Goal: Task Accomplishment & Management: Manage account settings

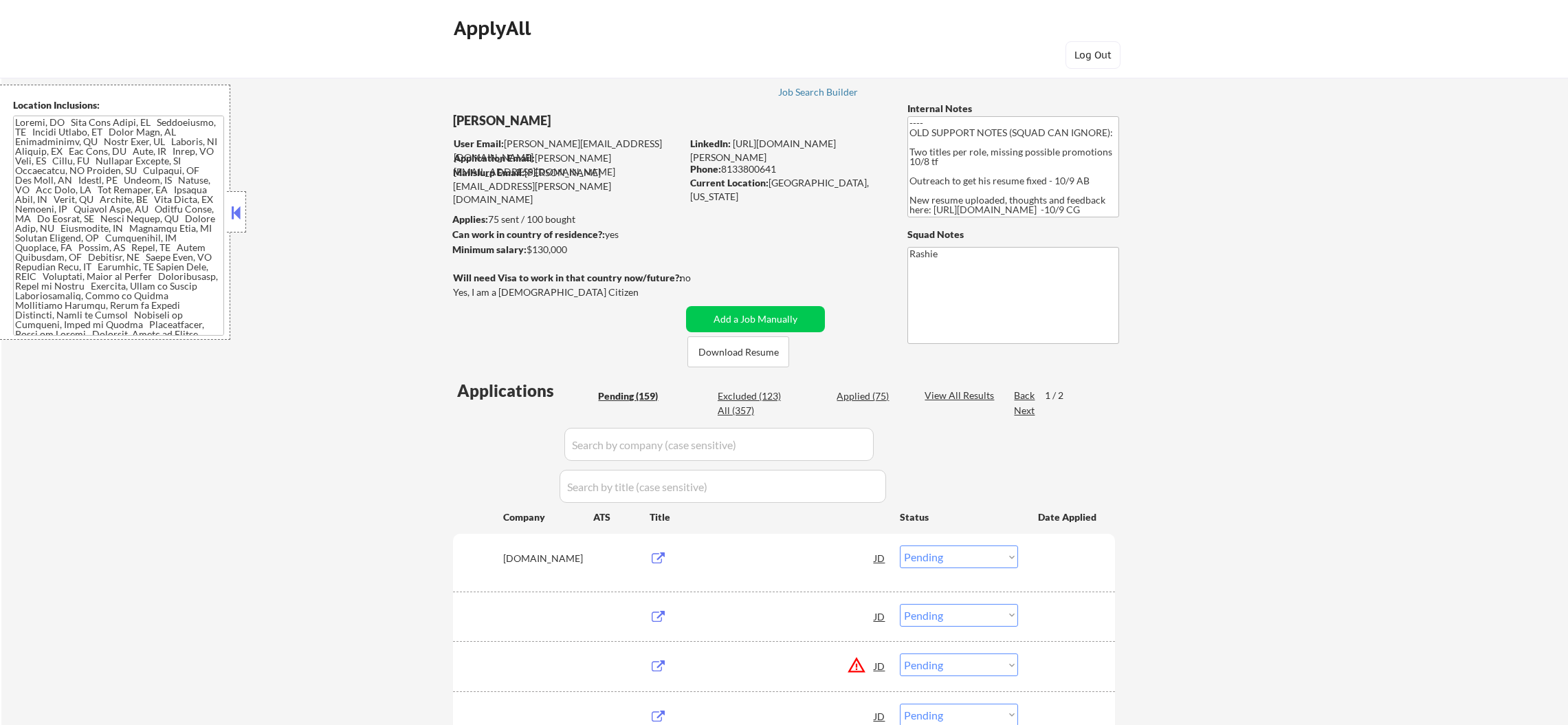
select select ""pending""
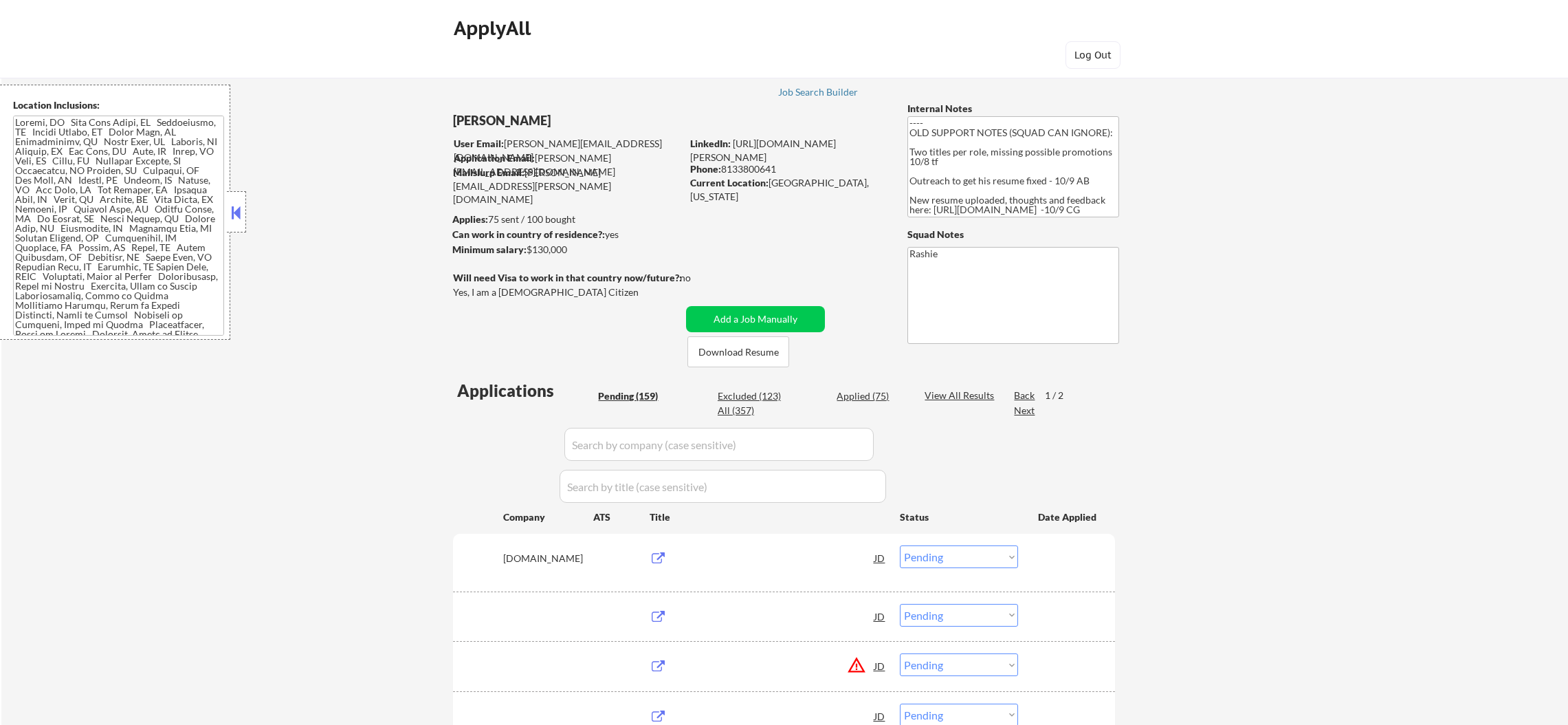
select select ""pending""
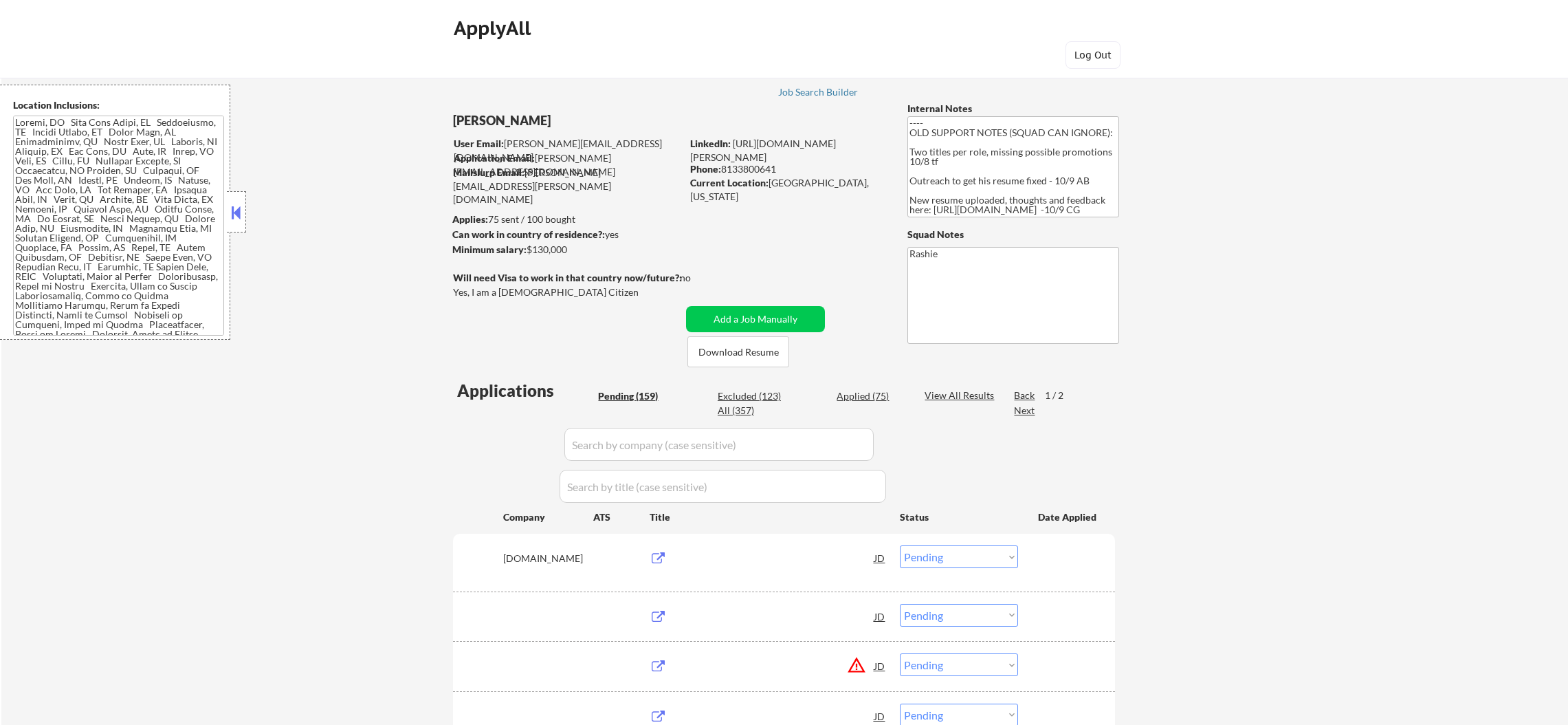
select select ""pending""
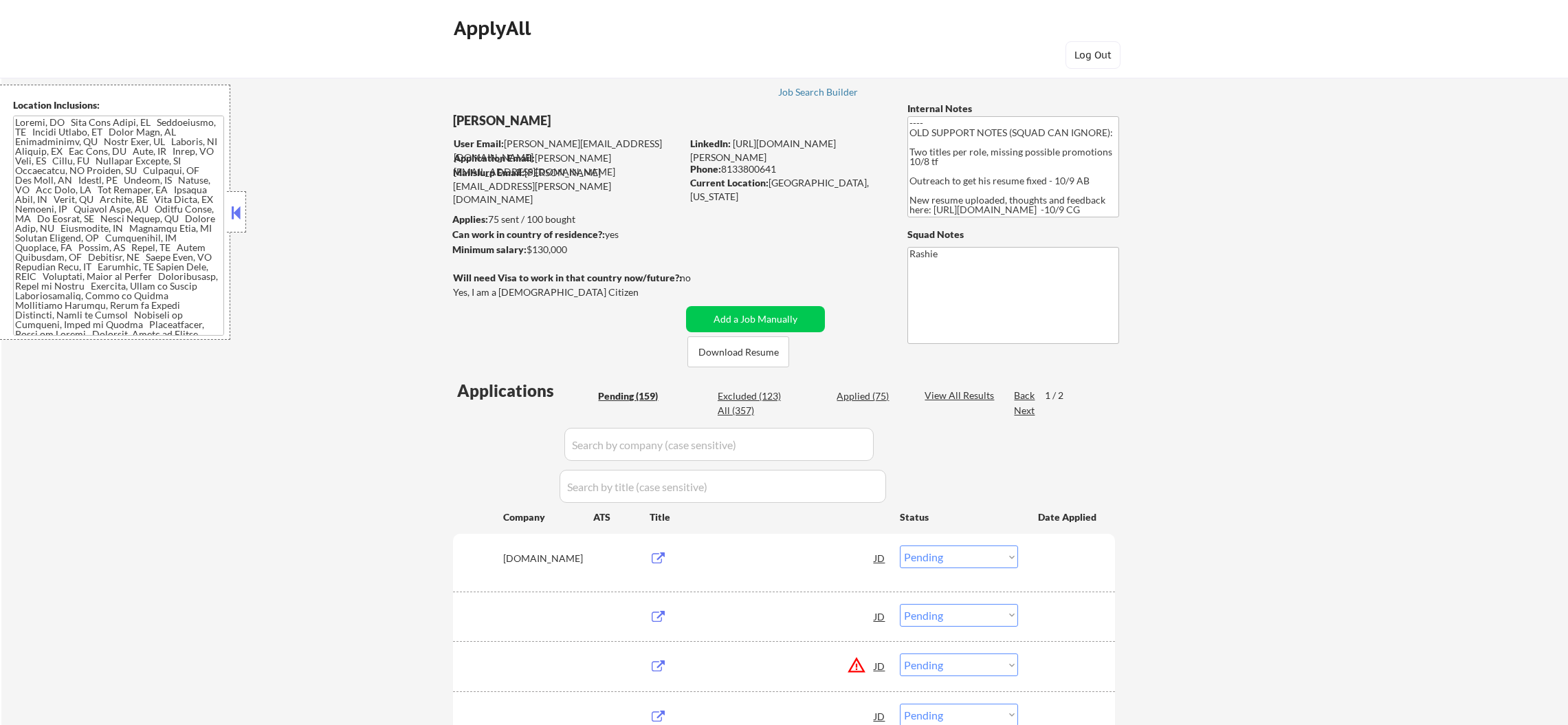
select select ""pending""
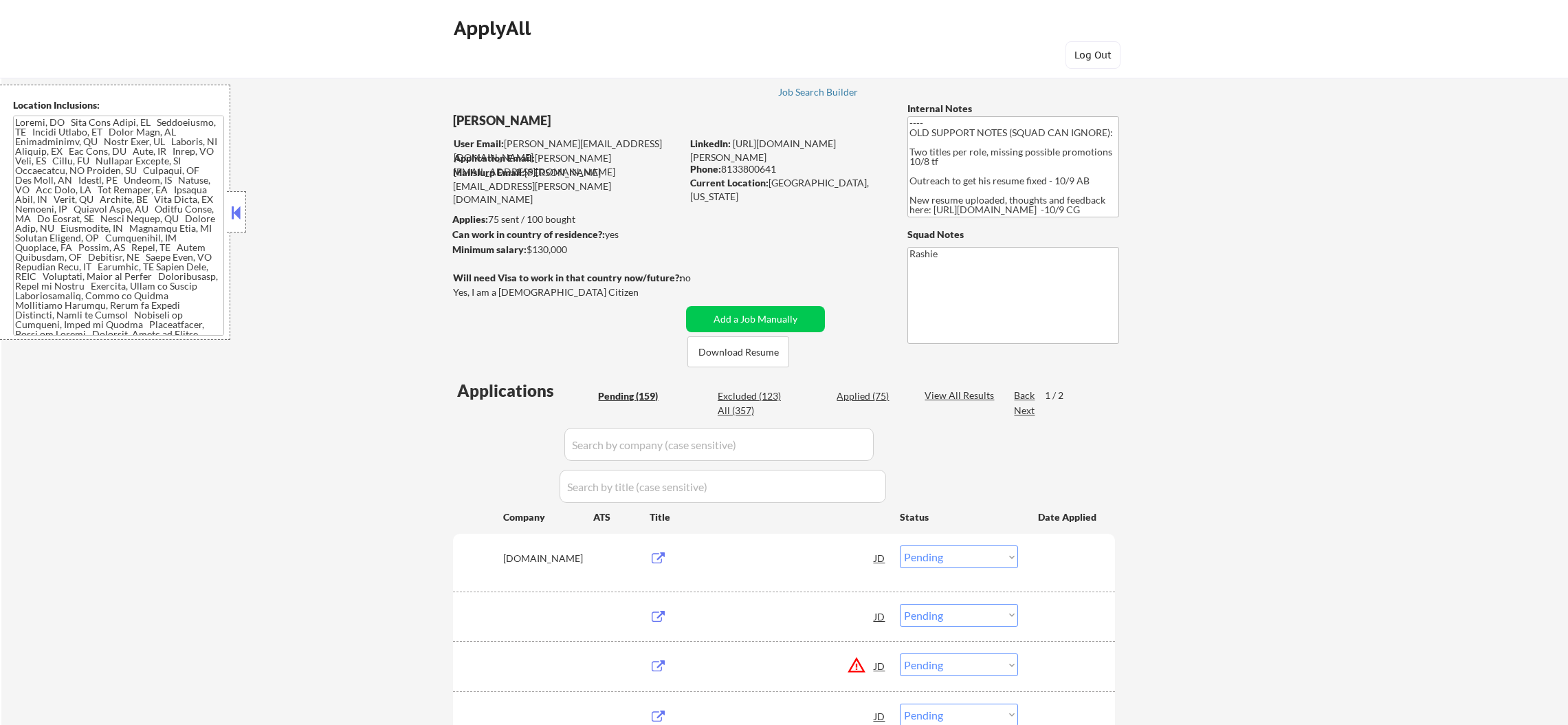
select select ""pending""
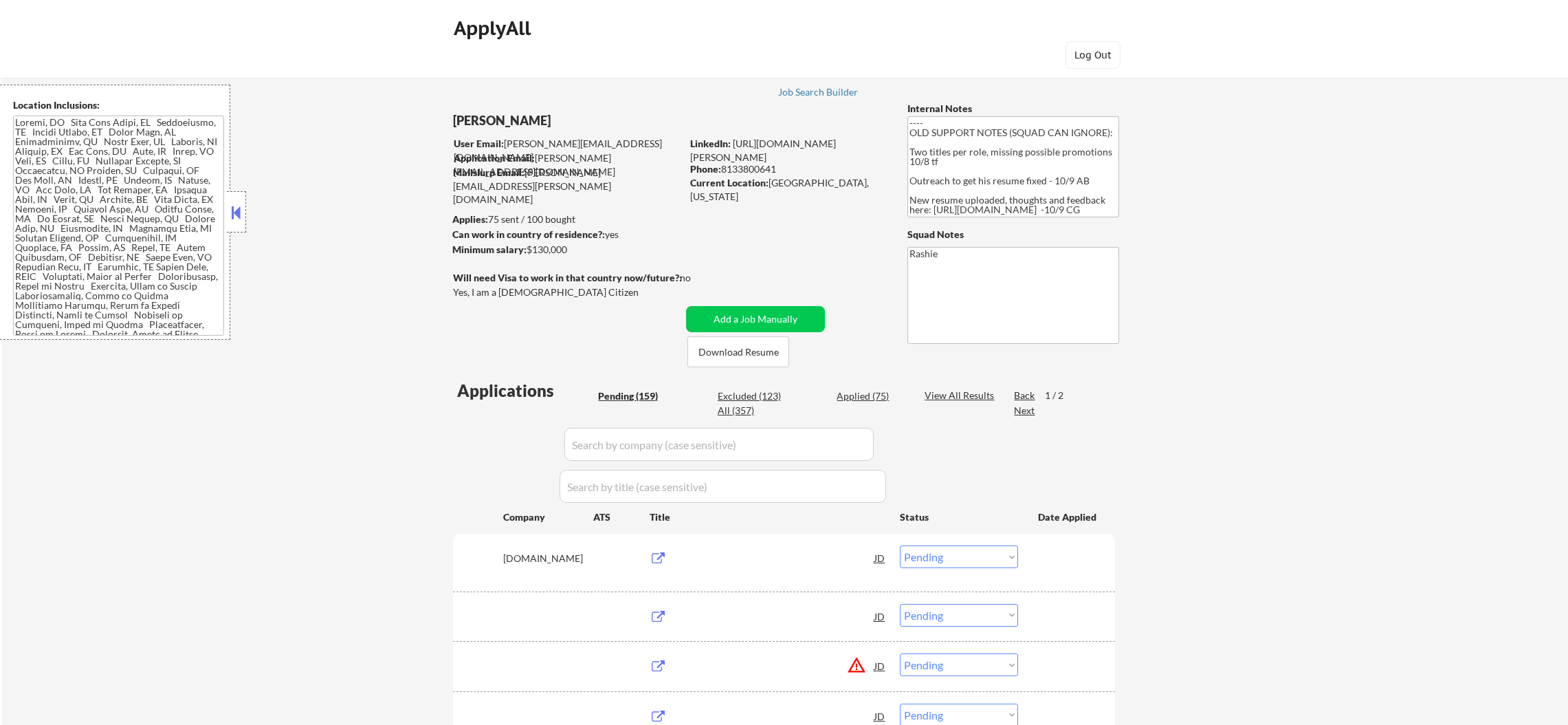
select select ""pending""
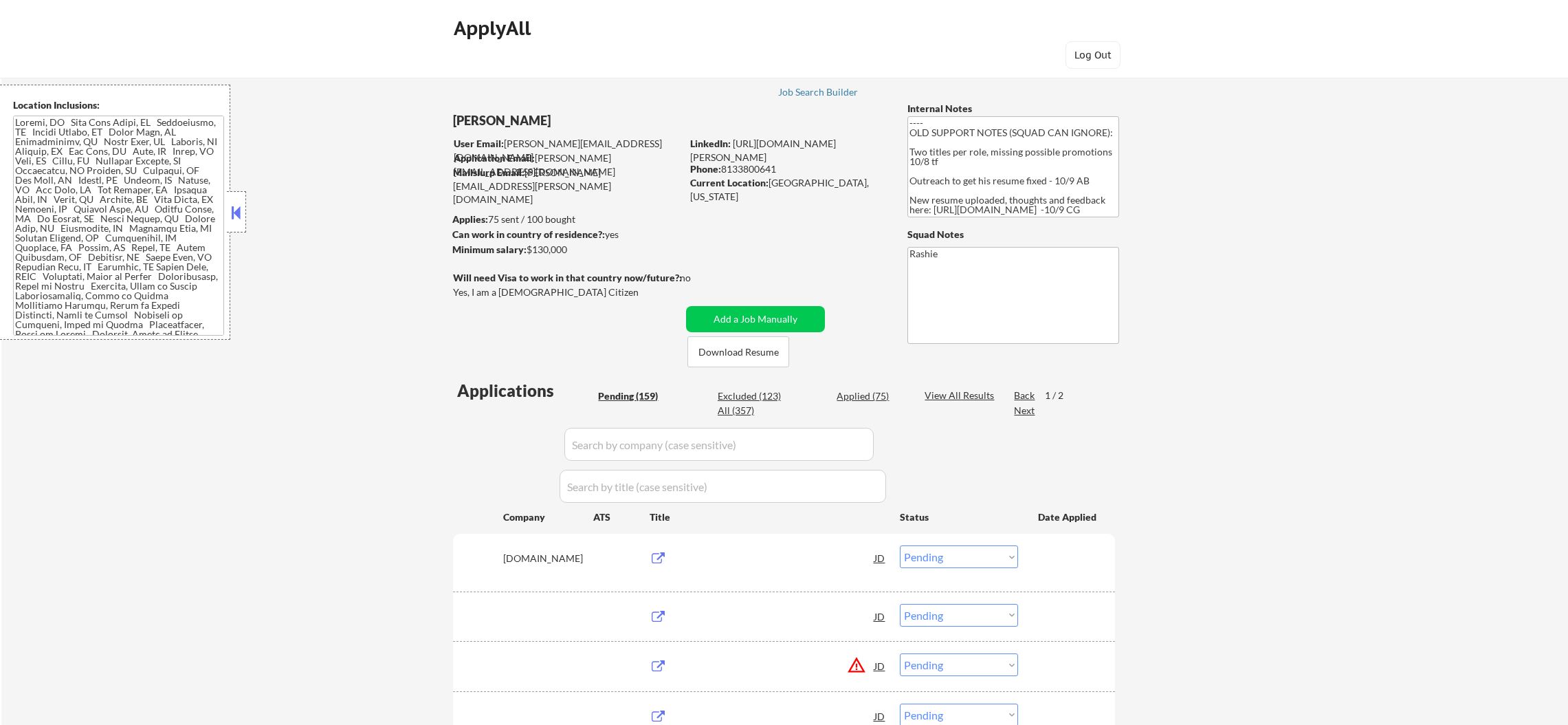
select select ""pending""
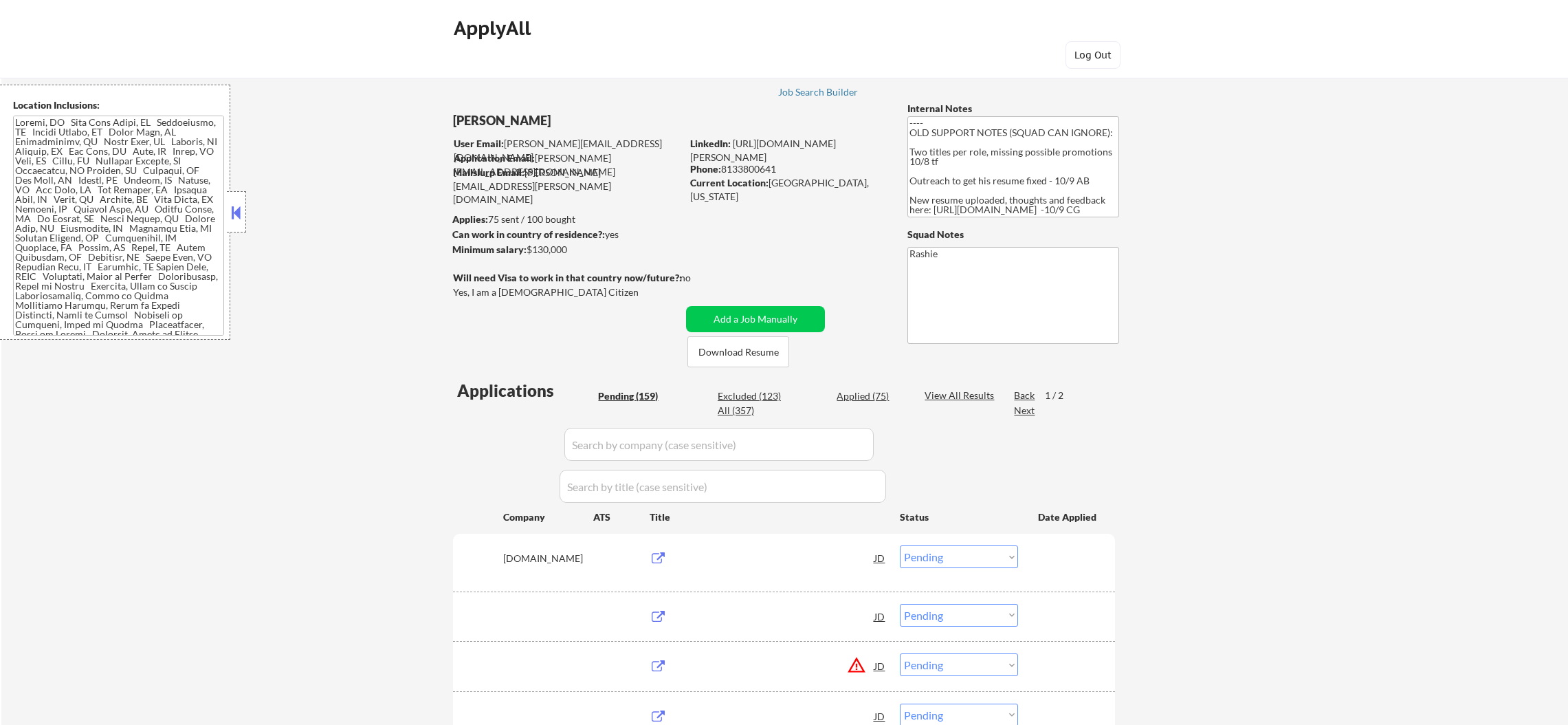
select select ""pending""
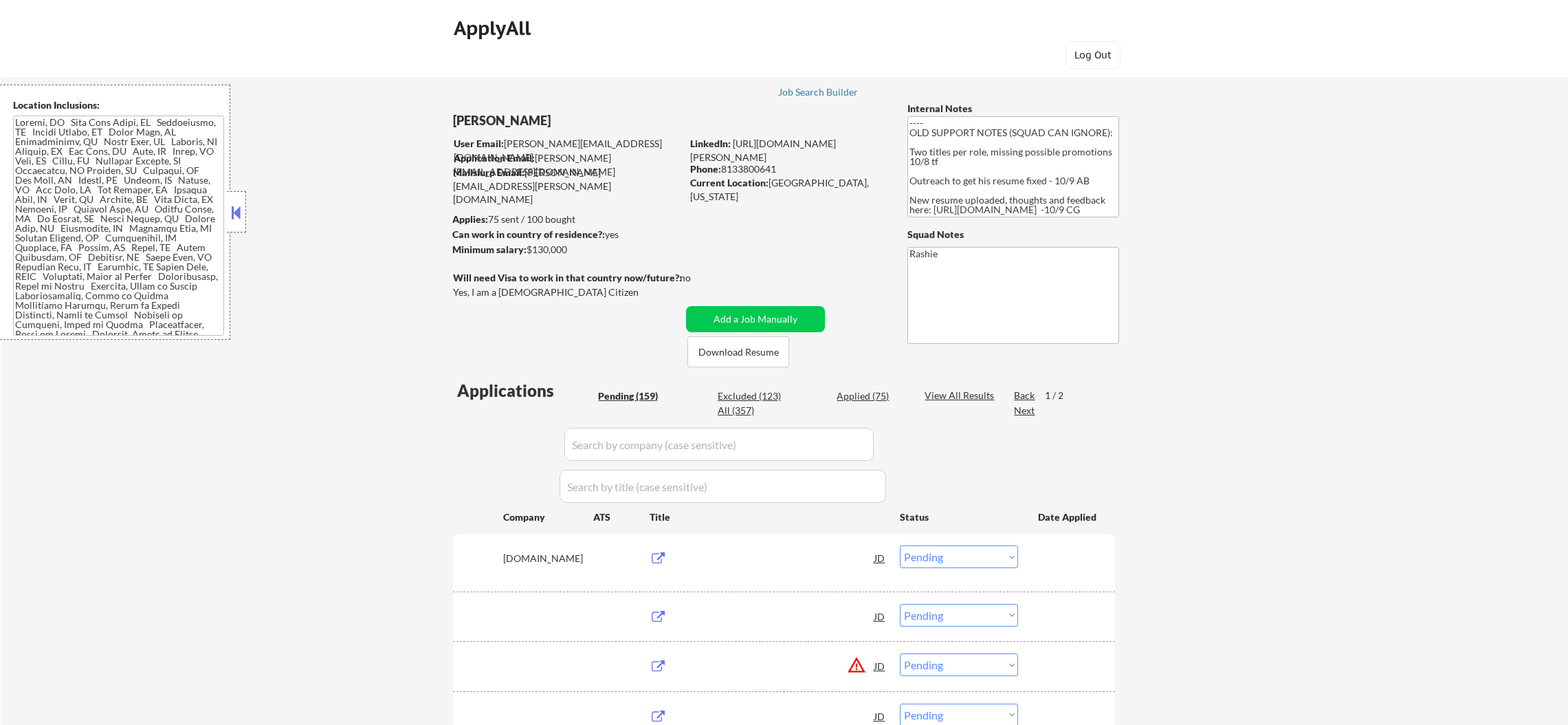
select select ""pending""
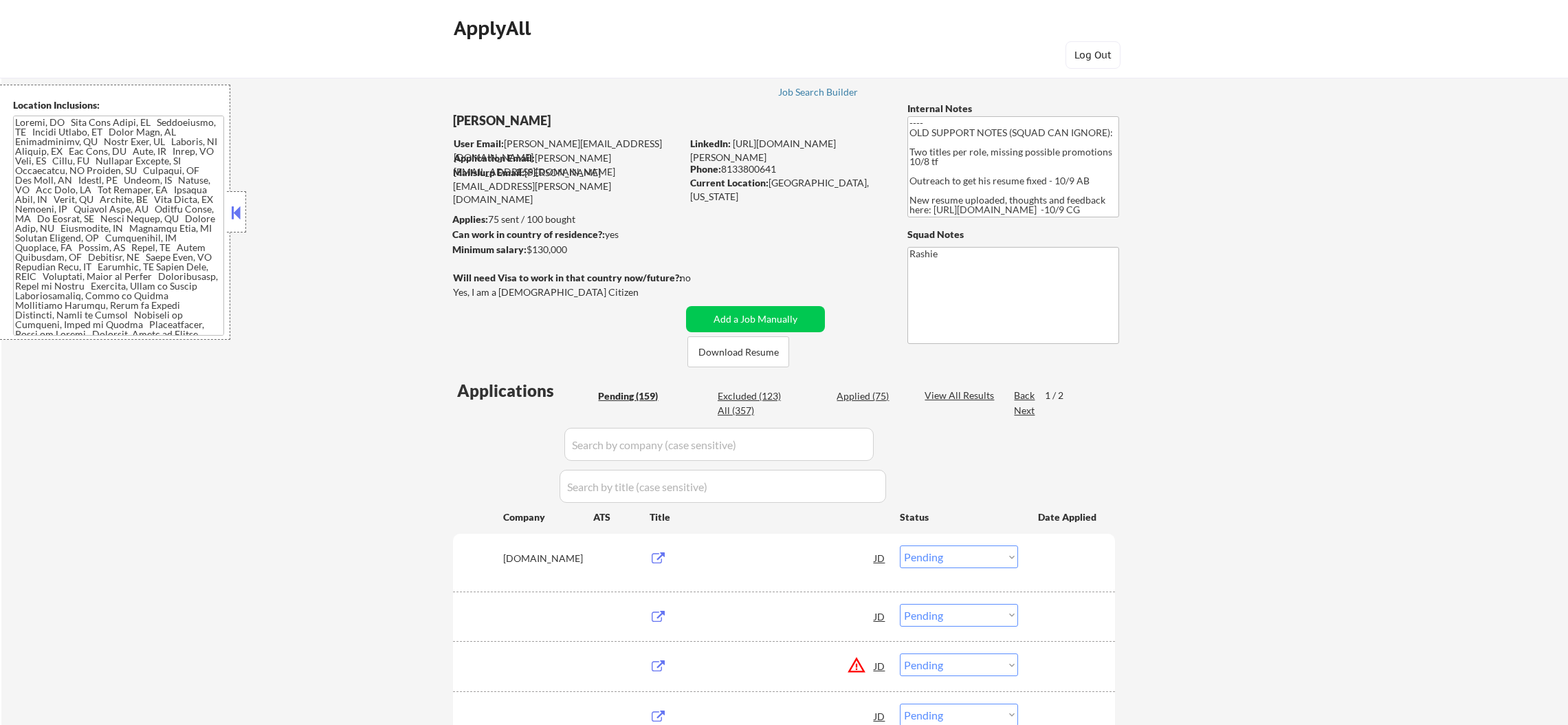
select select ""pending""
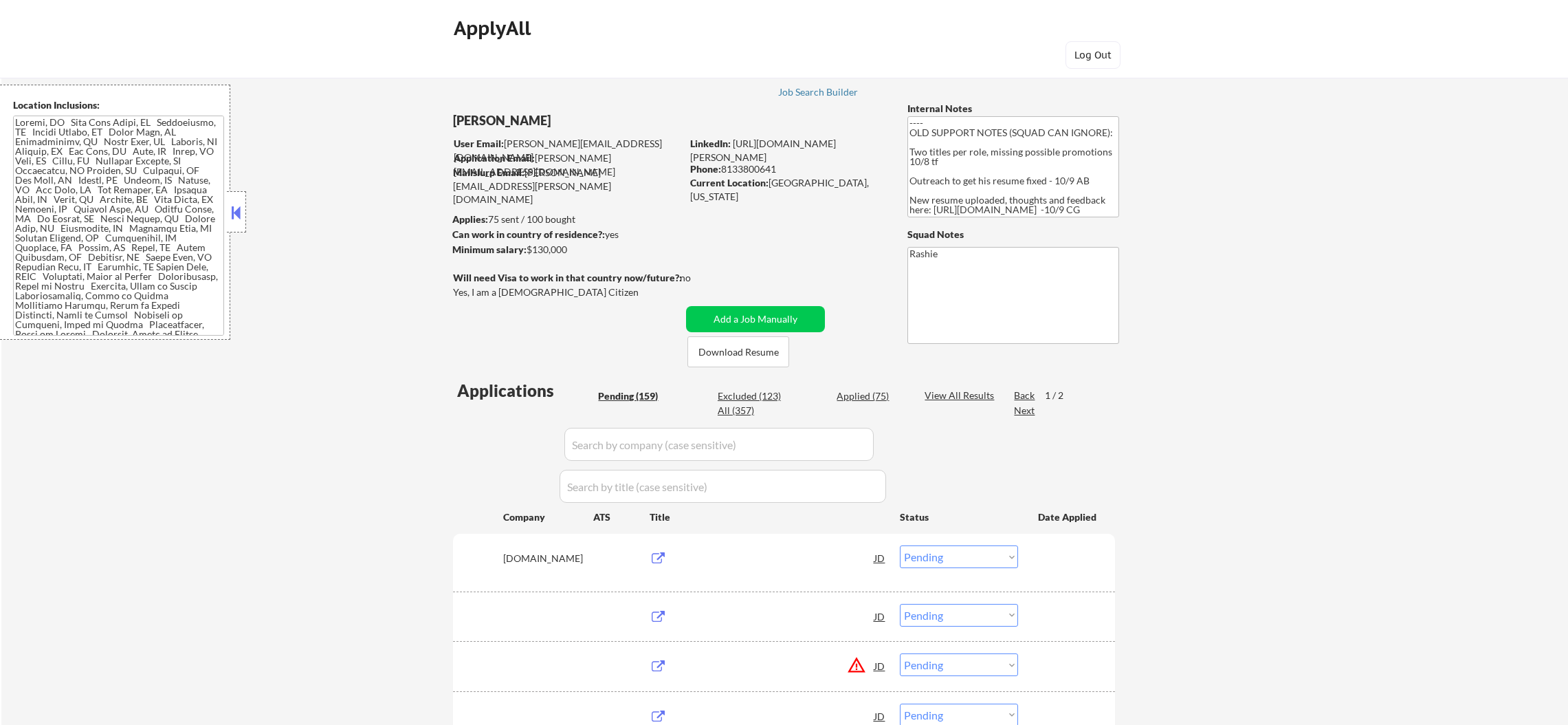
select select ""pending""
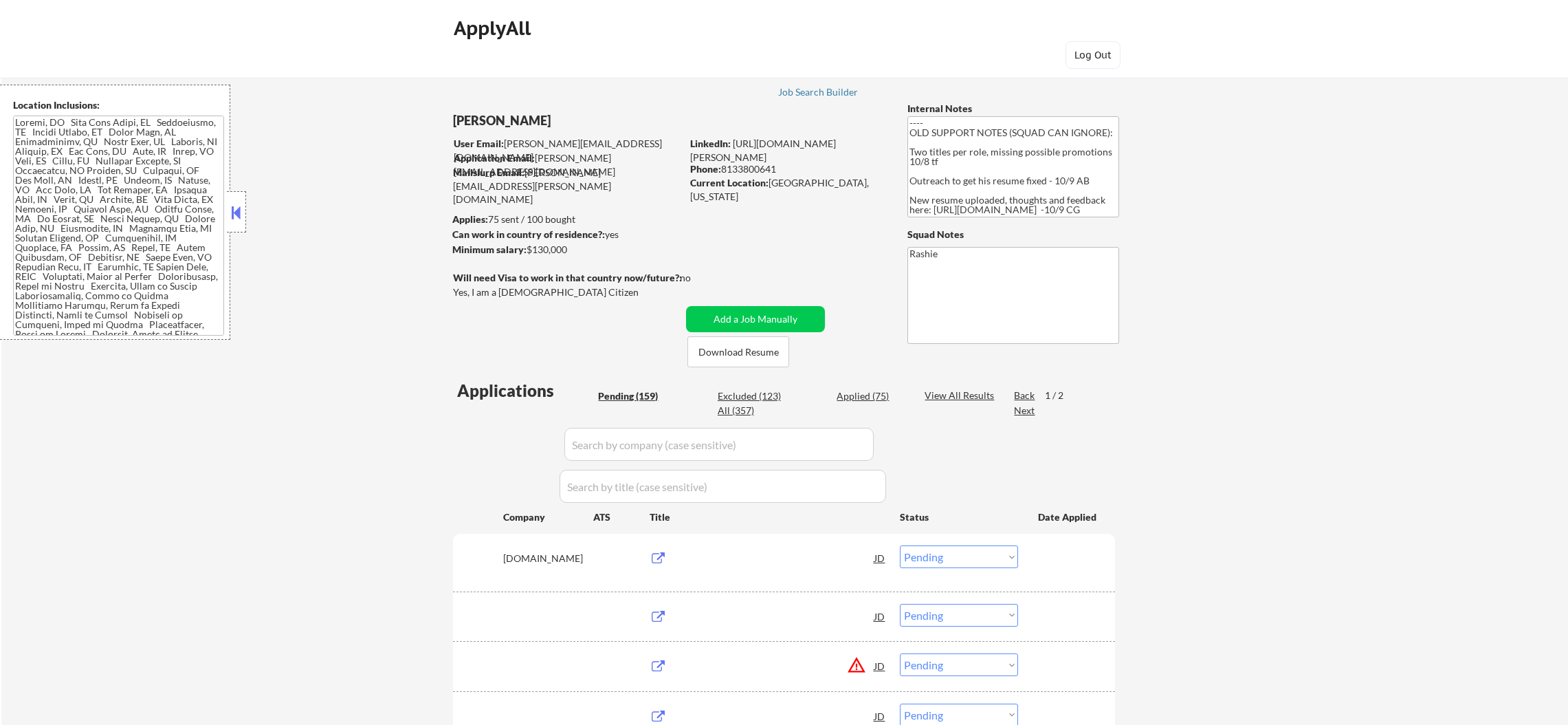
select select ""pending""
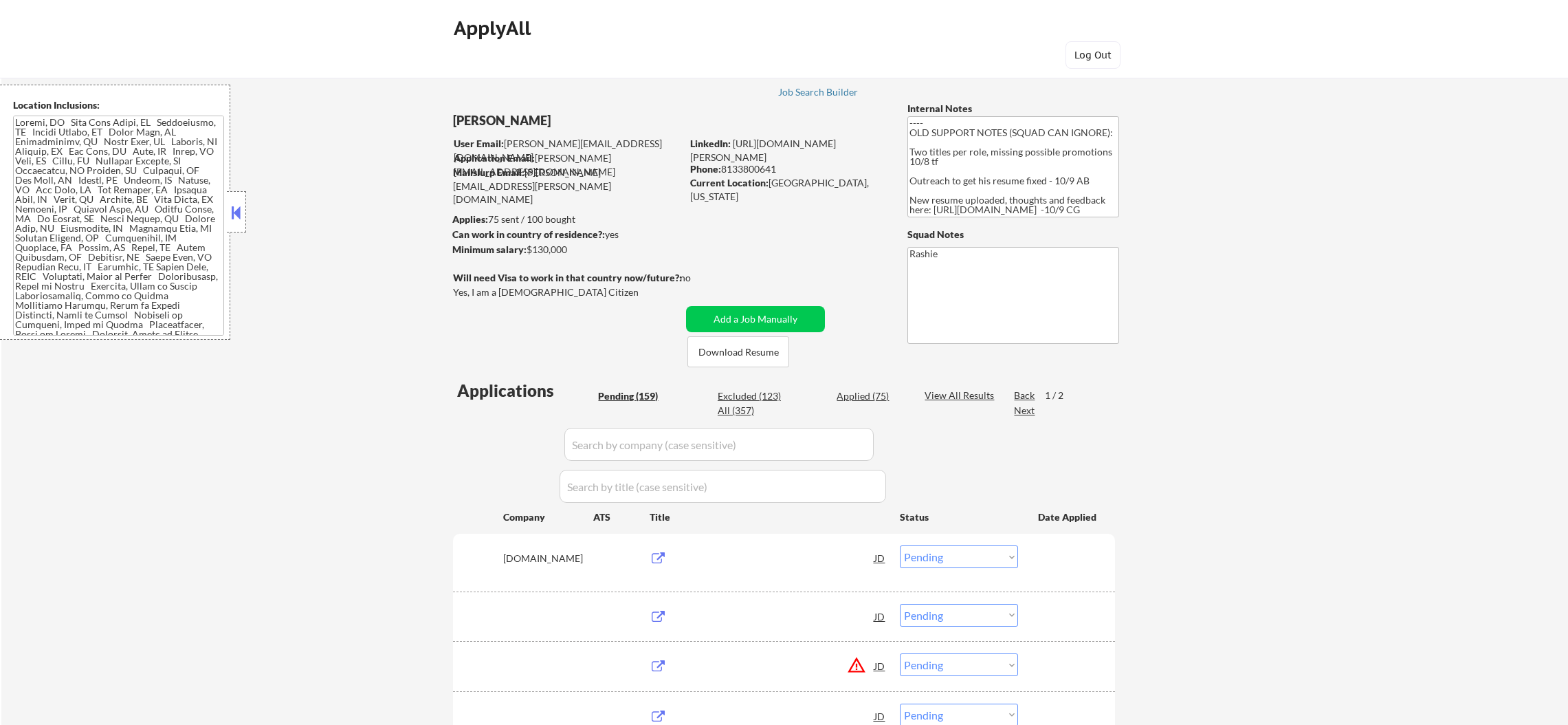
select select ""pending""
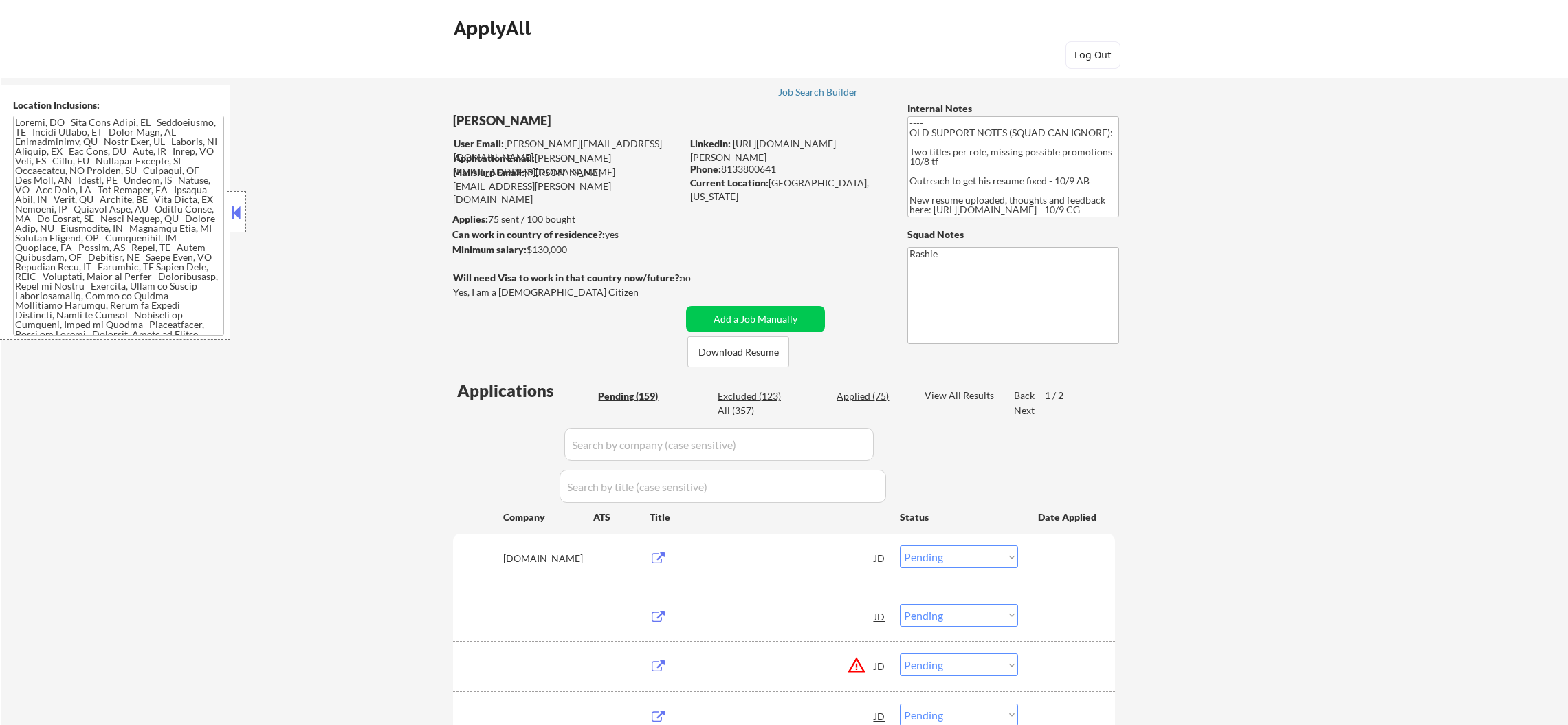
select select ""pending""
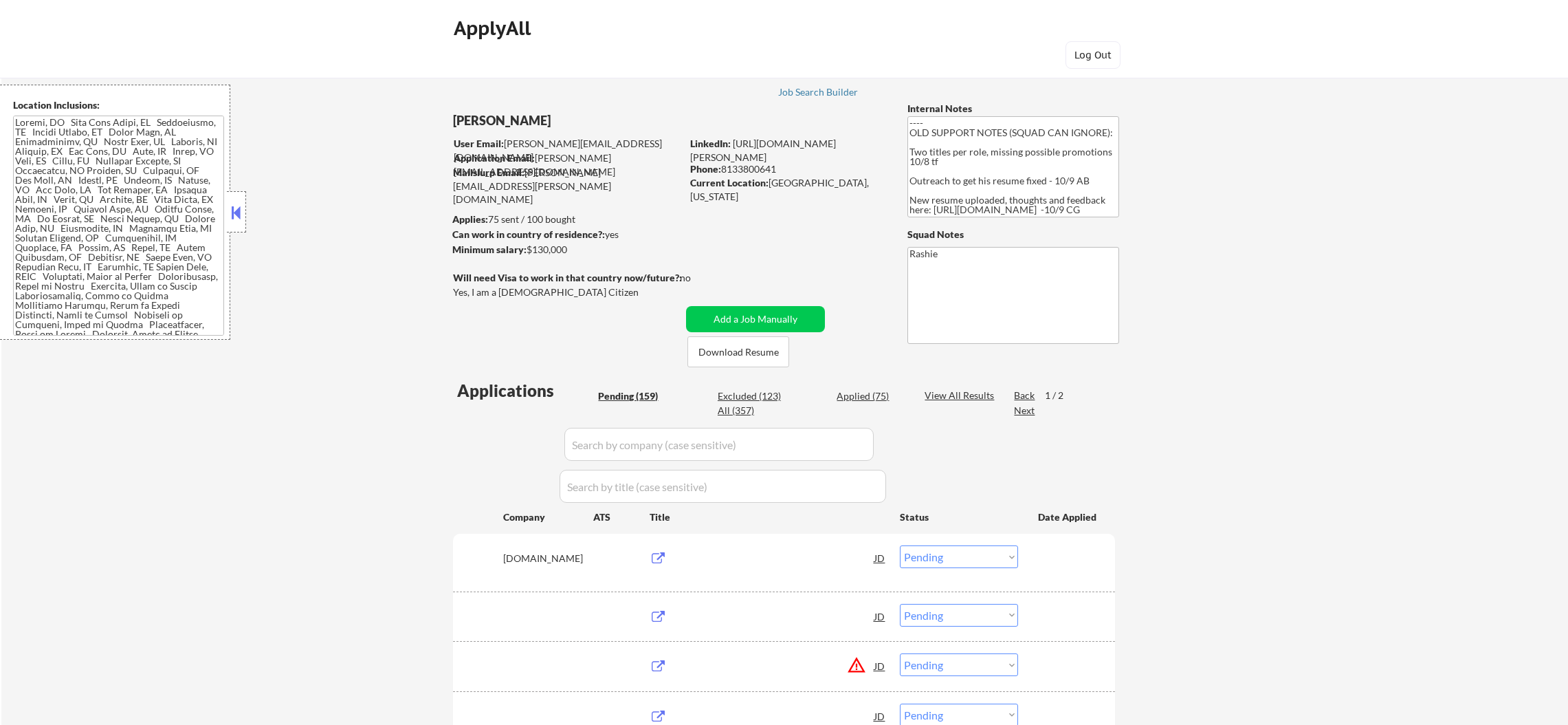
select select ""pending""
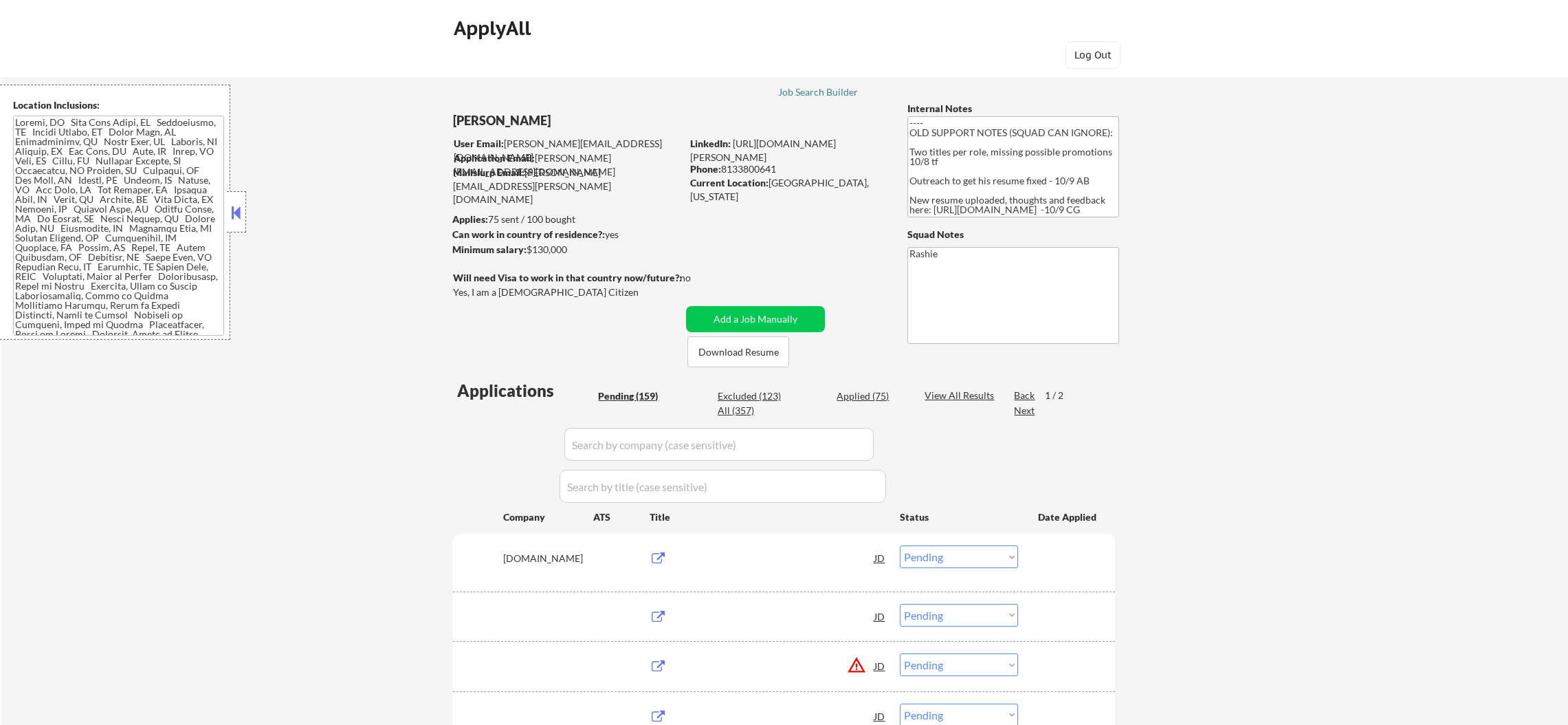
select select ""pending""
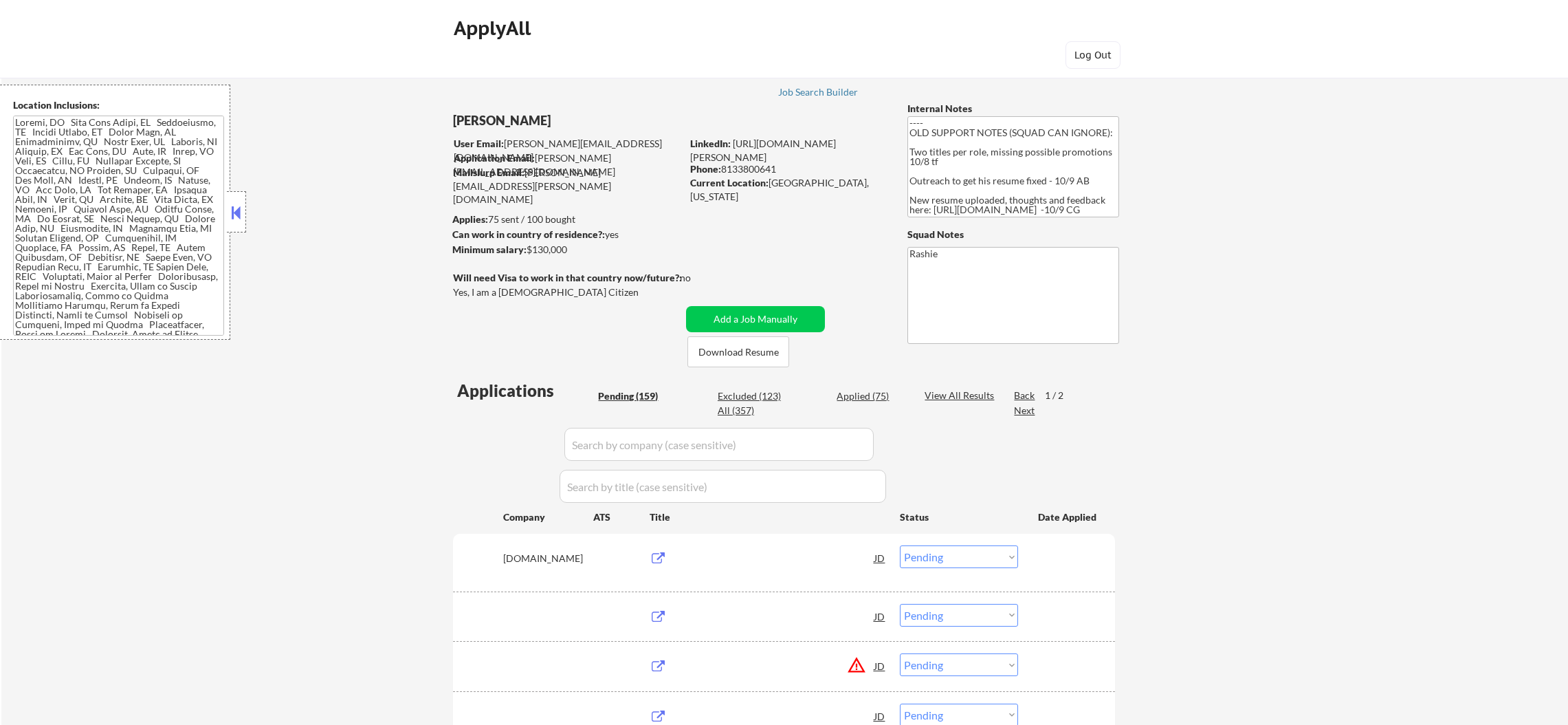
select select ""pending""
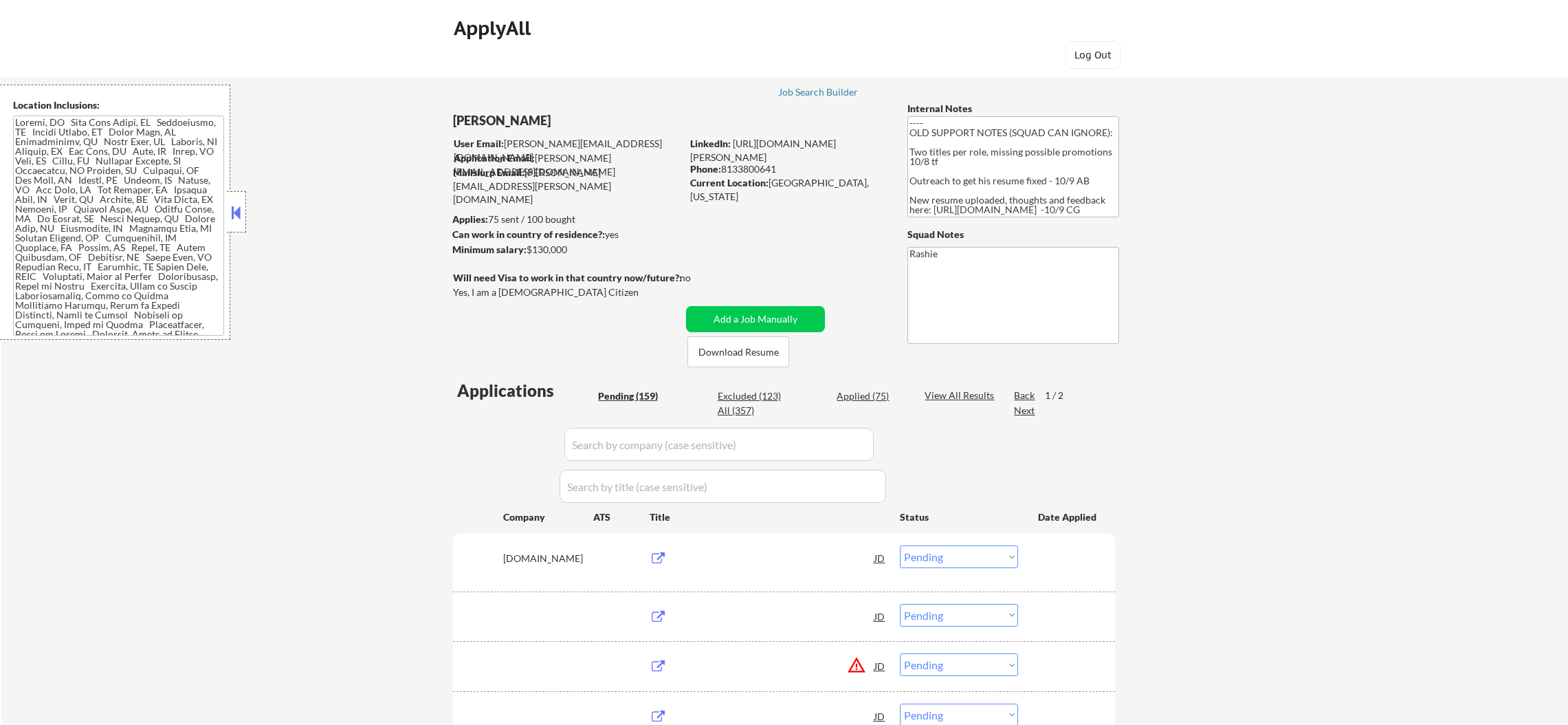
select select ""pending""
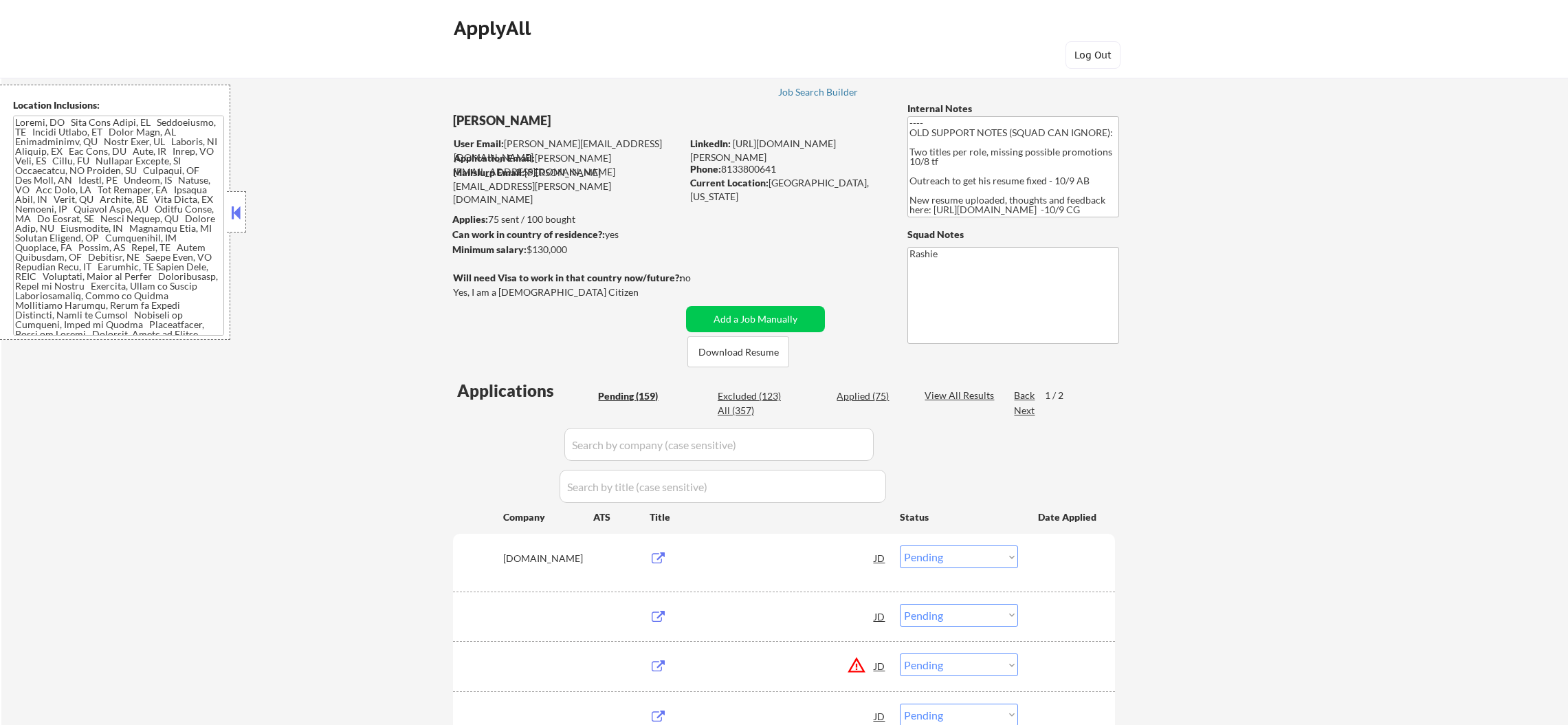
select select ""pending""
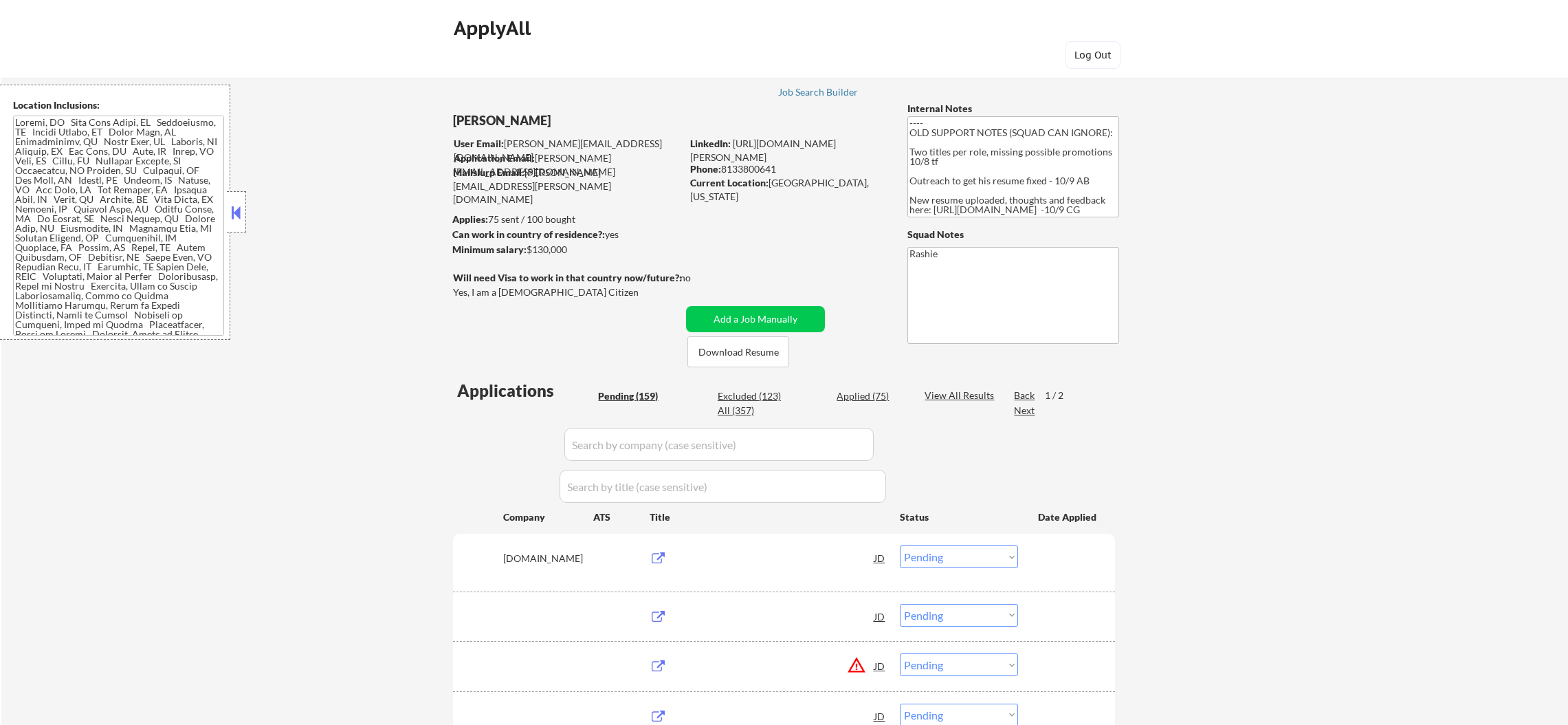
select select ""pending""
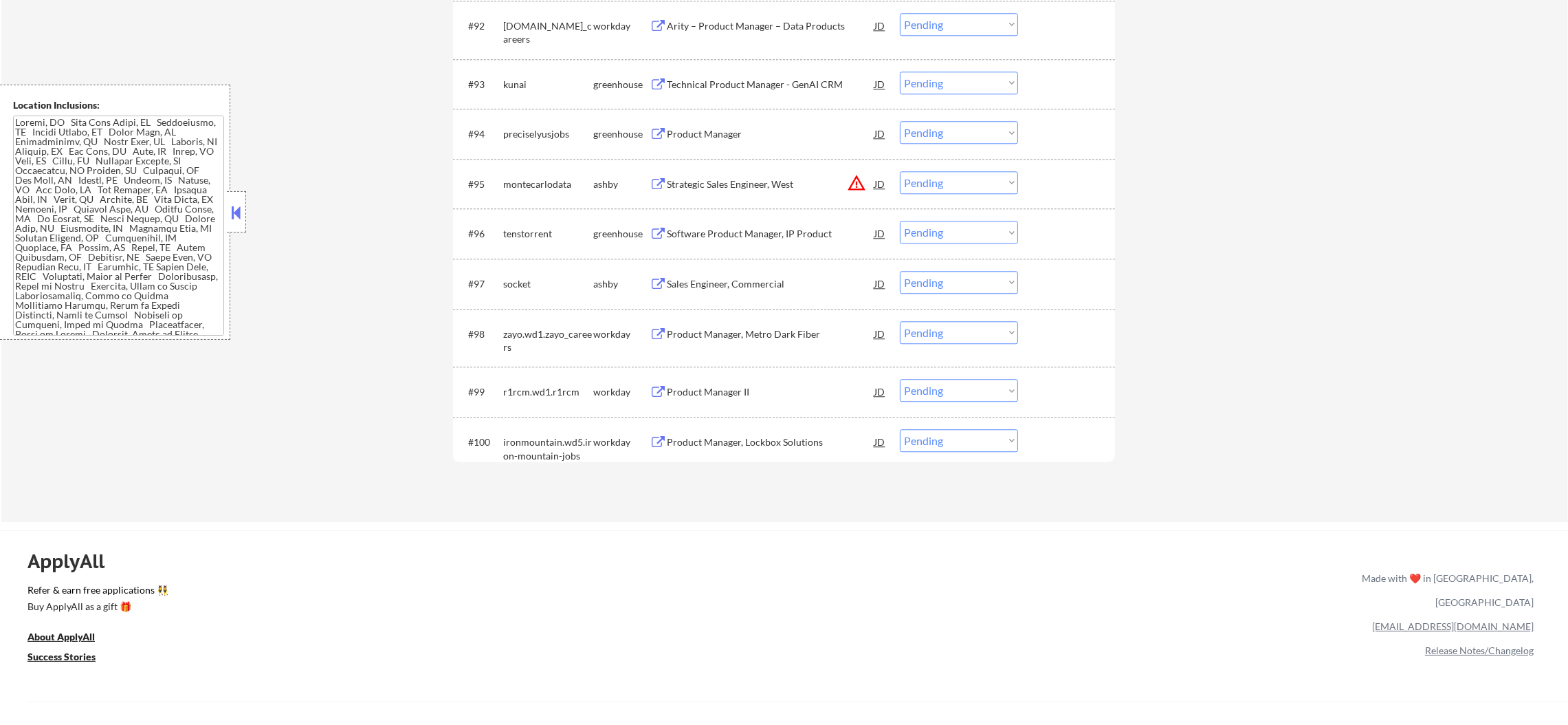
scroll to position [5432, 0]
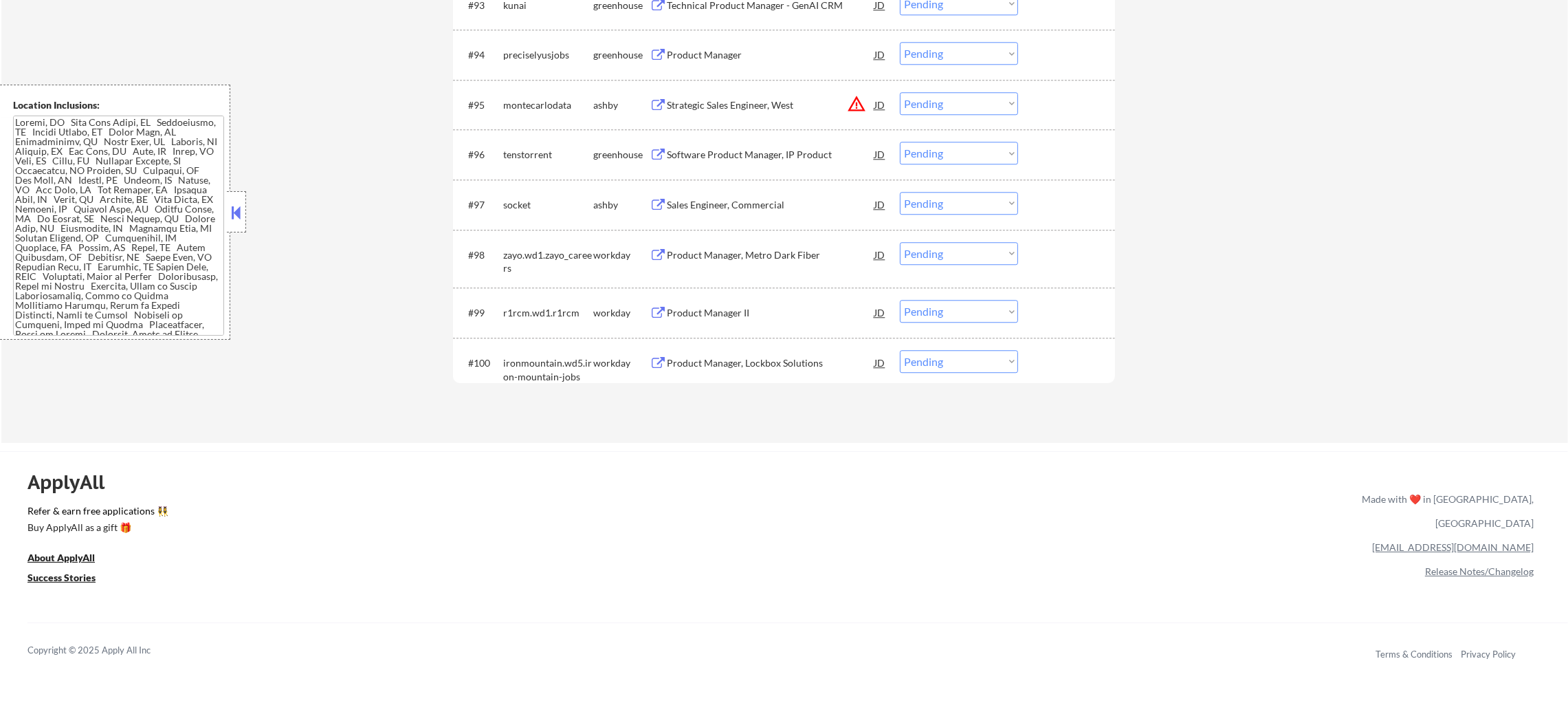
click at [769, 200] on div "Sales Engineer, Commercial" at bounding box center [771, 205] width 208 height 14
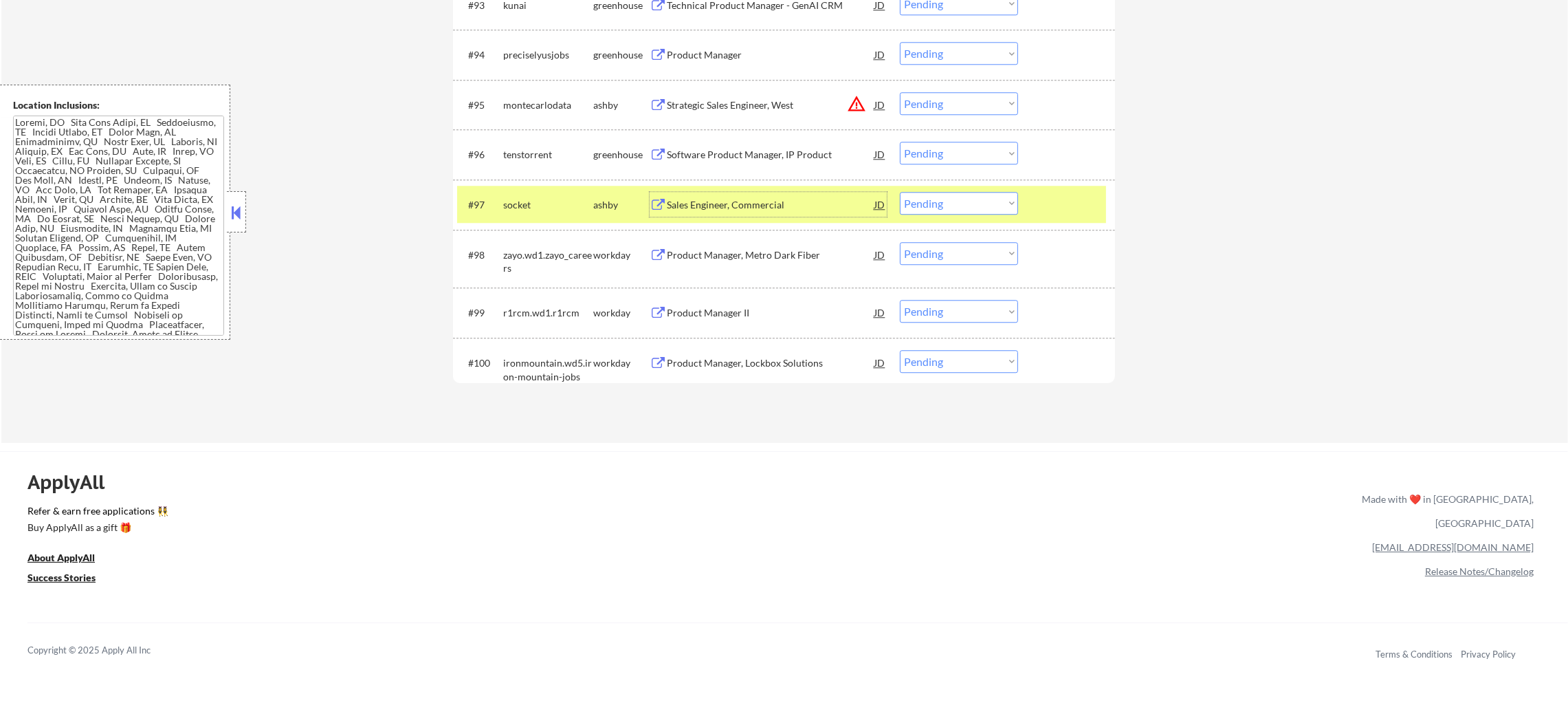
click at [563, 177] on div "#96 tenstorrent greenhouse Software Product Manager, IP Product JD Choose an op…" at bounding box center [784, 154] width 662 height 50
click at [548, 193] on div "socket" at bounding box center [548, 204] width 90 height 25
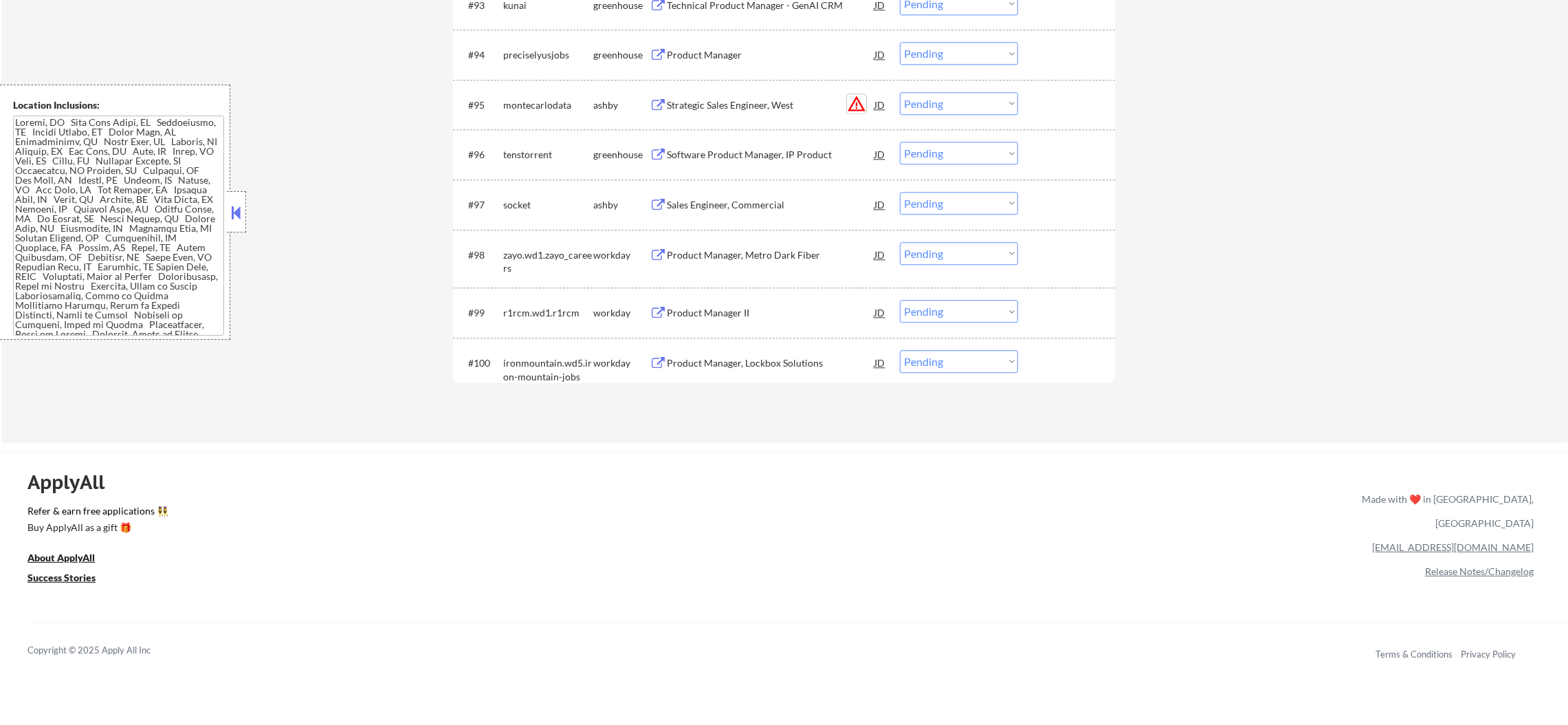
click at [857, 98] on button "warning_amber" at bounding box center [857, 104] width 20 height 20
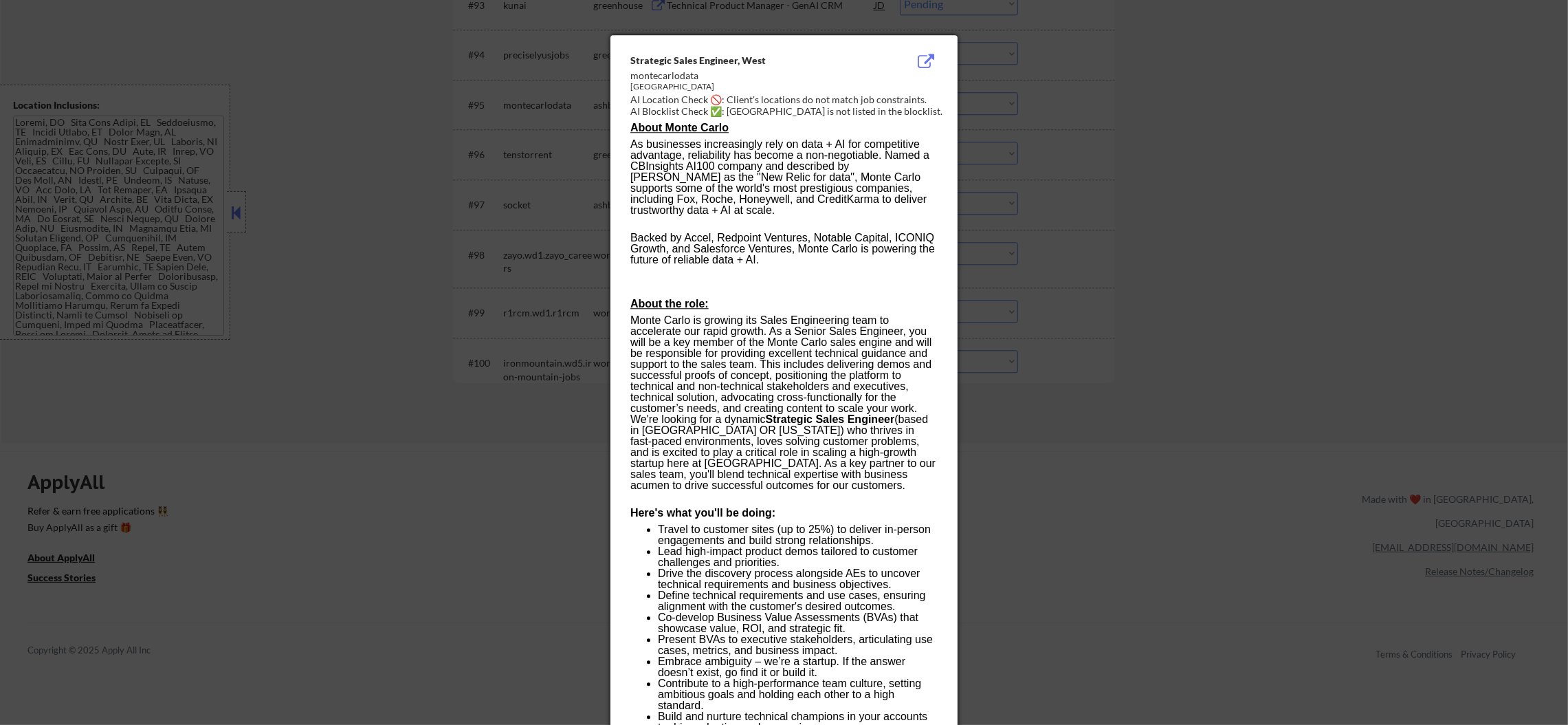
click at [1096, 233] on div at bounding box center [784, 362] width 1568 height 725
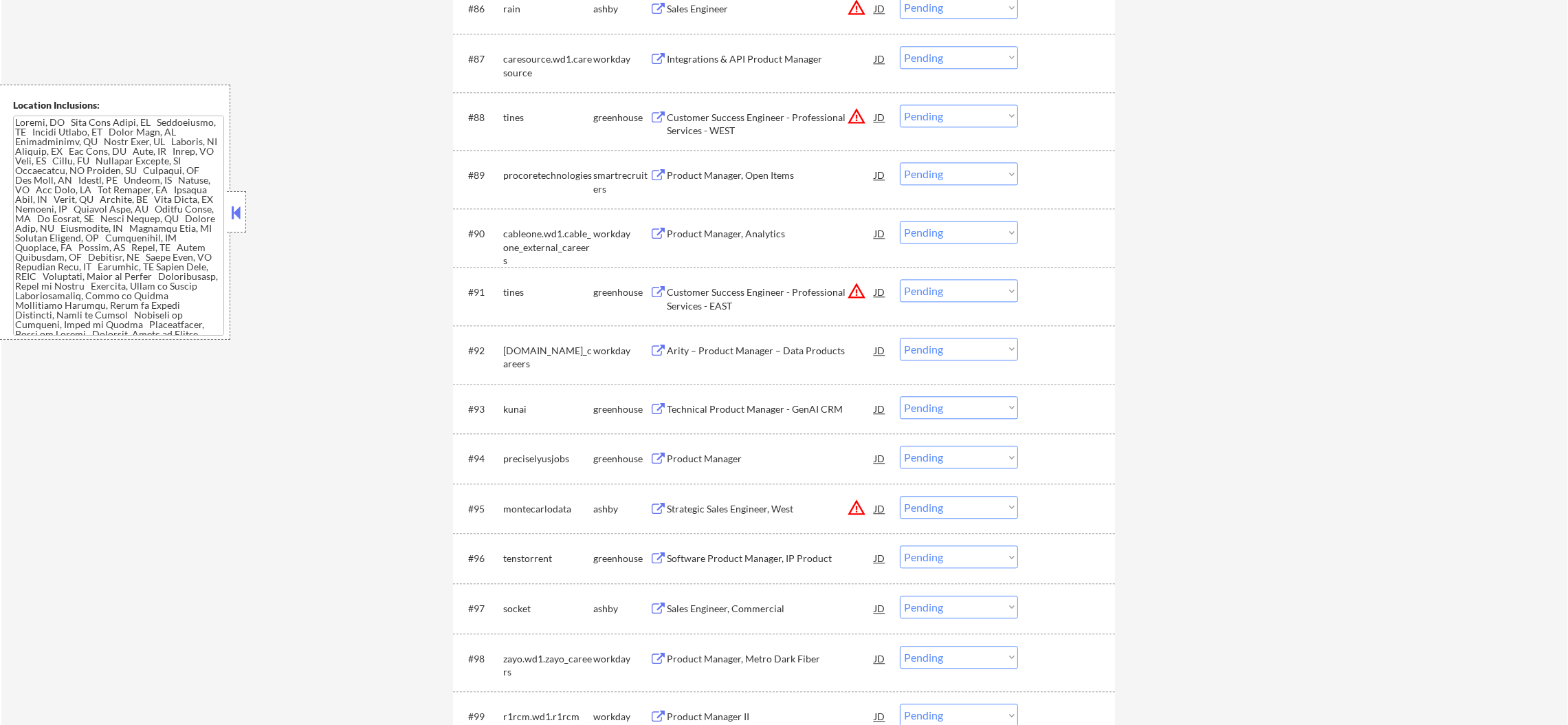
scroll to position [4916, 0]
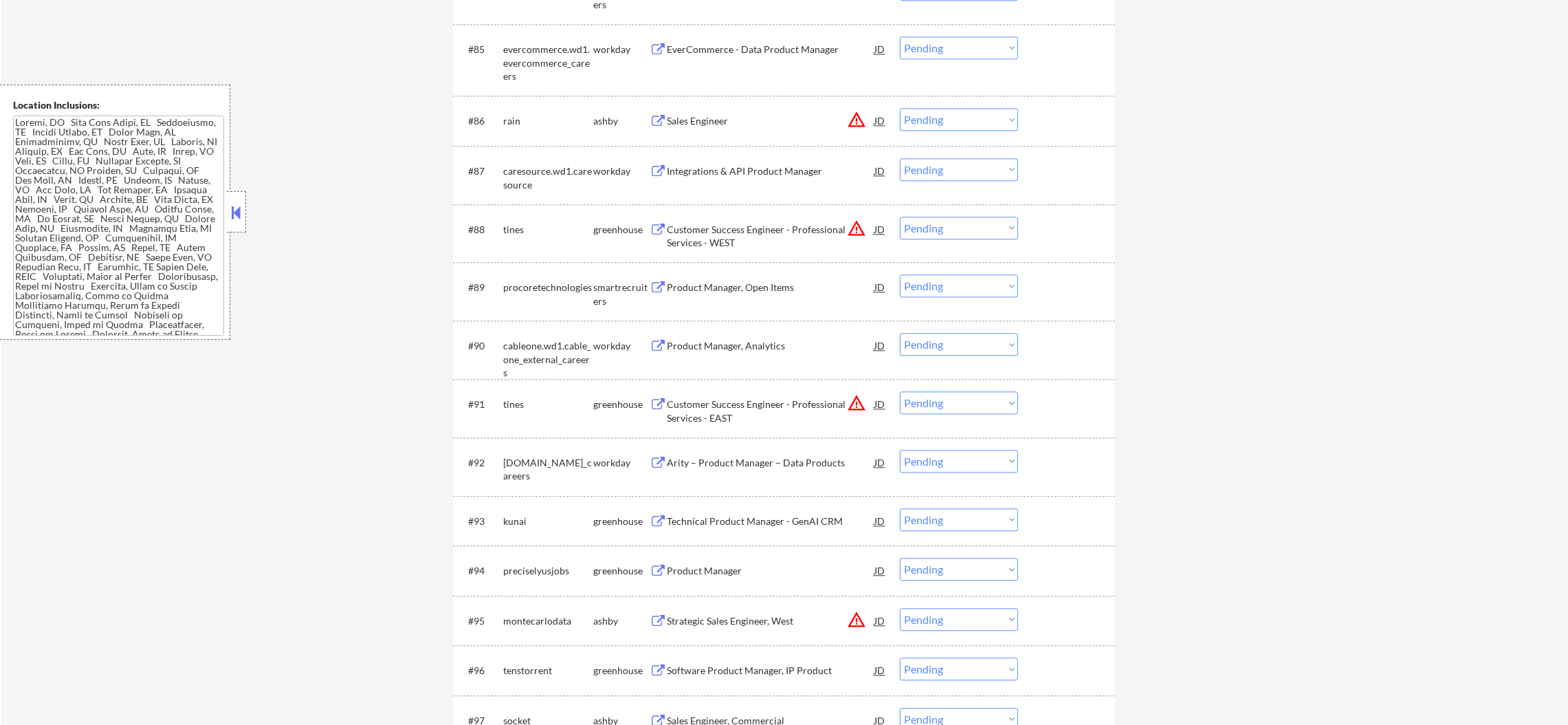
click at [946, 233] on select "Choose an option... Pending Applied Excluded (Questions) Excluded (Expired) Exc…" at bounding box center [958, 228] width 118 height 23
click at [900, 216] on select "Choose an option... Pending Applied Excluded (Questions) Excluded (Expired) Exc…" at bounding box center [958, 228] width 118 height 23
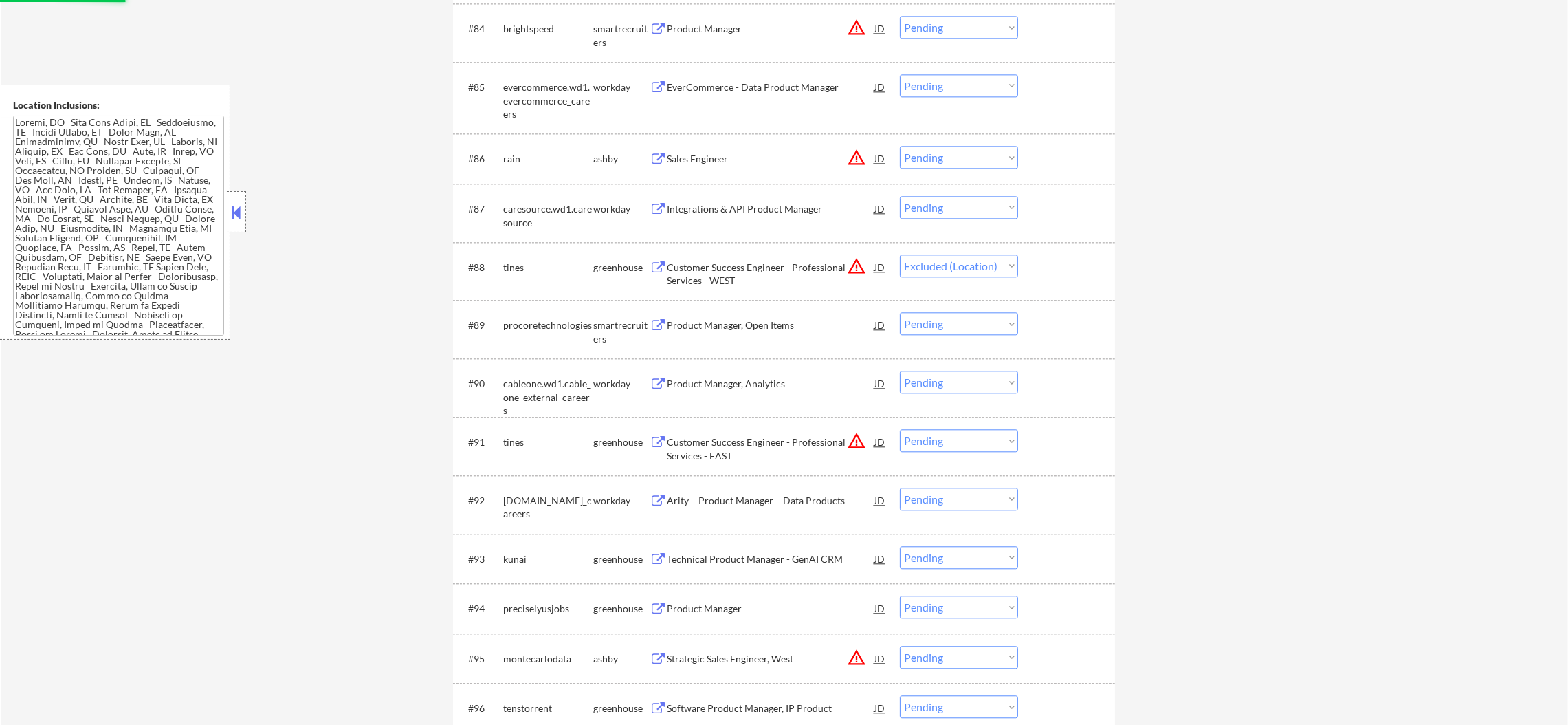
scroll to position [4814, 0]
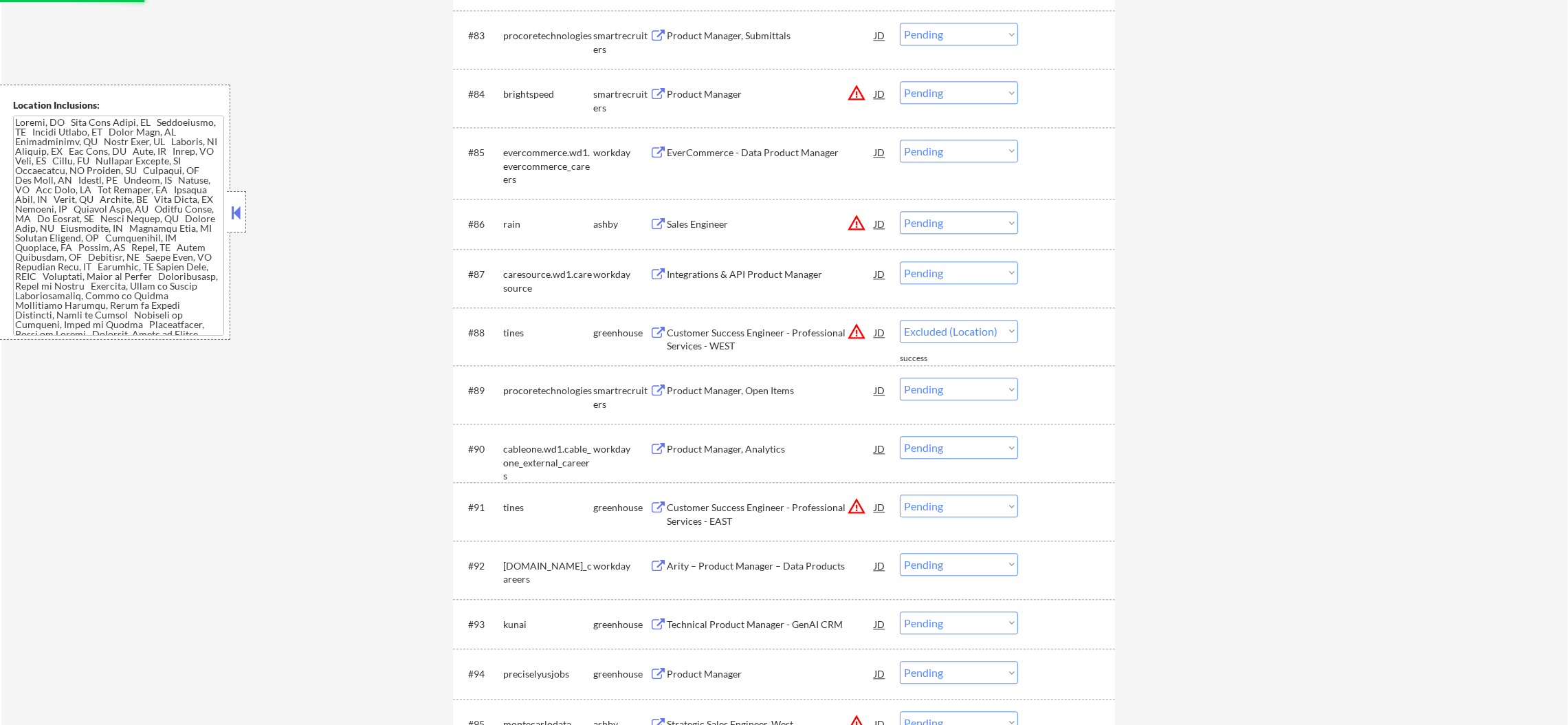
select select ""pending""
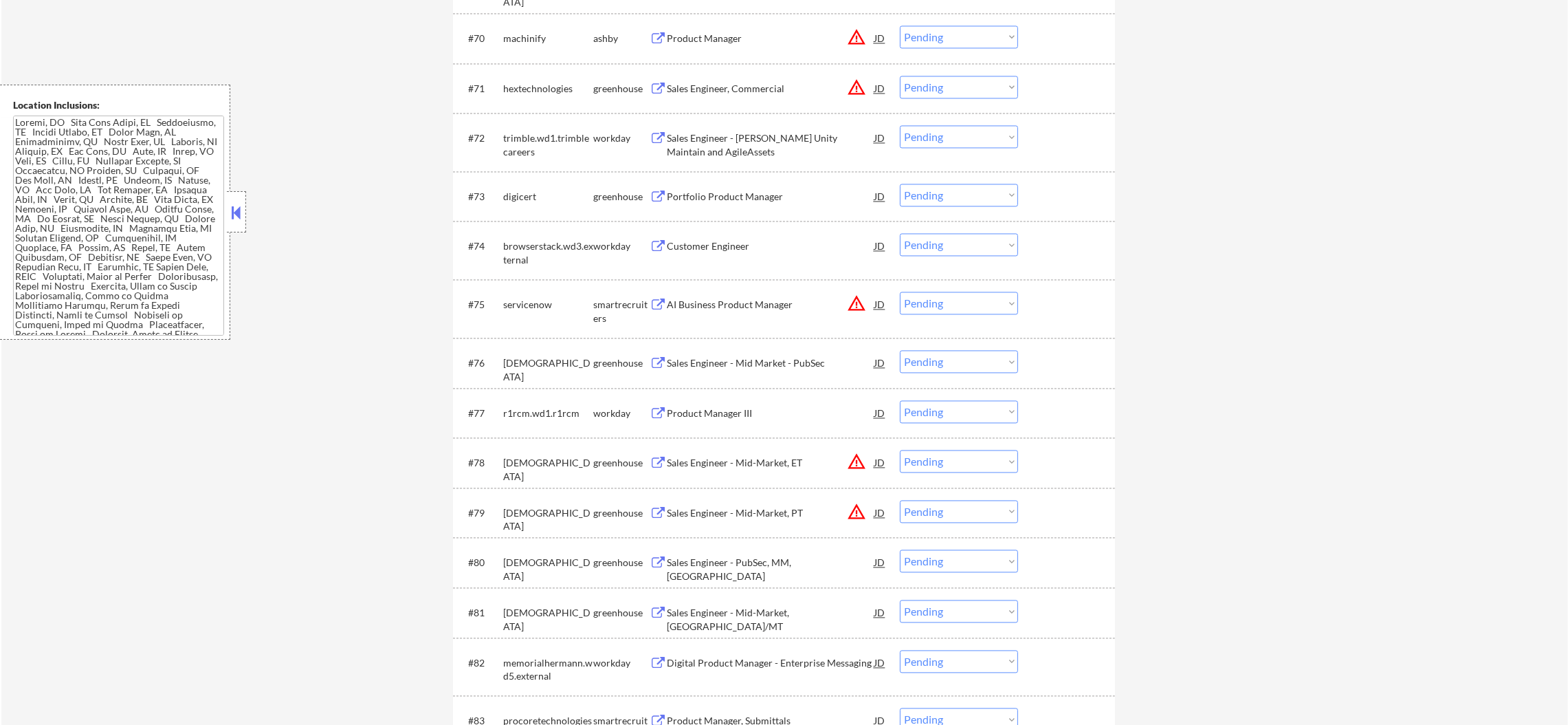
scroll to position [4126, 0]
click at [748, 194] on div "Portfolio Product Manager" at bounding box center [771, 199] width 208 height 14
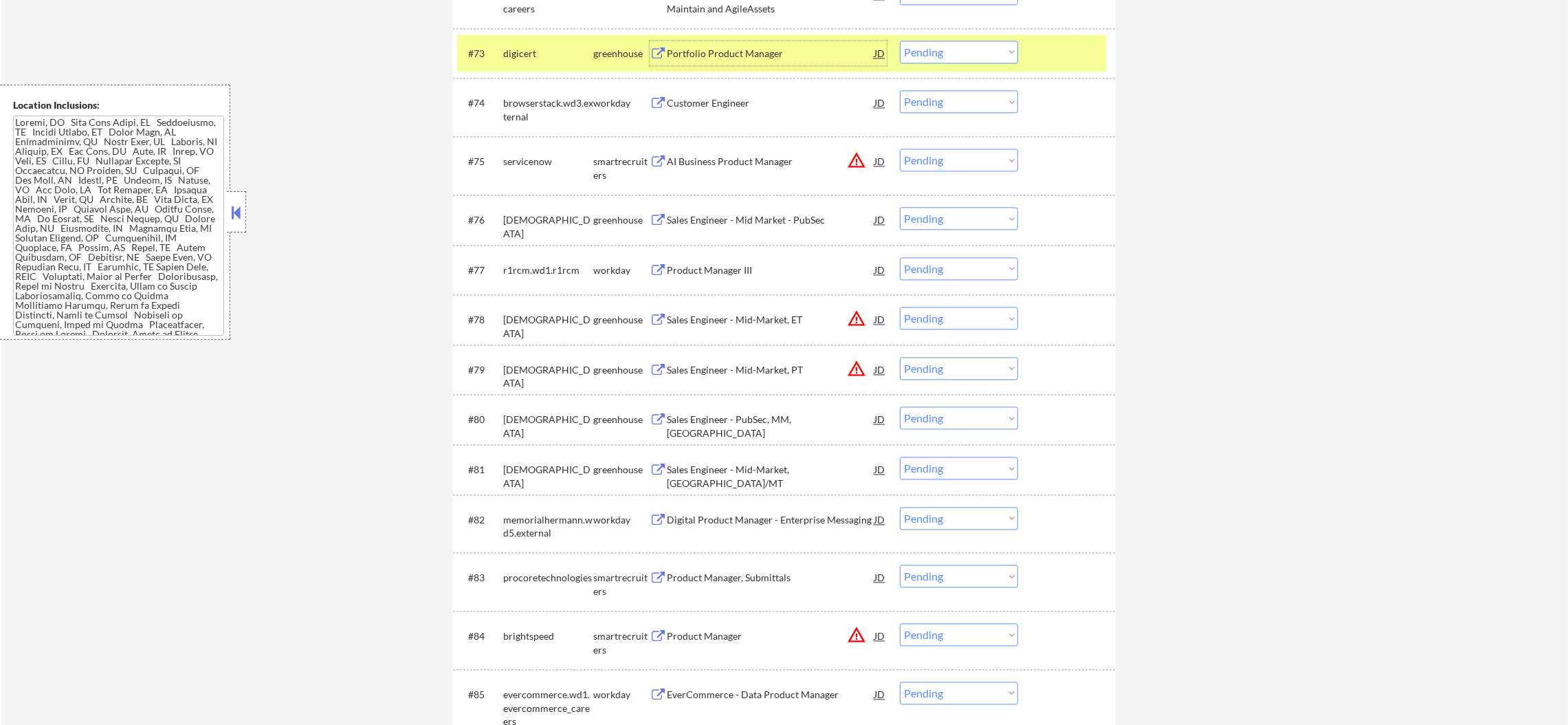
scroll to position [4297, 0]
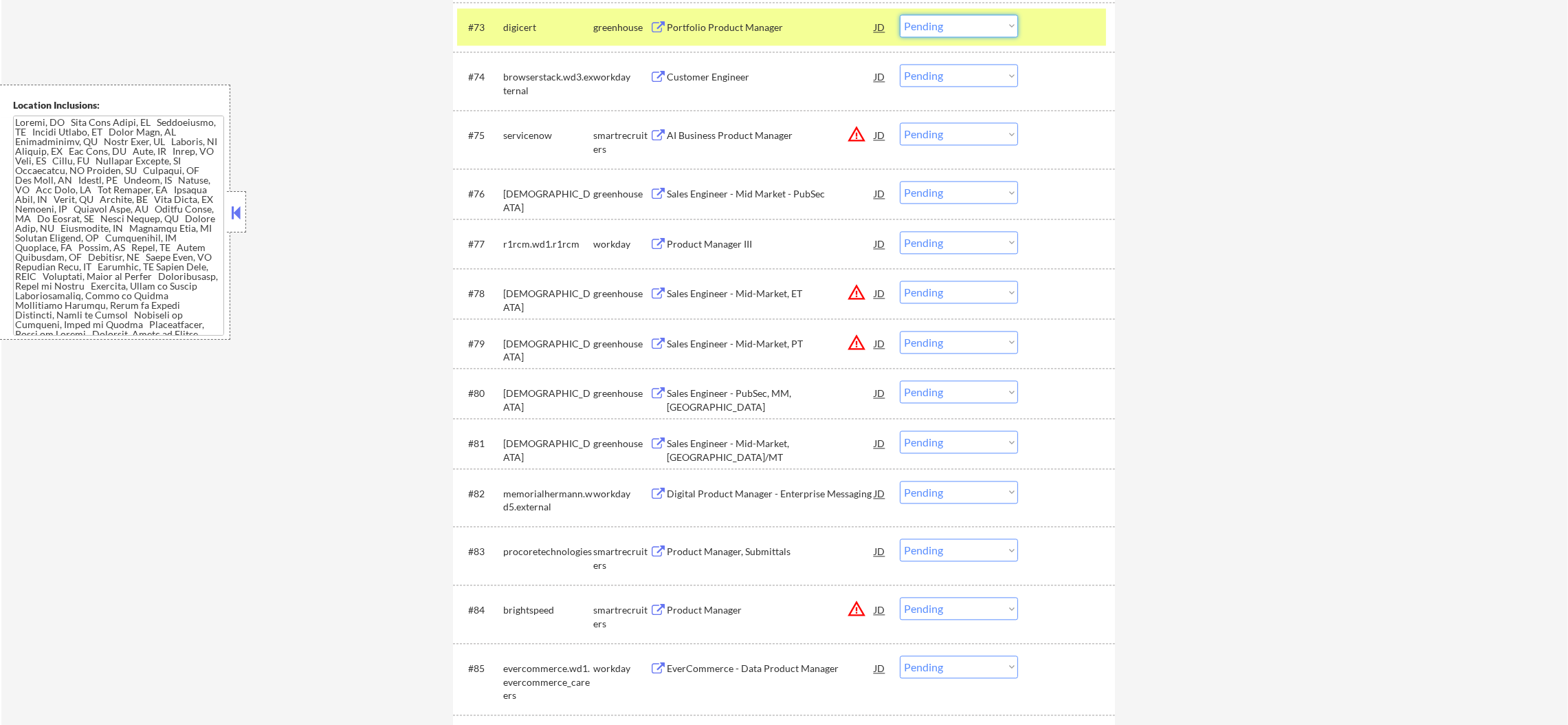
click at [917, 34] on select "Choose an option... Pending Applied Excluded (Questions) Excluded (Expired) Exc…" at bounding box center [958, 25] width 118 height 23
click at [900, 14] on select "Choose an option... Pending Applied Excluded (Questions) Excluded (Expired) Exc…" at bounding box center [958, 25] width 118 height 23
click at [537, 31] on div "digicert" at bounding box center [548, 27] width 90 height 14
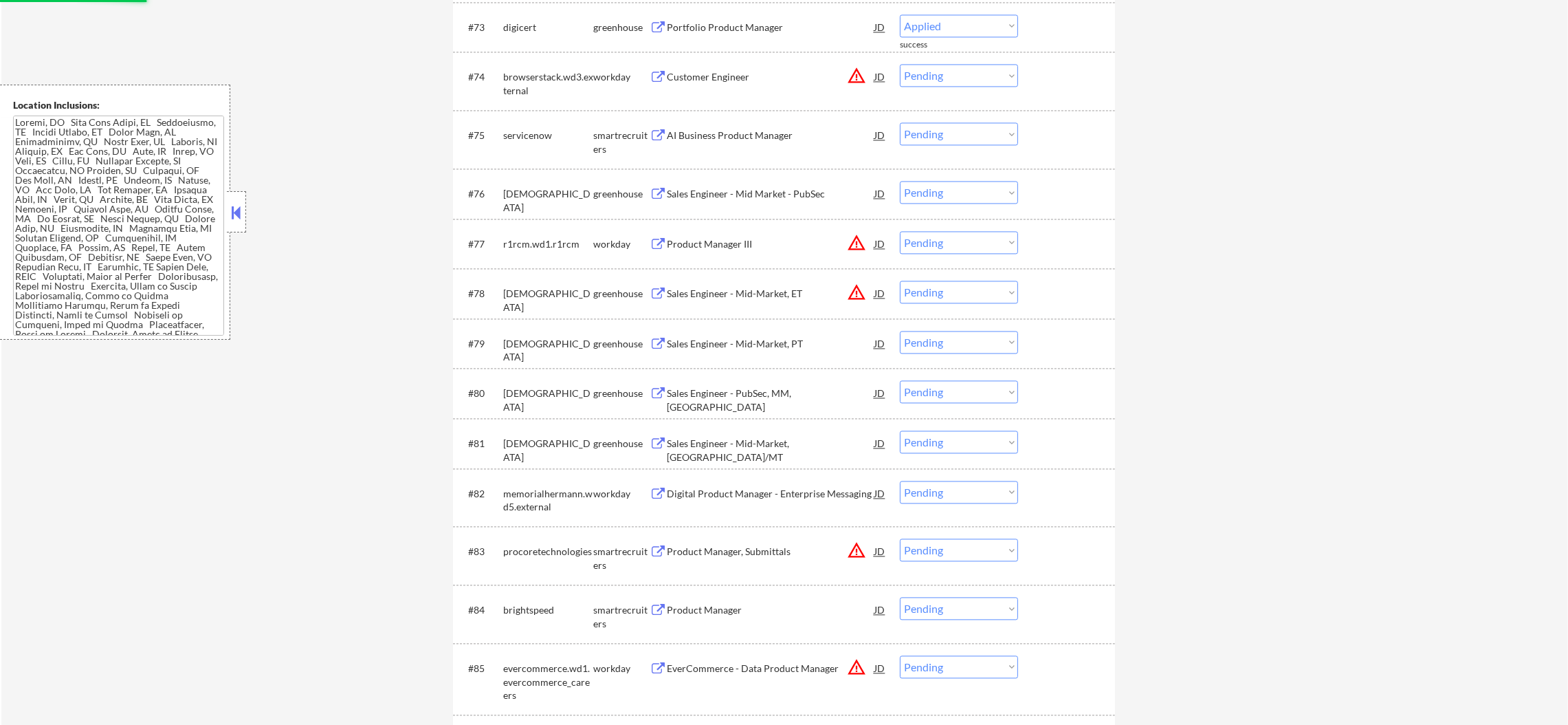
select select ""pending""
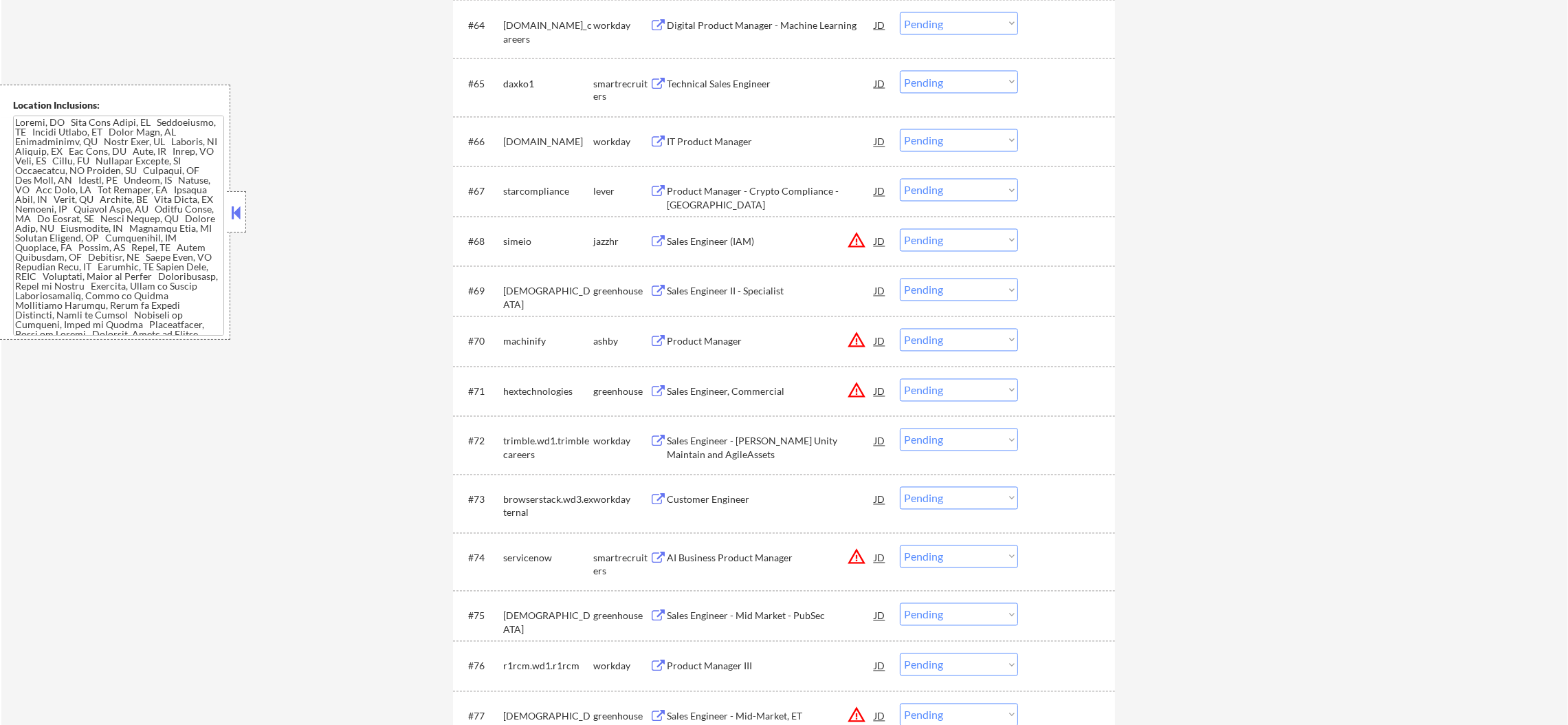
scroll to position [3817, 0]
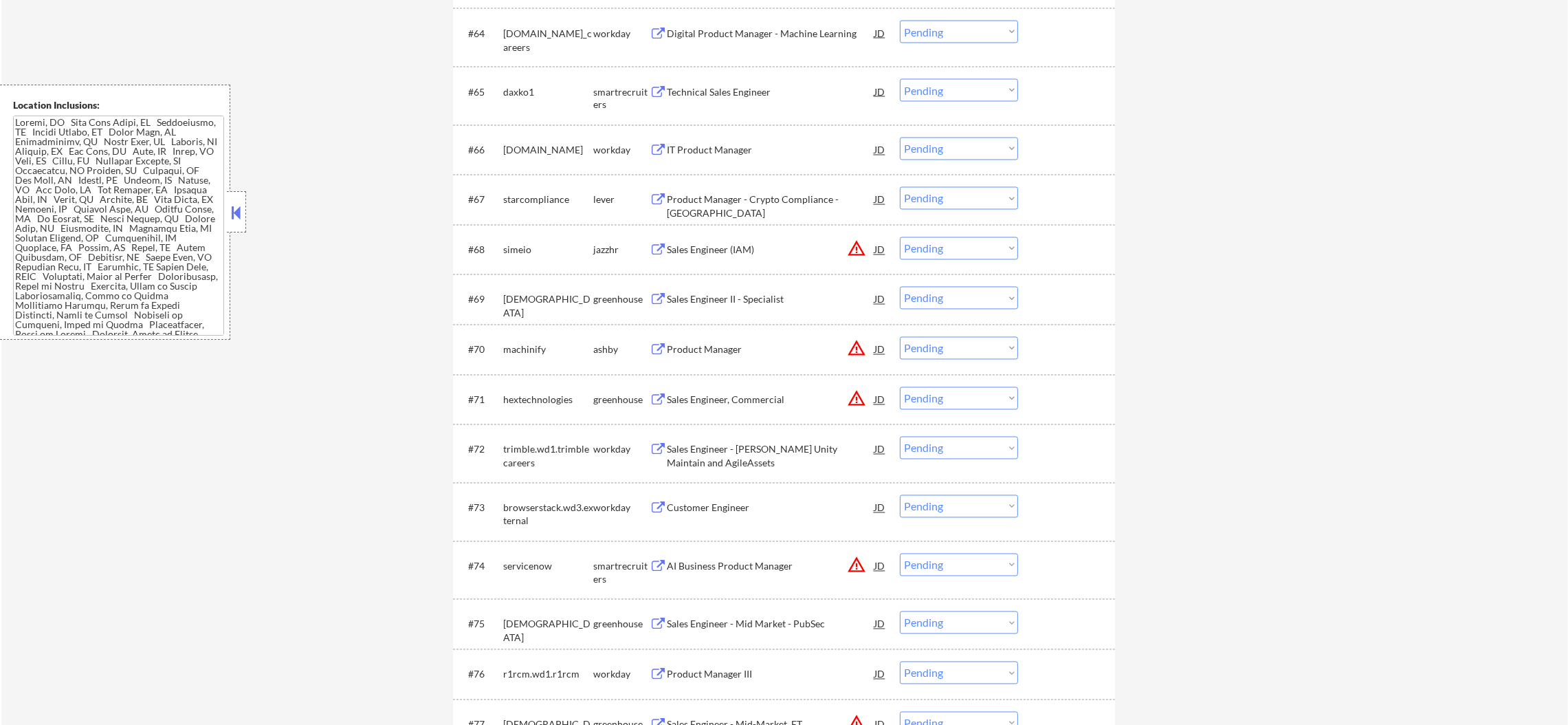
click at [851, 244] on button "warning_amber" at bounding box center [857, 249] width 20 height 20
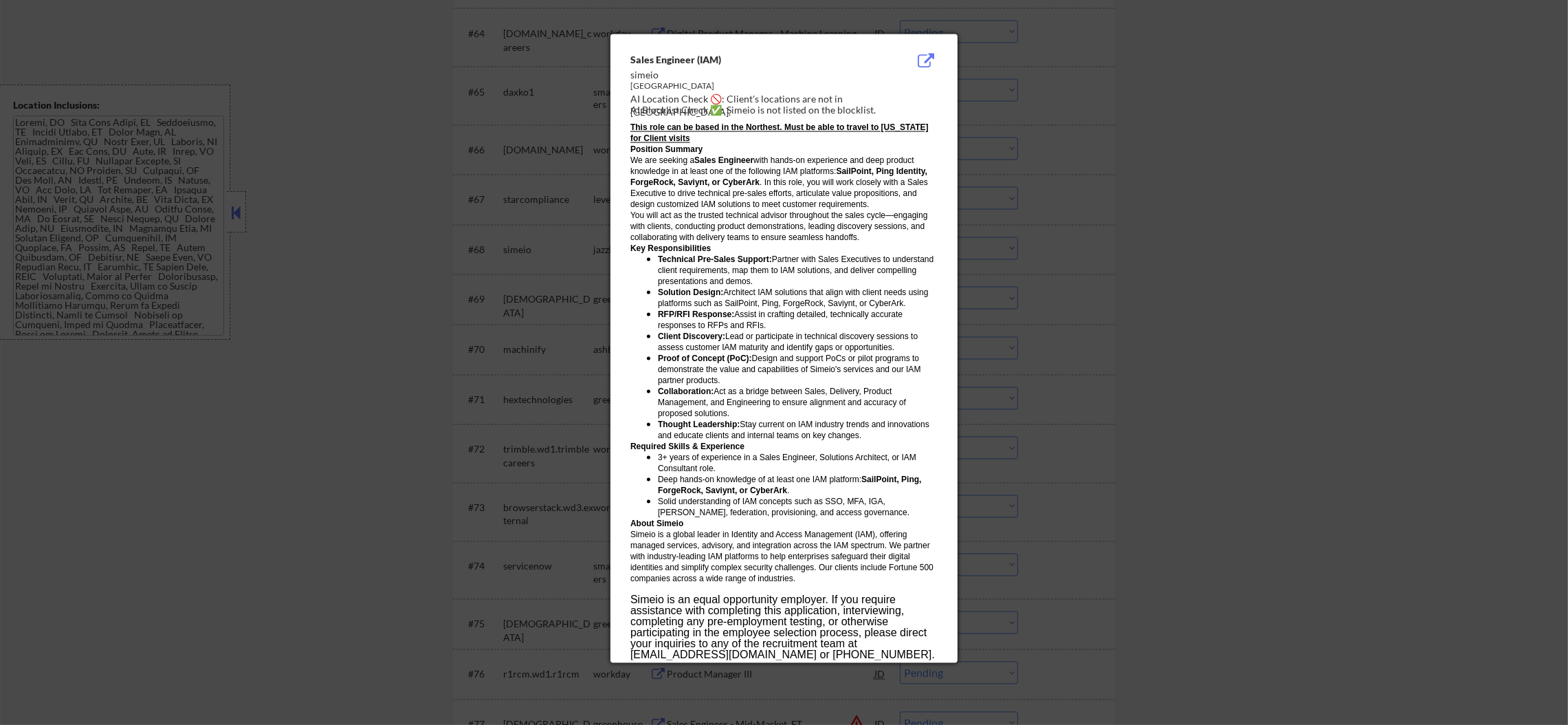
click at [1002, 208] on div at bounding box center [784, 362] width 1568 height 725
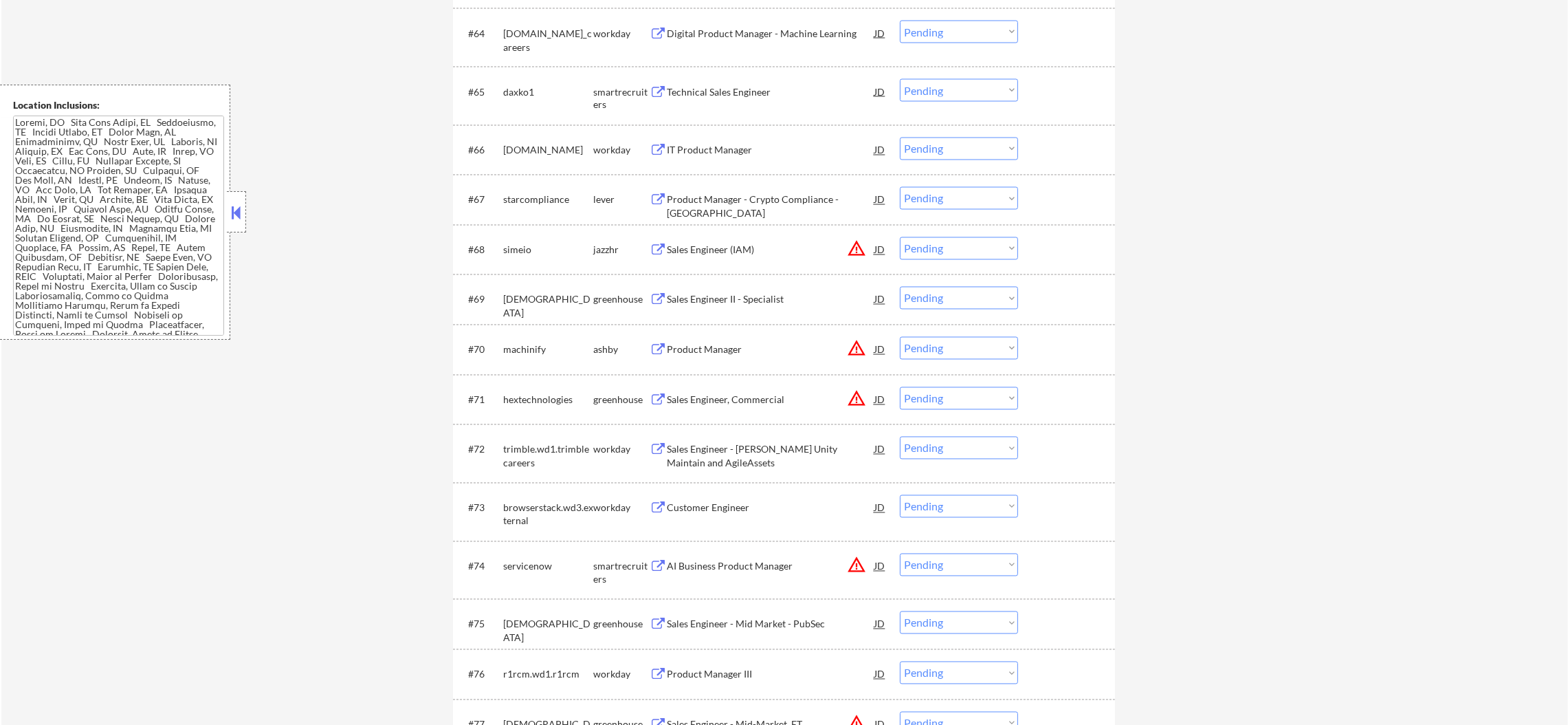
click at [936, 246] on select "Choose an option... Pending Applied Excluded (Questions) Excluded (Expired) Exc…" at bounding box center [958, 248] width 118 height 23
click at [900, 237] on select "Choose an option... Pending Applied Excluded (Questions) Excluded (Expired) Exc…" at bounding box center [958, 248] width 118 height 23
select select ""pending""
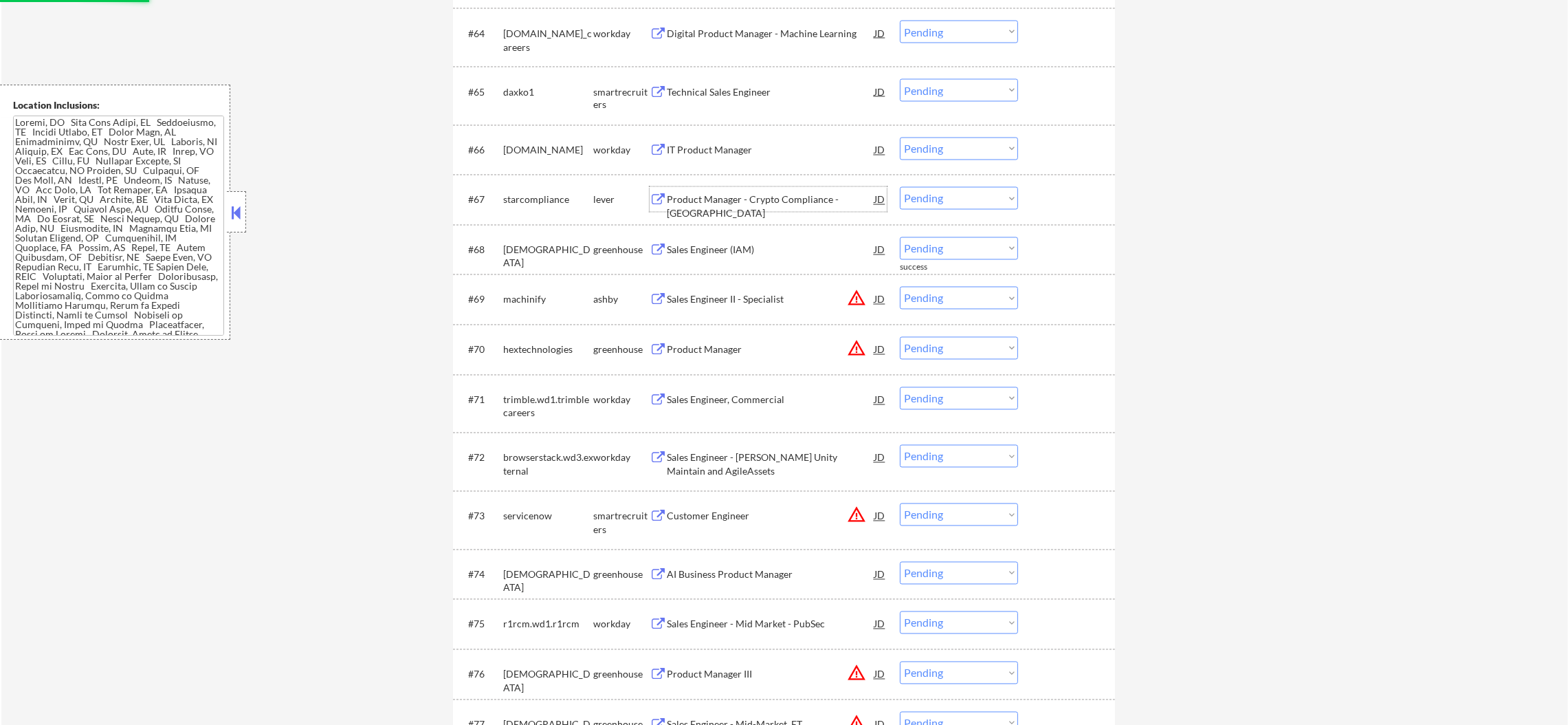
click at [768, 187] on div "Product Manager - Crypto Compliance - [GEOGRAPHIC_DATA]" at bounding box center [771, 199] width 208 height 25
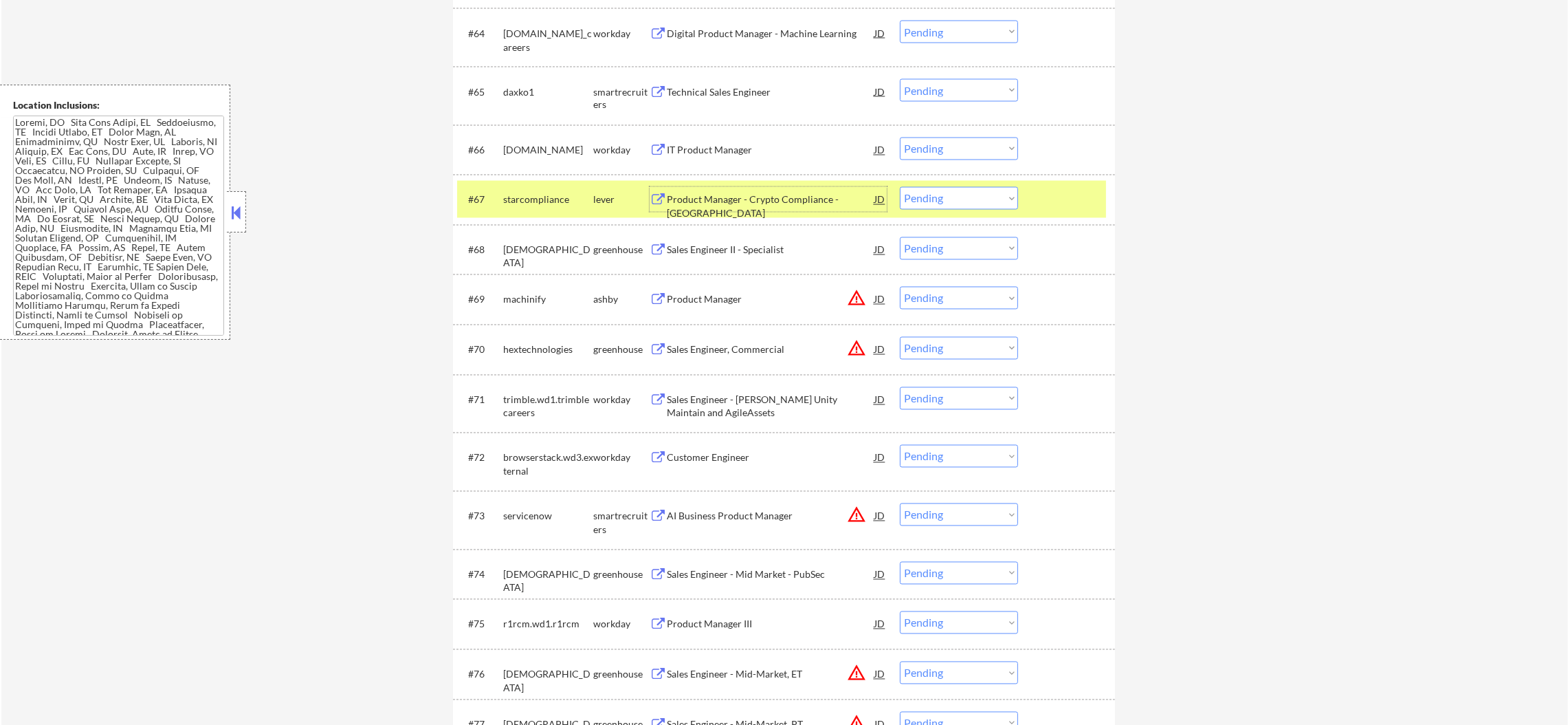
drag, startPoint x: 925, startPoint y: 195, endPoint x: 931, endPoint y: 208, distance: 14.3
click at [925, 195] on select "Choose an option... Pending Applied Excluded (Questions) Excluded (Expired) Exc…" at bounding box center [958, 198] width 118 height 23
click at [900, 187] on select "Choose an option... Pending Applied Excluded (Questions) Excluded (Expired) Exc…" at bounding box center [958, 198] width 118 height 23
click at [537, 208] on div "starcompliance" at bounding box center [548, 199] width 90 height 25
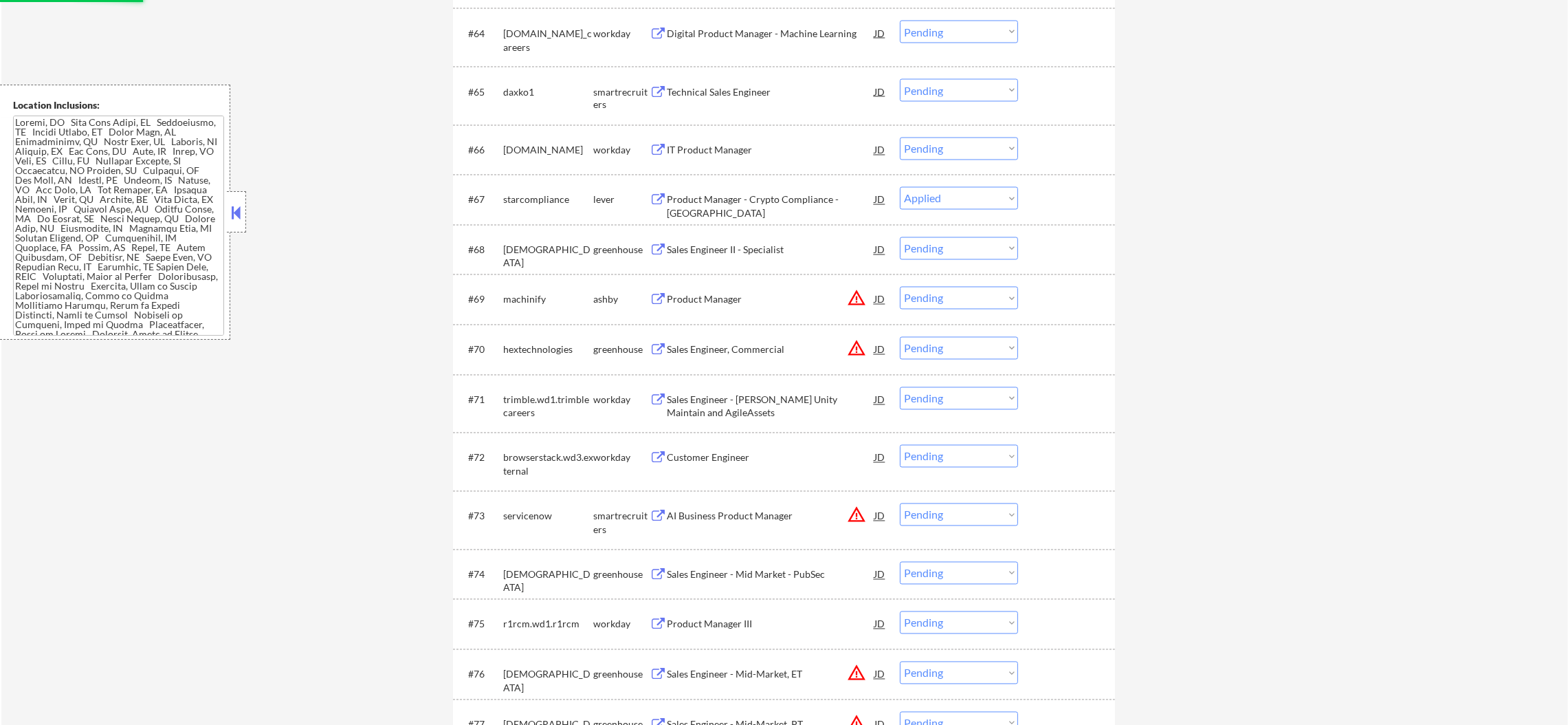
select select ""pending""
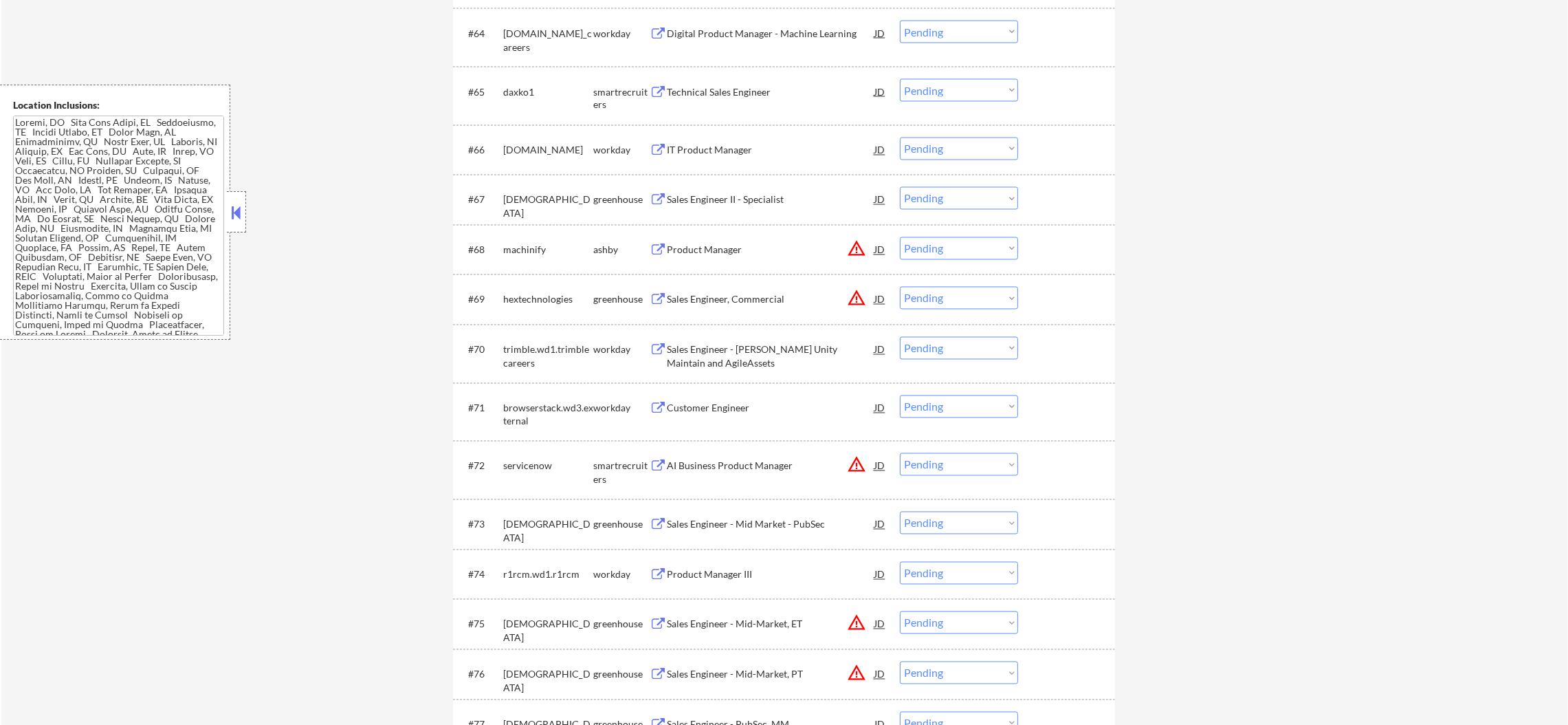
click at [509, 82] on div "daxko1" at bounding box center [548, 91] width 90 height 25
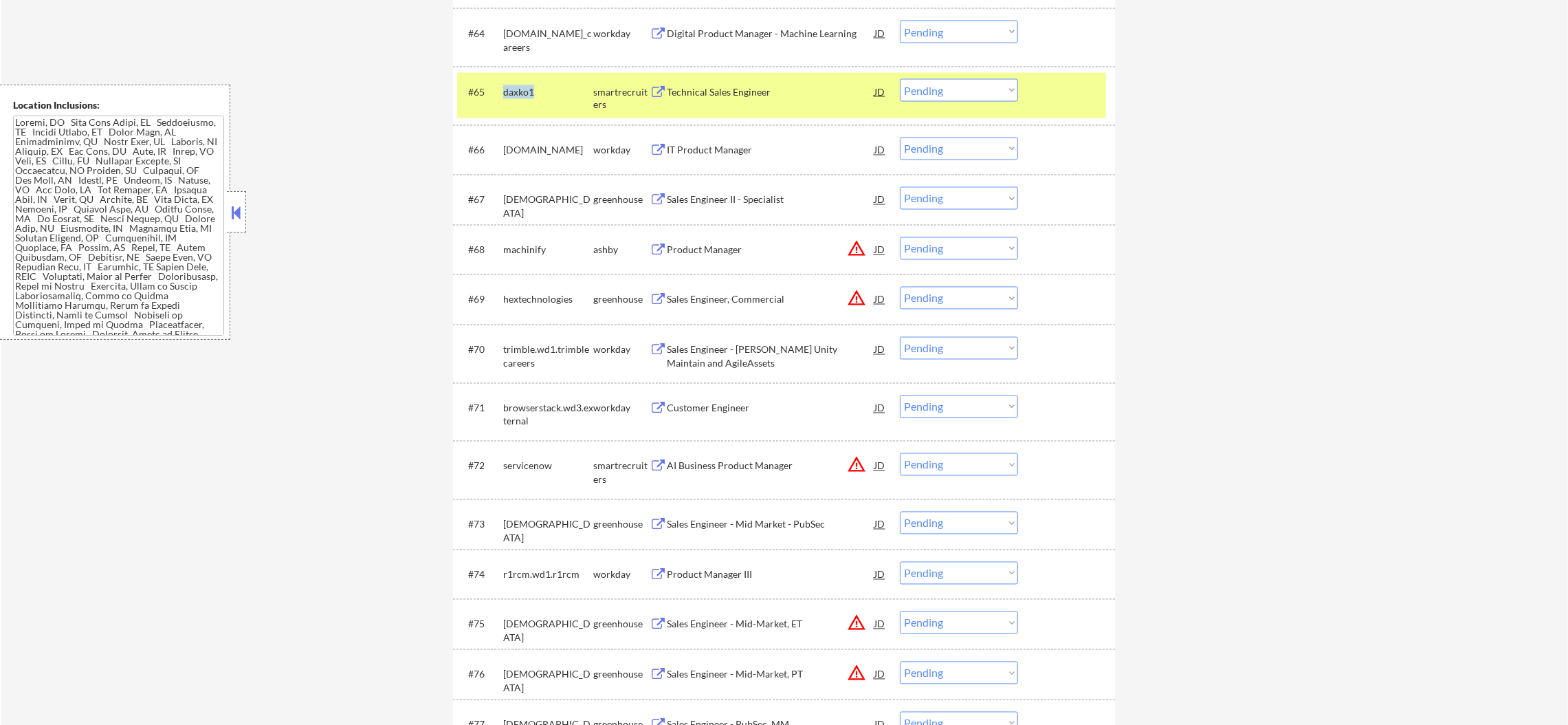
click at [509, 82] on div "daxko1" at bounding box center [548, 91] width 90 height 25
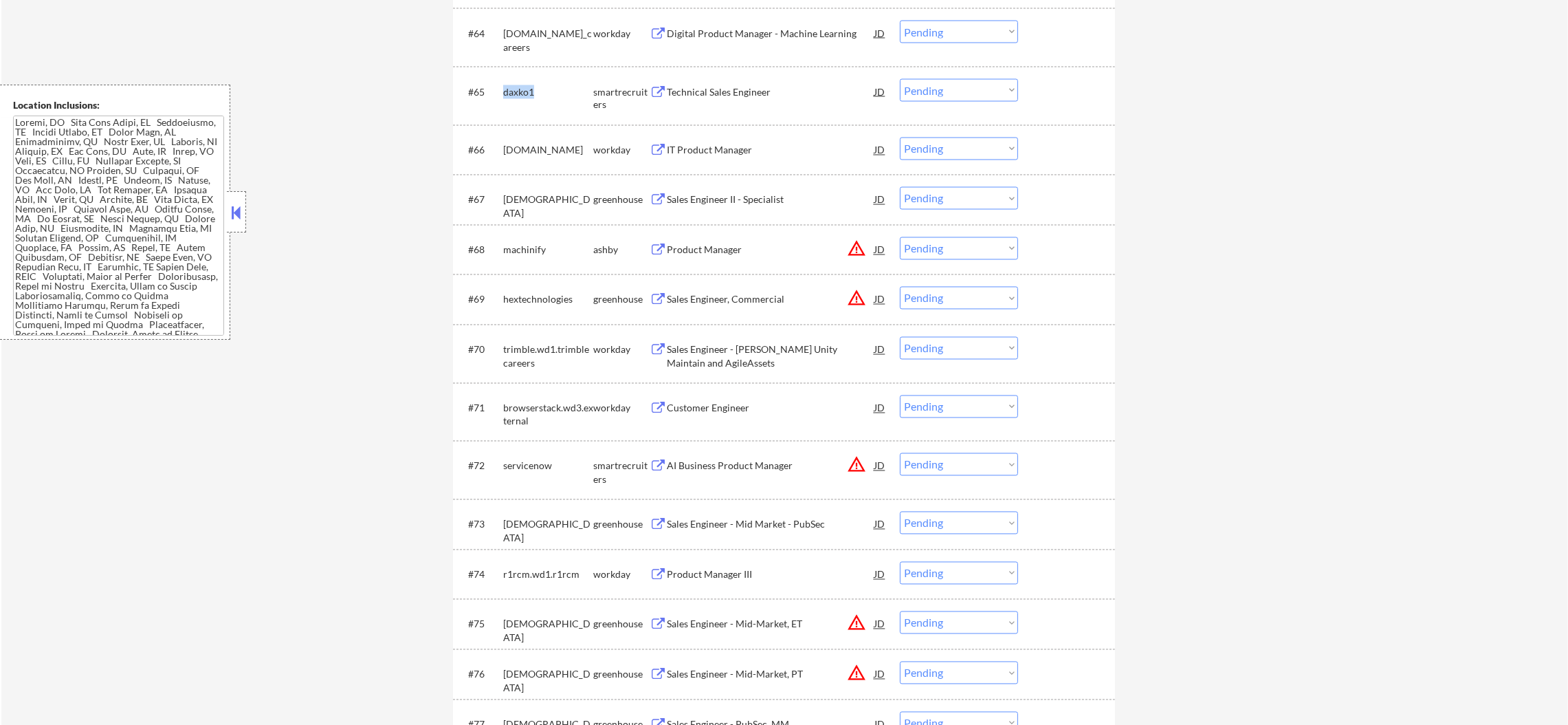
copy div "daxko1"
select select ""pending""
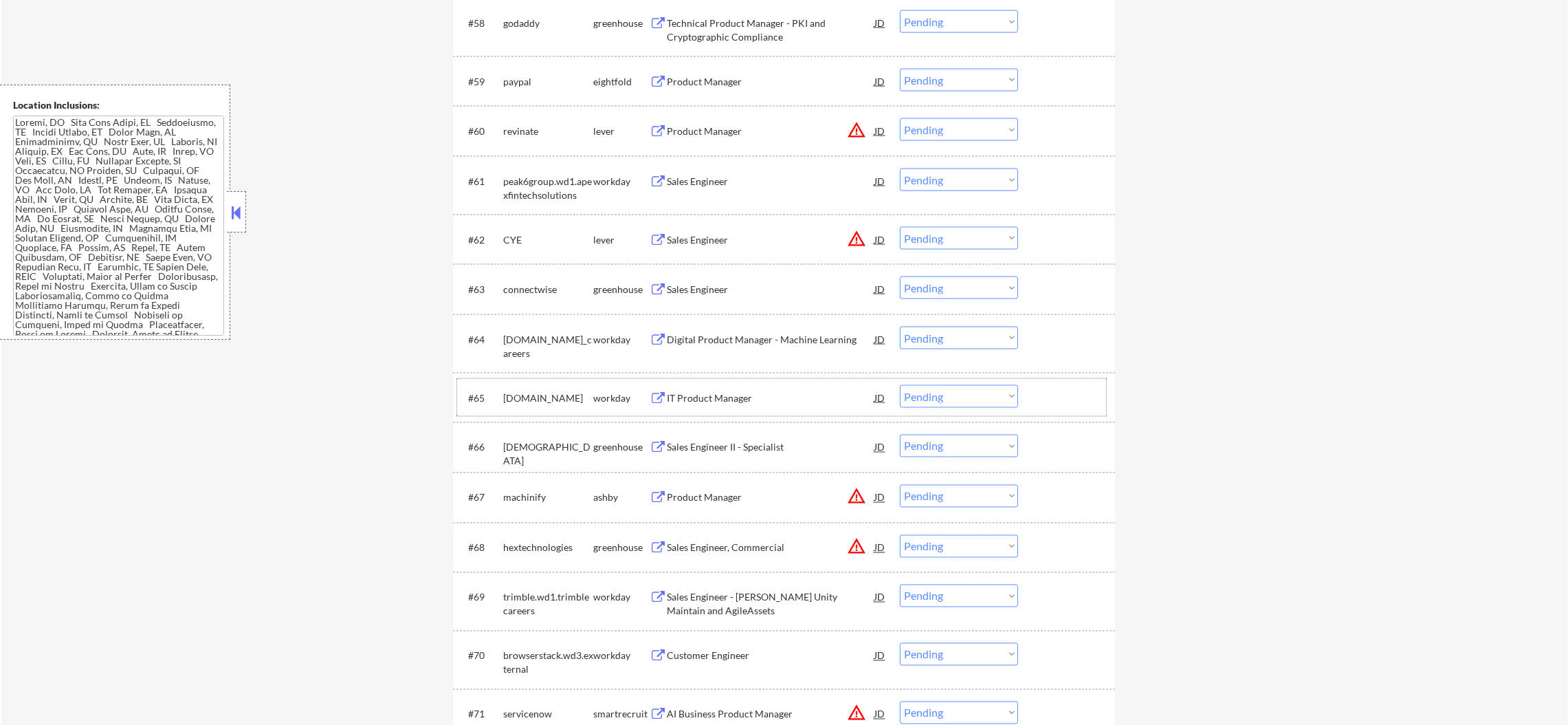
scroll to position [3508, 0]
click at [531, 291] on div "connectwise" at bounding box center [548, 293] width 90 height 14
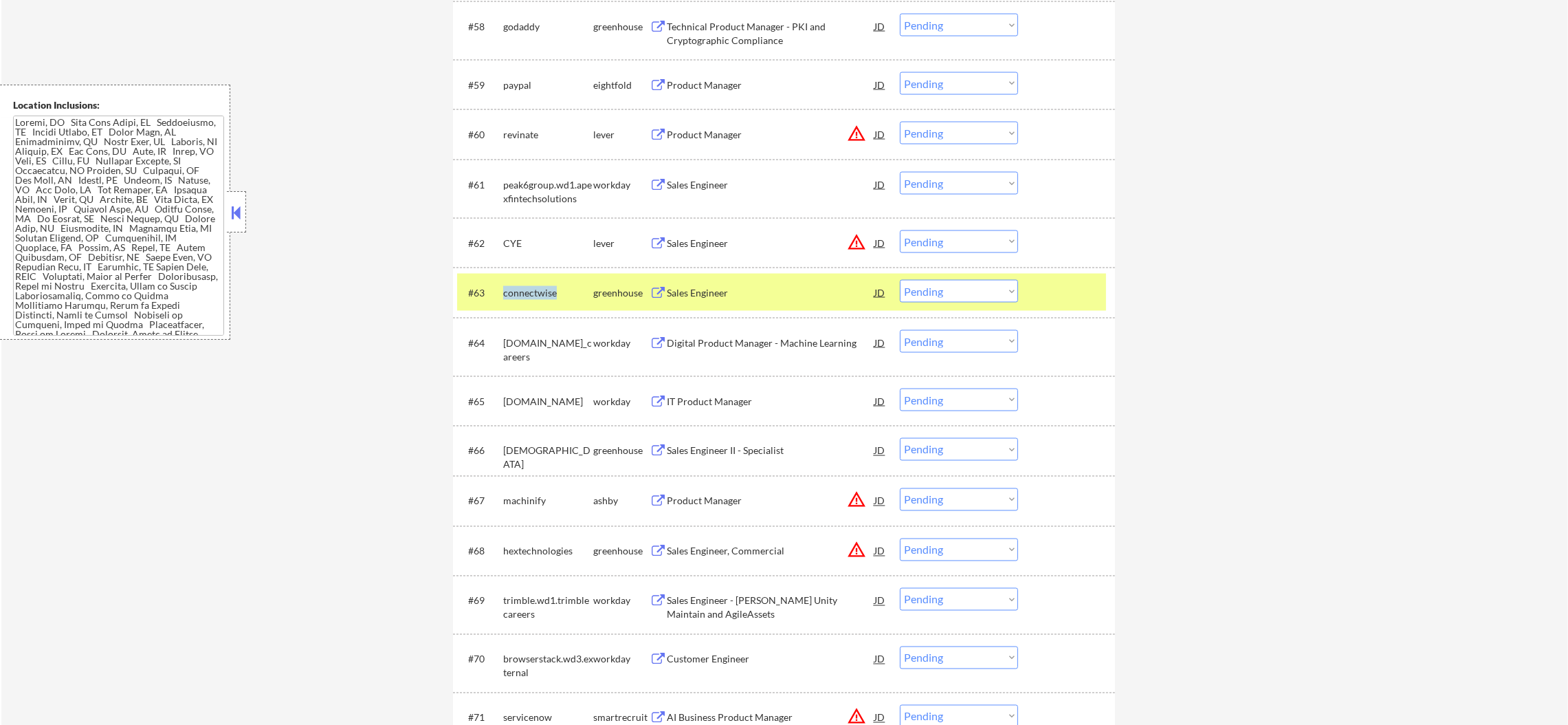
click at [531, 291] on div "connectwise" at bounding box center [548, 293] width 90 height 14
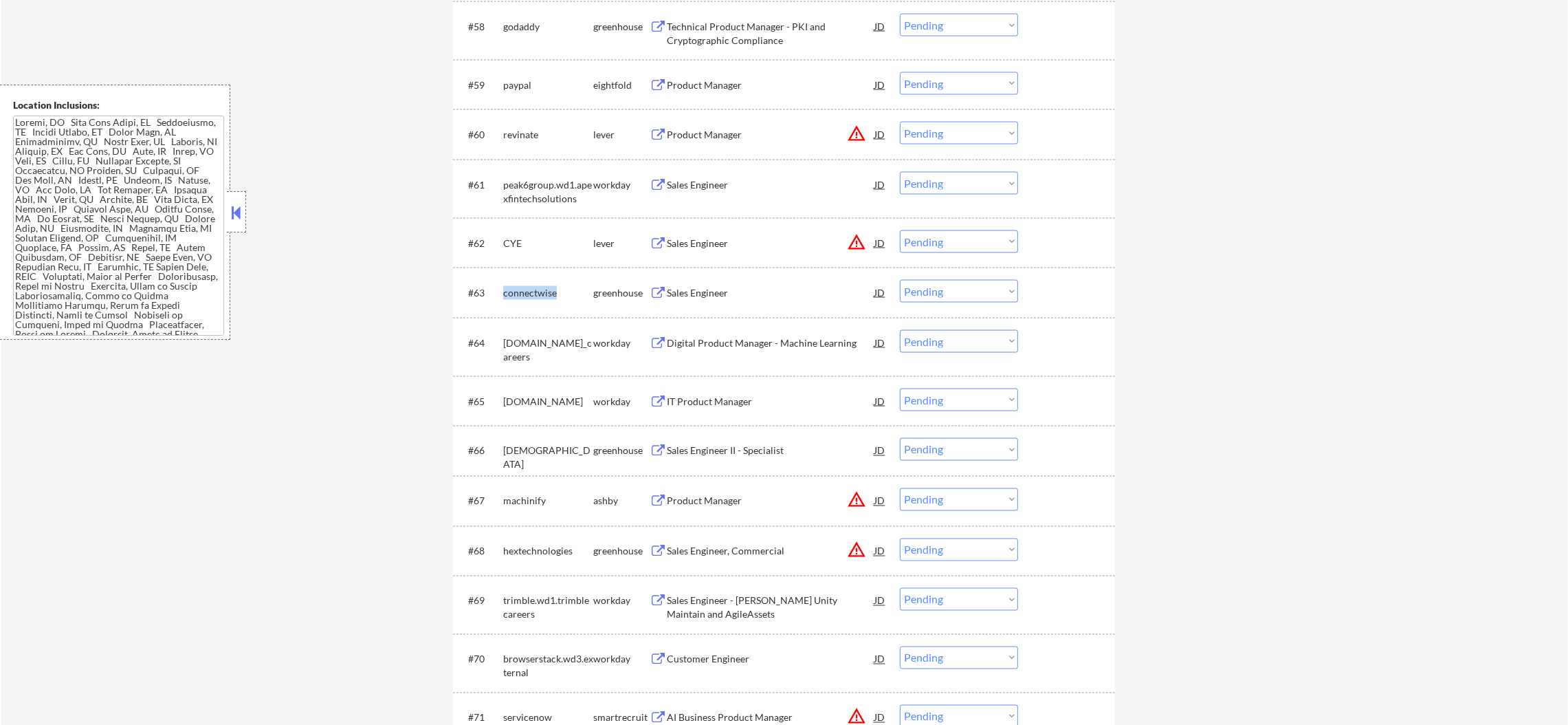
copy div "connectwise"
select select ""pending""
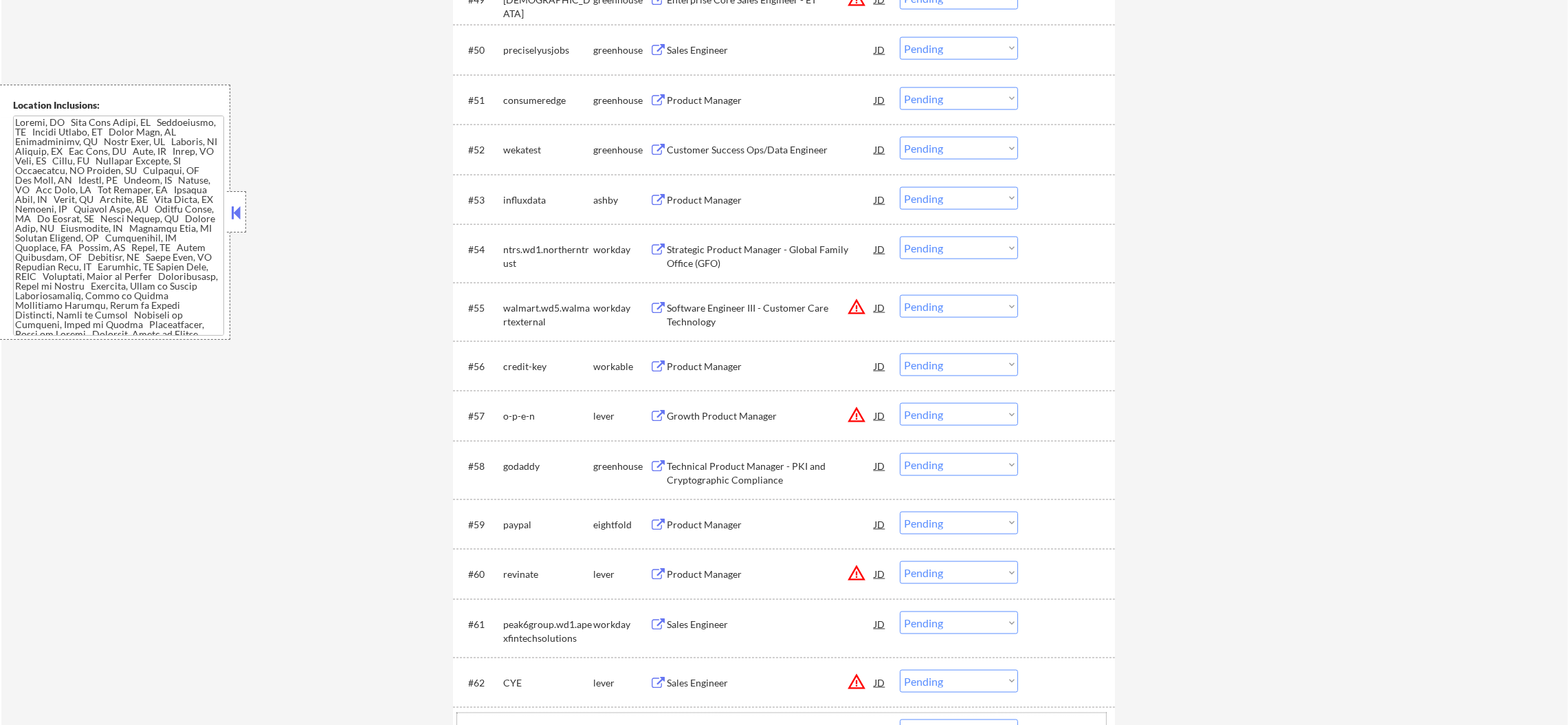
scroll to position [3060, 0]
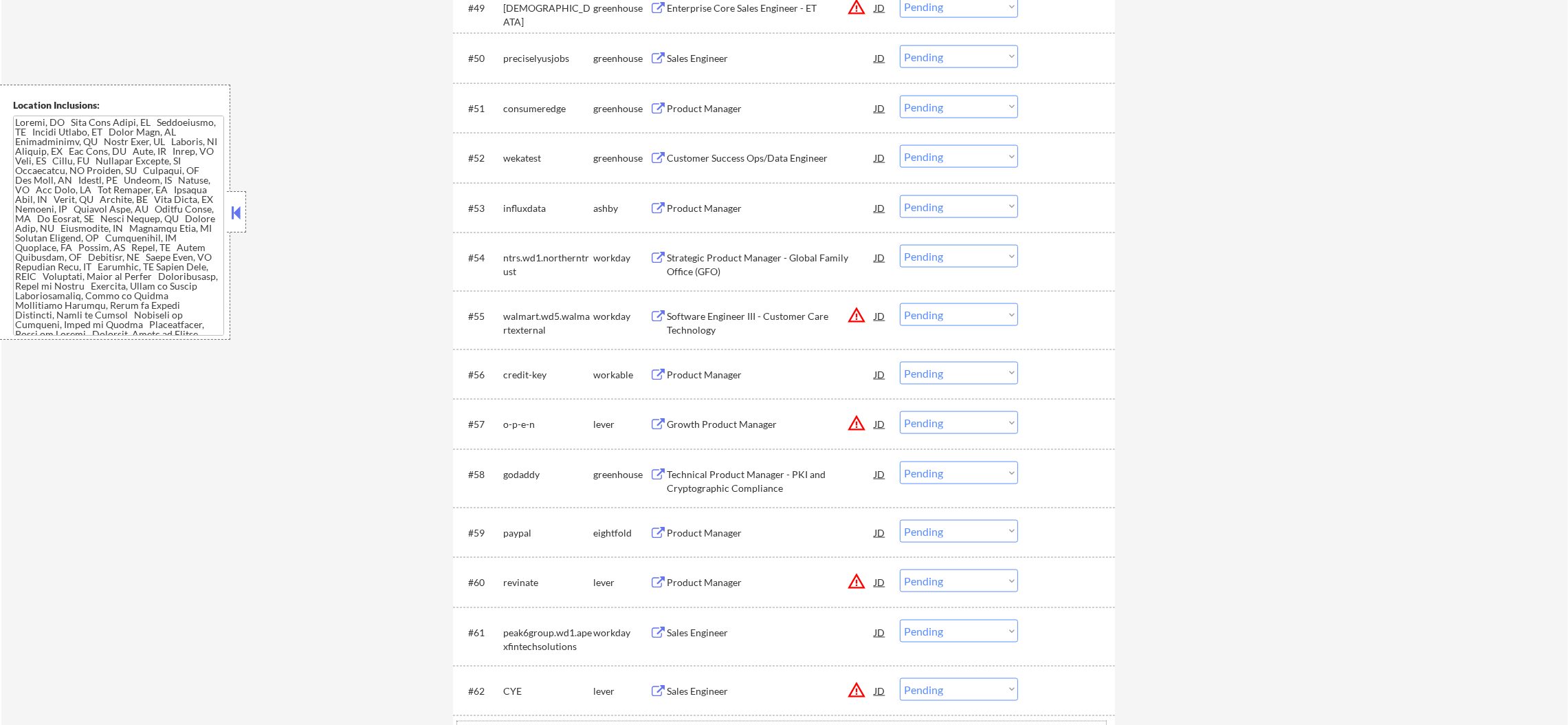
click at [521, 157] on div "wekatest" at bounding box center [548, 158] width 90 height 14
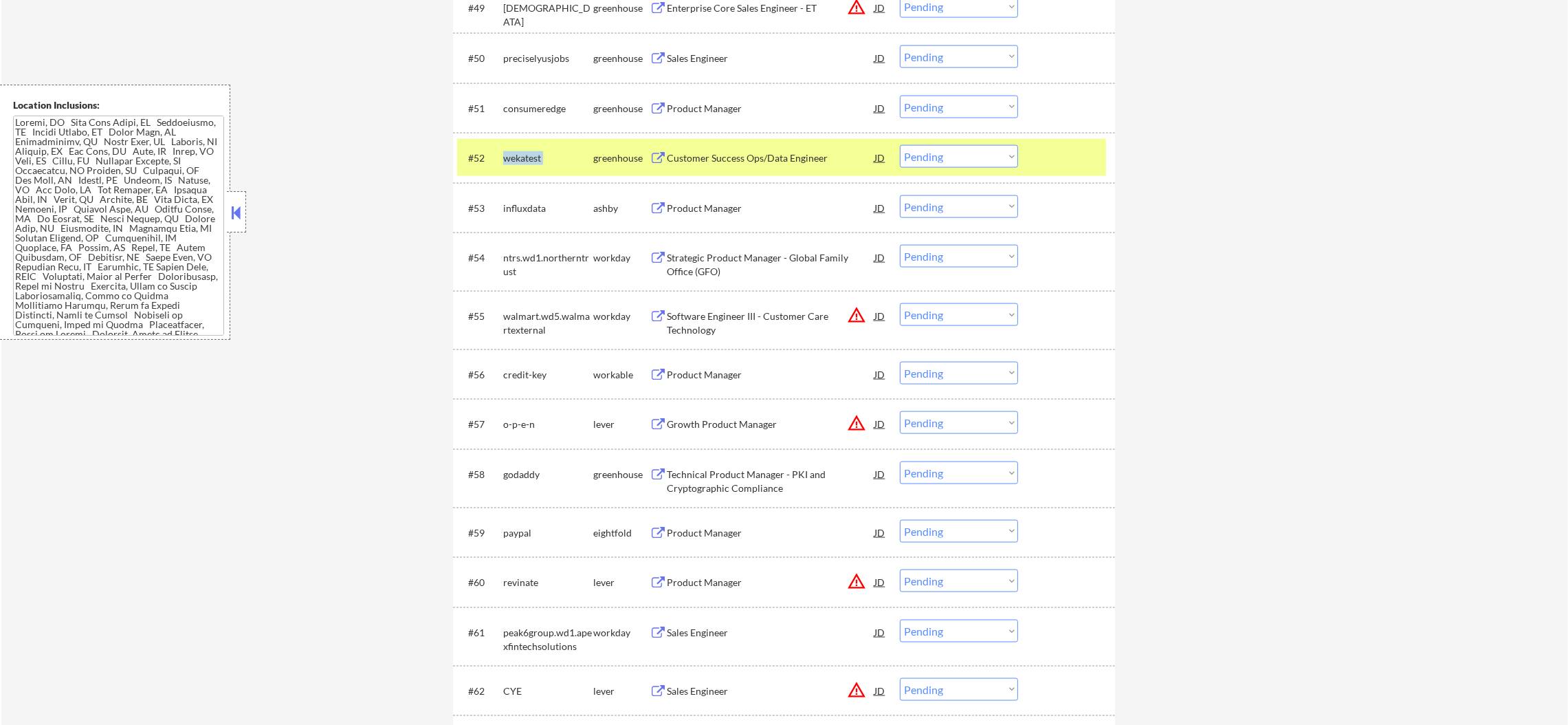
copy div "wekatest"
select select ""pending""
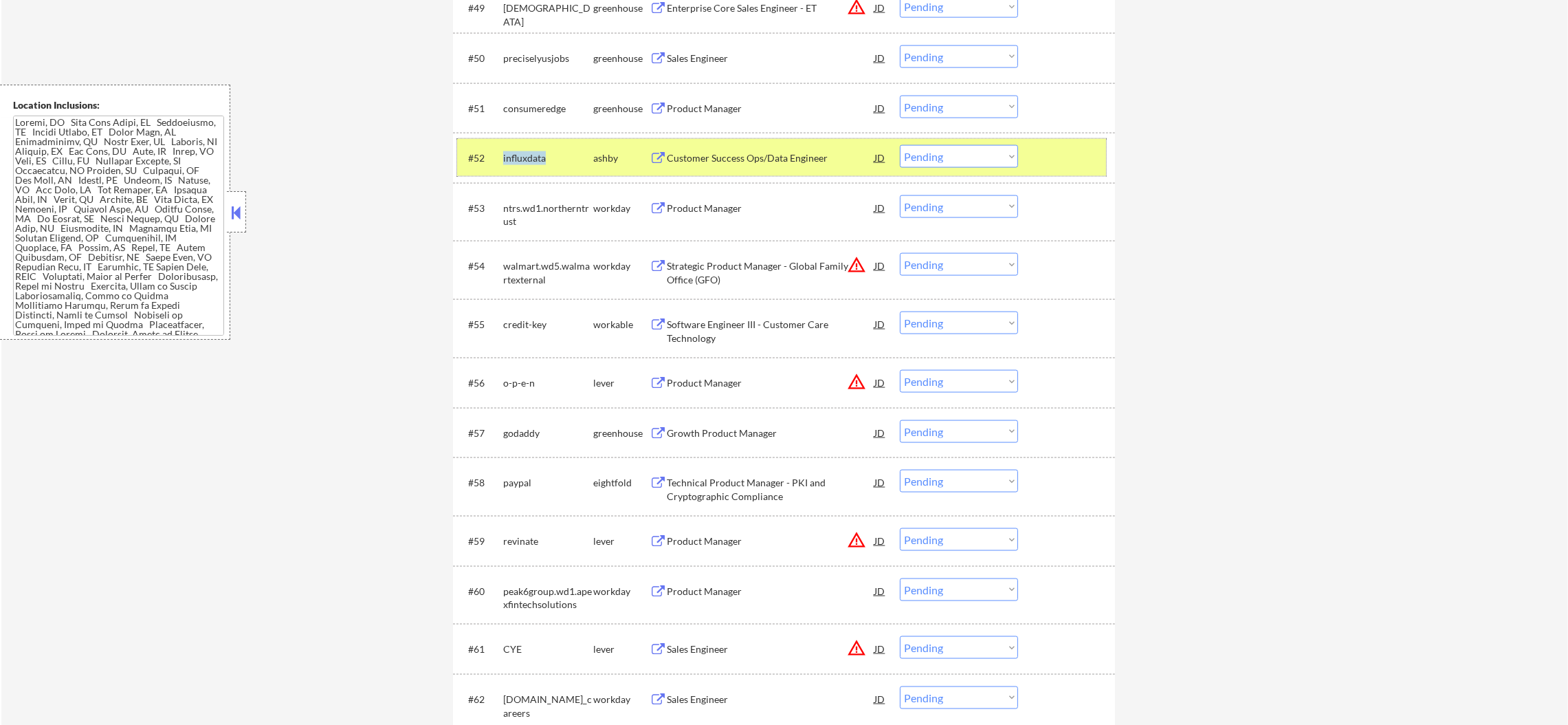
click at [534, 169] on div "#52 influxdata ashby Customer Success Ops/Data Engineer JD Choose an option... …" at bounding box center [782, 158] width 649 height 37
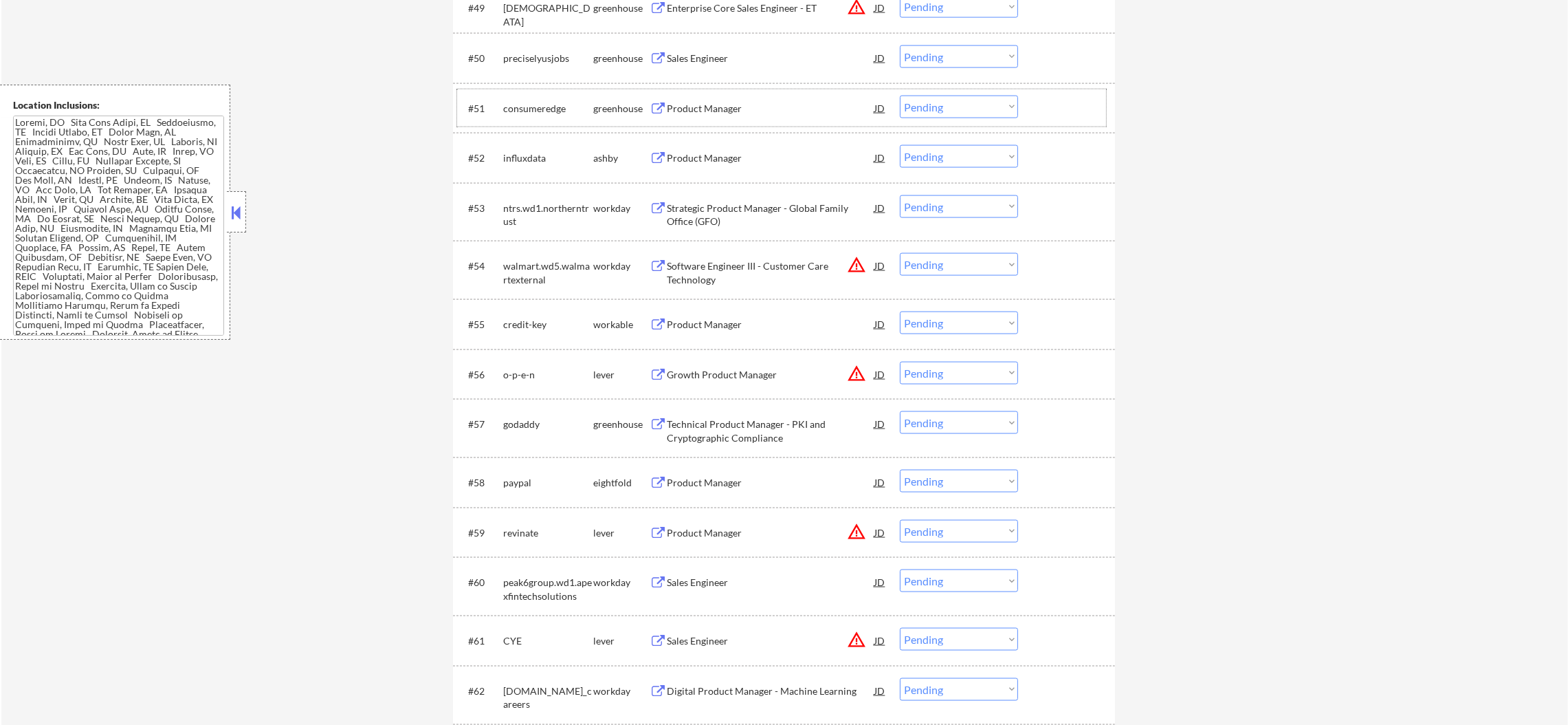
click at [534, 113] on div "consumeredge" at bounding box center [548, 109] width 90 height 14
copy div "consumeredge"
select select ""pending""
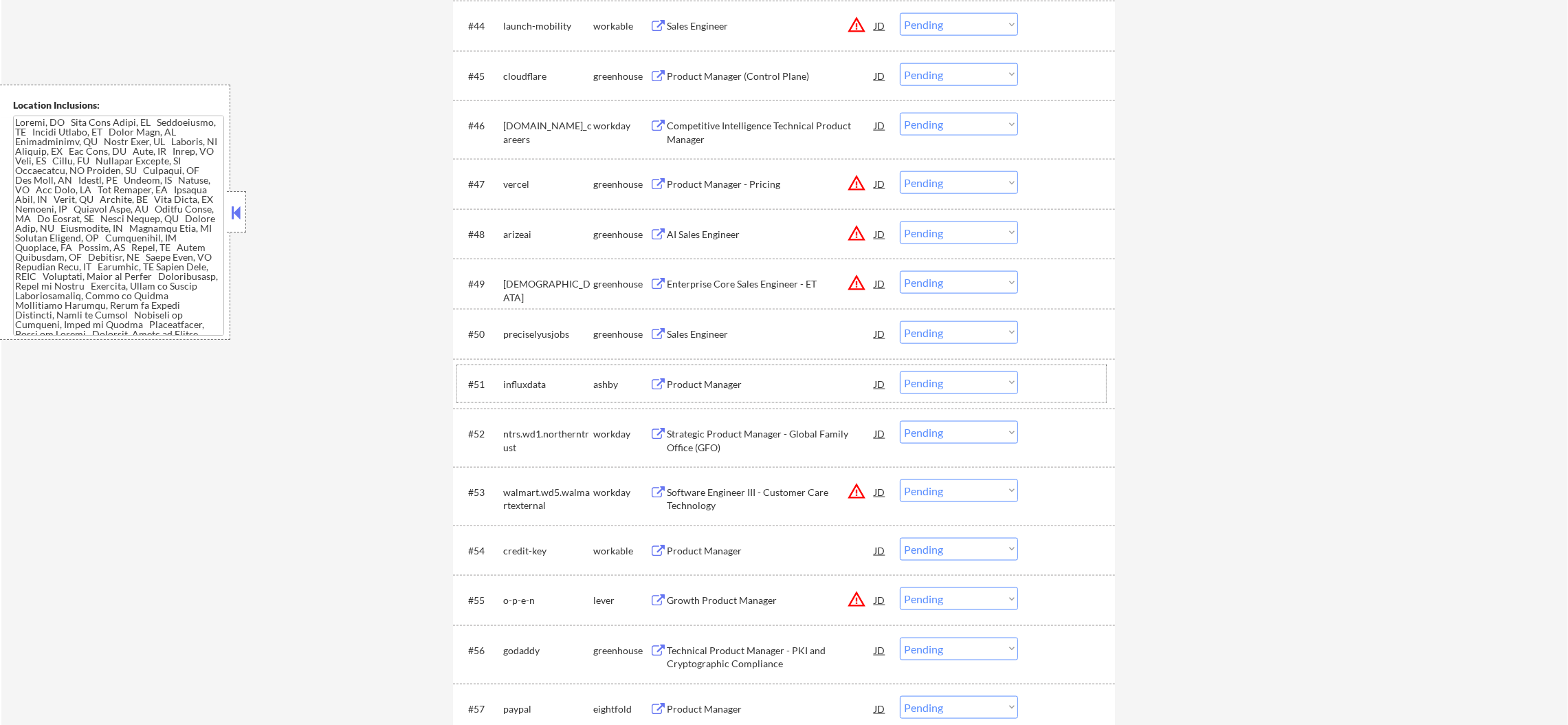
scroll to position [2751, 0]
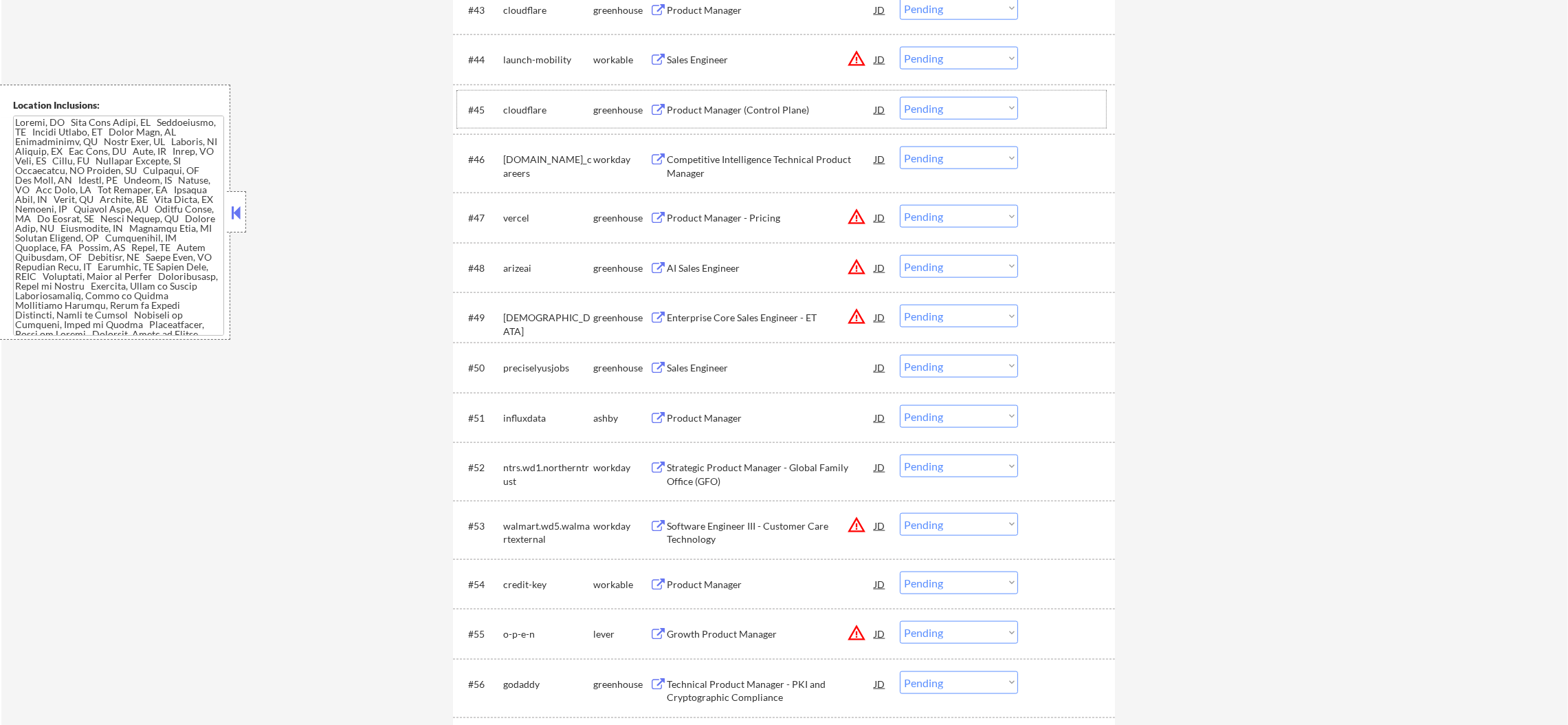
click at [520, 109] on div "cloudflare" at bounding box center [548, 110] width 90 height 14
copy div "cloudflare"
select select ""pending""
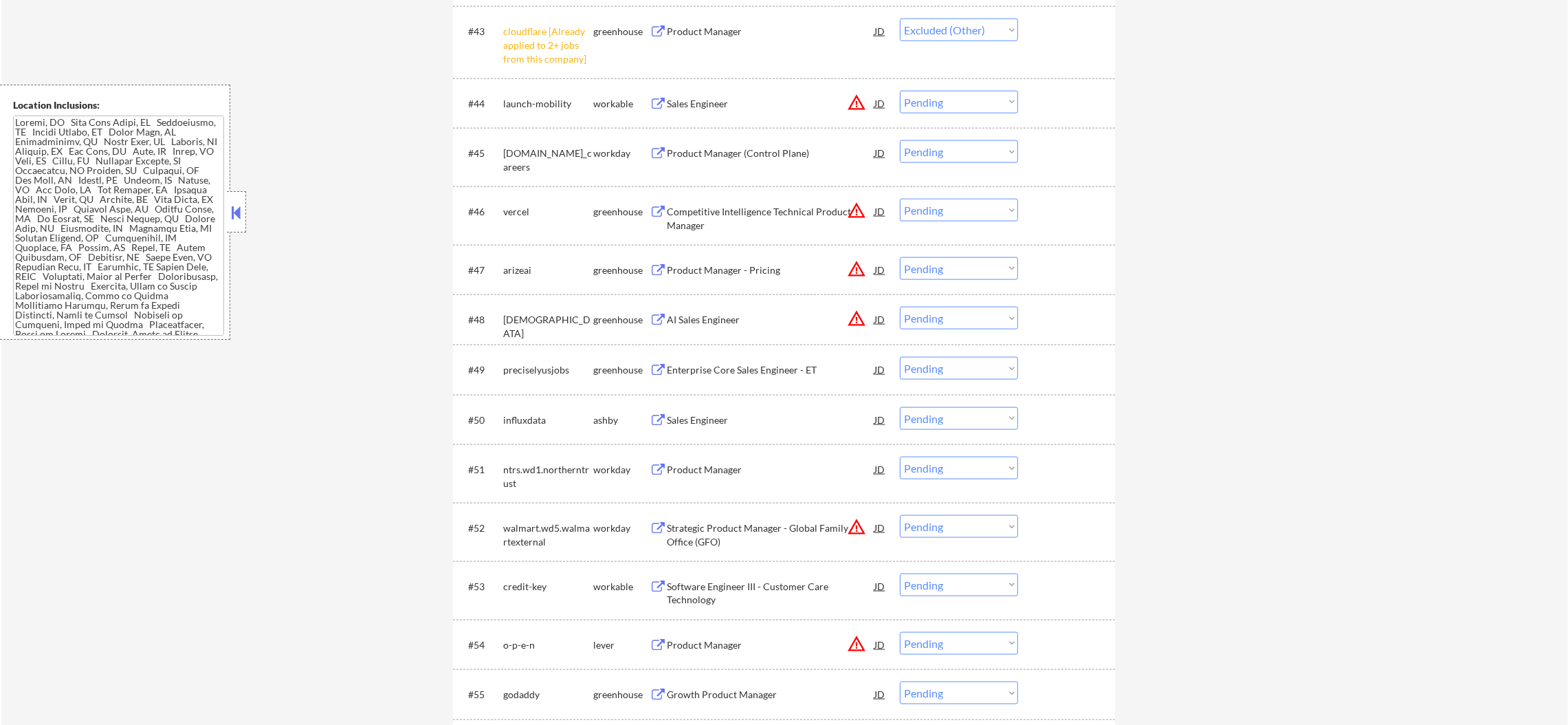
select select ""pending""
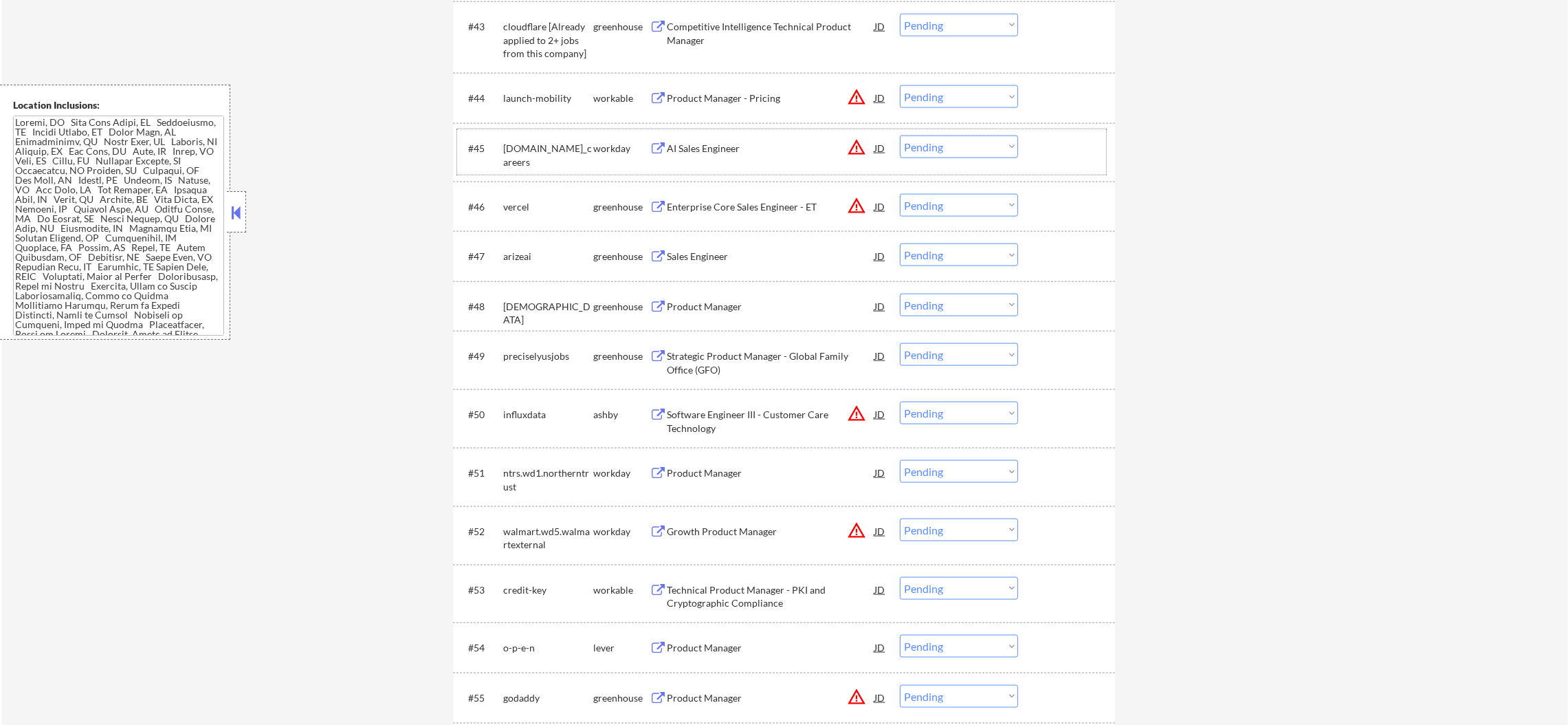
click at [517, 262] on div "arizeai" at bounding box center [548, 256] width 90 height 25
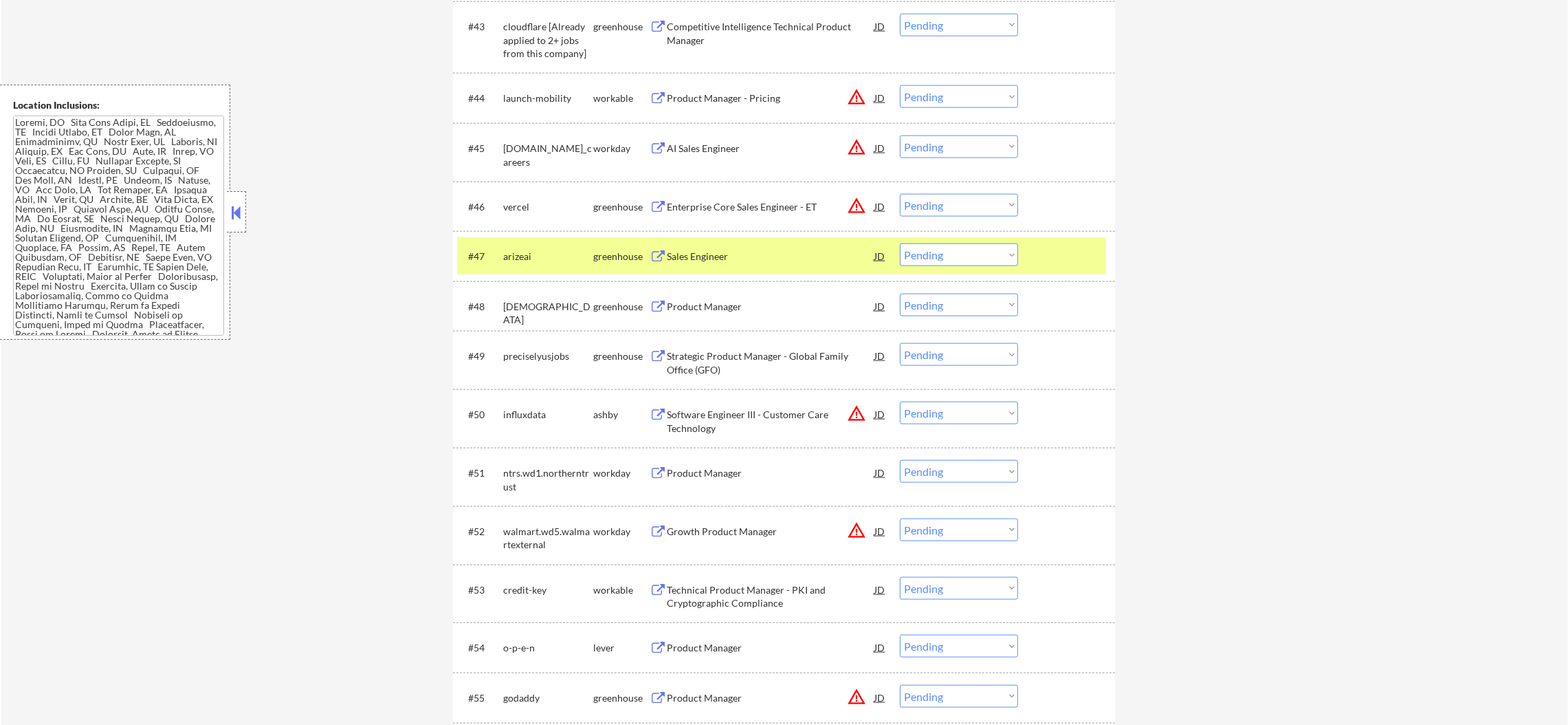
click at [517, 262] on div "arizeai" at bounding box center [548, 256] width 90 height 25
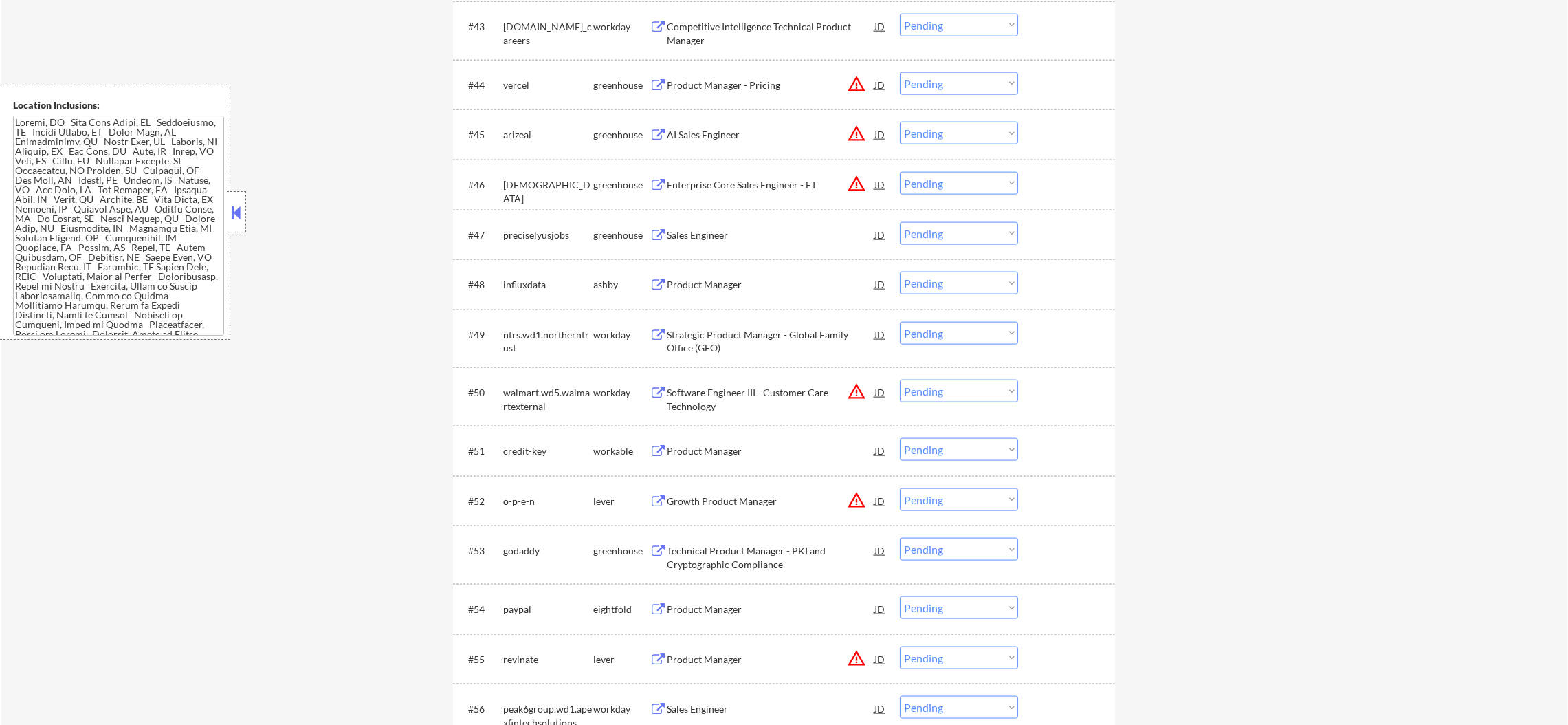
drag, startPoint x: 517, startPoint y: 262, endPoint x: 372, endPoint y: 211, distance: 153.7
click at [372, 211] on div "← Return to /applysquad Mailslurp Inbox Job Search Builder Sergio Camargo User …" at bounding box center [785, 227] width 1567 height 5845
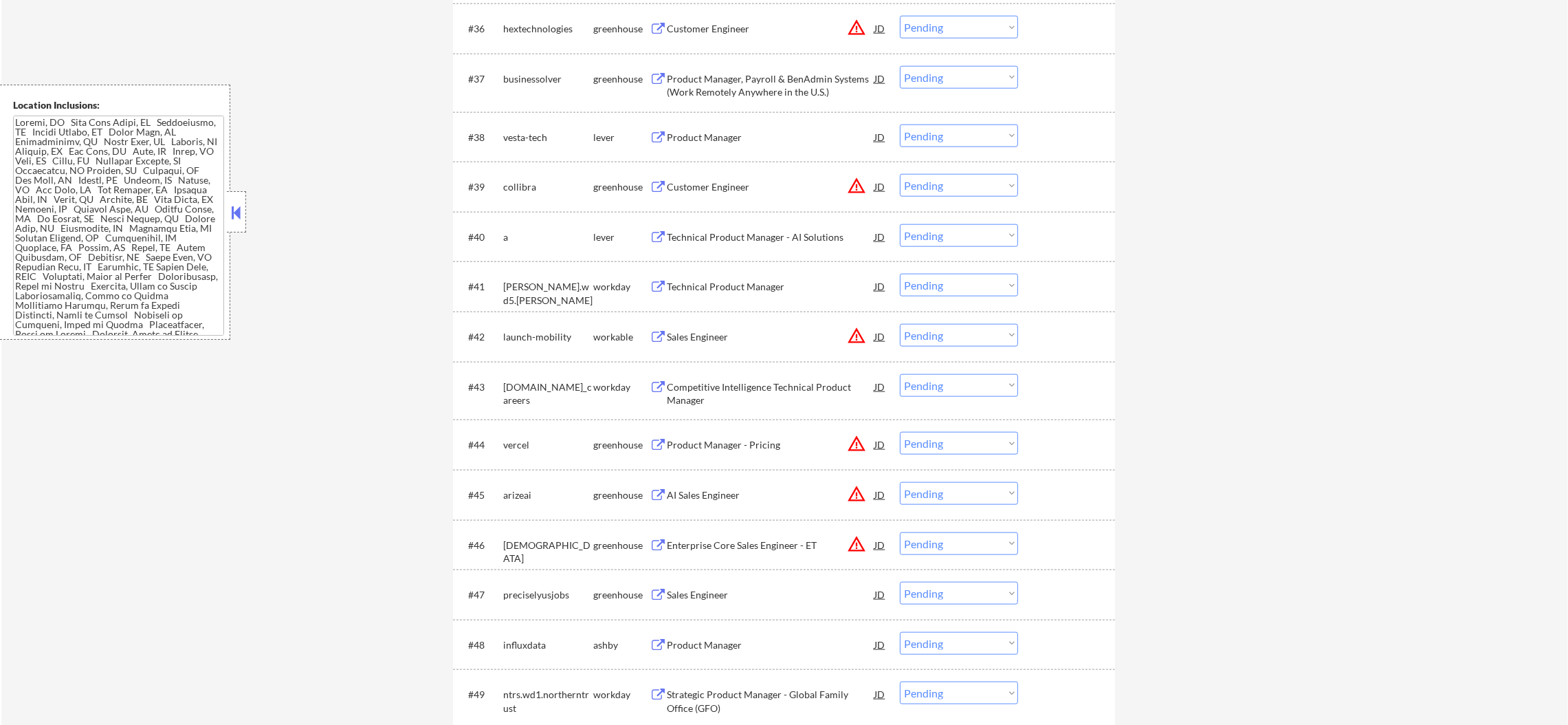
scroll to position [2373, 0]
click at [776, 242] on div "Technical Product Manager - AI Solutions" at bounding box center [771, 238] width 208 height 14
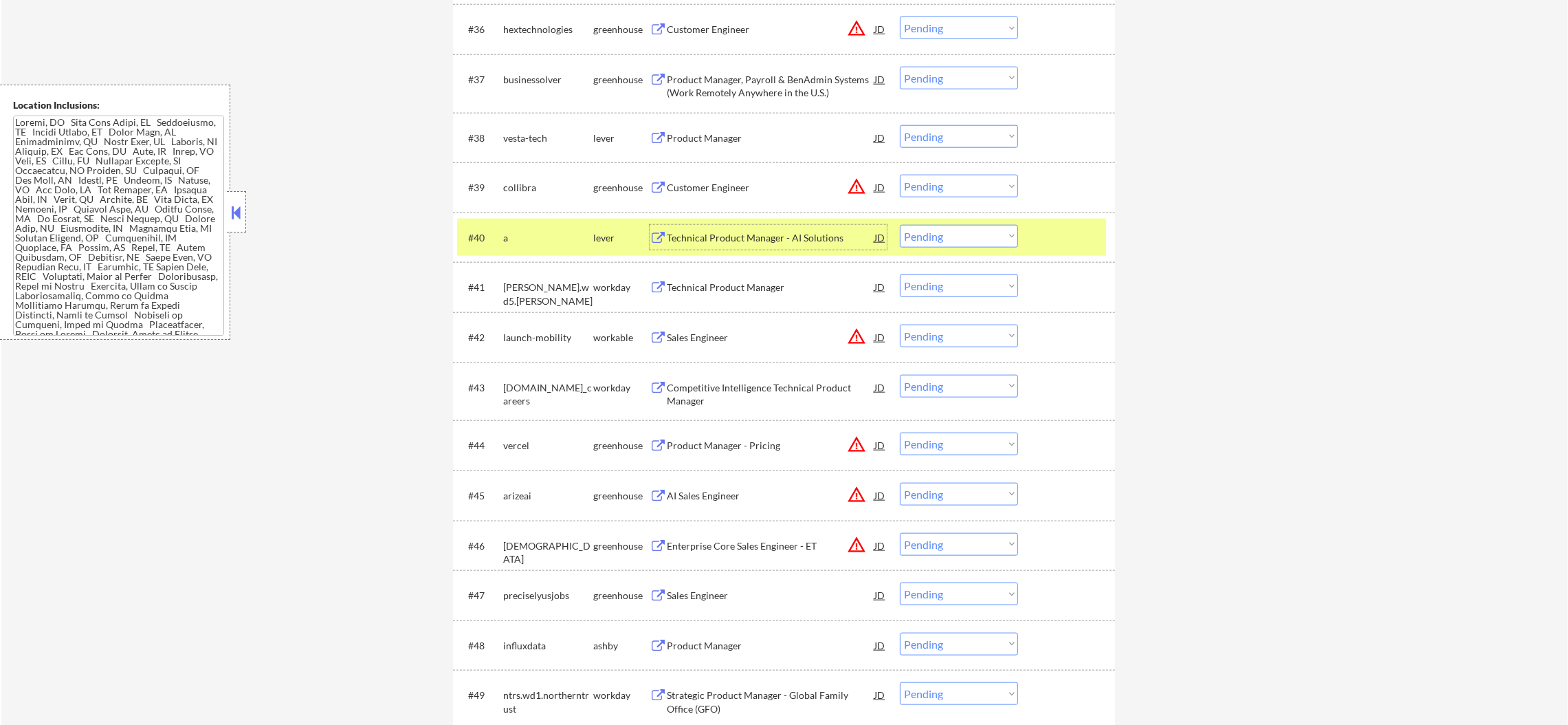
click at [926, 233] on select "Choose an option... Pending Applied Excluded (Questions) Excluded (Expired) Exc…" at bounding box center [958, 236] width 118 height 23
click at [900, 225] on select "Choose an option... Pending Applied Excluded (Questions) Excluded (Expired) Exc…" at bounding box center [958, 236] width 118 height 23
click at [511, 230] on div "a" at bounding box center [548, 237] width 90 height 25
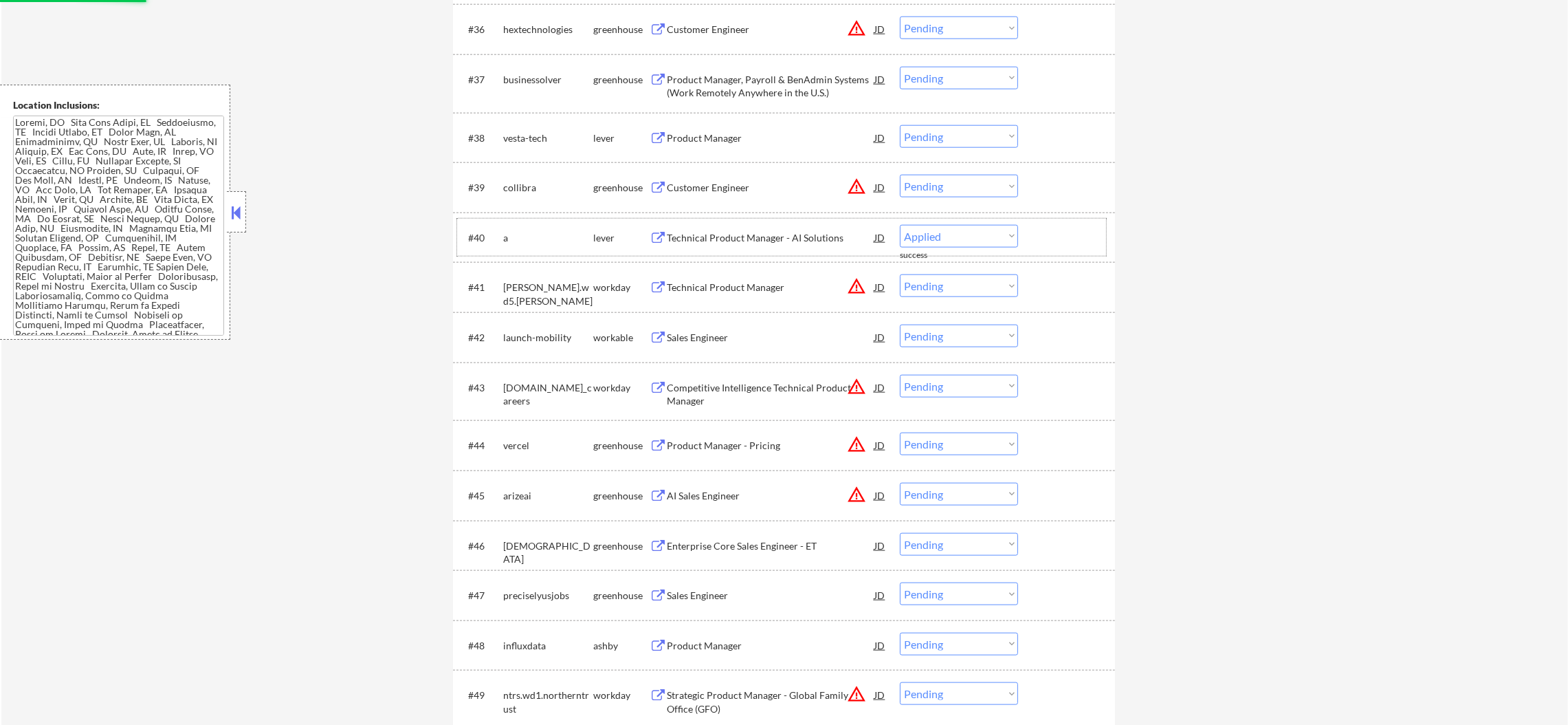
select select ""pending""
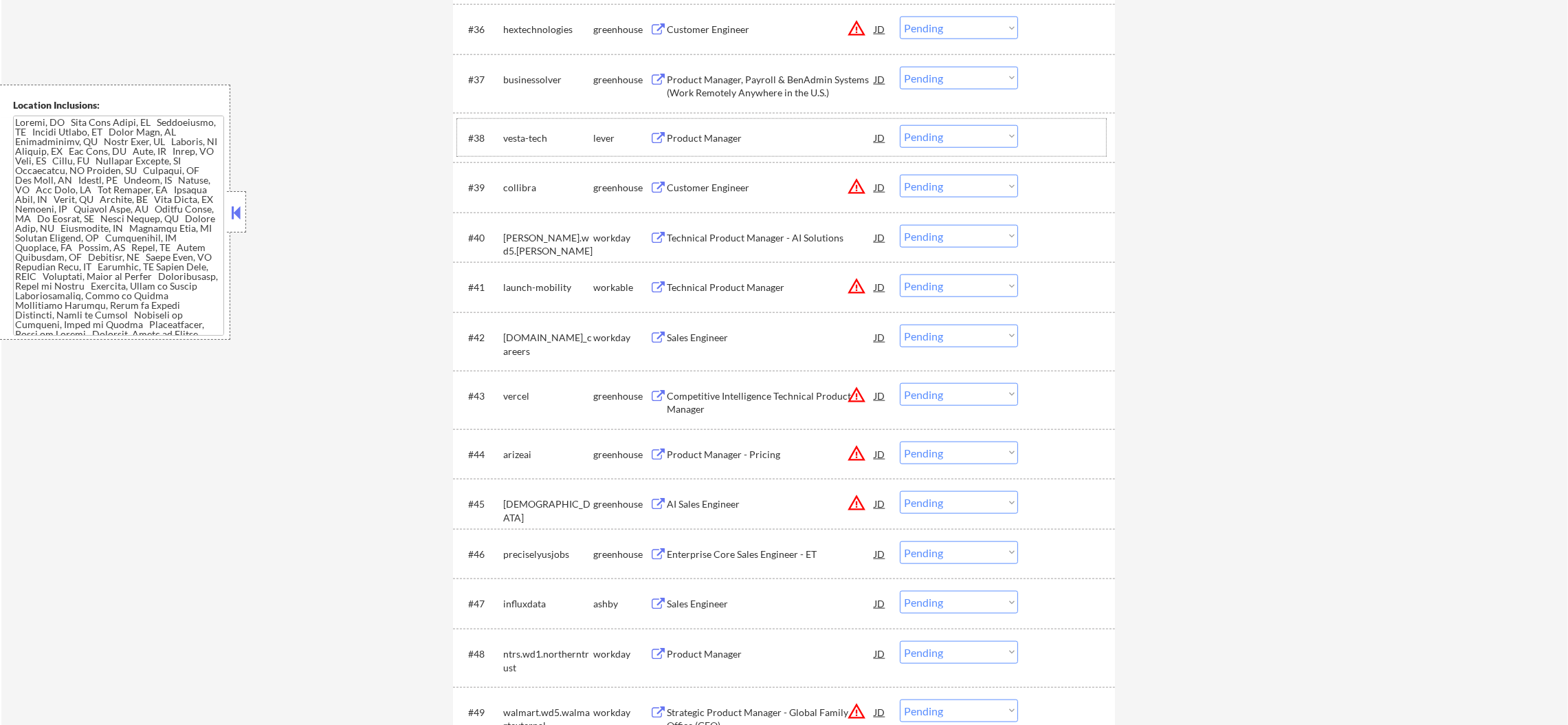
click at [521, 142] on div "vesta-tech" at bounding box center [548, 138] width 90 height 14
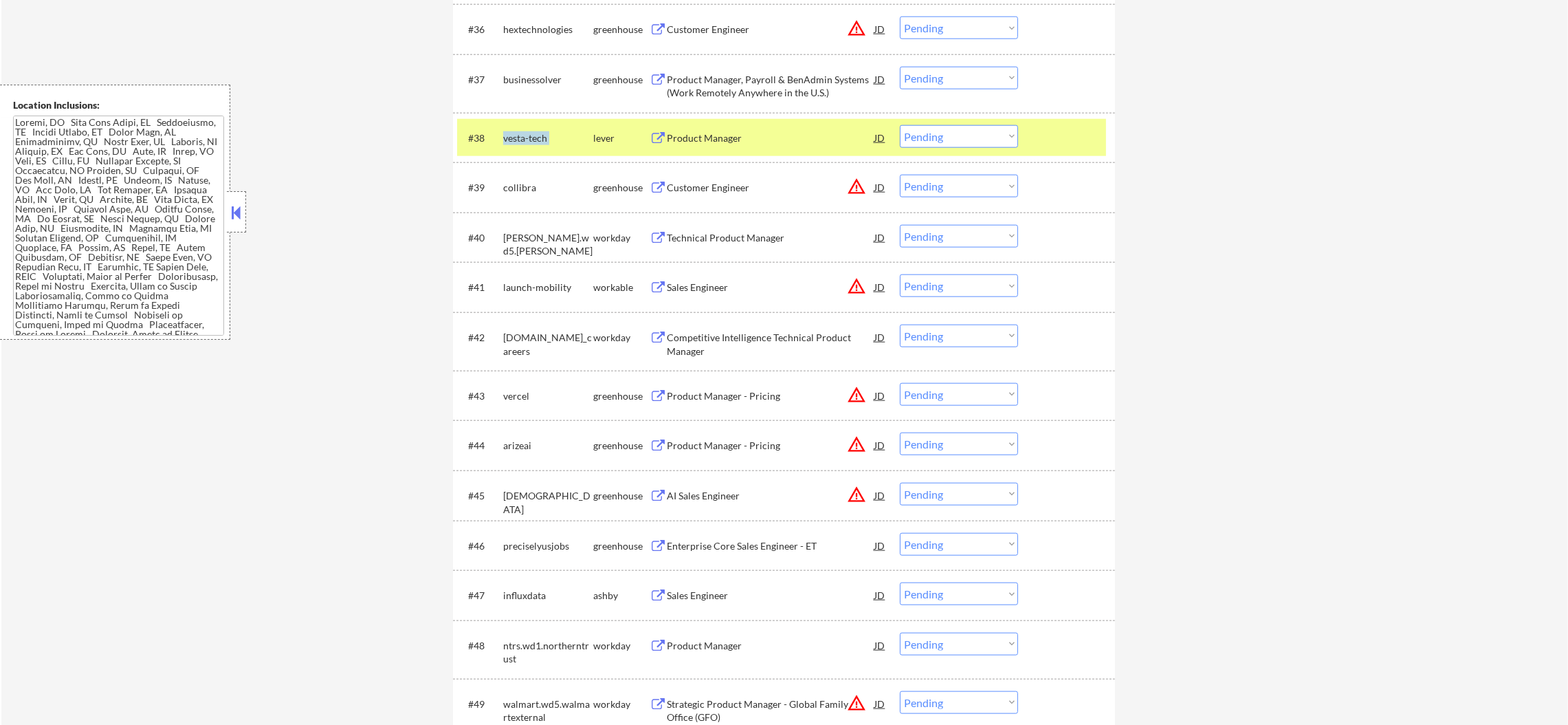
copy div "vesta-tech"
select select ""pending""
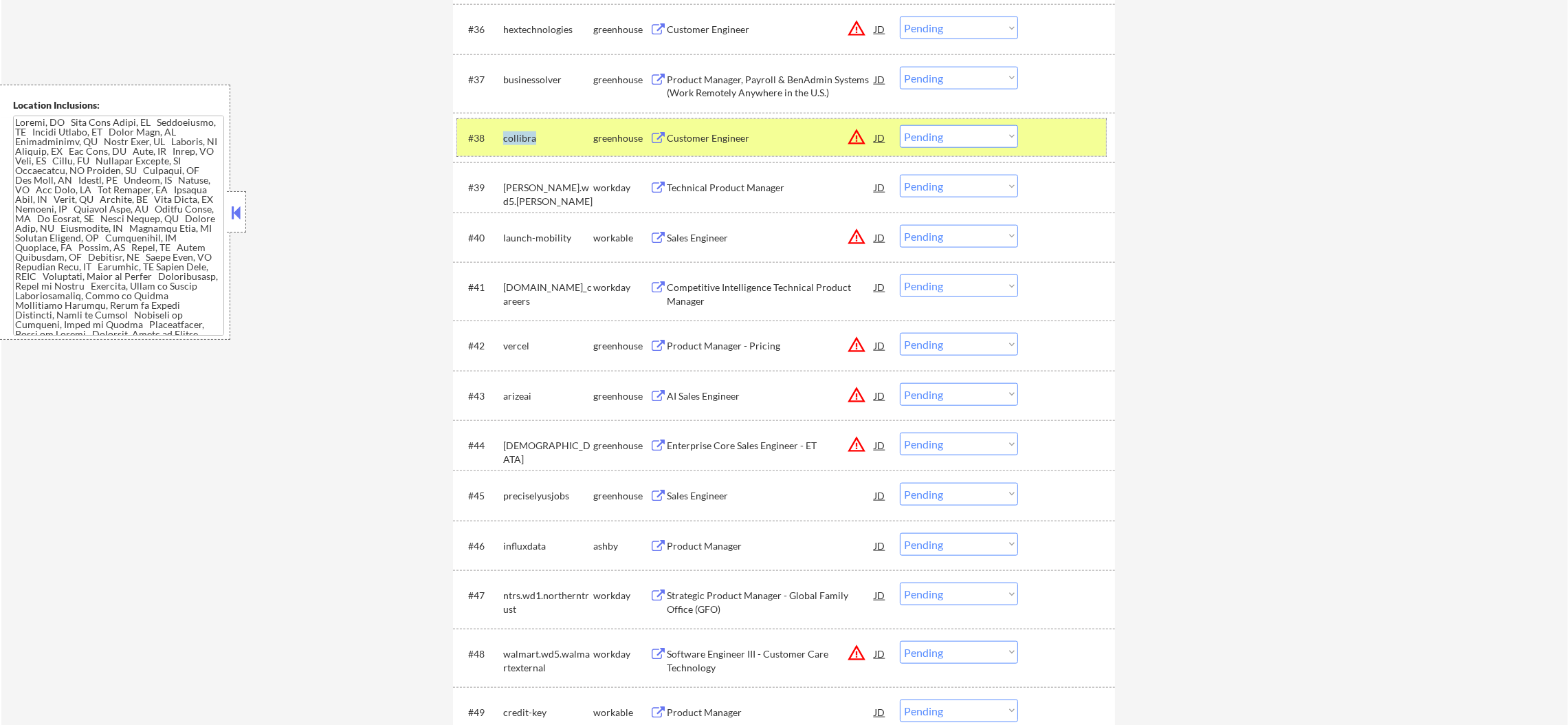
click at [504, 148] on div "collibra" at bounding box center [548, 137] width 90 height 25
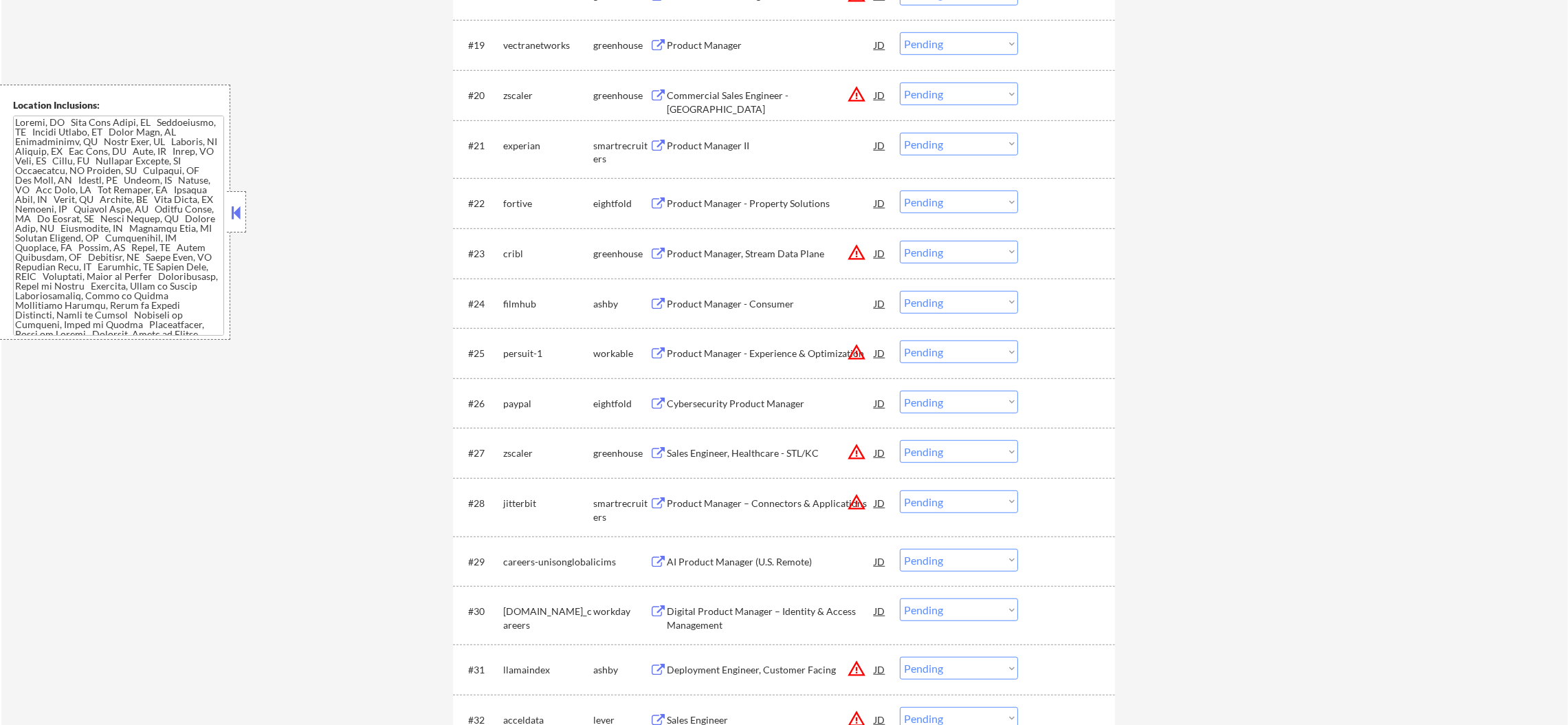
scroll to position [1409, 0]
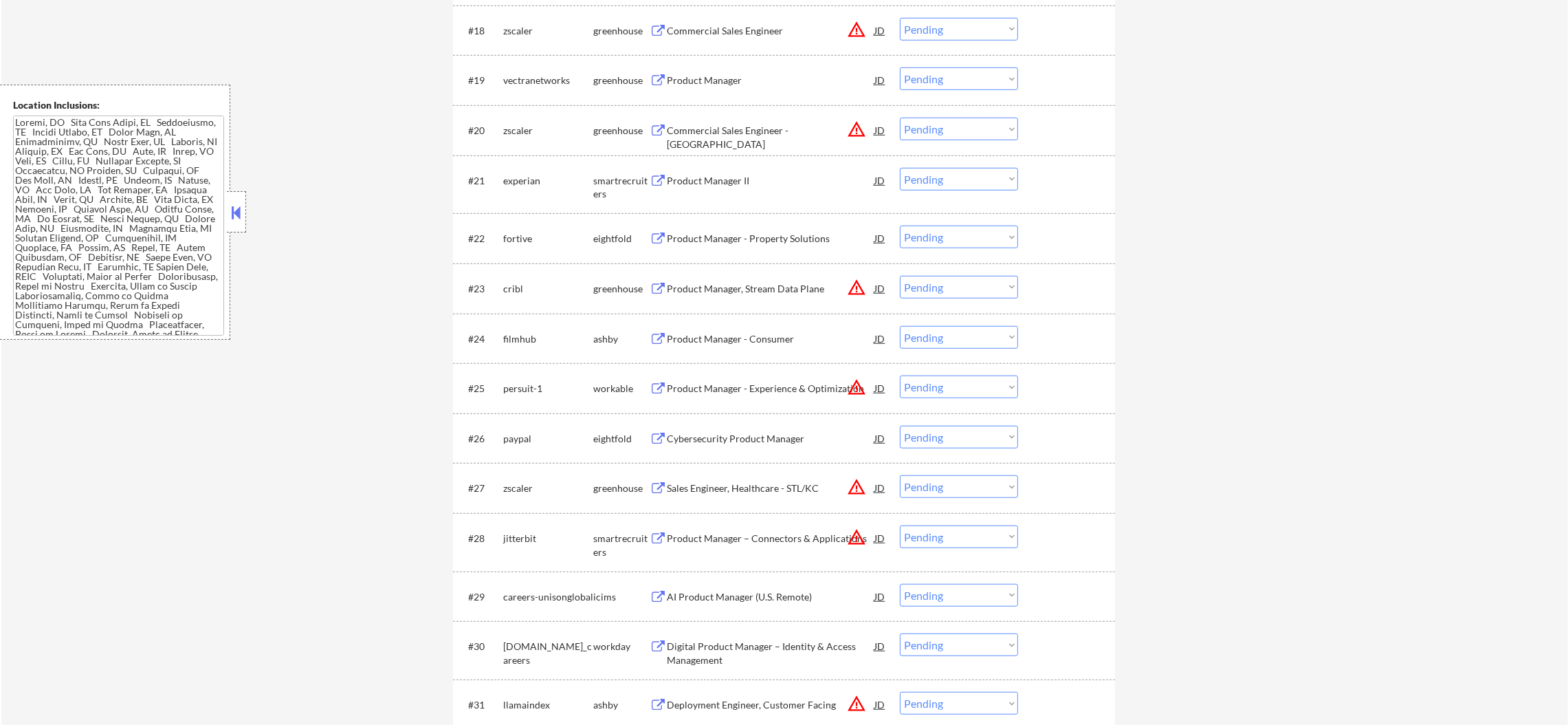
click at [523, 176] on div "experian" at bounding box center [548, 181] width 90 height 14
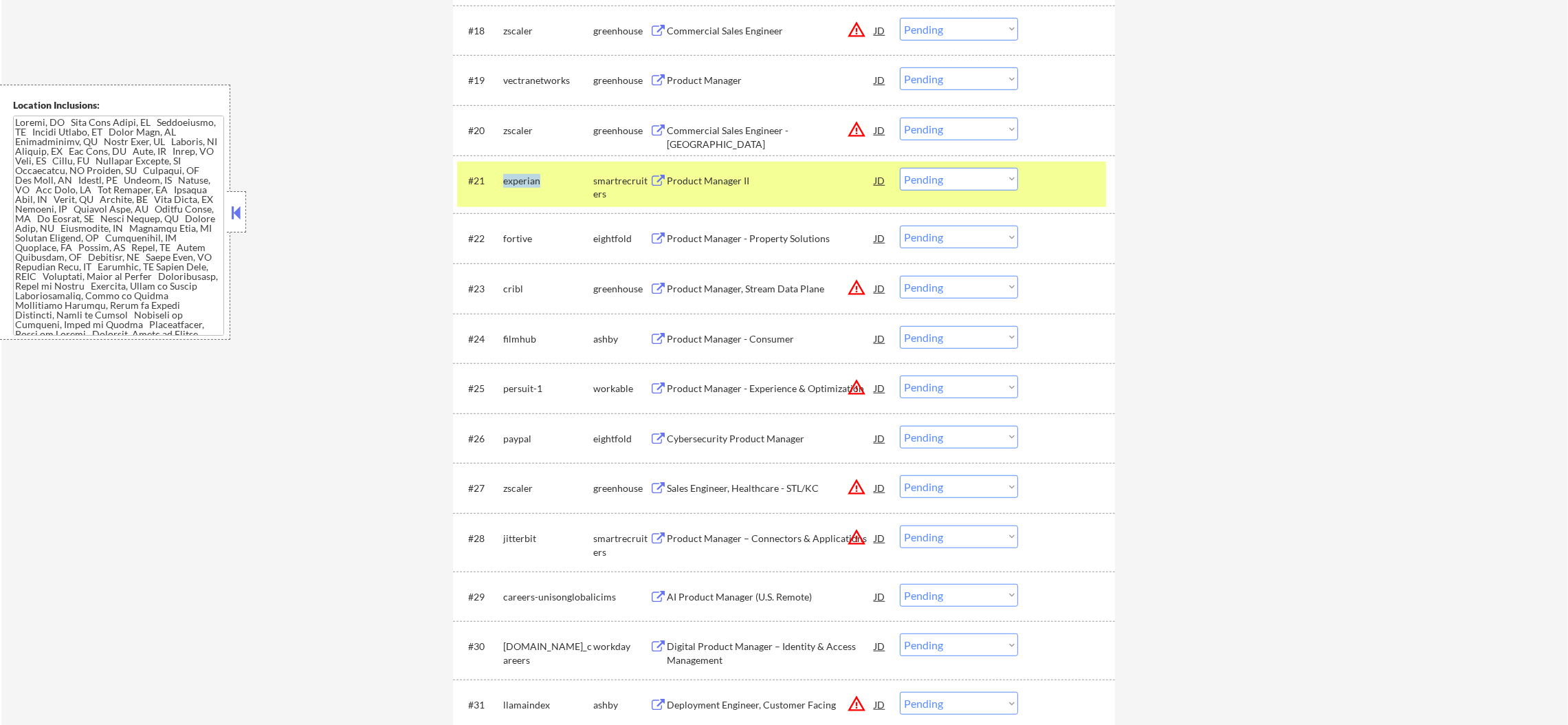
click at [523, 176] on div "experian" at bounding box center [548, 181] width 90 height 14
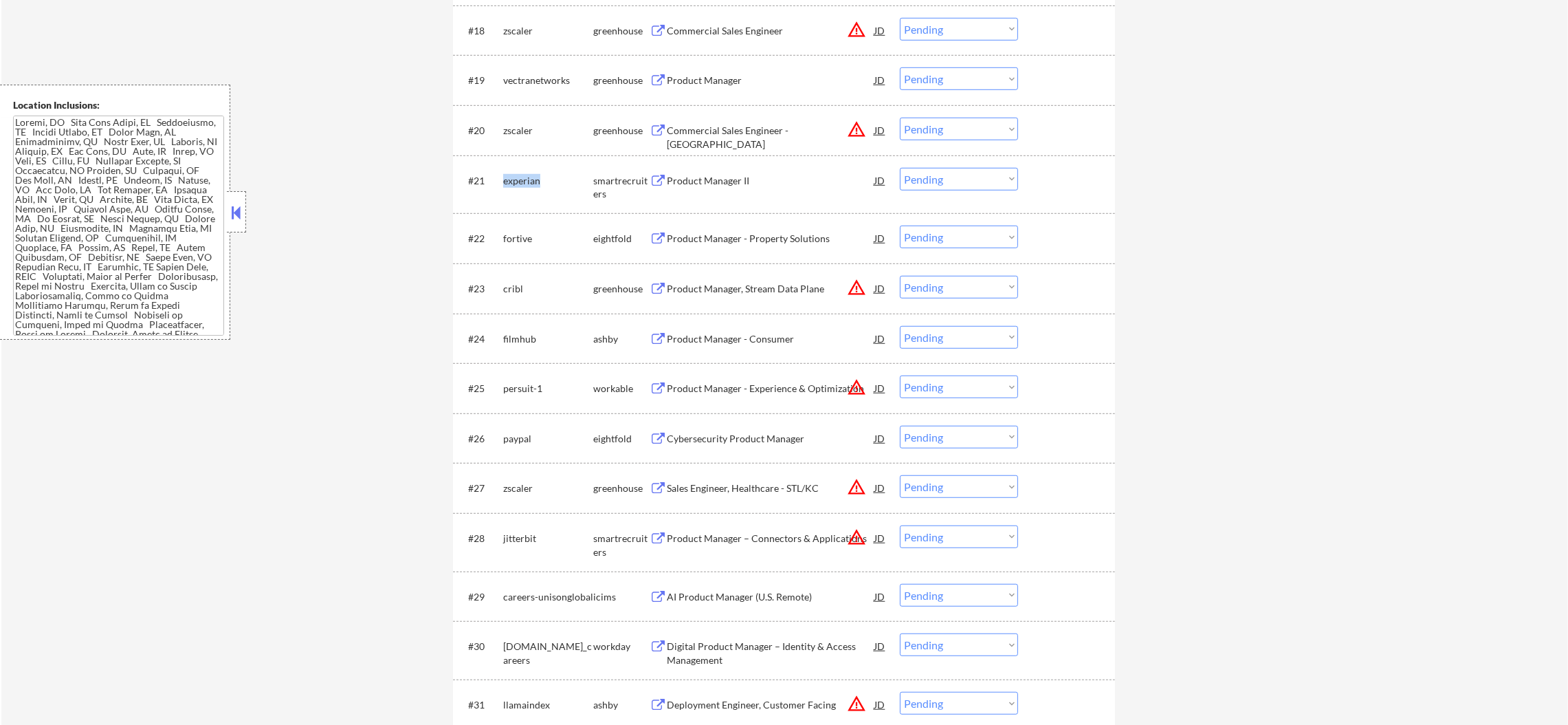
copy div "experian"
click at [948, 179] on select "Choose an option... Pending Applied Excluded (Questions) Excluded (Expired) Exc…" at bounding box center [958, 179] width 118 height 23
click at [900, 168] on select "Choose an option... Pending Applied Excluded (Questions) Excluded (Expired) Exc…" at bounding box center [958, 179] width 118 height 23
select select ""pending""
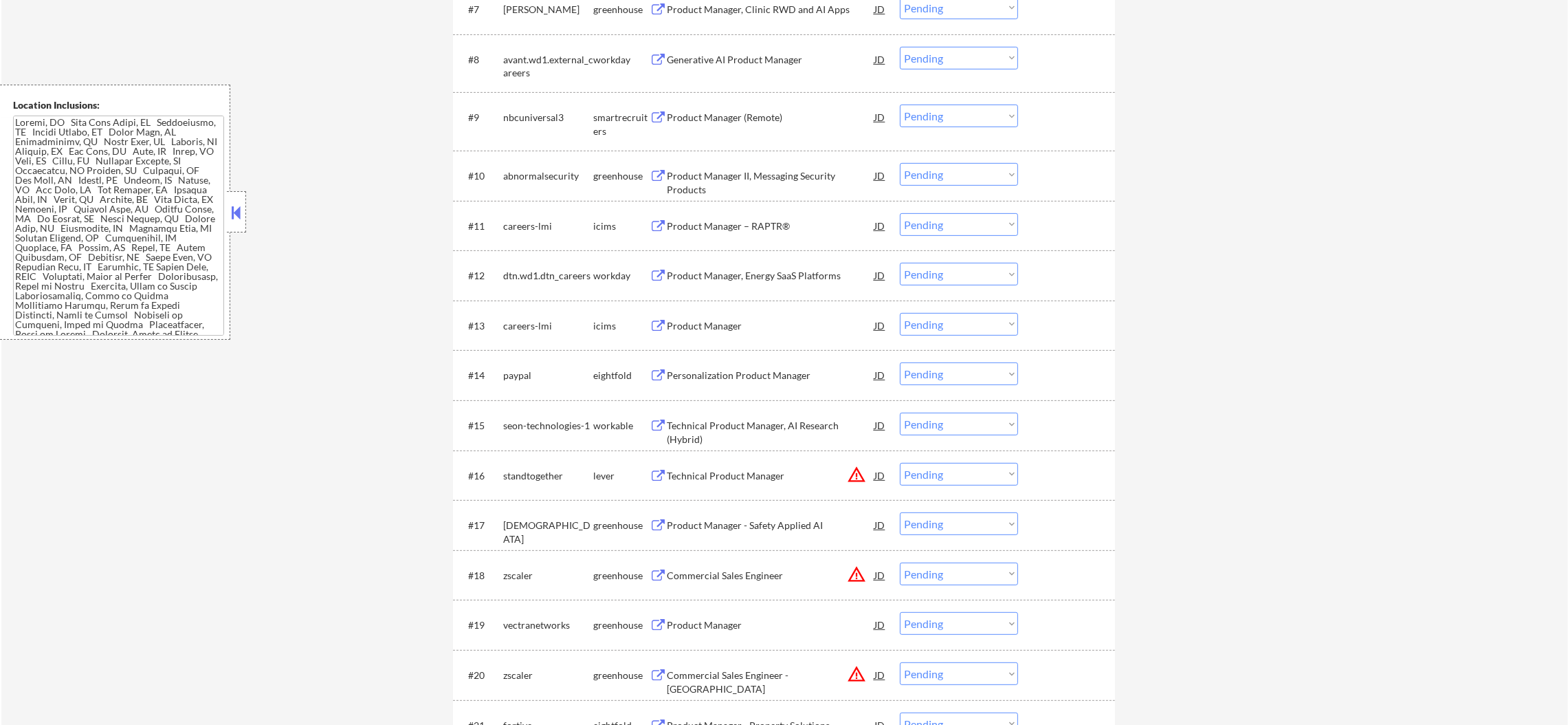
scroll to position [859, 0]
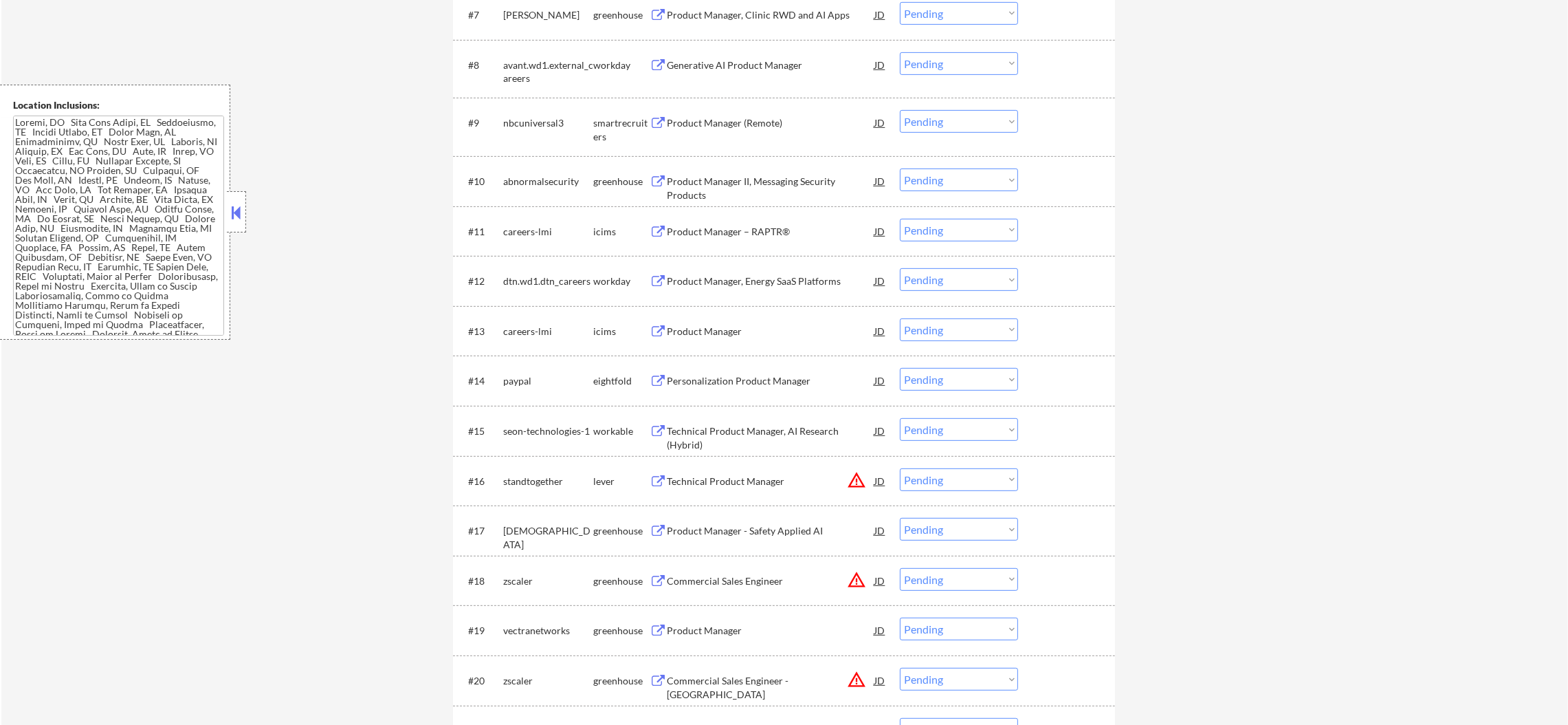
click at [537, 183] on div "abnormalsecurity" at bounding box center [548, 182] width 90 height 14
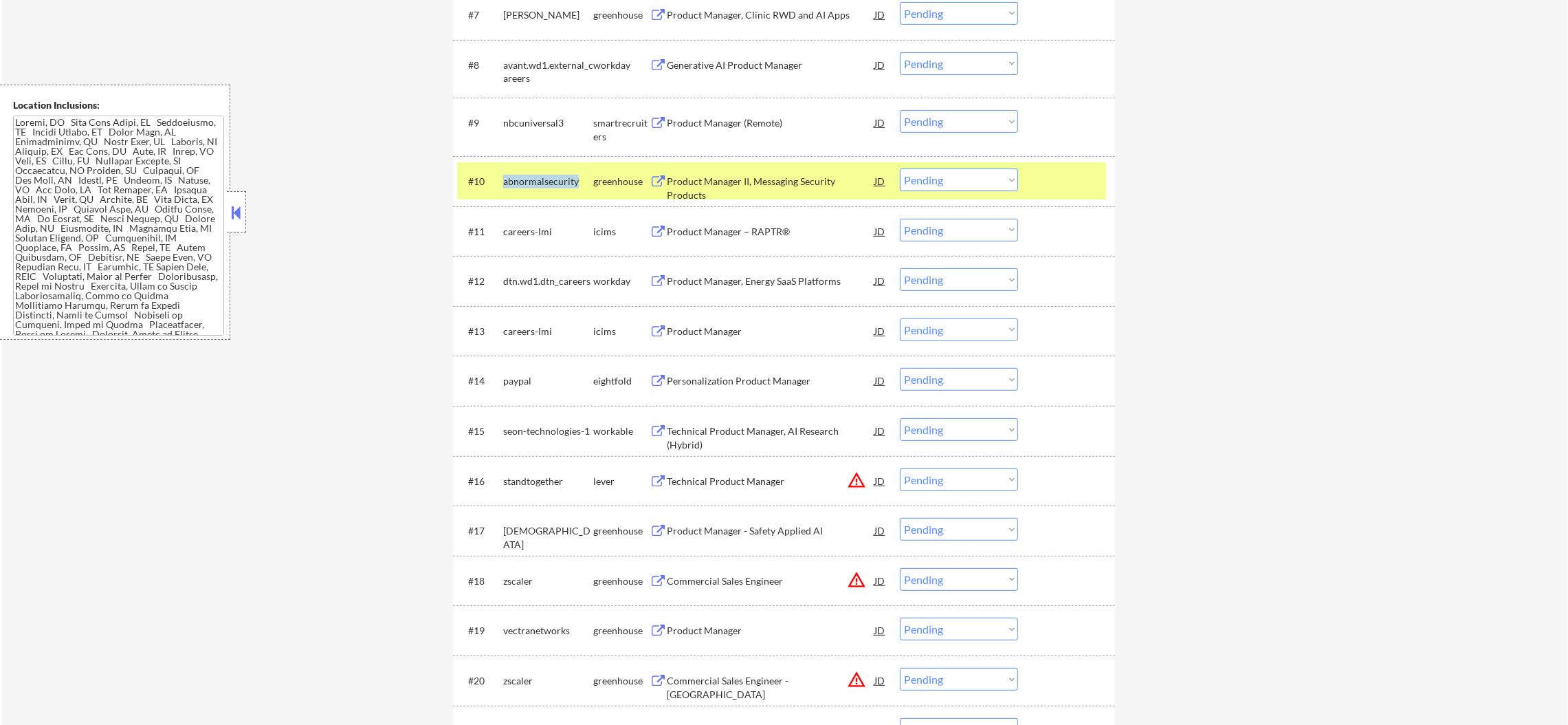
click at [537, 183] on div "abnormalsecurity" at bounding box center [548, 182] width 90 height 14
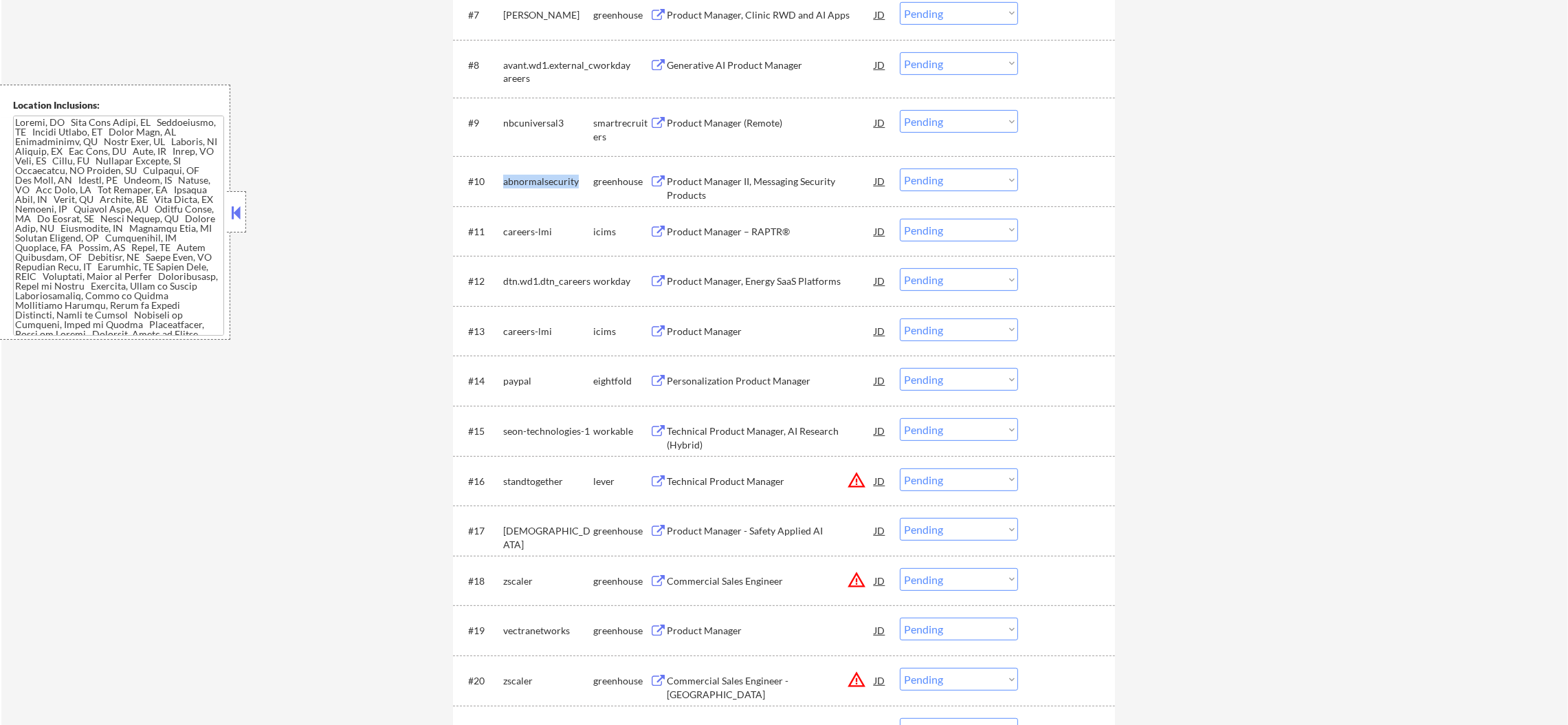
copy div "abnormalsecurity"
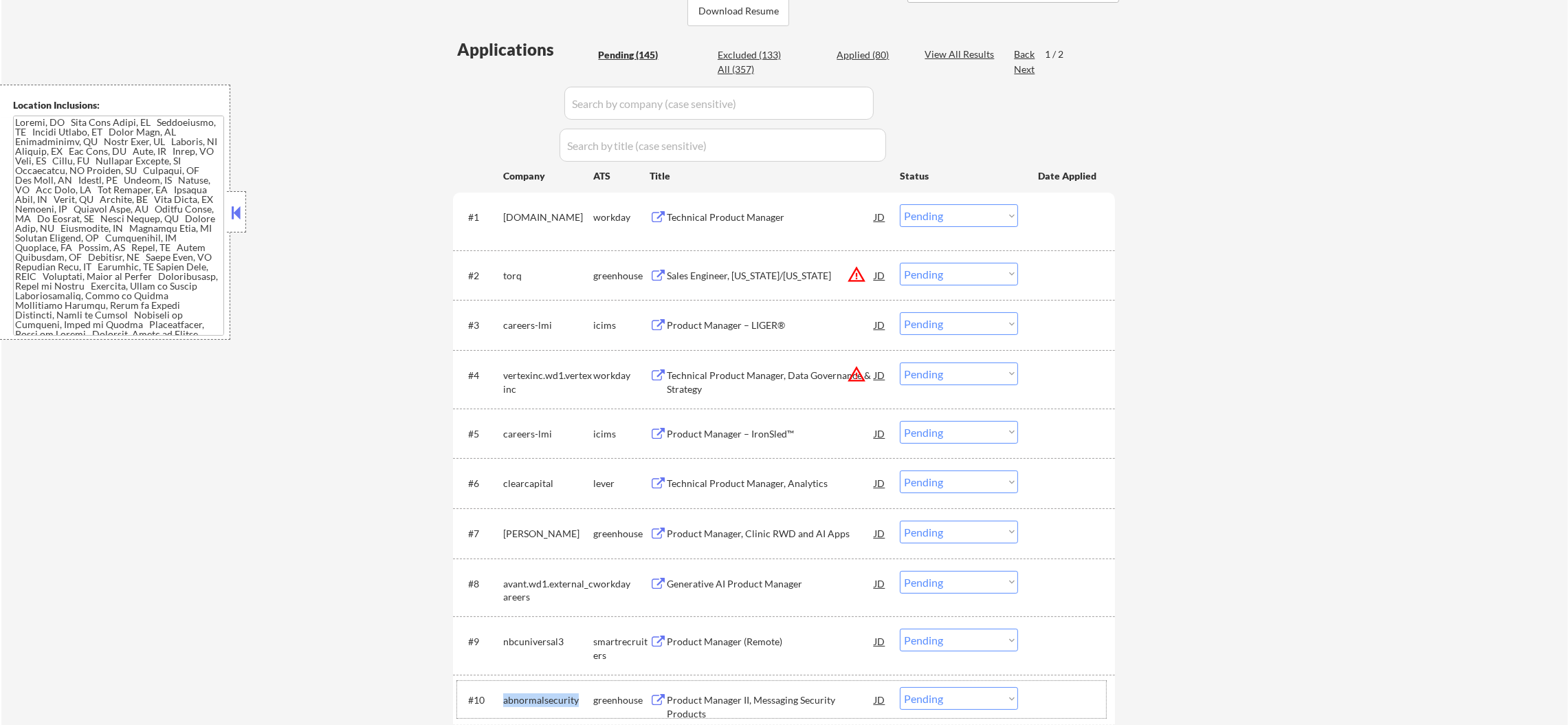
scroll to position [344, 0]
click at [534, 213] on div "[DOMAIN_NAME]" at bounding box center [548, 215] width 90 height 14
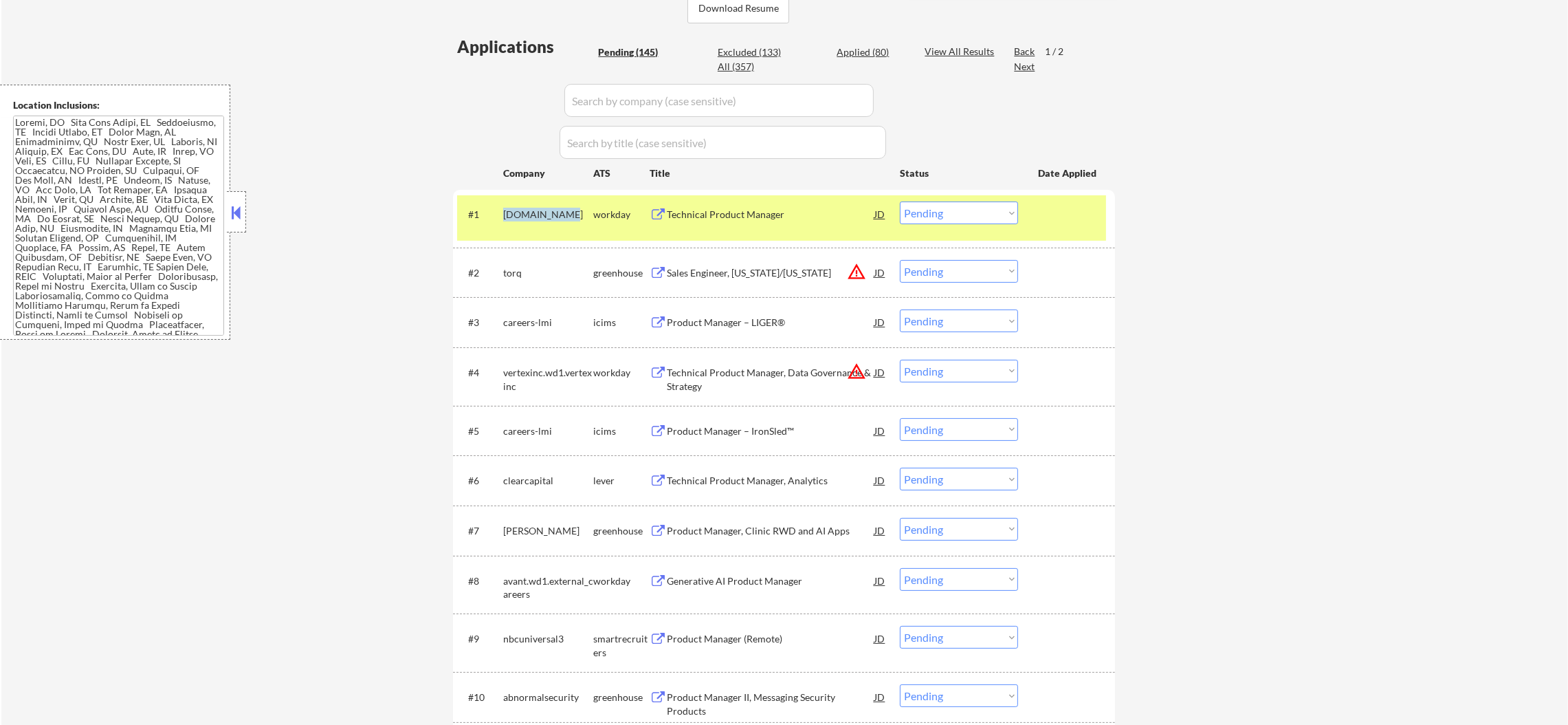
click at [534, 213] on div "[DOMAIN_NAME]" at bounding box center [548, 215] width 90 height 14
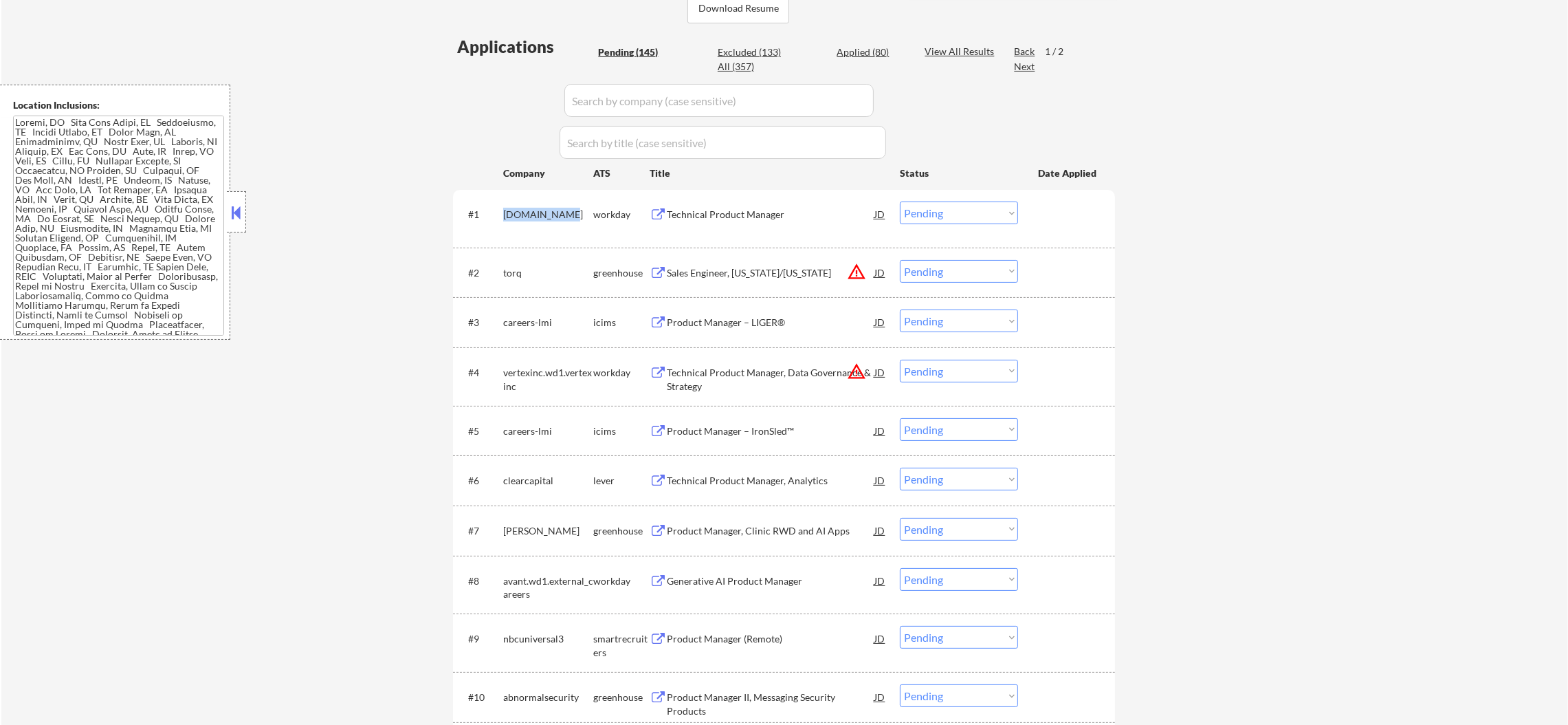
copy div "collegeboard"
select select ""pending""
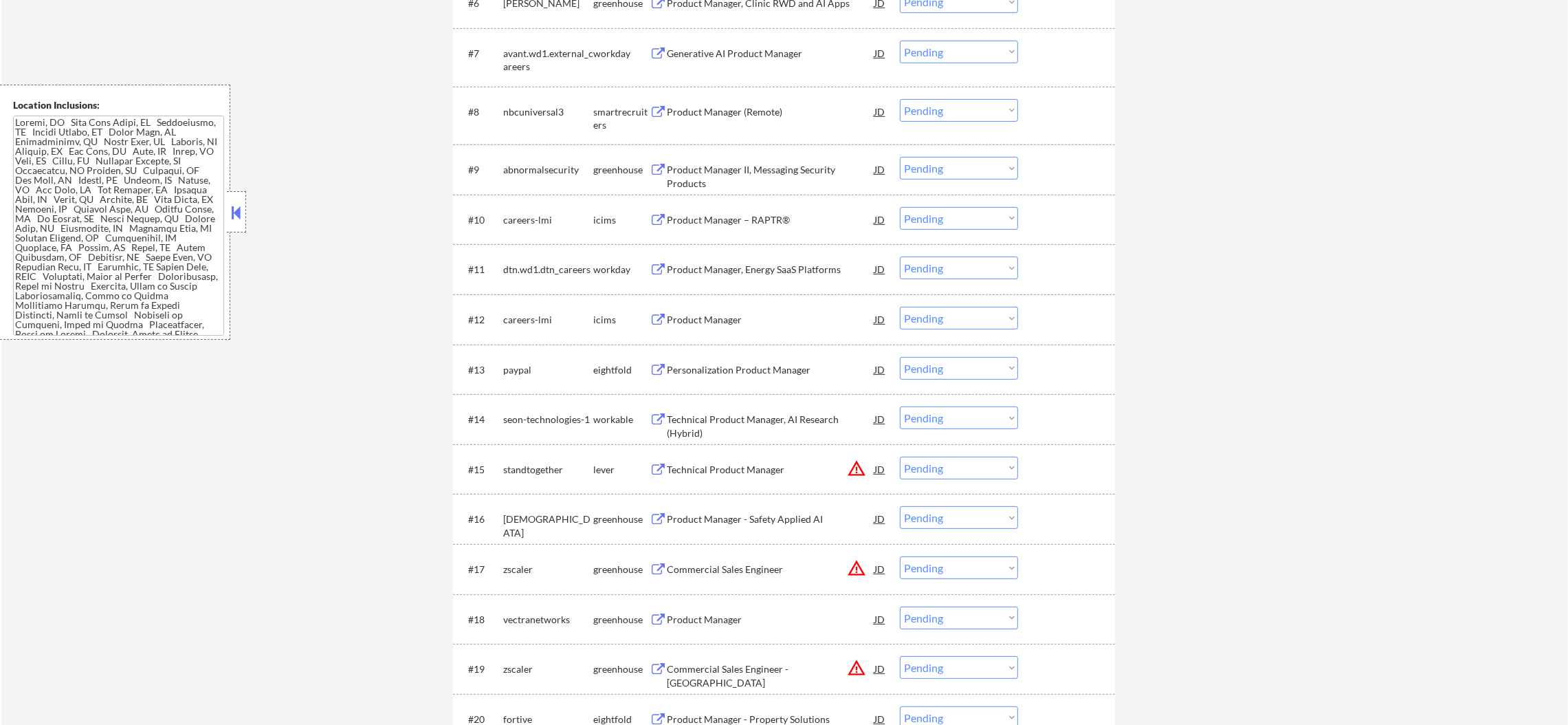
scroll to position [825, 0]
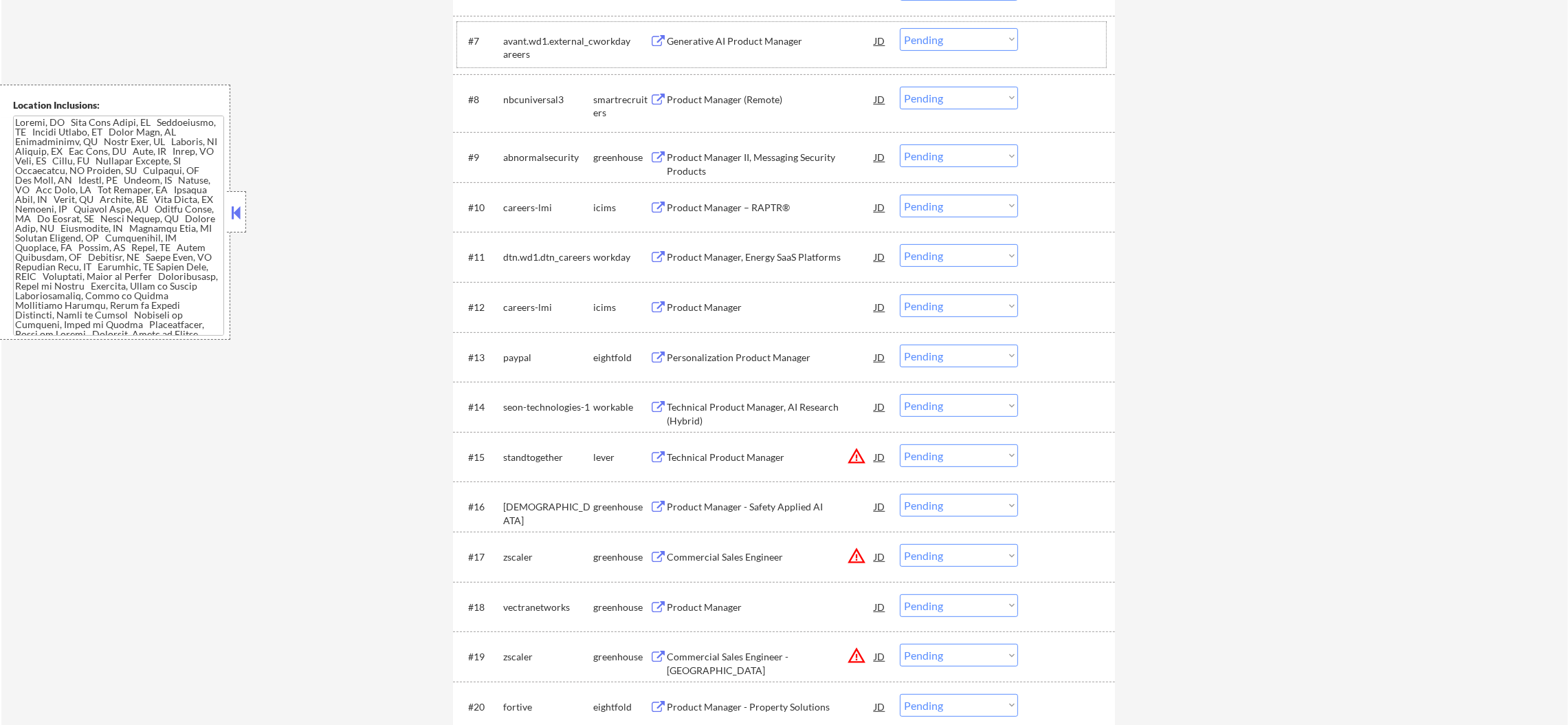
click at [523, 45] on div "avant.wd1.external_careers" at bounding box center [548, 48] width 90 height 27
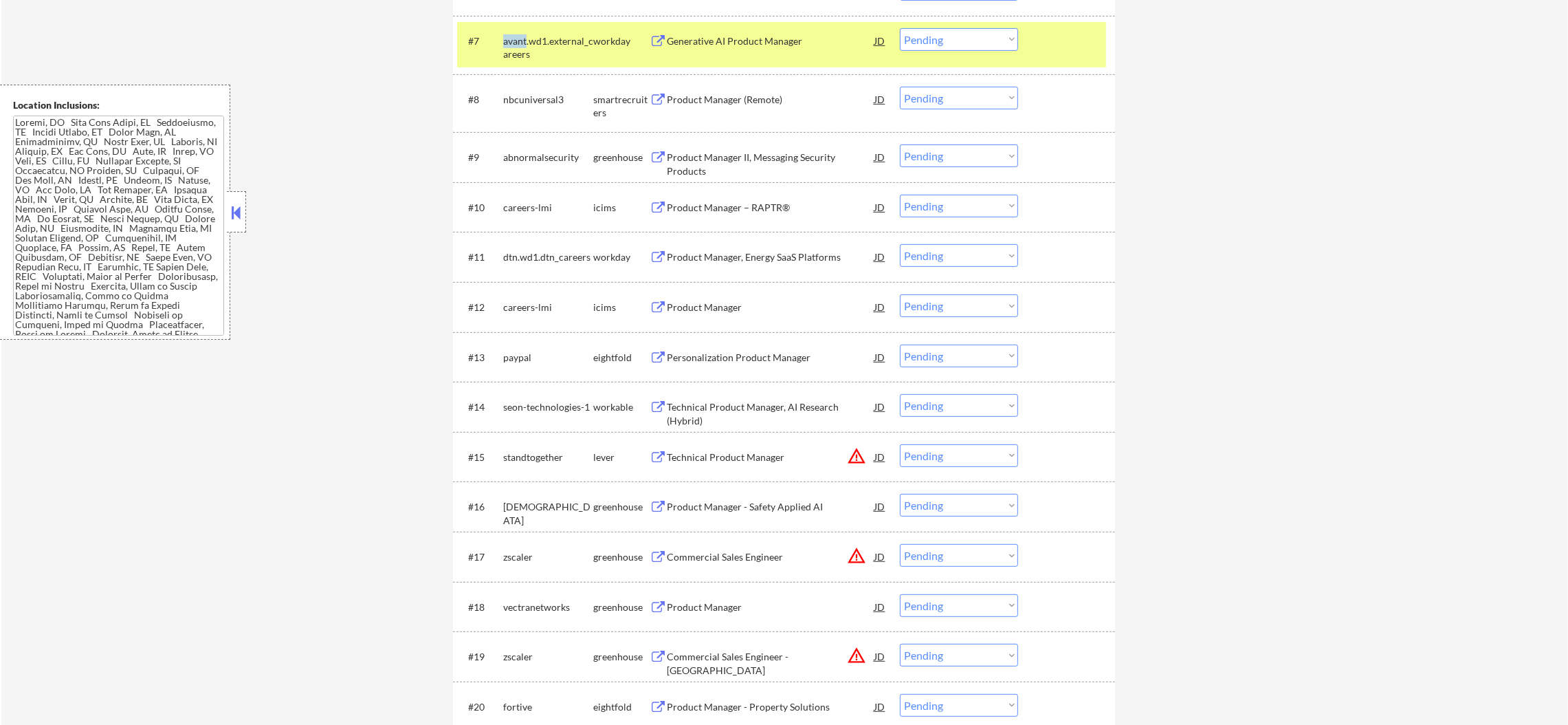
click at [523, 45] on div "avant.wd1.external_careers" at bounding box center [548, 48] width 90 height 27
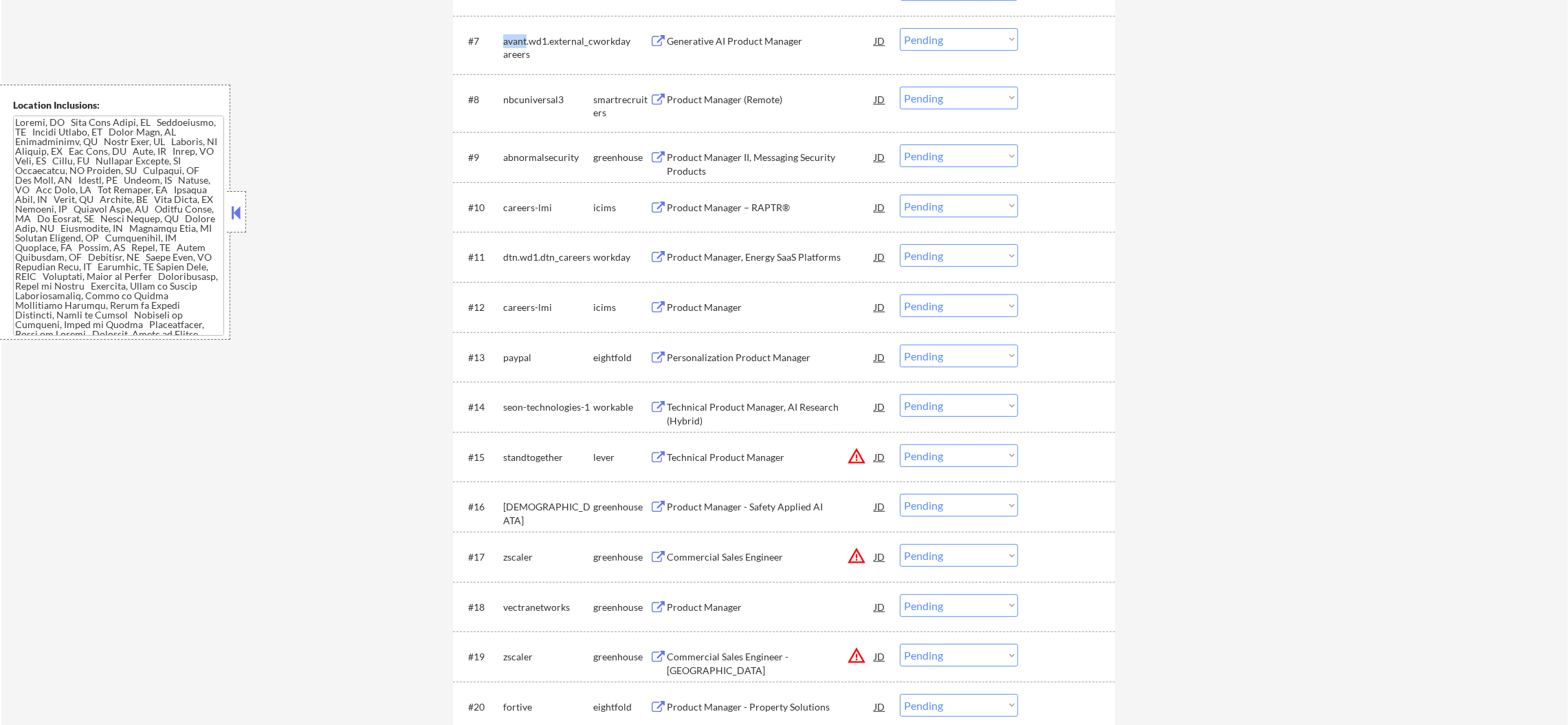
copy div "avant"
select select ""pending""
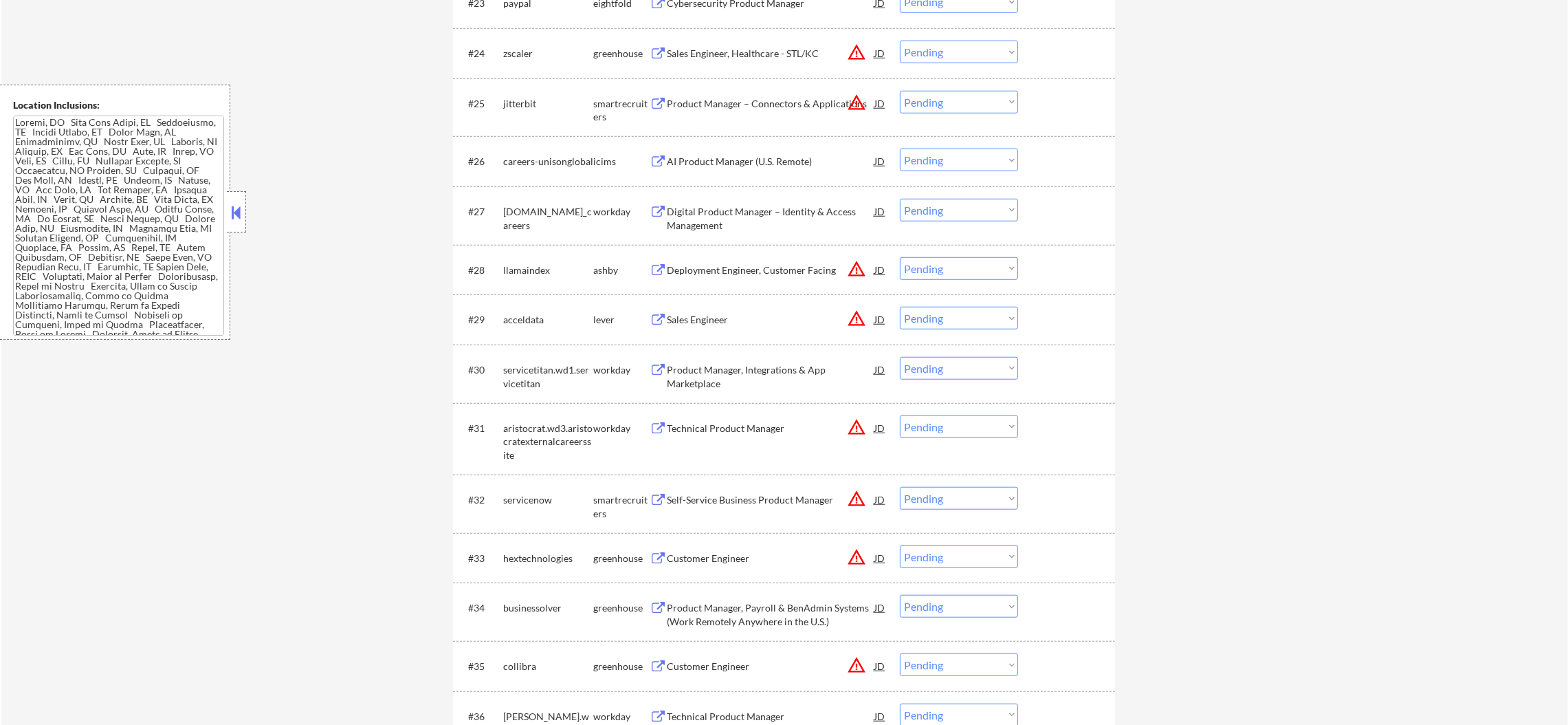
scroll to position [1684, 0]
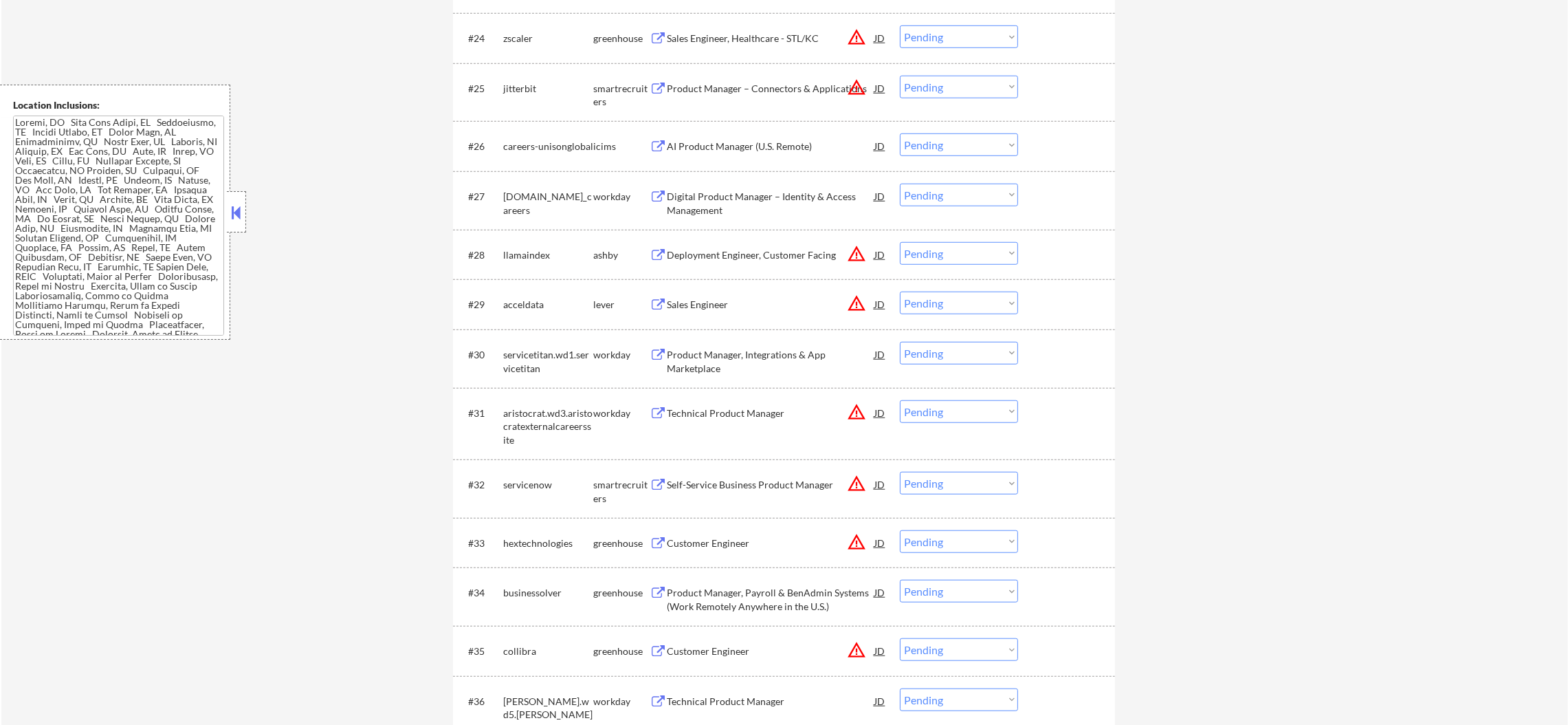
click at [520, 194] on div "[DOMAIN_NAME]_careers" at bounding box center [548, 204] width 90 height 27
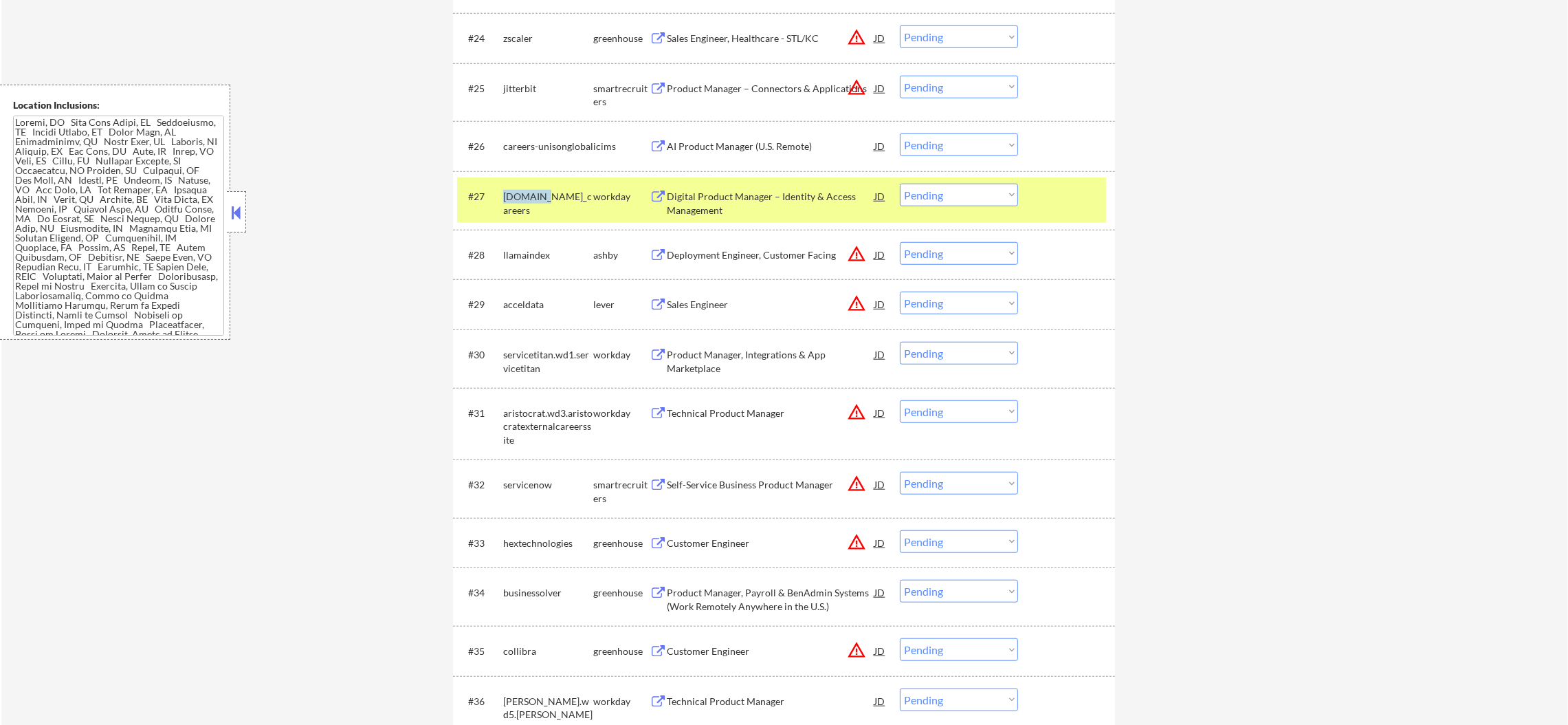
click at [520, 194] on div "[DOMAIN_NAME]_careers" at bounding box center [548, 204] width 90 height 27
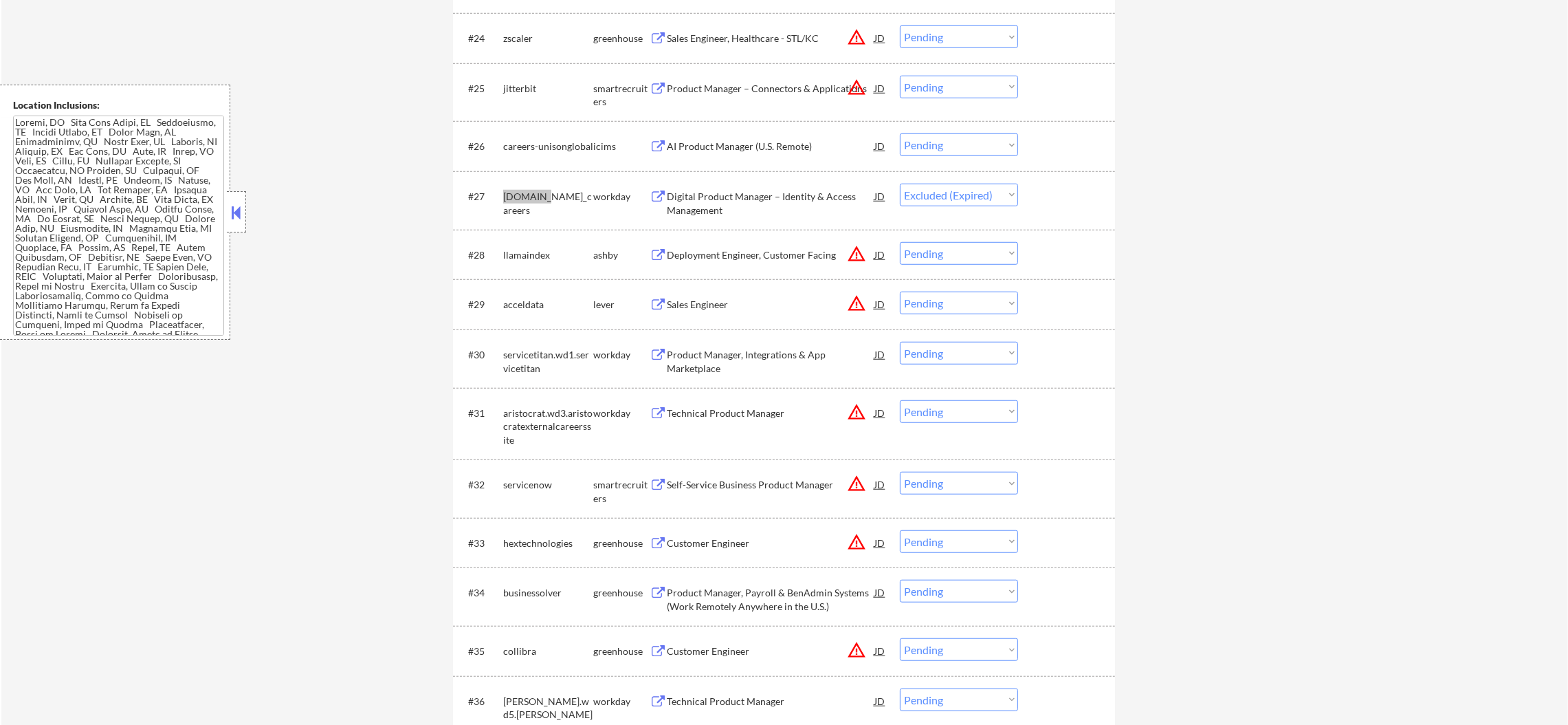
select select ""pending""
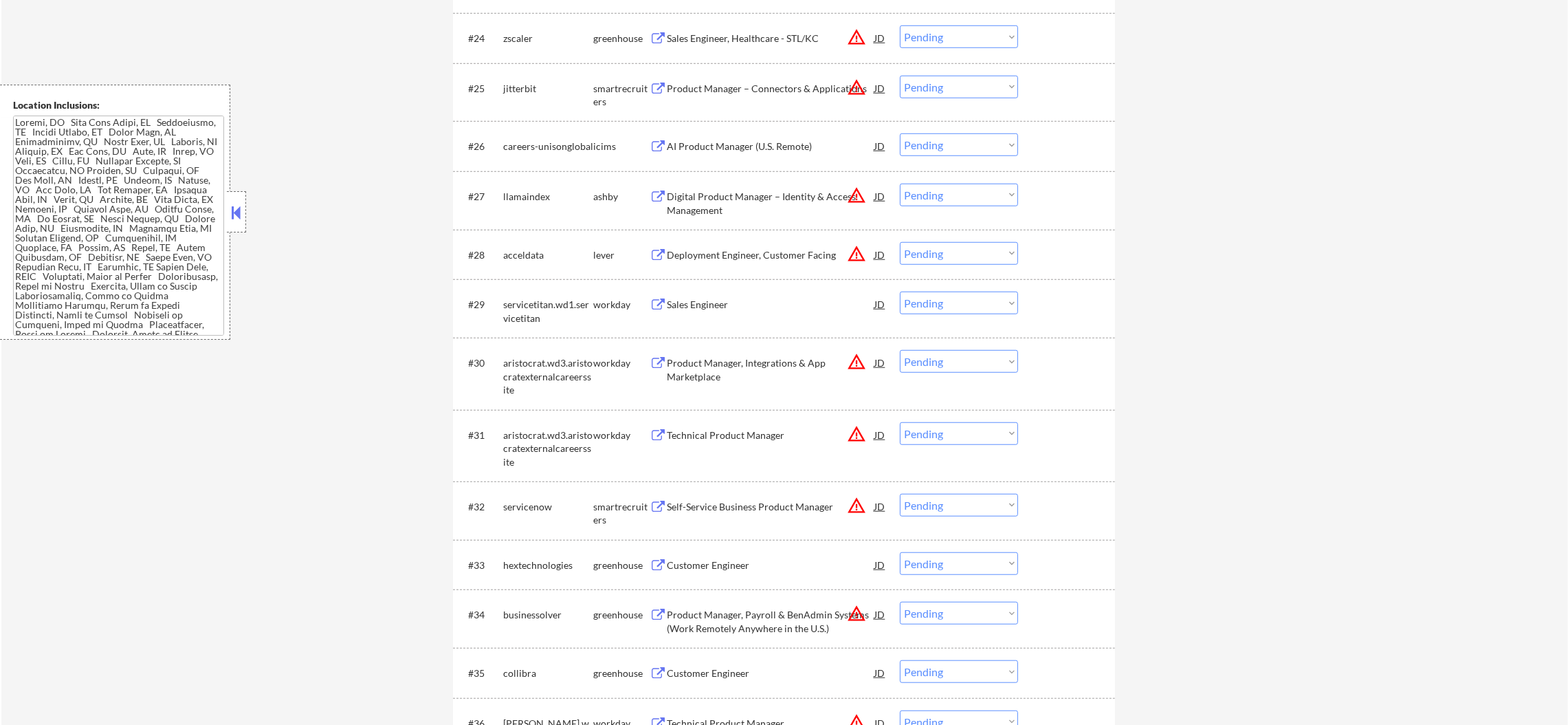
select select ""pending""
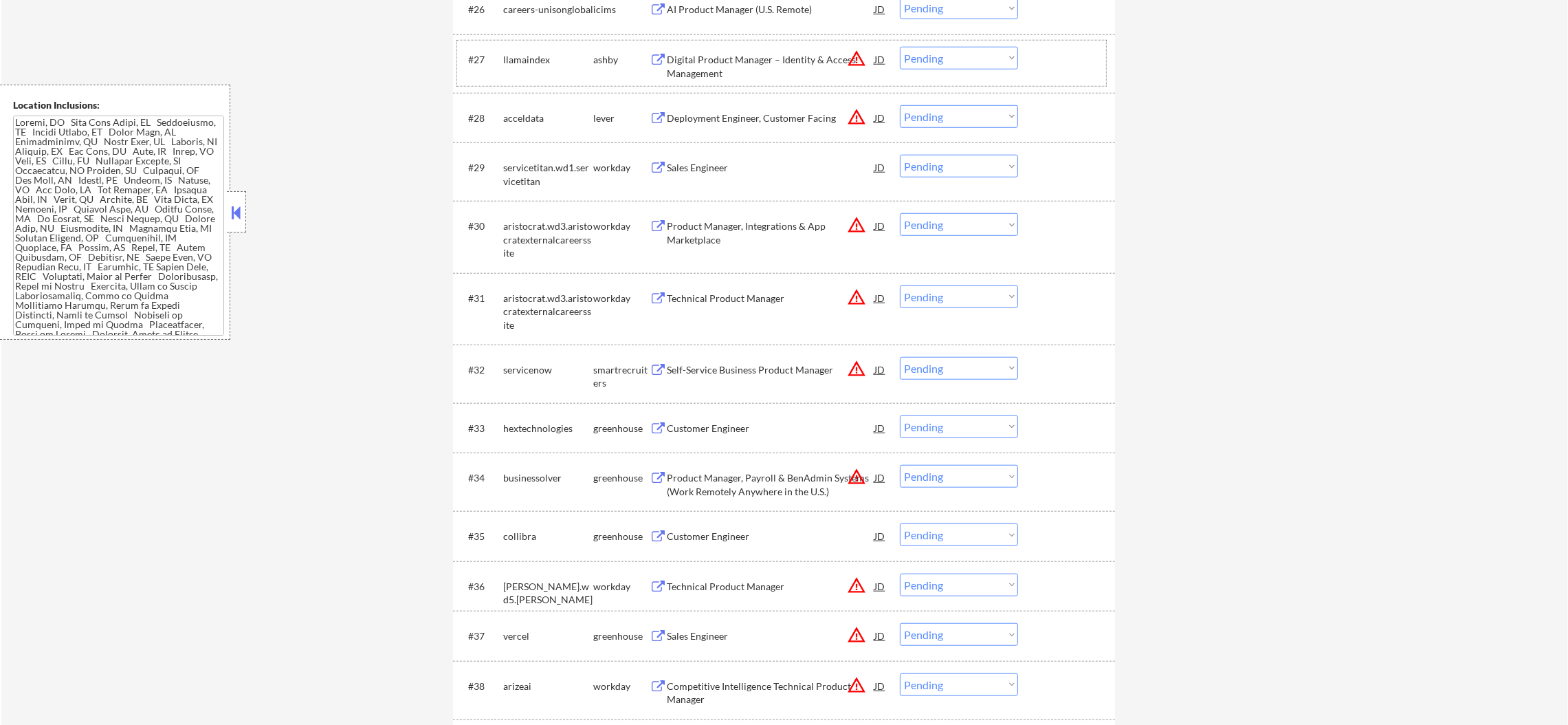
click at [913, 160] on select "Choose an option... Pending Applied Excluded (Questions) Excluded (Expired) Exc…" at bounding box center [958, 166] width 118 height 23
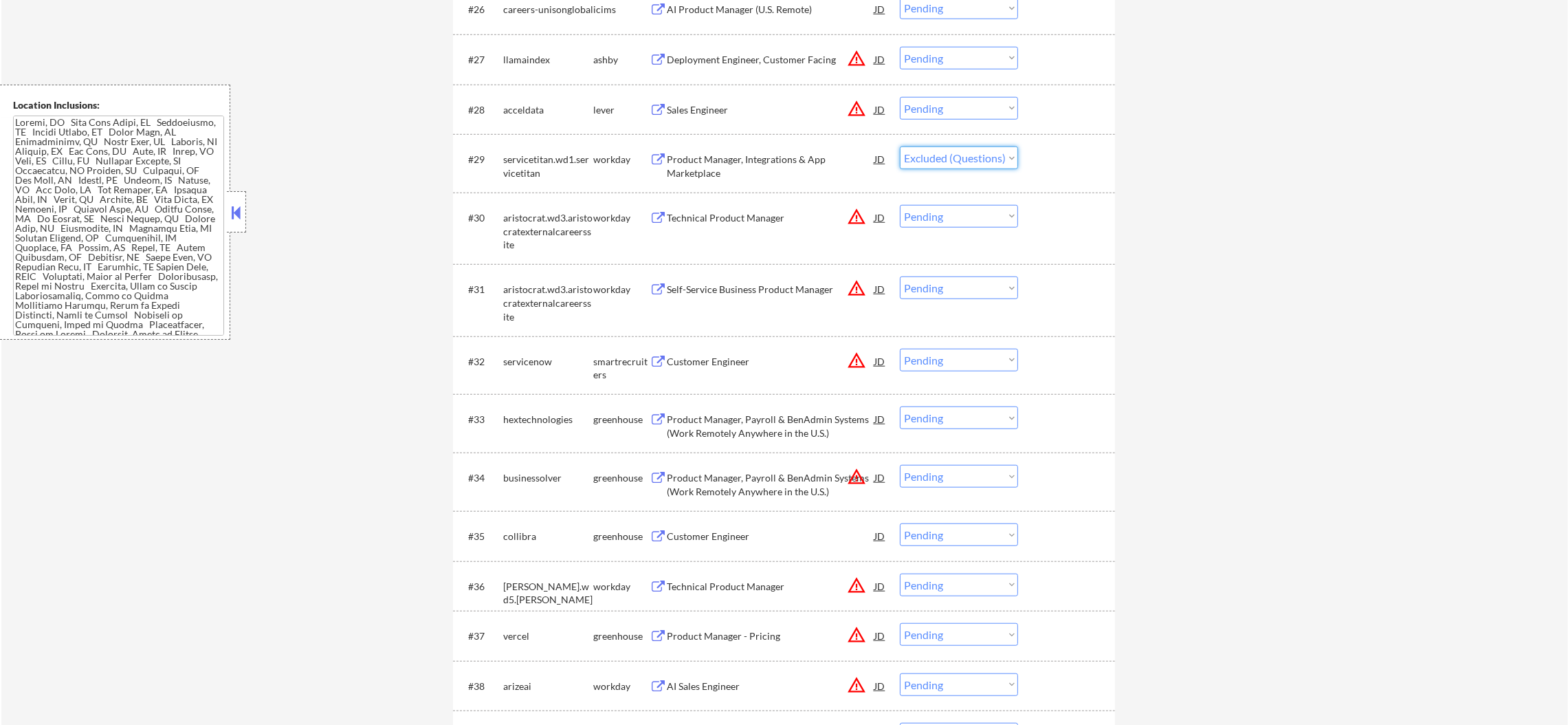
click at [900, 147] on select "Choose an option... Pending Applied Excluded (Questions) Excluded (Expired) Exc…" at bounding box center [958, 158] width 118 height 23
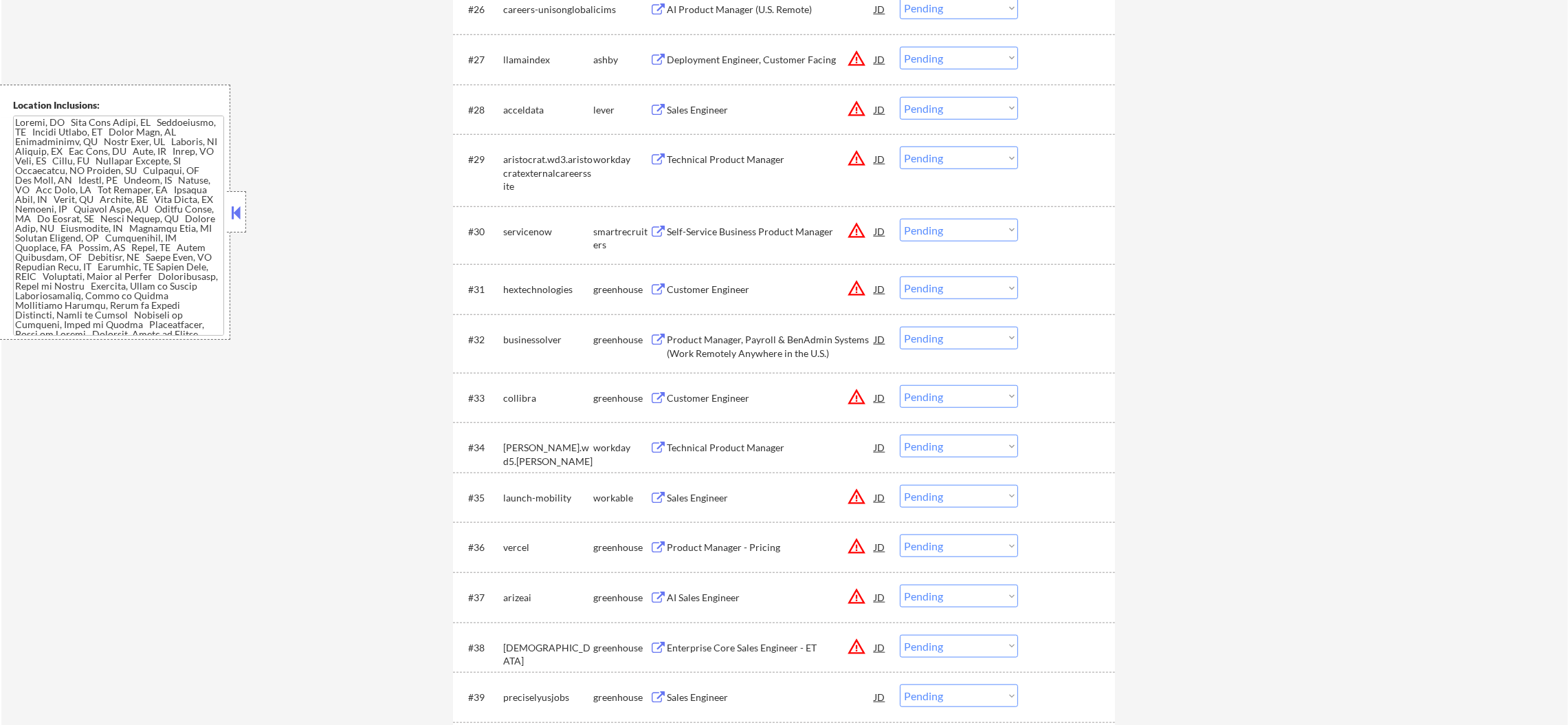
click at [851, 155] on button "warning_amber" at bounding box center [857, 158] width 20 height 20
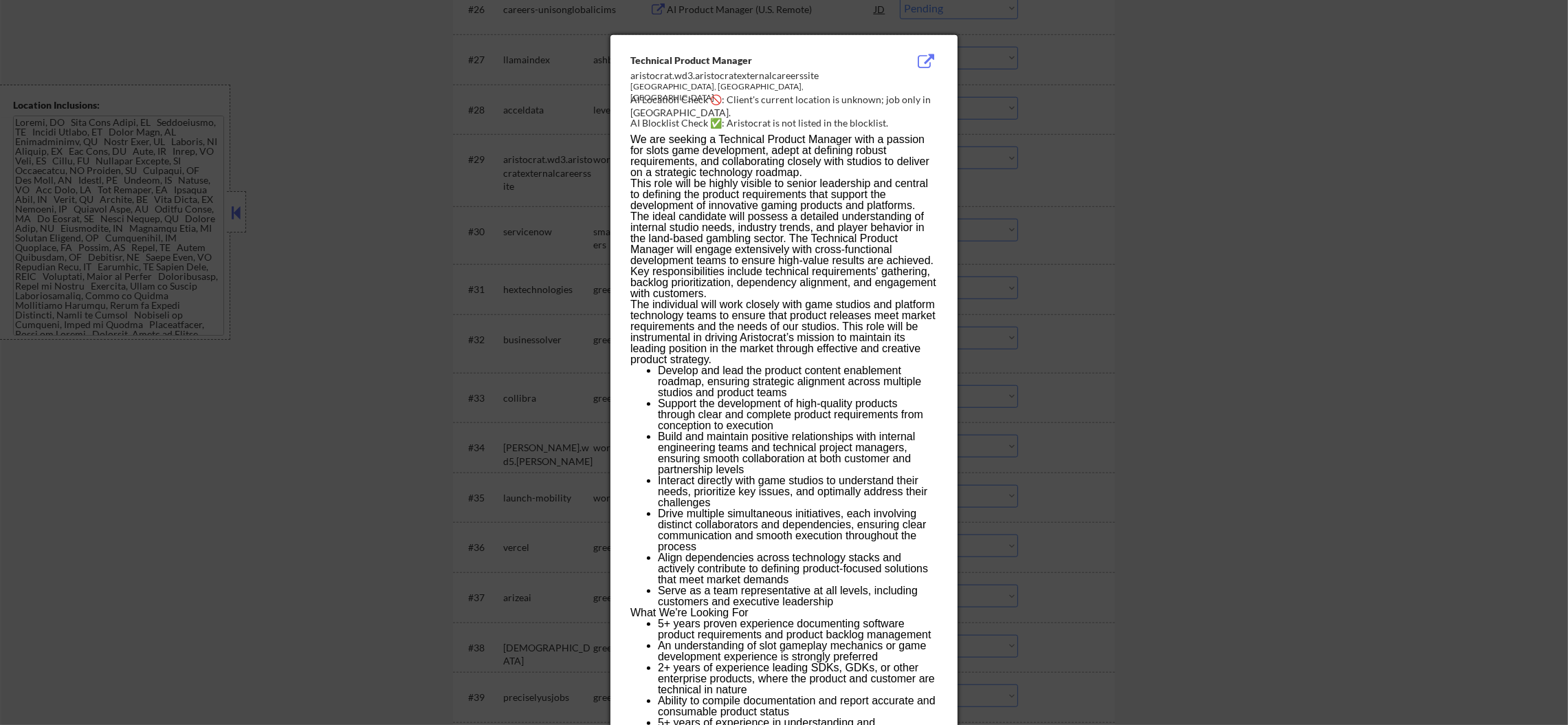
click at [1025, 184] on div at bounding box center [784, 362] width 1568 height 725
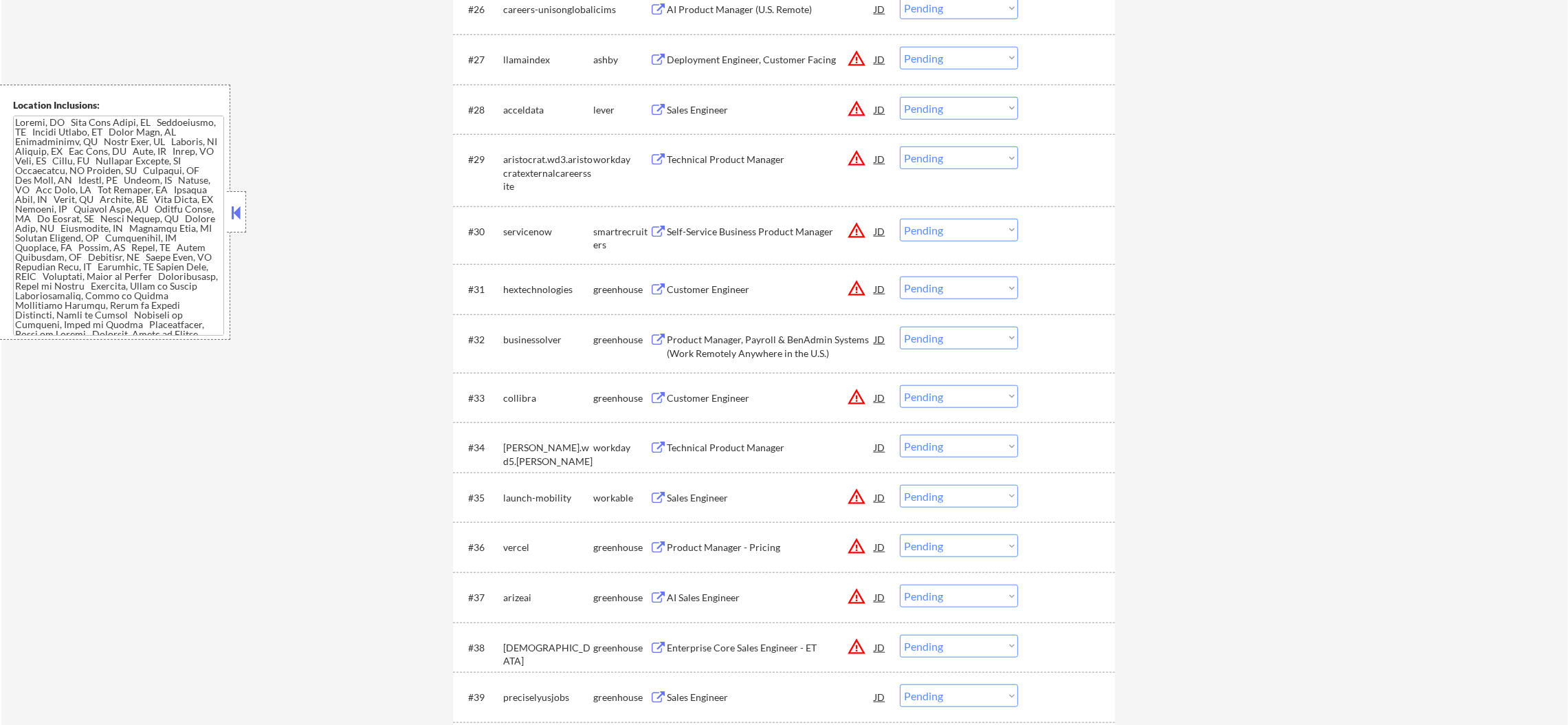
click at [851, 160] on button "warning_amber" at bounding box center [857, 158] width 20 height 20
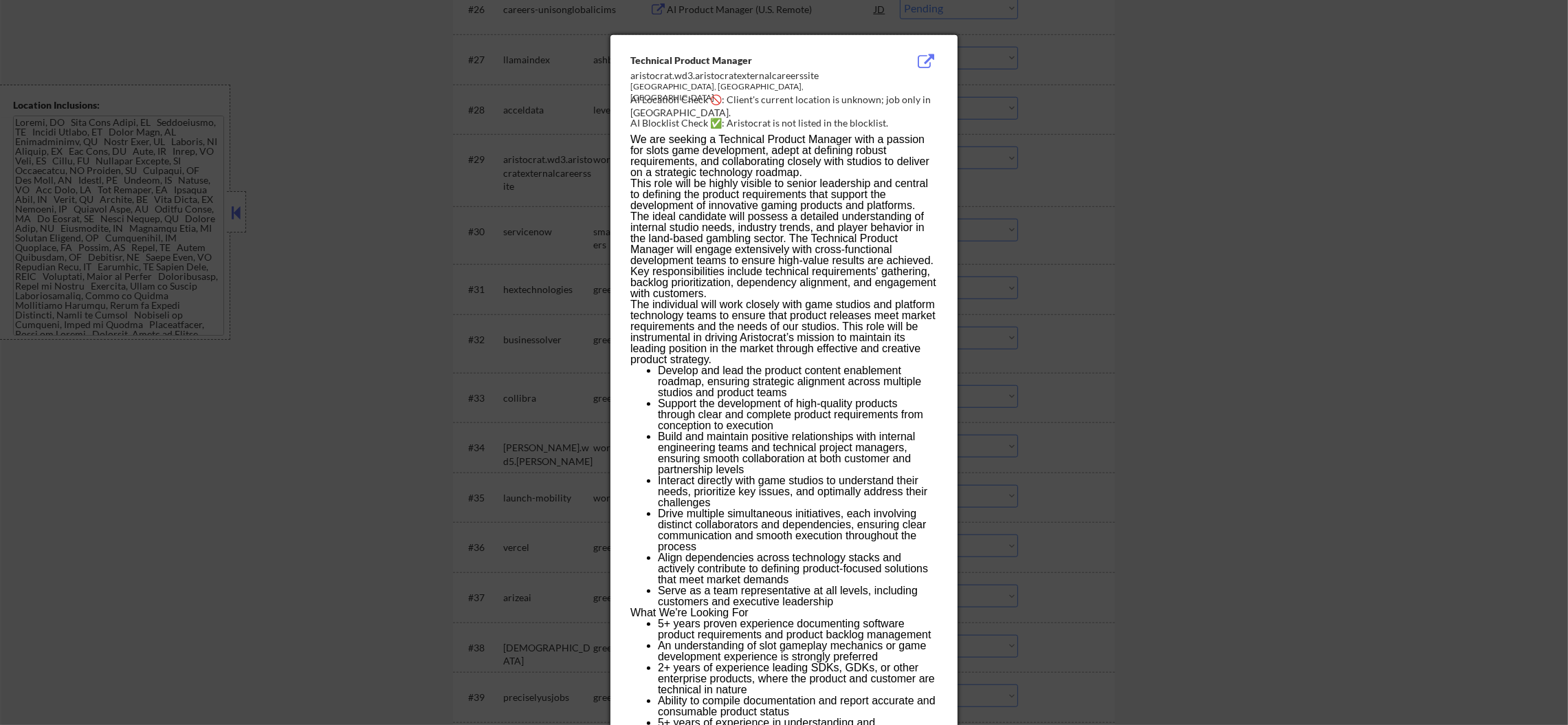
click at [1307, 159] on div at bounding box center [784, 362] width 1568 height 725
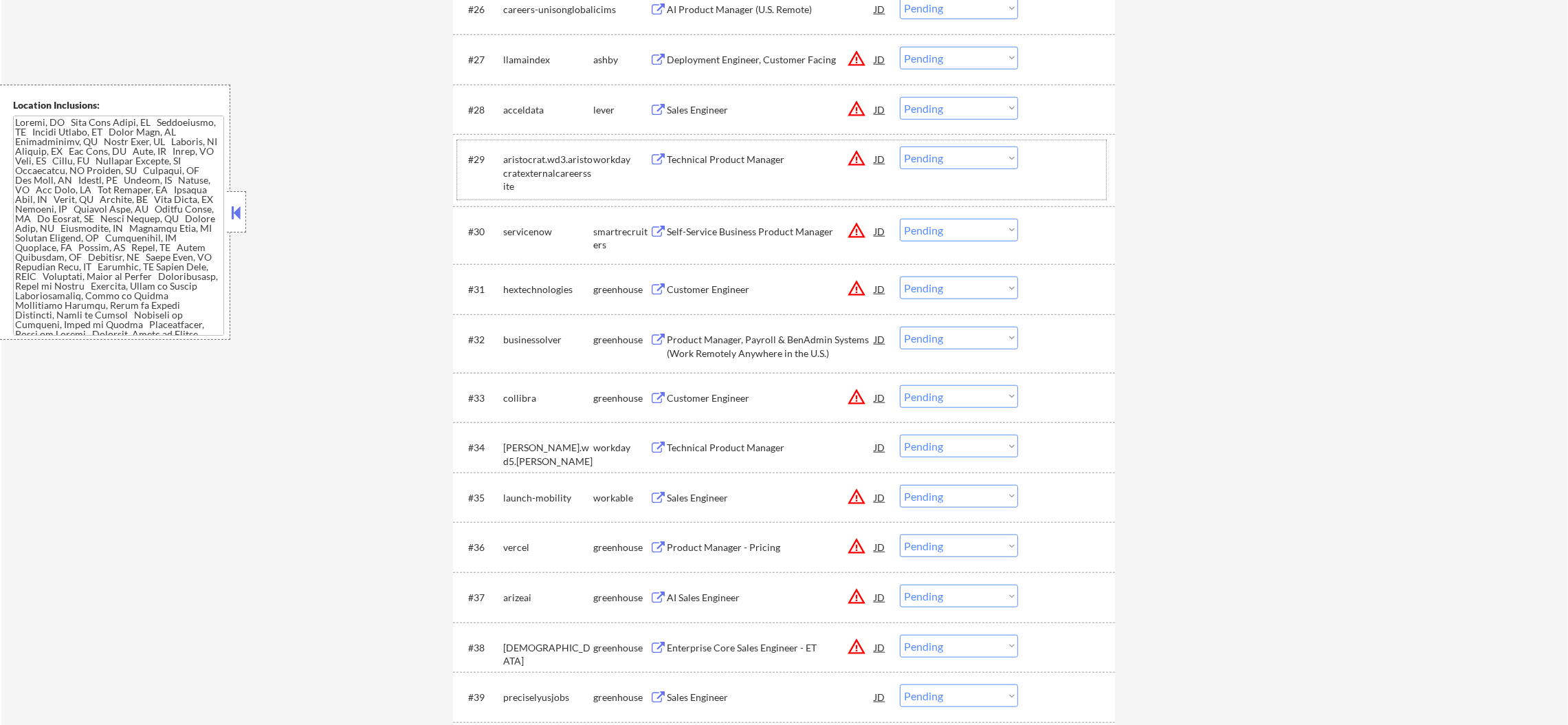
click at [523, 156] on div "aristocrat.wd3.aristocratexternalcareerssite" at bounding box center [548, 173] width 90 height 41
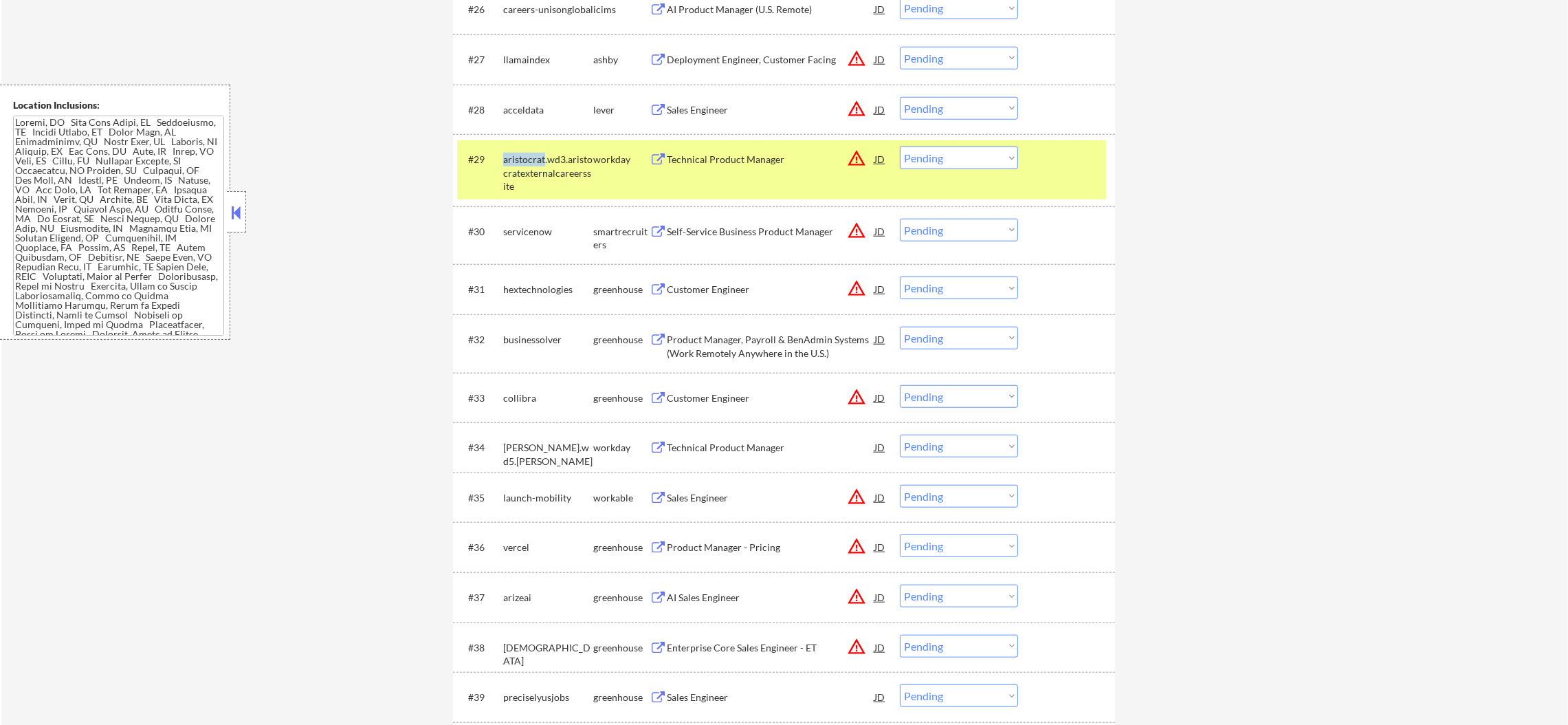
click at [523, 156] on div "aristocrat.wd3.aristocratexternalcareerssite" at bounding box center [548, 173] width 90 height 41
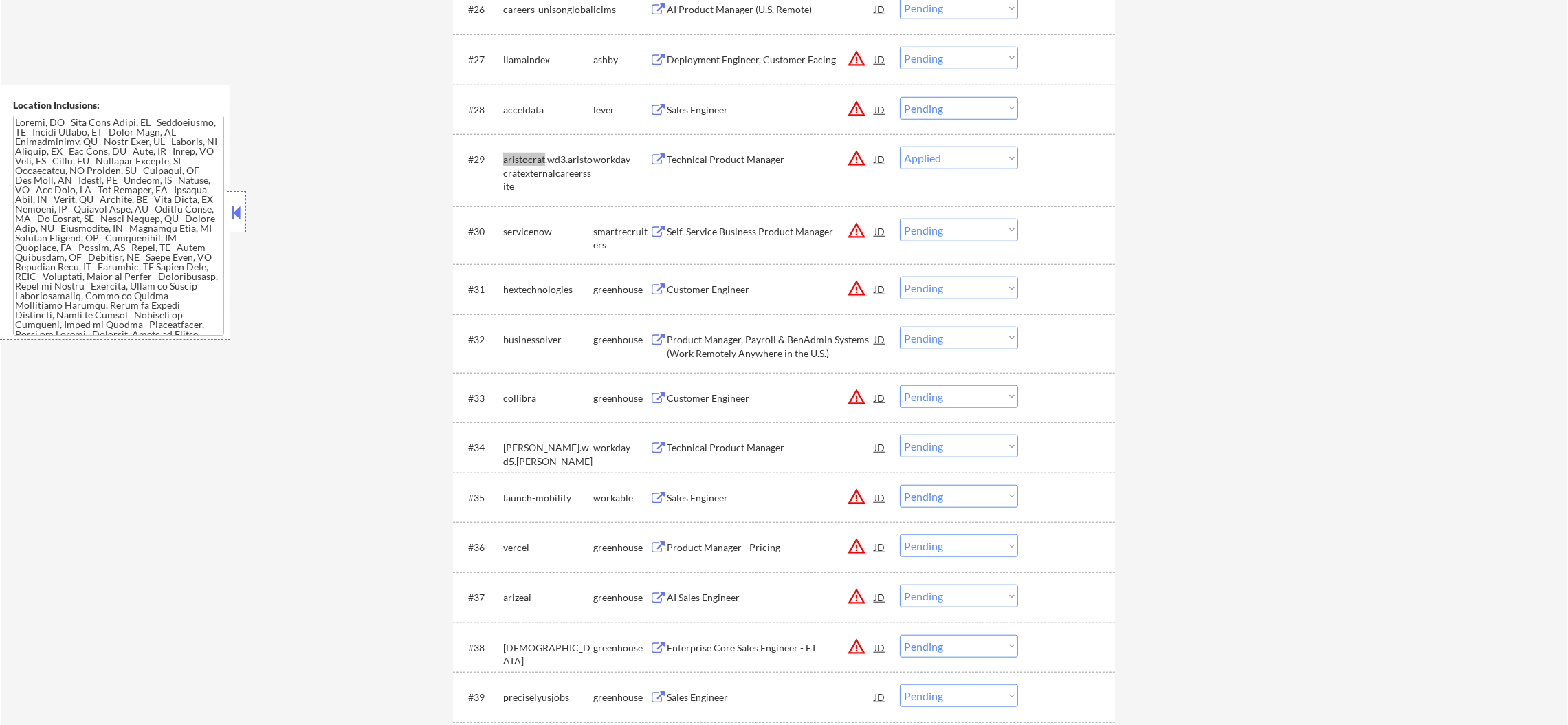
select select ""pending""
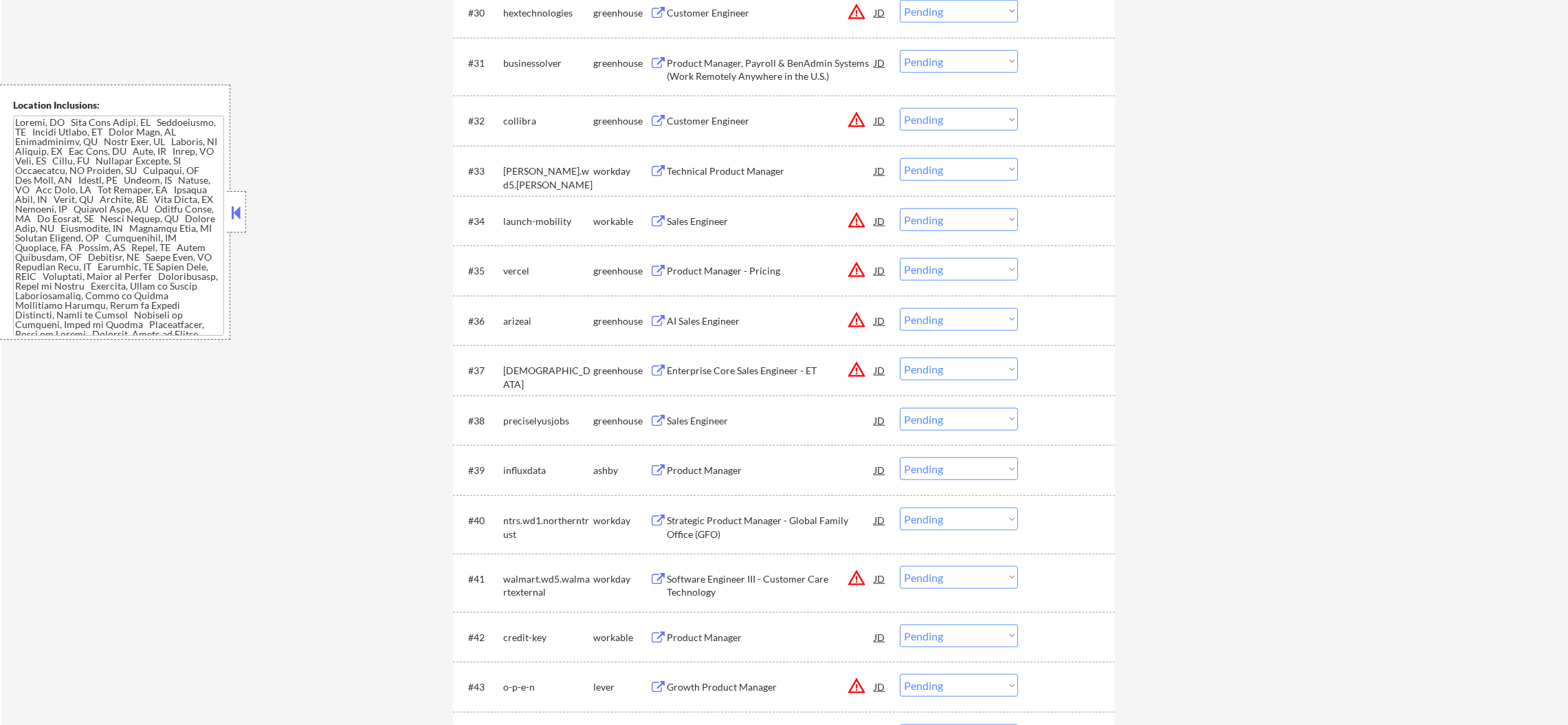
scroll to position [2028, 0]
click at [525, 165] on div "[PERSON_NAME].wd5.[PERSON_NAME]" at bounding box center [548, 177] width 90 height 27
select select ""pending""
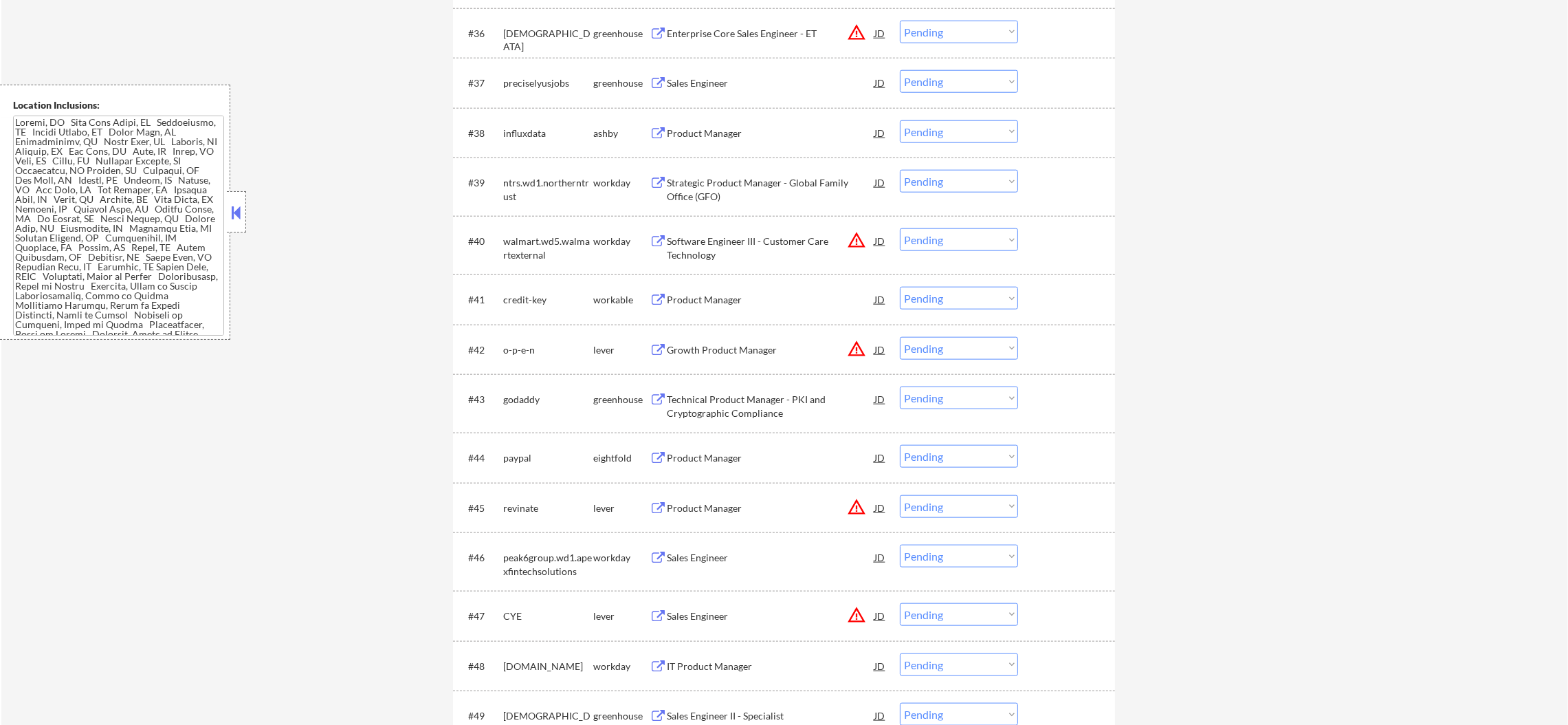
scroll to position [2337, 0]
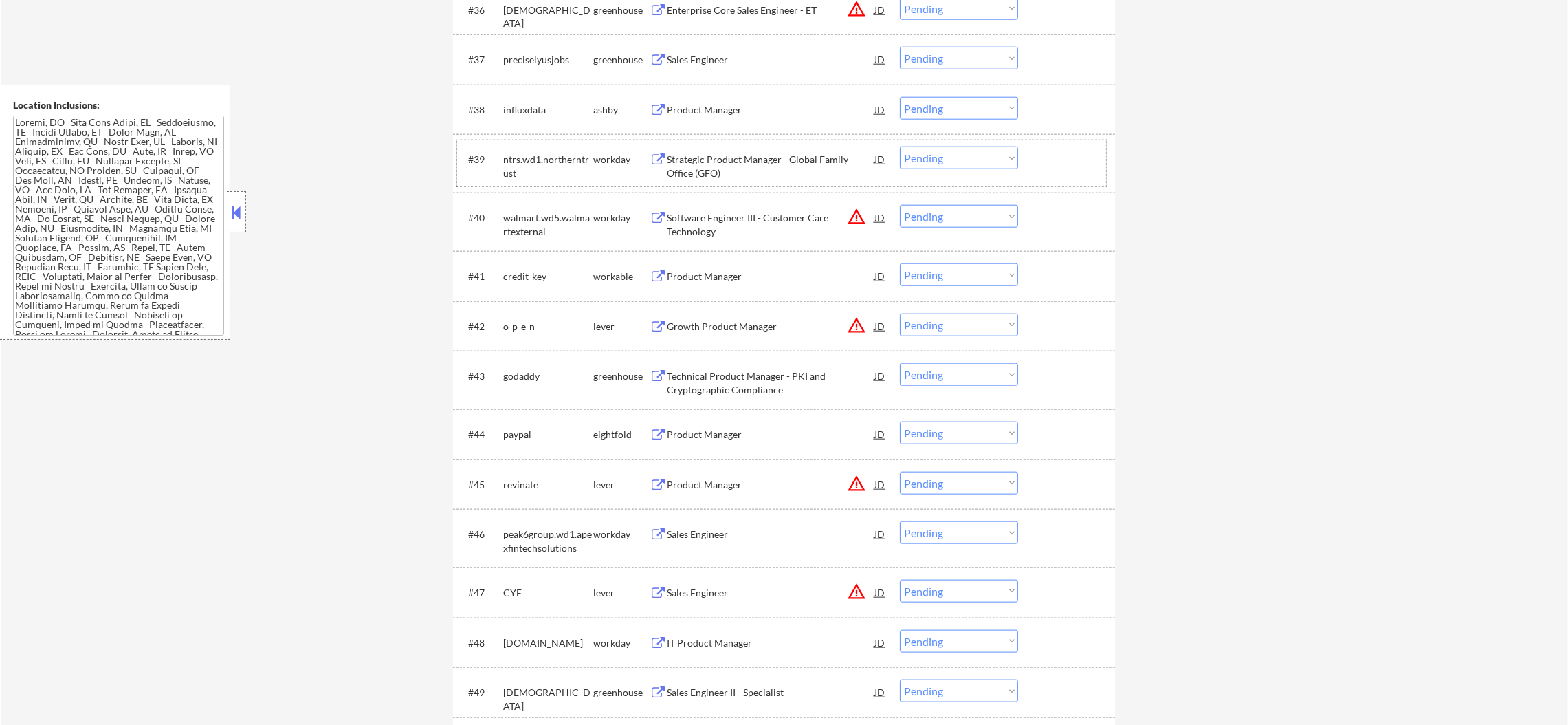
click at [518, 155] on div "ntrs.wd1.northerntrust" at bounding box center [548, 166] width 90 height 27
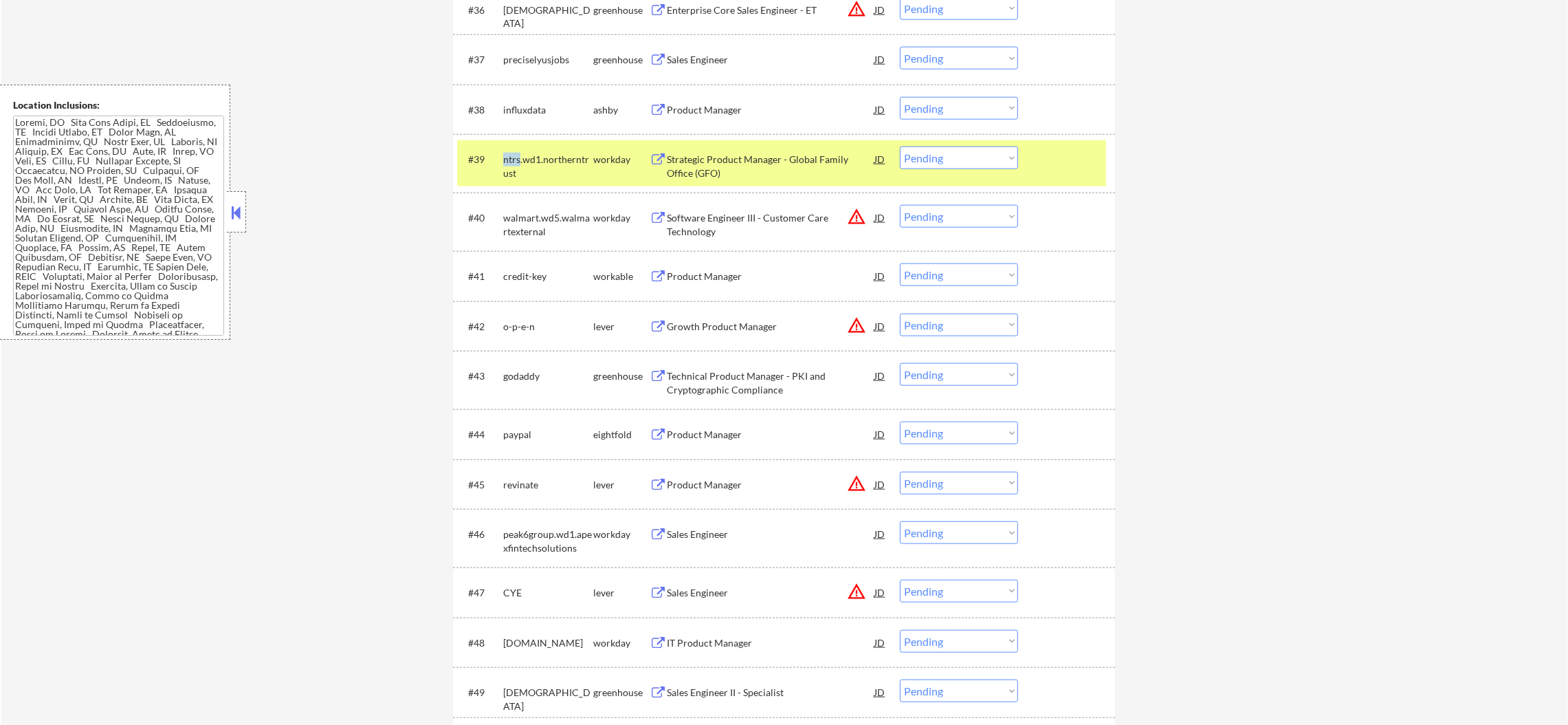
click at [518, 155] on div "ntrs.wd1.northerntrust" at bounding box center [548, 166] width 90 height 27
select select ""pending""
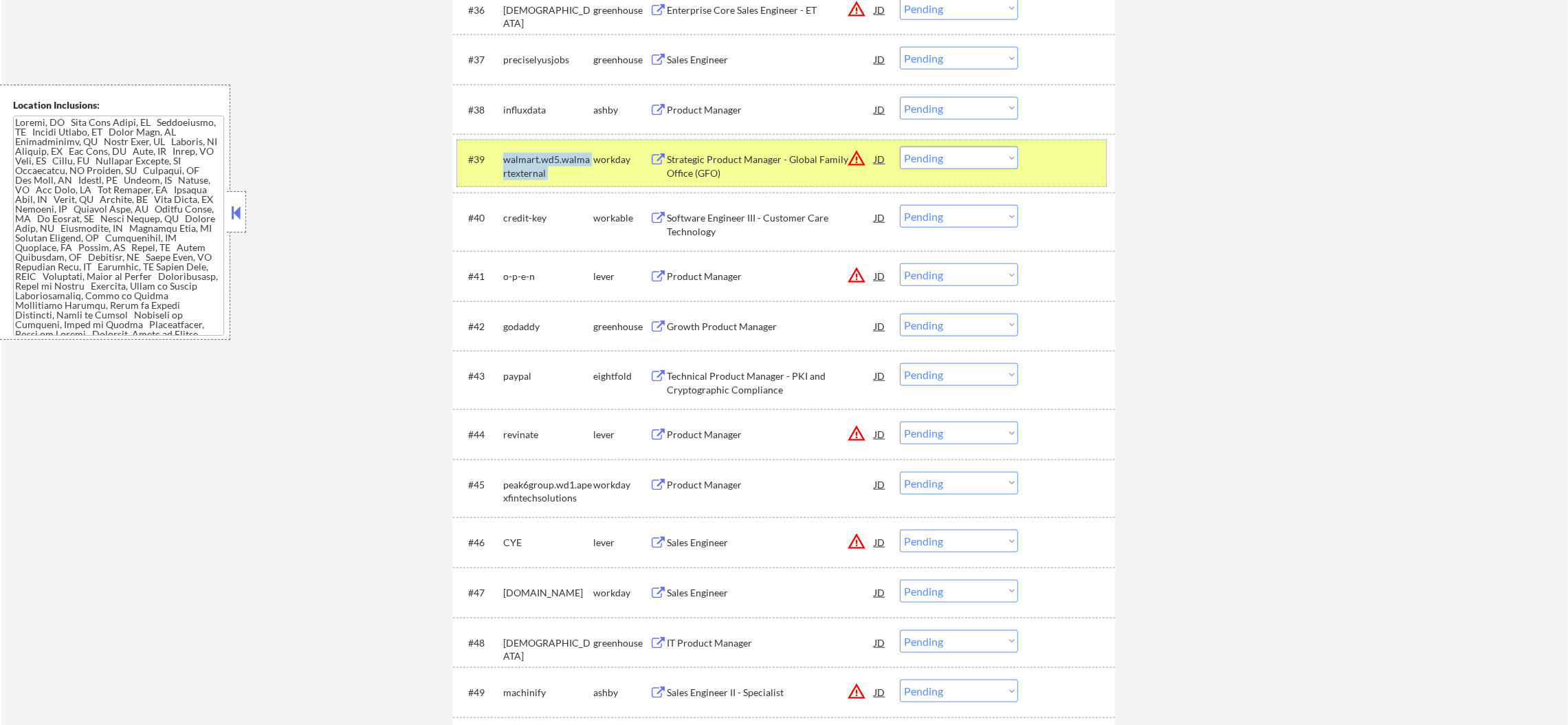
select select ""pending""
click at [402, 171] on div "← Return to /applysquad Mailslurp Inbox Job Search Builder Sergio Camargo User …" at bounding box center [785, 643] width 1567 height 5850
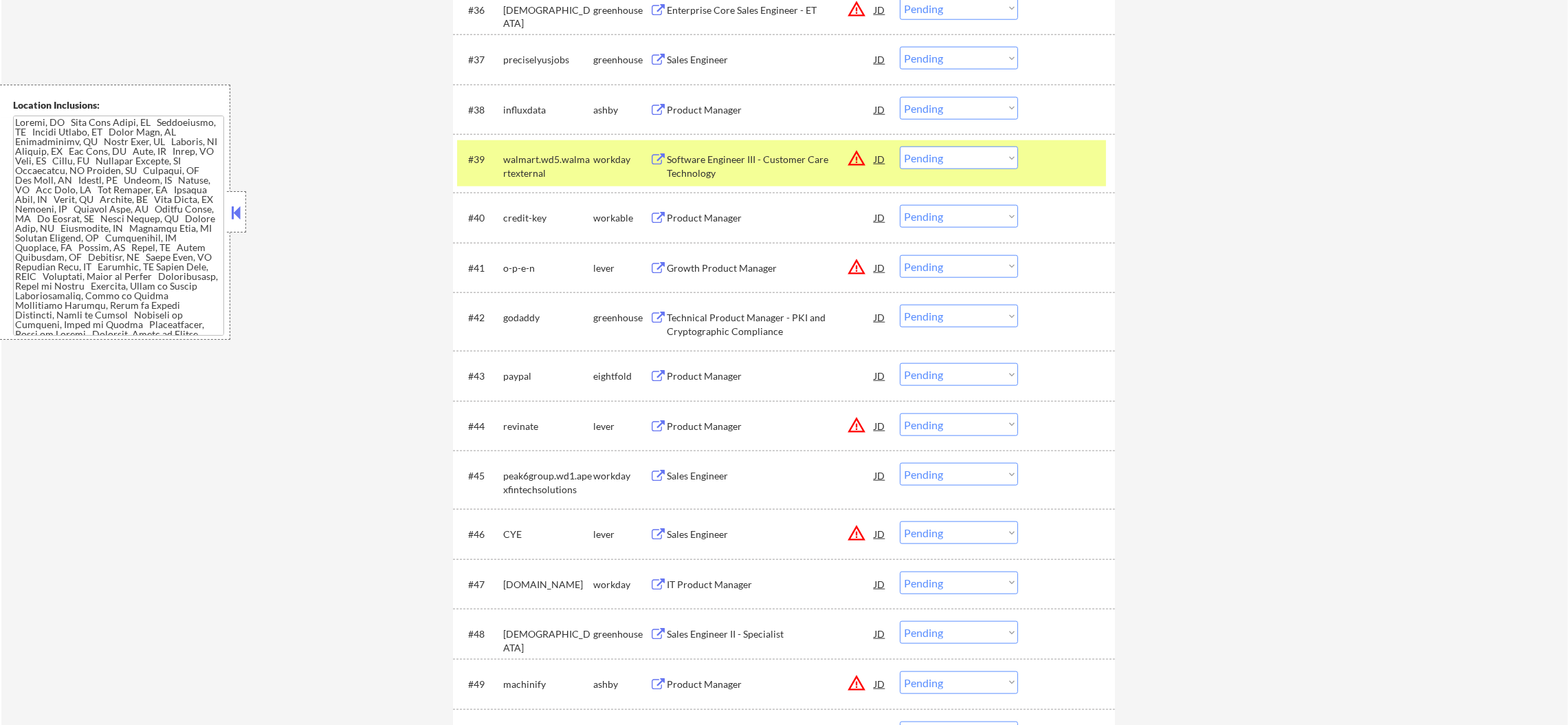
click at [851, 155] on button "warning_amber" at bounding box center [857, 158] width 20 height 20
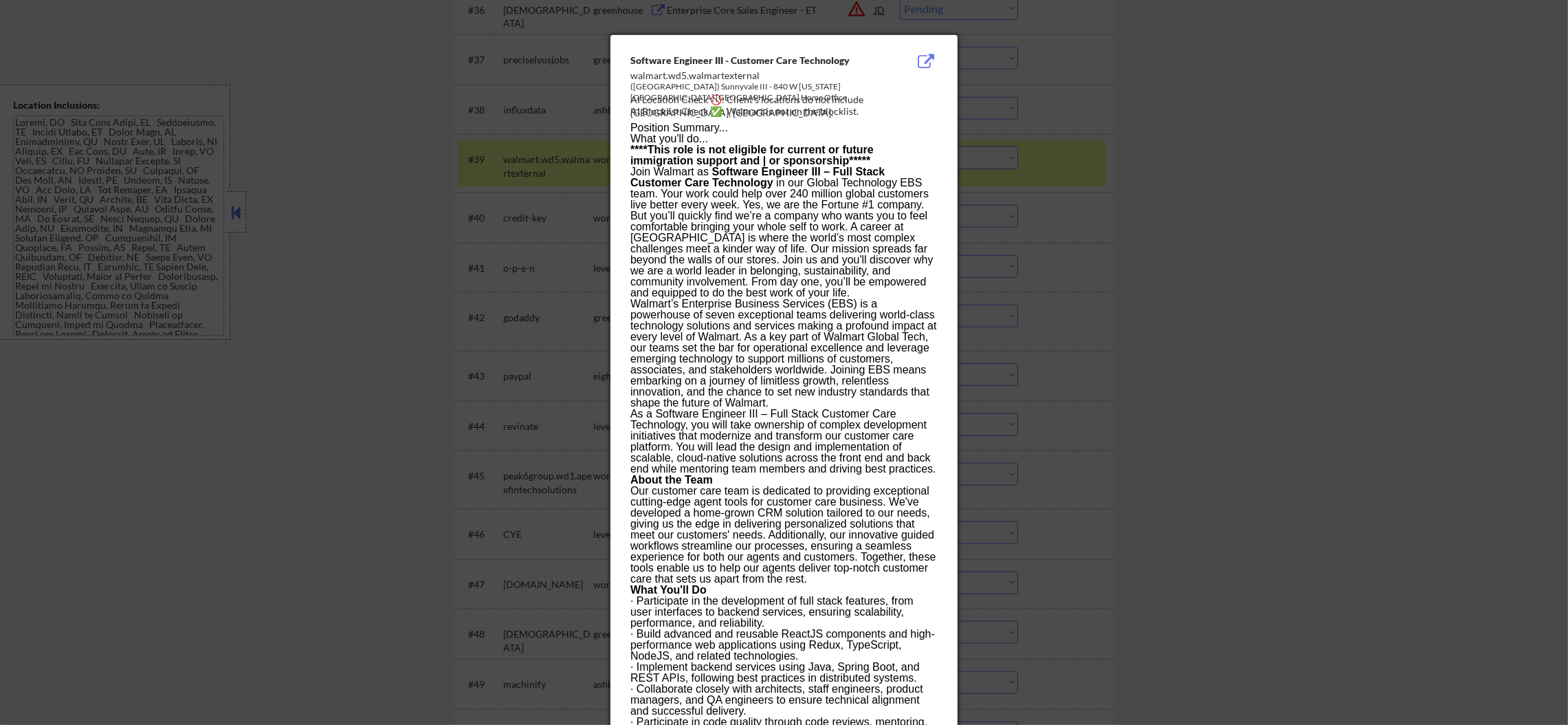
click at [1072, 151] on div at bounding box center [784, 362] width 1568 height 725
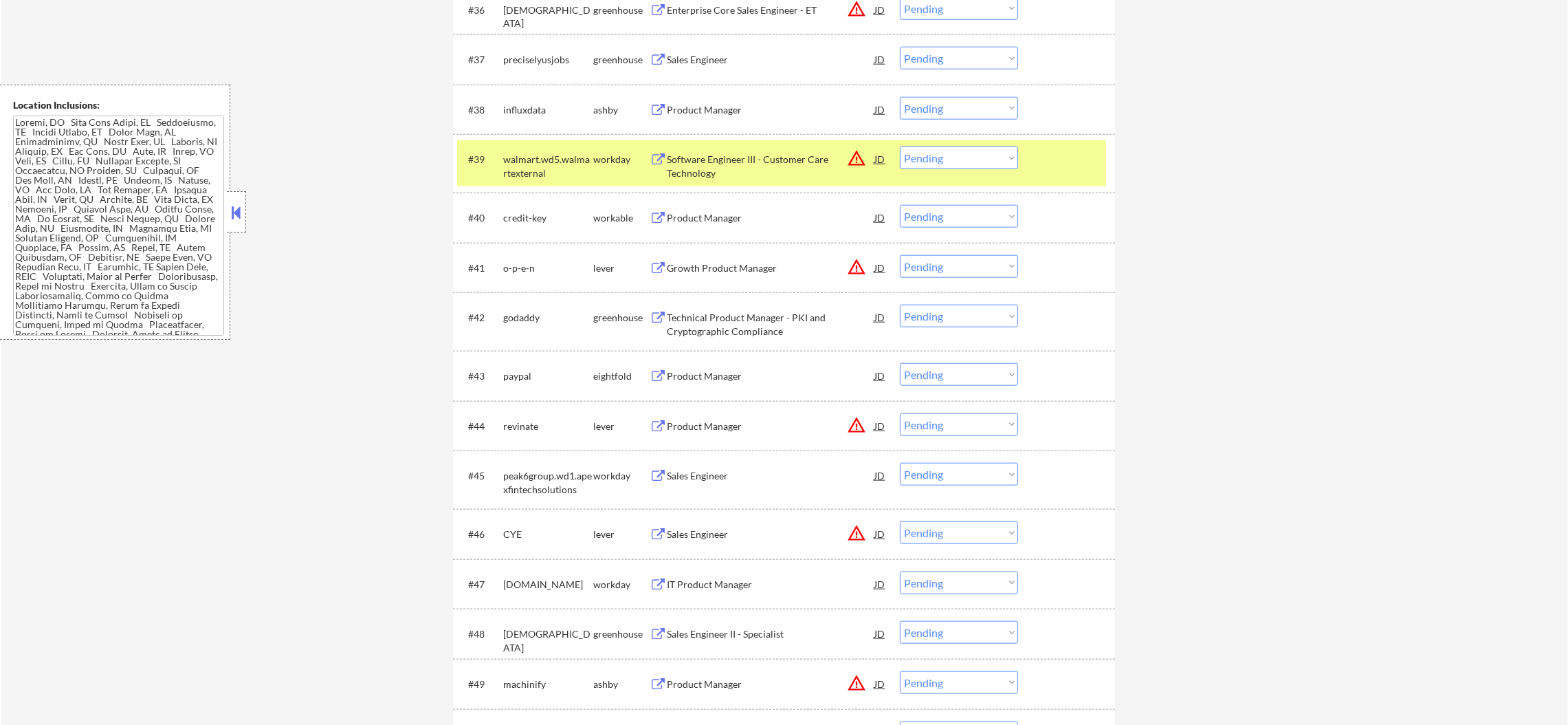
click at [973, 168] on select "Choose an option... Pending Applied Excluded (Questions) Excluded (Expired) Exc…" at bounding box center [958, 158] width 118 height 23
click at [1004, 156] on select "Choose an option... Pending Applied Excluded (Questions) Excluded (Expired) Exc…" at bounding box center [958, 158] width 118 height 23
click at [995, 160] on select "Choose an option... Pending Applied Excluded (Questions) Excluded (Expired) Exc…" at bounding box center [958, 158] width 118 height 23
click at [900, 147] on select "Choose an option... Pending Applied Excluded (Questions) Excluded (Expired) Exc…" at bounding box center [958, 158] width 118 height 23
click at [534, 176] on div "walmart.wd5.walmartexternal" at bounding box center [548, 166] width 90 height 27
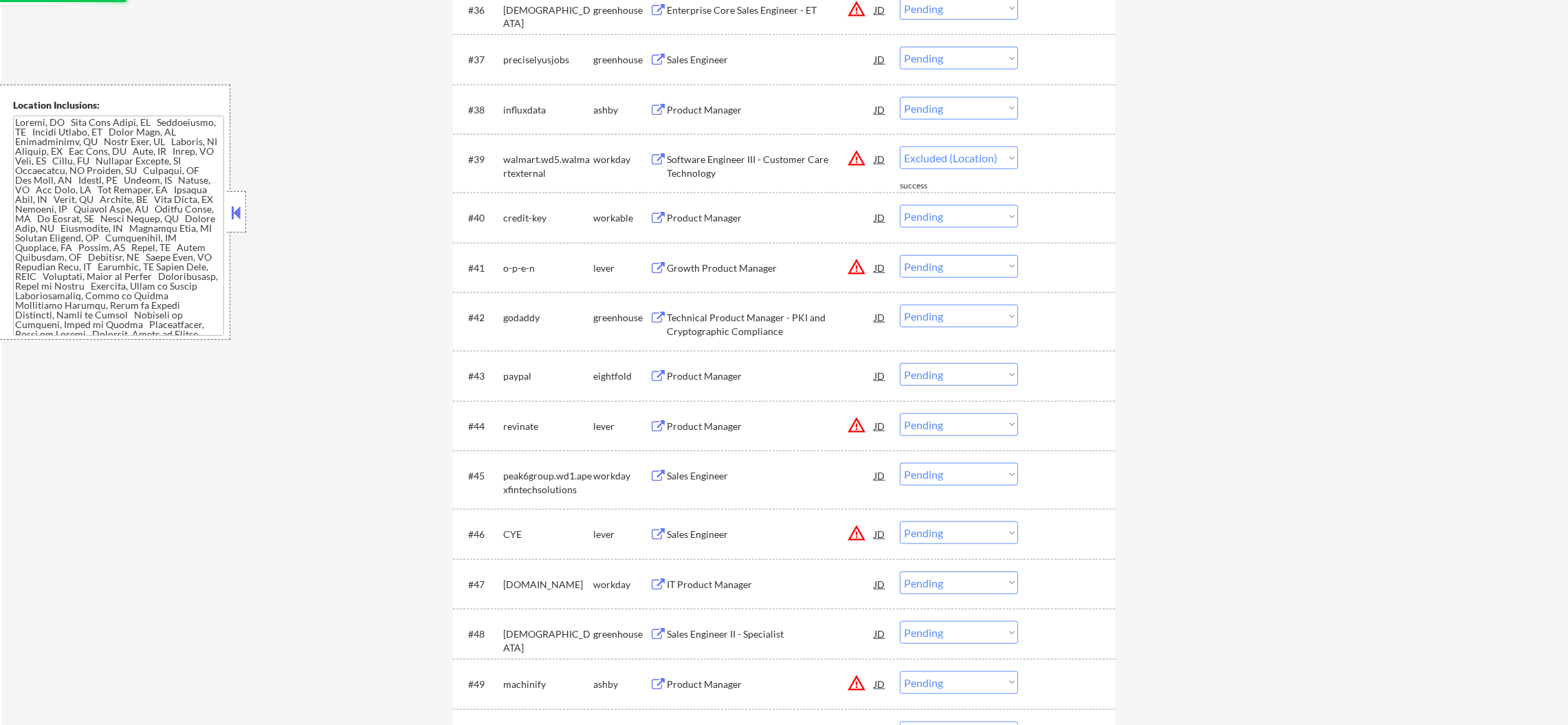
select select ""pending""
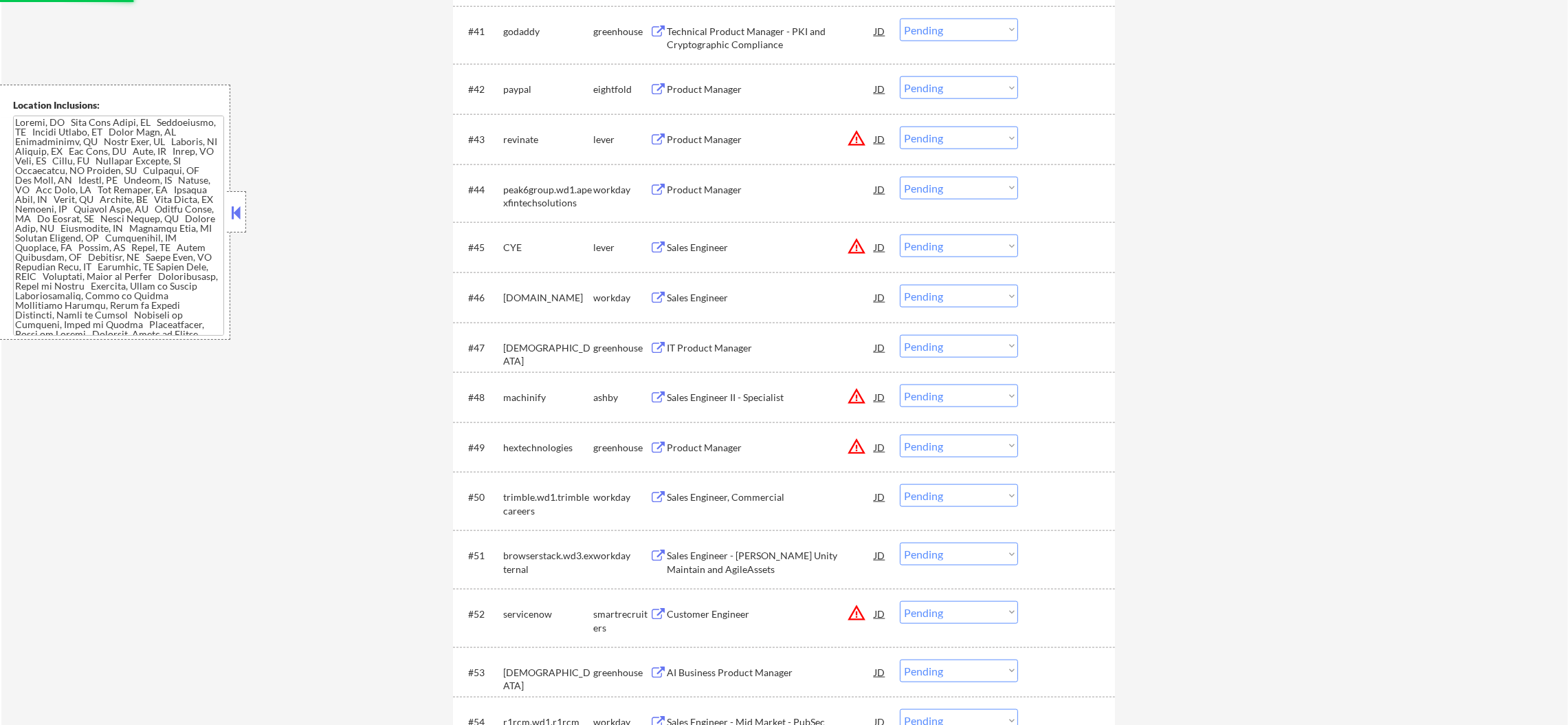
scroll to position [2577, 0]
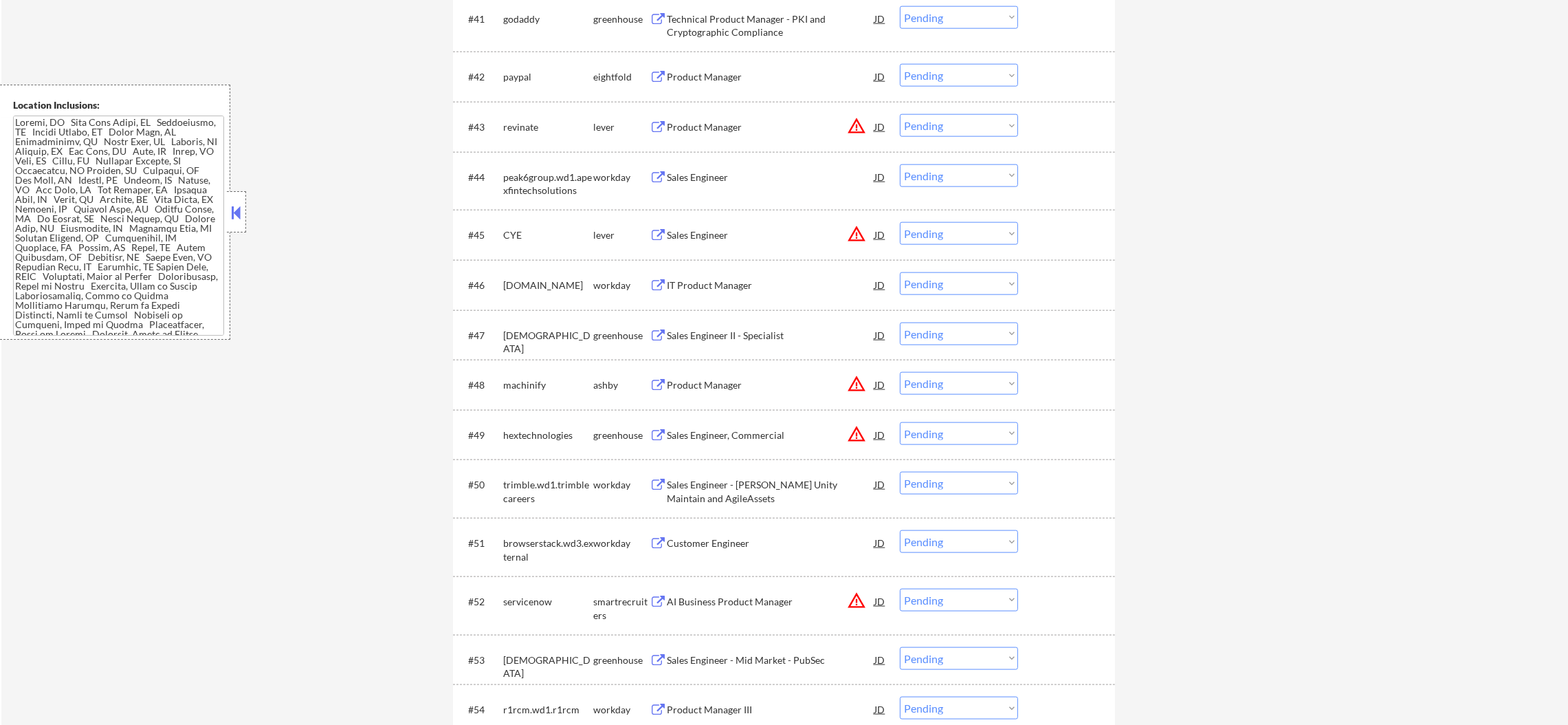
click at [525, 171] on div "peak6group.wd1.apexfintechsolutions" at bounding box center [548, 184] width 90 height 27
select select ""pending""
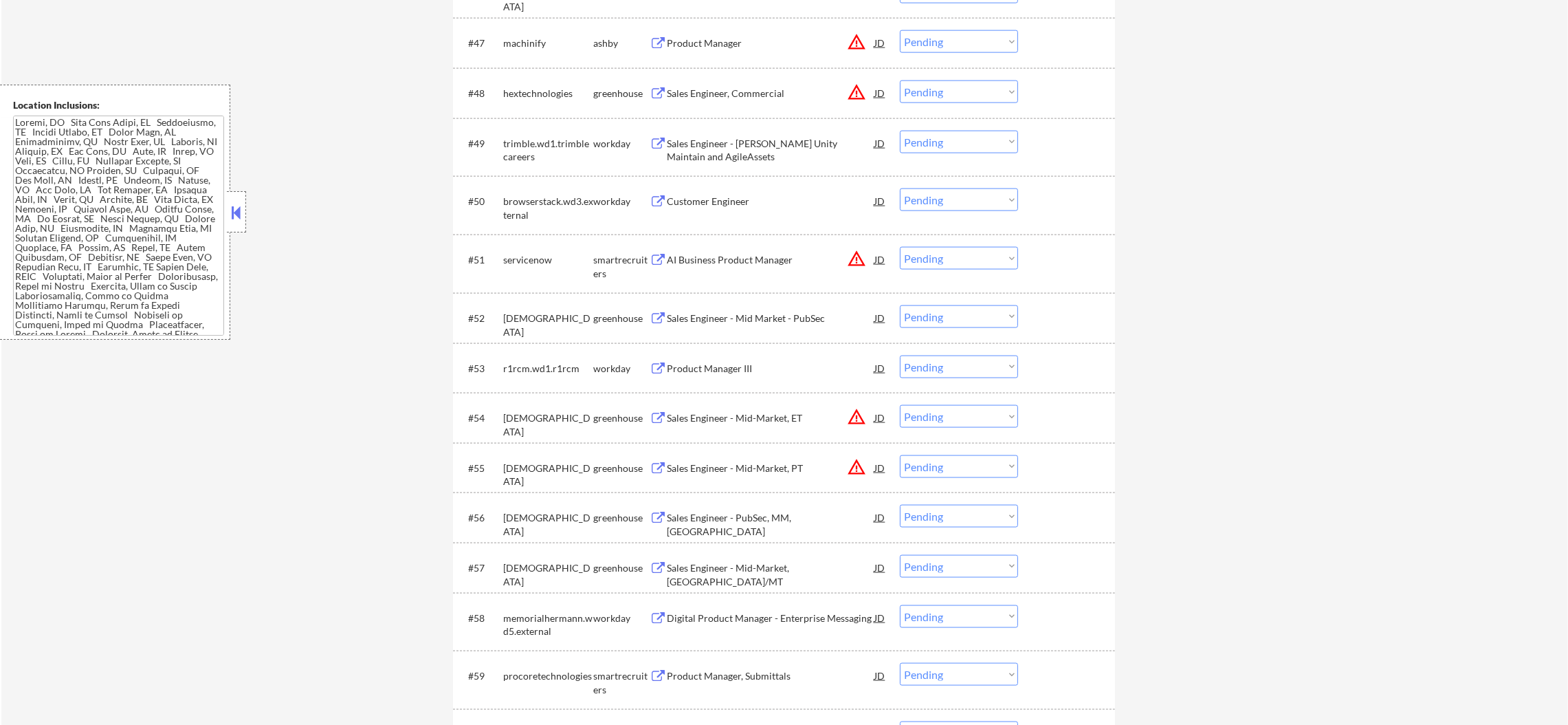
scroll to position [2888, 0]
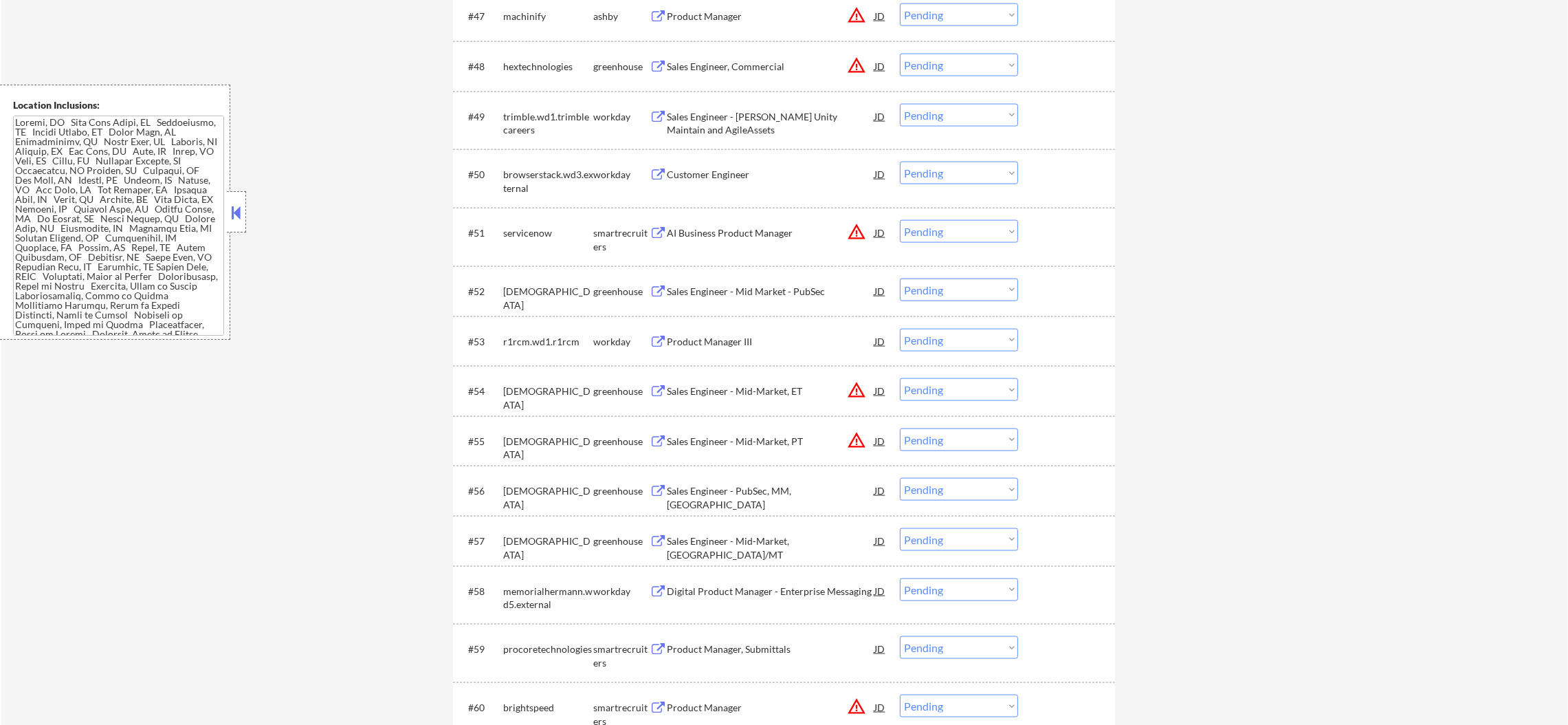
click at [522, 118] on div "trimble.wd1.trimblecareers" at bounding box center [548, 124] width 90 height 27
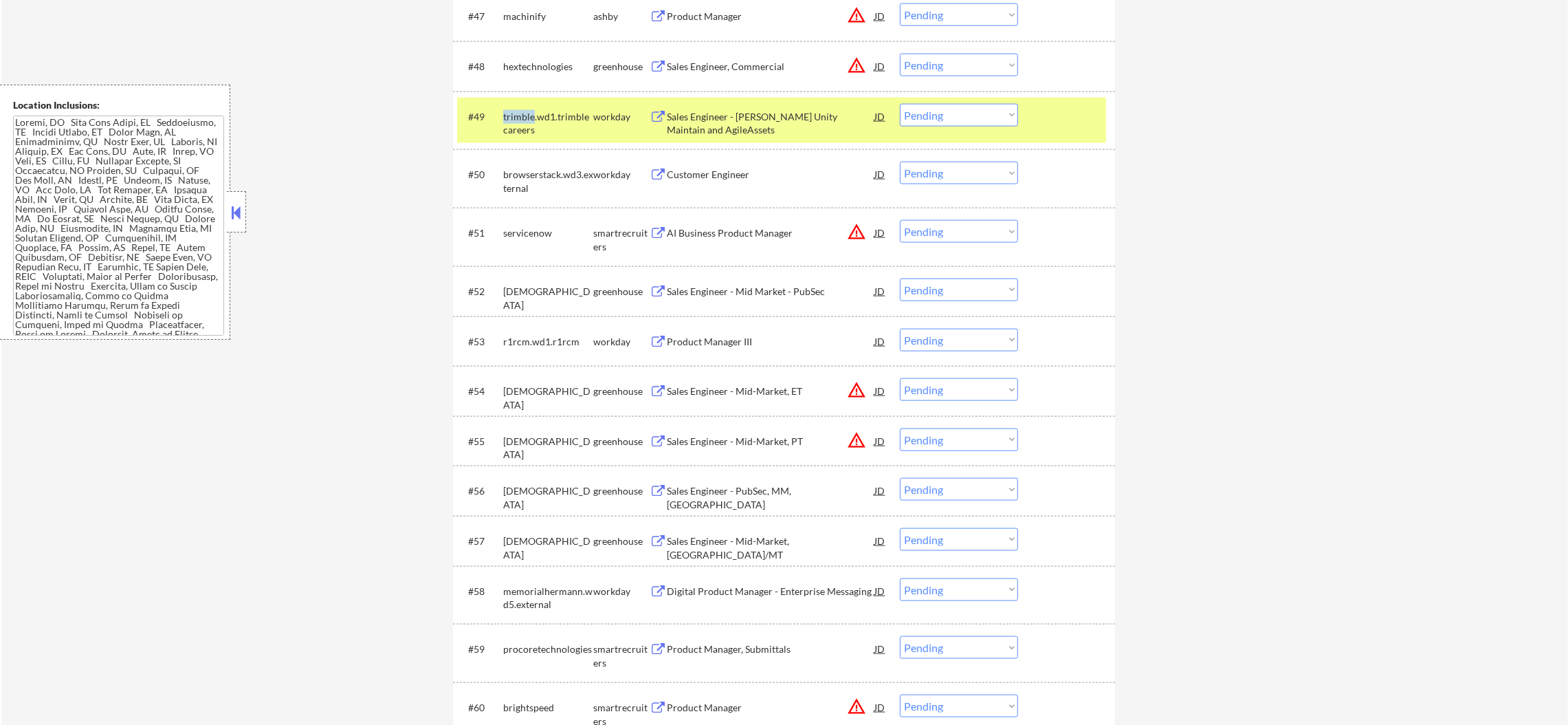
click at [522, 118] on div "trimble.wd1.trimblecareers" at bounding box center [548, 124] width 90 height 27
select select ""pending""
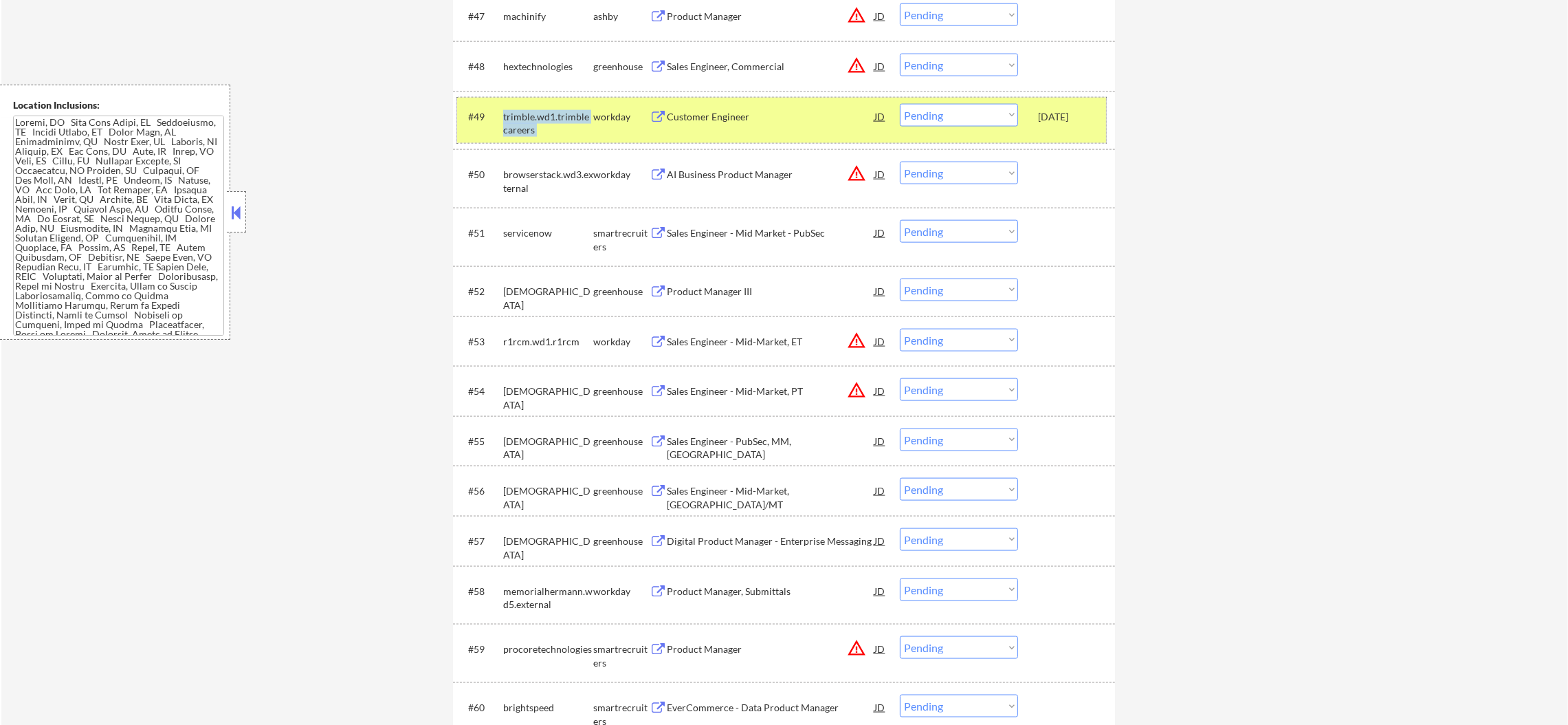
select select ""pending""
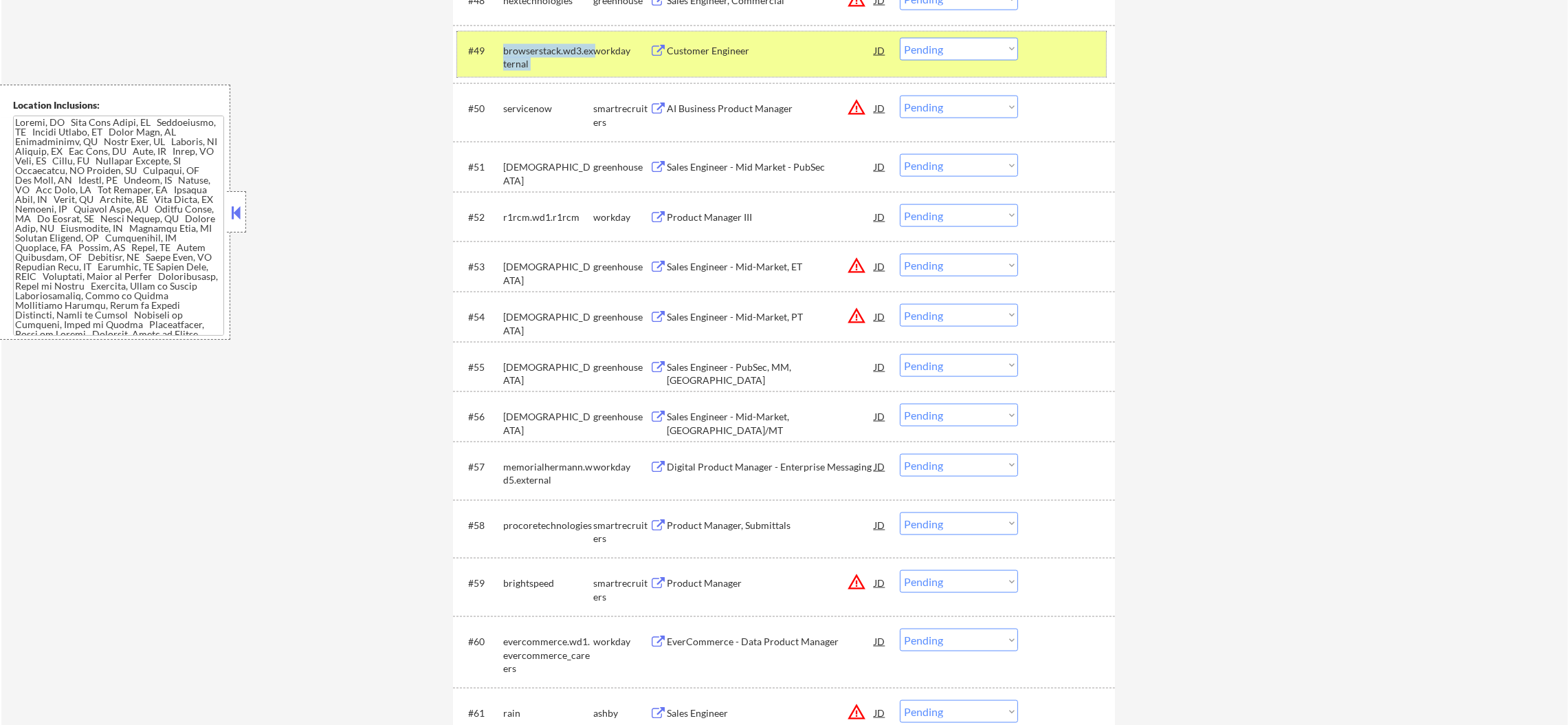
scroll to position [2956, 0]
select select ""pending""
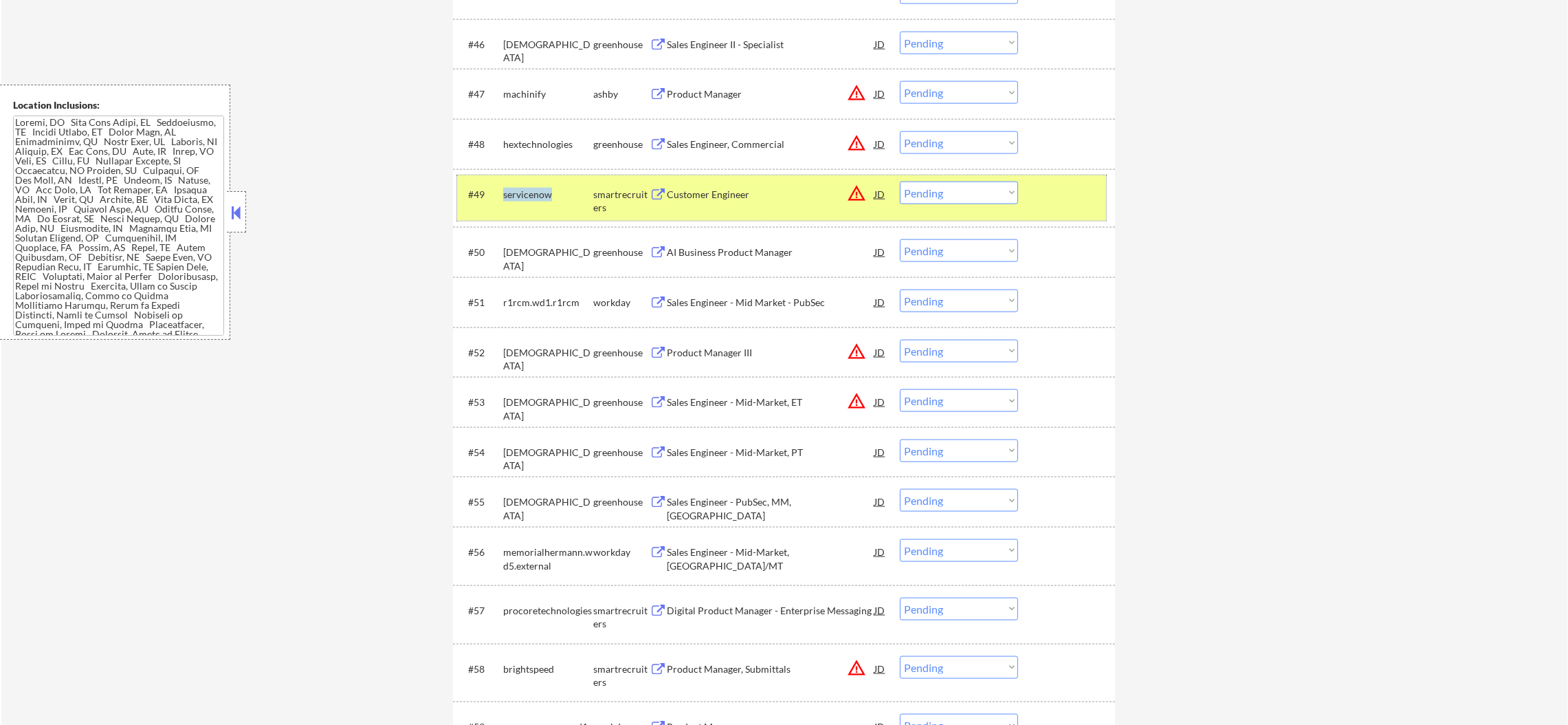
scroll to position [2784, 0]
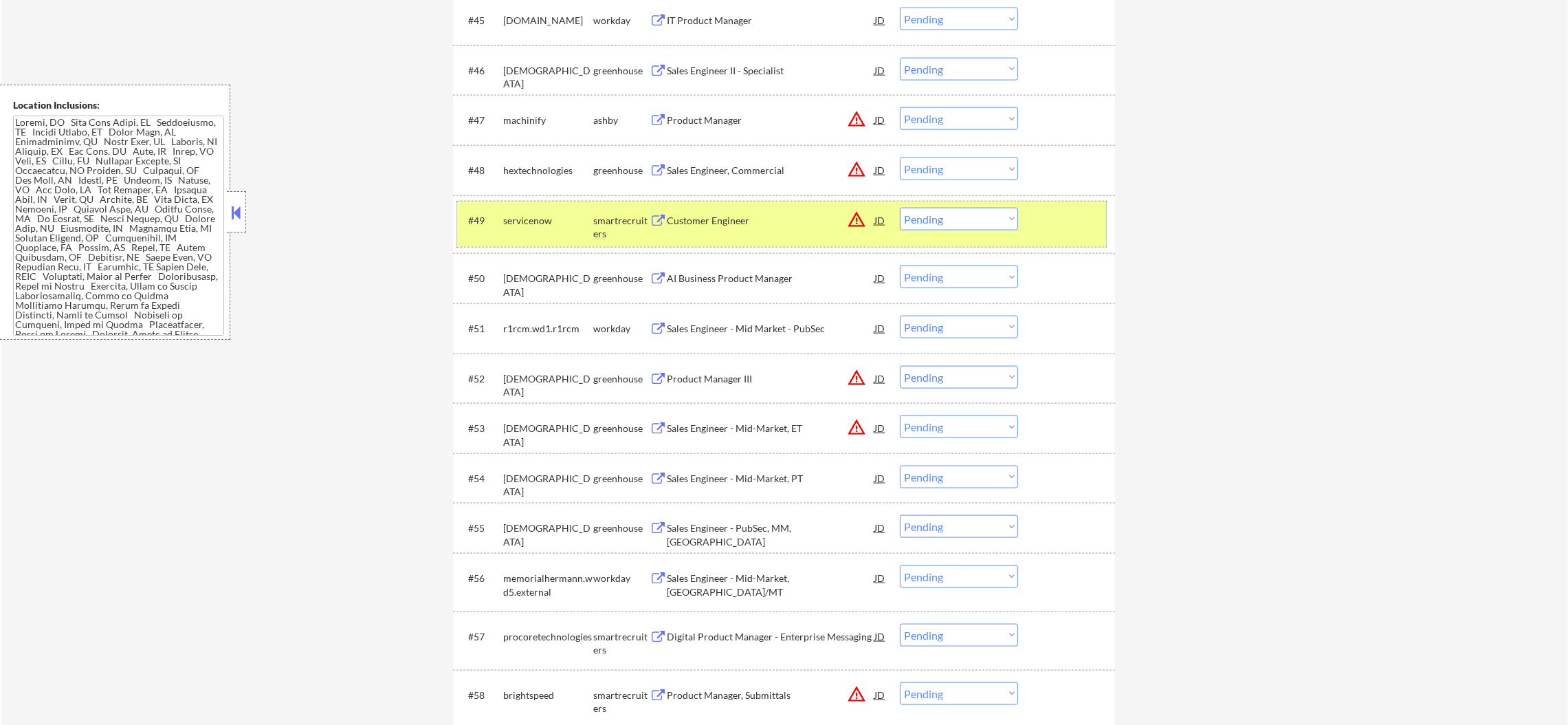
click at [497, 237] on div "#49 servicenow smartrecruiters Customer Engineer JD warning_amber Choose an opt…" at bounding box center [782, 223] width 649 height 45
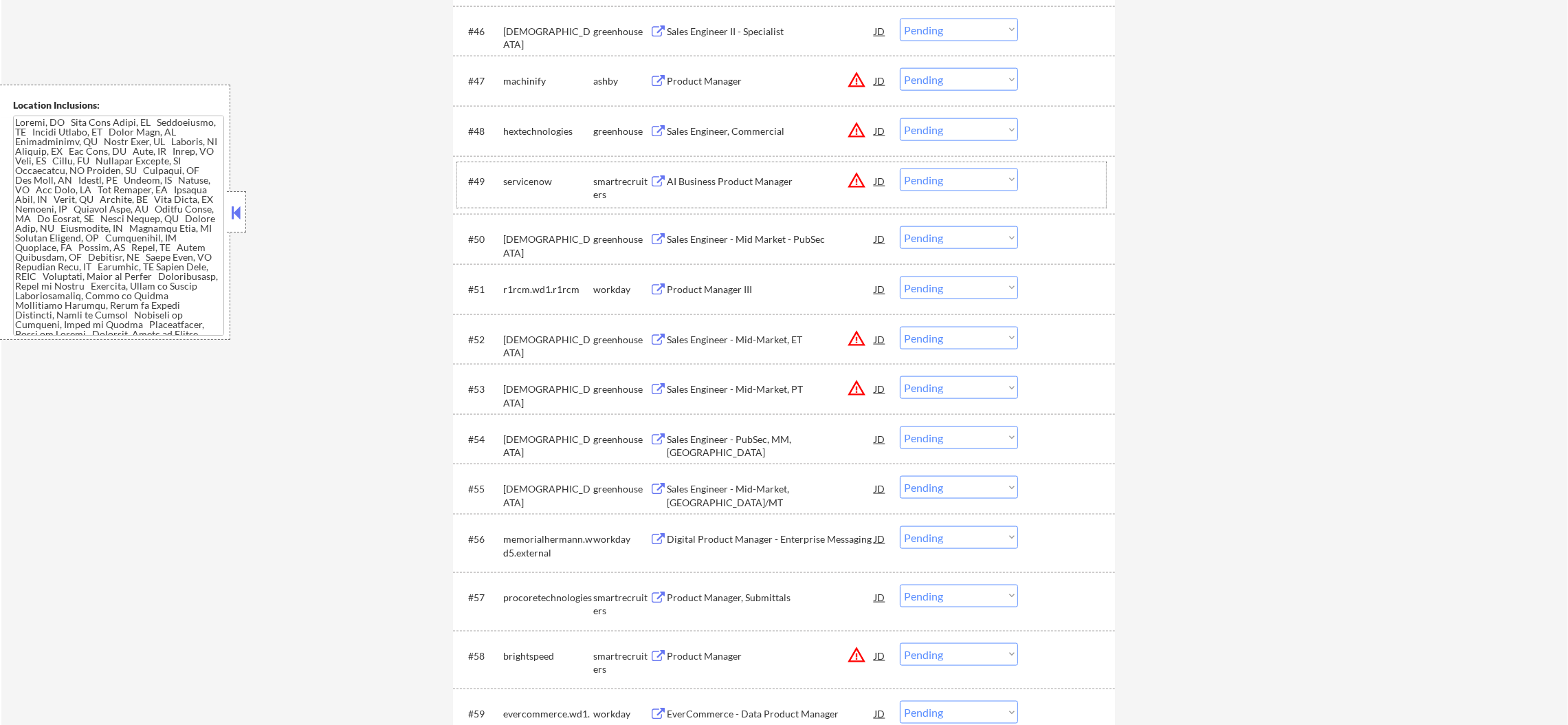
scroll to position [2956, 0]
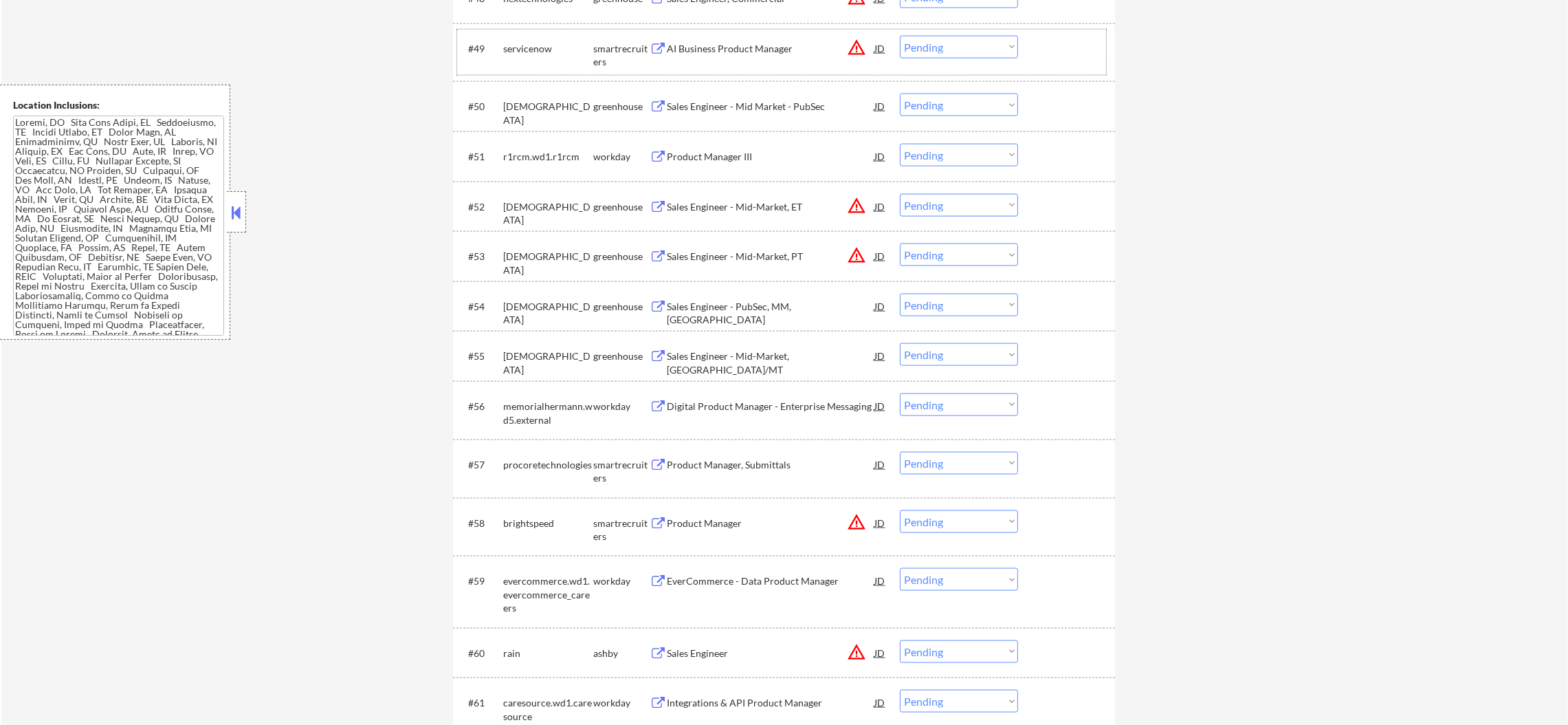
click at [531, 150] on div "r1rcm.wd1.r1rcm" at bounding box center [548, 157] width 90 height 14
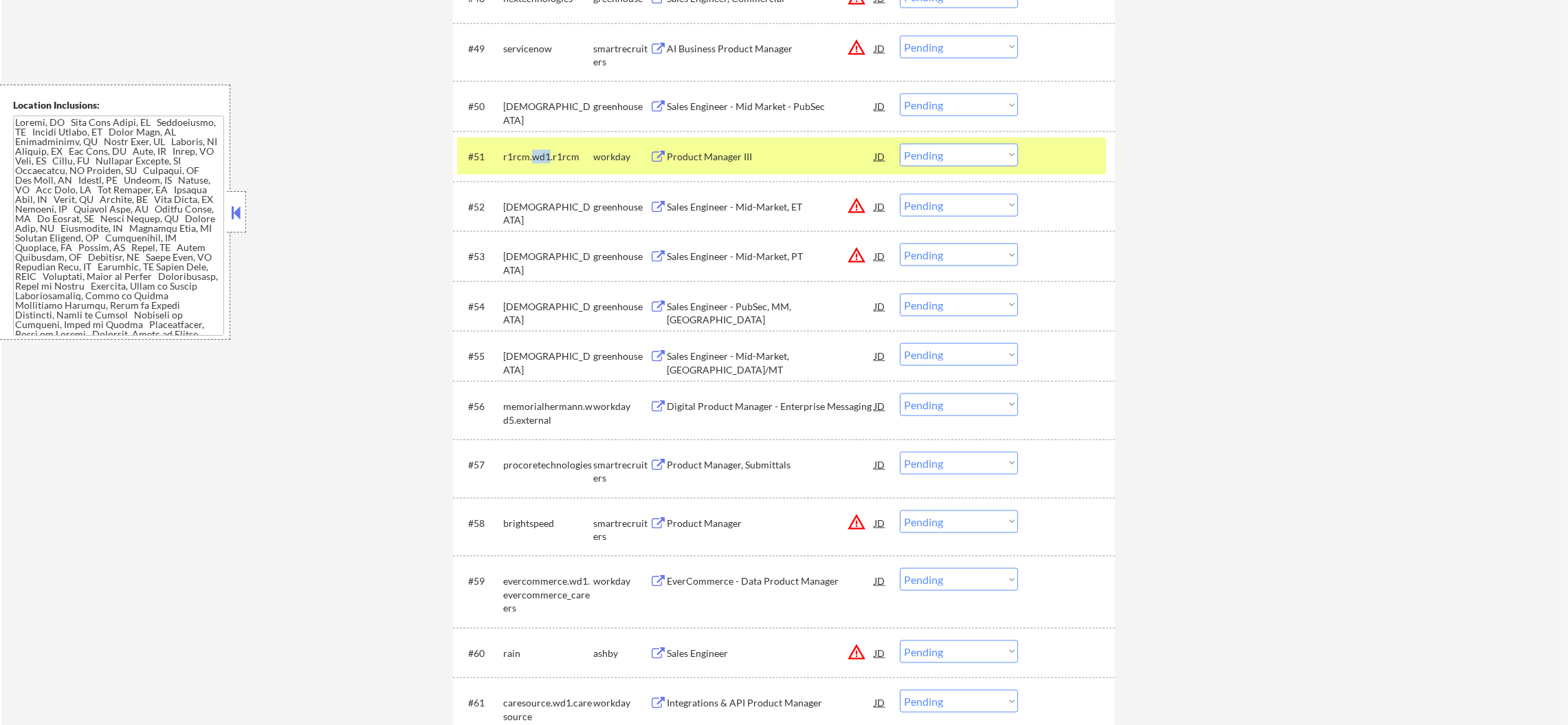
click at [531, 150] on div "r1rcm.wd1.r1rcm" at bounding box center [548, 157] width 90 height 14
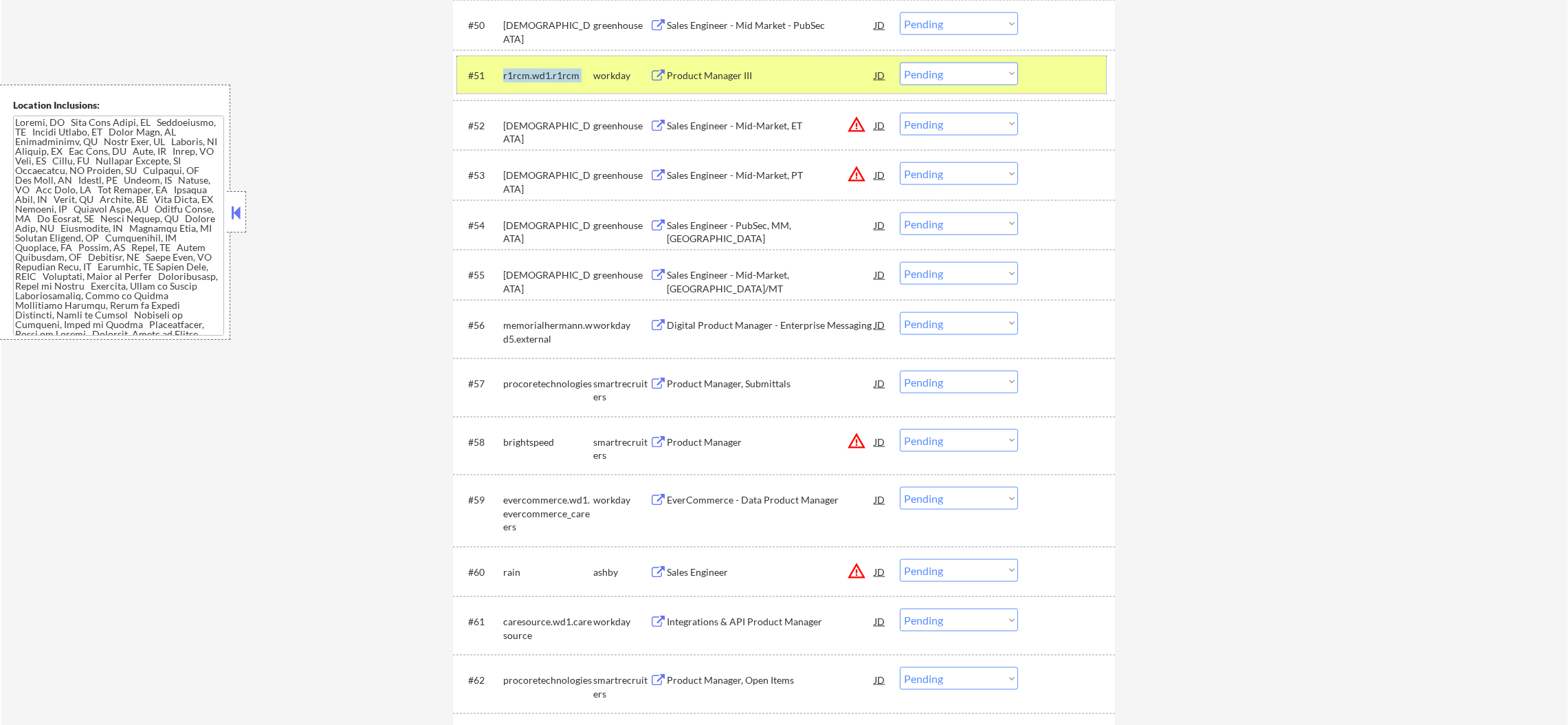
scroll to position [3059, 0]
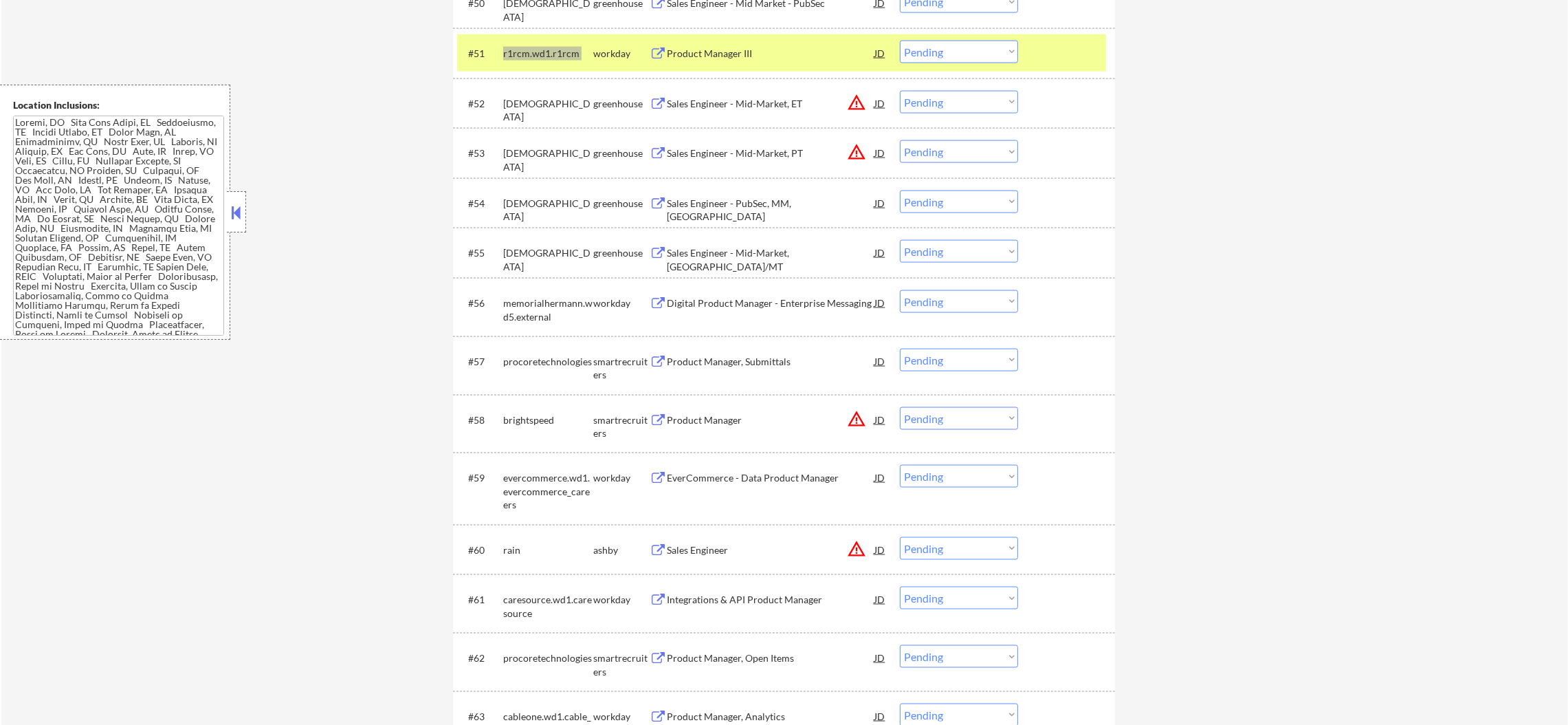
select select ""pending""
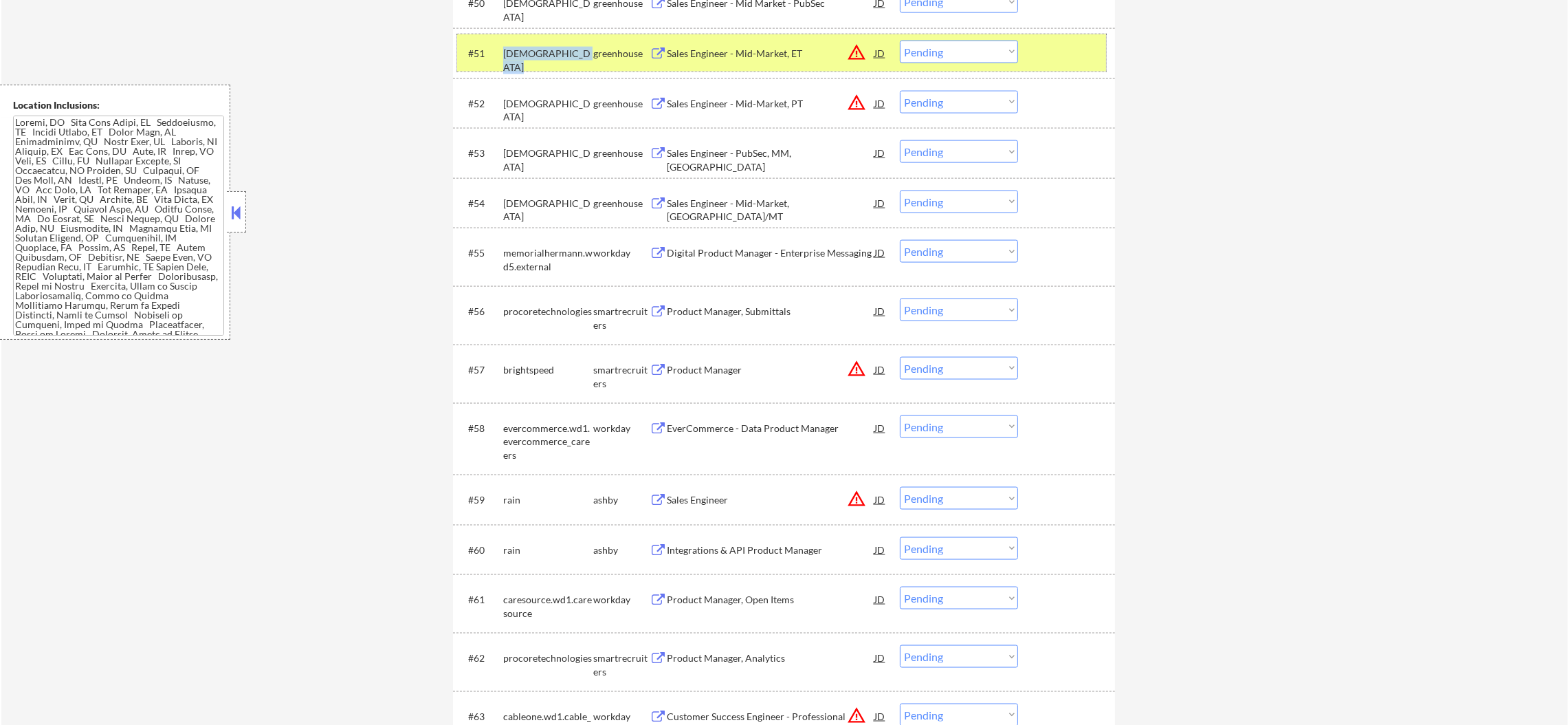
click at [525, 49] on div "[DEMOGRAPHIC_DATA]" at bounding box center [548, 60] width 90 height 27
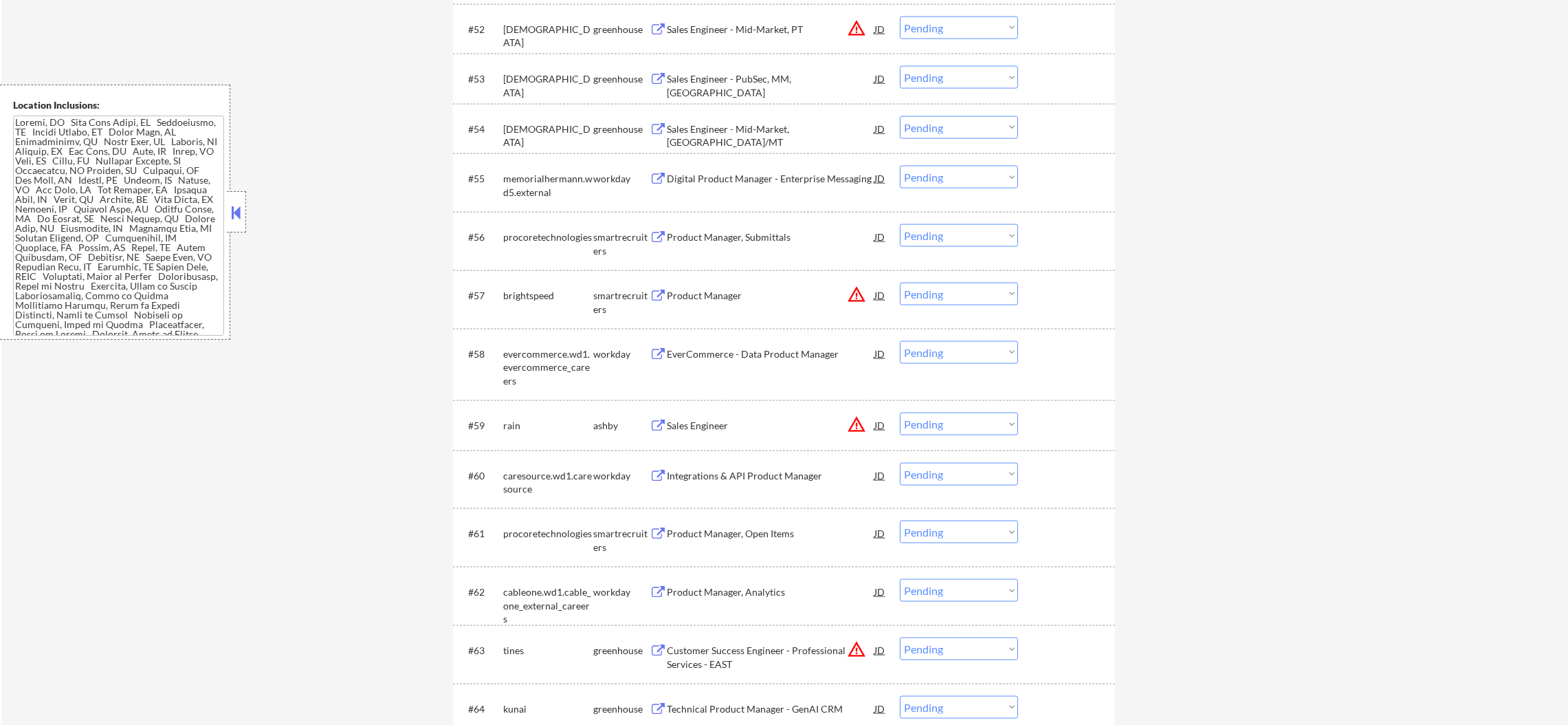
scroll to position [3197, 0]
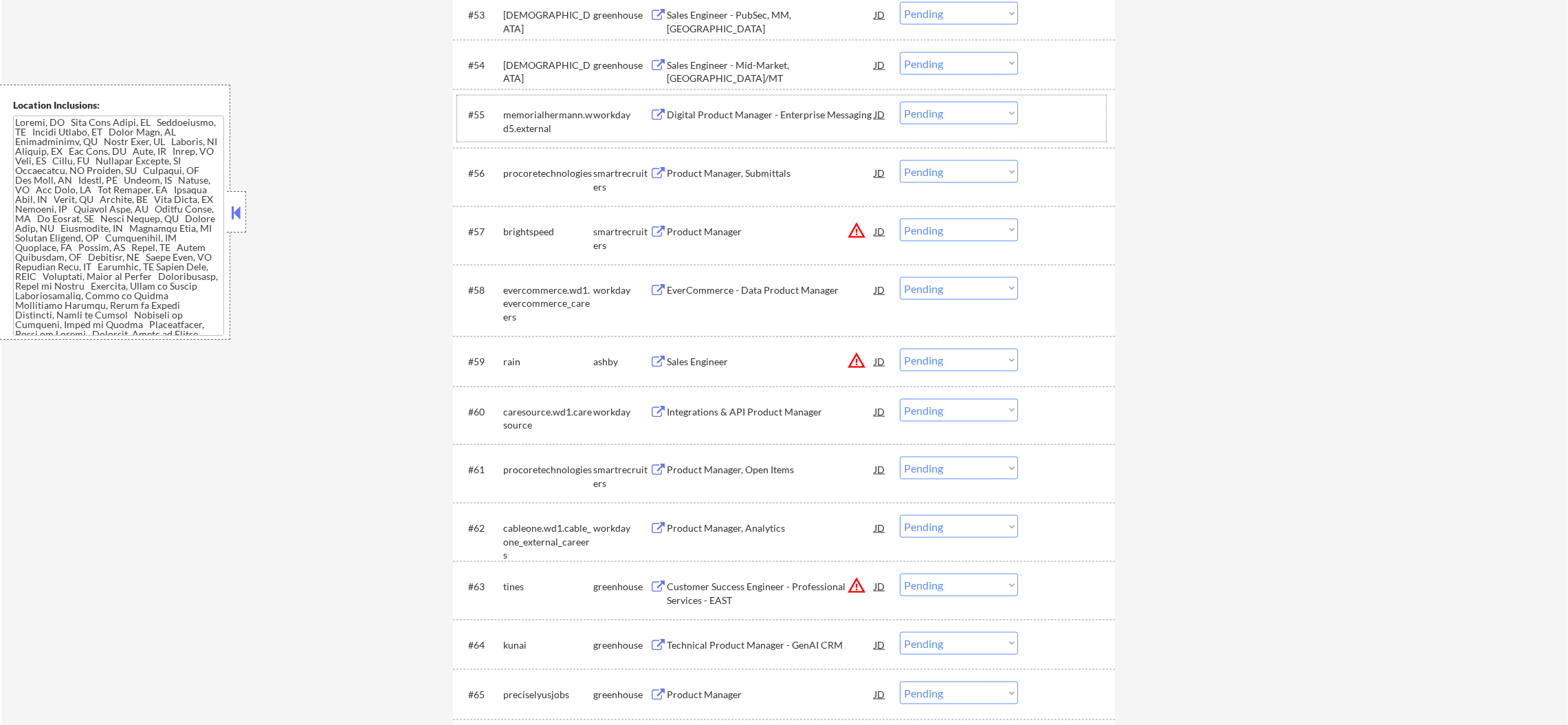
click at [520, 118] on div "memorialhermann.wd5.external" at bounding box center [548, 121] width 90 height 27
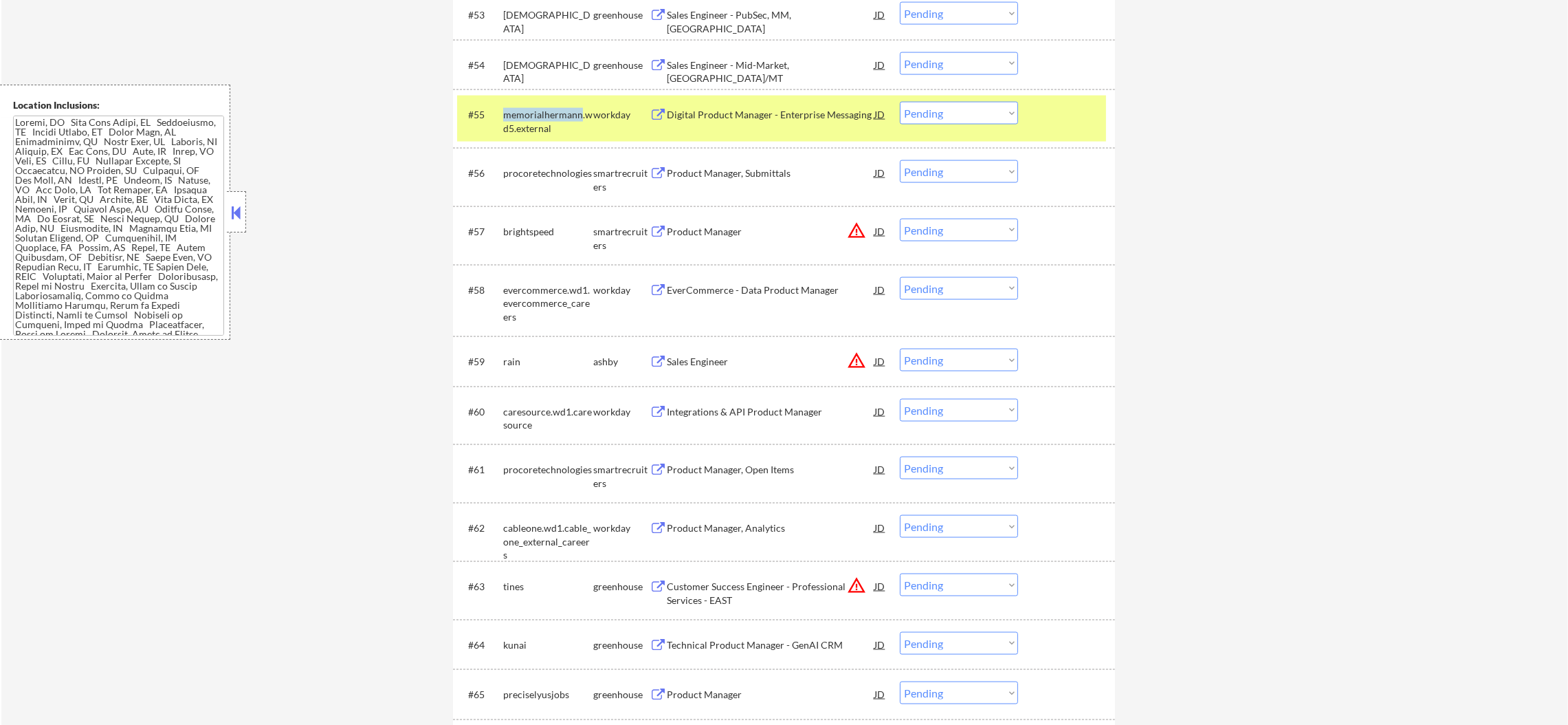
click at [520, 118] on div "memorialhermann.wd5.external" at bounding box center [548, 121] width 90 height 27
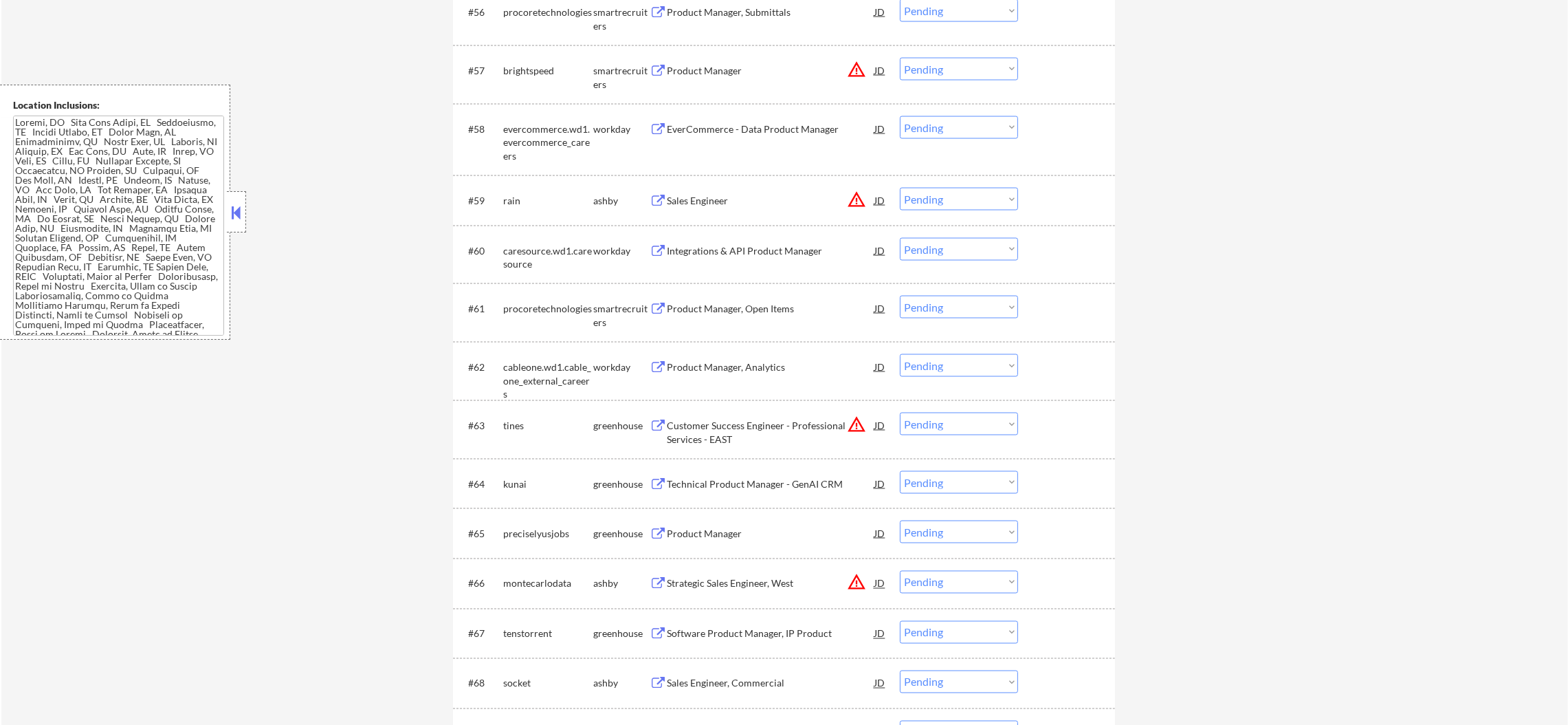
scroll to position [3265, 0]
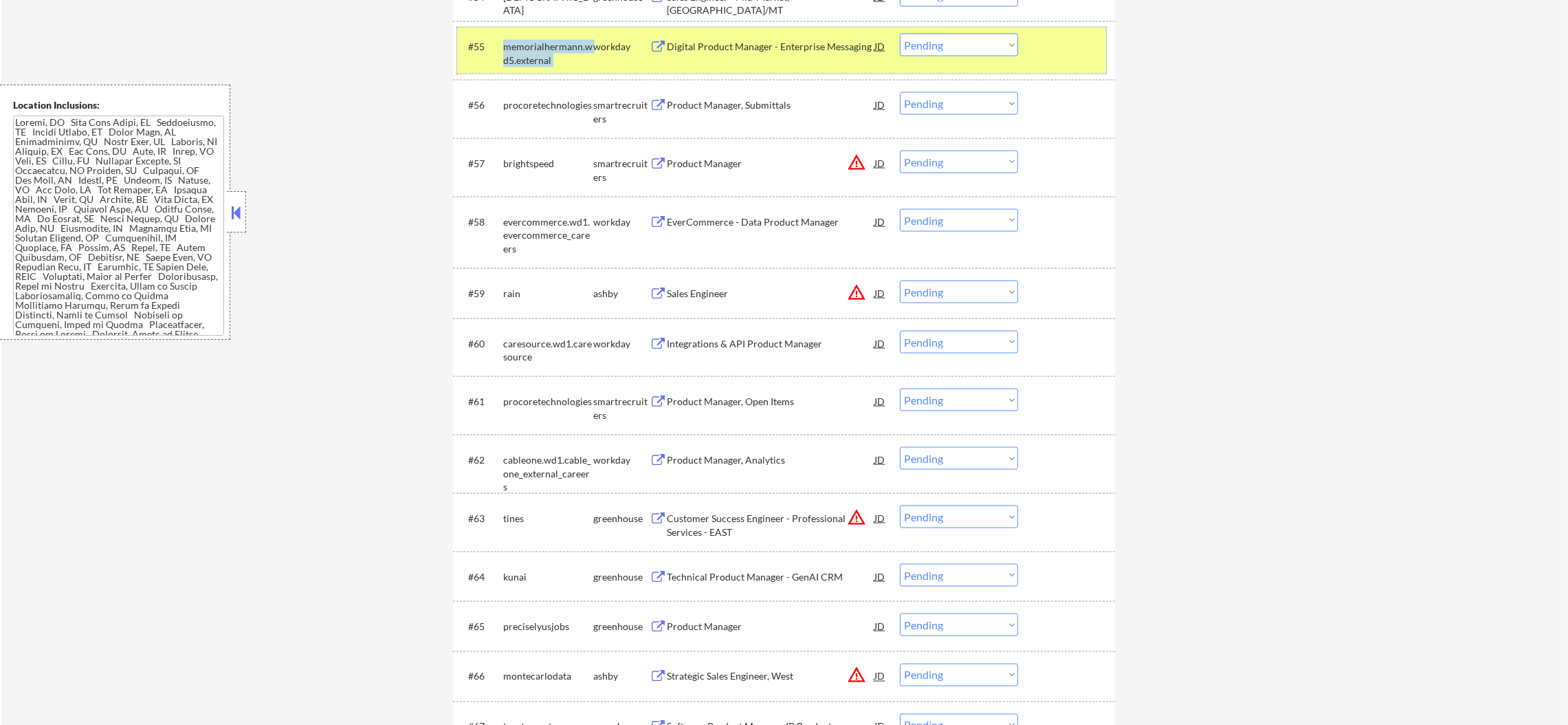
click at [558, 48] on div "memorialhermann.wd5.external" at bounding box center [548, 53] width 90 height 27
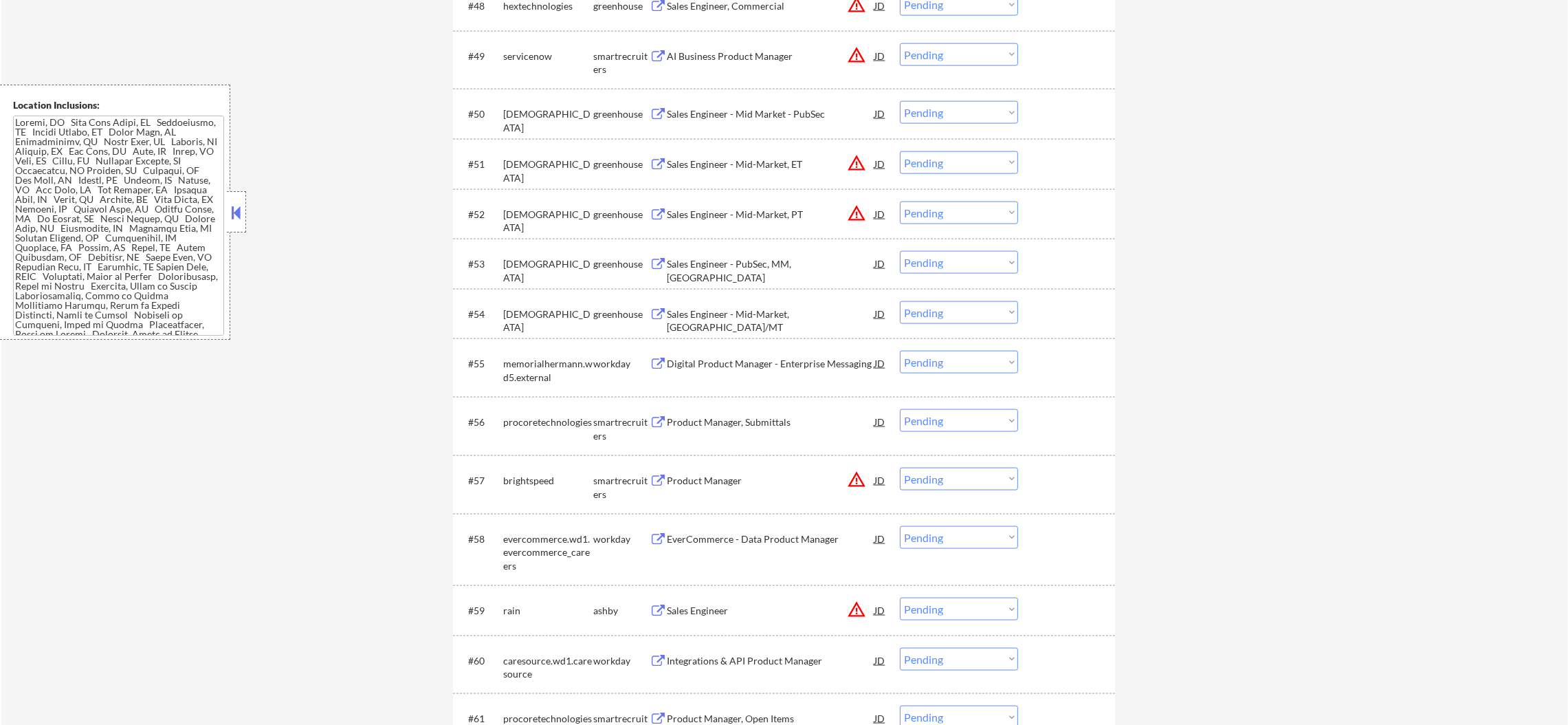
click at [1410, 309] on div "← Return to /applysquad Mailslurp Inbox Job Search Builder Sergio Camargo User …" at bounding box center [785, 30] width 1567 height 5847
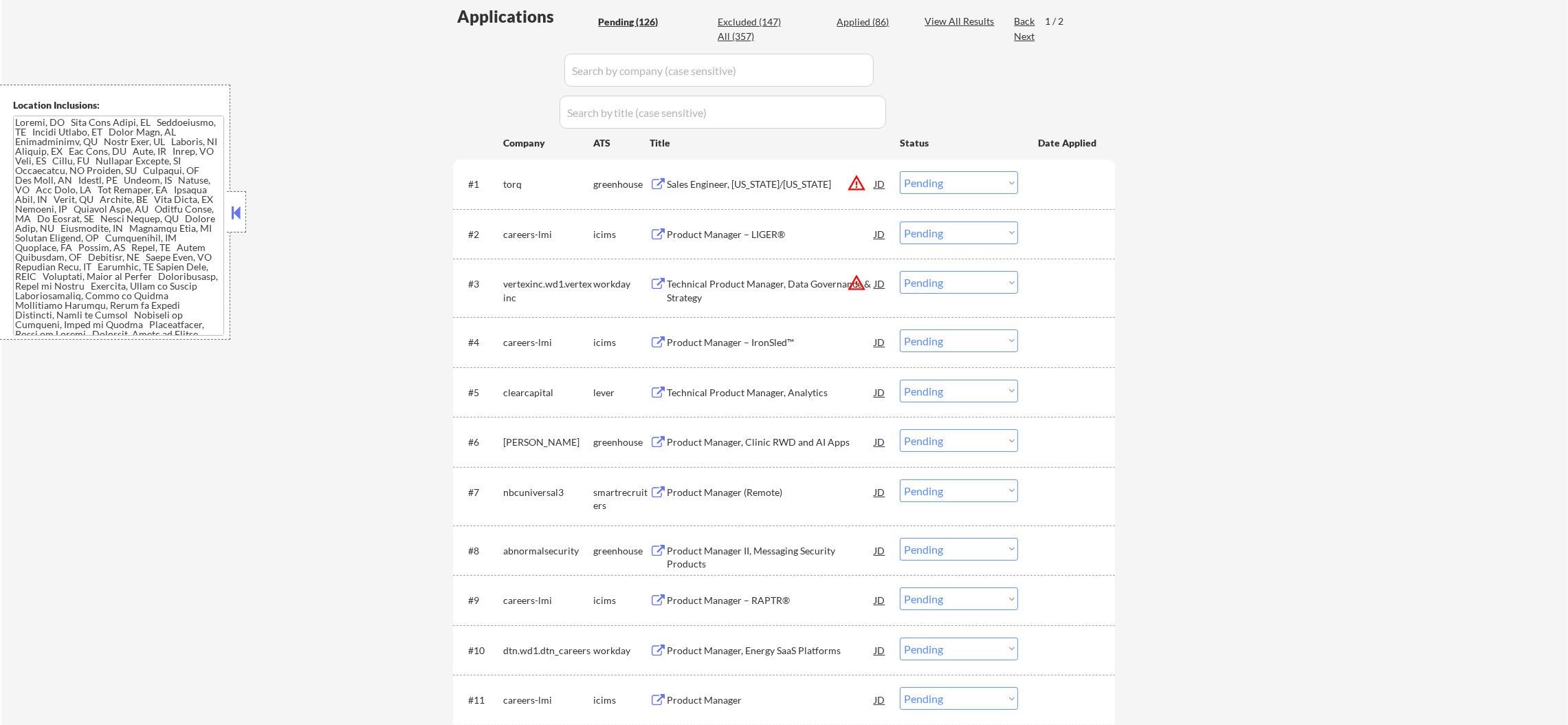
scroll to position [208, 0]
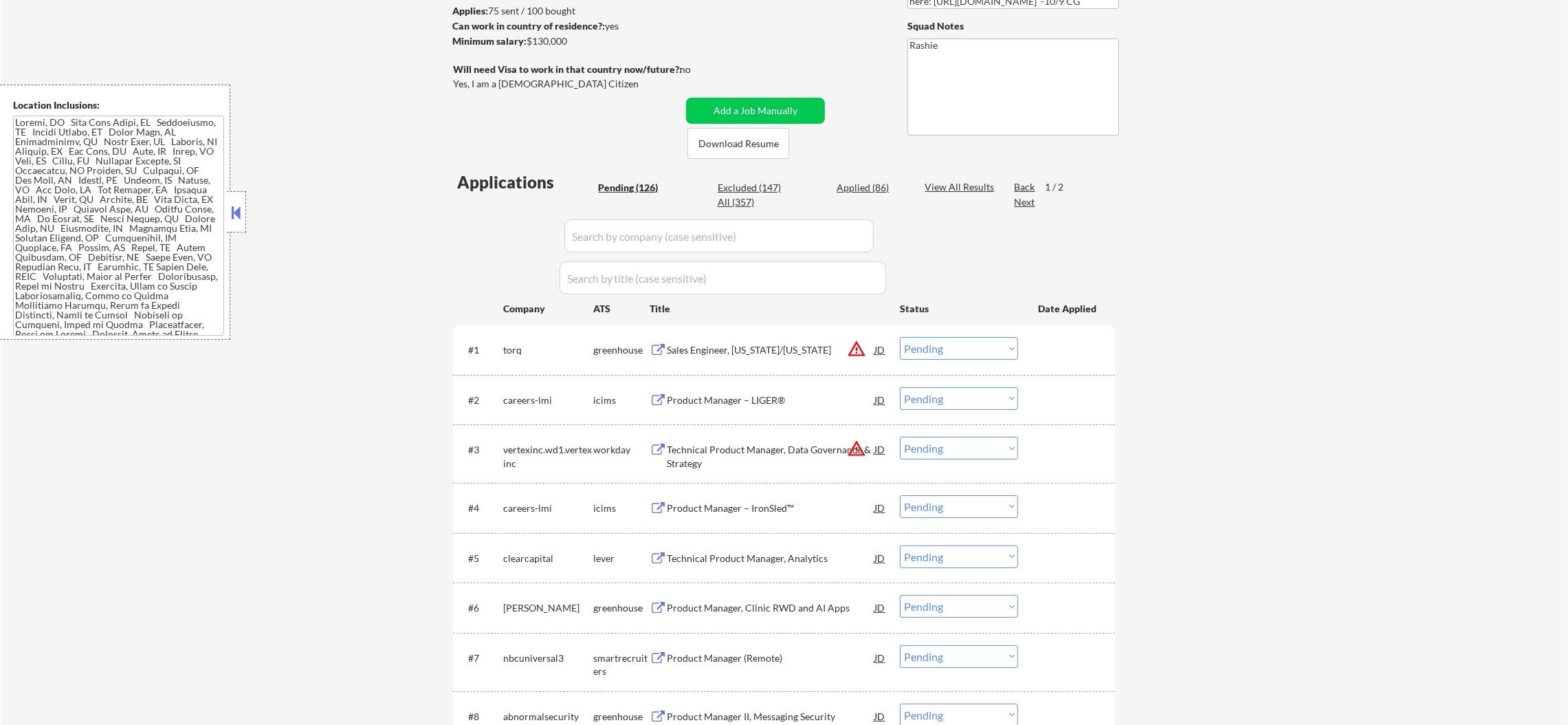
click at [1017, 200] on div "Next" at bounding box center [1026, 202] width 22 height 14
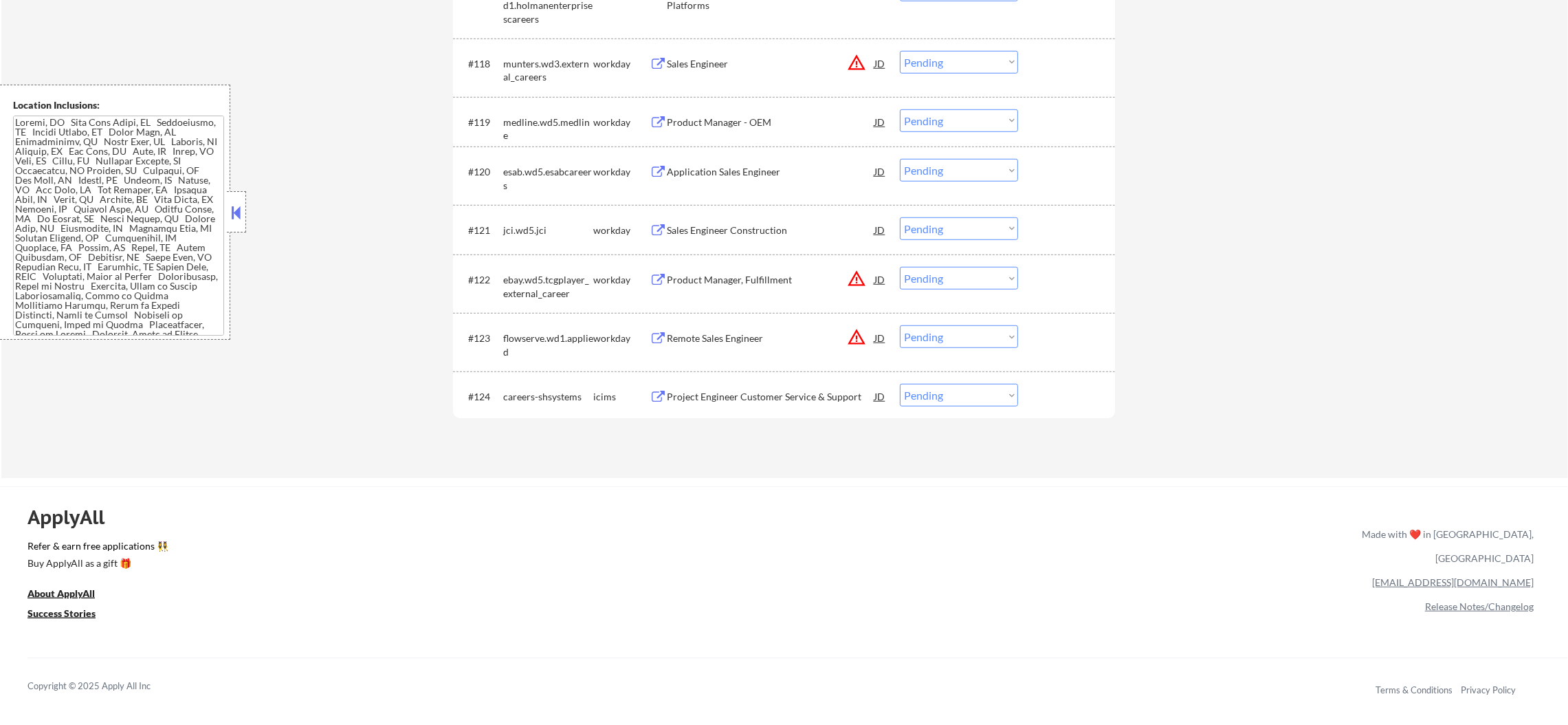
scroll to position [1515, 0]
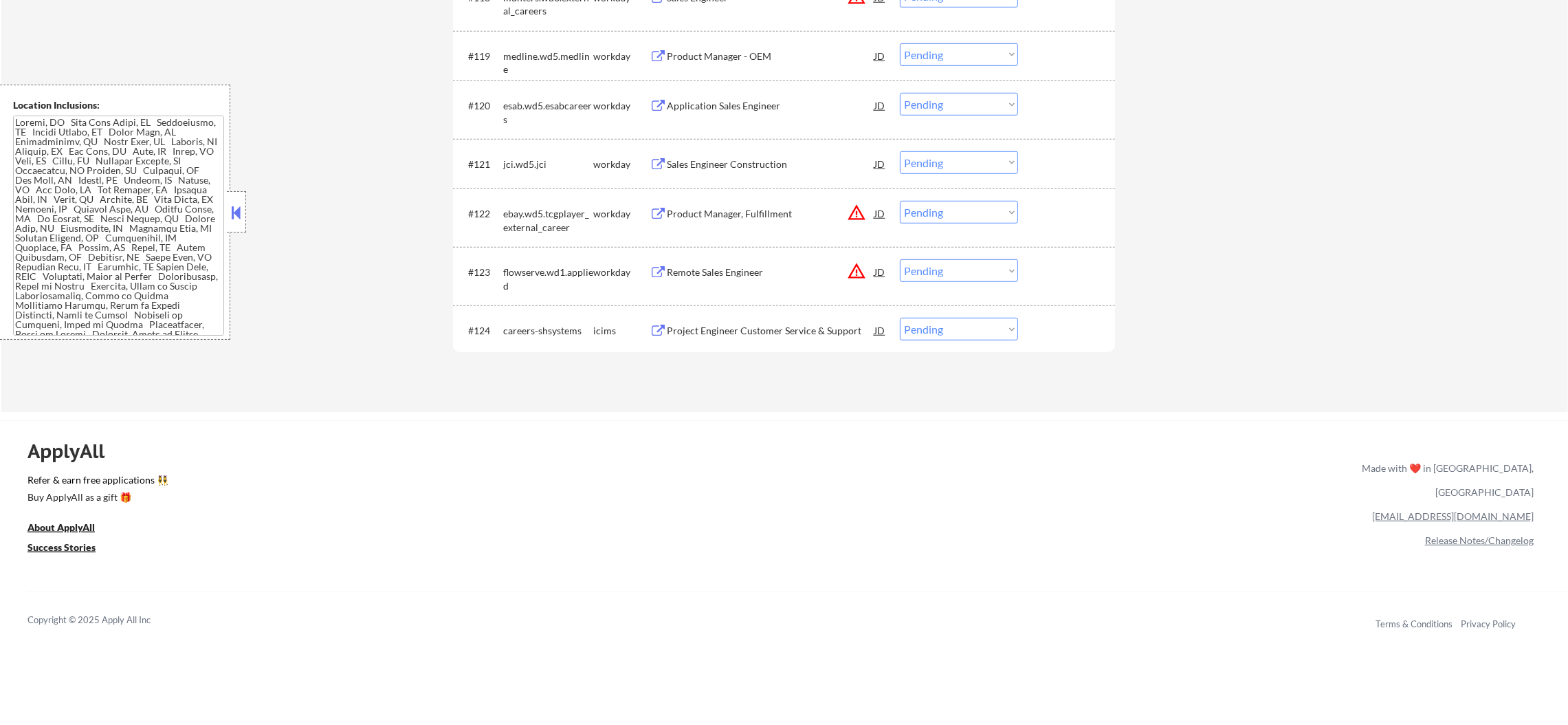
click at [859, 275] on button "warning_amber" at bounding box center [857, 271] width 20 height 20
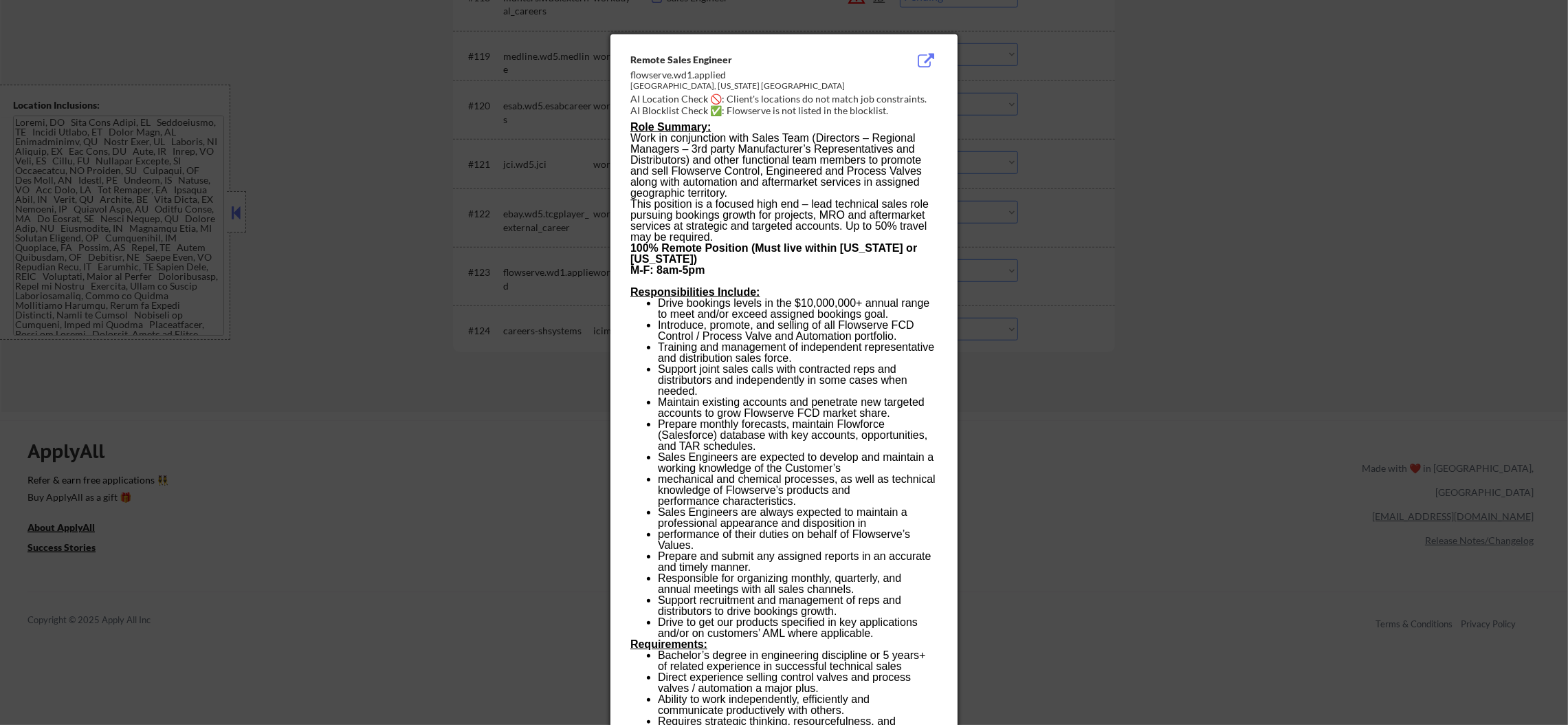
click at [1065, 271] on div at bounding box center [784, 362] width 1568 height 725
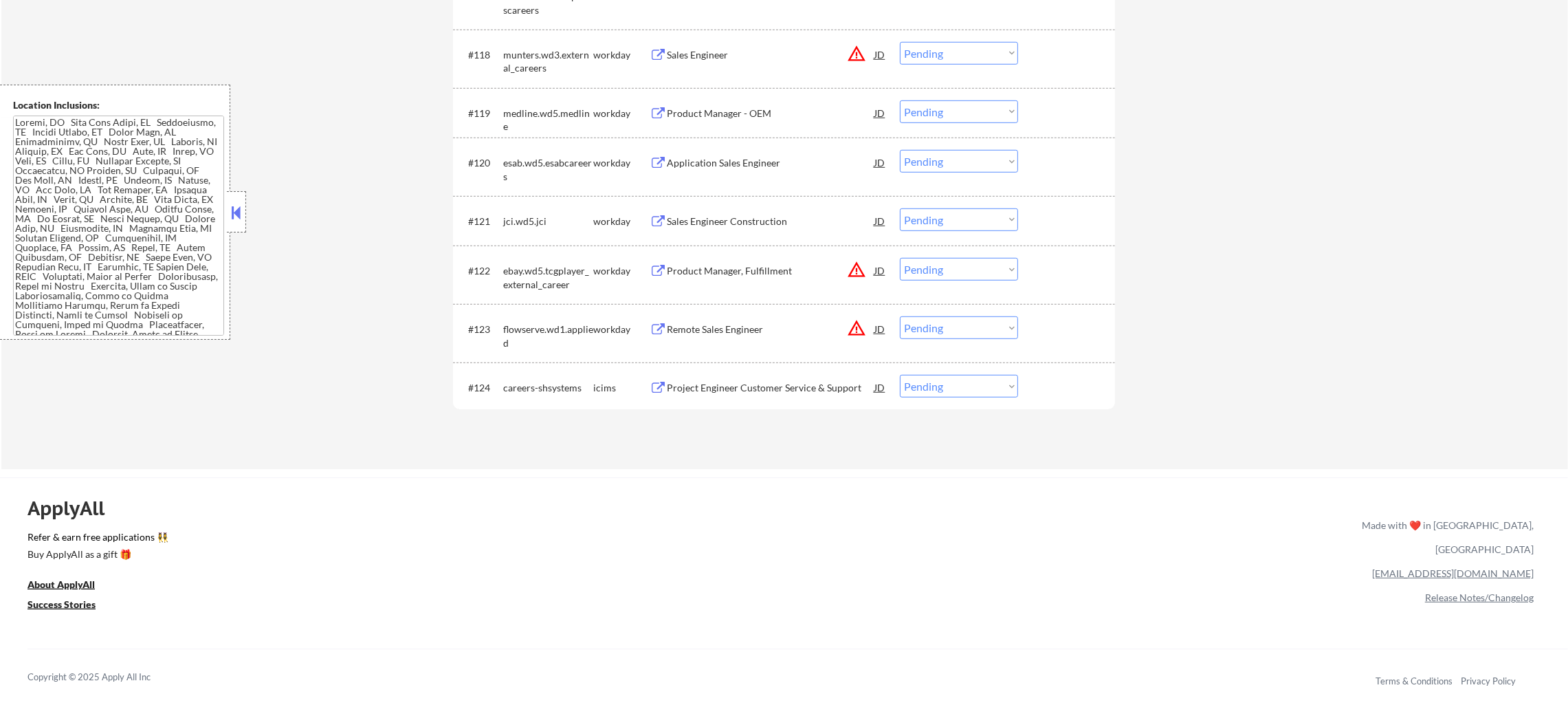
scroll to position [1412, 0]
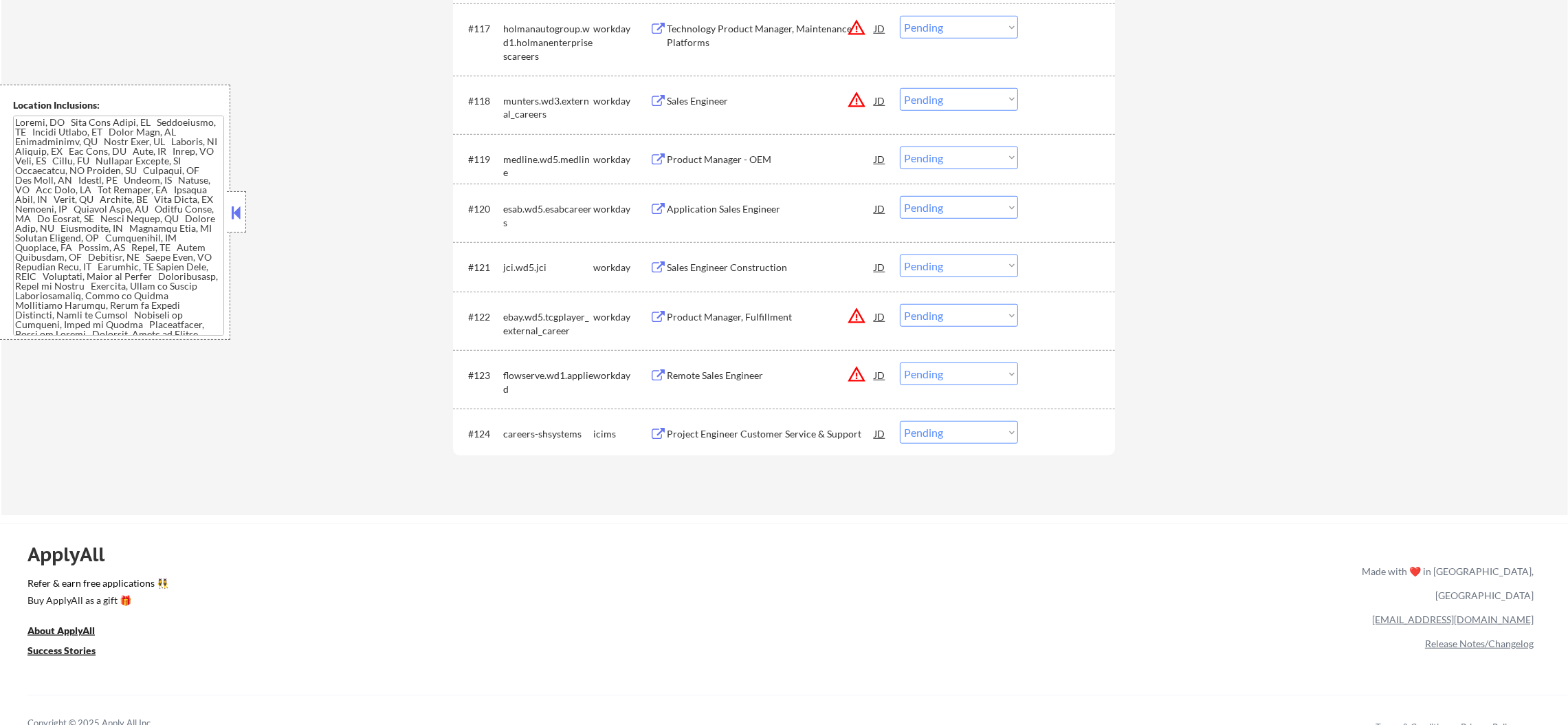
click at [526, 258] on div "jci.wd5.jci" at bounding box center [548, 267] width 90 height 25
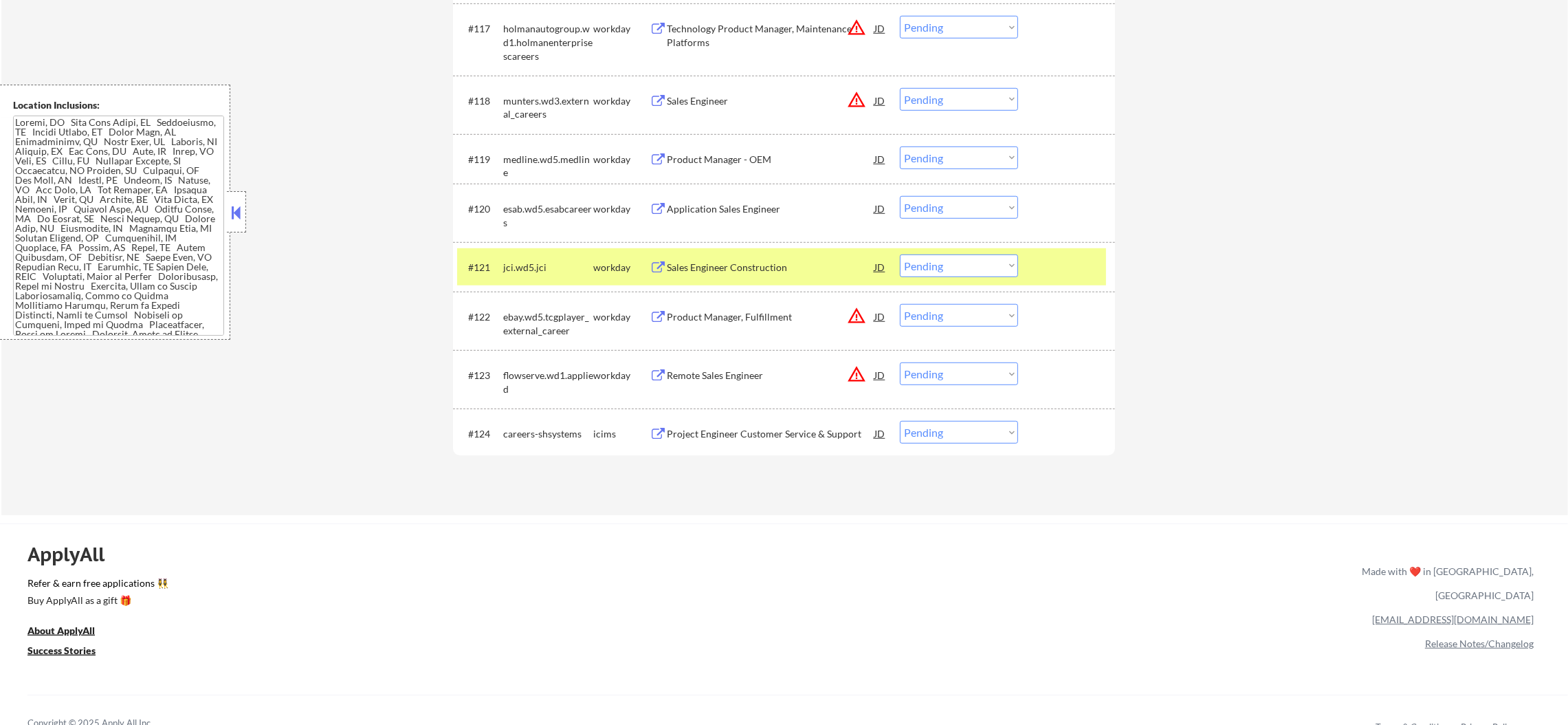
click at [526, 258] on div "jci.wd5.jci" at bounding box center [548, 267] width 90 height 25
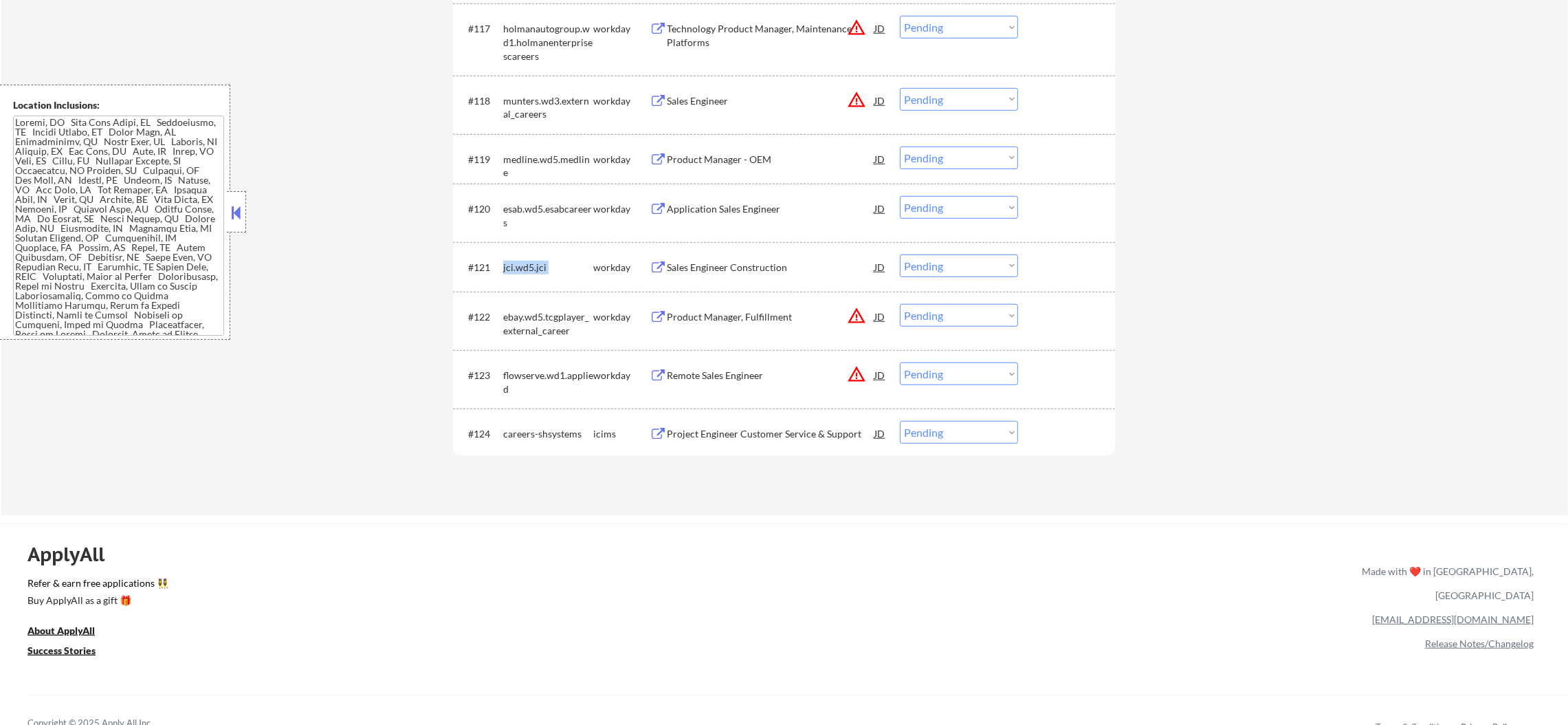
click at [526, 258] on div "jci.wd5.jci" at bounding box center [548, 267] width 90 height 25
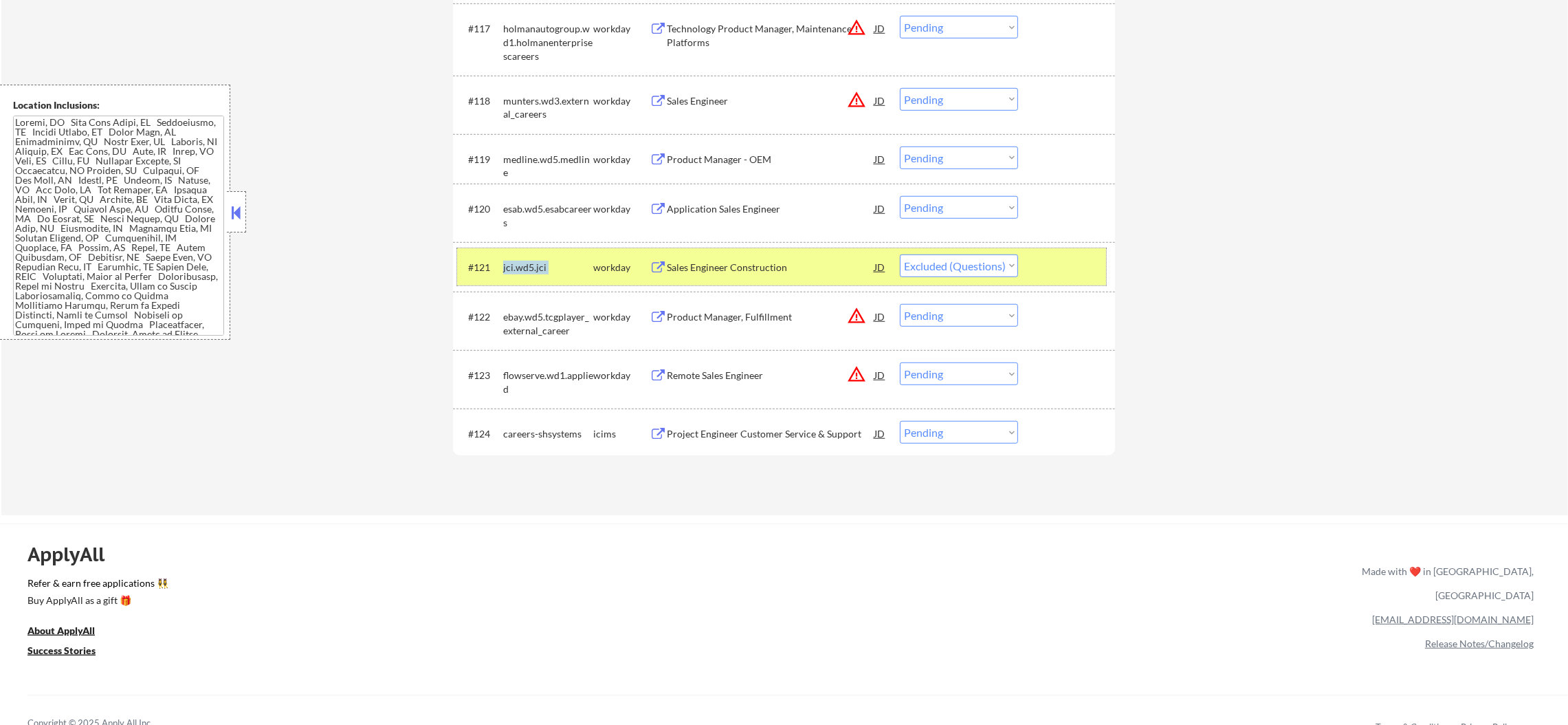
select select ""pending""
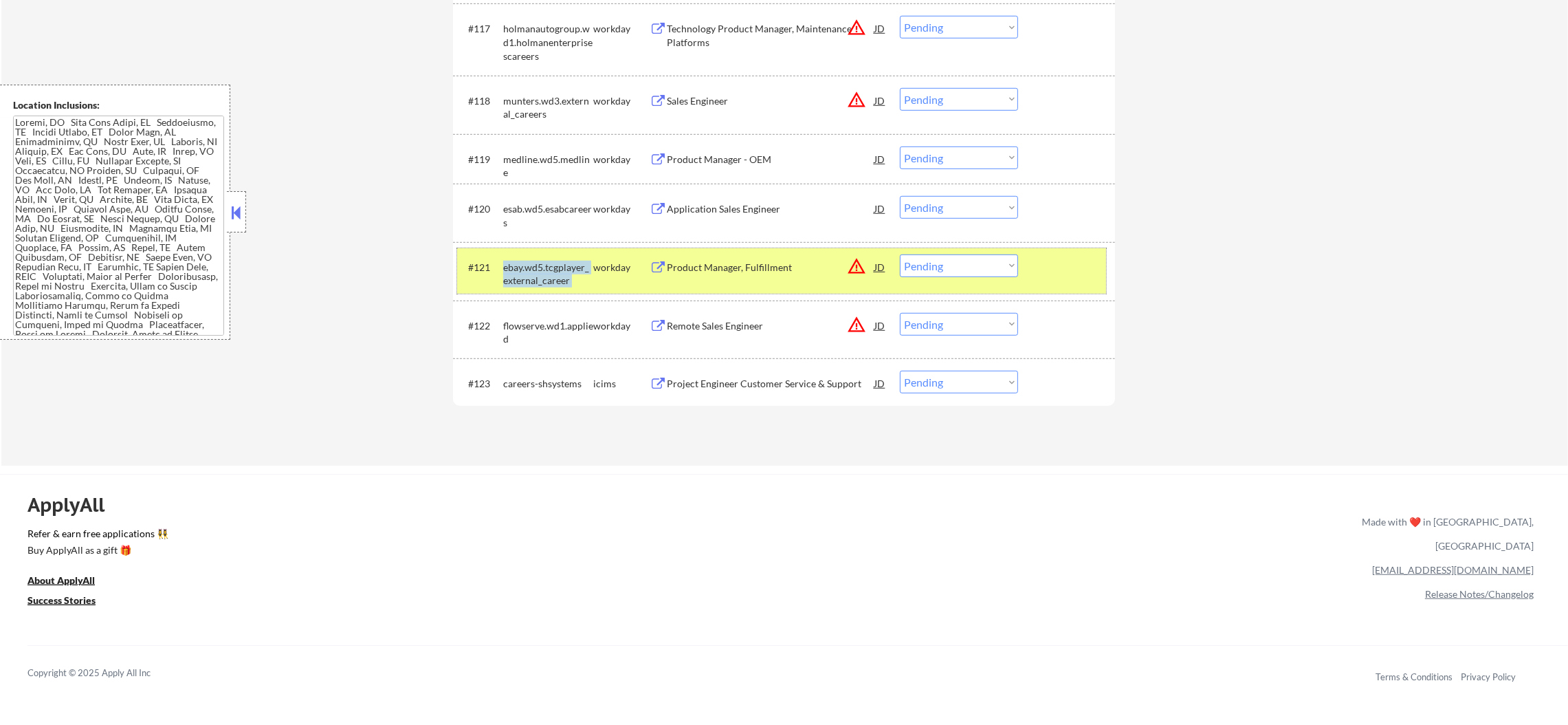
click at [571, 267] on div "ebay.wd5.tcgplayer_external_career" at bounding box center [548, 274] width 90 height 27
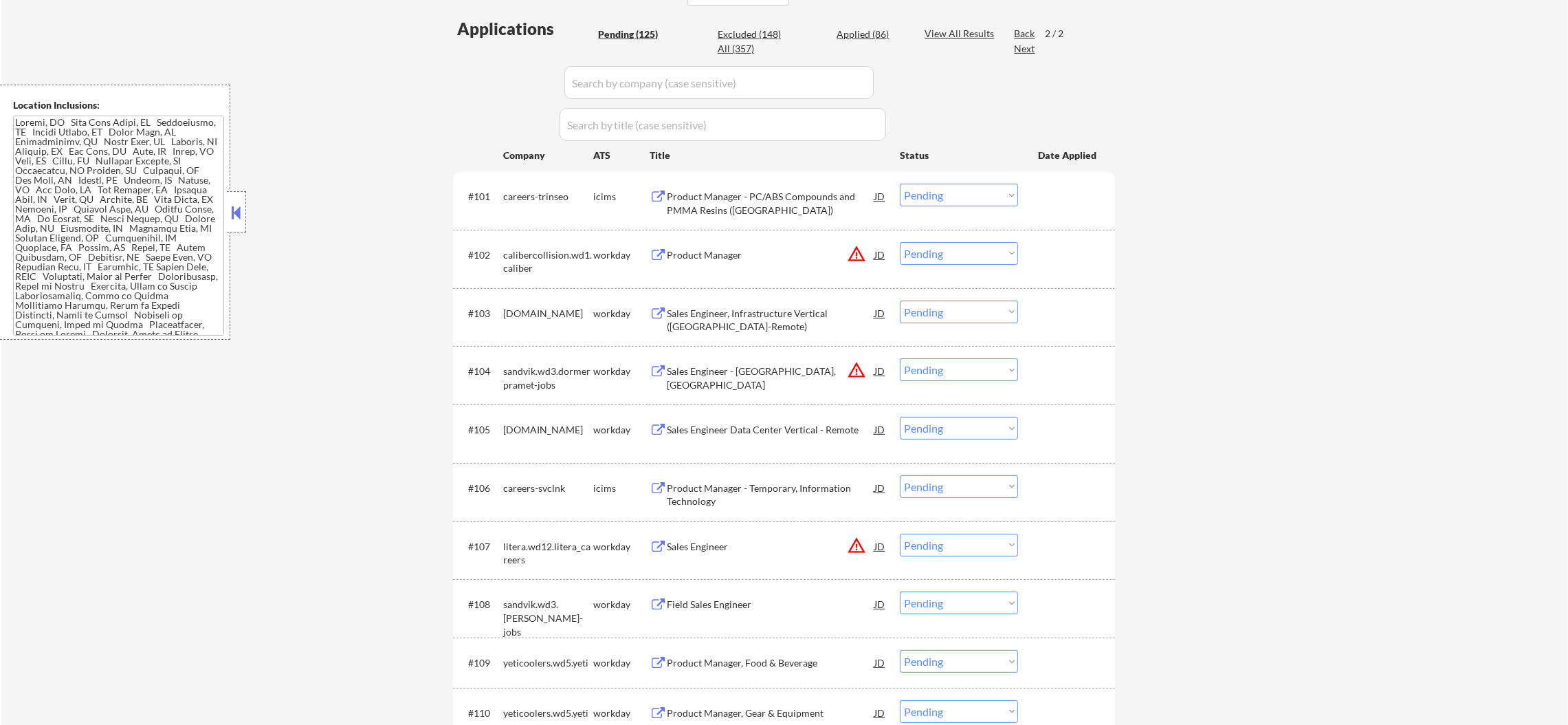
scroll to position [312, 0]
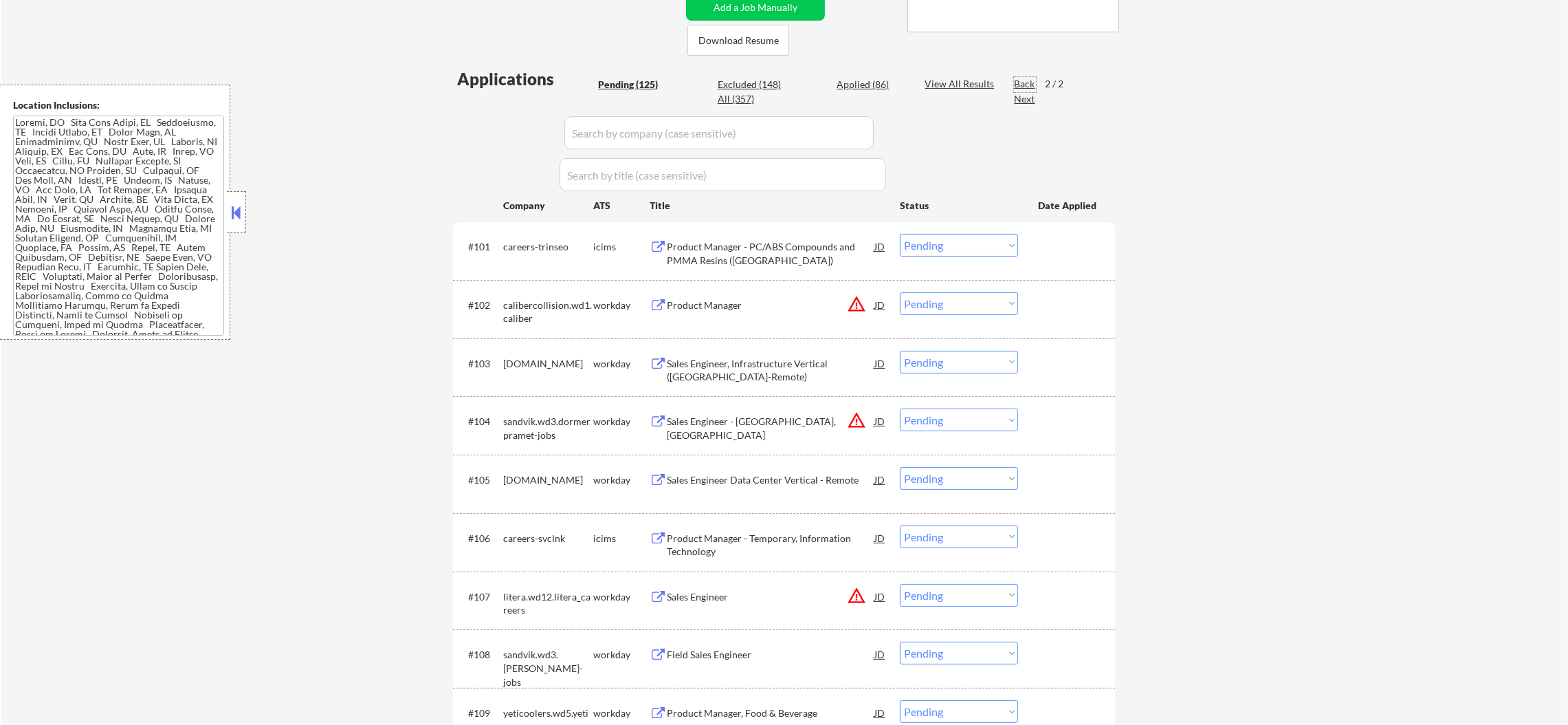
click at [1024, 81] on div "Back" at bounding box center [1026, 84] width 22 height 14
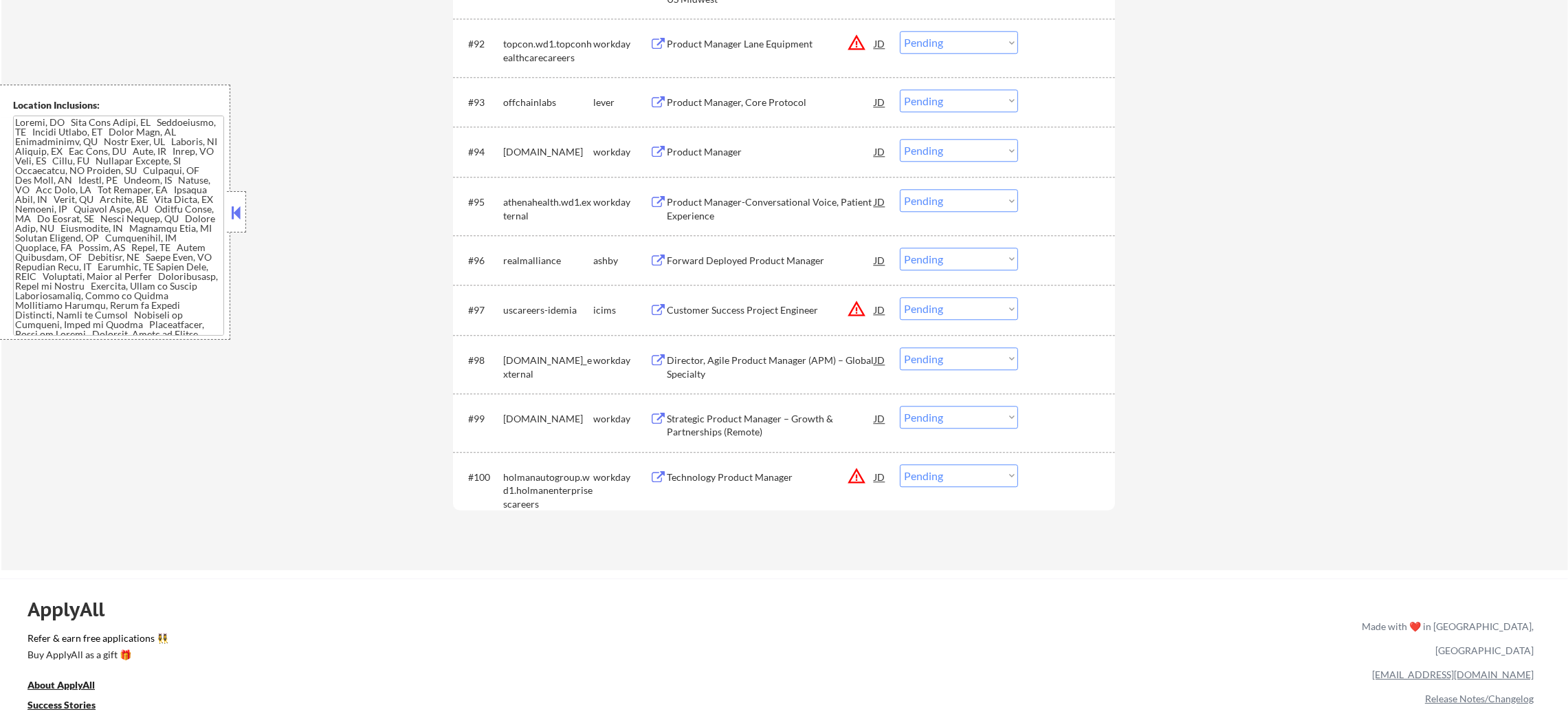
scroll to position [5330, 0]
click at [542, 264] on div "realmalliance" at bounding box center [548, 262] width 90 height 14
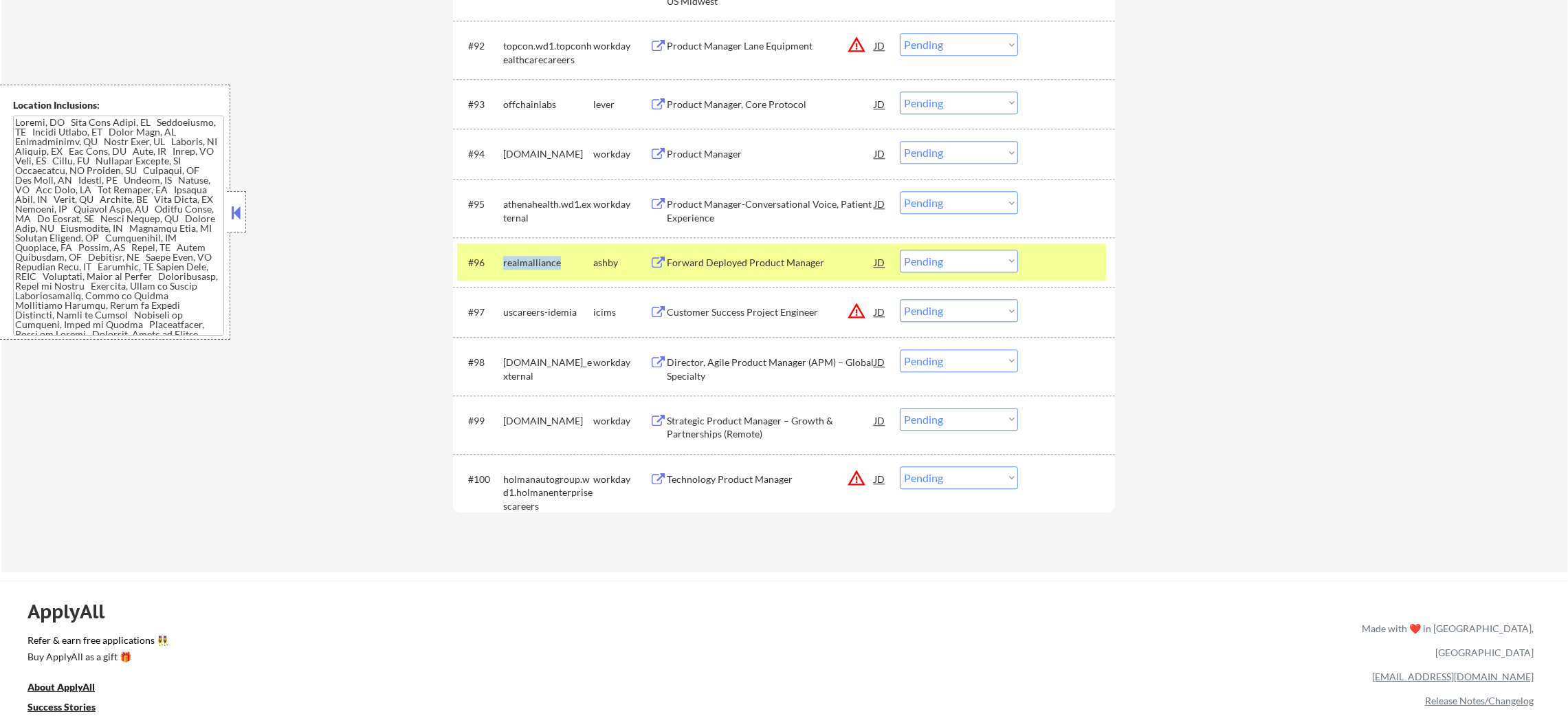
click at [542, 264] on div "realmalliance" at bounding box center [548, 262] width 90 height 14
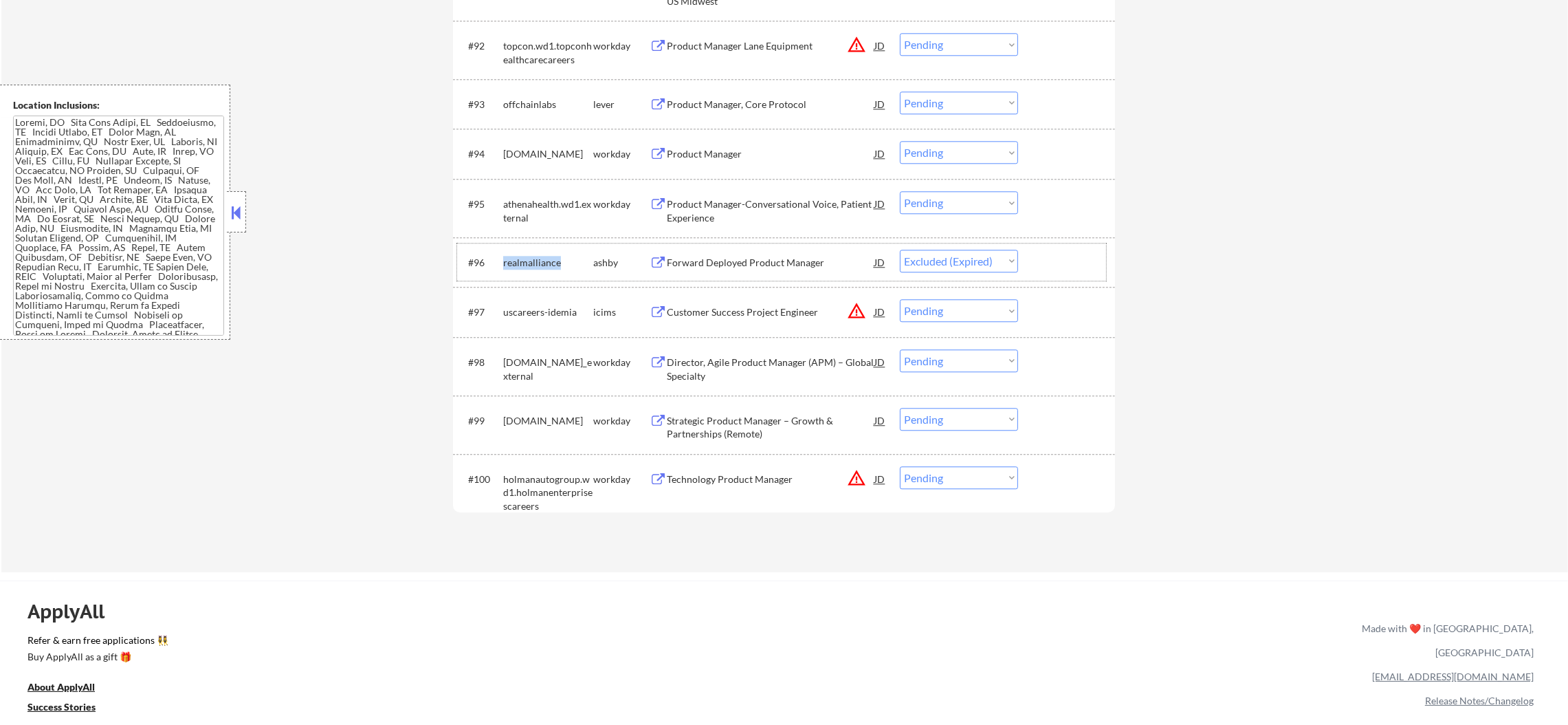
select select ""pending""
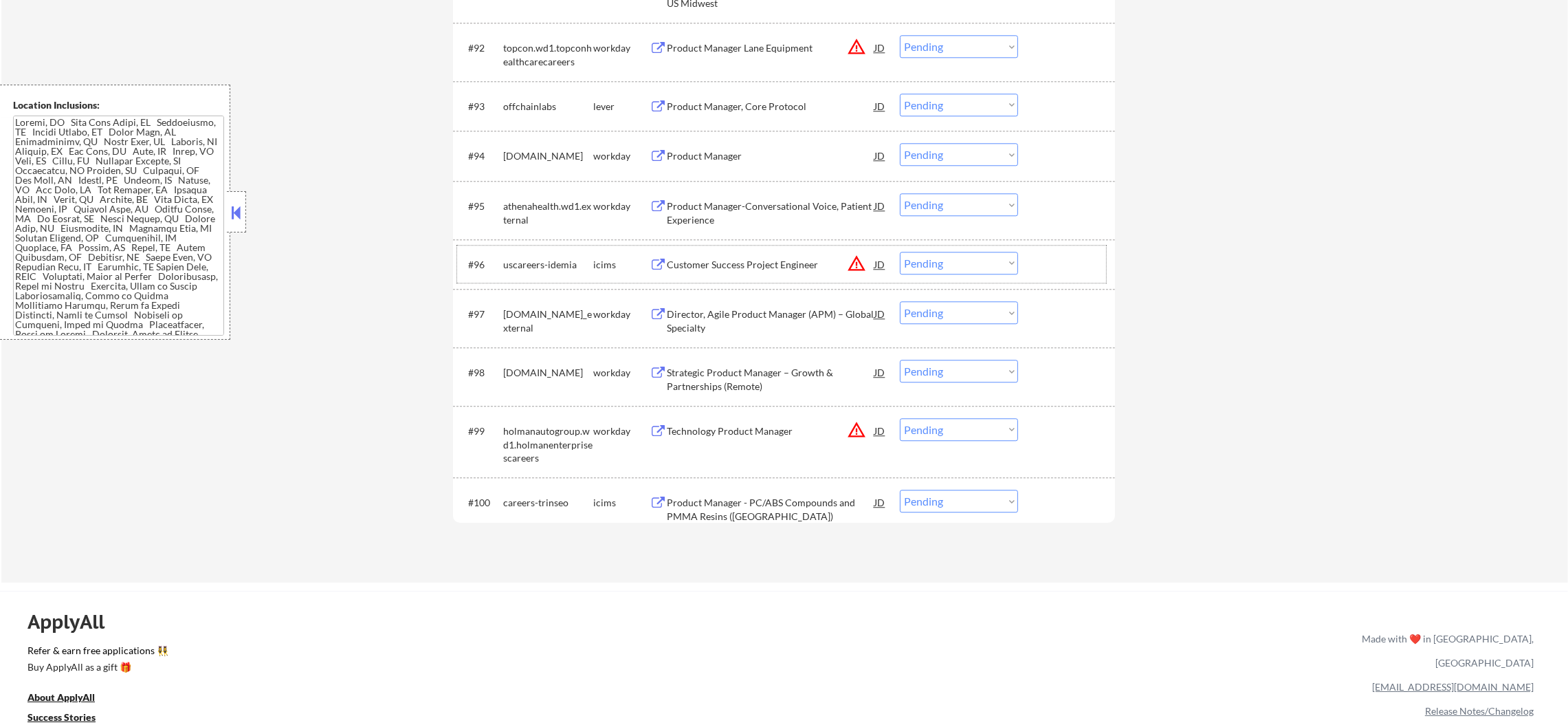
scroll to position [5296, 0]
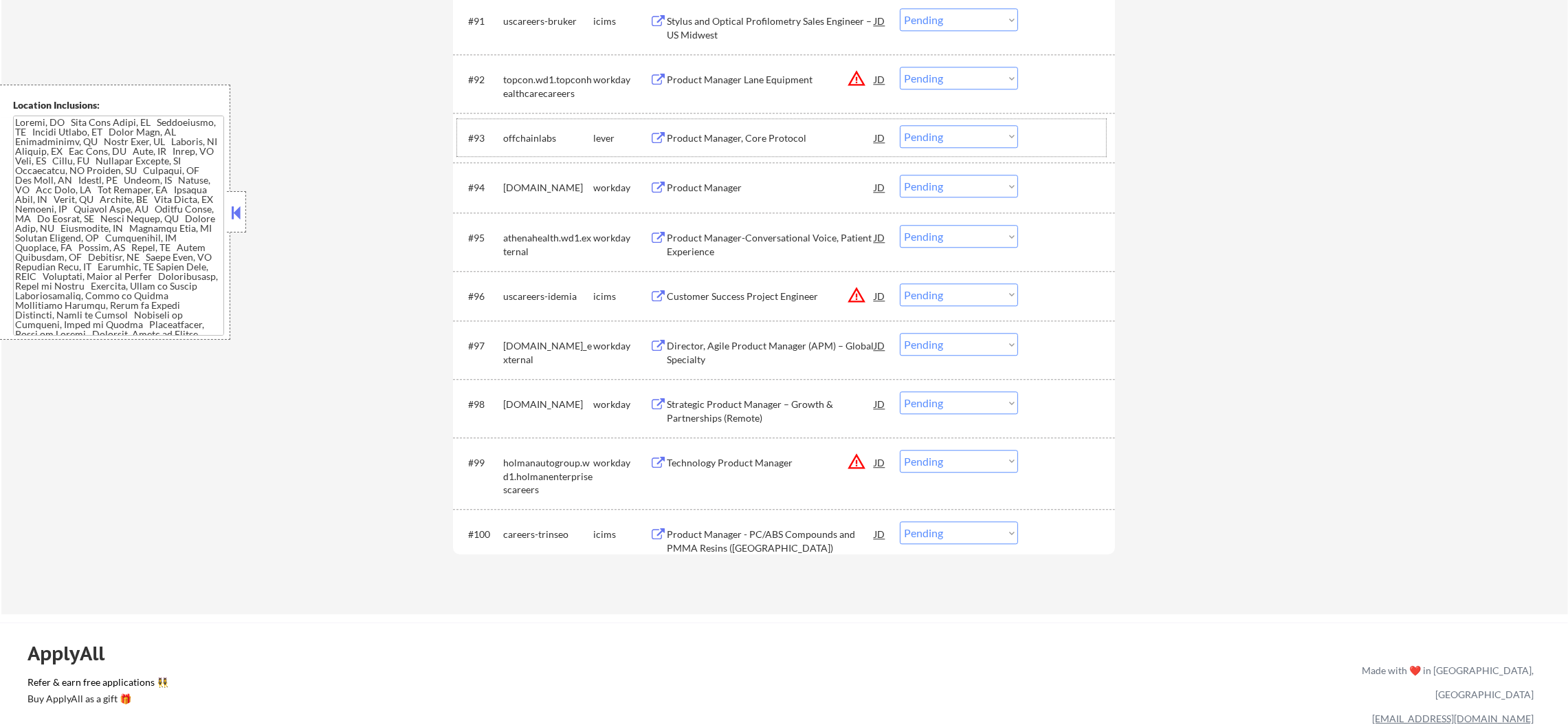
click at [548, 136] on div "offchainlabs" at bounding box center [548, 138] width 90 height 14
select select ""pending""
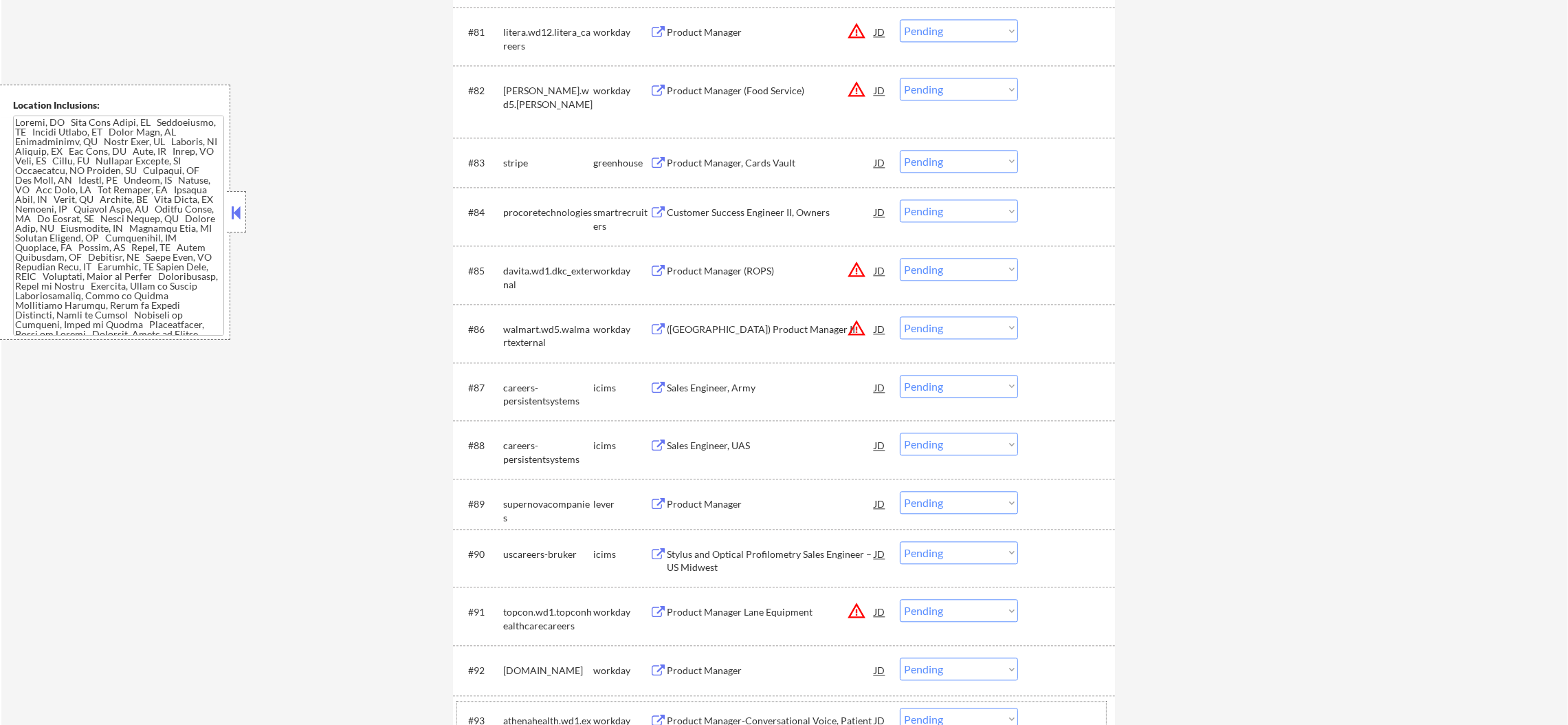
scroll to position [4711, 0]
click at [522, 160] on div "stripe" at bounding box center [548, 166] width 90 height 14
select select ""pending""
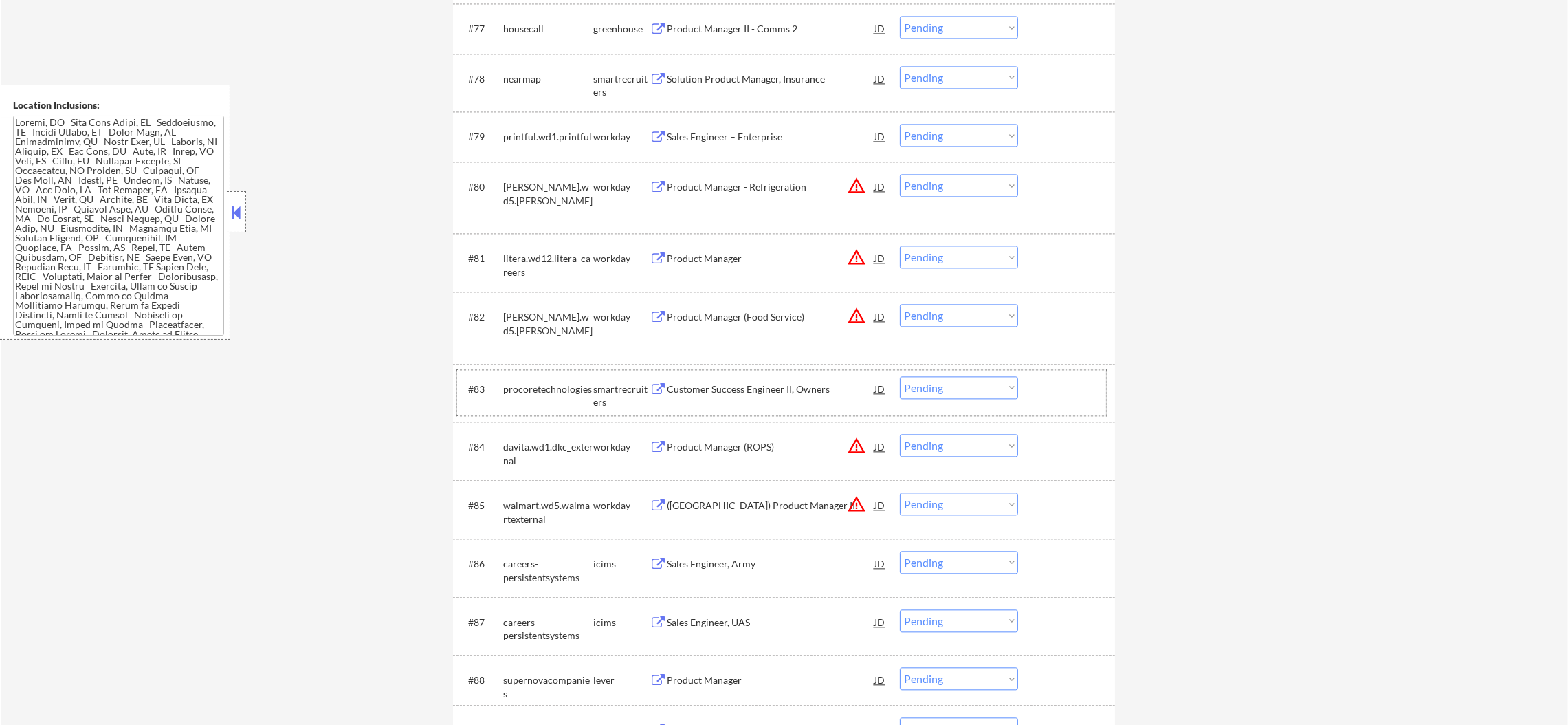
scroll to position [4471, 0]
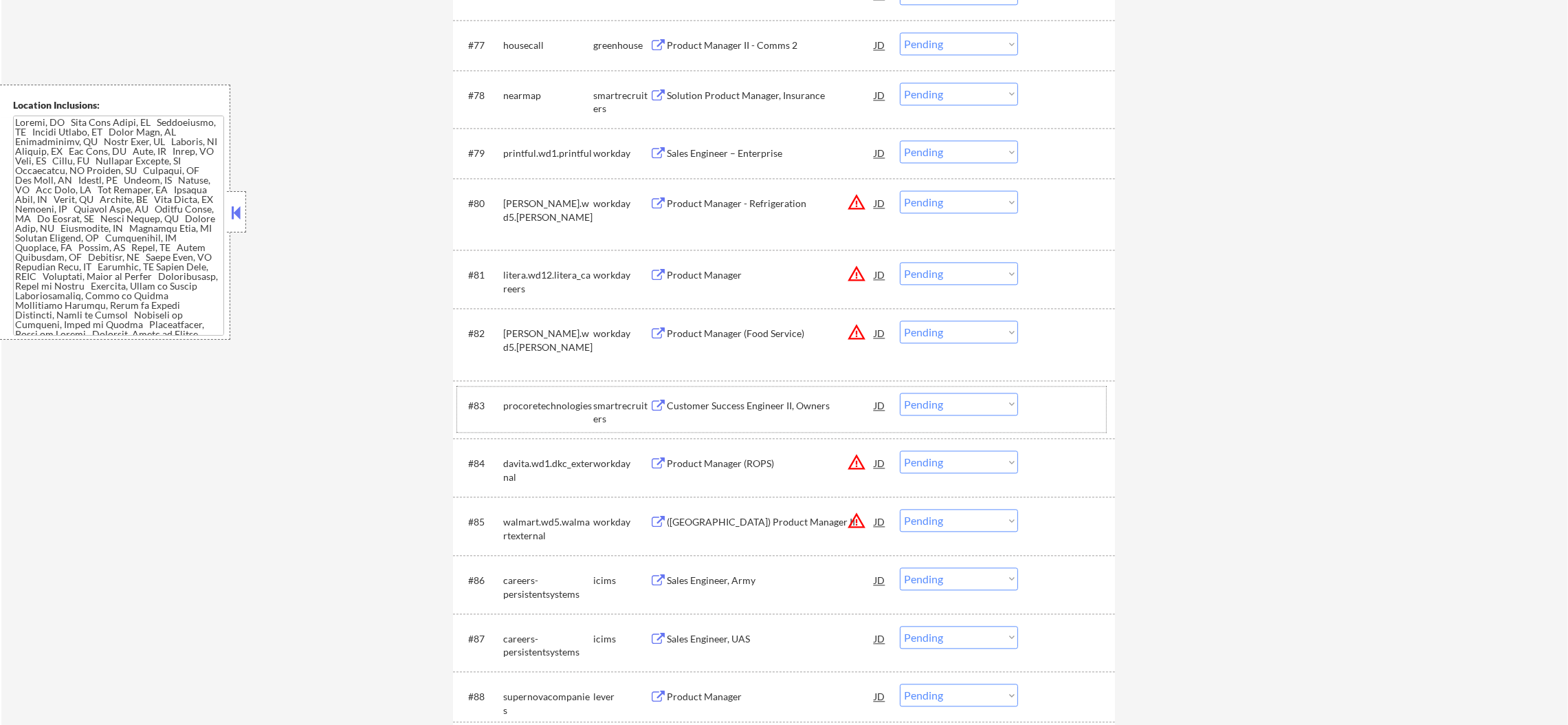
click at [531, 157] on div "printful.wd1.printful" at bounding box center [548, 154] width 90 height 14
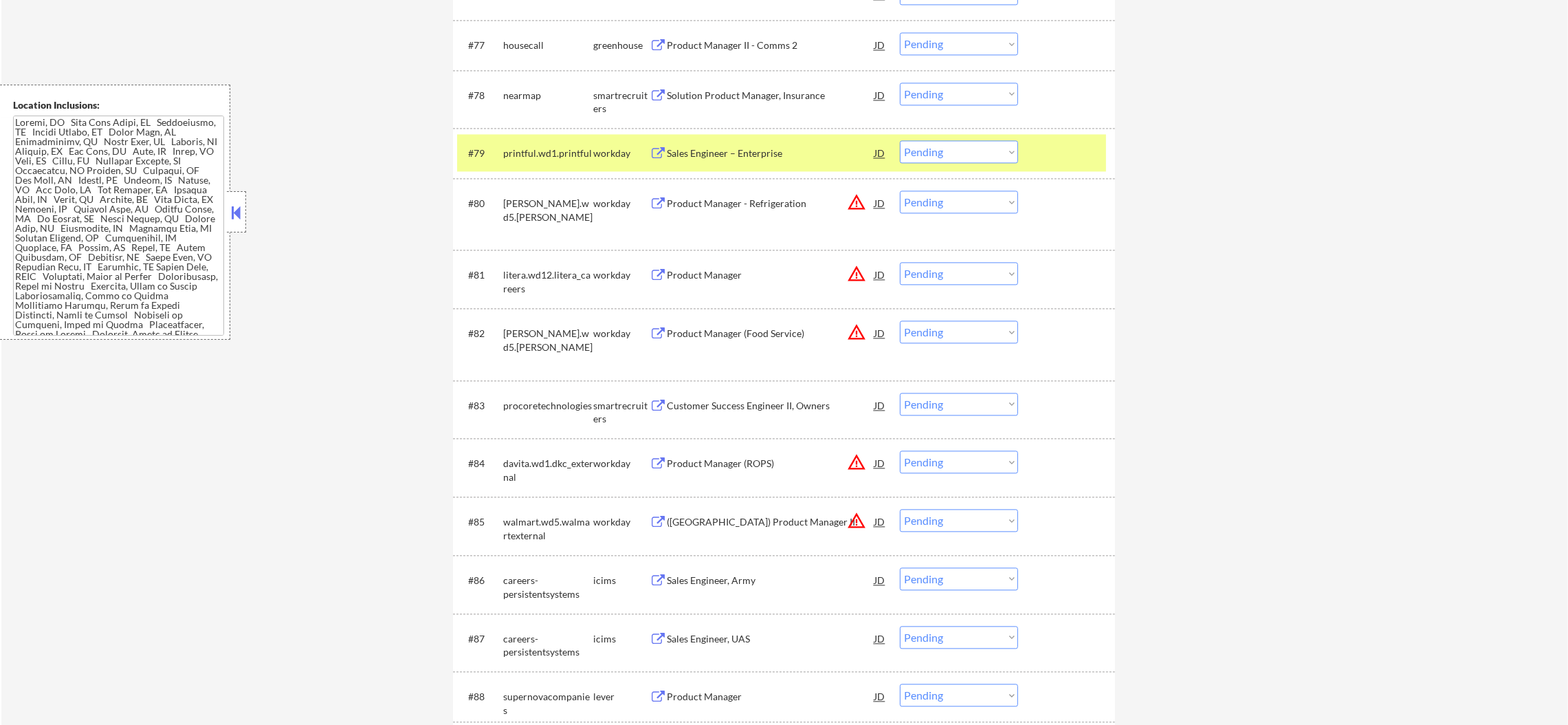
click at [531, 157] on div "printful.wd1.printful" at bounding box center [548, 154] width 90 height 14
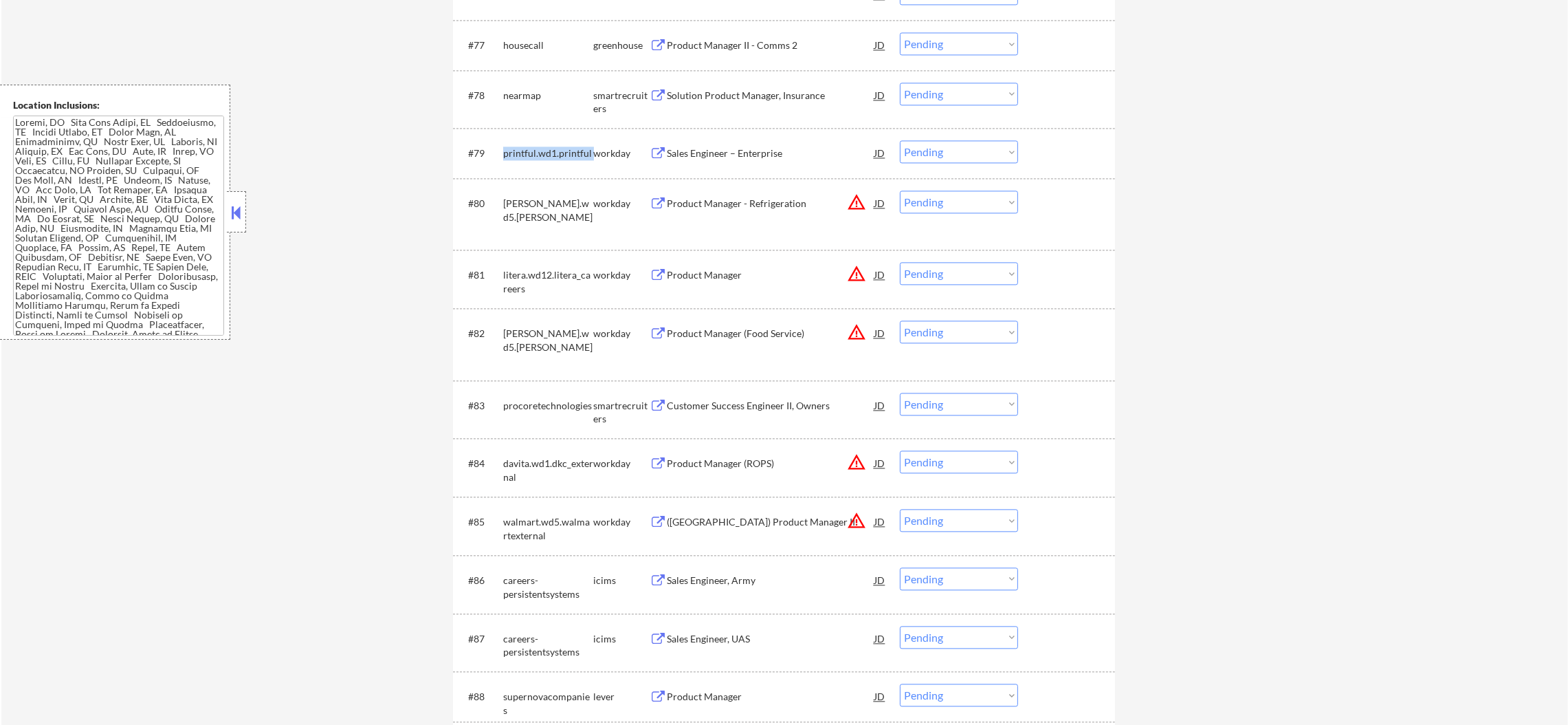
click at [531, 157] on div "printful.wd1.printful" at bounding box center [548, 154] width 90 height 14
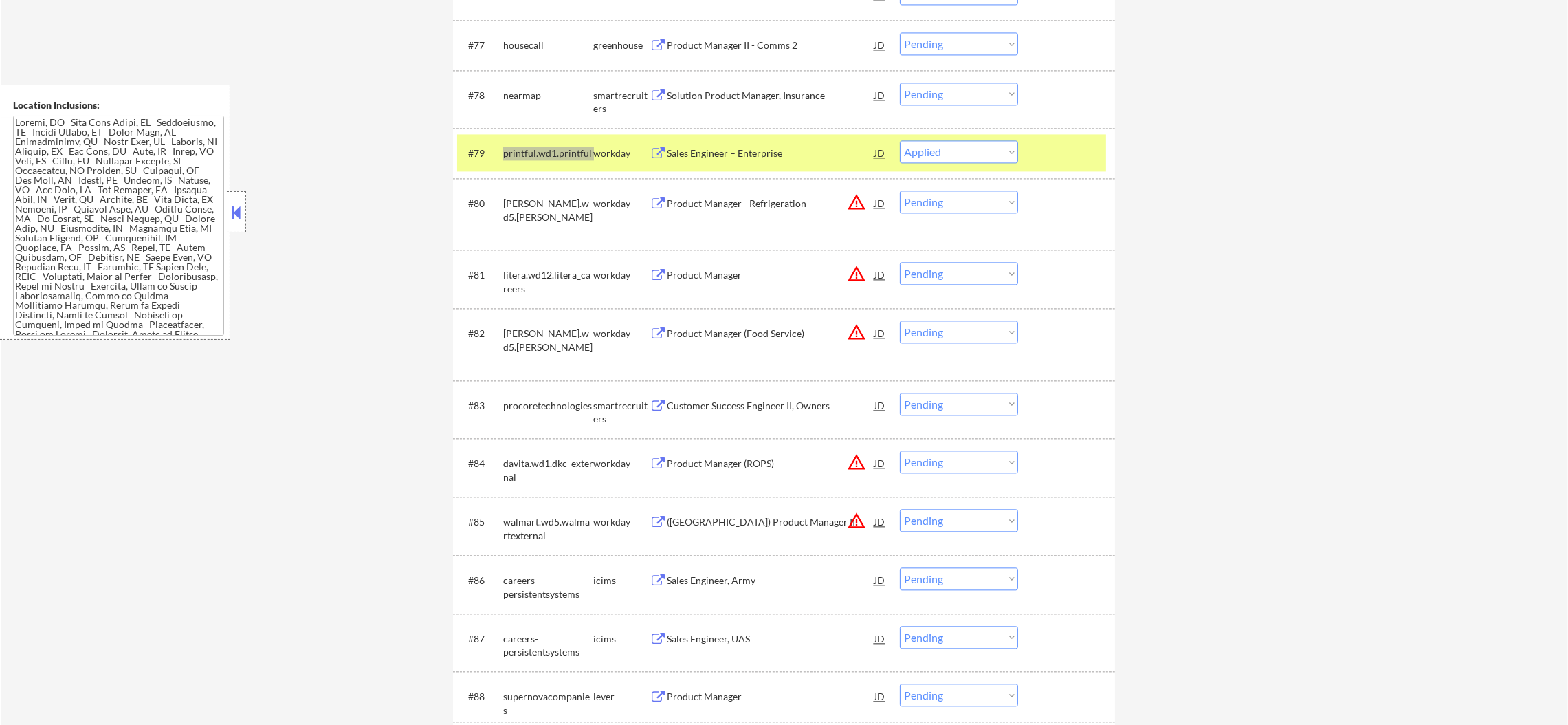
select select ""pending""
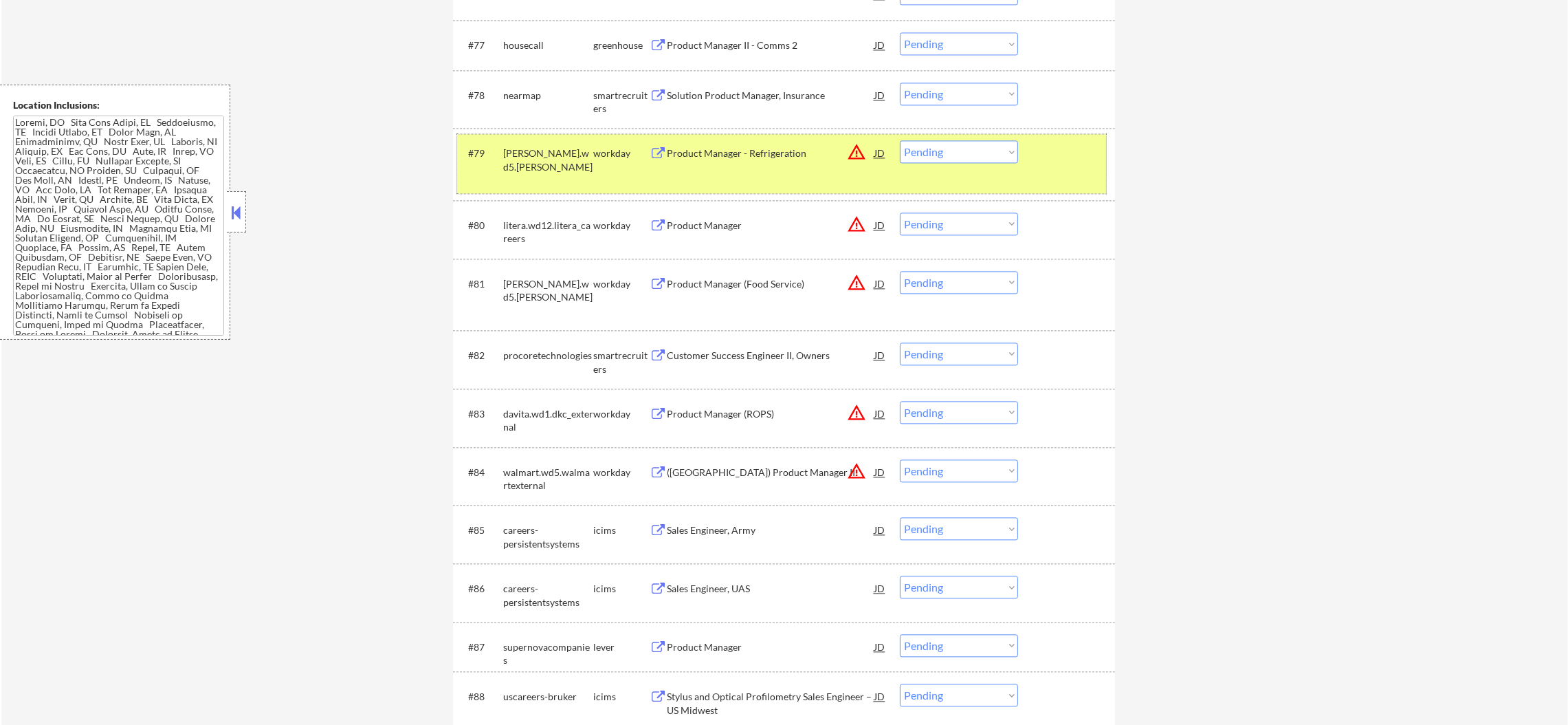
click at [540, 168] on div "copeland.wd5.copeland_external_careers_page" at bounding box center [548, 160] width 90 height 27
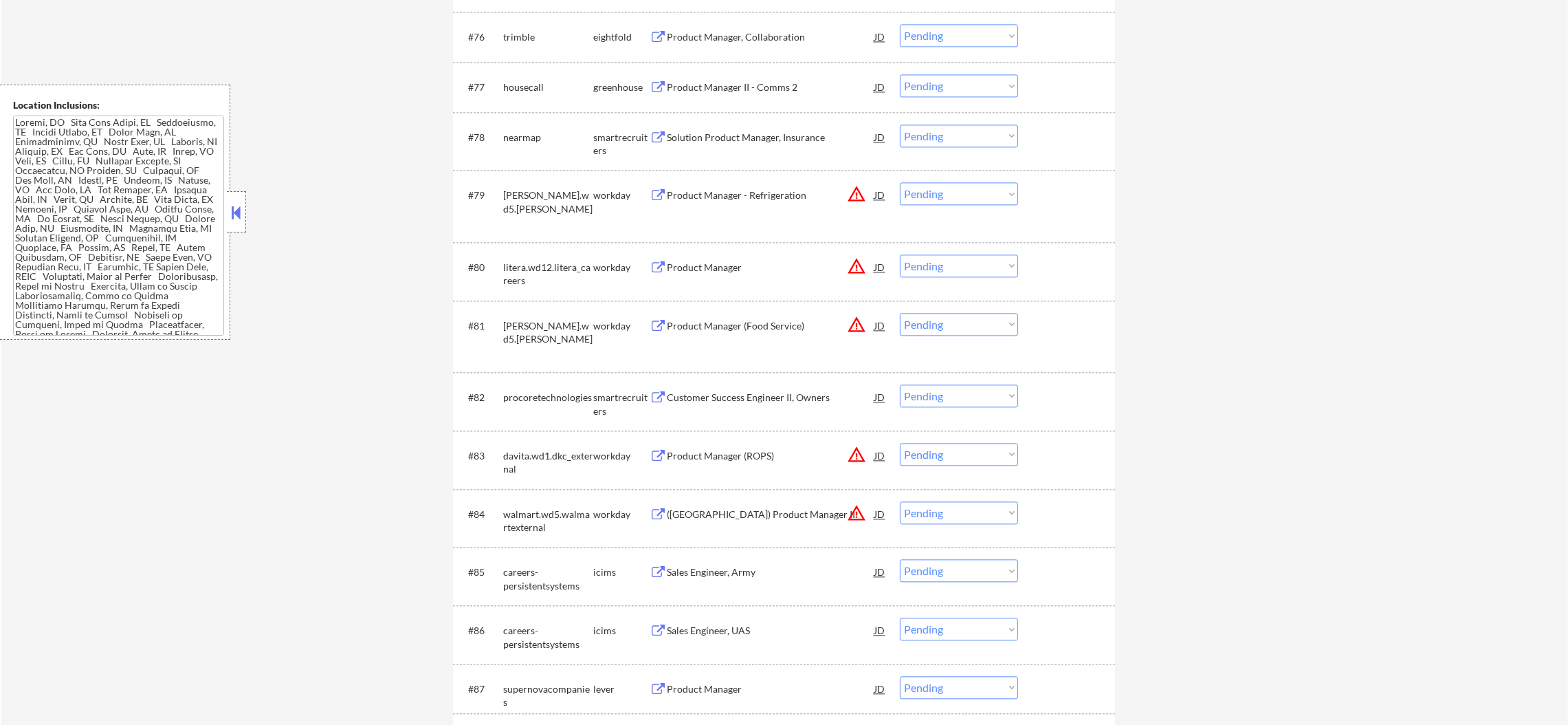
scroll to position [4298, 0]
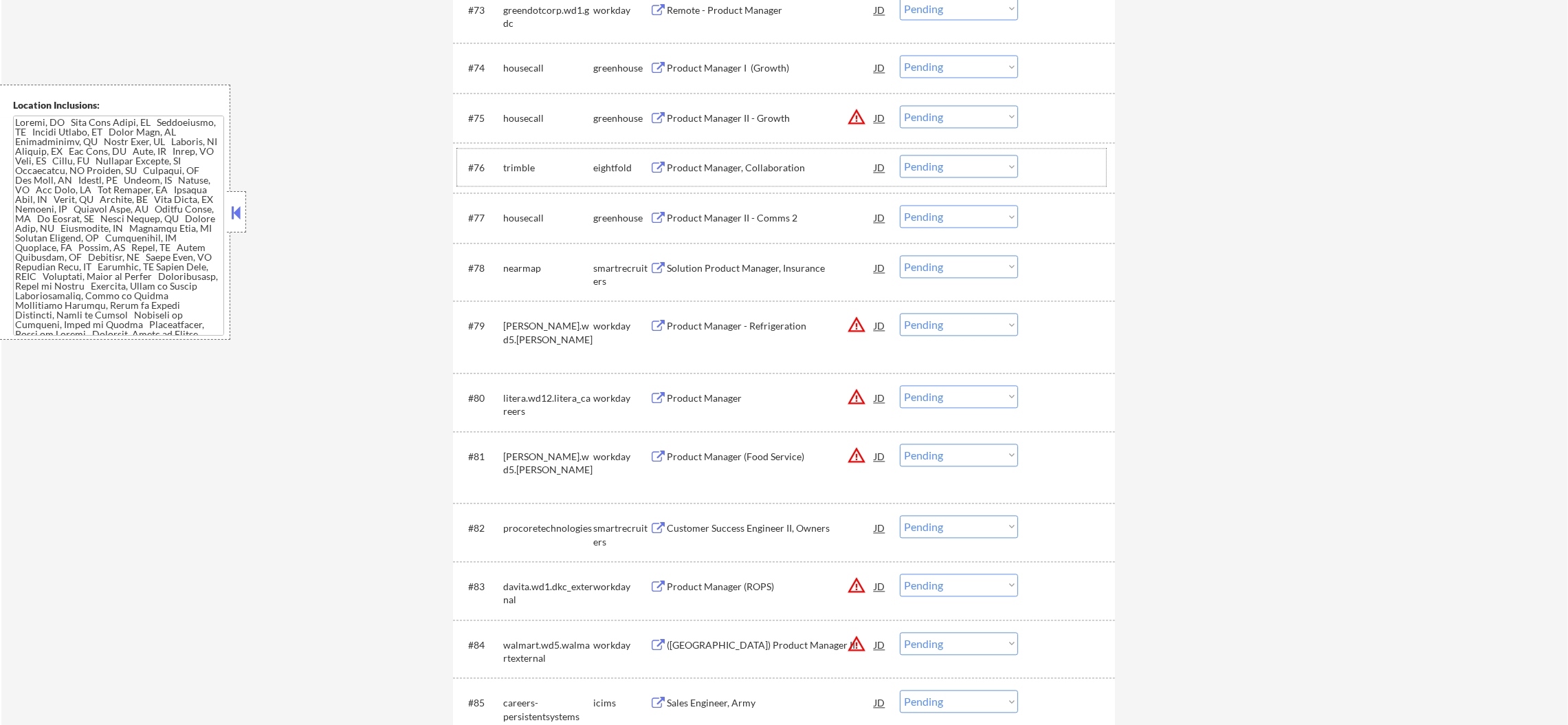
click at [519, 166] on div "trimble" at bounding box center [548, 168] width 90 height 14
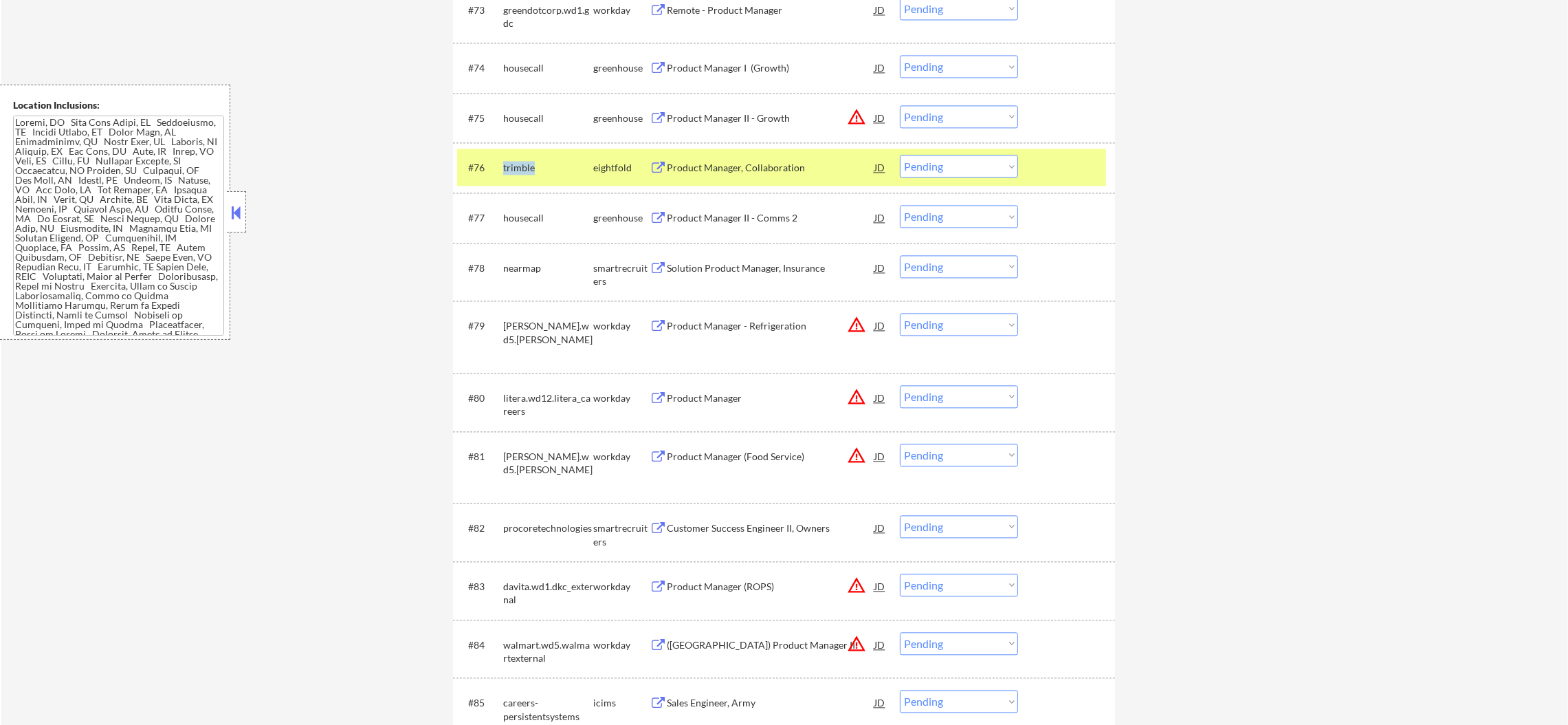
click at [519, 166] on div "trimble" at bounding box center [548, 168] width 90 height 14
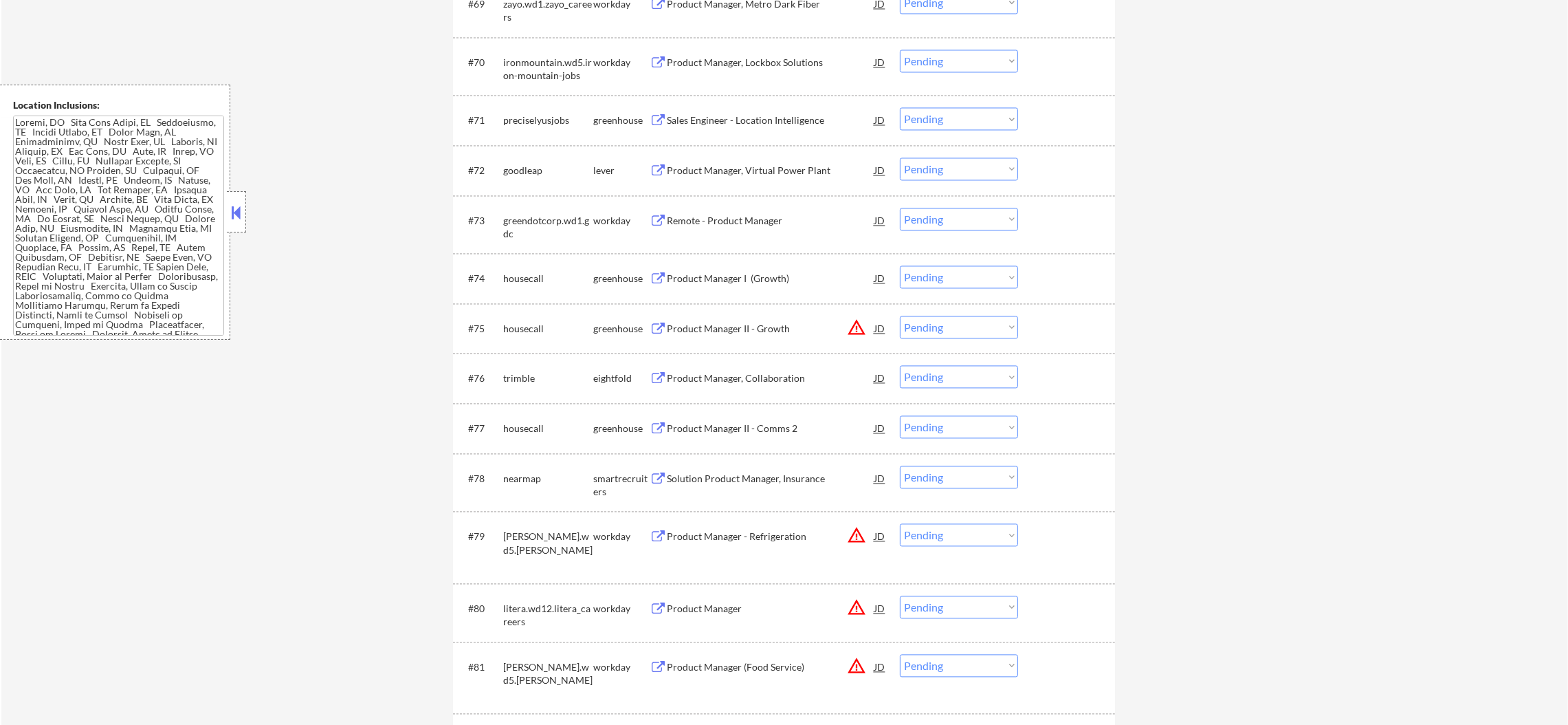
scroll to position [4058, 0]
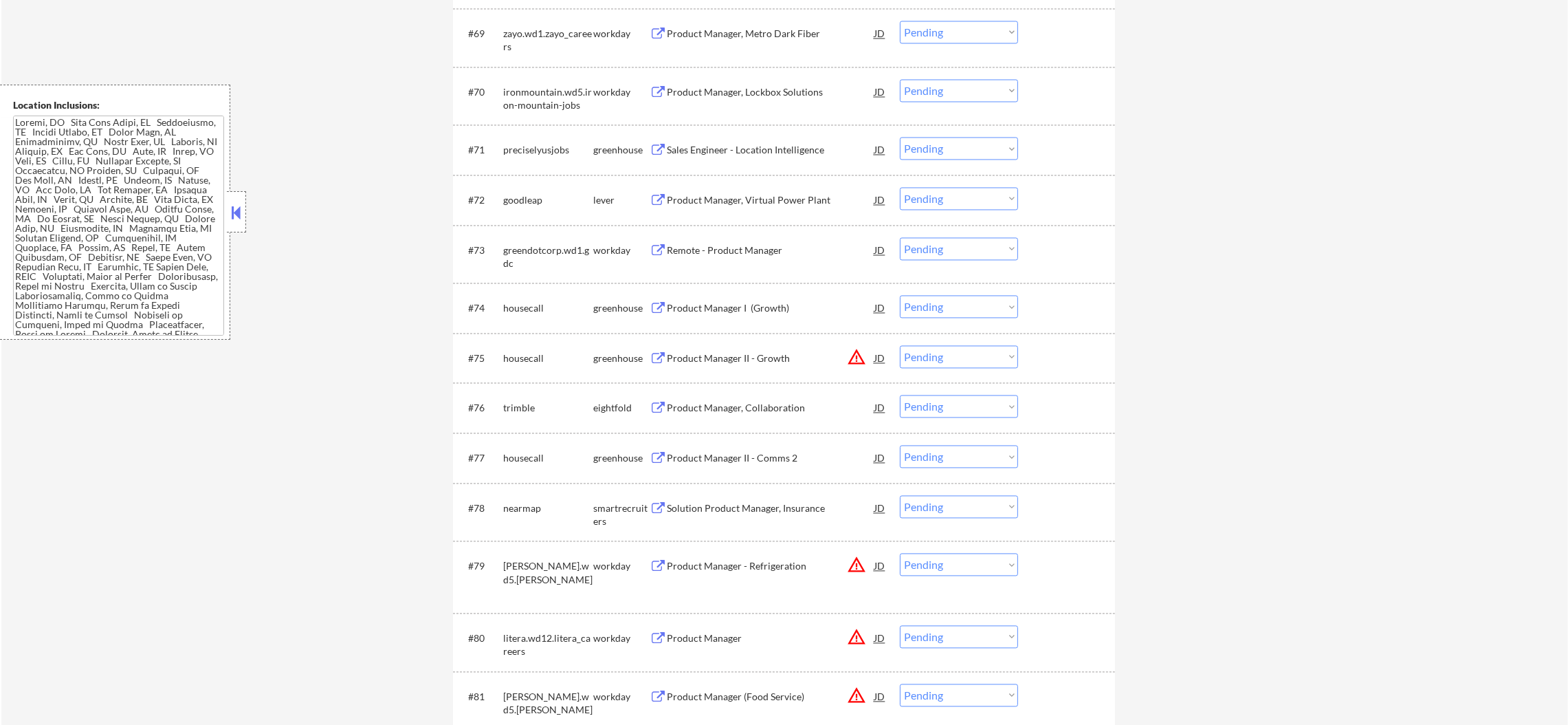
click at [536, 248] on div "greendotcorp.wd1.gdc" at bounding box center [548, 257] width 90 height 27
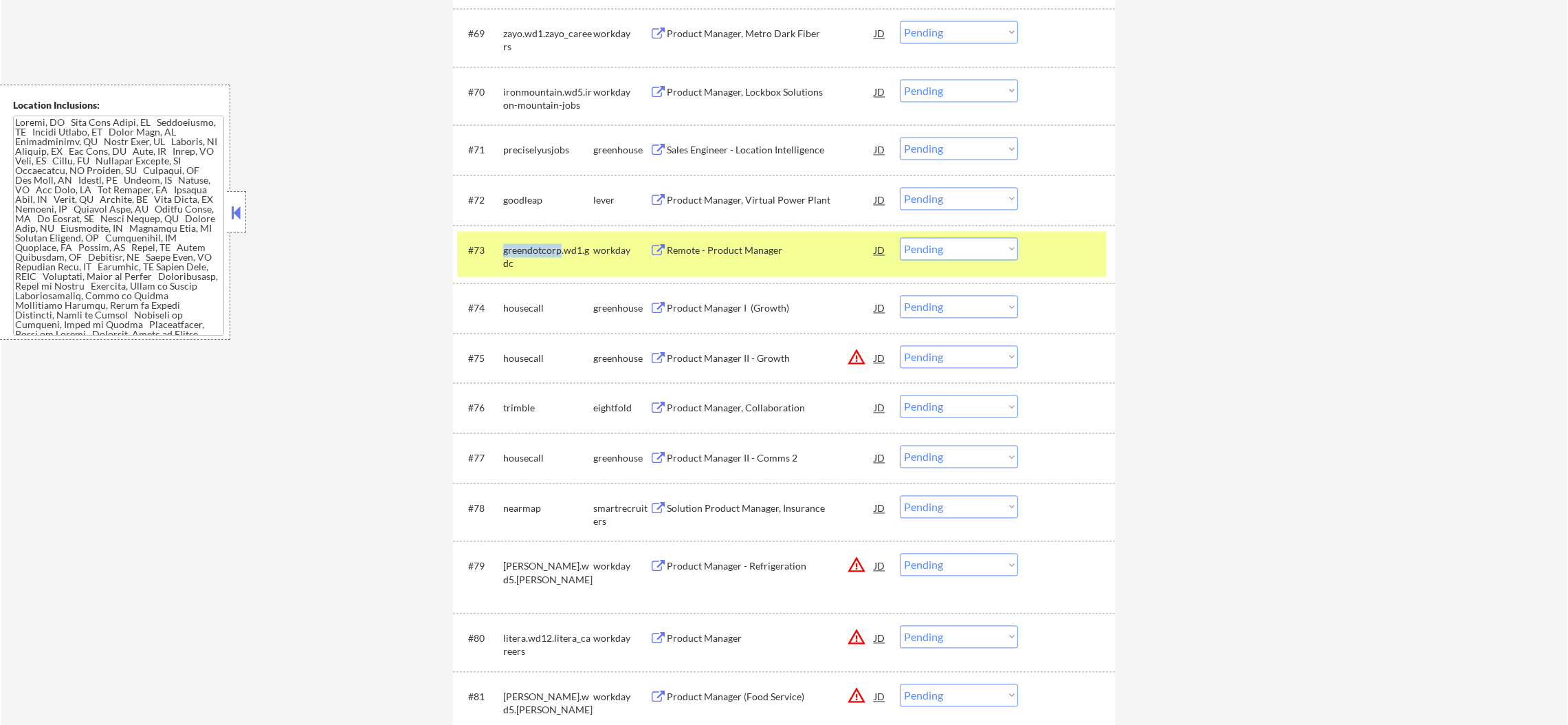
click at [536, 248] on div "greendotcorp.wd1.gdc" at bounding box center [548, 257] width 90 height 27
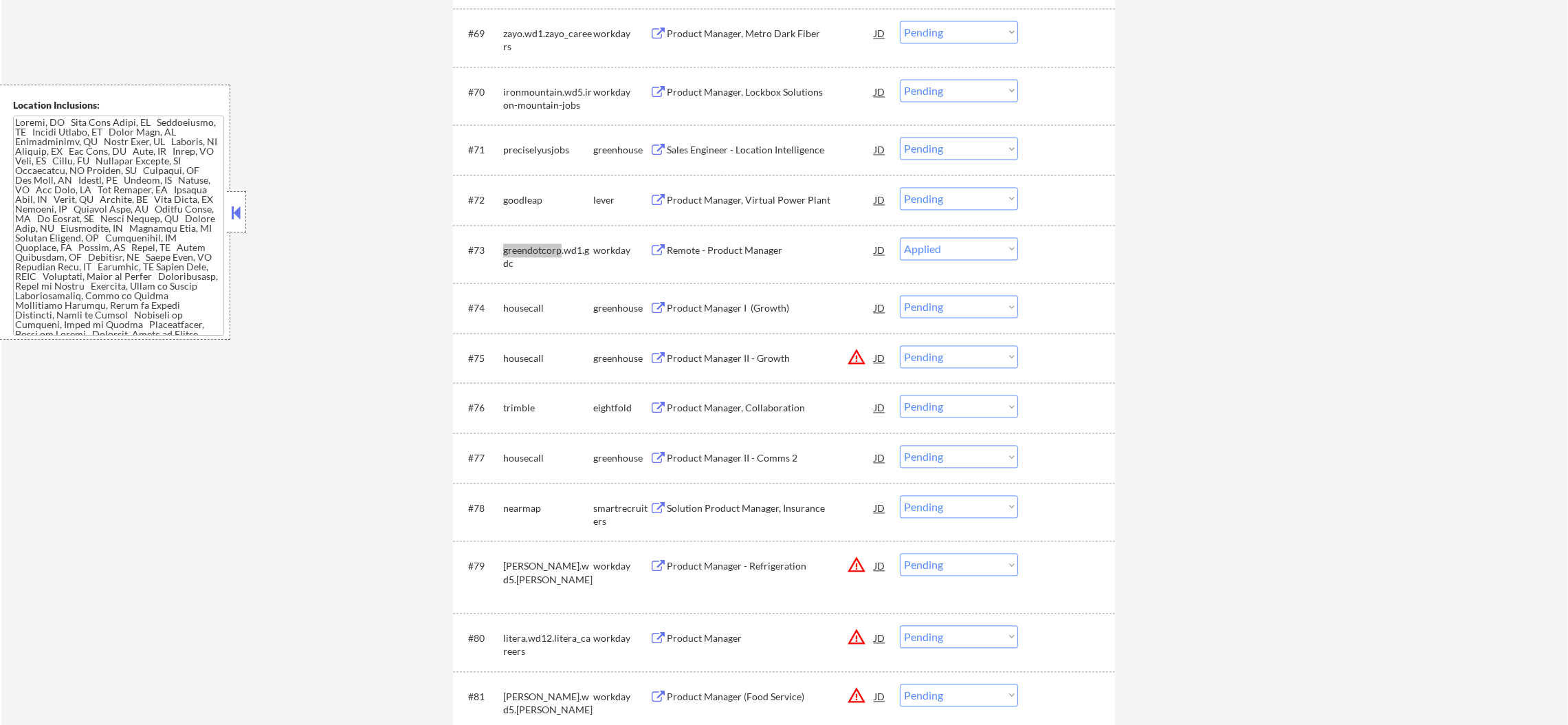
select select ""pending""
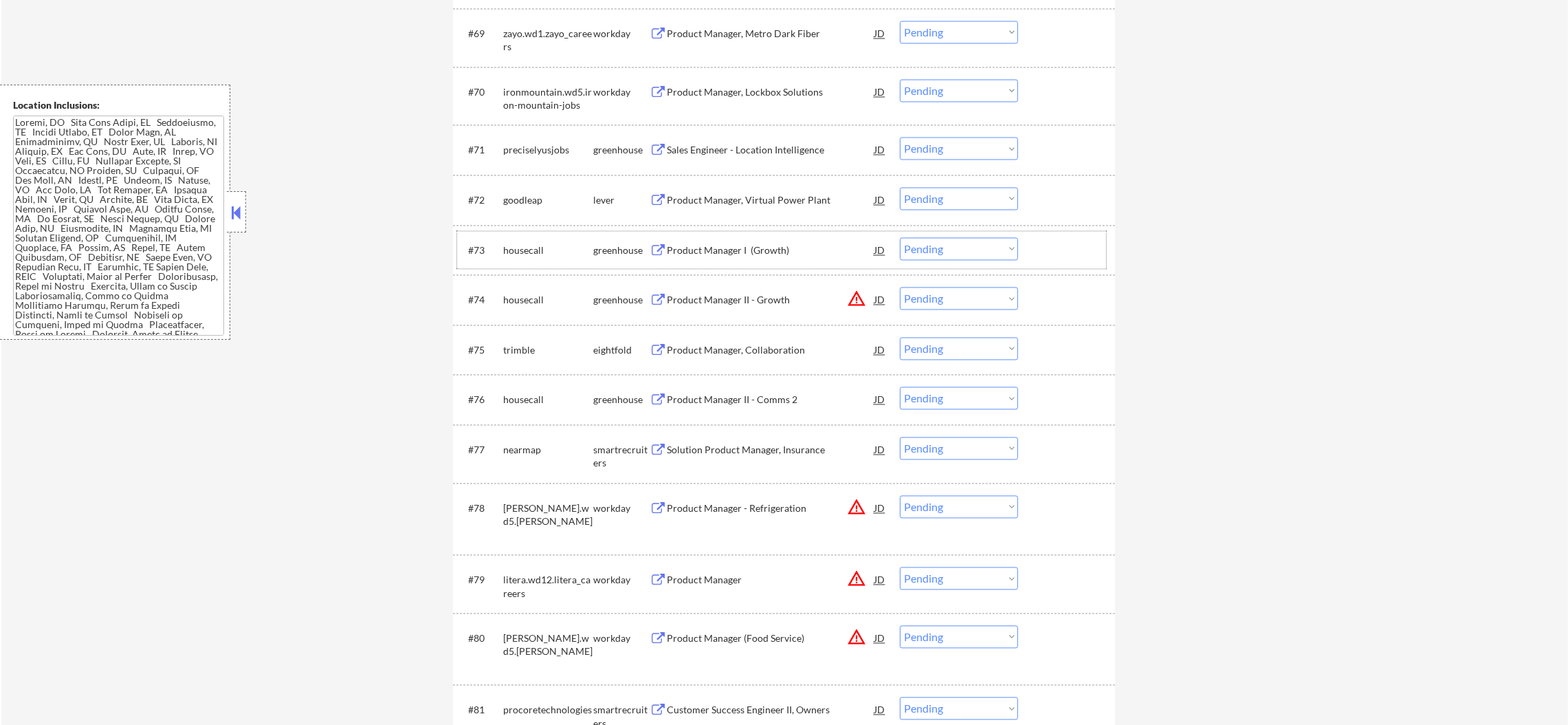
scroll to position [3955, 0]
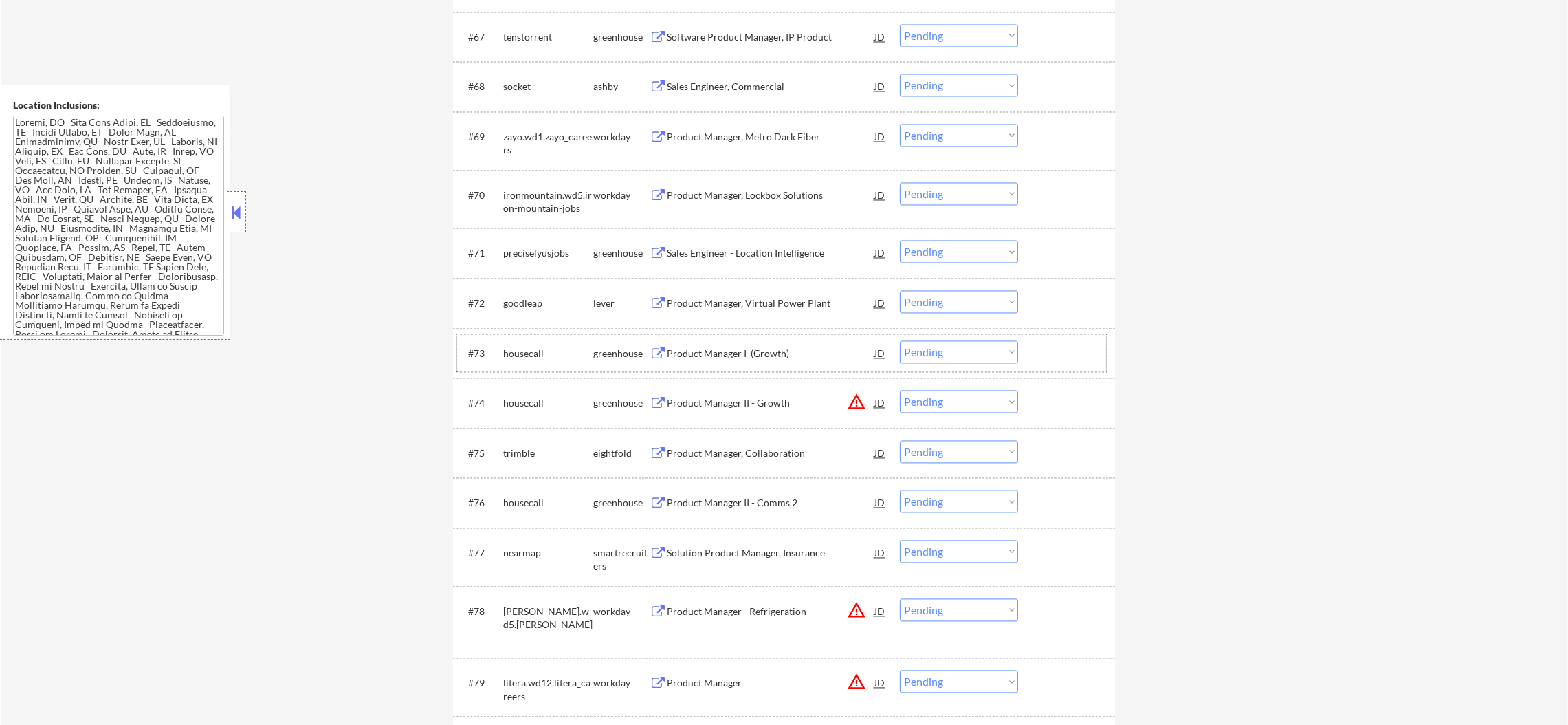
click at [537, 194] on div "ironmountain.wd5.iron-mountain-jobs" at bounding box center [548, 202] width 90 height 27
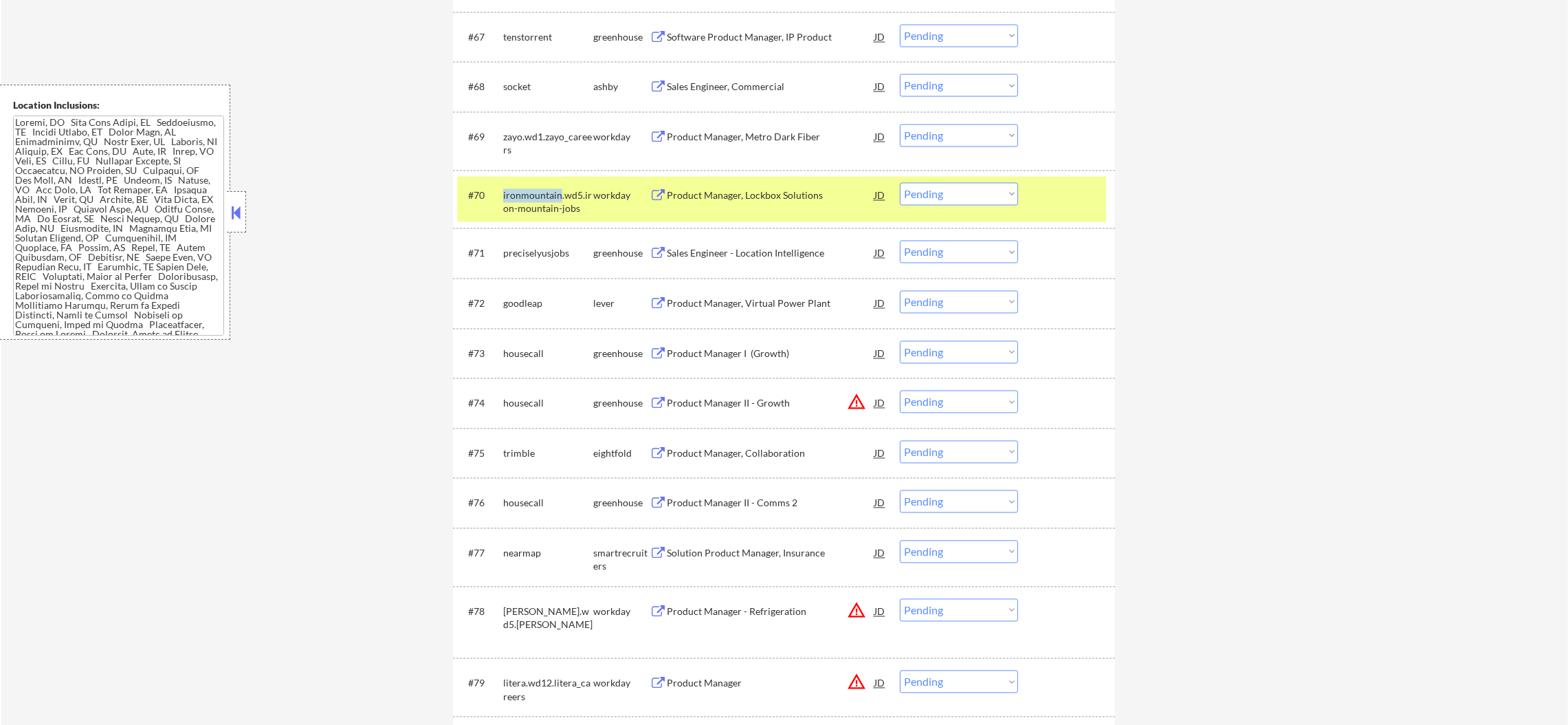
click at [537, 194] on div "ironmountain.wd5.iron-mountain-jobs" at bounding box center [548, 202] width 90 height 27
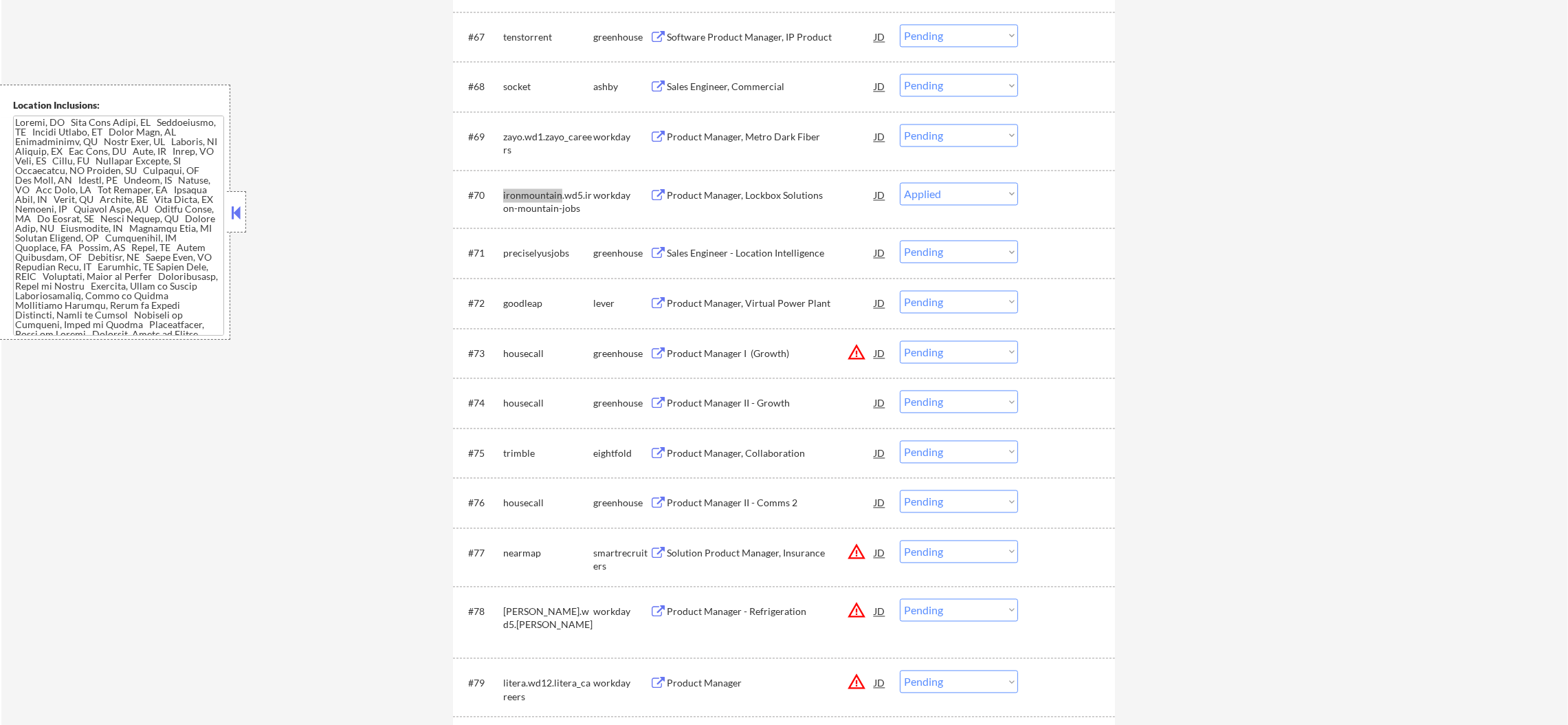
select select ""pending""
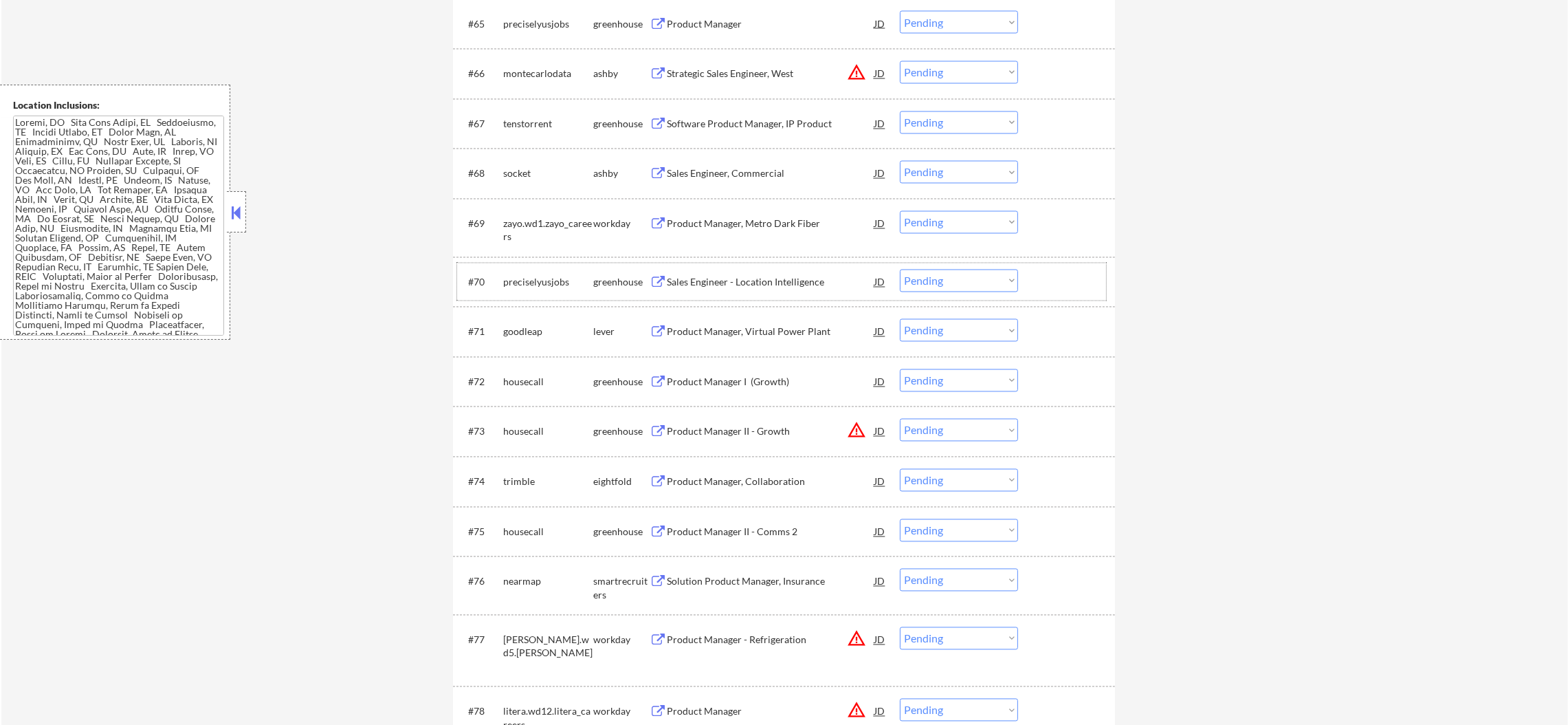
scroll to position [3852, 0]
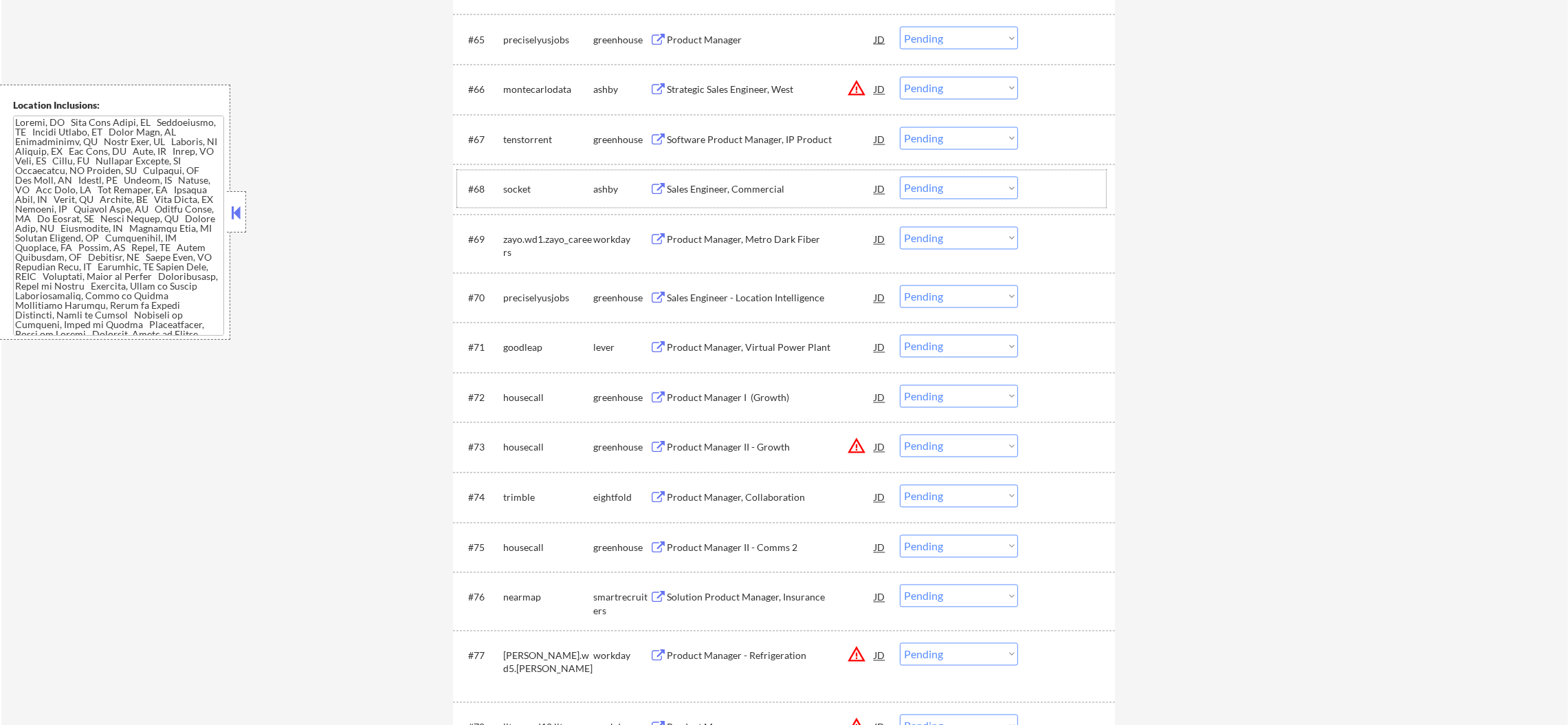
click at [520, 198] on div "socket" at bounding box center [548, 188] width 90 height 25
select select ""pending""
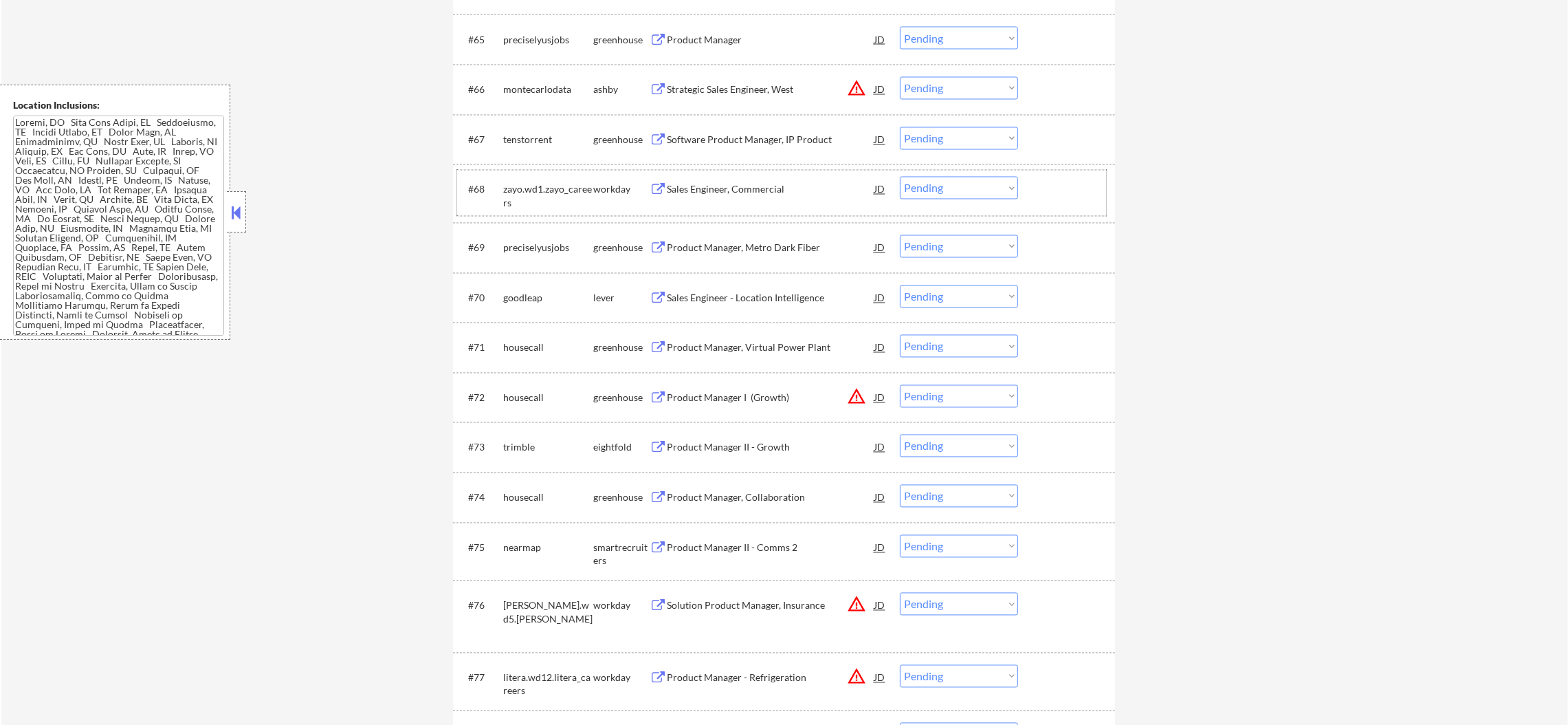
scroll to position [3749, 0]
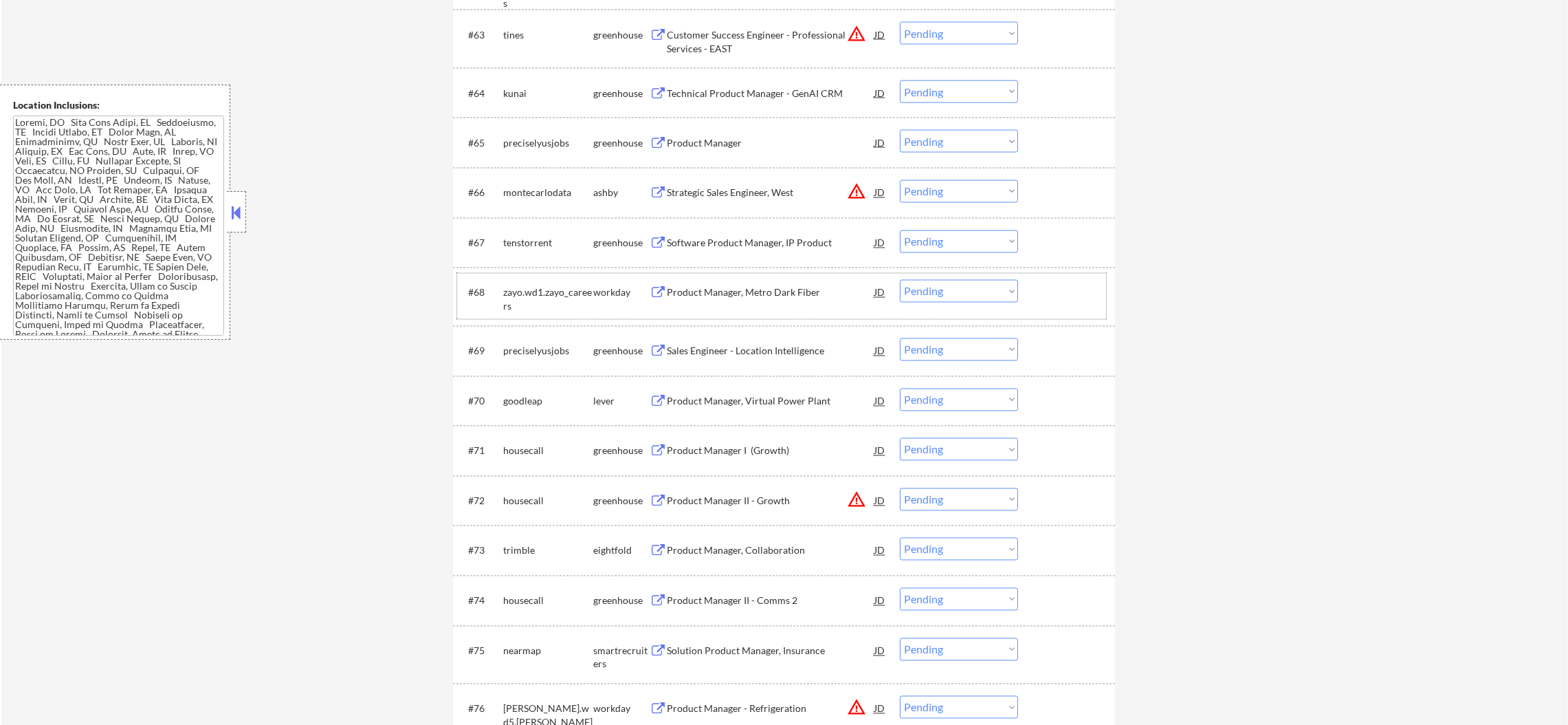
click at [942, 198] on select "Choose an option... Pending Applied Excluded (Questions) Excluded (Expired) Exc…" at bounding box center [958, 191] width 118 height 23
click at [900, 180] on select "Choose an option... Pending Applied Excluded (Questions) Excluded (Expired) Exc…" at bounding box center [958, 191] width 118 height 23
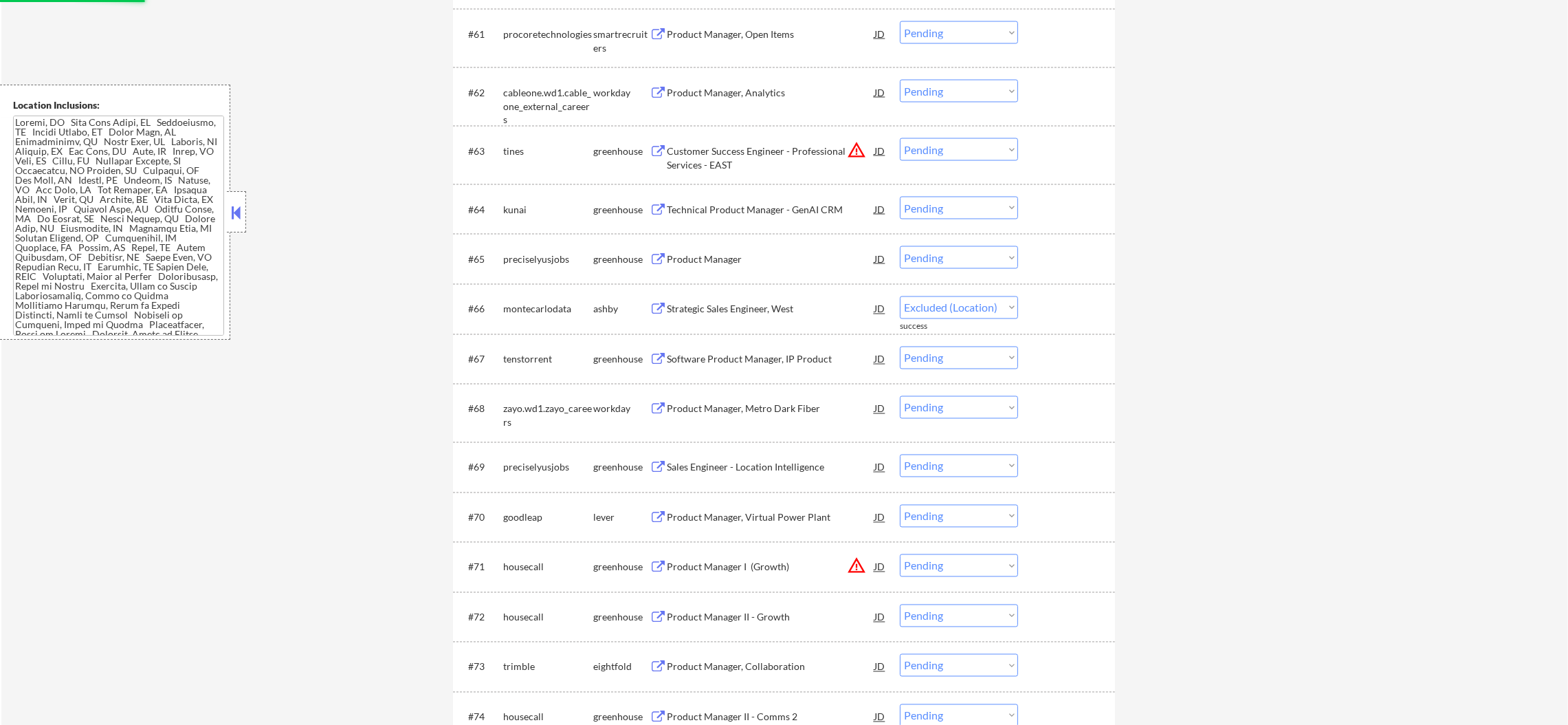
select select ""pending""
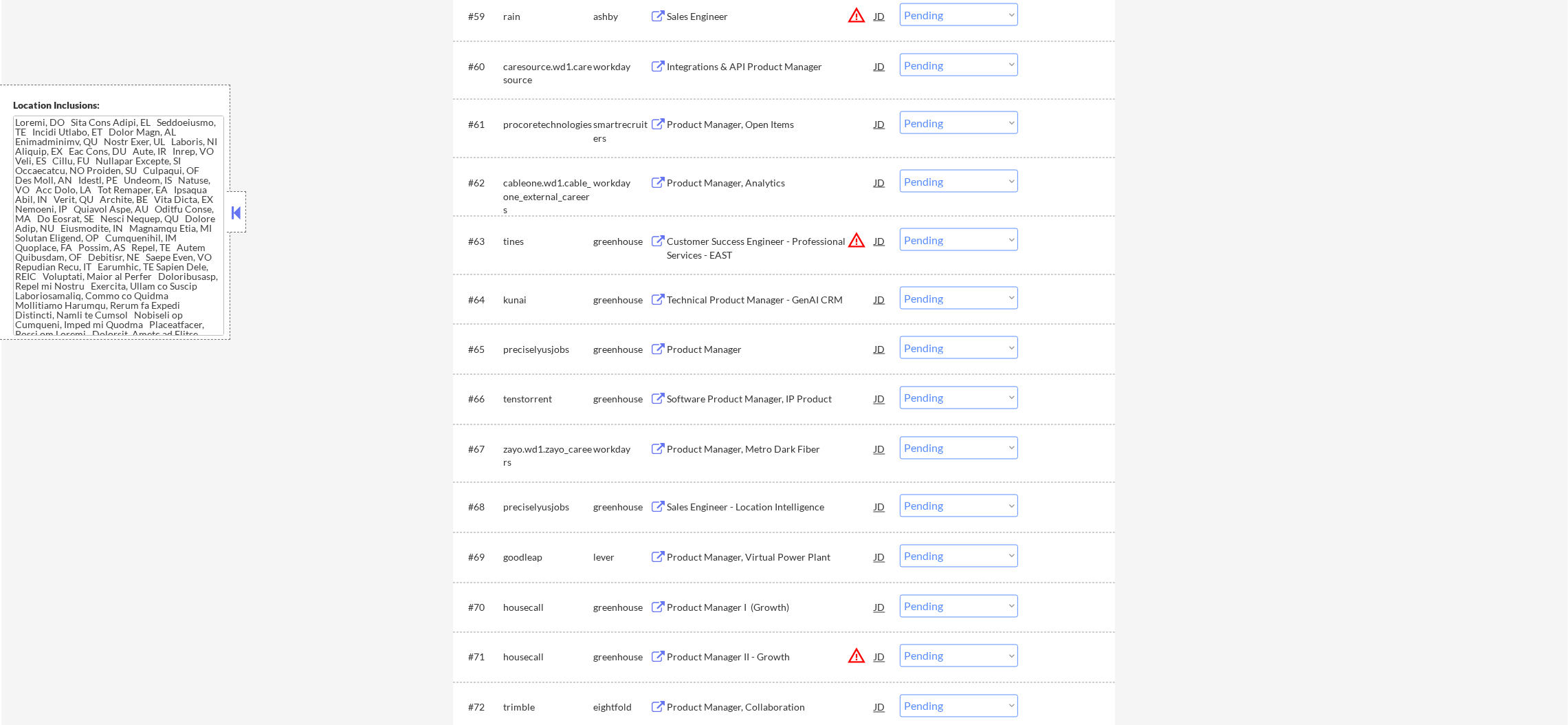
click at [531, 180] on div "cableone.wd1.cable_one_external_careers" at bounding box center [548, 196] width 90 height 41
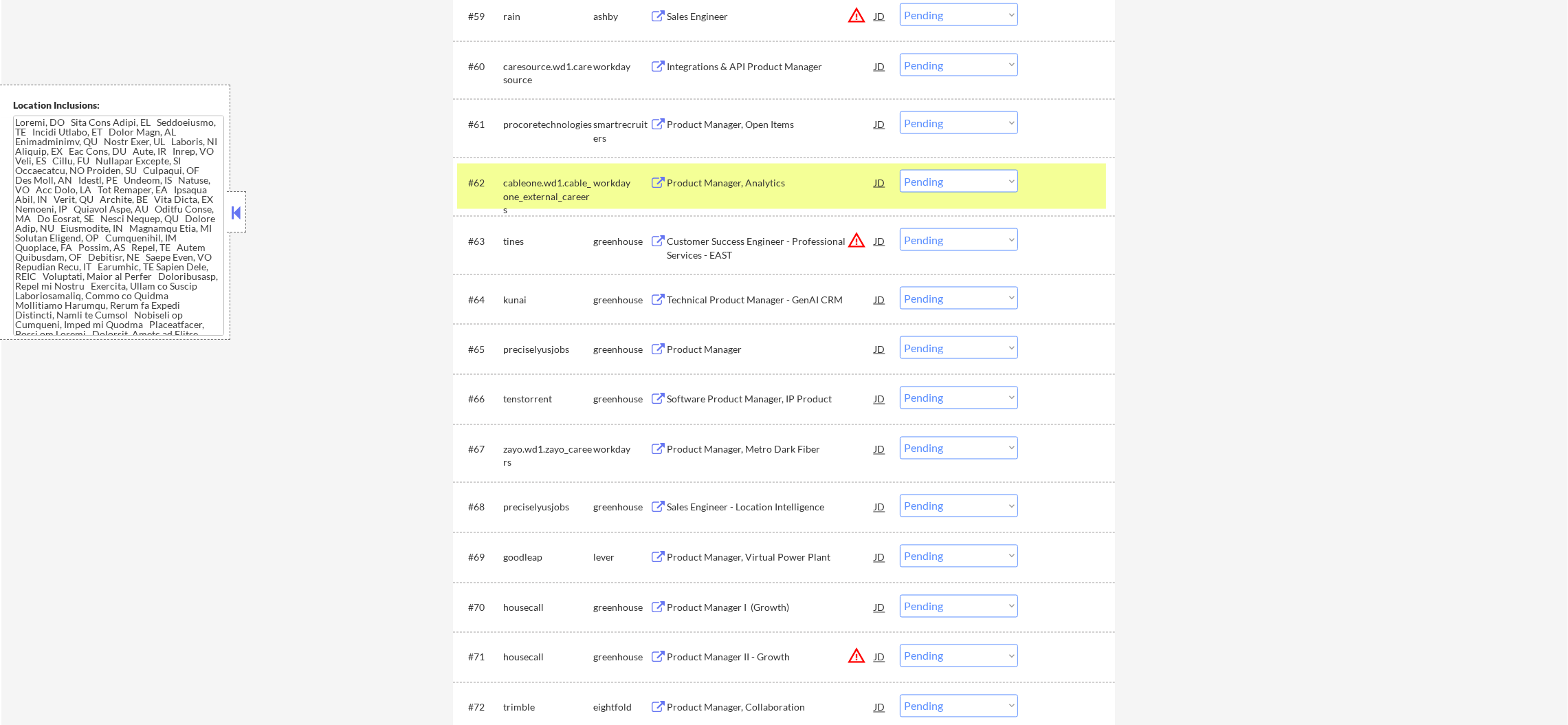
click at [531, 180] on div "cableone.wd1.cable_one_external_careers" at bounding box center [548, 196] width 90 height 41
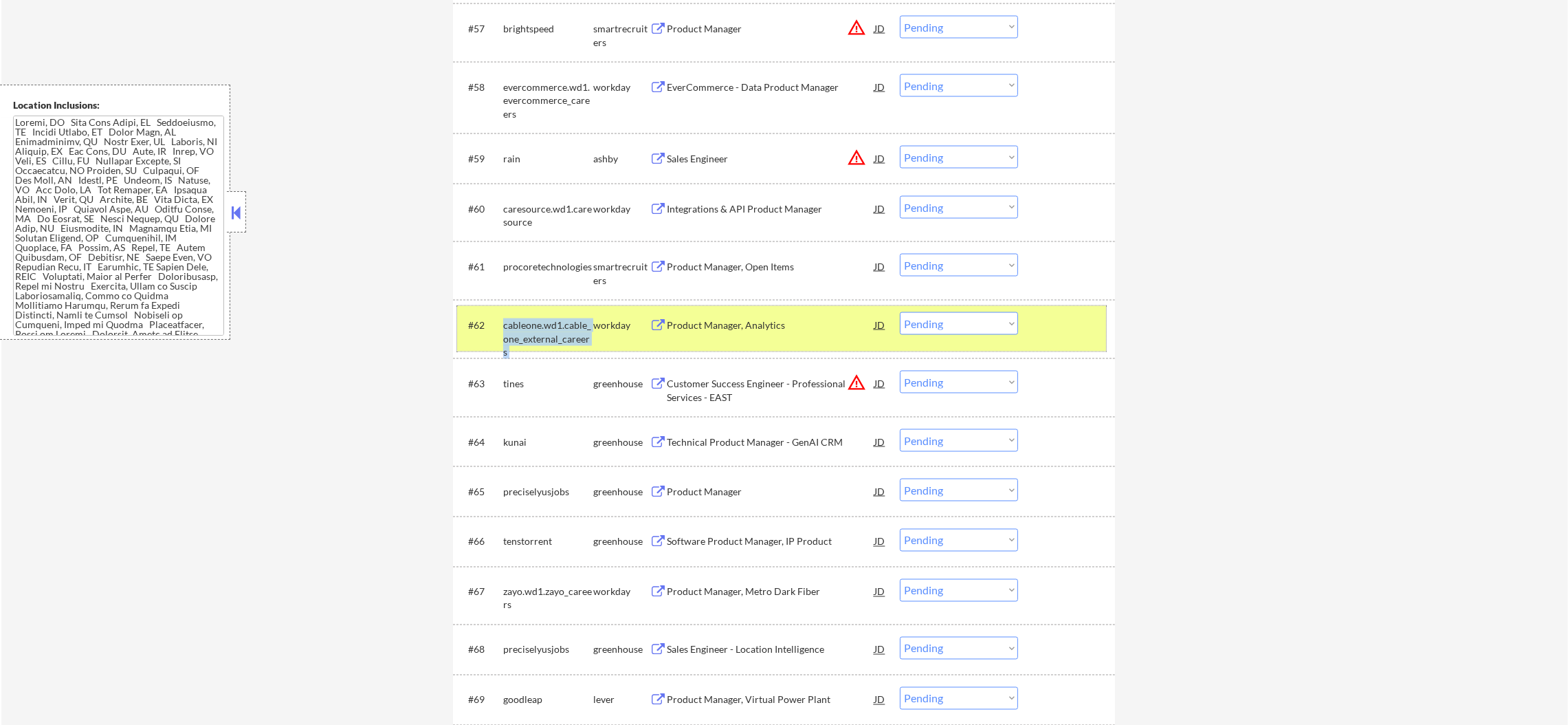
scroll to position [3370, 0]
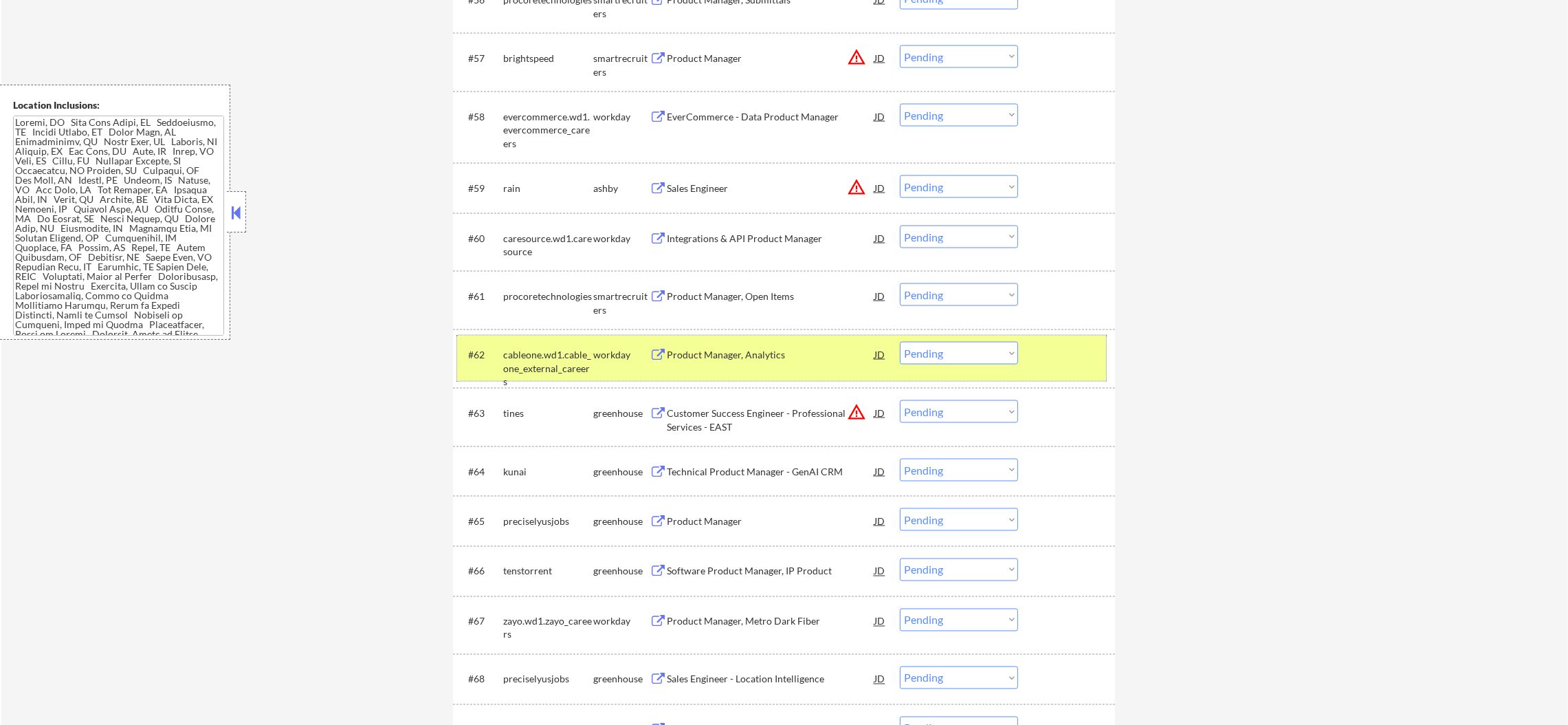
click at [516, 348] on div "cableone.wd1.cable_one_external_careers" at bounding box center [548, 368] width 90 height 41
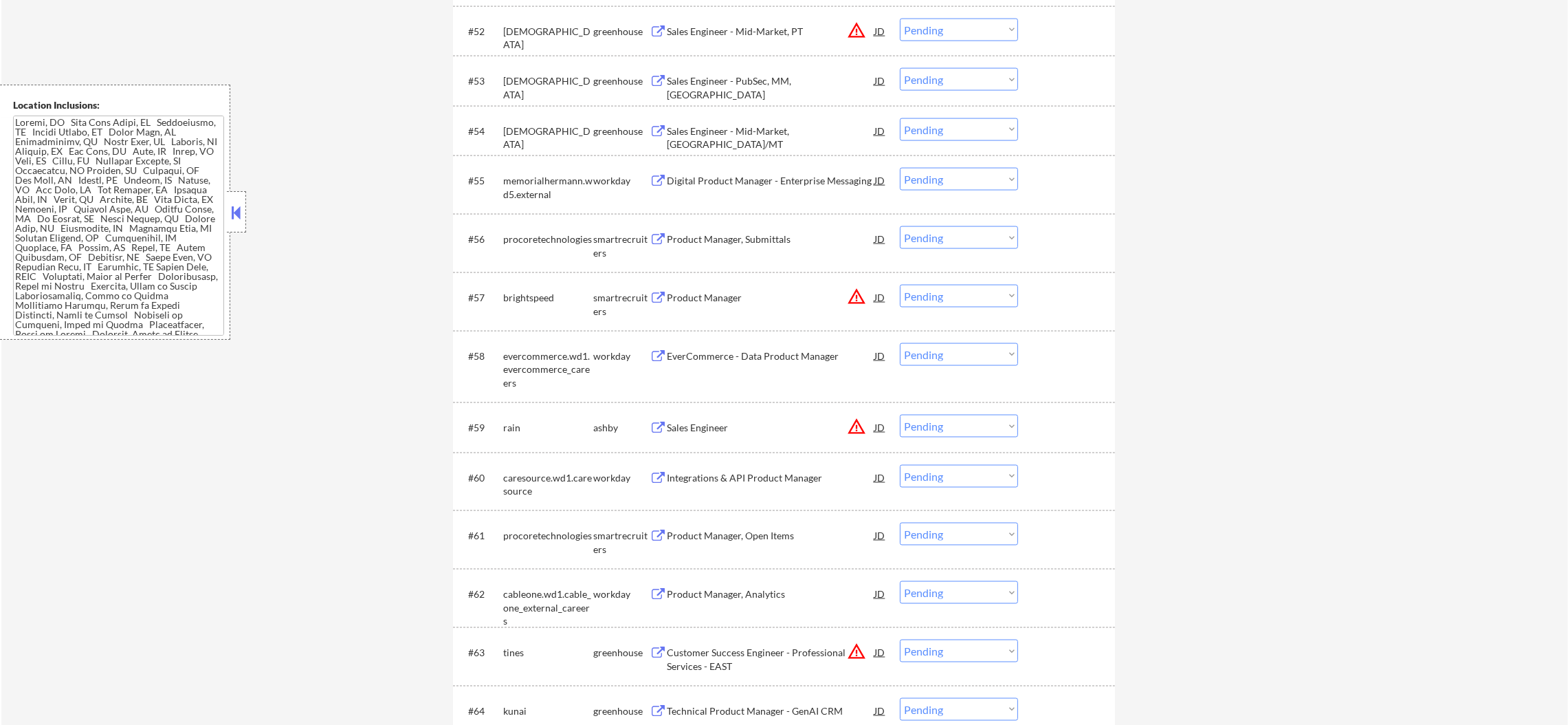
scroll to position [3130, 0]
click at [537, 362] on div "evercommerce.wd1.evercommerce_careers" at bounding box center [548, 371] width 90 height 41
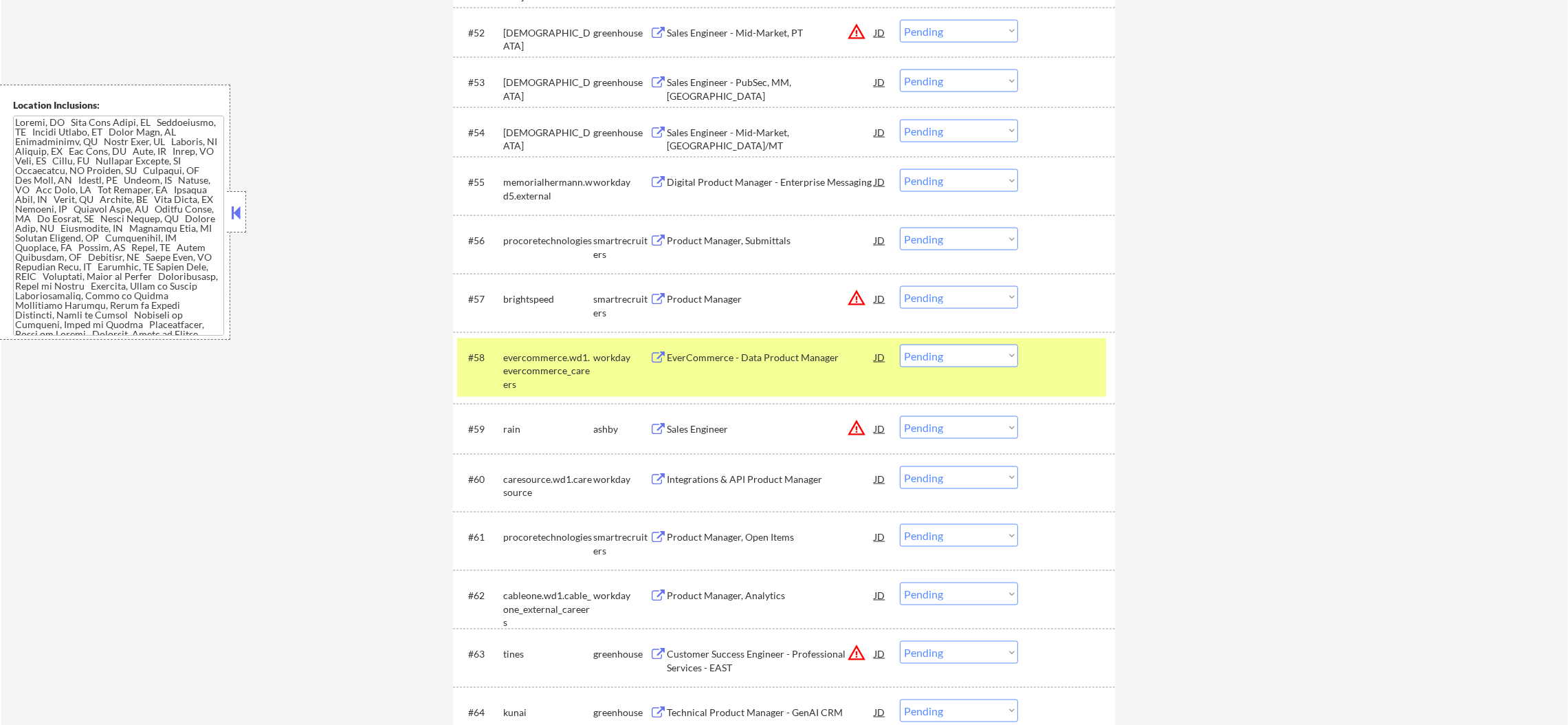
click at [537, 358] on div "evercommerce.wd1.evercommerce_careers" at bounding box center [548, 371] width 90 height 41
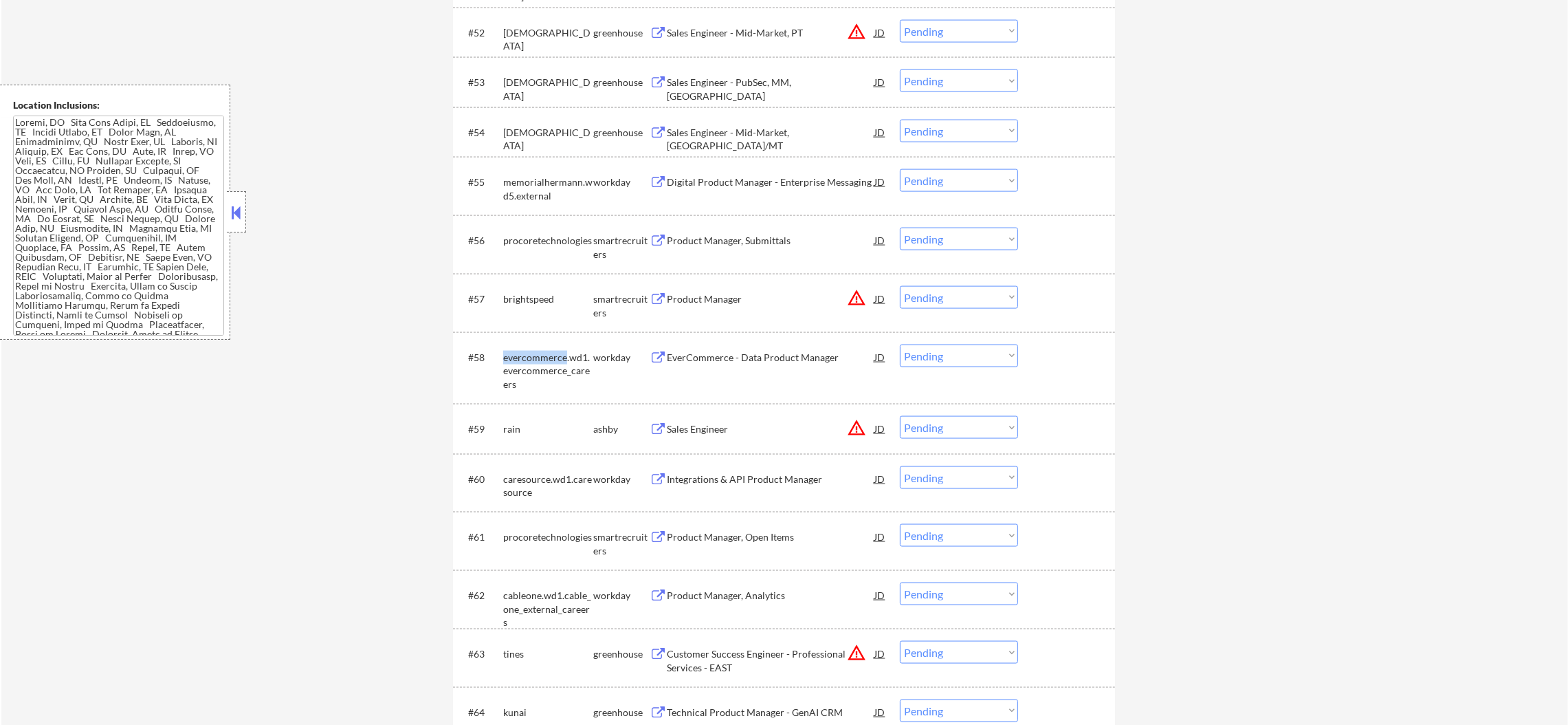
click at [537, 358] on div "evercommerce.wd1.evercommerce_careers" at bounding box center [548, 371] width 90 height 41
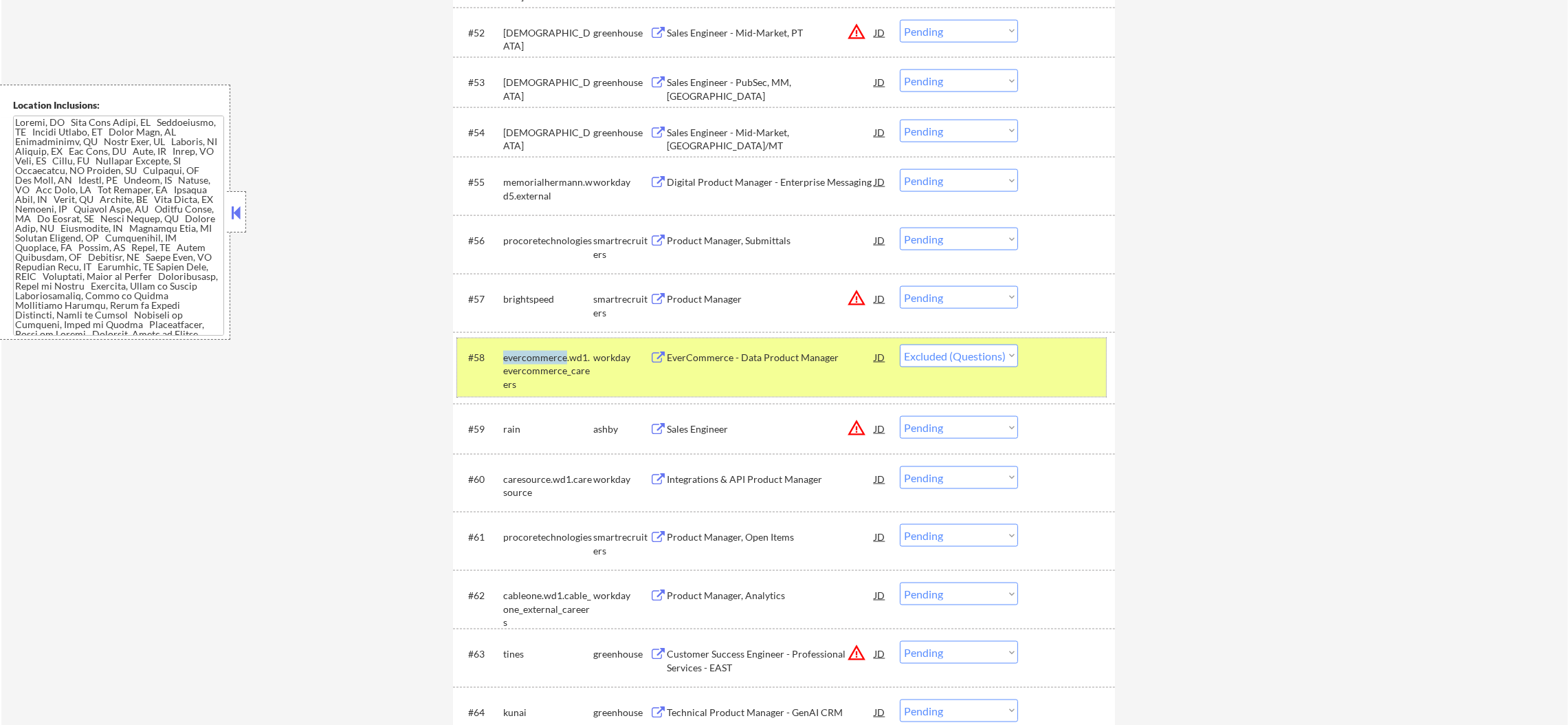
select select ""pending""
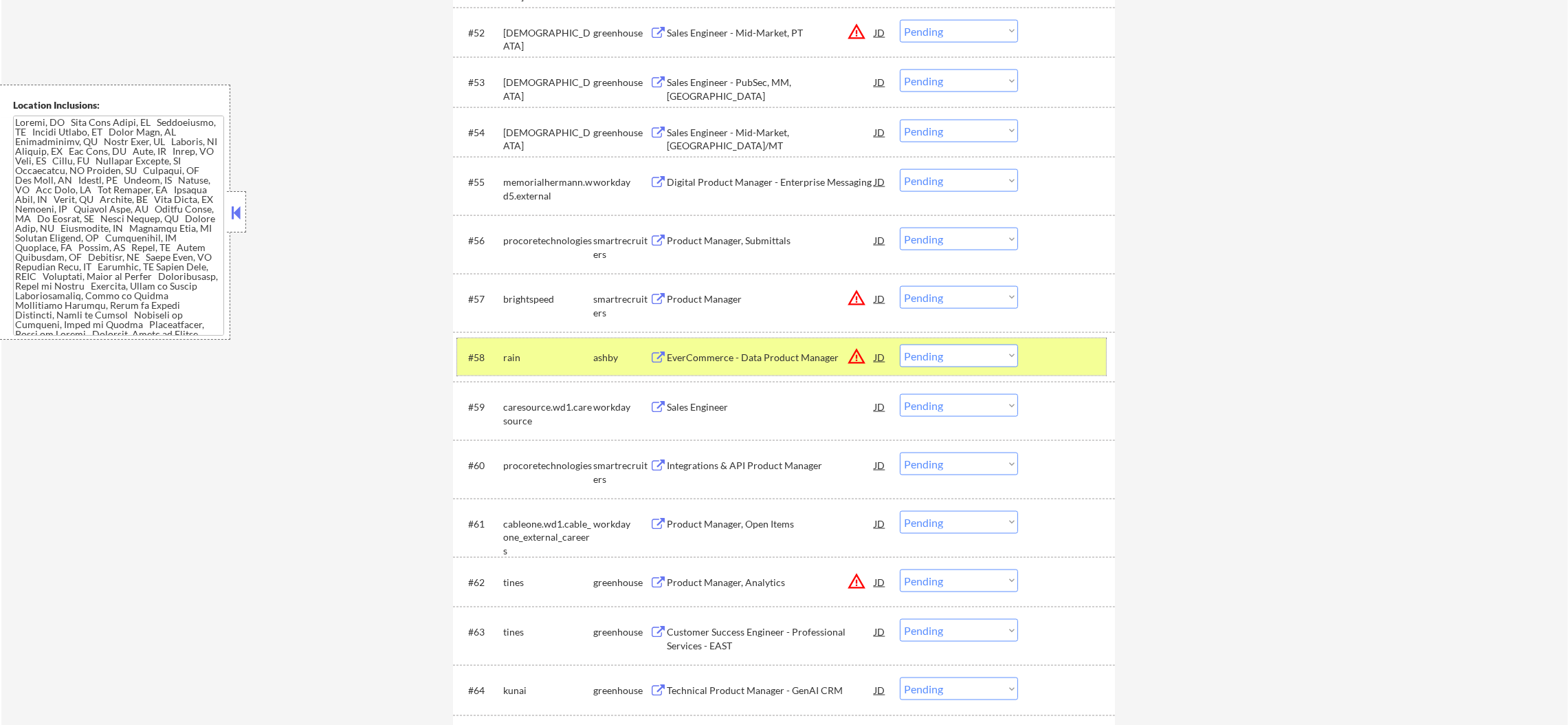
click at [531, 338] on div "#58 rain ashby EverCommerce - Data Product Manager JD warning_amber Choose an o…" at bounding box center [782, 357] width 649 height 37
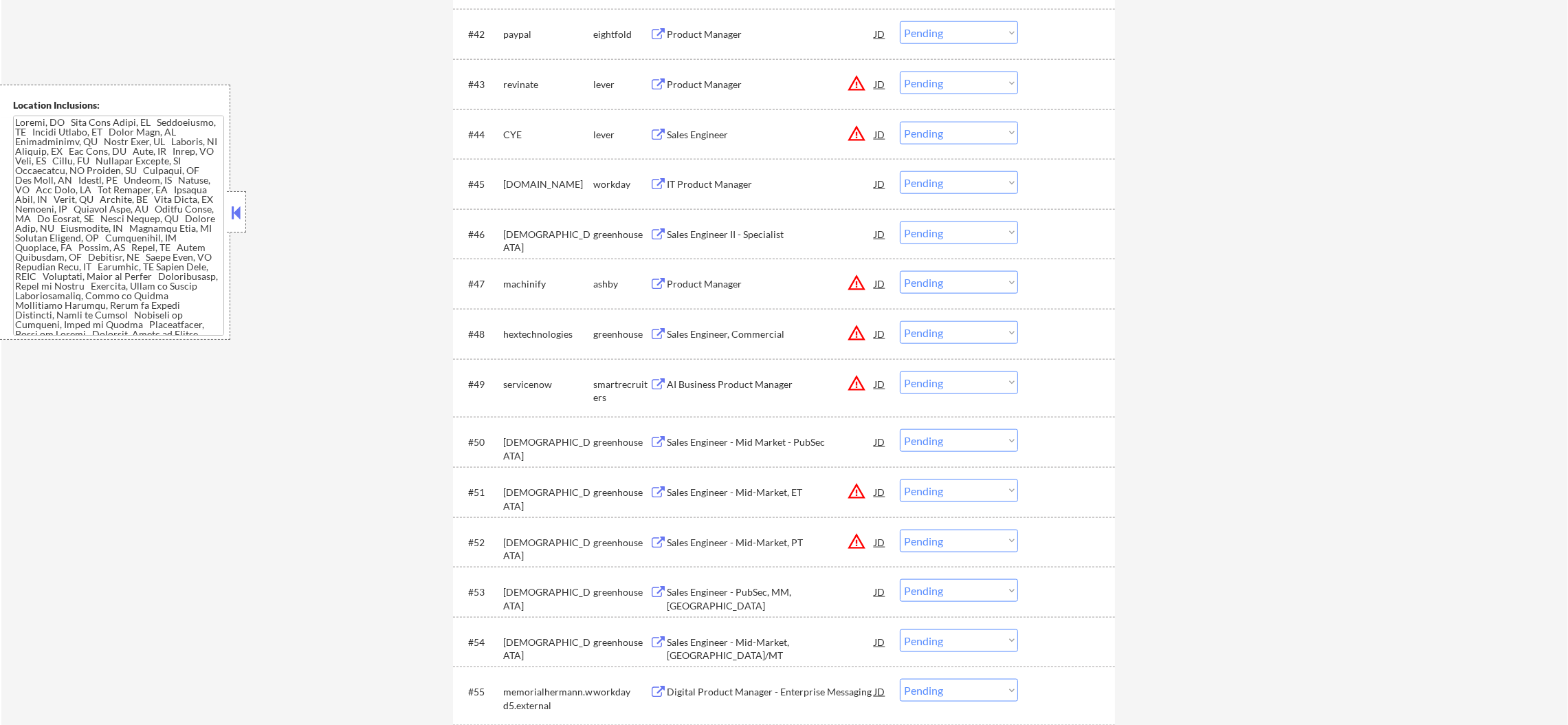
scroll to position [2614, 0]
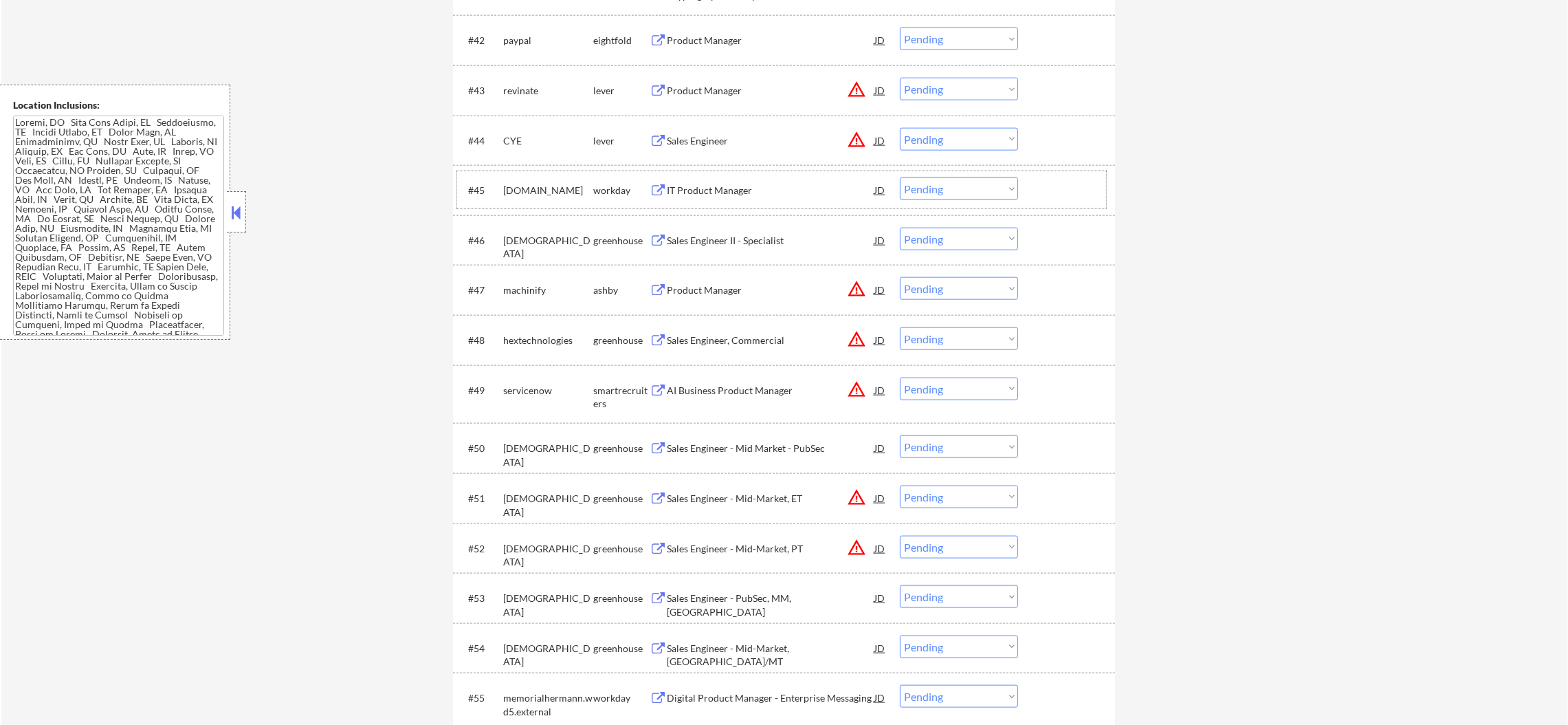
click at [516, 188] on div "[DOMAIN_NAME]" at bounding box center [548, 190] width 90 height 14
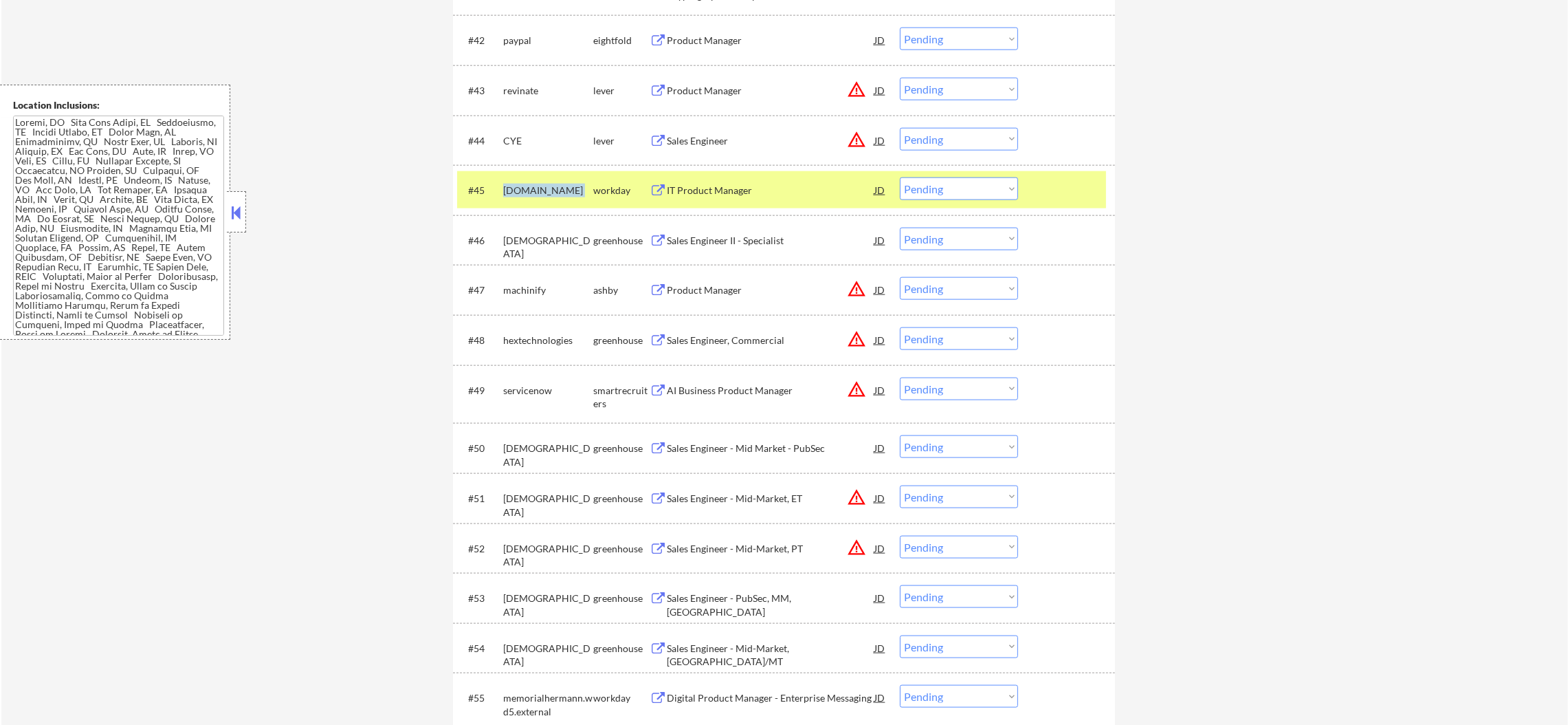
click at [514, 194] on div "[DOMAIN_NAME]" at bounding box center [548, 190] width 90 height 14
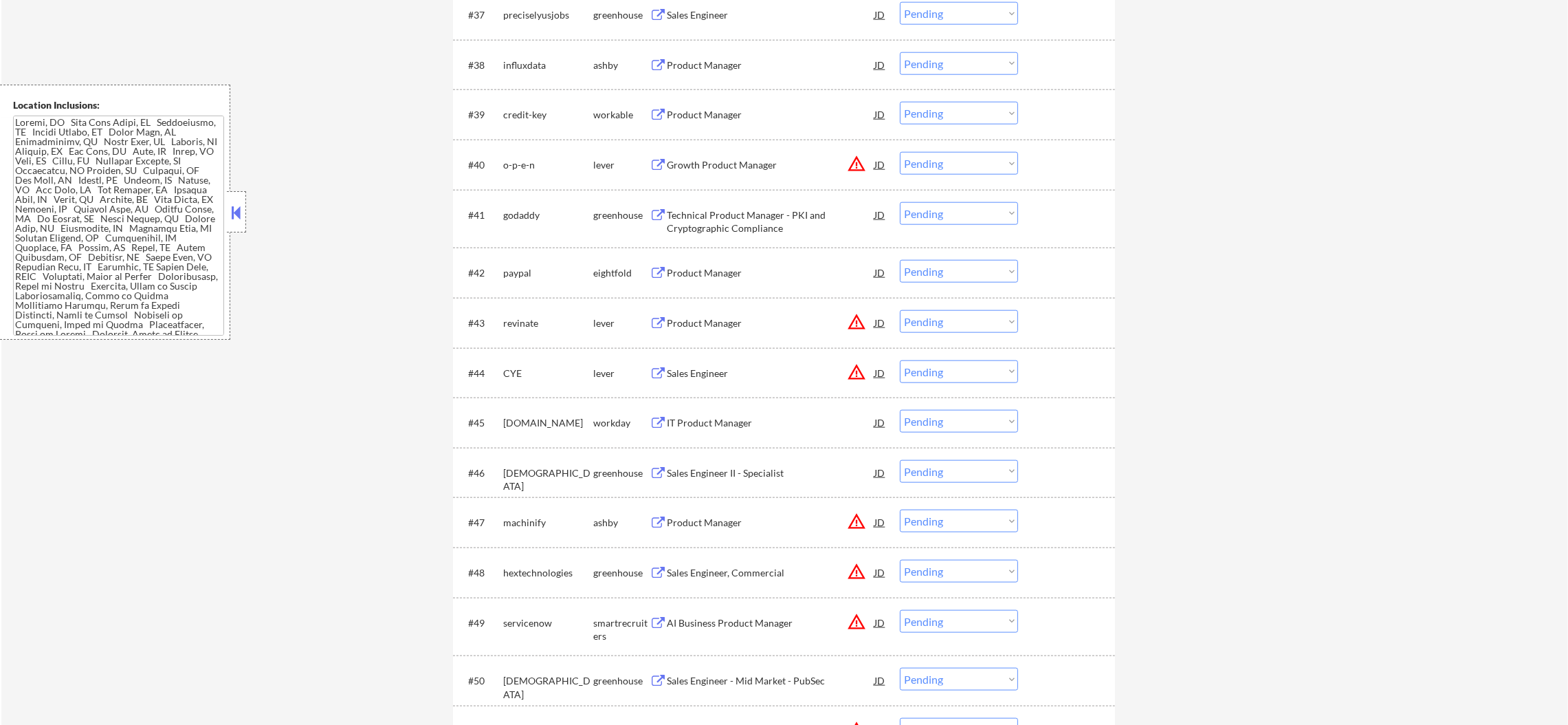
scroll to position [2339, 0]
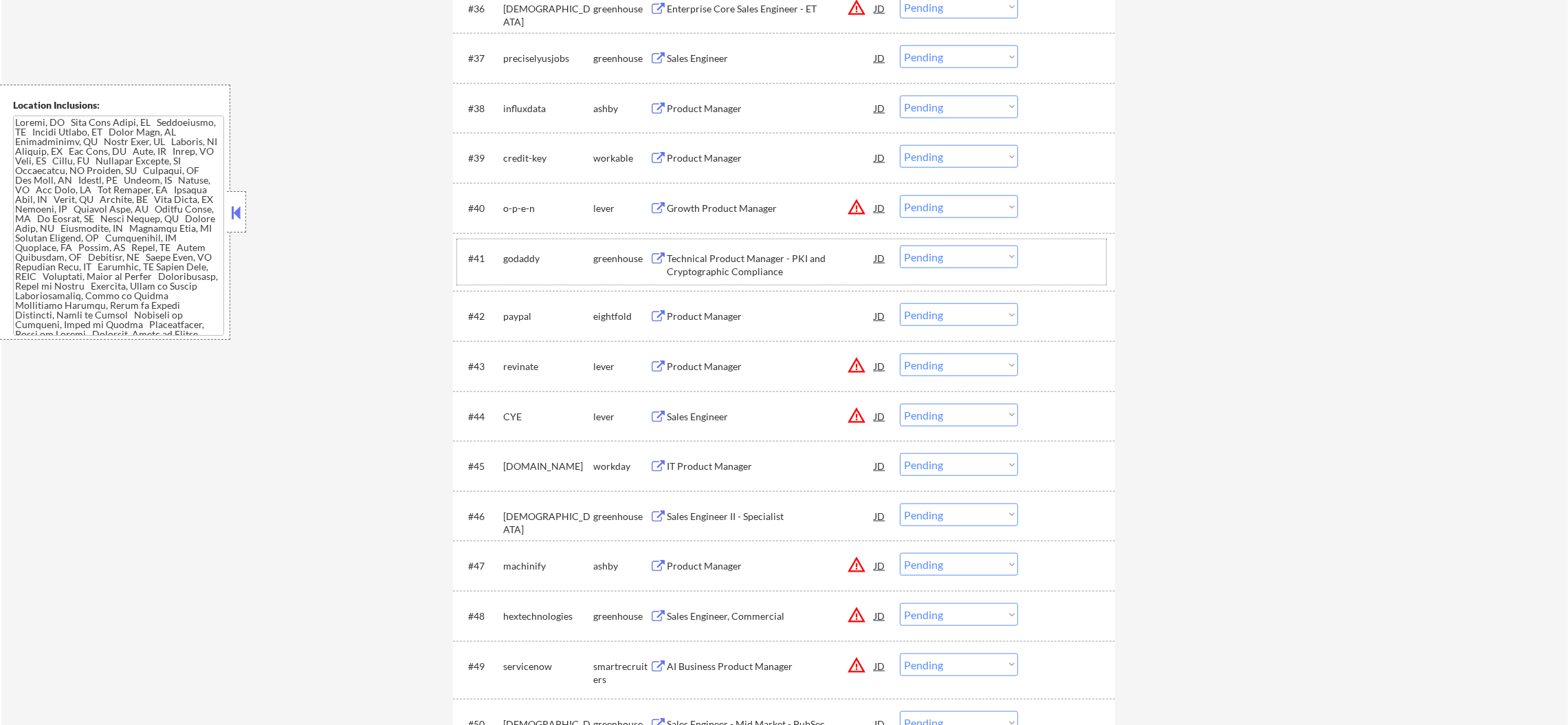
click at [511, 259] on div "godaddy" at bounding box center [548, 258] width 90 height 14
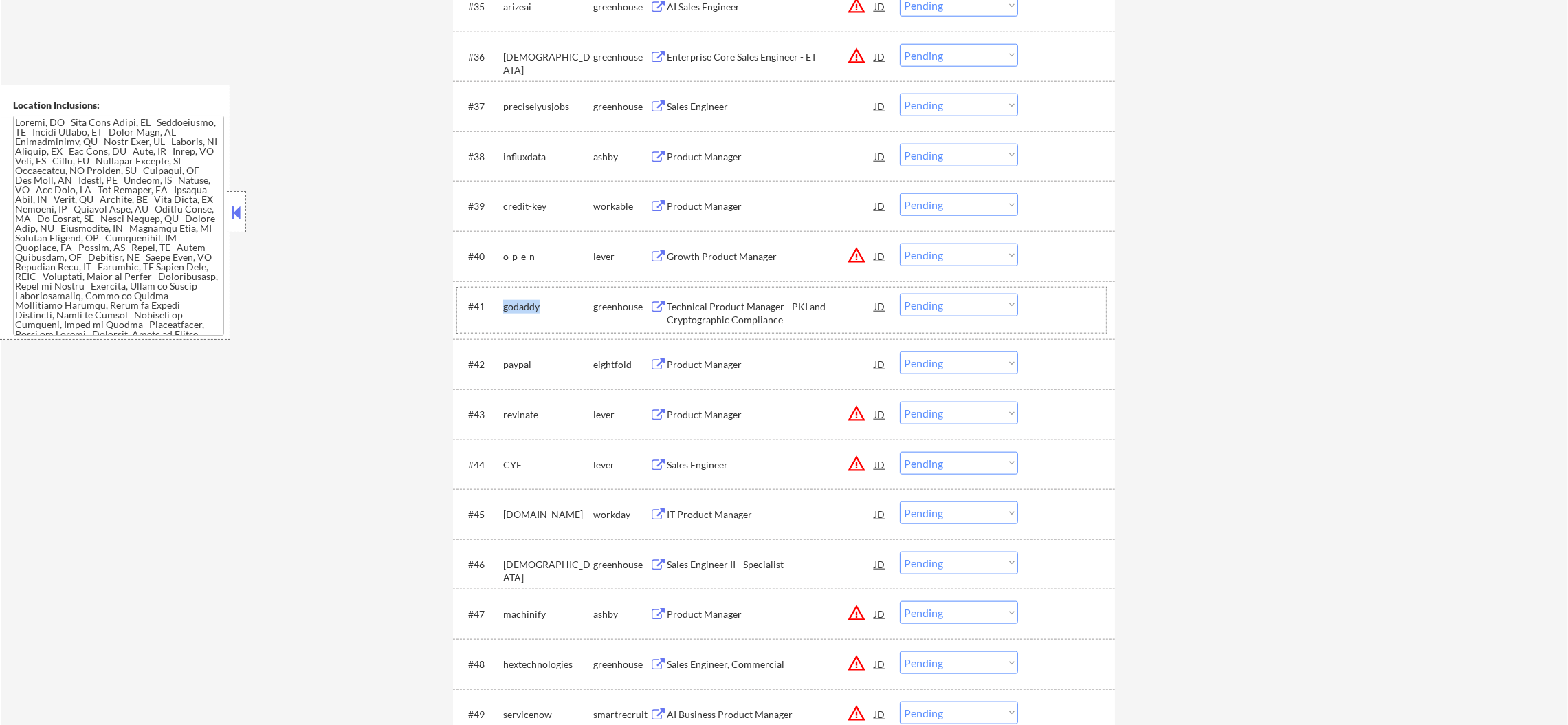
scroll to position [2235, 0]
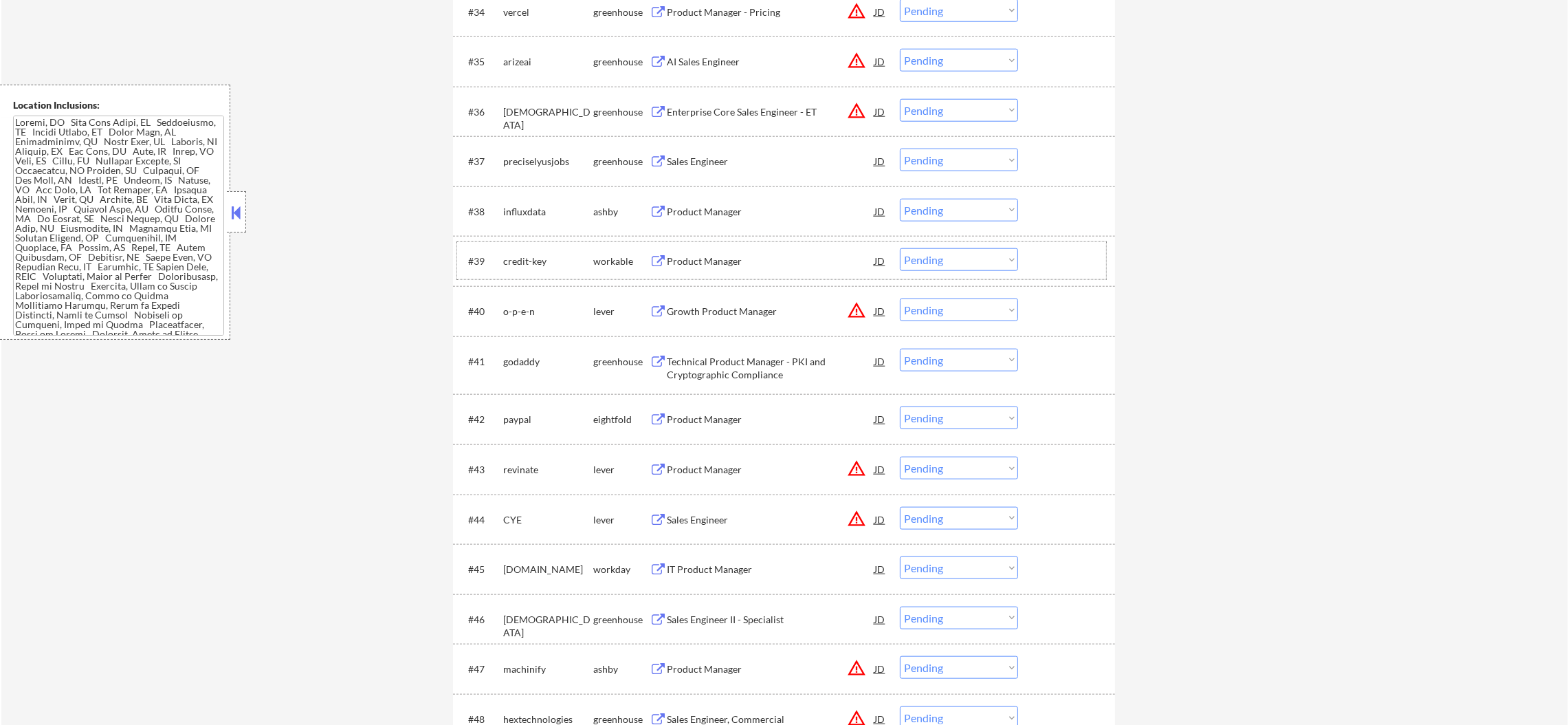
click at [537, 259] on div "credit-key" at bounding box center [548, 261] width 90 height 14
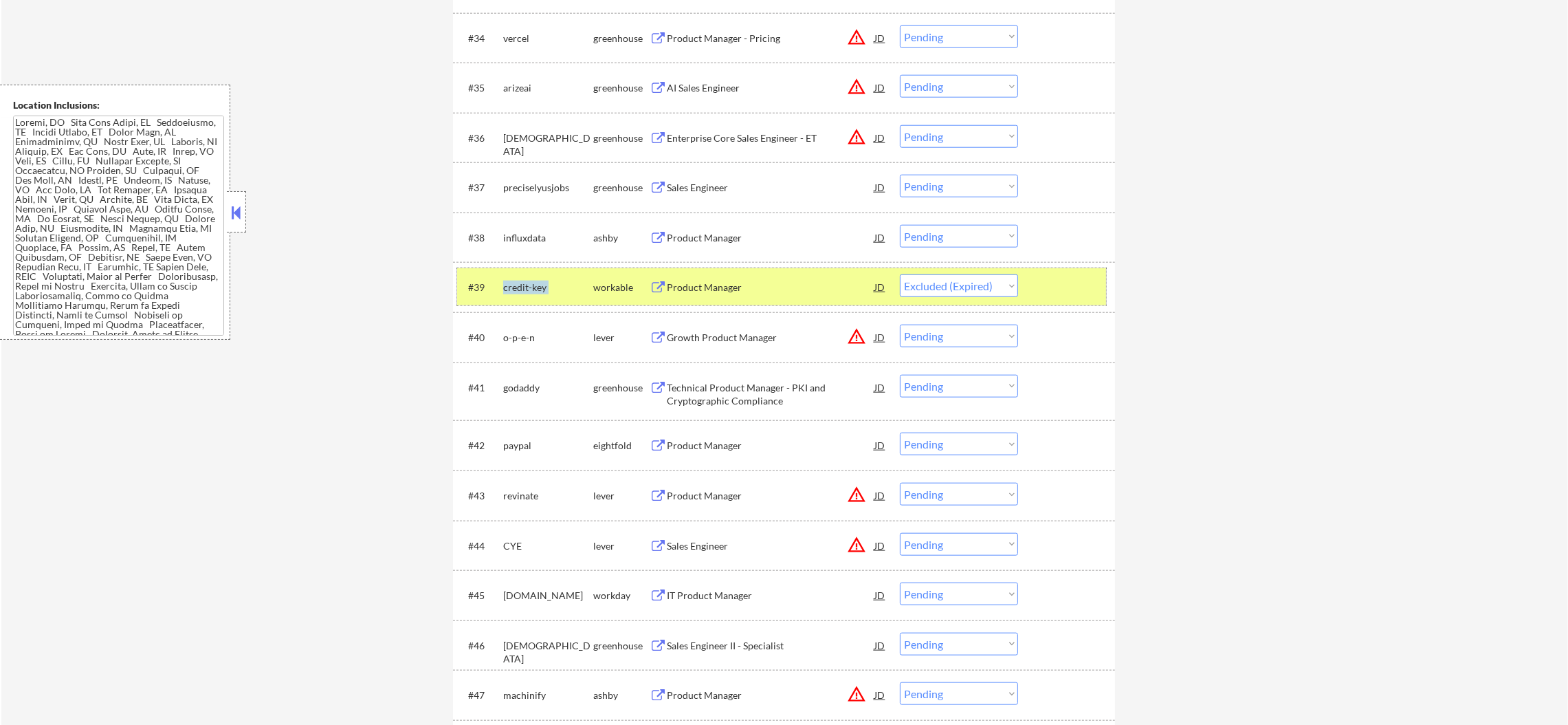
select select ""pending""
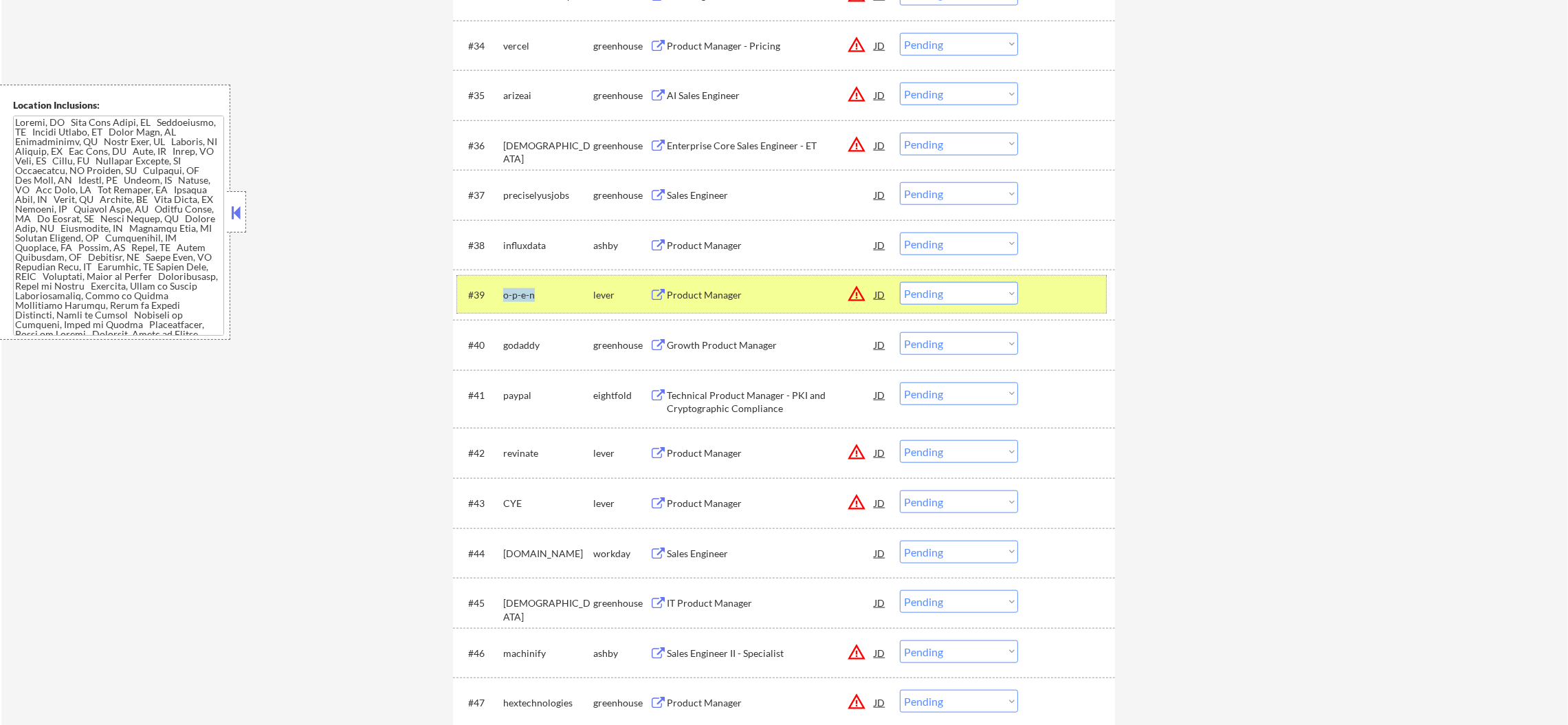
click at [544, 295] on div "o-p-e-n" at bounding box center [548, 295] width 90 height 14
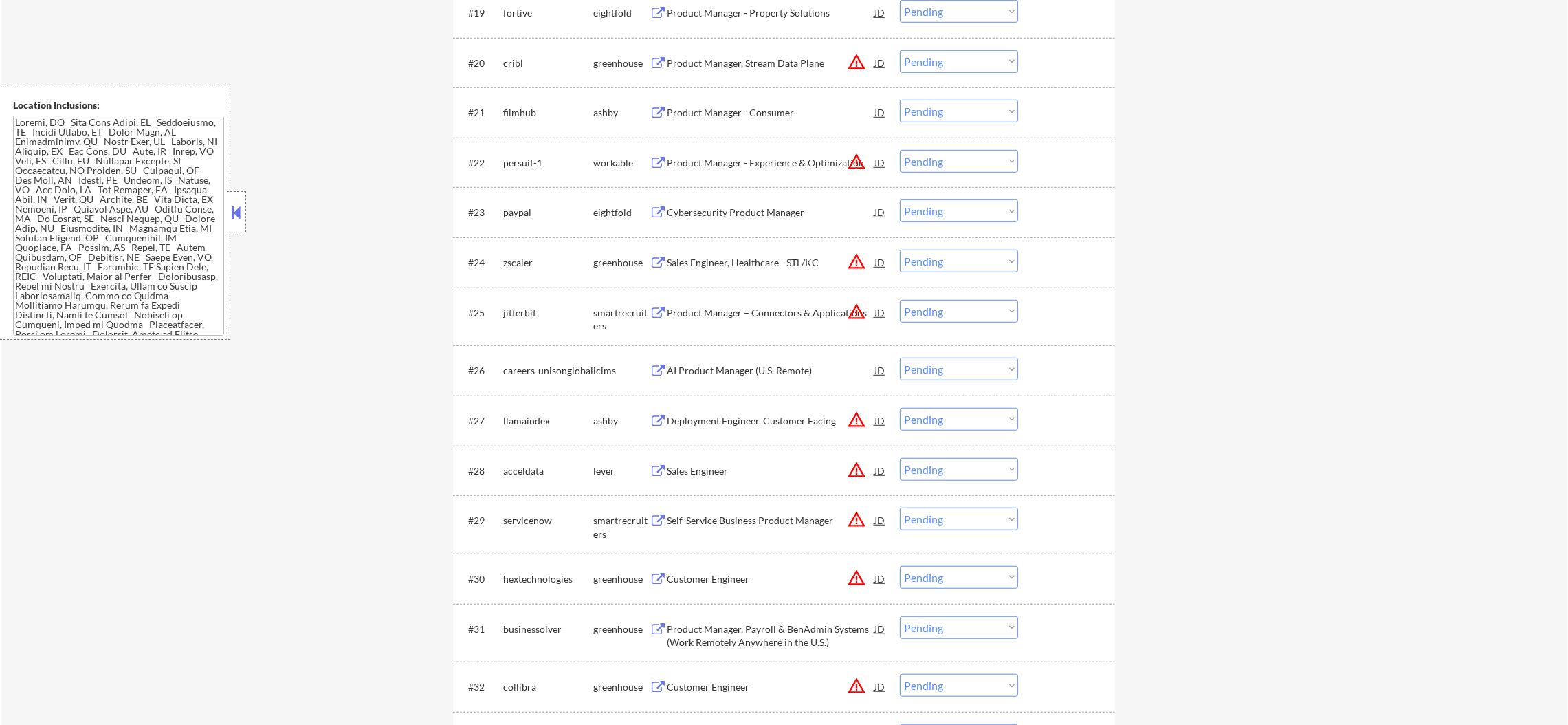
scroll to position [1342, 0]
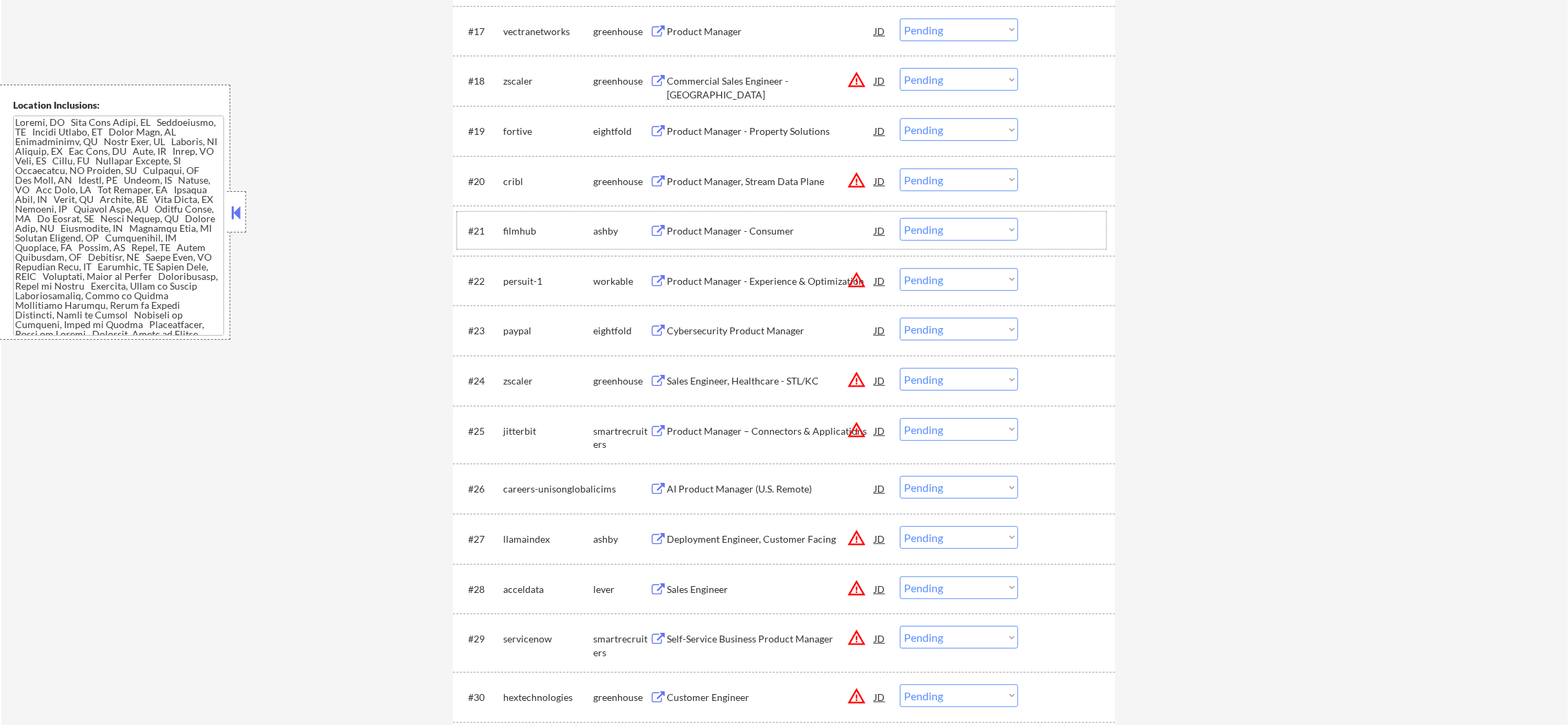
click at [511, 228] on div "filmhub" at bounding box center [548, 231] width 90 height 14
select select ""pending""
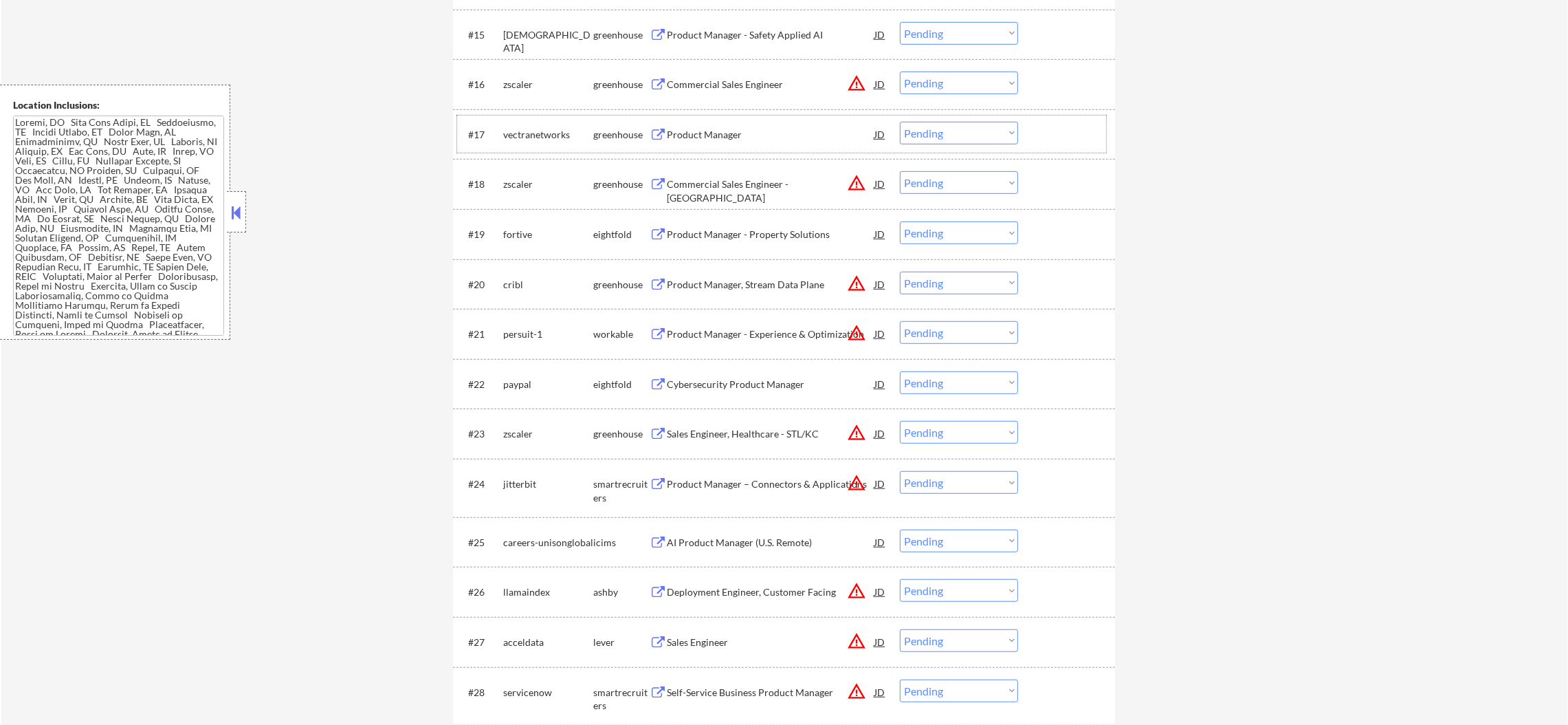
click at [521, 128] on div "vectranetworks" at bounding box center [548, 135] width 90 height 14
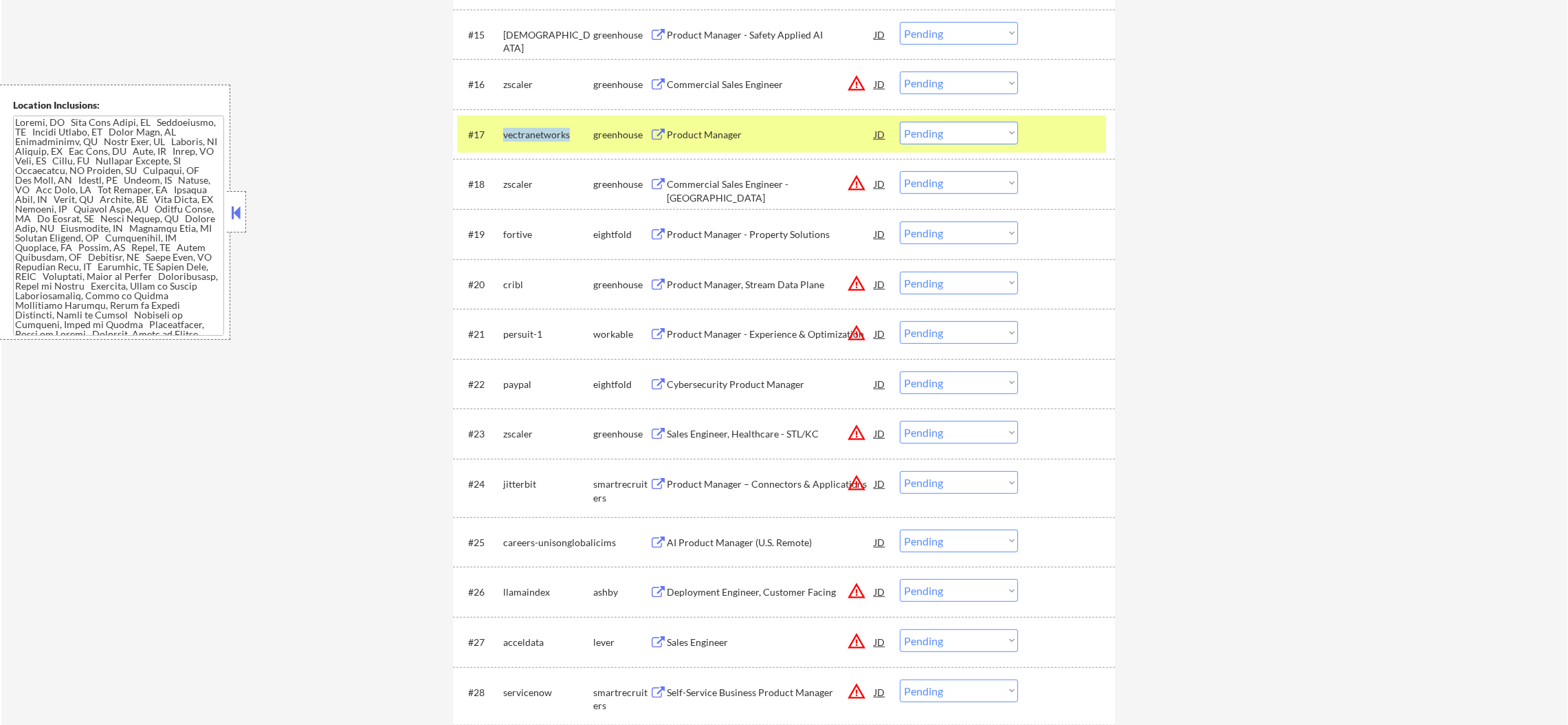
click at [521, 128] on div "vectranetworks" at bounding box center [548, 135] width 90 height 14
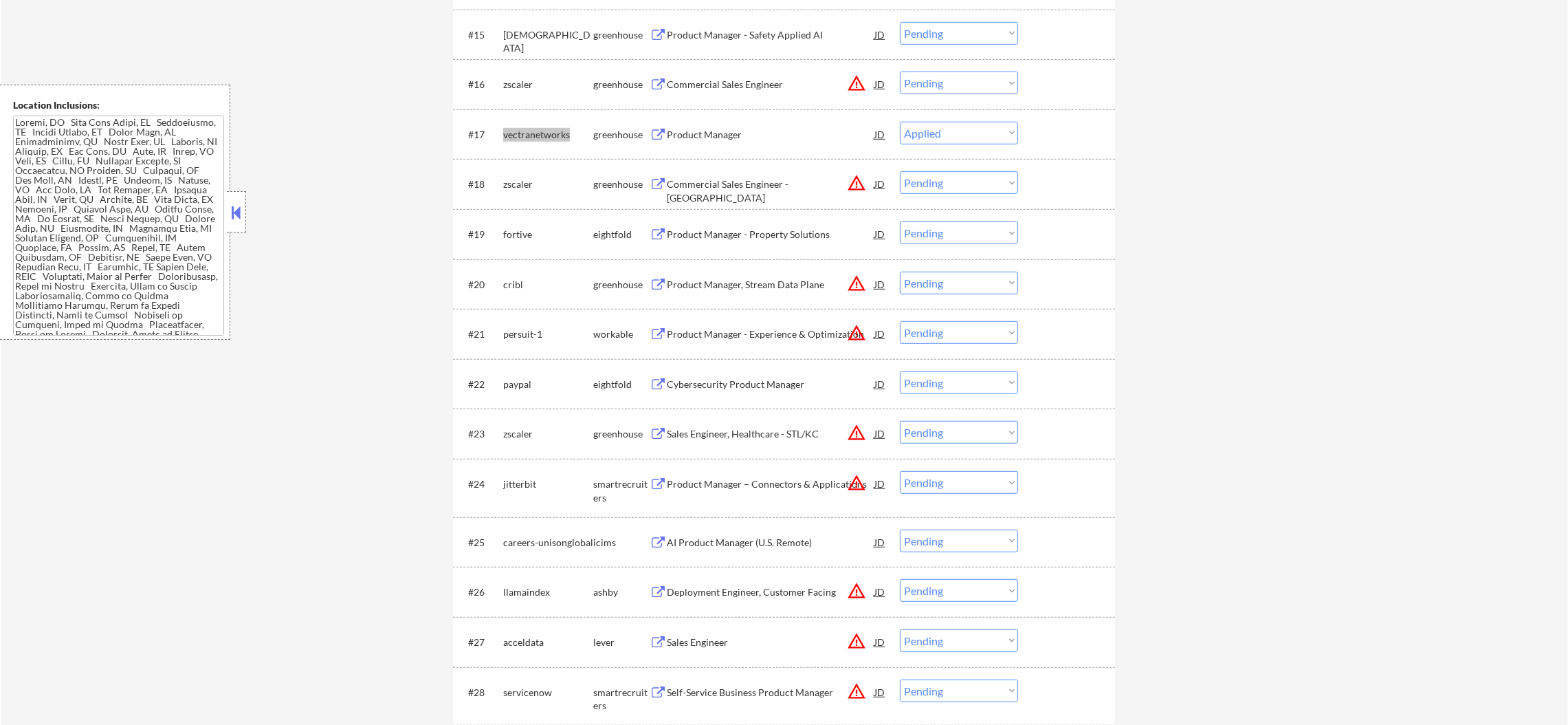
select select ""pending""
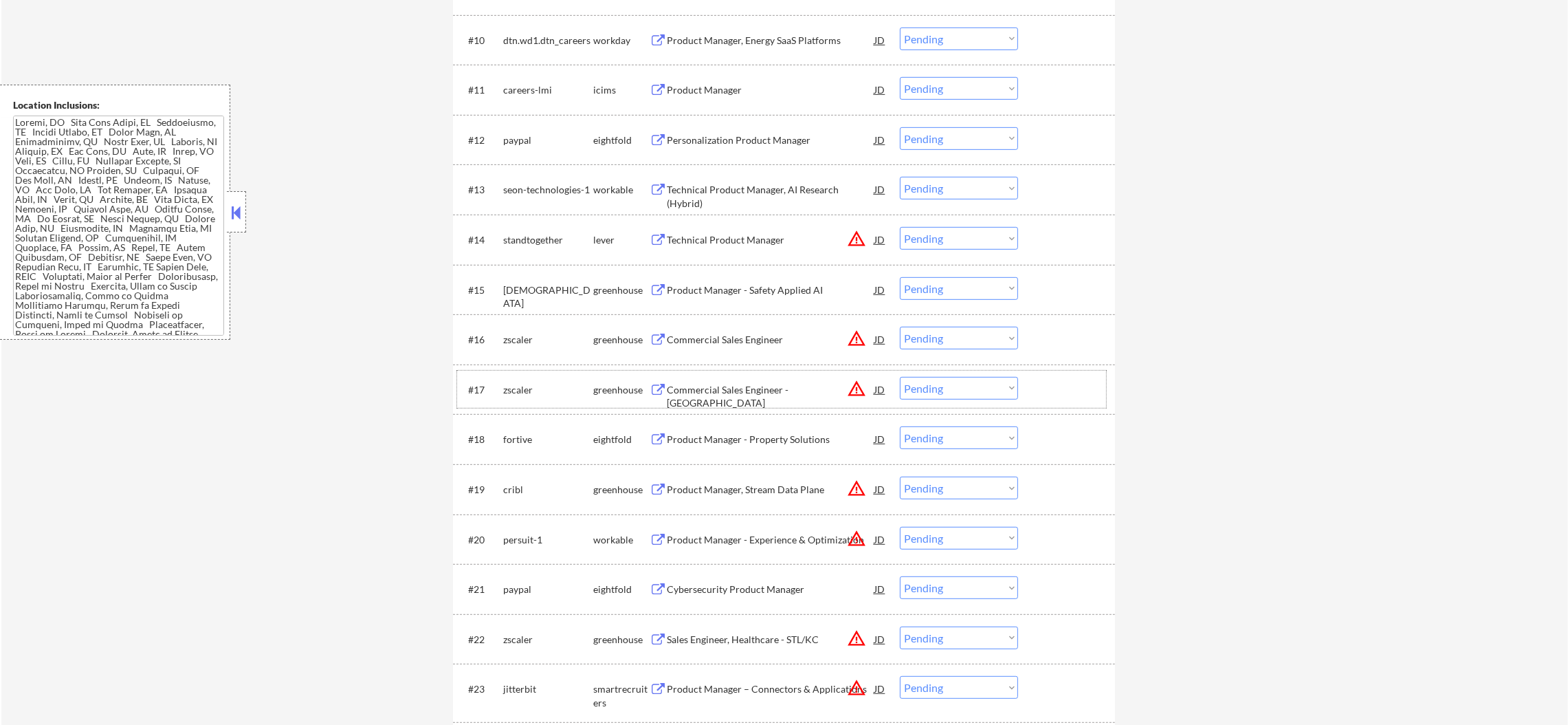
scroll to position [930, 0]
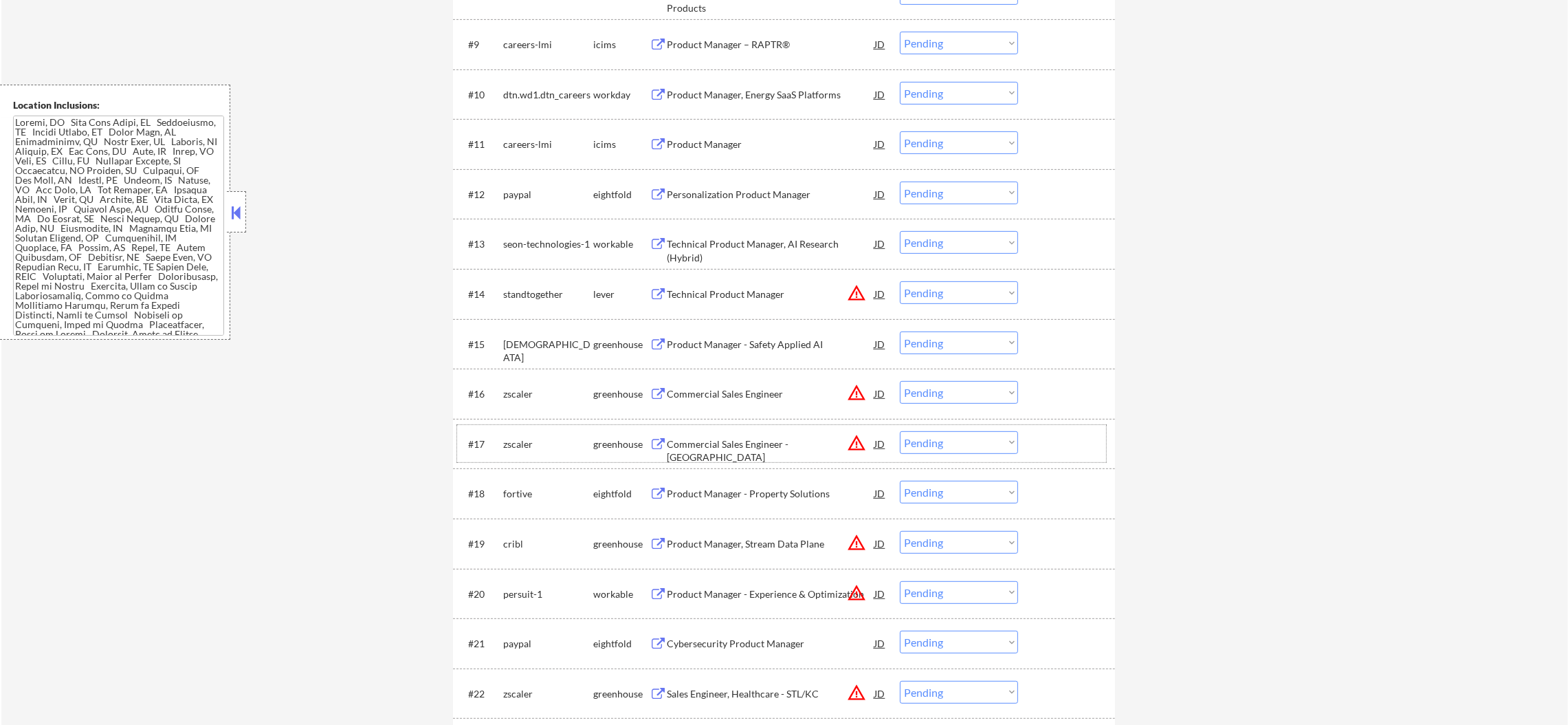
click at [546, 245] on div "seon-technologies-1" at bounding box center [548, 244] width 90 height 14
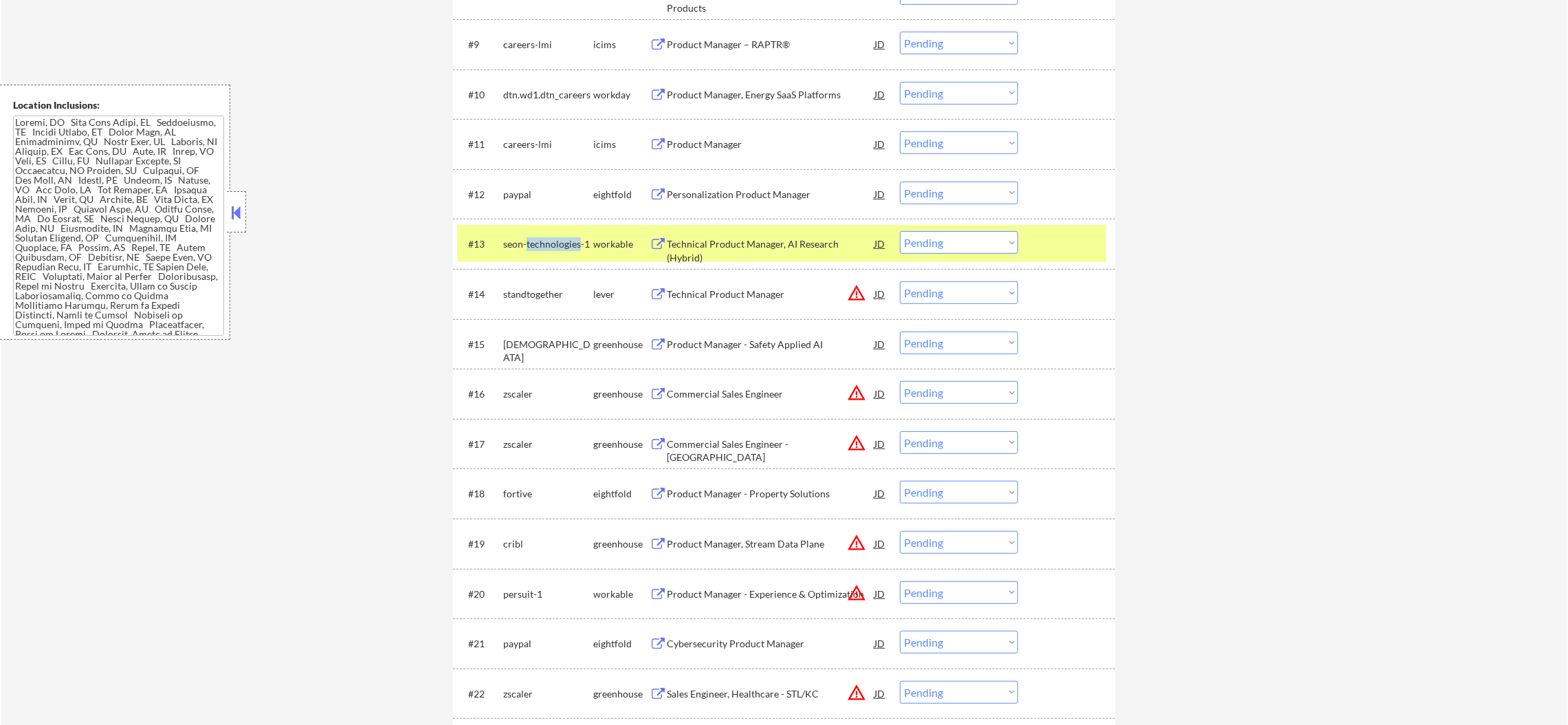
click at [546, 245] on div "seon-technologies-1" at bounding box center [548, 244] width 90 height 14
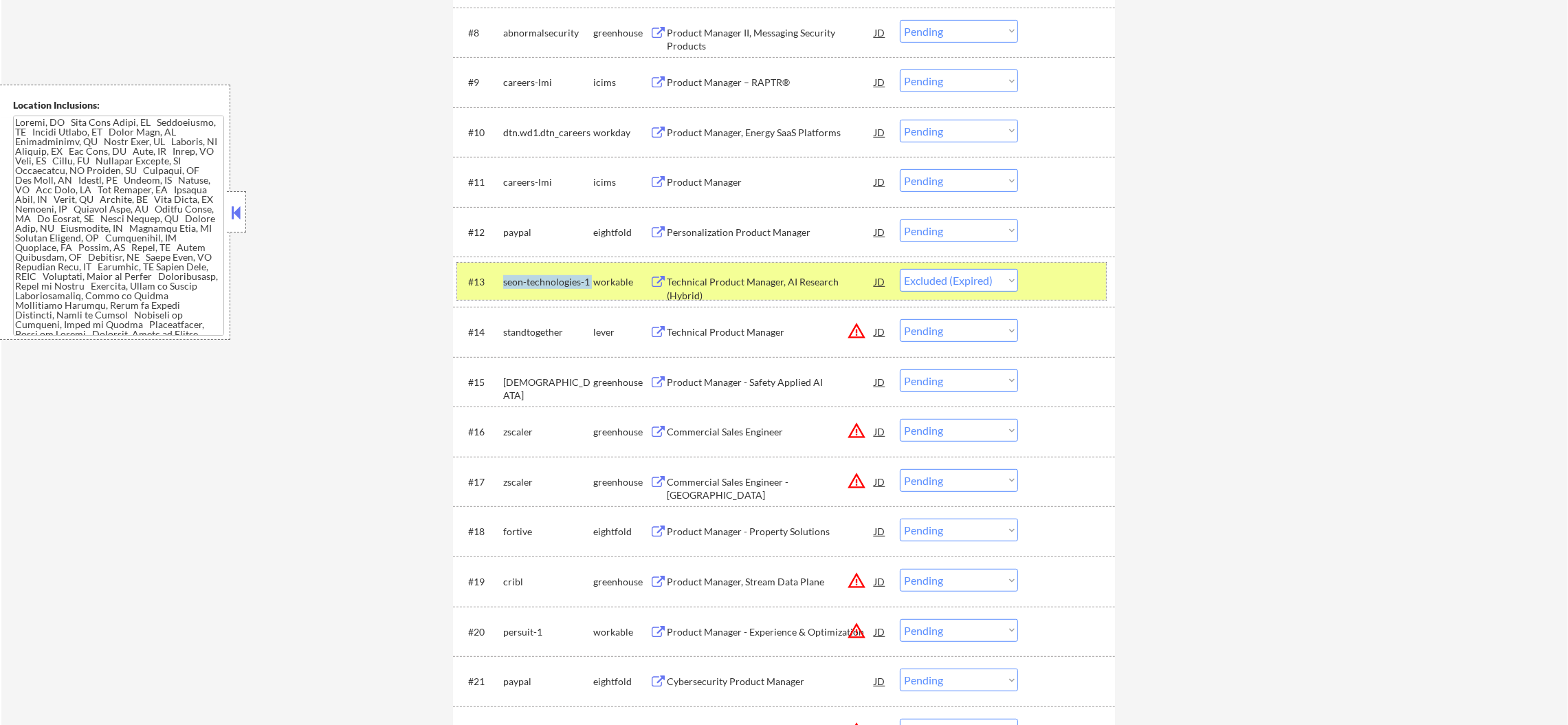
click at [544, 339] on div "standtogether" at bounding box center [548, 332] width 90 height 14
select select ""pending""
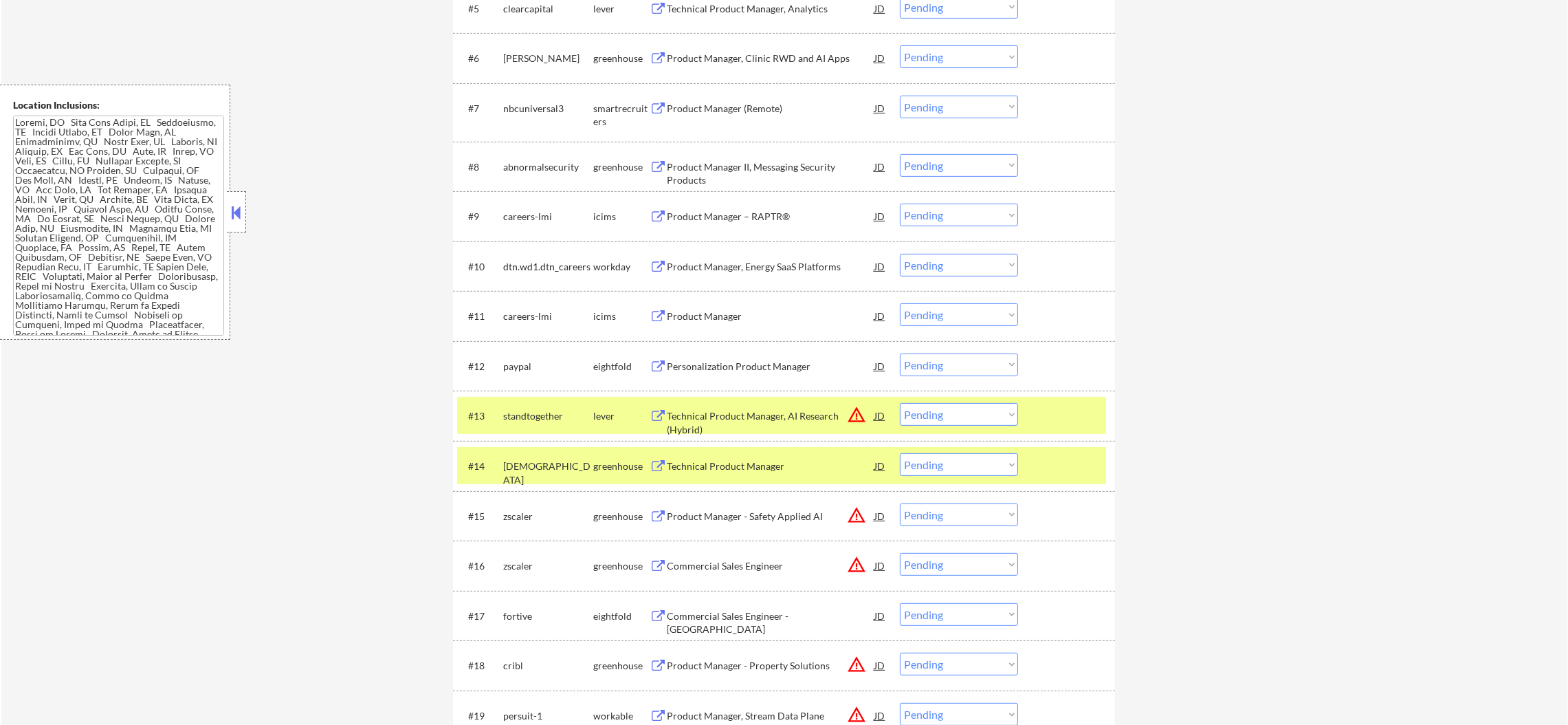
click at [533, 435] on div "#13 standtogether lever Technical Product Manager, AI Research (Hybrid) JD warn…" at bounding box center [784, 415] width 662 height 50
click at [521, 461] on div "[DEMOGRAPHIC_DATA]" at bounding box center [548, 473] width 90 height 27
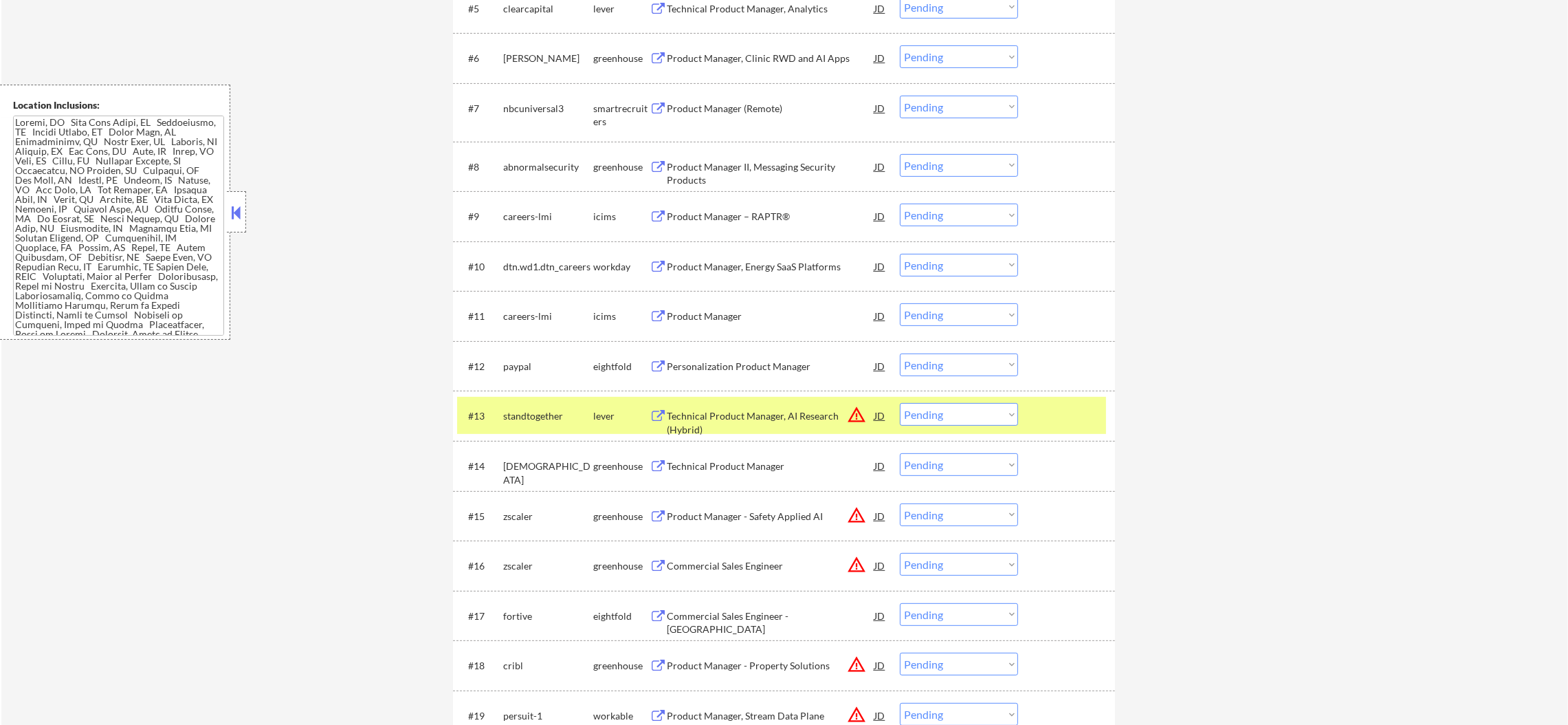
click at [535, 428] on div "#13 standtogether lever Technical Product Manager, AI Research (Hybrid) JD warn…" at bounding box center [782, 415] width 649 height 37
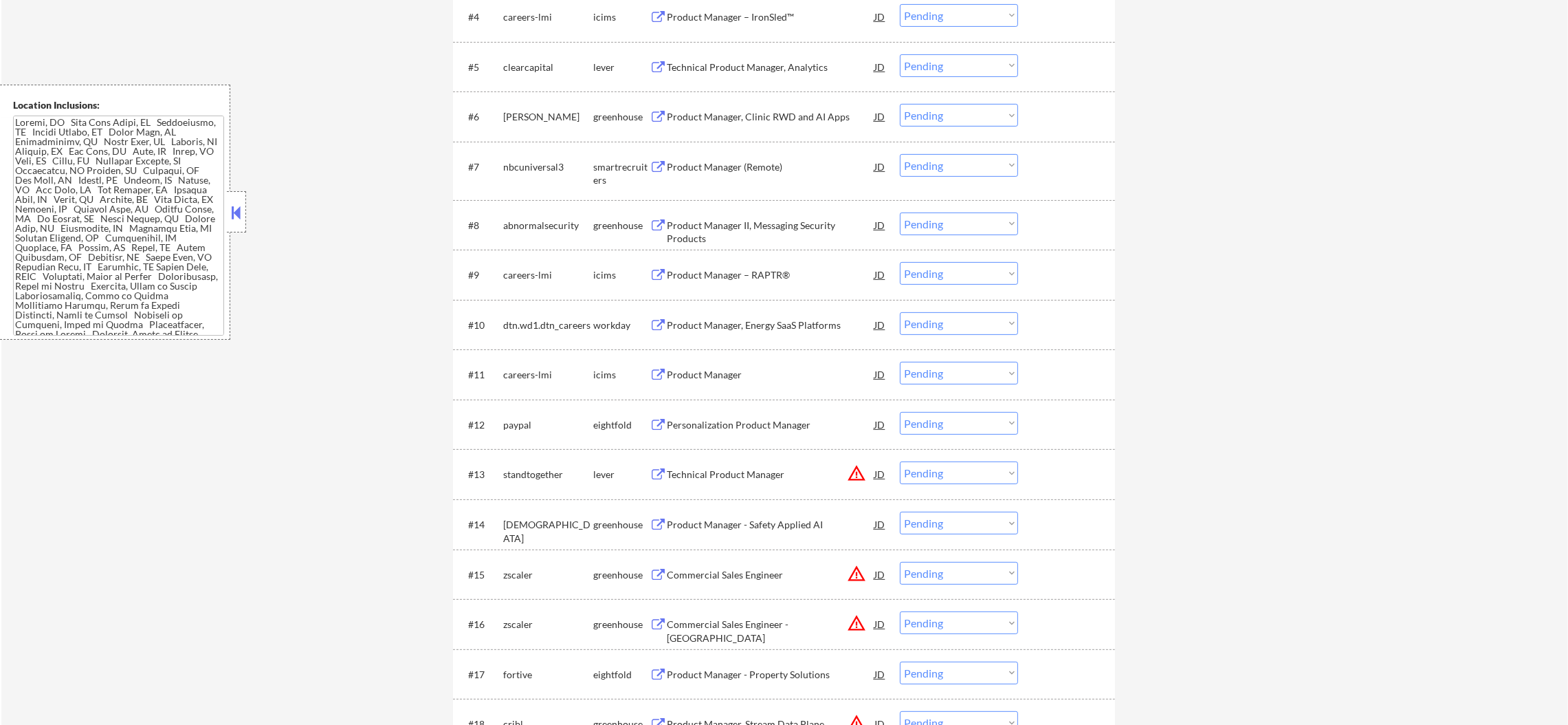
scroll to position [552, 0]
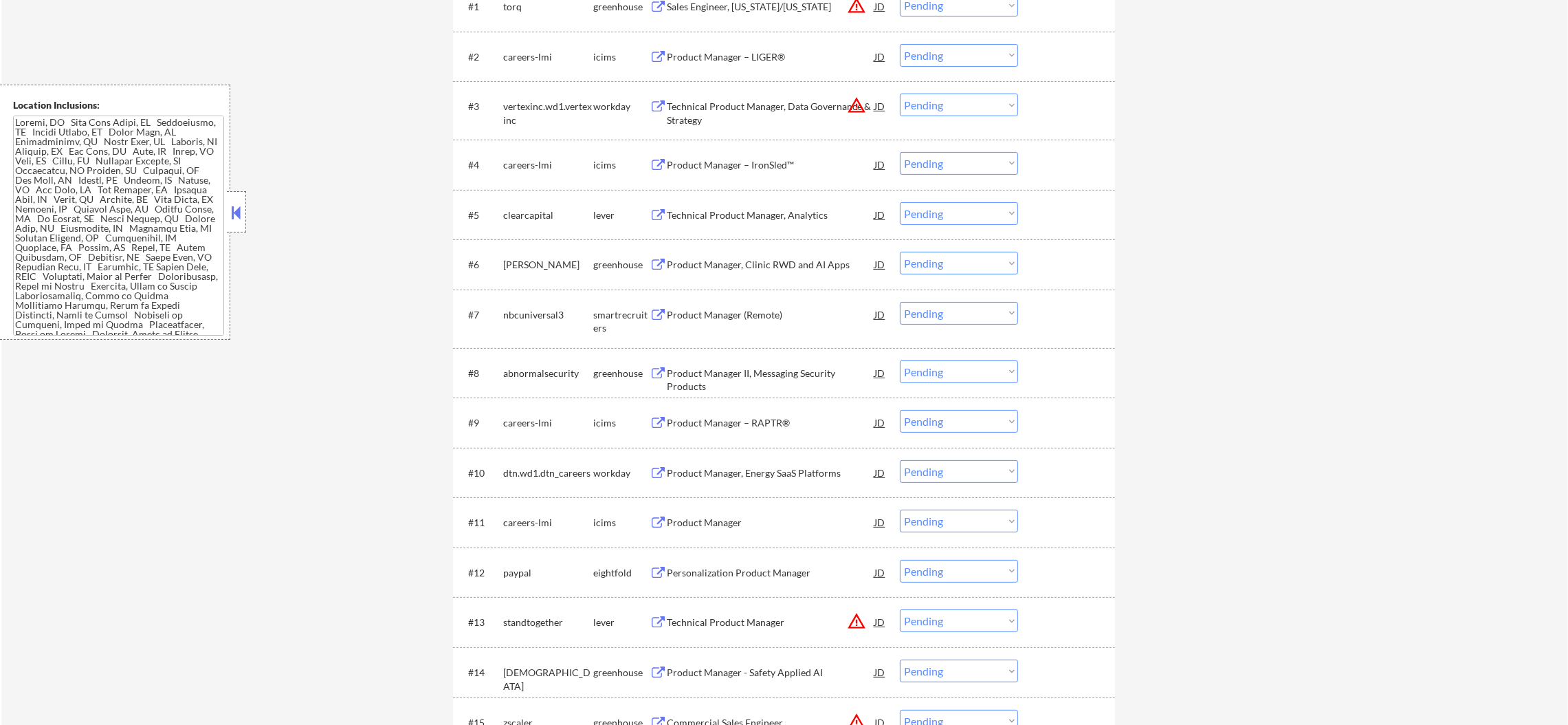
click at [526, 273] on div "[PERSON_NAME]" at bounding box center [548, 263] width 90 height 25
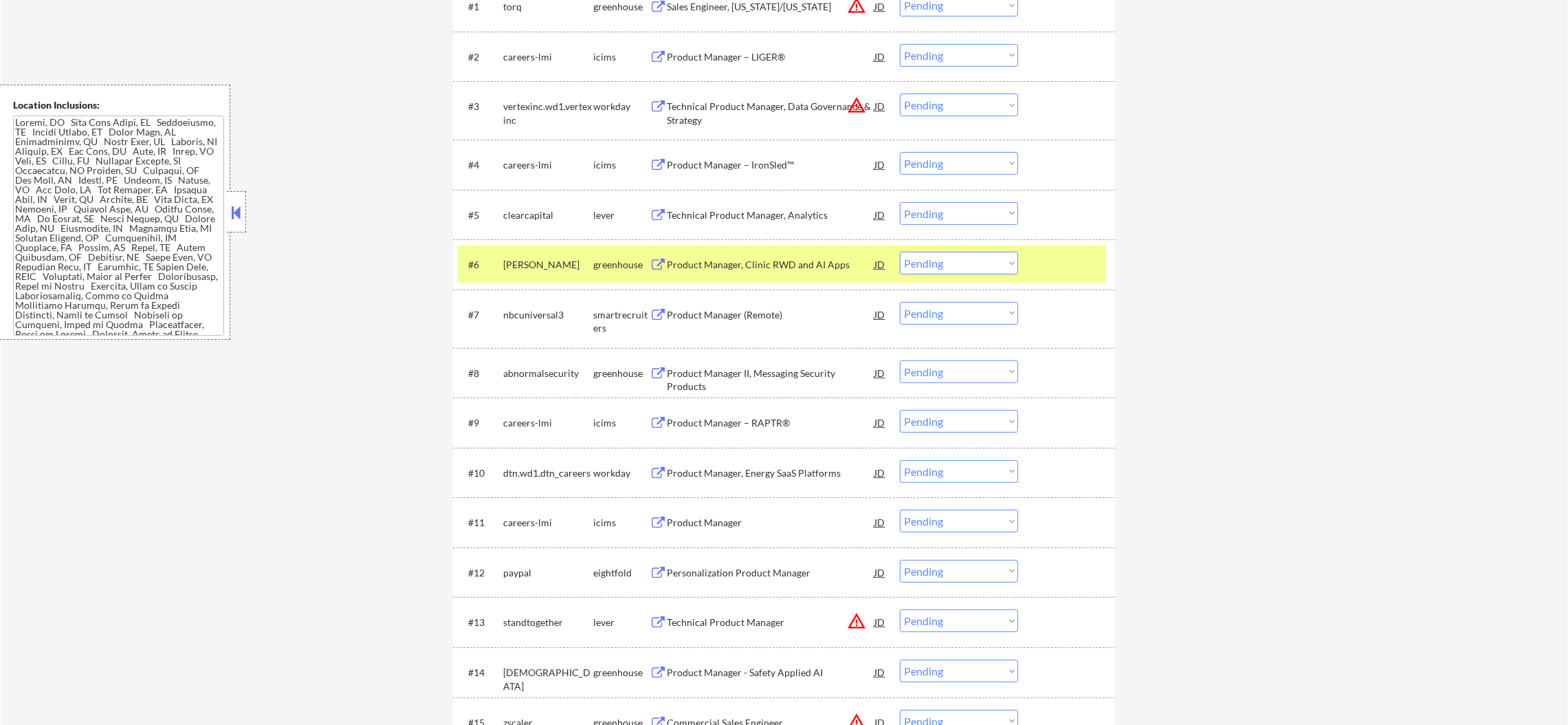
click at [526, 273] on div "[PERSON_NAME]" at bounding box center [548, 263] width 90 height 25
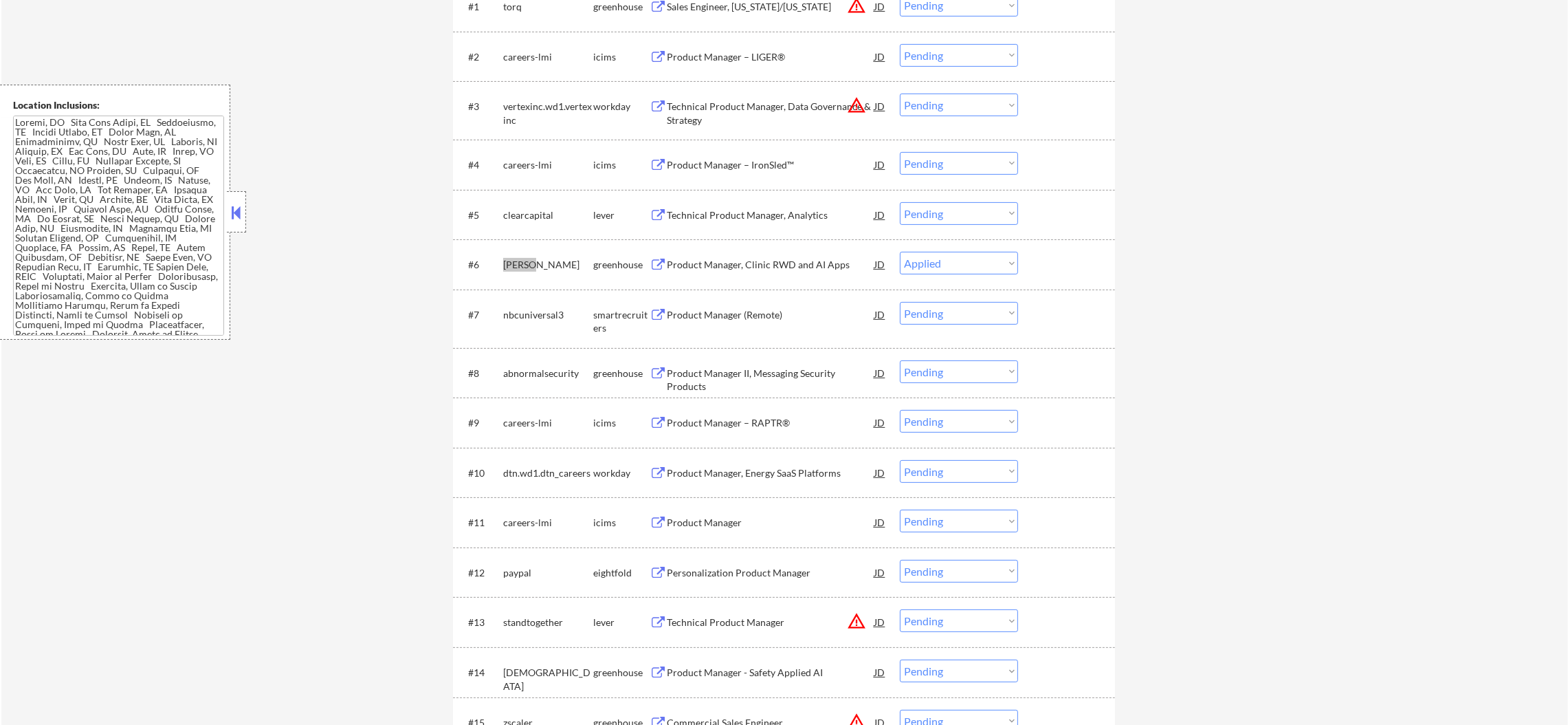
select select ""pending""
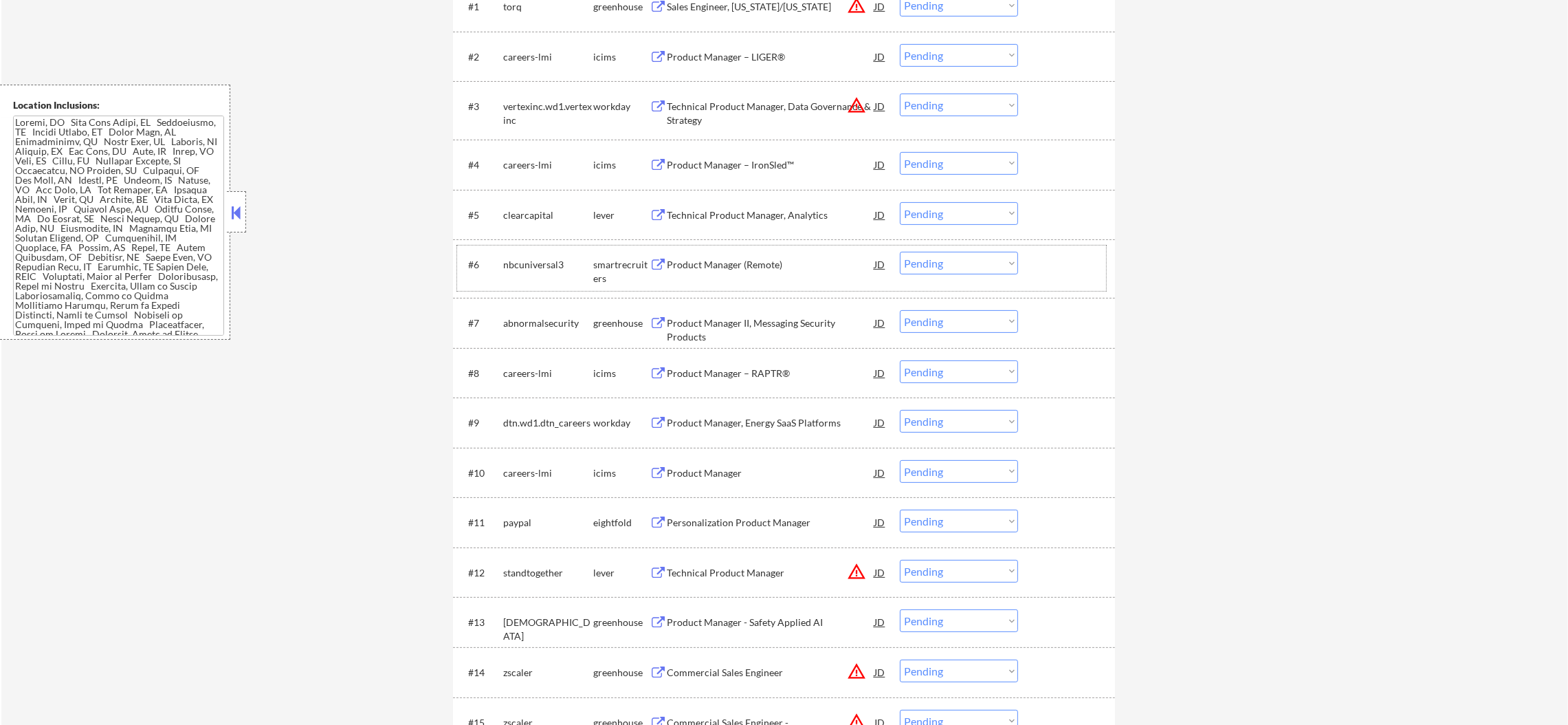
click at [520, 319] on div "abnormalsecurity" at bounding box center [548, 323] width 90 height 14
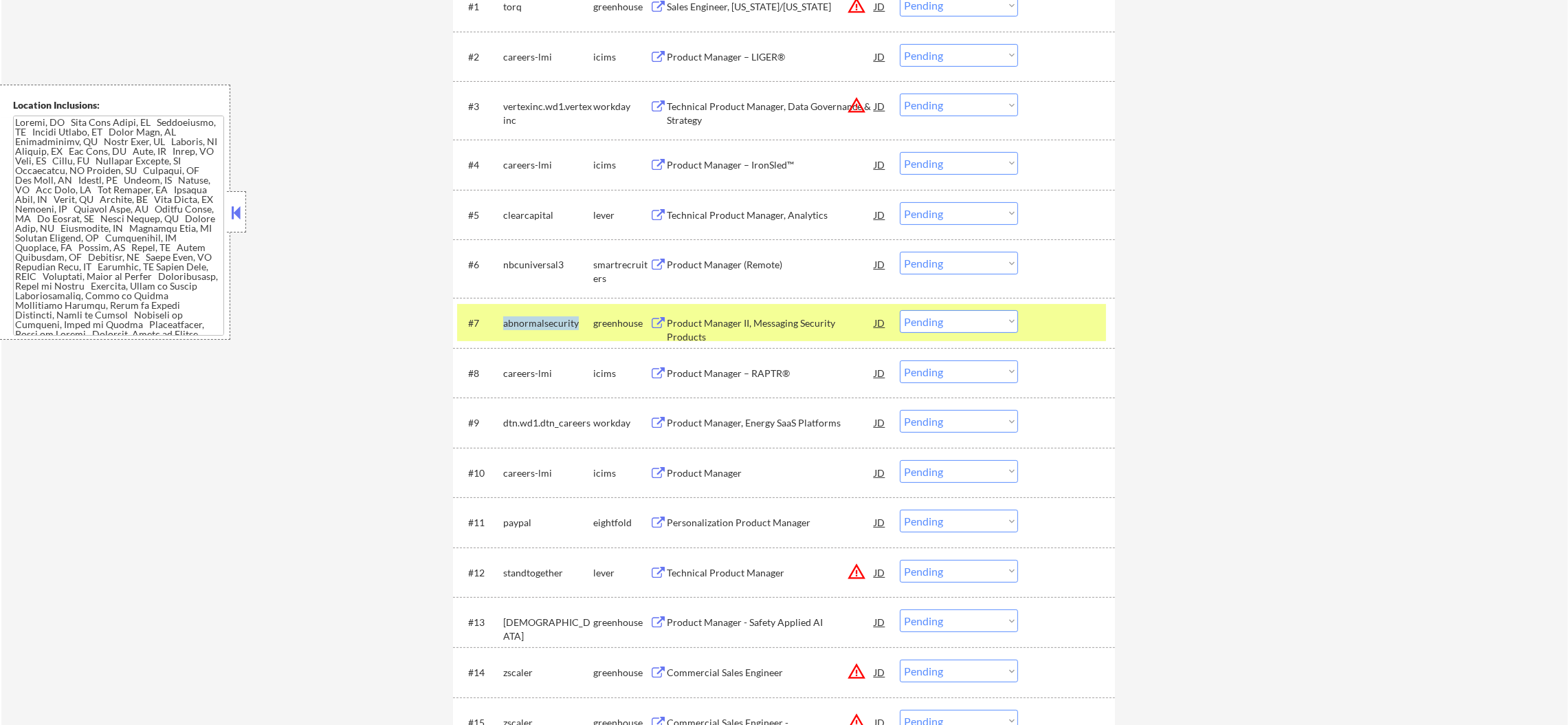
click at [520, 319] on div "abnormalsecurity" at bounding box center [548, 323] width 90 height 14
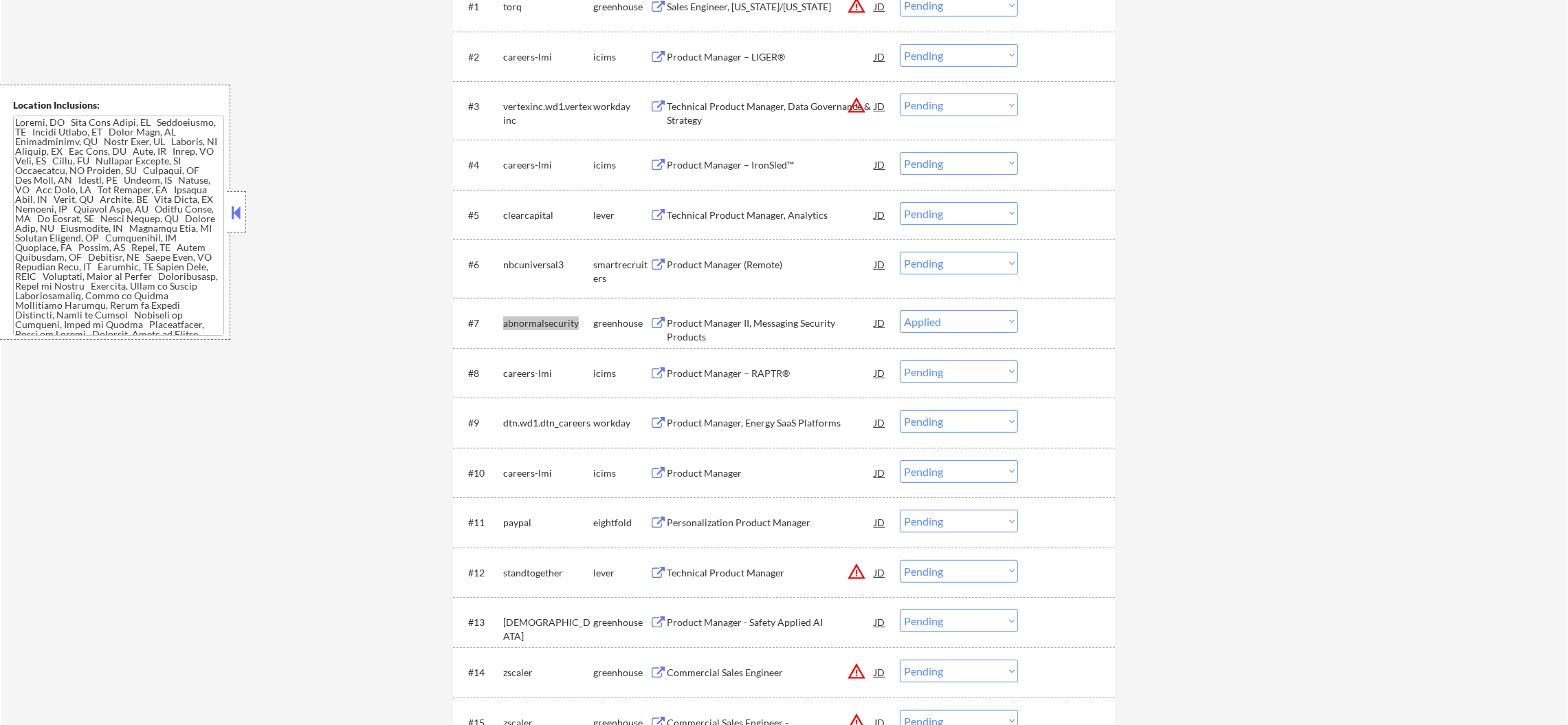
select select ""pending""
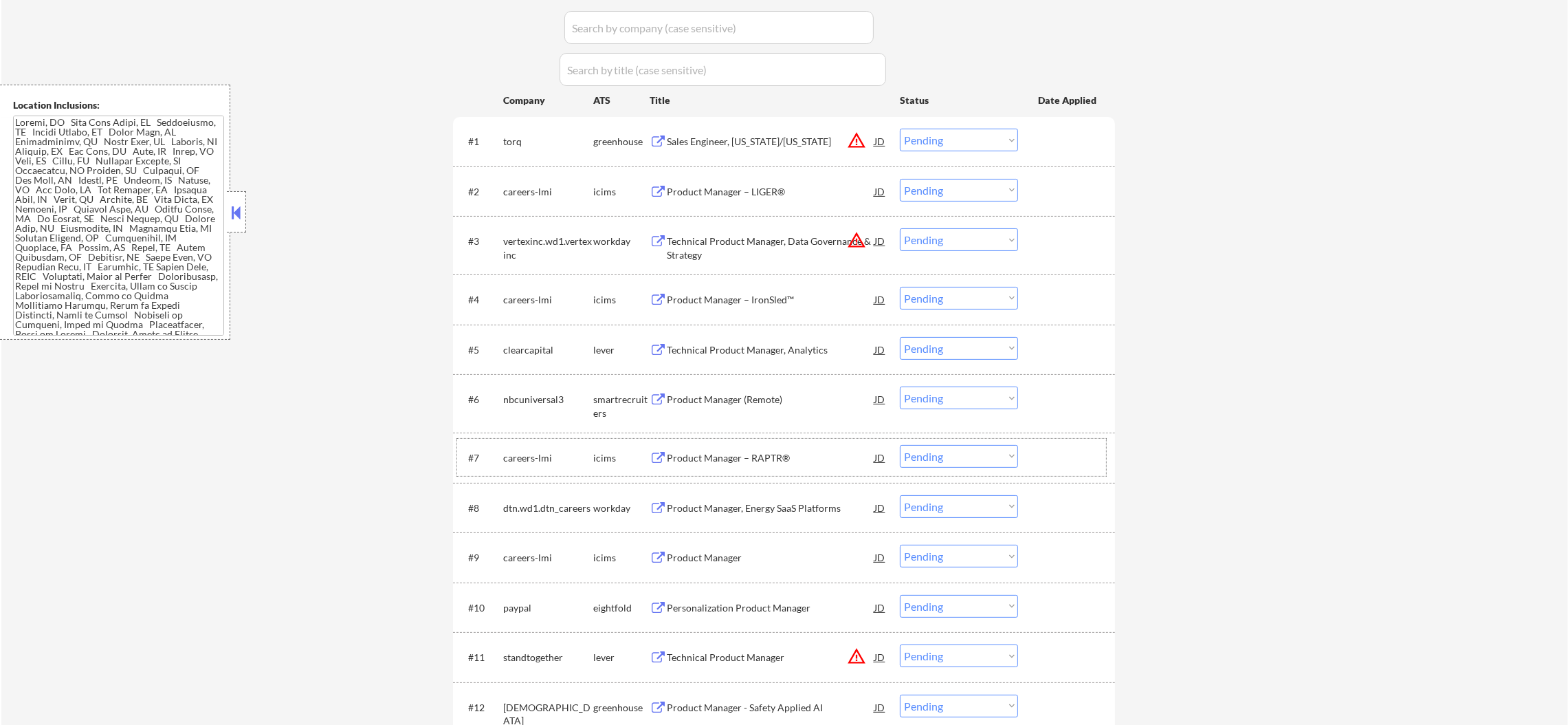
scroll to position [414, 0]
click at [526, 346] on div "clearcapital" at bounding box center [548, 352] width 90 height 14
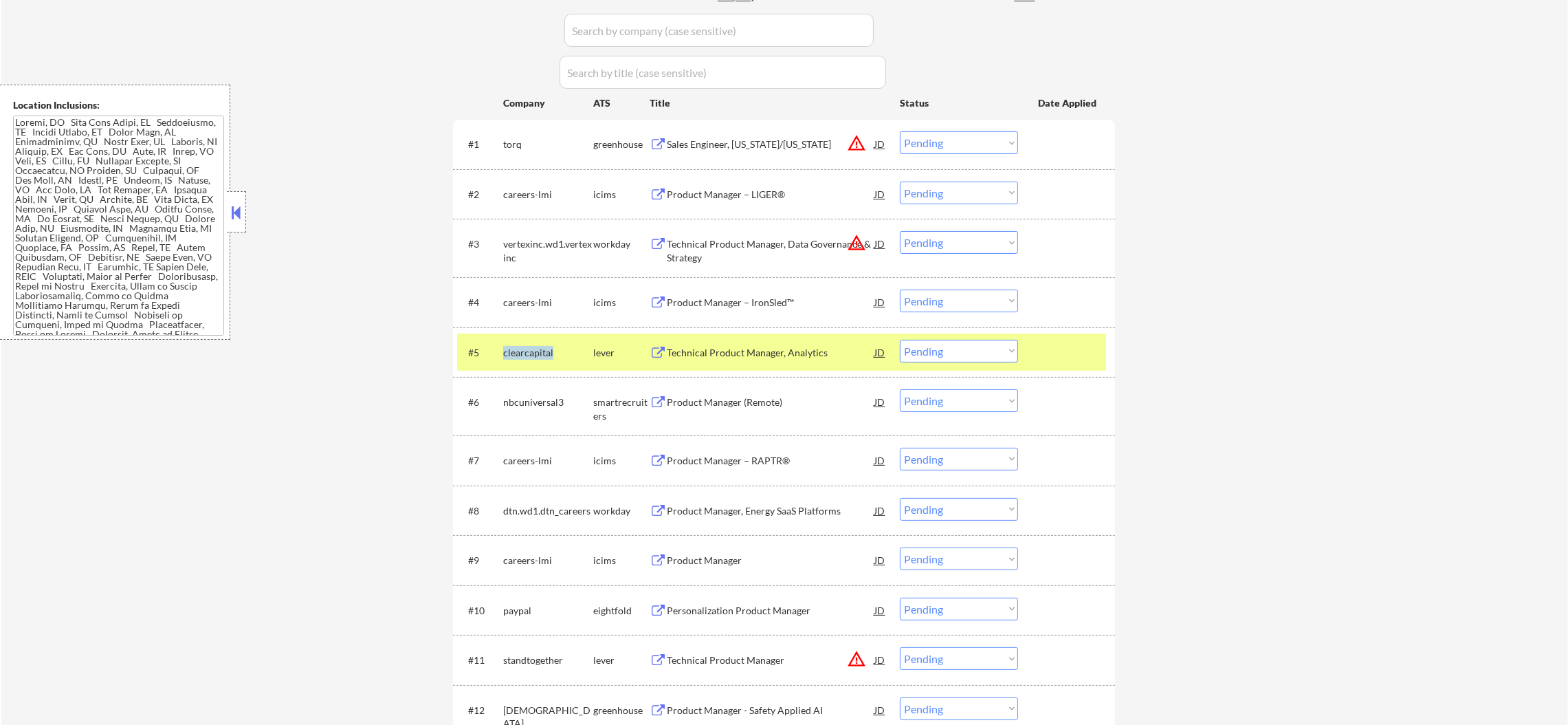
click at [526, 346] on div "clearcapital" at bounding box center [548, 352] width 90 height 14
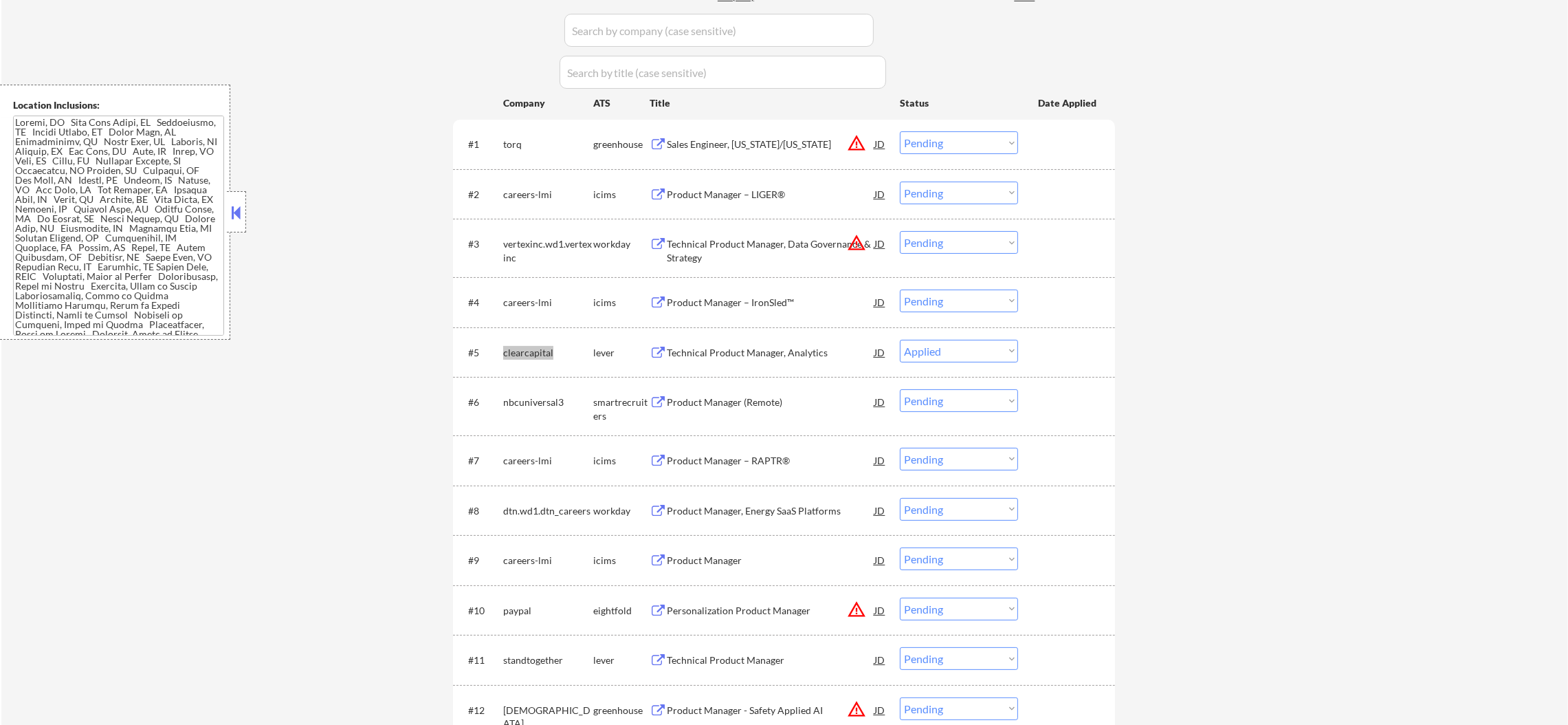
select select ""pending""
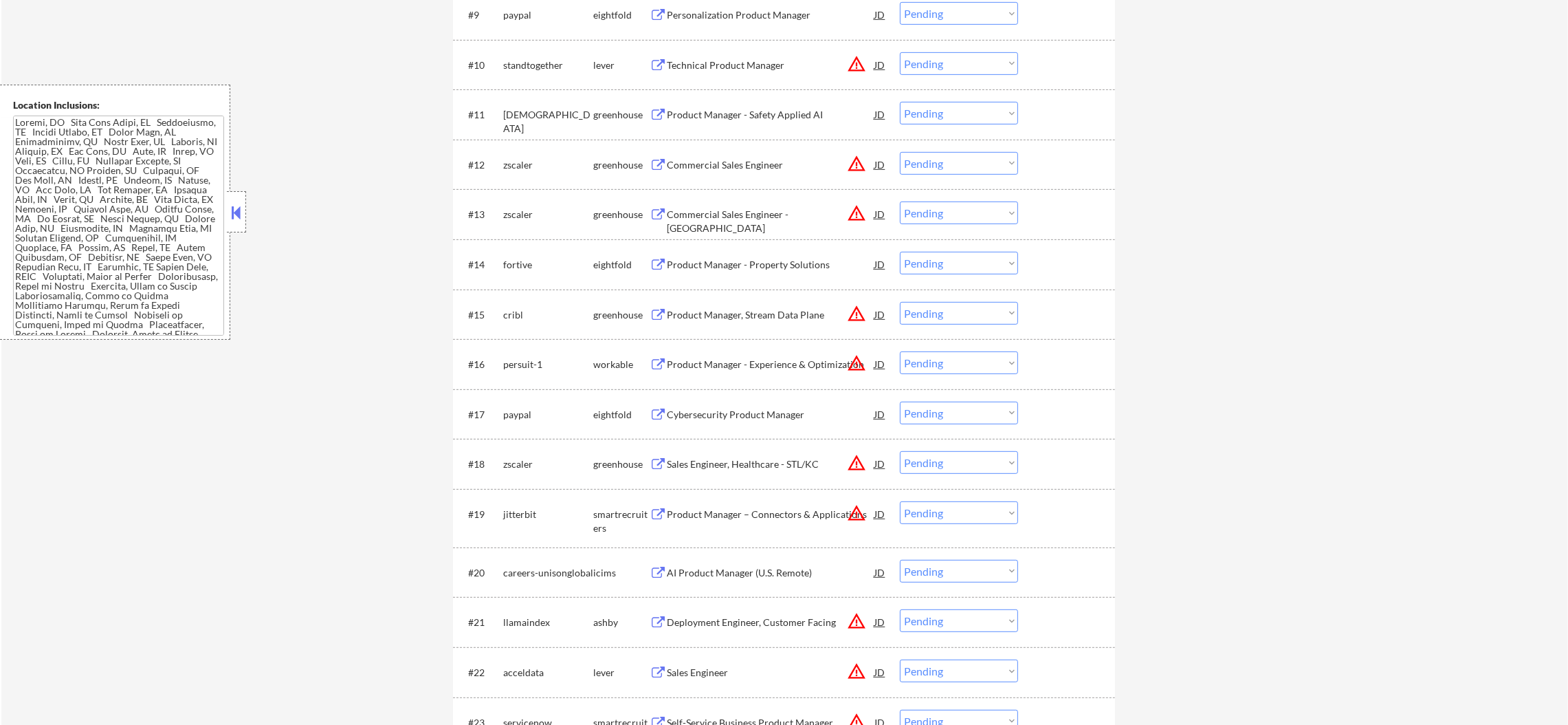
scroll to position [964, 0]
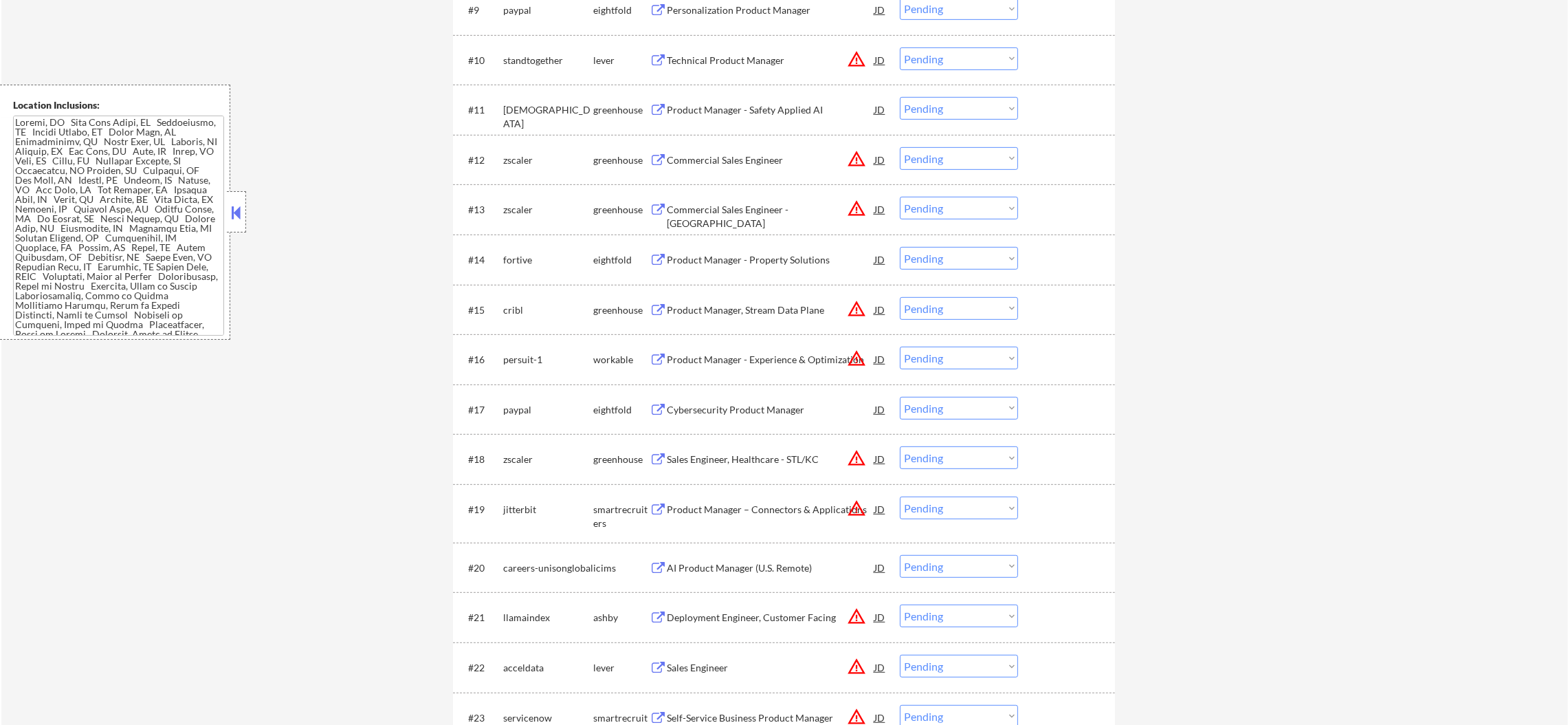
click at [523, 110] on div "[DEMOGRAPHIC_DATA]" at bounding box center [548, 116] width 90 height 27
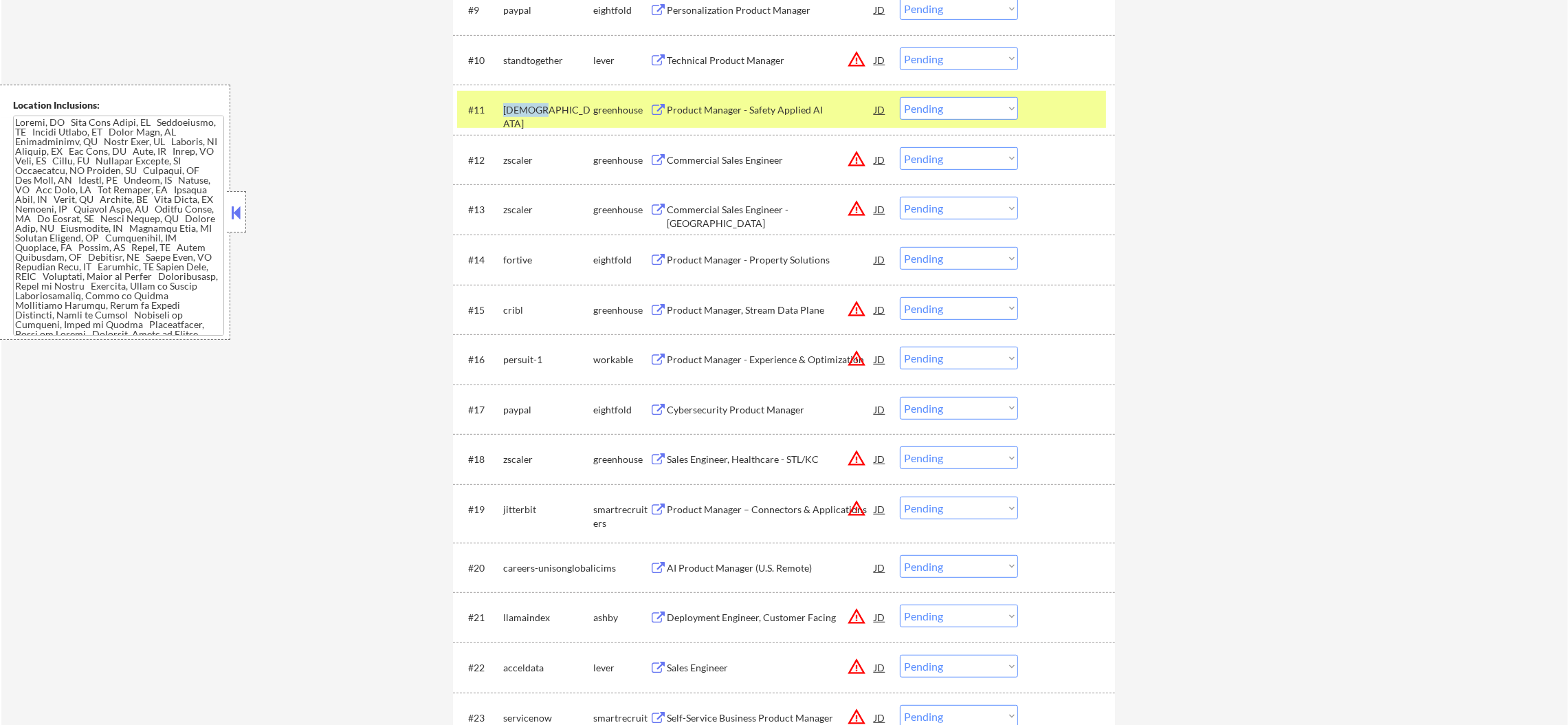
click at [523, 110] on div "[DEMOGRAPHIC_DATA]" at bounding box center [548, 116] width 90 height 27
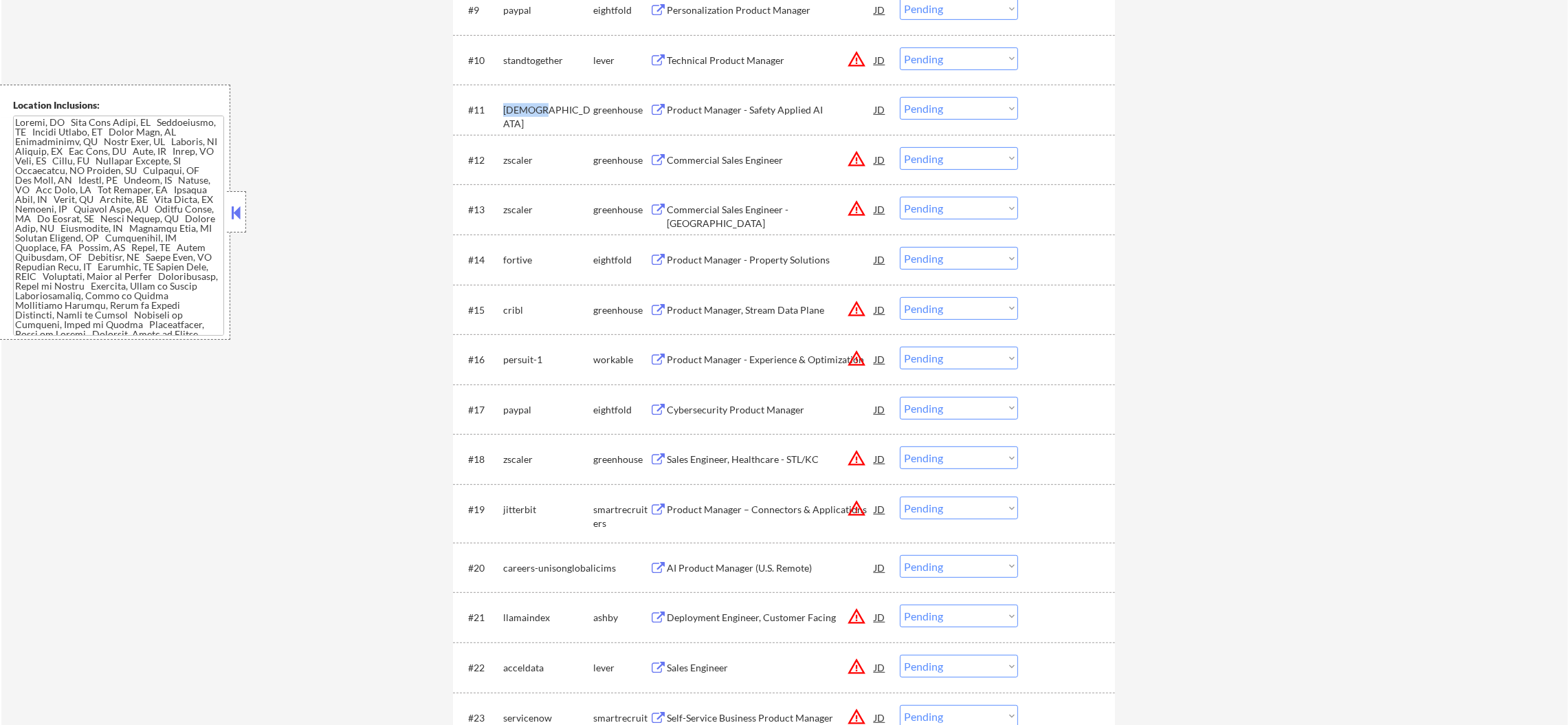
drag, startPoint x: 523, startPoint y: 110, endPoint x: 537, endPoint y: 119, distance: 16.6
click at [537, 119] on div "[DEMOGRAPHIC_DATA]" at bounding box center [548, 109] width 90 height 25
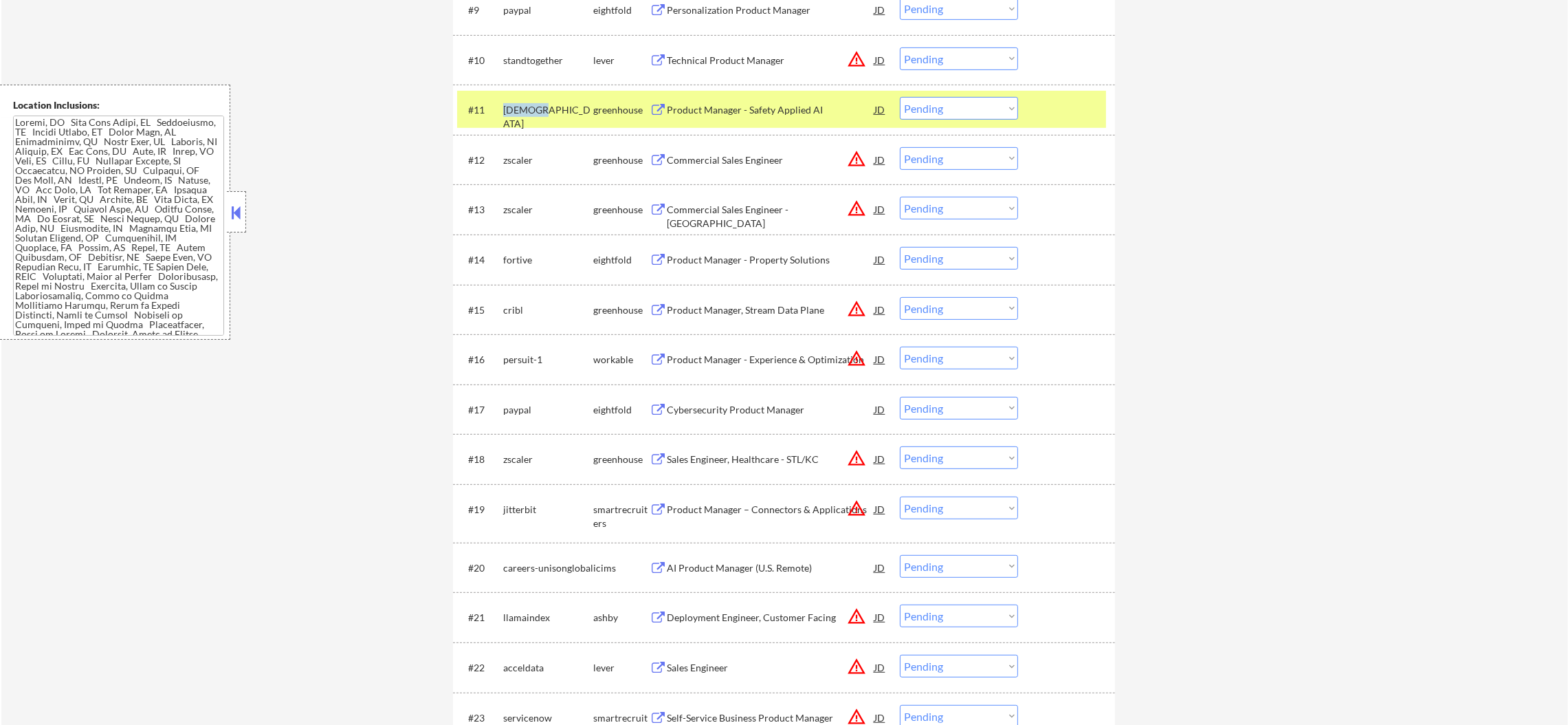
click at [537, 119] on div "[DEMOGRAPHIC_DATA]" at bounding box center [548, 109] width 90 height 25
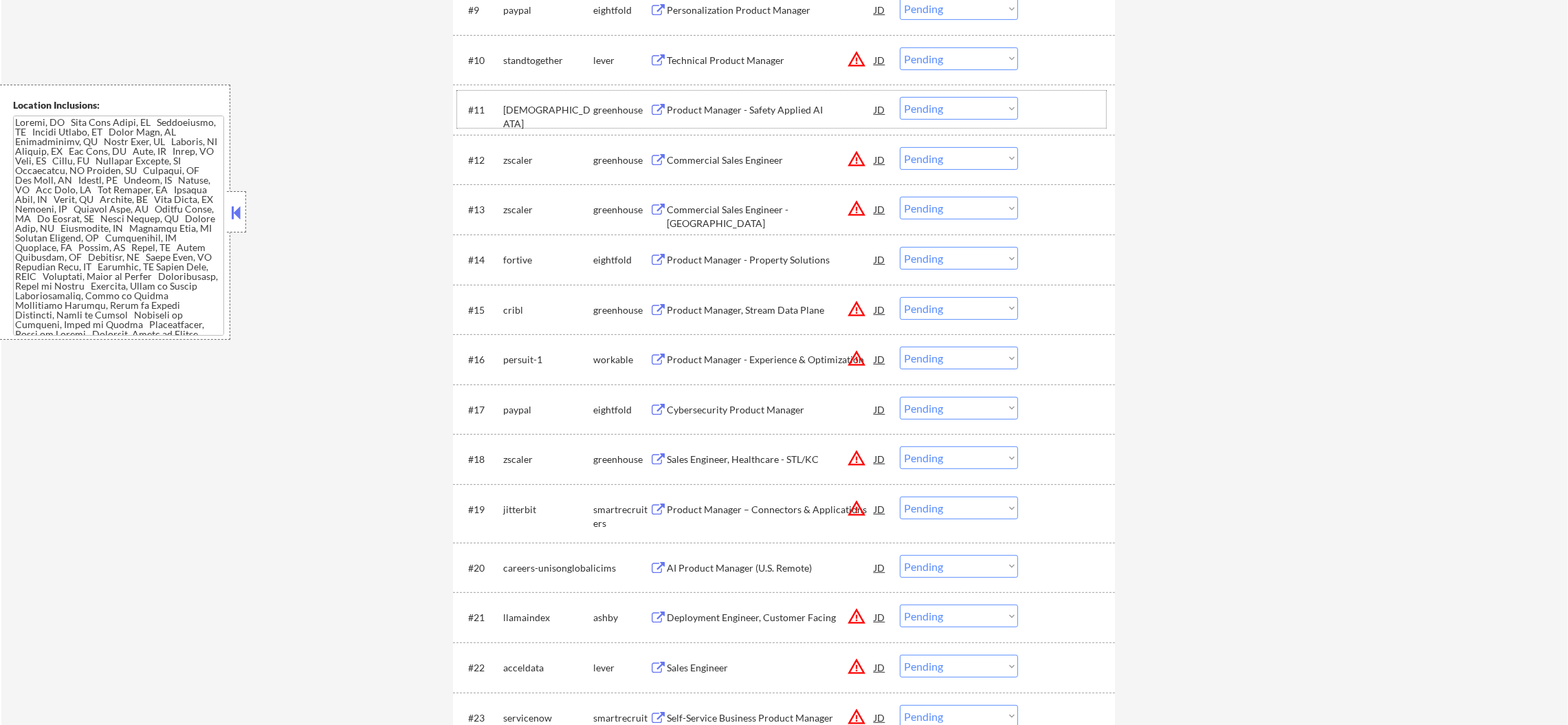
click at [501, 119] on div "#11 samsara greenhouse Product Manager - Safety Applied AI JD warning_amber Cho…" at bounding box center [782, 110] width 649 height 37
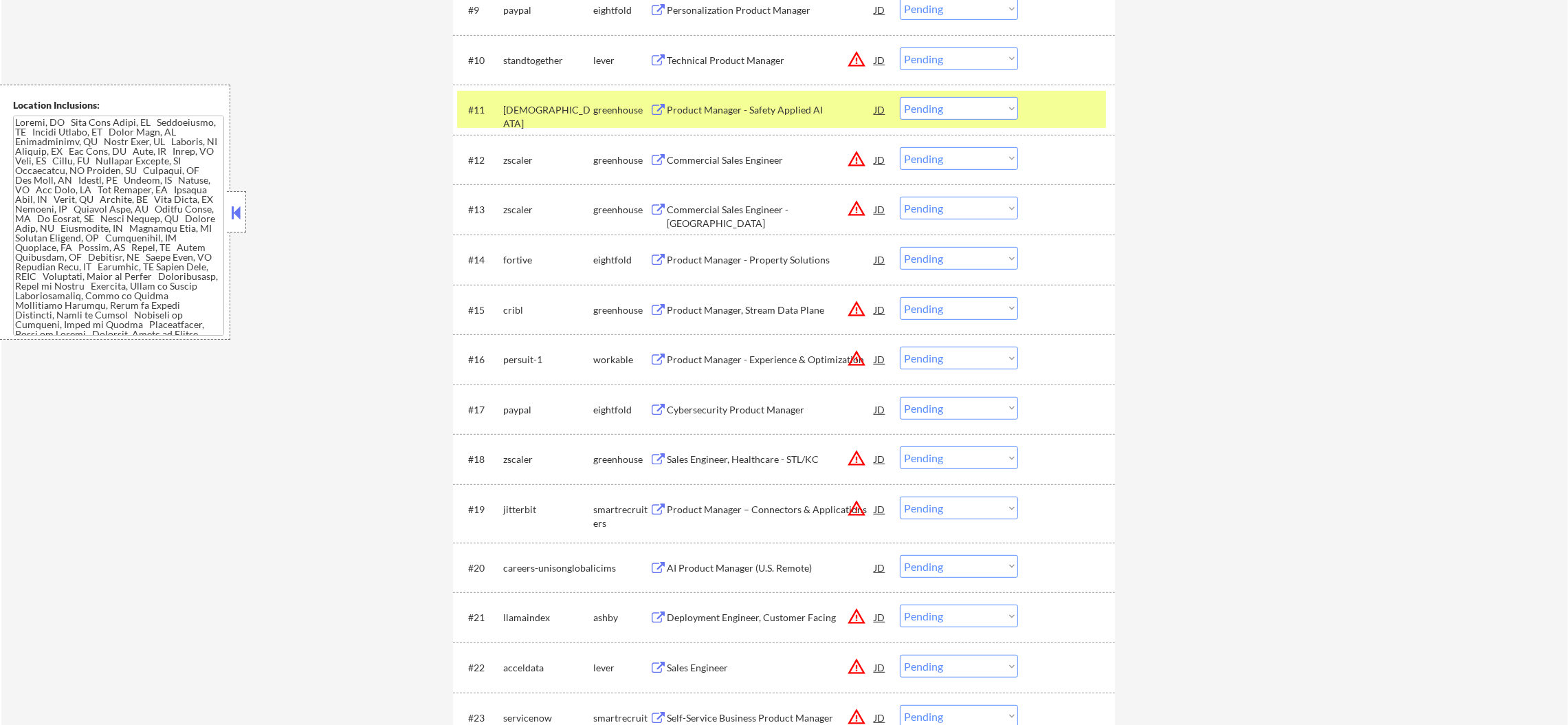
click at [514, 110] on div "[DEMOGRAPHIC_DATA]" at bounding box center [548, 116] width 90 height 27
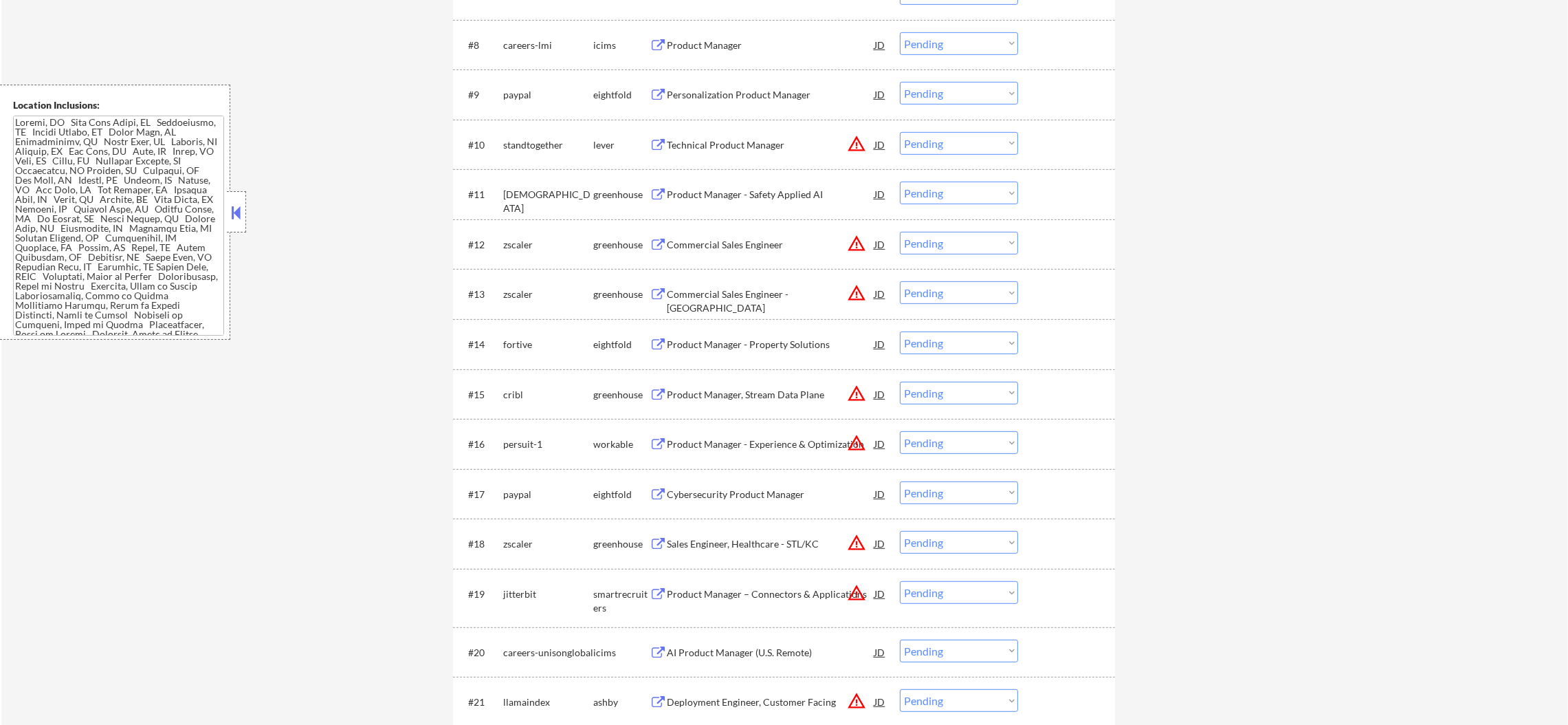
scroll to position [827, 0]
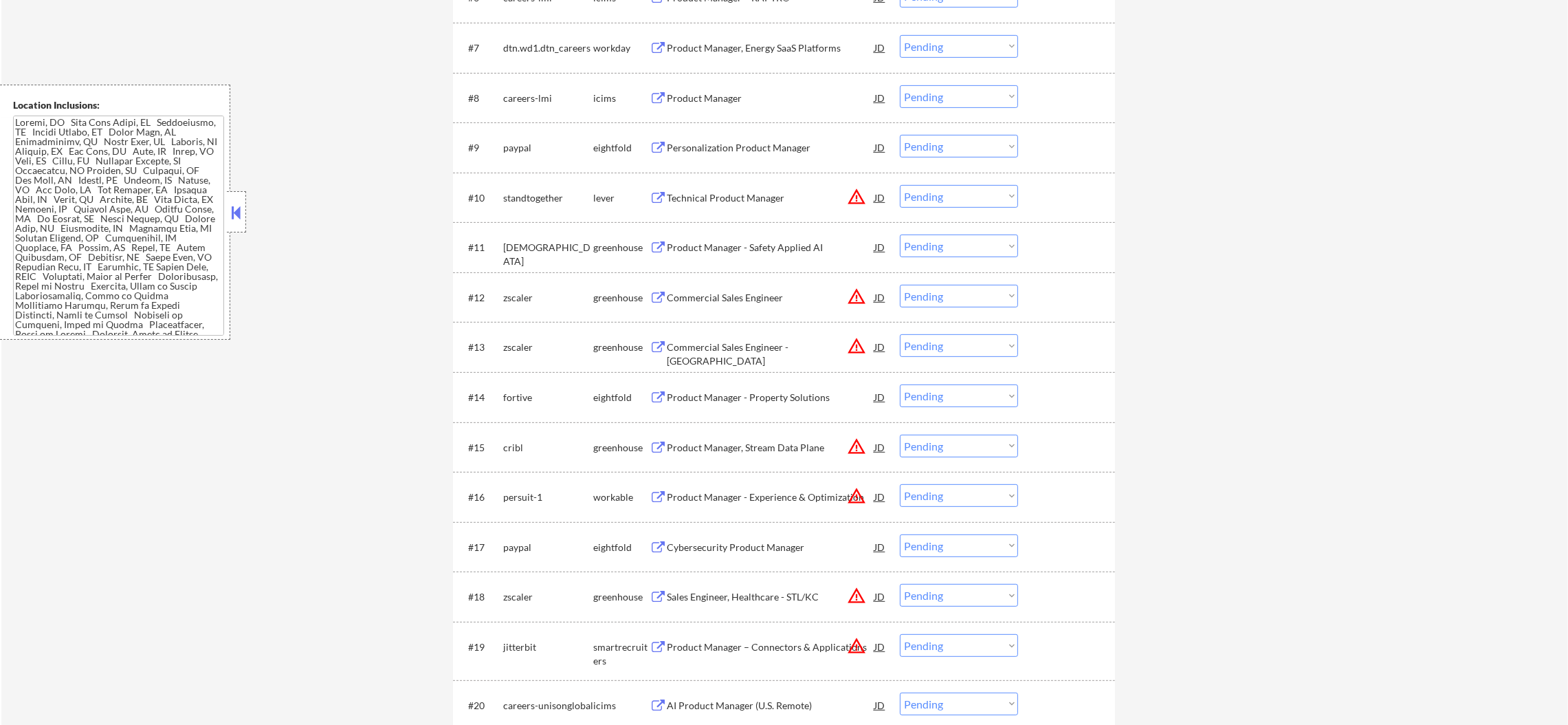
click at [856, 194] on button "warning_amber" at bounding box center [857, 196] width 20 height 20
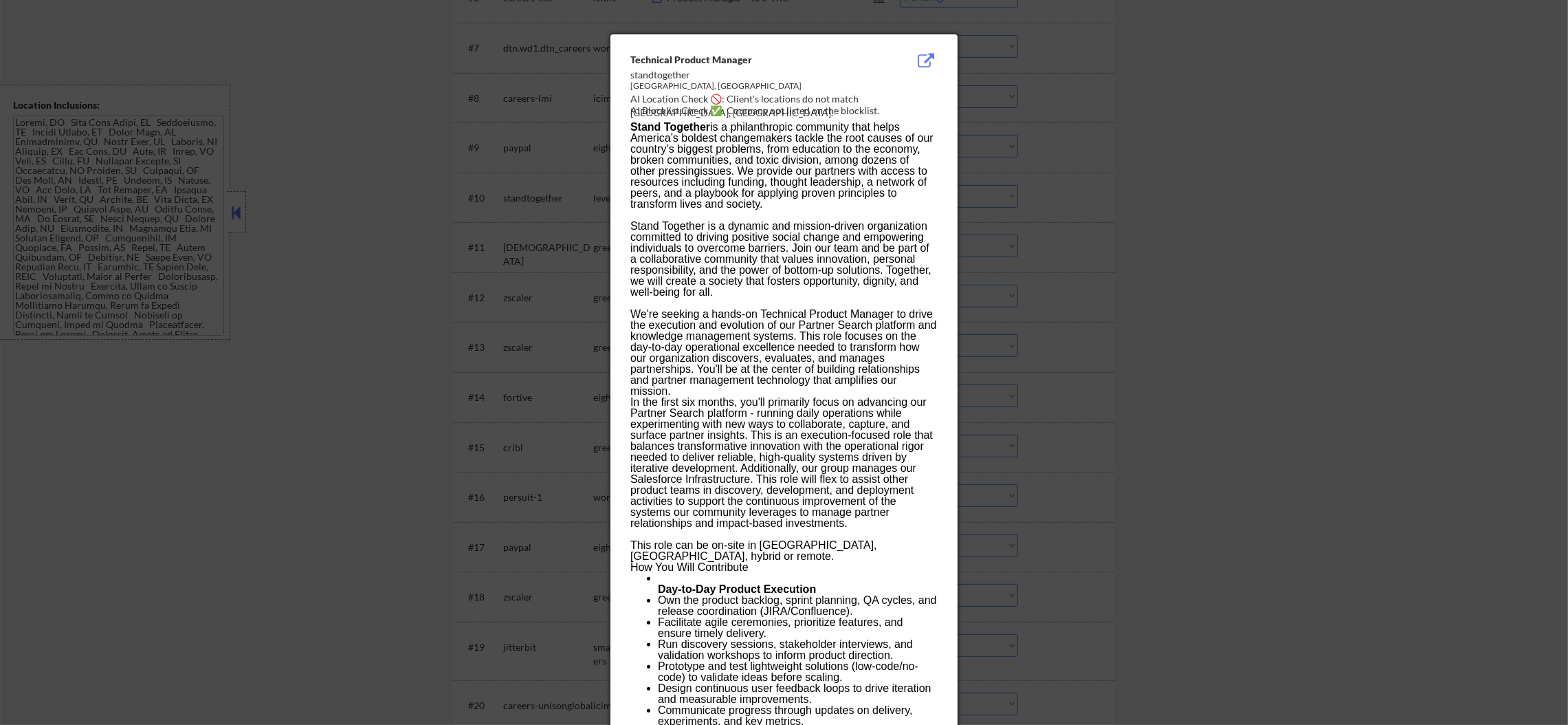
click at [1034, 189] on div at bounding box center [784, 362] width 1568 height 725
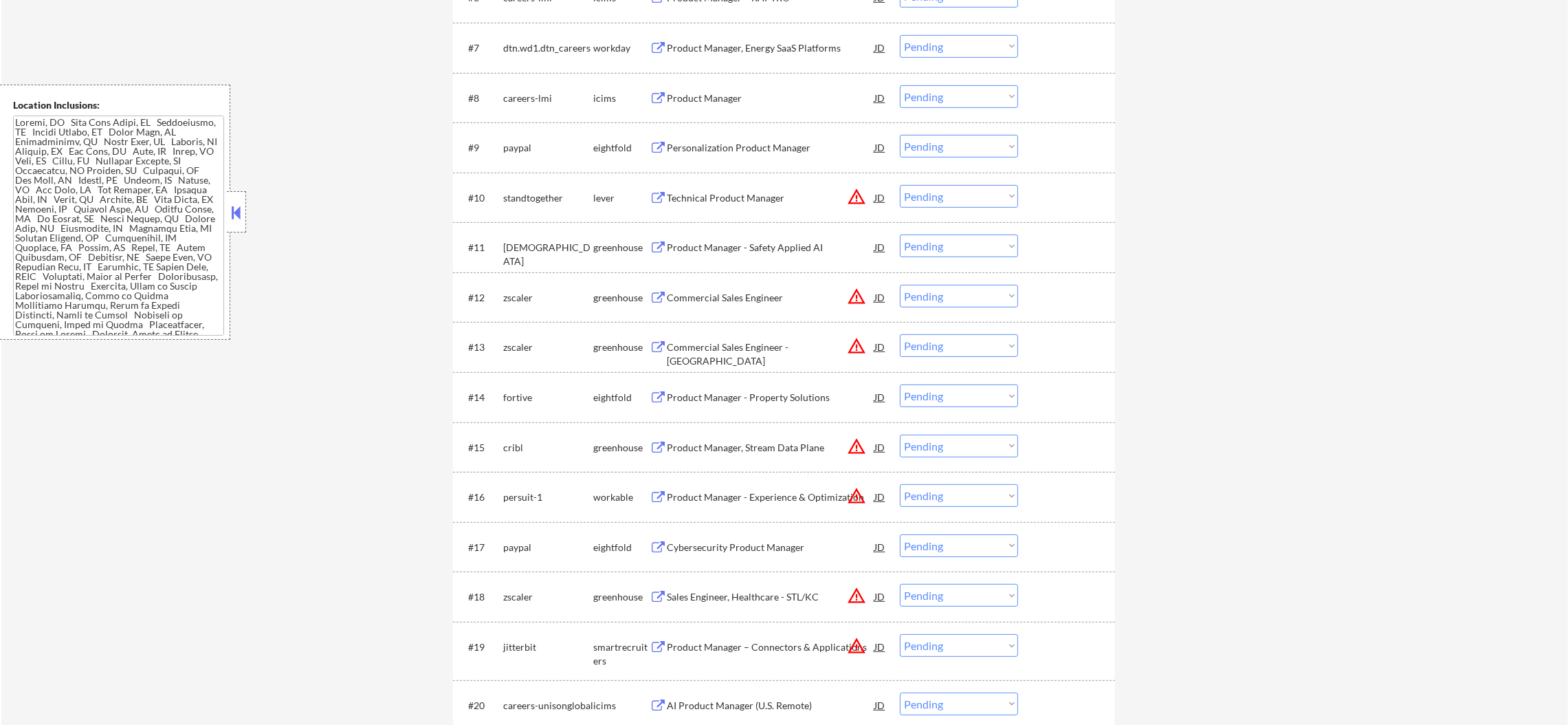
click at [923, 197] on select "Choose an option... Pending Applied Excluded (Questions) Excluded (Expired) Exc…" at bounding box center [958, 196] width 118 height 23
click at [900, 185] on select "Choose an option... Pending Applied Excluded (Questions) Excluded (Expired) Exc…" at bounding box center [958, 196] width 118 height 23
select select ""pending""
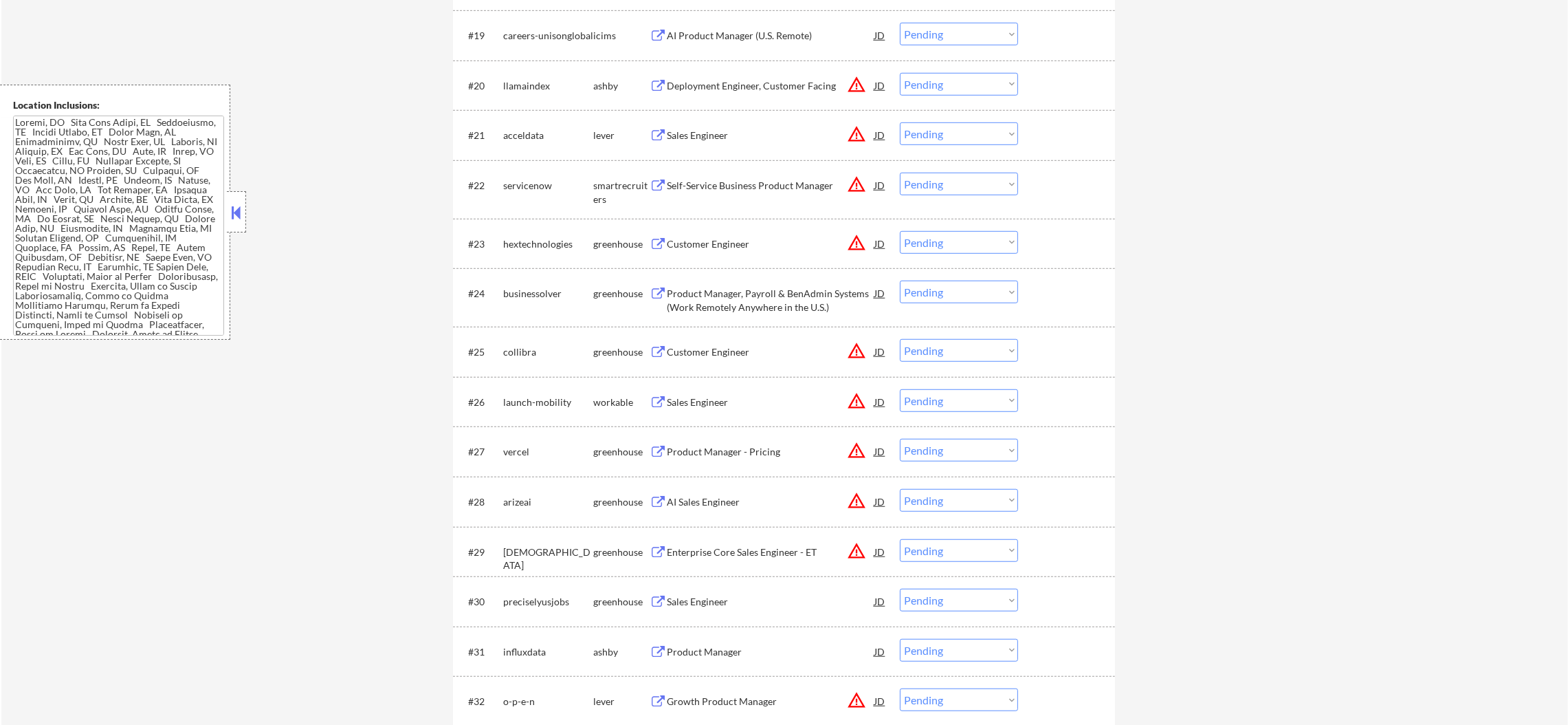
scroll to position [1548, 0]
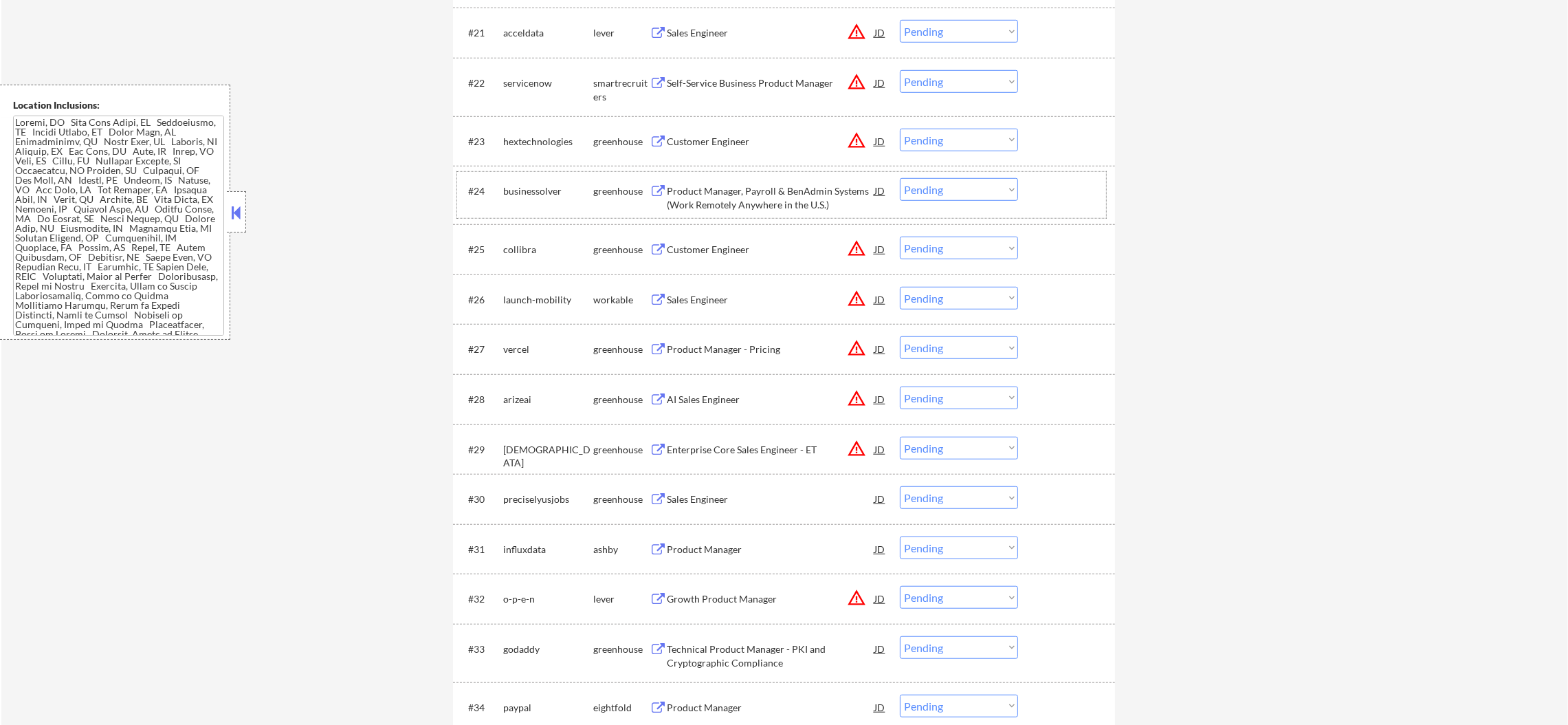
click at [534, 201] on div "businessolver" at bounding box center [548, 190] width 90 height 25
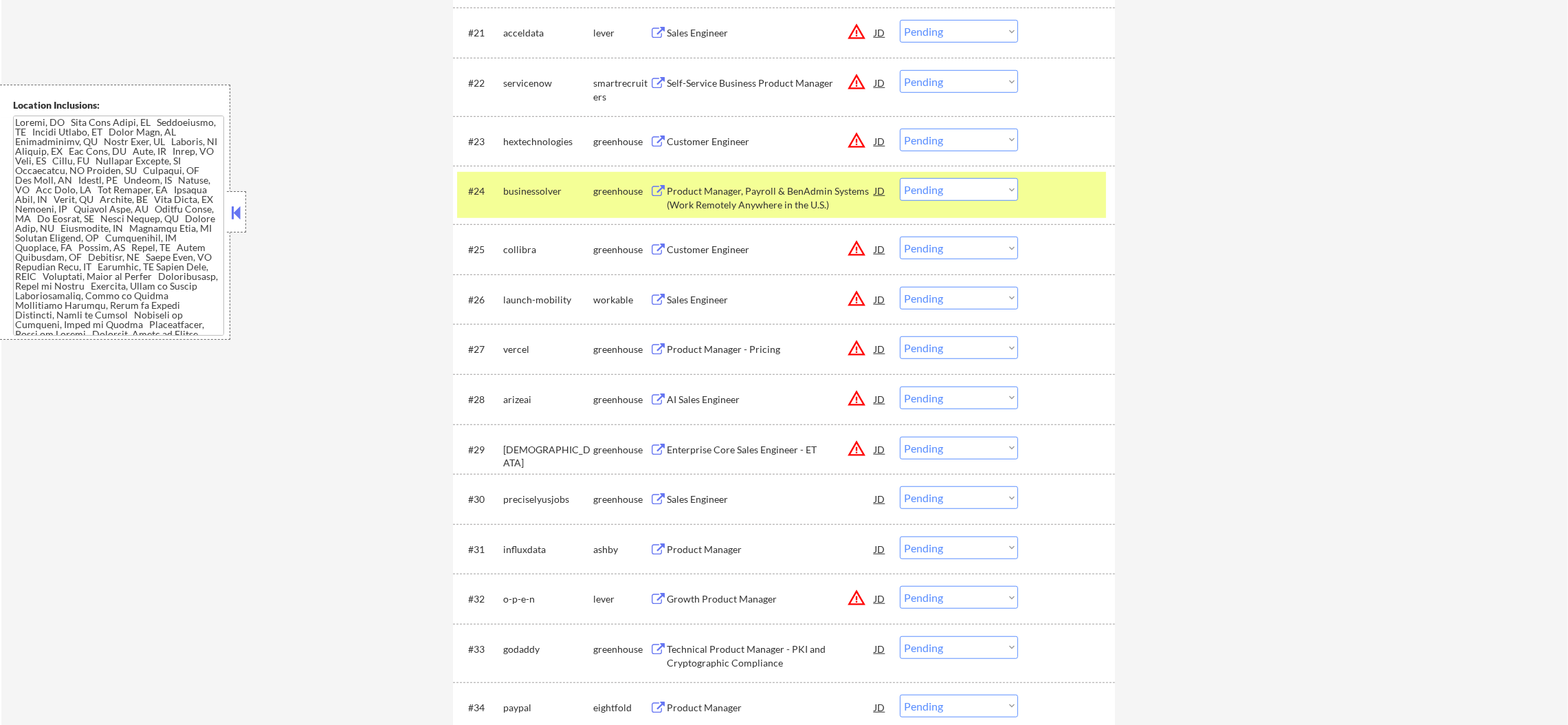
click at [534, 201] on div "businessolver" at bounding box center [548, 190] width 90 height 25
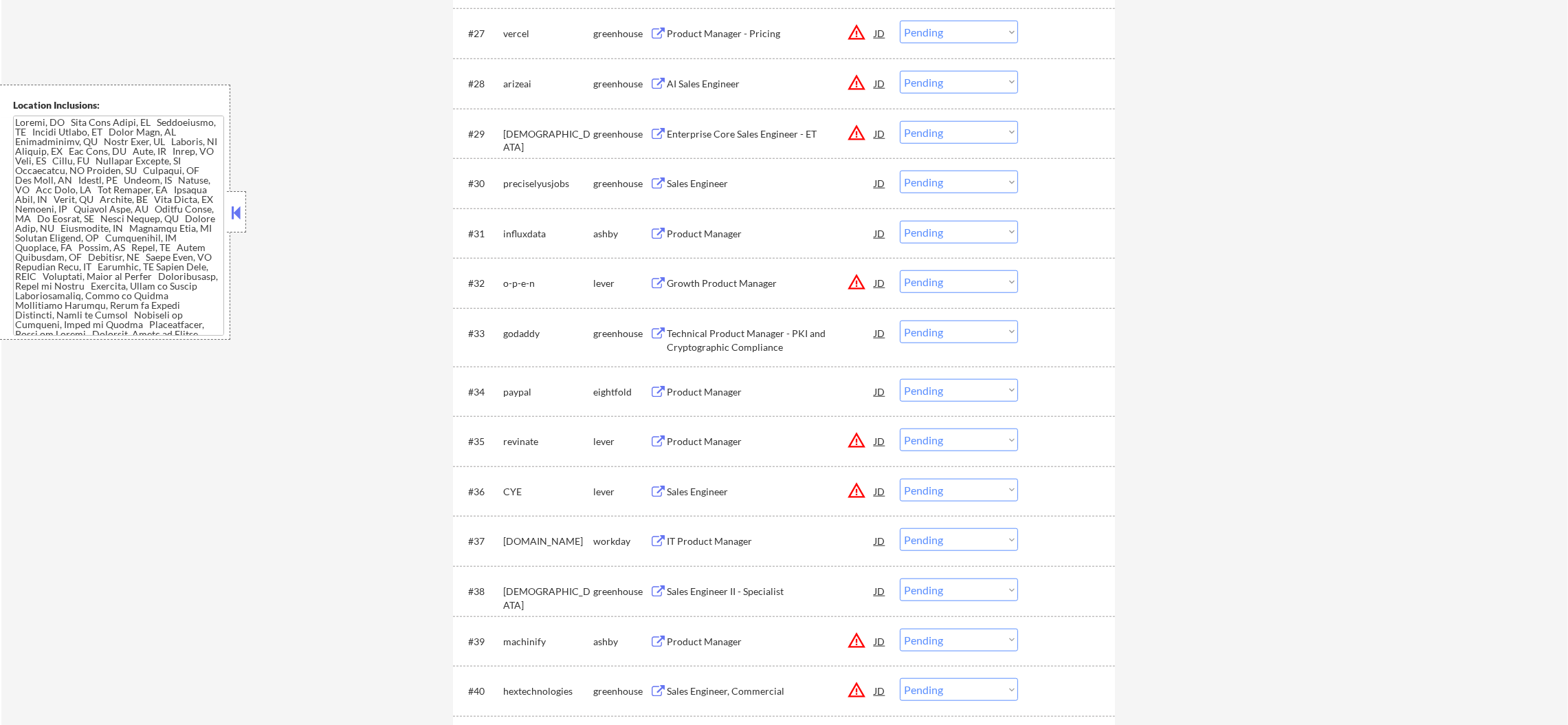
scroll to position [1892, 0]
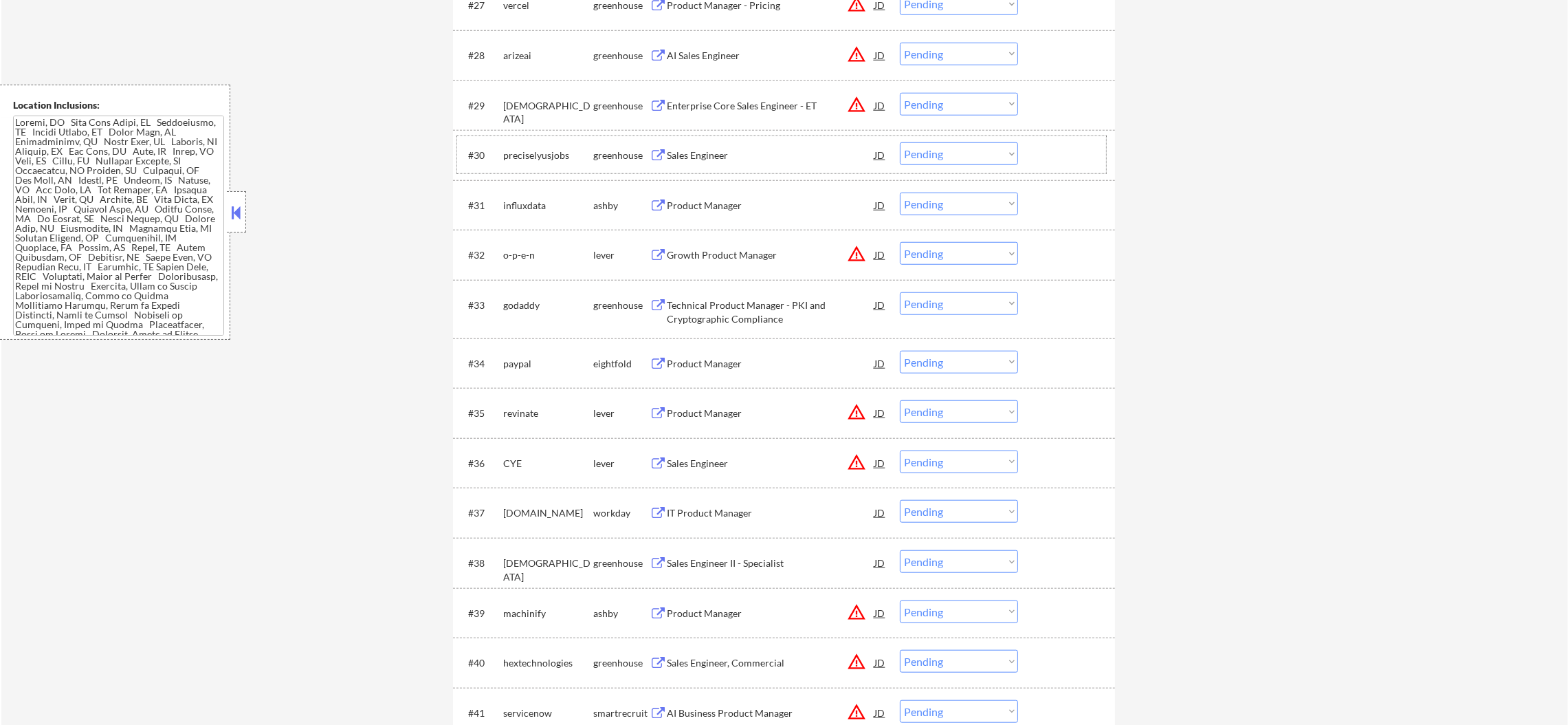
click at [522, 150] on div "preciselyusjobs" at bounding box center [548, 155] width 90 height 14
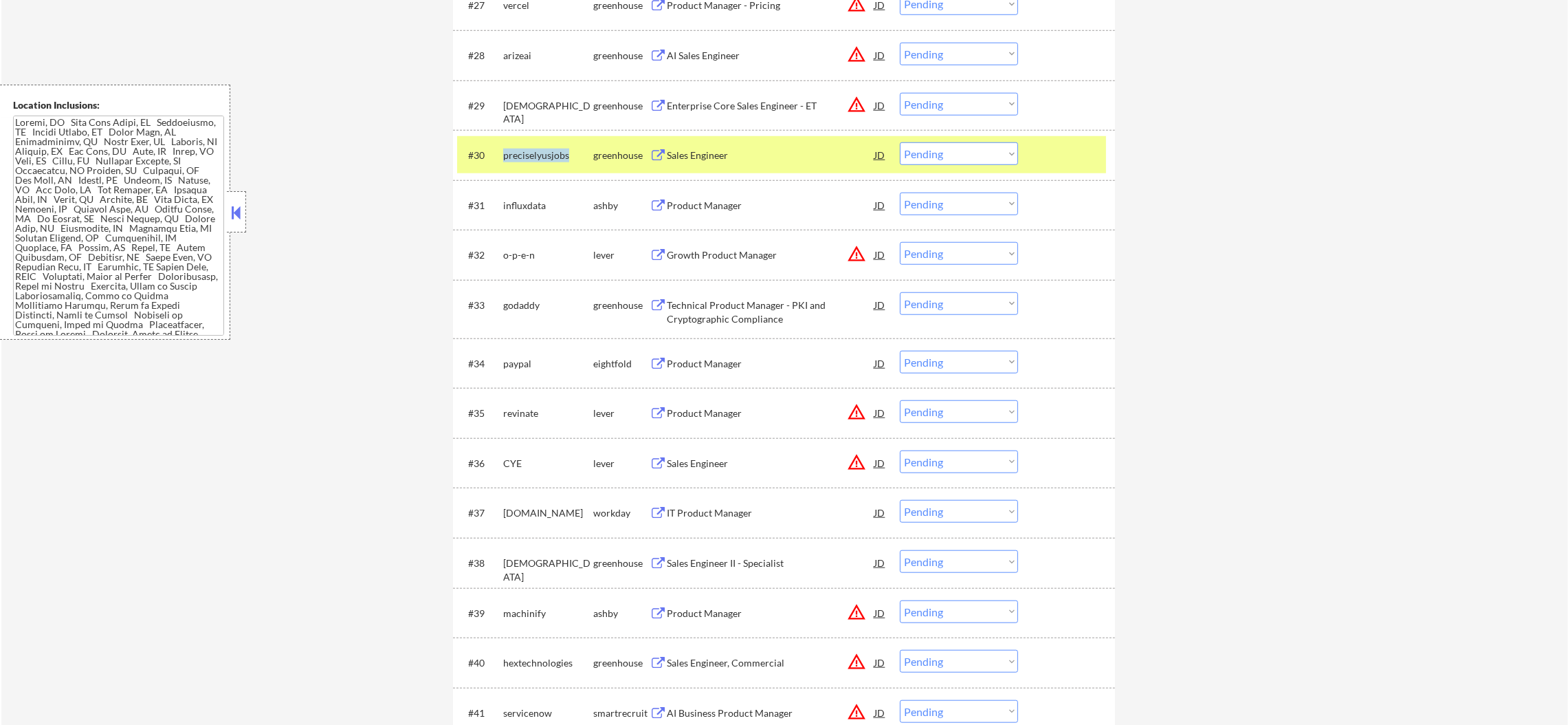
click at [522, 150] on div "preciselyusjobs" at bounding box center [548, 155] width 90 height 14
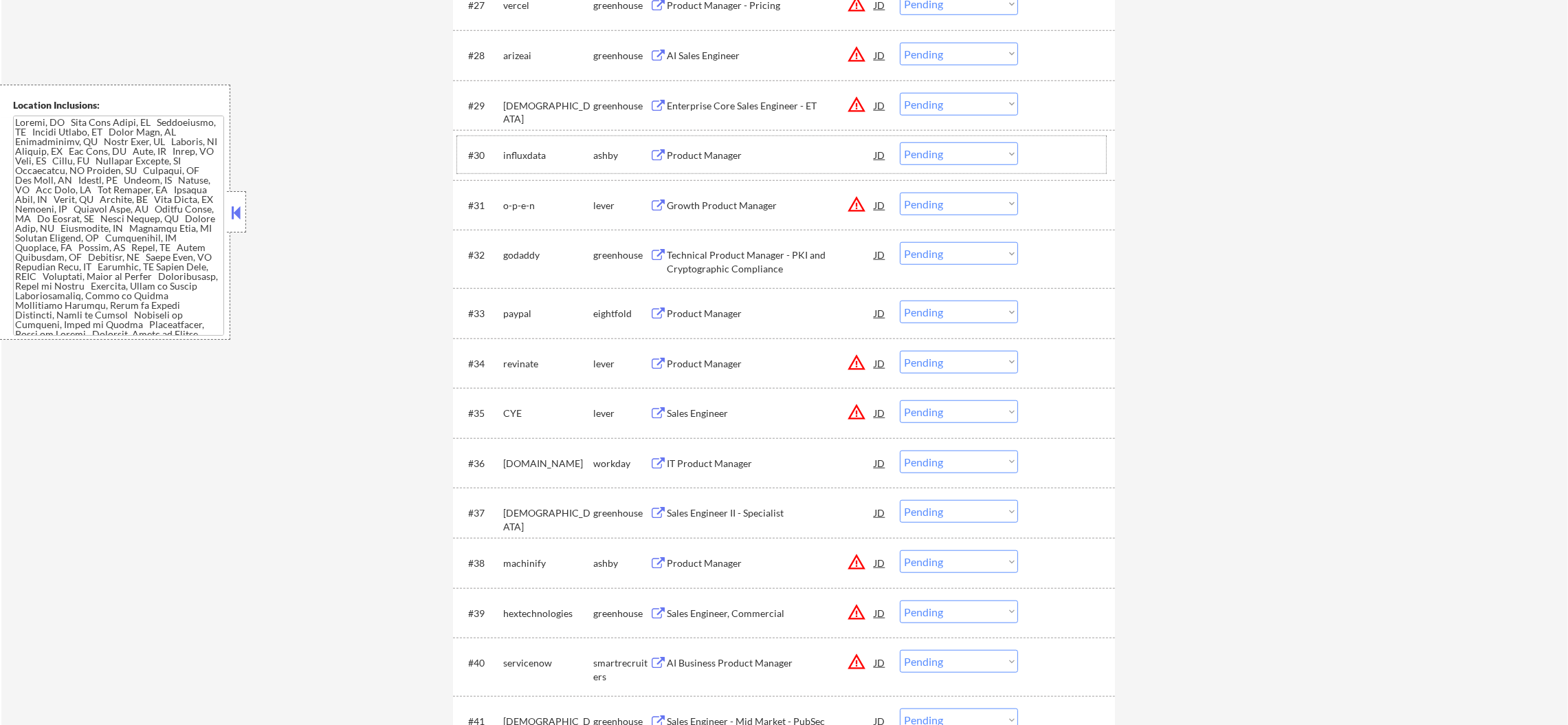
click at [529, 154] on div "influxdata" at bounding box center [548, 155] width 90 height 14
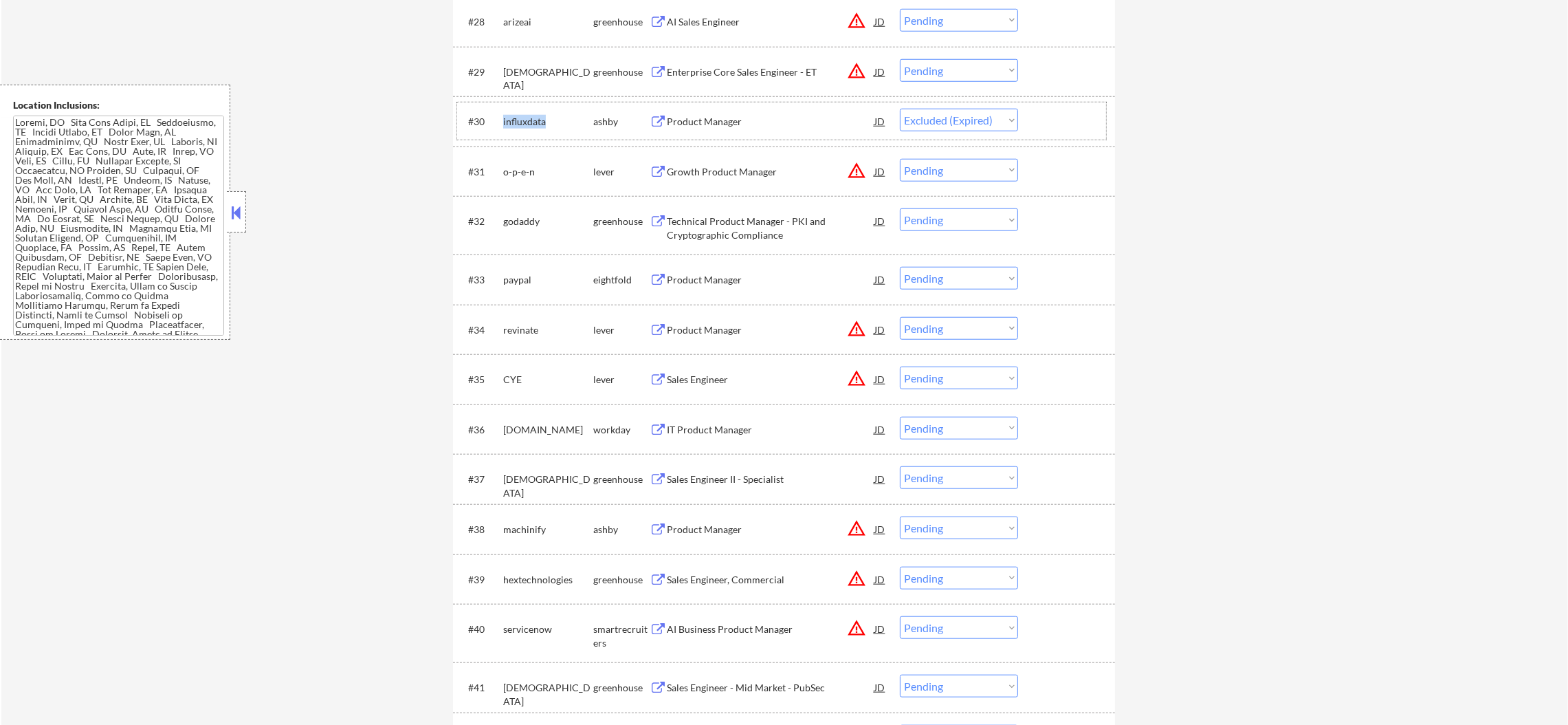
select select ""pending""
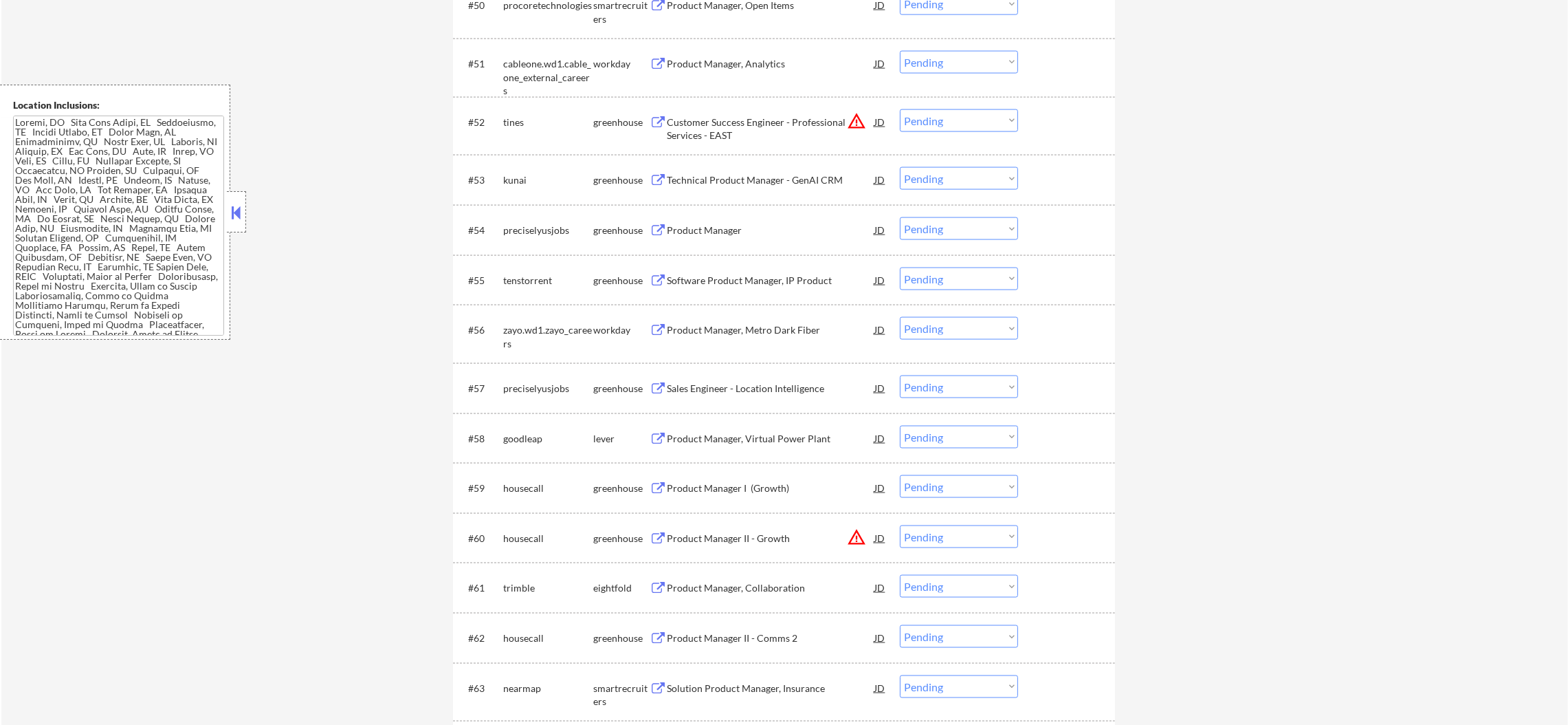
scroll to position [3199, 0]
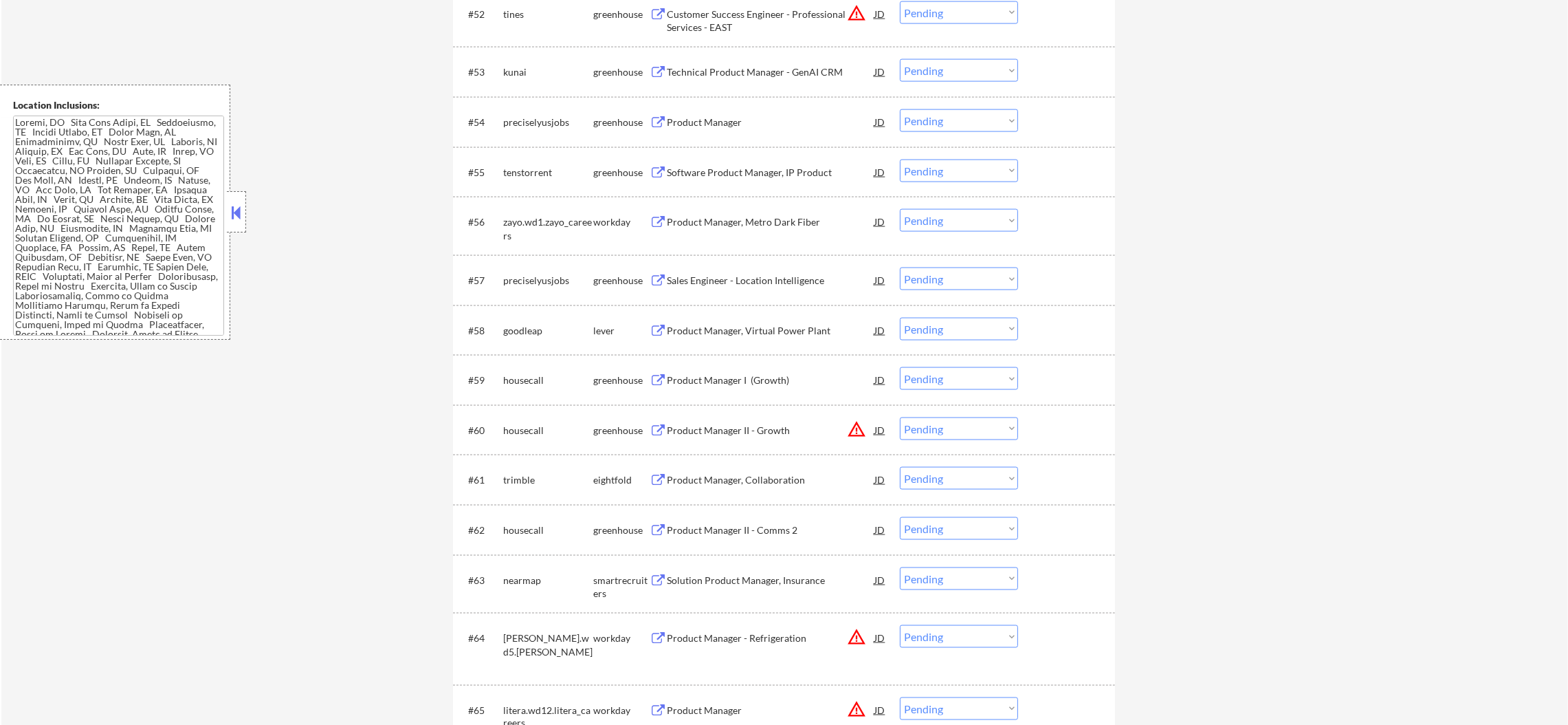
click at [514, 72] on div "kunai" at bounding box center [548, 72] width 90 height 14
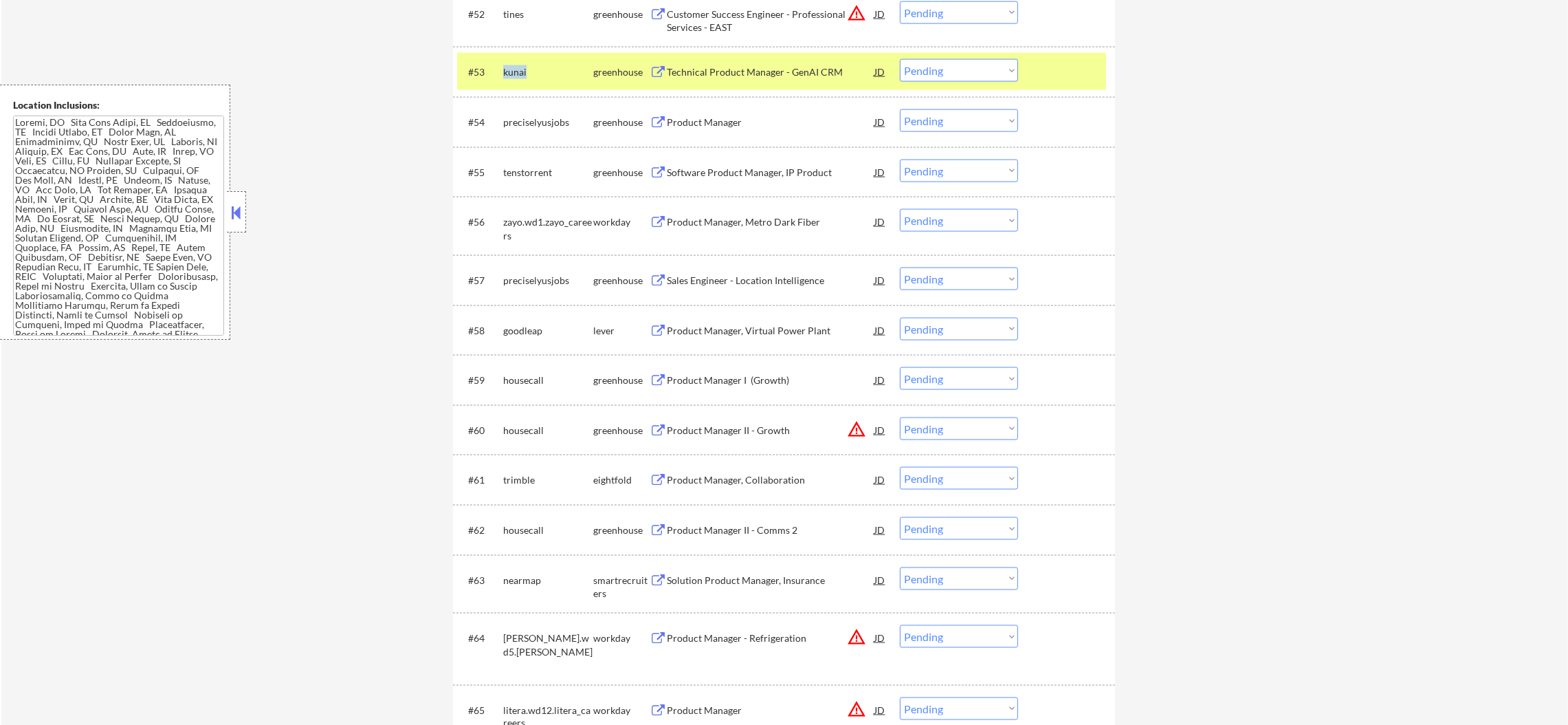
click at [514, 72] on div "kunai" at bounding box center [548, 72] width 90 height 14
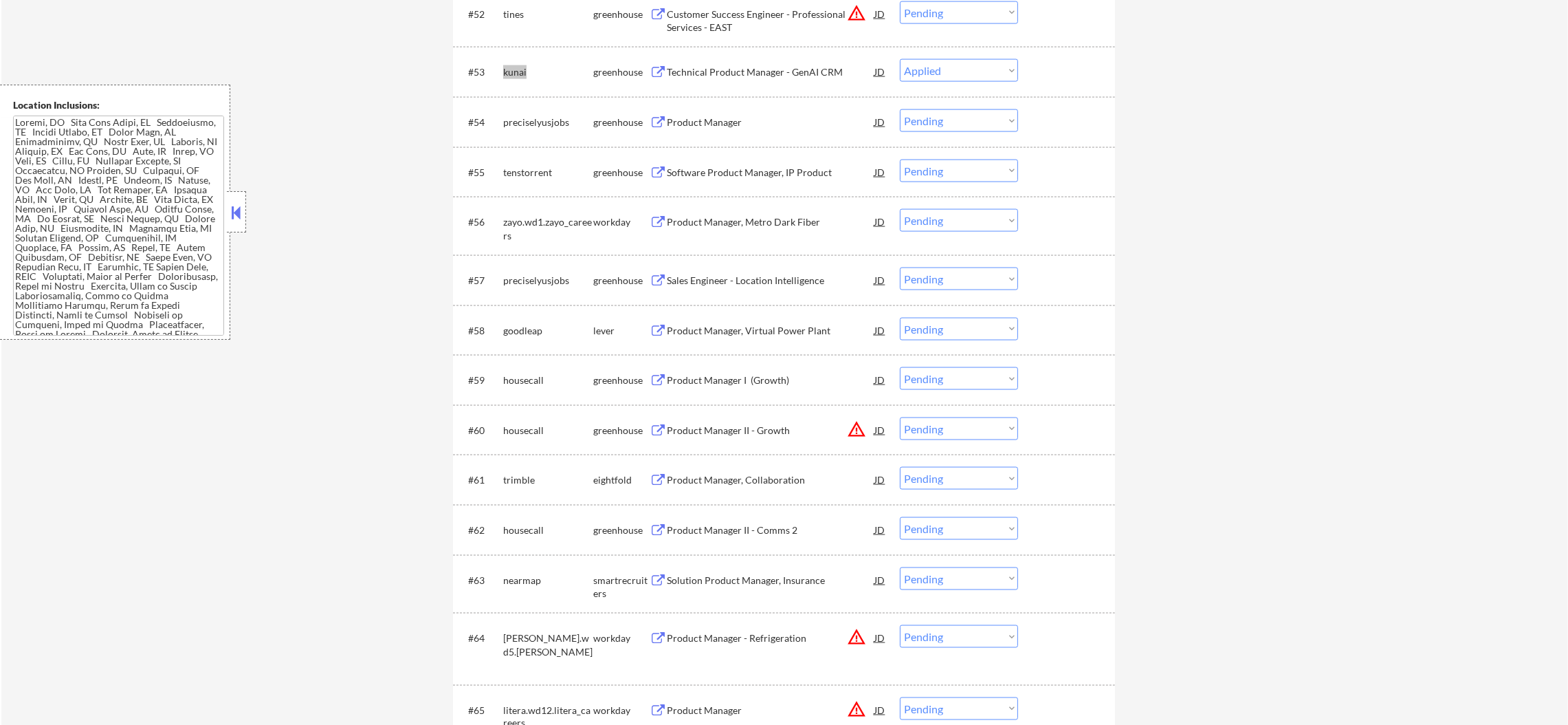
select select ""pending""
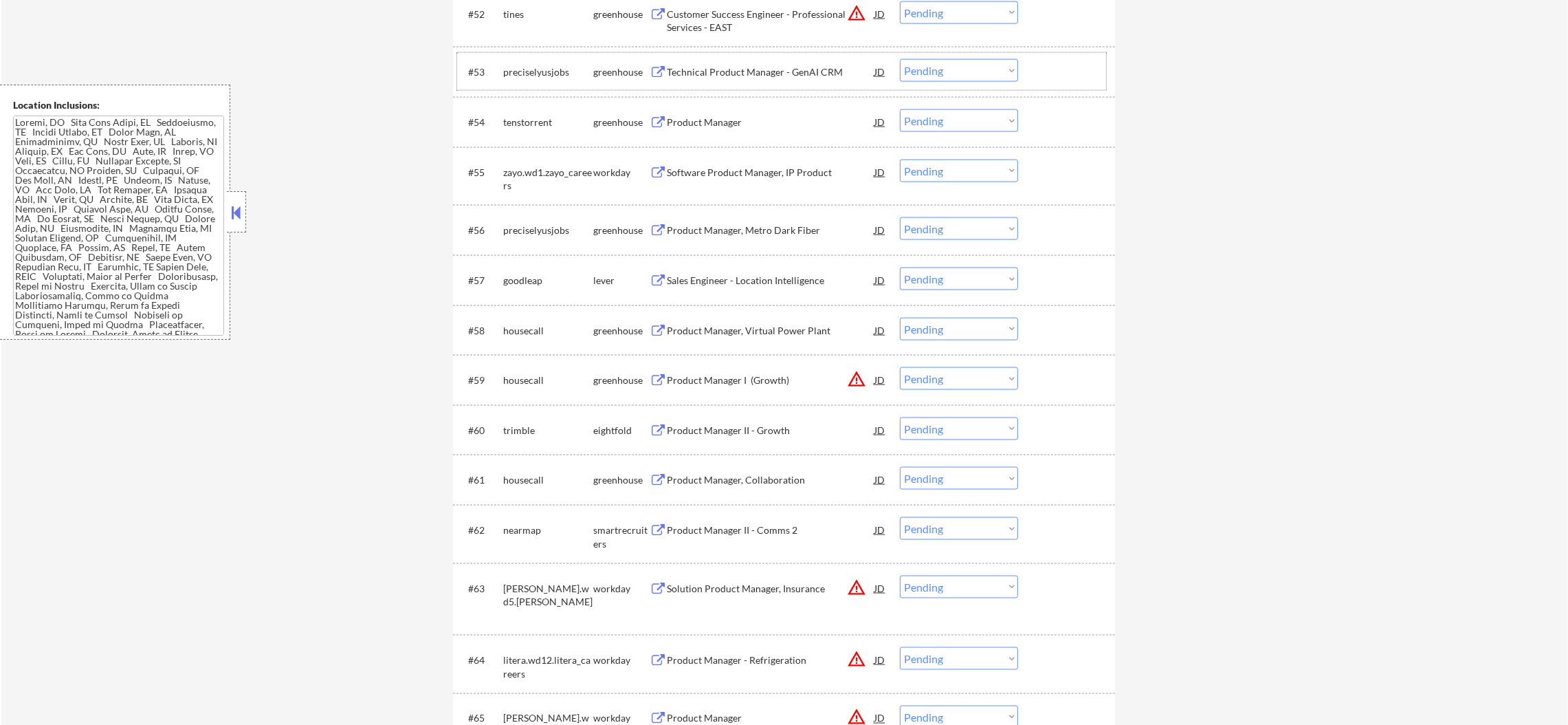
click at [536, 118] on div "tenstorrent" at bounding box center [548, 122] width 90 height 14
click at [547, 119] on div "tenstorrent" at bounding box center [548, 122] width 90 height 14
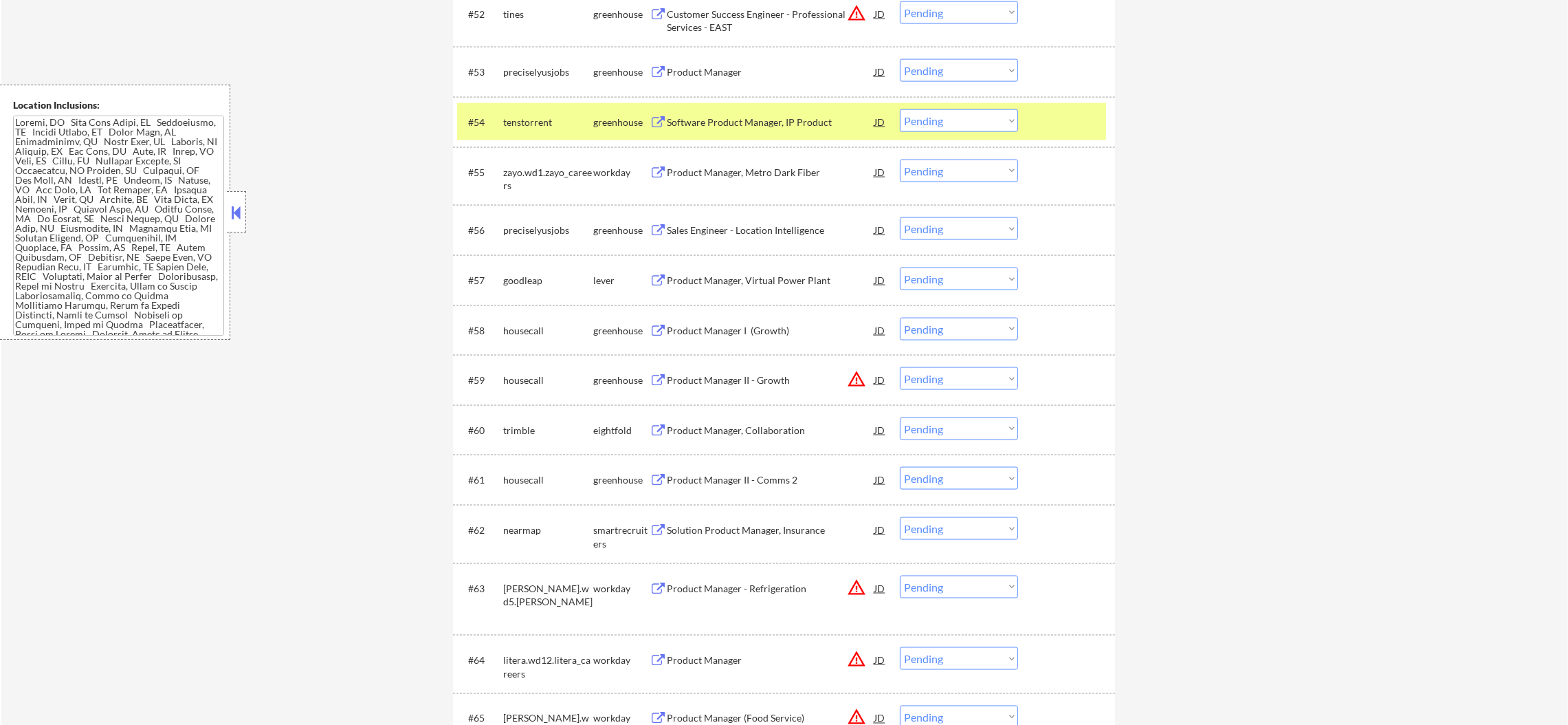
click at [547, 119] on div "tenstorrent" at bounding box center [548, 122] width 90 height 14
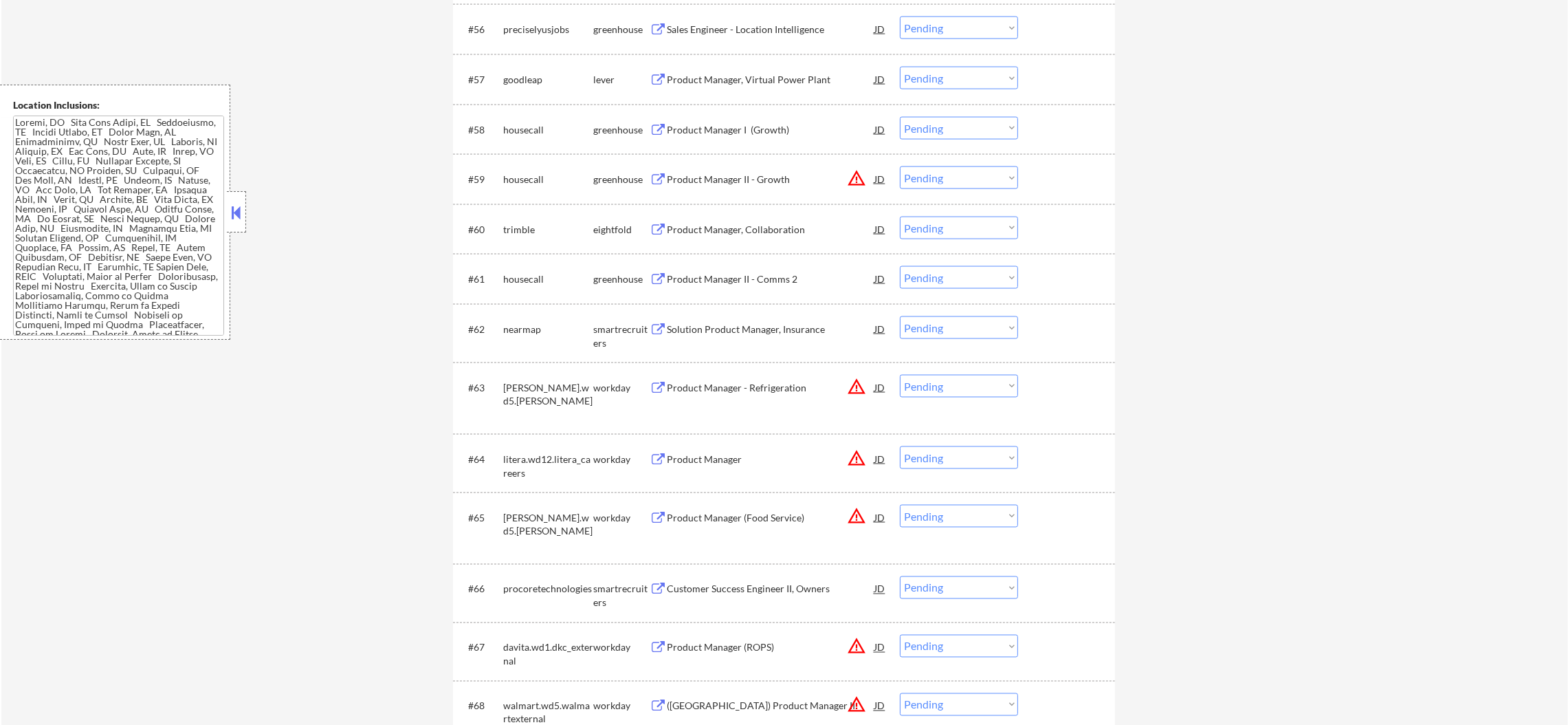
scroll to position [3439, 0]
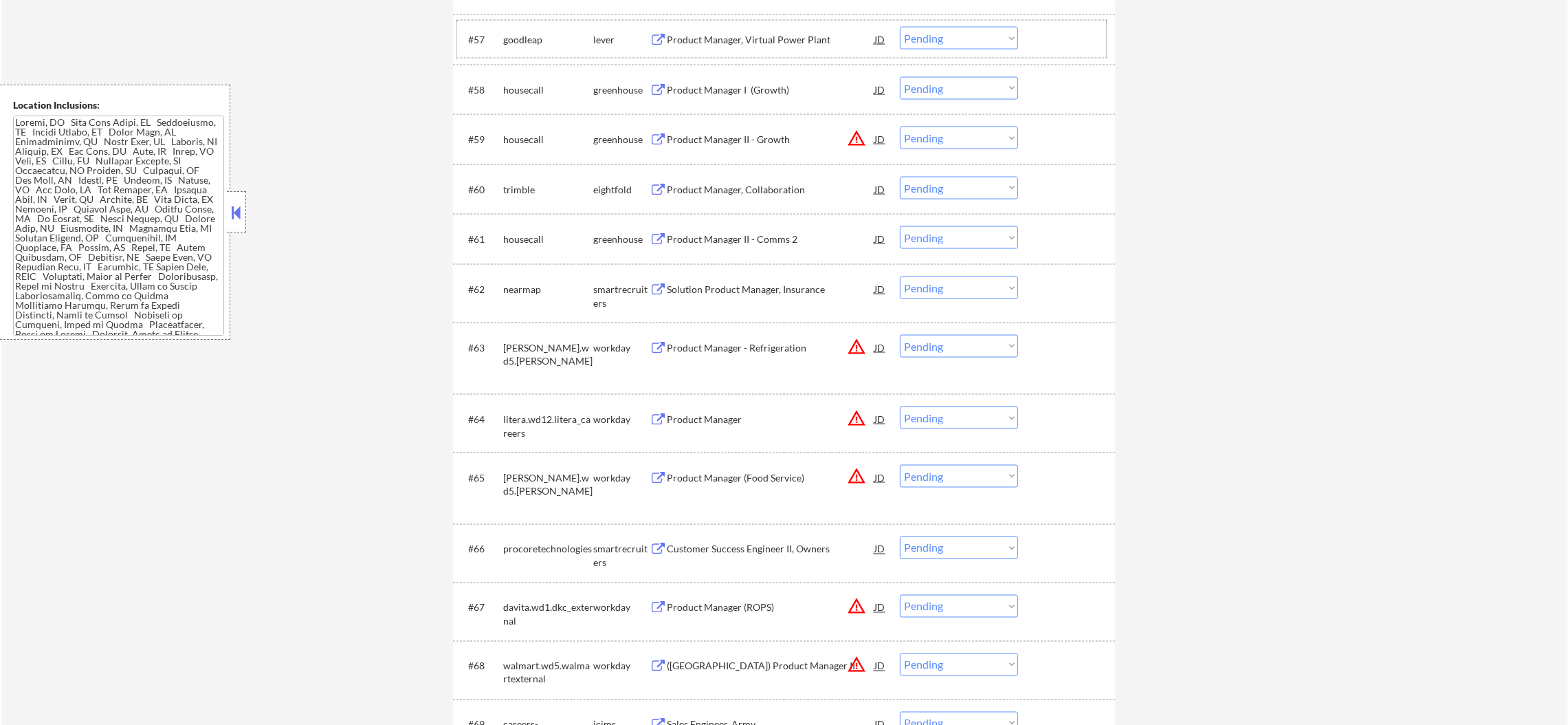
click at [523, 42] on div "goodleap" at bounding box center [548, 40] width 90 height 14
select select ""pending""
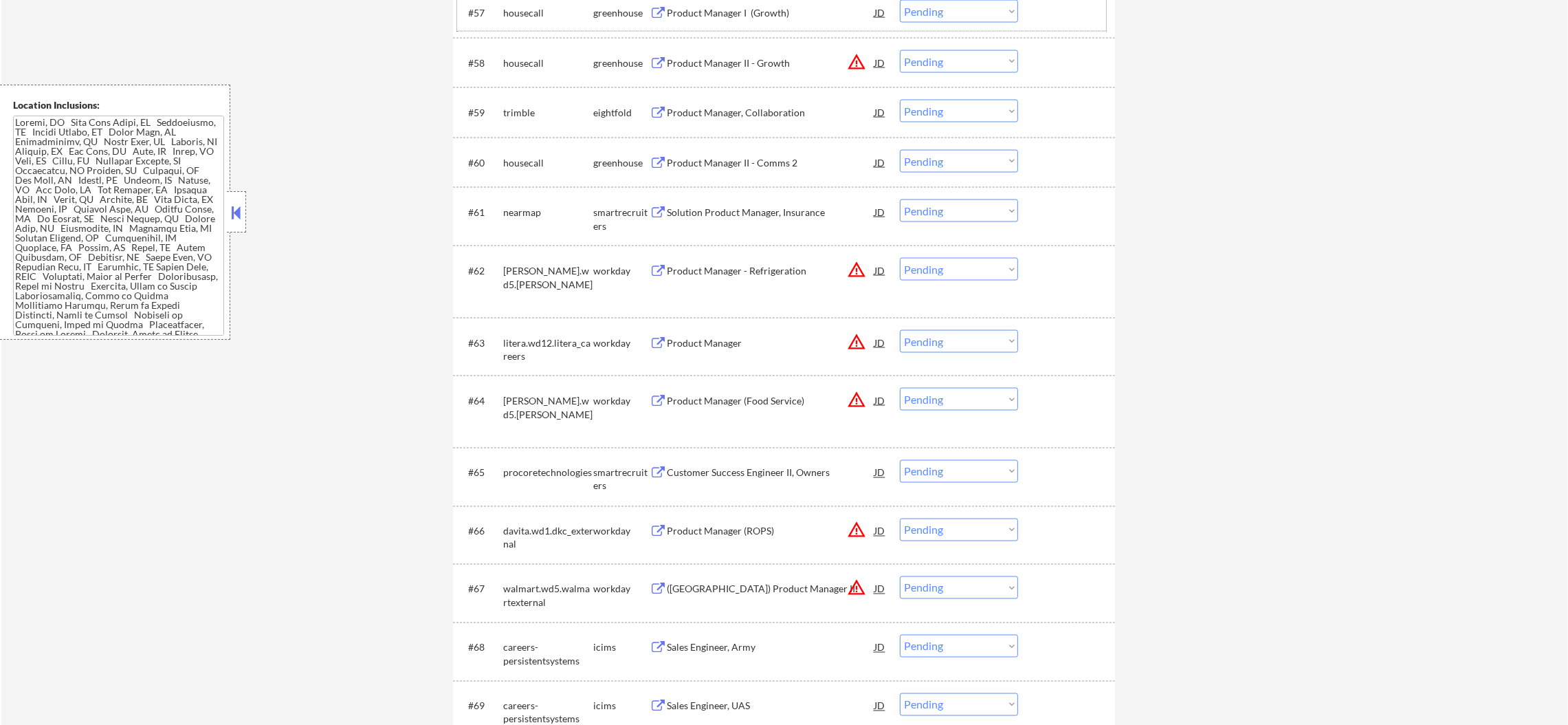
scroll to position [3474, 0]
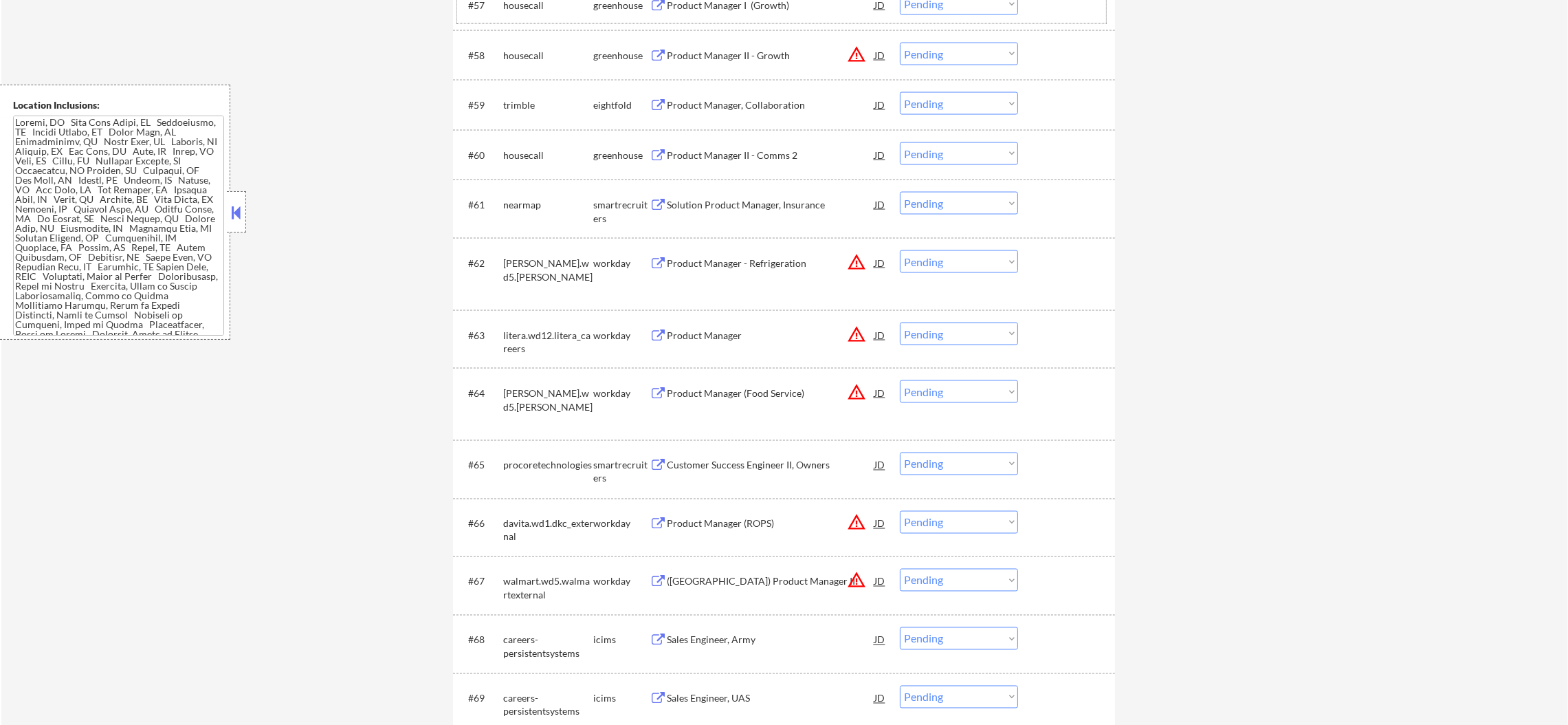
click at [520, 210] on div "nearmap" at bounding box center [548, 205] width 90 height 14
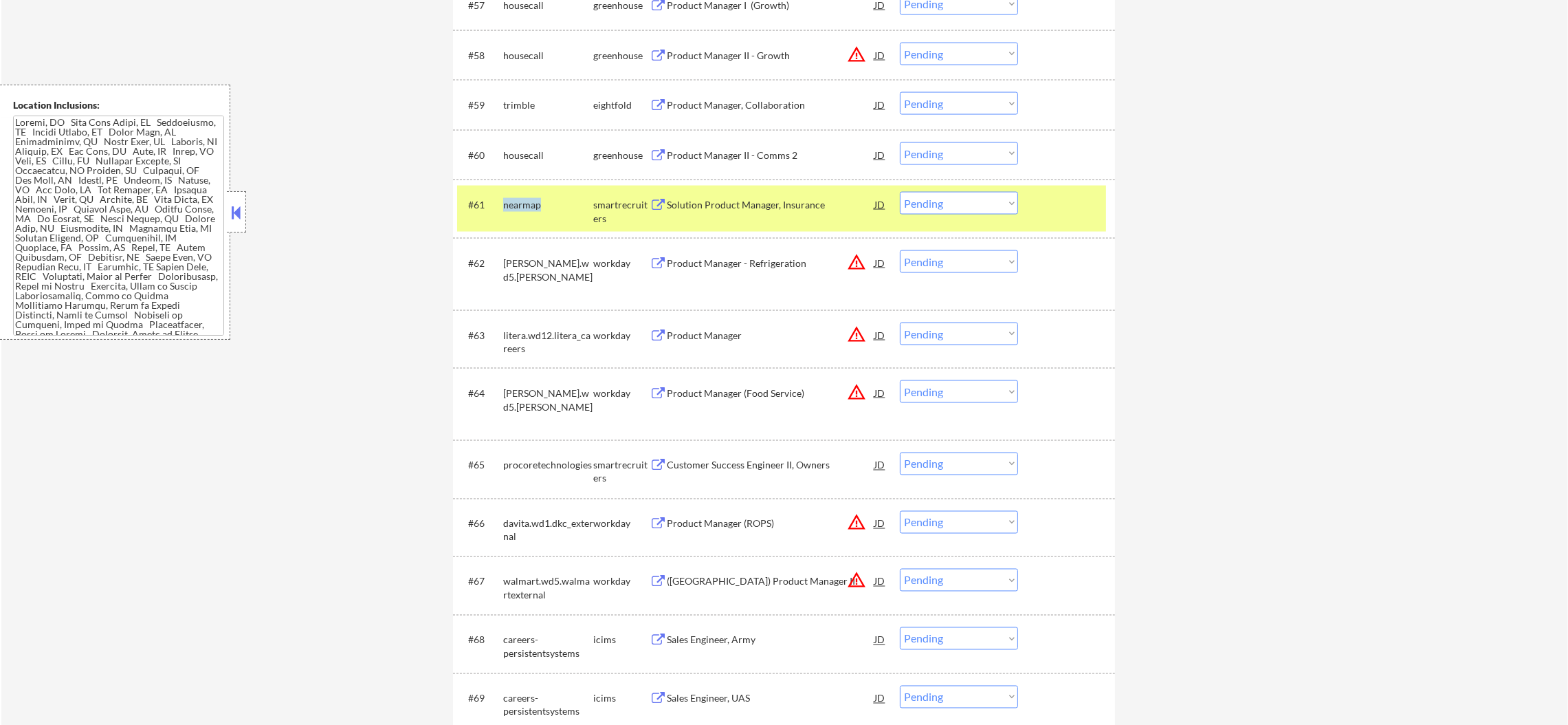
click at [520, 210] on div "nearmap" at bounding box center [548, 205] width 90 height 14
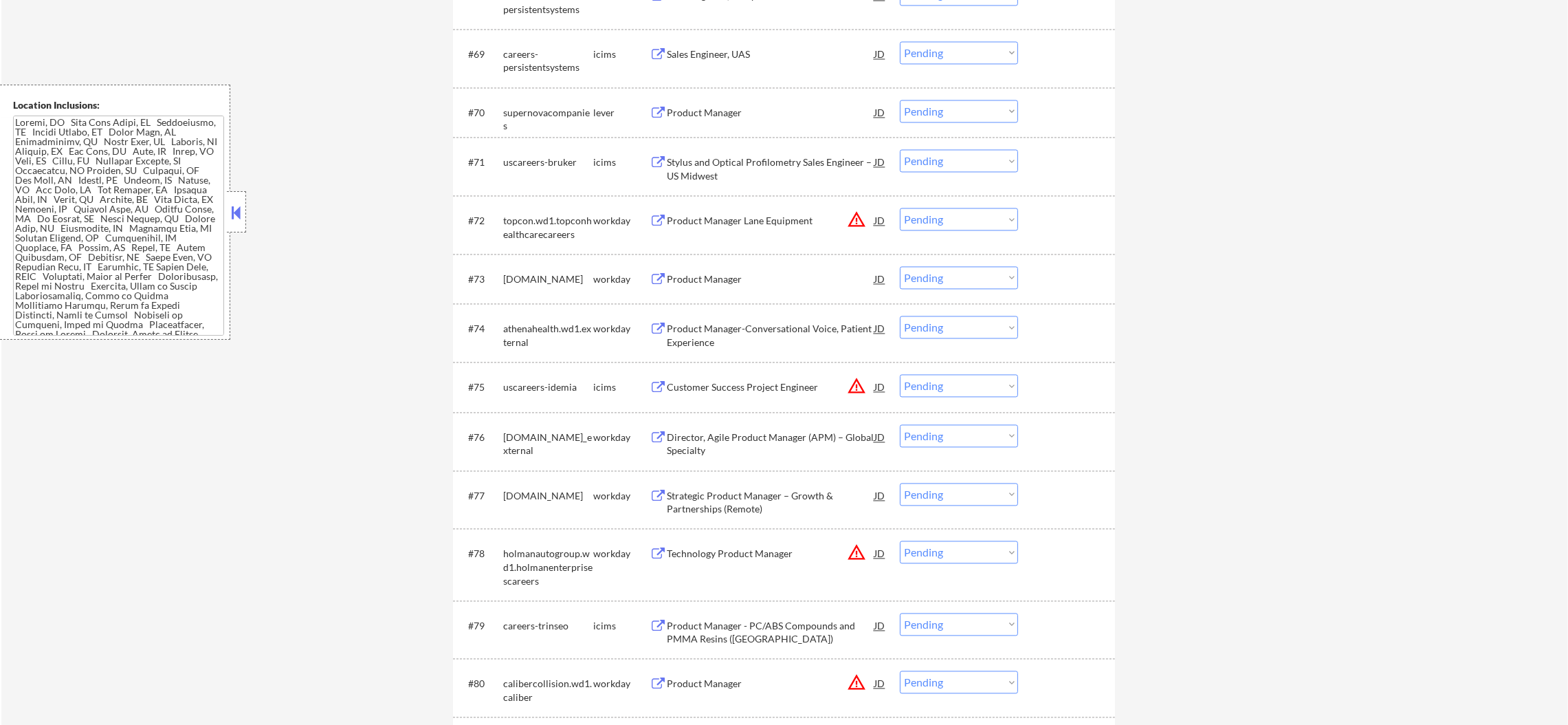
scroll to position [4127, 0]
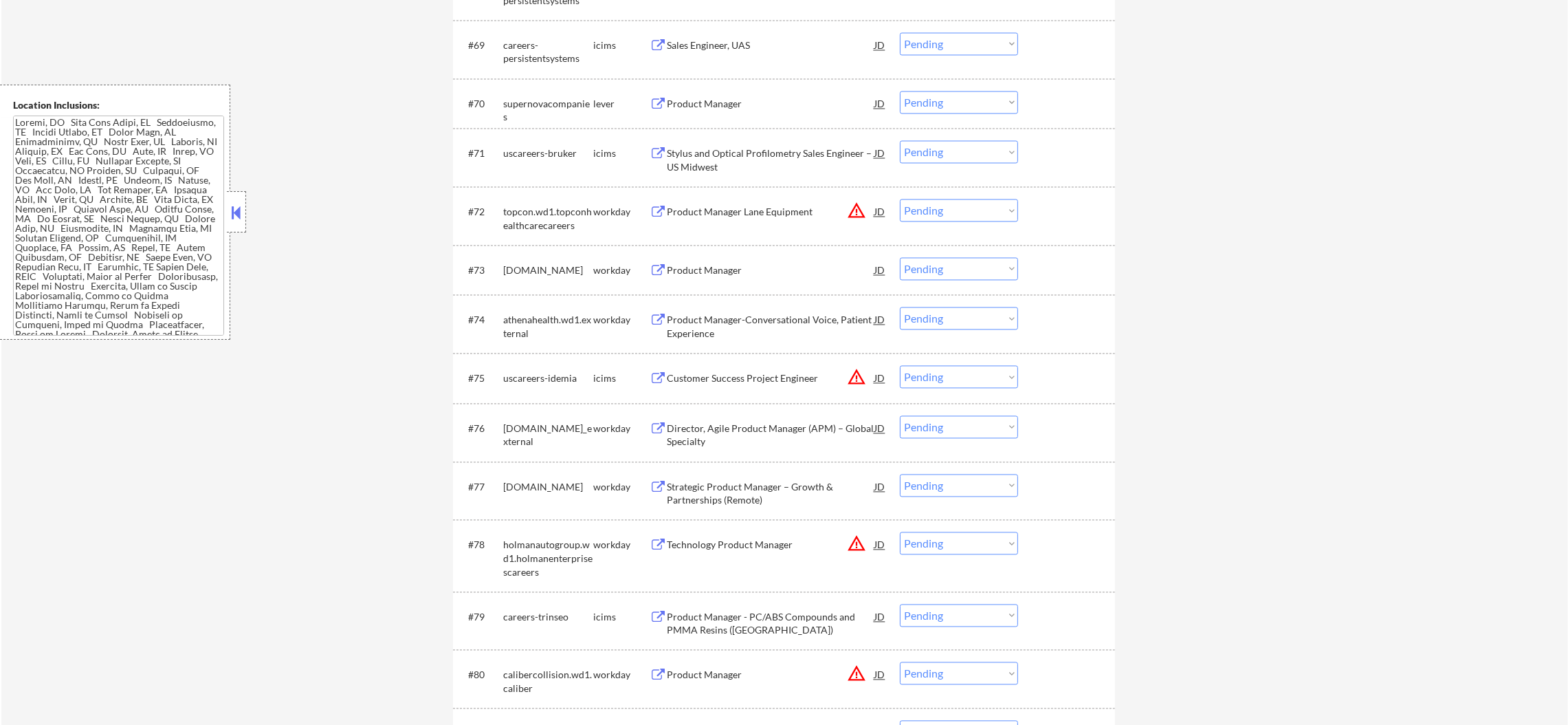
click at [552, 110] on div "supernovacompanies" at bounding box center [548, 103] width 90 height 25
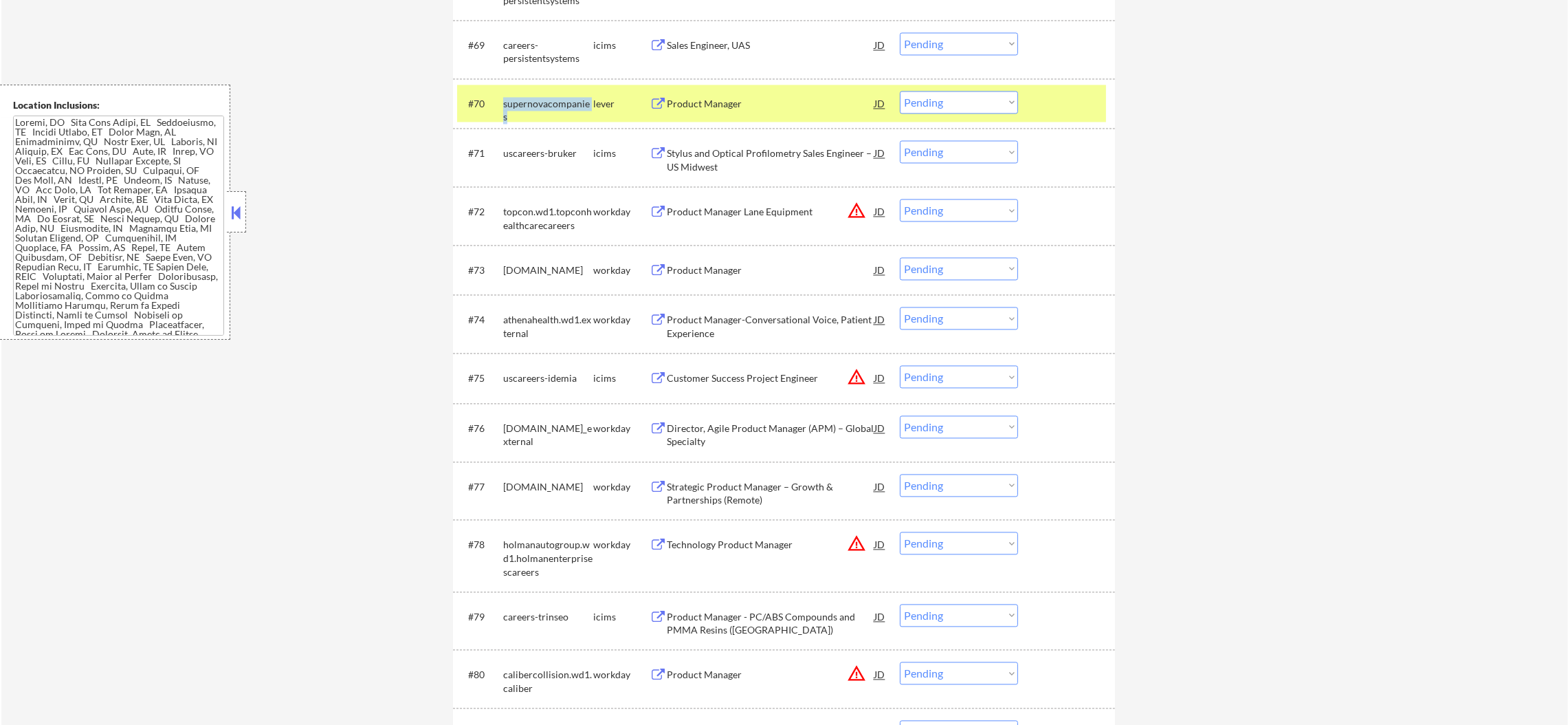
click at [552, 110] on div "supernovacompanies" at bounding box center [548, 103] width 90 height 25
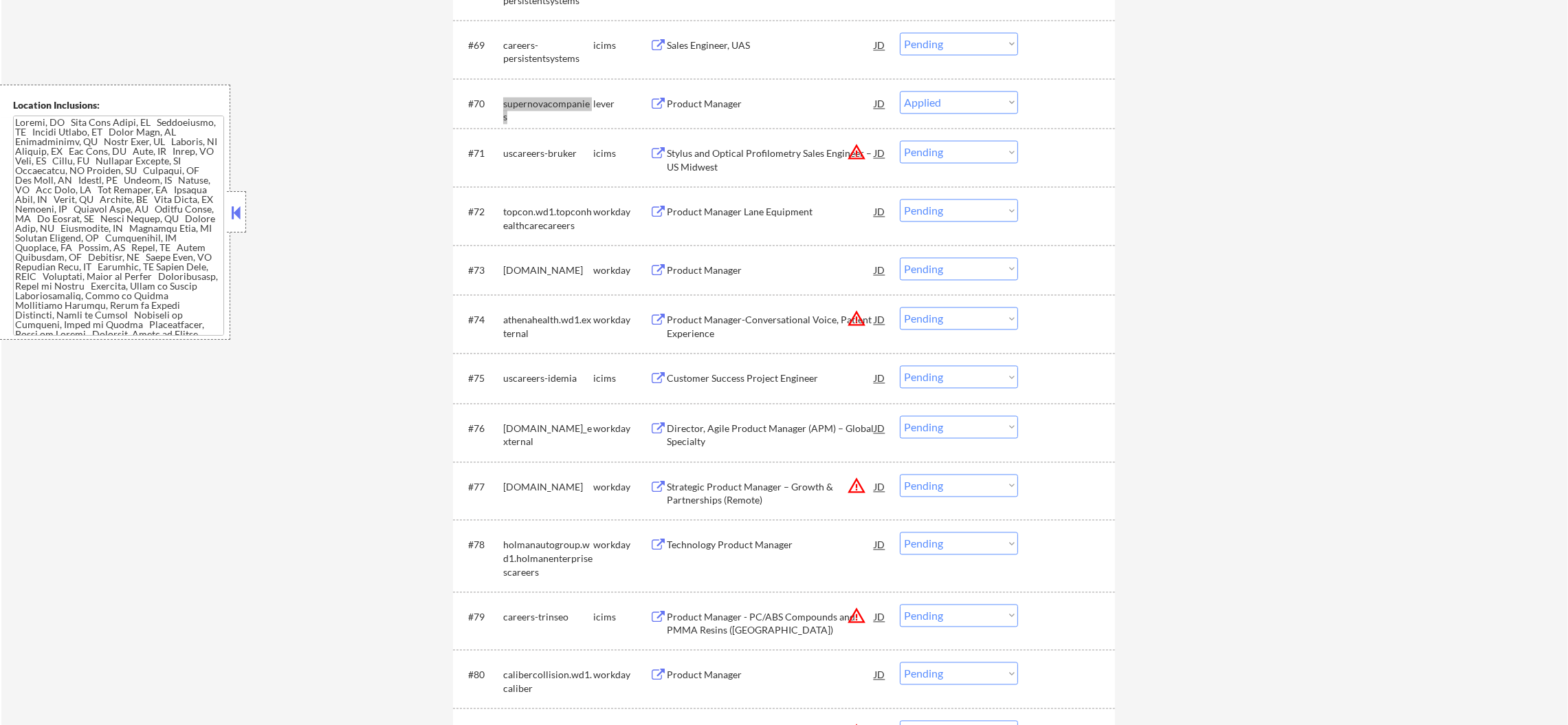
select select ""pending""
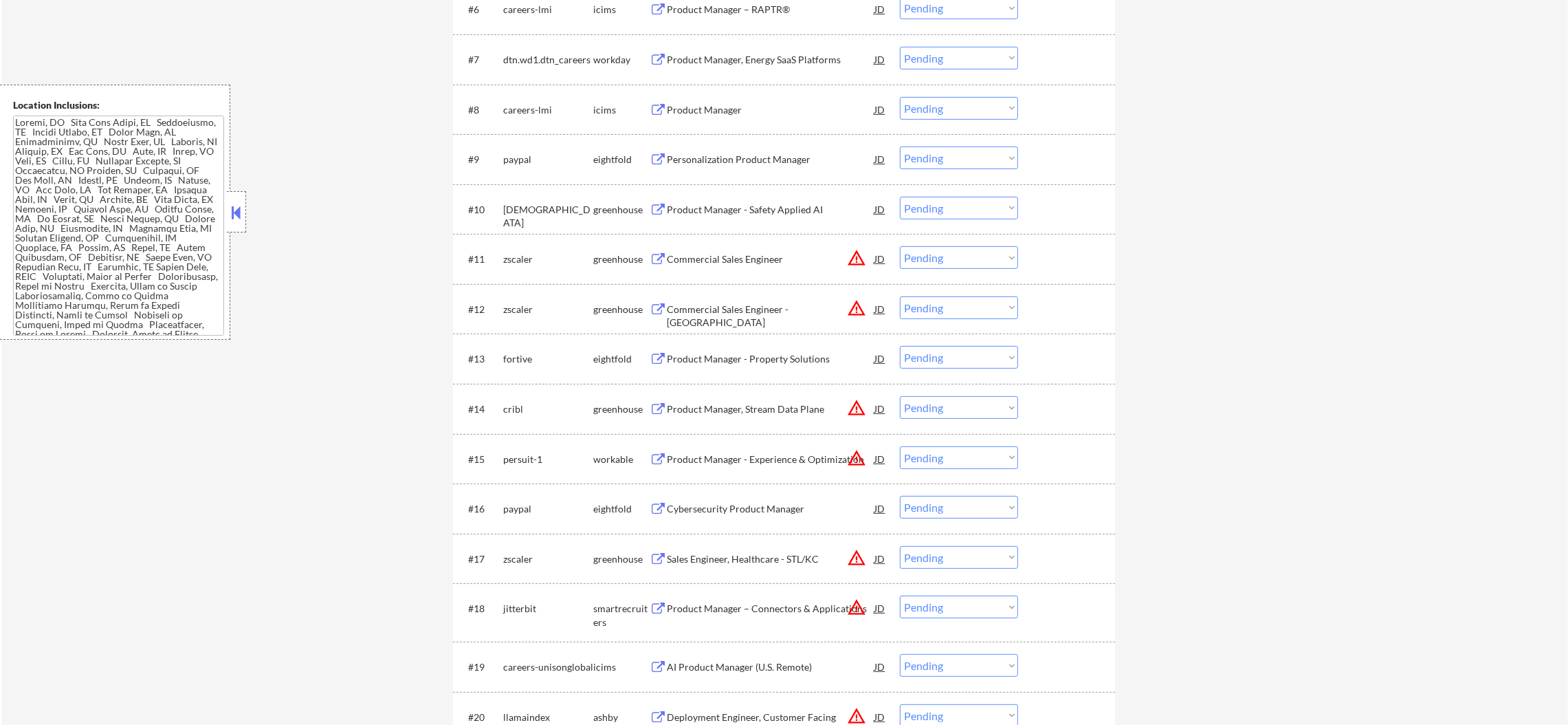
scroll to position [825, 0]
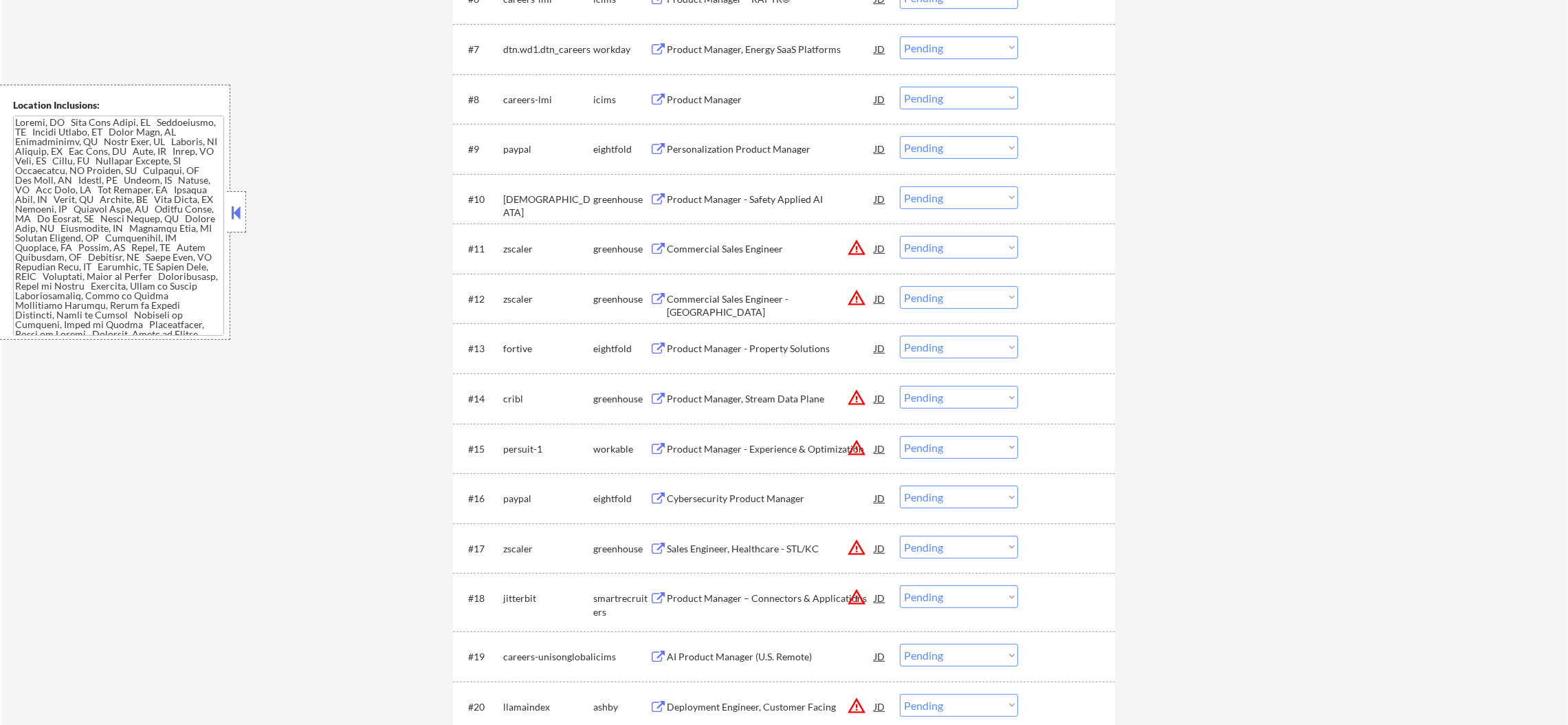
click at [507, 205] on div "[DEMOGRAPHIC_DATA]" at bounding box center [548, 206] width 90 height 27
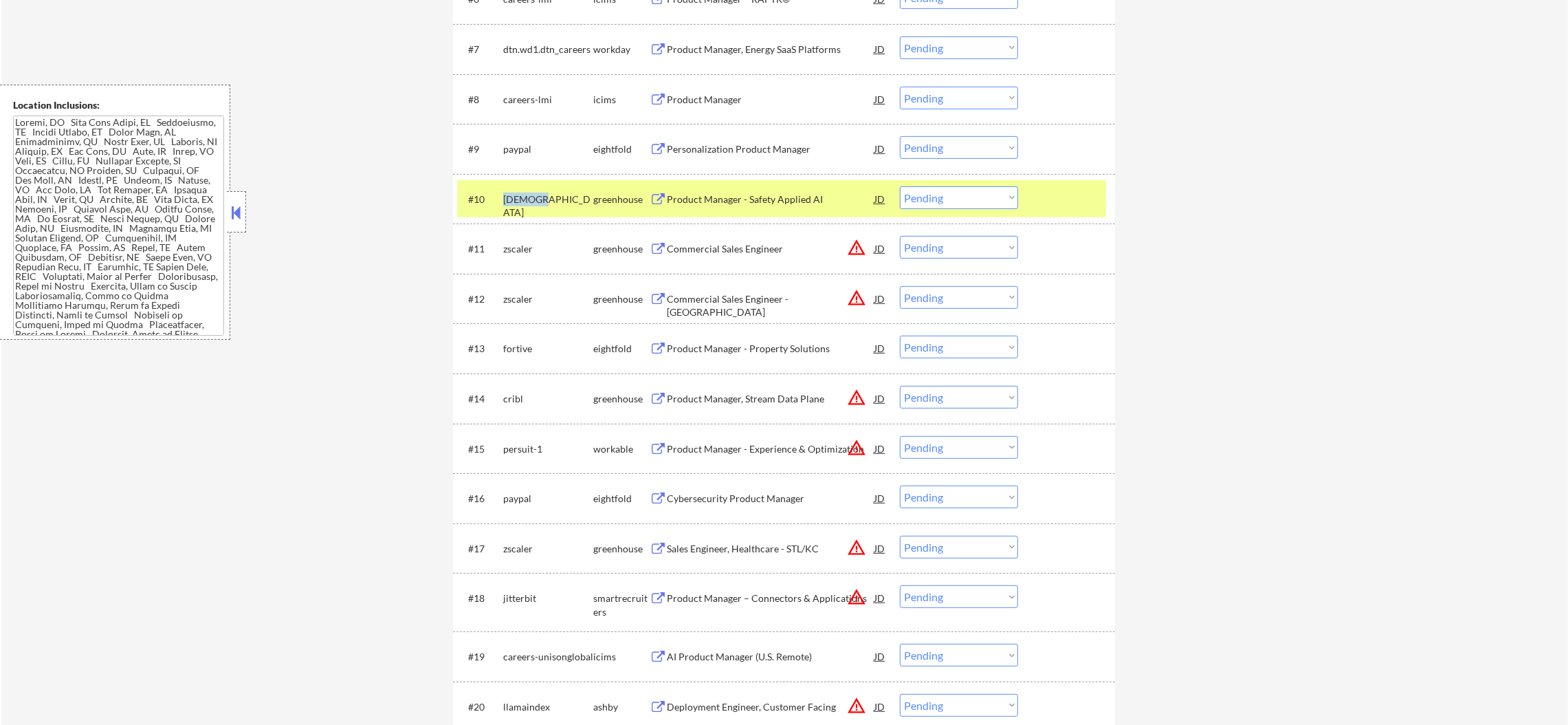
click at [507, 205] on div "[DEMOGRAPHIC_DATA]" at bounding box center [548, 206] width 90 height 27
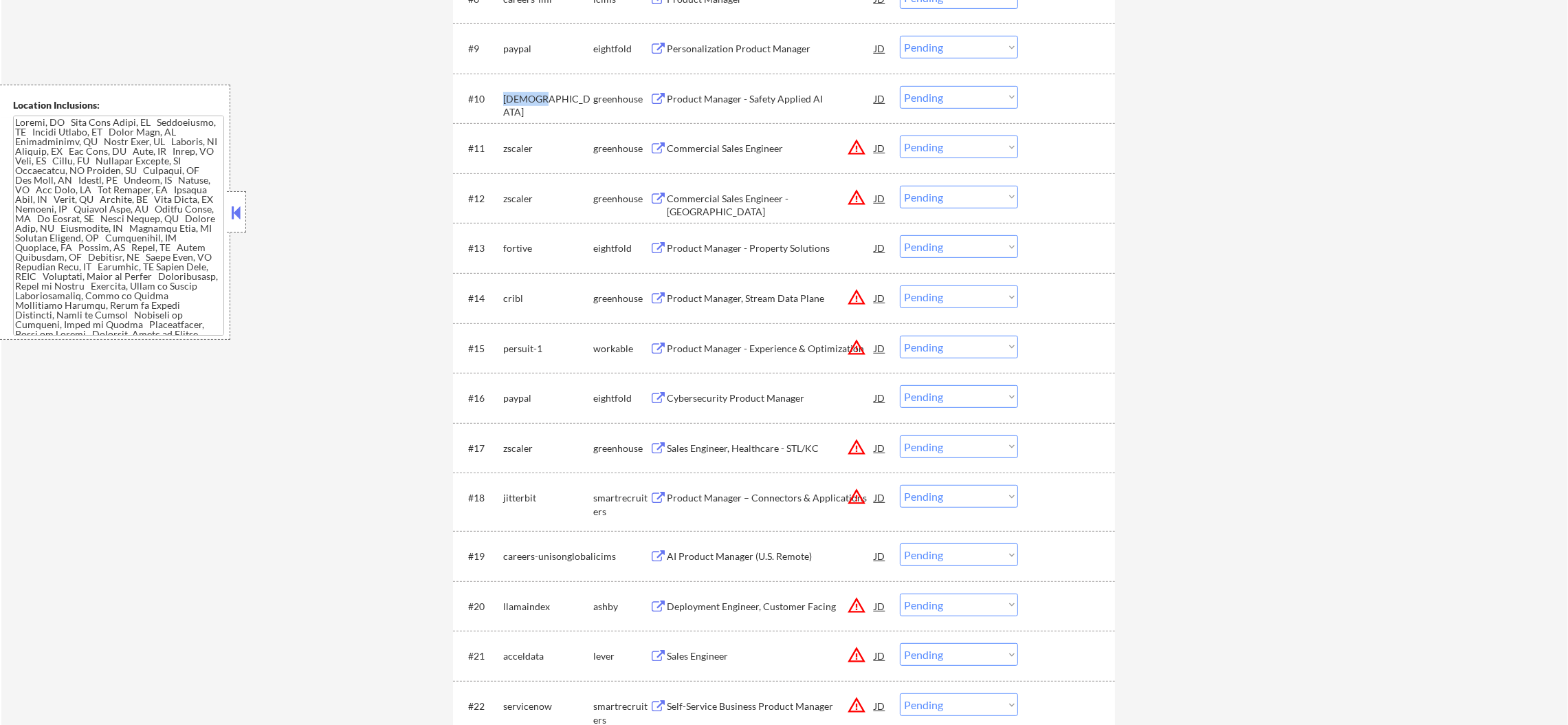
scroll to position [928, 0]
click at [526, 251] on div "fortive" at bounding box center [548, 246] width 90 height 14
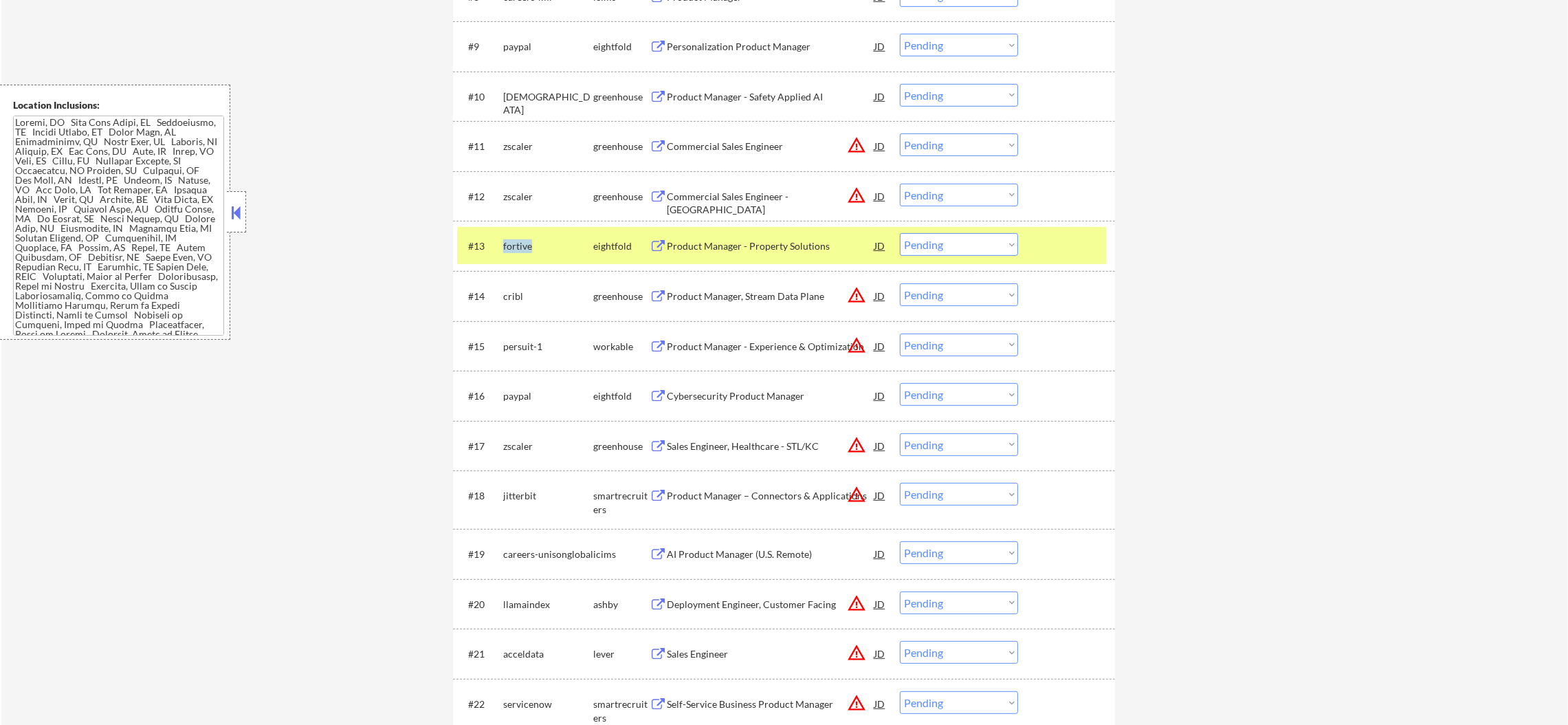
click at [526, 251] on div "fortive" at bounding box center [548, 246] width 90 height 14
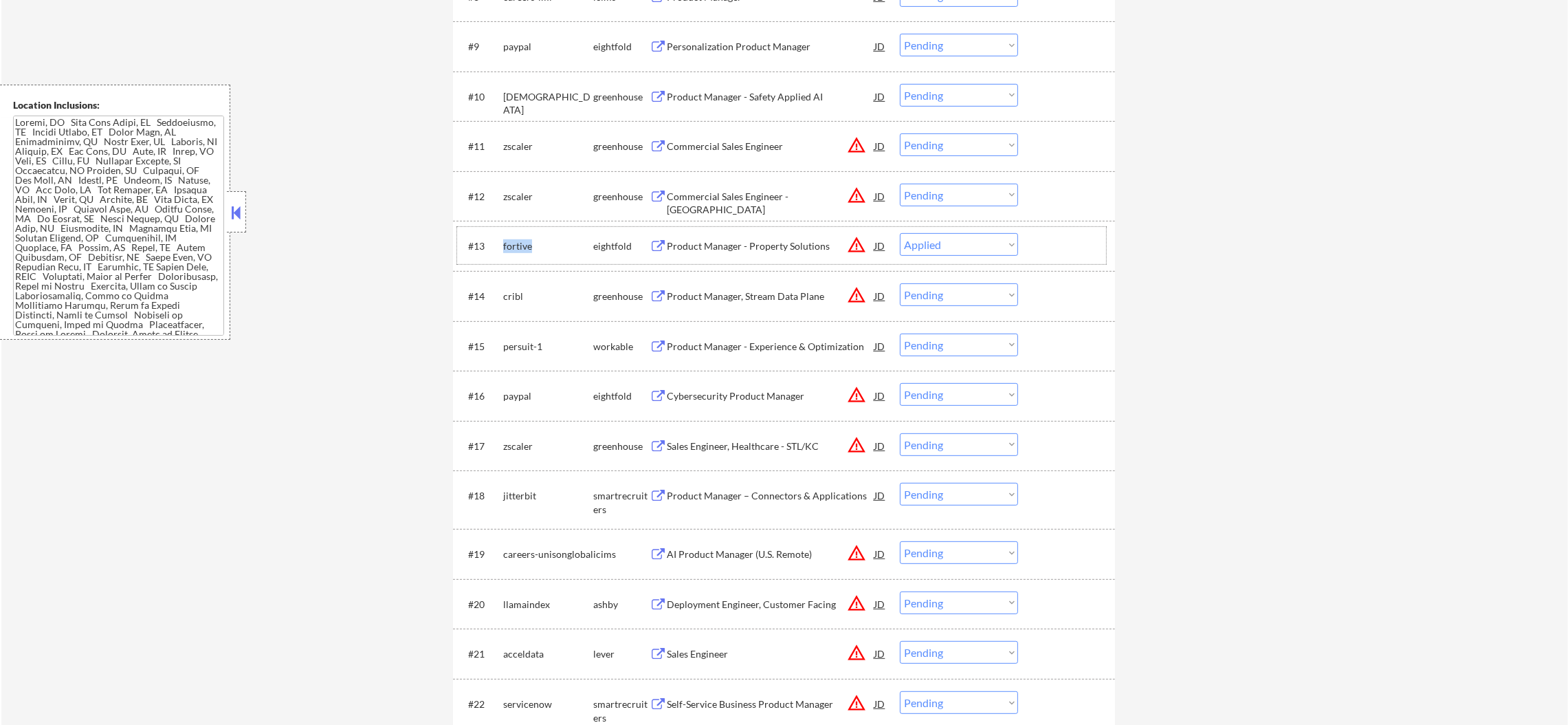
select select ""pending""
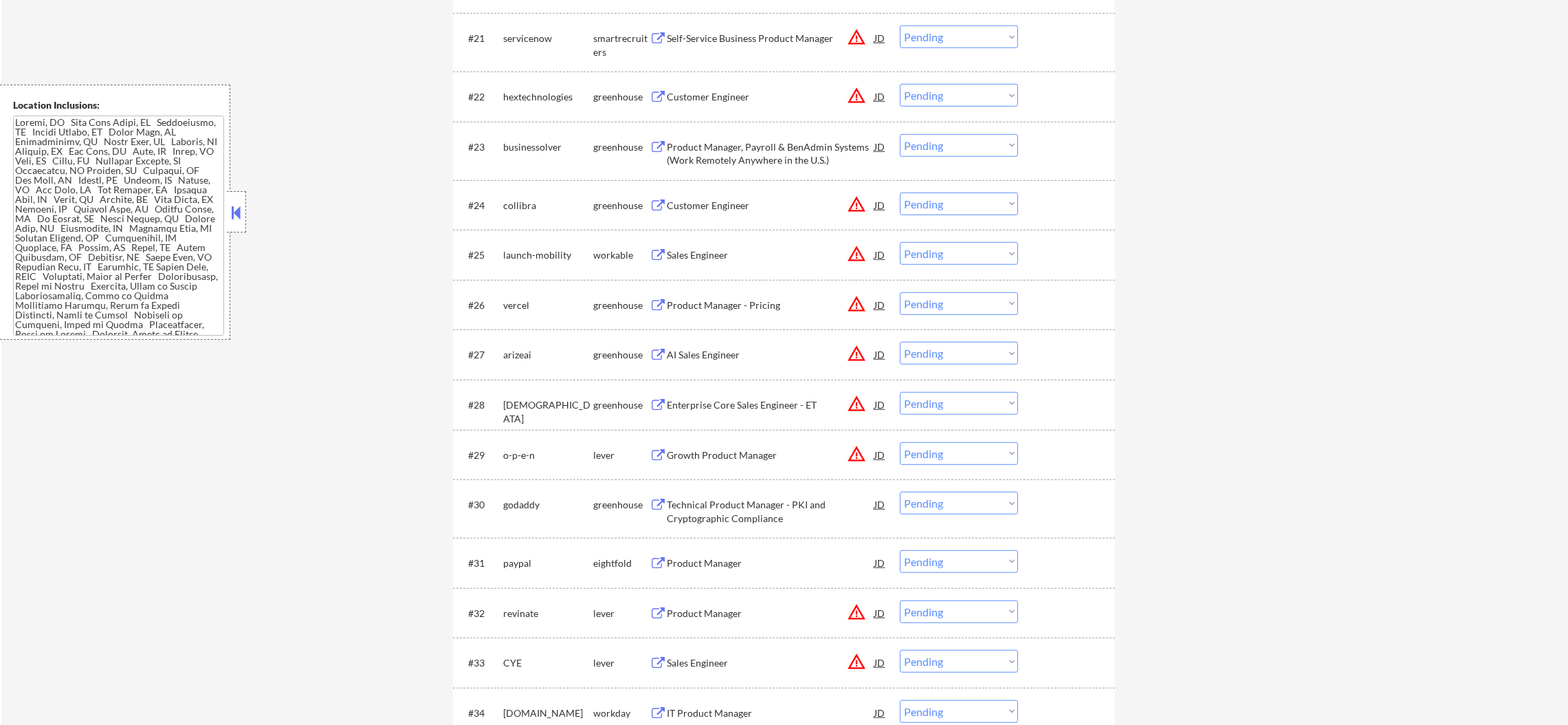
scroll to position [1547, 0]
click at [537, 136] on div "businessolver" at bounding box center [548, 143] width 90 height 14
select select ""pending""
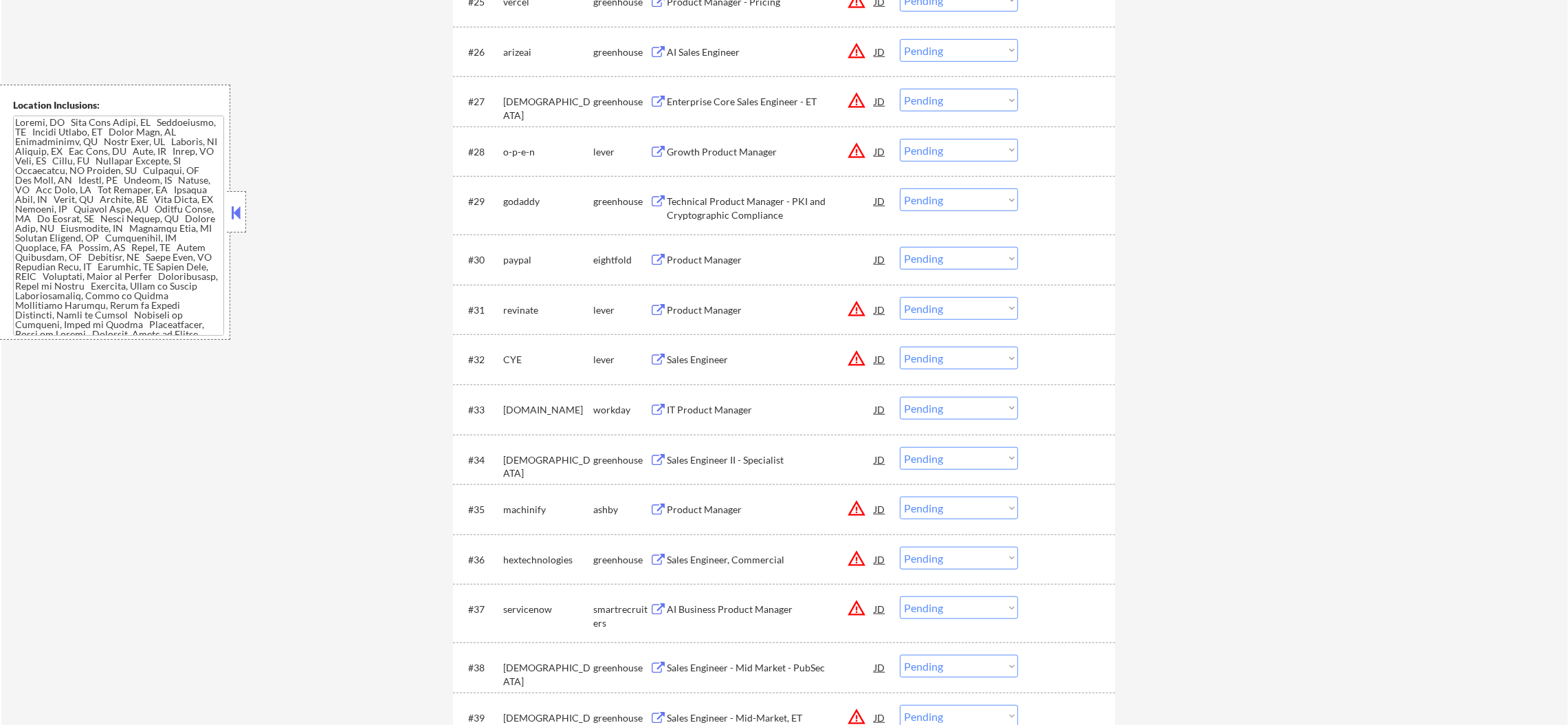
scroll to position [1753, 0]
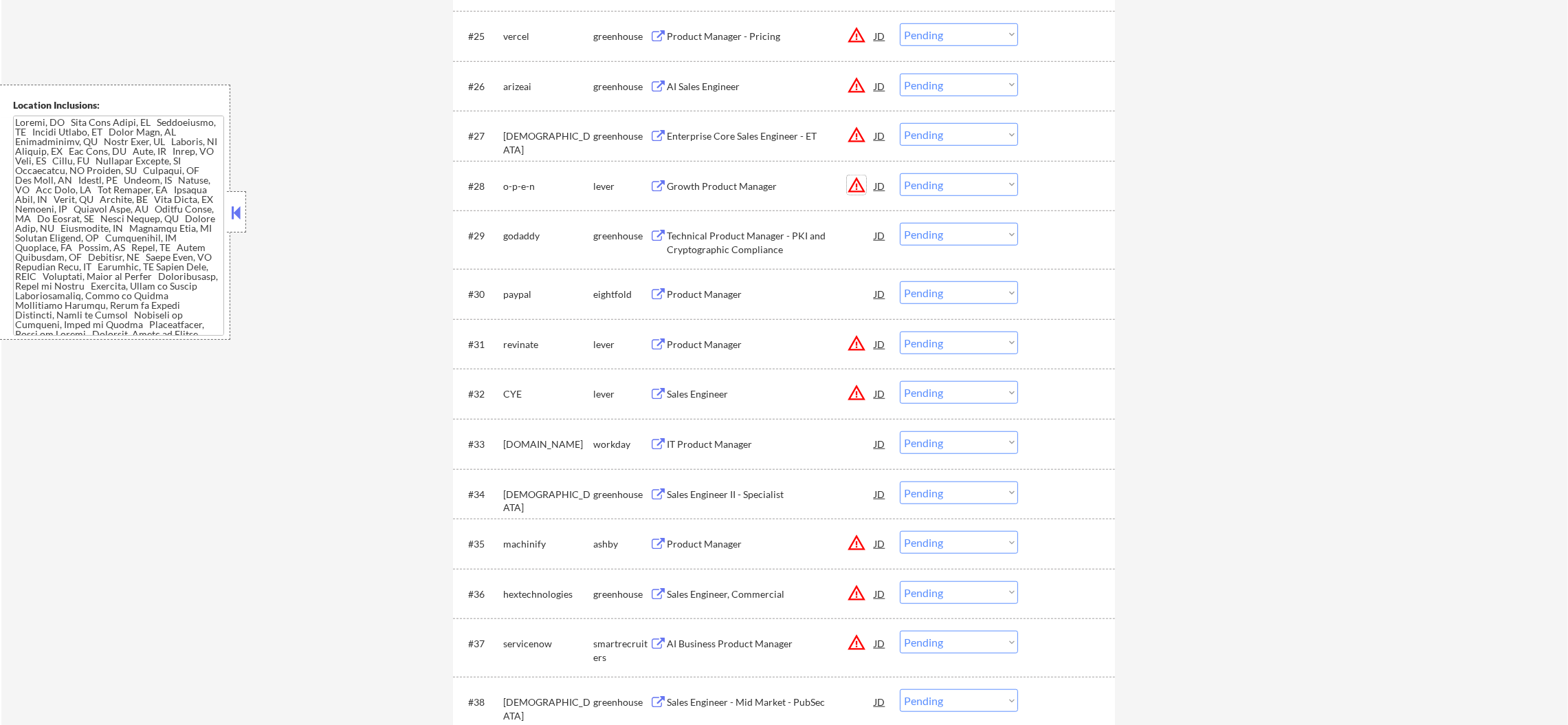
click at [852, 182] on button "warning_amber" at bounding box center [857, 185] width 20 height 20
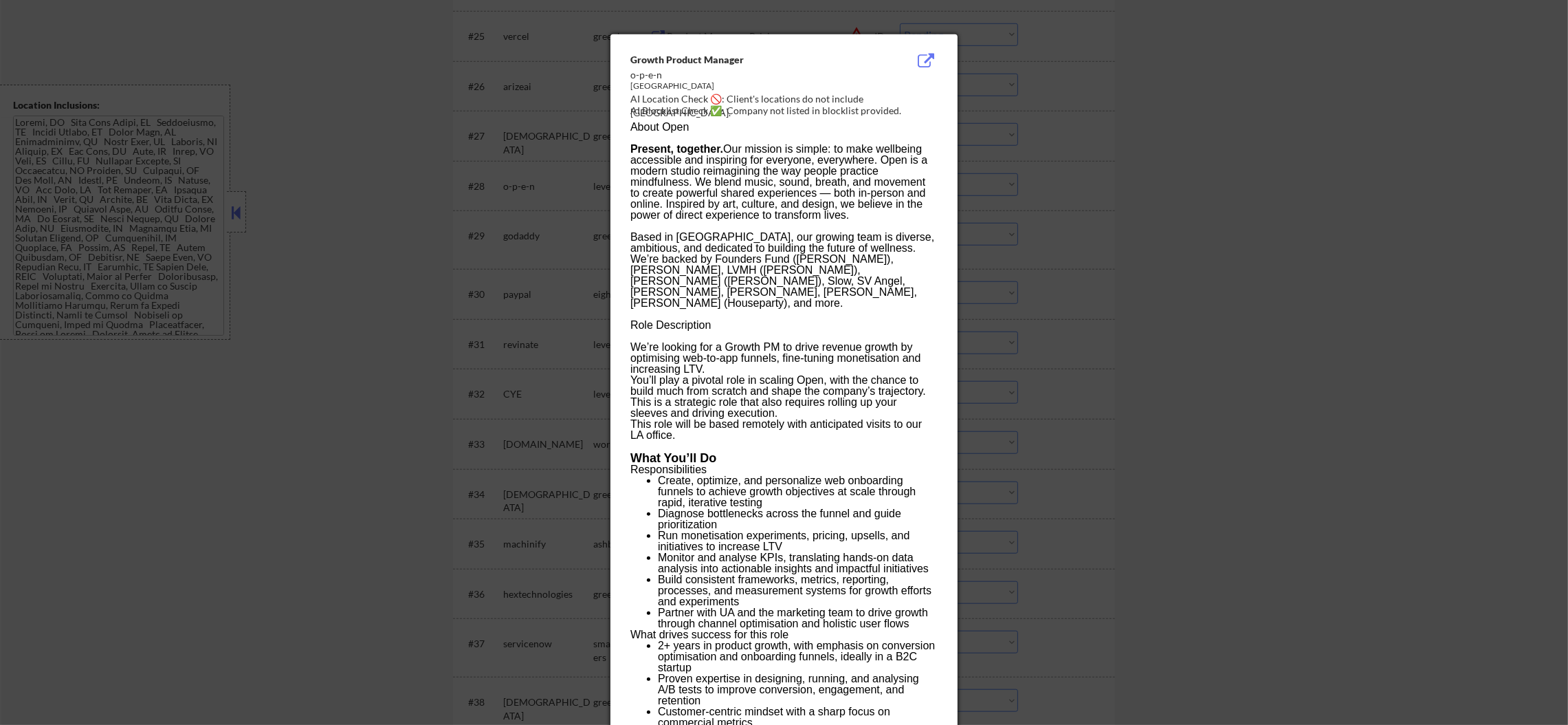
click at [999, 165] on div at bounding box center [784, 362] width 1568 height 725
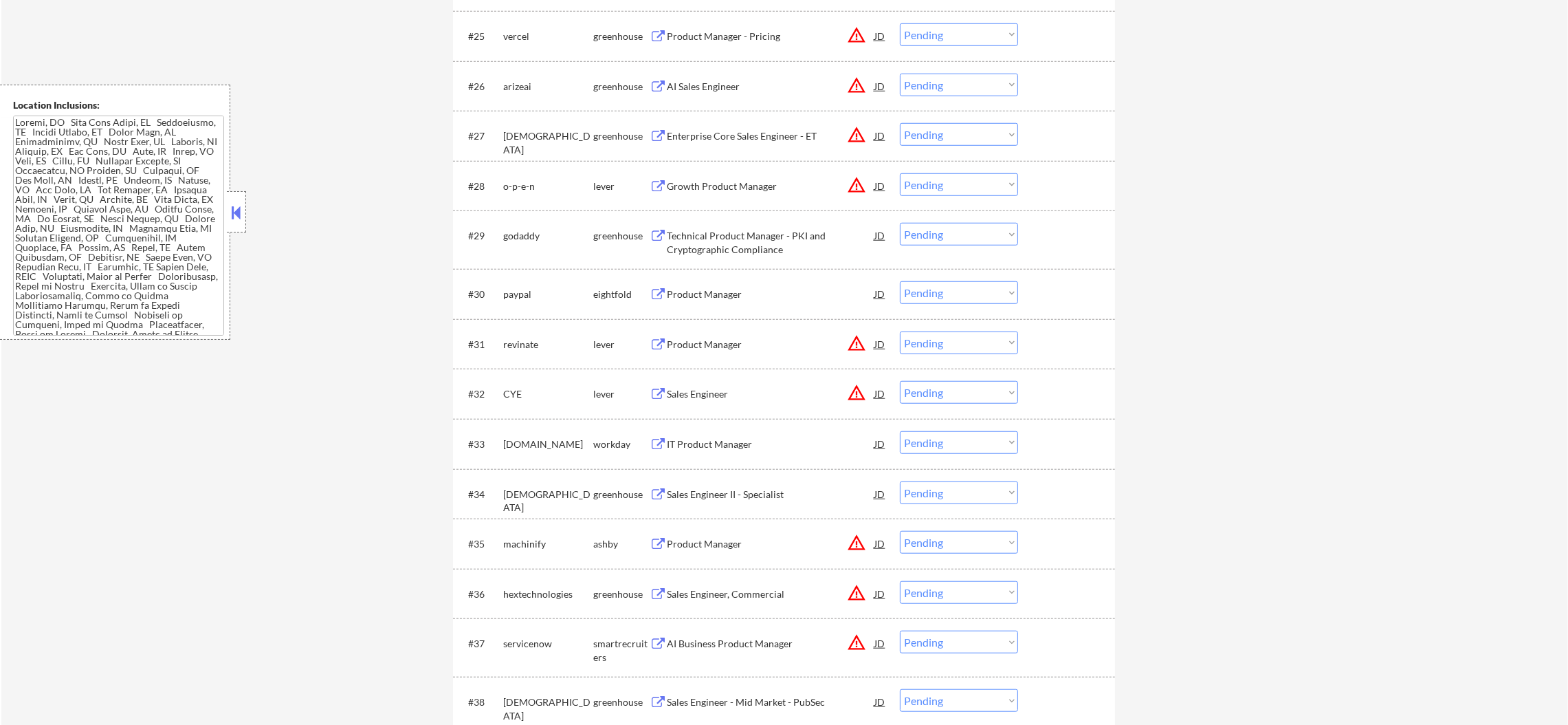
click at [907, 187] on select "Choose an option... Pending Applied Excluded (Questions) Excluded (Expired) Exc…" at bounding box center [958, 184] width 118 height 23
click at [900, 173] on select "Choose an option... Pending Applied Excluded (Questions) Excluded (Expired) Exc…" at bounding box center [958, 184] width 118 height 23
click at [852, 134] on button "warning_amber" at bounding box center [857, 134] width 20 height 20
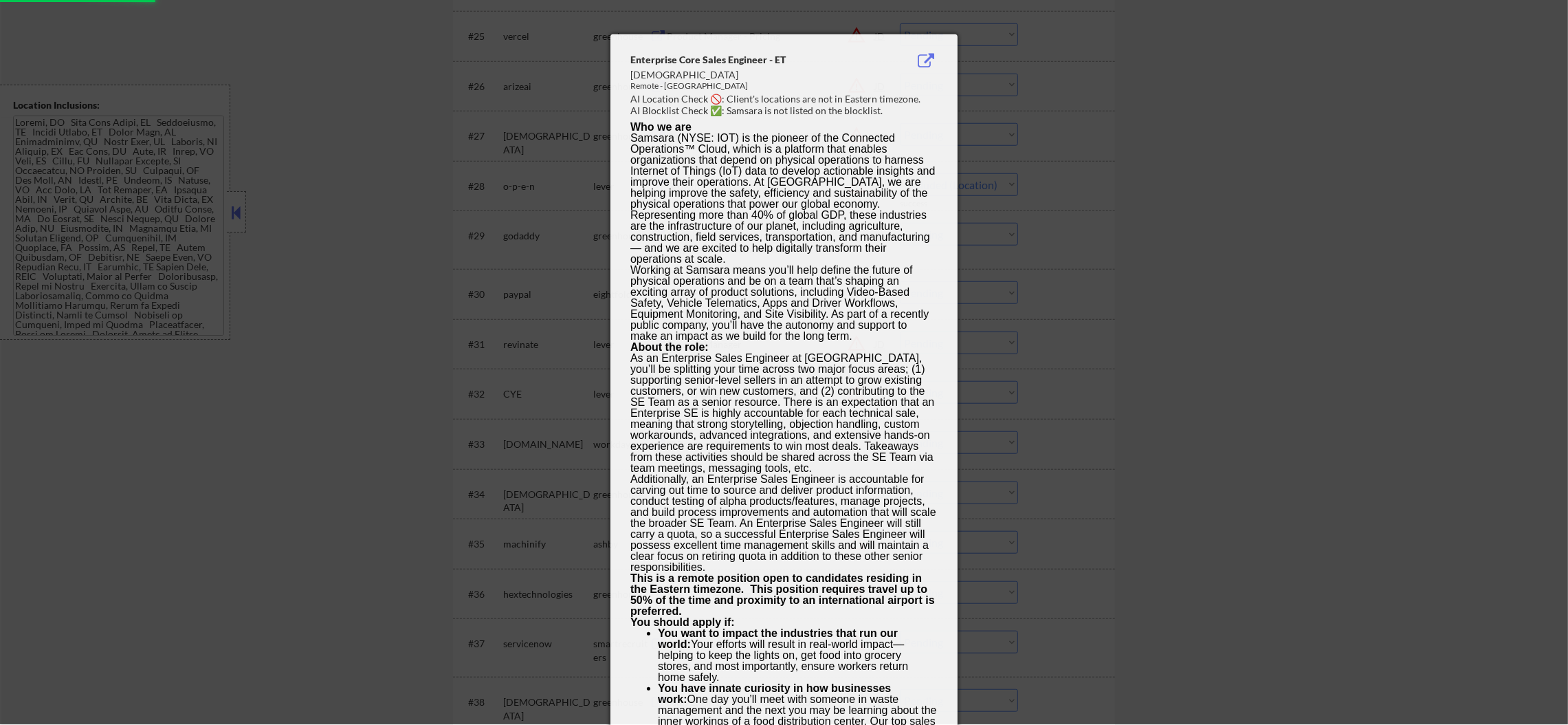
click at [1002, 130] on div at bounding box center [784, 362] width 1568 height 725
select select ""pending""
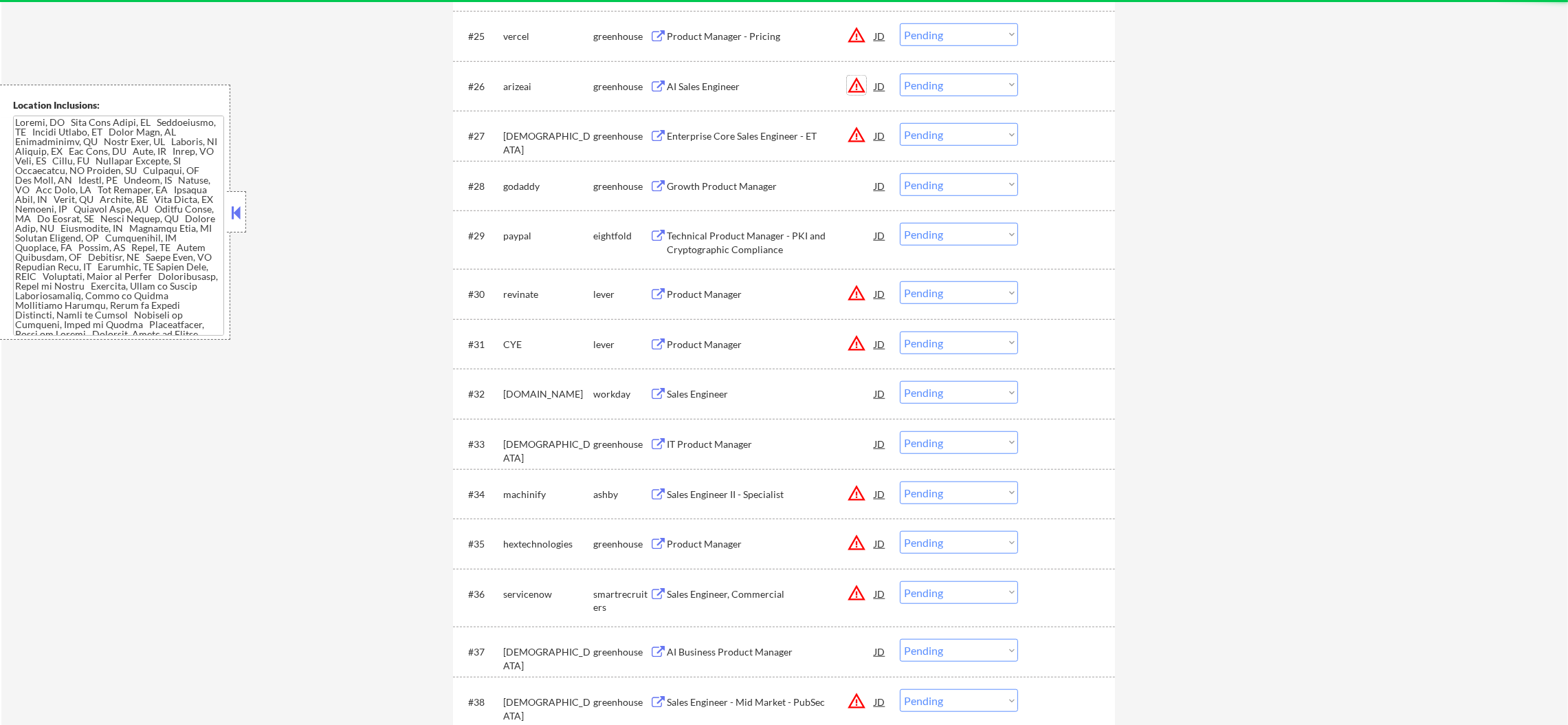
click at [859, 87] on button "warning_amber" at bounding box center [857, 85] width 20 height 20
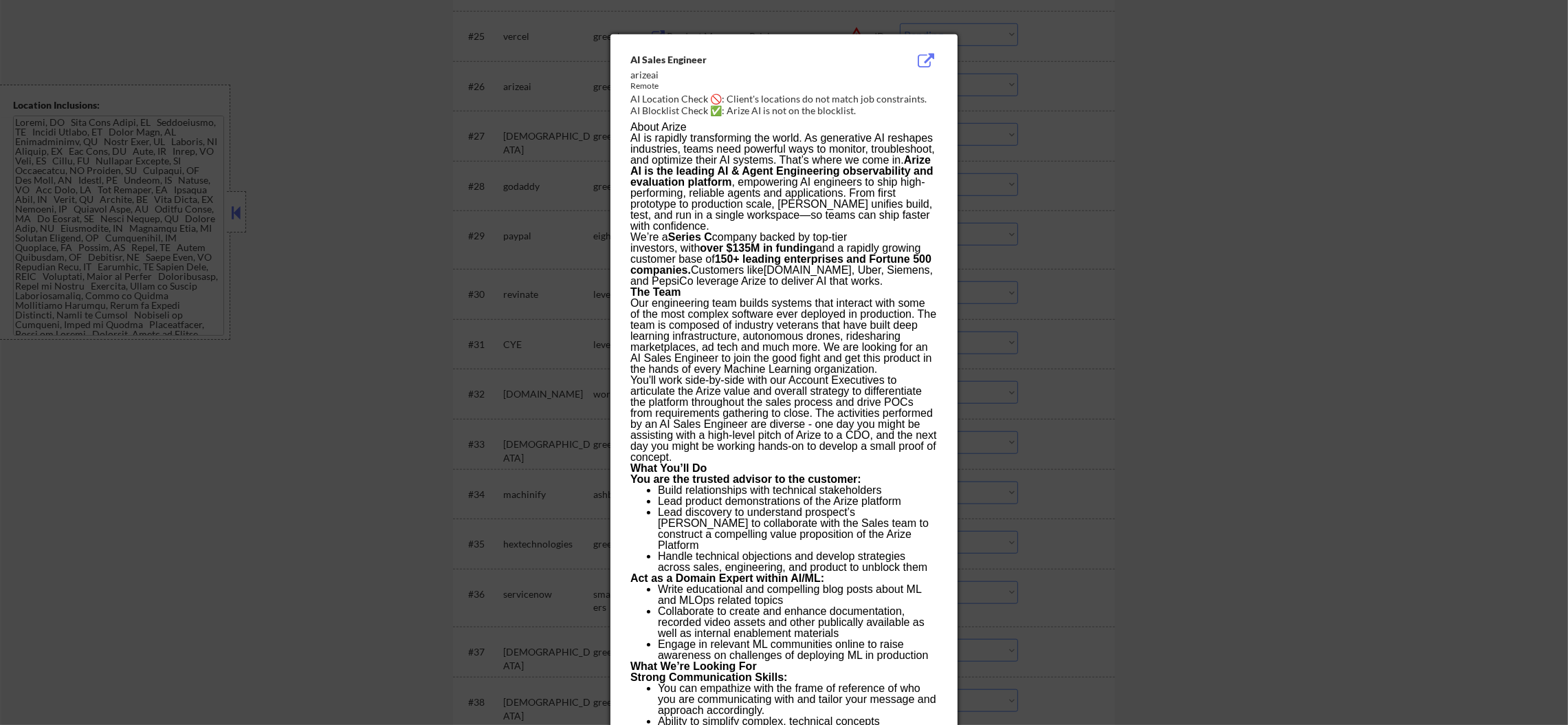
click at [989, 89] on div at bounding box center [784, 362] width 1568 height 725
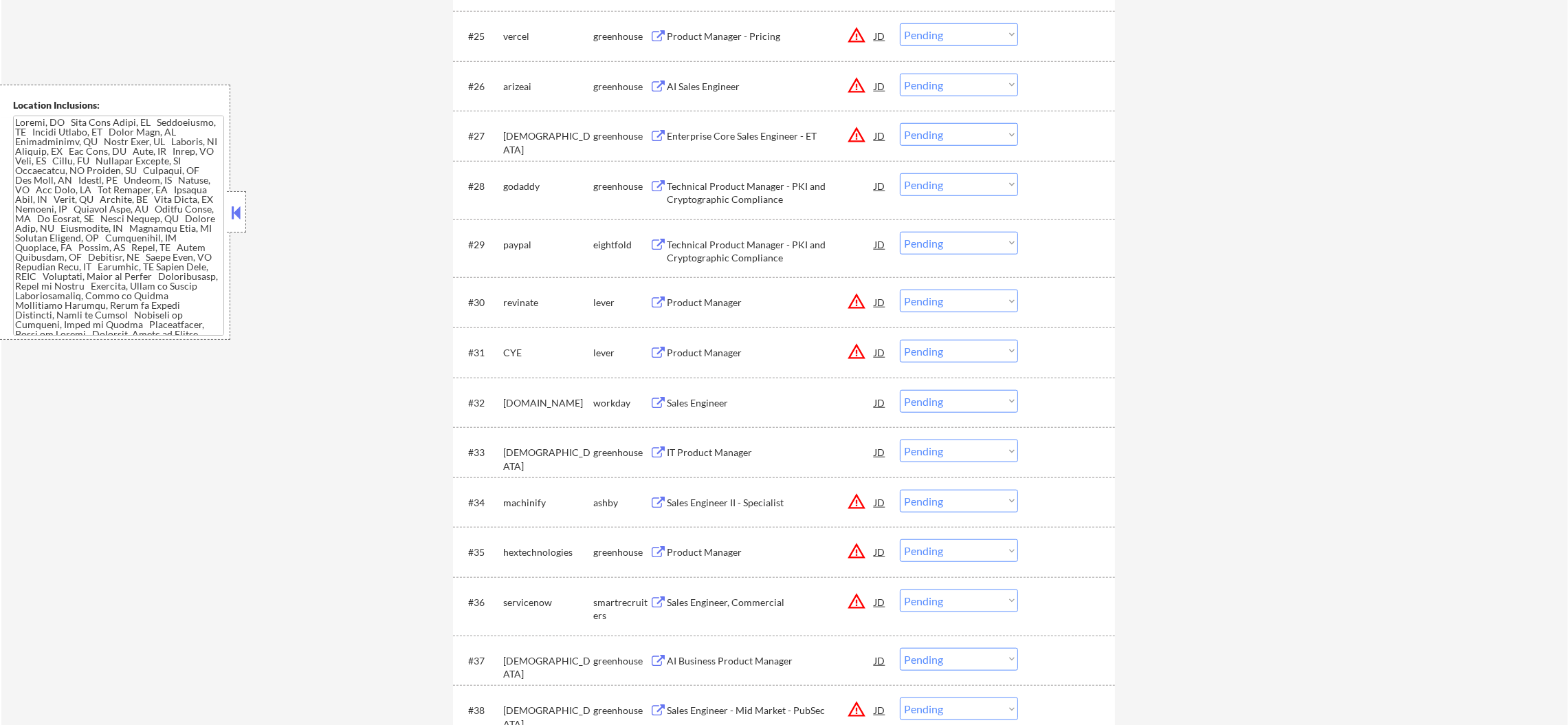
click at [758, 87] on div "AI Sales Engineer" at bounding box center [771, 87] width 208 height 14
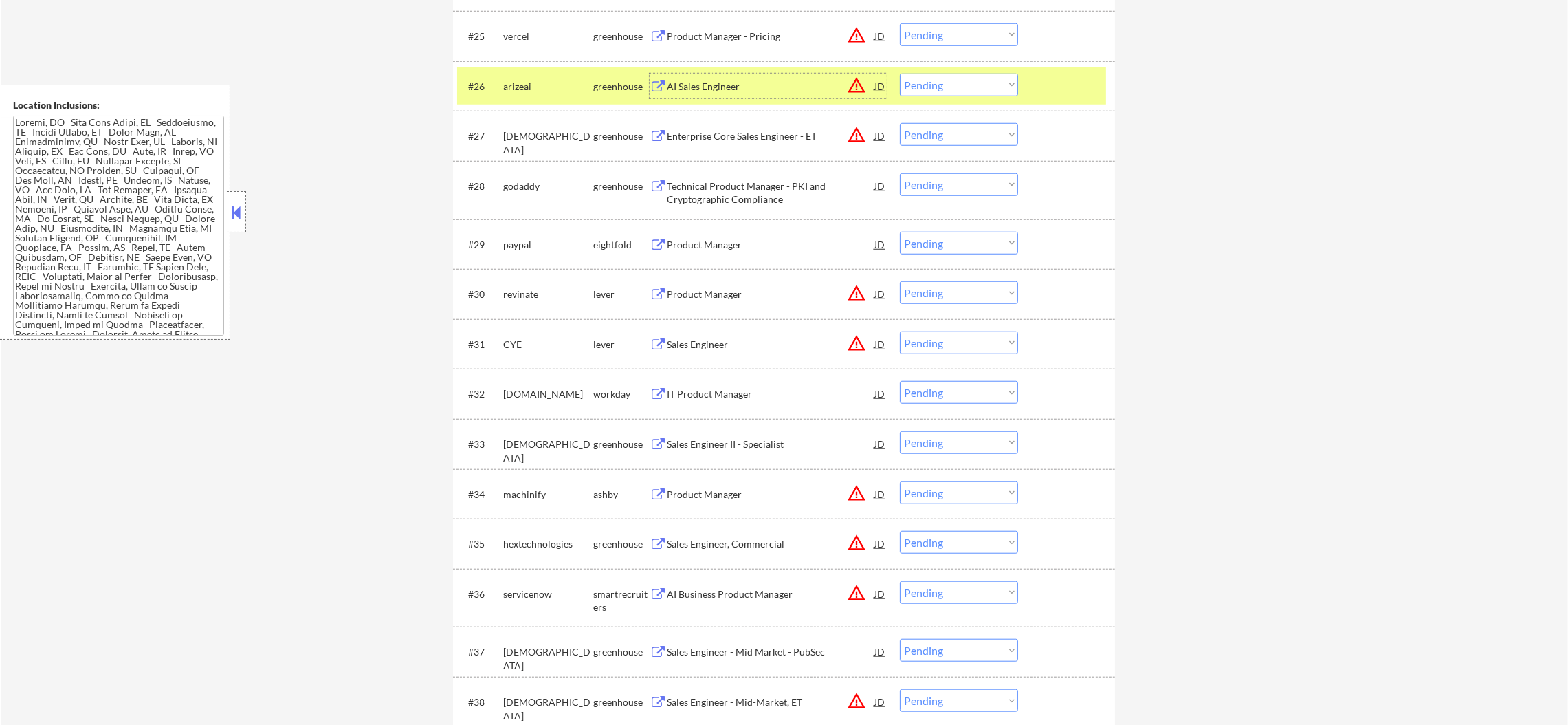
click at [530, 81] on div "arizeai" at bounding box center [548, 87] width 90 height 14
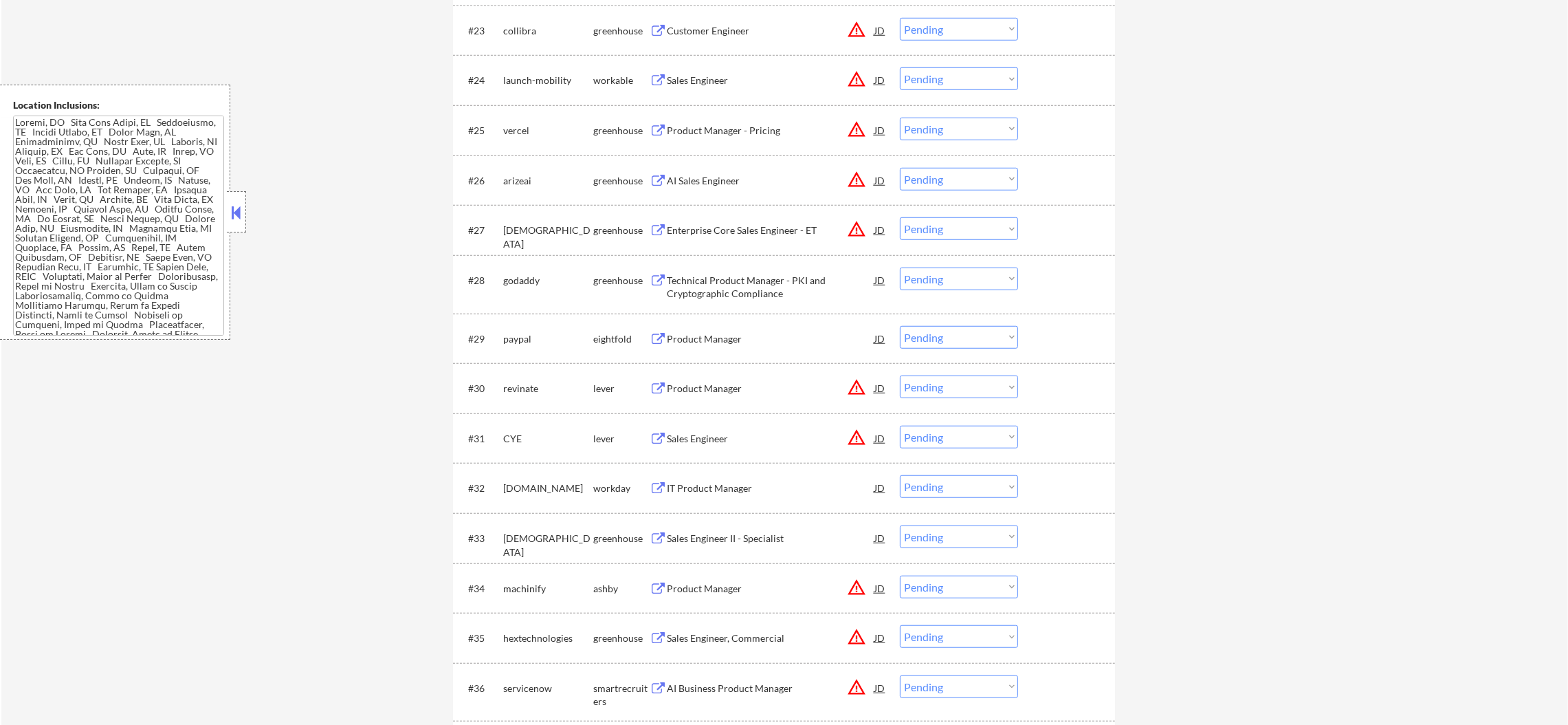
scroll to position [1650, 0]
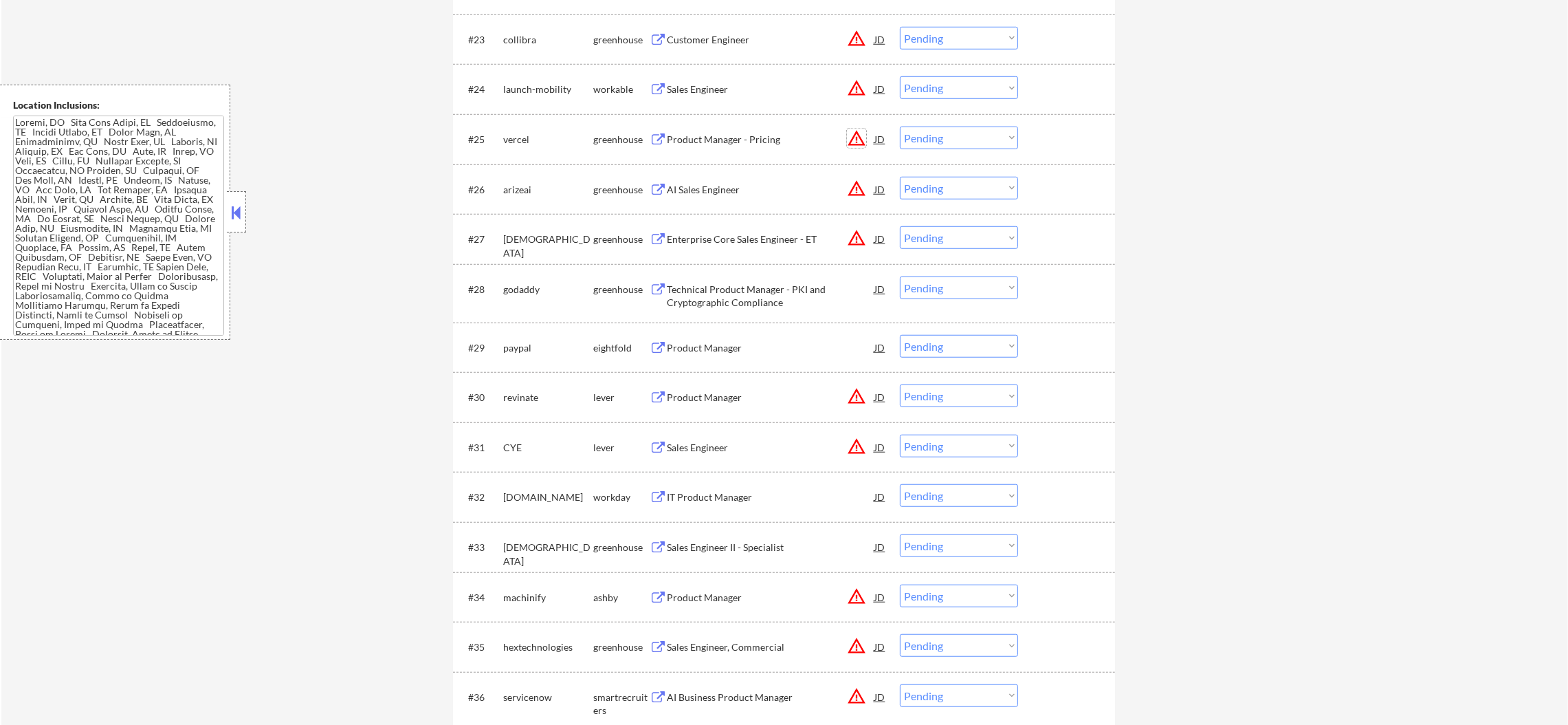
click at [848, 136] on button "warning_amber" at bounding box center [857, 138] width 20 height 20
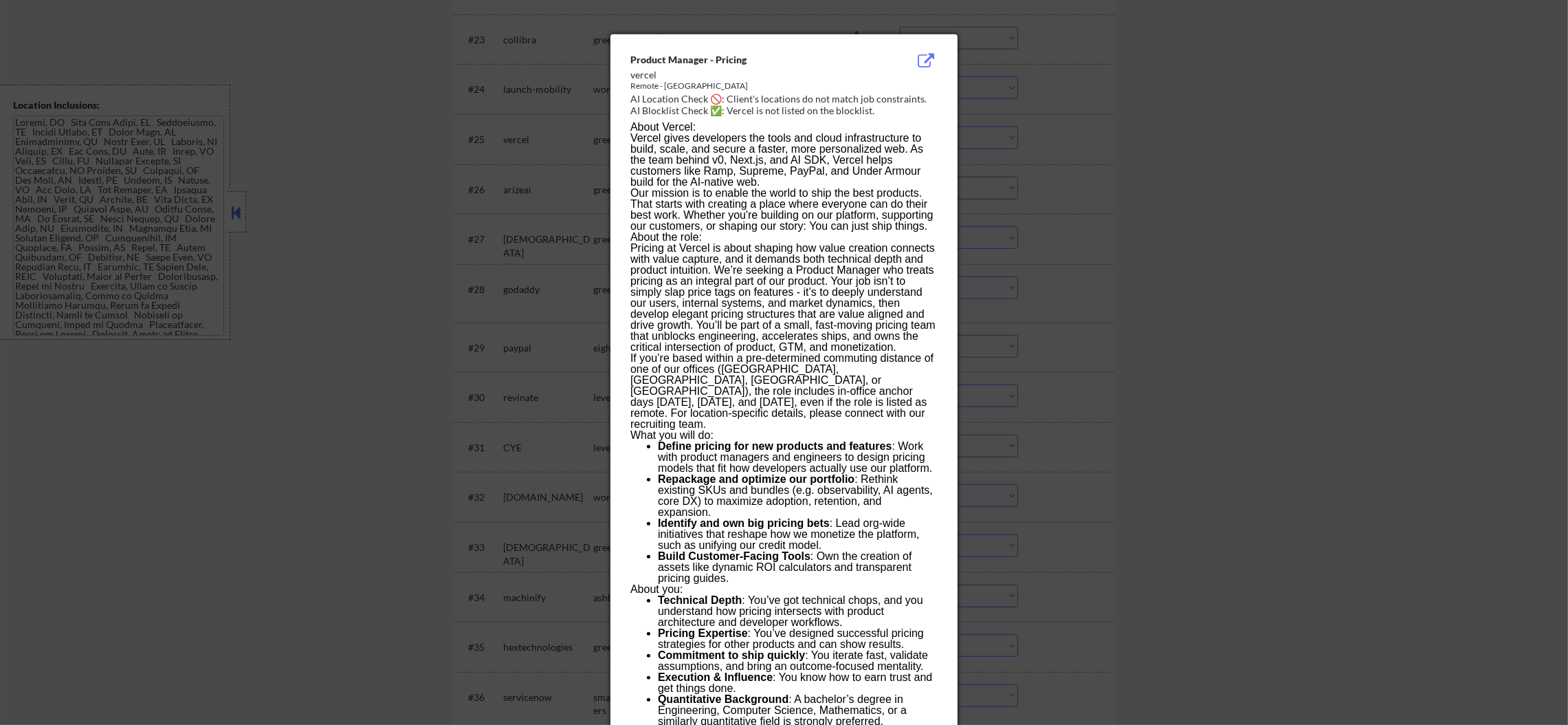
click at [1077, 134] on div at bounding box center [784, 362] width 1568 height 725
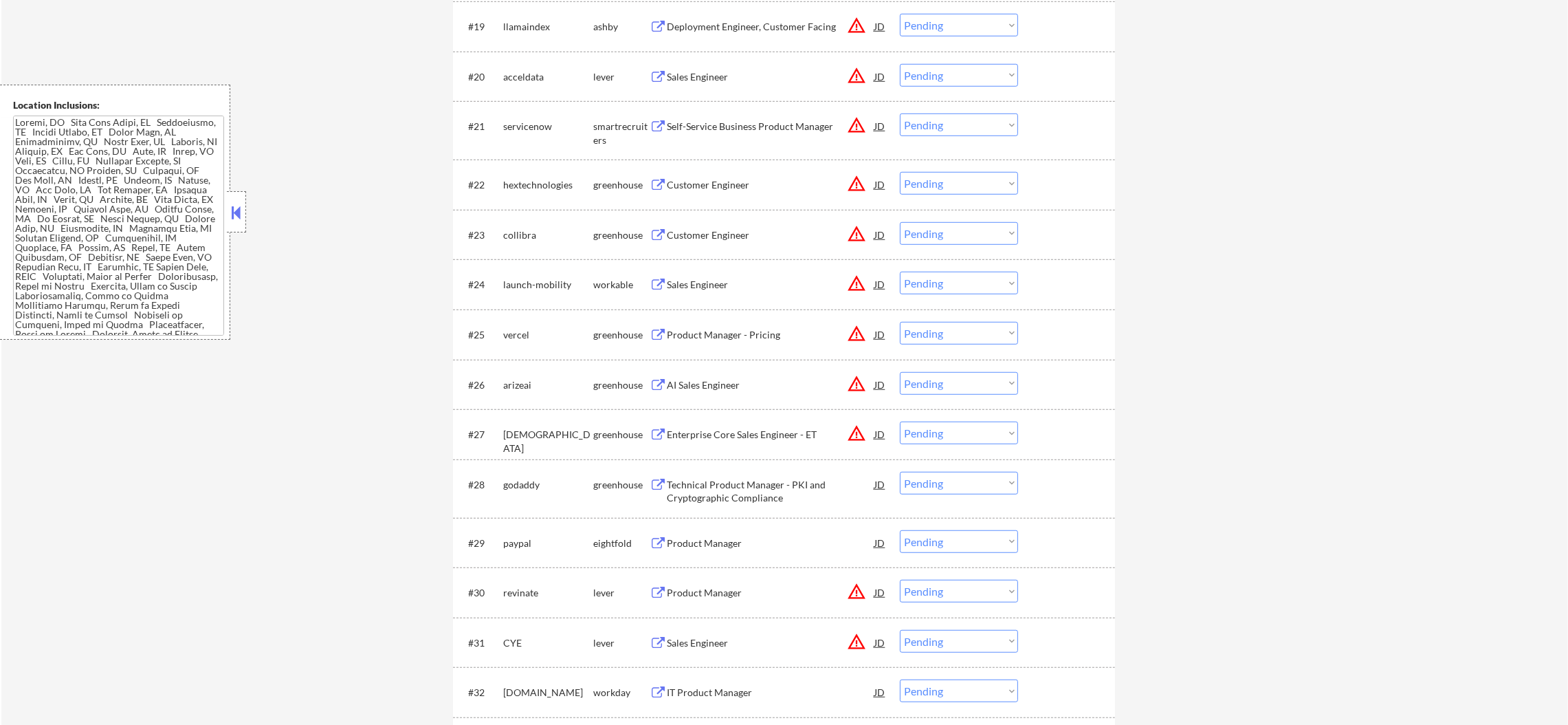
scroll to position [1444, 0]
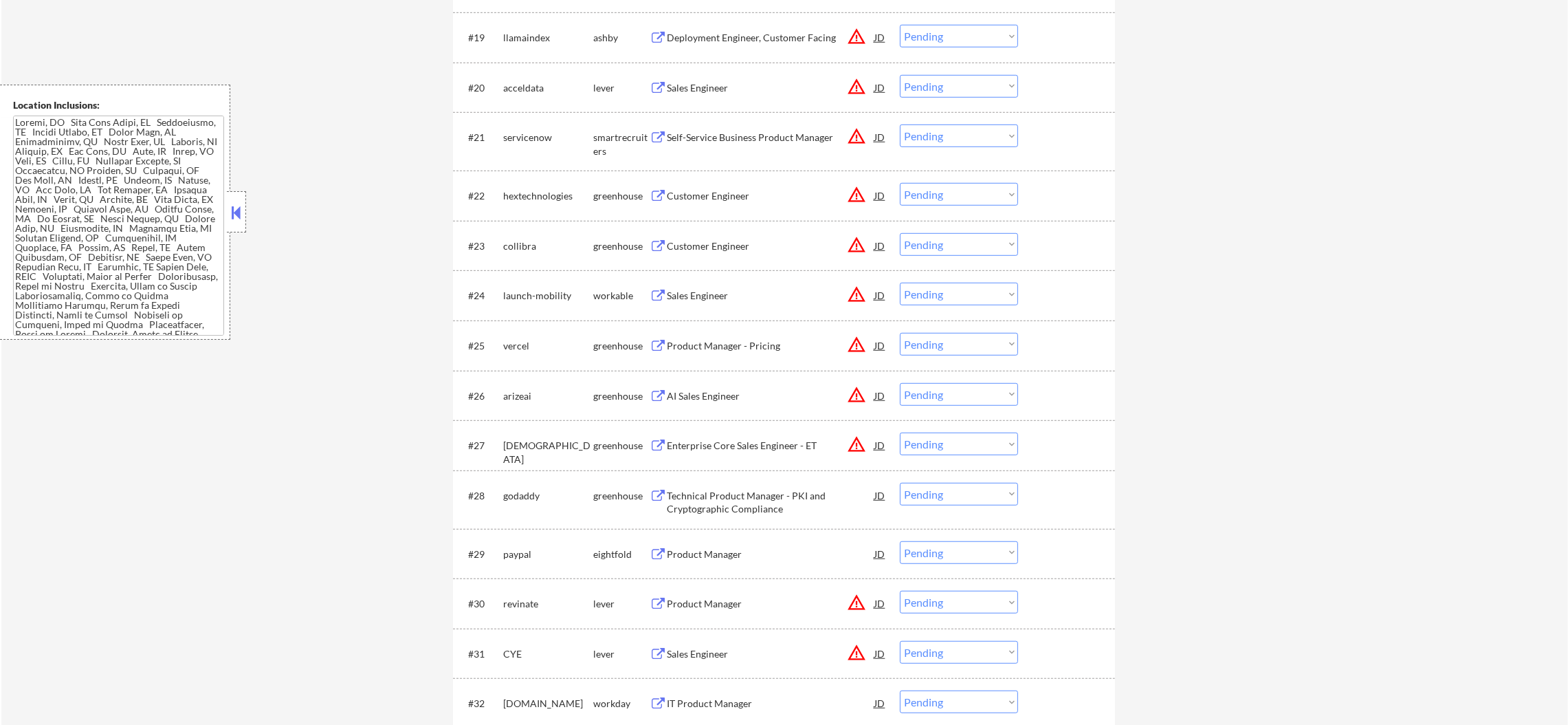
click at [849, 190] on button "warning_amber" at bounding box center [857, 194] width 20 height 20
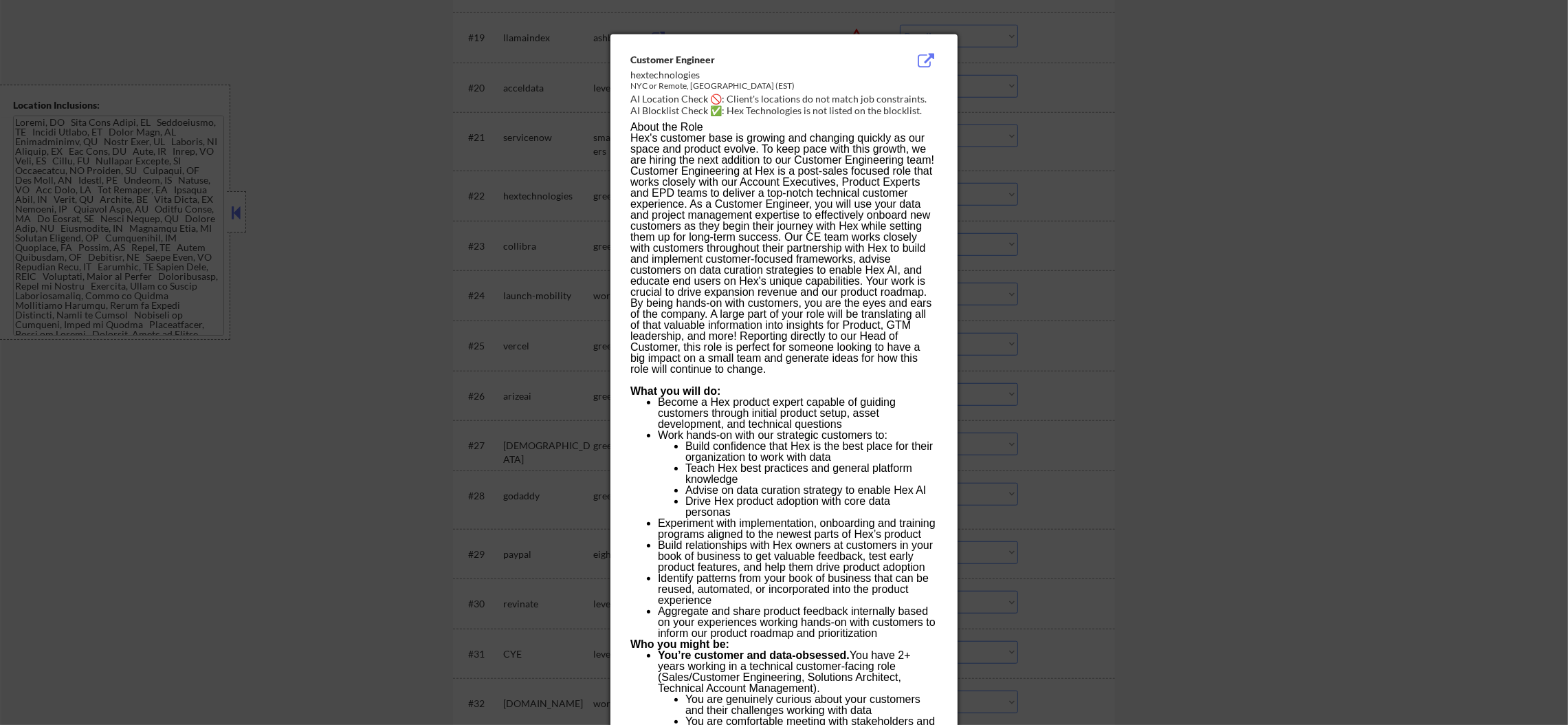
click at [998, 169] on div at bounding box center [784, 362] width 1568 height 725
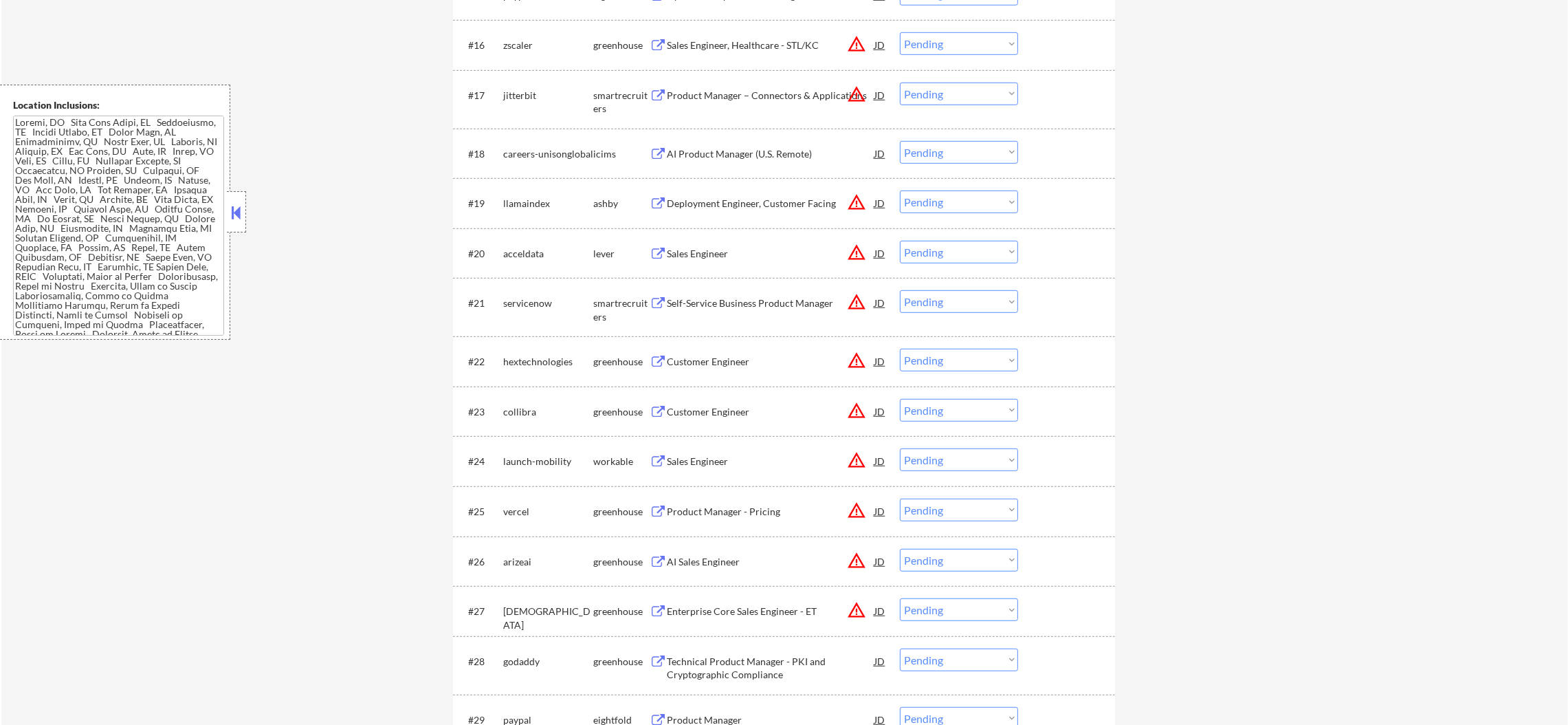
scroll to position [1272, 0]
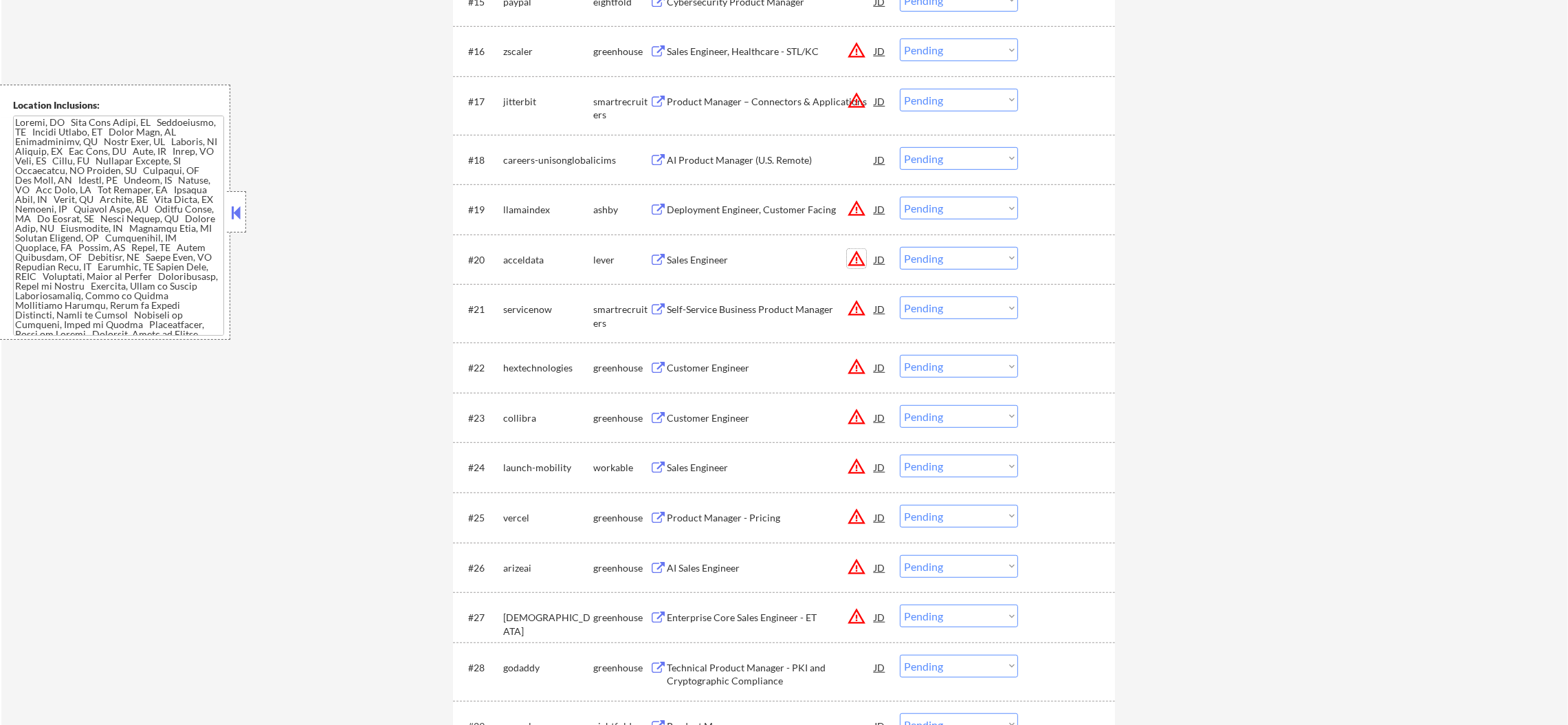
click at [857, 256] on button "warning_amber" at bounding box center [857, 258] width 20 height 20
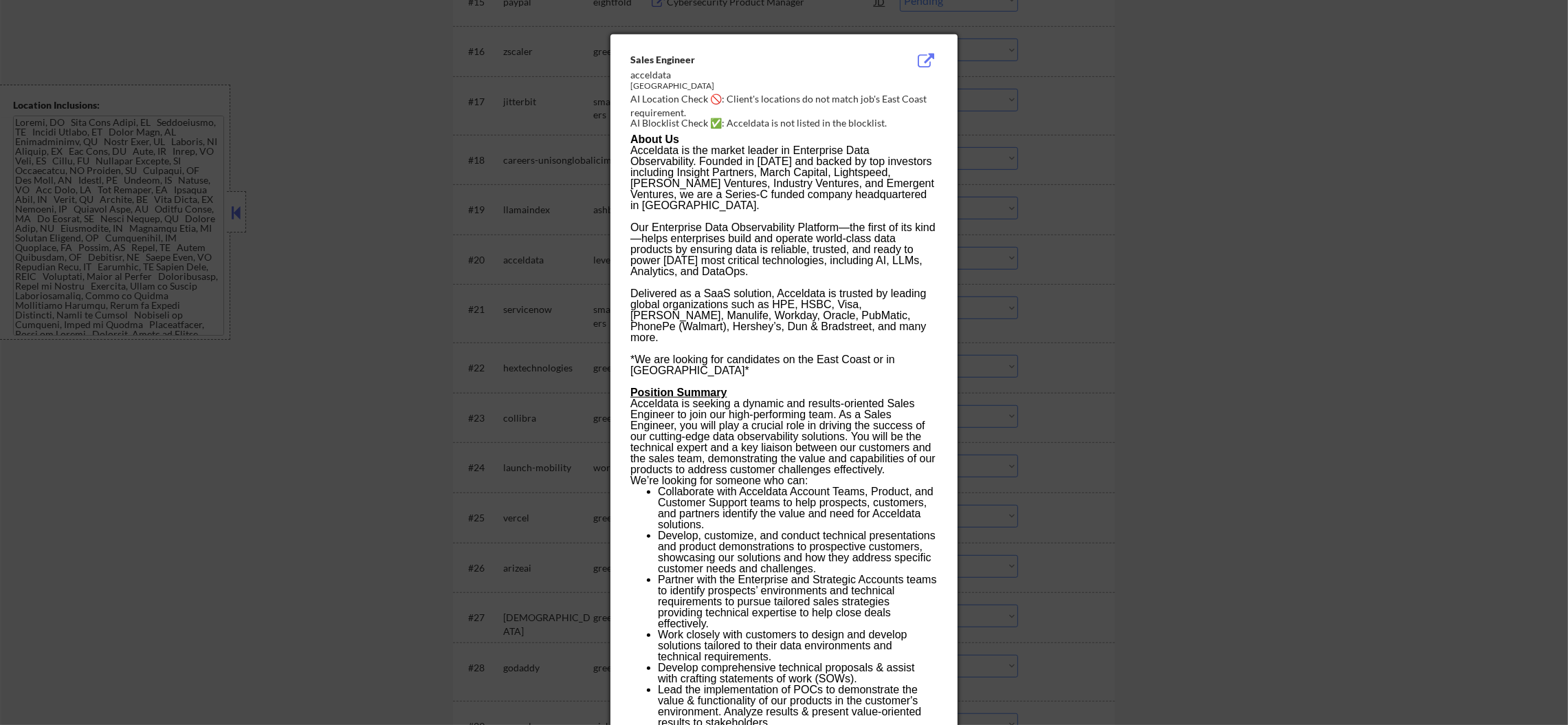
click at [986, 255] on div at bounding box center [784, 362] width 1568 height 725
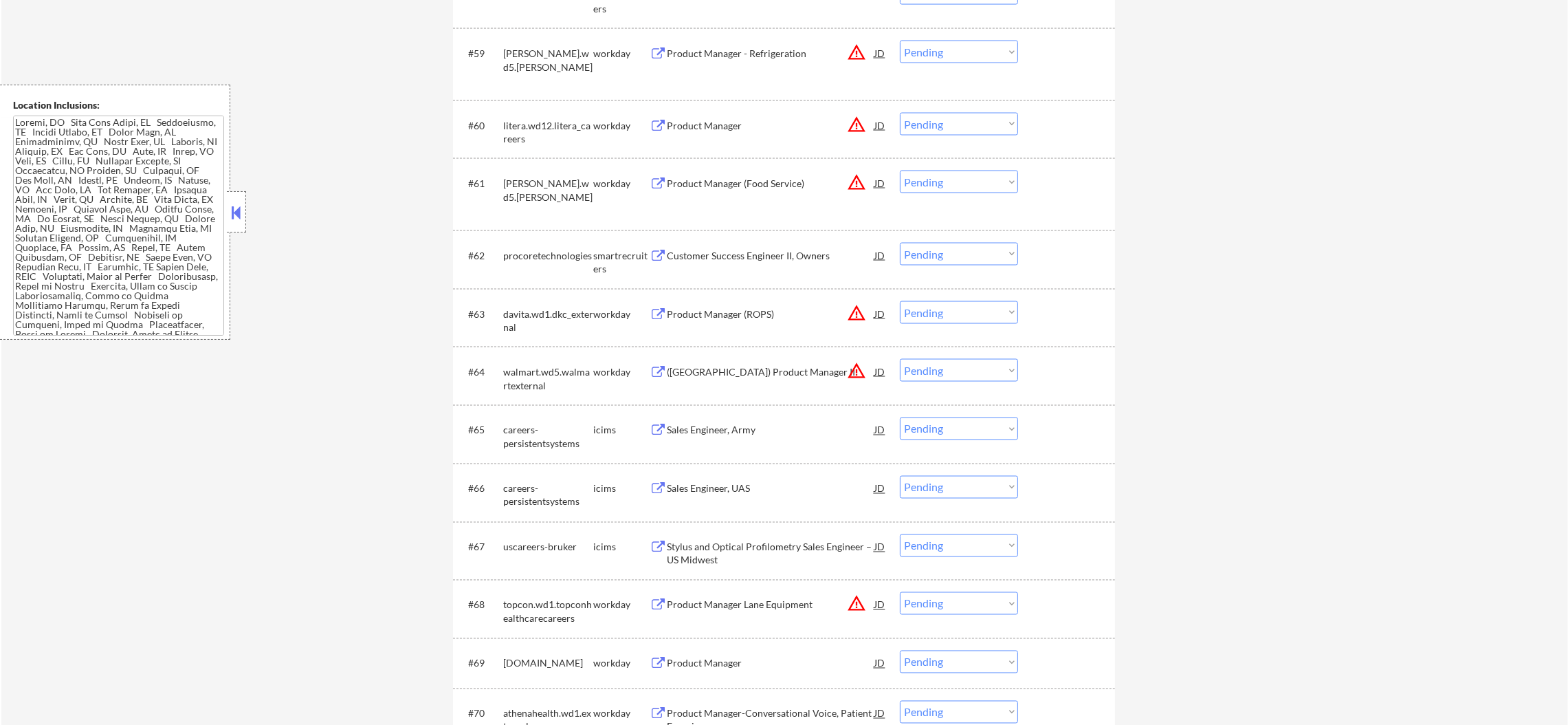
scroll to position [3524, 0]
click at [568, 258] on div "procoretechnologies" at bounding box center [548, 257] width 90 height 14
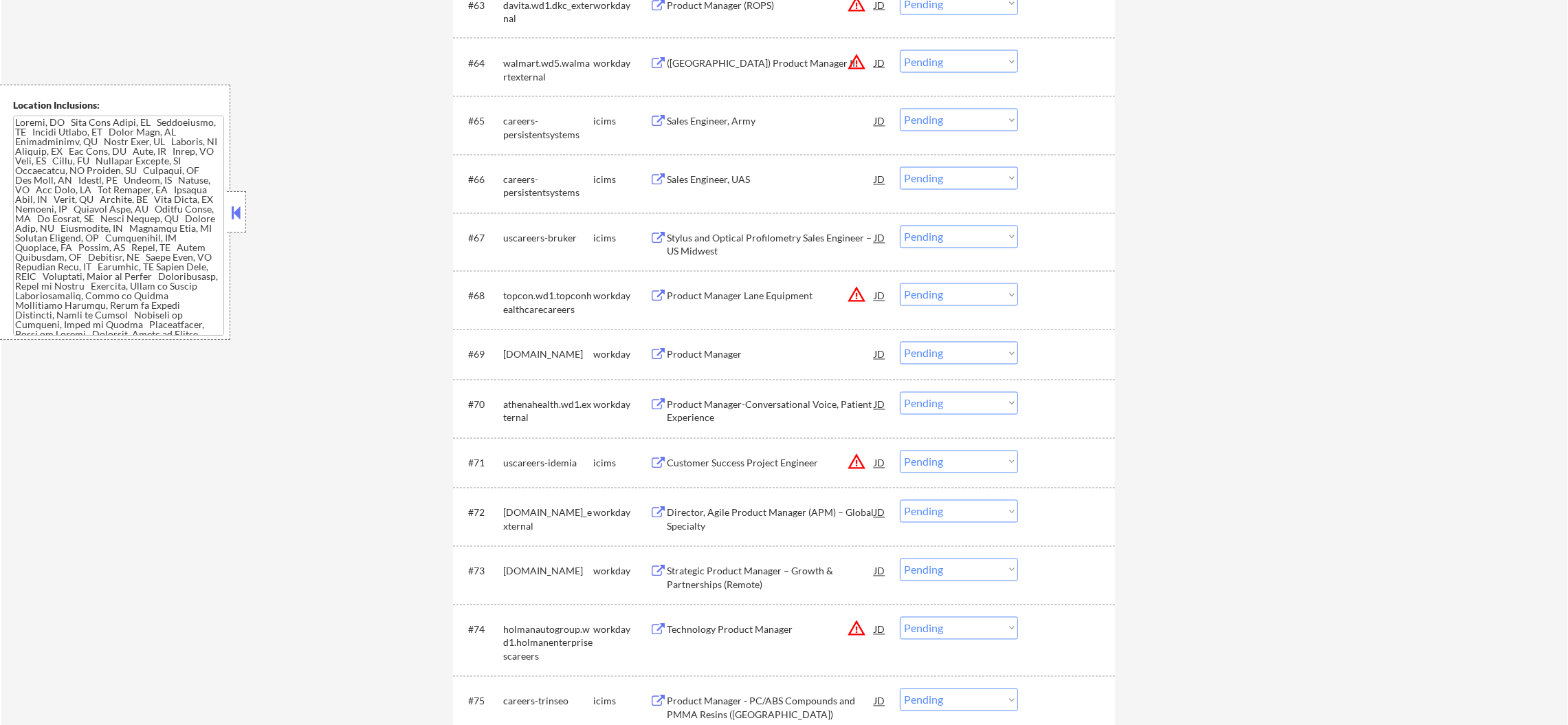
scroll to position [3971, 0]
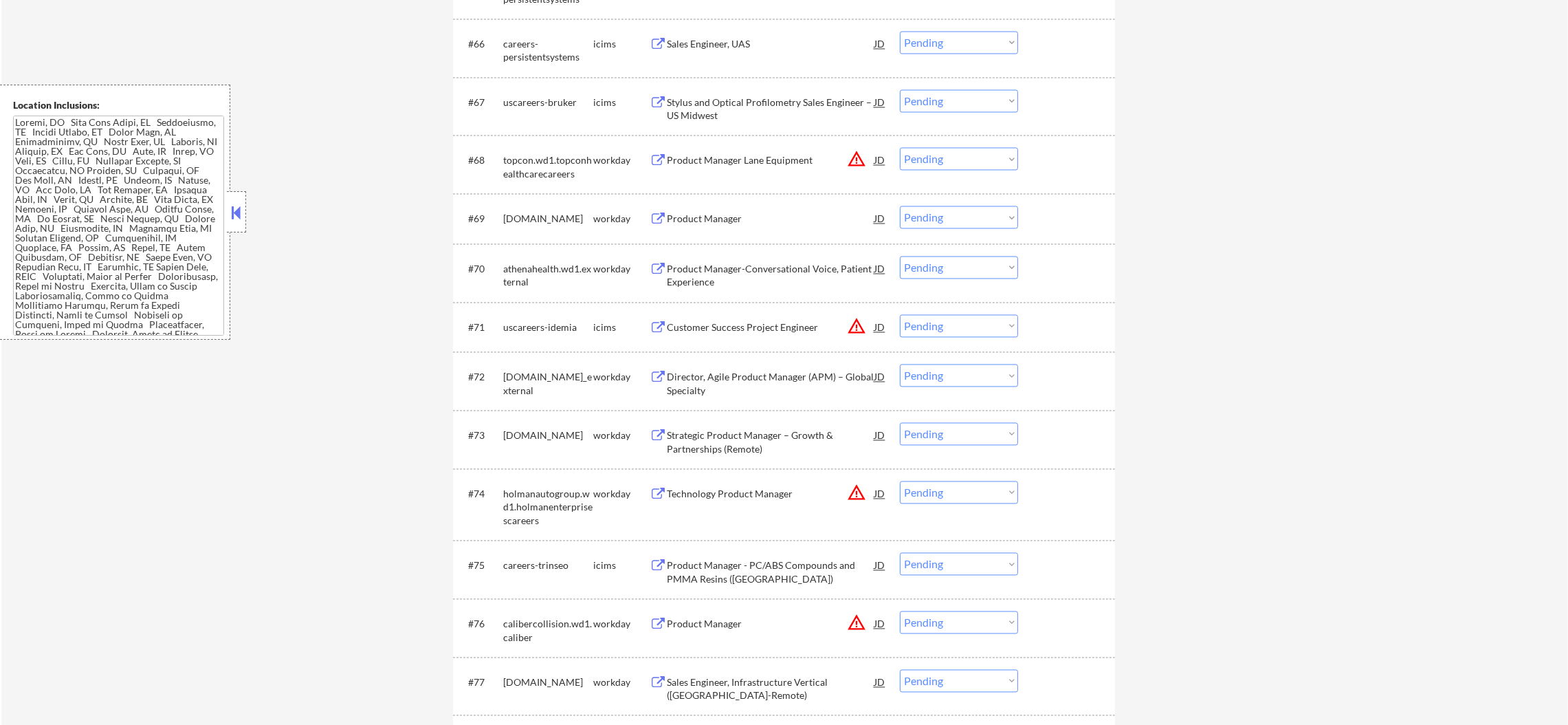
click at [531, 225] on div "agiliti.wd5.careers" at bounding box center [548, 218] width 90 height 14
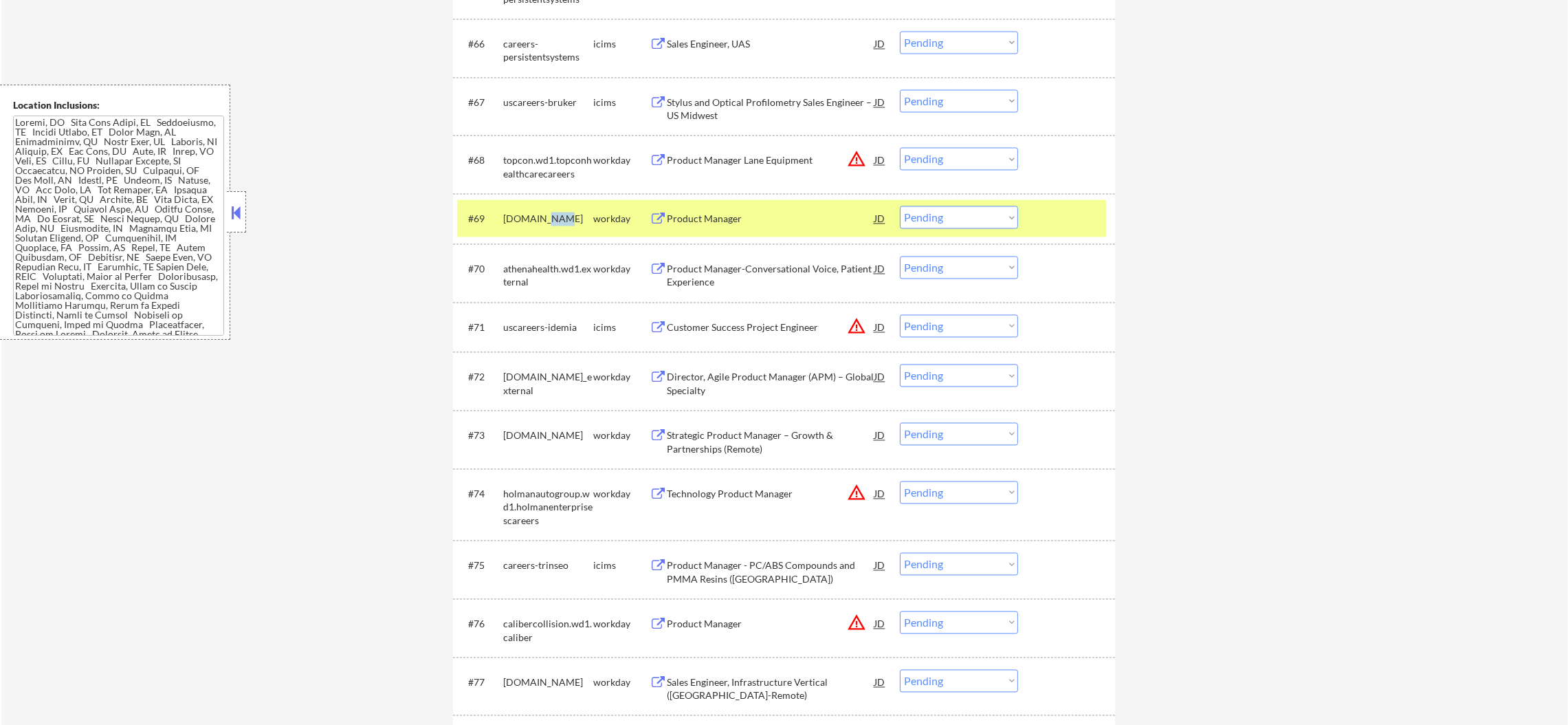
click at [531, 225] on div "agiliti.wd5.careers" at bounding box center [548, 218] width 90 height 14
select select ""pending""
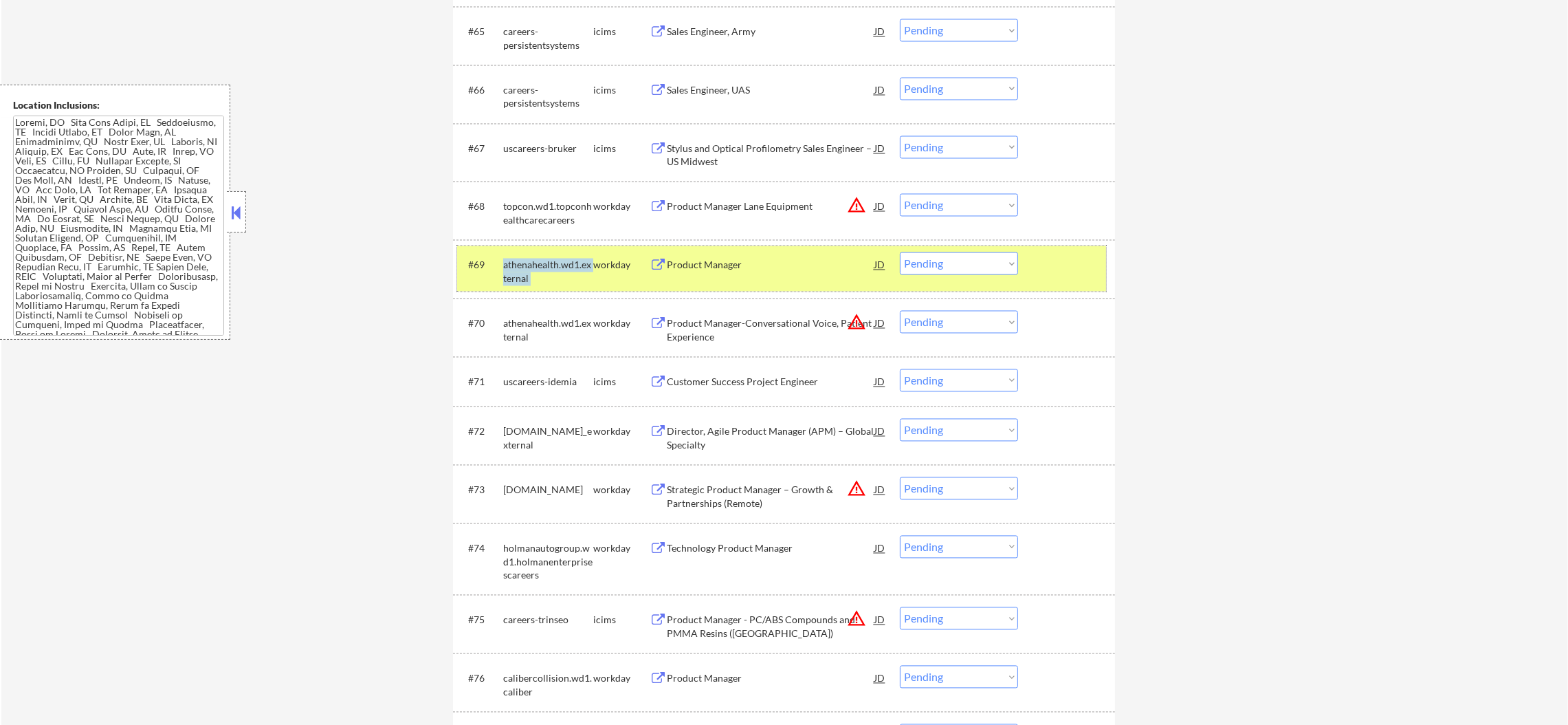
scroll to position [3833, 0]
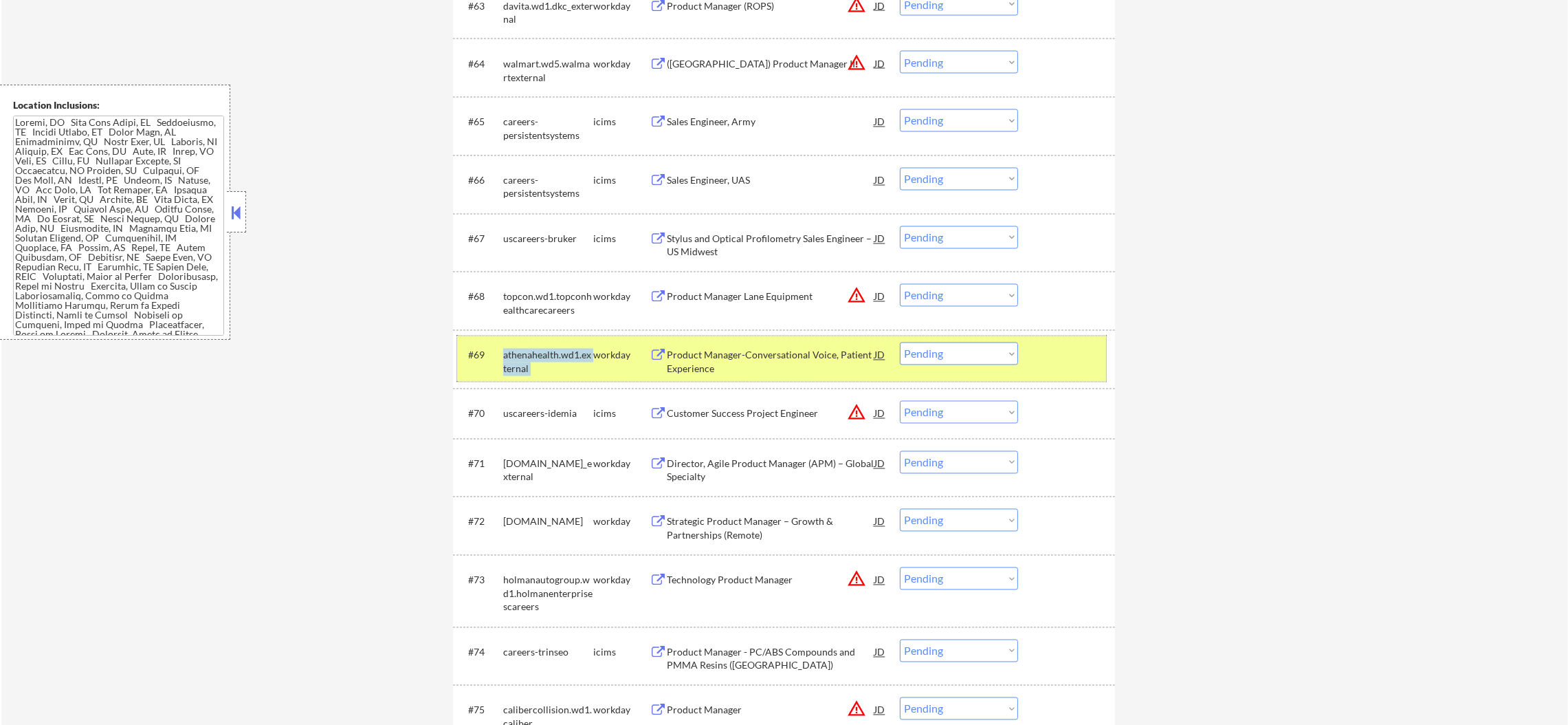
click at [538, 368] on div "athenahealth.wd1.external" at bounding box center [548, 362] width 90 height 27
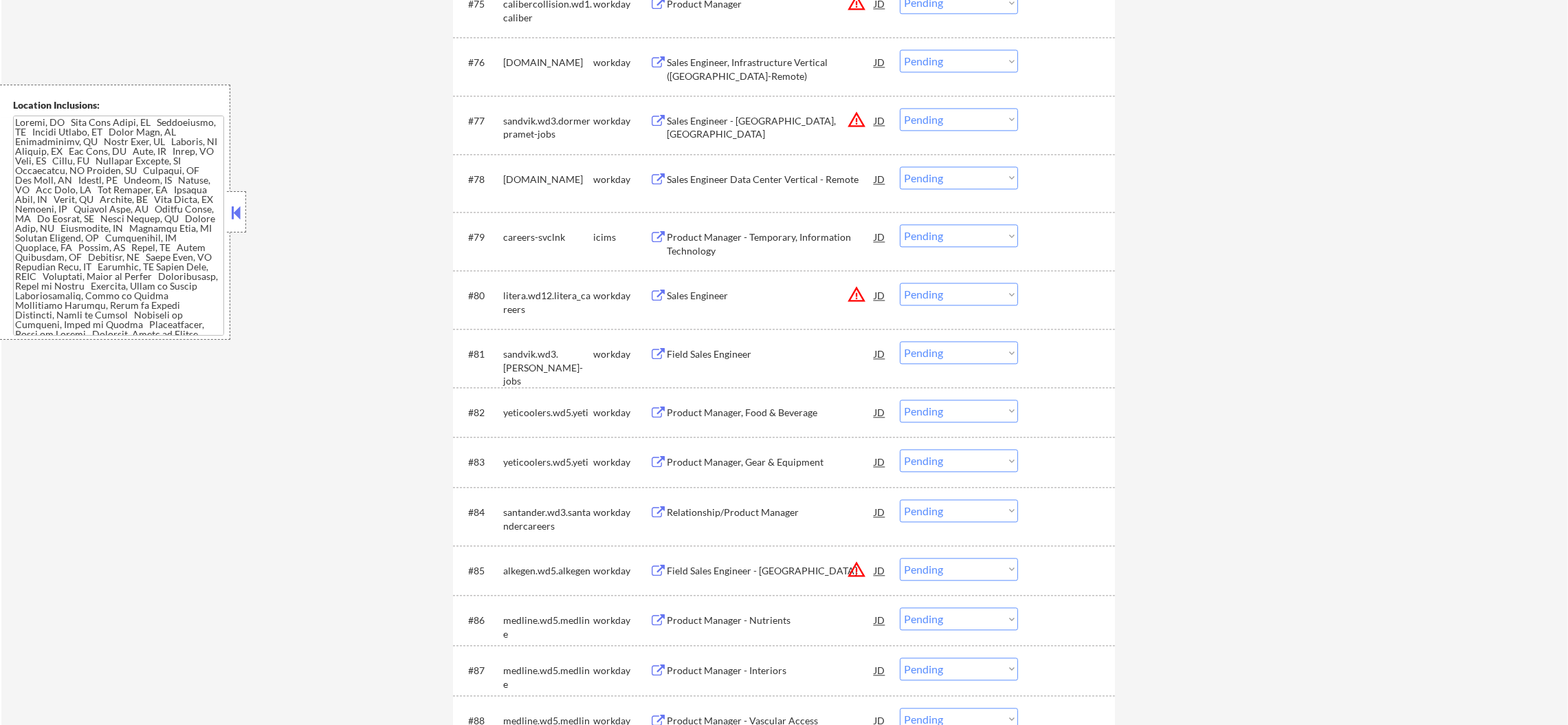
scroll to position [4555, 0]
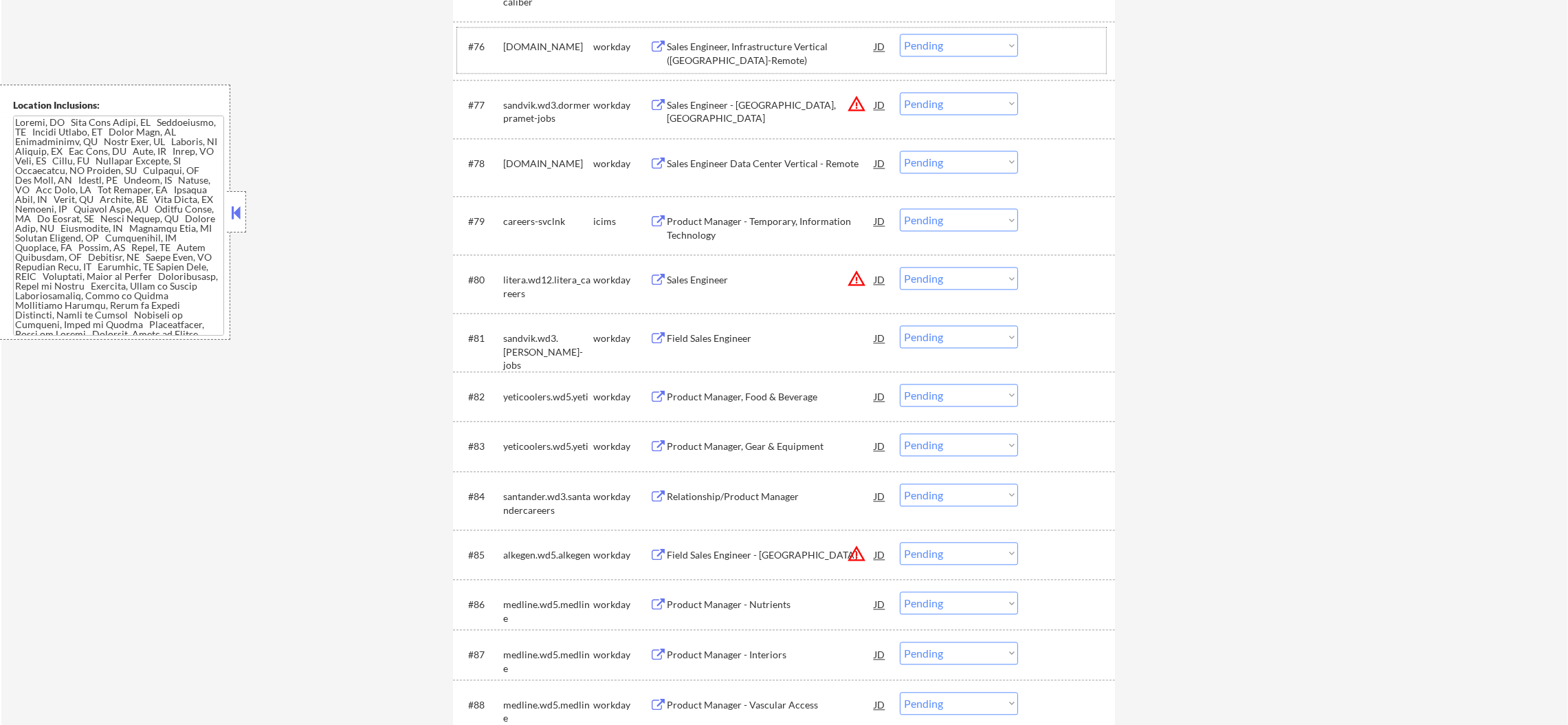
click at [522, 44] on div "regalrexnord.wd1.careers" at bounding box center [548, 47] width 90 height 14
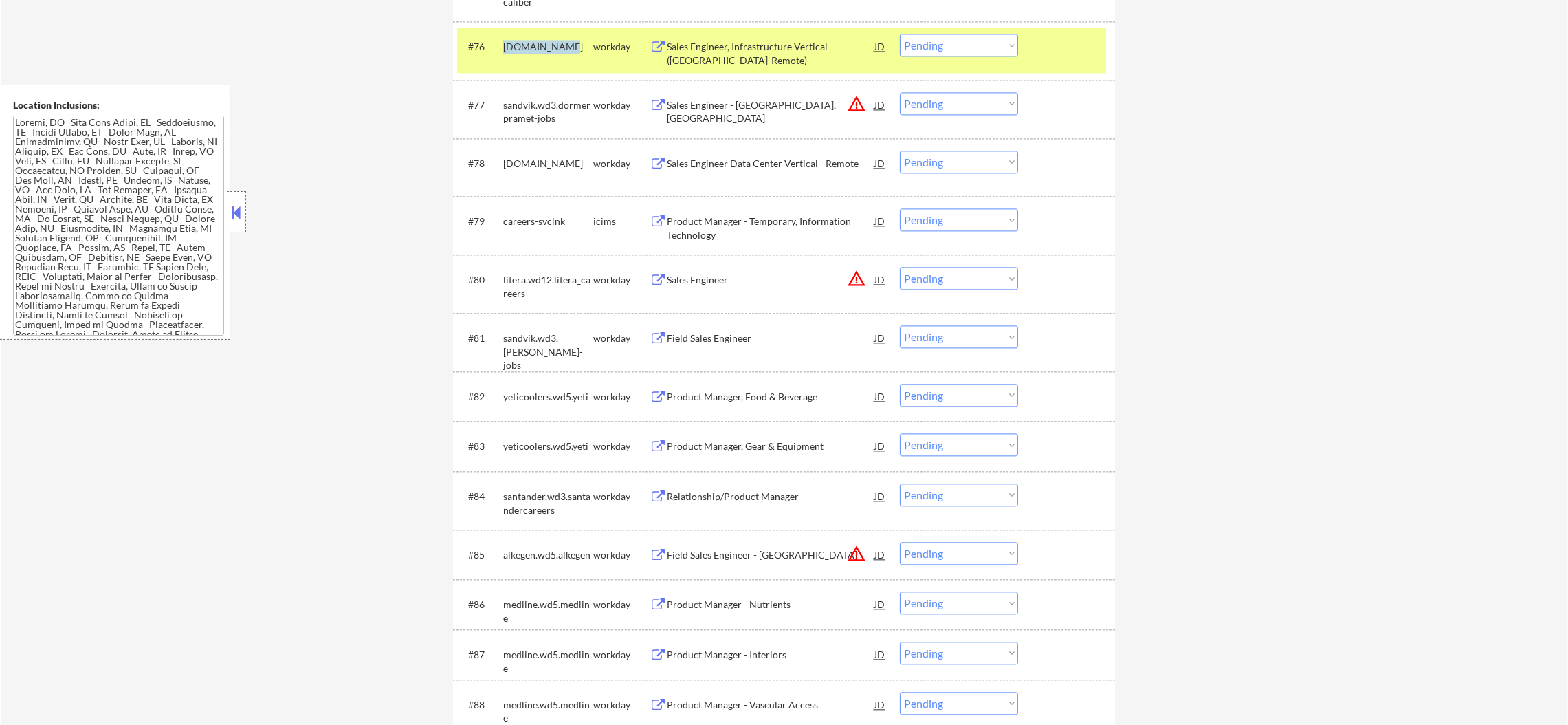
click at [522, 44] on div "regalrexnord.wd1.careers" at bounding box center [548, 47] width 90 height 14
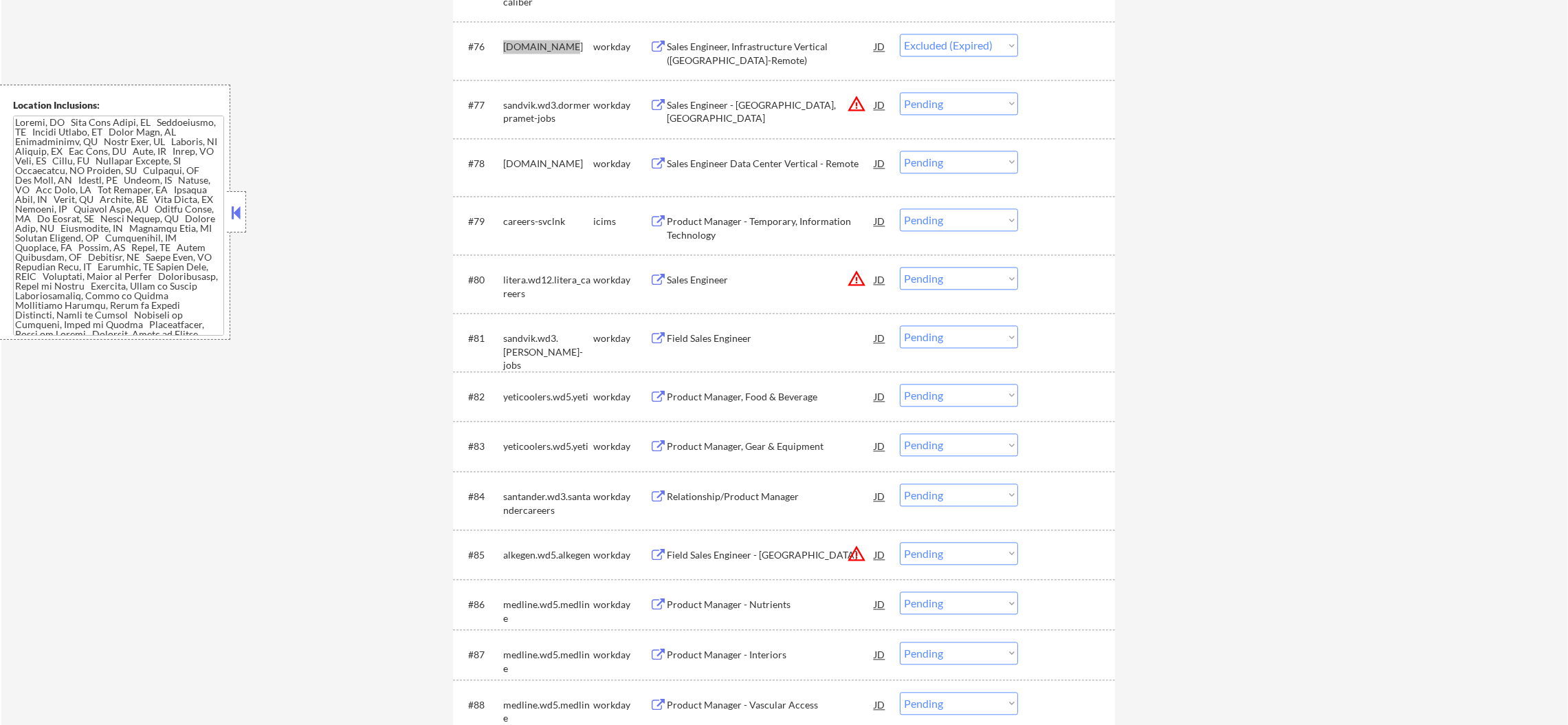
select select ""pending""
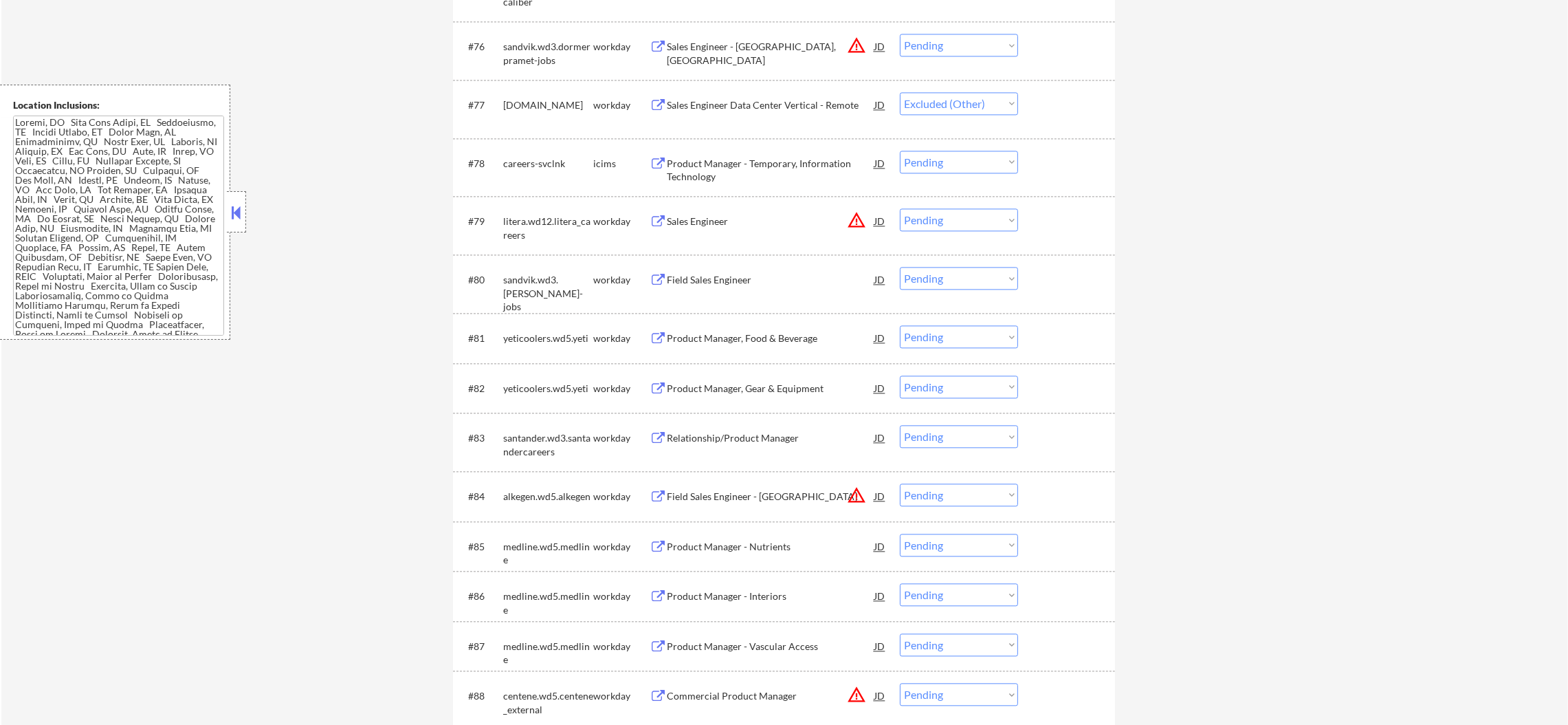
select select ""pending""
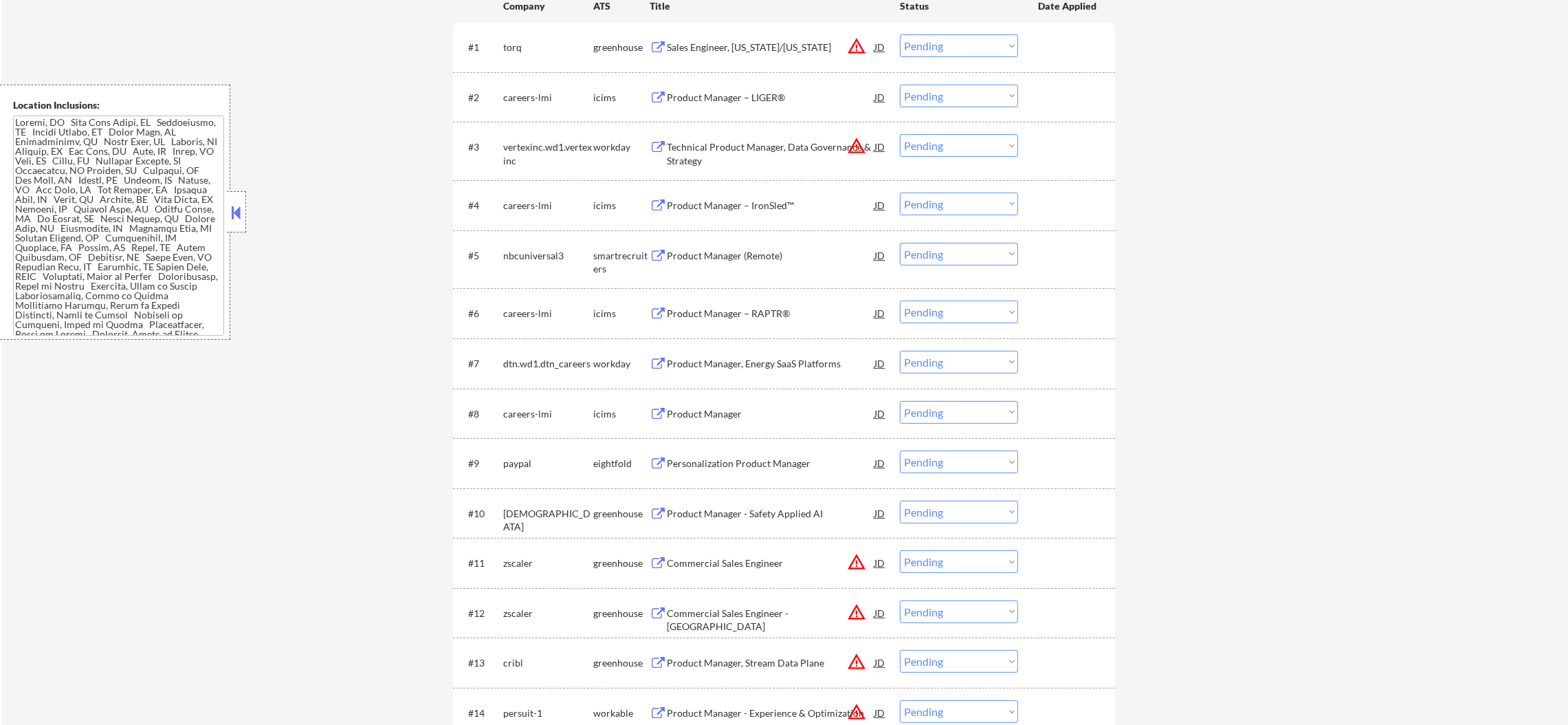
scroll to position [550, 0]
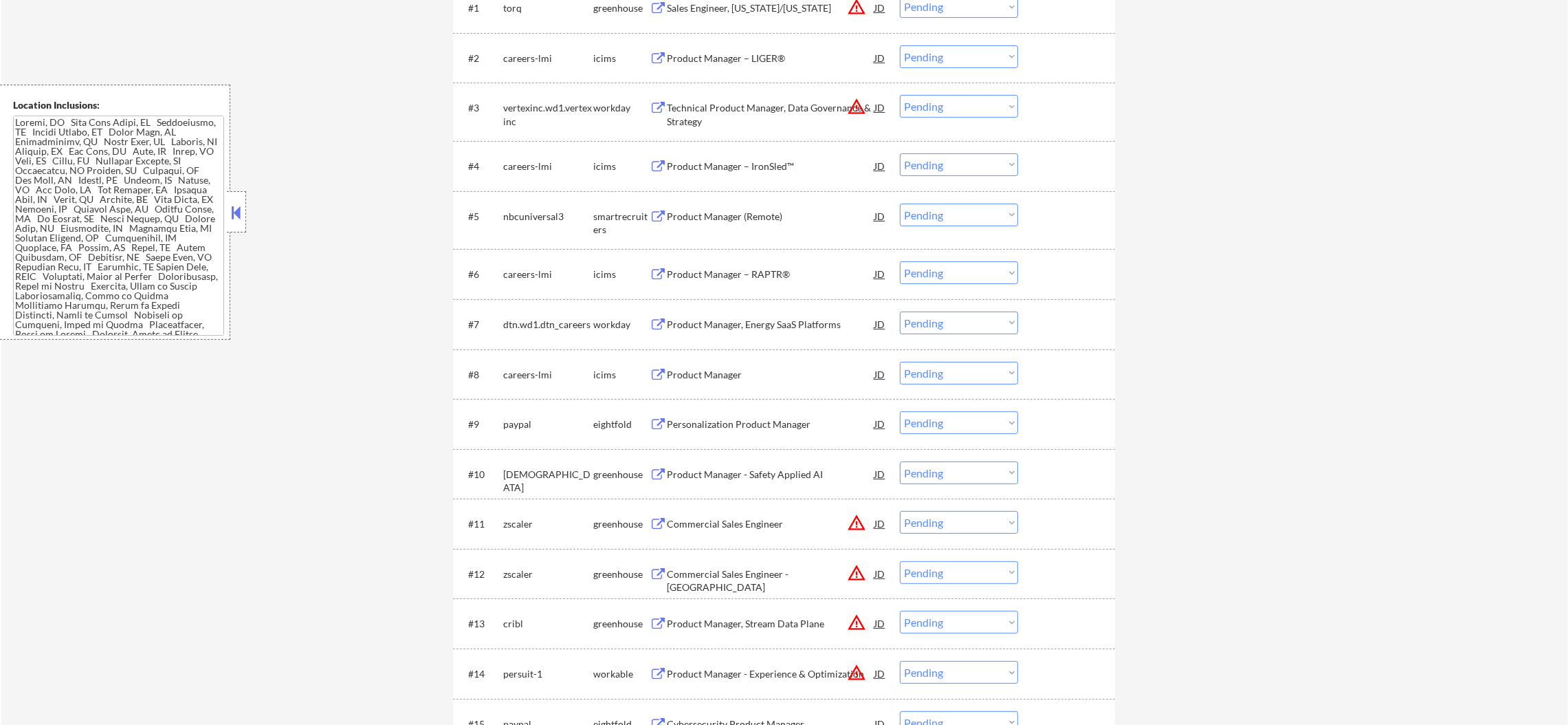
click at [526, 220] on div "nbcuniversal3" at bounding box center [548, 216] width 90 height 14
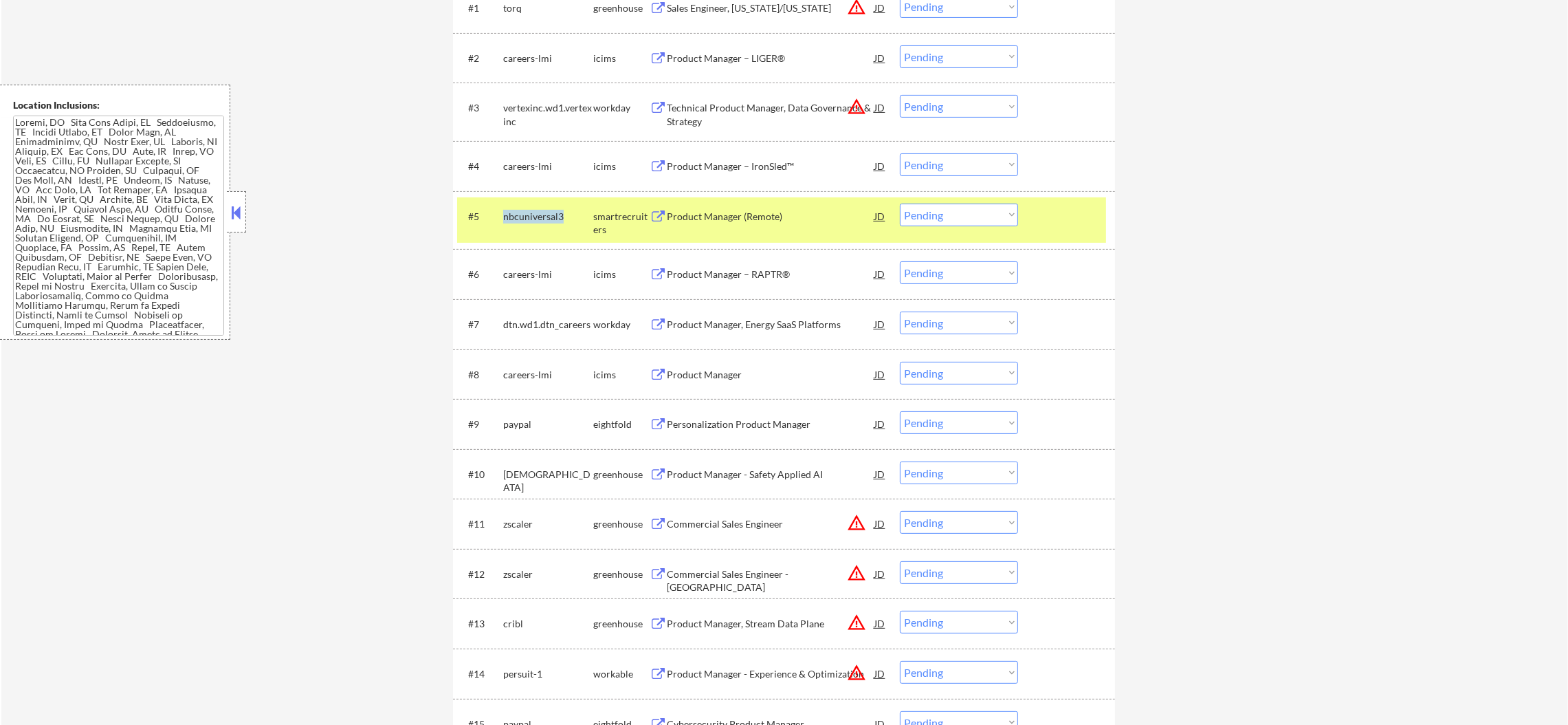
click at [526, 220] on div "nbcuniversal3" at bounding box center [548, 216] width 90 height 14
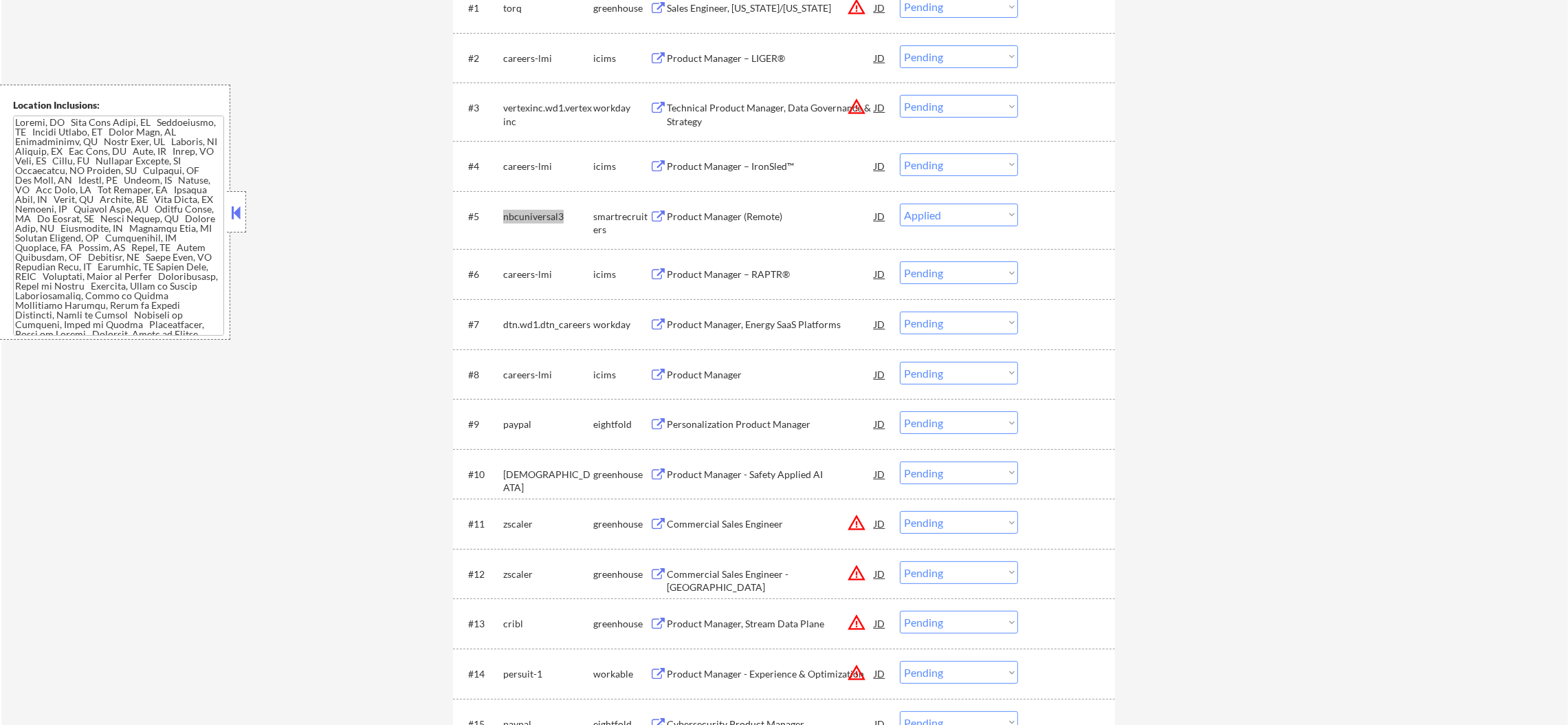
select select ""pending""
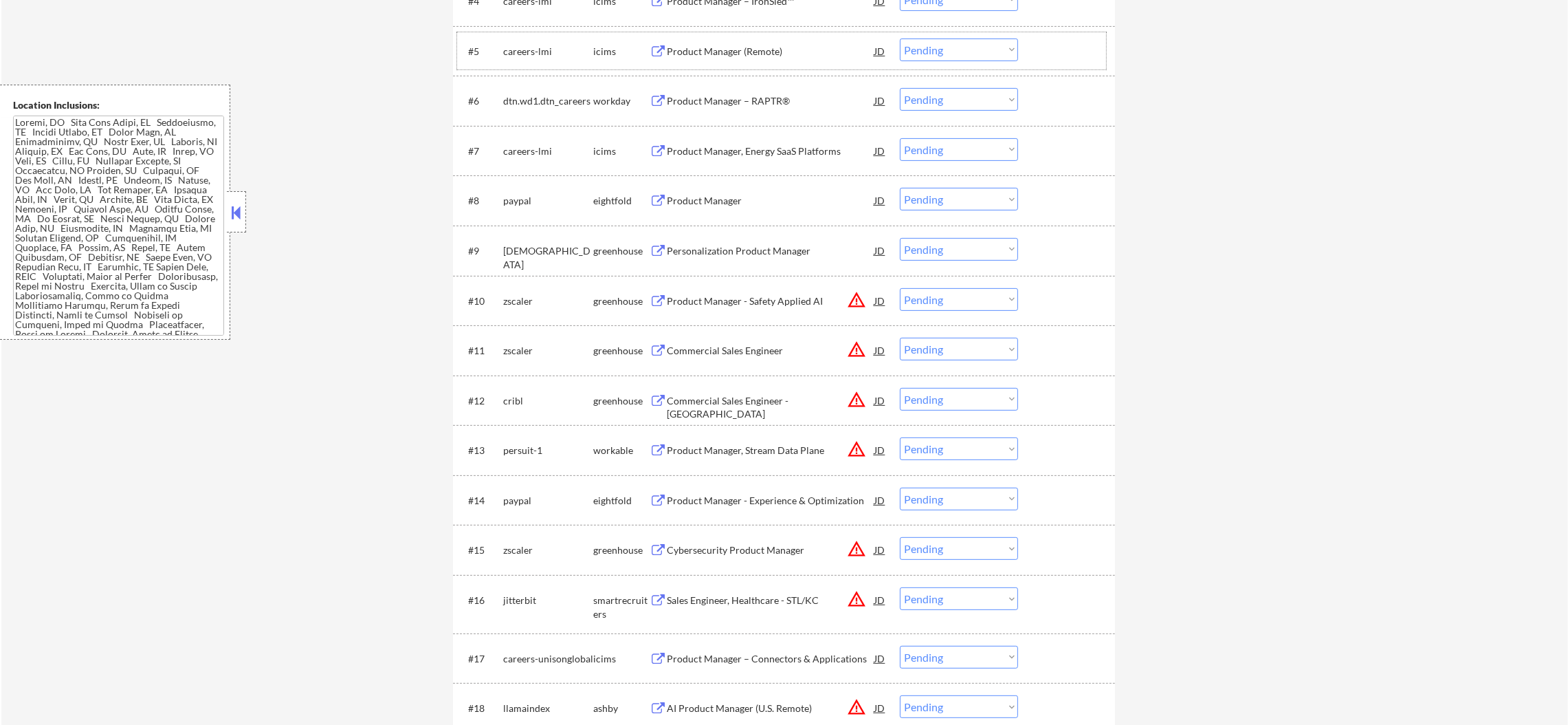
scroll to position [722, 0]
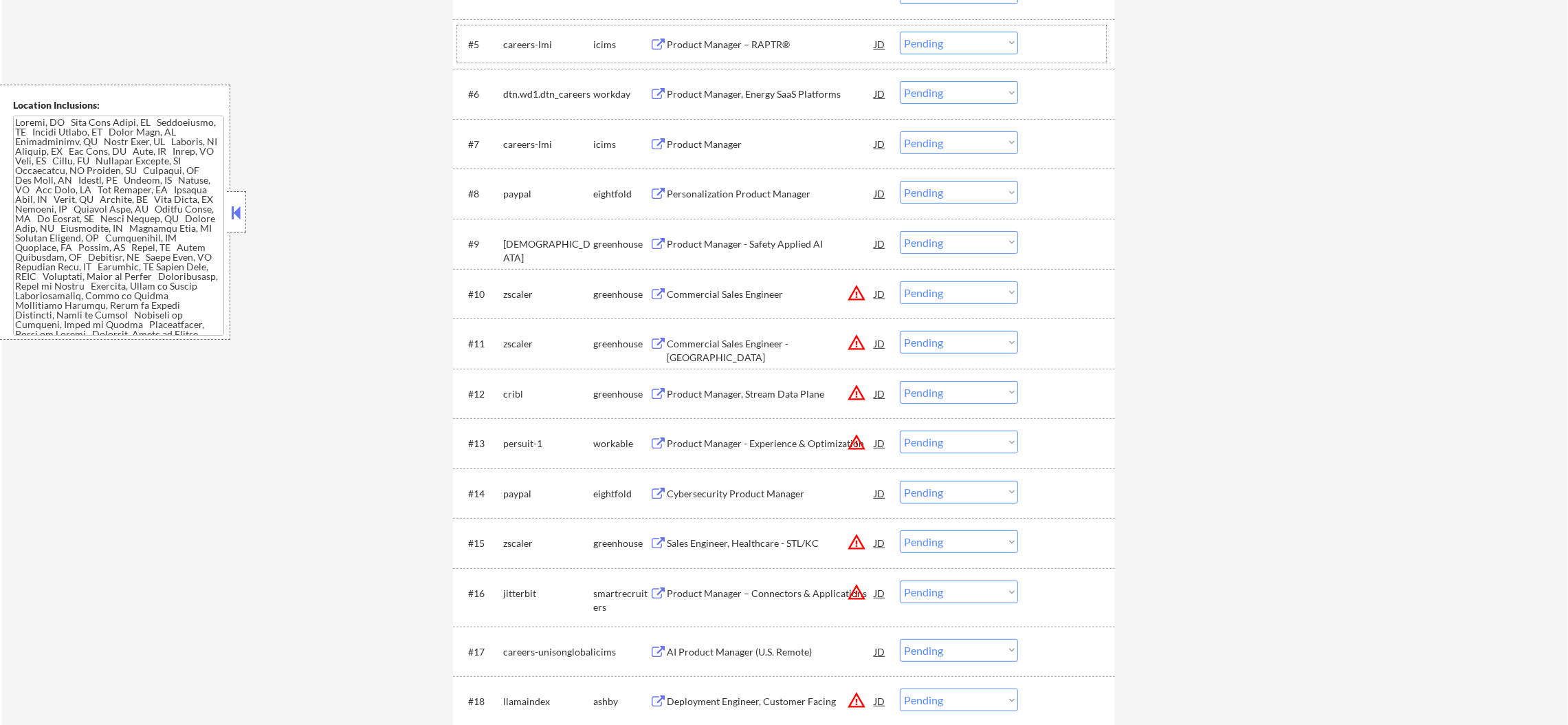
click at [530, 100] on div "dtn.wd1.dtn_careers" at bounding box center [548, 94] width 90 height 14
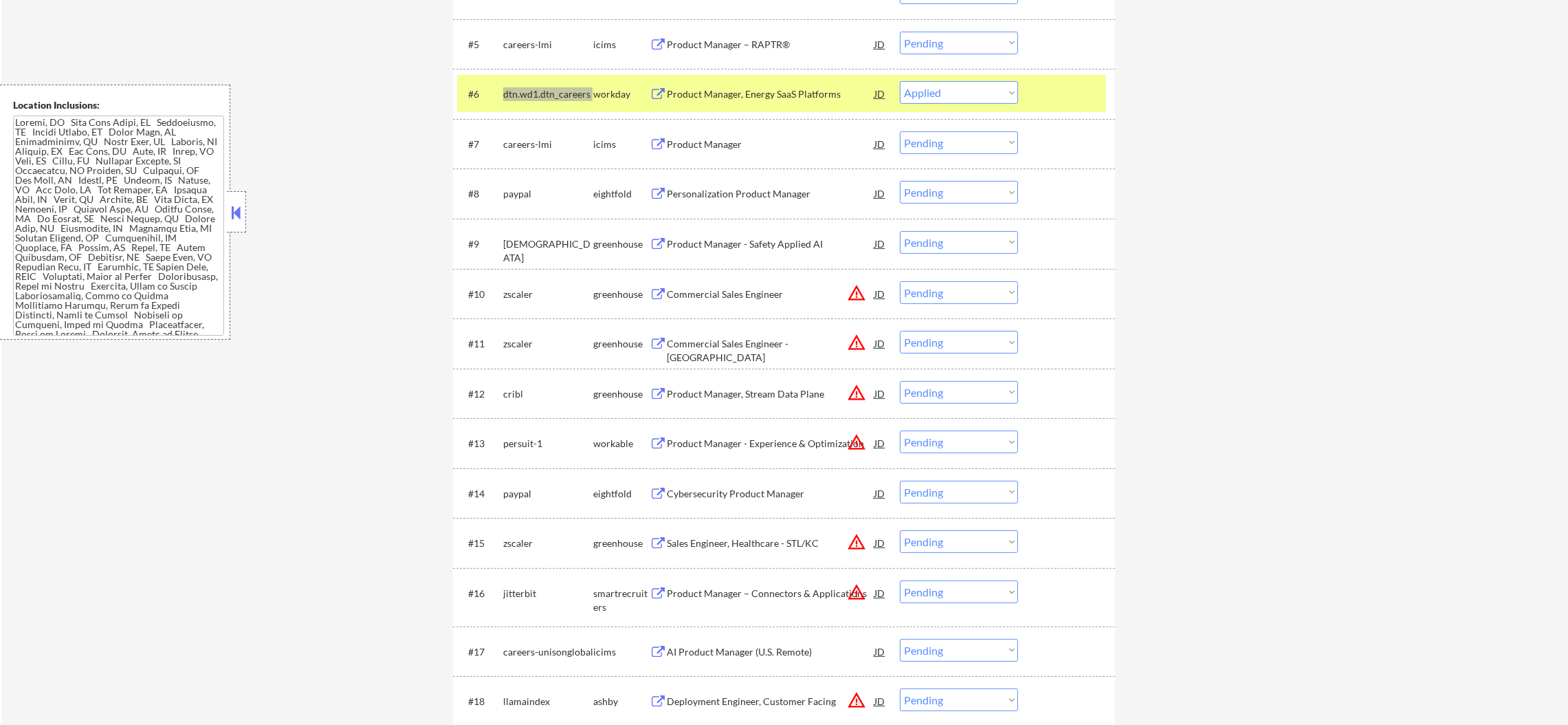
select select ""pending""
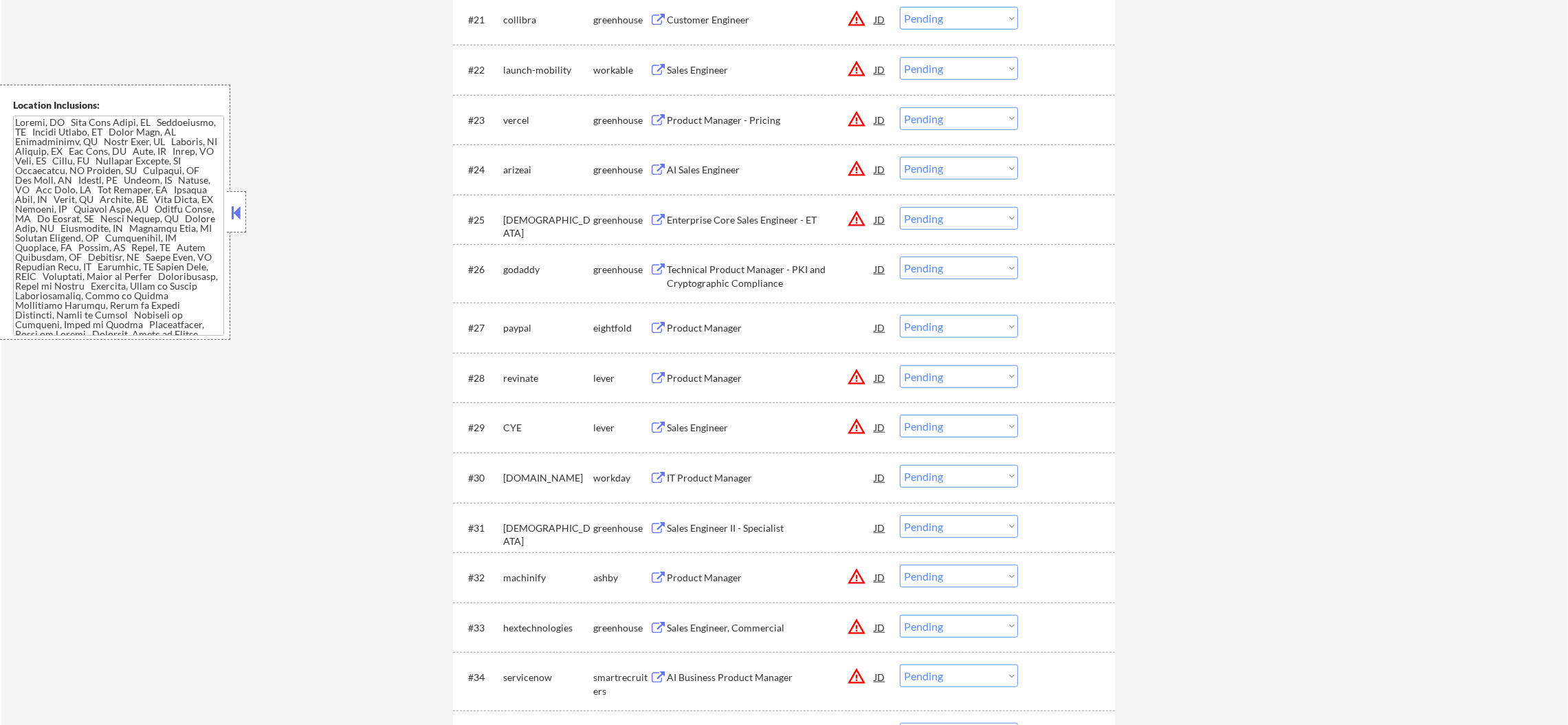
scroll to position [1582, 0]
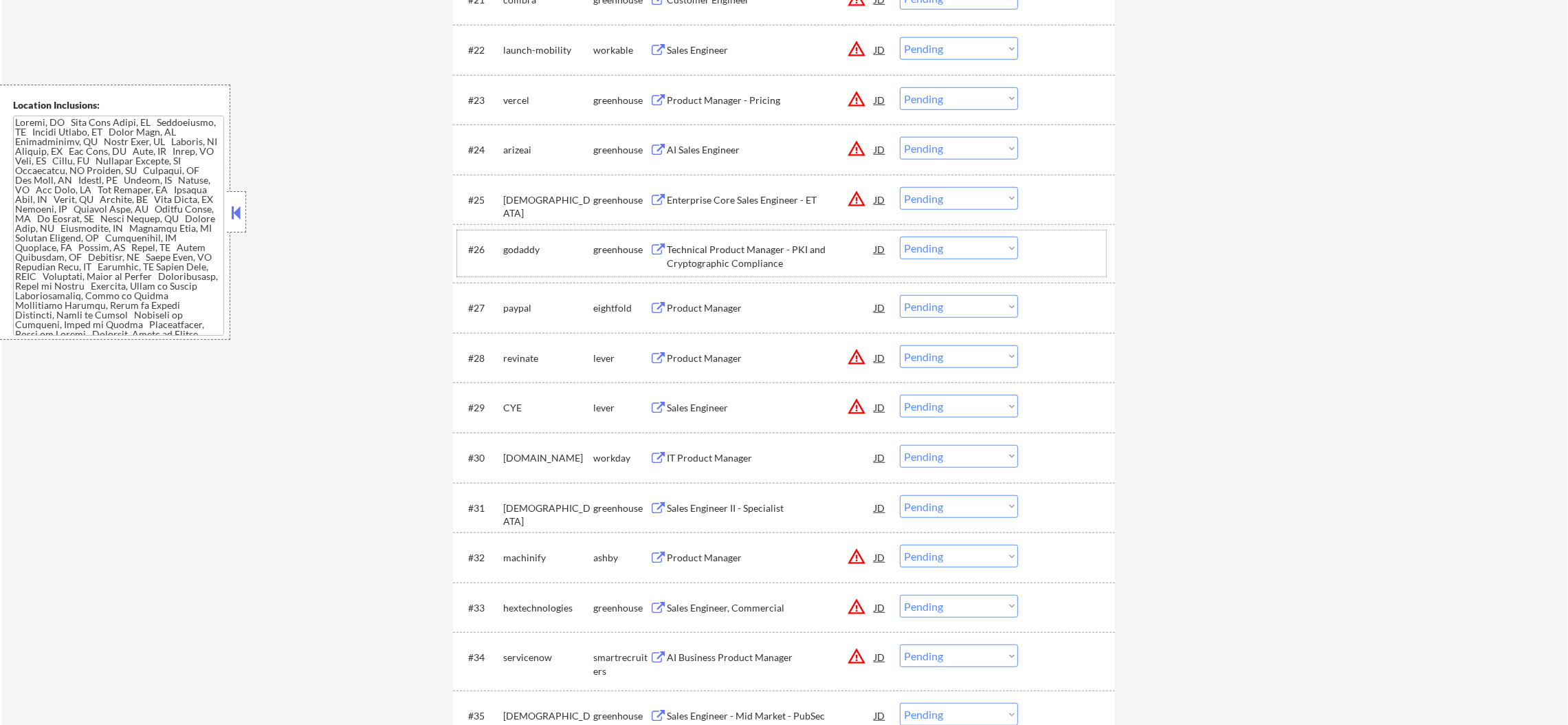
click at [525, 251] on div "godaddy" at bounding box center [548, 250] width 90 height 14
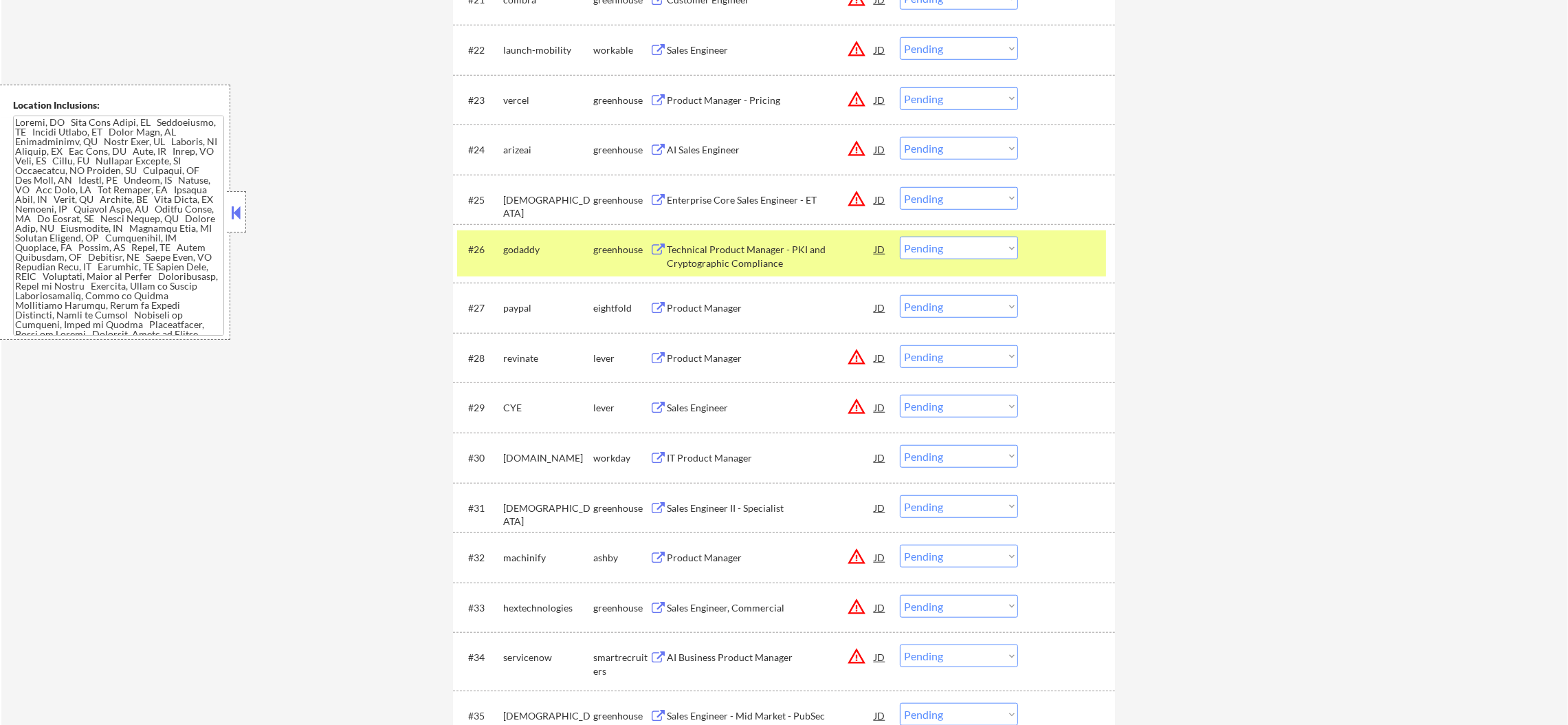
click at [525, 251] on div "godaddy" at bounding box center [548, 250] width 90 height 14
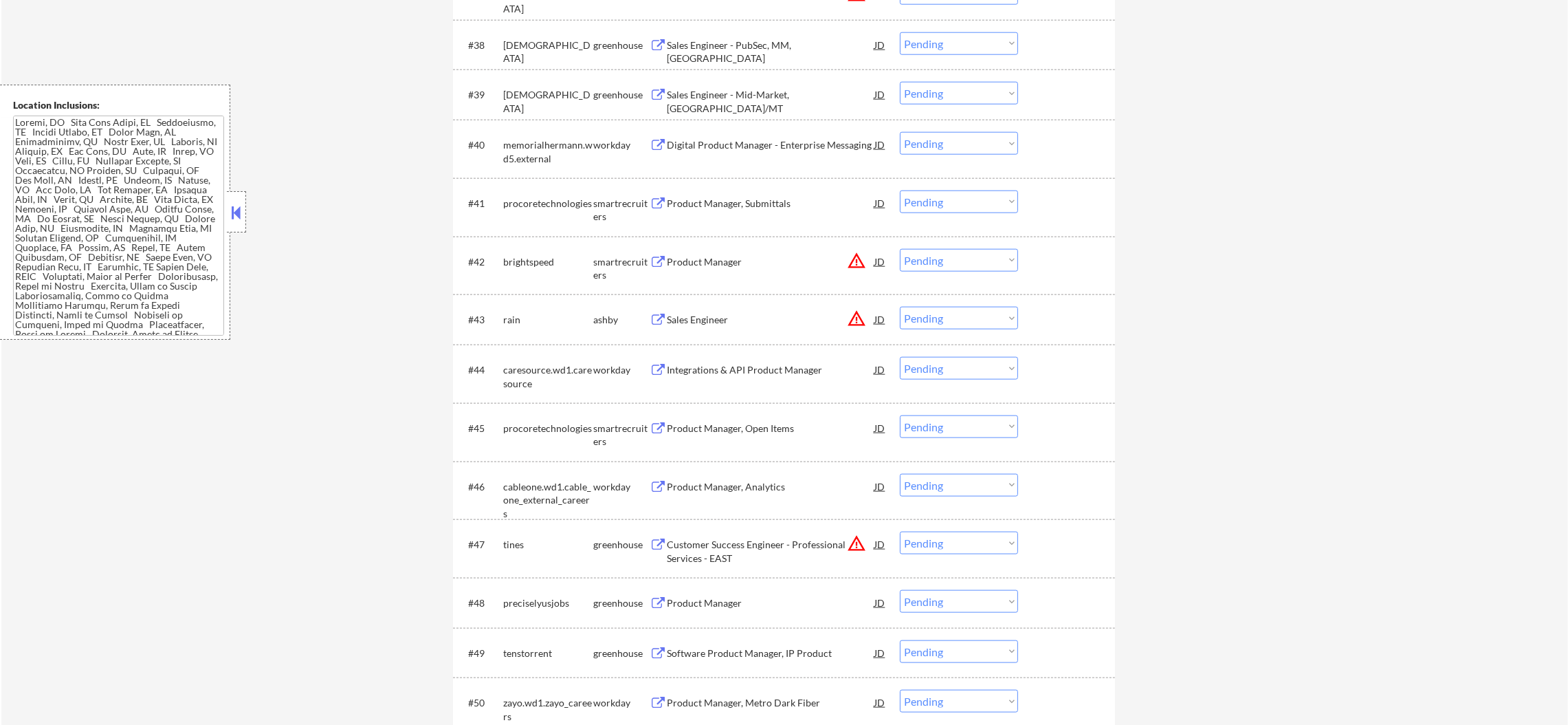
scroll to position [2407, 0]
click at [539, 200] on div "procoretechnologies" at bounding box center [548, 199] width 90 height 14
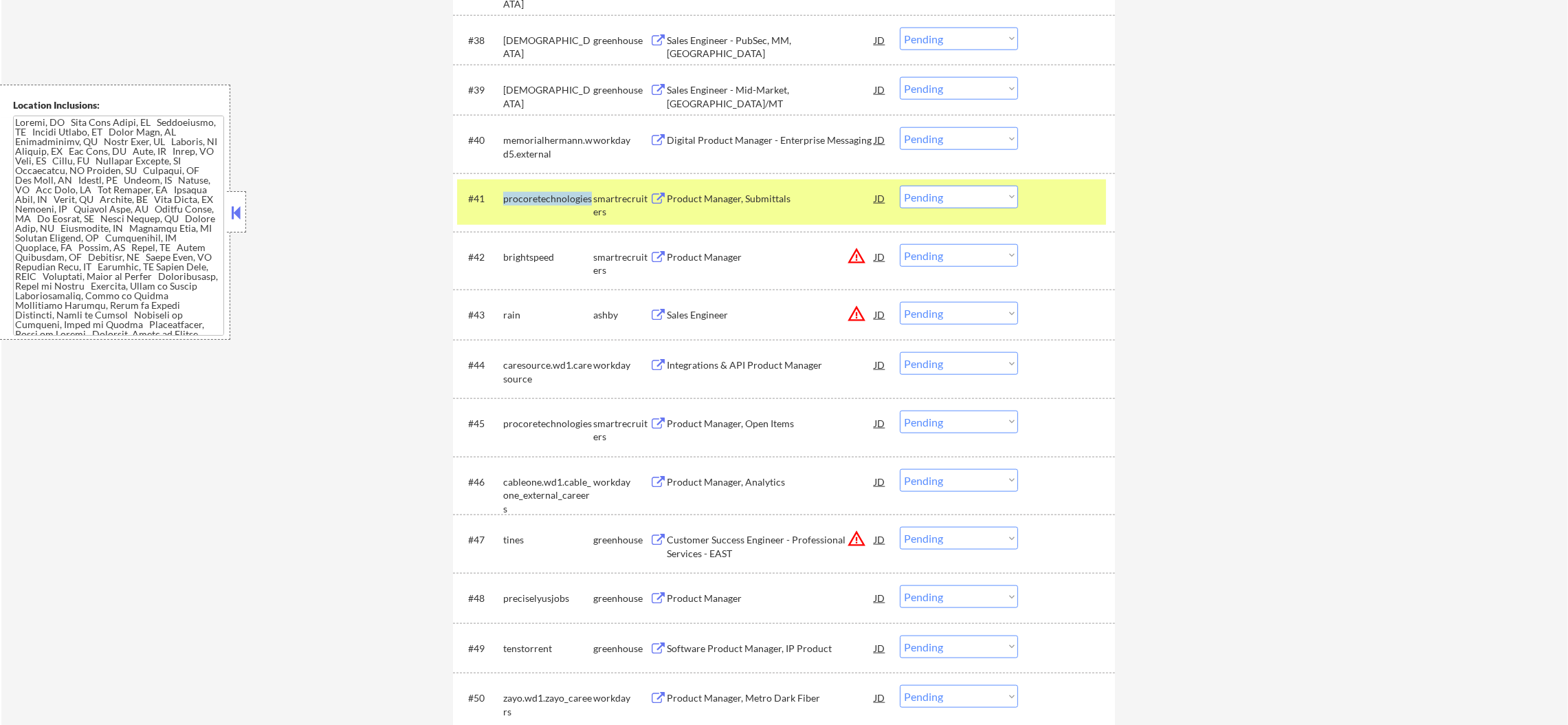
click at [539, 200] on div "procoretechnologies" at bounding box center [548, 199] width 90 height 14
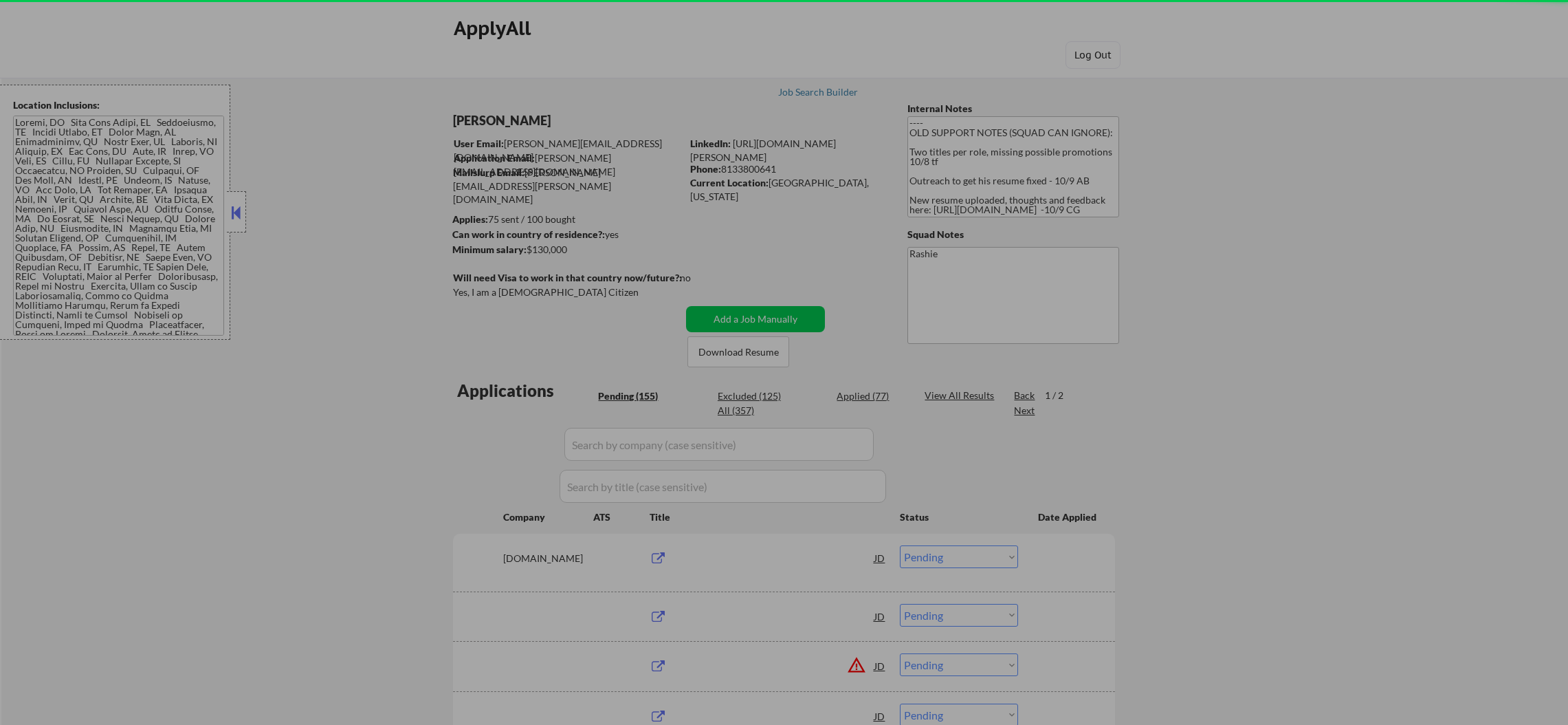
select select ""pending""
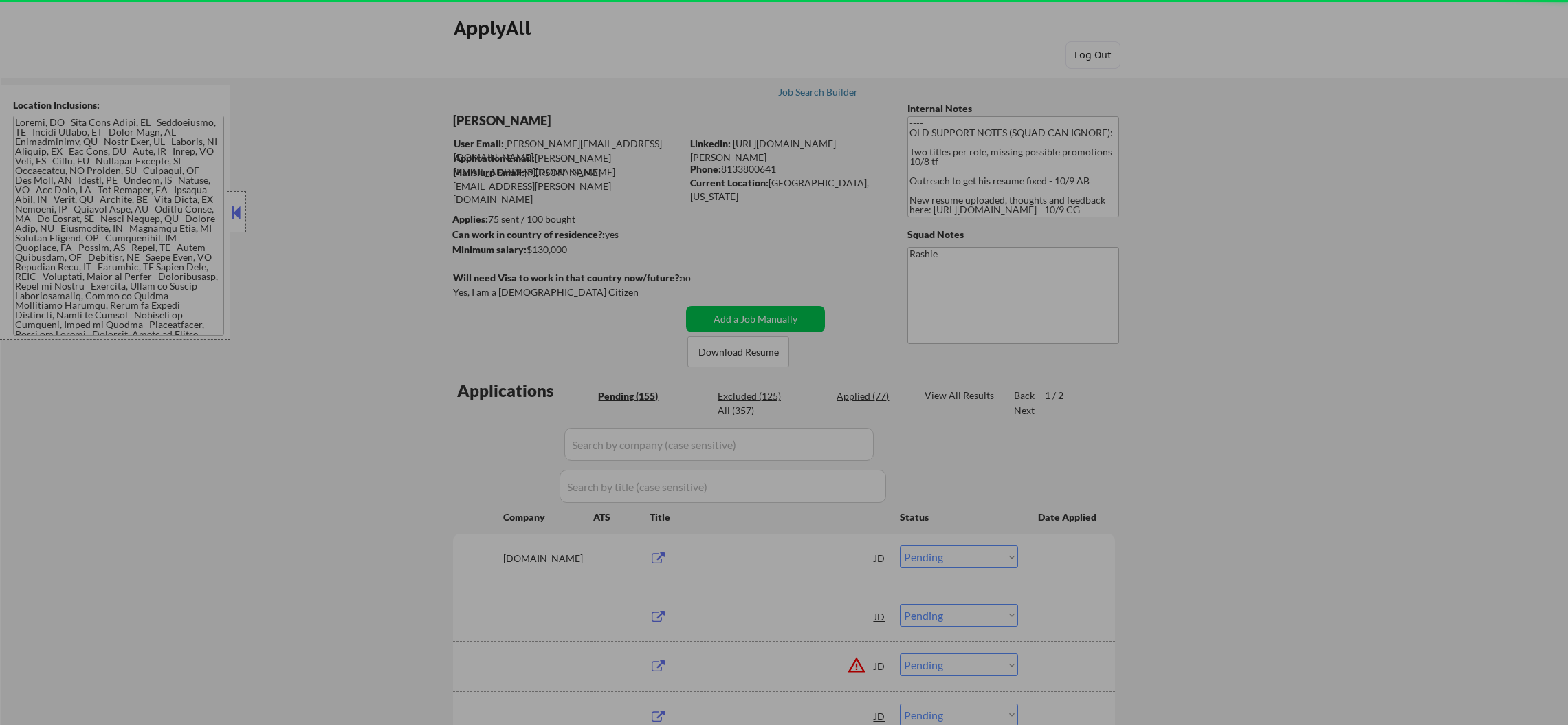
select select ""pending""
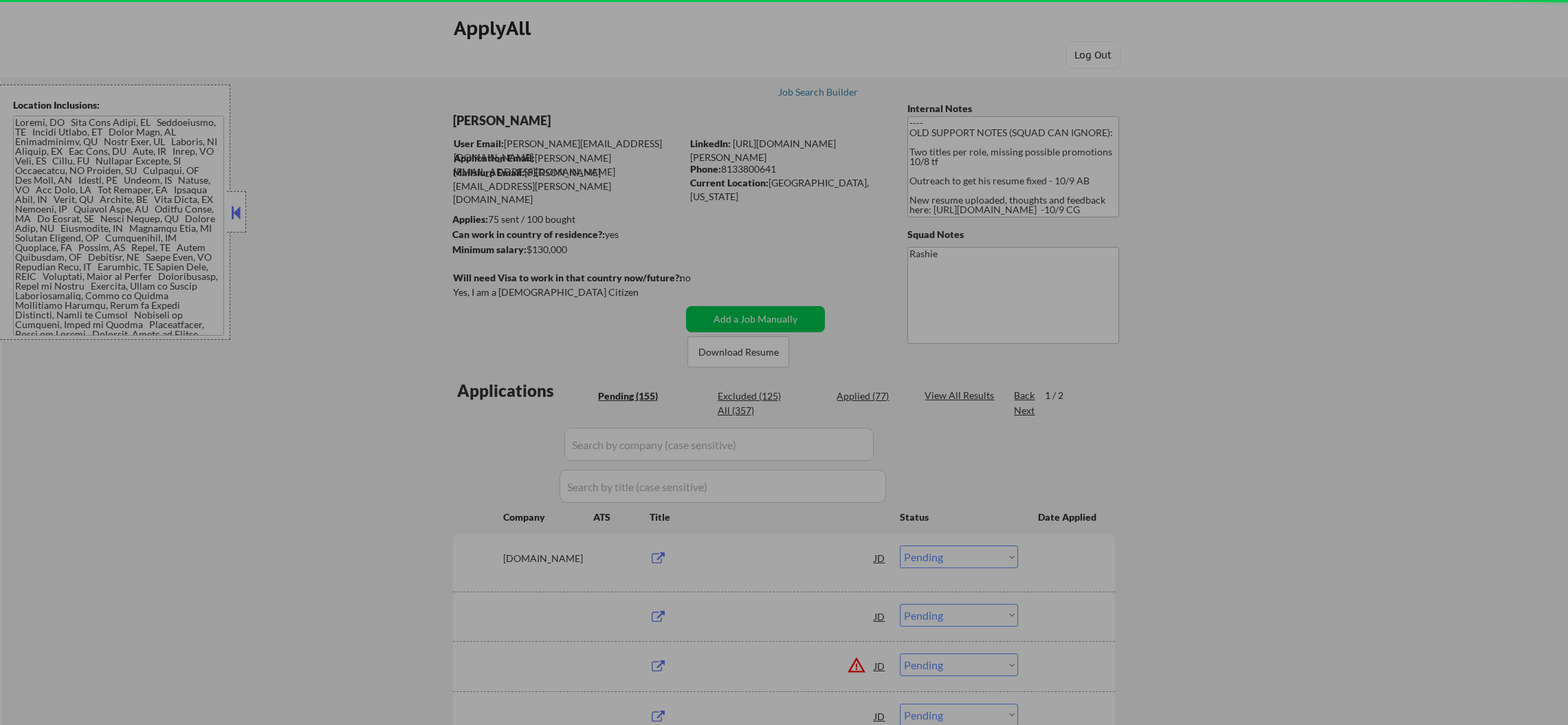
select select ""pending""
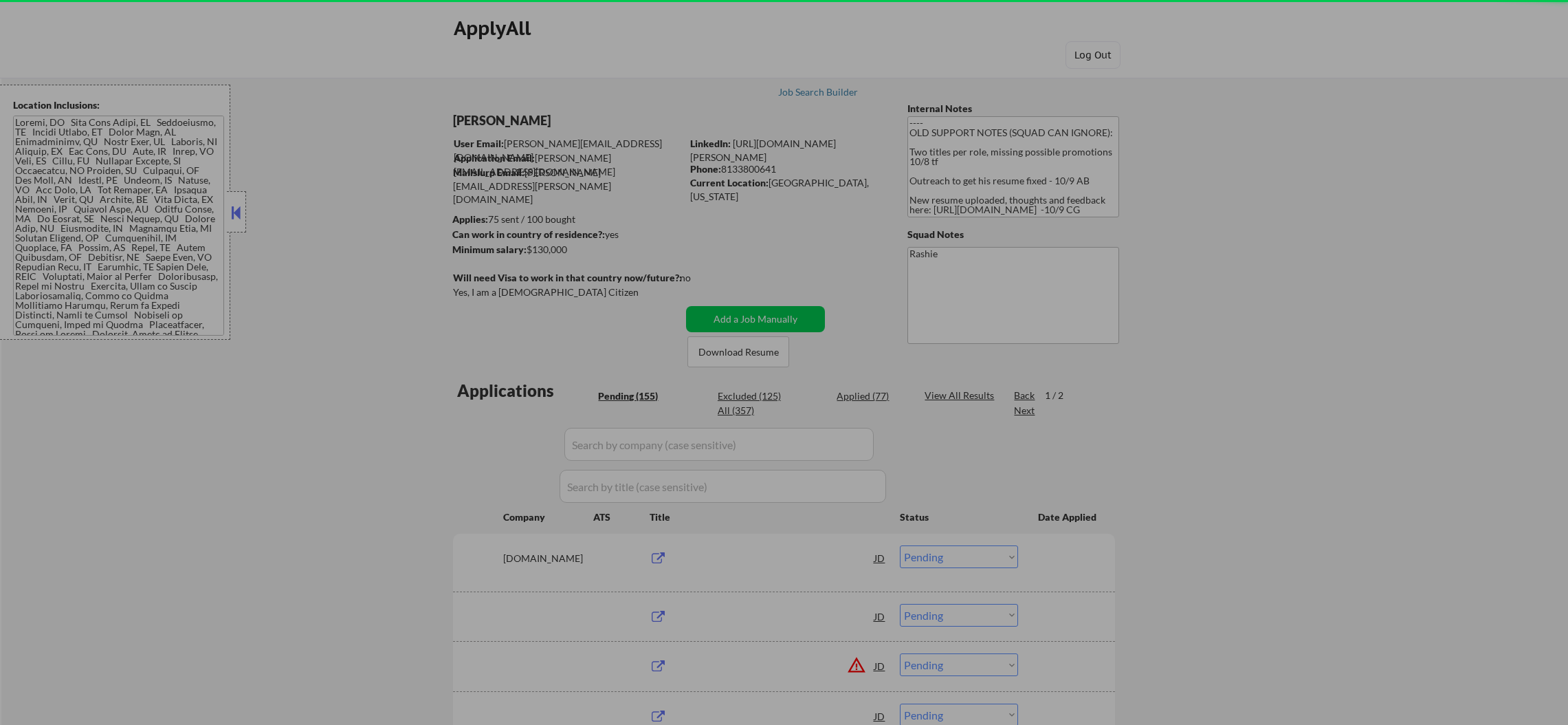
select select ""pending""
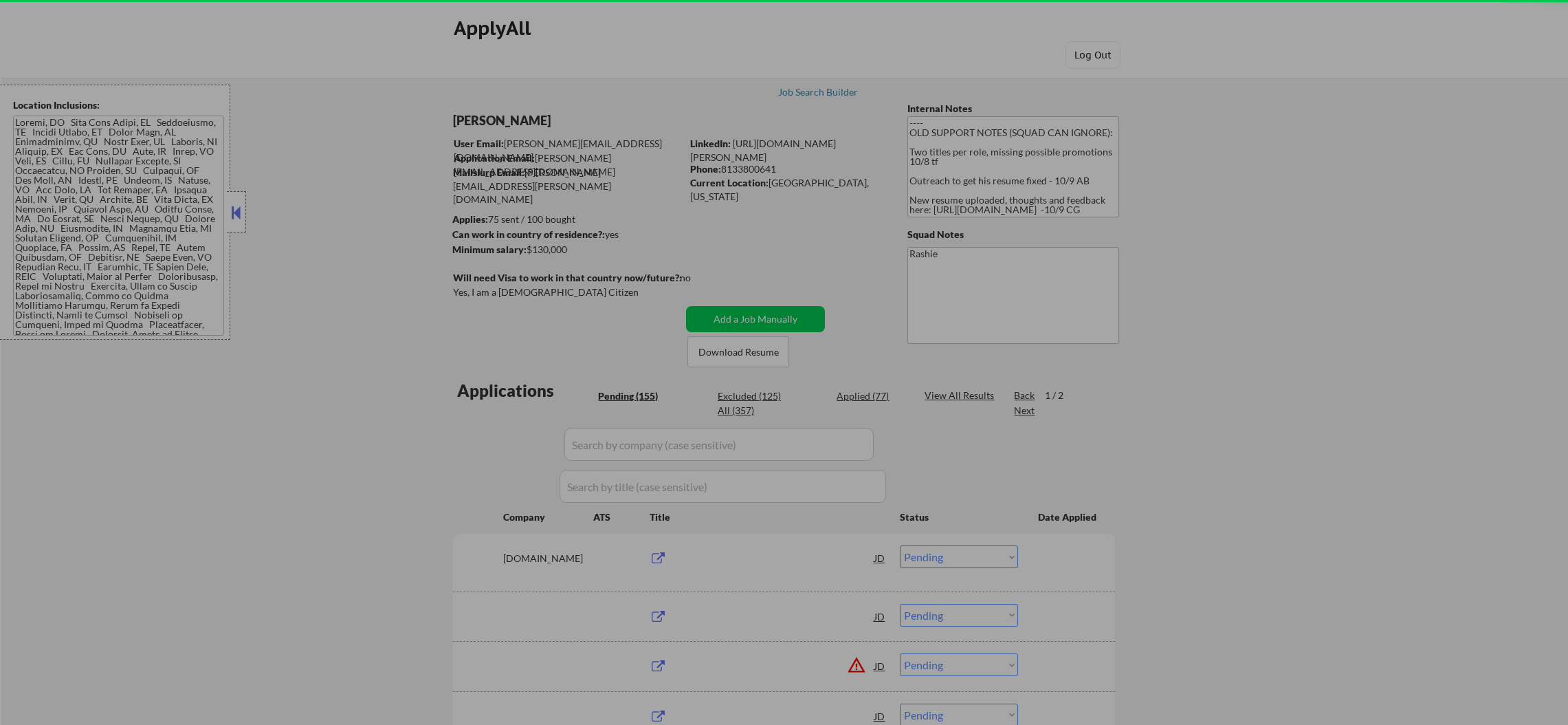
select select ""pending""
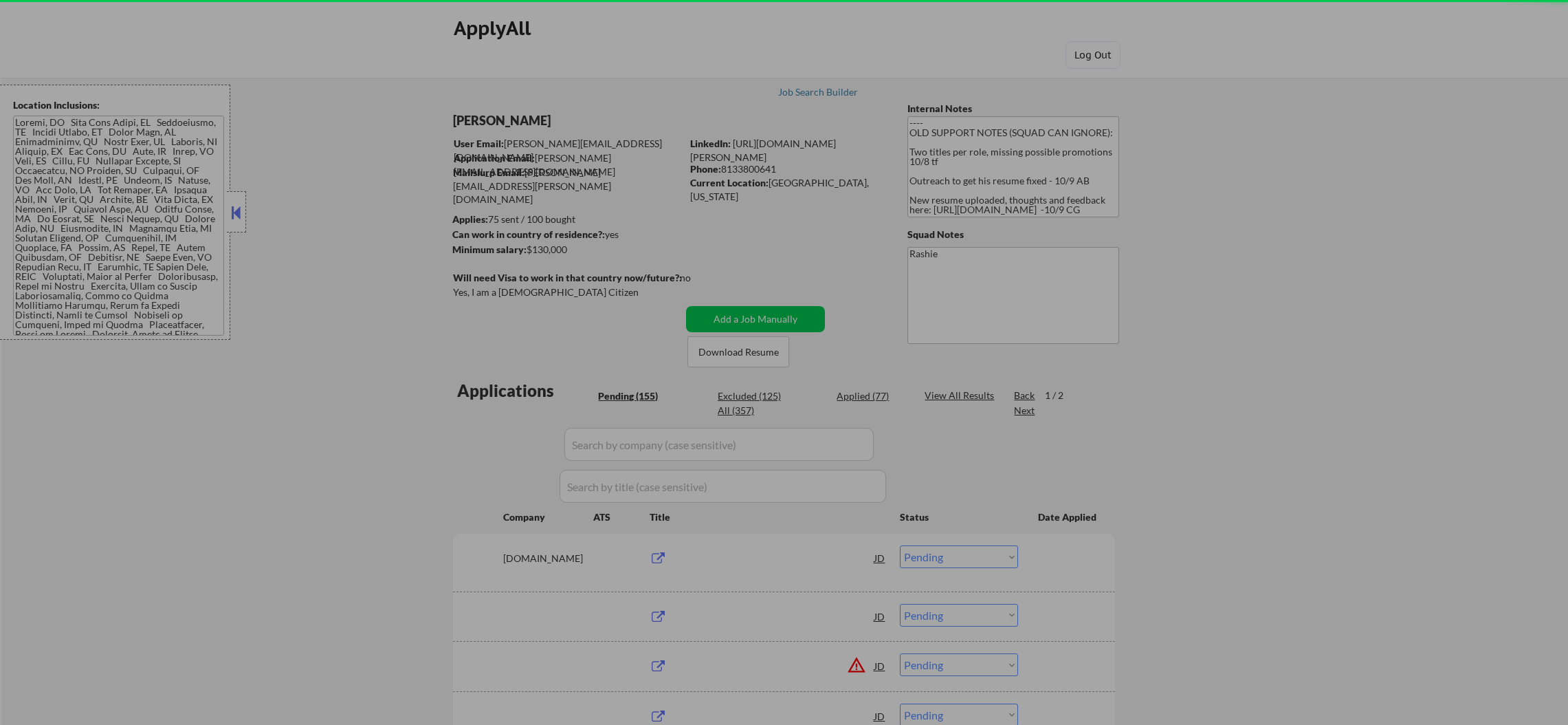
select select ""pending""
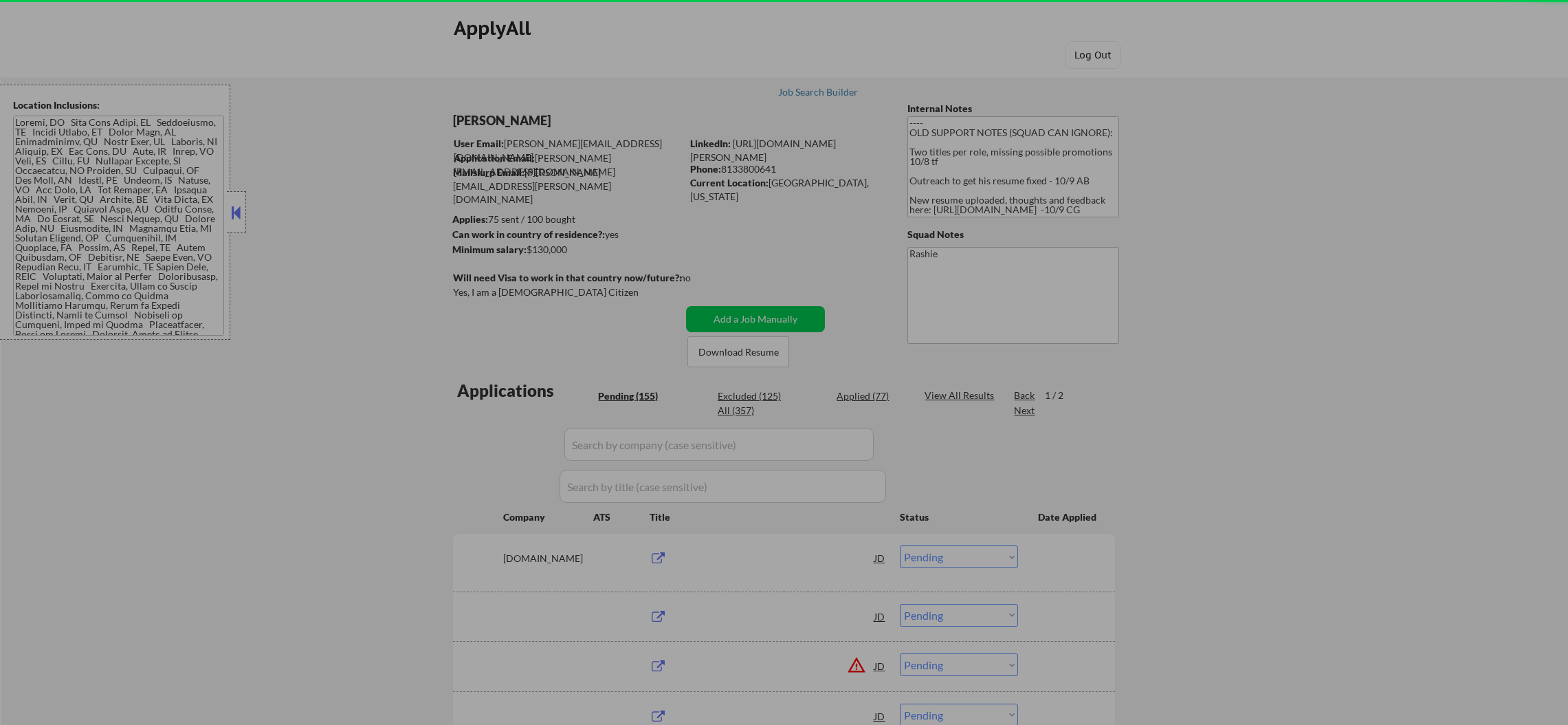
select select ""pending""
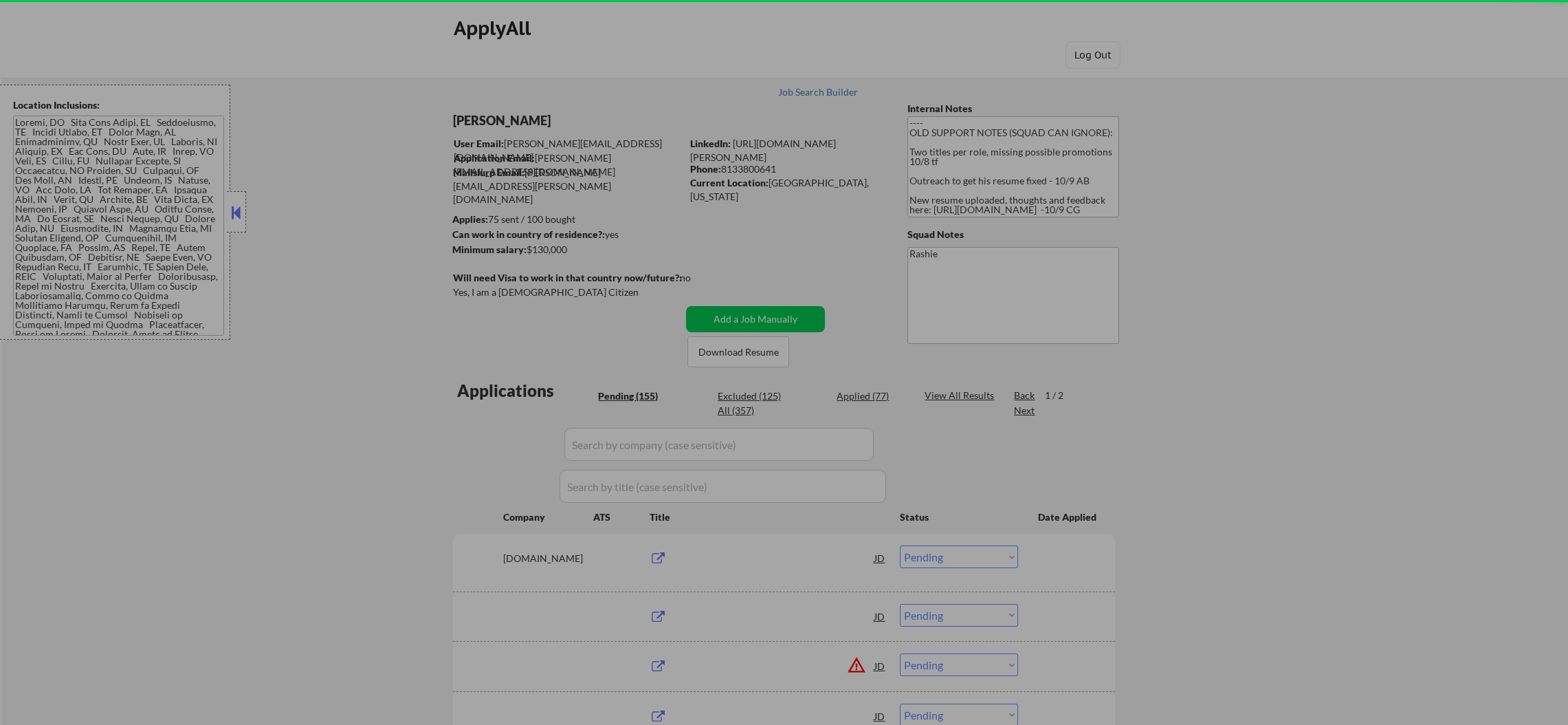
select select ""pending""
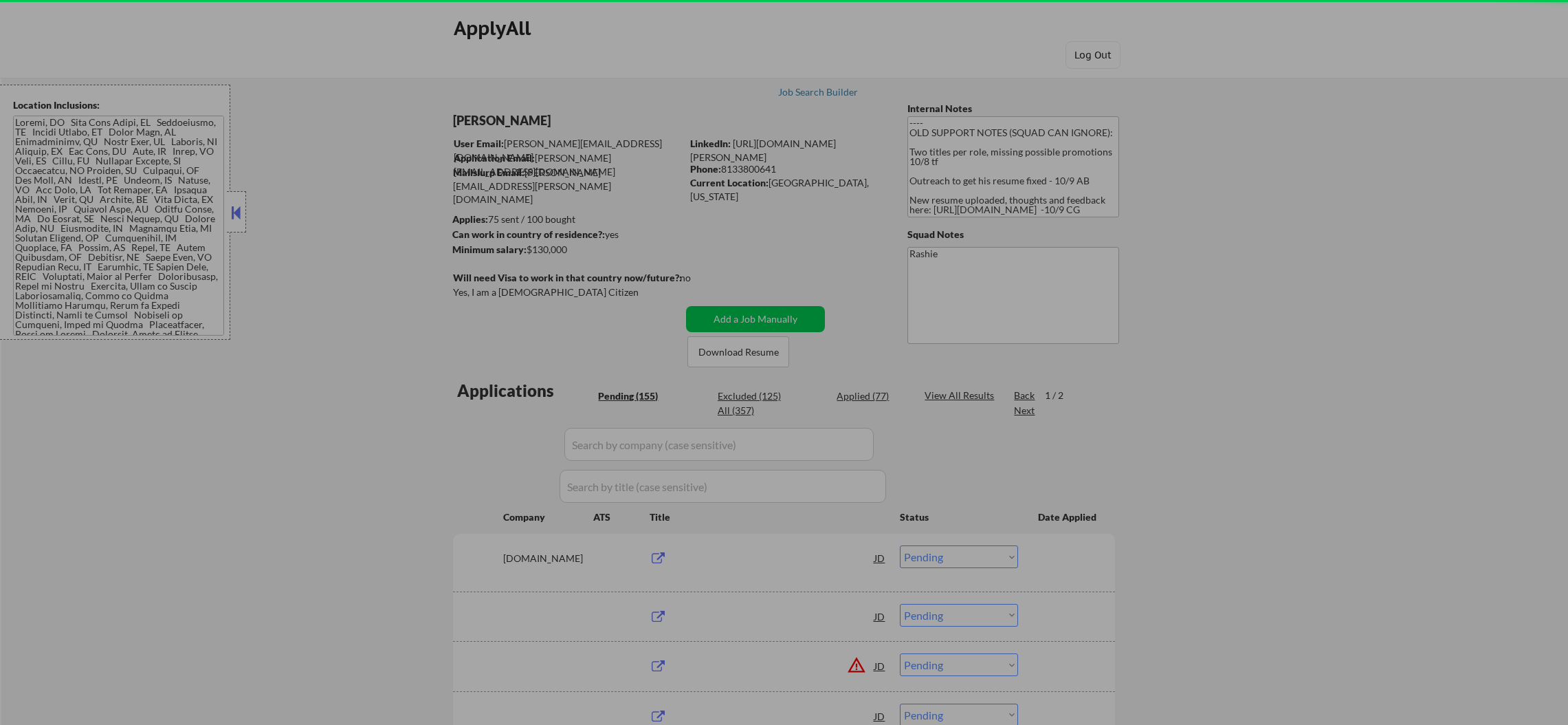
select select ""pending""
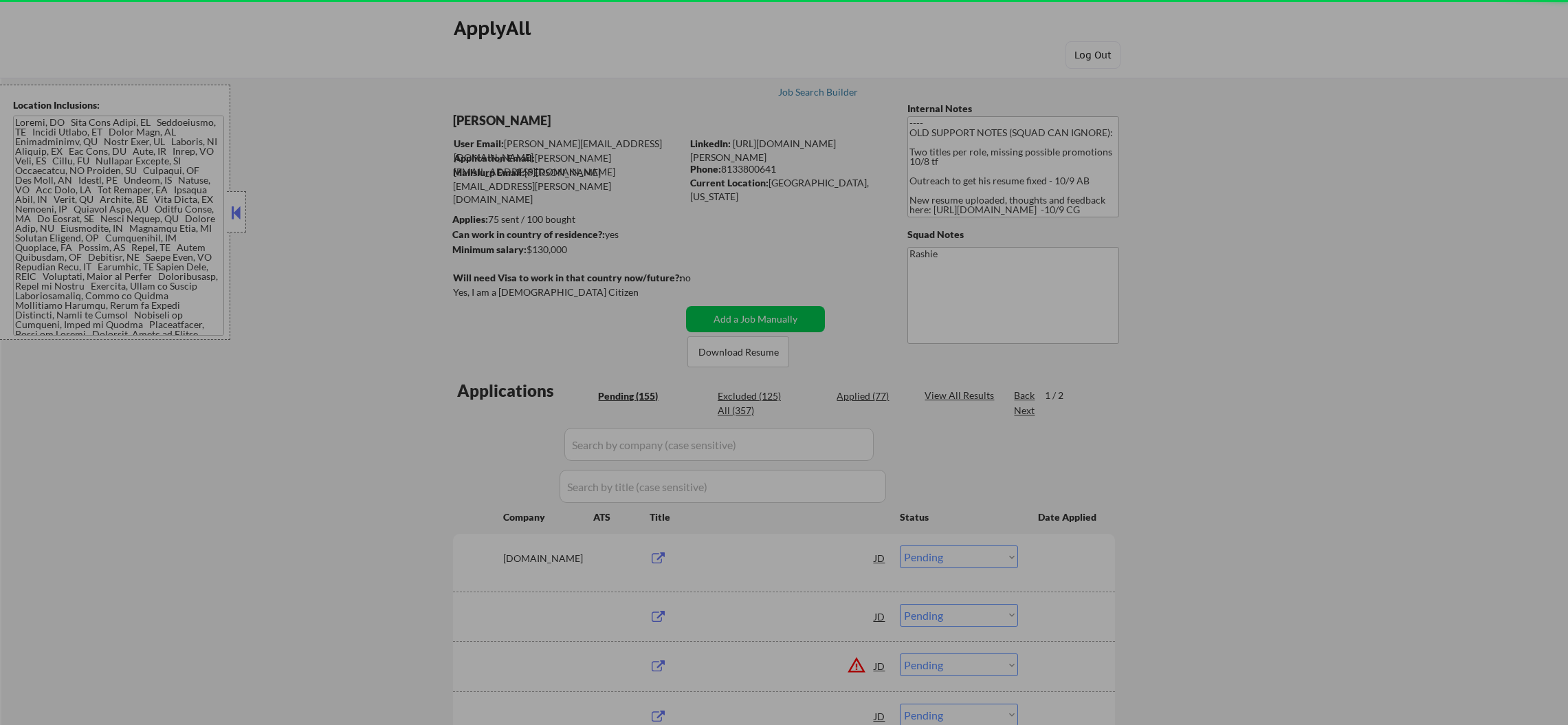
select select ""pending""
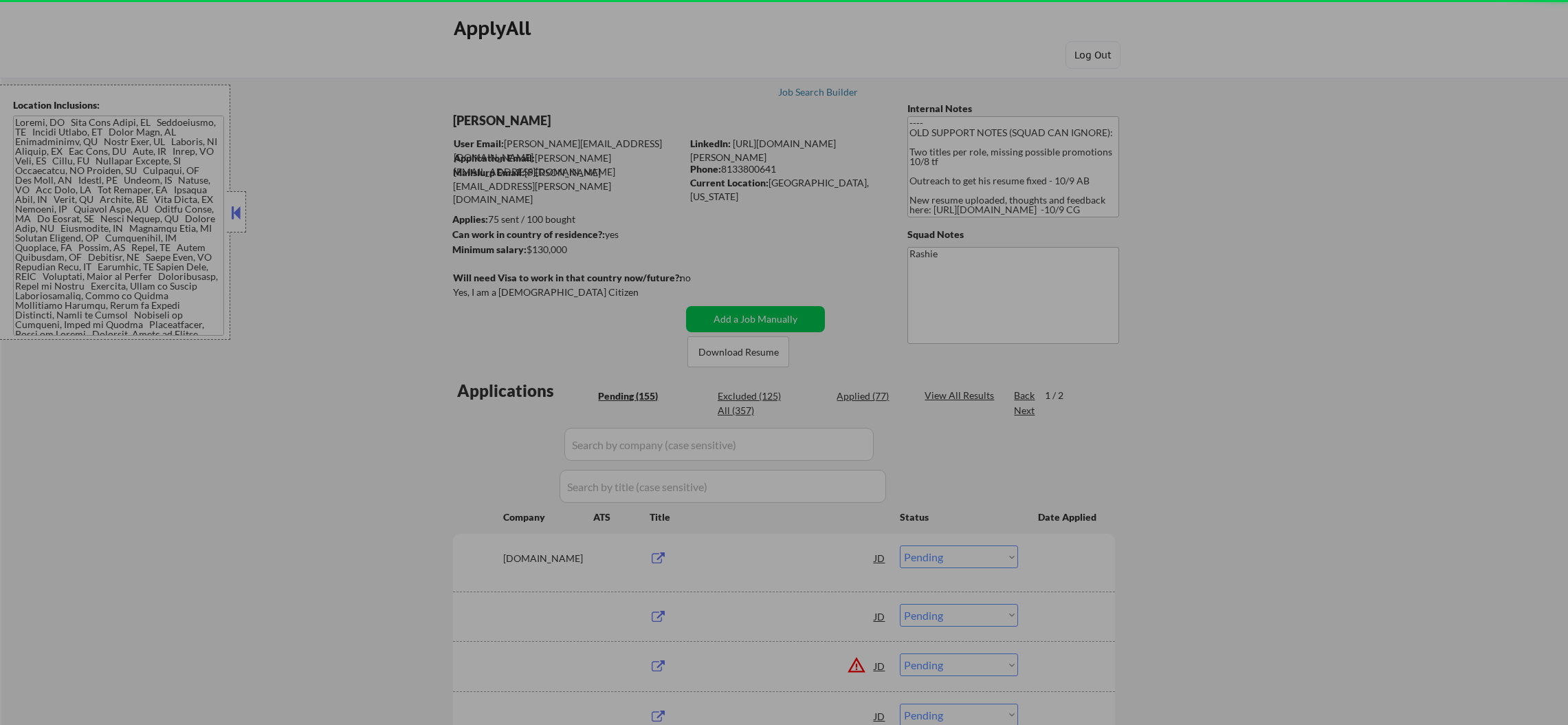
select select ""pending""
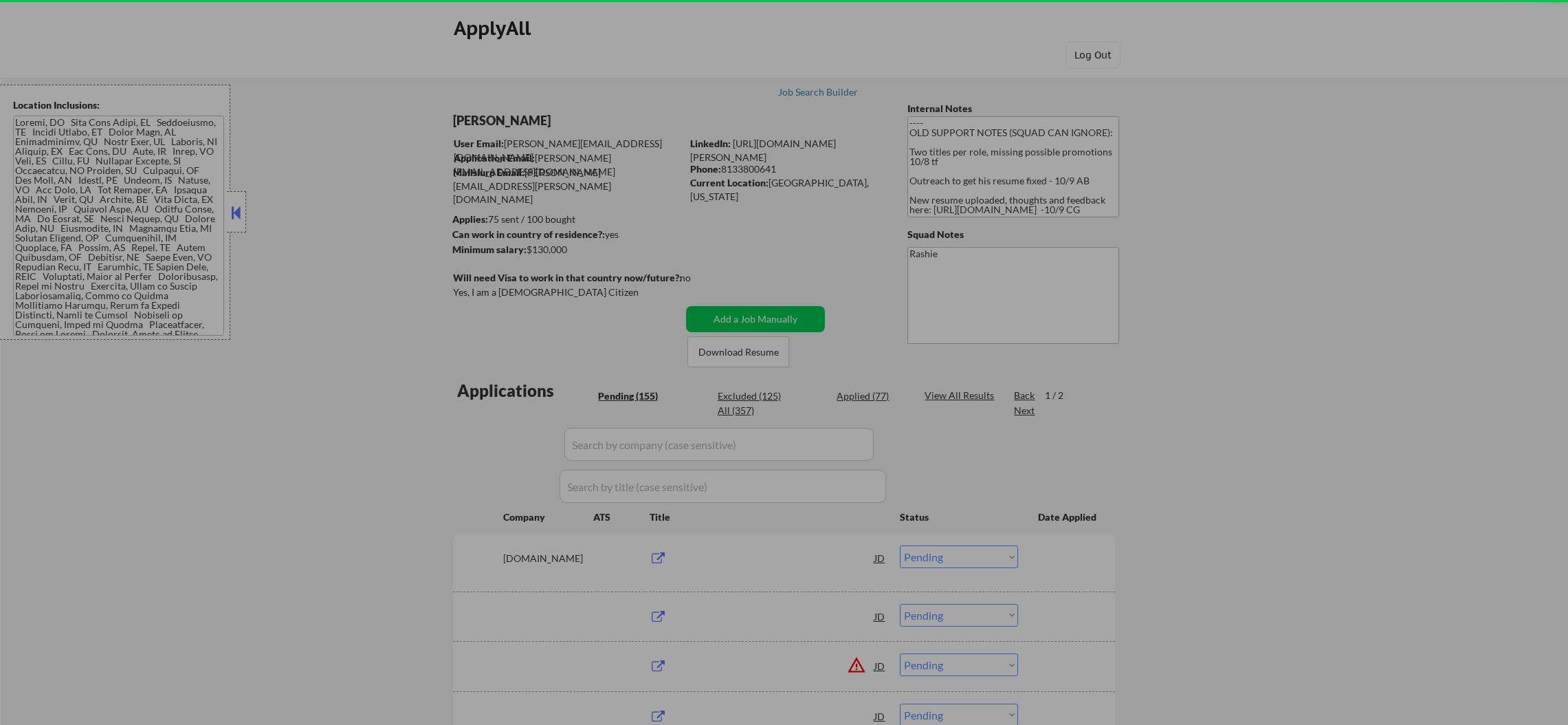
select select ""pending""
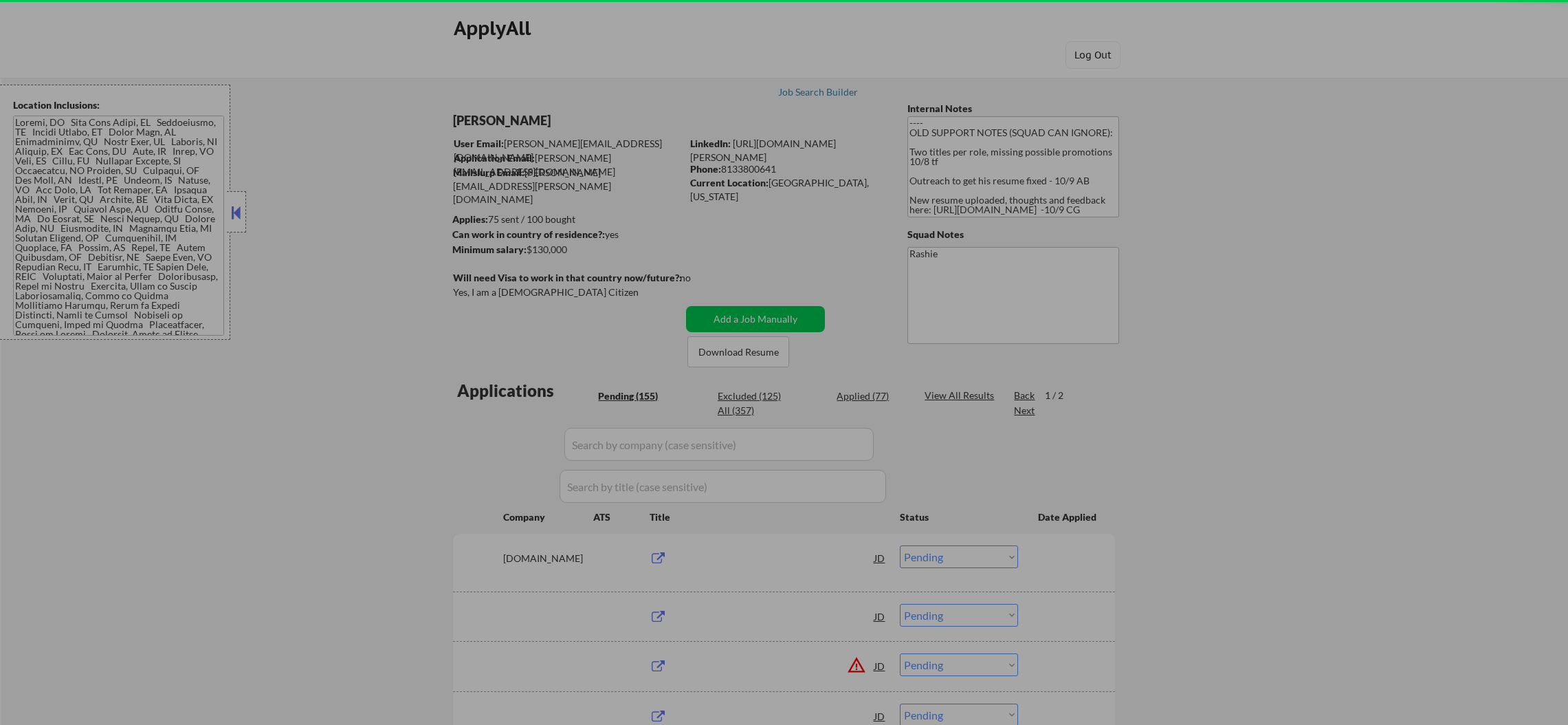
select select ""pending""
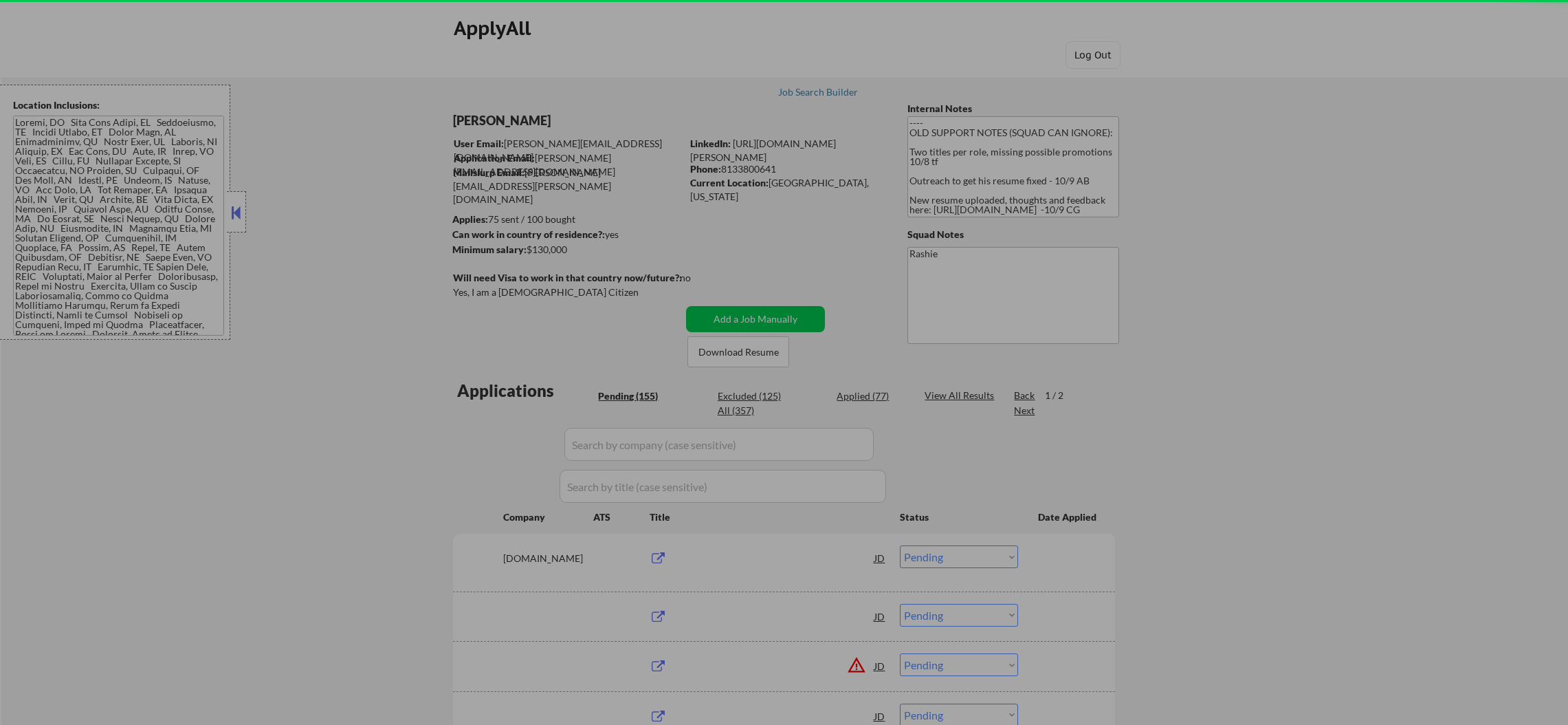
select select ""pending""
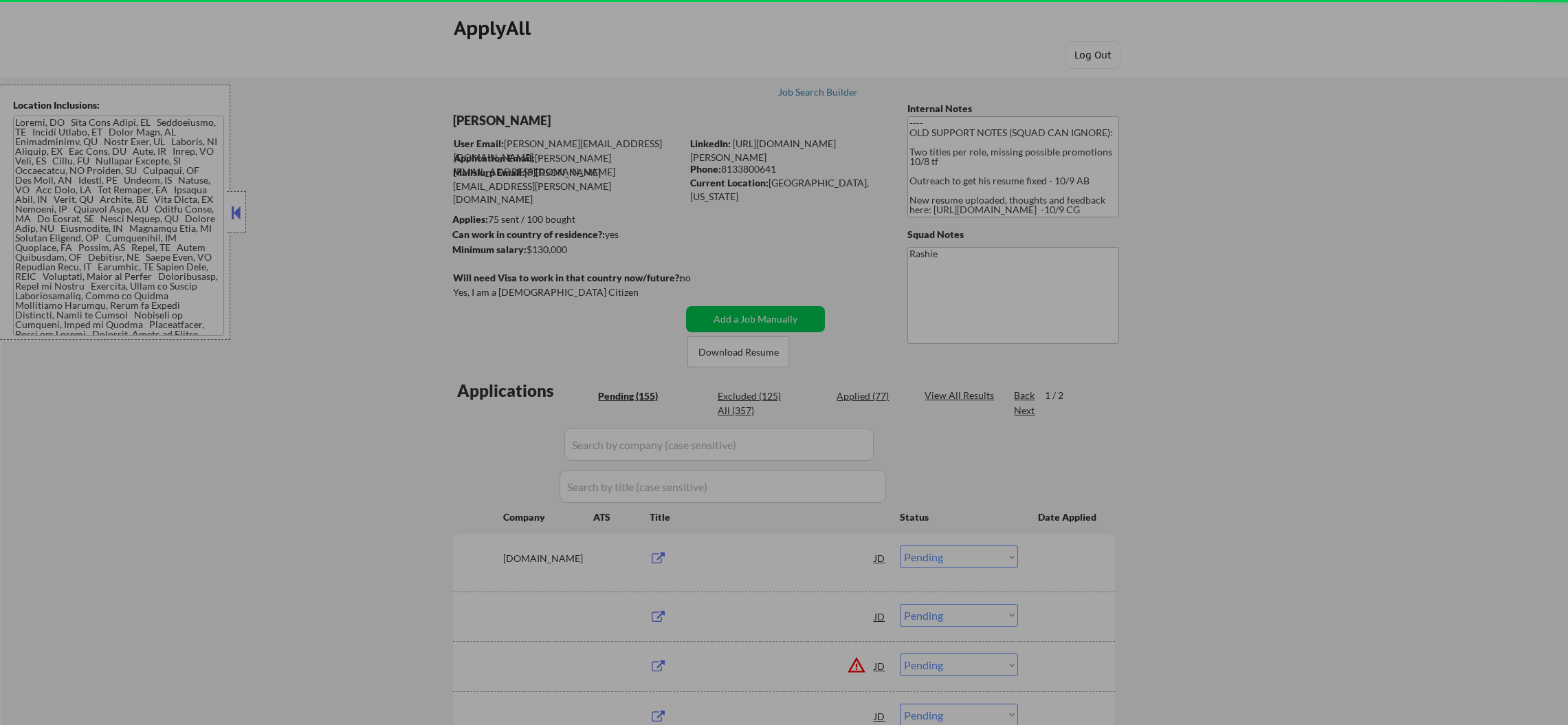
select select ""pending""
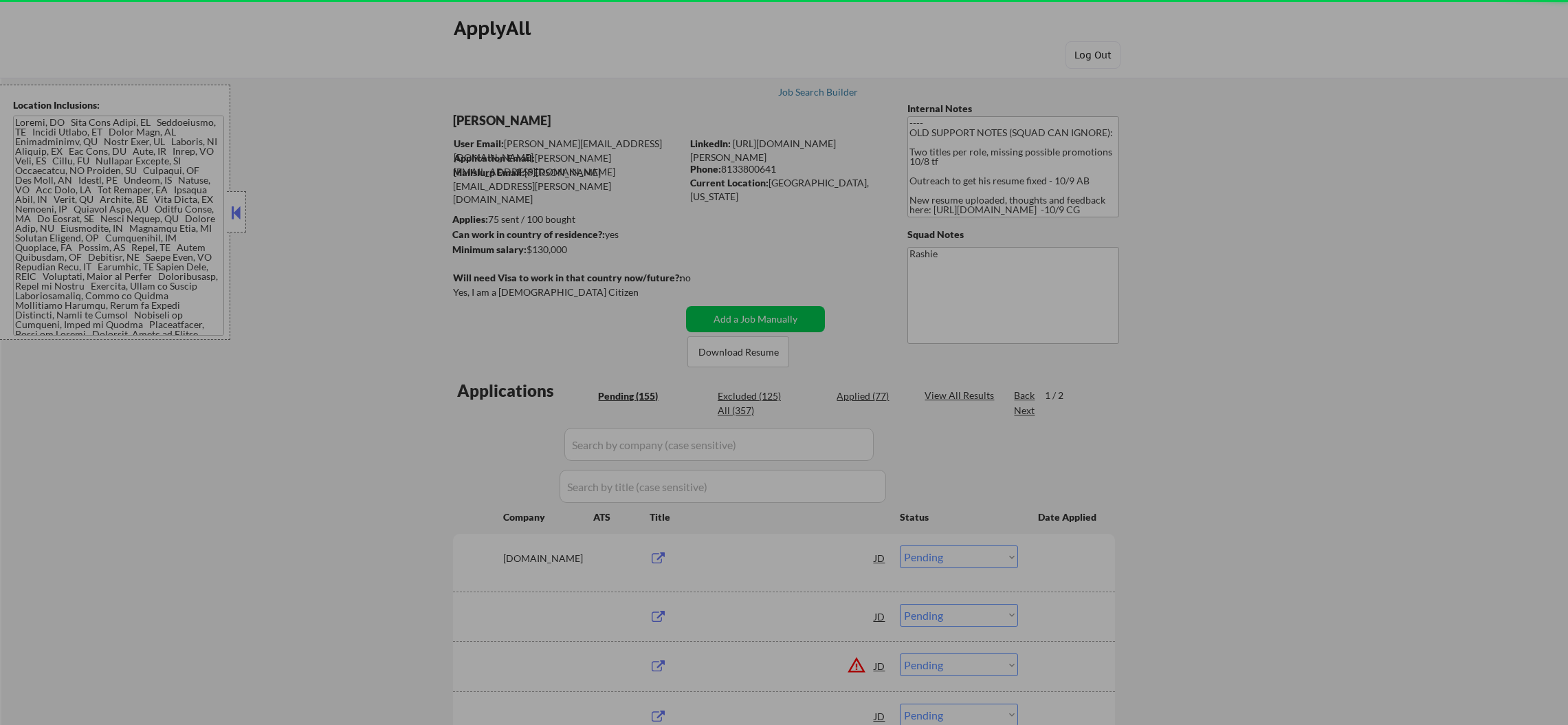
select select ""pending""
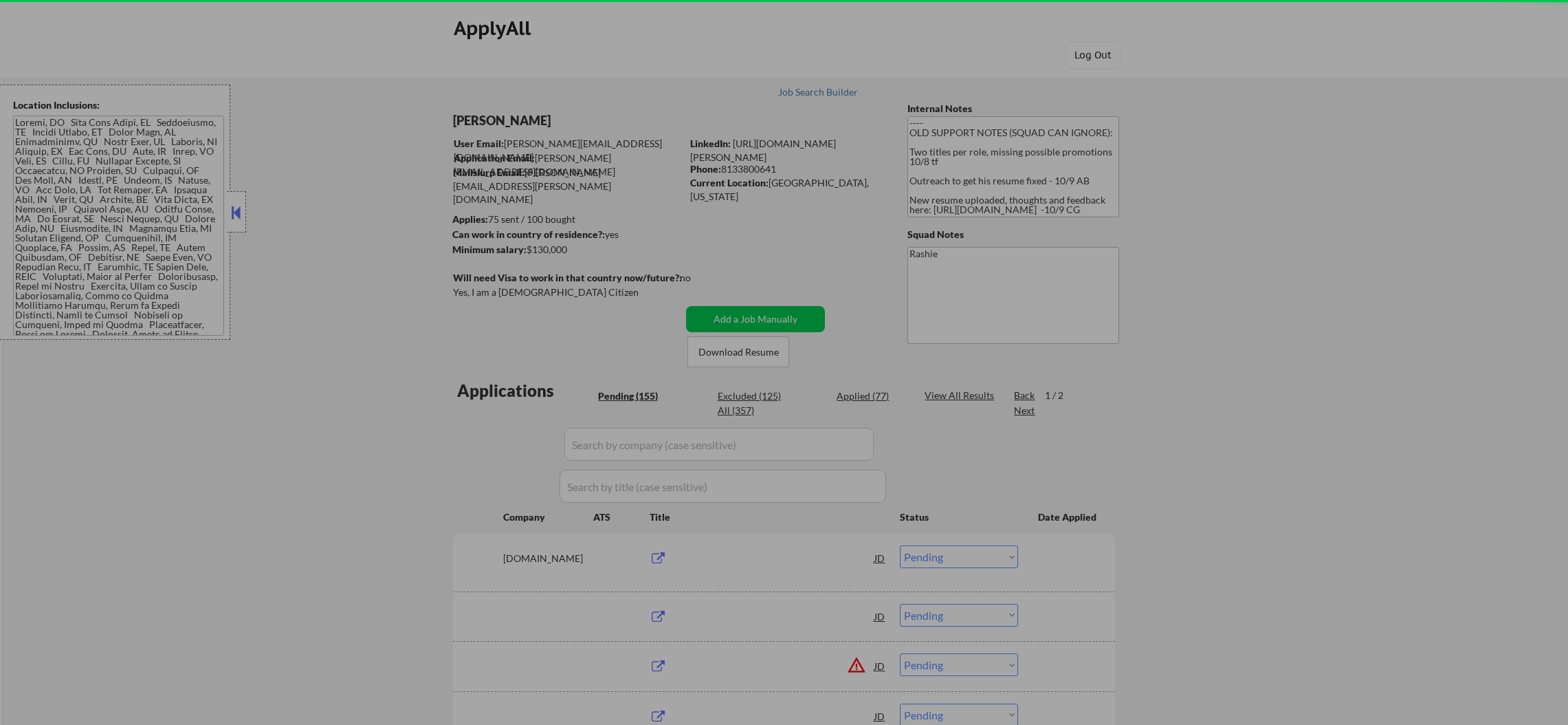
select select ""pending""
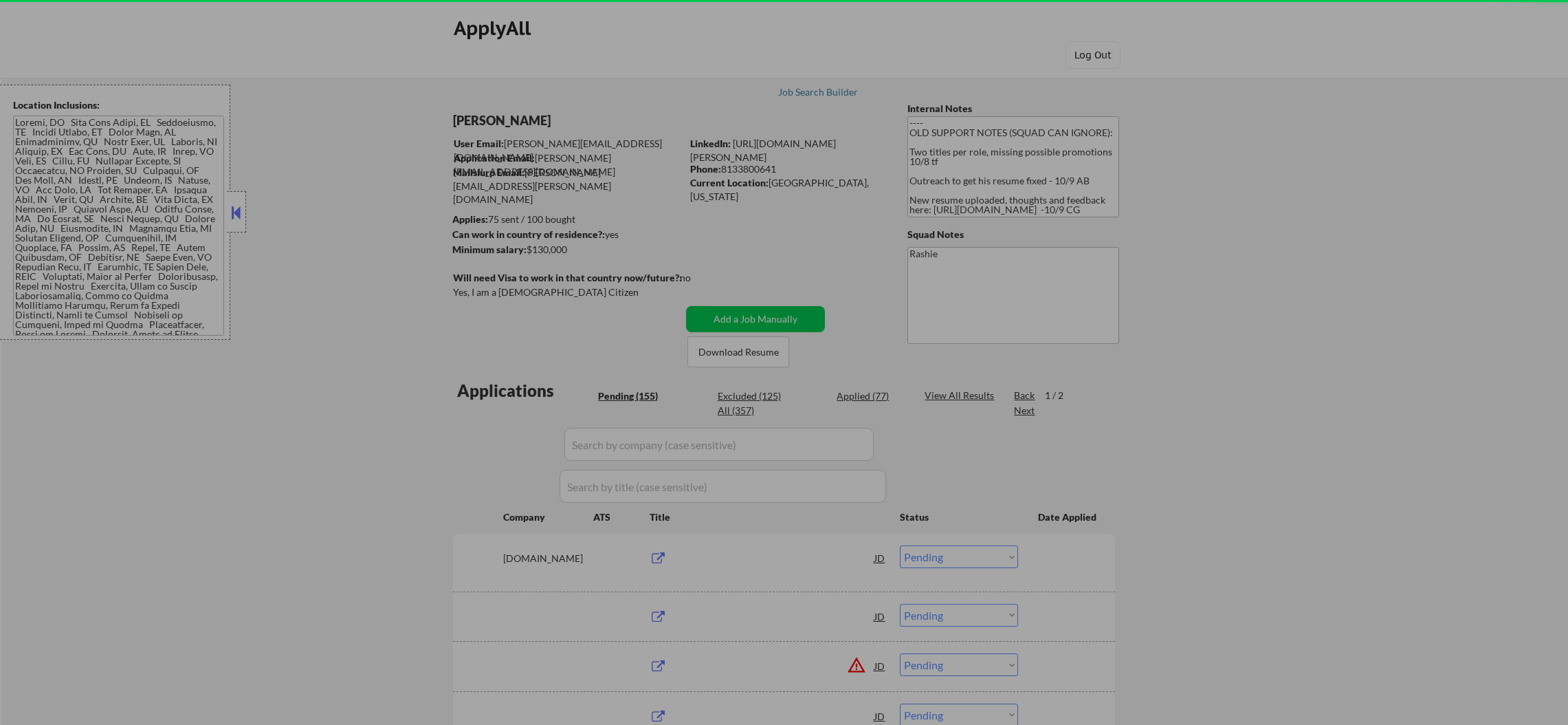
select select ""pending""
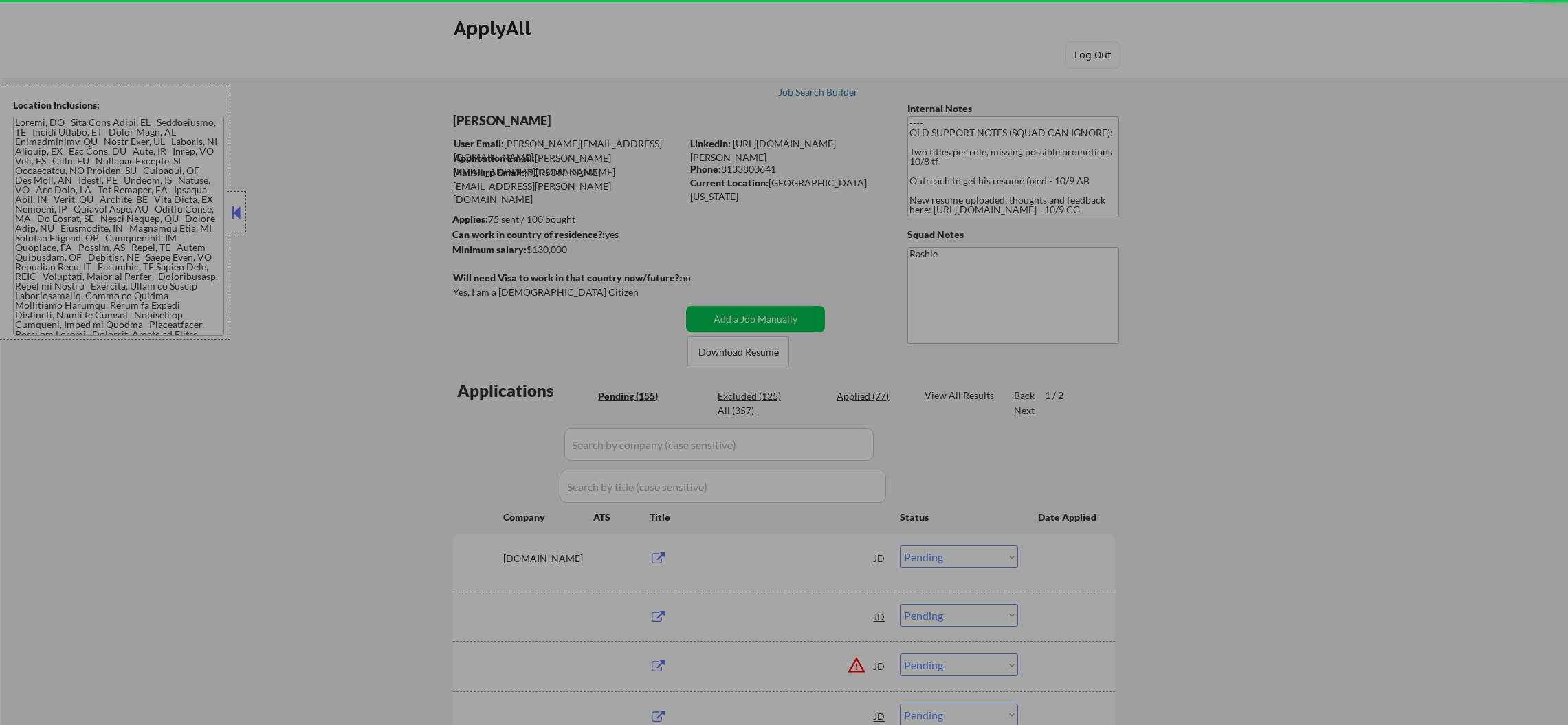
select select ""pending""
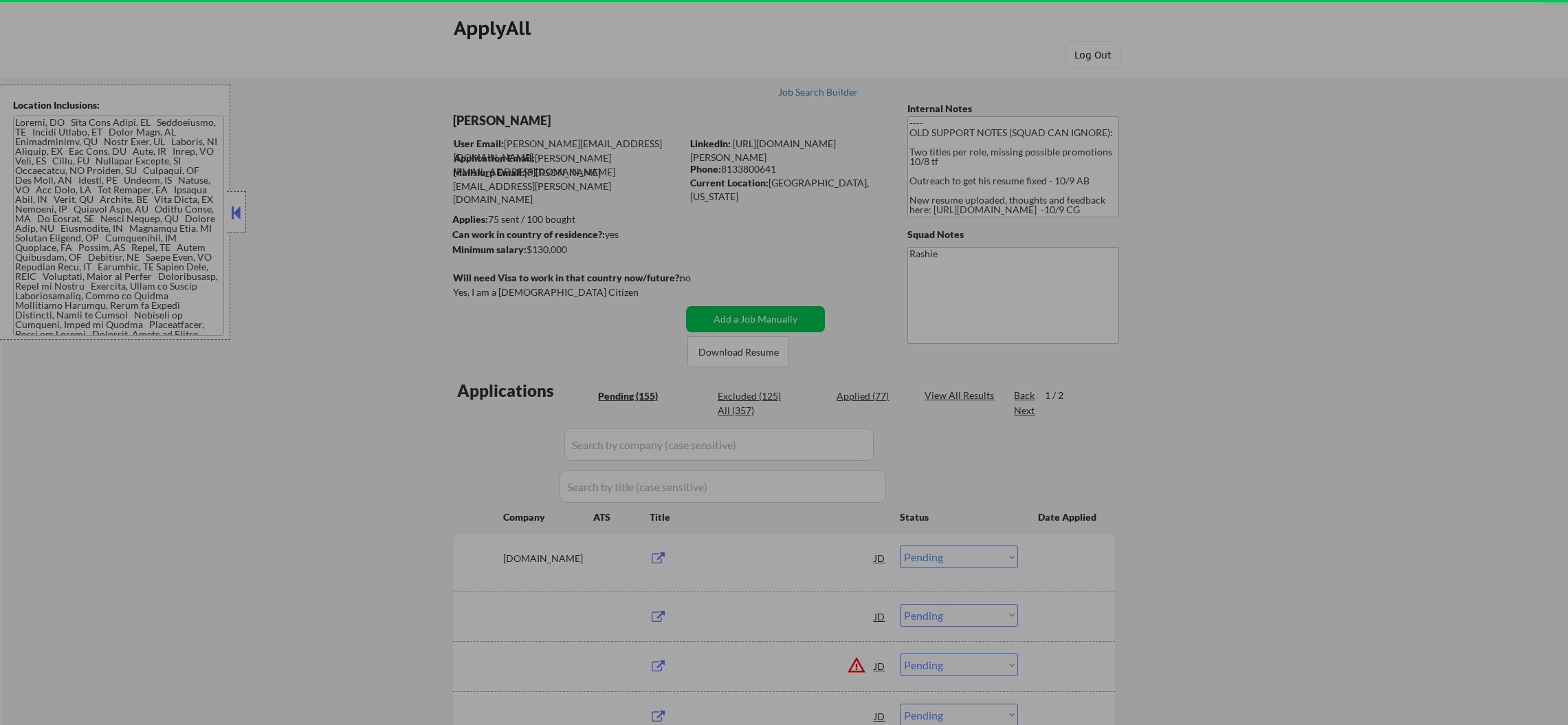
select select ""pending""
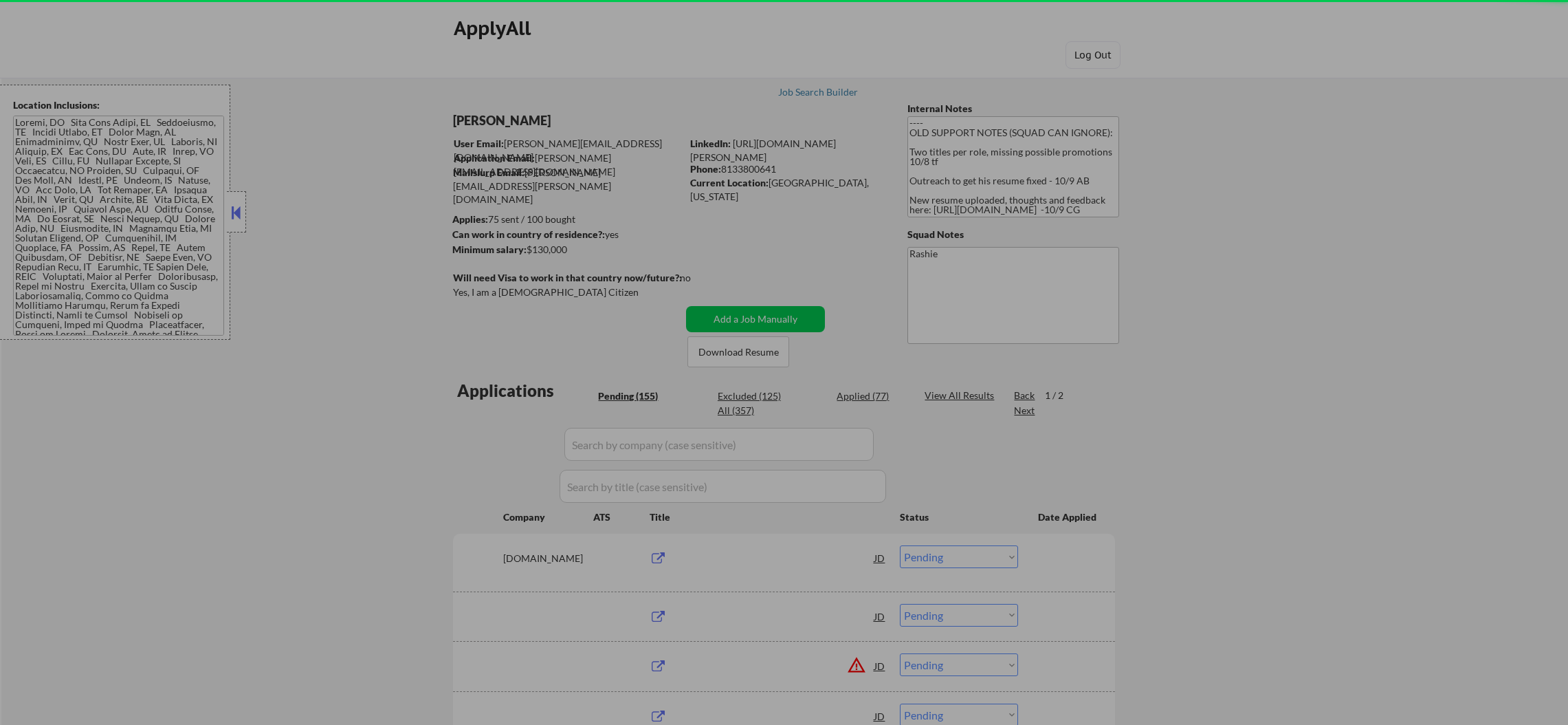
scroll to position [103, 0]
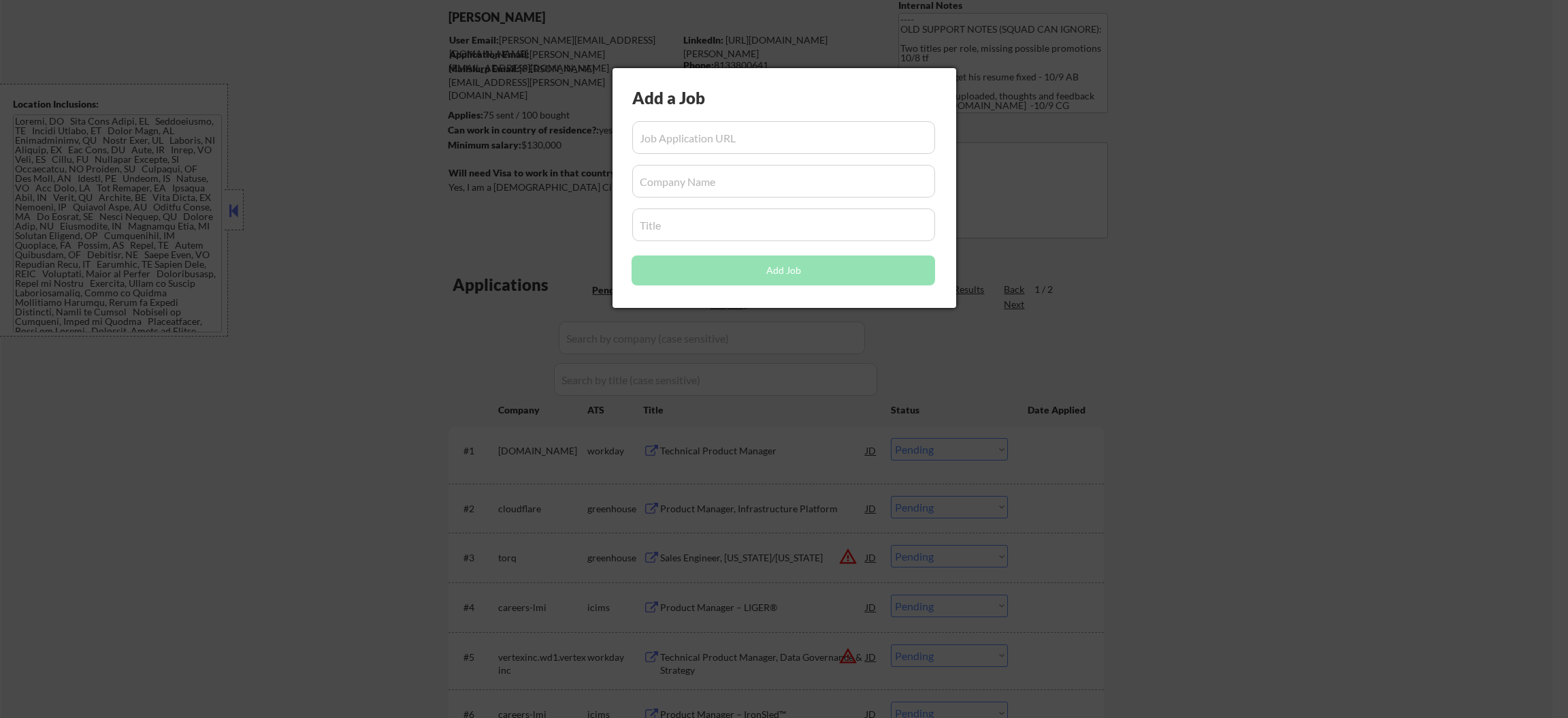
click at [392, 170] on div at bounding box center [784, 359] width 1568 height 718
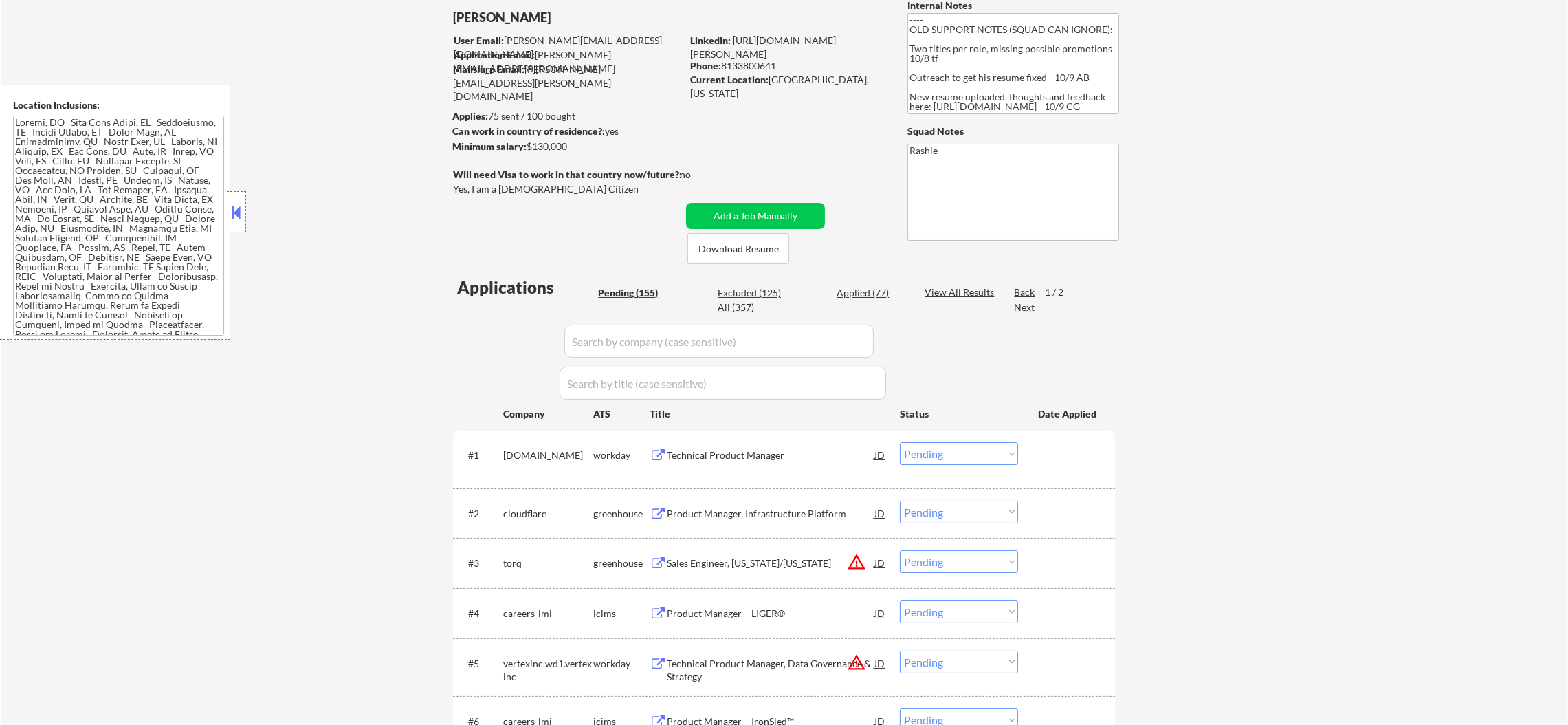
click at [752, 307] on div "All (357)" at bounding box center [752, 307] width 69 height 14
click at [745, 307] on div "All (357)" at bounding box center [752, 307] width 69 height 14
select select ""applied""
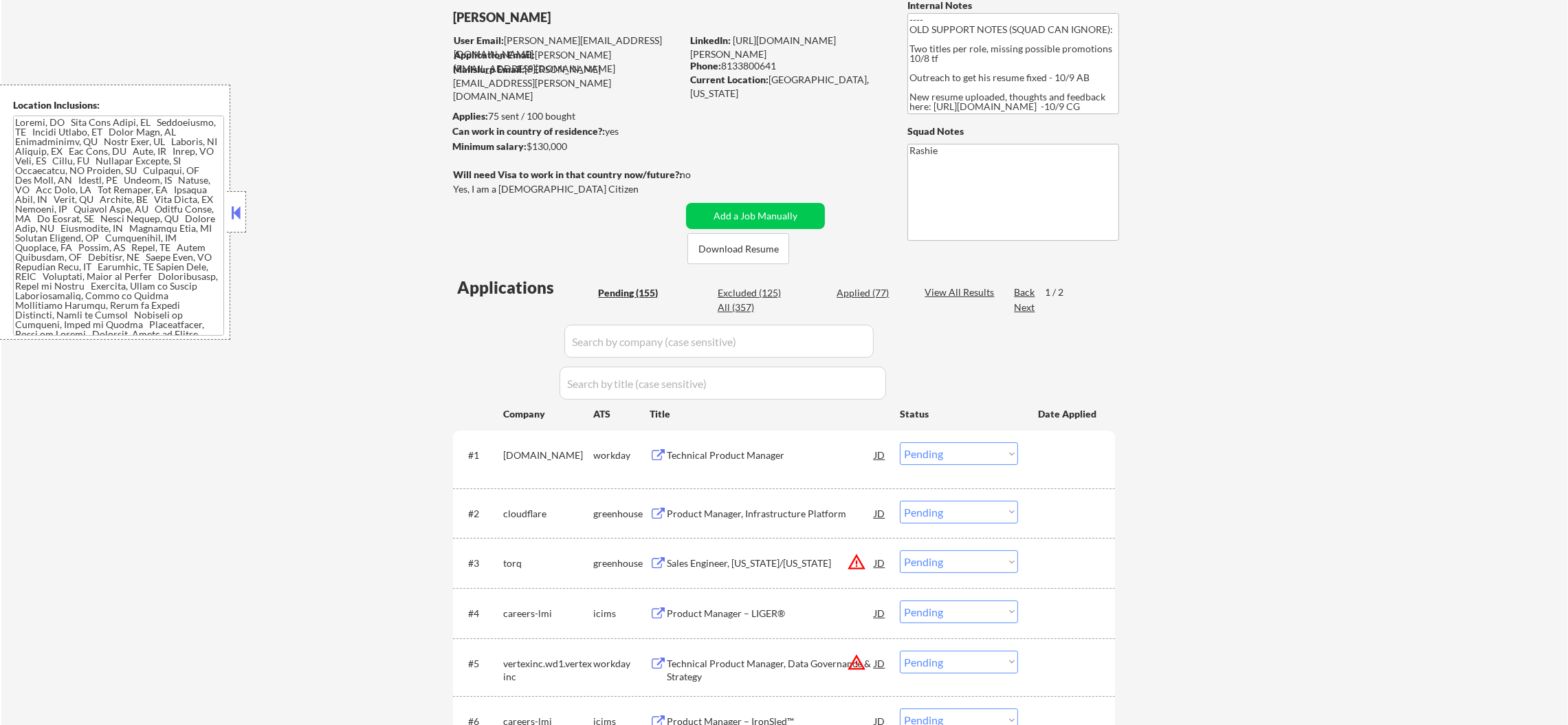
select select ""applied""
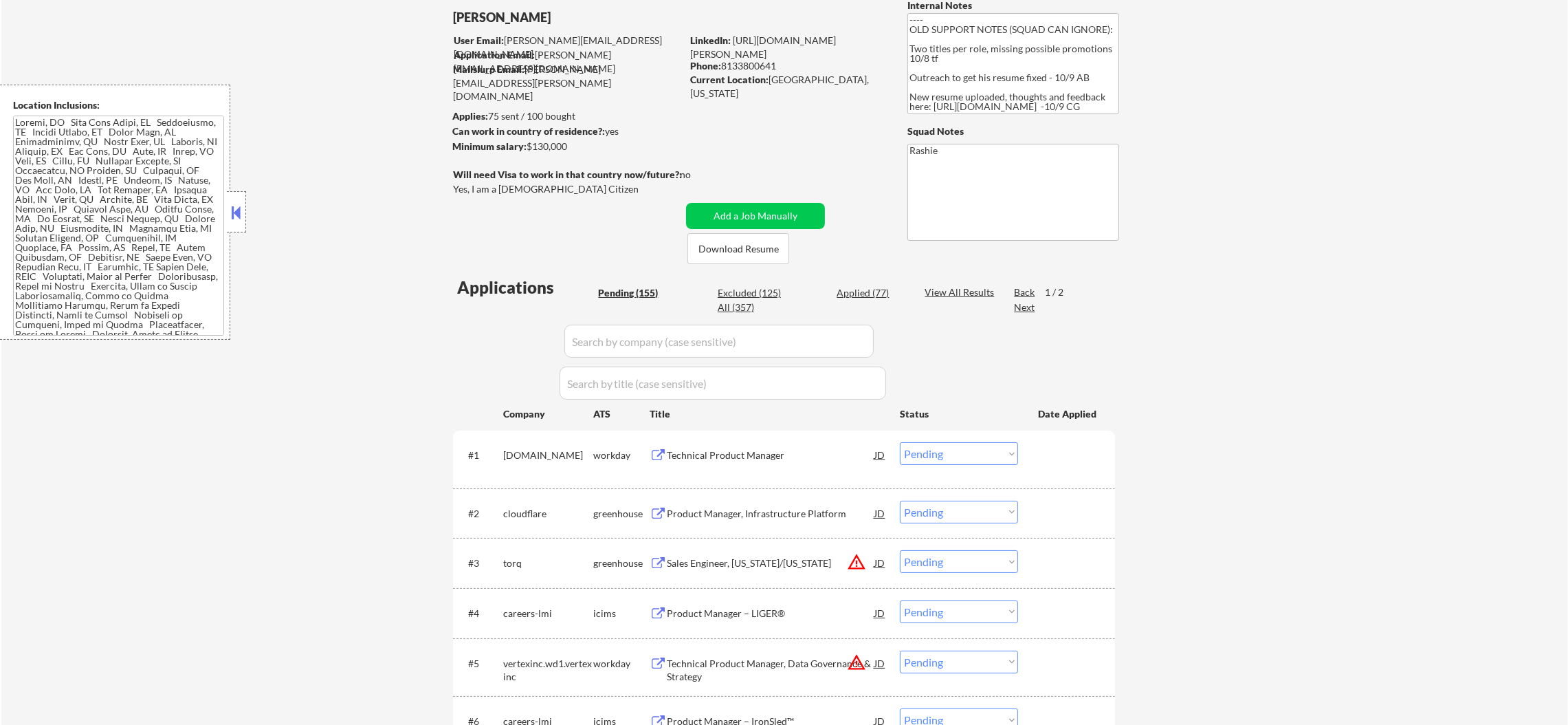
select select ""applied""
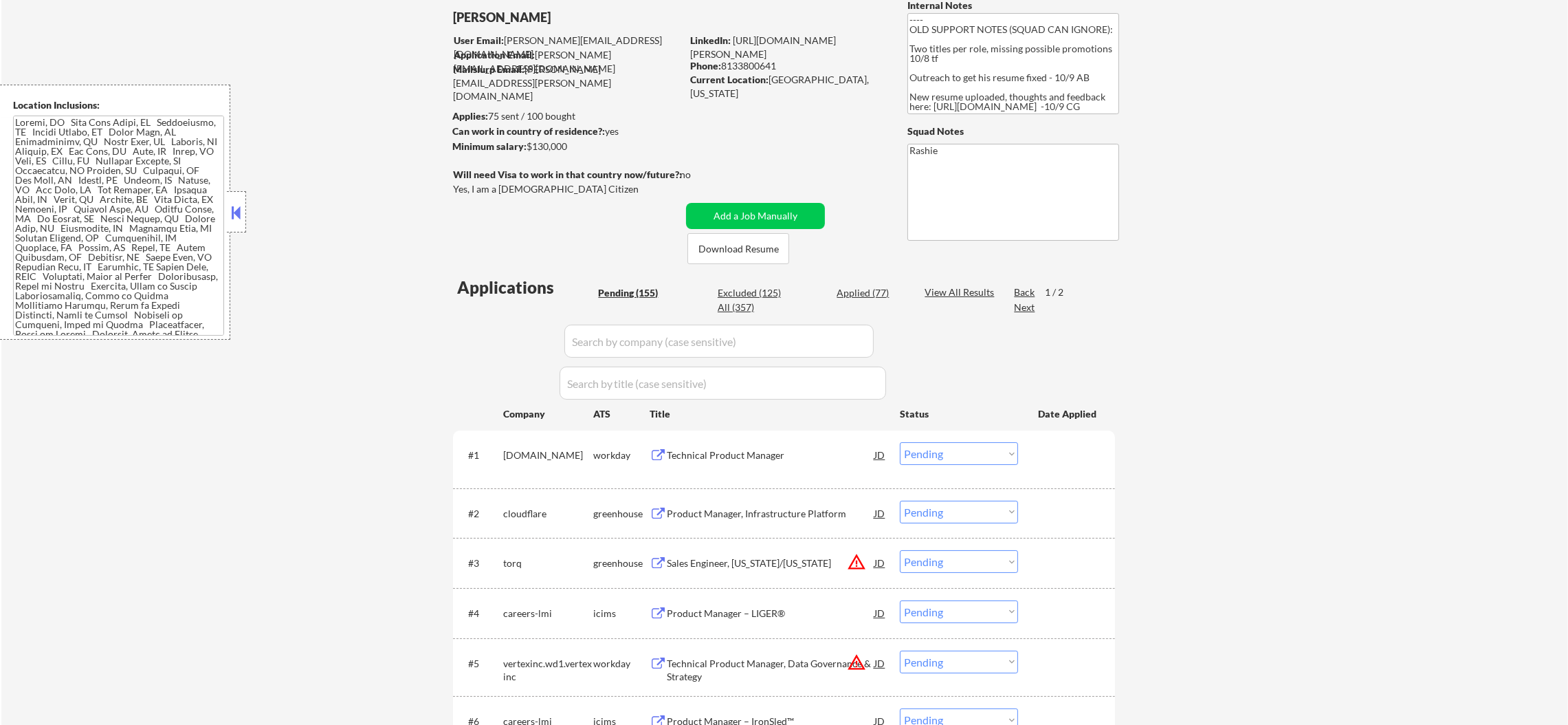
select select ""applied""
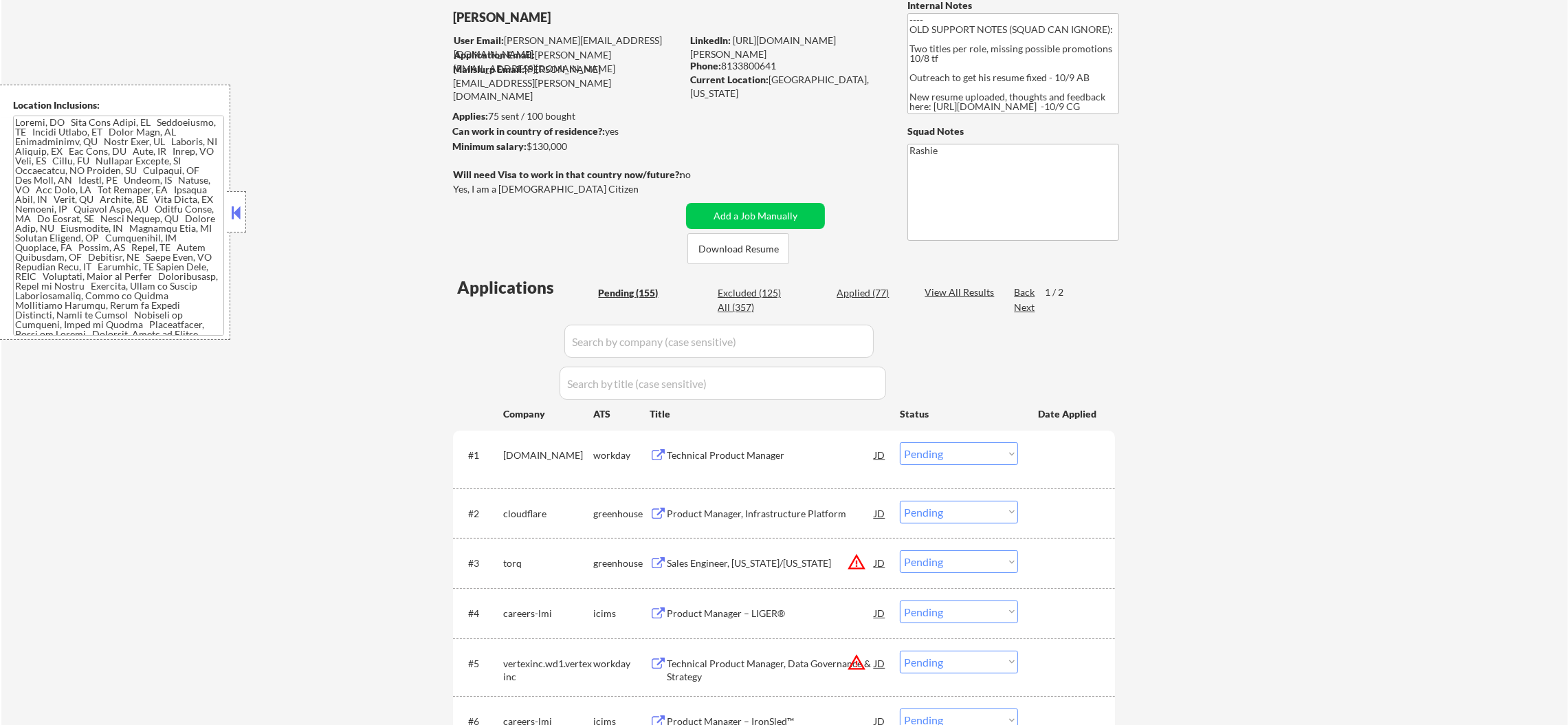
select select ""applied""
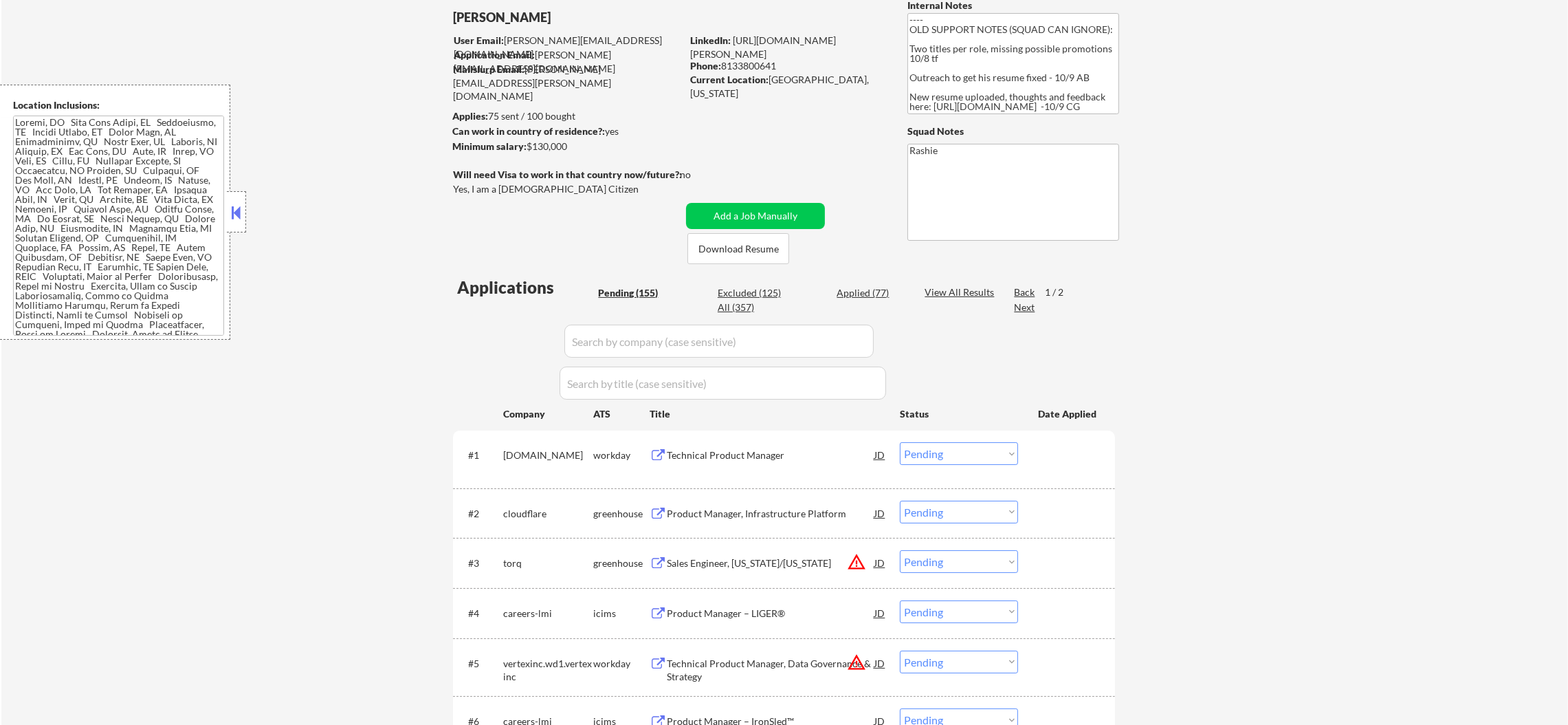
select select ""applied""
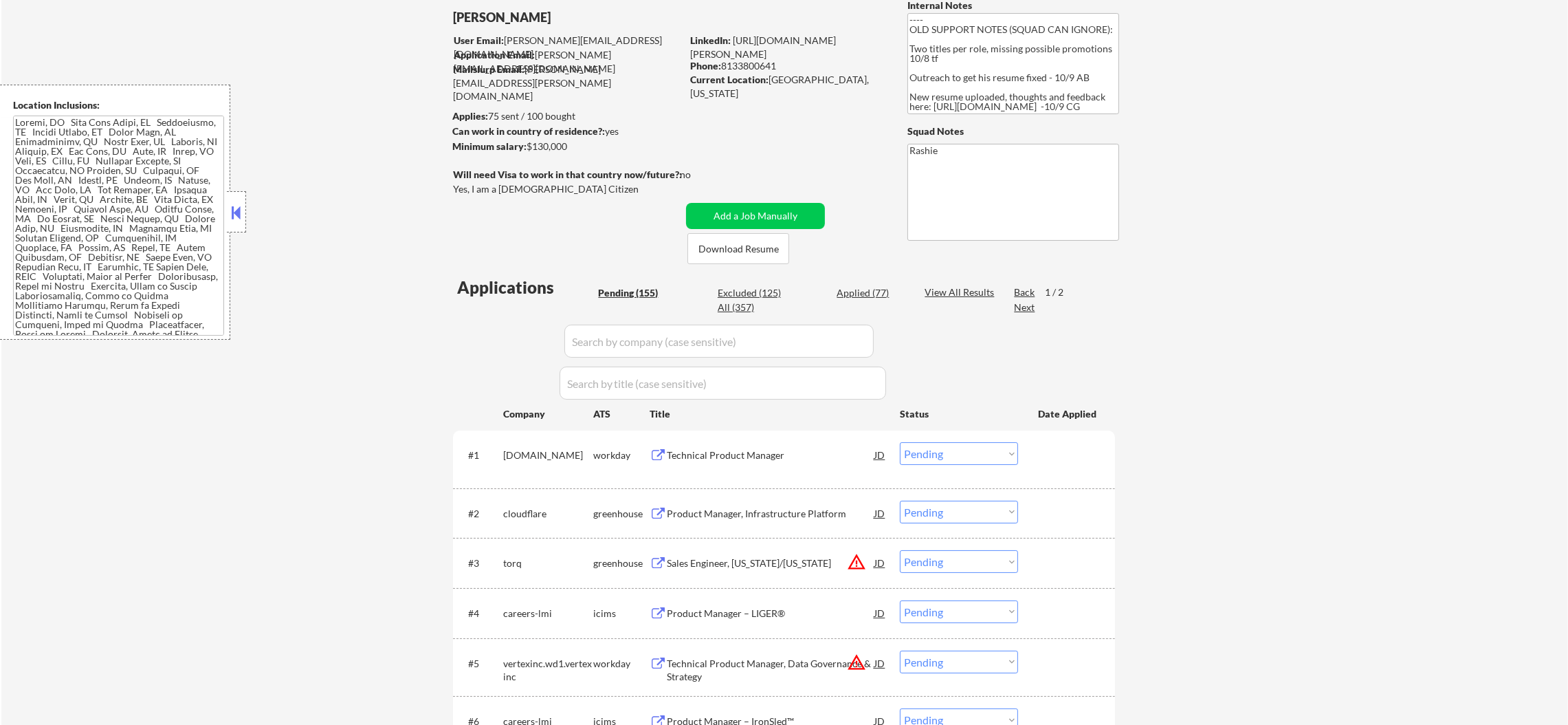
select select ""applied""
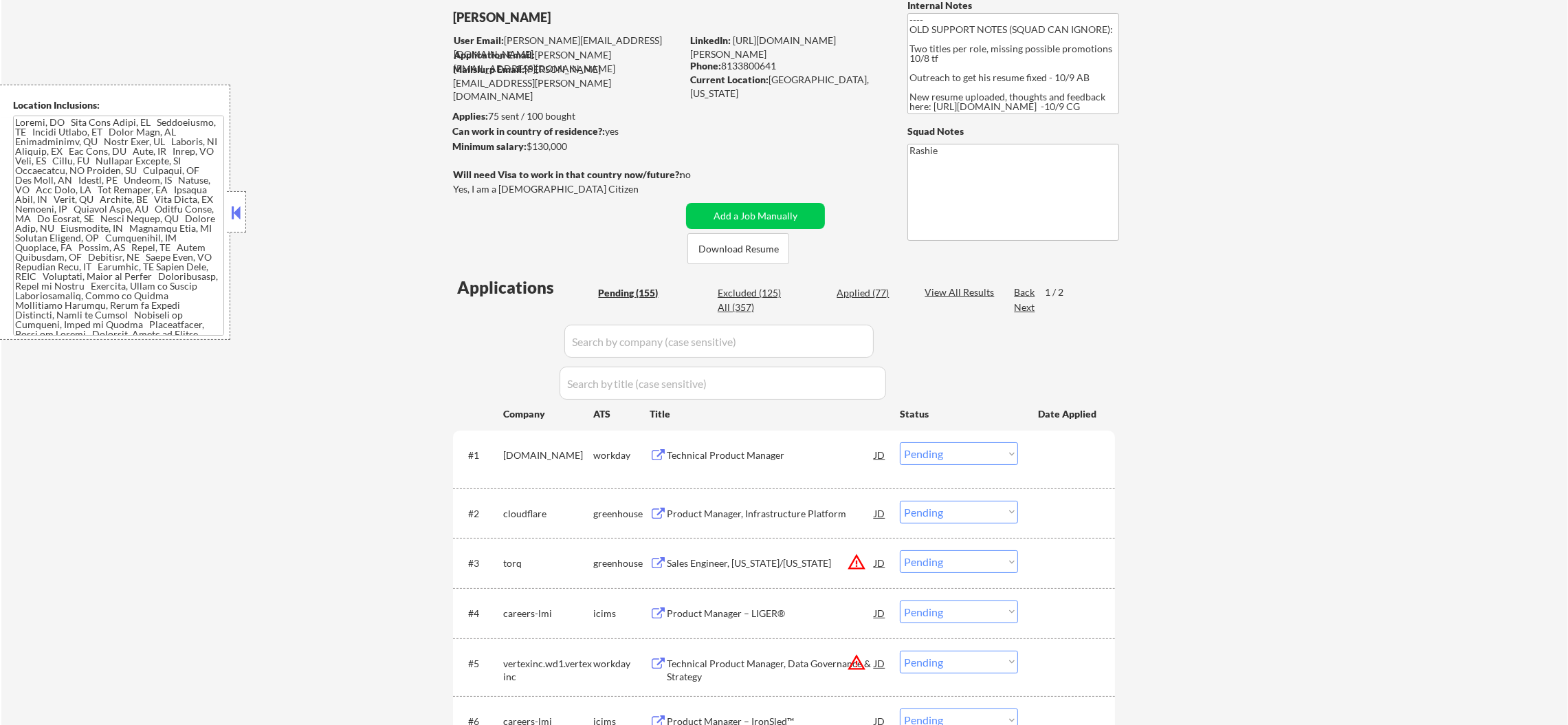
select select ""applied""
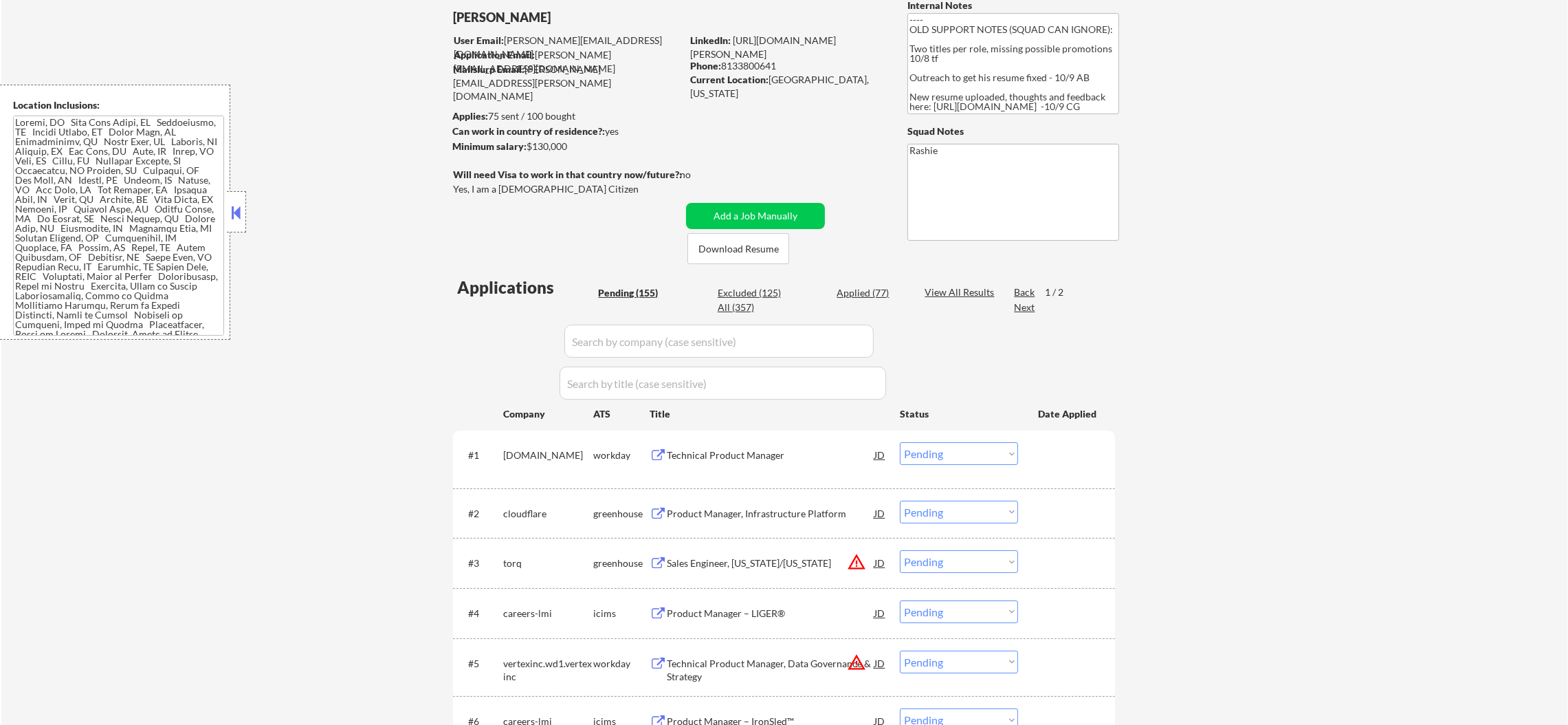
select select ""applied""
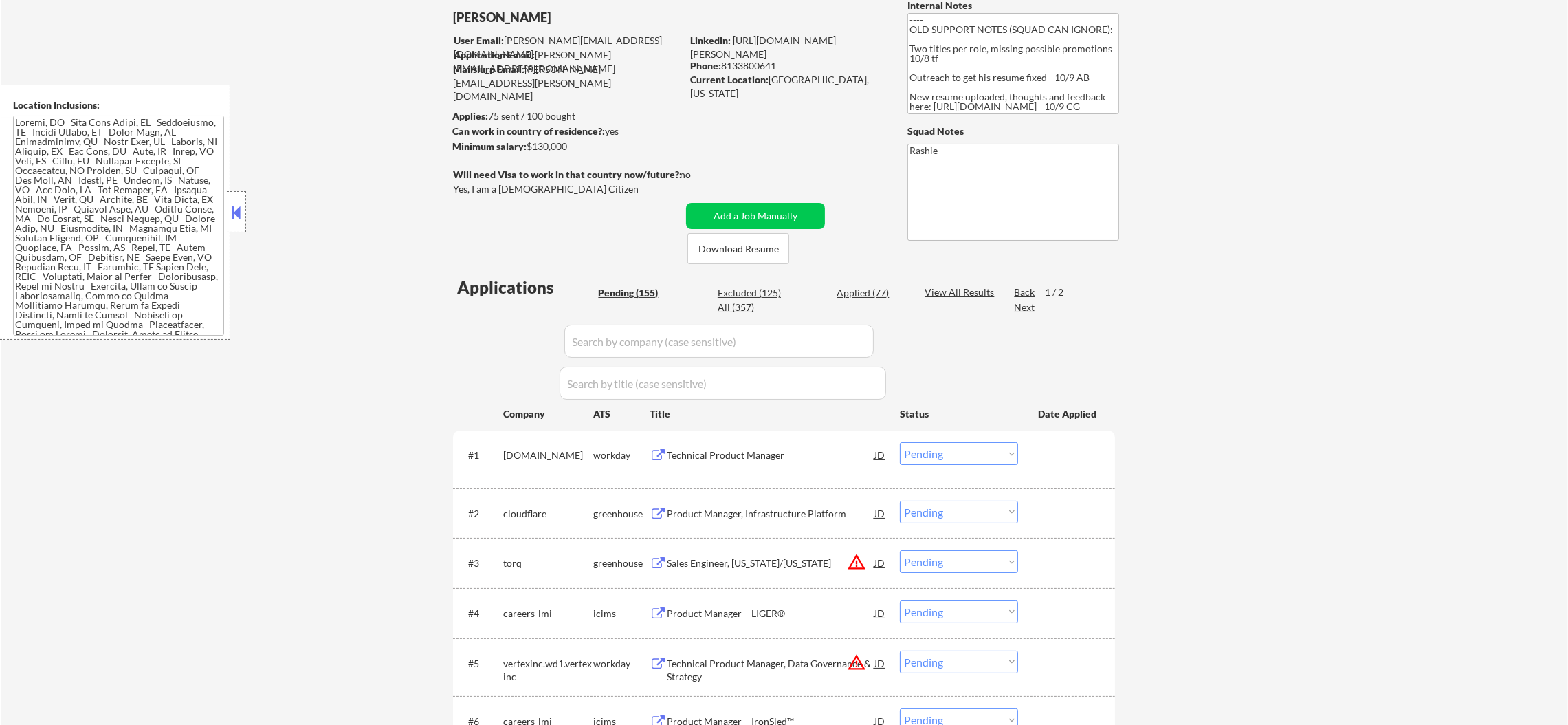
select select ""applied""
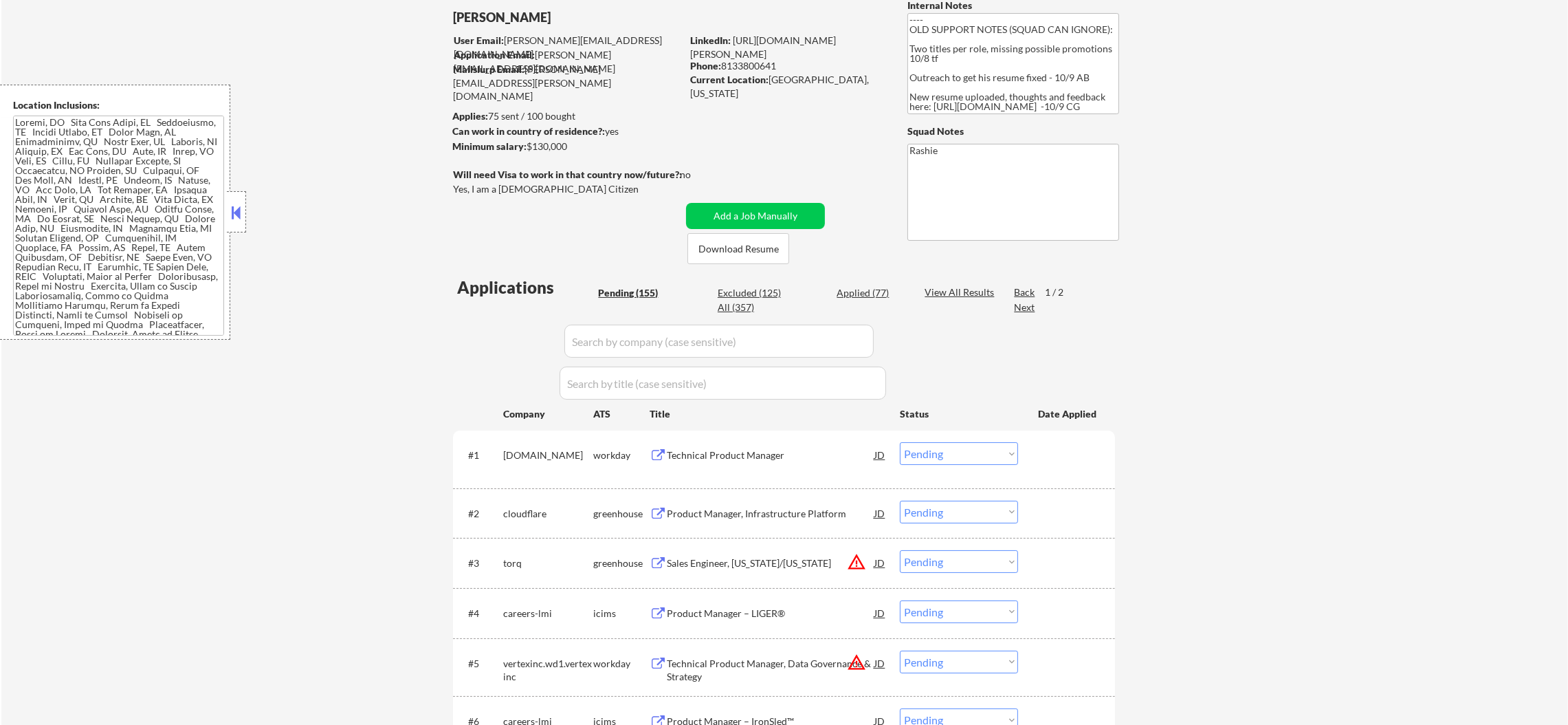
select select ""applied""
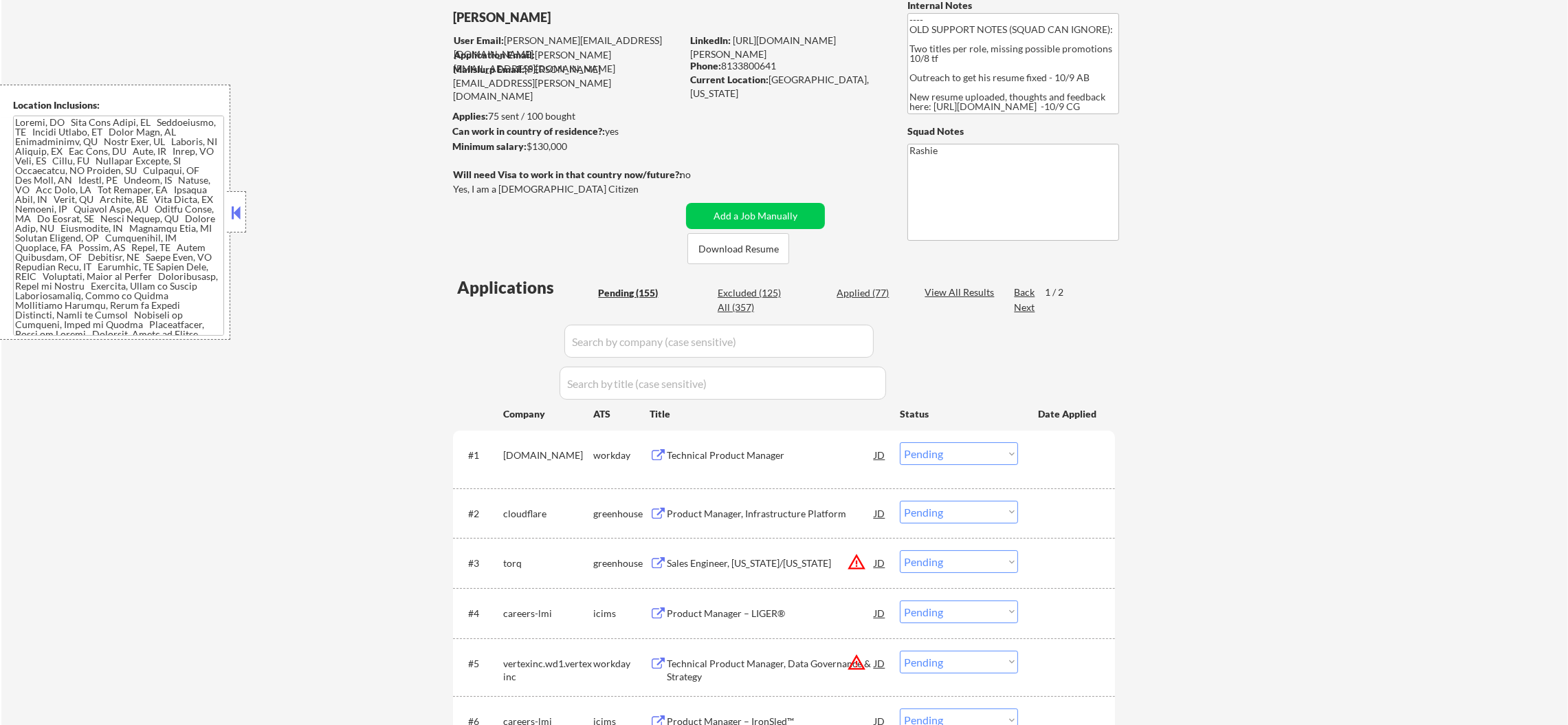
select select ""applied""
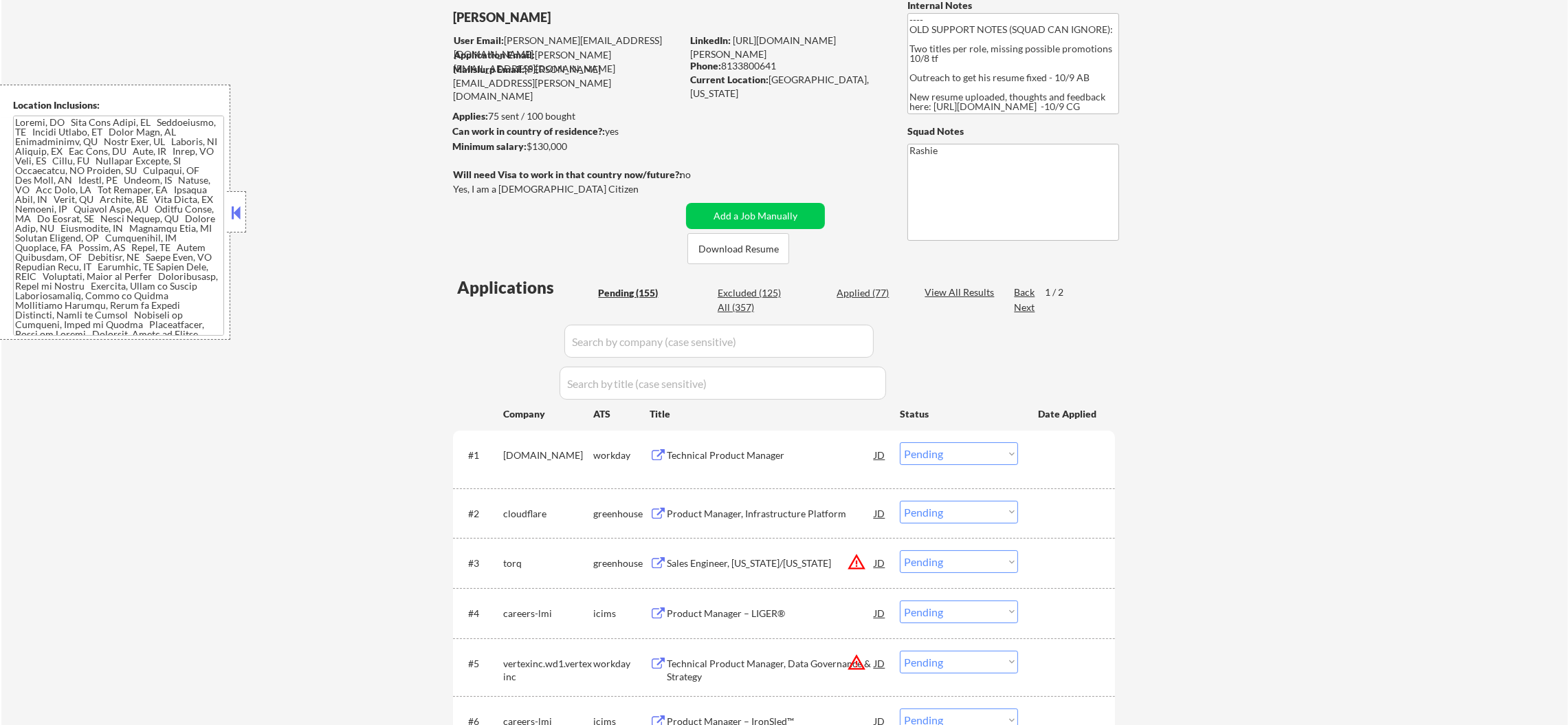
select select ""applied""
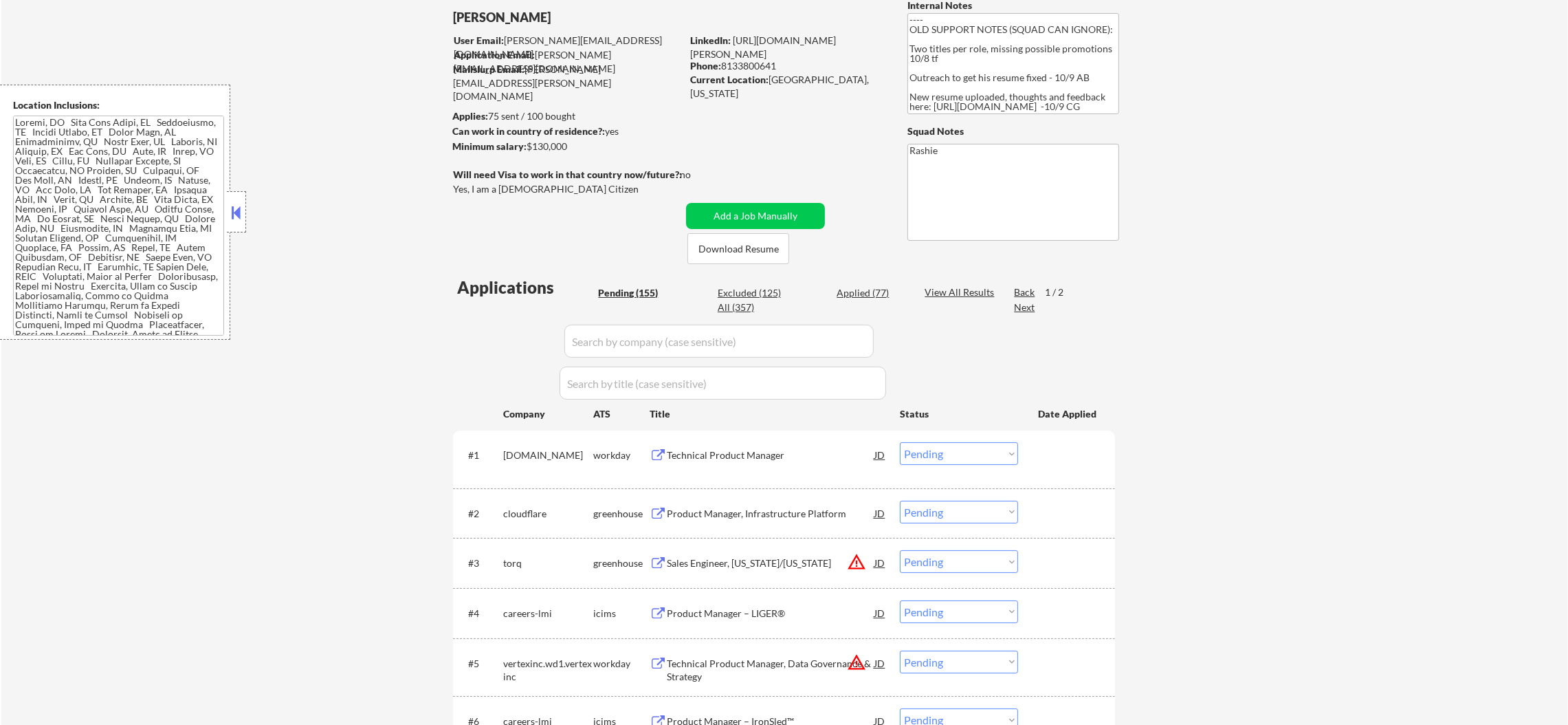
select select ""applied""
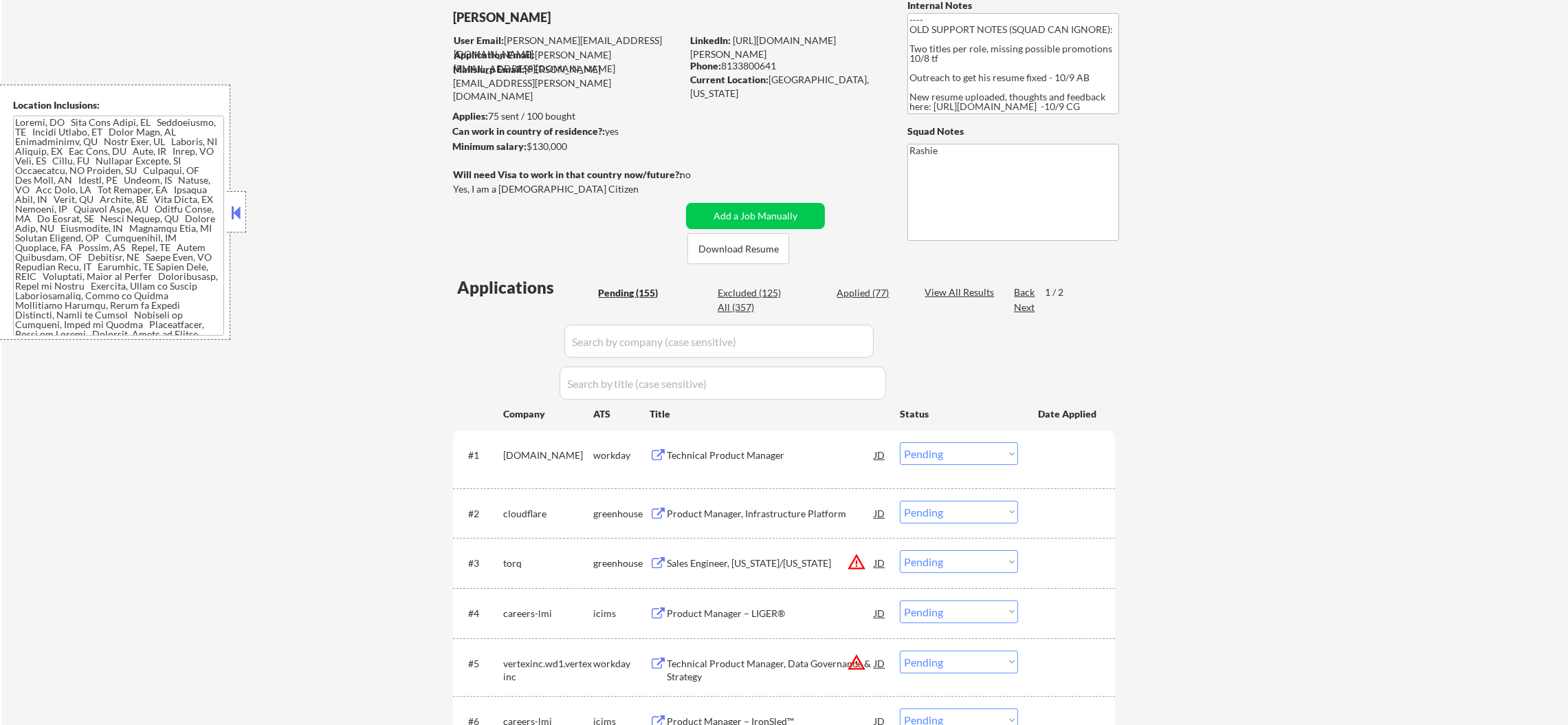
select select ""applied""
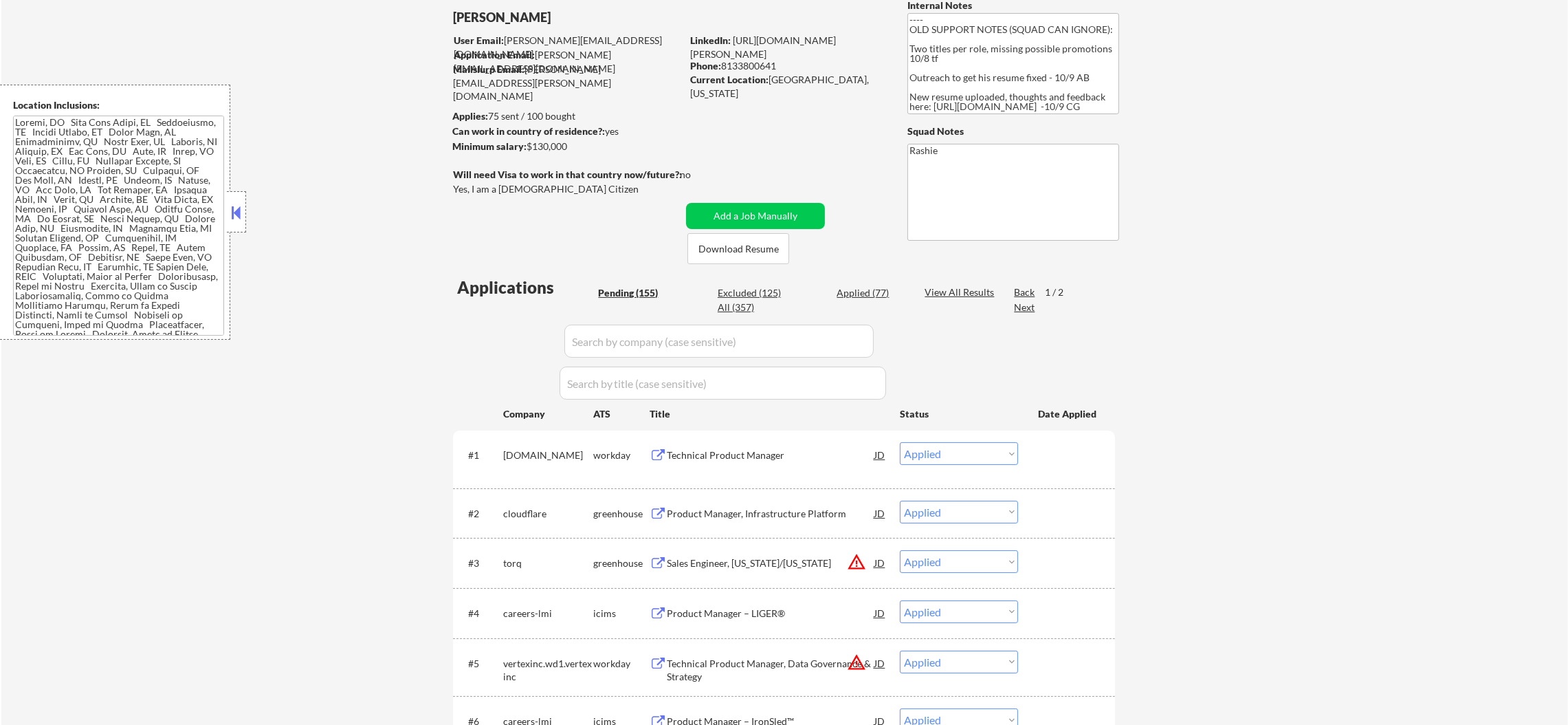
select select ""applied""
select select ""excluded__location_""
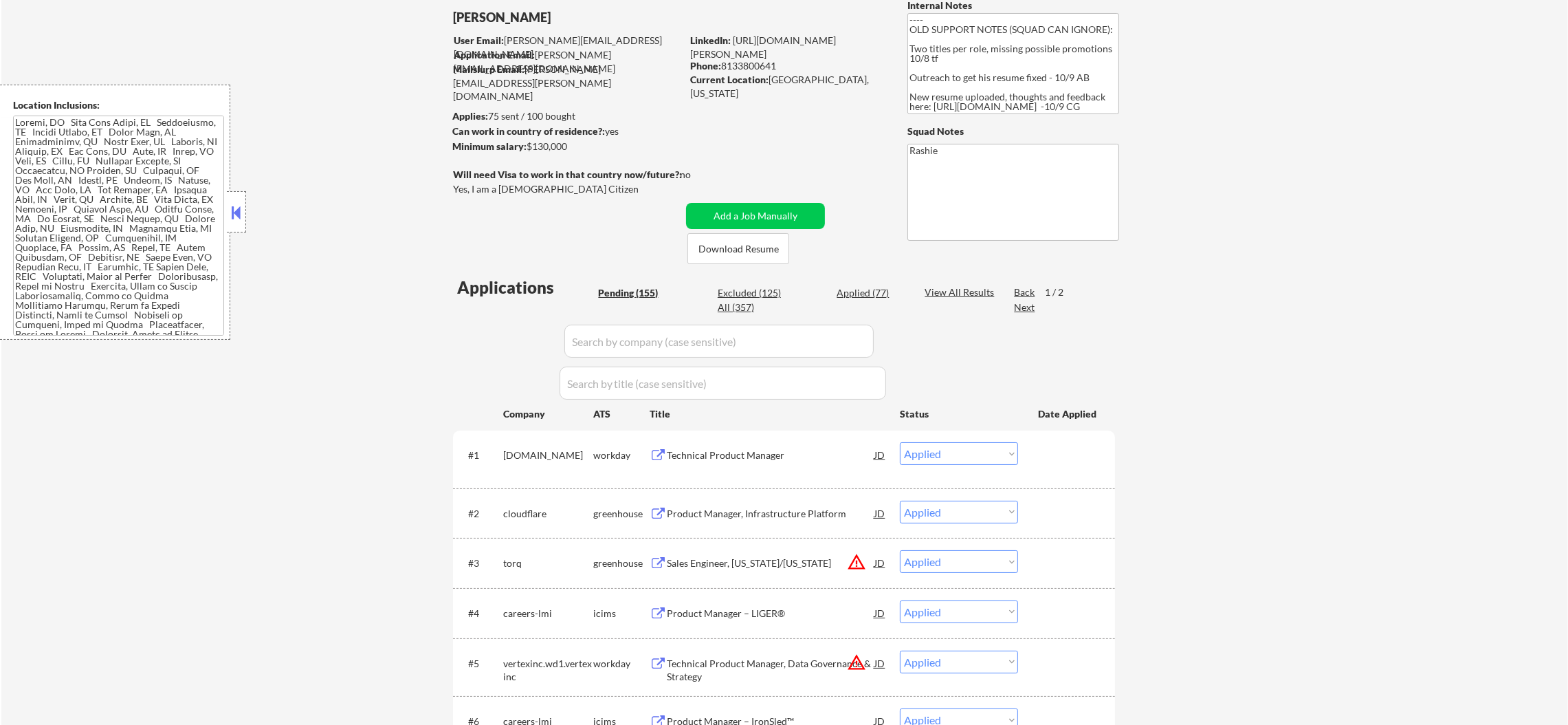
select select ""excluded""
select select ""excluded__expired_""
select select ""excluded__location_""
select select ""excluded""
select select ""excluded__expired_""
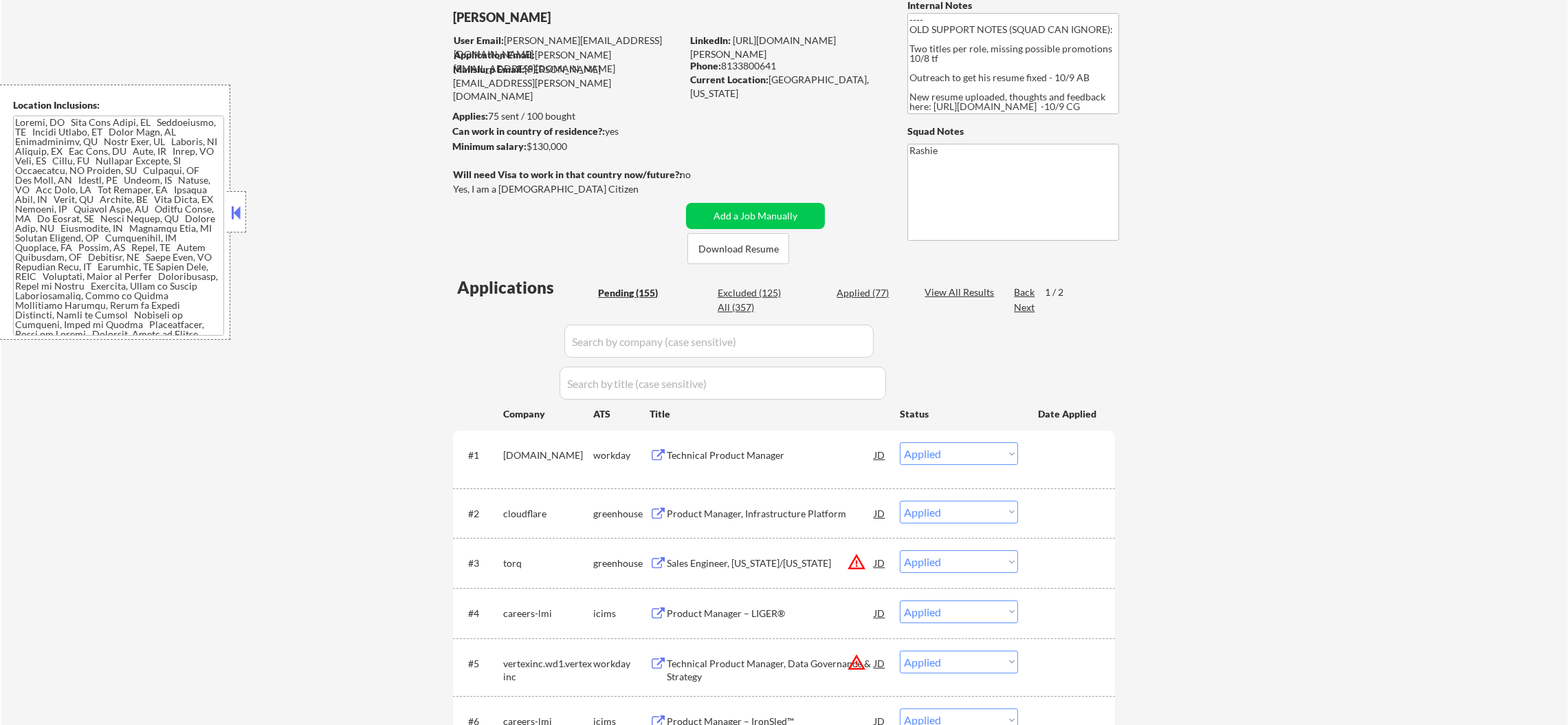
select select ""excluded__expired_""
select select ""excluded__location_""
select select ""excluded""
select select ""excluded__expired_""
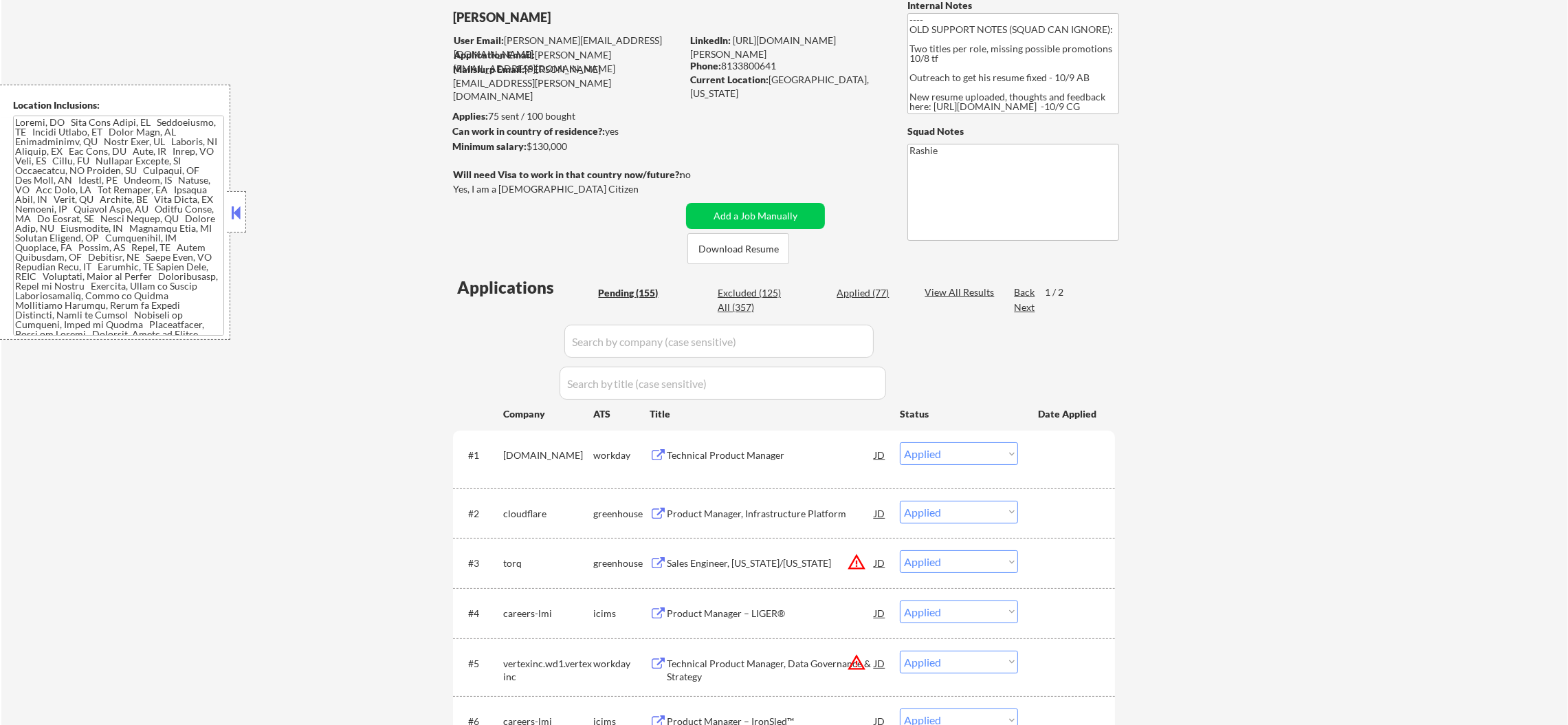
select select ""excluded__expired_""
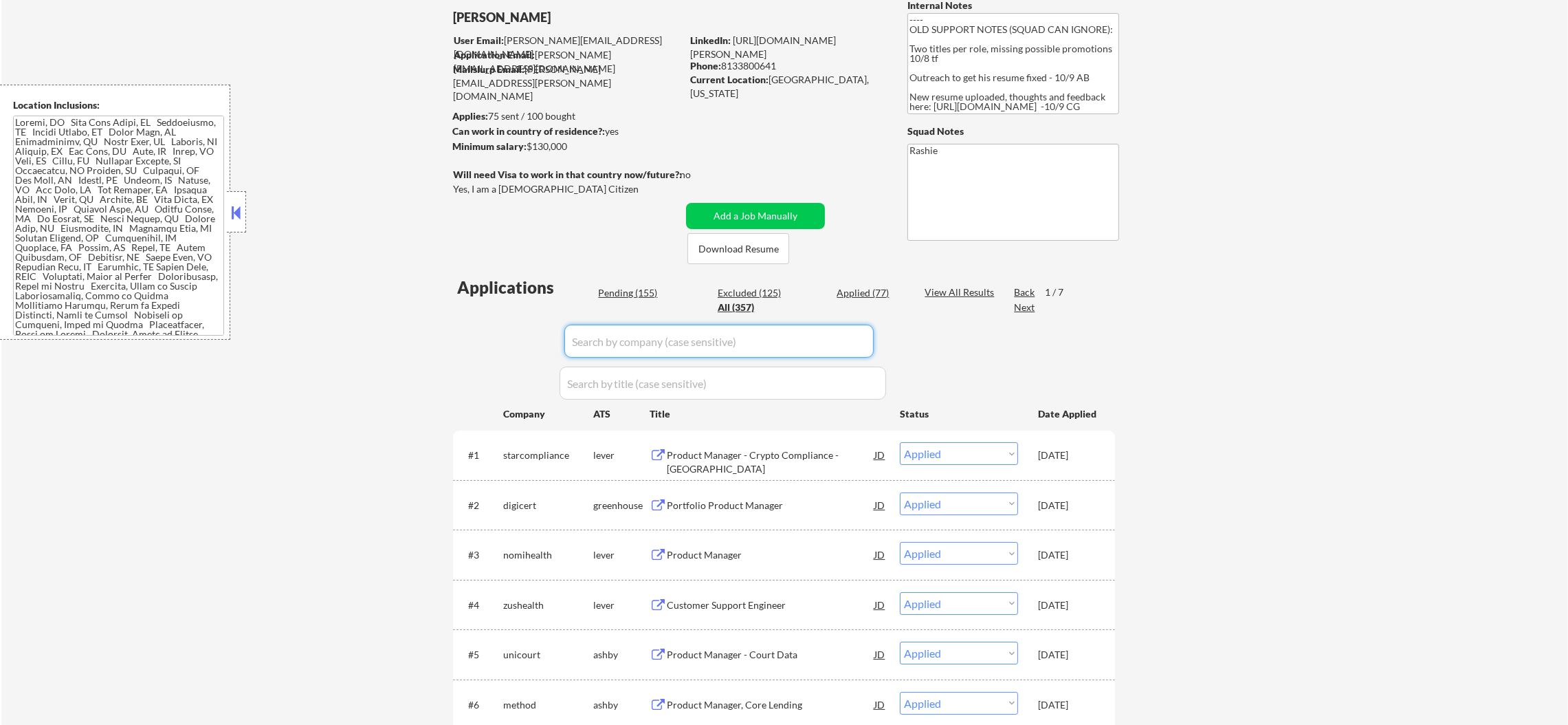
paste input "daxko1"
type input "daxko1"
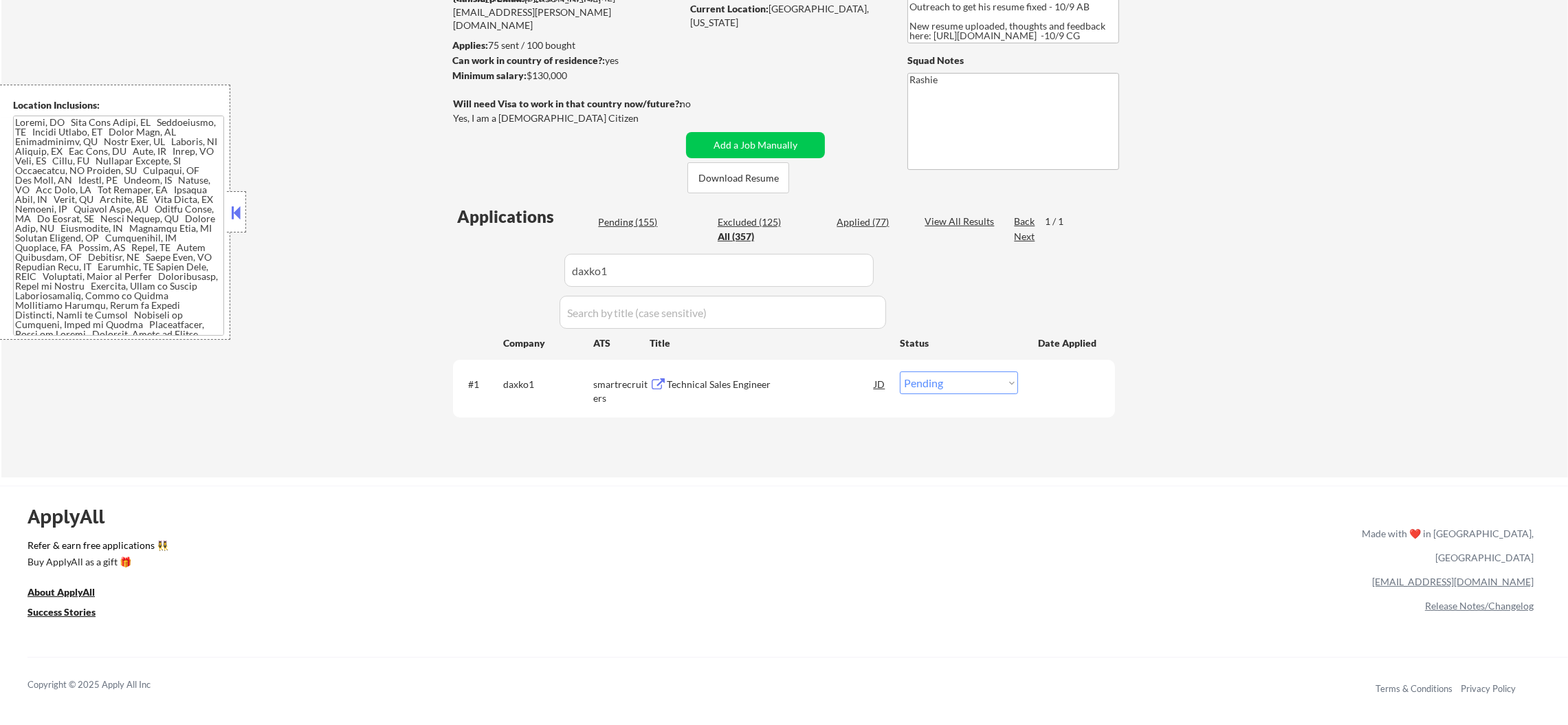
scroll to position [274, 0]
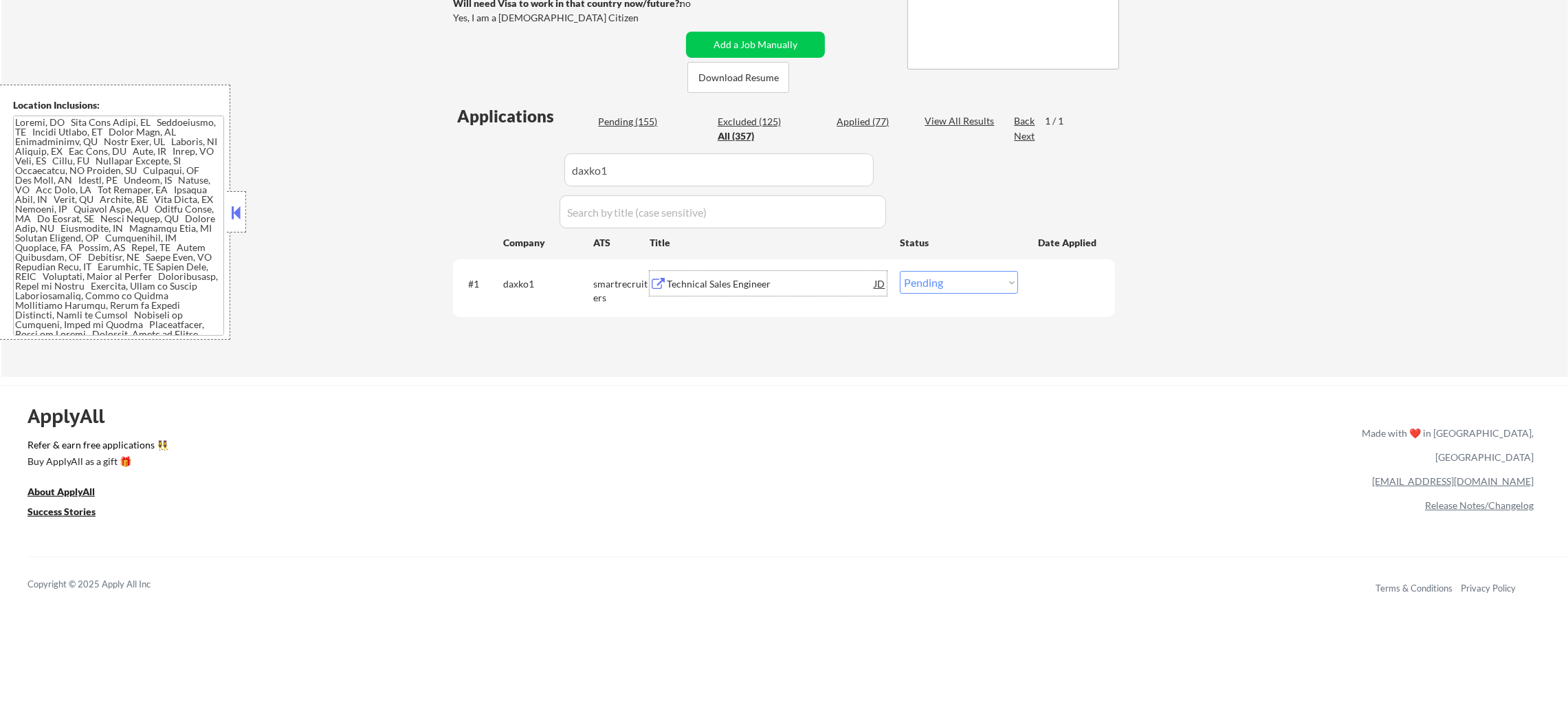
click at [748, 289] on div "Technical Sales Engineer" at bounding box center [771, 284] width 208 height 14
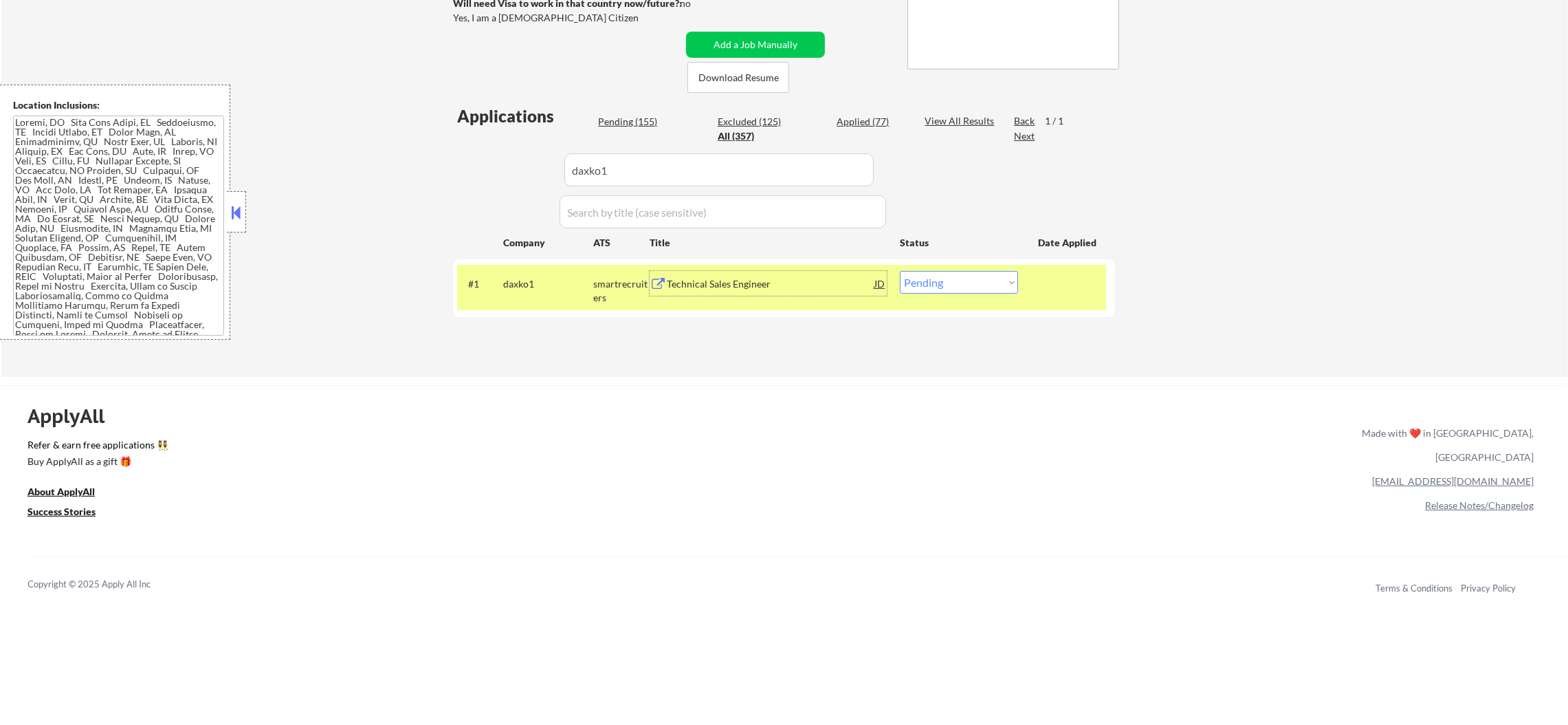
drag, startPoint x: 917, startPoint y: 278, endPoint x: 919, endPoint y: 291, distance: 13.2
click at [917, 282] on select "Choose an option... Pending Applied Excluded (Questions) Excluded (Expired) Exc…" at bounding box center [958, 282] width 118 height 23
select select ""excluded""
click at [900, 271] on select "Choose an option... Pending Applied Excluded (Questions) Excluded (Expired) Exc…" at bounding box center [958, 282] width 118 height 23
click at [531, 295] on div "daxko1" at bounding box center [548, 283] width 90 height 25
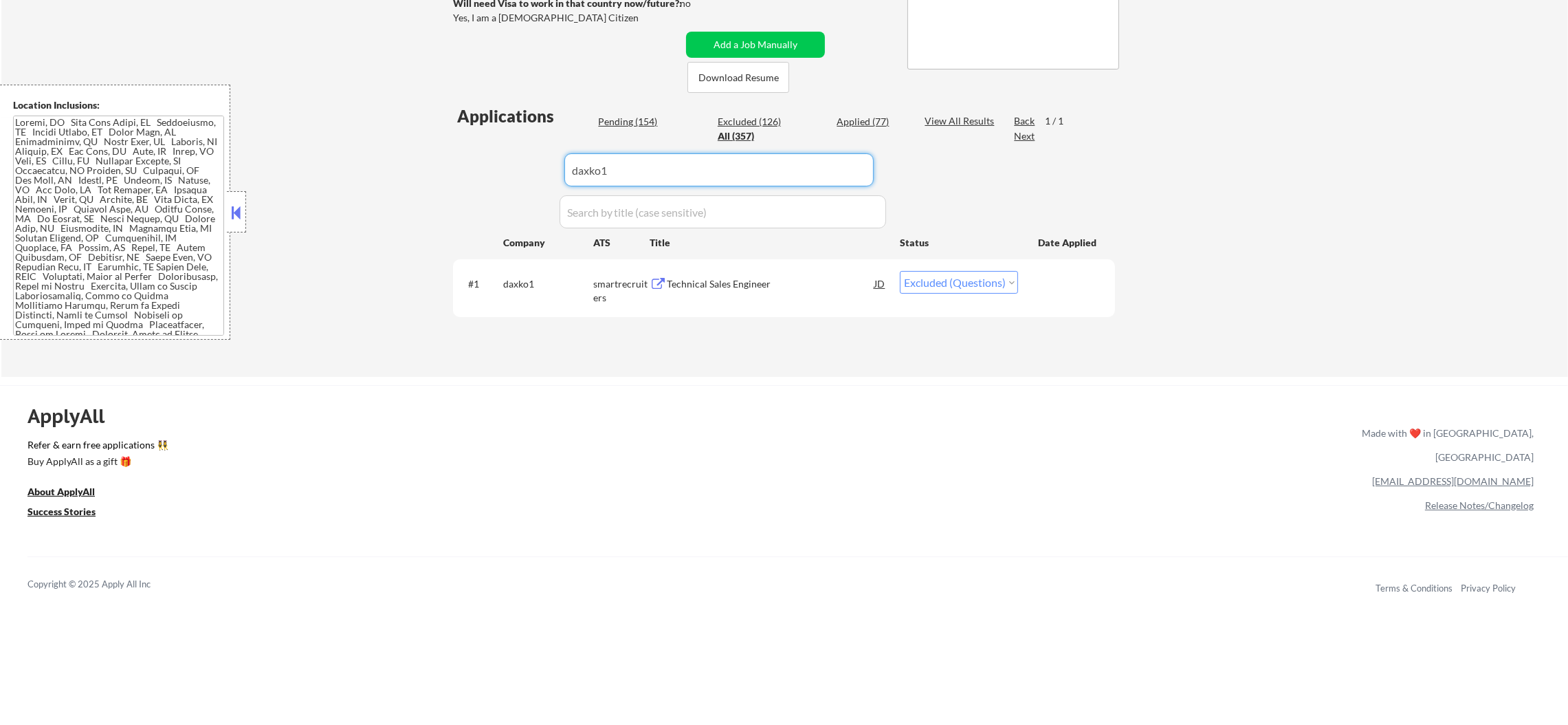
drag, startPoint x: 595, startPoint y: 176, endPoint x: 540, endPoint y: 171, distance: 55.2
click at [531, 171] on div "Applications Pending (154) Excluded (126) Applied (77) All (357) View All Resul…" at bounding box center [784, 228] width 662 height 246
paste input "connectwise"
type input "connectwise"
click at [434, 161] on div "← Return to /applysquad Mailslurp Inbox Job Search Builder [PERSON_NAME] User E…" at bounding box center [785, 79] width 1567 height 596
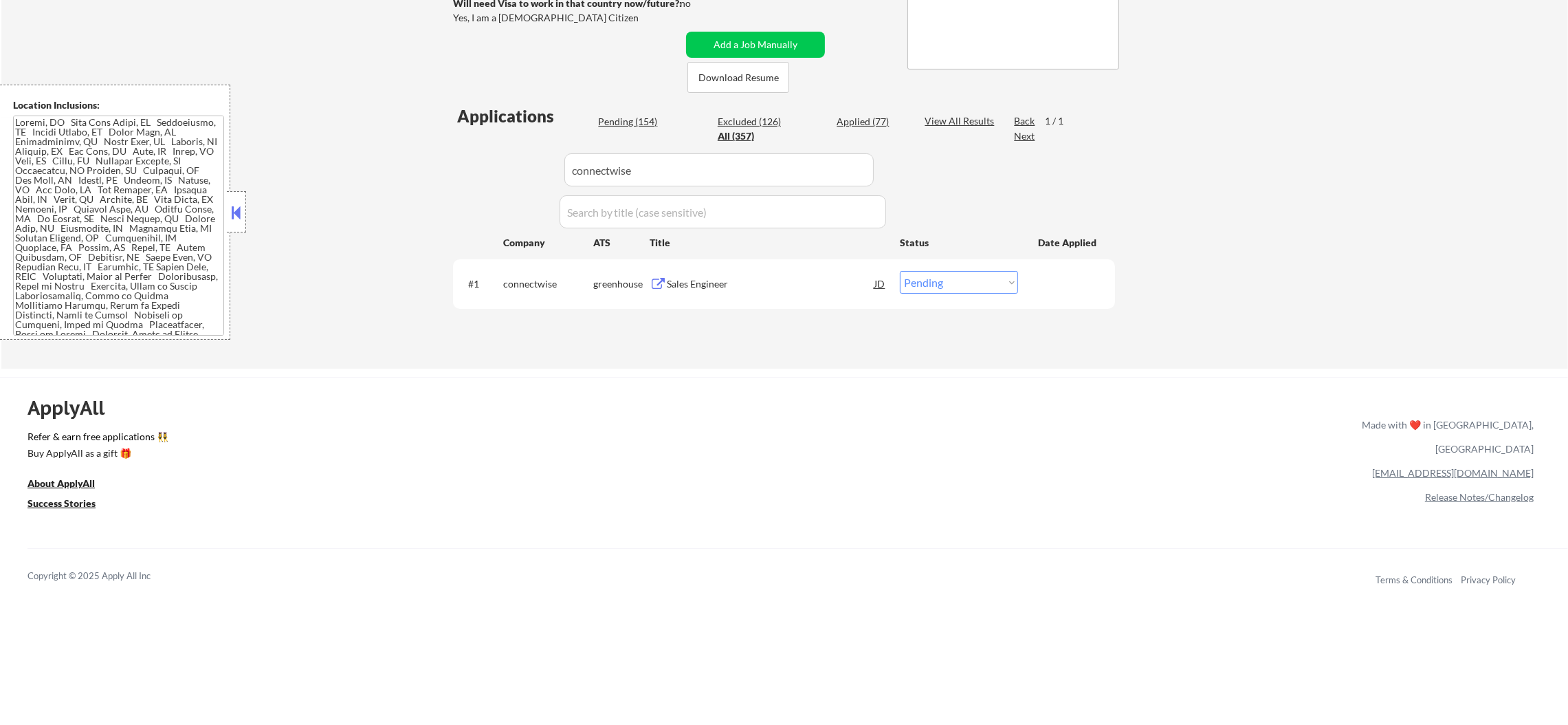
click at [780, 287] on div "Sales Engineer" at bounding box center [771, 284] width 208 height 14
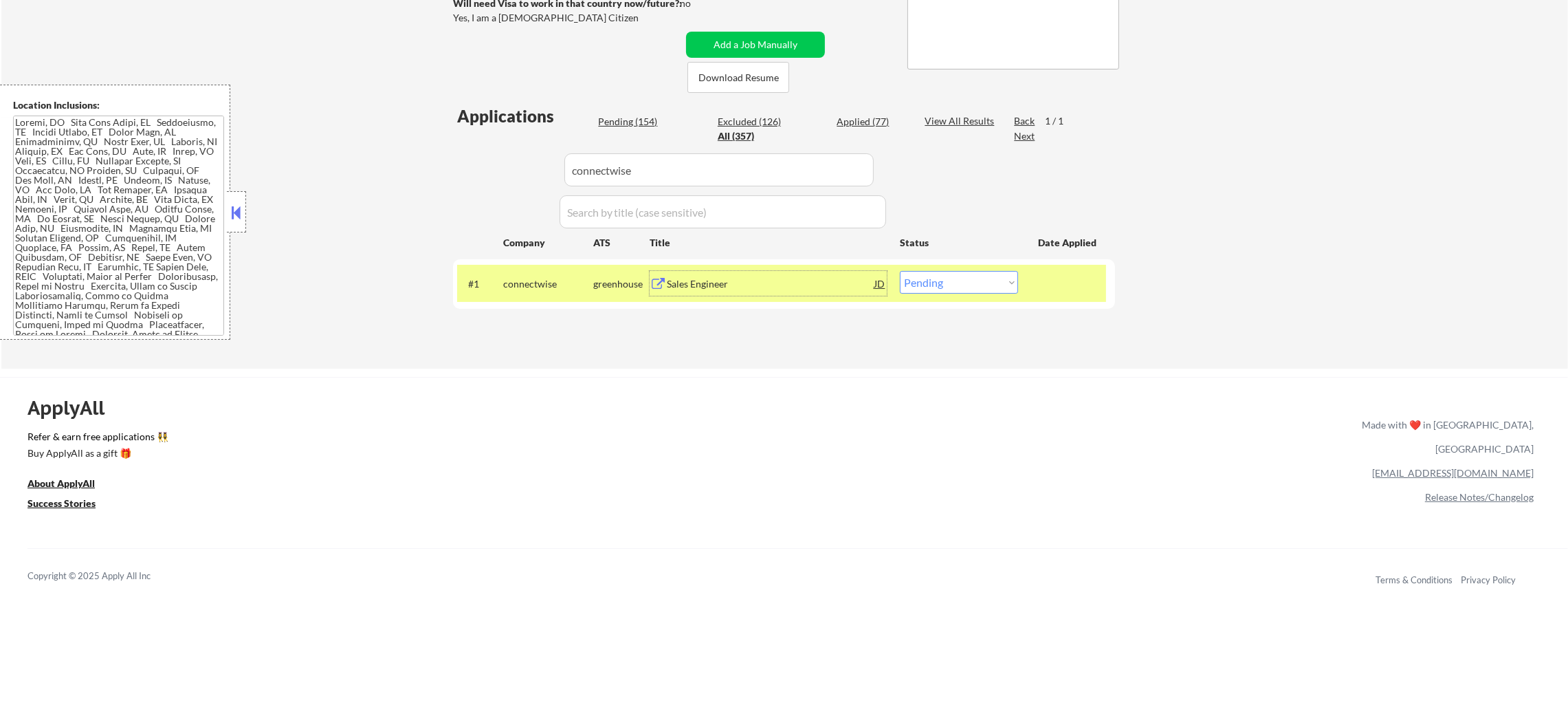
drag, startPoint x: 975, startPoint y: 279, endPoint x: 977, endPoint y: 288, distance: 9.2
click at [975, 280] on select "Choose an option... Pending Applied Excluded (Questions) Excluded (Expired) Exc…" at bounding box center [958, 282] width 118 height 23
select select ""excluded""
click at [900, 271] on select "Choose an option... Pending Applied Excluded (Questions) Excluded (Expired) Exc…" at bounding box center [958, 282] width 118 height 23
click at [492, 301] on div "#1 connectwise greenhouse Sales Engineer JD Choose an option... Pending Applied…" at bounding box center [782, 284] width 649 height 37
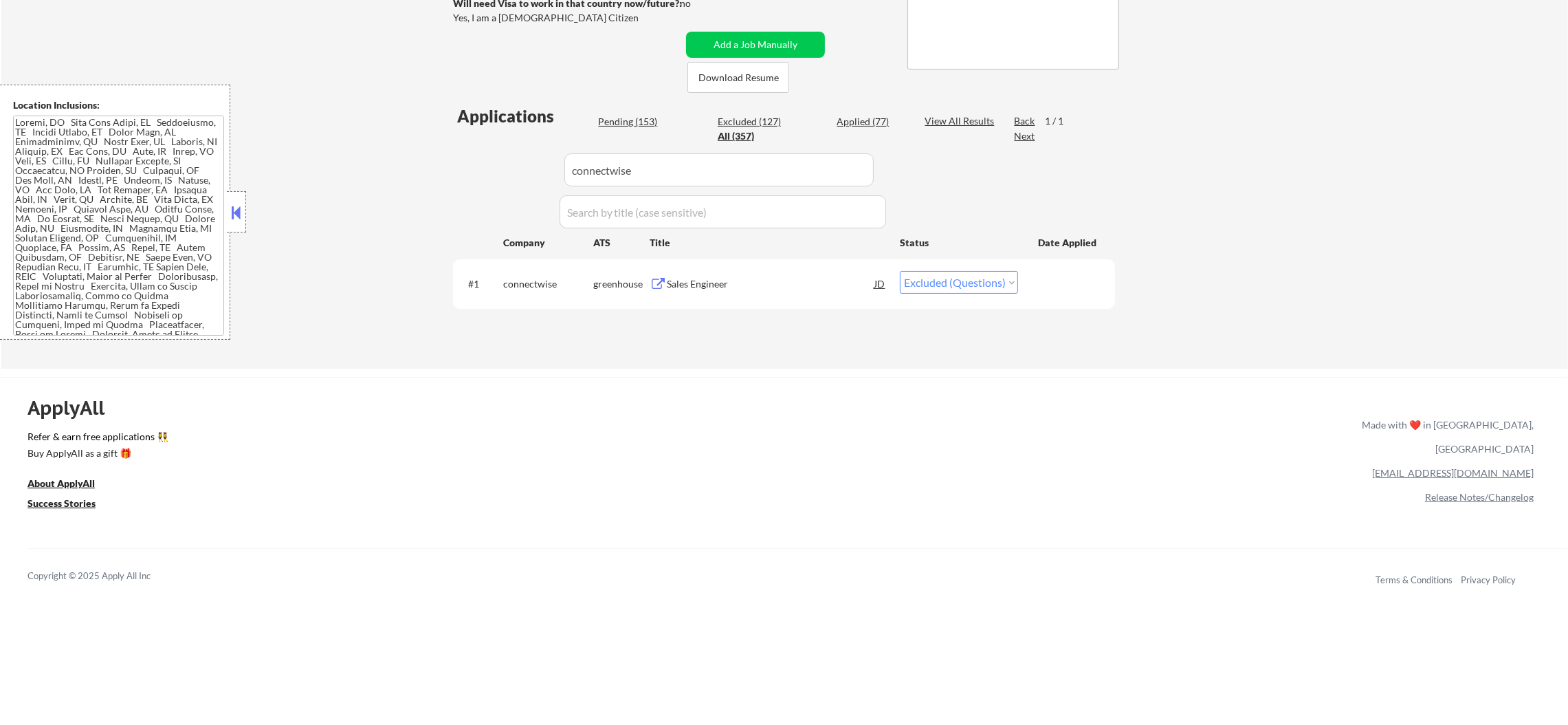
drag, startPoint x: 687, startPoint y: 138, endPoint x: 666, endPoint y: 165, distance: 34.2
click at [682, 143] on div "Applications Pending (153) Excluded (127) Applied (77) All (357) View All Resul…" at bounding box center [784, 222] width 662 height 237
drag, startPoint x: 534, startPoint y: 168, endPoint x: 551, endPoint y: 163, distance: 17.7
click at [533, 168] on div "Applications Pending (153) Excluded (127) Applied (77) All (357) View All Resul…" at bounding box center [784, 222] width 662 height 237
drag, startPoint x: 637, startPoint y: 151, endPoint x: 605, endPoint y: 176, distance: 40.6
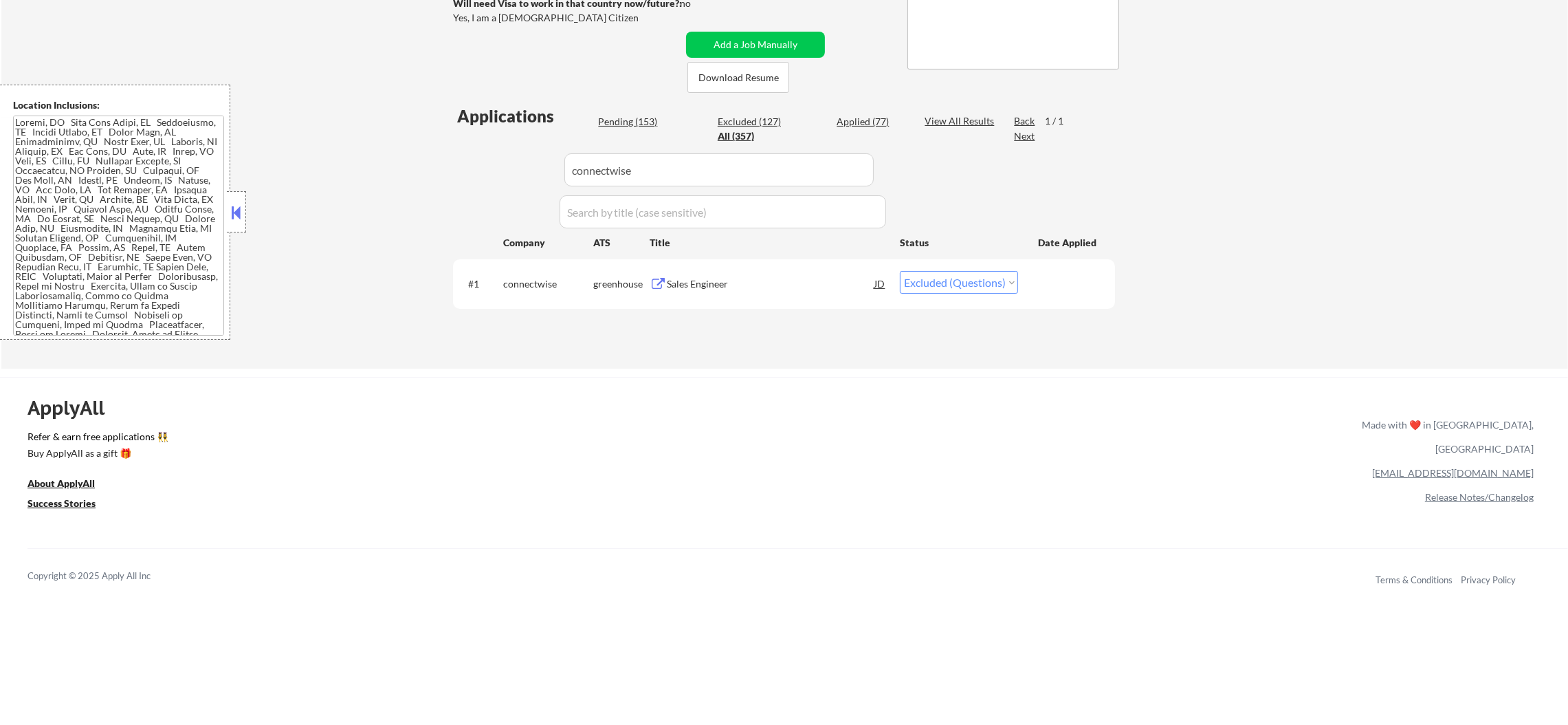
click at [605, 176] on input "input" at bounding box center [719, 170] width 309 height 33
paste input "wekatest"
type input "wekatest"
click at [449, 195] on div "← Return to /applysquad Mailslurp Inbox Job Search Builder [PERSON_NAME] User E…" at bounding box center [784, 70] width 686 height 577
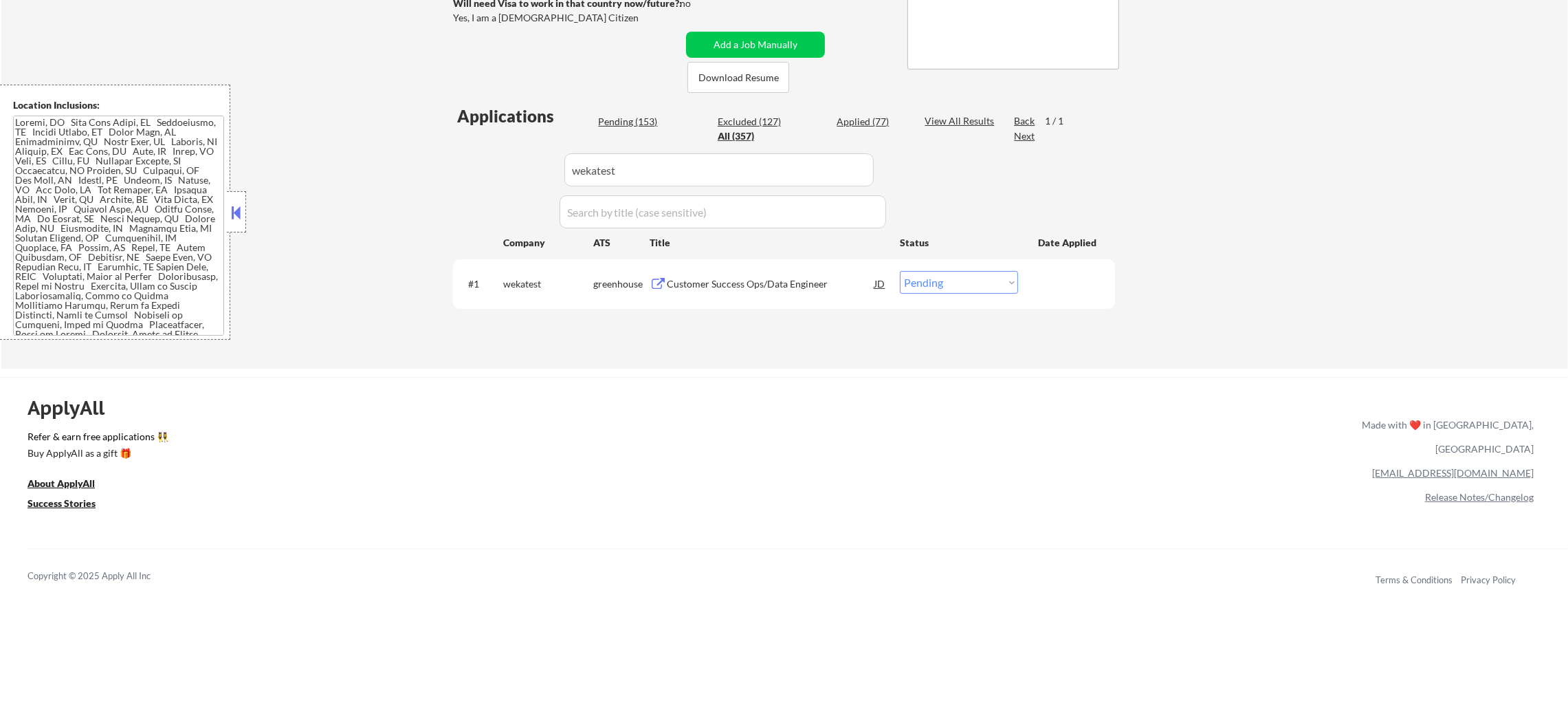
click at [766, 292] on div "Customer Success Ops/Data Engineer" at bounding box center [771, 283] width 208 height 25
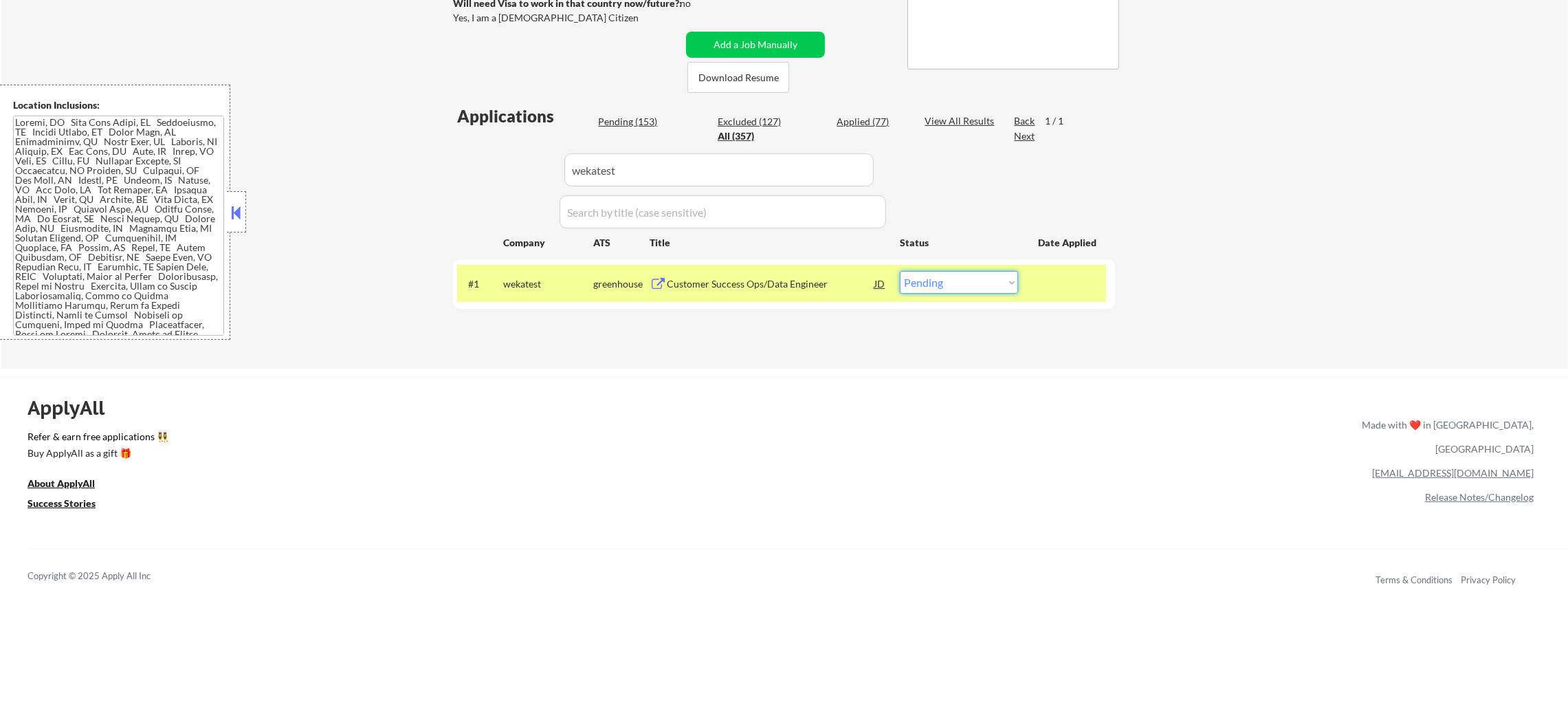
click at [962, 286] on select "Choose an option... Pending Applied Excluded (Questions) Excluded (Expired) Exc…" at bounding box center [958, 282] width 118 height 23
select select ""excluded__expired_""
click at [900, 271] on select "Choose an option... Pending Applied Excluded (Questions) Excluded (Expired) Exc…" at bounding box center [958, 282] width 118 height 23
click at [547, 284] on div "wekatest" at bounding box center [548, 284] width 90 height 14
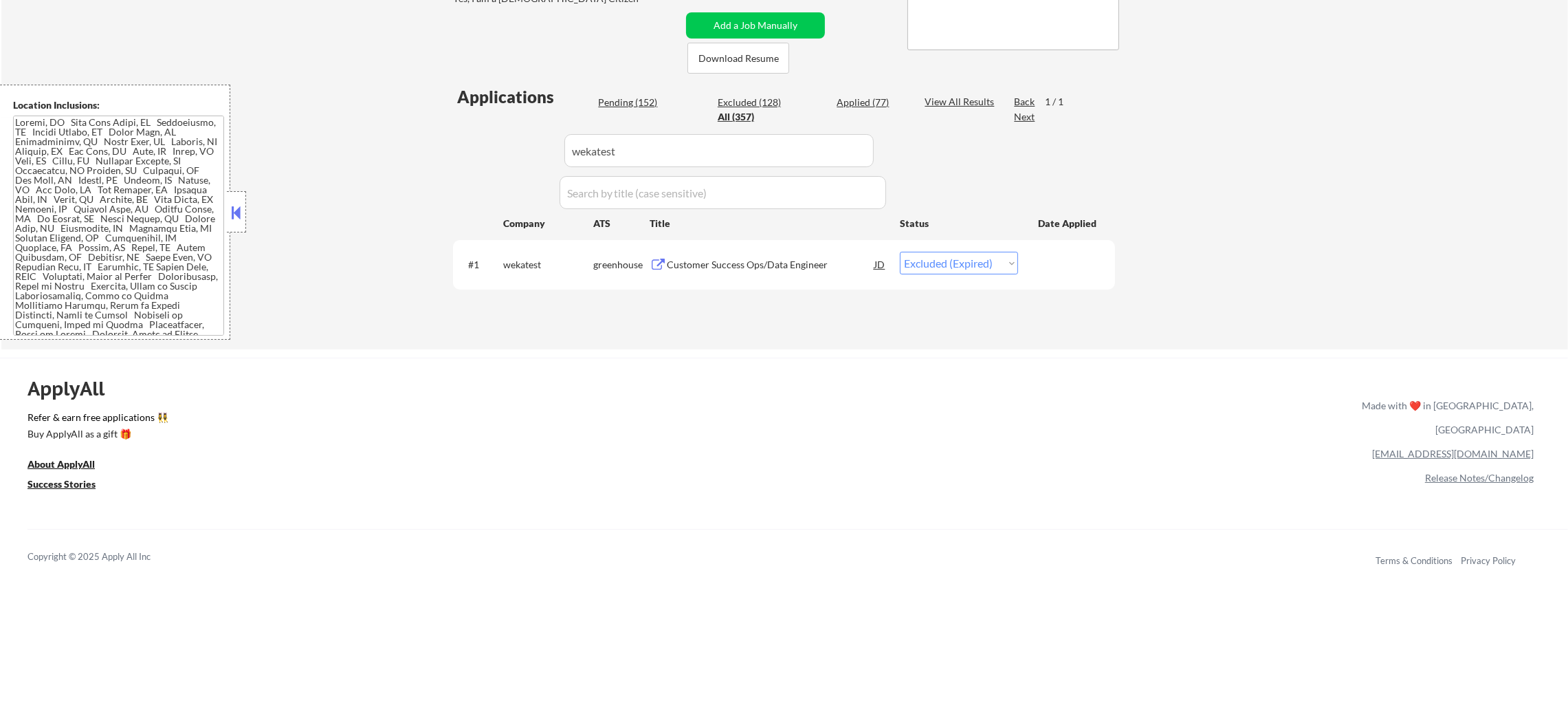
scroll to position [309, 0]
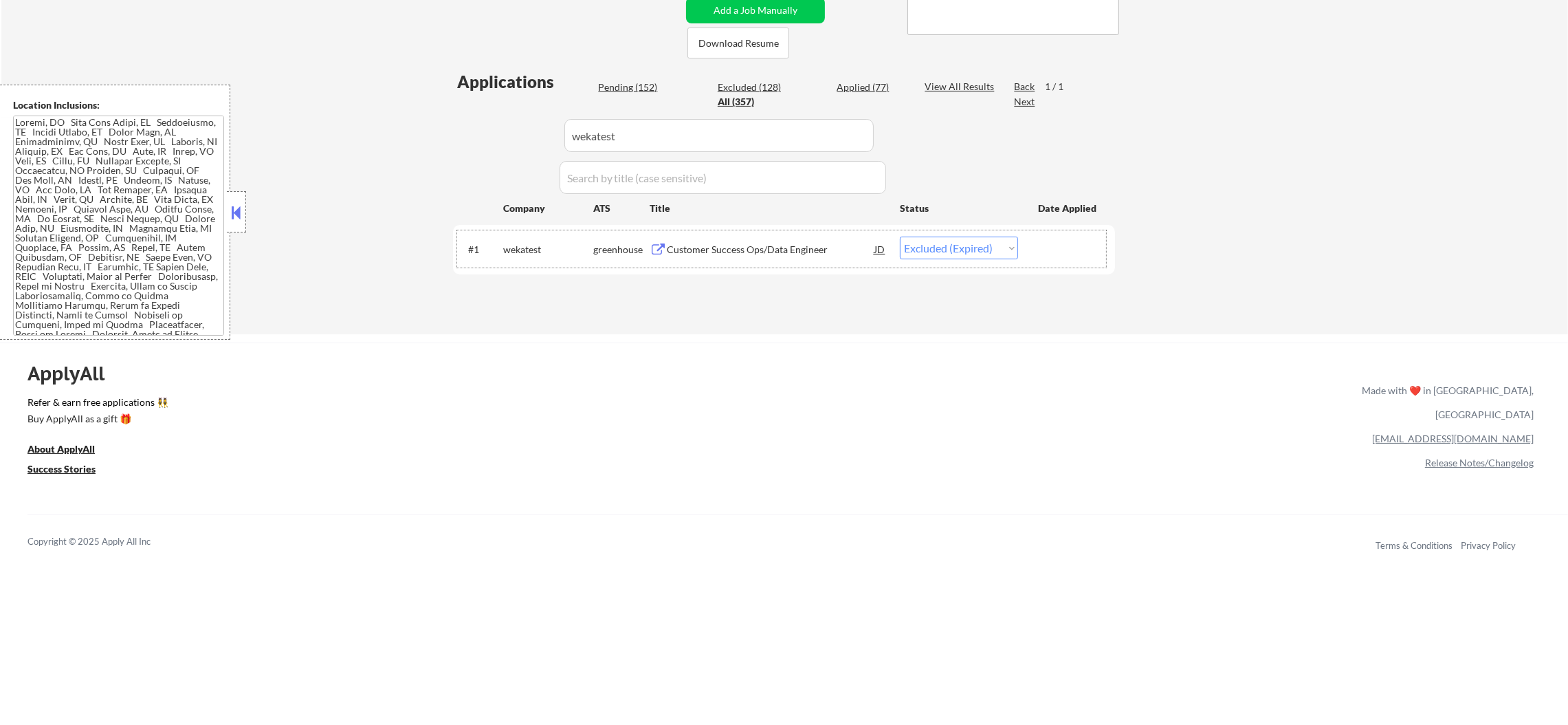
drag, startPoint x: 627, startPoint y: 122, endPoint x: 486, endPoint y: 123, distance: 141.0
click at [493, 123] on div "Applications Pending (152) Excluded (128) Applied (77) All (357) View All Resul…" at bounding box center [784, 188] width 662 height 237
paste input "consumeredge"
type input "consumeredge"
click at [436, 123] on div "← Return to /applysquad Mailslurp Inbox Job Search Builder [PERSON_NAME] User E…" at bounding box center [785, 40] width 1567 height 588
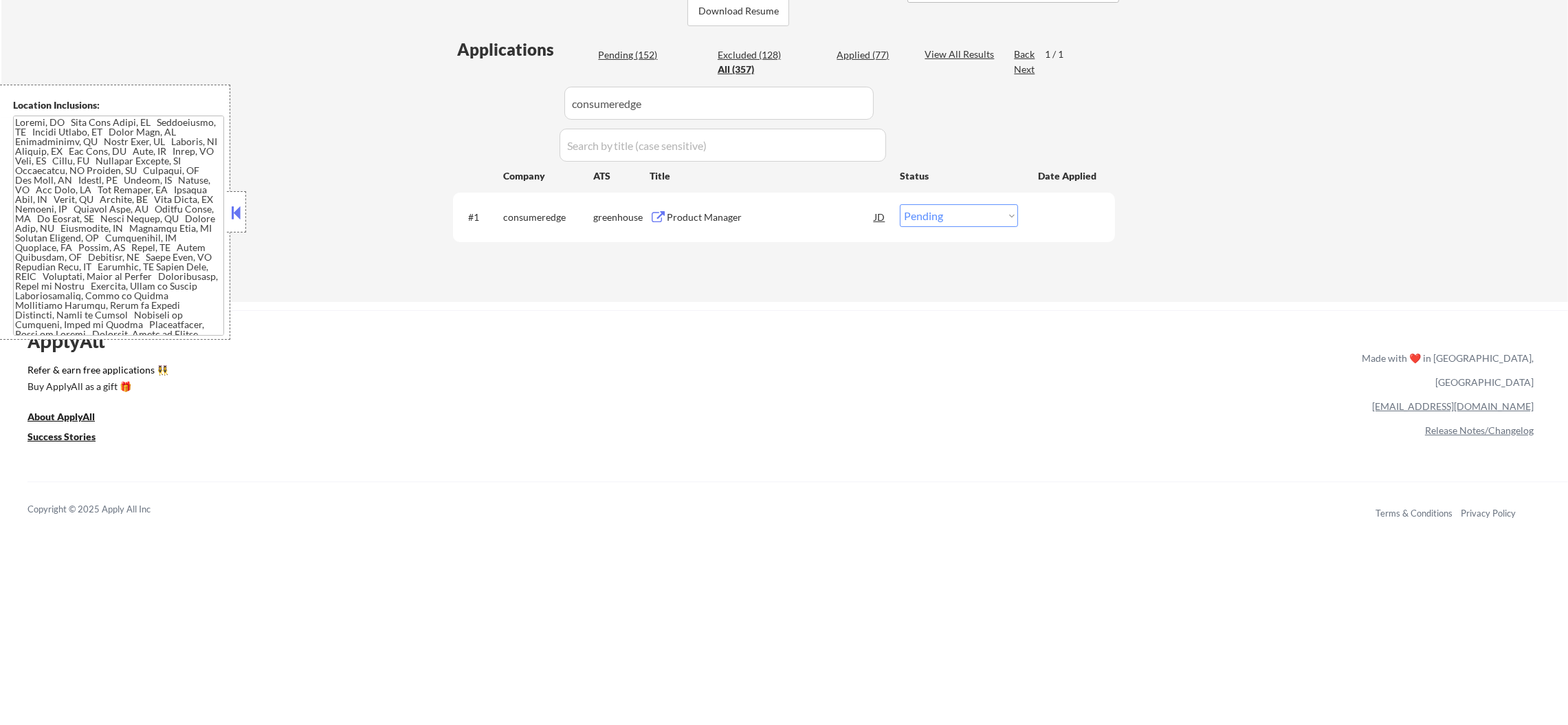
scroll to position [344, 0]
click at [733, 200] on div "#1 consumeredge greenhouse Product Manager JD Choose an option... Pending Appli…" at bounding box center [782, 214] width 649 height 37
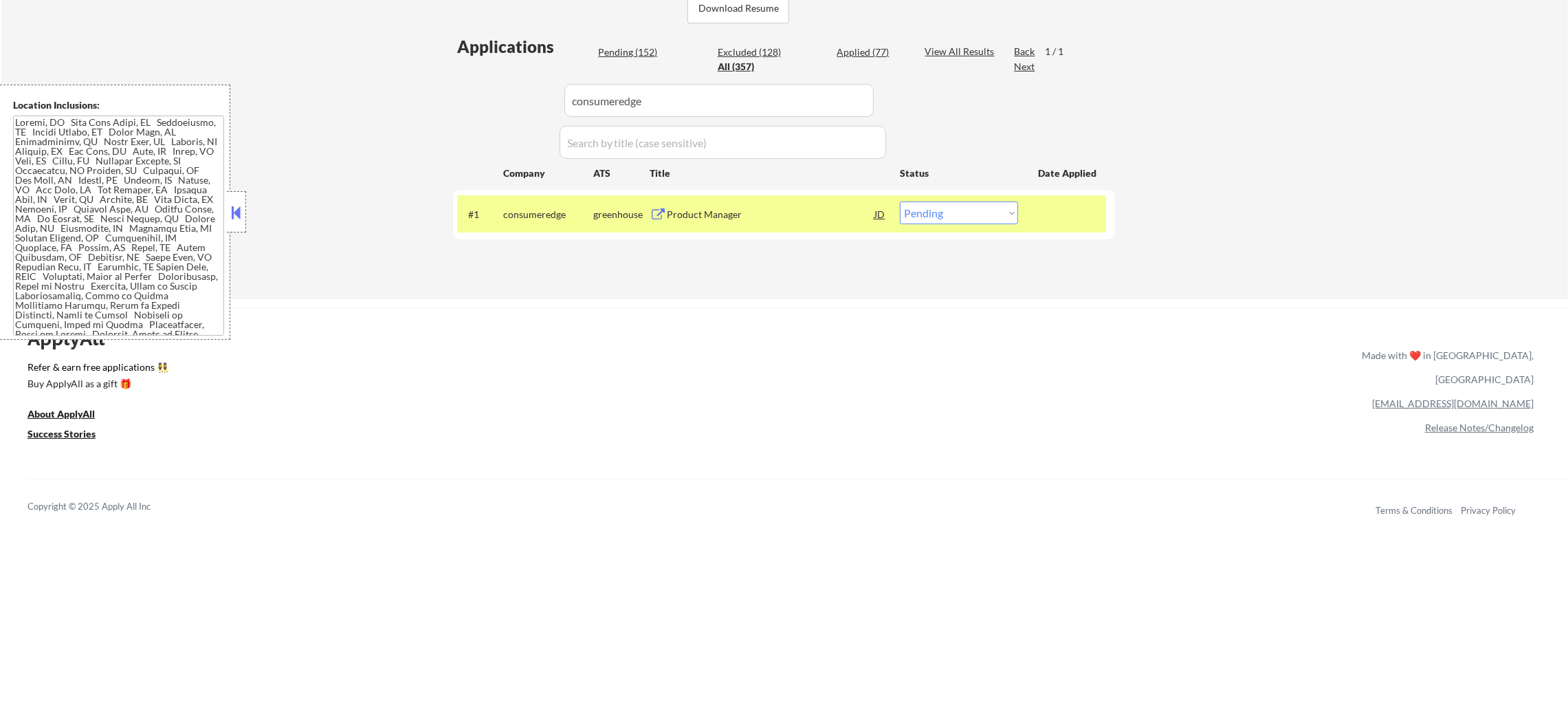
click at [728, 219] on div "Product Manager" at bounding box center [771, 215] width 208 height 14
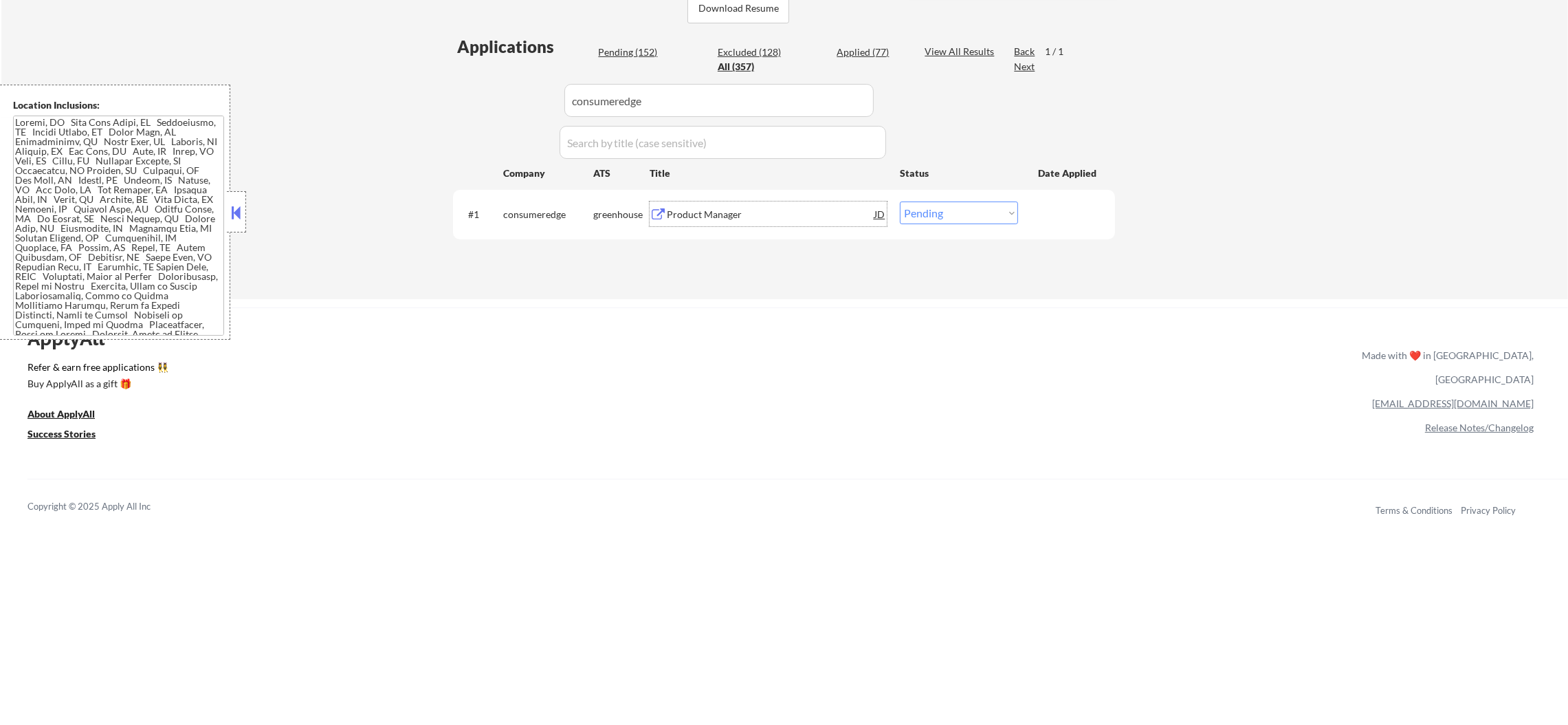
click at [923, 208] on select "Choose an option... Pending Applied Excluded (Questions) Excluded (Expired) Exc…" at bounding box center [958, 212] width 118 height 23
select select ""excluded""
click at [900, 201] on select "Choose an option... Pending Applied Excluded (Questions) Excluded (Expired) Exc…" at bounding box center [958, 212] width 118 height 23
drag, startPoint x: 642, startPoint y: 89, endPoint x: 370, endPoint y: 85, distance: 272.0
click at [391, 86] on div "← Return to /applysquad Mailslurp Inbox Job Search Builder [PERSON_NAME] User E…" at bounding box center [785, 5] width 1567 height 588
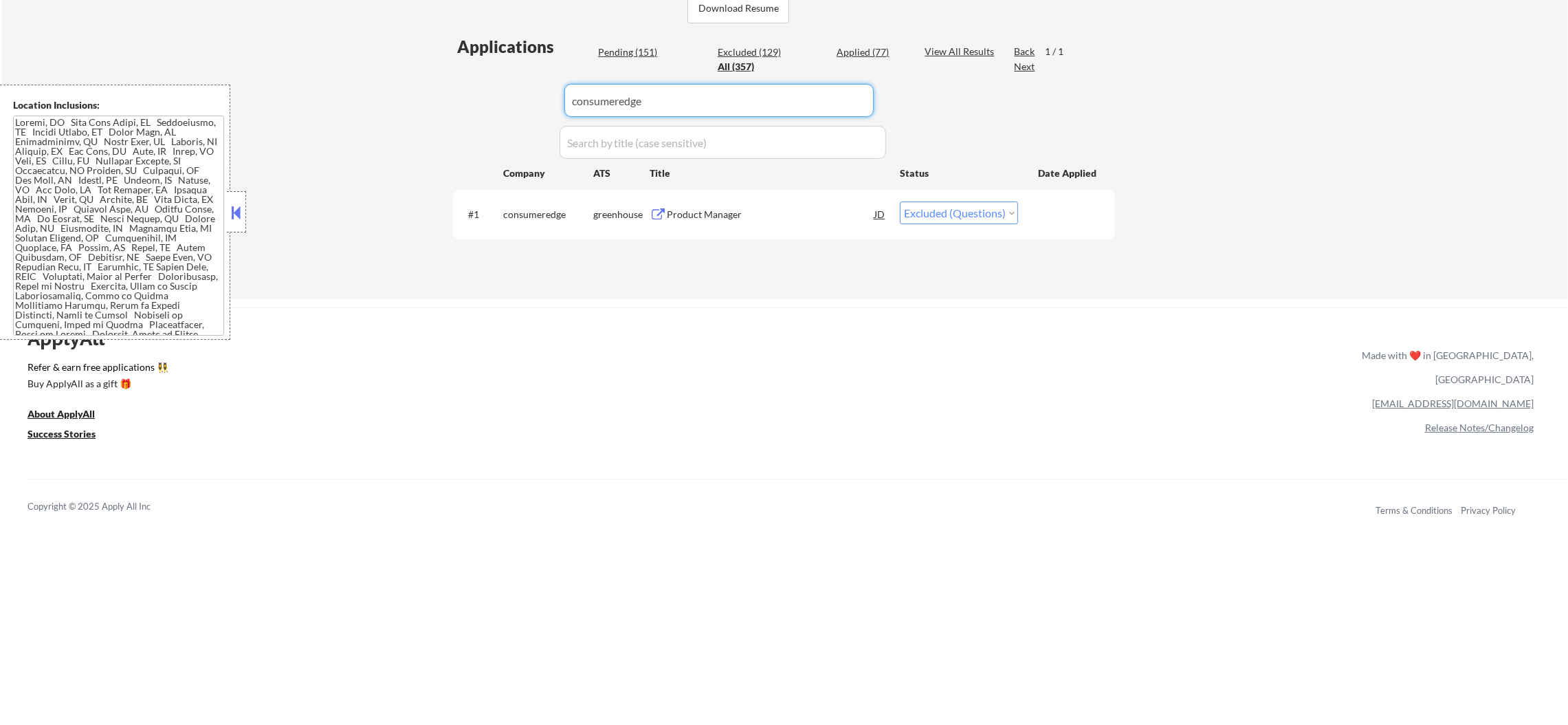
paste input "cloudflare"
type input "cloudflare"
click at [367, 85] on div "← Return to /applysquad Mailslurp Inbox Job Search Builder [PERSON_NAME] User E…" at bounding box center [785, 5] width 1567 height 588
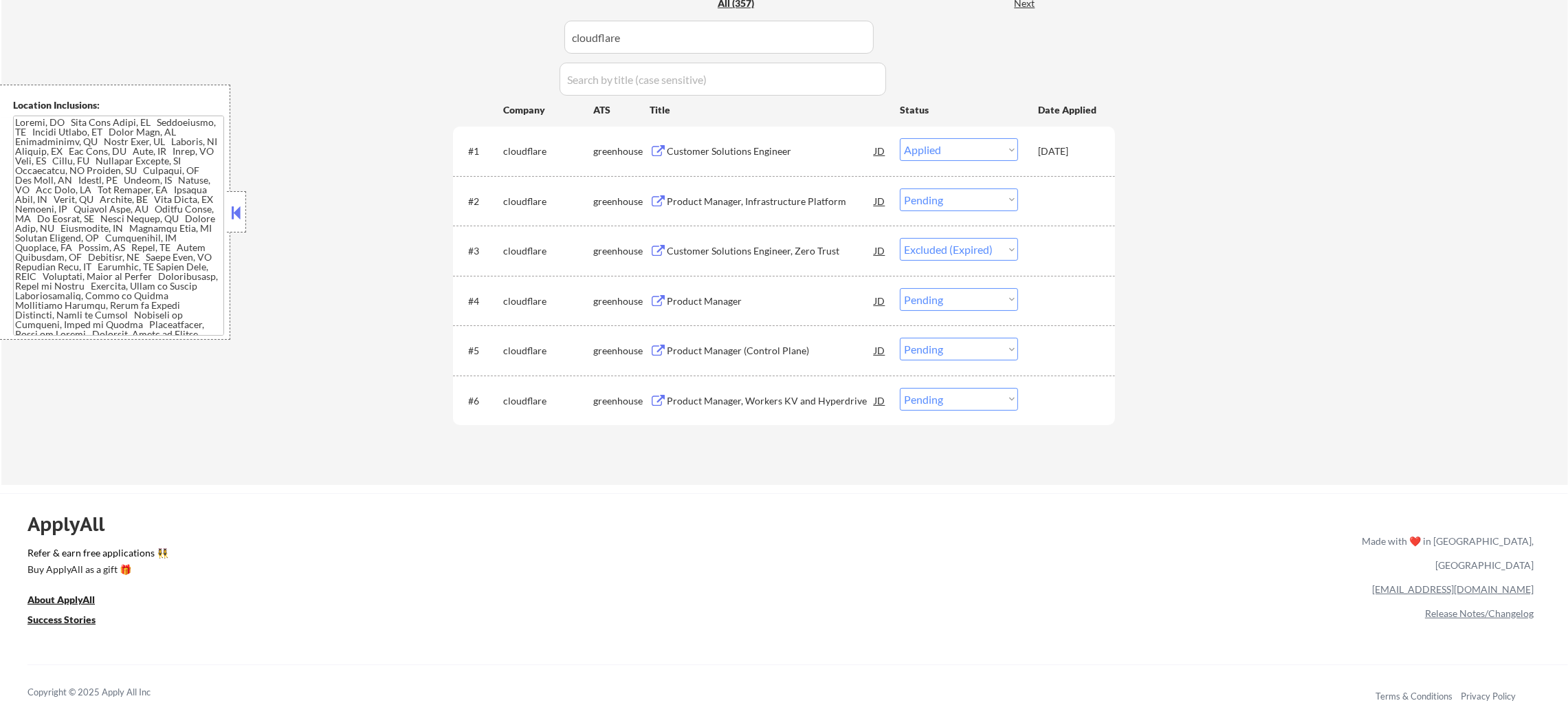
scroll to position [413, 0]
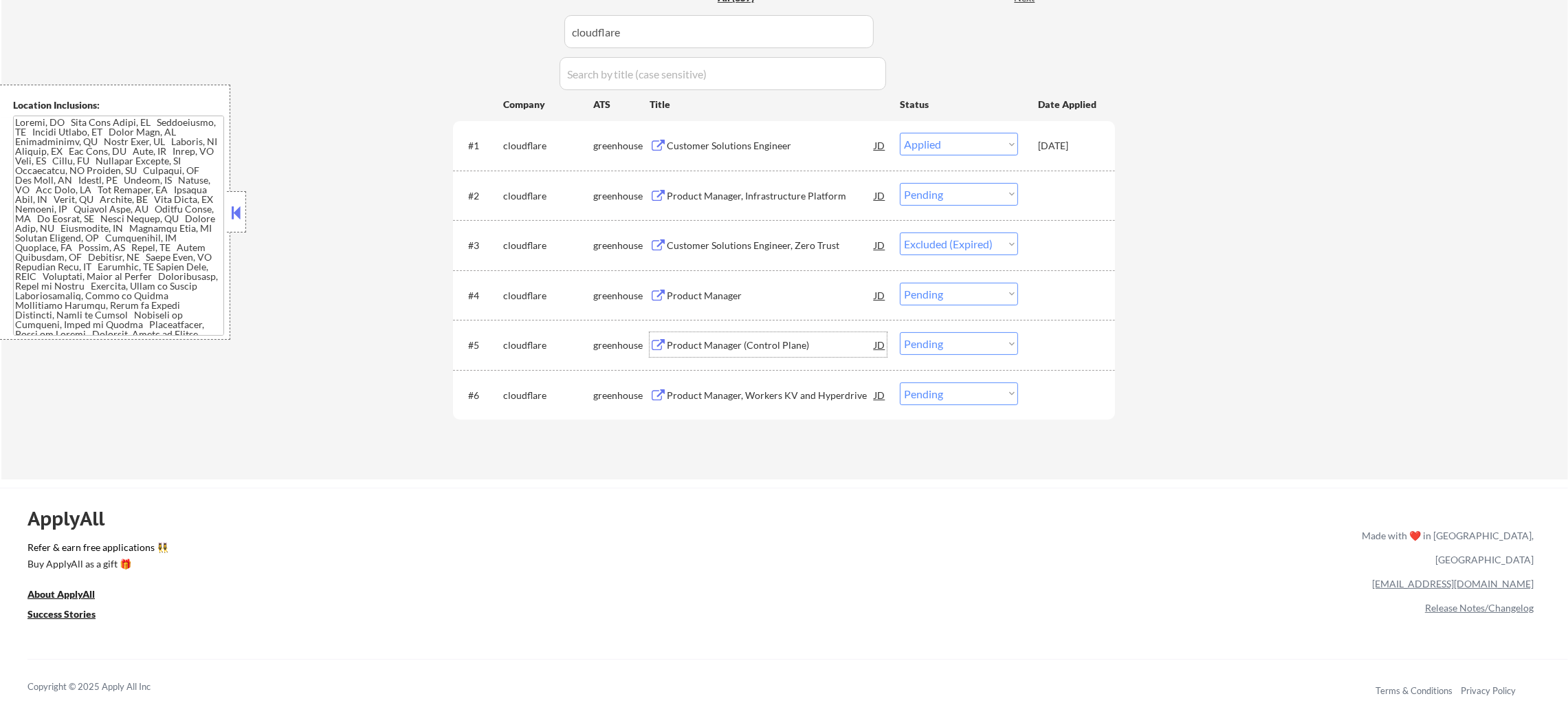
click at [798, 335] on div "Product Manager (Control Plane)" at bounding box center [771, 344] width 208 height 25
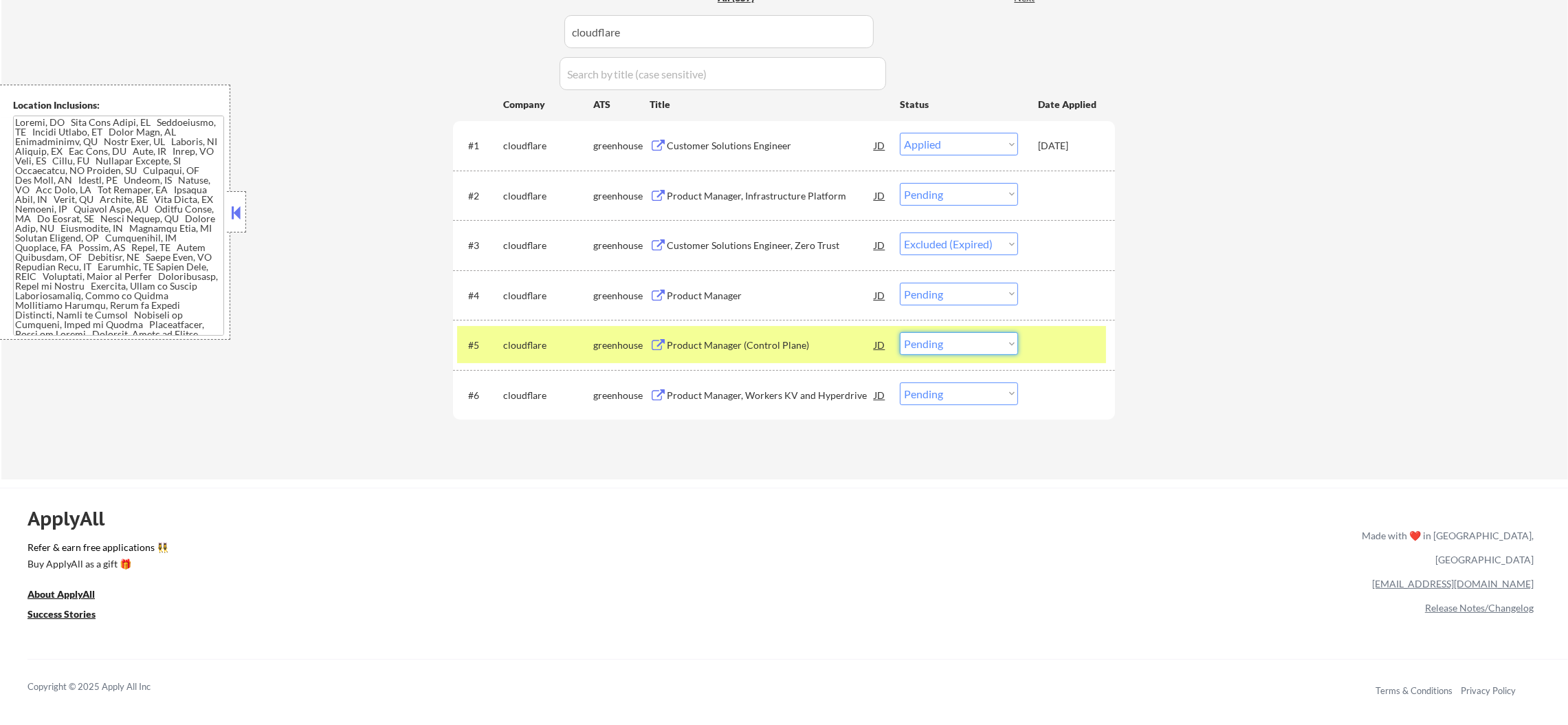
click at [929, 349] on select "Choose an option... Pending Applied Excluded (Questions) Excluded (Expired) Exc…" at bounding box center [958, 343] width 118 height 23
click at [900, 332] on select "Choose an option... Pending Applied Excluded (Questions) Excluded (Expired) Exc…" at bounding box center [958, 343] width 118 height 23
click at [544, 352] on div "cloudflare" at bounding box center [548, 344] width 90 height 25
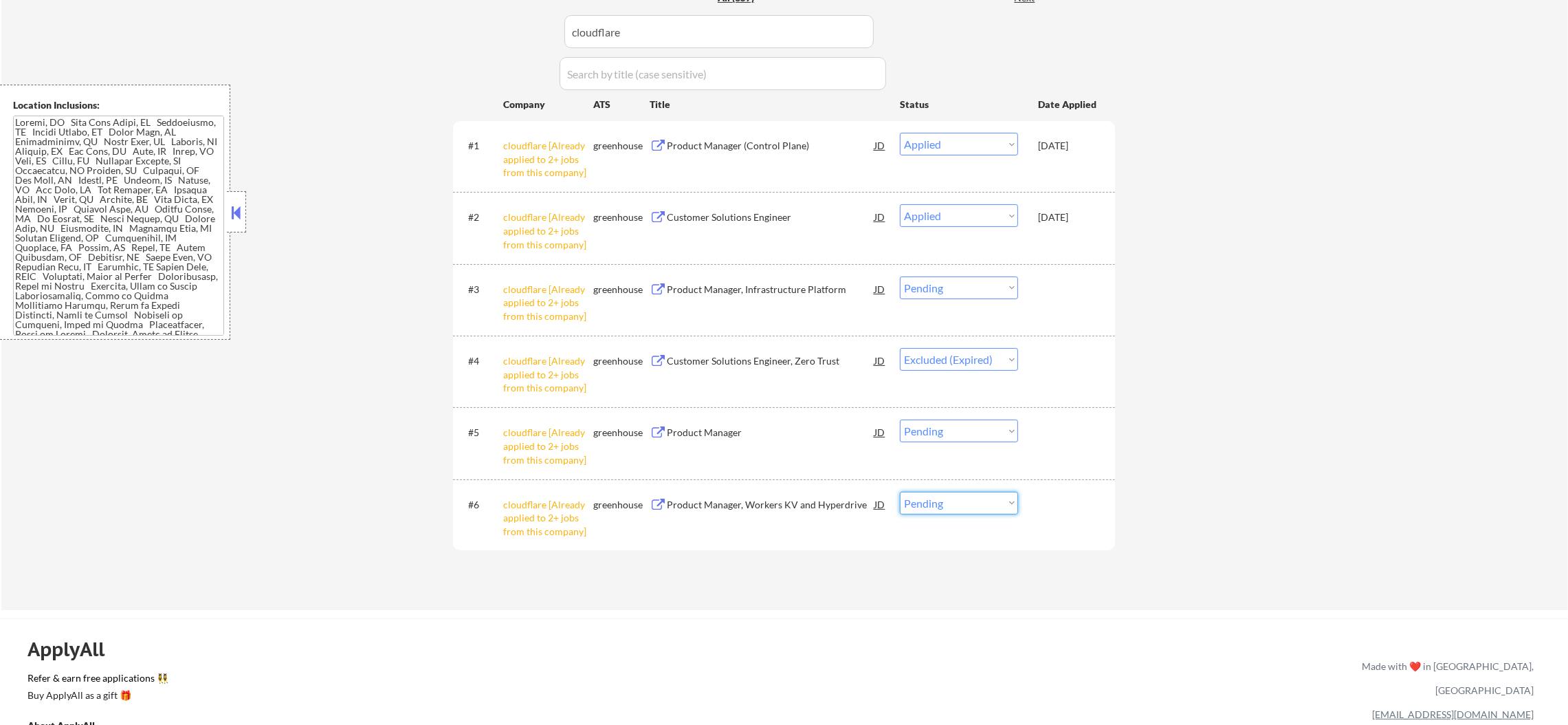
click at [956, 506] on select "Choose an option... Pending Applied Excluded (Questions) Excluded (Expired) Exc…" at bounding box center [958, 503] width 118 height 23
click at [900, 492] on select "Choose an option... Pending Applied Excluded (Questions) Excluded (Expired) Exc…" at bounding box center [958, 503] width 118 height 23
click at [1000, 433] on select "Choose an option... Pending Applied Excluded (Questions) Excluded (Expired) Exc…" at bounding box center [958, 430] width 118 height 23
click at [900, 419] on select "Choose an option... Pending Applied Excluded (Questions) Excluded (Expired) Exc…" at bounding box center [958, 430] width 118 height 23
click at [1004, 290] on select "Choose an option... Pending Applied Excluded (Questions) Excluded (Expired) Exc…" at bounding box center [958, 288] width 118 height 23
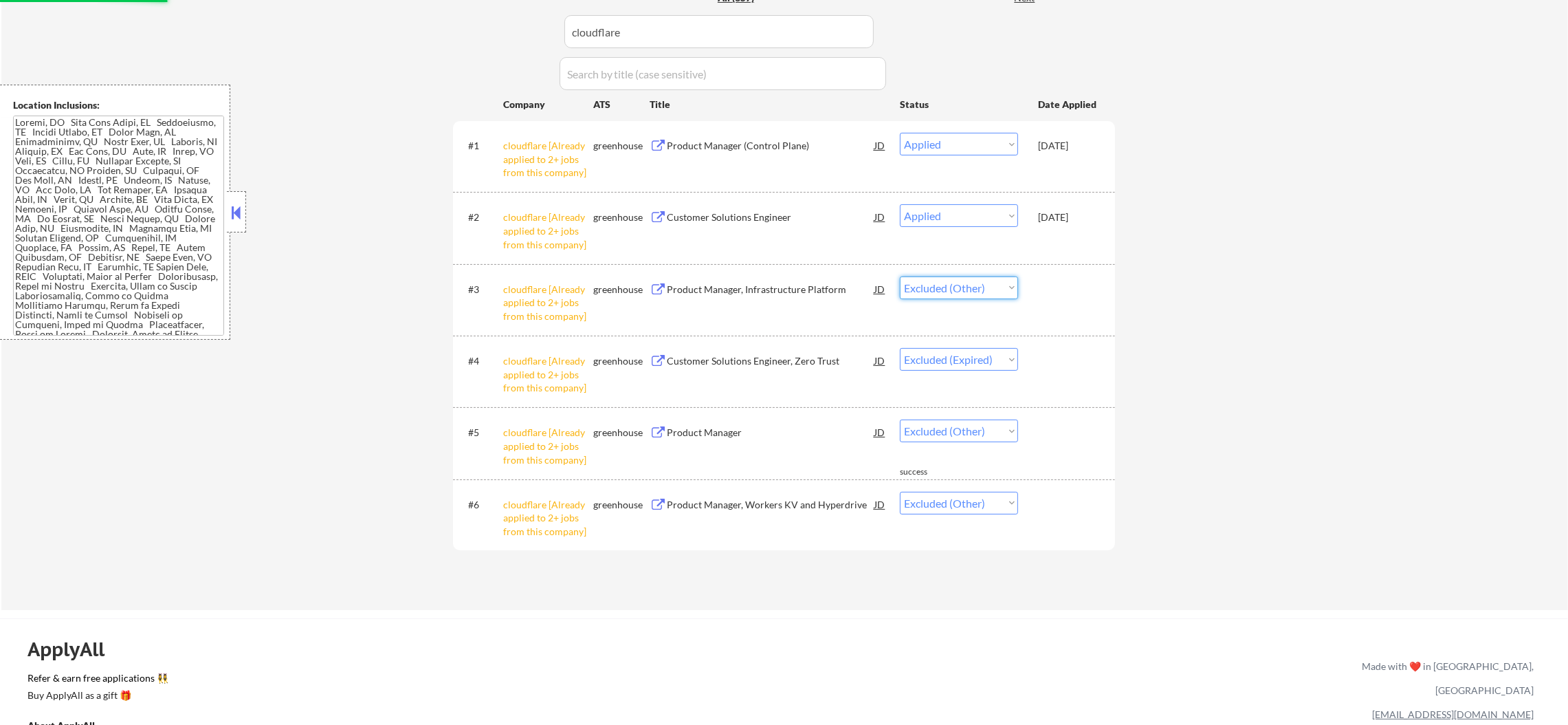
click at [900, 277] on select "Choose an option... Pending Applied Excluded (Questions) Excluded (Expired) Exc…" at bounding box center [958, 288] width 118 height 23
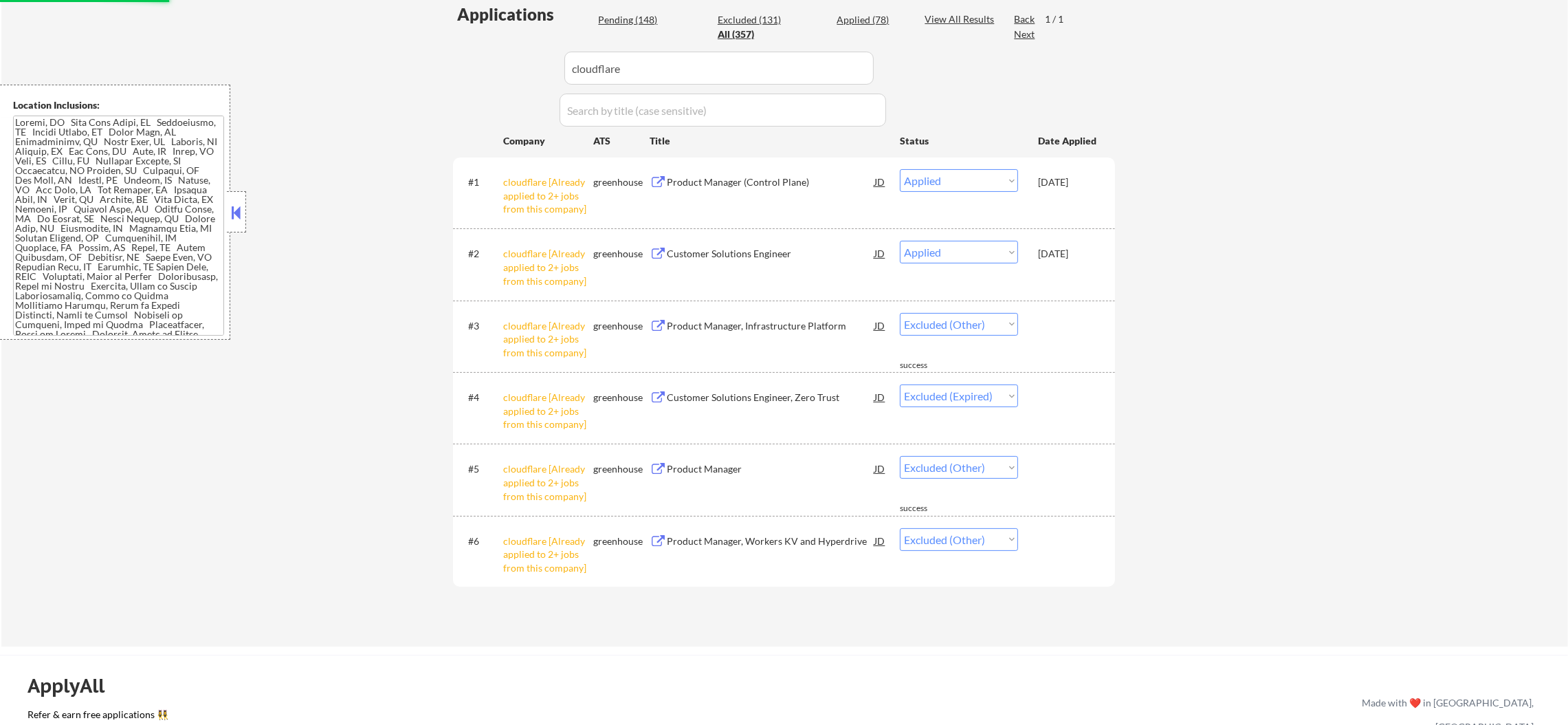
scroll to position [274, 0]
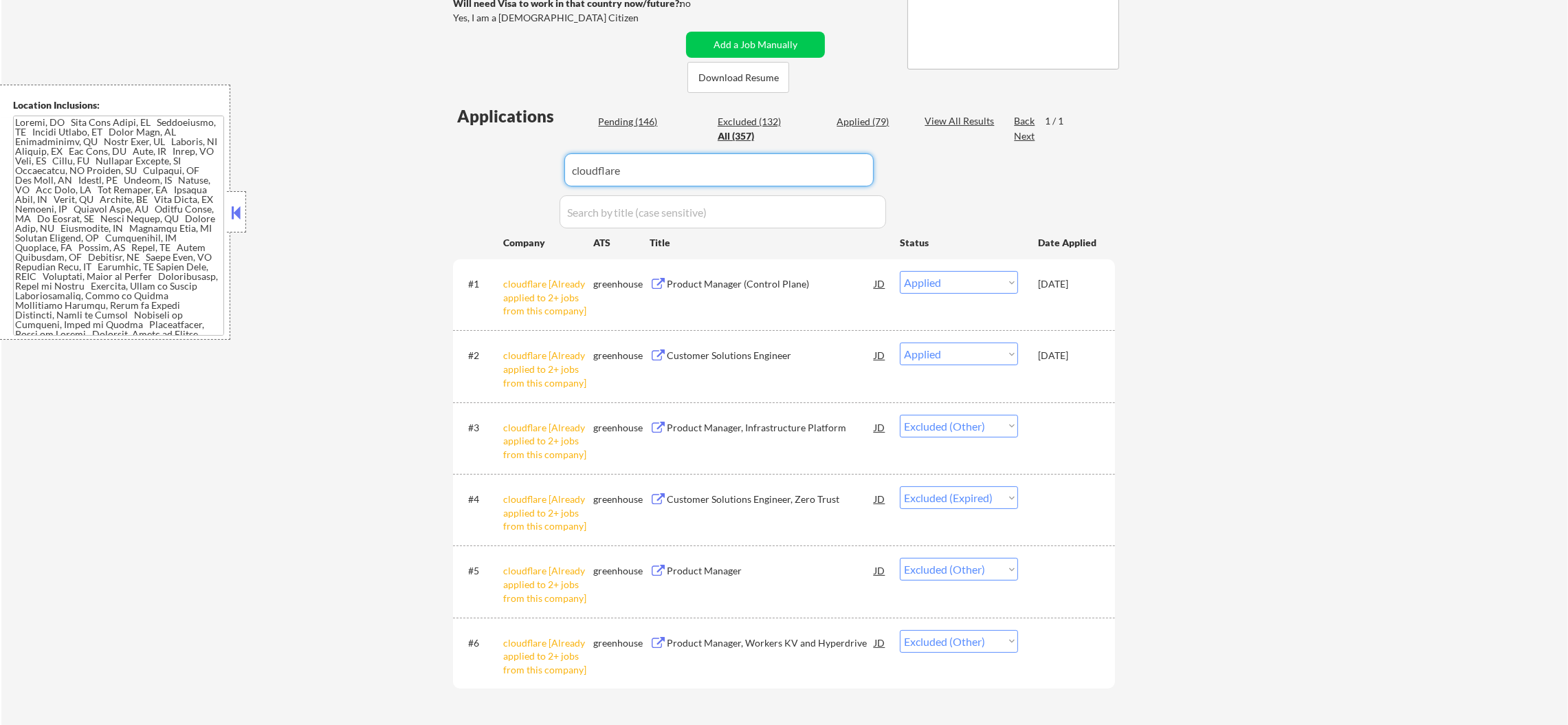
paste input "vesta-tech"
drag, startPoint x: 526, startPoint y: 167, endPoint x: 395, endPoint y: 167, distance: 131.0
click at [407, 167] on div "← Return to /applysquad Mailslurp Inbox Job Search Builder [PERSON_NAME] User E…" at bounding box center [785, 265] width 1567 height 968
click at [395, 167] on div "← Return to /applysquad Mailslurp Inbox Job Search Builder [PERSON_NAME] User E…" at bounding box center [785, 265] width 1567 height 968
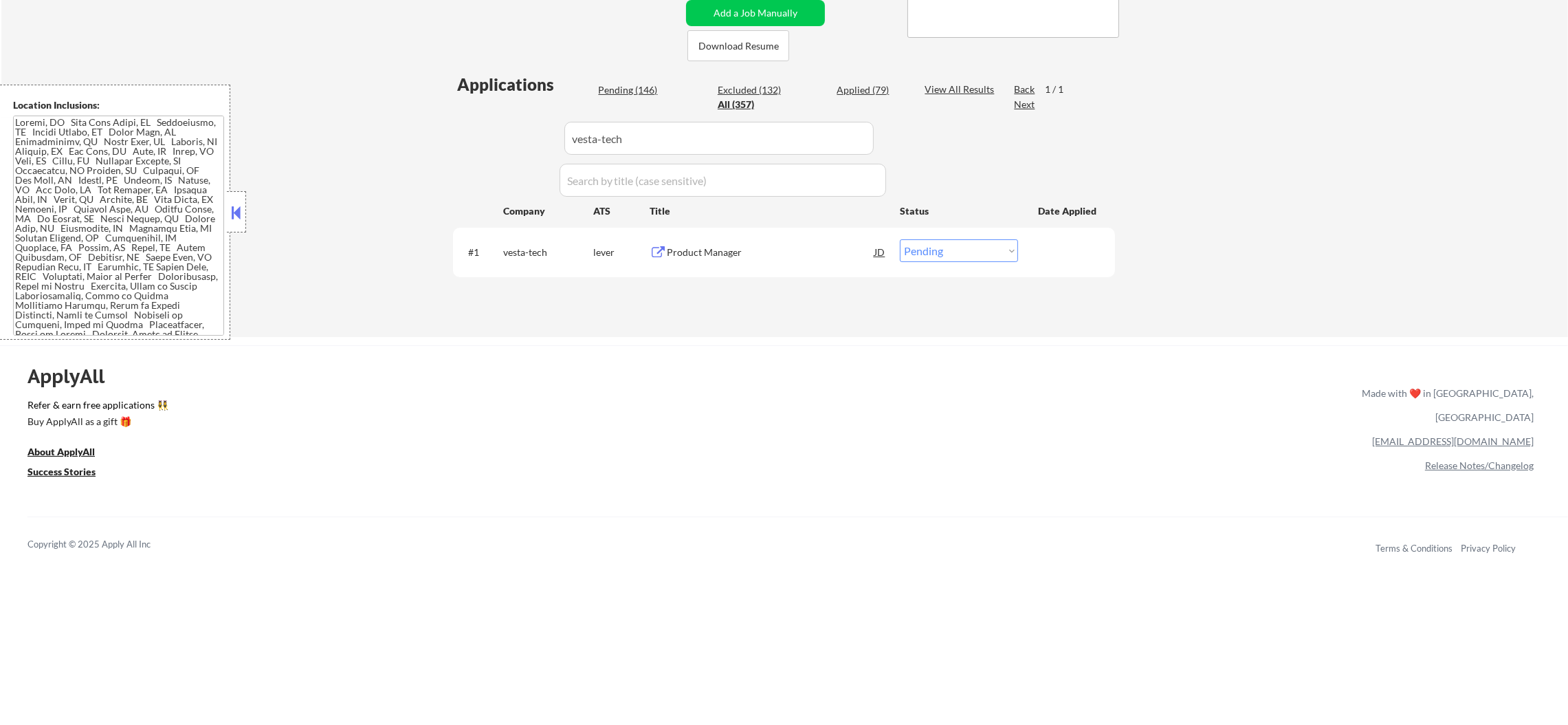
scroll to position [344, 0]
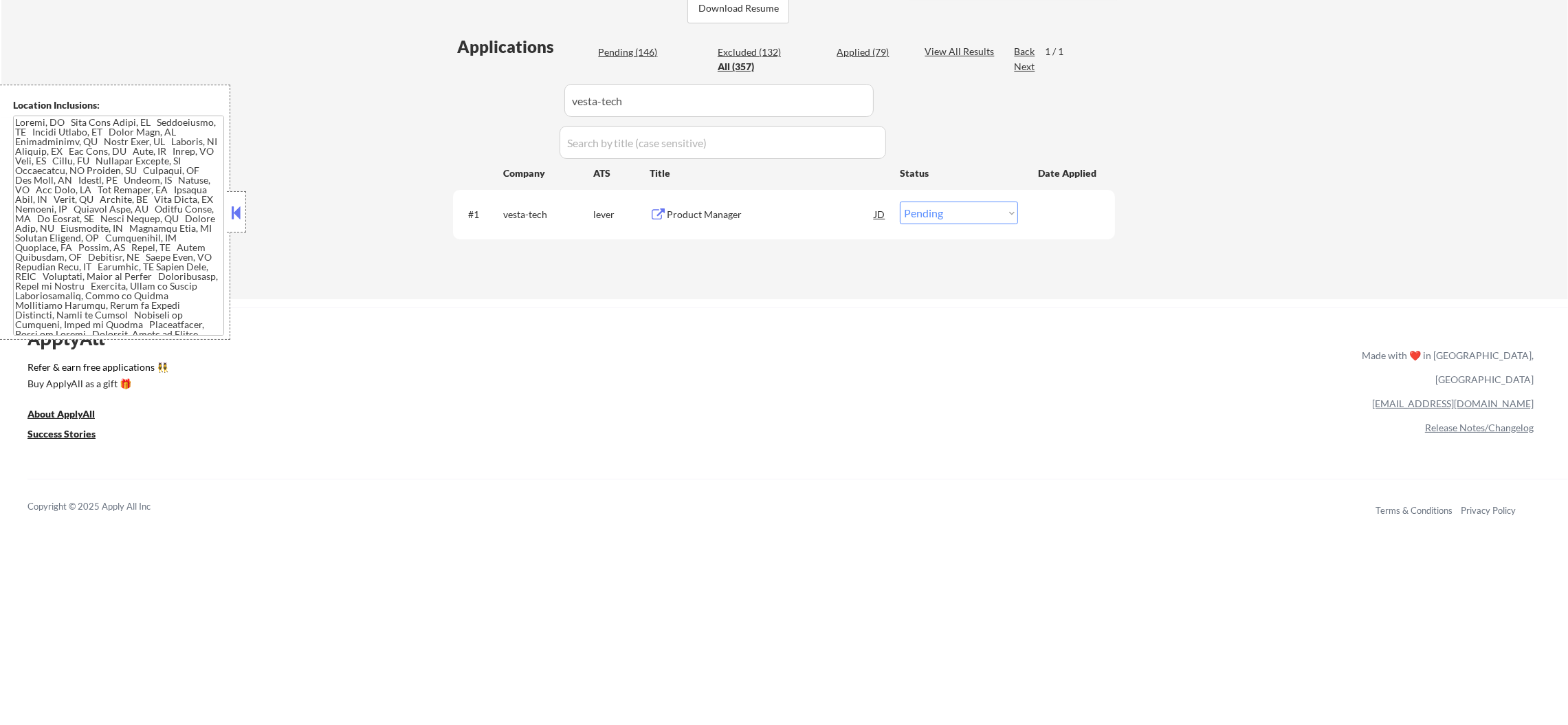
click at [790, 210] on div "Product Manager" at bounding box center [771, 215] width 208 height 14
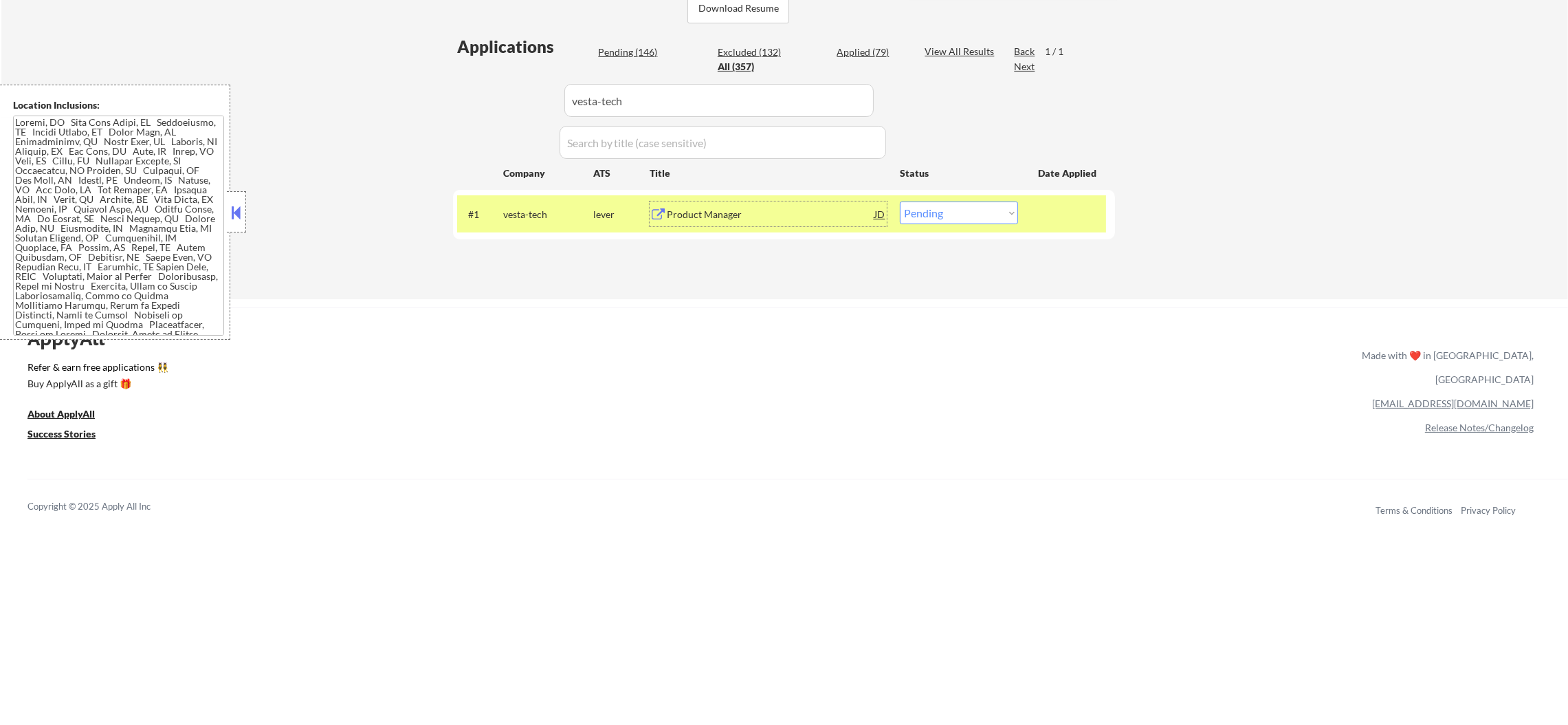
click at [935, 213] on select "Choose an option... Pending Applied Excluded (Questions) Excluded (Expired) Exc…" at bounding box center [958, 212] width 118 height 23
click at [900, 201] on select "Choose an option... Pending Applied Excluded (Questions) Excluded (Expired) Exc…" at bounding box center [958, 212] width 118 height 23
click at [515, 200] on div "#1 vesta-tech lever Product Manager JD Choose an option... Pending Applied Excl…" at bounding box center [782, 214] width 649 height 37
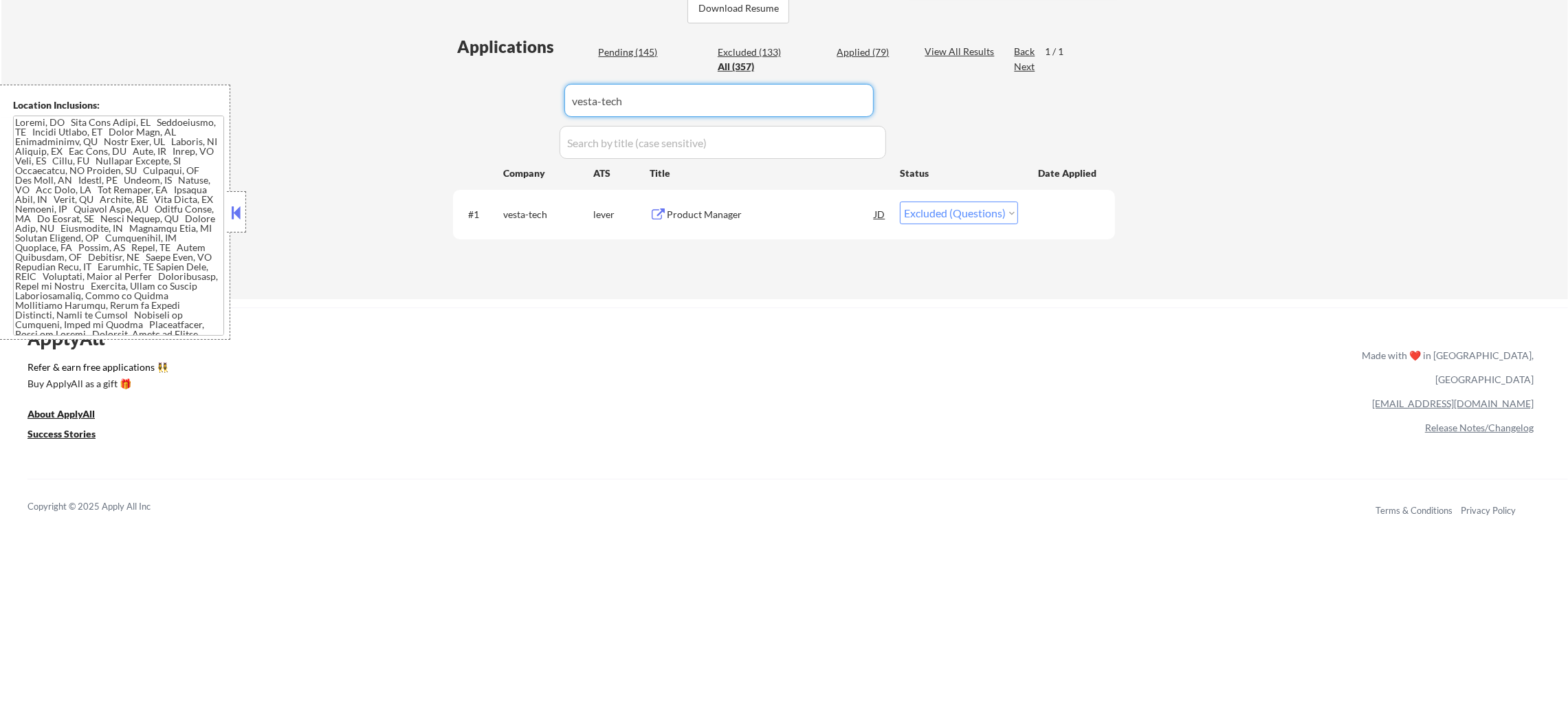
paste input "experian"
drag, startPoint x: 646, startPoint y: 107, endPoint x: 411, endPoint y: 107, distance: 235.0
click at [412, 107] on div "← Return to /applysquad Mailslurp Inbox Job Search Builder [PERSON_NAME] User E…" at bounding box center [785, 5] width 1567 height 588
click at [411, 107] on div "← Return to /applysquad Mailslurp Inbox Job Search Builder [PERSON_NAME] User E…" at bounding box center [785, 5] width 1567 height 588
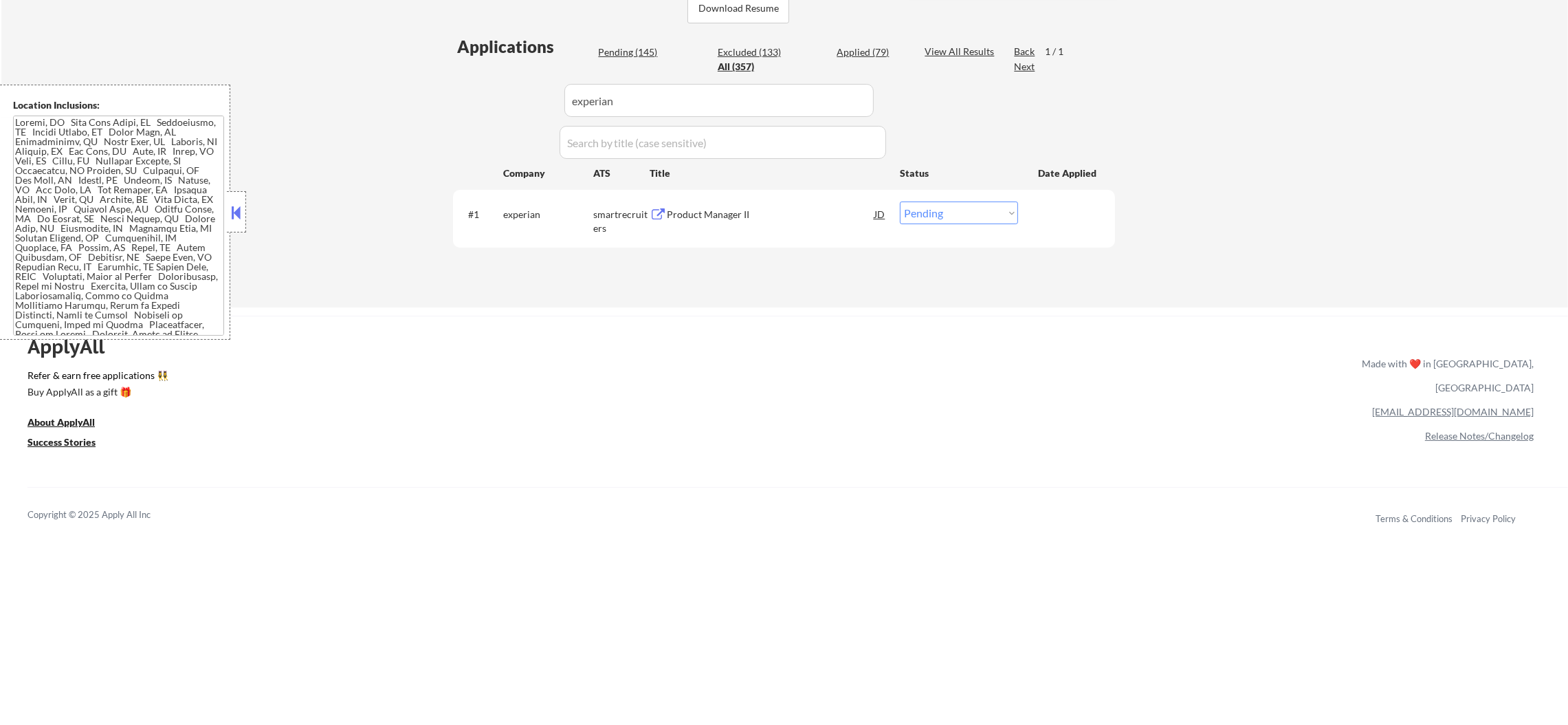
click at [736, 210] on div "Product Manager II" at bounding box center [771, 215] width 208 height 14
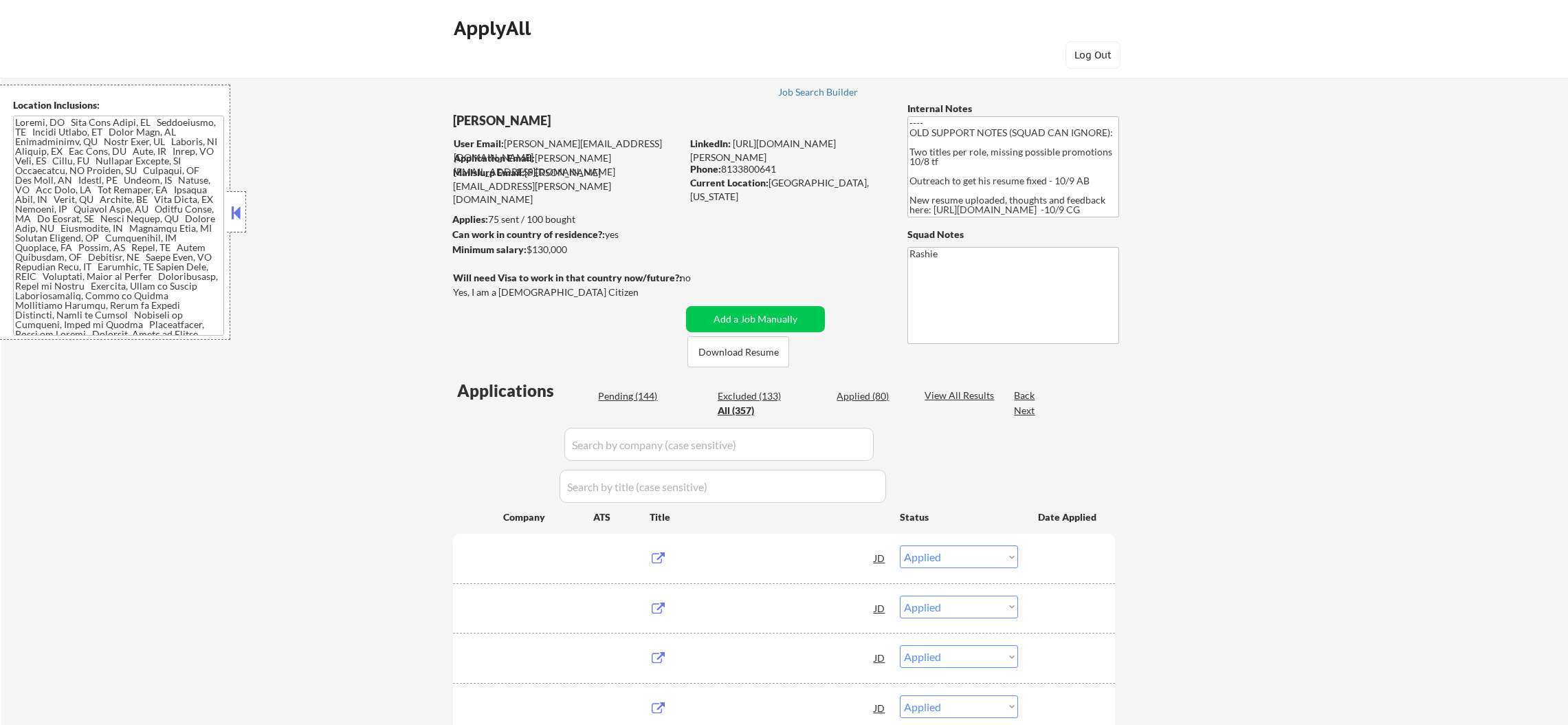
select select ""applied""
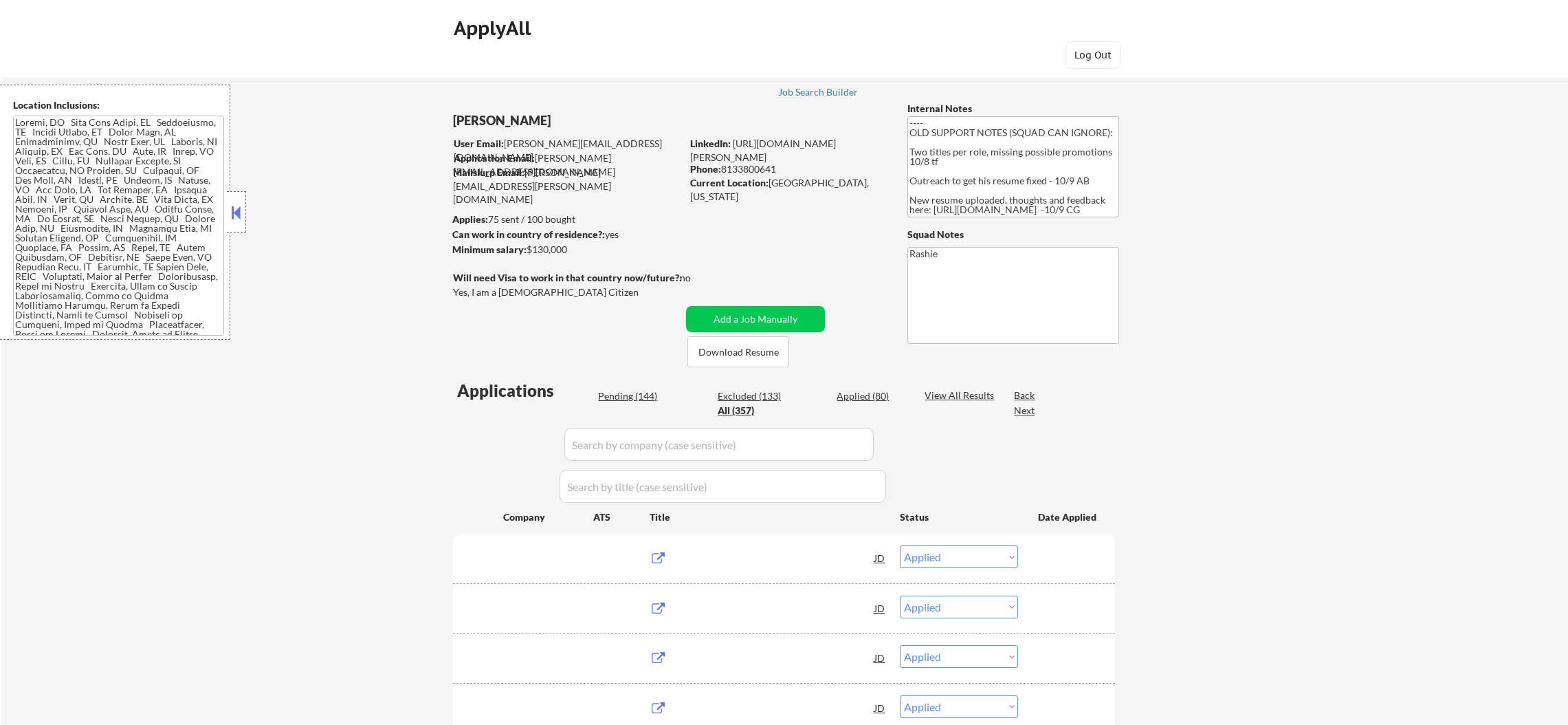
select select ""applied""
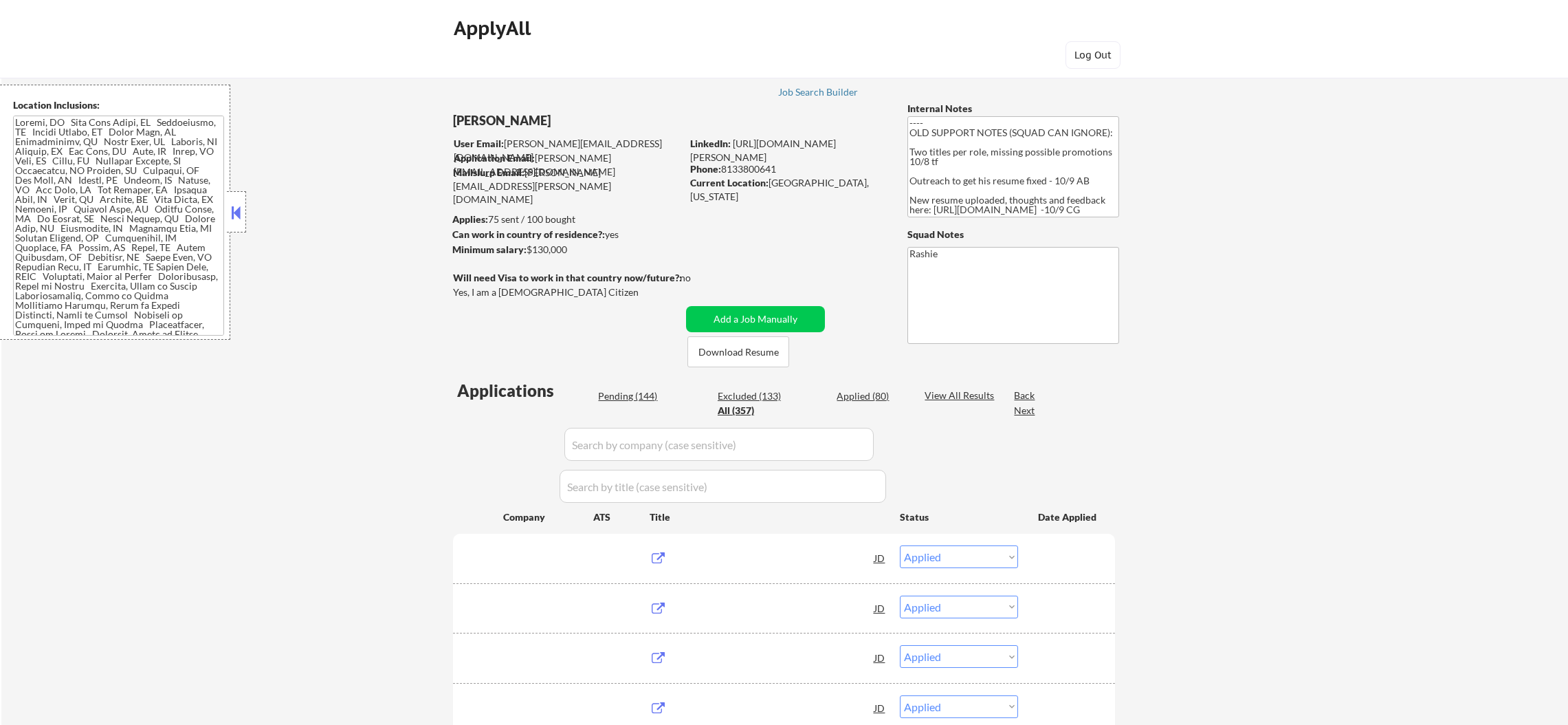
select select ""applied""
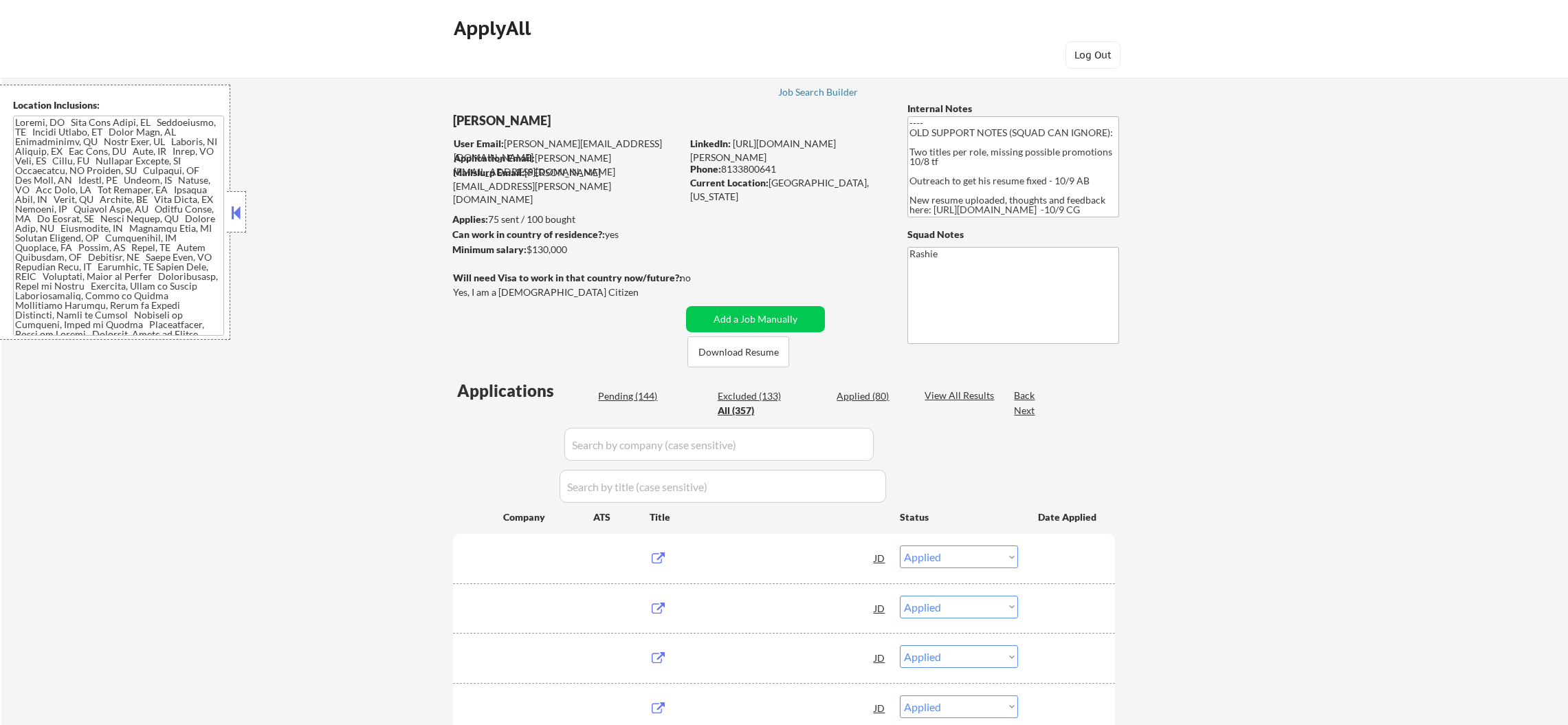
select select ""applied""
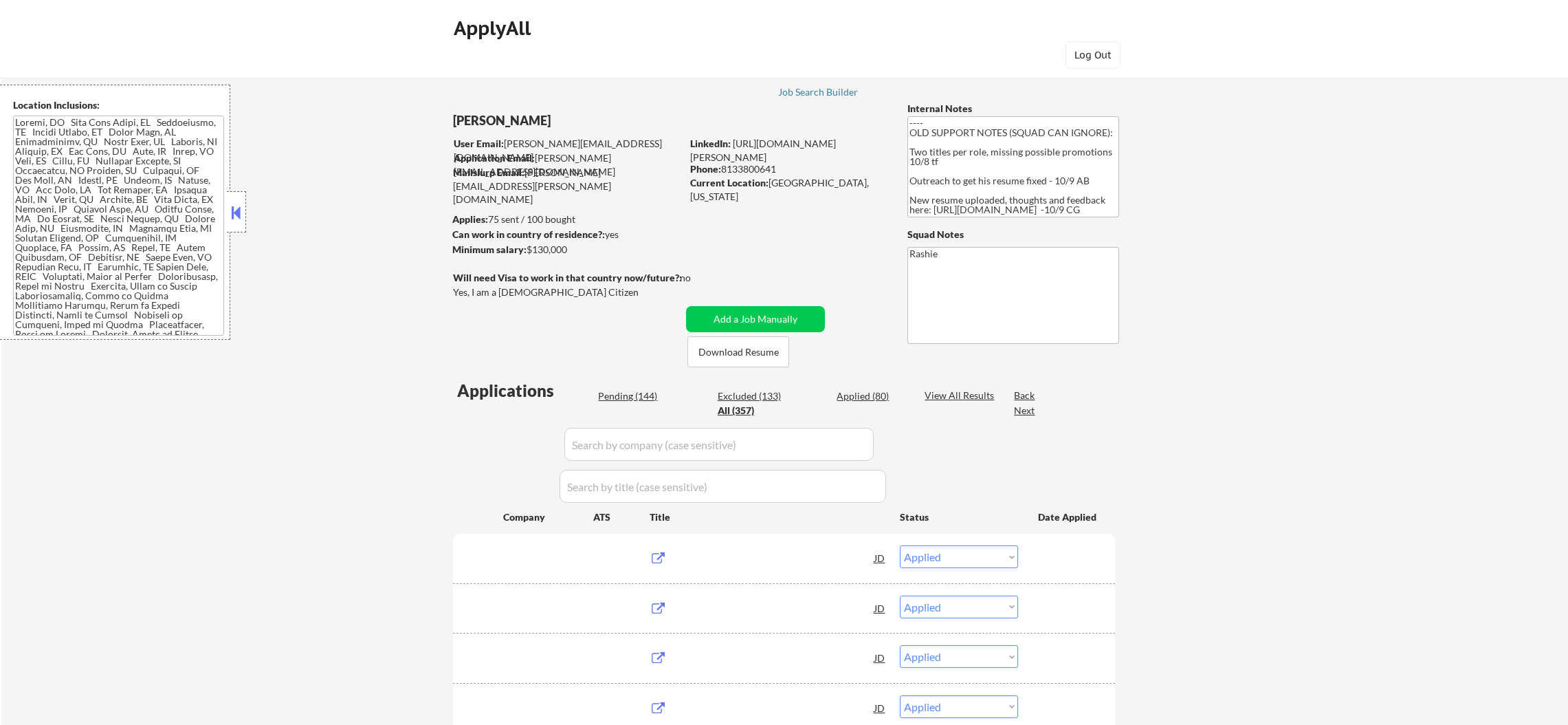
select select ""applied""
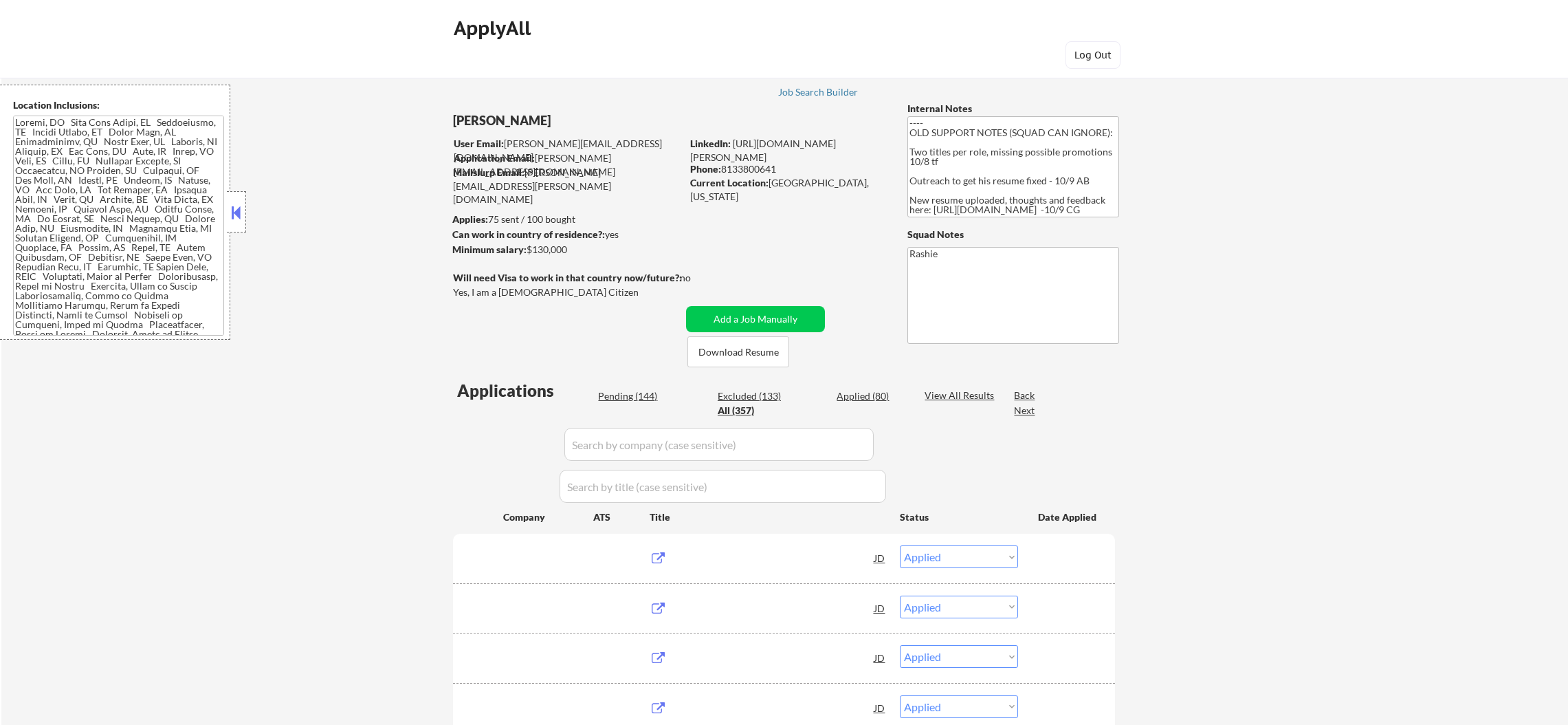
select select ""applied""
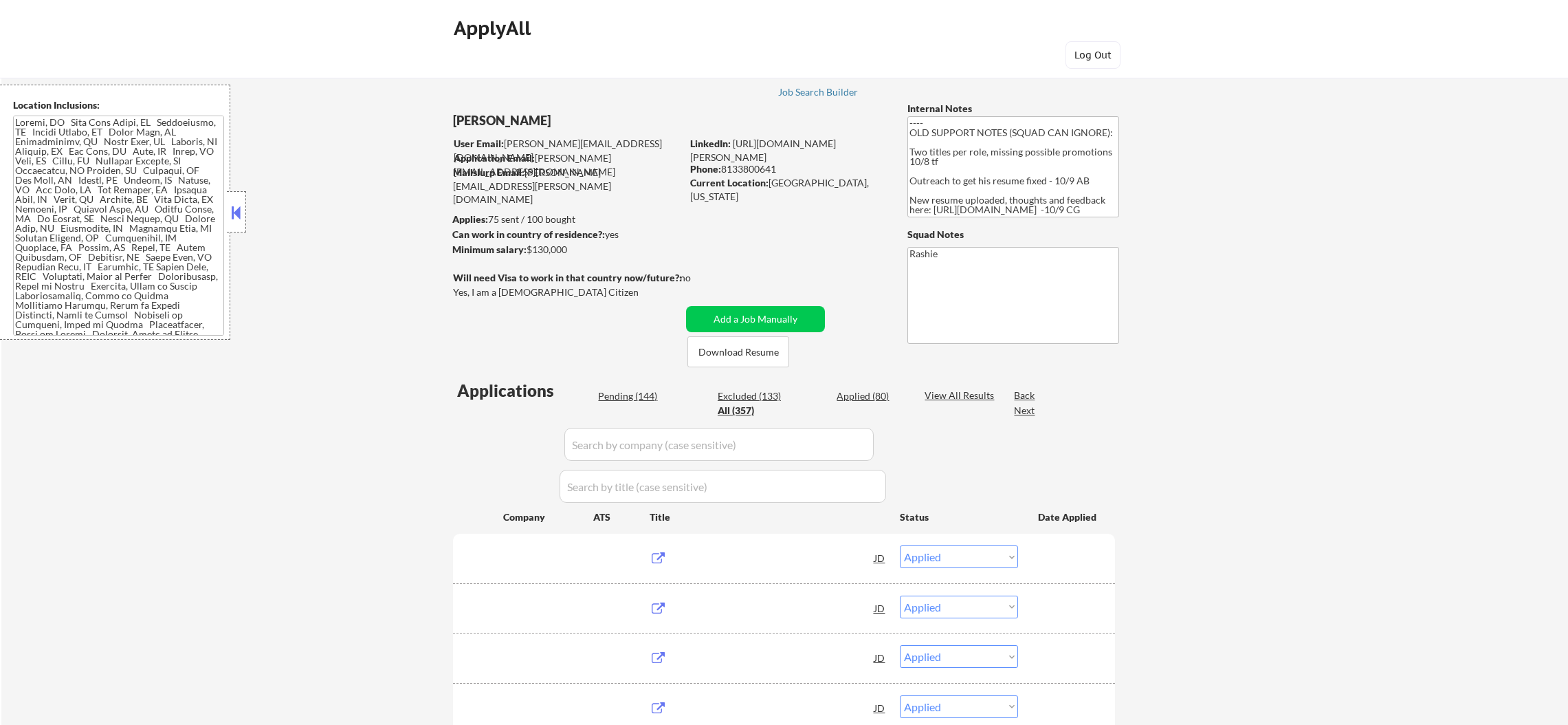
select select ""applied""
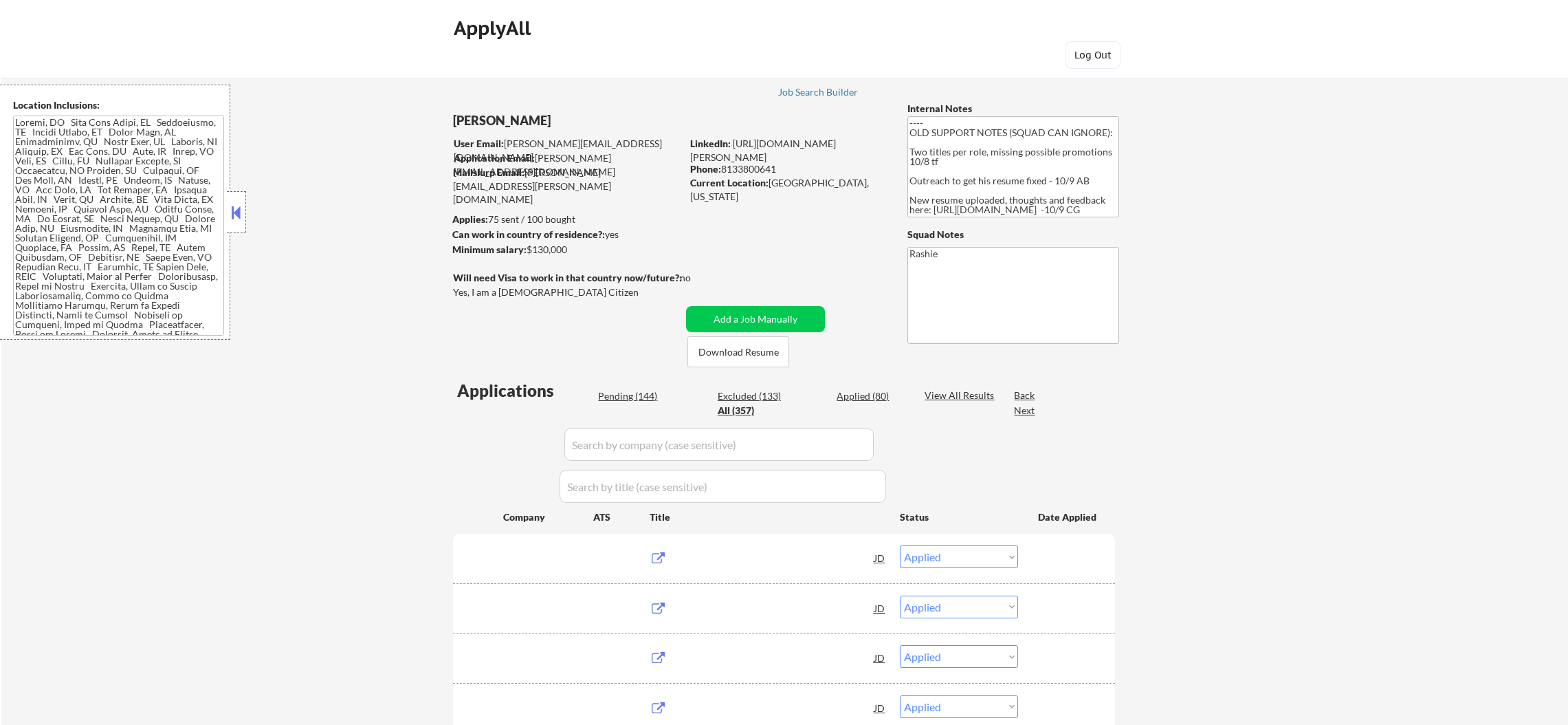
select select ""applied""
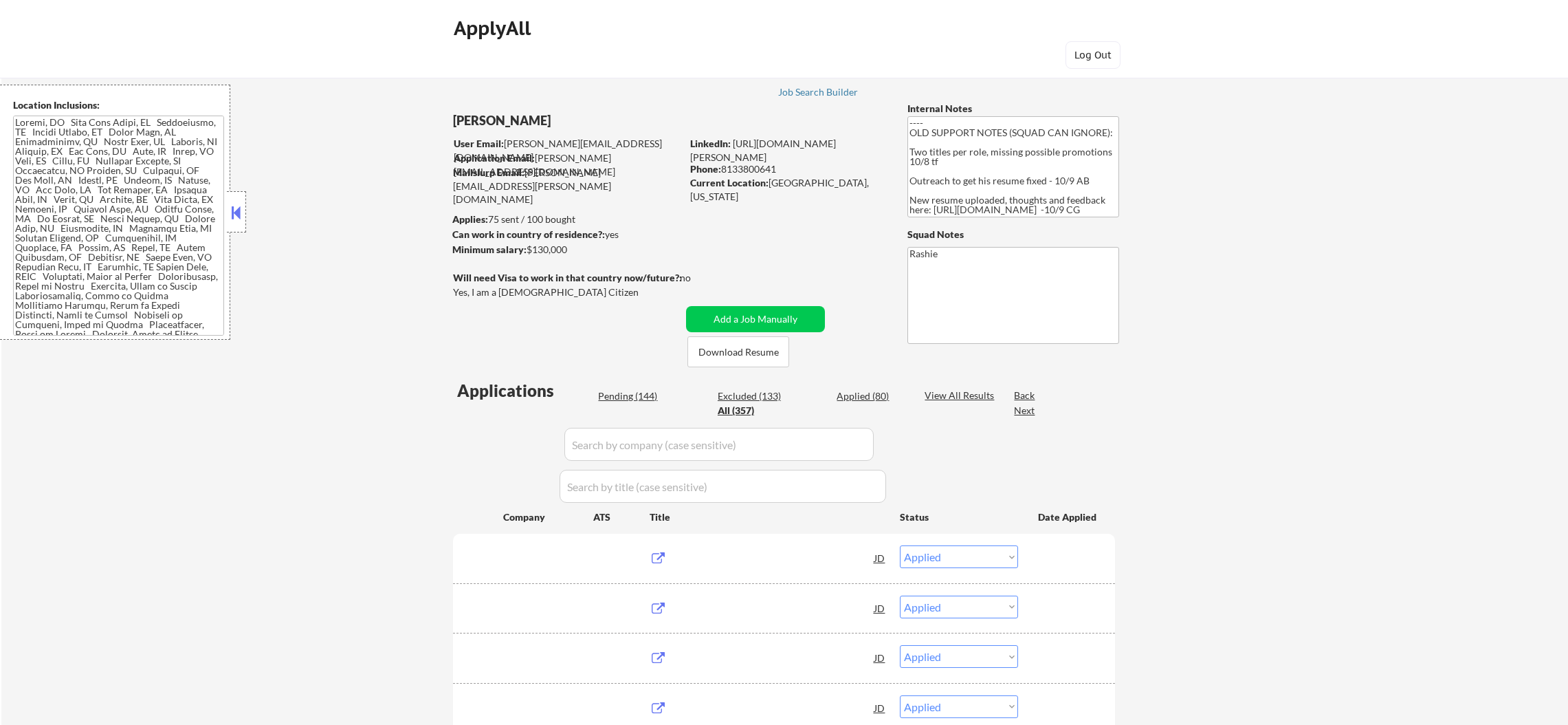
select select ""applied""
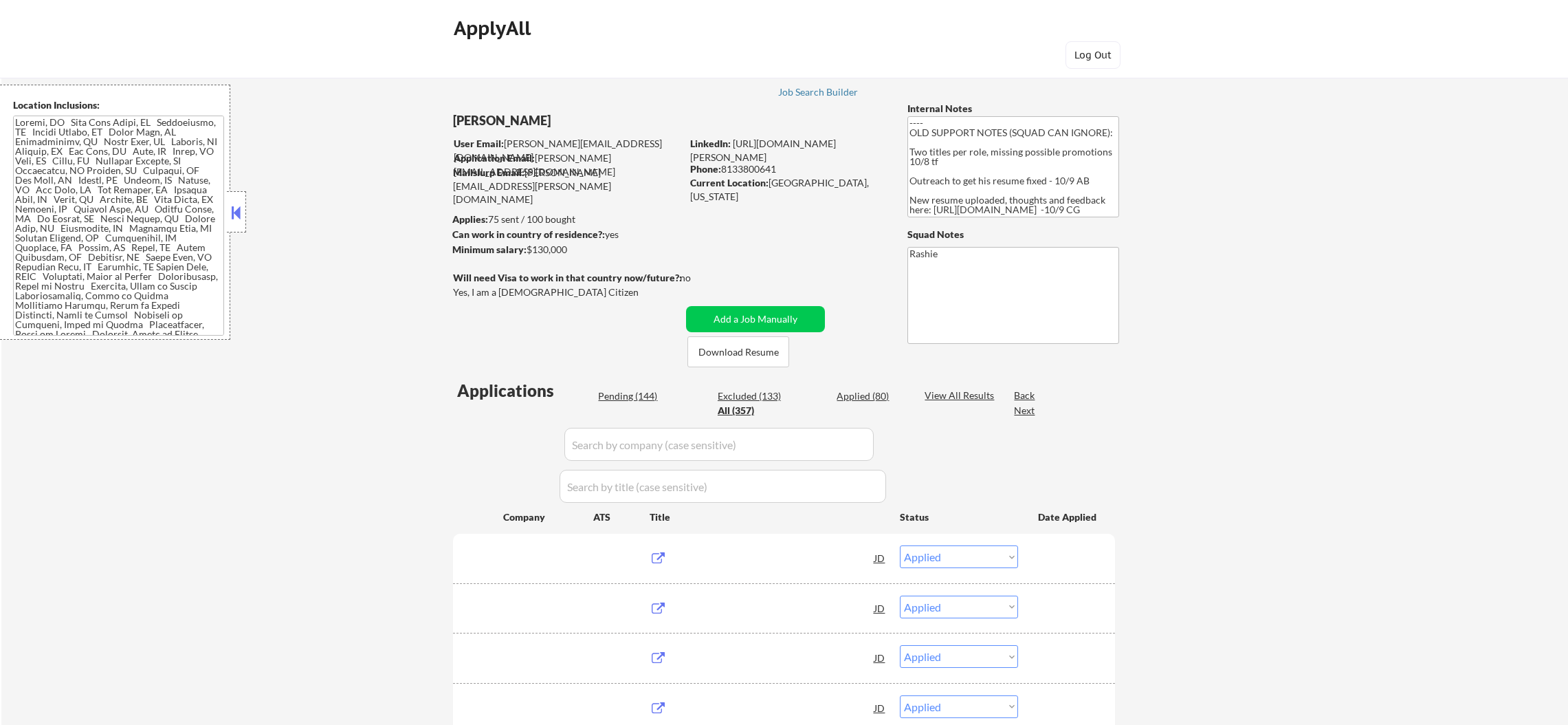
select select ""applied""
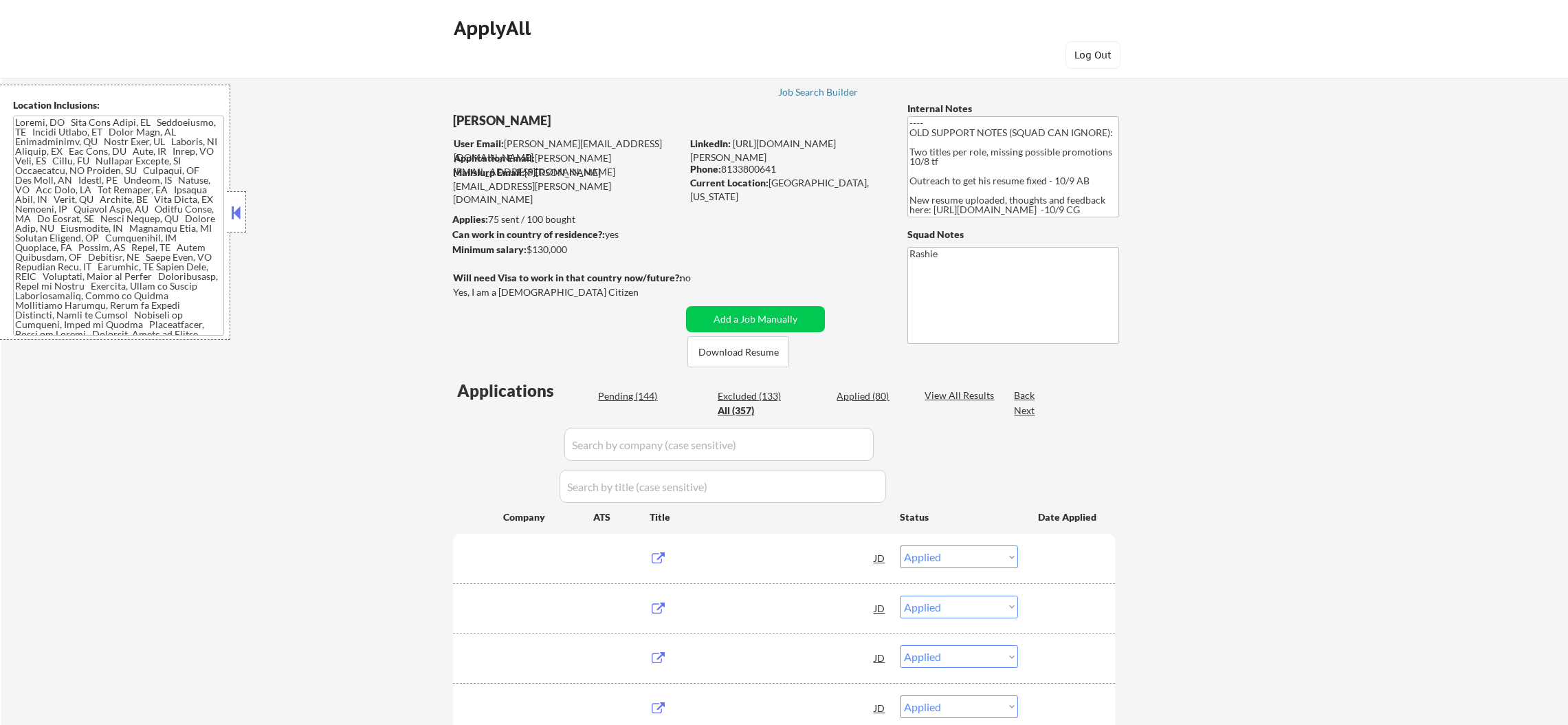
select select ""applied""
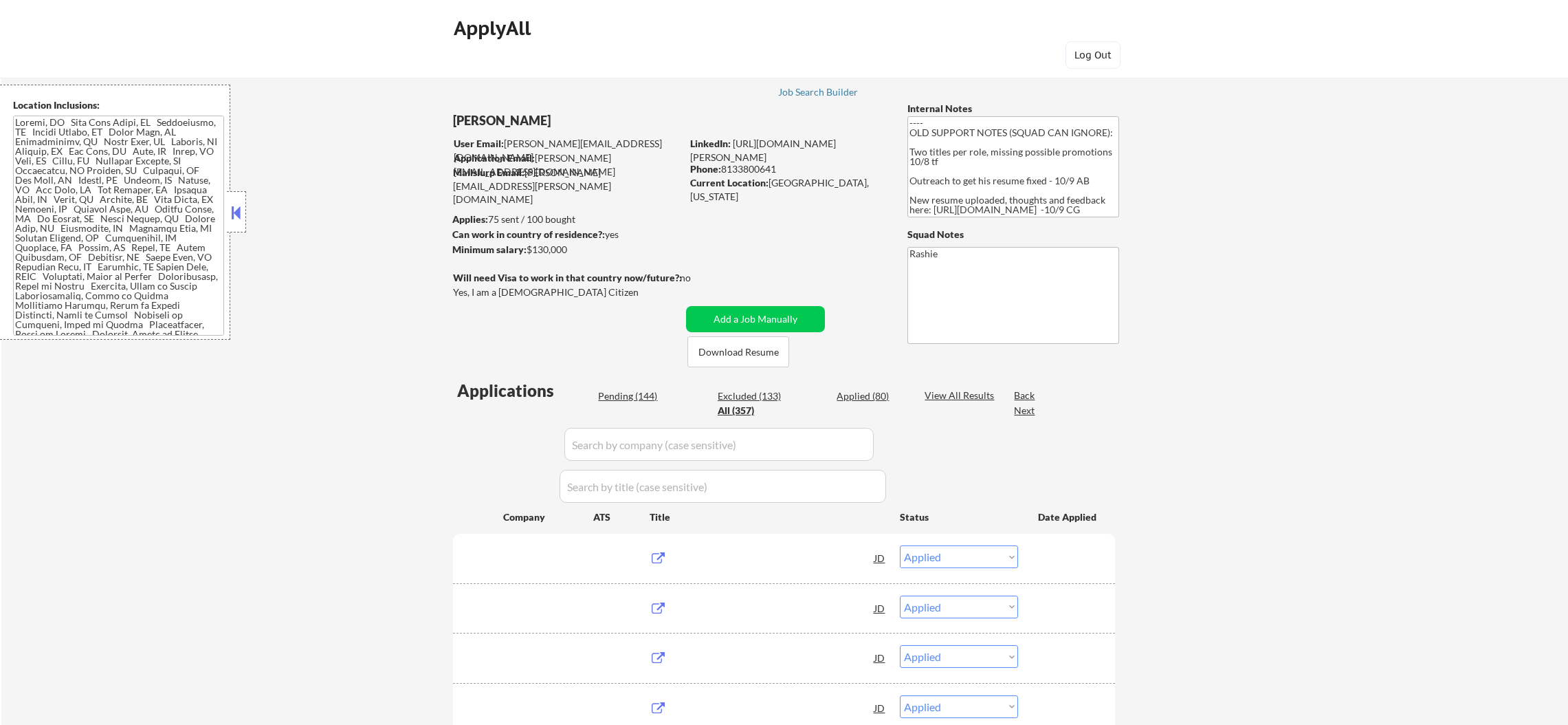
select select ""applied""
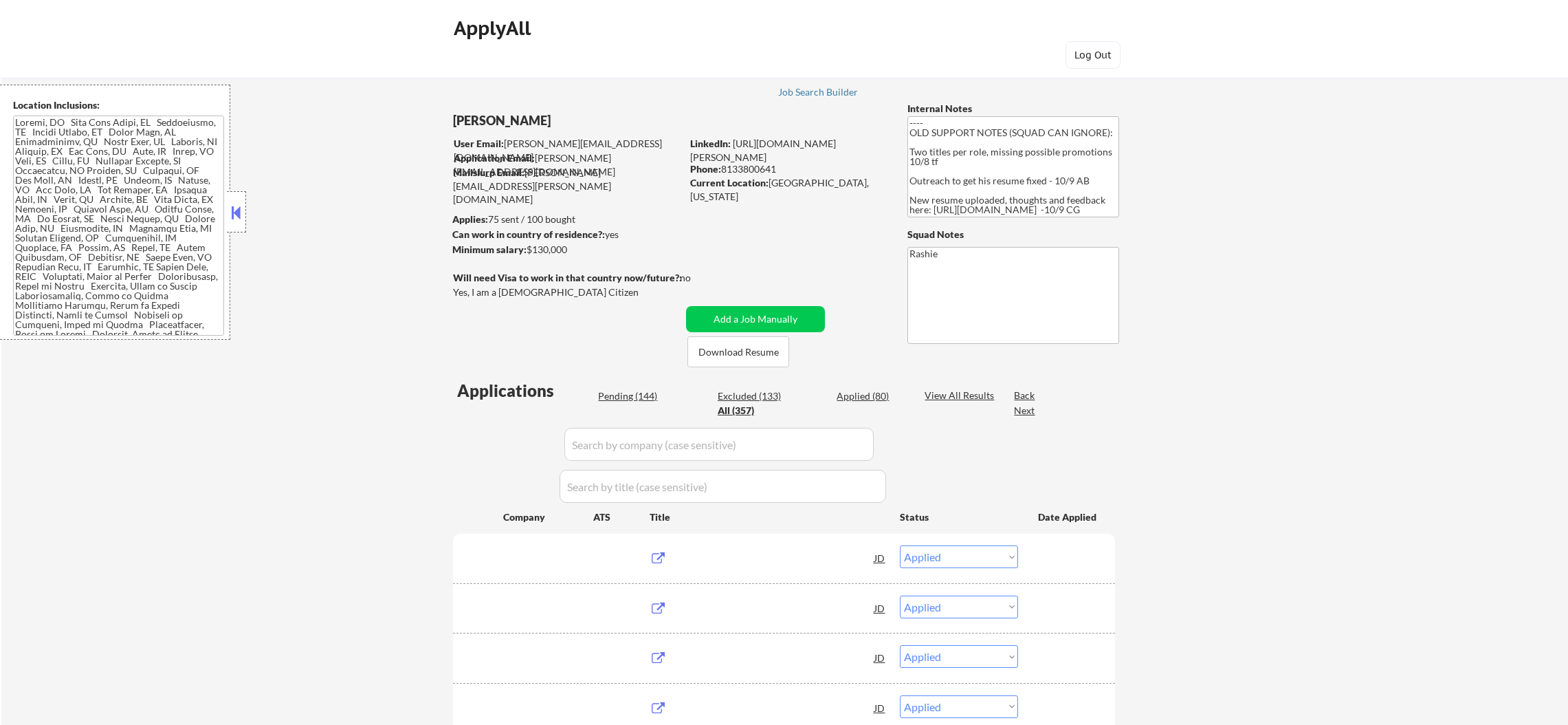
select select ""applied""
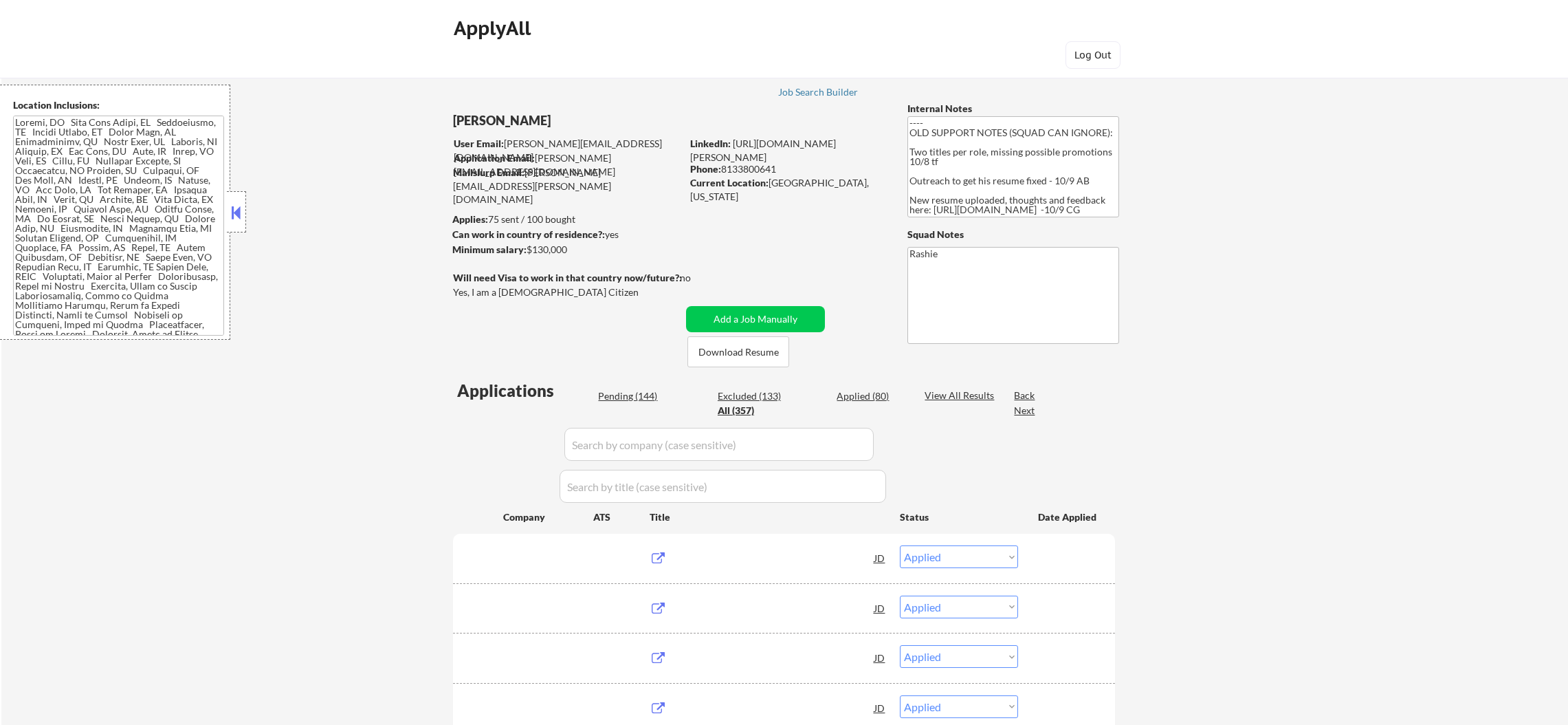
select select ""applied""
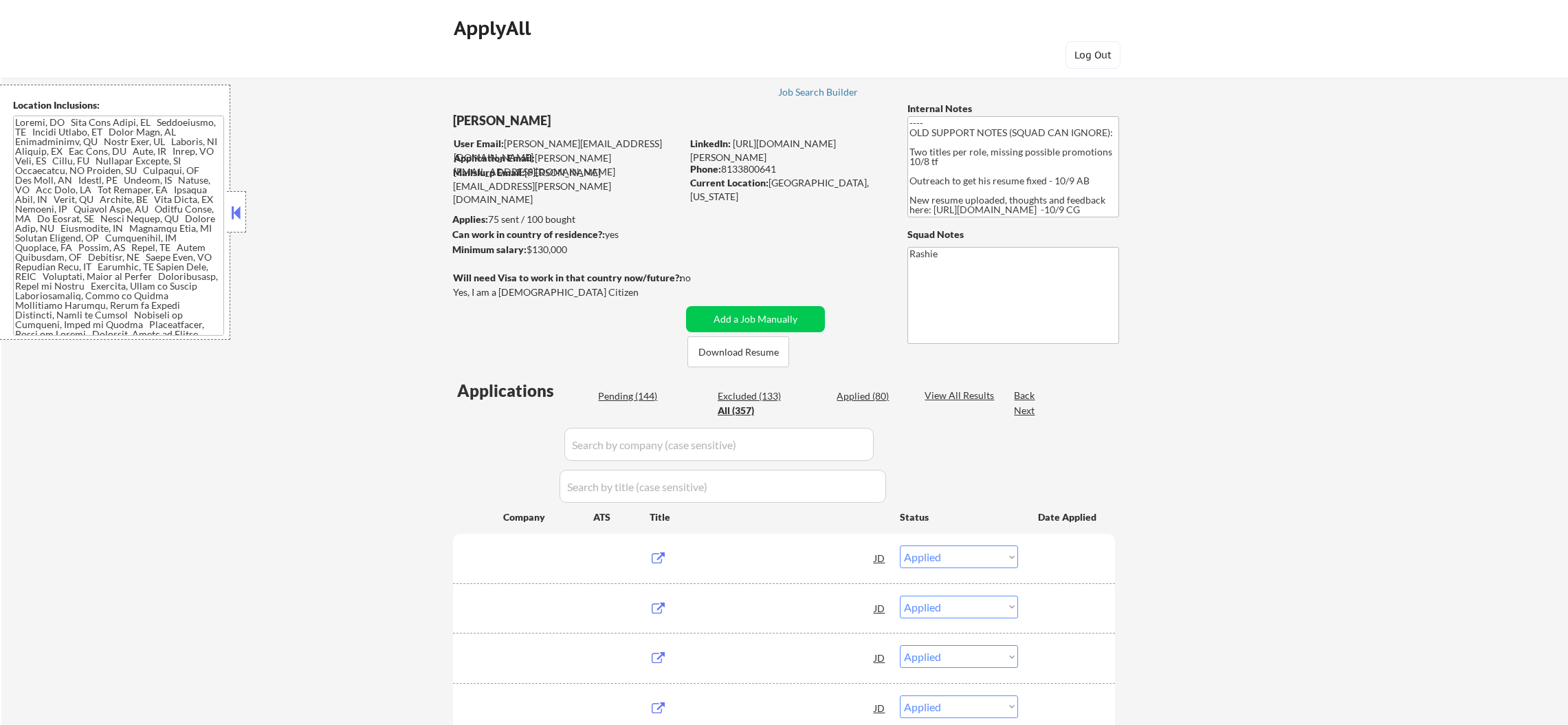
select select ""applied""
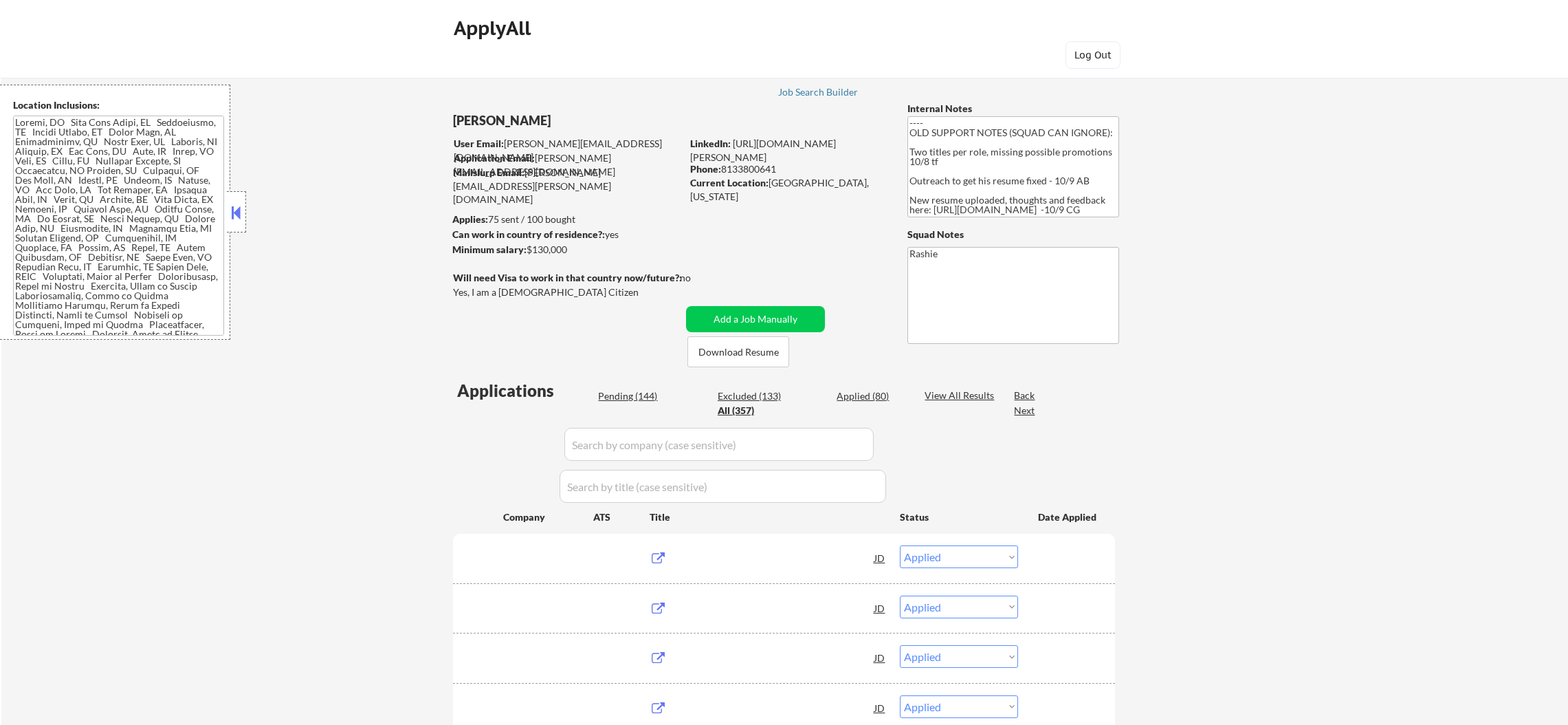
select select ""applied""
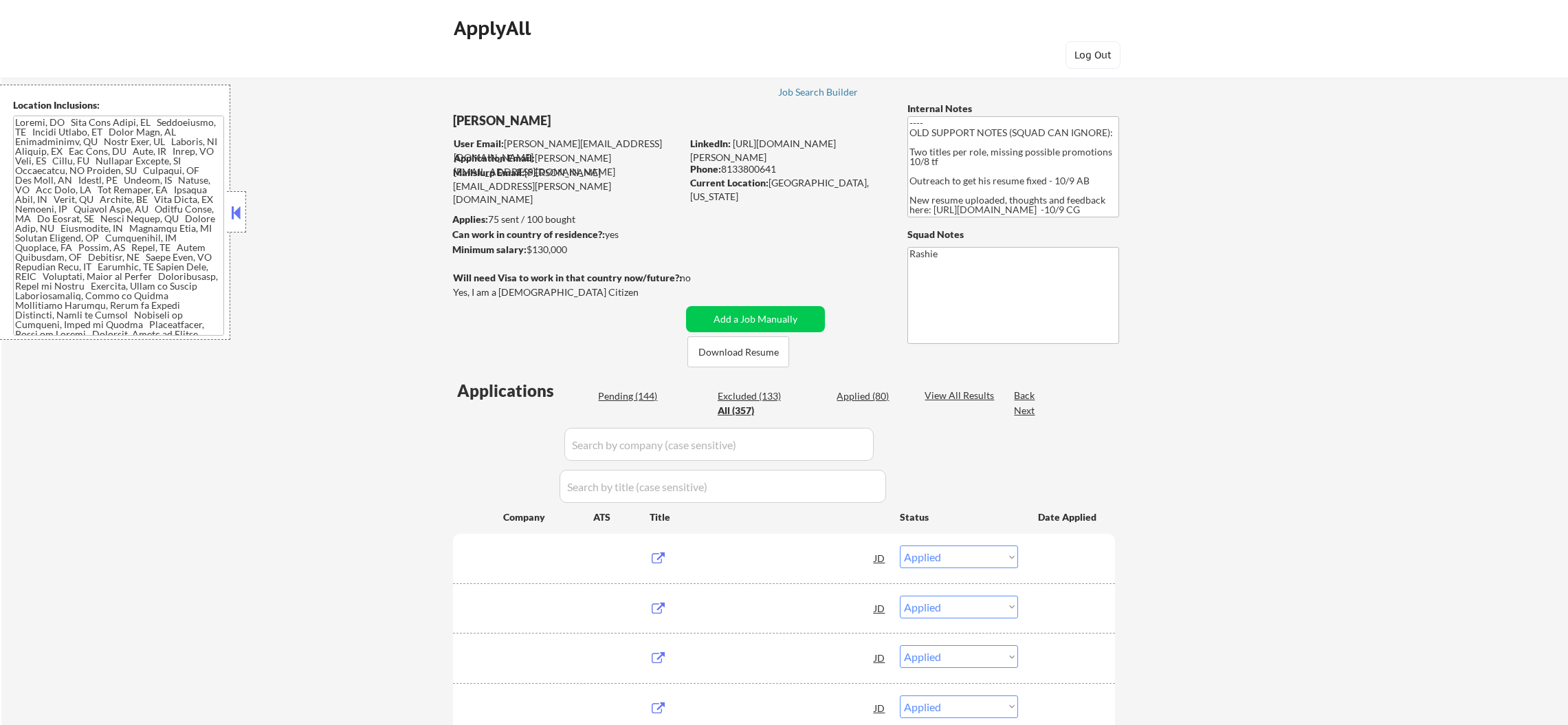
select select ""excluded__location_""
select select ""excluded""
select select ""pending""
select select ""excluded__other_""
select select ""excluded__expired_""
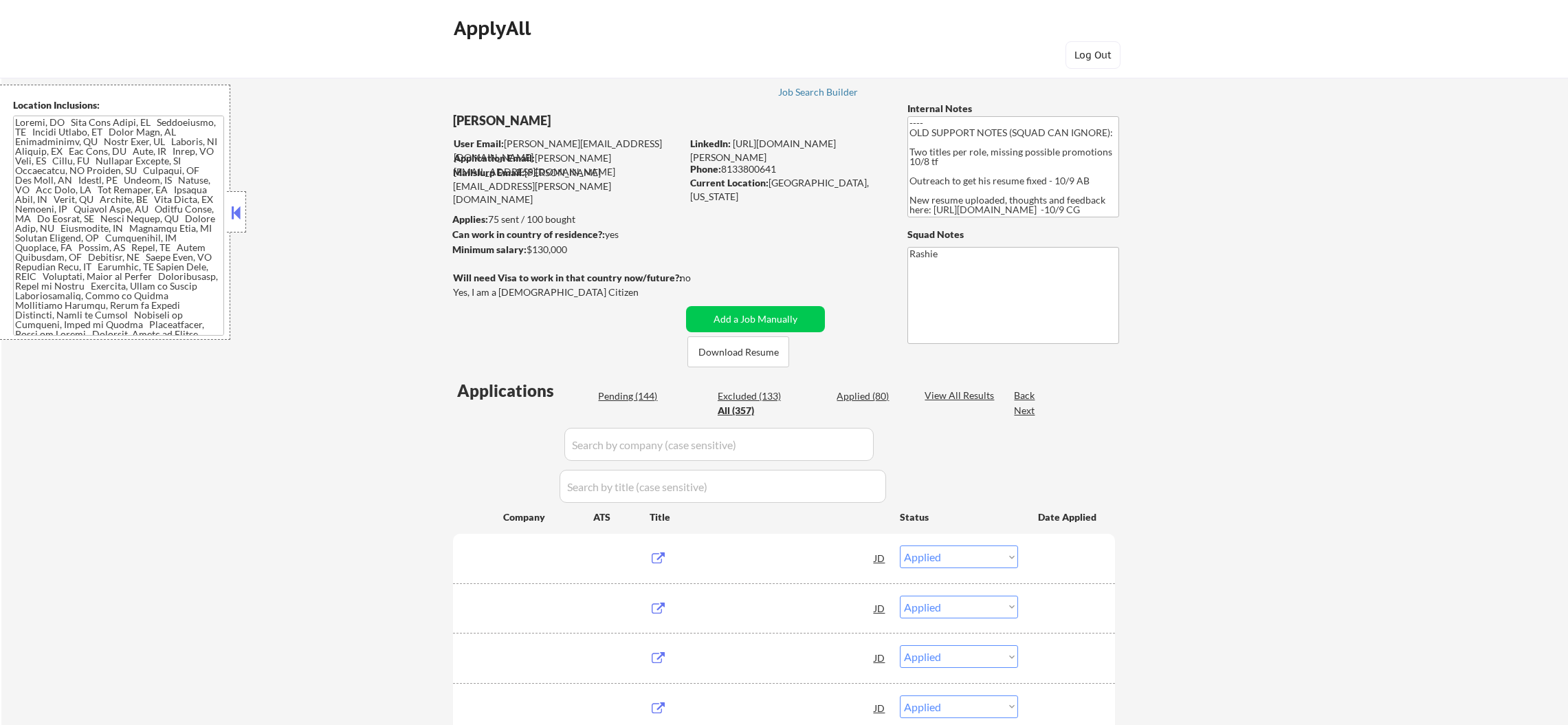
select select ""excluded__location_""
select select ""pending""
select select ""excluded""
select select ""excluded__expired_""
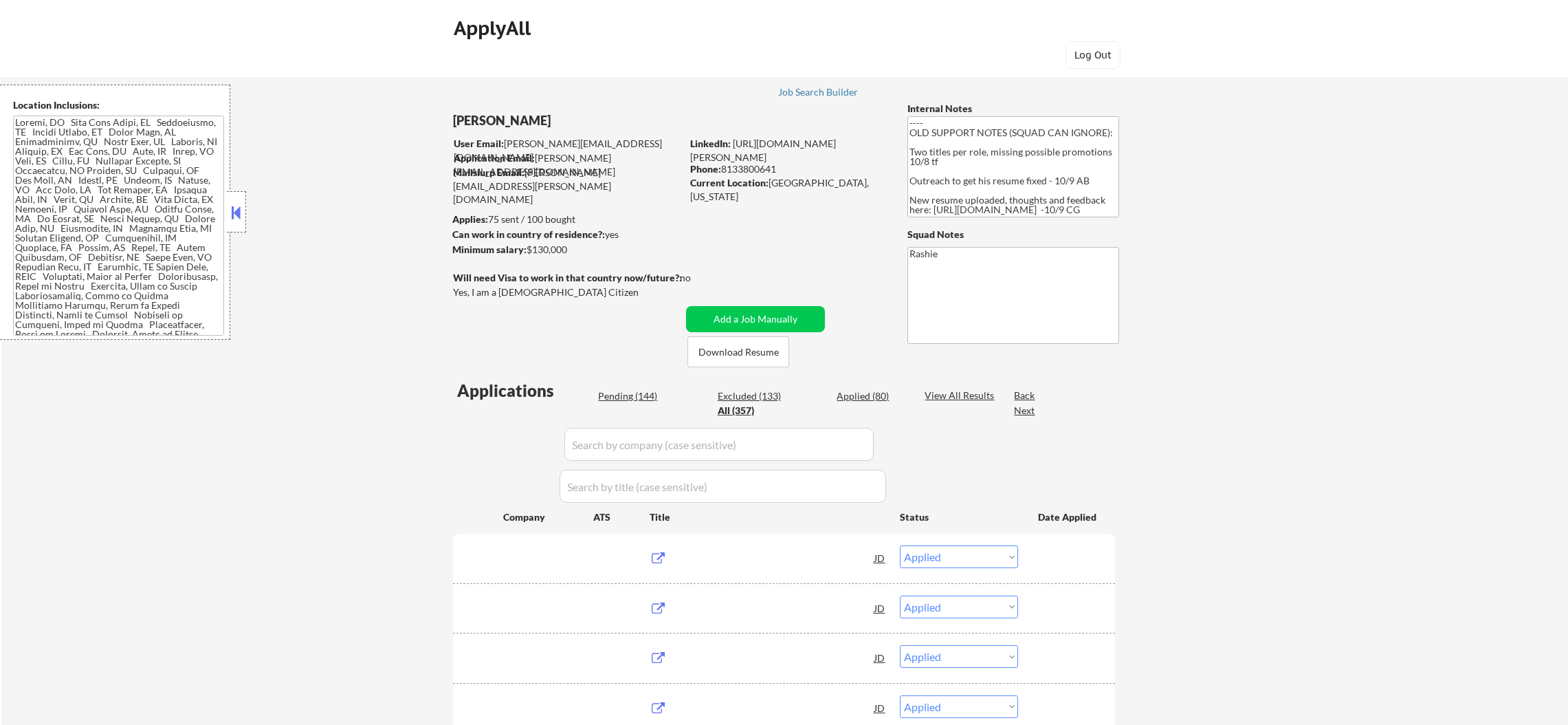
select select ""excluded__expired_""
select select ""pending""
select select ""excluded__location_""
select select ""excluded""
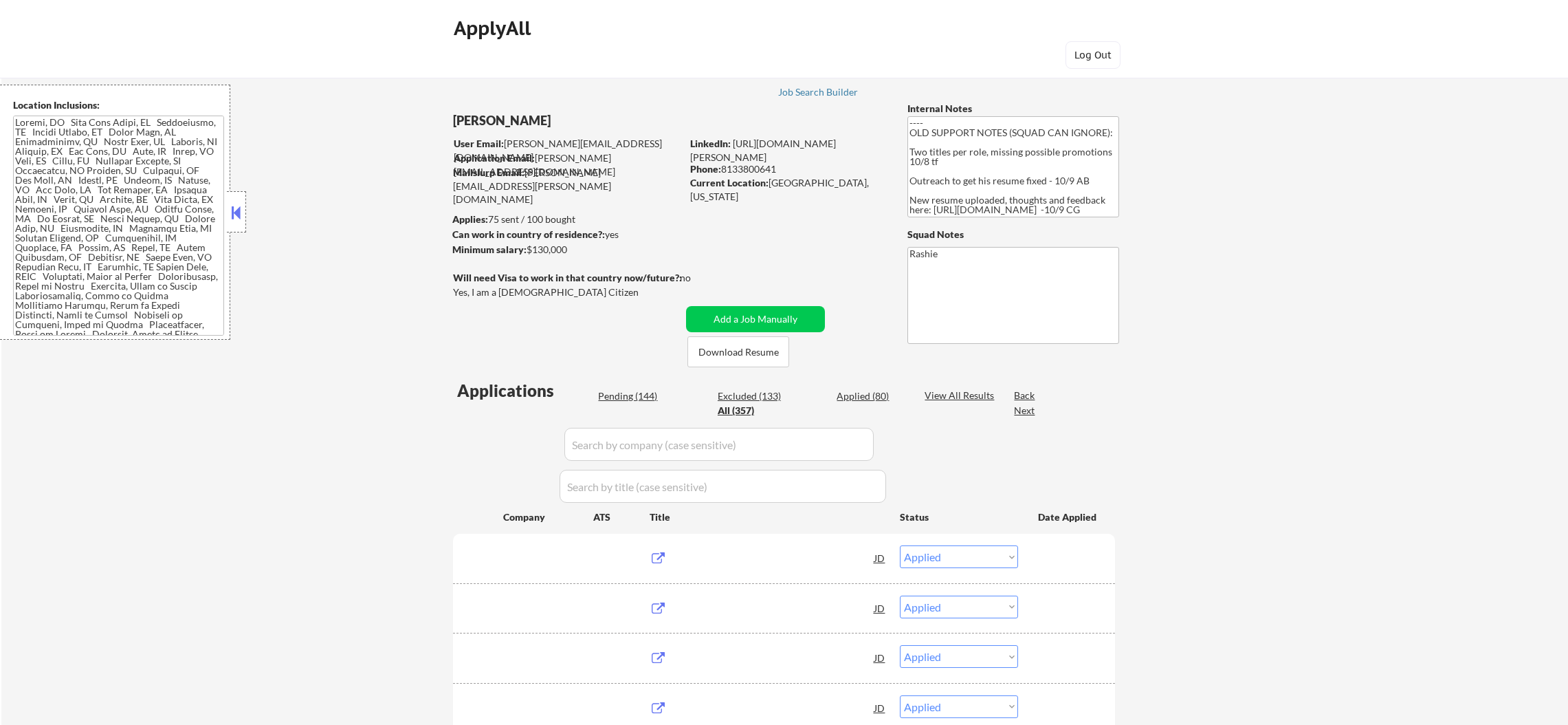
select select ""excluded__expired_""
select select ""pending""
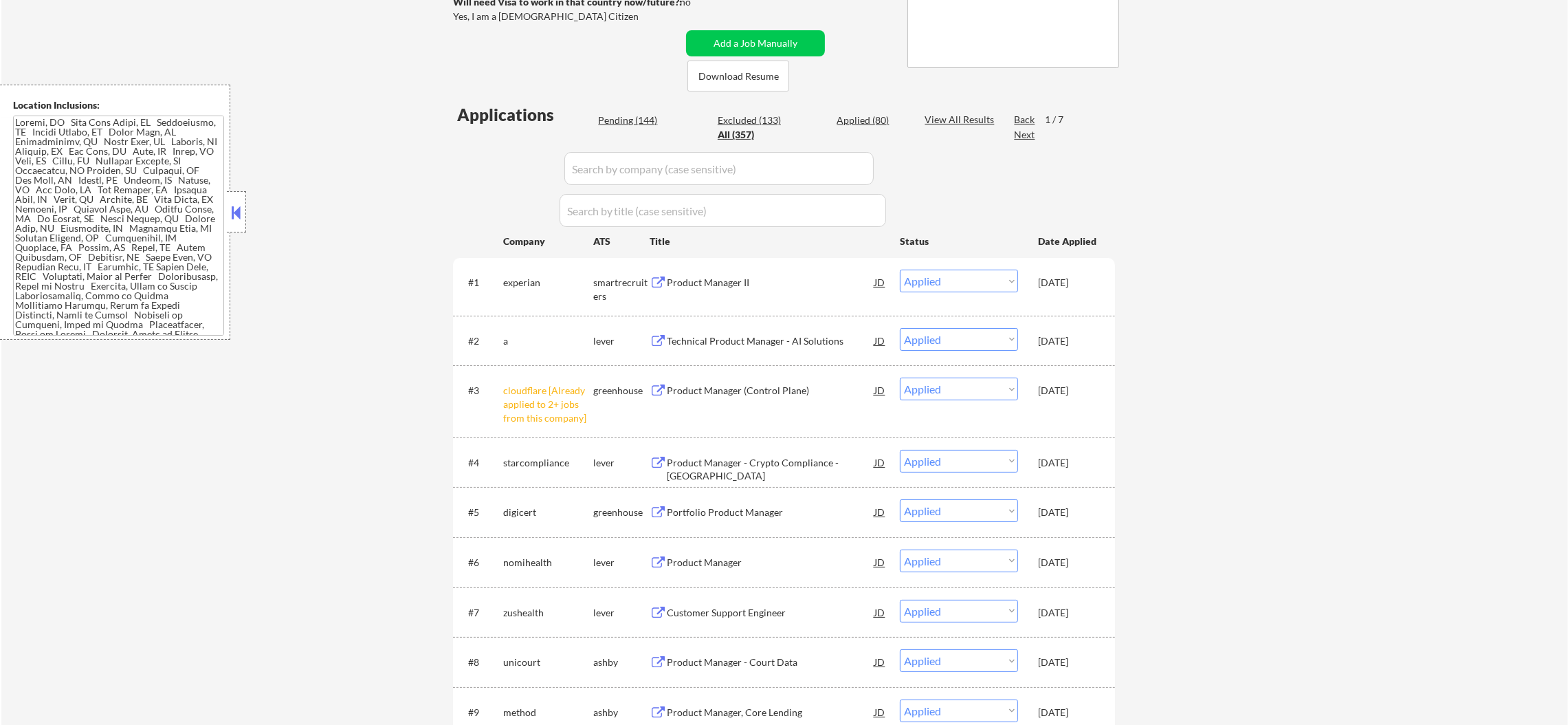
scroll to position [274, 0]
drag, startPoint x: 653, startPoint y: 163, endPoint x: 455, endPoint y: 182, distance: 198.9
click at [653, 164] on input "input" at bounding box center [719, 170] width 309 height 33
paste input "abnormalsecurity"
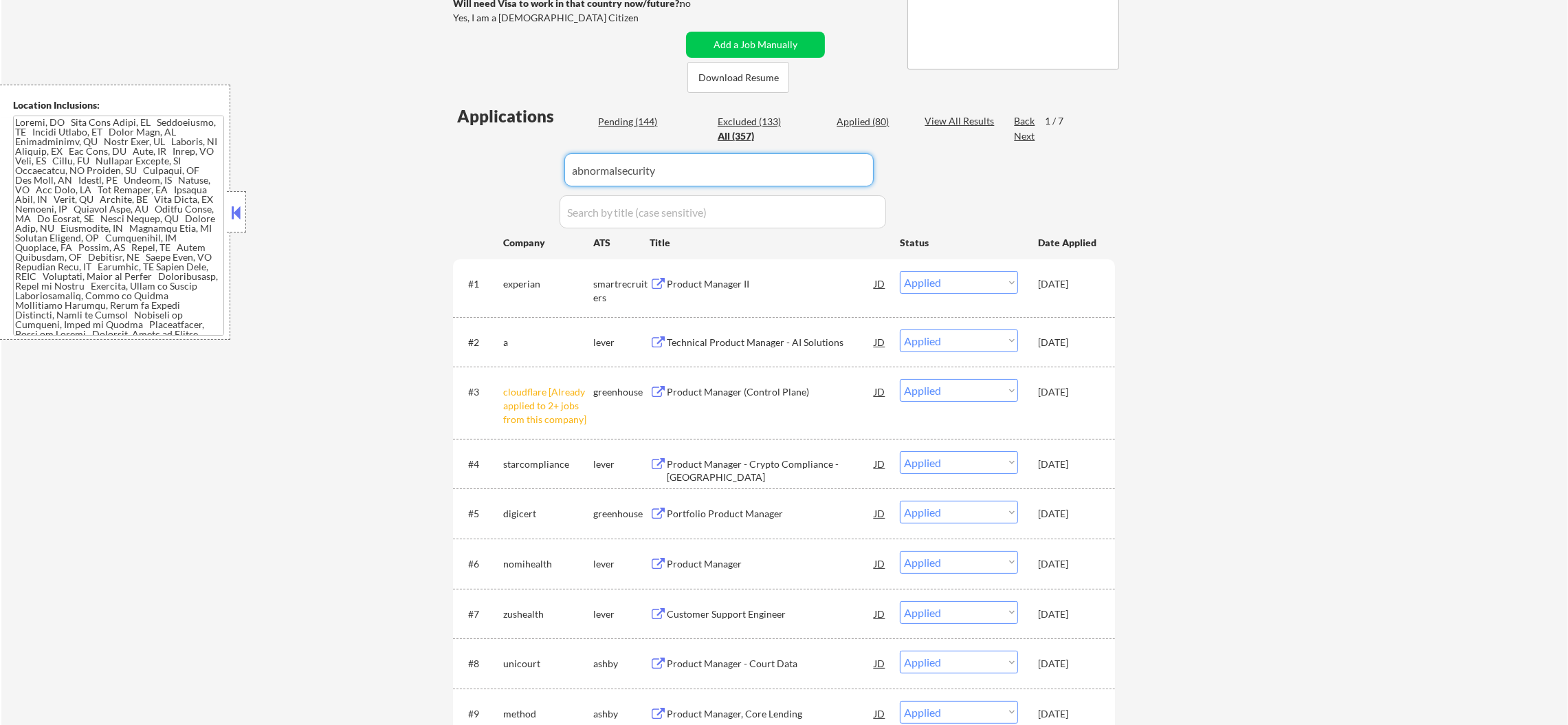
type input "abnormalsecurity"
select select ""pending""
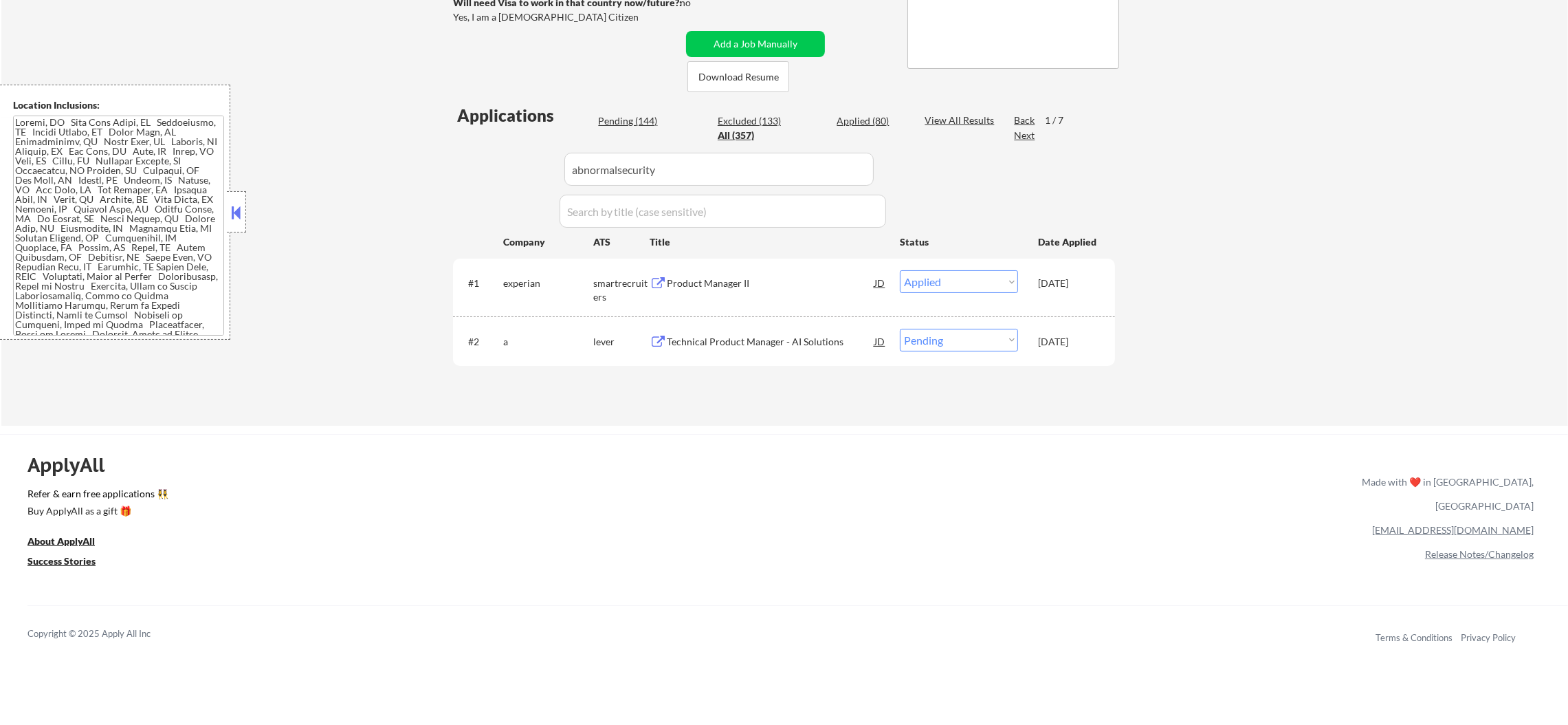
scroll to position [344, 0]
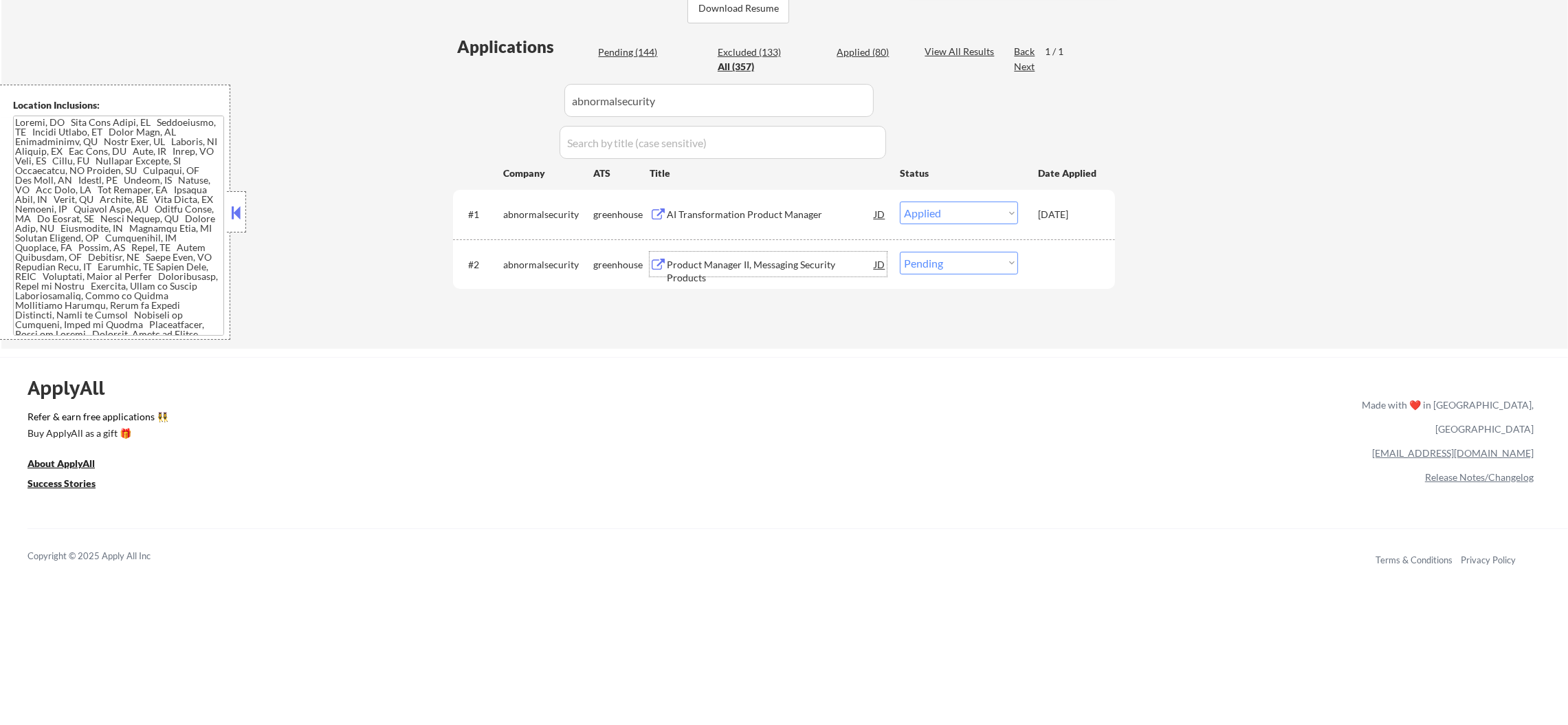
click at [725, 266] on div "Product Manager II, Messaging Security Products" at bounding box center [771, 272] width 208 height 27
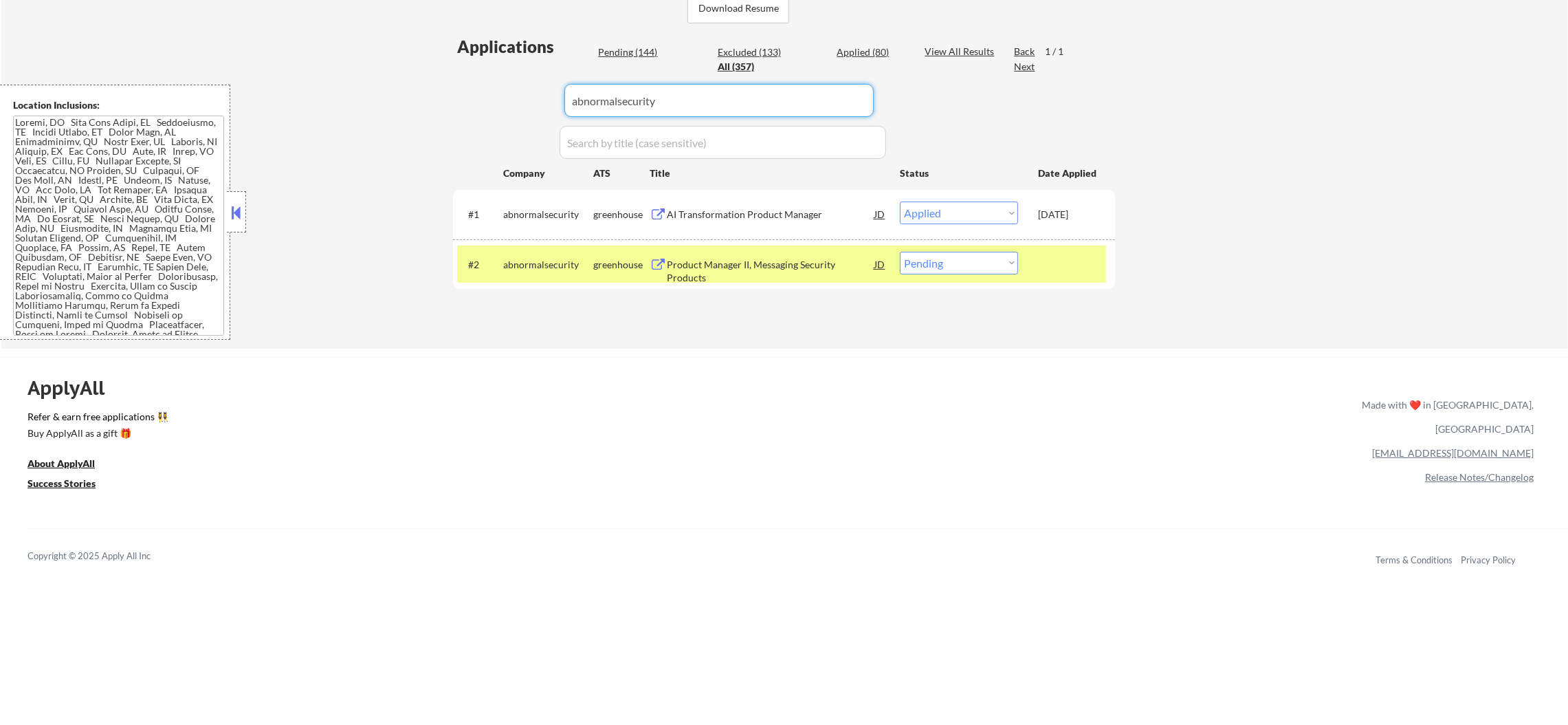
paste input "collegeboard"
drag, startPoint x: 661, startPoint y: 106, endPoint x: 445, endPoint y: 114, distance: 216.1
click at [445, 114] on div "← Return to /applysquad Mailslurp Inbox Job Search Builder Sergio Camargo User …" at bounding box center [784, 25] width 686 height 627
type input "collegeboard"
click at [445, 114] on div "← Return to /applysquad Mailslurp Inbox Job Search Builder Sergio Camargo User …" at bounding box center [784, 25] width 686 height 627
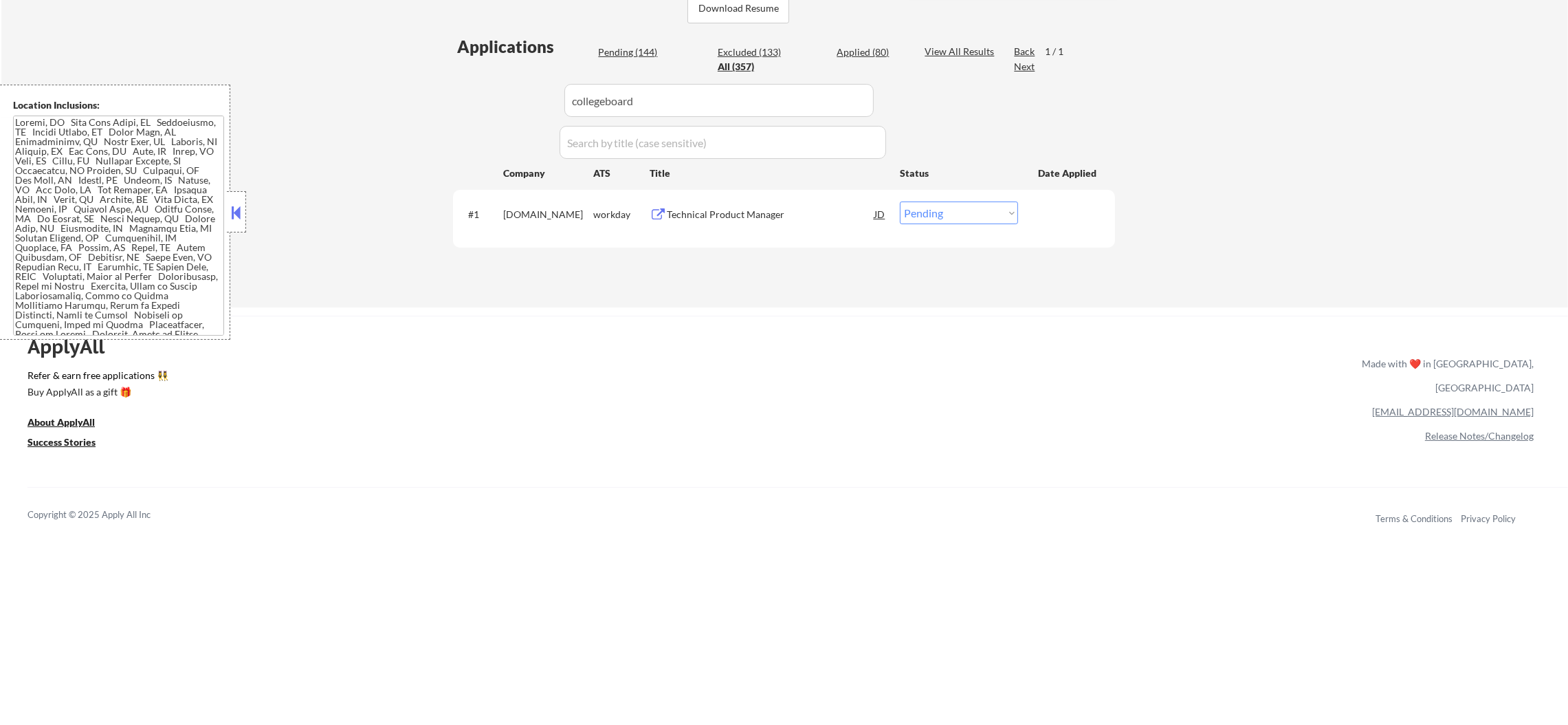
click at [781, 204] on div "Technical Product Manager" at bounding box center [771, 213] width 208 height 25
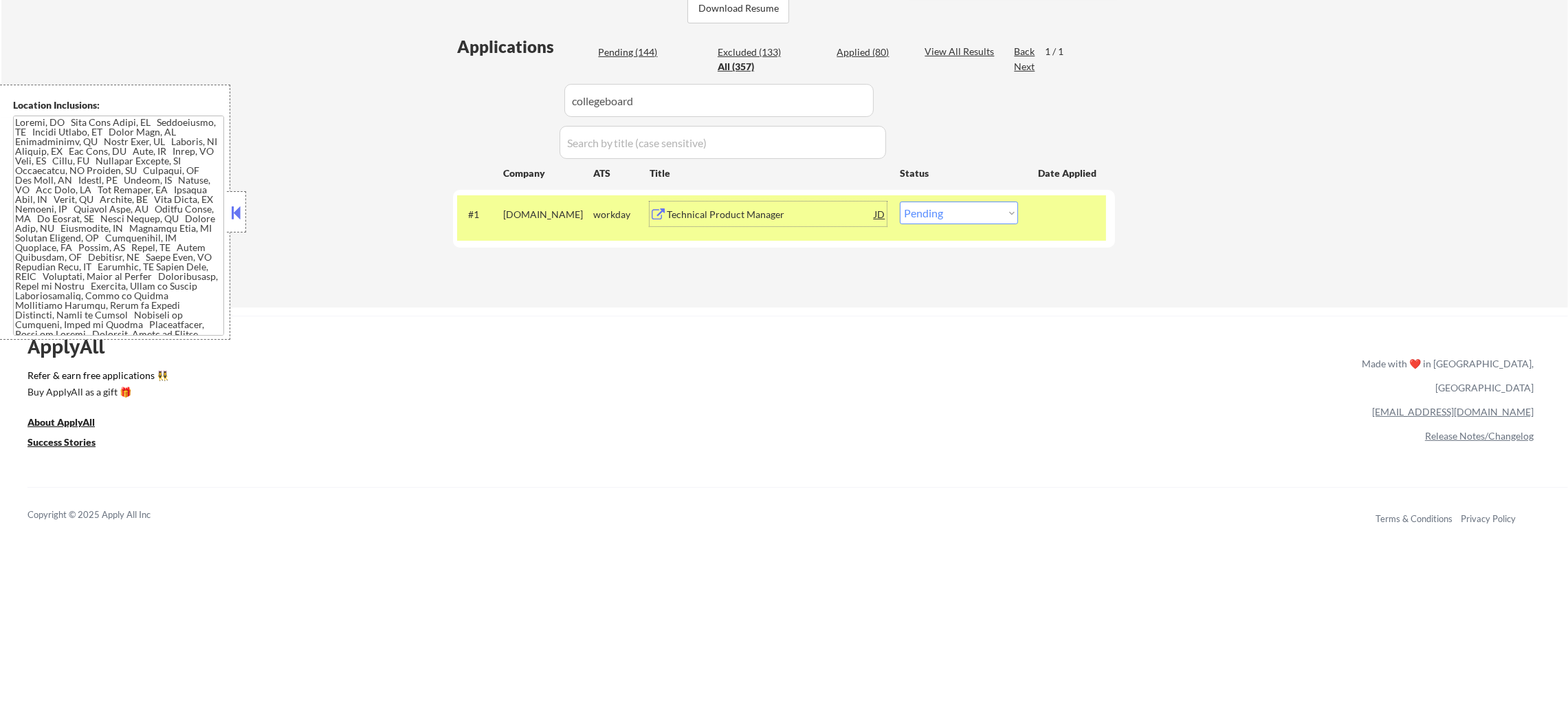
click at [954, 211] on select "Choose an option... Pending Applied Excluded (Questions) Excluded (Expired) Exc…" at bounding box center [958, 212] width 118 height 23
select select ""applied""
click at [900, 201] on select "Choose an option... Pending Applied Excluded (Questions) Excluded (Expired) Exc…" at bounding box center [958, 212] width 118 height 23
click at [554, 215] on div "[DOMAIN_NAME]" at bounding box center [548, 215] width 90 height 14
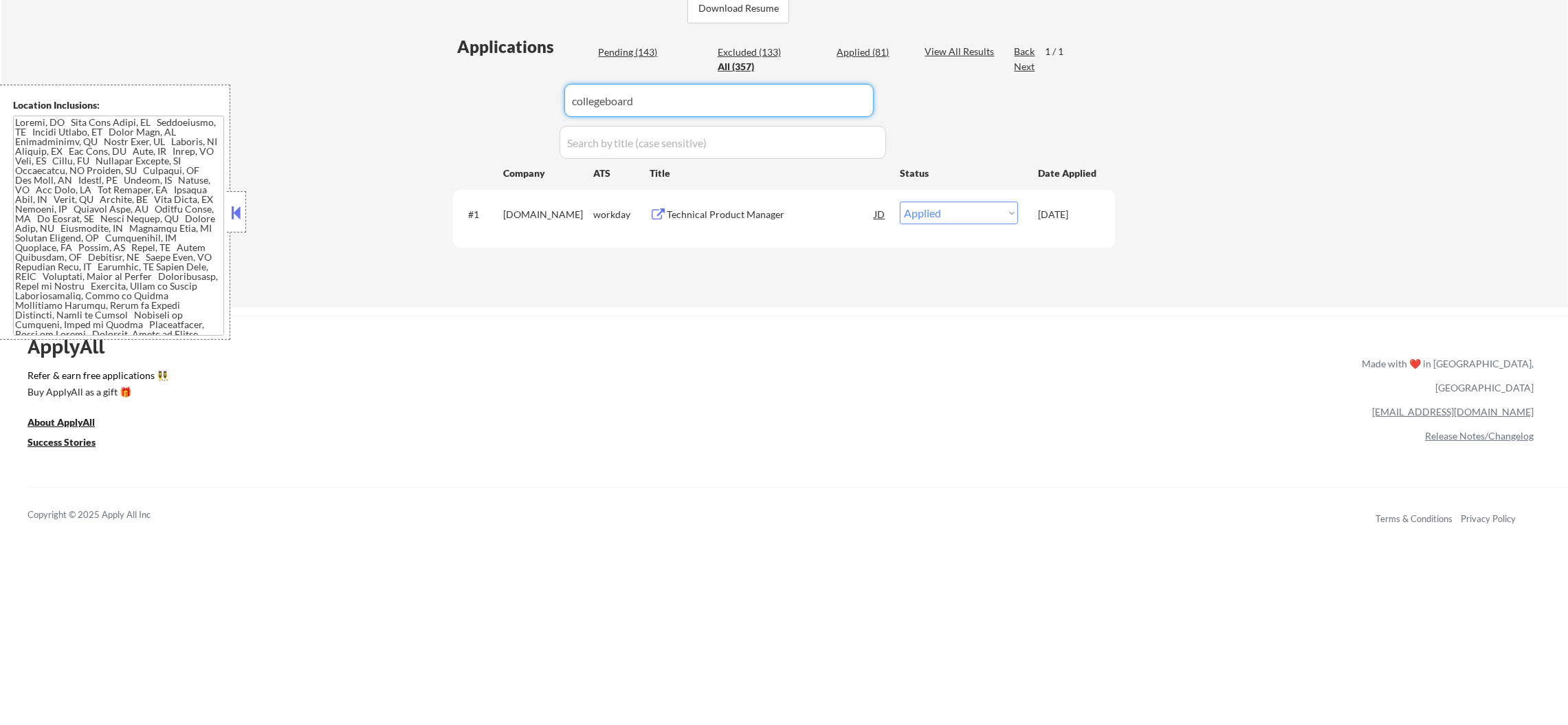
drag, startPoint x: 660, startPoint y: 90, endPoint x: 484, endPoint y: 99, distance: 176.2
click at [484, 99] on div "Applications Pending (143) Excluded (133) Applied (81) All (357) View All Resul…" at bounding box center [784, 158] width 662 height 246
drag, startPoint x: 556, startPoint y: 99, endPoint x: 601, endPoint y: 99, distance: 45.0
click at [601, 99] on input "input" at bounding box center [719, 100] width 309 height 33
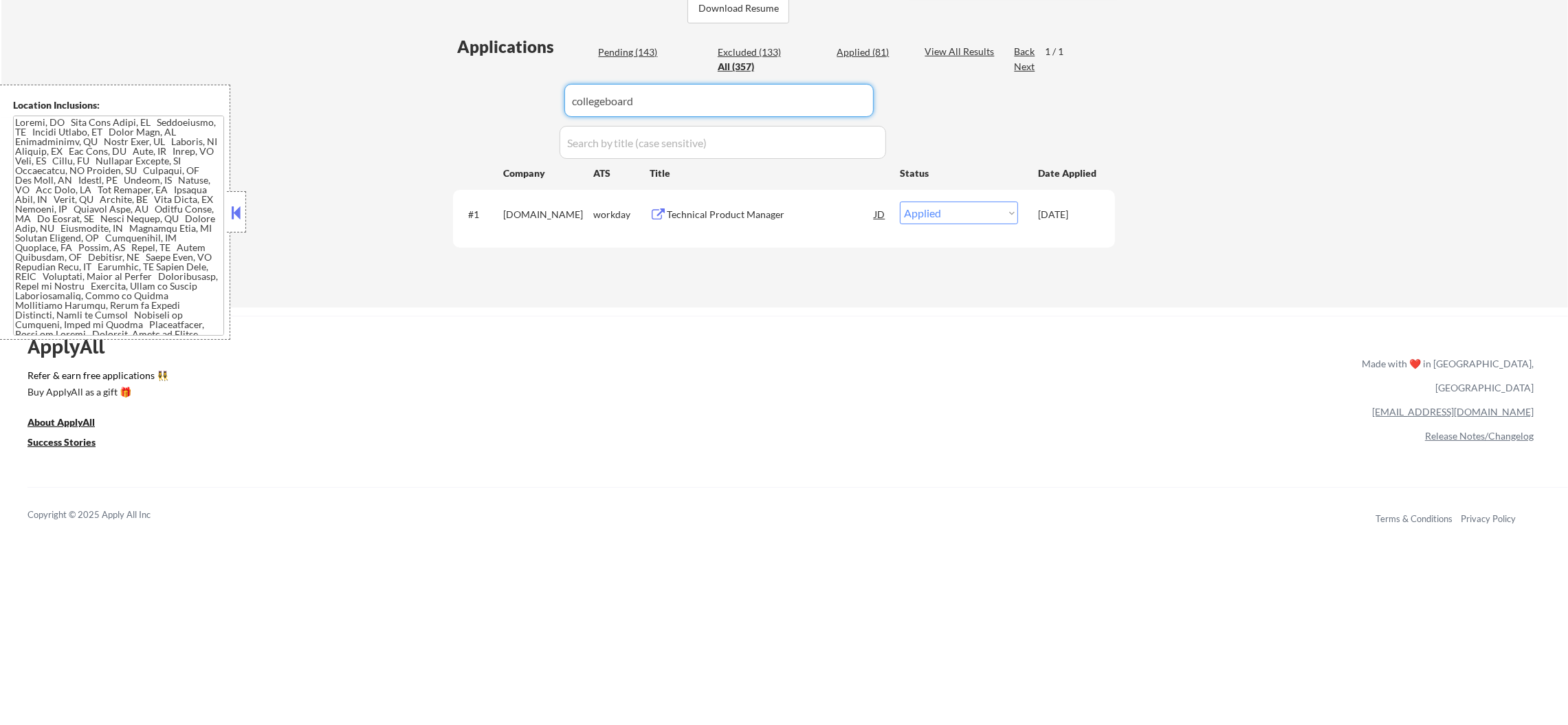
paste input "avant"
type input "avant"
click at [422, 172] on div "← Return to /applysquad Mailslurp Inbox Job Search Builder Sergio Camargo User …" at bounding box center [785, 9] width 1567 height 596
select select ""pending""
select select ""excluded__expired_""
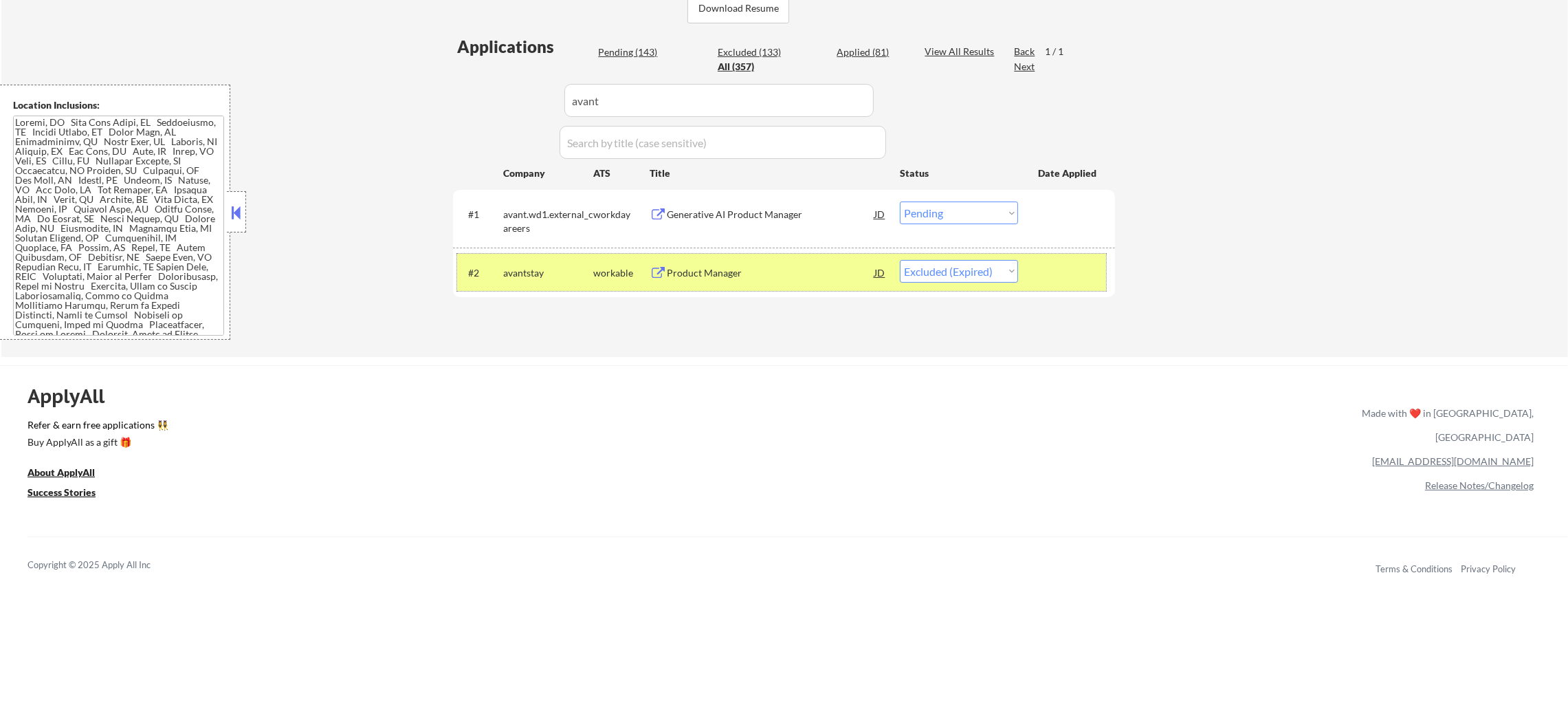
click at [517, 284] on div "avantstay" at bounding box center [548, 272] width 90 height 25
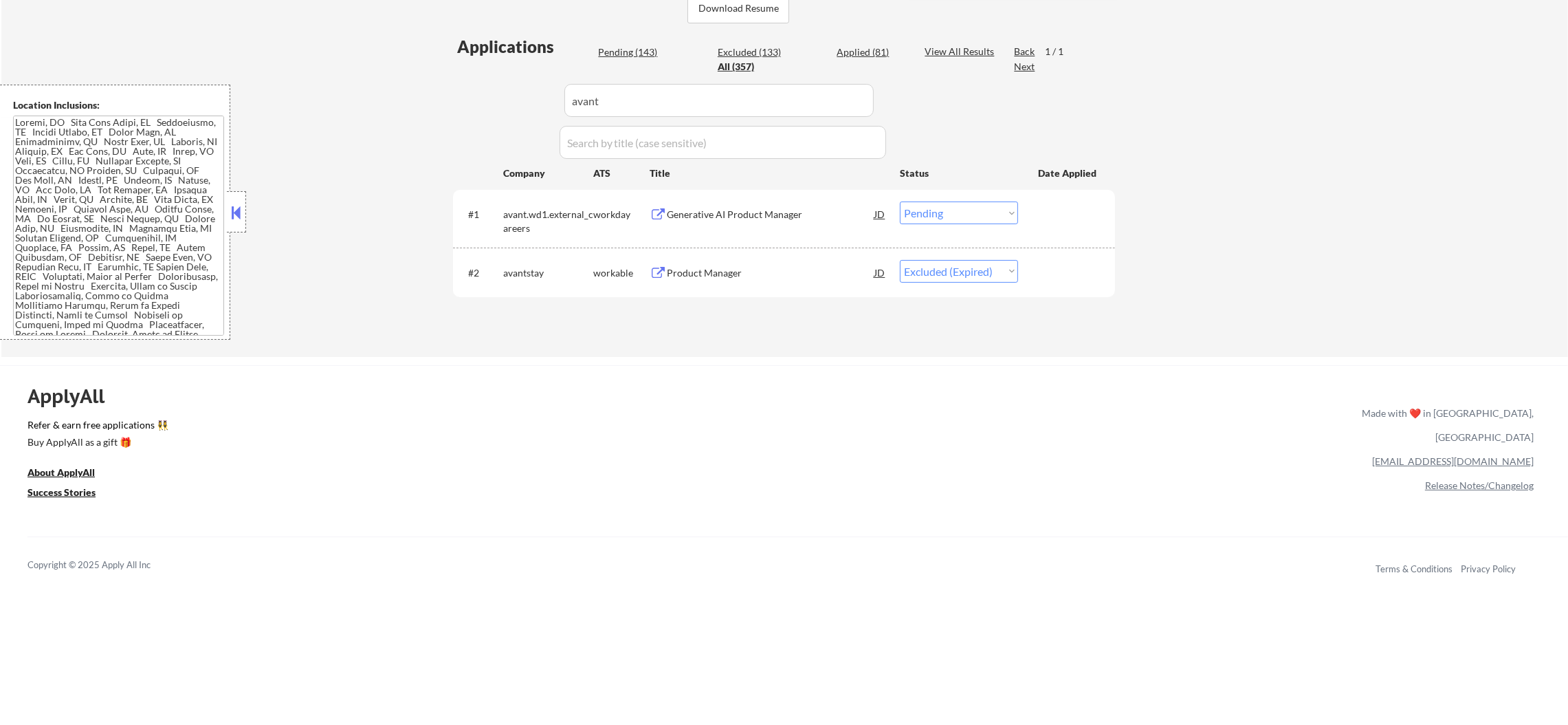
click at [750, 218] on div "Generative AI Product Manager" at bounding box center [771, 215] width 208 height 14
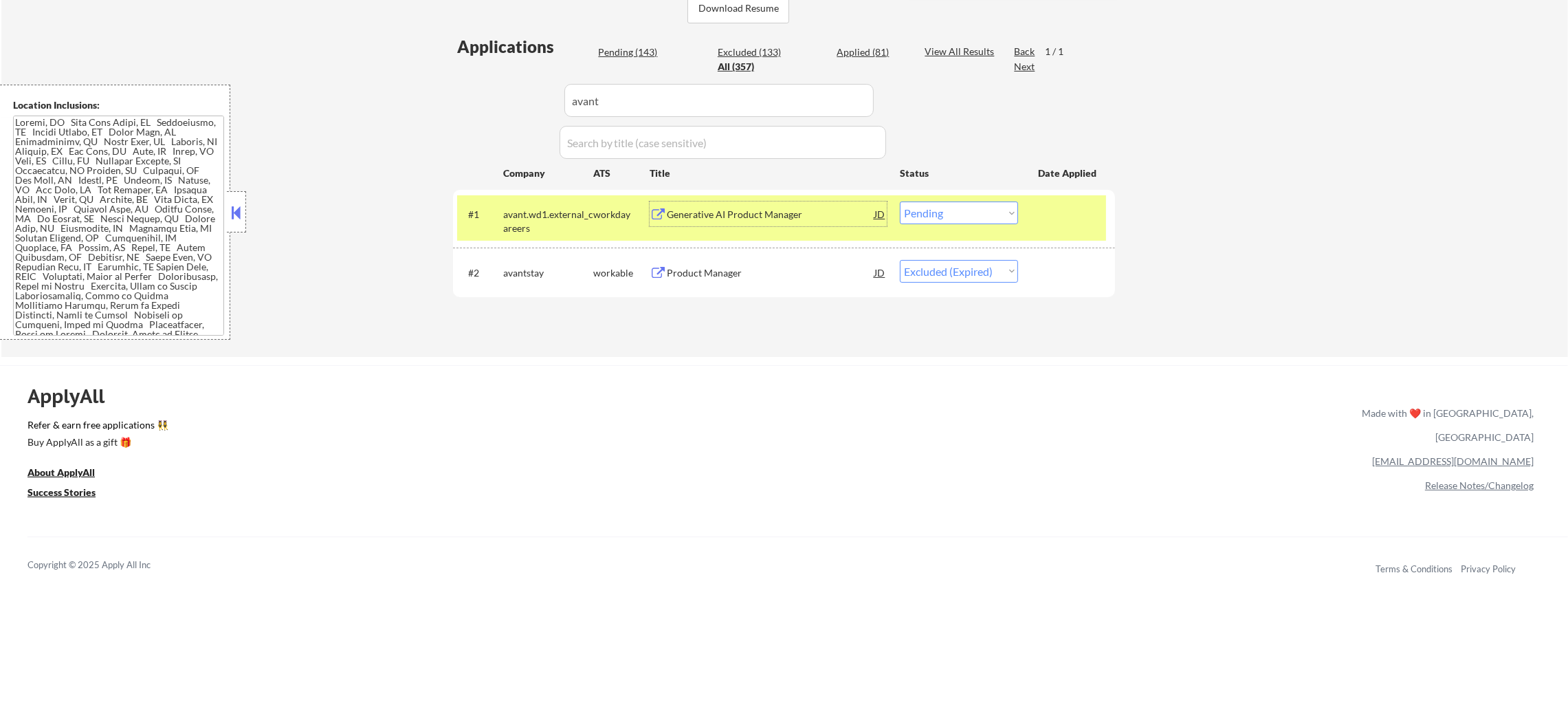
click at [959, 216] on select "Choose an option... Pending Applied Excluded (Questions) Excluded (Expired) Exc…" at bounding box center [958, 212] width 118 height 23
select select ""excluded__expired_""
click at [900, 201] on select "Choose an option... Pending Applied Excluded (Questions) Excluded (Expired) Exc…" at bounding box center [958, 212] width 118 height 23
click at [550, 218] on div "avant.wd1.external_careers" at bounding box center [548, 222] width 90 height 27
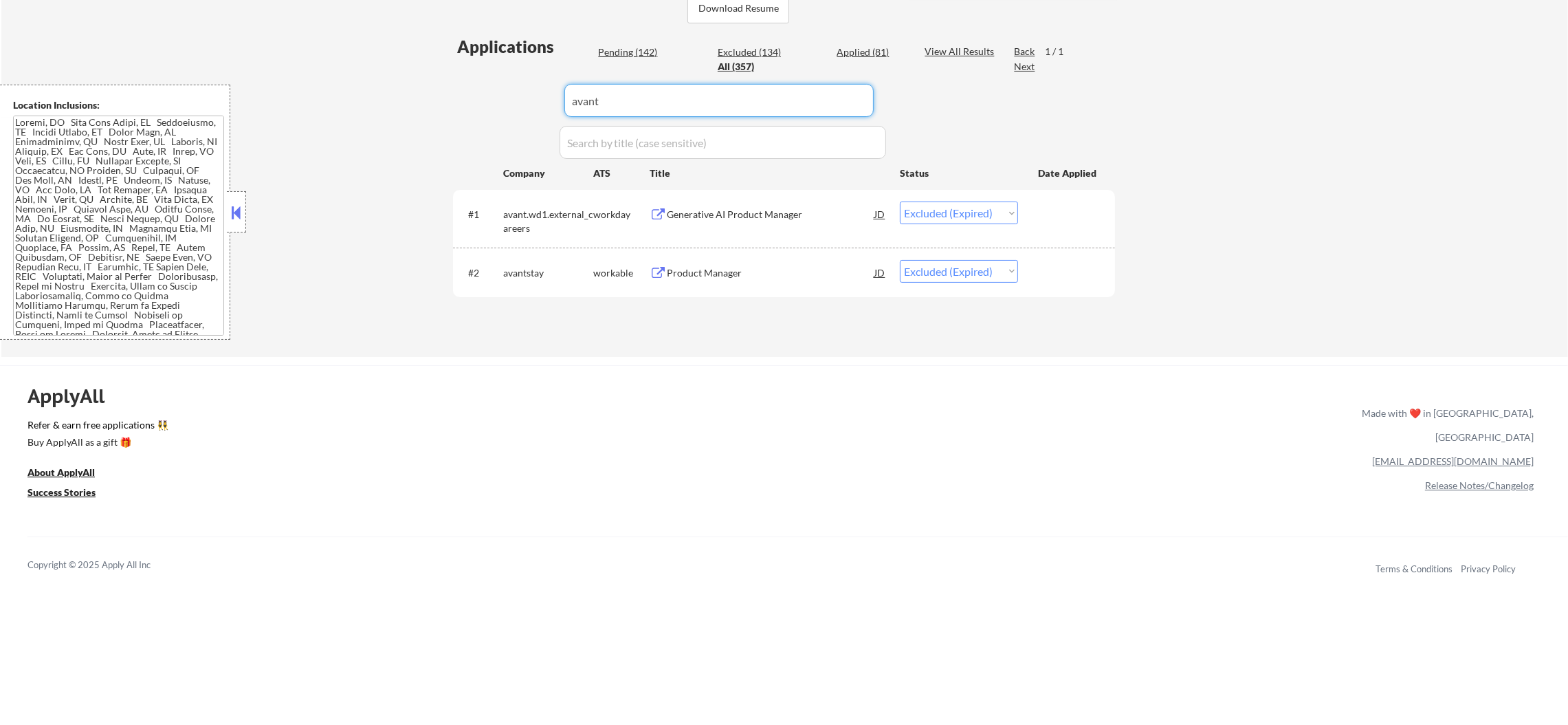
paste input "allstate"
drag, startPoint x: 613, startPoint y: 100, endPoint x: 377, endPoint y: 95, distance: 236.1
click at [380, 96] on div "← Return to /applysquad Mailslurp Inbox Job Search Builder Sergio Camargo User …" at bounding box center [785, 34] width 1567 height 646
type input "allstate"
click at [377, 95] on div "← Return to /applysquad Mailslurp Inbox Job Search Builder Sergio Camargo User …" at bounding box center [785, 34] width 1567 height 646
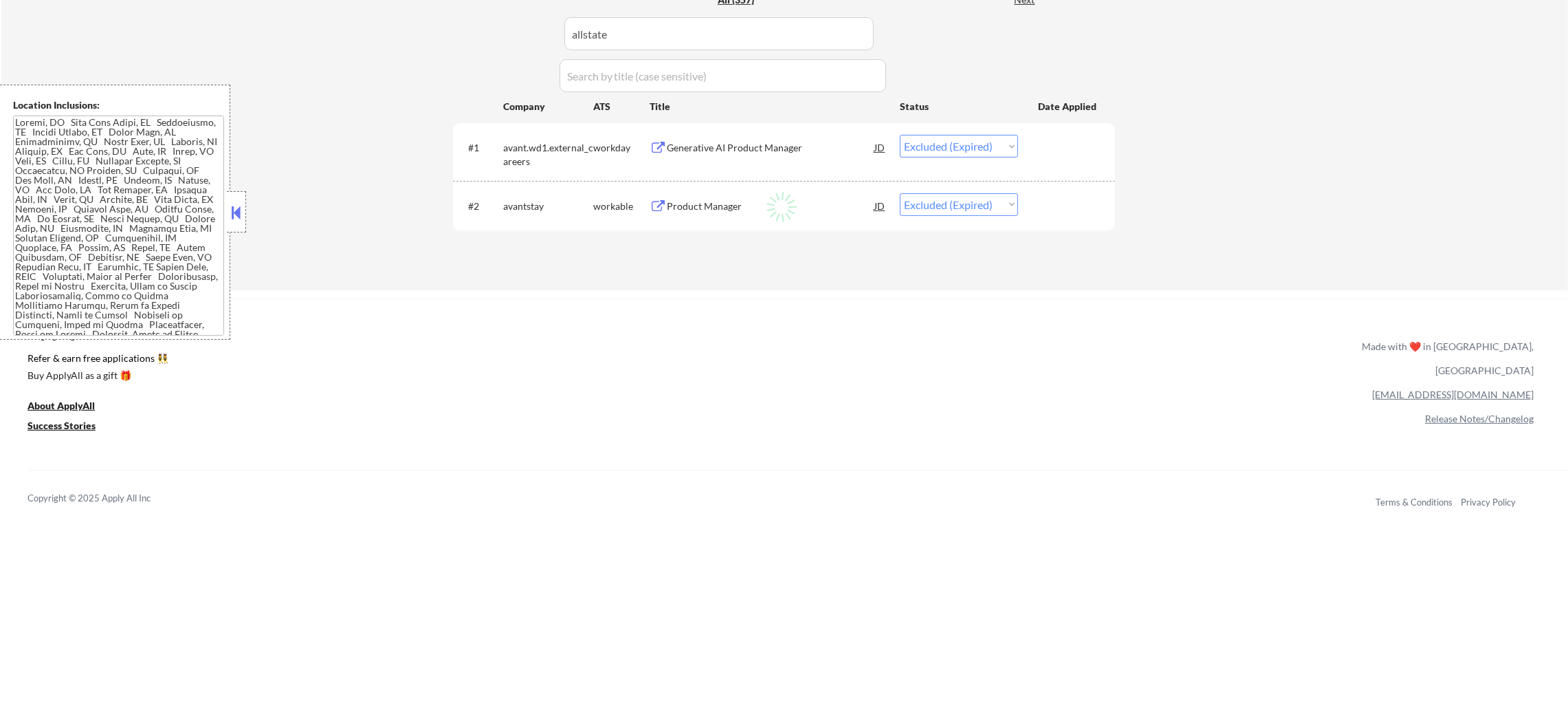
select select ""pending""
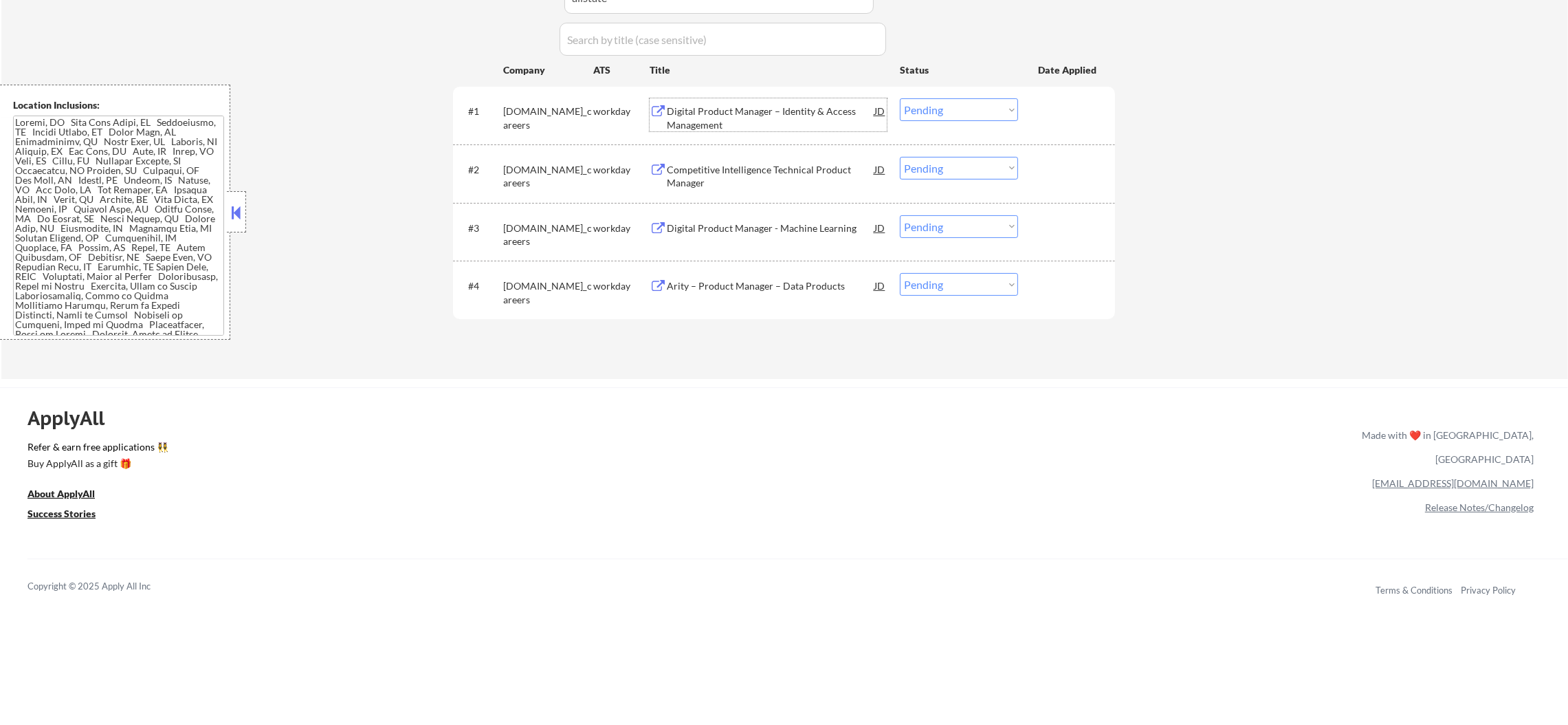
click at [749, 101] on div "Digital Product Manager – Identity & Access Management" at bounding box center [771, 115] width 208 height 33
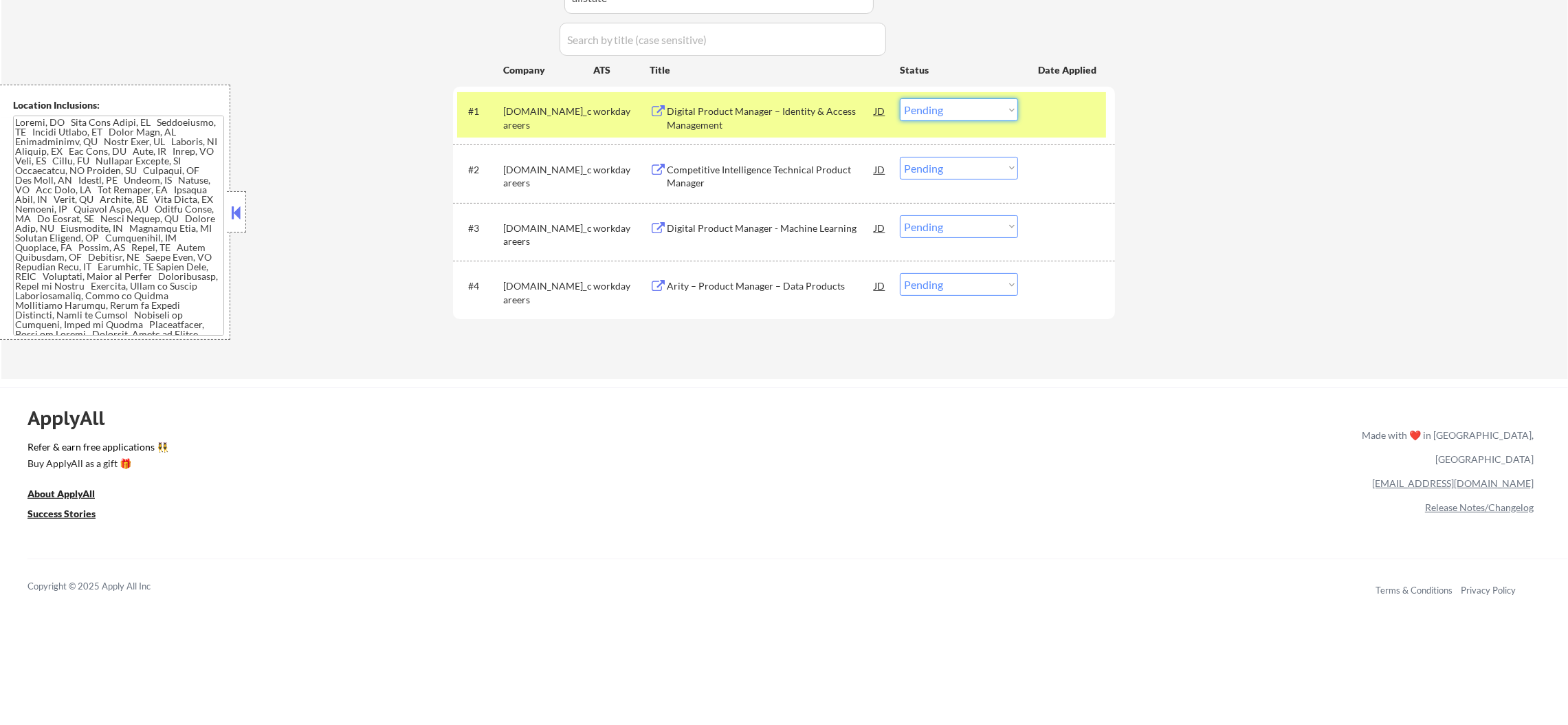
click at [1011, 105] on select "Choose an option... Pending Applied Excluded (Questions) Excluded (Expired) Exc…" at bounding box center [958, 110] width 118 height 23
select select ""excluded__expired_""
click at [900, 98] on select "Choose an option... Pending Applied Excluded (Questions) Excluded (Expired) Exc…" at bounding box center [958, 110] width 118 height 23
click at [548, 110] on div "[DOMAIN_NAME]_careers" at bounding box center [548, 118] width 90 height 27
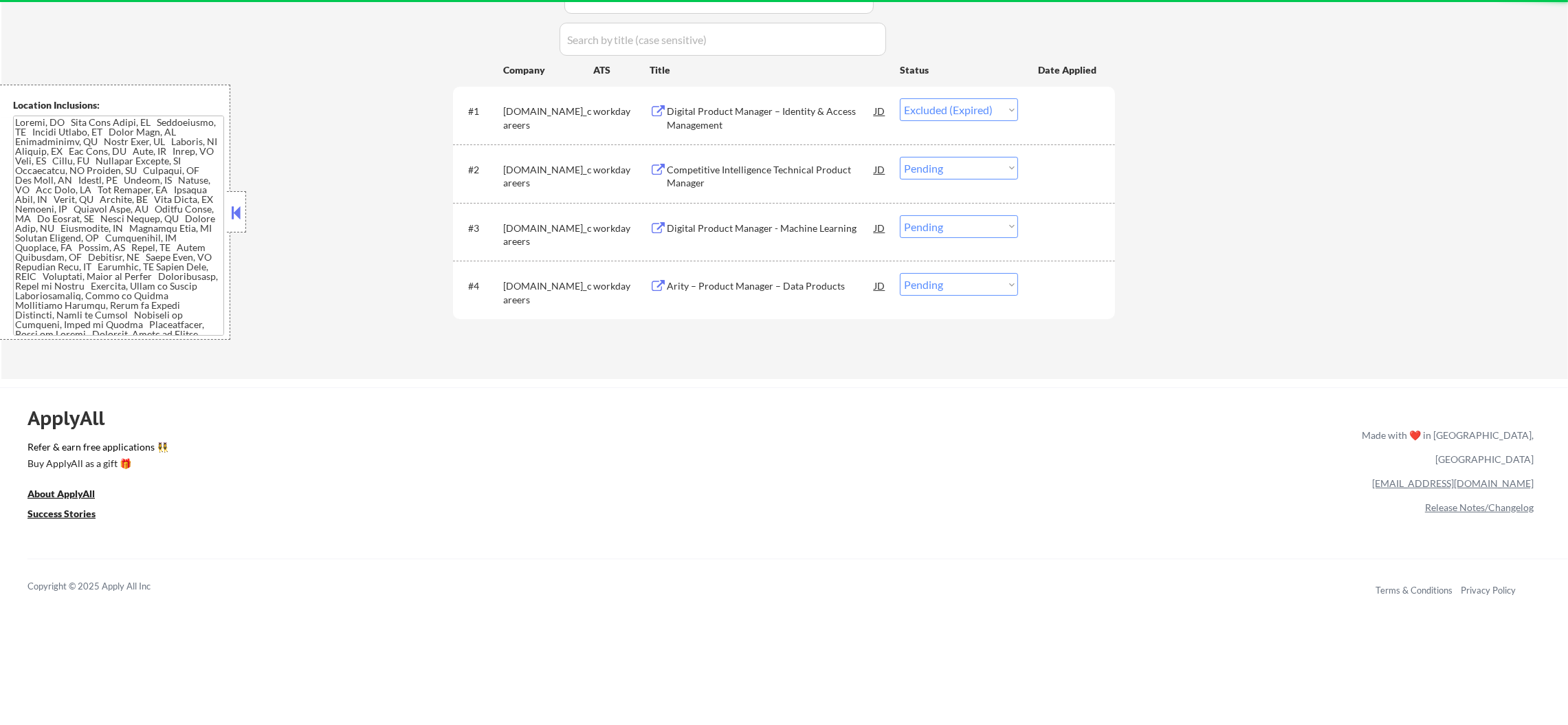
click at [745, 160] on div "Competitive Intelligence Technical Product Manager" at bounding box center [771, 173] width 208 height 33
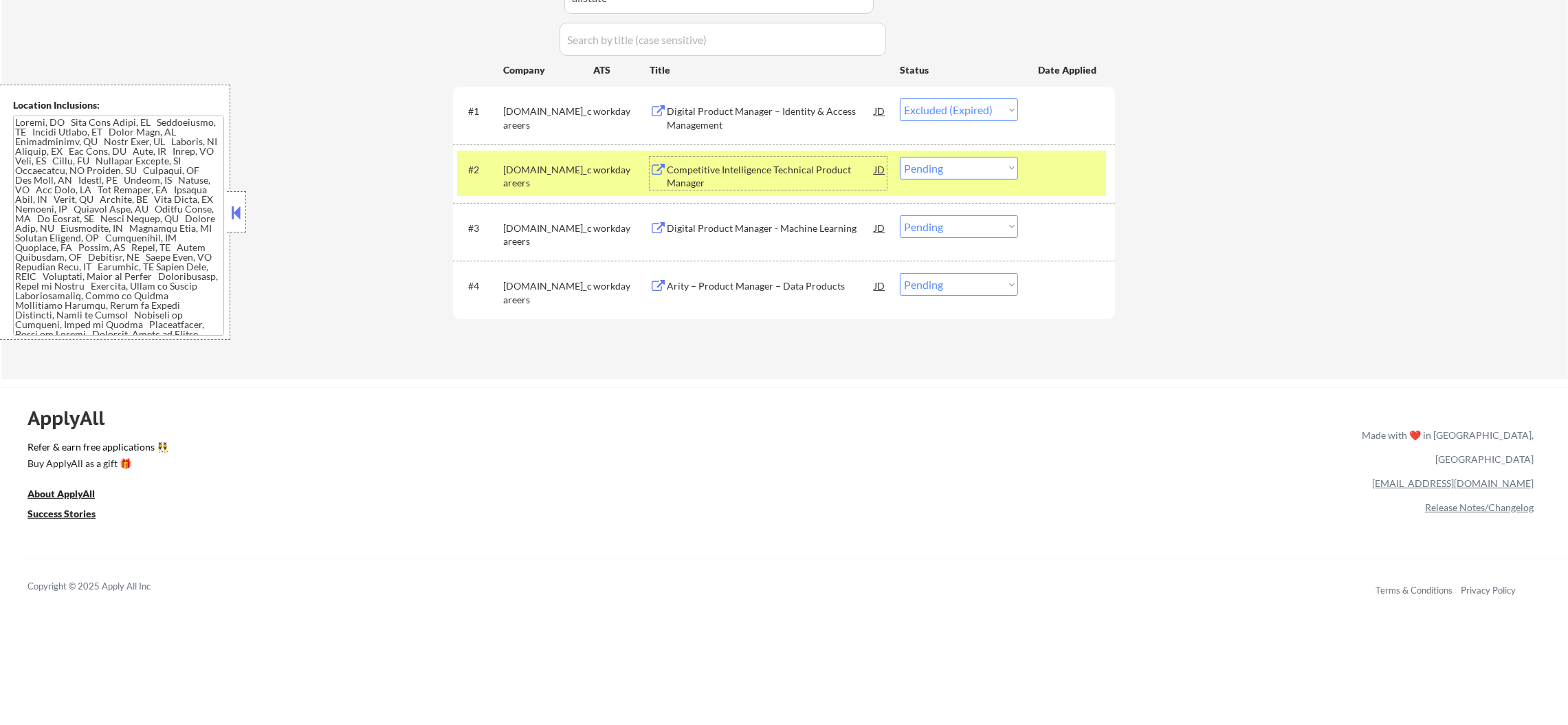
drag, startPoint x: 962, startPoint y: 165, endPoint x: 958, endPoint y: 176, distance: 11.7
click at [962, 165] on select "Choose an option... Pending Applied Excluded (Questions) Excluded (Expired) Exc…" at bounding box center [958, 168] width 118 height 23
select select ""excluded__expired_""
click at [900, 157] on select "Choose an option... Pending Applied Excluded (Questions) Excluded (Expired) Exc…" at bounding box center [958, 168] width 118 height 23
click at [540, 172] on div "[DOMAIN_NAME]_careers" at bounding box center [548, 177] width 90 height 27
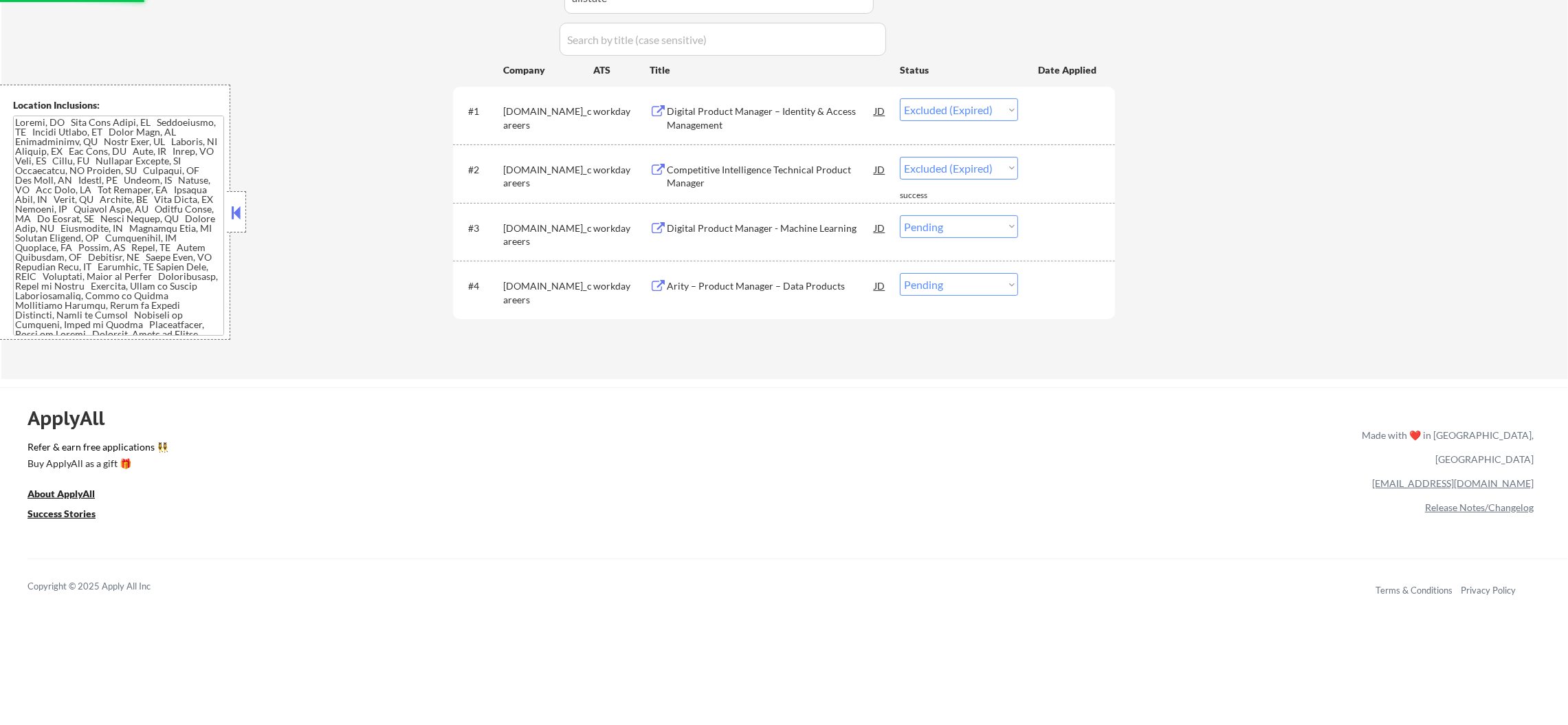
click at [758, 228] on div "Digital Product Manager - Machine Learning" at bounding box center [771, 228] width 208 height 14
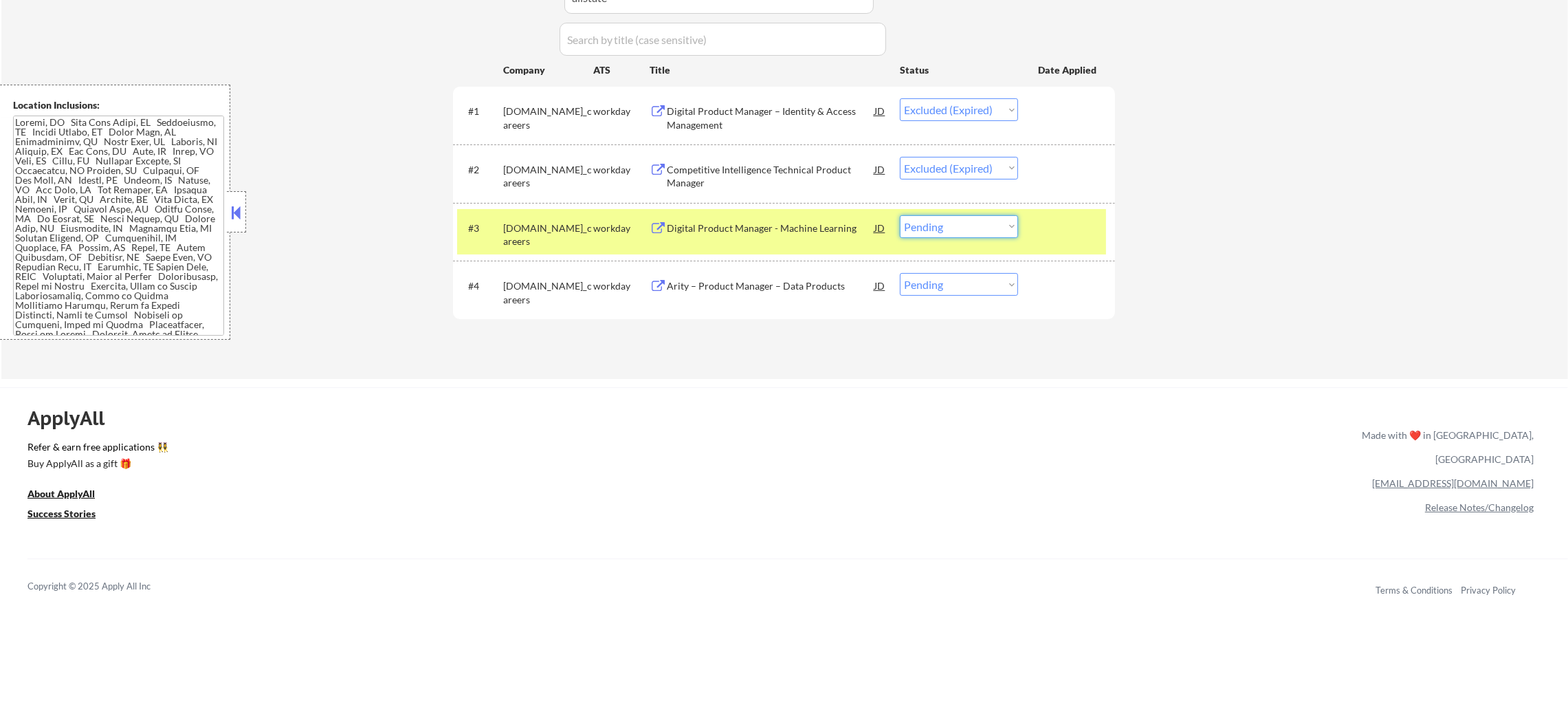
drag, startPoint x: 939, startPoint y: 221, endPoint x: 938, endPoint y: 235, distance: 14.0
click at [939, 222] on select "Choose an option... Pending Applied Excluded (Questions) Excluded (Expired) Exc…" at bounding box center [958, 227] width 118 height 23
select select ""excluded__expired_""
click at [900, 216] on select "Choose an option... Pending Applied Excluded (Questions) Excluded (Expired) Exc…" at bounding box center [958, 227] width 118 height 23
click at [548, 240] on div "[DOMAIN_NAME]_careers" at bounding box center [548, 235] width 90 height 27
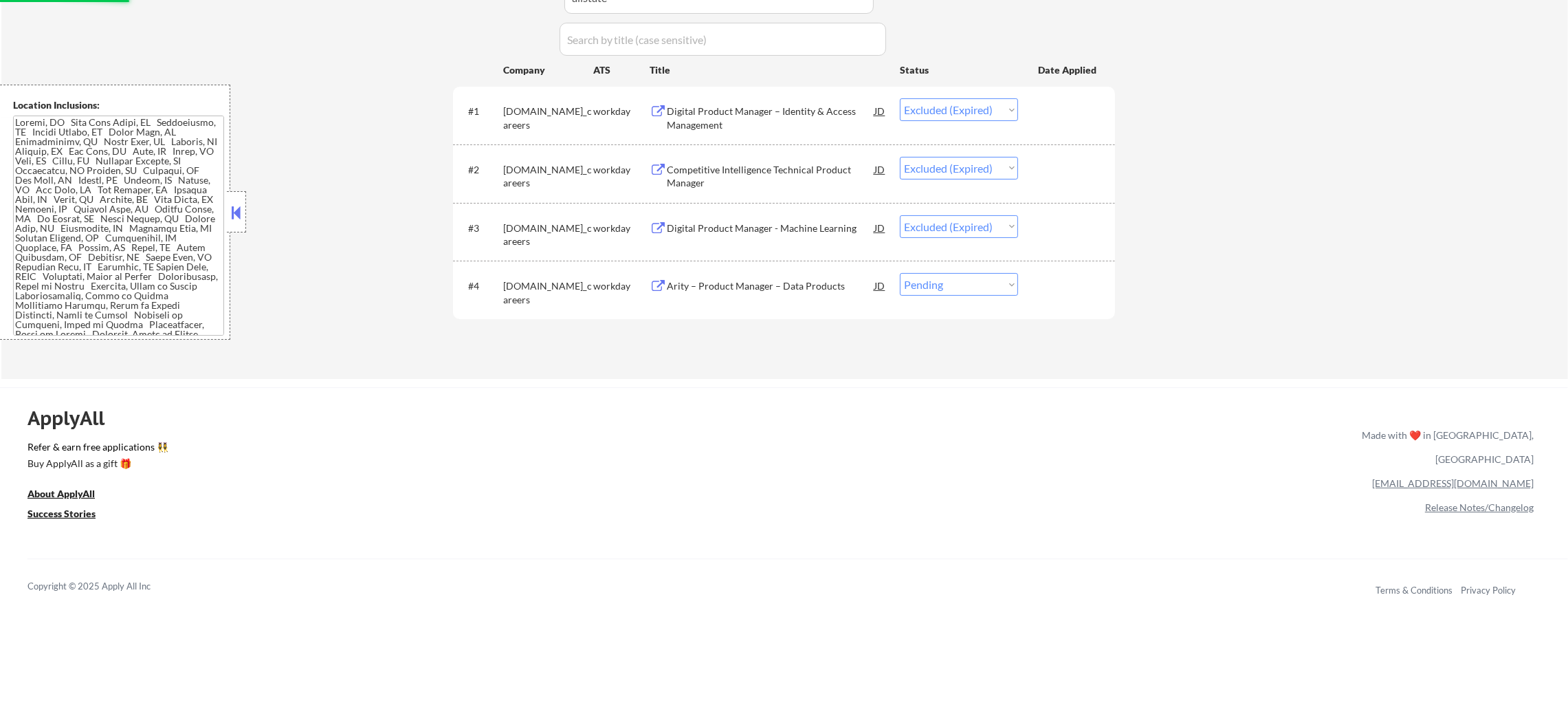
click at [769, 290] on div "Arity – Product Manager – Data Products" at bounding box center [771, 286] width 208 height 14
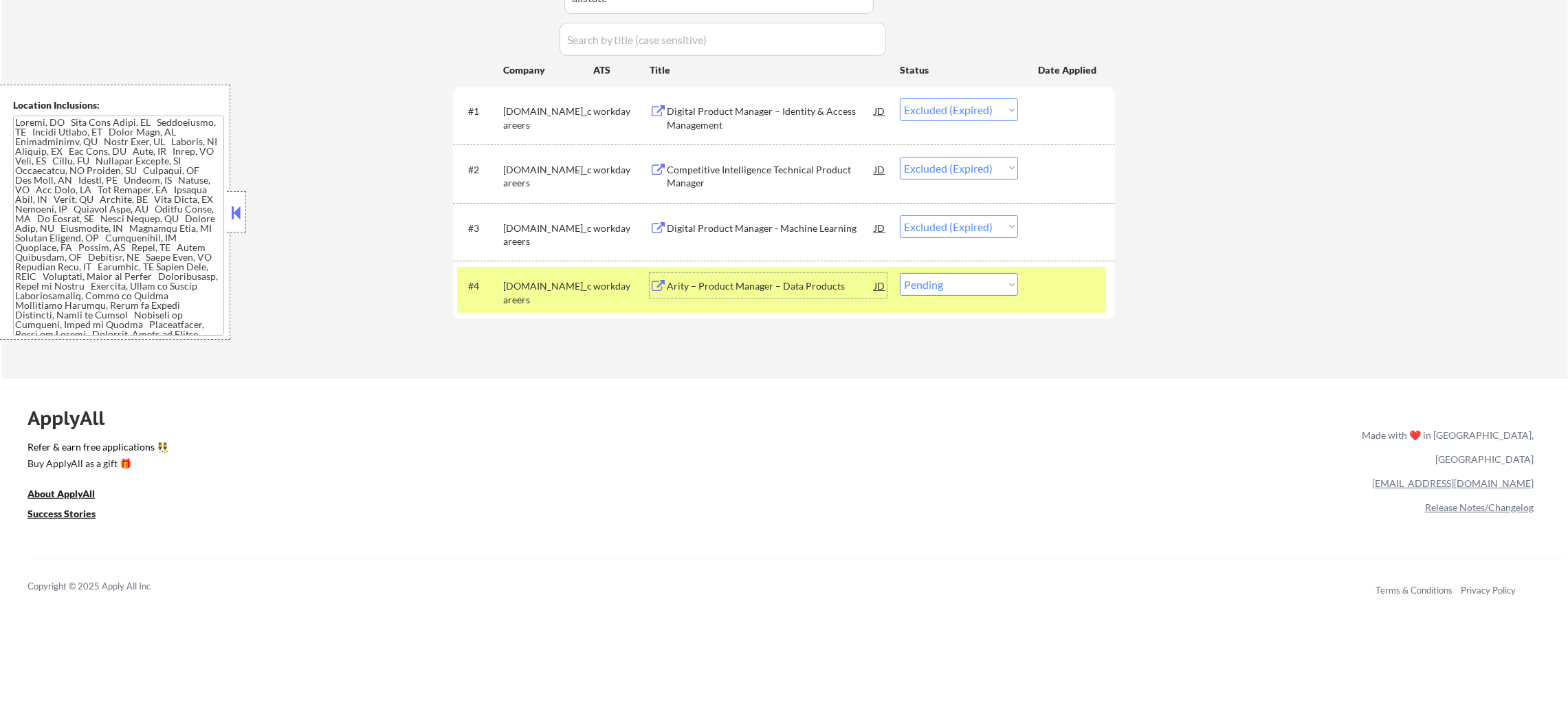
click at [958, 274] on select "Choose an option... Pending Applied Excluded (Questions) Excluded (Expired) Exc…" at bounding box center [958, 284] width 118 height 23
select select ""excluded__expired_""
click at [900, 273] on select "Choose an option... Pending Applied Excluded (Questions) Excluded (Expired) Exc…" at bounding box center [958, 284] width 118 height 23
click at [492, 268] on div "#4 allstate.wd5.allstate_careers workday Arity – Product Manager – Data Product…" at bounding box center [782, 289] width 649 height 45
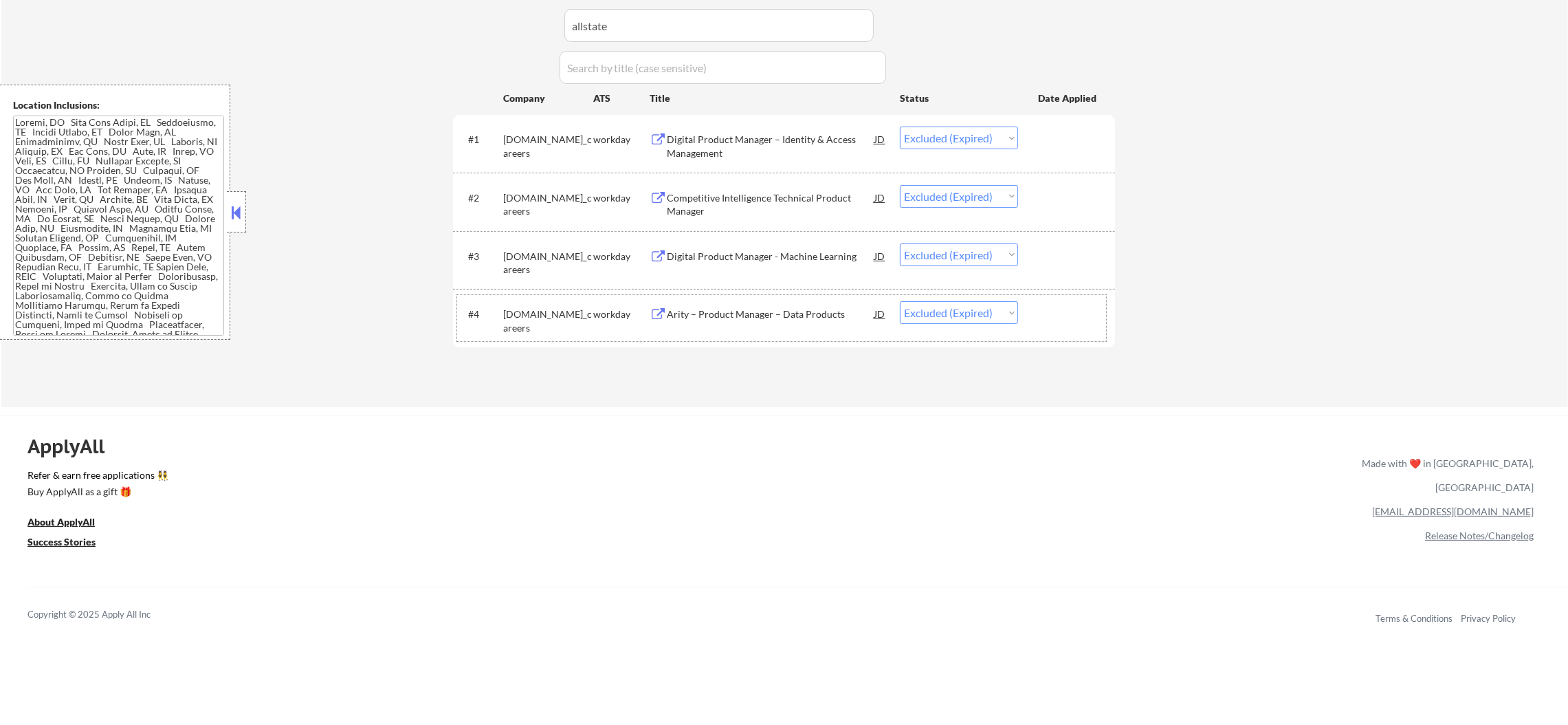
scroll to position [378, 0]
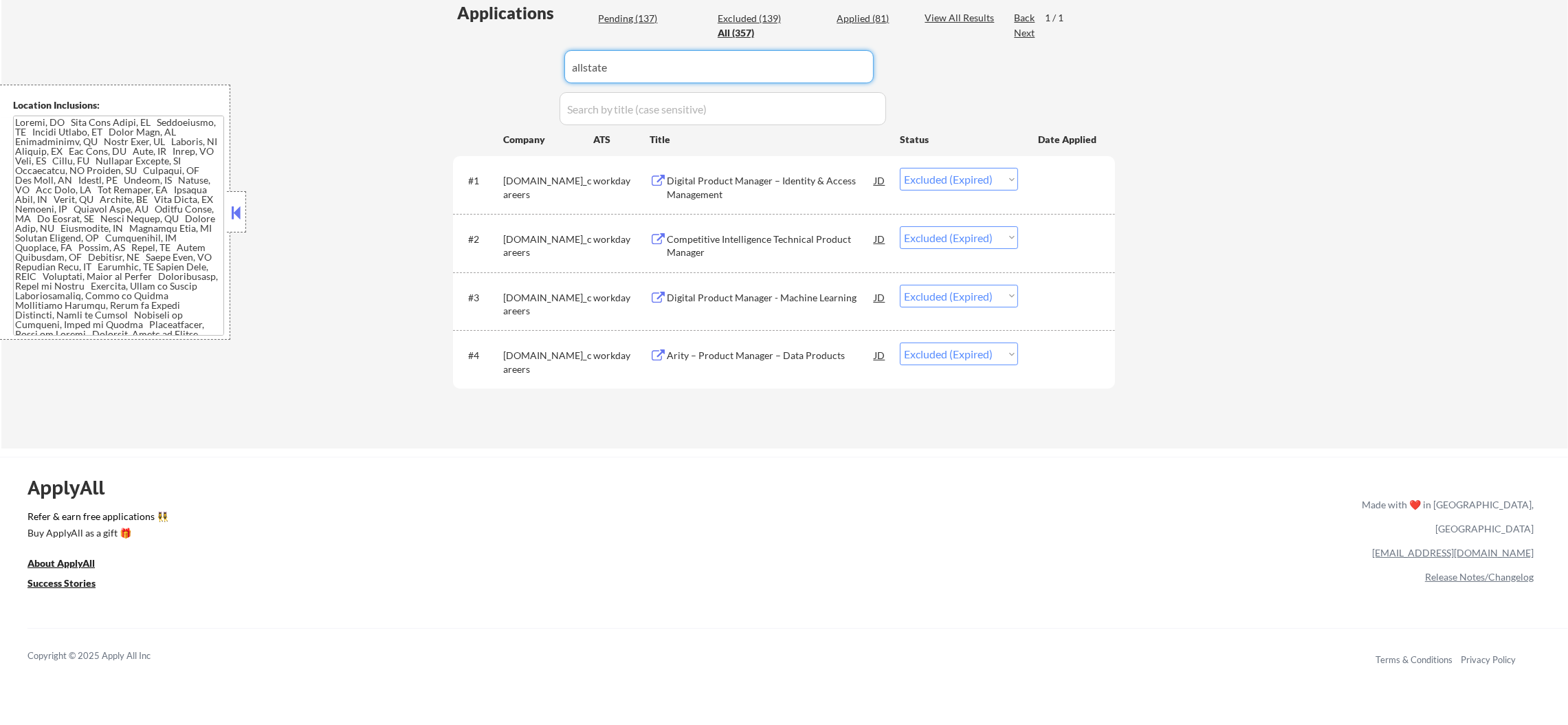
drag, startPoint x: 642, startPoint y: 57, endPoint x: 353, endPoint y: 2, distance: 294.2
click at [364, 49] on div "← Return to /applysquad Mailslurp Inbox Job Search Builder Sergio Camargo User …" at bounding box center [785, 63] width 1567 height 771
paste input "aristocrat"
type input "aristocrat"
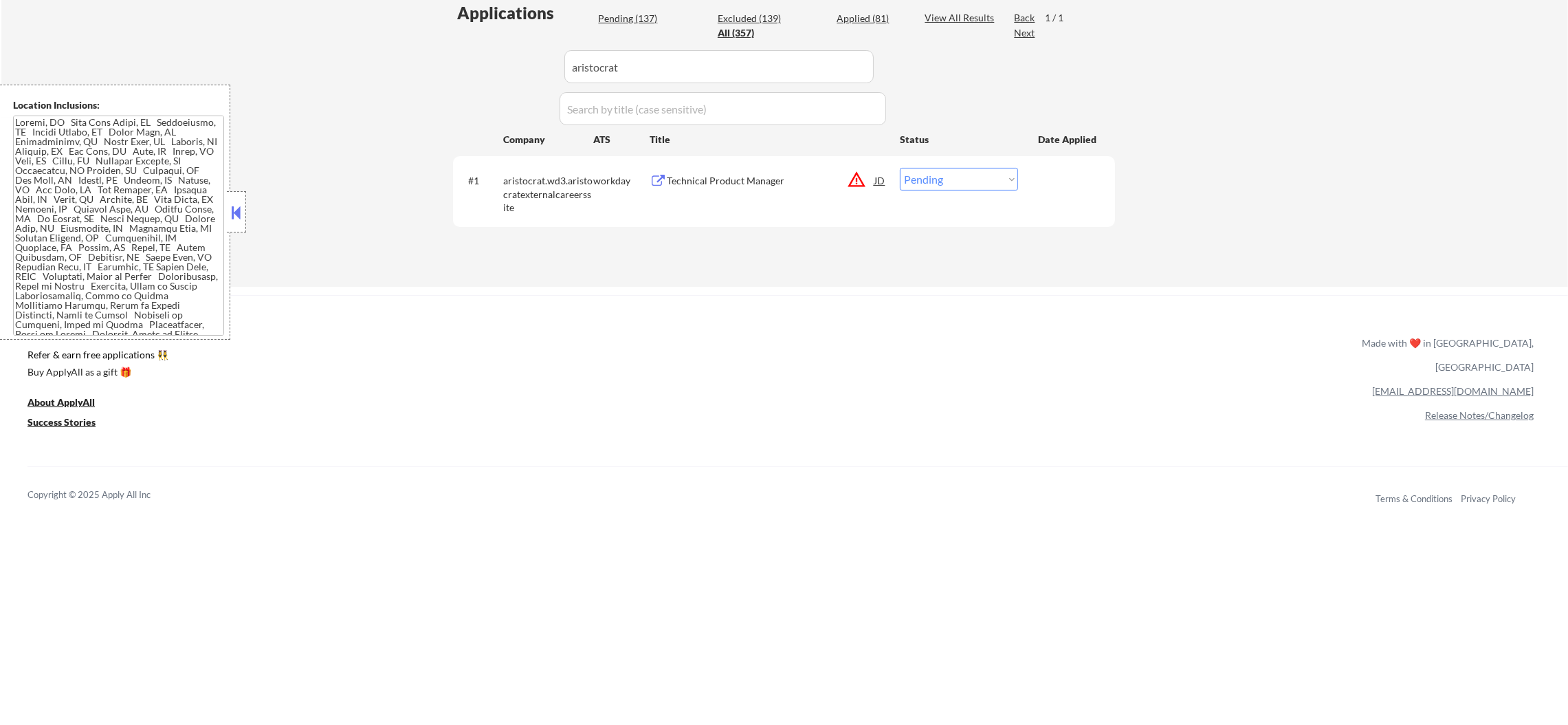
click at [740, 174] on div "Technical Product Manager" at bounding box center [771, 181] width 208 height 14
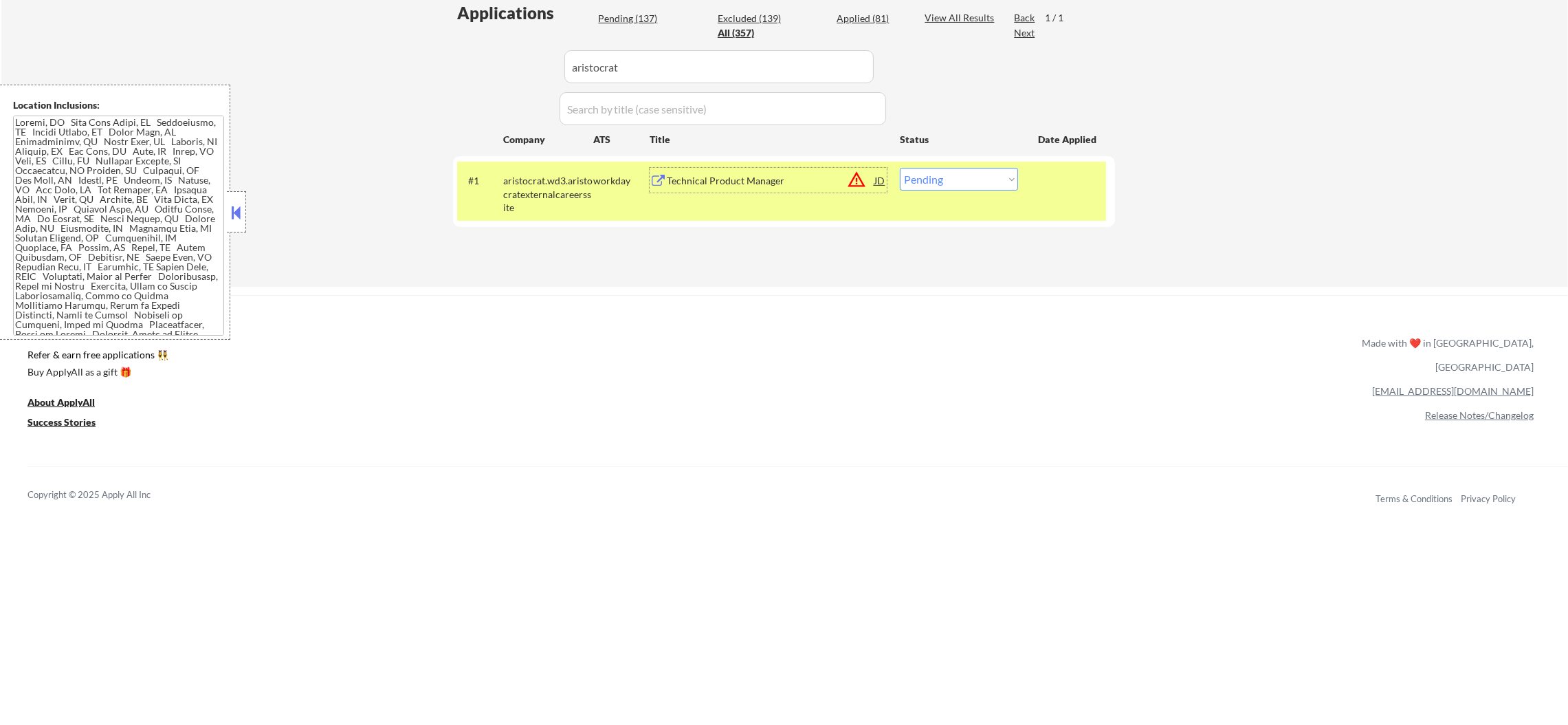
click at [935, 179] on select "Choose an option... Pending Applied Excluded (Questions) Excluded (Expired) Exc…" at bounding box center [958, 179] width 118 height 23
select select ""applied""
click at [900, 168] on select "Choose an option... Pending Applied Excluded (Questions) Excluded (Expired) Exc…" at bounding box center [958, 179] width 118 height 23
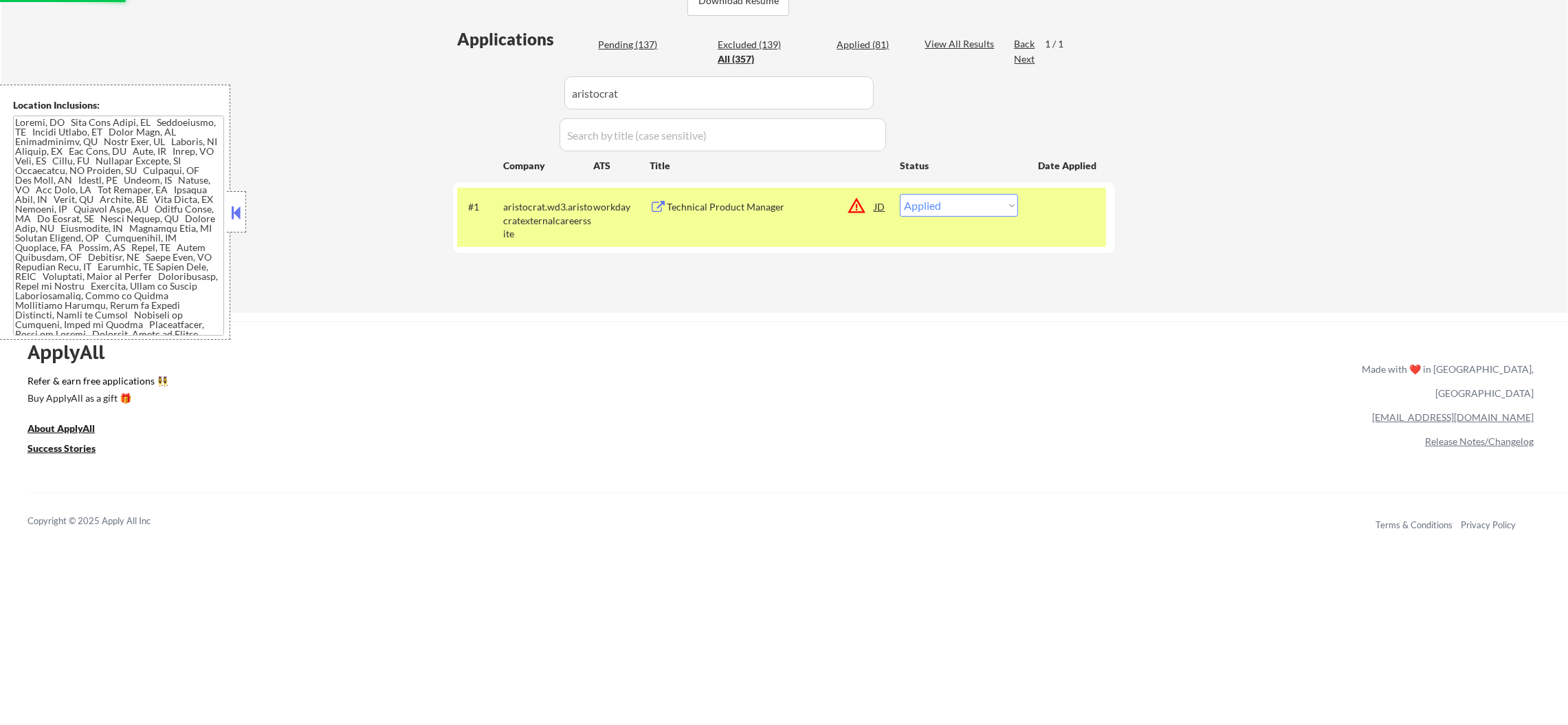
scroll to position [344, 0]
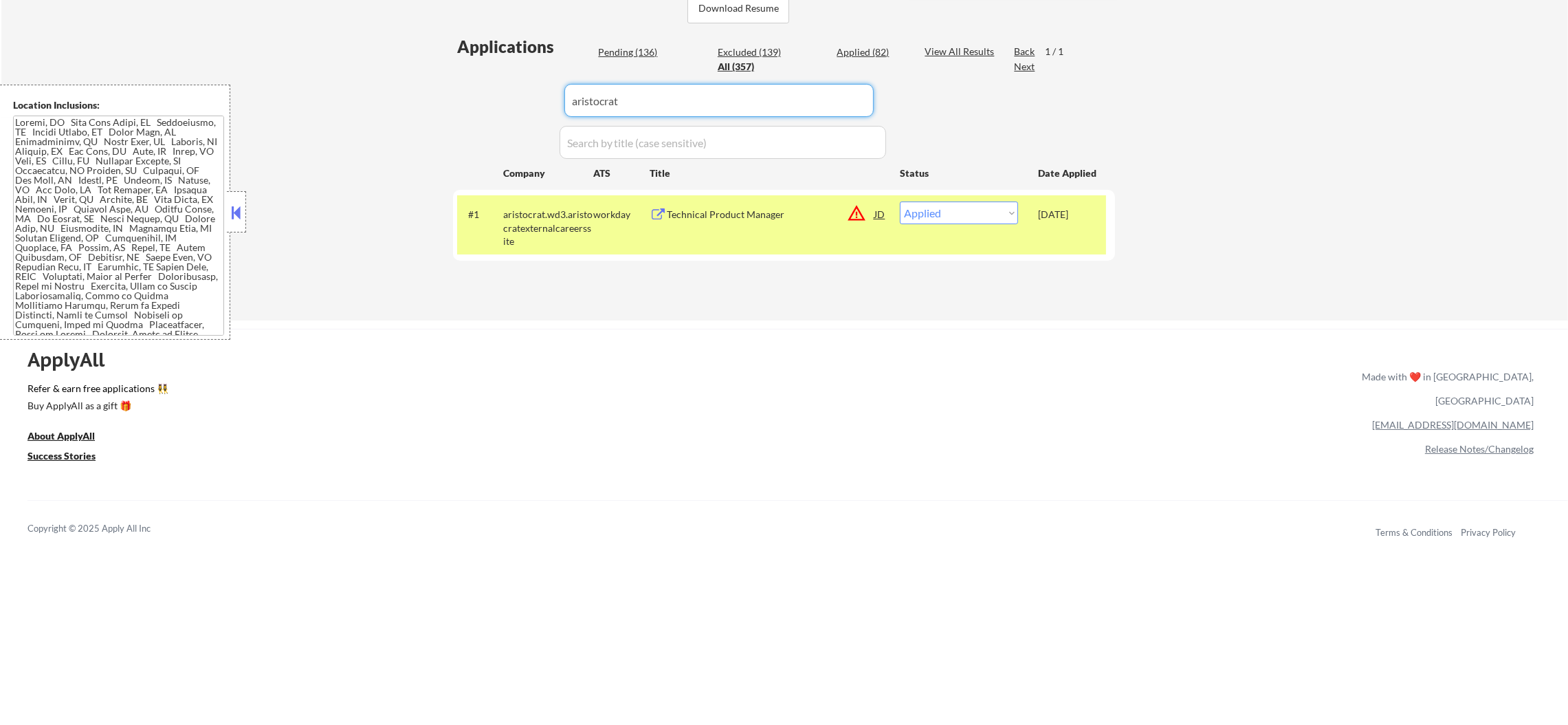
paste input "hagerty"
drag, startPoint x: 684, startPoint y: 85, endPoint x: 317, endPoint y: 77, distance: 367.1
click at [327, 78] on div "← Return to /applysquad Mailslurp Inbox Job Search Builder Sergio Camargo User …" at bounding box center [785, 16] width 1567 height 610
type input "hagerty"
click at [317, 77] on div "← Return to /applysquad Mailslurp Inbox Job Search Builder Sergio Camargo User …" at bounding box center [785, 16] width 1567 height 610
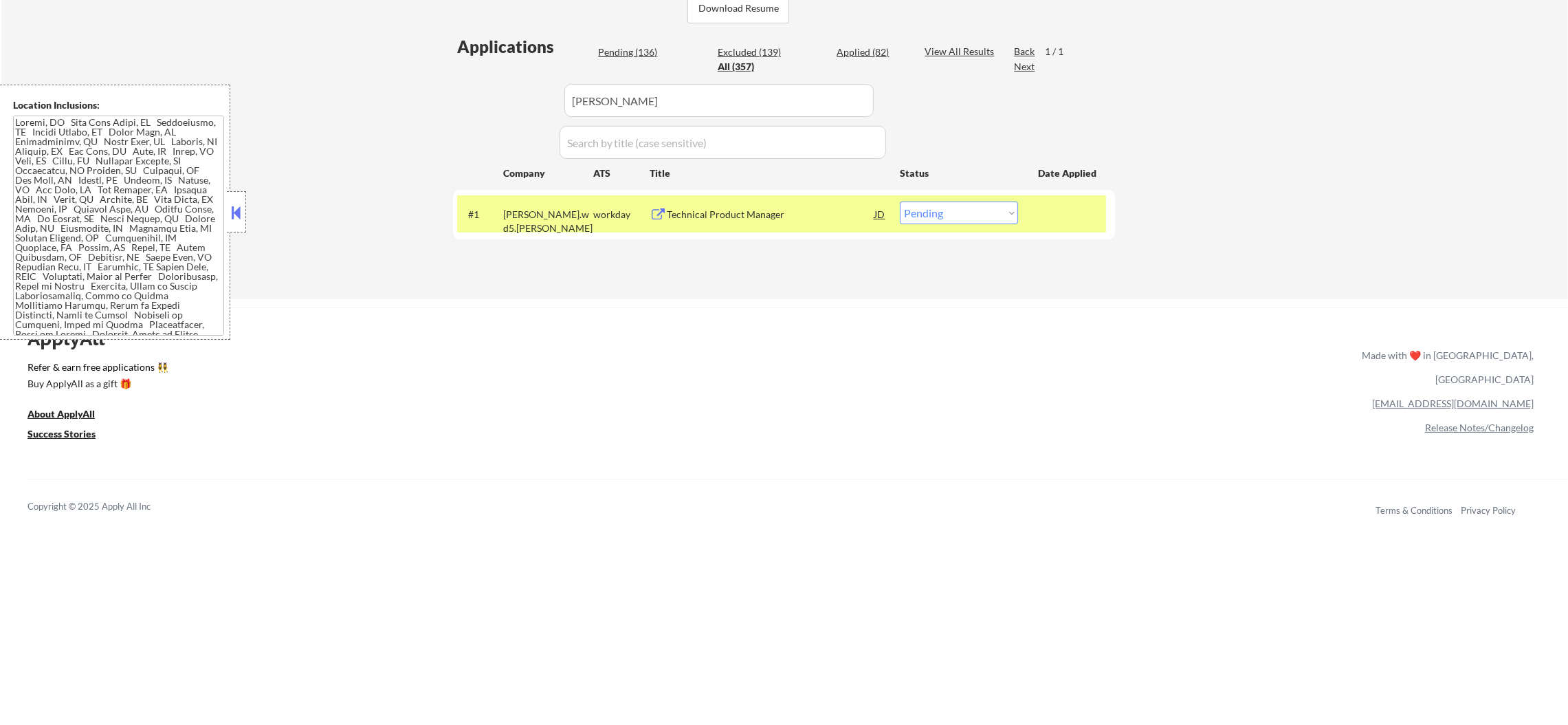
click at [711, 211] on div "Technical Product Manager" at bounding box center [771, 215] width 208 height 14
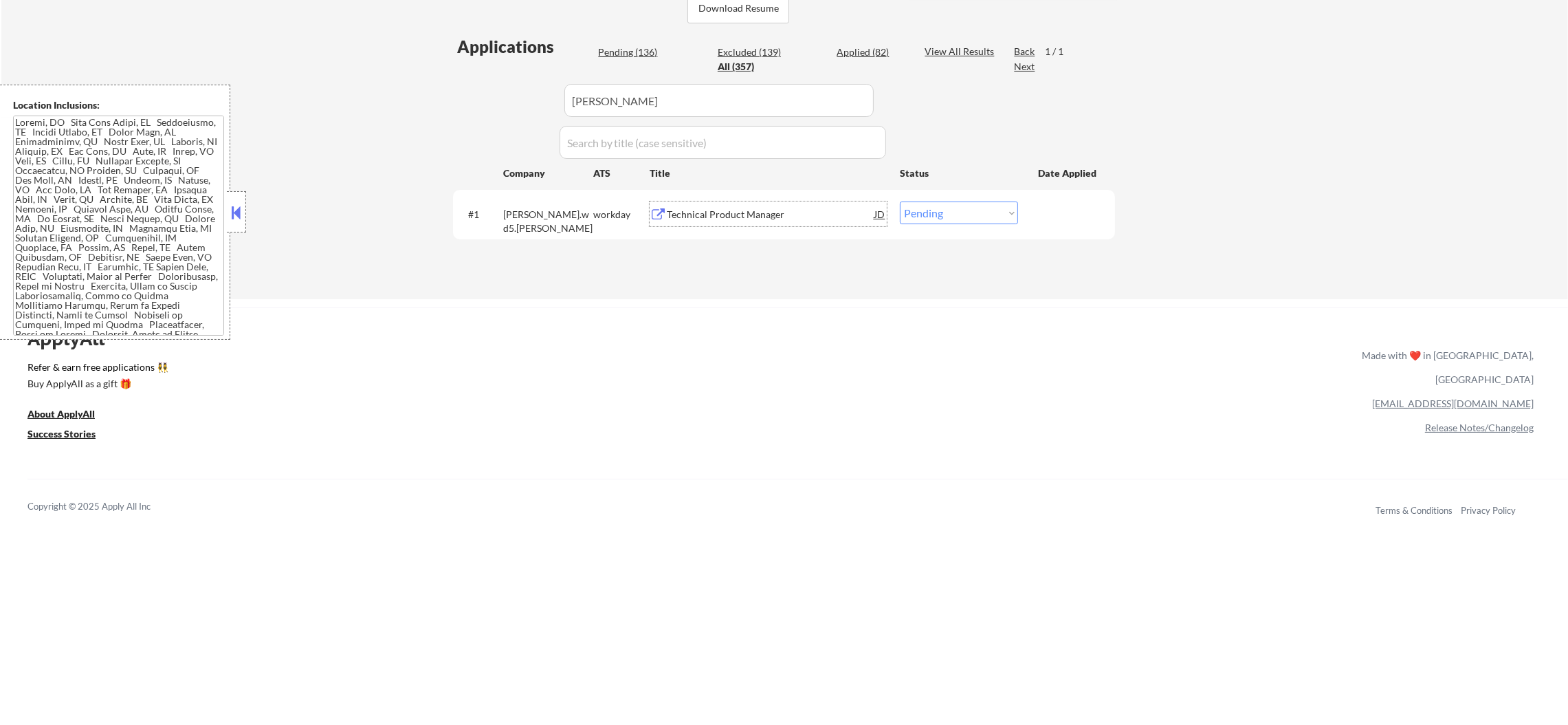
click at [940, 225] on div "#1 hagerty.wd5.hagerty workday Technical Product Manager JD warning_amber Choos…" at bounding box center [782, 214] width 649 height 37
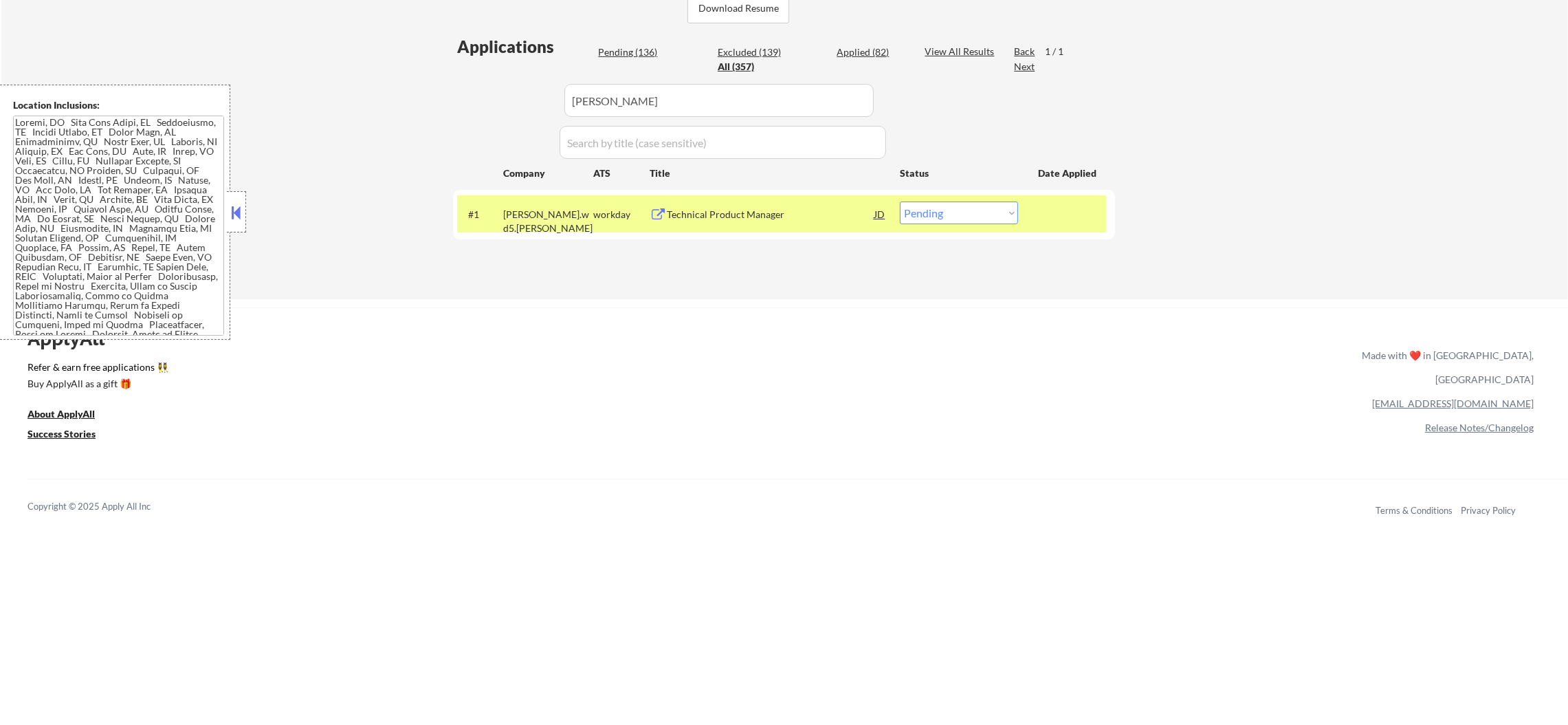
drag, startPoint x: 944, startPoint y: 214, endPoint x: 946, endPoint y: 222, distance: 8.2
click at [946, 213] on select "Choose an option... Pending Applied Excluded (Questions) Excluded (Expired) Exc…" at bounding box center [958, 212] width 118 height 23
select select ""excluded""
click at [900, 201] on select "Choose an option... Pending Applied Excluded (Questions) Excluded (Expired) Exc…" at bounding box center [958, 212] width 118 height 23
click at [563, 208] on div "[PERSON_NAME].wd5.[PERSON_NAME]" at bounding box center [548, 222] width 90 height 27
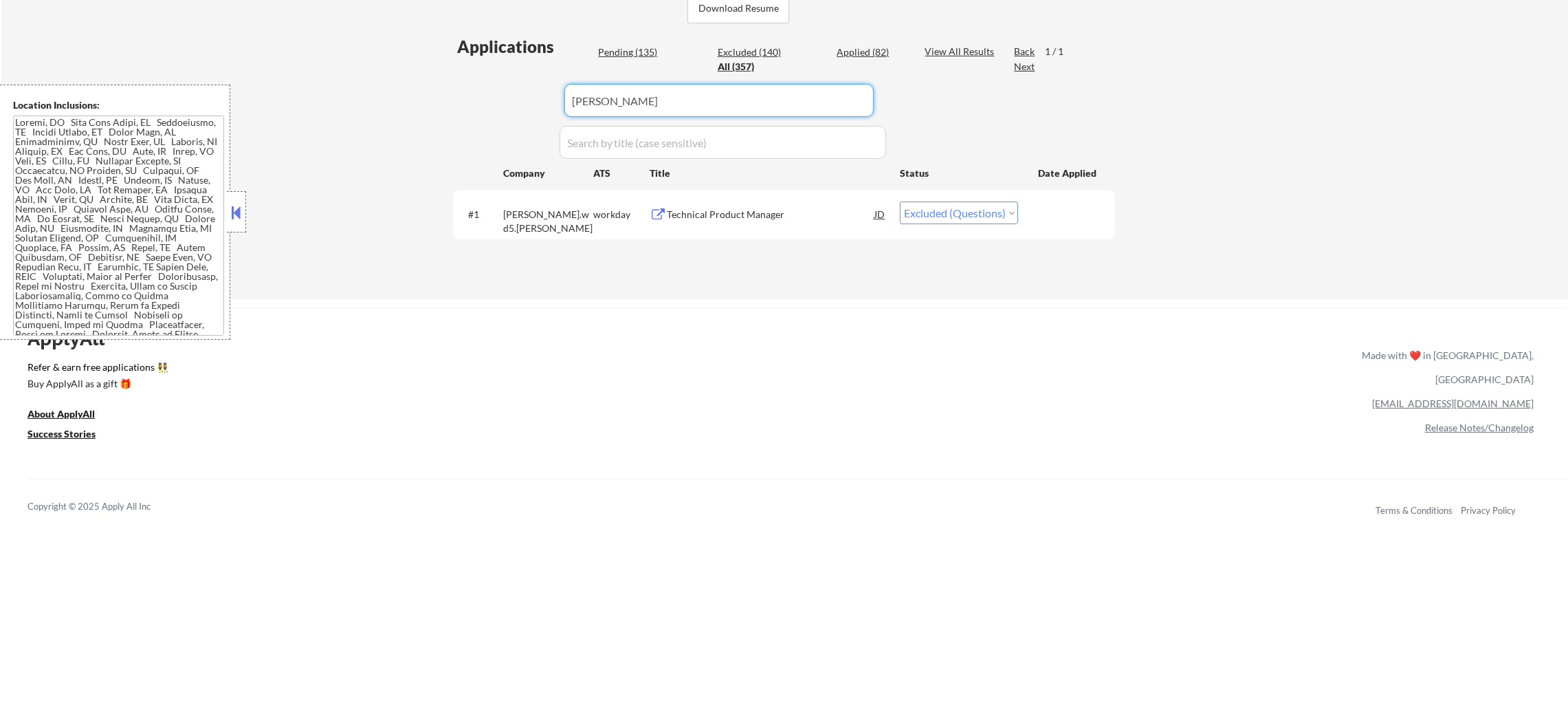
drag, startPoint x: 638, startPoint y: 105, endPoint x: 418, endPoint y: 98, distance: 220.1
click at [420, 98] on div "← Return to /applysquad Mailslurp Inbox Job Search Builder Sergio Camargo User …" at bounding box center [785, 5] width 1567 height 588
paste input "ntrs.wd1.northerntrust"
type input "ntrs.wd1.northerntrust"
click at [418, 98] on div "← Return to /applysquad Mailslurp Inbox Job Search Builder Sergio Camargo User …" at bounding box center [785, 5] width 1567 height 588
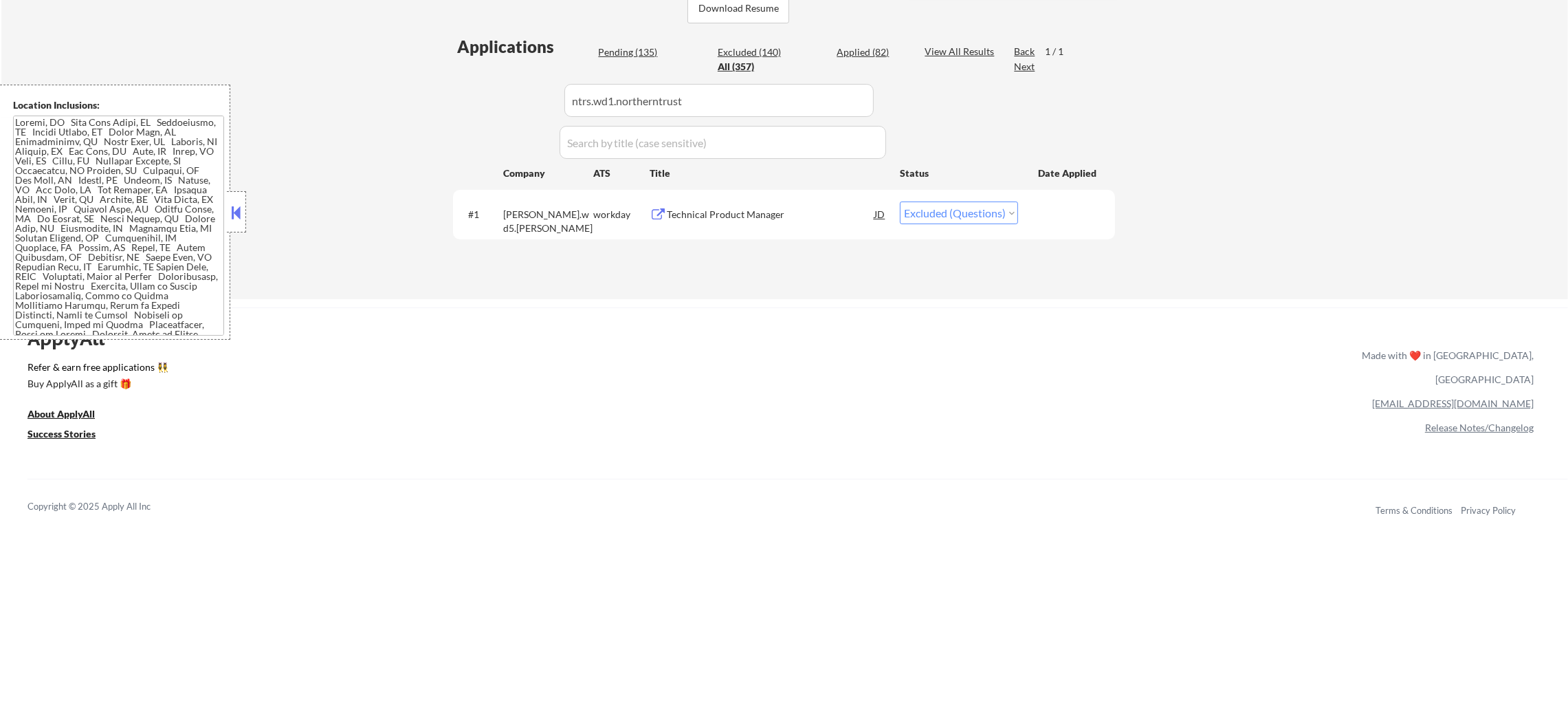
select select ""pending""
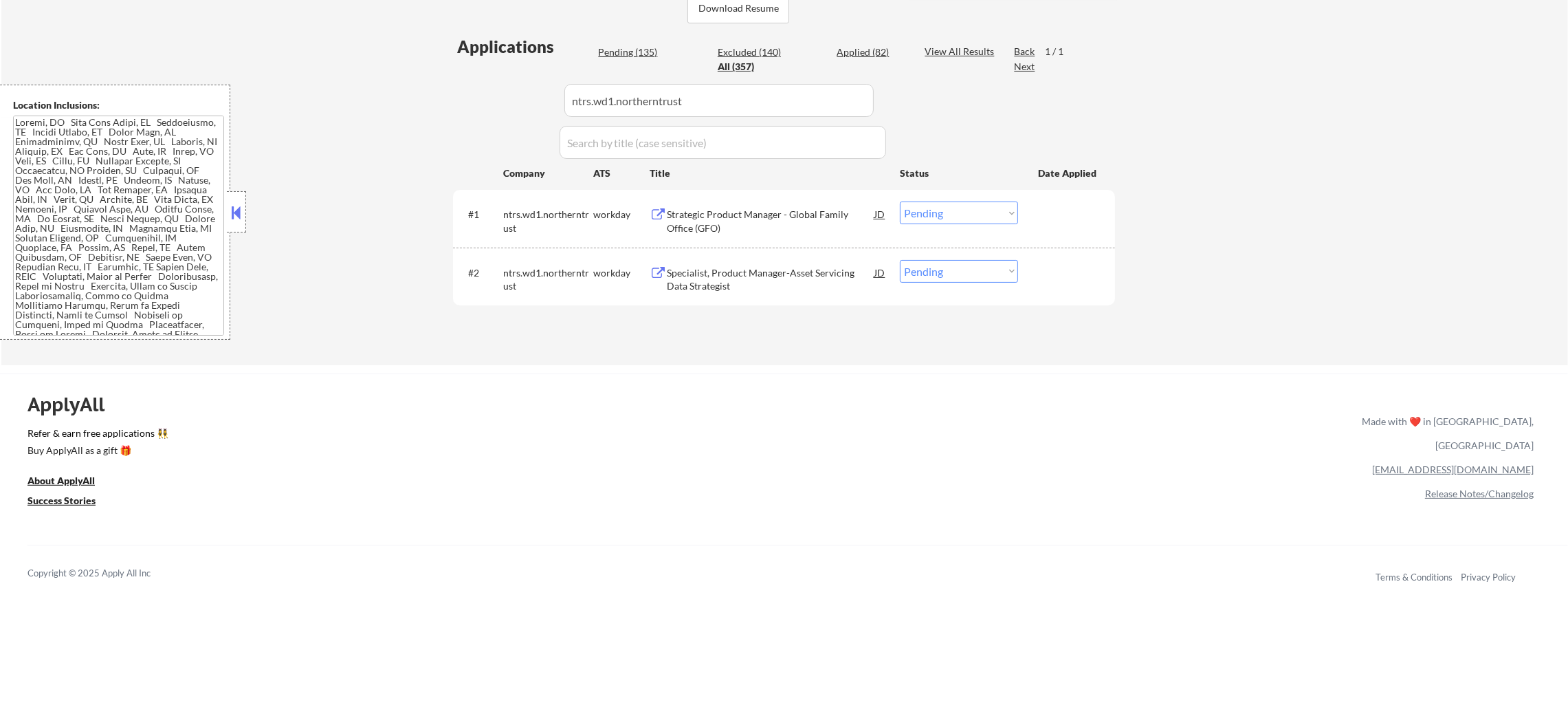
click at [762, 211] on div "Strategic Product Manager - Global Family Office (GFO)" at bounding box center [771, 222] width 208 height 27
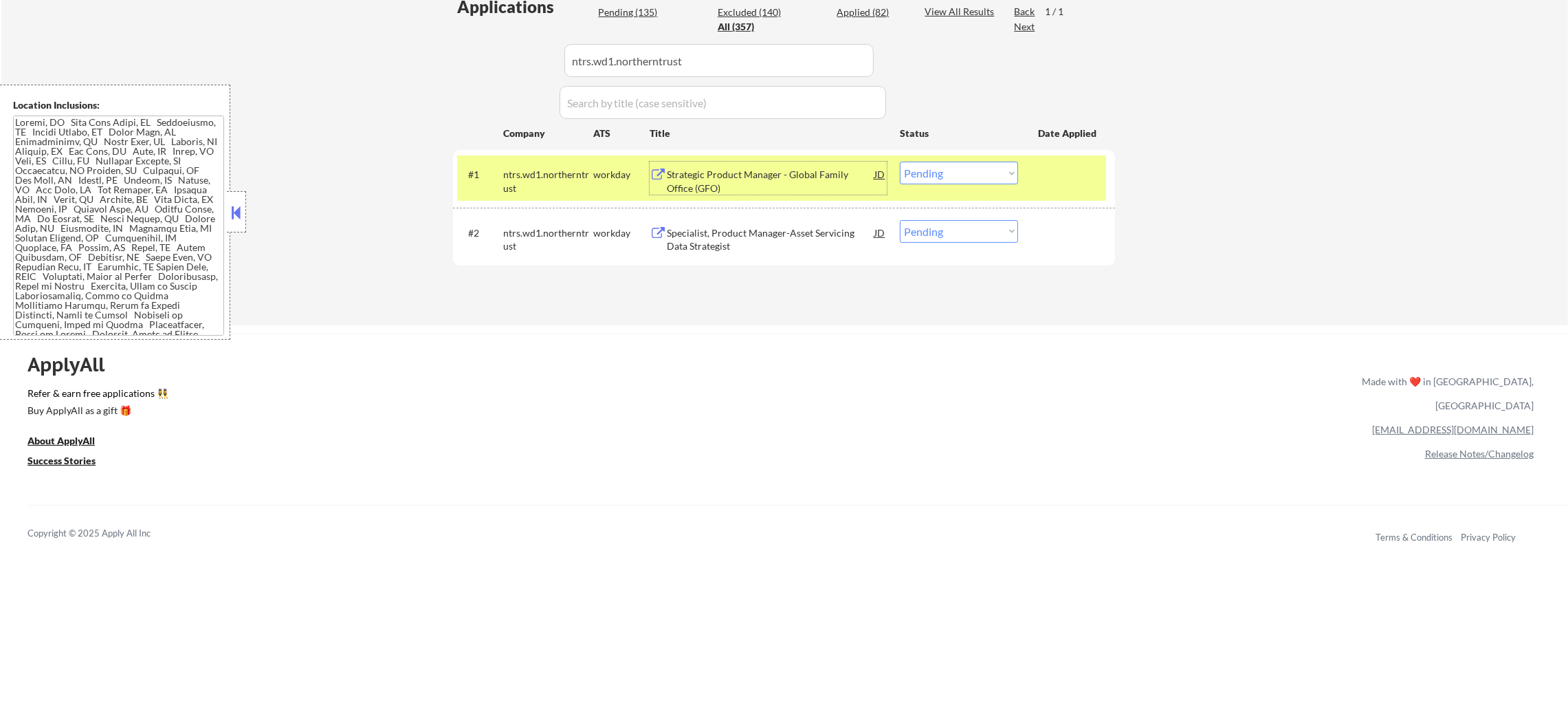
scroll to position [413, 0]
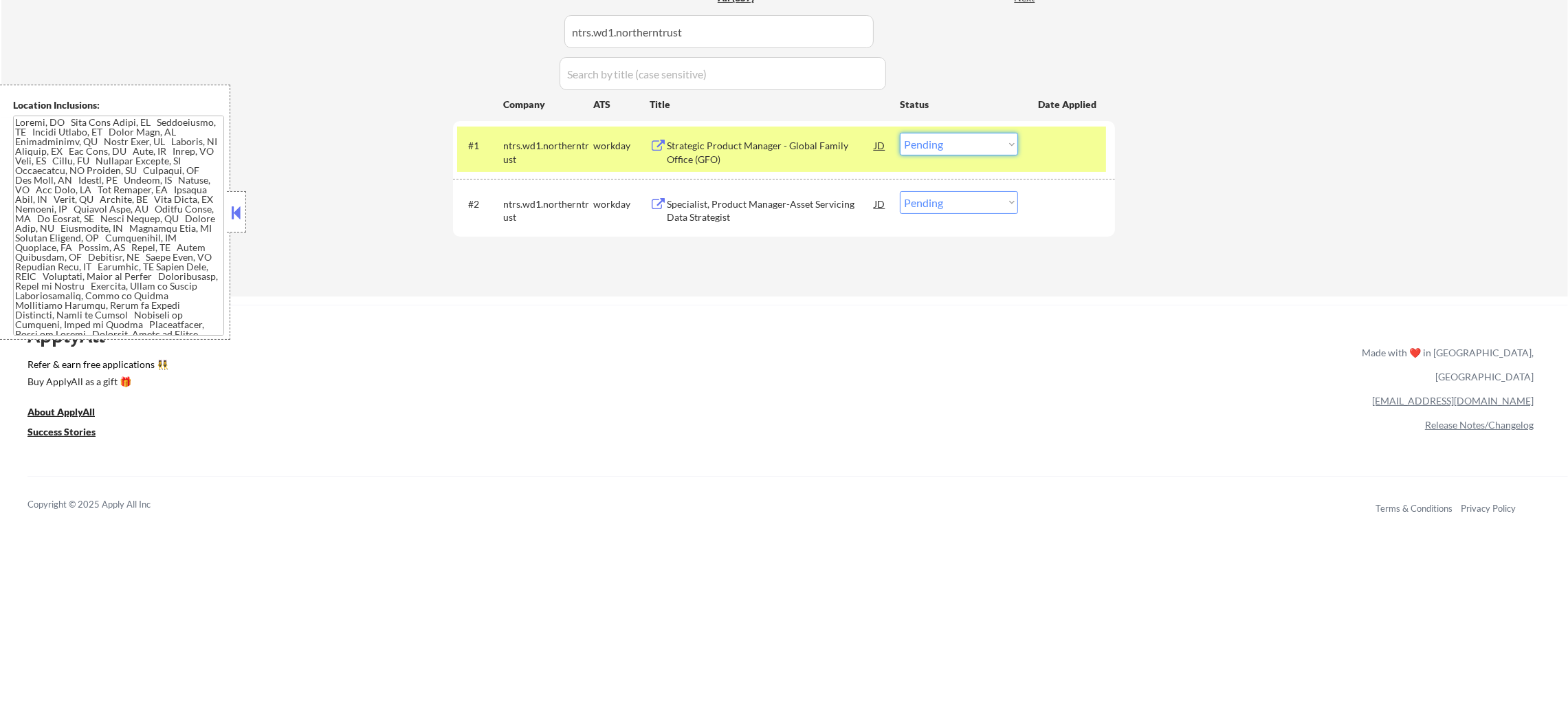
drag, startPoint x: 938, startPoint y: 136, endPoint x: 938, endPoint y: 151, distance: 15.0
click at [938, 135] on select "Choose an option... Pending Applied Excluded (Questions) Excluded (Expired) Exc…" at bounding box center [958, 143] width 118 height 23
select select ""excluded__expired_""
click at [900, 132] on select "Choose an option... Pending Applied Excluded (Questions) Excluded (Expired) Exc…" at bounding box center [958, 143] width 118 height 23
click at [514, 155] on div "ntrs.wd1.northerntrust" at bounding box center [548, 153] width 90 height 27
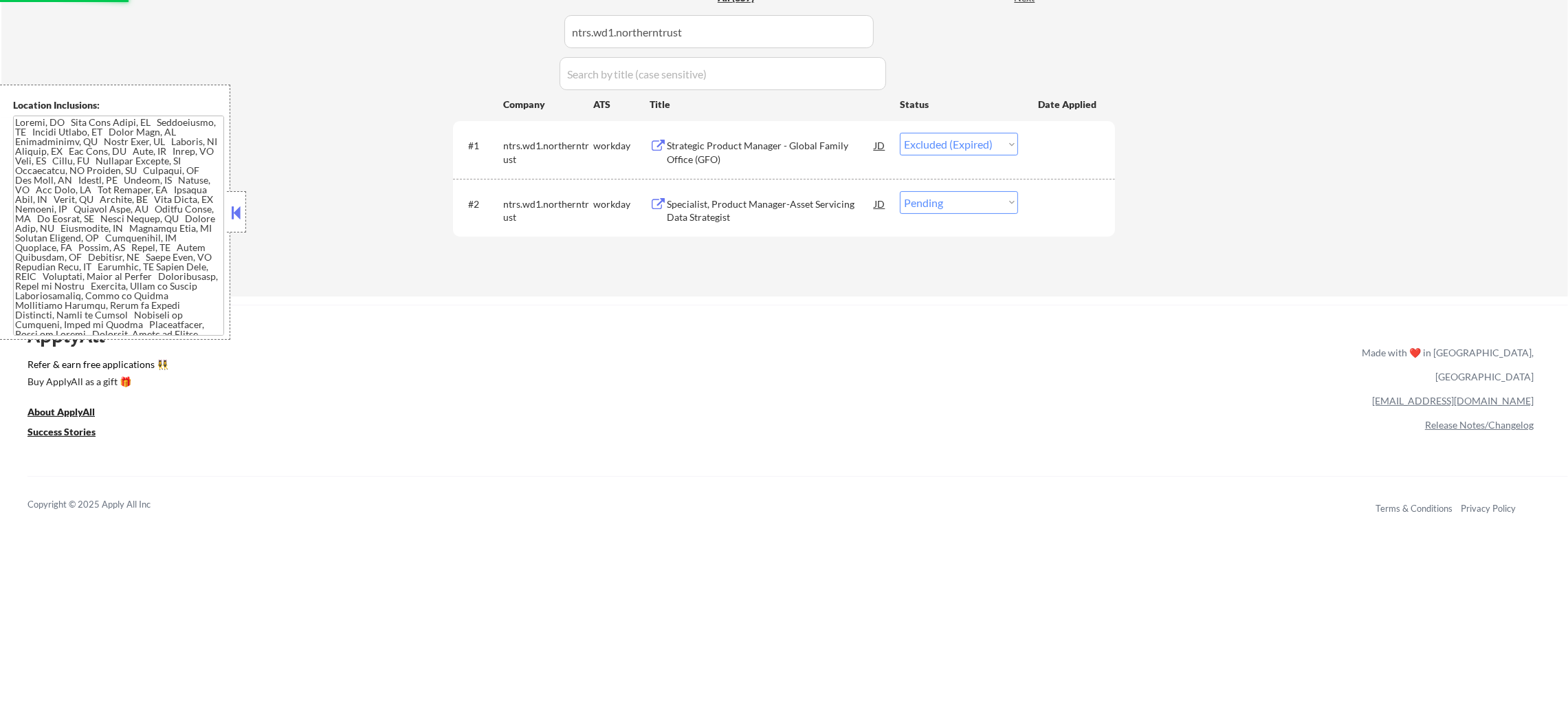
click at [760, 205] on div "Specialist, Product Manager-Asset Servicing Data Strategist" at bounding box center [771, 211] width 208 height 27
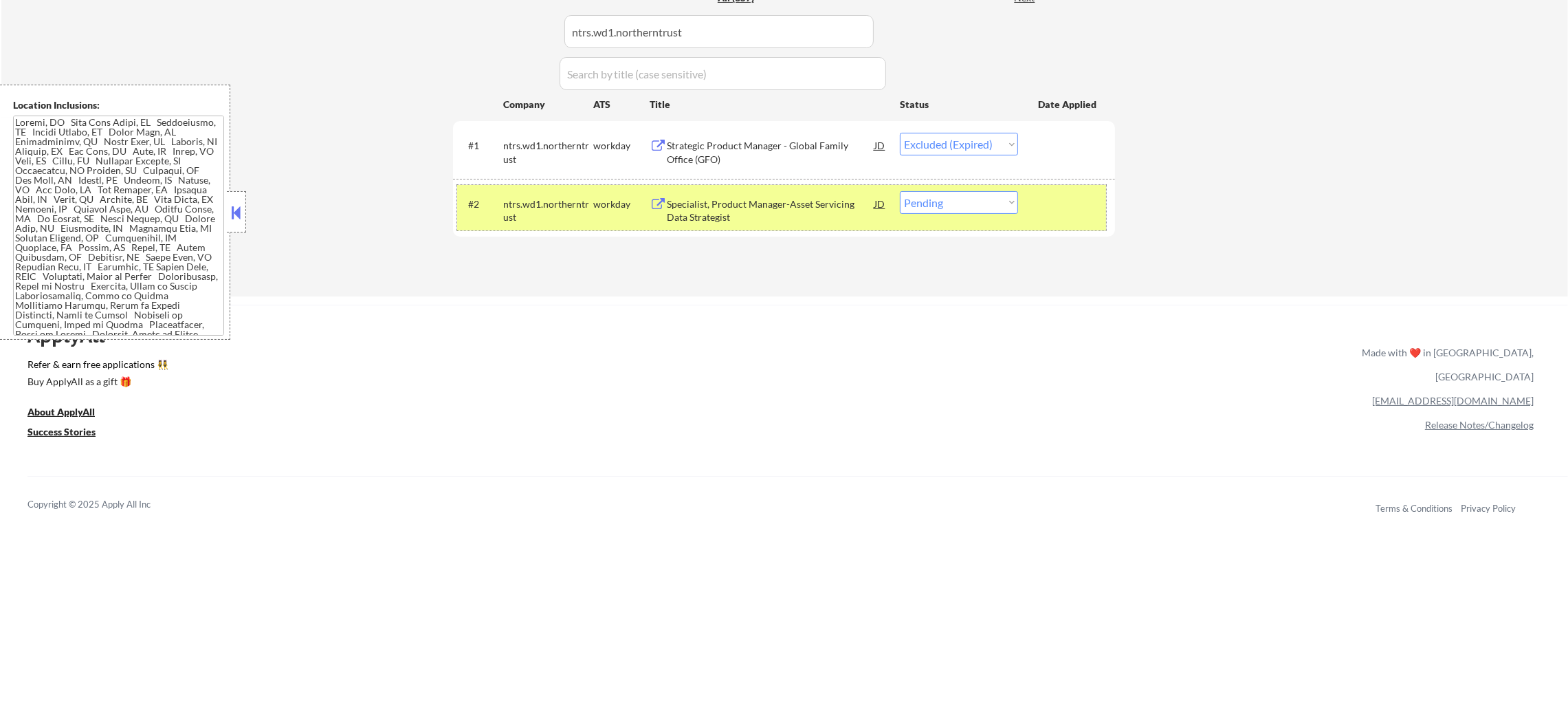
click at [953, 213] on div "#2 ntrs.wd1.northerntrust workday Specialist, Product Manager-Asset Servicing D…" at bounding box center [782, 207] width 649 height 45
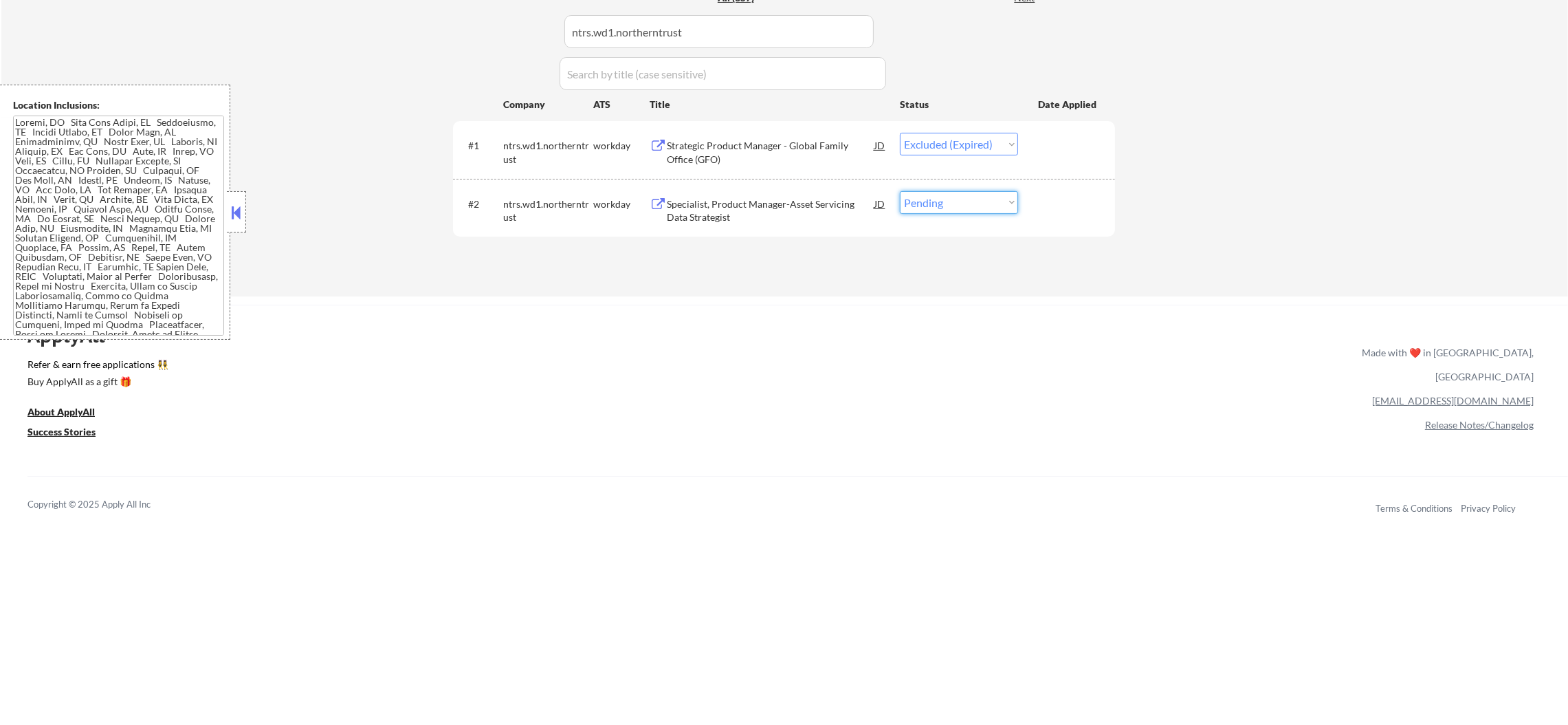
drag, startPoint x: 953, startPoint y: 201, endPoint x: 953, endPoint y: 212, distance: 11.0
click at [953, 201] on select "Choose an option... Pending Applied Excluded (Questions) Excluded (Expired) Exc…" at bounding box center [958, 202] width 118 height 23
select select ""applied""
click at [900, 191] on select "Choose an option... Pending Applied Excluded (Questions) Excluded (Expired) Exc…" at bounding box center [958, 202] width 118 height 23
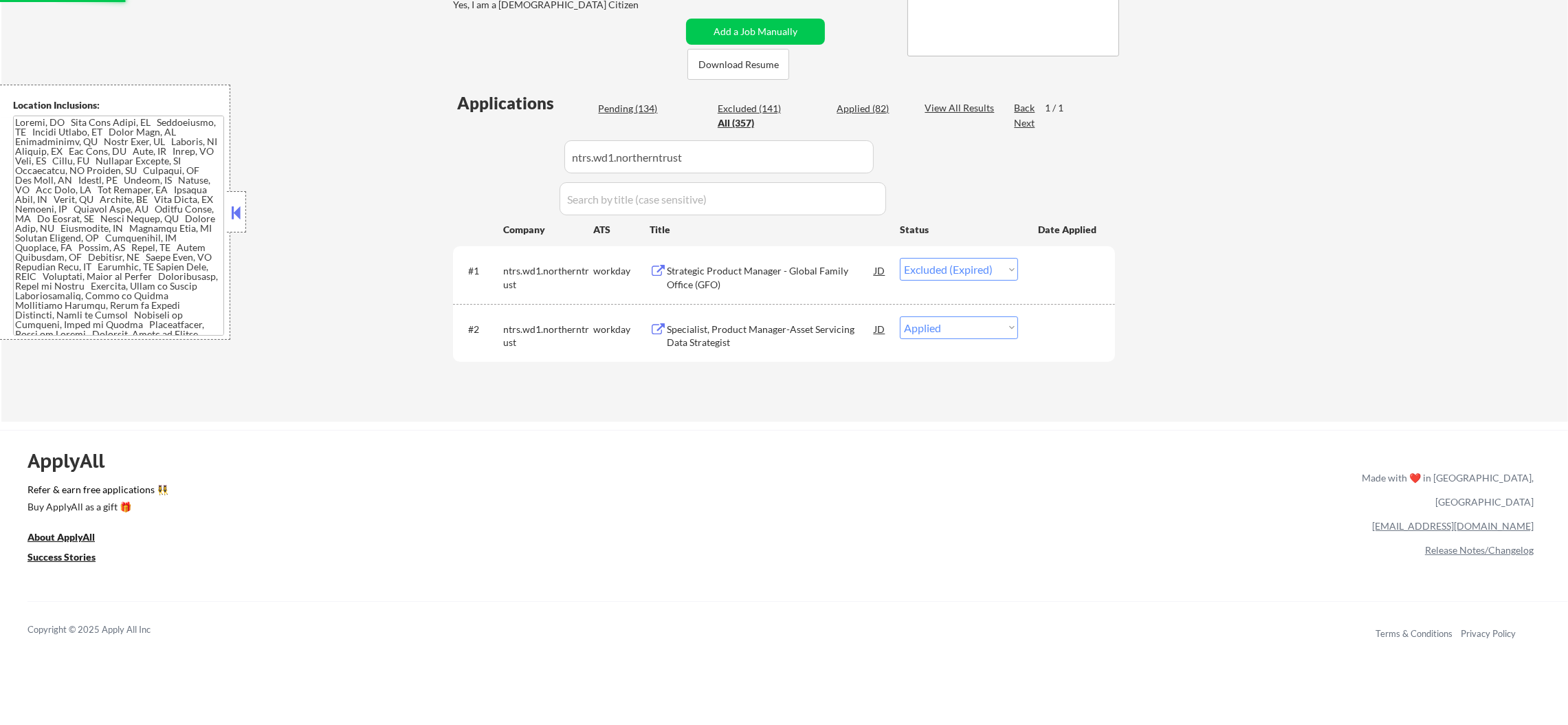
scroll to position [274, 0]
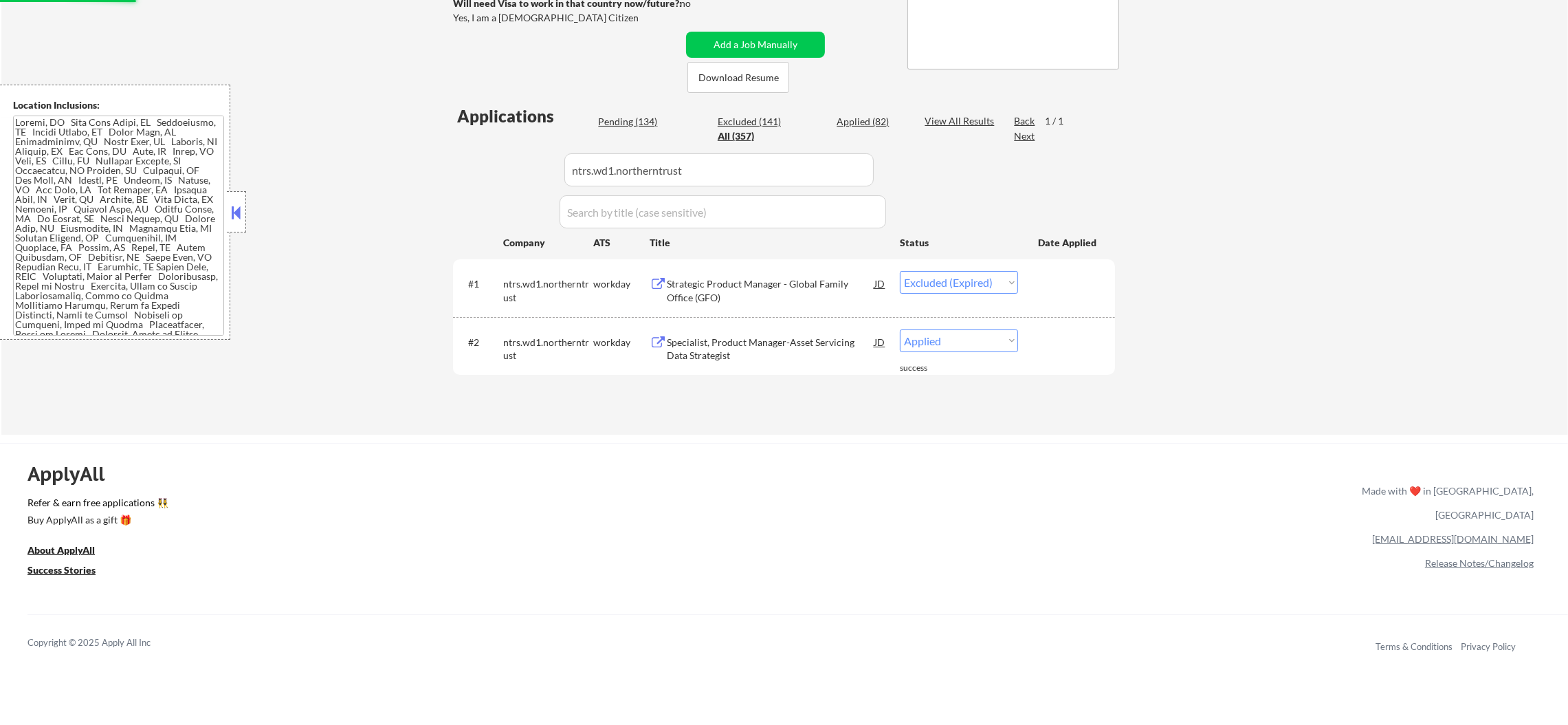
select select ""applied""
select select ""excluded__expired_""
paste input "peak6group"
drag, startPoint x: 693, startPoint y: 169, endPoint x: 275, endPoint y: 153, distance: 418.3
click at [276, 154] on div "← Return to /applysquad Mailslurp Inbox Job Search Builder Sergio Camargo User …" at bounding box center [785, 108] width 1567 height 654
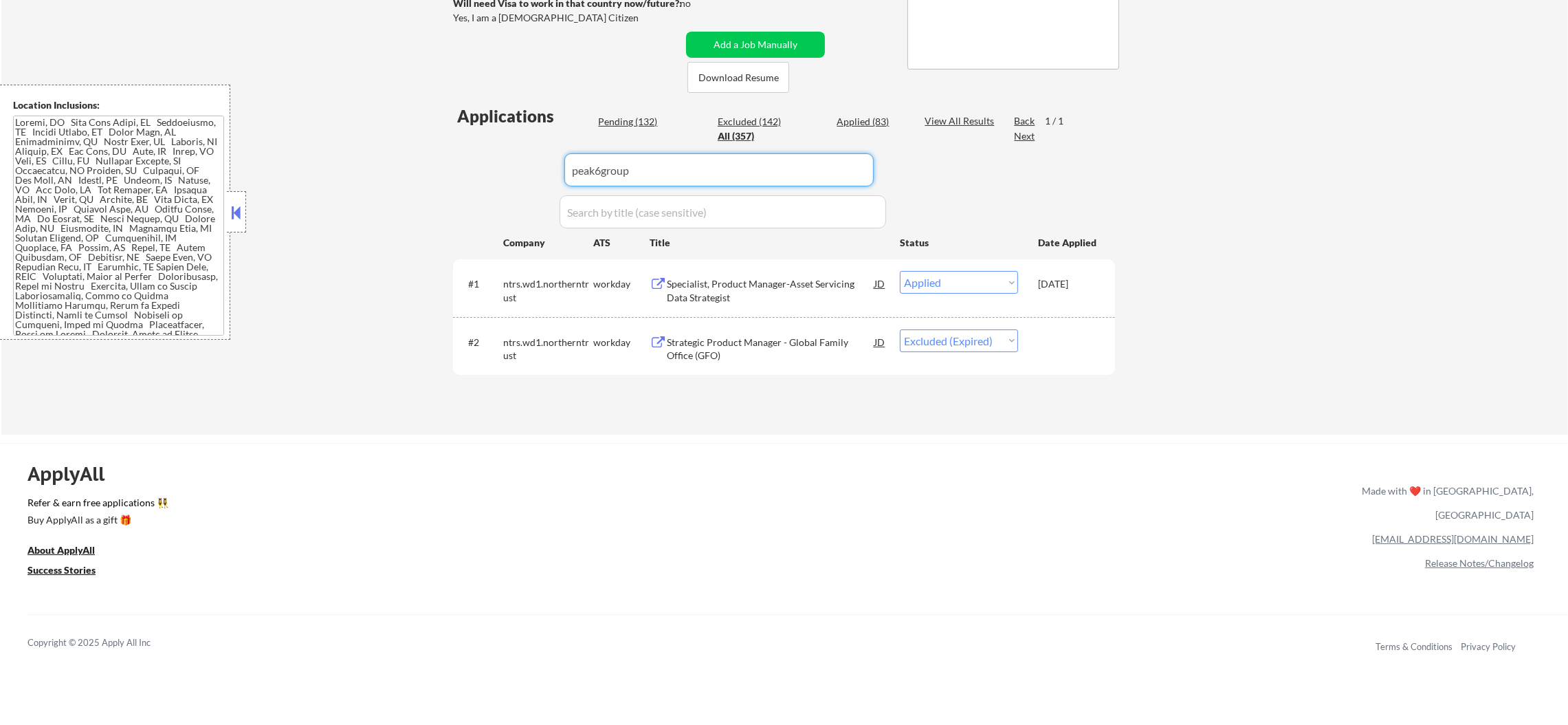
type input "peak6group"
click at [275, 153] on div "← Return to /applysquad Mailslurp Inbox Job Search Builder Sergio Camargo User …" at bounding box center [785, 108] width 1567 height 654
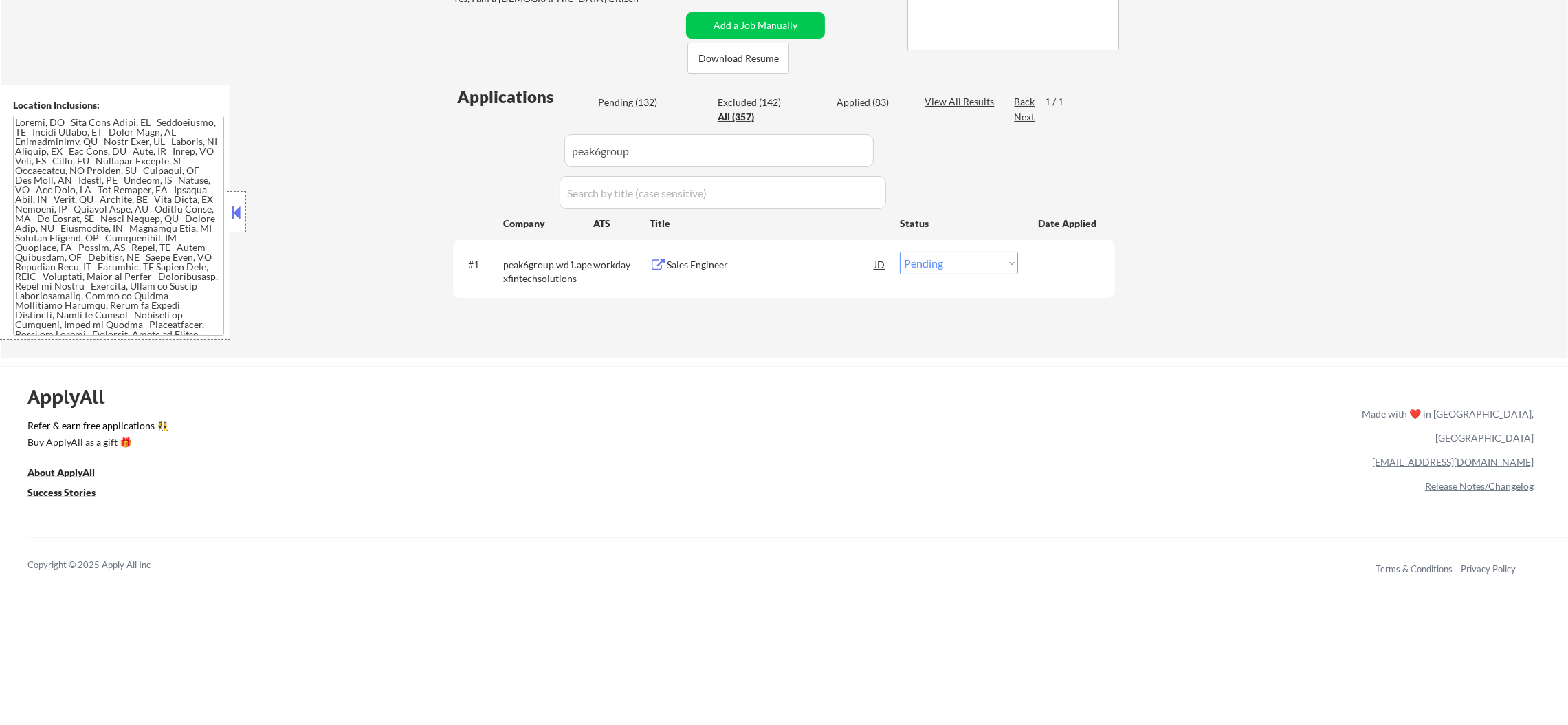
scroll to position [309, 0]
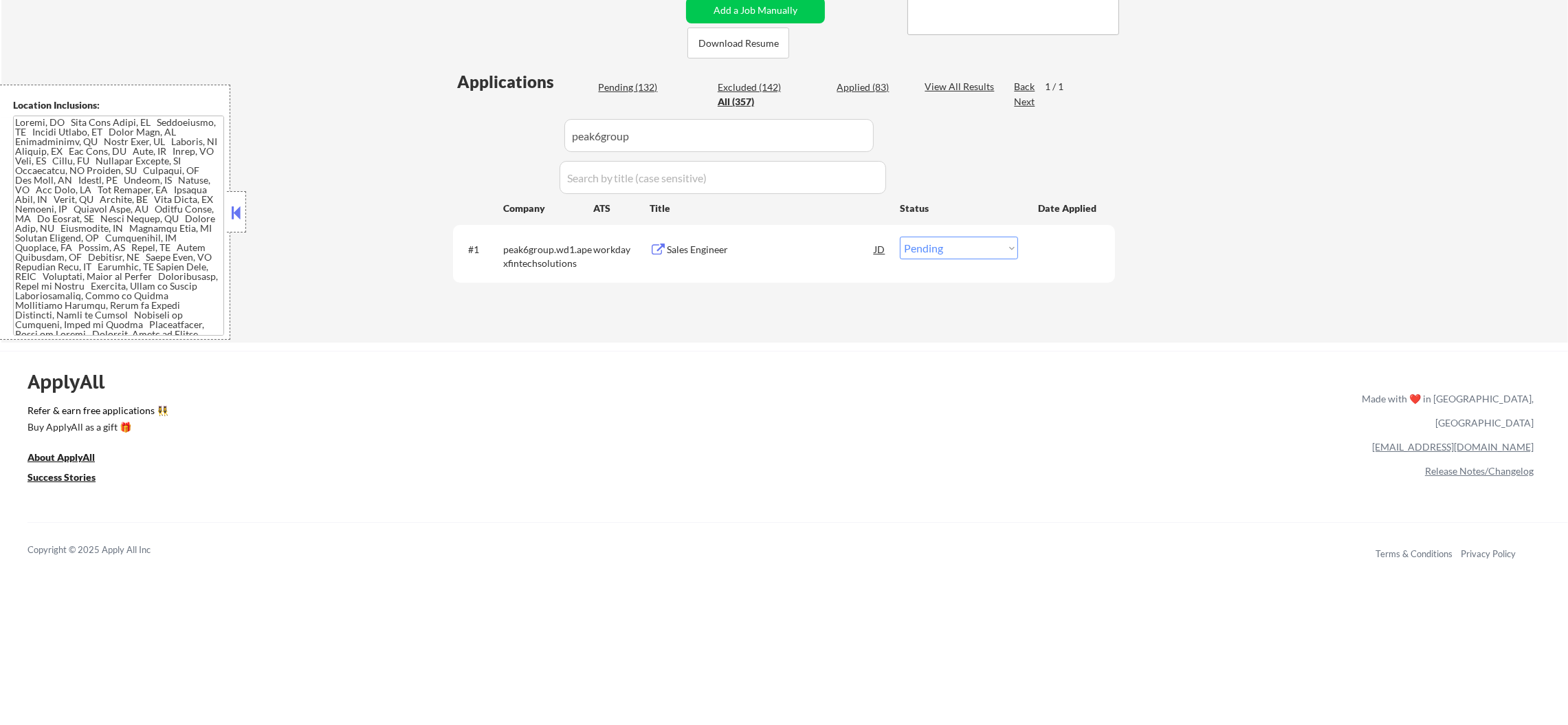
click at [721, 248] on div "Sales Engineer" at bounding box center [771, 250] width 208 height 14
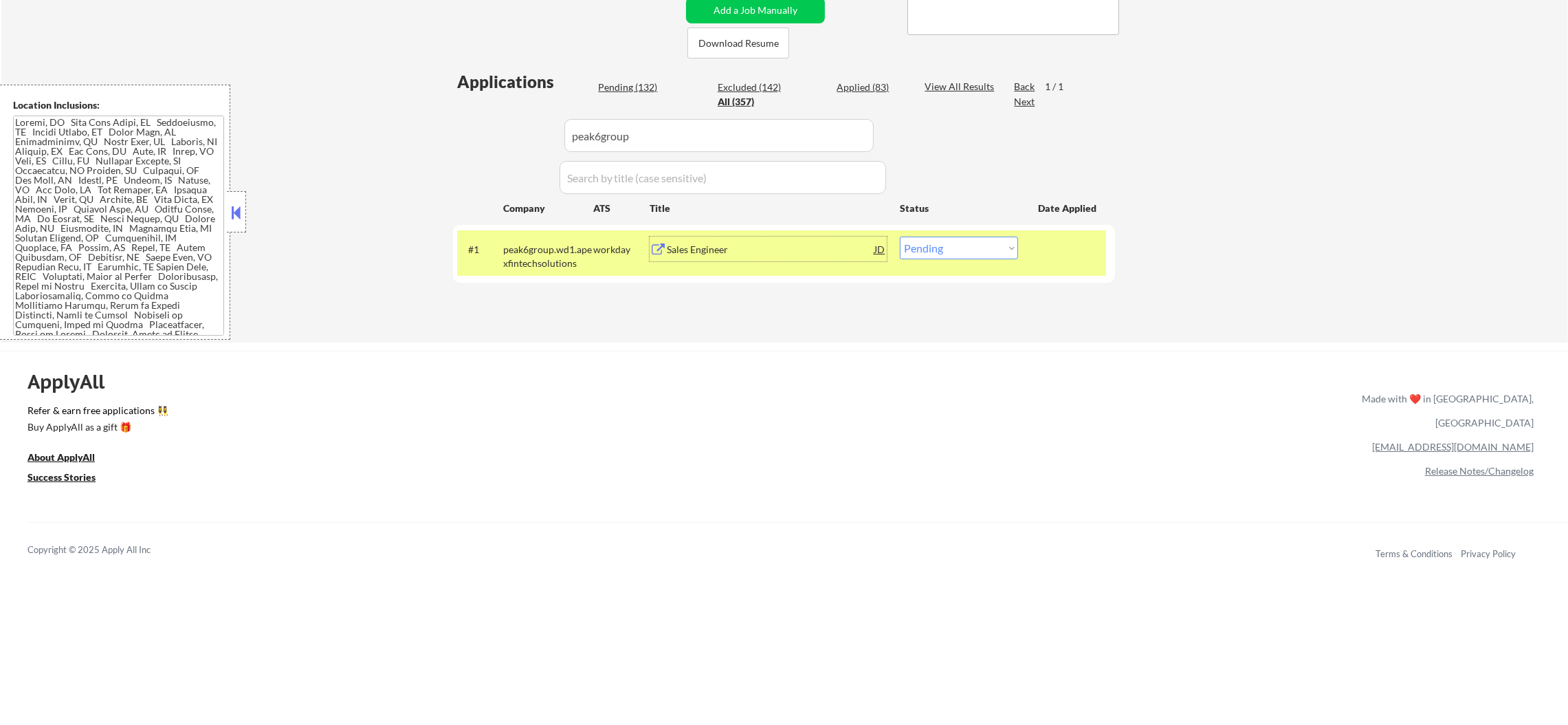
drag, startPoint x: 918, startPoint y: 246, endPoint x: 921, endPoint y: 253, distance: 7.6
click at [918, 247] on select "Choose an option... Pending Applied Excluded (Questions) Excluded (Expired) Exc…" at bounding box center [958, 248] width 118 height 23
select select ""applied""
click at [900, 237] on select "Choose an option... Pending Applied Excluded (Questions) Excluded (Expired) Exc…" at bounding box center [958, 248] width 118 height 23
click at [548, 247] on div "peak6group.wd1.apexfintechsolutions" at bounding box center [548, 256] width 90 height 27
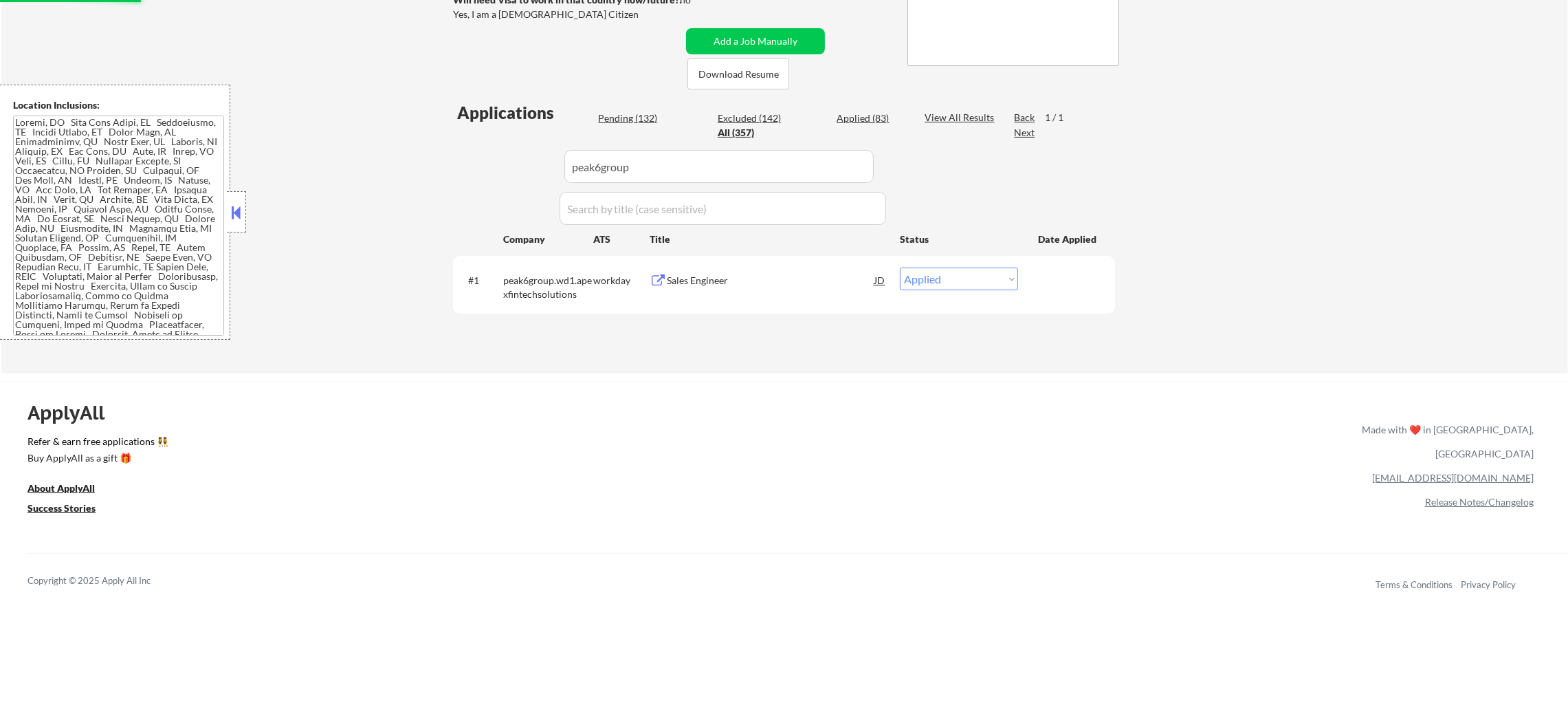
scroll to position [240, 0]
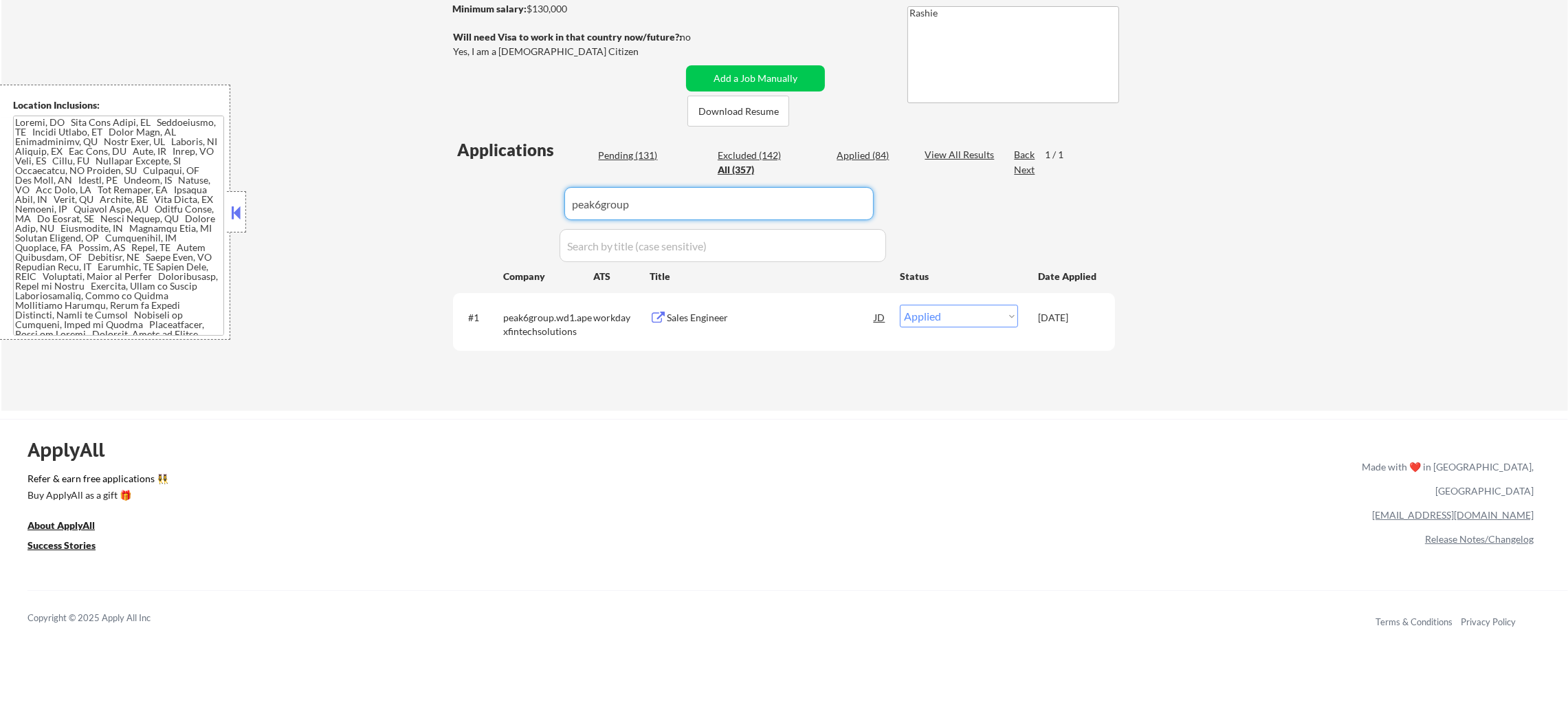
paste input "trimble.wd1.trimblecareers"
drag, startPoint x: 633, startPoint y: 198, endPoint x: 392, endPoint y: 177, distance: 241.9
click at [440, 177] on div "← Return to /applysquad Mailslurp Inbox Job Search Builder Sergio Camargo User …" at bounding box center [785, 112] width 1567 height 596
type input "trimble.wd1.trimblecareers"
click at [377, 177] on div "← Return to /applysquad Mailslurp Inbox Job Search Builder Sergio Camargo User …" at bounding box center [785, 112] width 1567 height 596
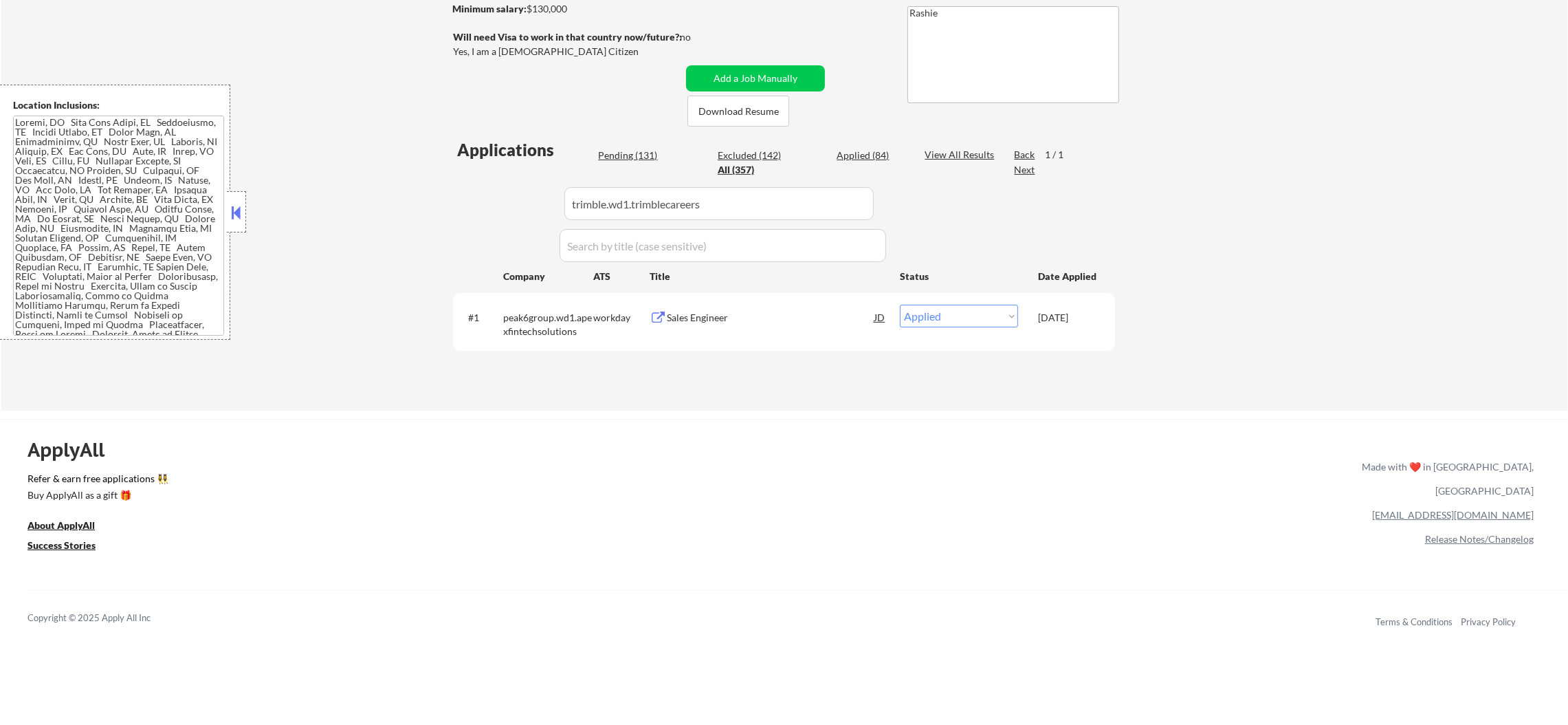
select select ""pending""
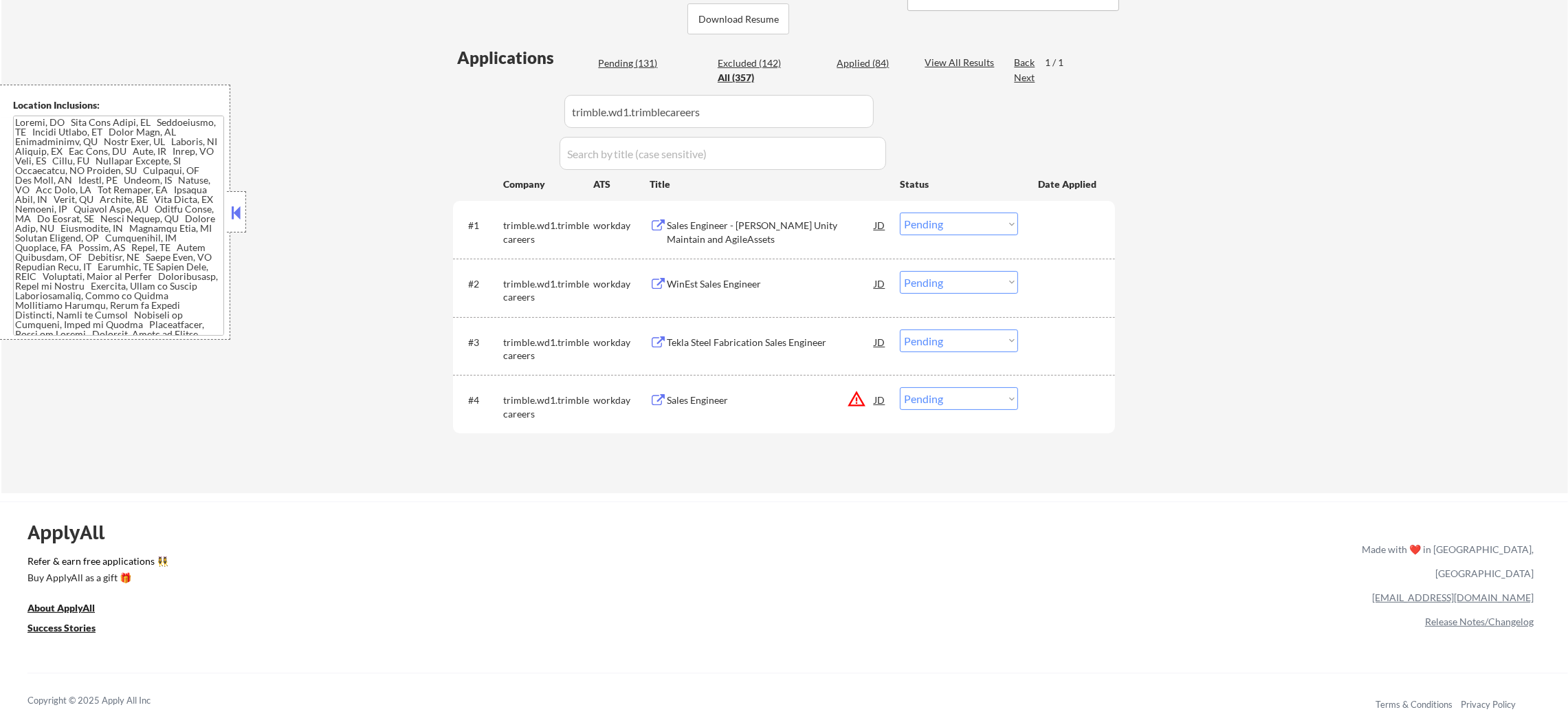
scroll to position [378, 0]
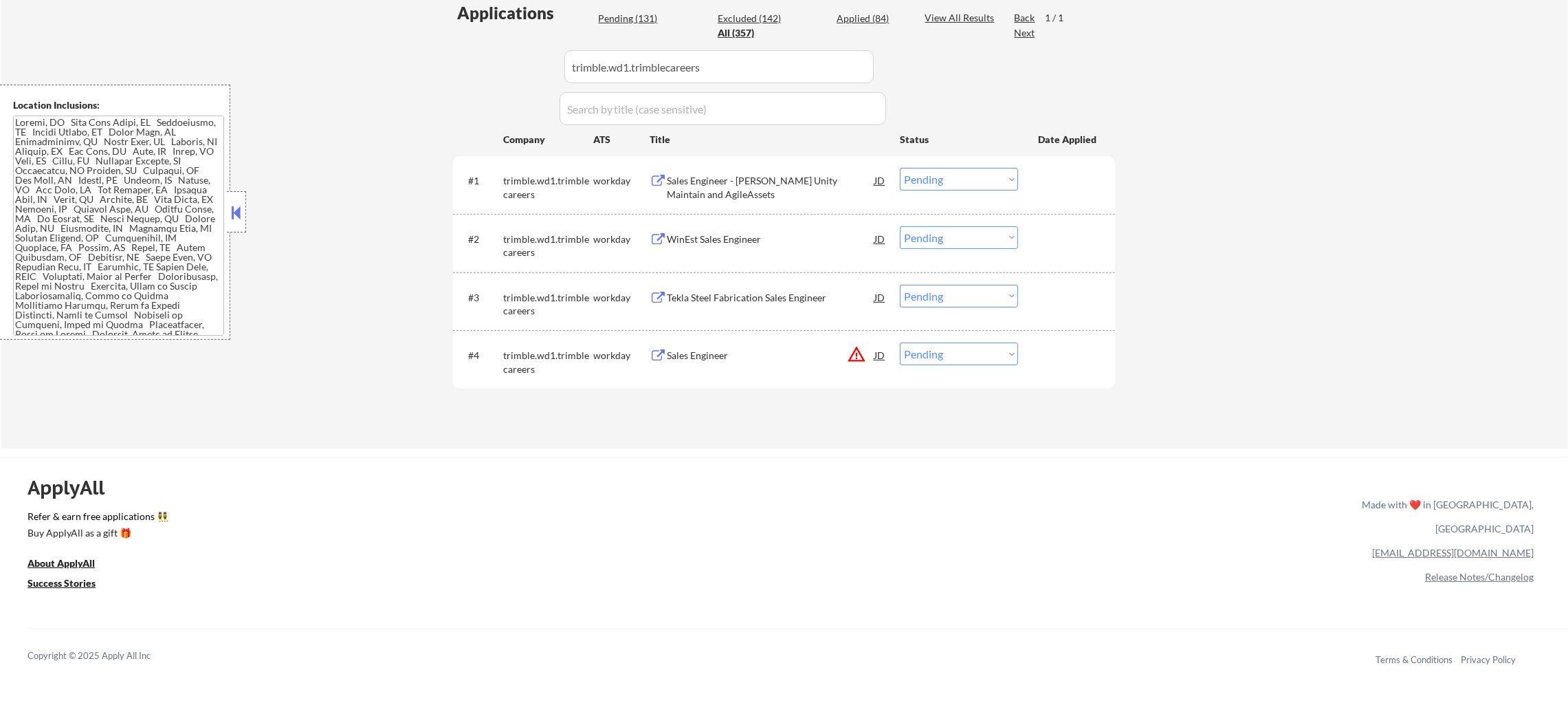
click at [767, 171] on div "Sales Engineer - [PERSON_NAME] Unity Maintain and AgileAssets" at bounding box center [771, 184] width 208 height 33
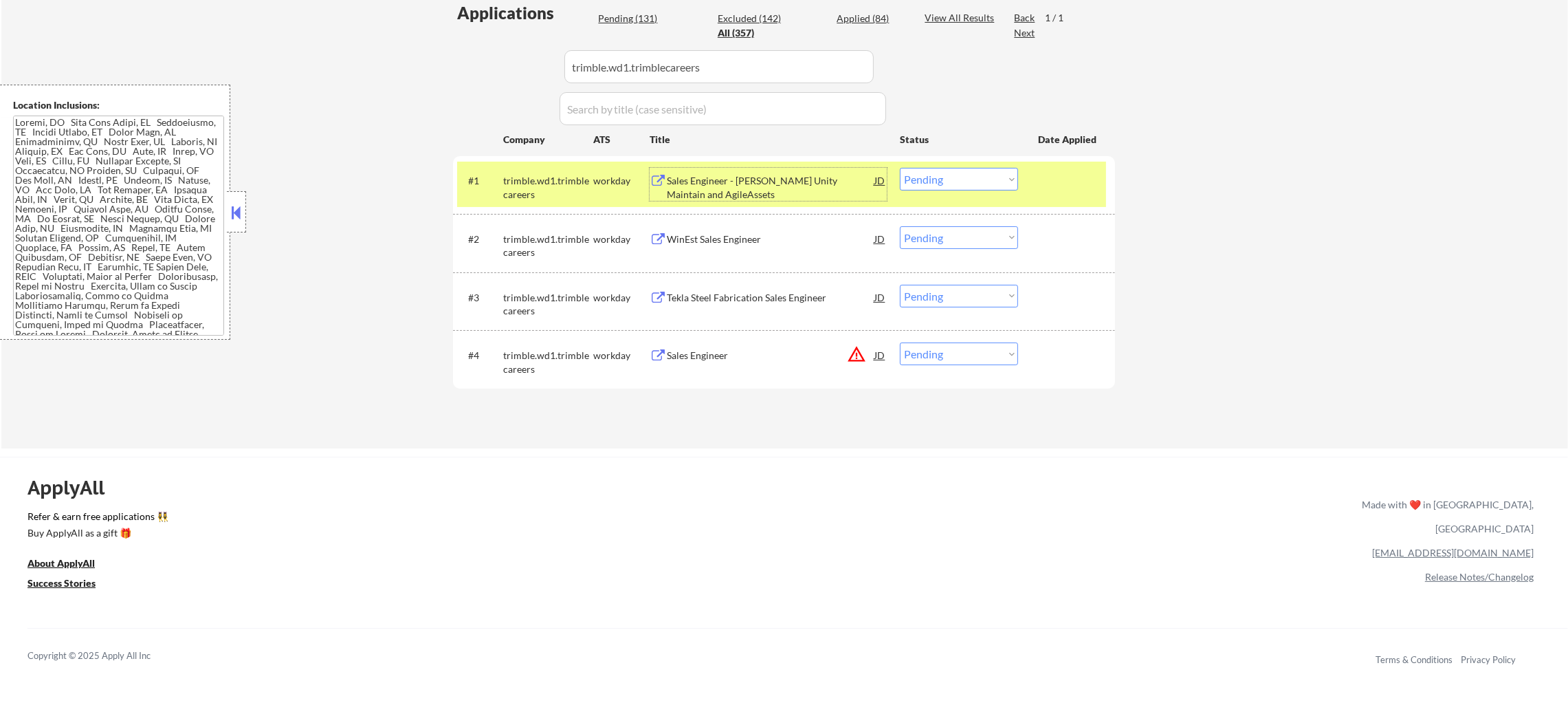
click at [979, 184] on select "Choose an option... Pending Applied Excluded (Questions) Excluded (Expired) Exc…" at bounding box center [958, 179] width 118 height 23
select select ""applied""
click at [900, 168] on select "Choose an option... Pending Applied Excluded (Questions) Excluded (Expired) Exc…" at bounding box center [958, 179] width 118 height 23
click at [531, 160] on div "#1 trimble.wd1.trimblecareers workday Sales Engineer - Trimble Unity Maintain a…" at bounding box center [784, 185] width 662 height 58
click at [531, 174] on div "trimble.wd1.trimblecareers" at bounding box center [548, 188] width 90 height 27
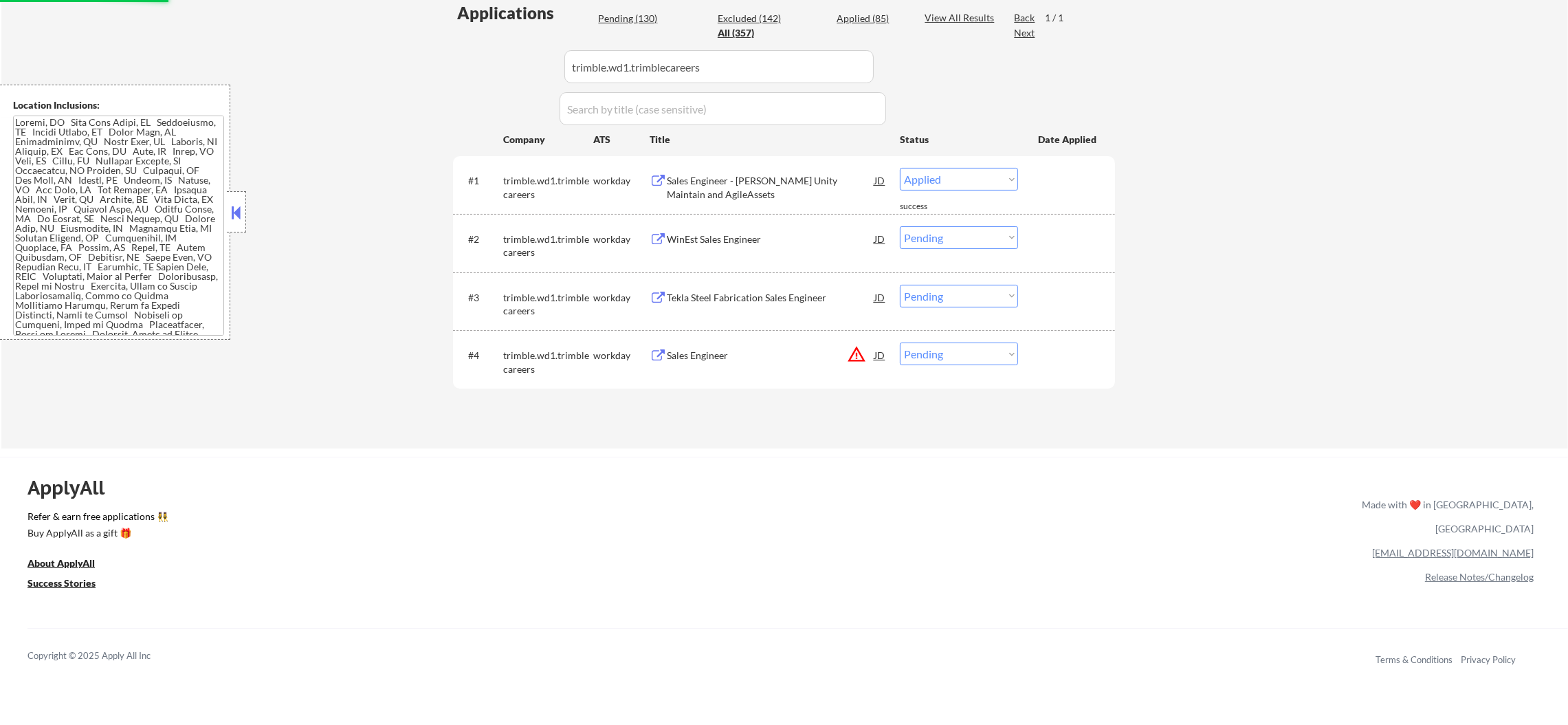
scroll to position [344, 0]
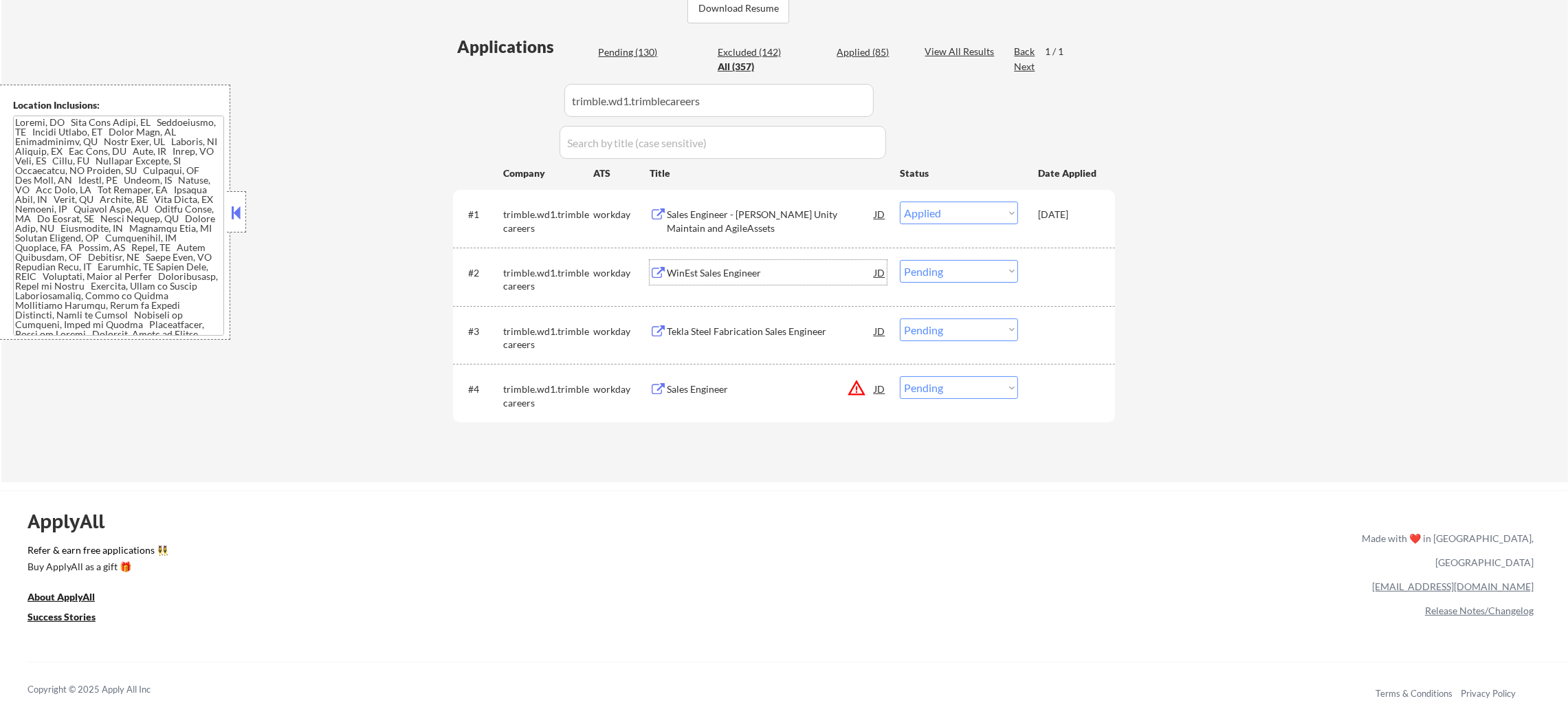
click at [775, 262] on div "WinEst Sales Engineer" at bounding box center [771, 272] width 208 height 25
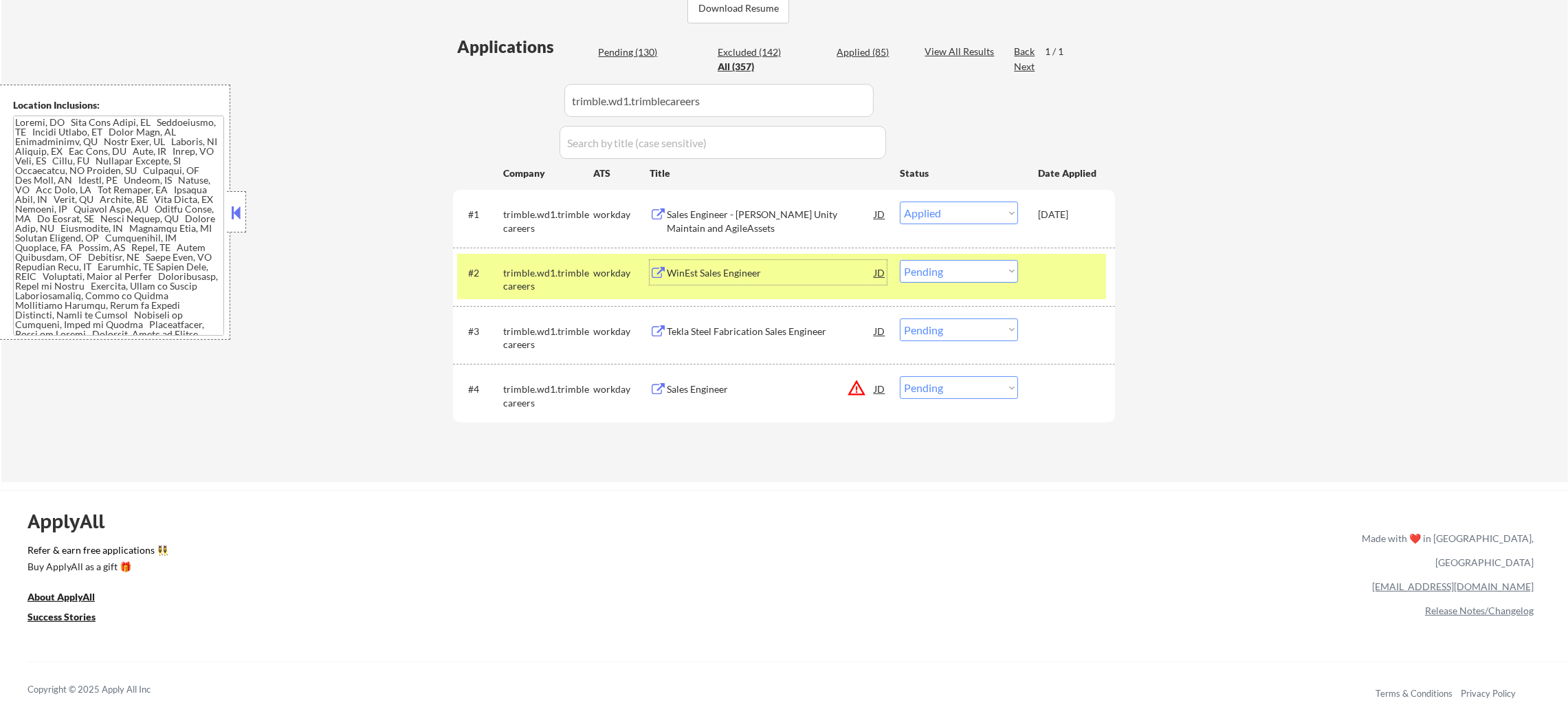
click at [843, 280] on div "WinEst Sales Engineer" at bounding box center [771, 272] width 208 height 25
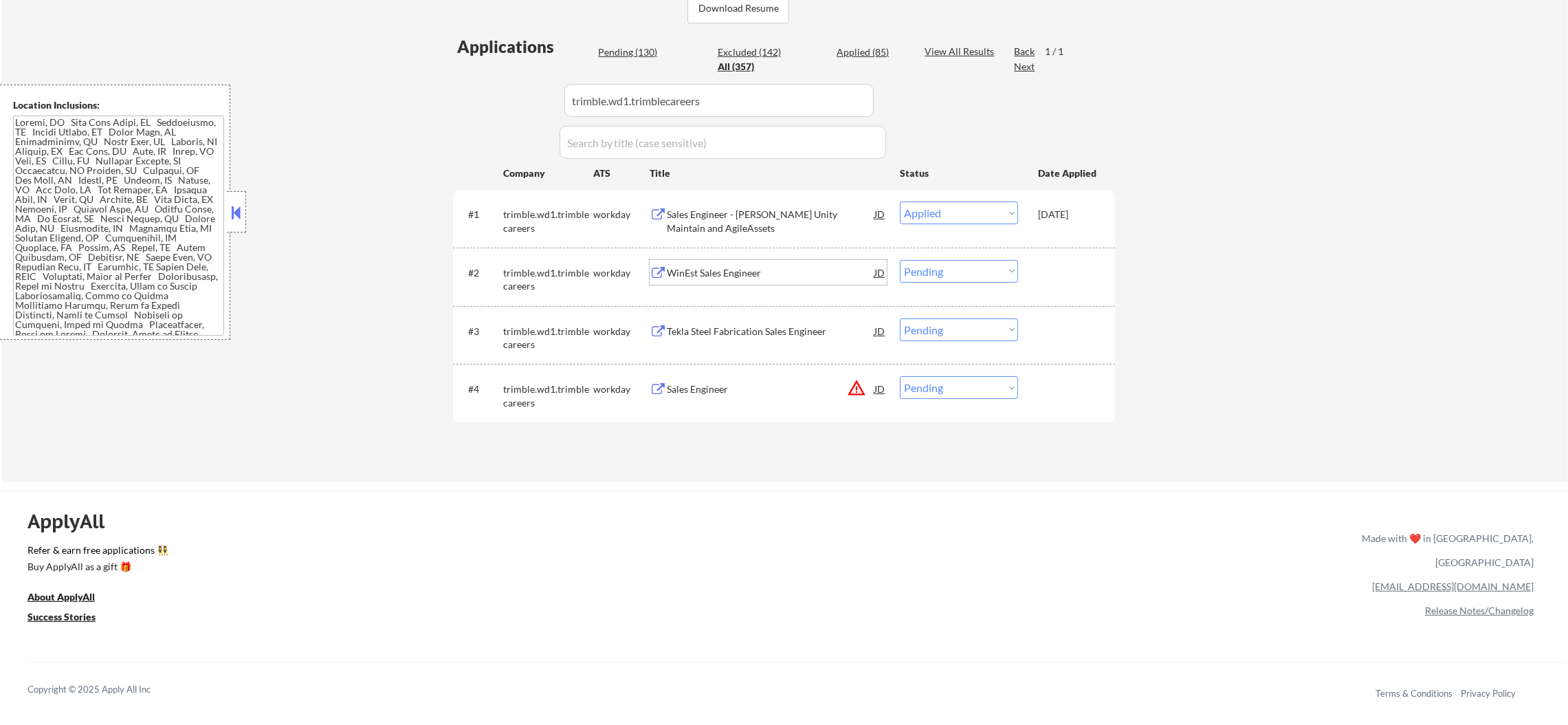
click at [927, 262] on select "Choose an option... Pending Applied Excluded (Questions) Excluded (Expired) Exc…" at bounding box center [958, 271] width 118 height 23
select select ""excluded__location_""
click at [900, 260] on select "Choose an option... Pending Applied Excluded (Questions) Excluded (Expired) Exc…" at bounding box center [958, 271] width 118 height 23
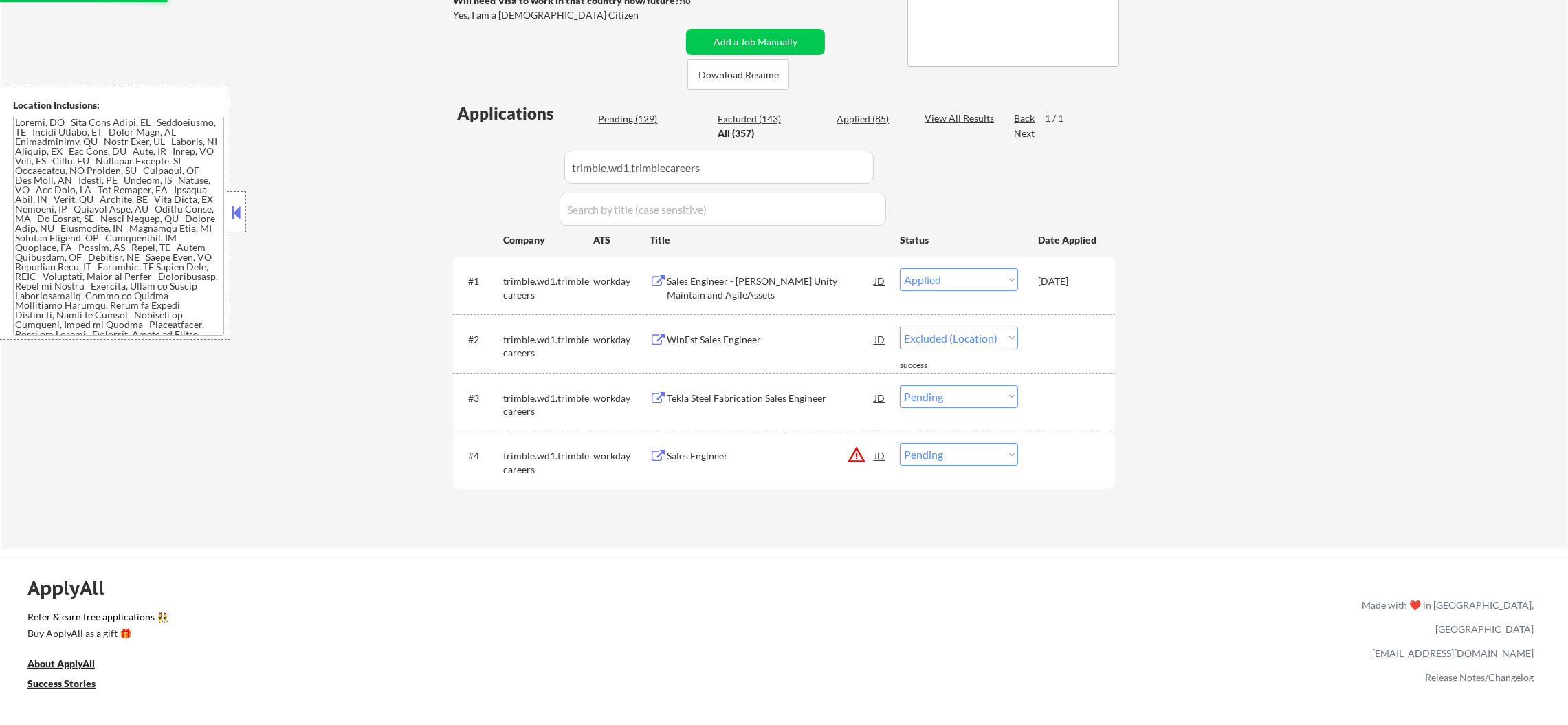
scroll to position [274, 0]
click at [789, 403] on div "Tekla Steel Fabrication Sales Engineer" at bounding box center [771, 401] width 208 height 14
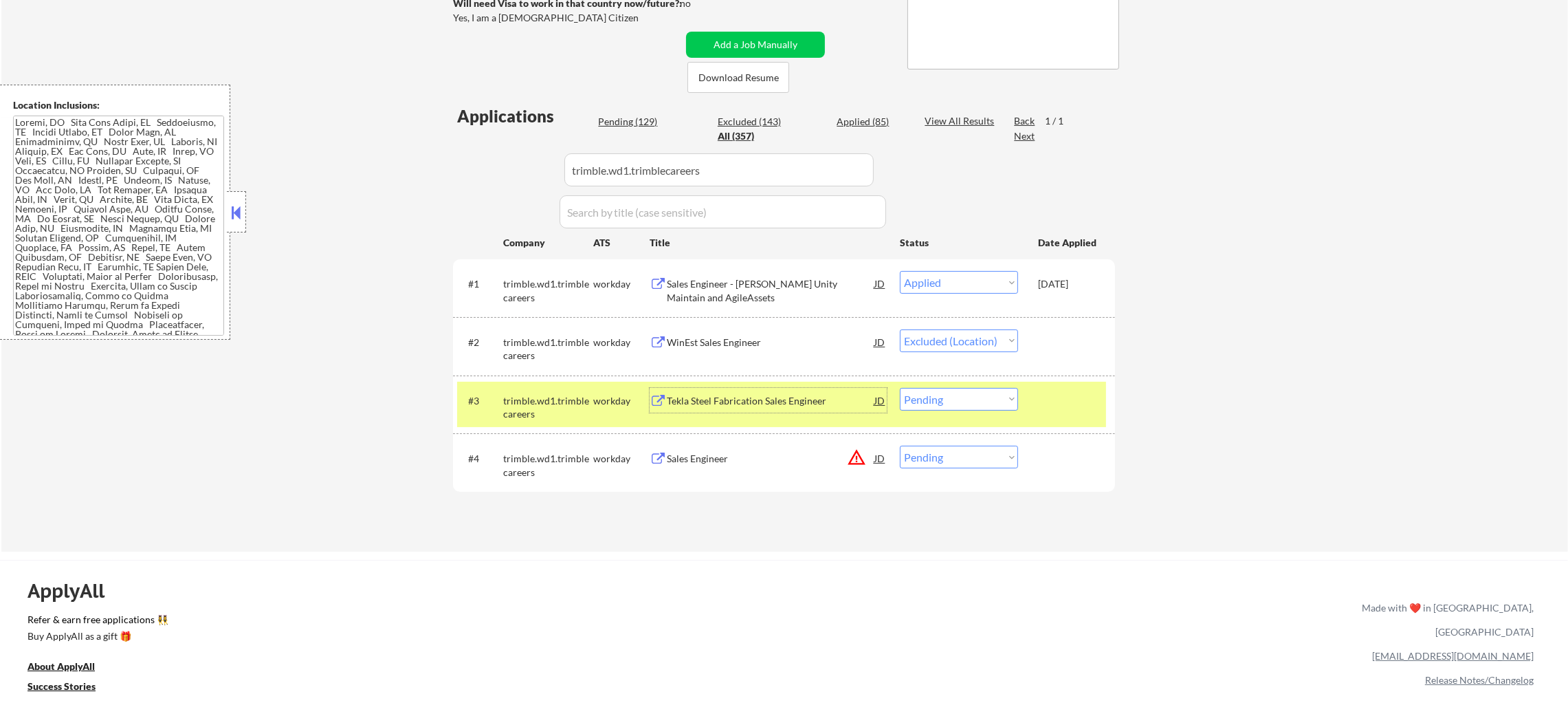
click at [862, 457] on button "warning_amber" at bounding box center [857, 457] width 20 height 20
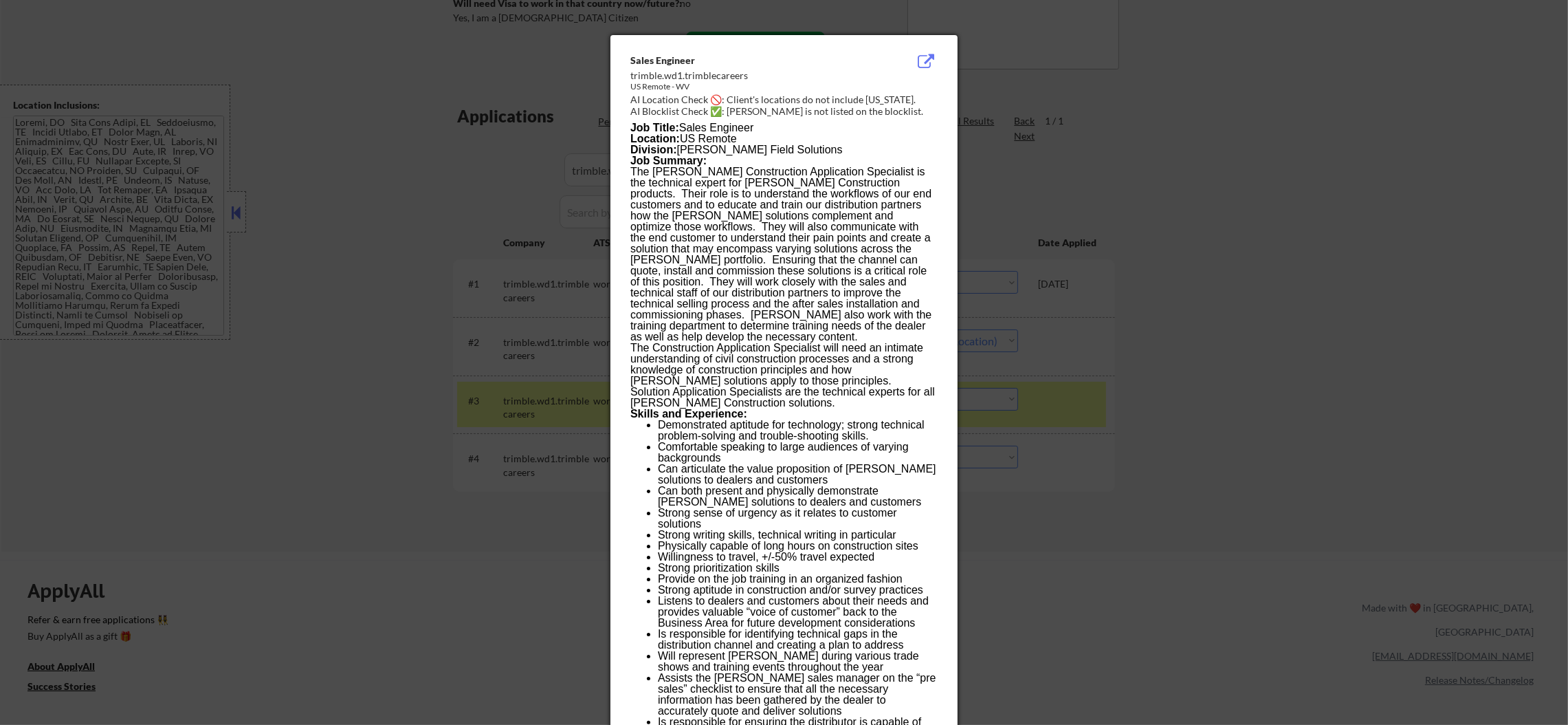
click at [1029, 457] on div at bounding box center [784, 362] width 1568 height 725
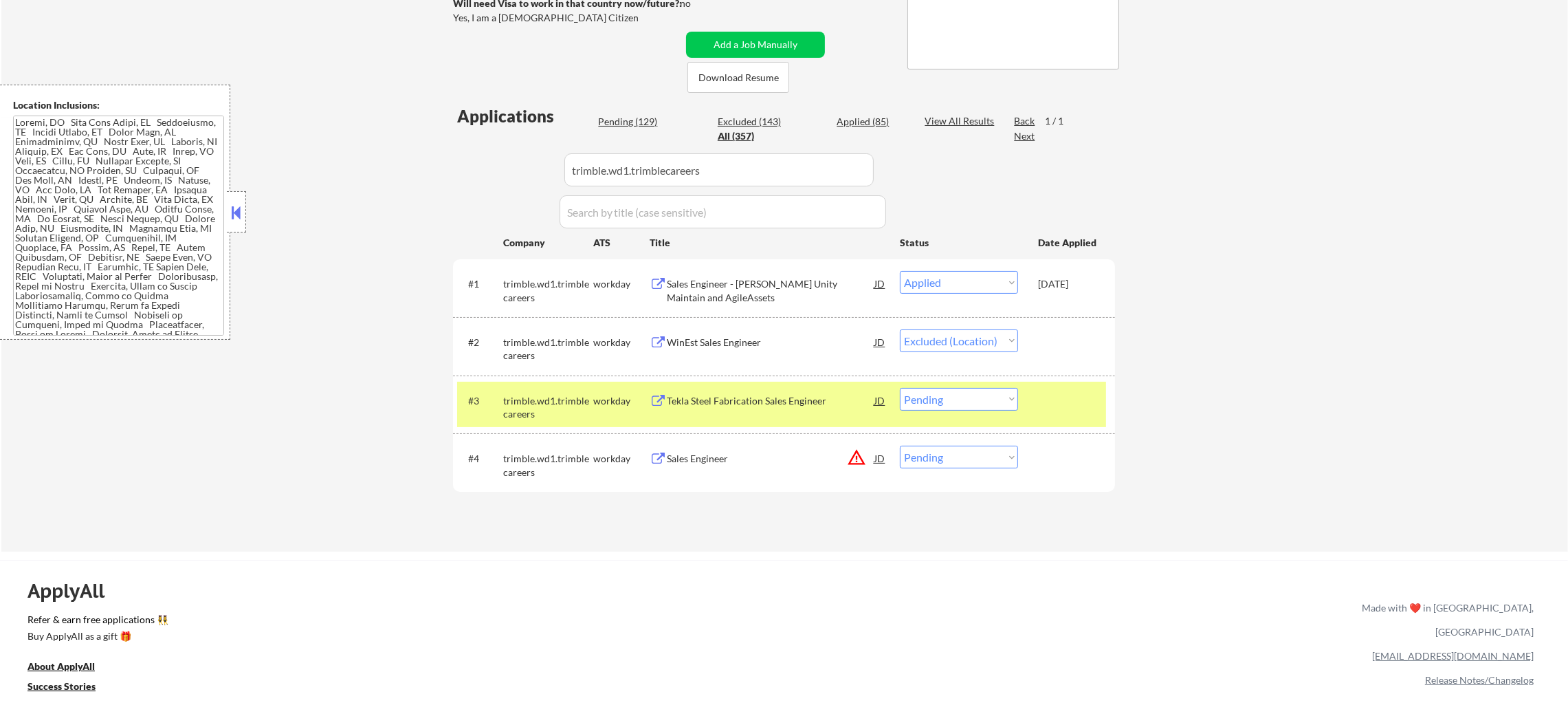
click at [977, 458] on select "Choose an option... Pending Applied Excluded (Questions) Excluded (Expired) Exc…" at bounding box center [958, 457] width 118 height 23
select select ""excluded__location_""
click at [900, 446] on select "Choose an option... Pending Applied Excluded (Questions) Excluded (Expired) Exc…" at bounding box center [958, 457] width 118 height 23
click at [966, 403] on select "Choose an option... Pending Applied Excluded (Questions) Excluded (Expired) Exc…" at bounding box center [958, 399] width 118 height 23
select select ""excluded__expired_""
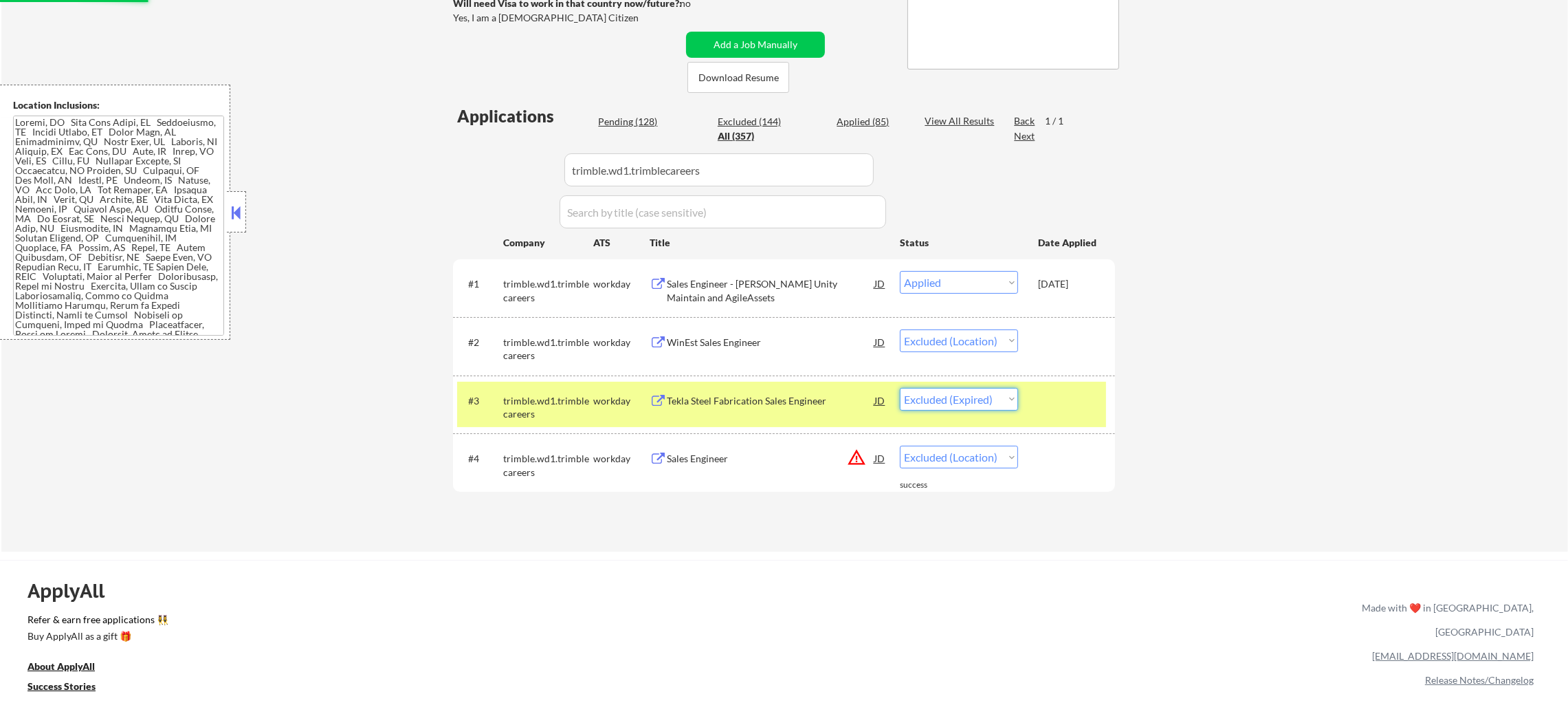
click at [900, 388] on select "Choose an option... Pending Applied Excluded (Questions) Excluded (Expired) Exc…" at bounding box center [958, 399] width 118 height 23
click at [567, 425] on div "#3 trimble.wd1.trimblecareers workday Tekla Steel Fabrication Sales Engineer JD…" at bounding box center [782, 404] width 649 height 45
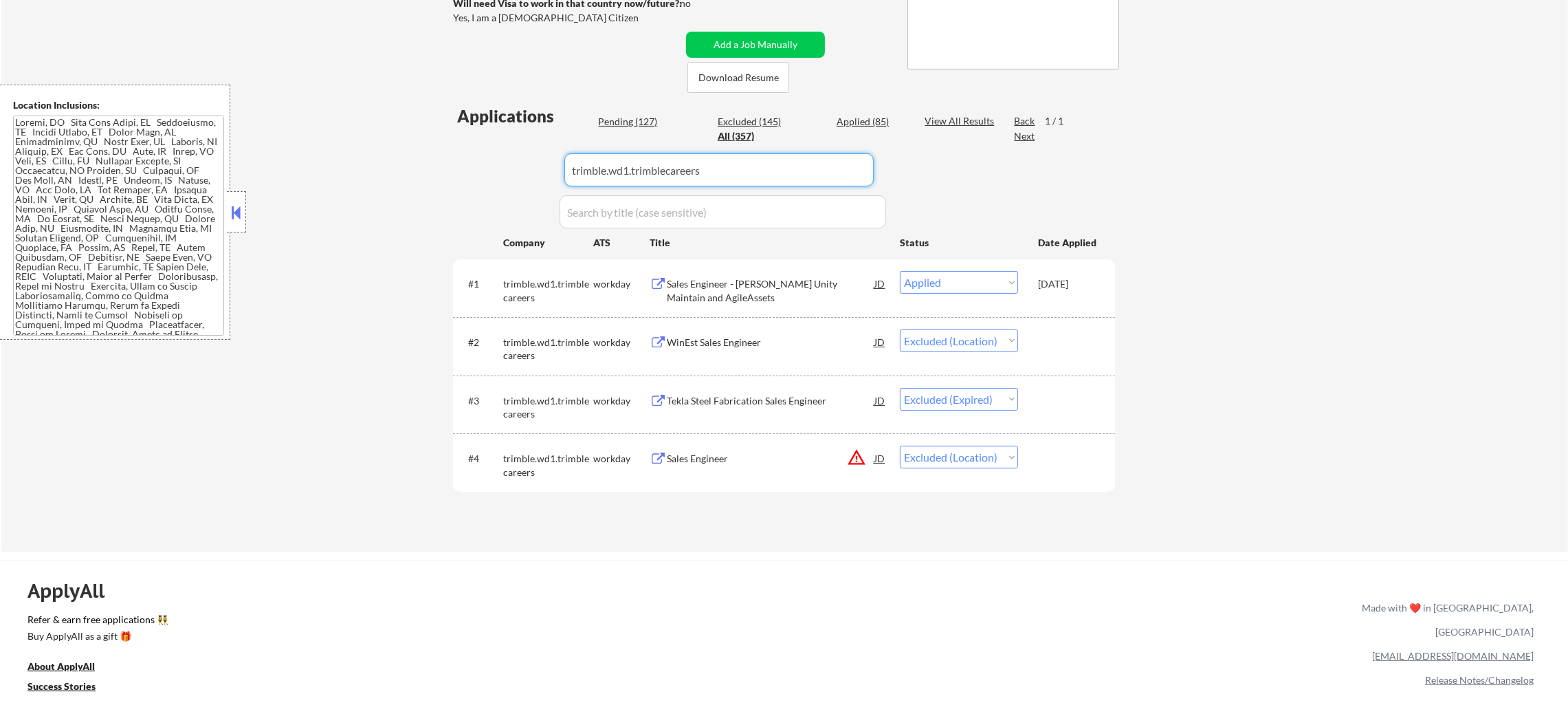
drag, startPoint x: 705, startPoint y: 160, endPoint x: 344, endPoint y: 160, distance: 361.0
click at [351, 160] on div "← Return to /applysquad Mailslurp Inbox Job Search Builder Sergio Camargo User …" at bounding box center [785, 166] width 1567 height 771
paste input "browserstack.wd3.external"
type input "browserstack.wd3.external"
click at [344, 160] on div "← Return to /applysquad Mailslurp Inbox Job Search Builder Sergio Camargo User …" at bounding box center [785, 166] width 1567 height 771
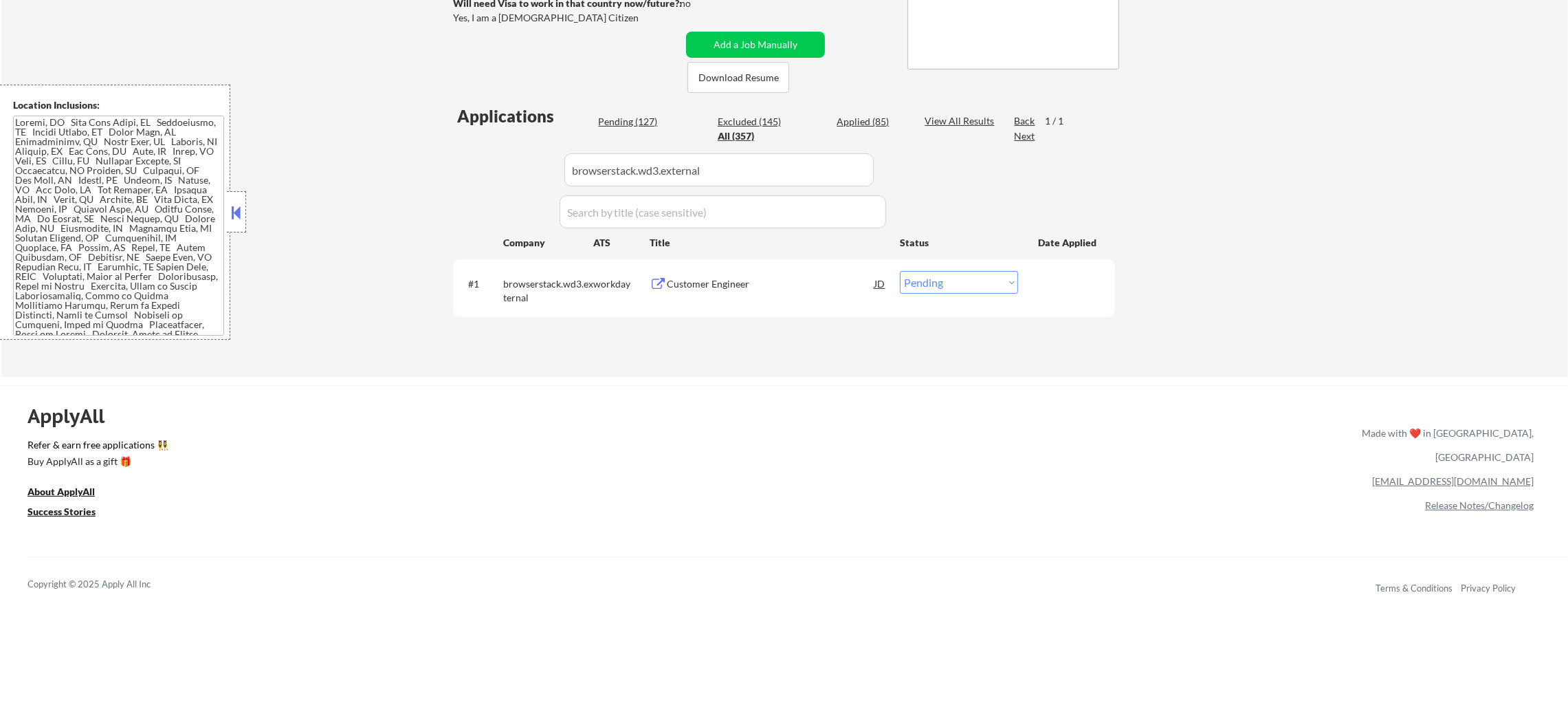
click at [729, 278] on div "Customer Engineer" at bounding box center [771, 284] width 208 height 14
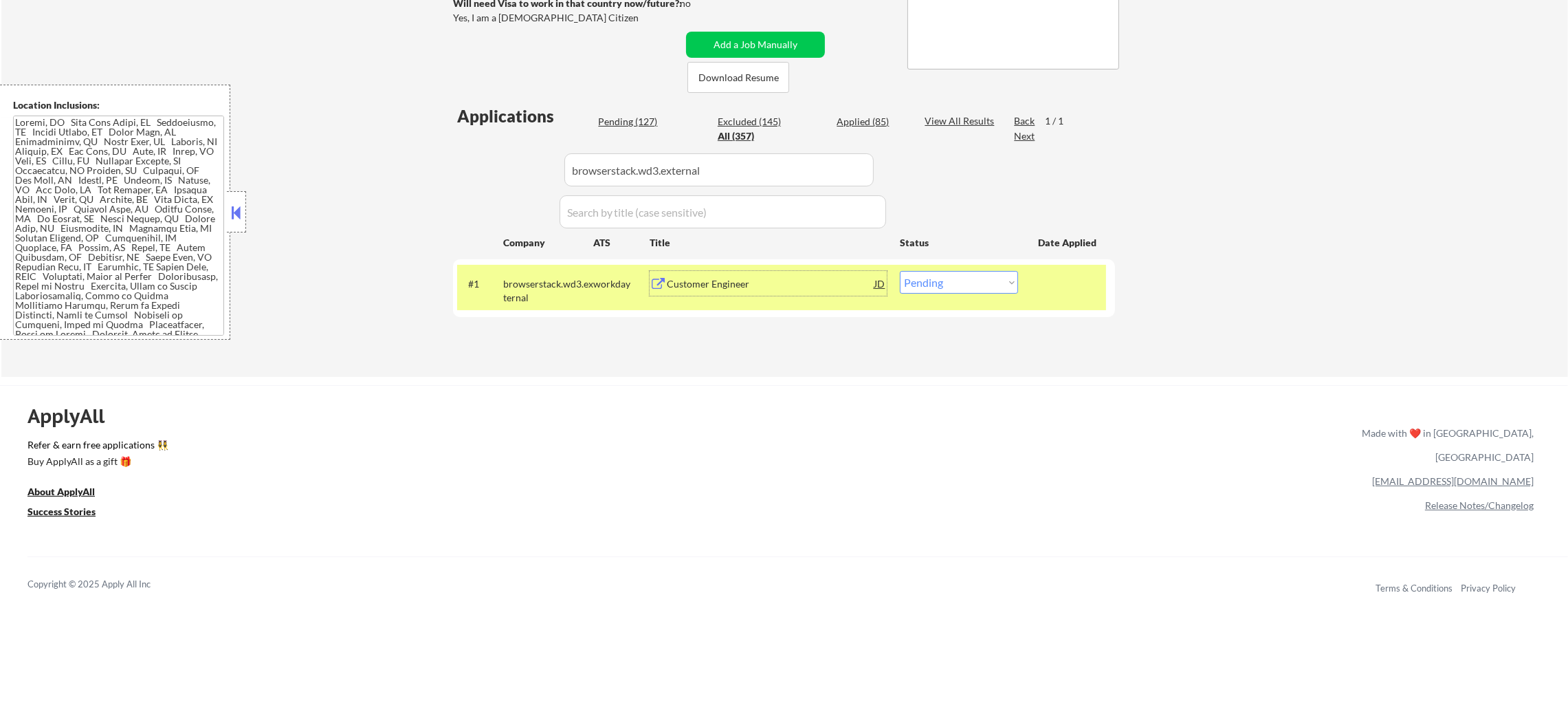
click at [950, 290] on select "Choose an option... Pending Applied Excluded (Questions) Excluded (Expired) Exc…" at bounding box center [958, 282] width 118 height 23
select select ""applied""
click at [900, 271] on select "Choose an option... Pending Applied Excluded (Questions) Excluded (Expired) Exc…" at bounding box center [958, 282] width 118 height 23
click at [549, 280] on div "browserstack.wd3.external" at bounding box center [548, 290] width 90 height 27
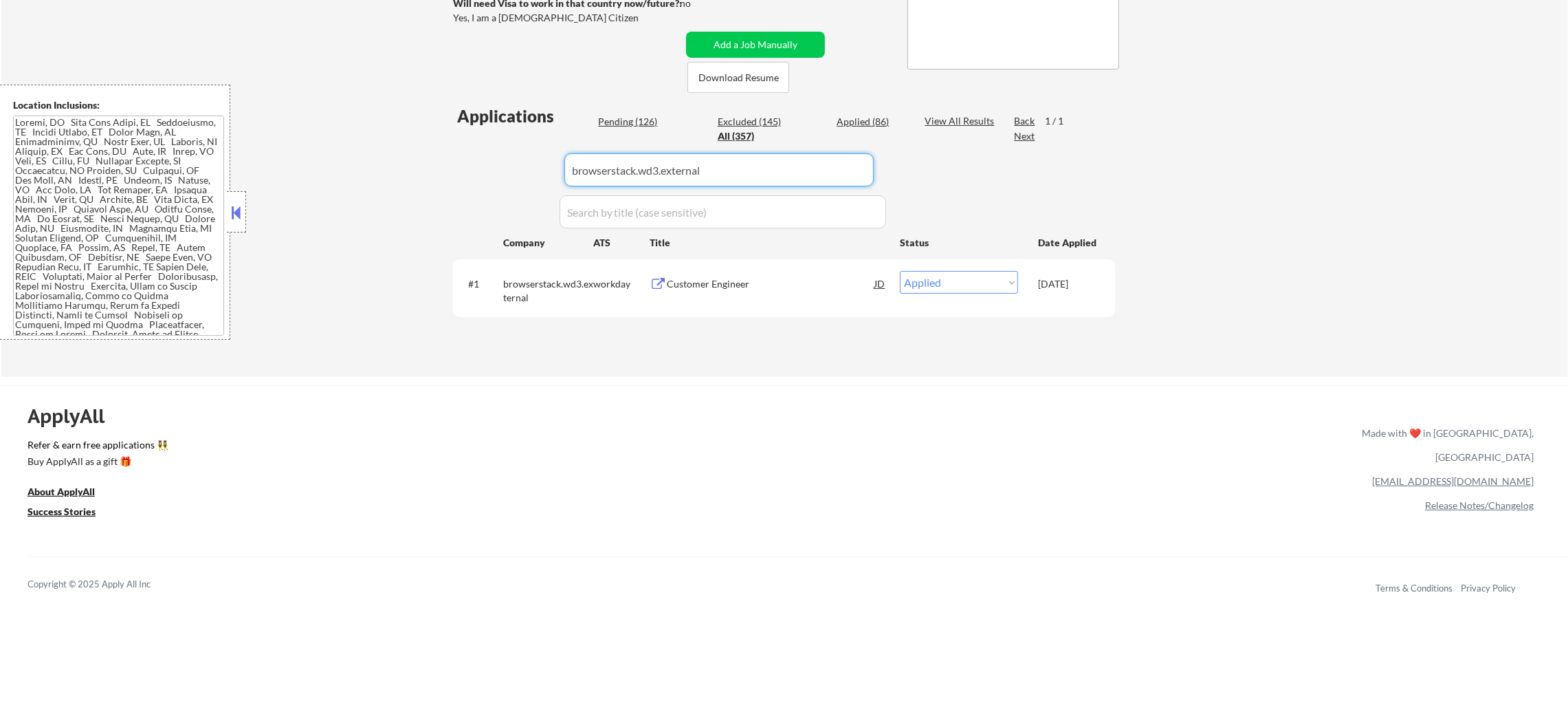
drag, startPoint x: 704, startPoint y: 171, endPoint x: 429, endPoint y: 171, distance: 275.0
click at [432, 171] on div "← Return to /applysquad Mailslurp Inbox Job Search Builder Sergio Camargo User …" at bounding box center [785, 79] width 1567 height 596
paste input "r1rcm.wd1.r1rcm"
type input "r1rcm.wd1.r1rcm"
click at [428, 171] on div "← Return to /applysquad Mailslurp Inbox Job Search Builder Sergio Camargo User …" at bounding box center [785, 79] width 1567 height 596
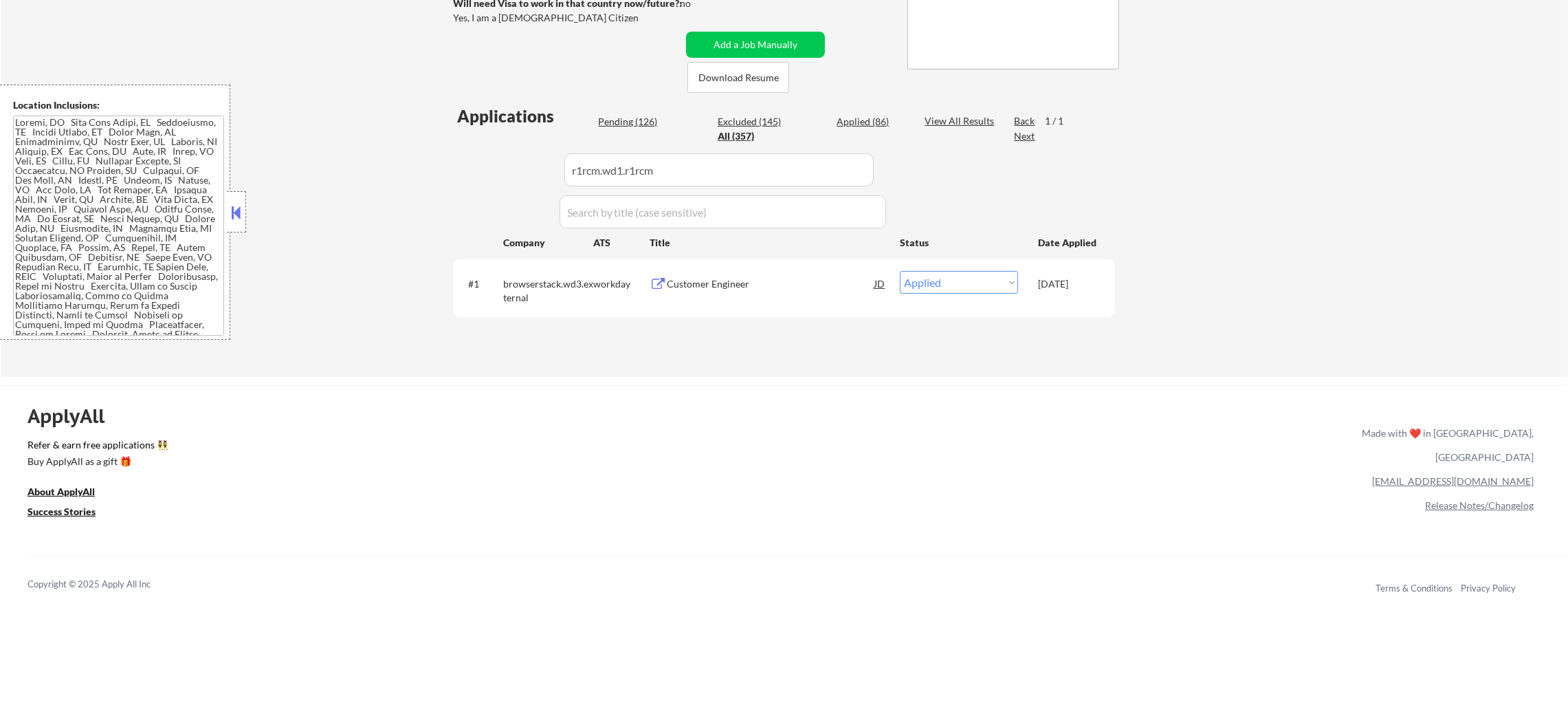
select select ""pending""
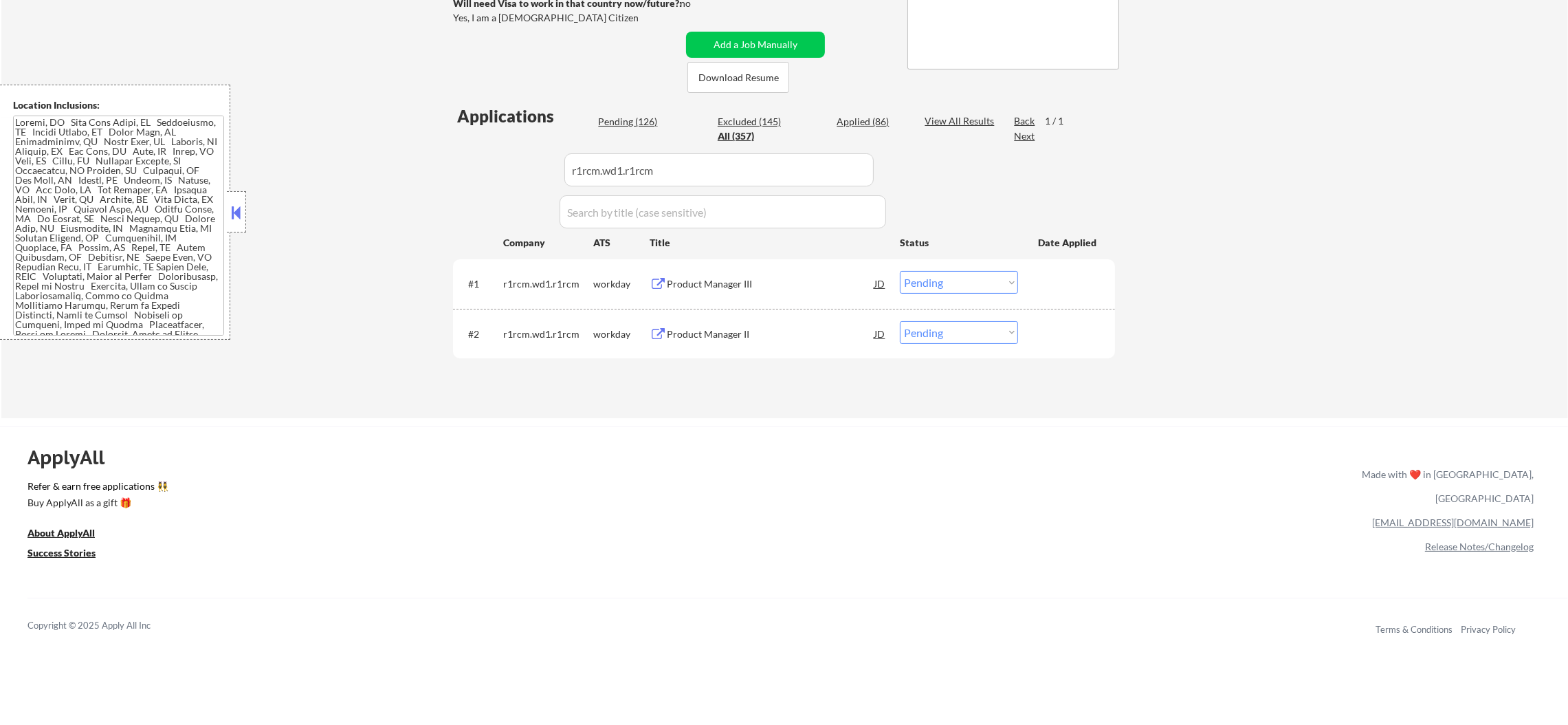
click at [750, 333] on div "Product Manager II" at bounding box center [771, 334] width 208 height 14
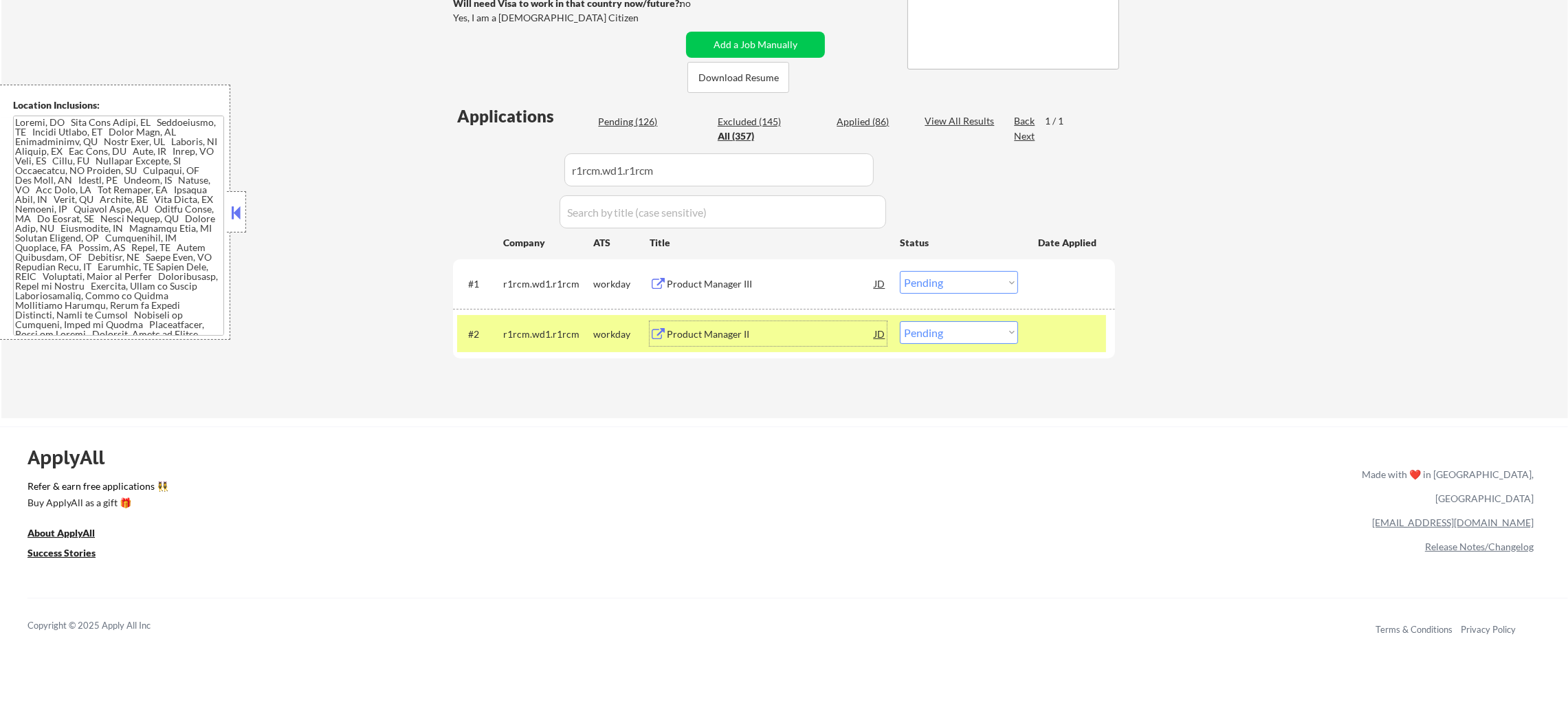
drag, startPoint x: 948, startPoint y: 333, endPoint x: 948, endPoint y: 340, distance: 7.0
click at [948, 334] on select "Choose an option... Pending Applied Excluded (Questions) Excluded (Expired) Exc…" at bounding box center [958, 332] width 118 height 23
select select ""excluded__expired_""
click at [900, 321] on select "Choose an option... Pending Applied Excluded (Questions) Excluded (Expired) Exc…" at bounding box center [958, 332] width 118 height 23
click at [584, 351] on div "#2 r1rcm.wd1.r1rcm workday Product Manager II JD warning_amber Choose an option…" at bounding box center [782, 334] width 649 height 37
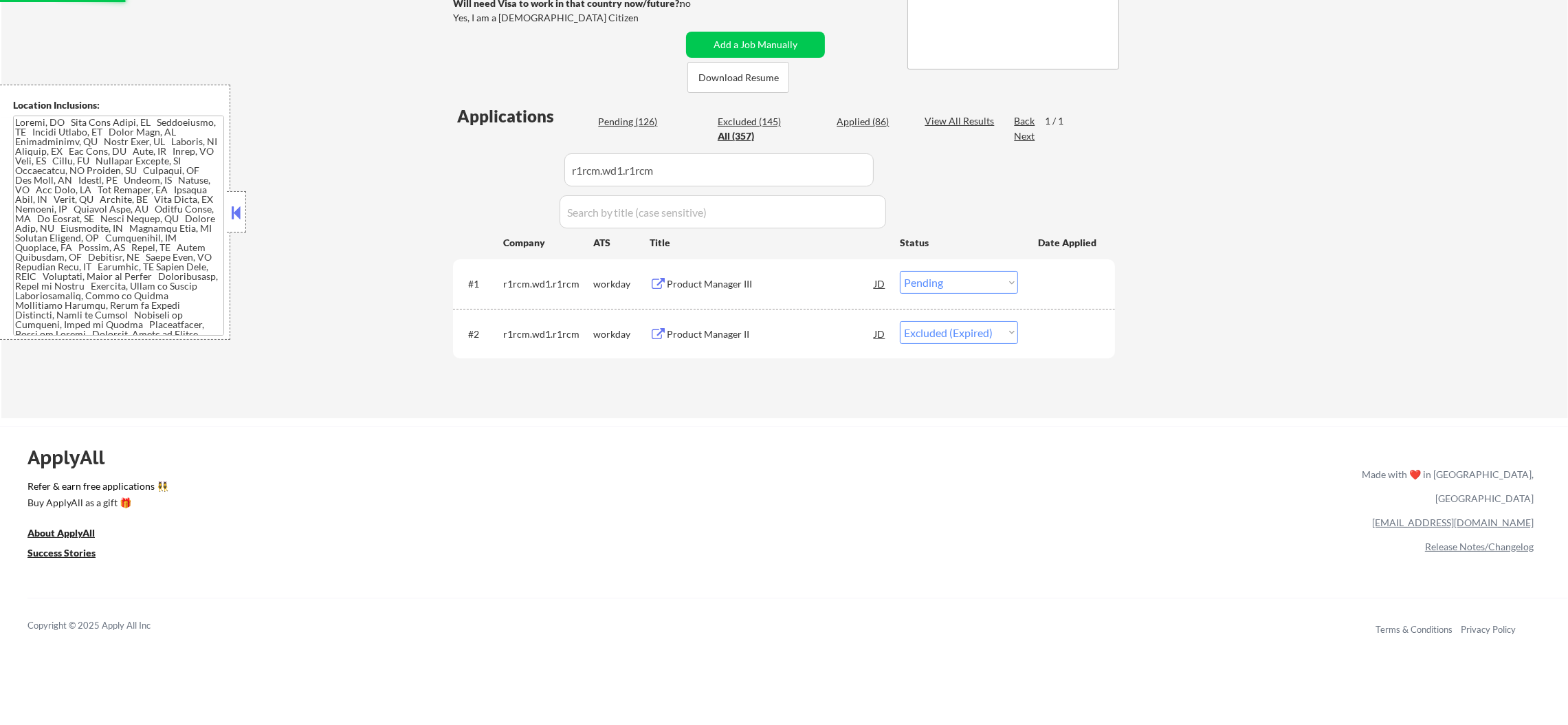
click at [733, 273] on div "Product Manager III" at bounding box center [771, 283] width 208 height 25
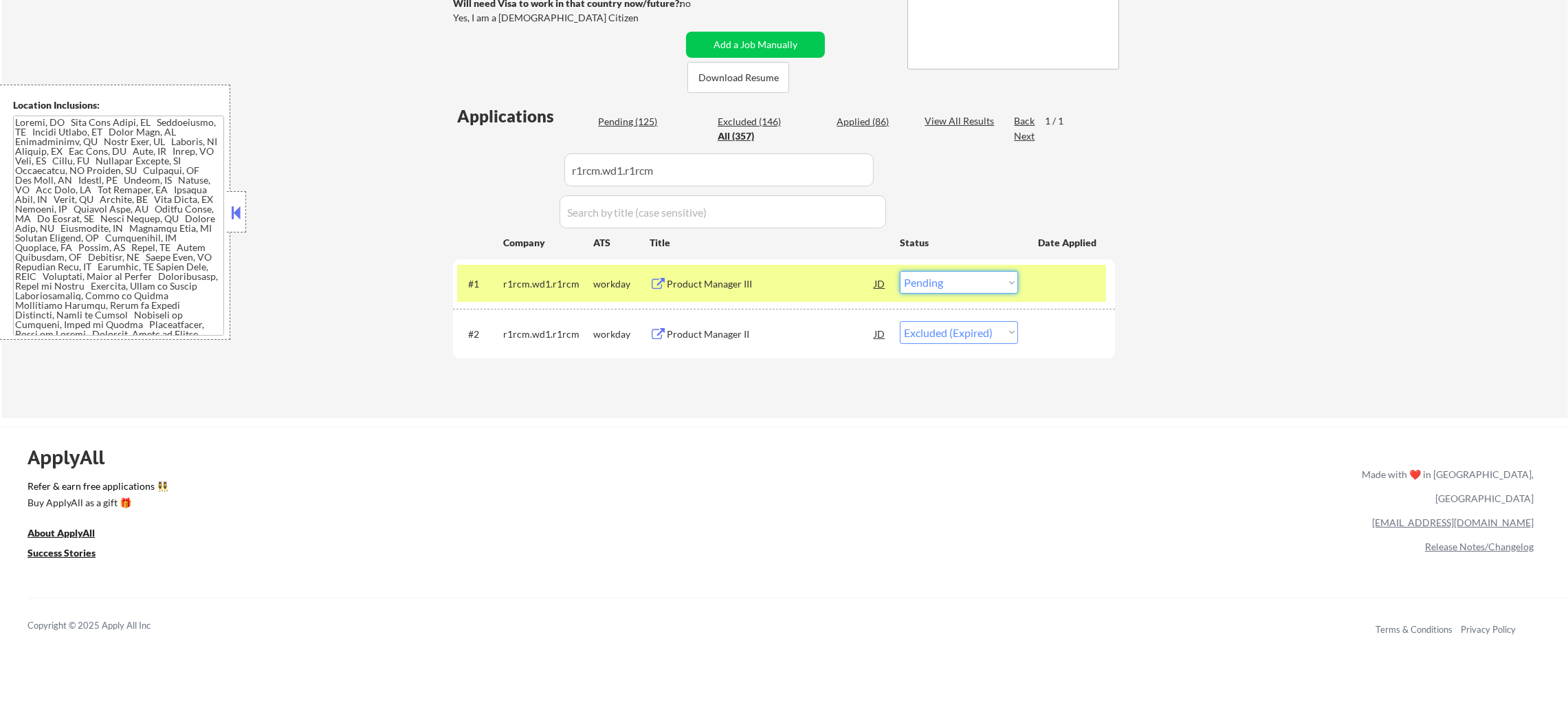
drag, startPoint x: 944, startPoint y: 284, endPoint x: 942, endPoint y: 290, distance: 6.3
click at [944, 284] on select "Choose an option... Pending Applied Excluded (Questions) Excluded (Expired) Exc…" at bounding box center [958, 282] width 118 height 23
select select ""excluded__expired_""
click at [900, 271] on select "Choose an option... Pending Applied Excluded (Questions) Excluded (Expired) Exc…" at bounding box center [958, 282] width 118 height 23
click at [542, 286] on div "r1rcm.wd1.r1rcm" at bounding box center [548, 284] width 90 height 14
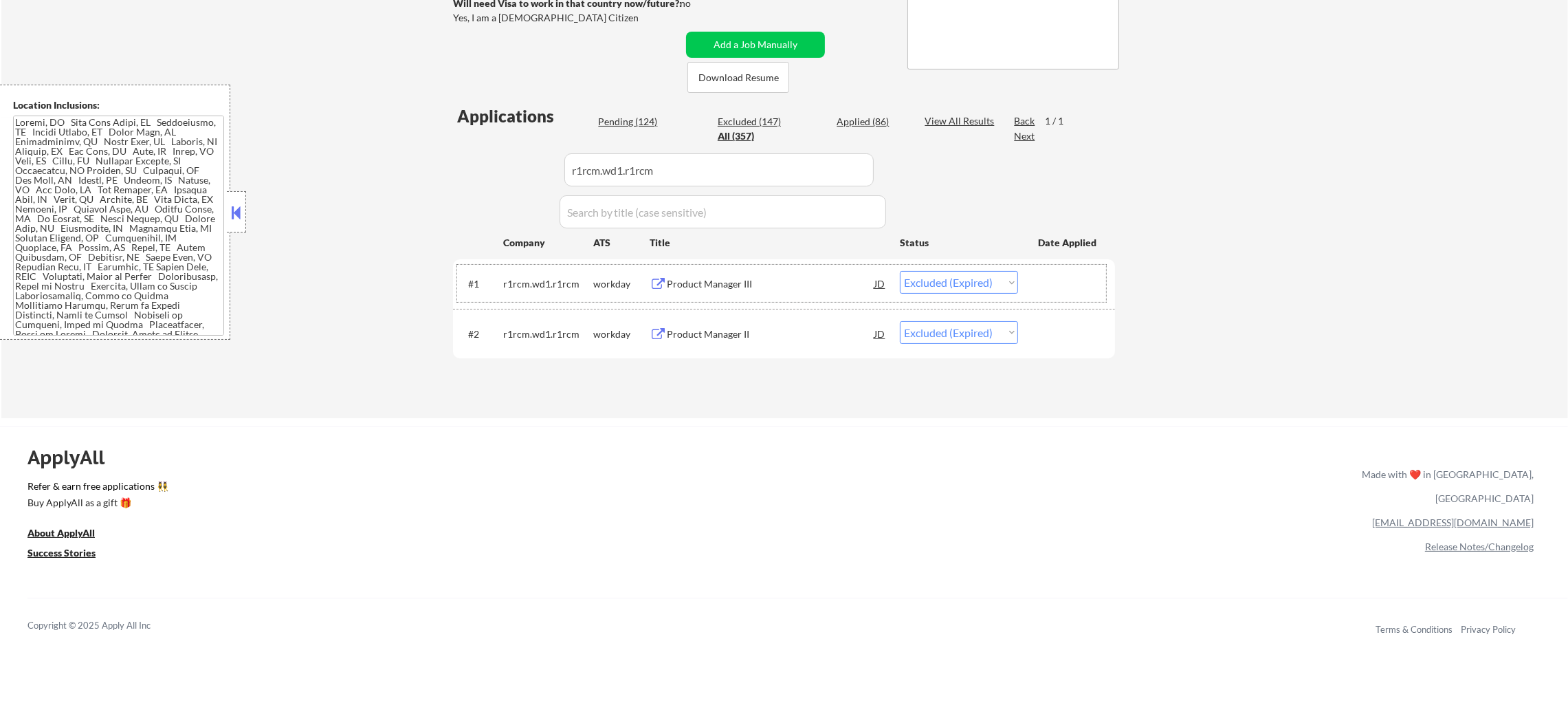
click at [650, 169] on input "input" at bounding box center [719, 170] width 309 height 33
paste input "memorialhermann.wd5.external"
drag, startPoint x: 667, startPoint y: 171, endPoint x: 447, endPoint y: 168, distance: 220.0
click at [448, 167] on div "← Return to /applysquad Mailslurp Inbox Job Search Builder Sergio Camargo User …" at bounding box center [784, 94] width 686 height 627
type input "memorialhermann.wd5.external"
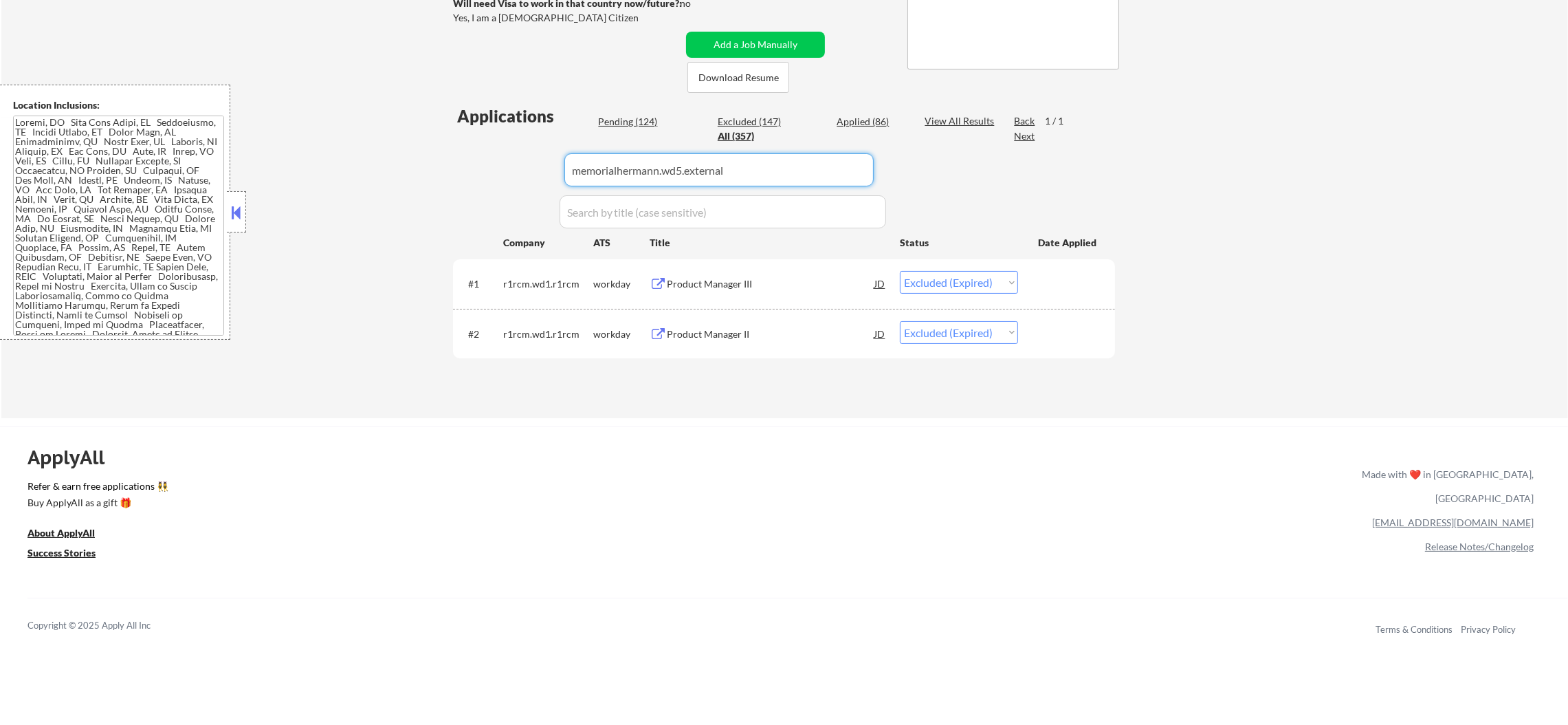
click at [441, 169] on div "← Return to /applysquad Mailslurp Inbox Job Search Builder Sergio Camargo User …" at bounding box center [784, 94] width 686 height 627
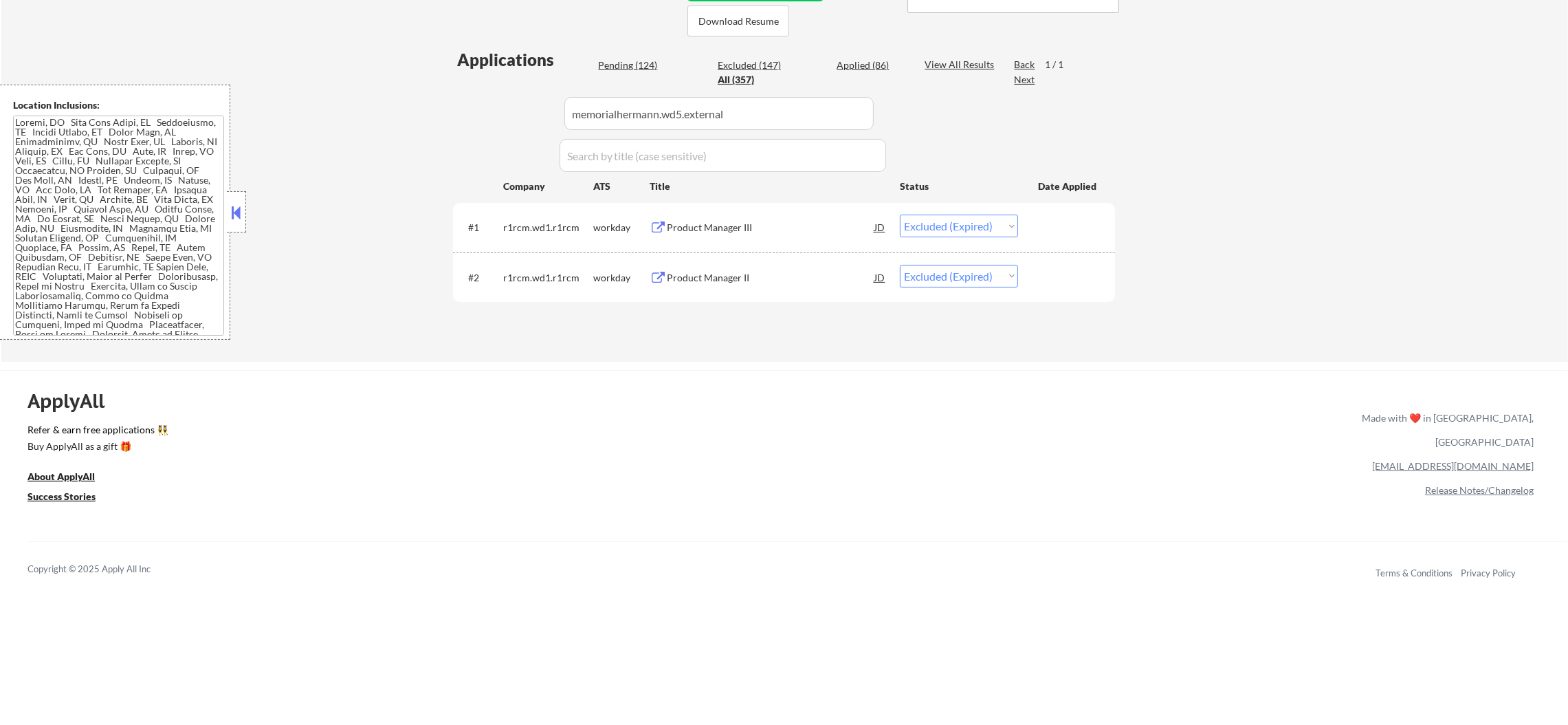
select select ""pending""
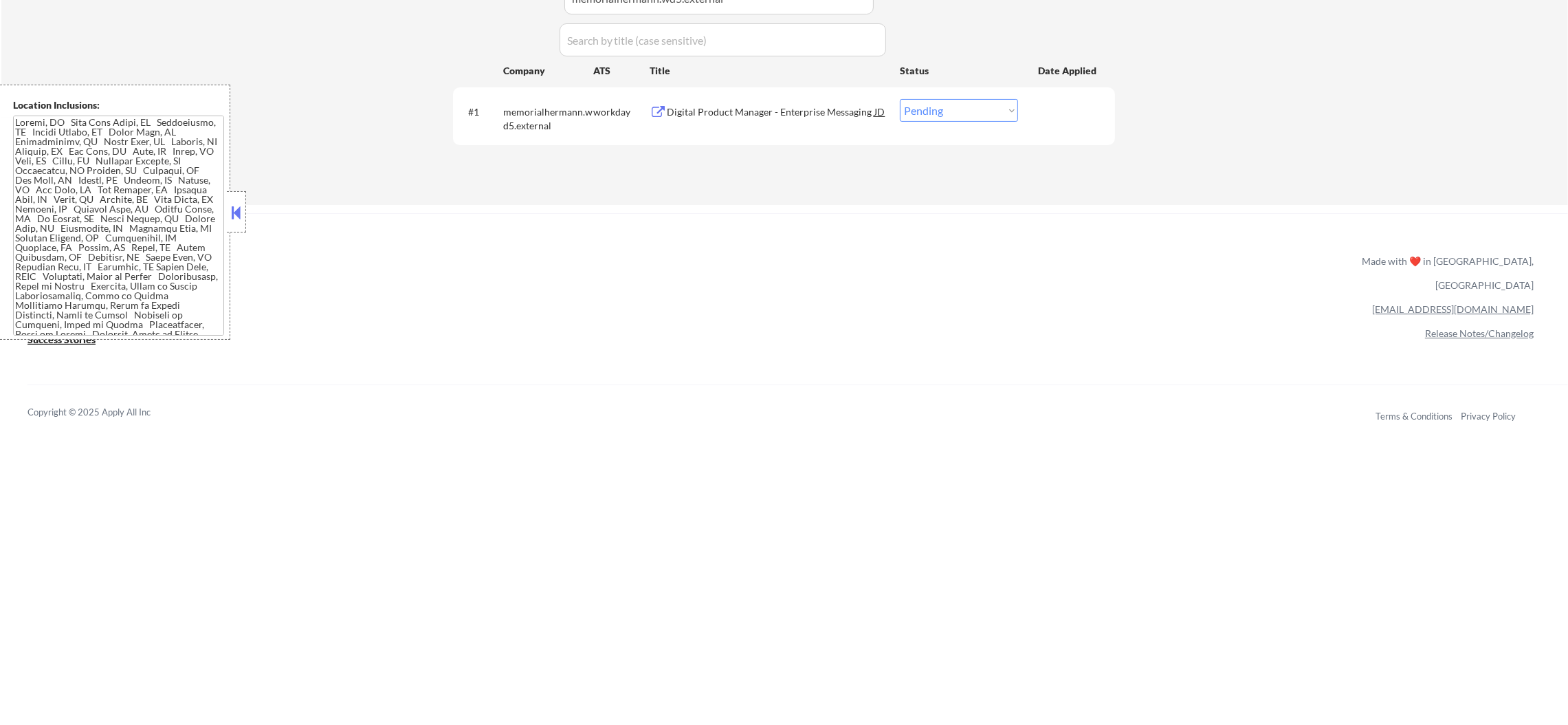
scroll to position [447, 0]
click at [757, 105] on div "Digital Product Manager - Enterprise Messaging" at bounding box center [771, 111] width 208 height 14
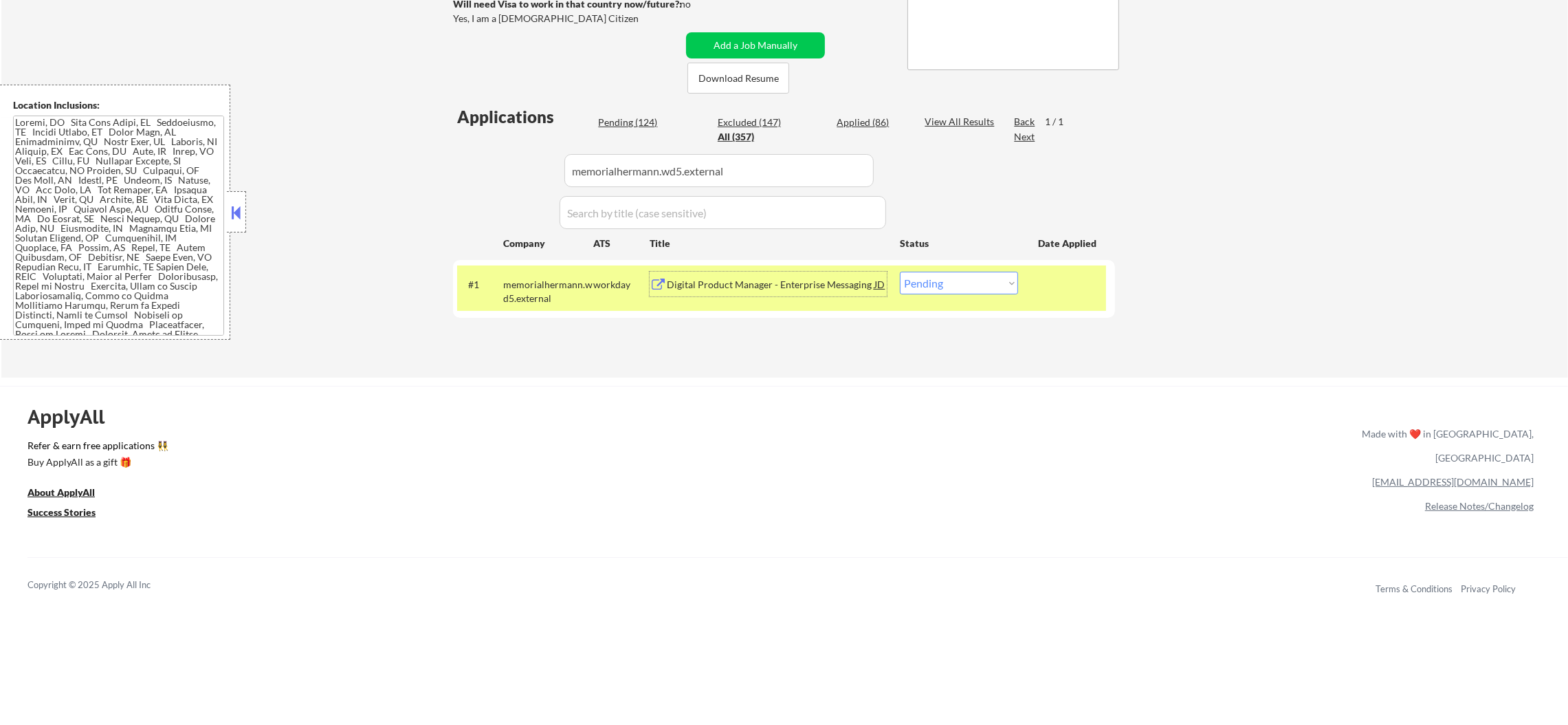
scroll to position [274, 0]
click at [576, 284] on div "memorialhermann.wd5.external" at bounding box center [548, 290] width 90 height 27
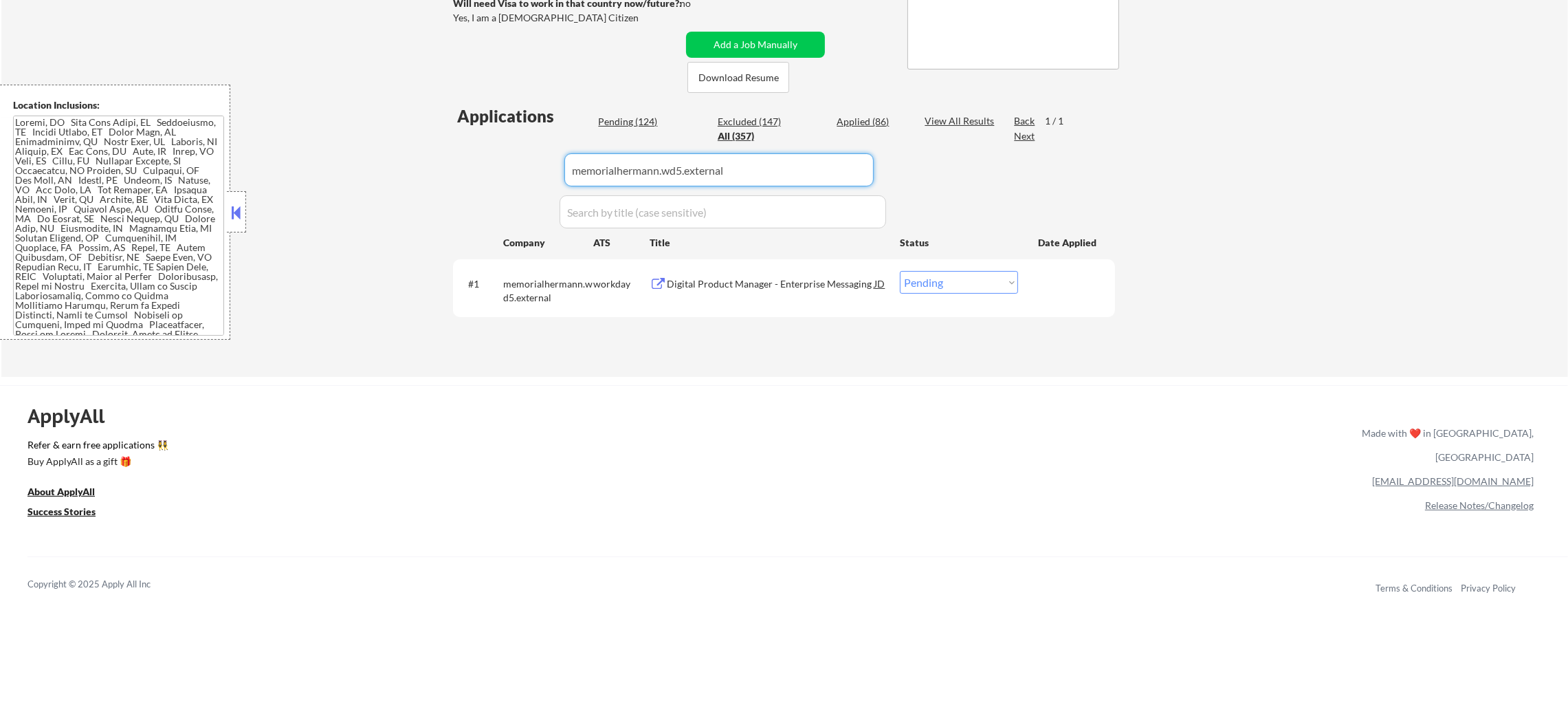
drag, startPoint x: 754, startPoint y: 173, endPoint x: 419, endPoint y: 179, distance: 335.1
click at [421, 179] on div "← Return to /applysquad Mailslurp Inbox Job Search Builder Sergio Camargo User …" at bounding box center [785, 79] width 1567 height 596
paste input "jci.wd5.jci"
type input "jci.wd5.jci"
click at [419, 179] on div "← Return to /applysquad Mailslurp Inbox Job Search Builder Sergio Camargo User …" at bounding box center [785, 79] width 1567 height 596
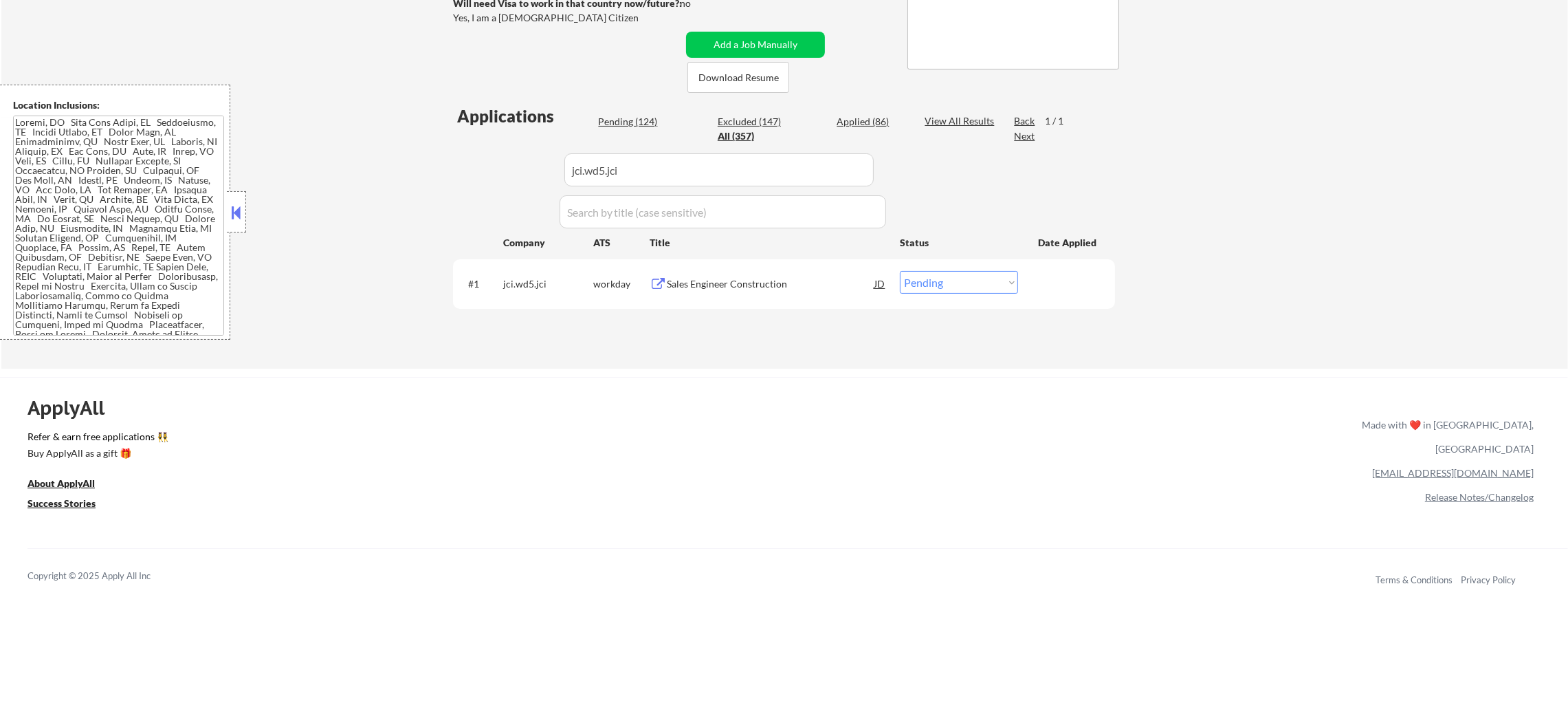
click at [699, 286] on div "Sales Engineer Construction" at bounding box center [771, 284] width 208 height 14
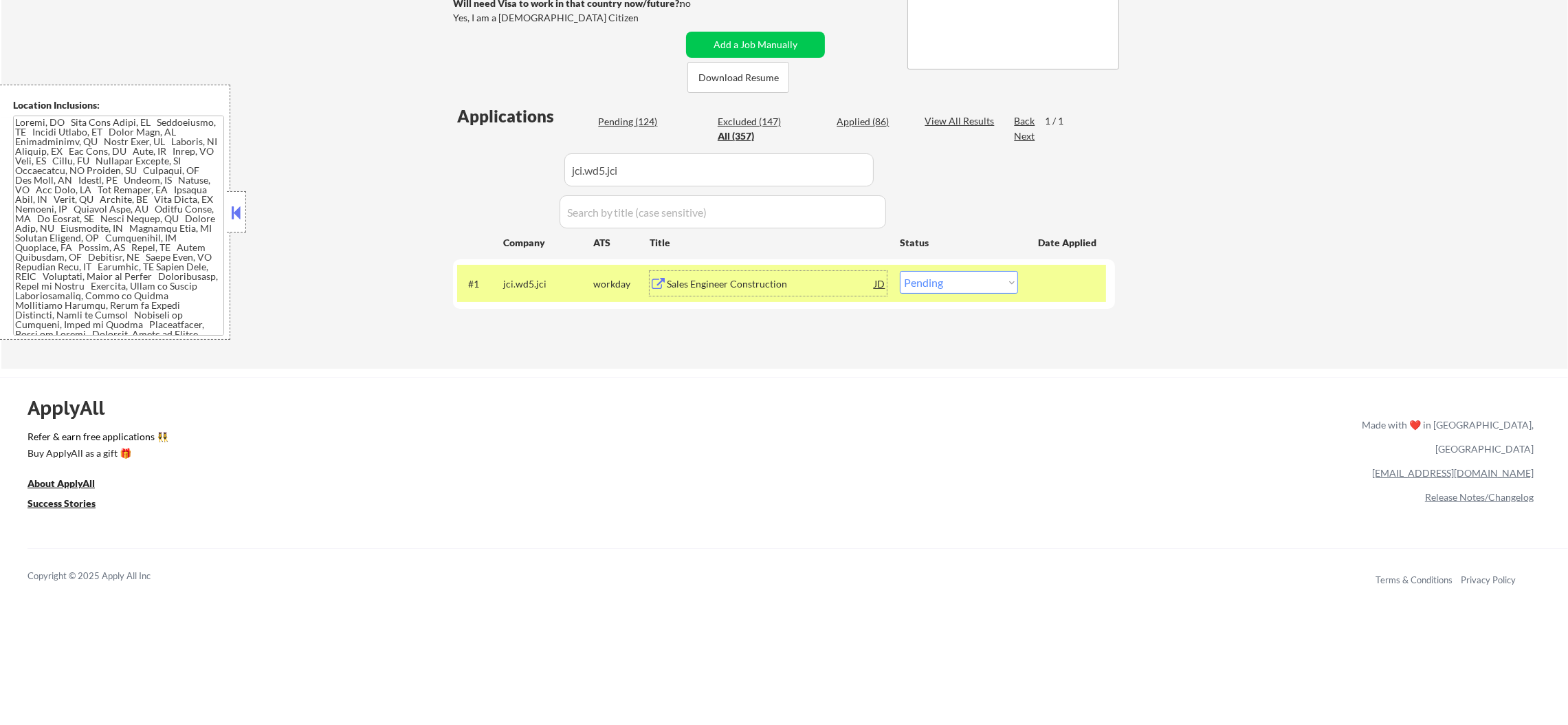
drag, startPoint x: 957, startPoint y: 275, endPoint x: 956, endPoint y: 287, distance: 12.0
click at [956, 277] on select "Choose an option... Pending Applied Excluded (Questions) Excluded (Expired) Exc…" at bounding box center [958, 282] width 118 height 23
select select ""excluded""
click at [900, 271] on select "Choose an option... Pending Applied Excluded (Questions) Excluded (Expired) Exc…" at bounding box center [958, 282] width 118 height 23
click at [550, 278] on div "jci.wd5.jci" at bounding box center [548, 284] width 90 height 14
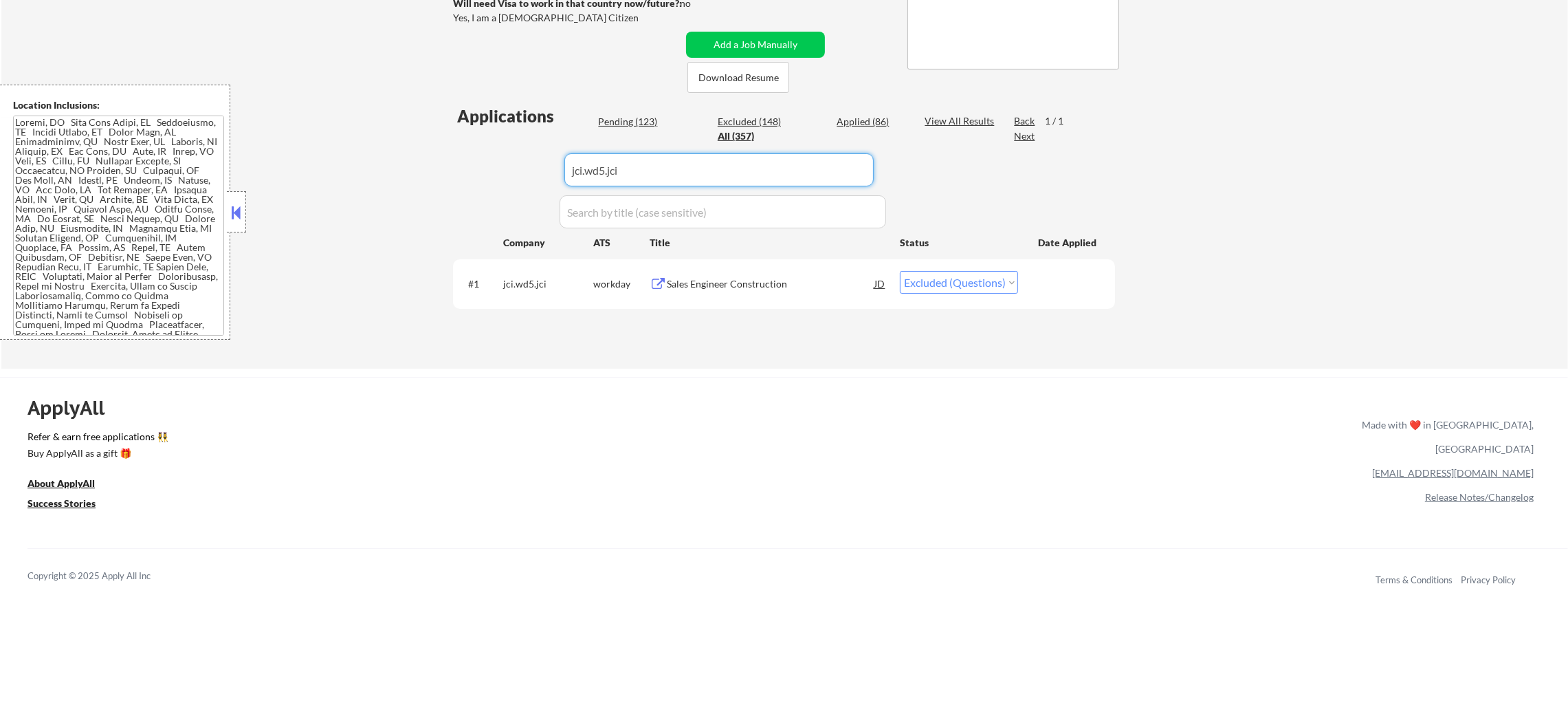
paste input "realmalliance"
drag, startPoint x: 444, startPoint y: 139, endPoint x: 351, endPoint y: 134, distance: 93.1
click at [385, 134] on div "← Return to /applysquad Mailslurp Inbox Job Search Builder Sergio Camargo User …" at bounding box center [785, 75] width 1567 height 588
type input "realmalliance"
click at [351, 134] on div "← Return to /applysquad Mailslurp Inbox Job Search Builder Sergio Camargo User …" at bounding box center [785, 75] width 1567 height 588
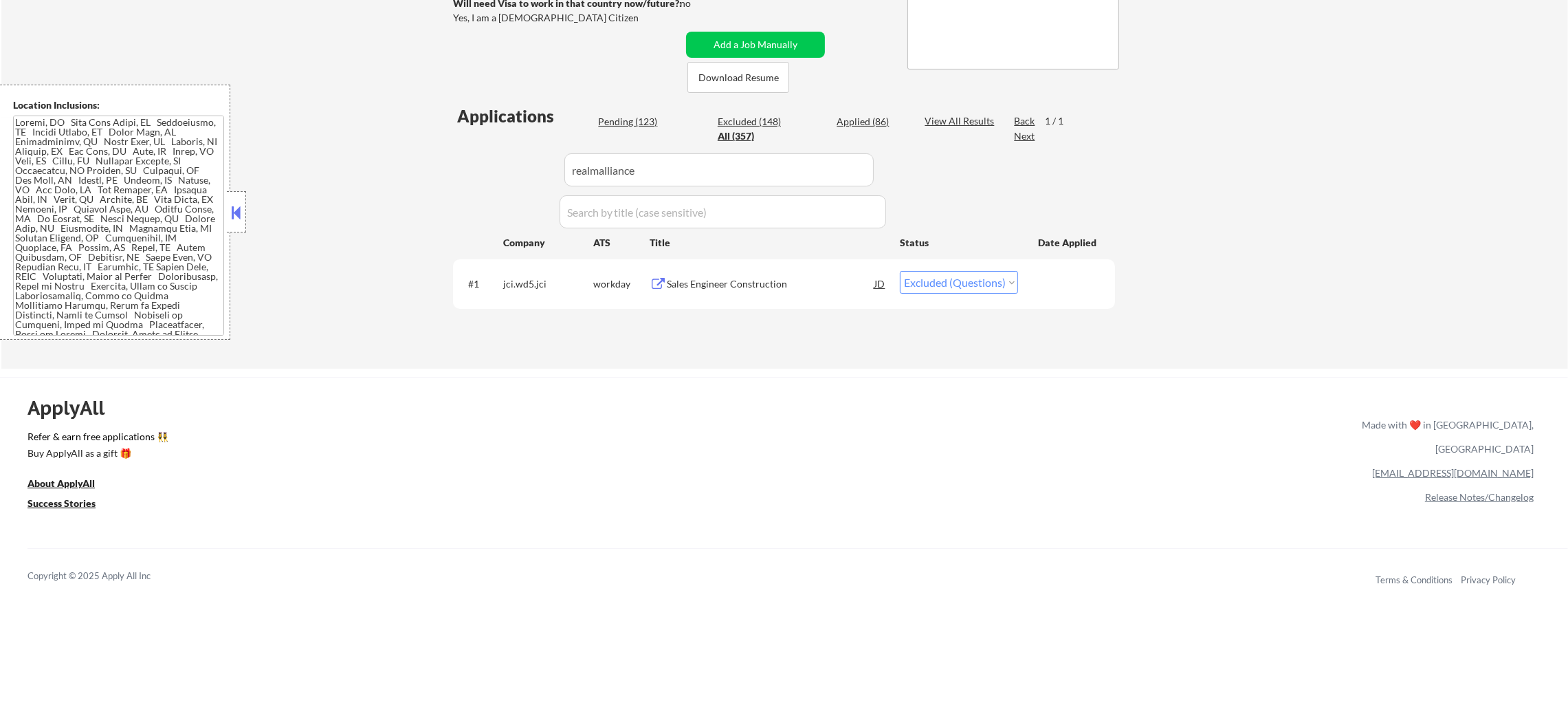
select select ""applied""
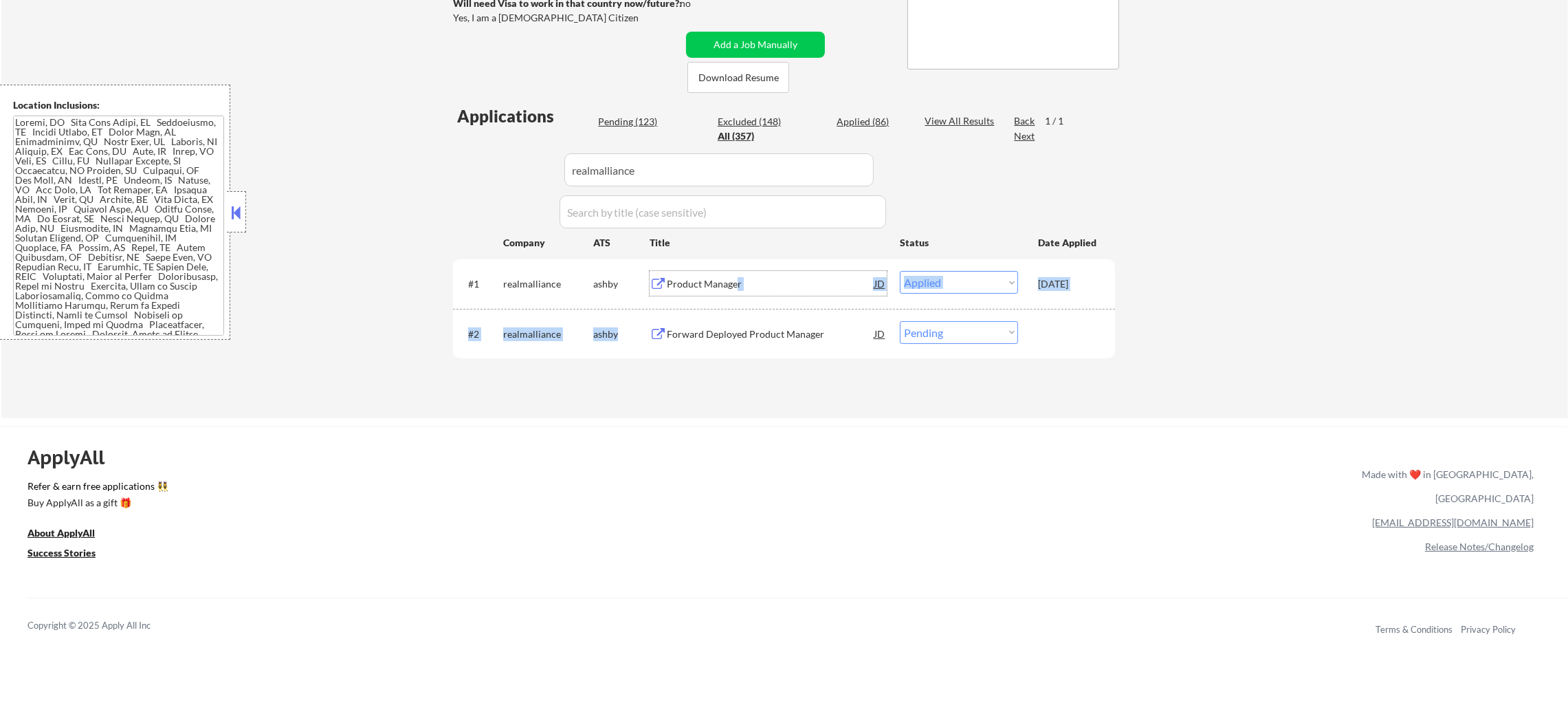
drag, startPoint x: 737, startPoint y: 289, endPoint x: 732, endPoint y: 348, distance: 59.2
click at [732, 348] on div "#1 realmalliance ashby Product Manager JD warning_amber Choose an option... Pen…" at bounding box center [784, 308] width 662 height 99
click at [741, 330] on div "Forward Deployed Product Manager" at bounding box center [771, 334] width 208 height 14
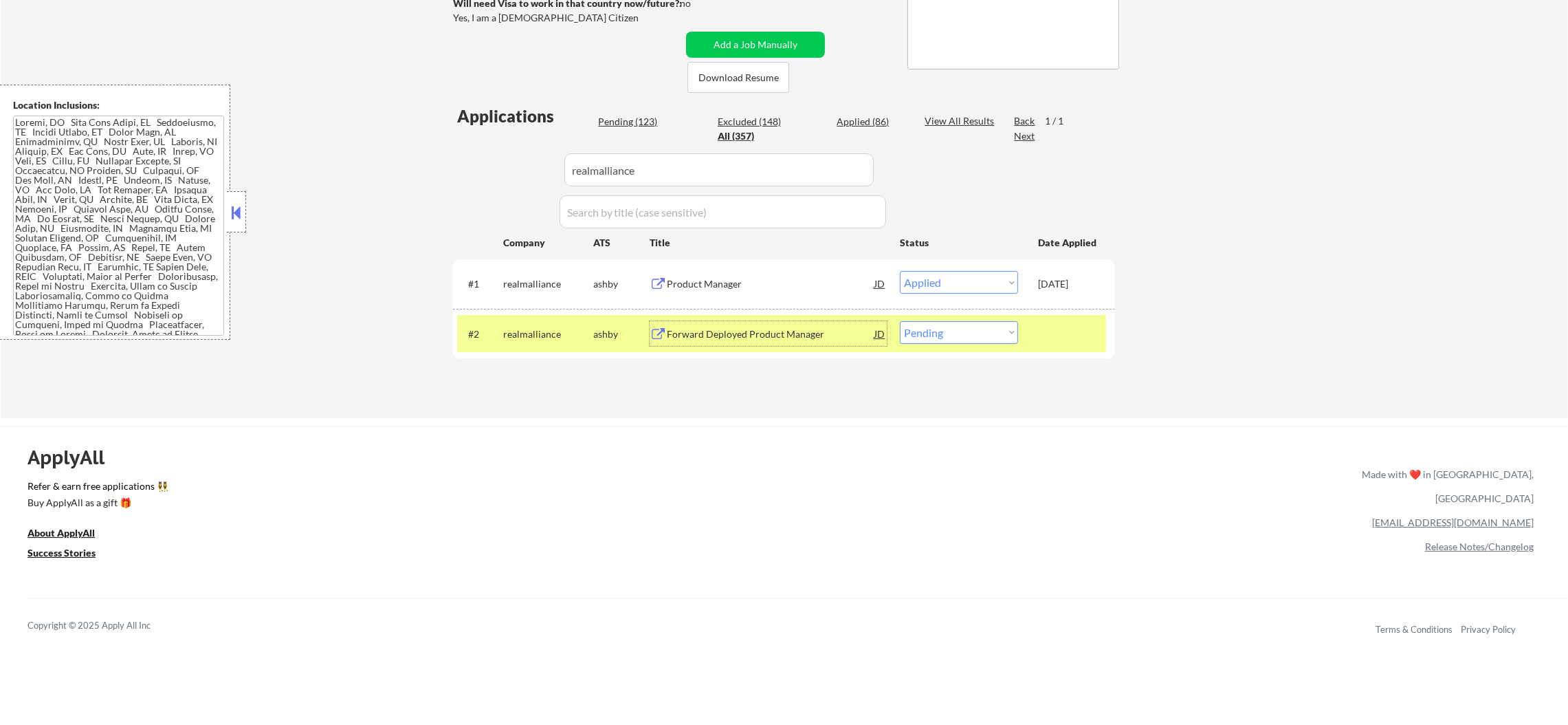
click at [948, 338] on select "Choose an option... Pending Applied Excluded (Questions) Excluded (Expired) Exc…" at bounding box center [958, 332] width 118 height 23
select select ""excluded__expired_""
click at [900, 321] on select "Choose an option... Pending Applied Excluded (Questions) Excluded (Expired) Exc…" at bounding box center [958, 332] width 118 height 23
click at [531, 332] on div "realmalliance" at bounding box center [548, 334] width 90 height 14
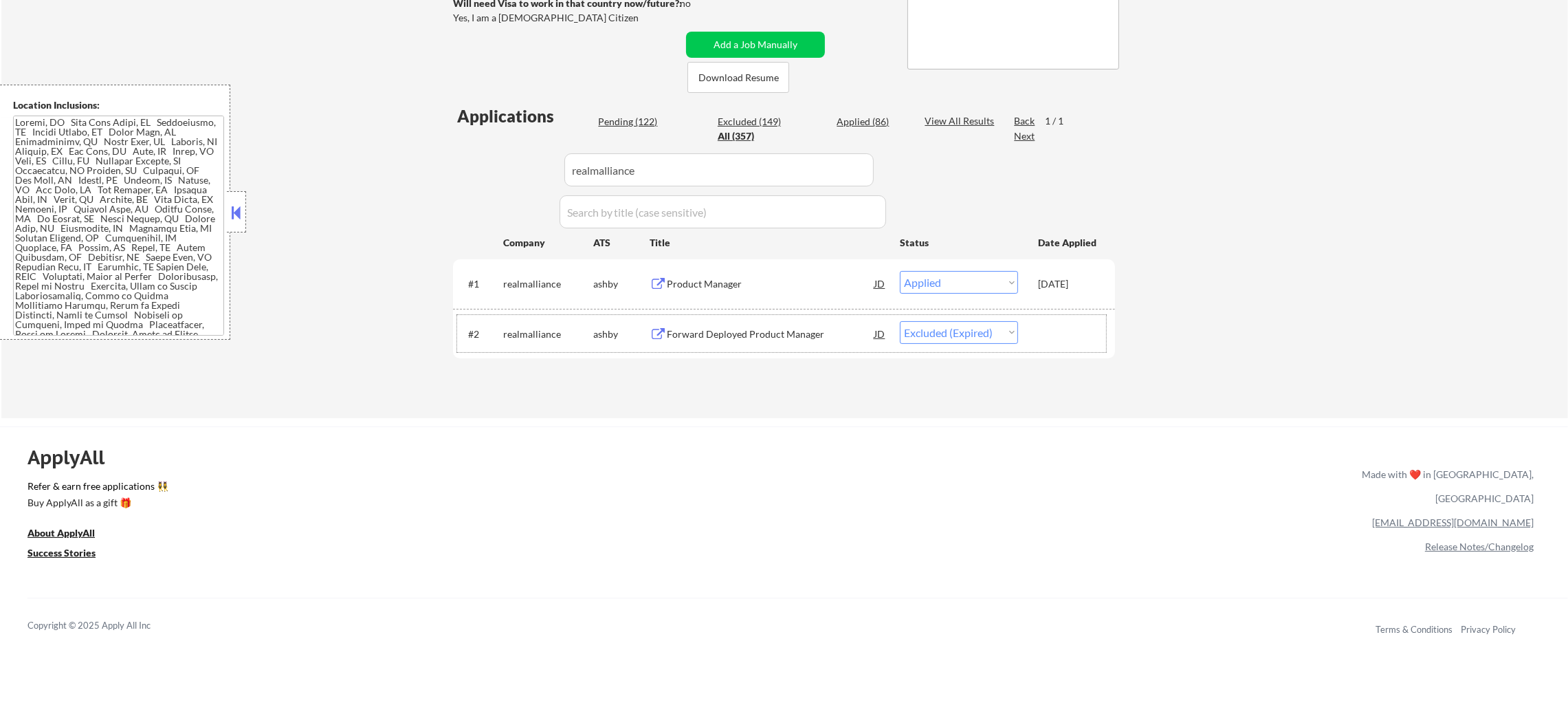
paste input "offchainlabs"
click at [458, 138] on div "Applications Pending (122) Excluded (149) Applied (86) All (357) View All Resul…" at bounding box center [784, 248] width 662 height 288
type input "offchainlabs"
click at [435, 138] on div "← Return to /applysquad Mailslurp Inbox Job Search Builder Sergio Camargo User …" at bounding box center [785, 99] width 1567 height 638
select select ""pending""
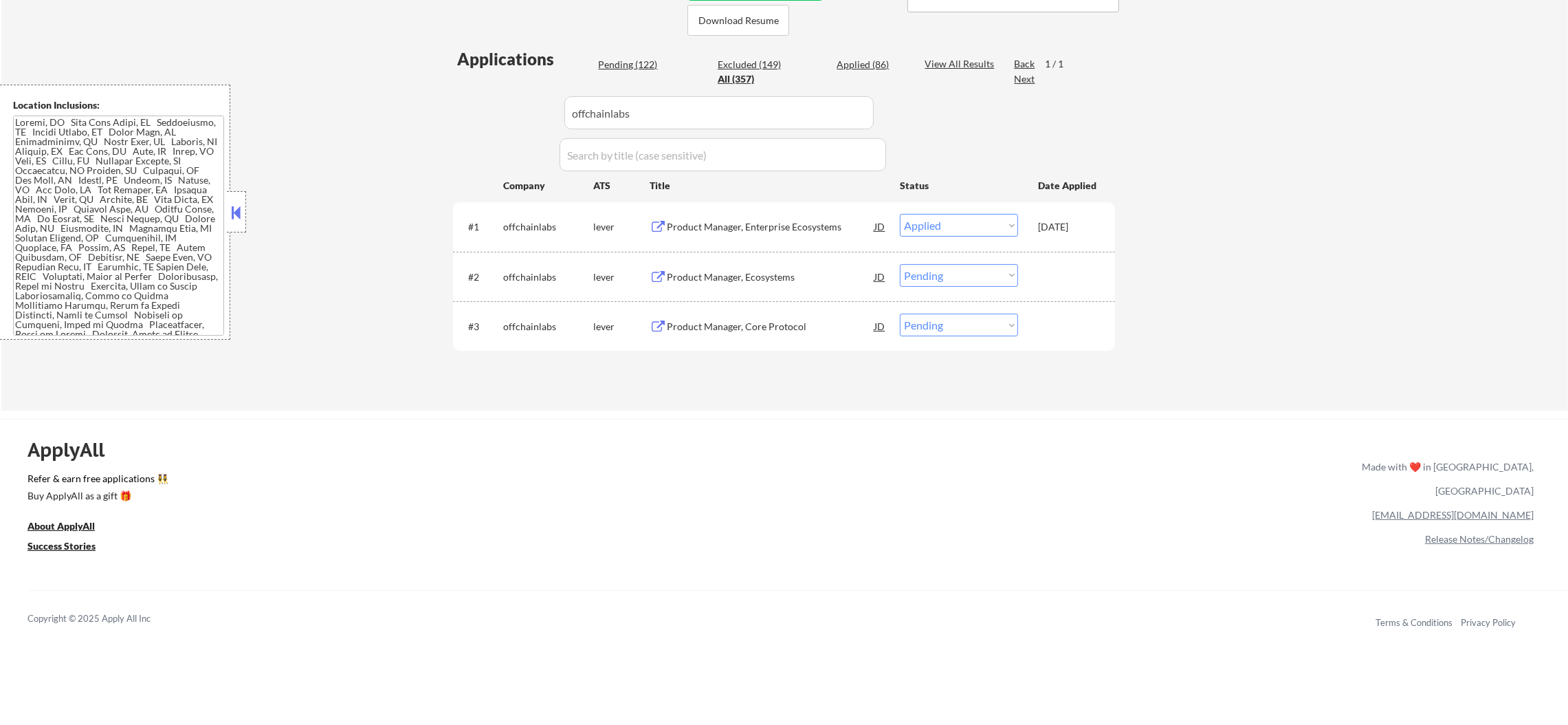
scroll to position [344, 0]
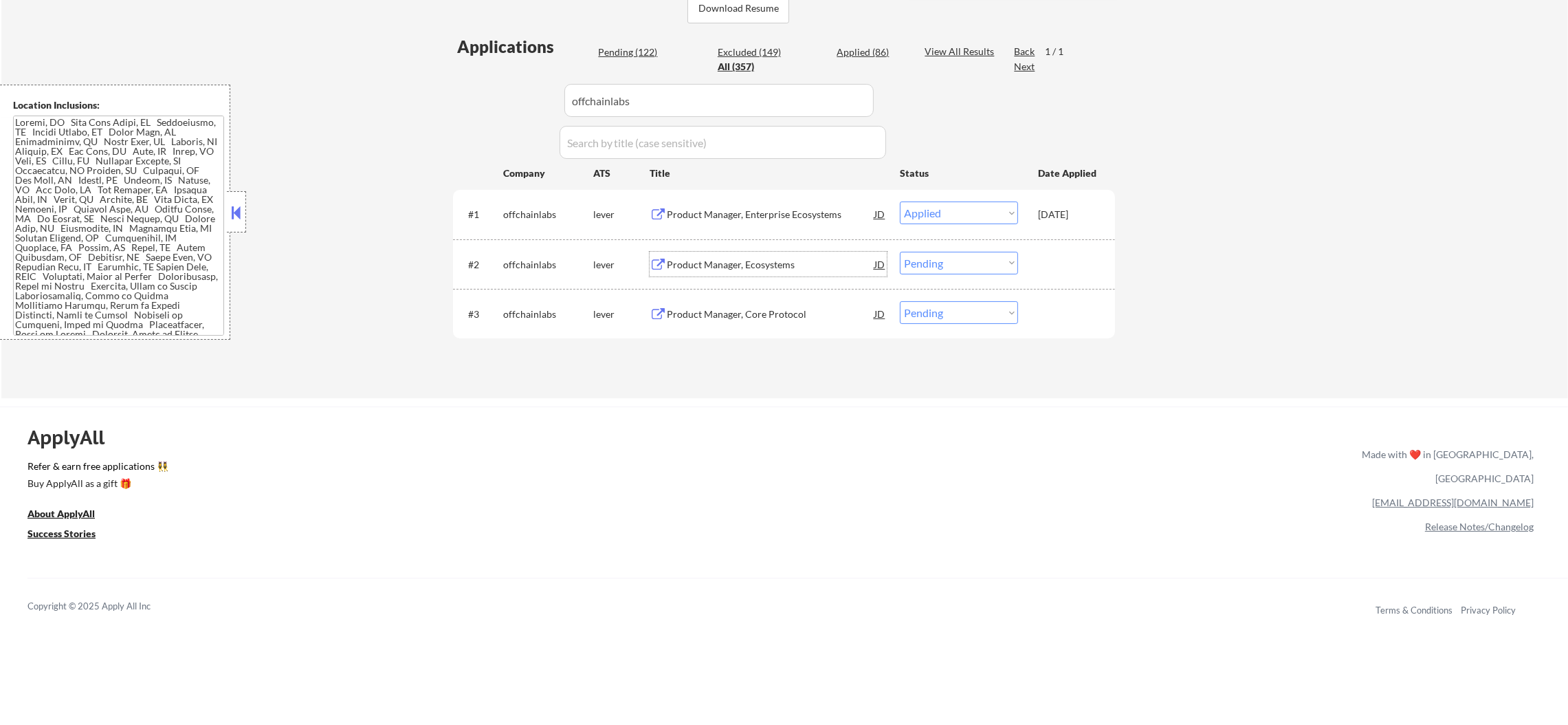
click at [778, 255] on div "Product Manager, Ecosystems" at bounding box center [771, 263] width 208 height 25
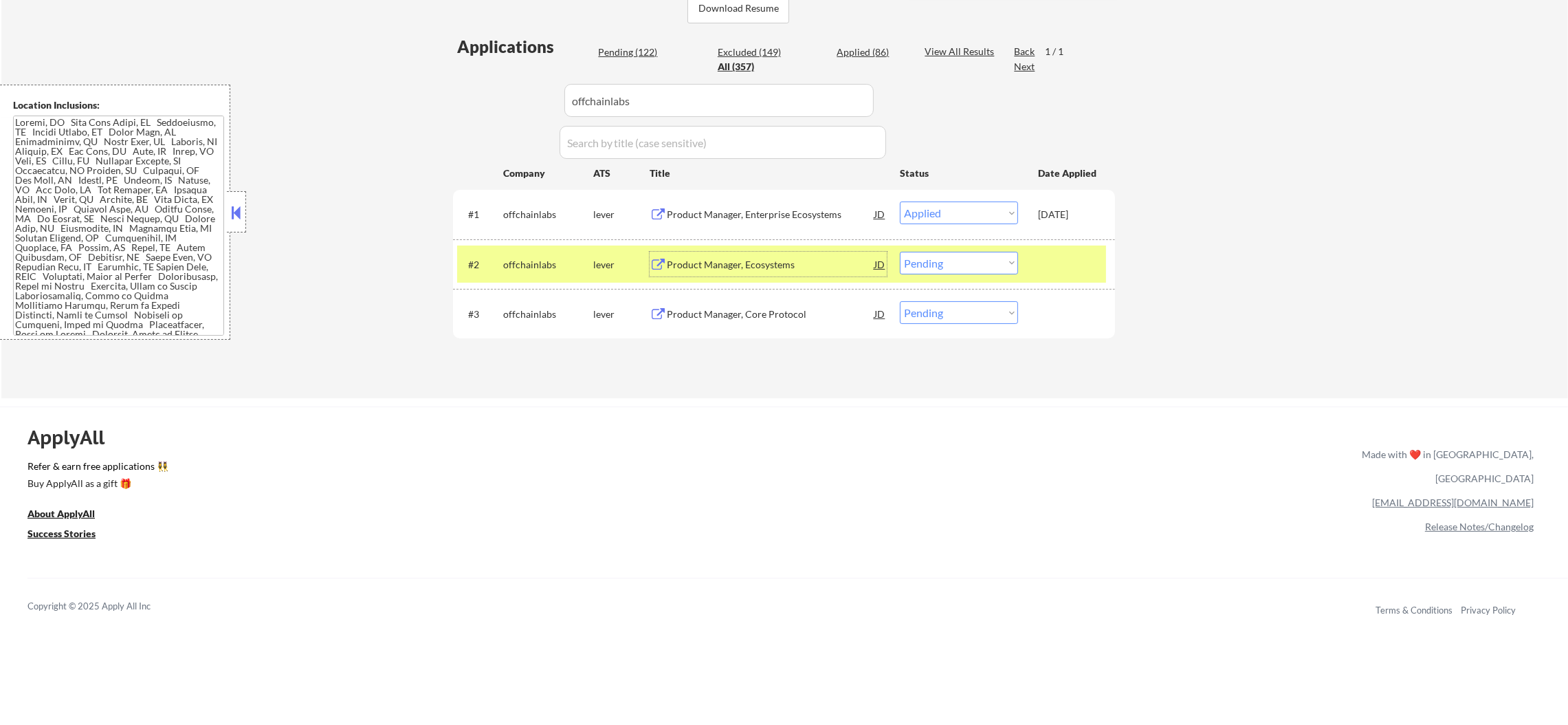
click at [572, 271] on div "offchainlabs" at bounding box center [548, 263] width 90 height 25
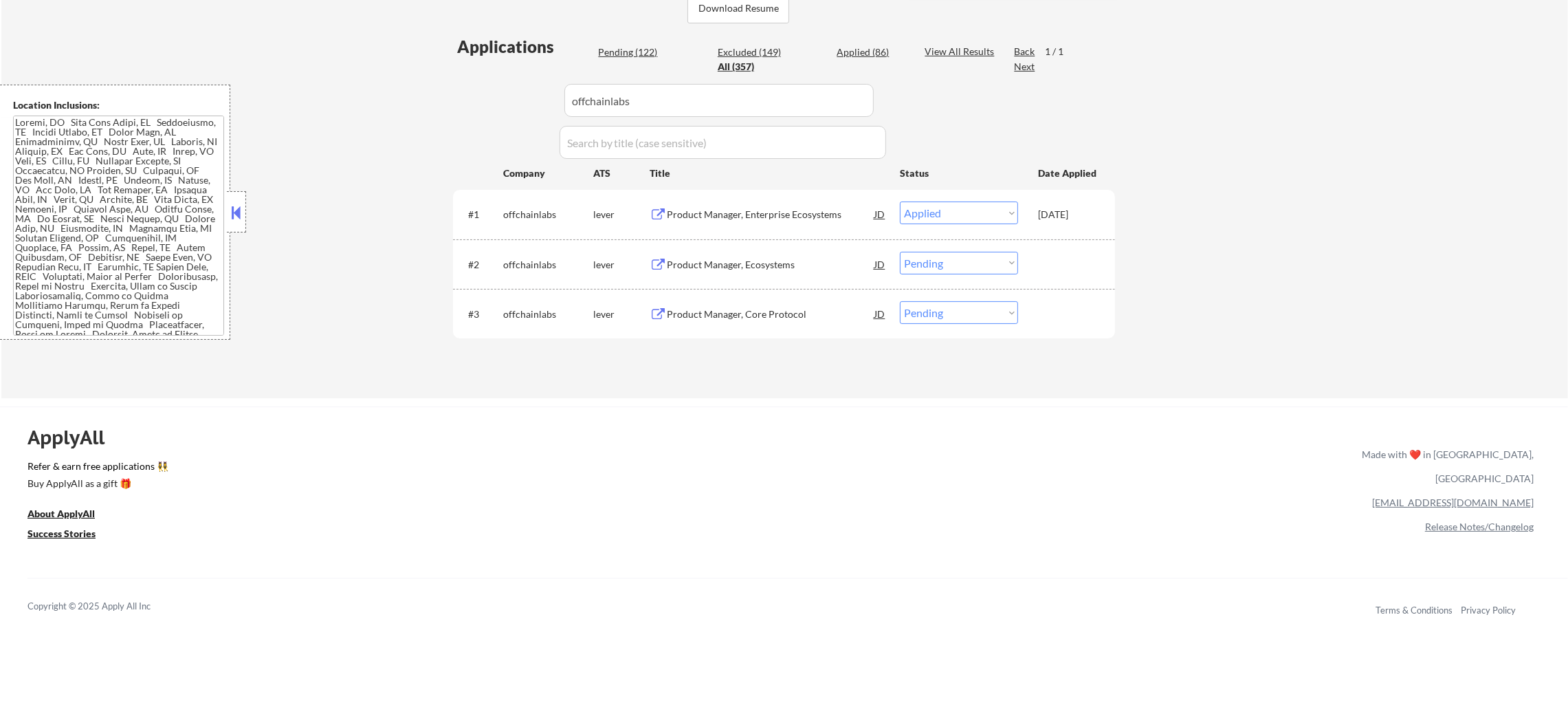
click at [773, 312] on div "Product Manager, Core Protocol" at bounding box center [771, 314] width 208 height 14
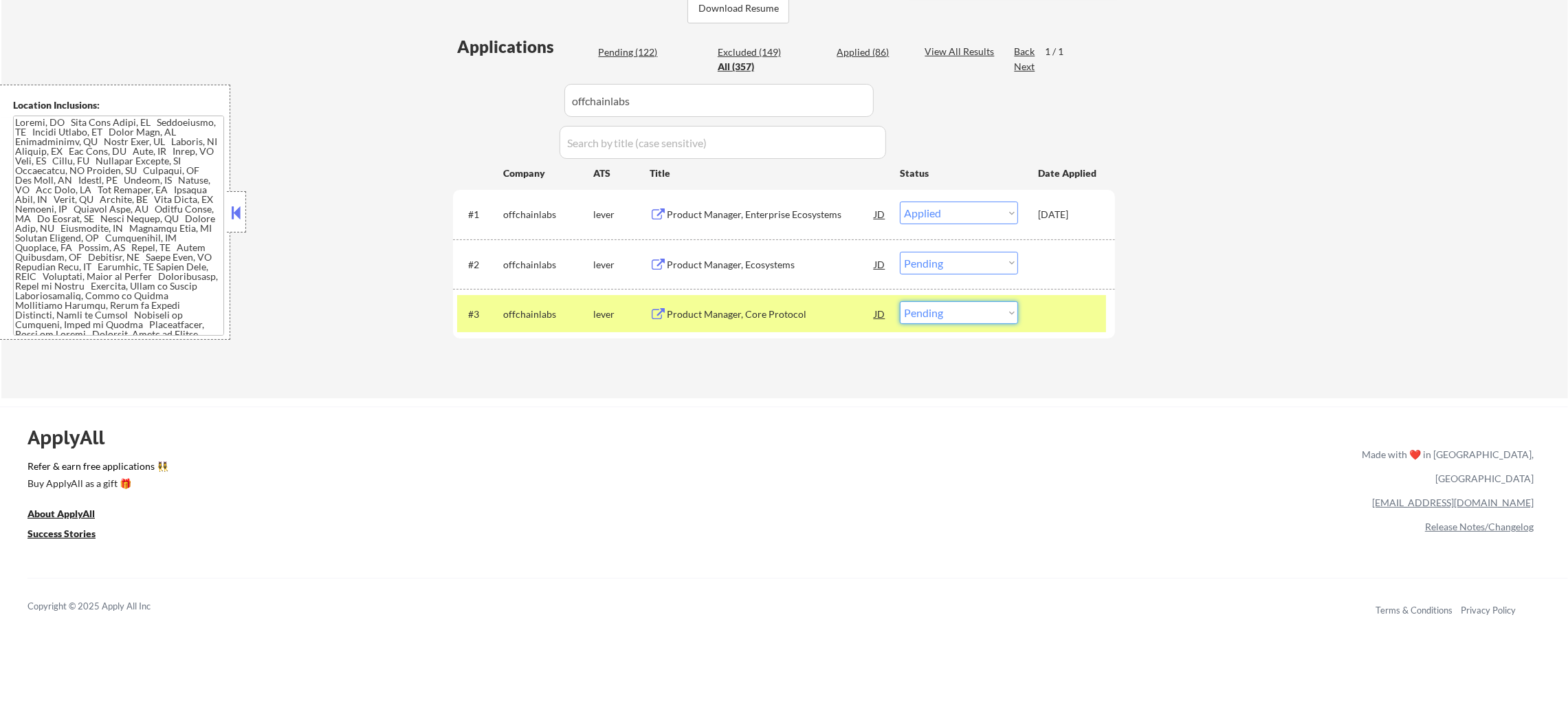
drag, startPoint x: 976, startPoint y: 306, endPoint x: 975, endPoint y: 313, distance: 7.1
click at [976, 306] on select "Choose an option... Pending Applied Excluded (Questions) Excluded (Expired) Exc…" at bounding box center [958, 312] width 118 height 23
select select ""applied""
click at [900, 301] on select "Choose an option... Pending Applied Excluded (Questions) Excluded (Expired) Exc…" at bounding box center [958, 312] width 118 height 23
click at [530, 315] on div "offchainlabs" at bounding box center [548, 314] width 90 height 14
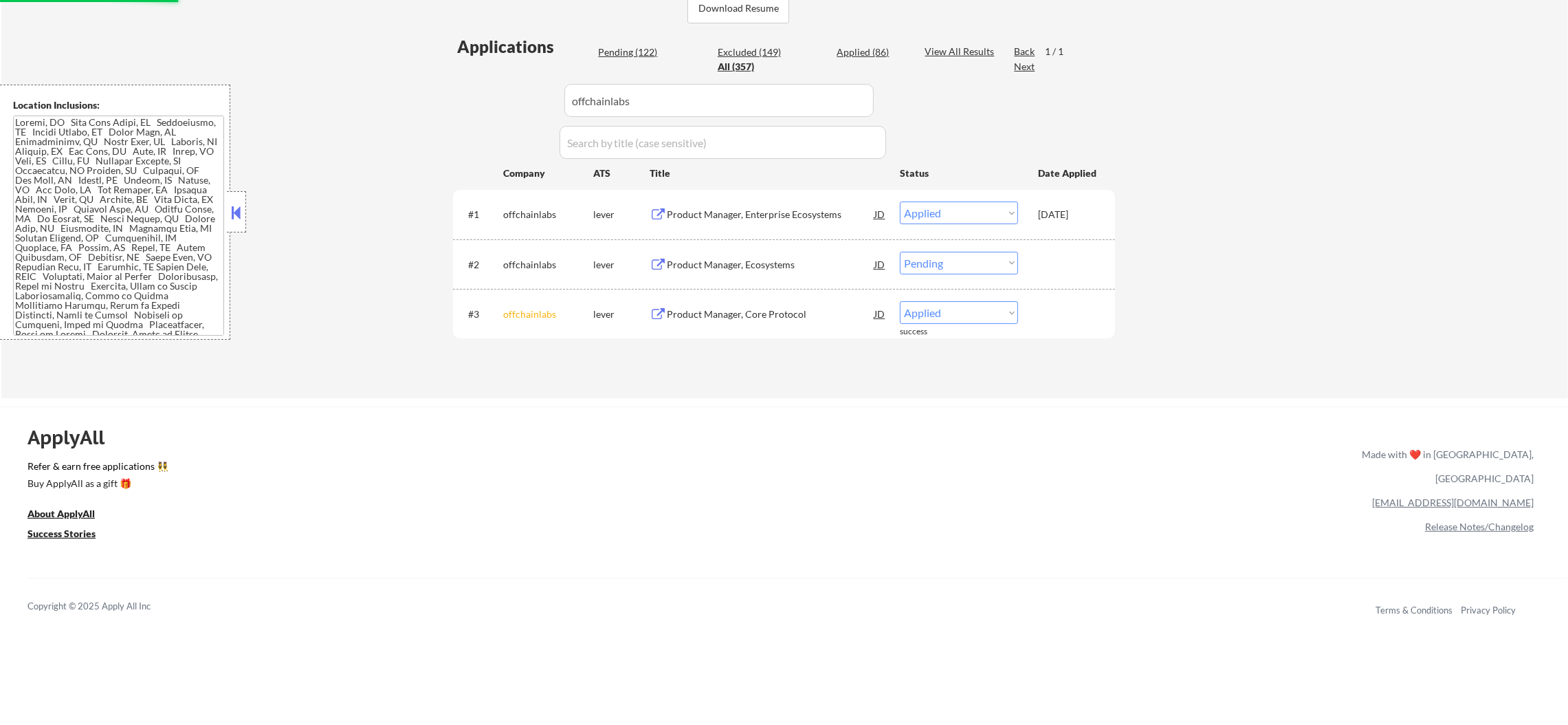
select select ""applied""
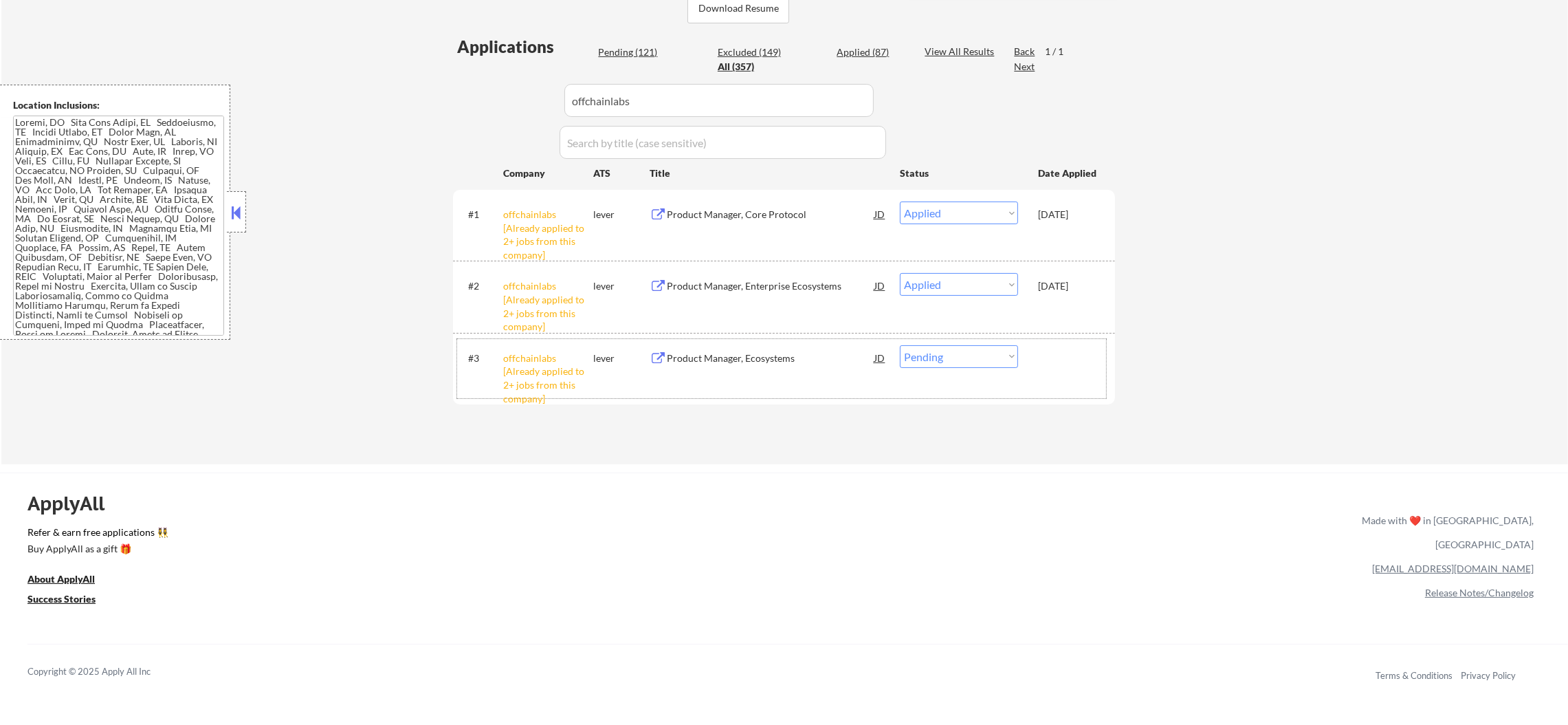
drag, startPoint x: 950, startPoint y: 341, endPoint x: 948, endPoint y: 365, distance: 24.1
click at [950, 345] on div "#3 offchainlabs [Already applied to 2+ jobs from this company] lever Product Ma…" at bounding box center [782, 368] width 649 height 59
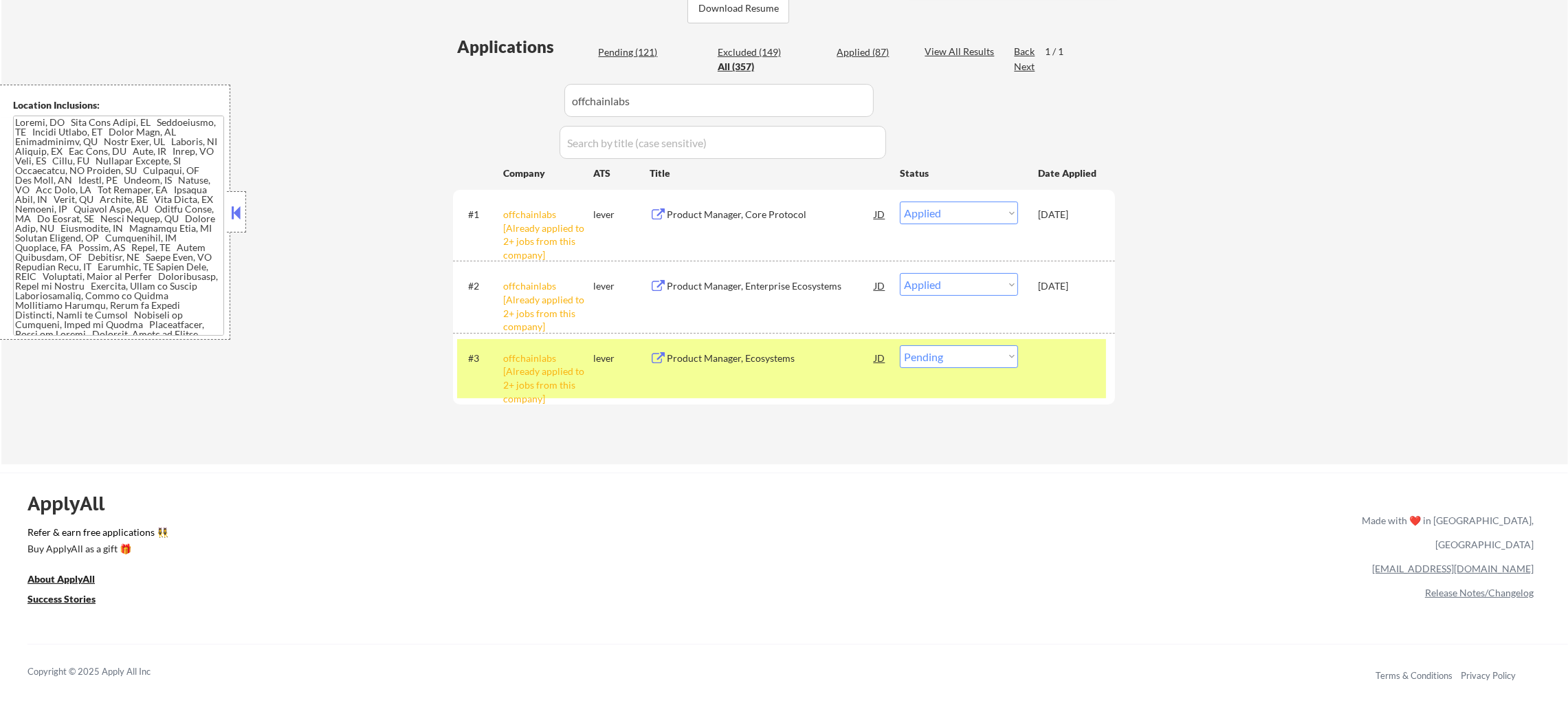
click at [967, 348] on select "Choose an option... Pending Applied Excluded (Questions) Excluded (Expired) Exc…" at bounding box center [958, 357] width 118 height 23
select select ""excluded__other_""
click at [900, 346] on select "Choose an option... Pending Applied Excluded (Questions) Excluded (Expired) Exc…" at bounding box center [958, 357] width 118 height 23
click at [563, 371] on div "offchainlabs [Already applied to 2+ jobs from this company]" at bounding box center [548, 378] width 90 height 53
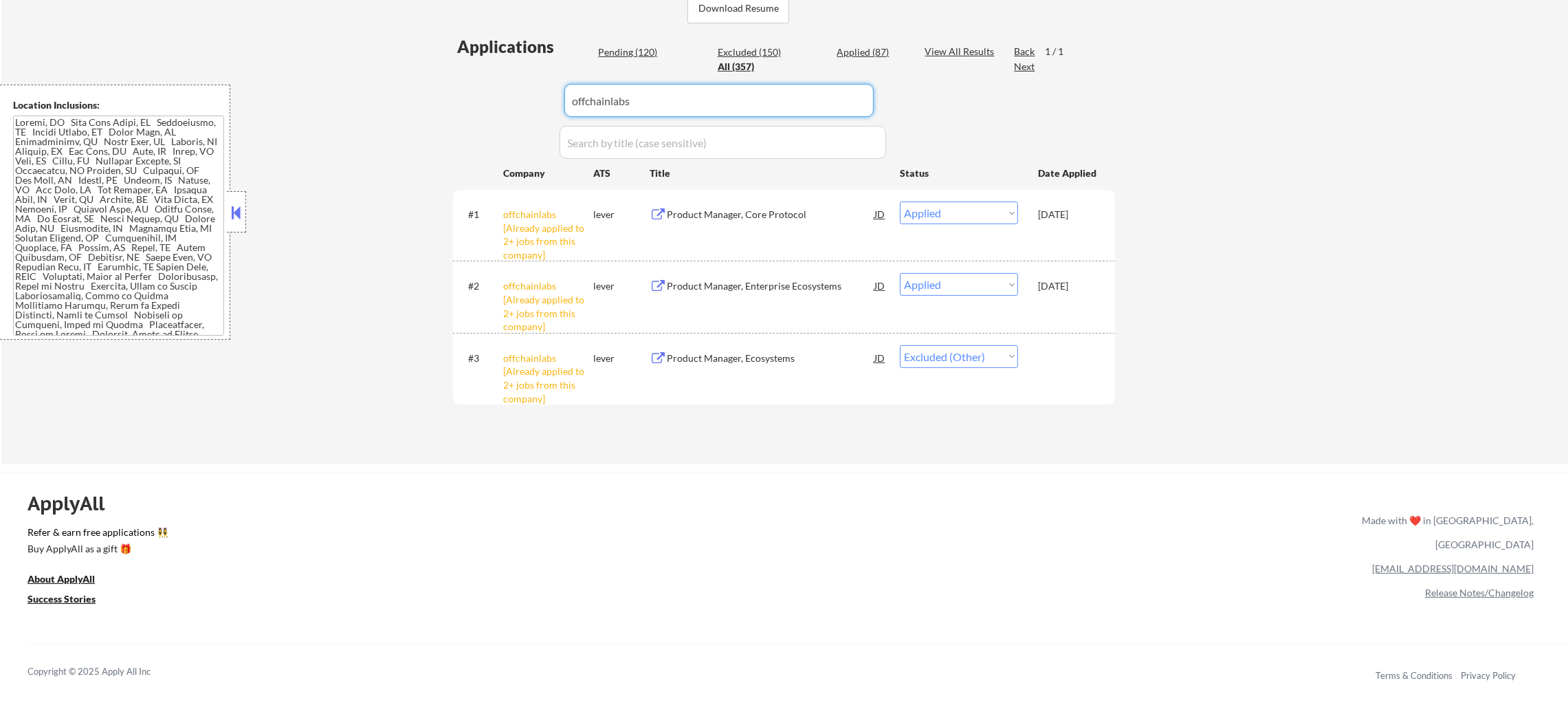
drag, startPoint x: 653, startPoint y: 102, endPoint x: 357, endPoint y: 93, distance: 296.1
click at [367, 94] on div "← Return to /applysquad Mailslurp Inbox Job Search Builder Sergio Camargo User …" at bounding box center [785, 87] width 1567 height 753
paste input "stripe"
type input "stripe"
click at [353, 93] on div "← Return to /applysquad Mailslurp Inbox Job Search Builder Sergio Camargo User …" at bounding box center [785, 87] width 1567 height 753
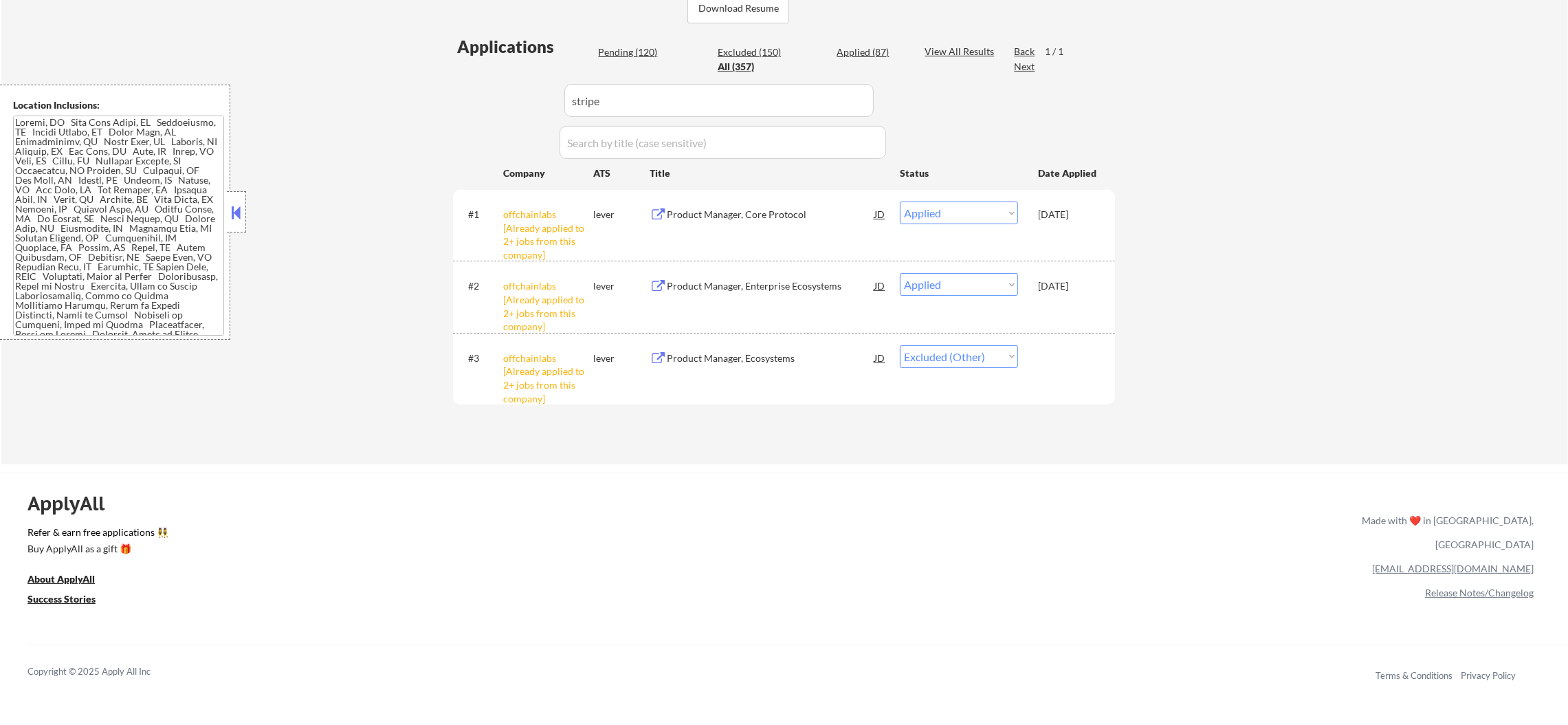
select select ""excluded__location_""
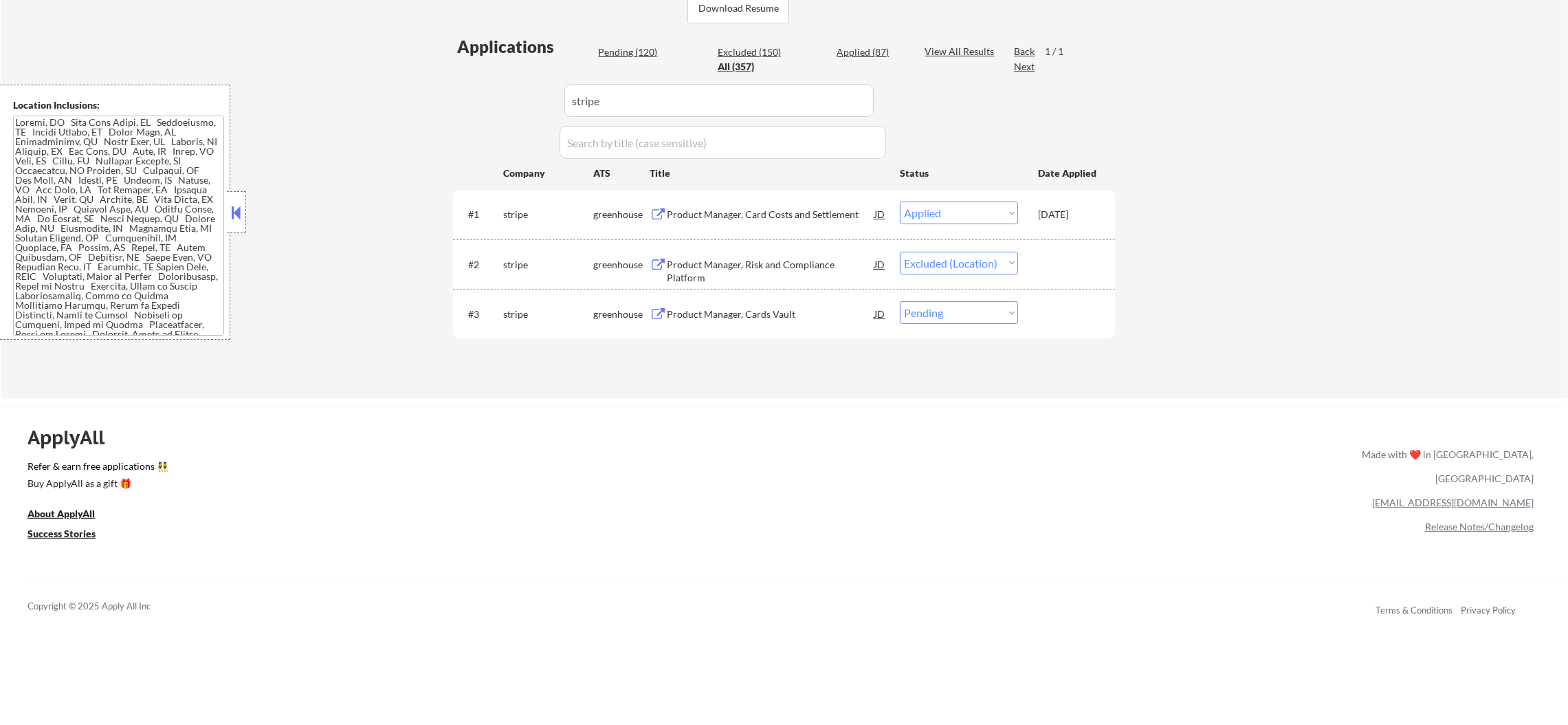
click at [735, 307] on div "Product Manager, Cards Vault" at bounding box center [771, 314] width 208 height 14
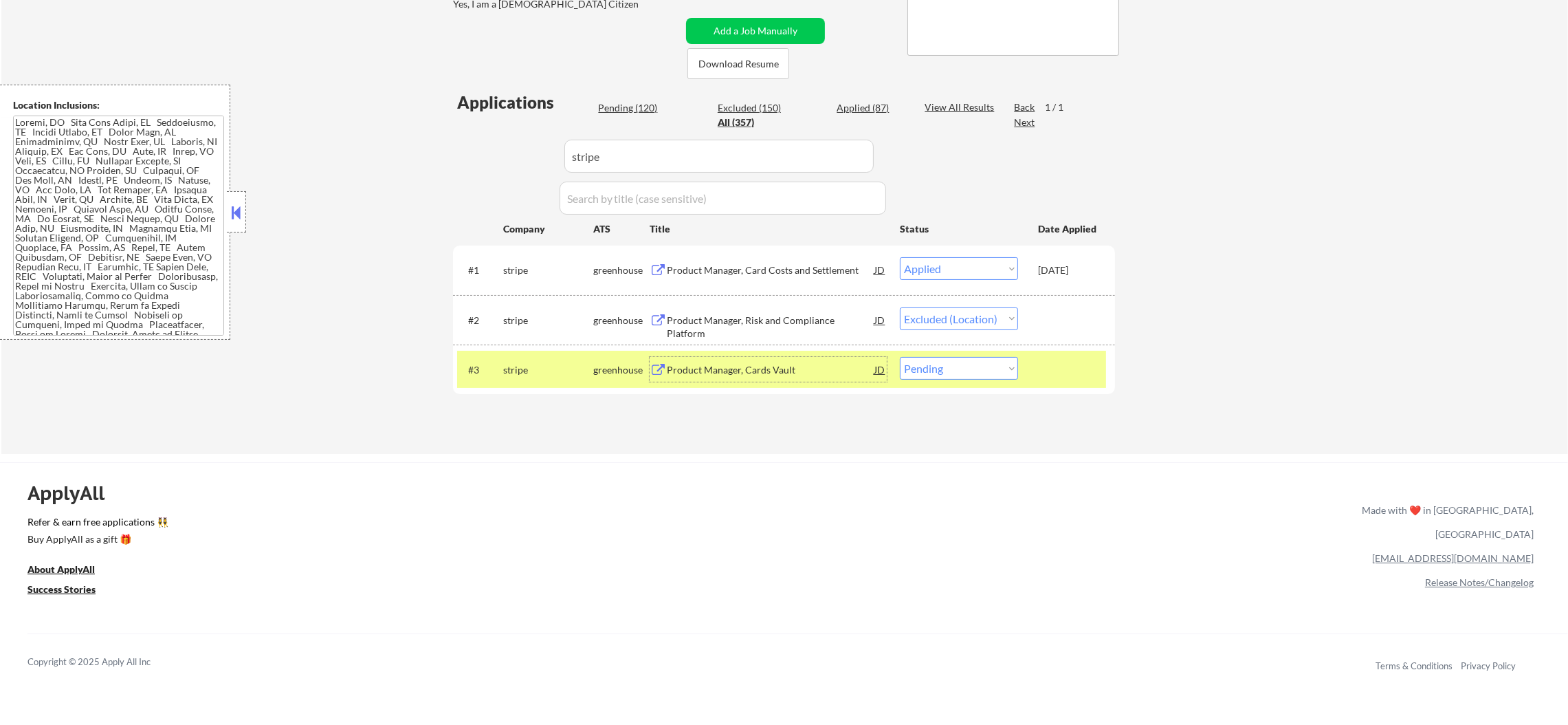
scroll to position [274, 0]
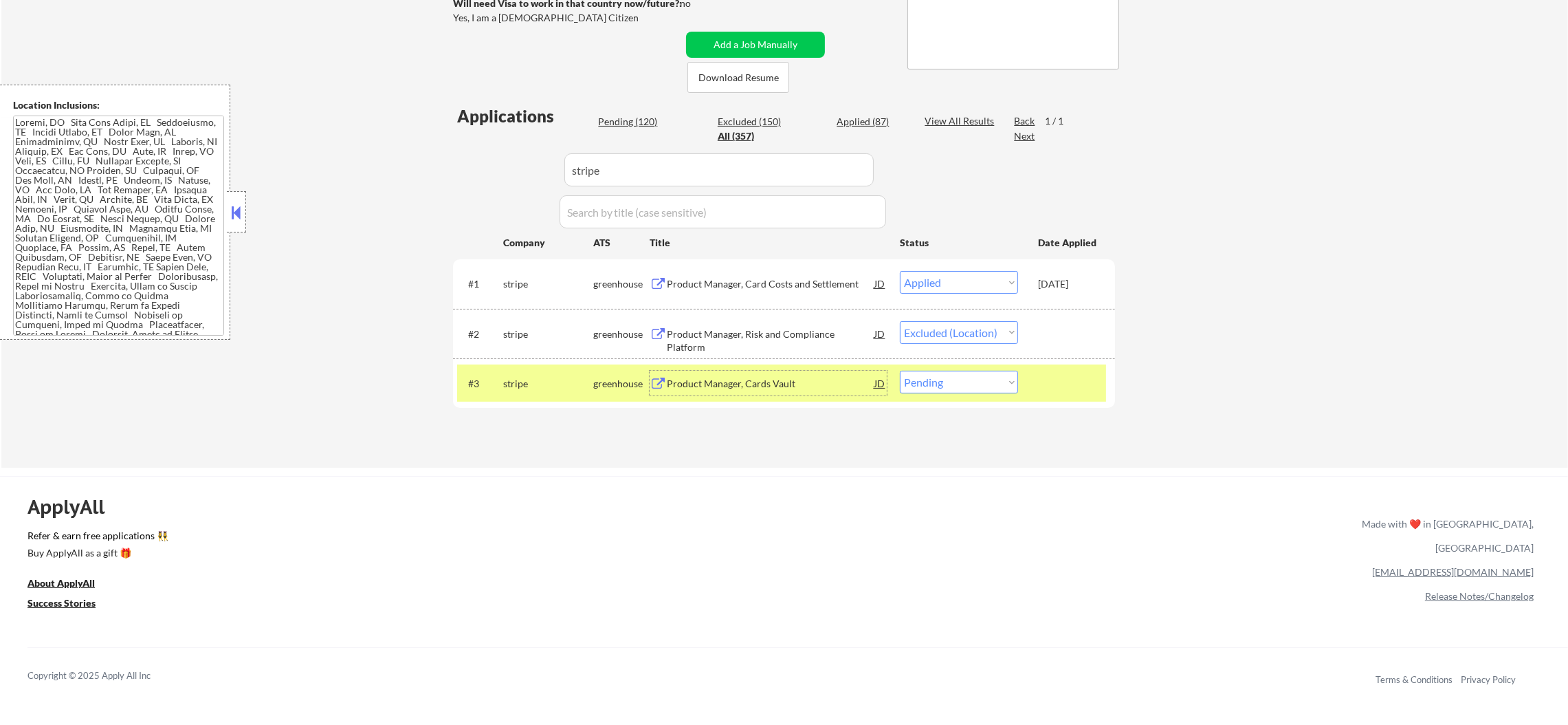
click at [950, 391] on select "Choose an option... Pending Applied Excluded (Questions) Excluded (Expired) Exc…" at bounding box center [958, 382] width 118 height 23
select select ""applied""
click at [900, 371] on select "Choose an option... Pending Applied Excluded (Questions) Excluded (Expired) Exc…" at bounding box center [958, 382] width 118 height 23
click at [548, 391] on div "stripe" at bounding box center [548, 383] width 90 height 25
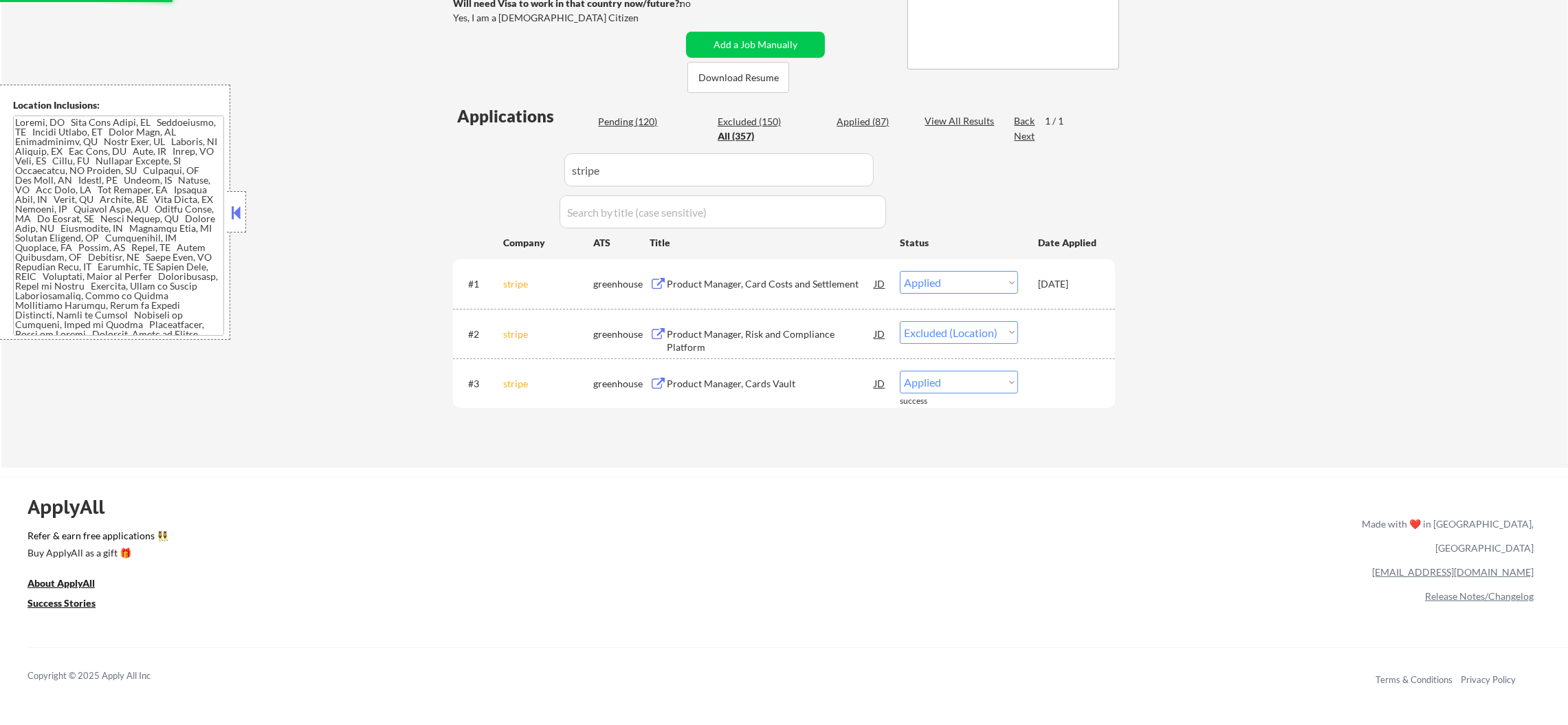
select select ""applied""
select select ""excluded__location_""
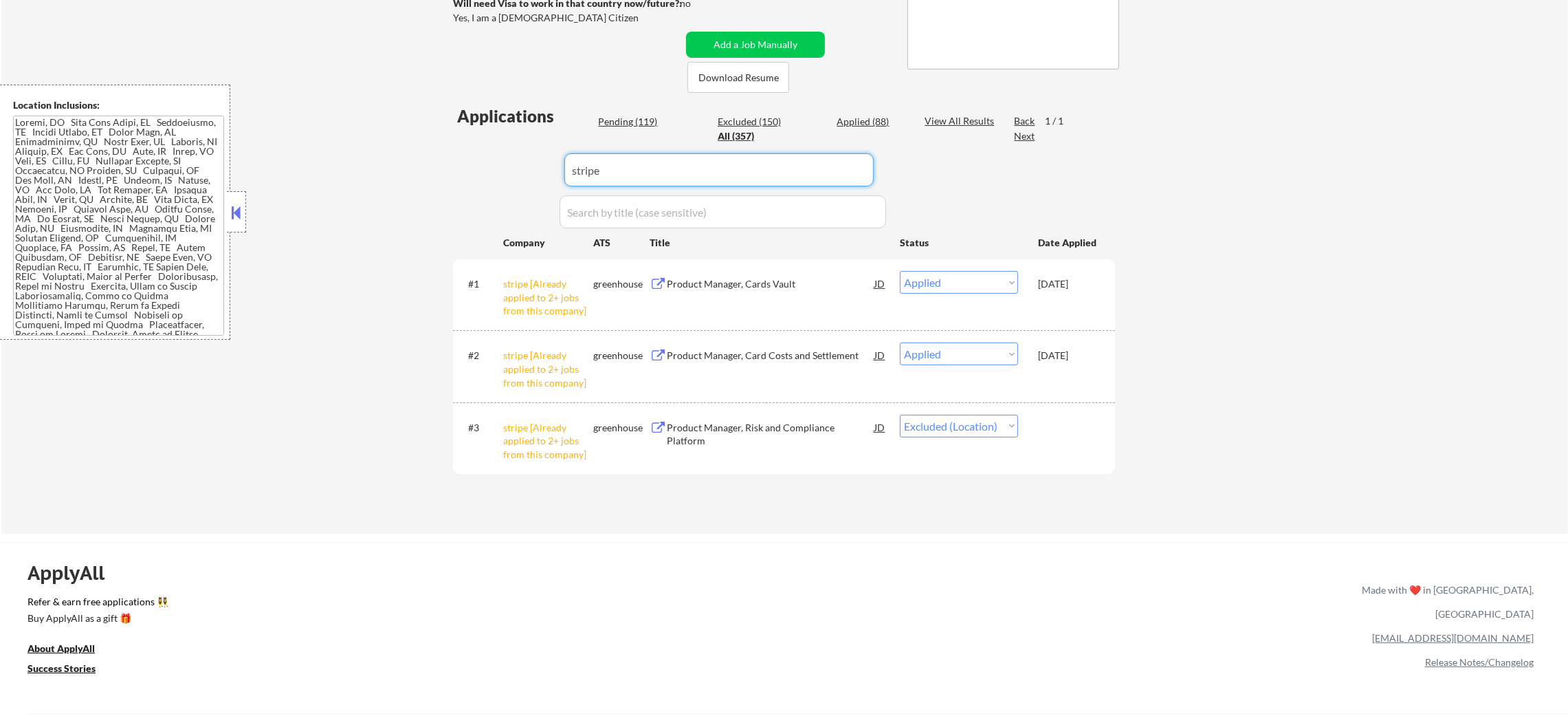
drag, startPoint x: 656, startPoint y: 176, endPoint x: 348, endPoint y: 169, distance: 308.1
click at [348, 169] on div "← Return to /applysquad Mailslurp Inbox Job Search Builder Sergio Camargo User …" at bounding box center [785, 157] width 1567 height 753
paste input "printful.wd1.printful"
type input "printful.wd1.printful"
click at [328, 161] on div "← Return to /applysquad Mailslurp Inbox Job Search Builder Sergio Camargo User …" at bounding box center [785, 157] width 1567 height 753
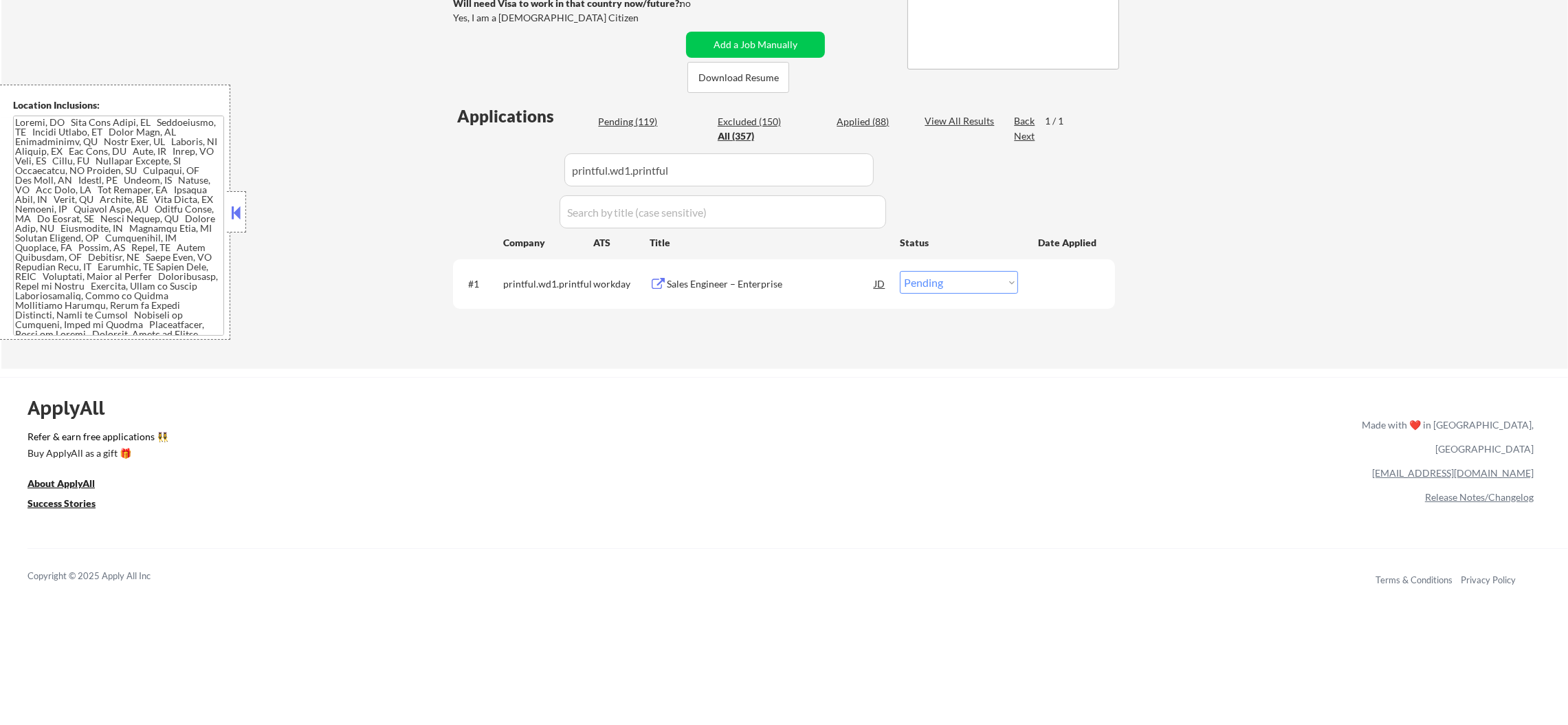
click at [712, 278] on div "Sales Engineer – Enterprise" at bounding box center [771, 284] width 208 height 14
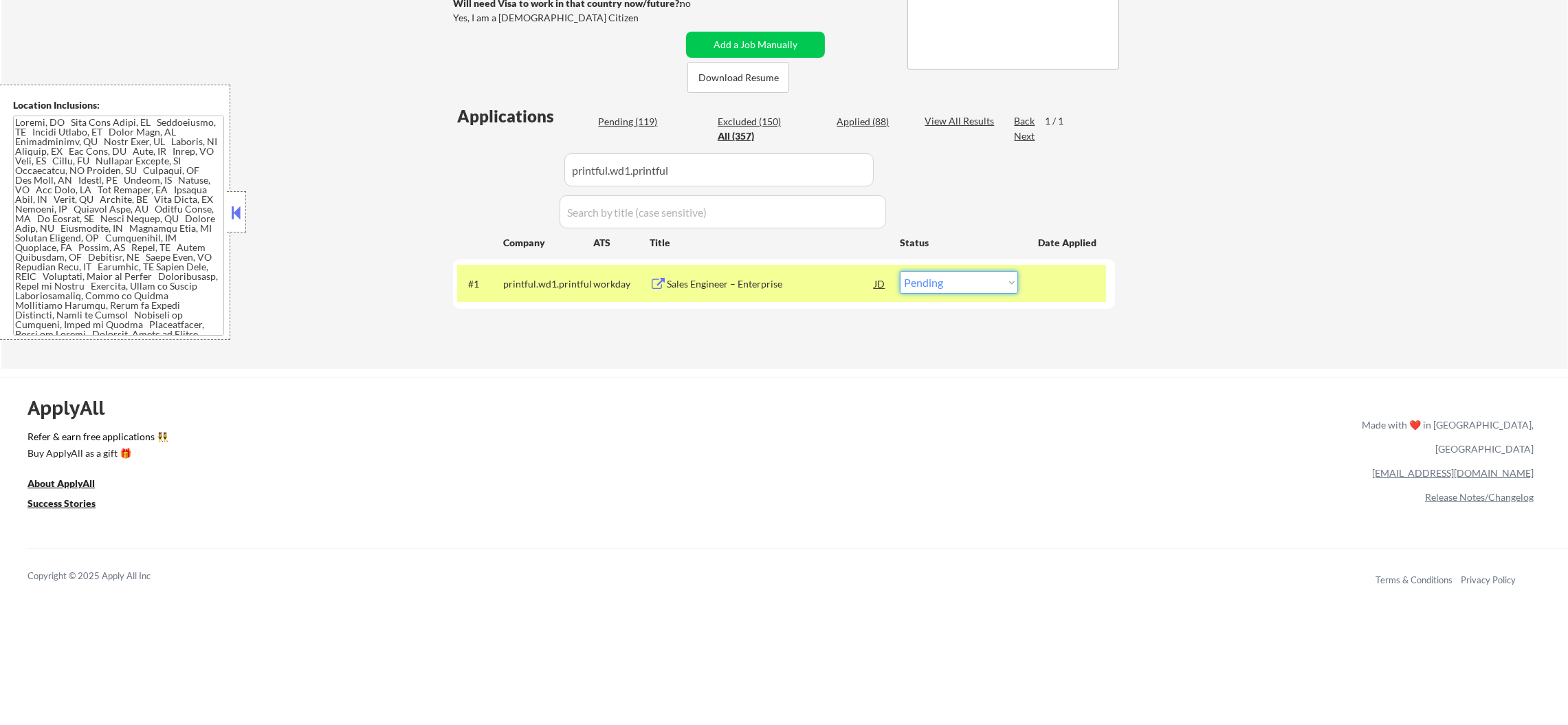
click at [953, 280] on select "Choose an option... Pending Applied Excluded (Questions) Excluded (Expired) Exc…" at bounding box center [958, 282] width 118 height 23
select select ""applied""
click at [900, 271] on select "Choose an option... Pending Applied Excluded (Questions) Excluded (Expired) Exc…" at bounding box center [958, 282] width 118 height 23
click at [578, 271] on div "printful.wd1.printful" at bounding box center [548, 283] width 90 height 25
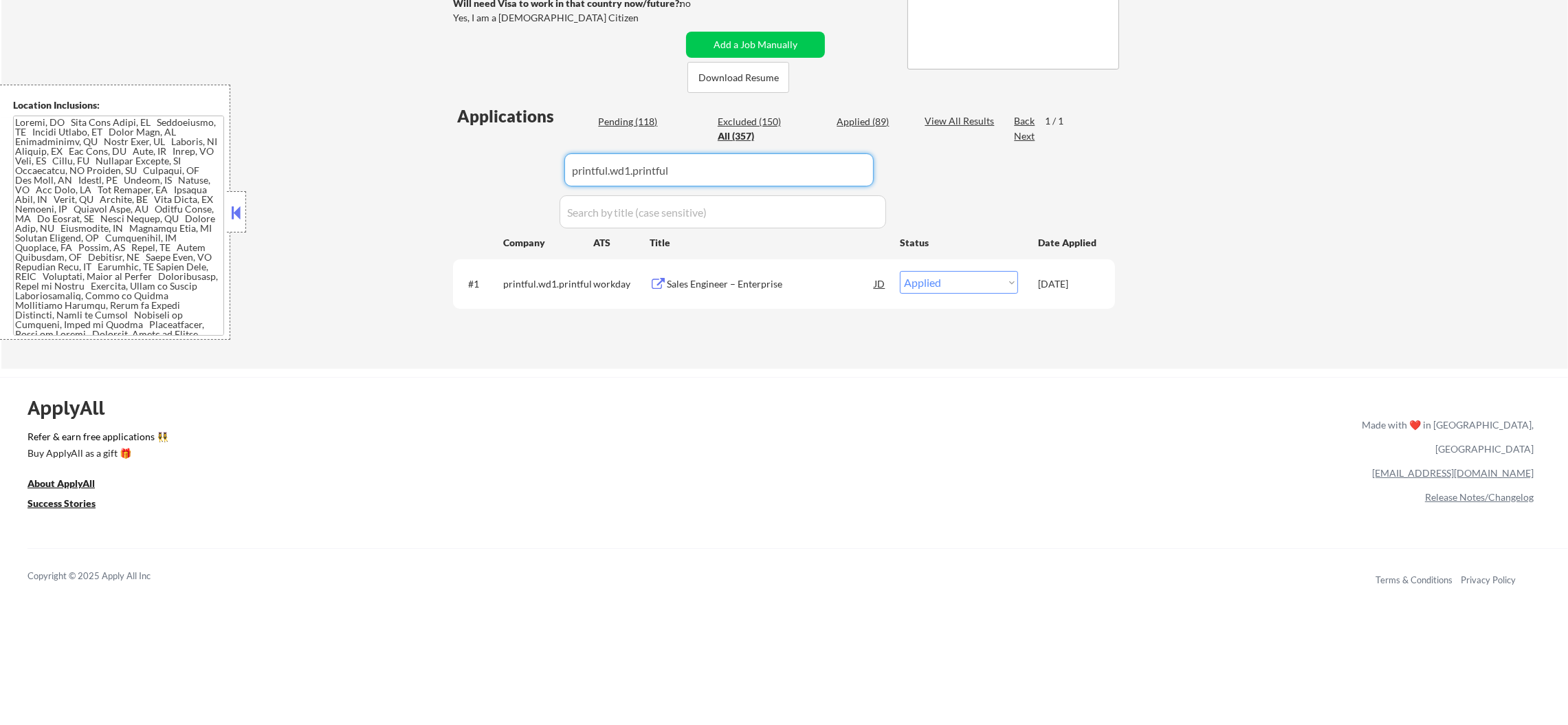
drag, startPoint x: 680, startPoint y: 153, endPoint x: 411, endPoint y: 130, distance: 270.0
click at [434, 134] on div "← Return to /applysquad Mailslurp Inbox Job Search Builder Sergio Camargo User …" at bounding box center [785, 75] width 1567 height 588
paste input "trimble"
type input "trimble"
click at [411, 130] on div "← Return to /applysquad Mailslurp Inbox Job Search Builder Sergio Camargo User …" at bounding box center [785, 75] width 1567 height 588
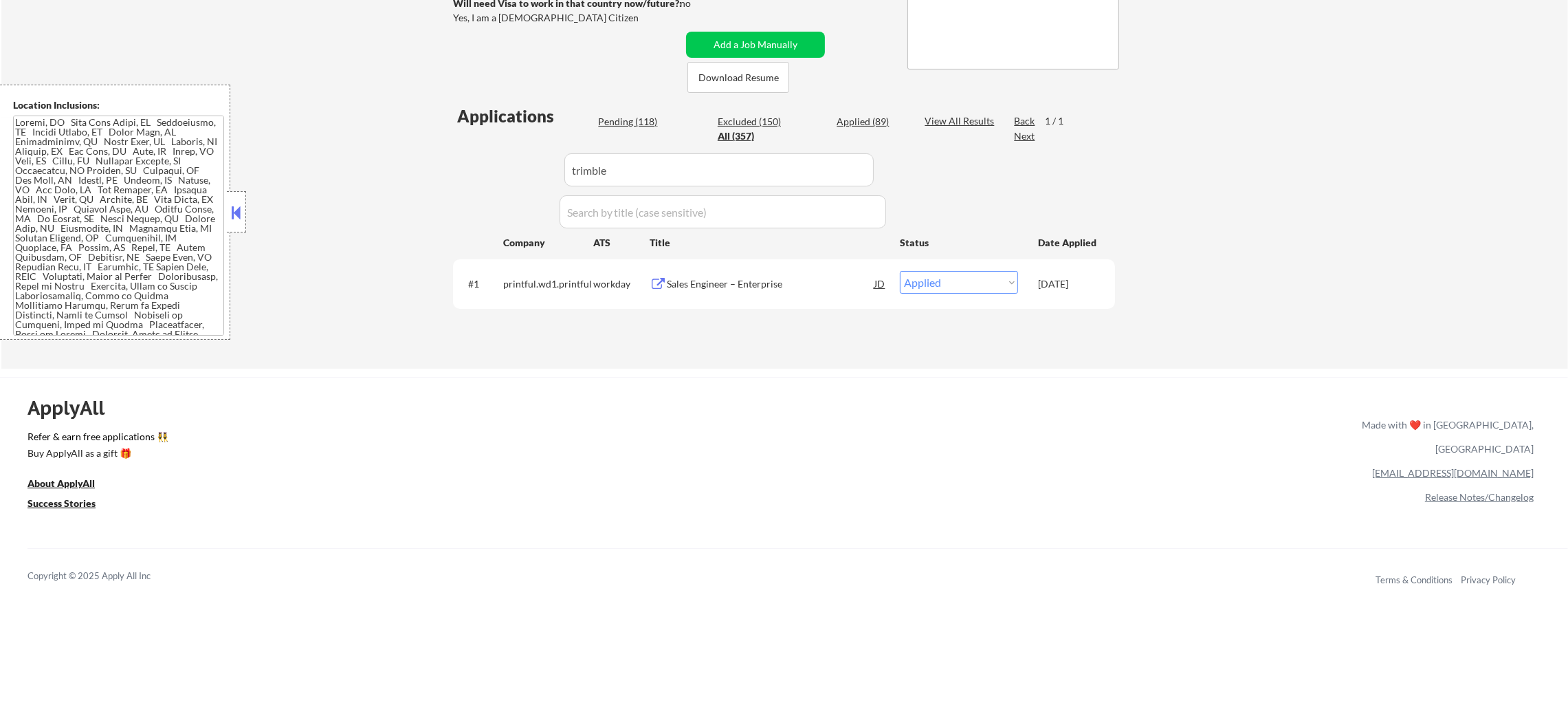
select select ""excluded__location_""
select select ""pending""
select select ""excluded__expired_""
select select ""excluded__location_""
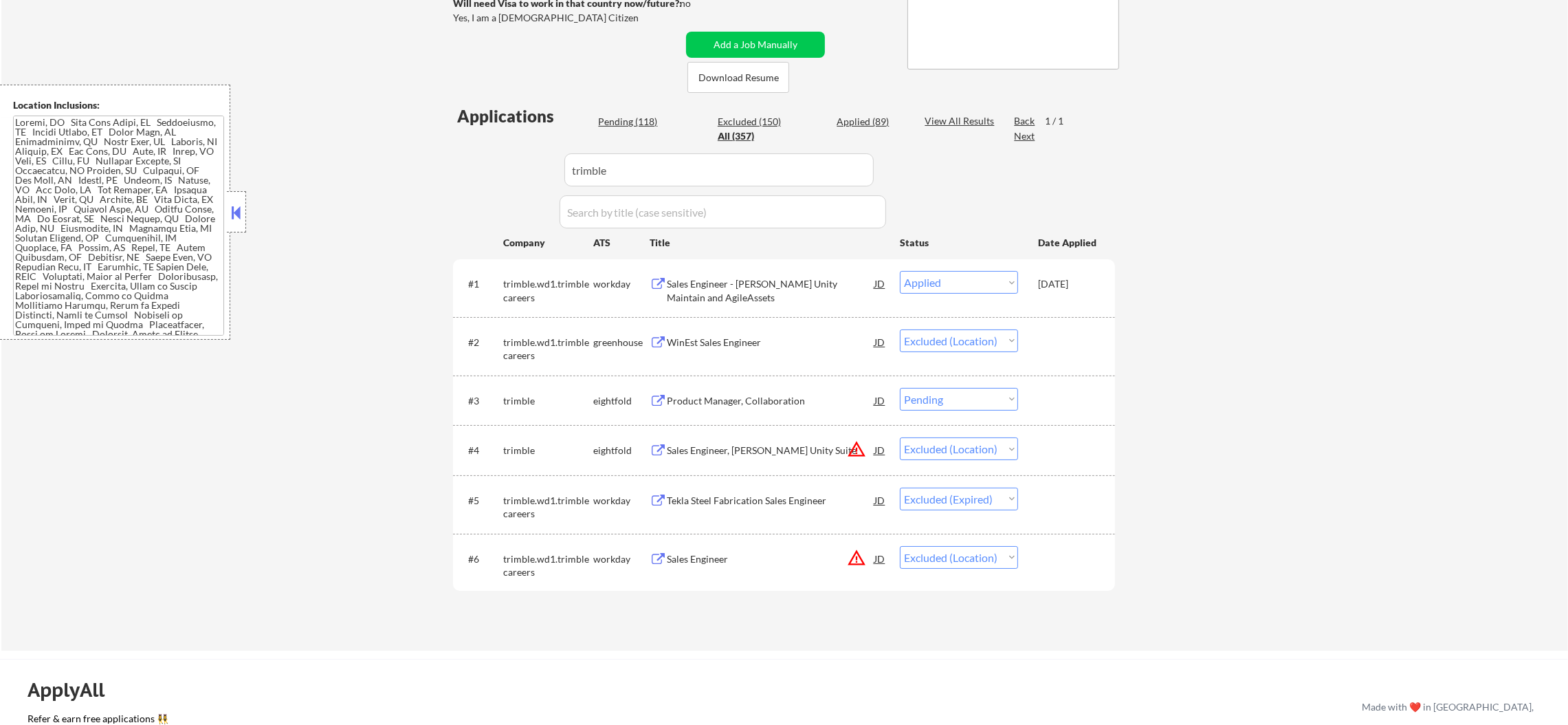
scroll to position [309, 0]
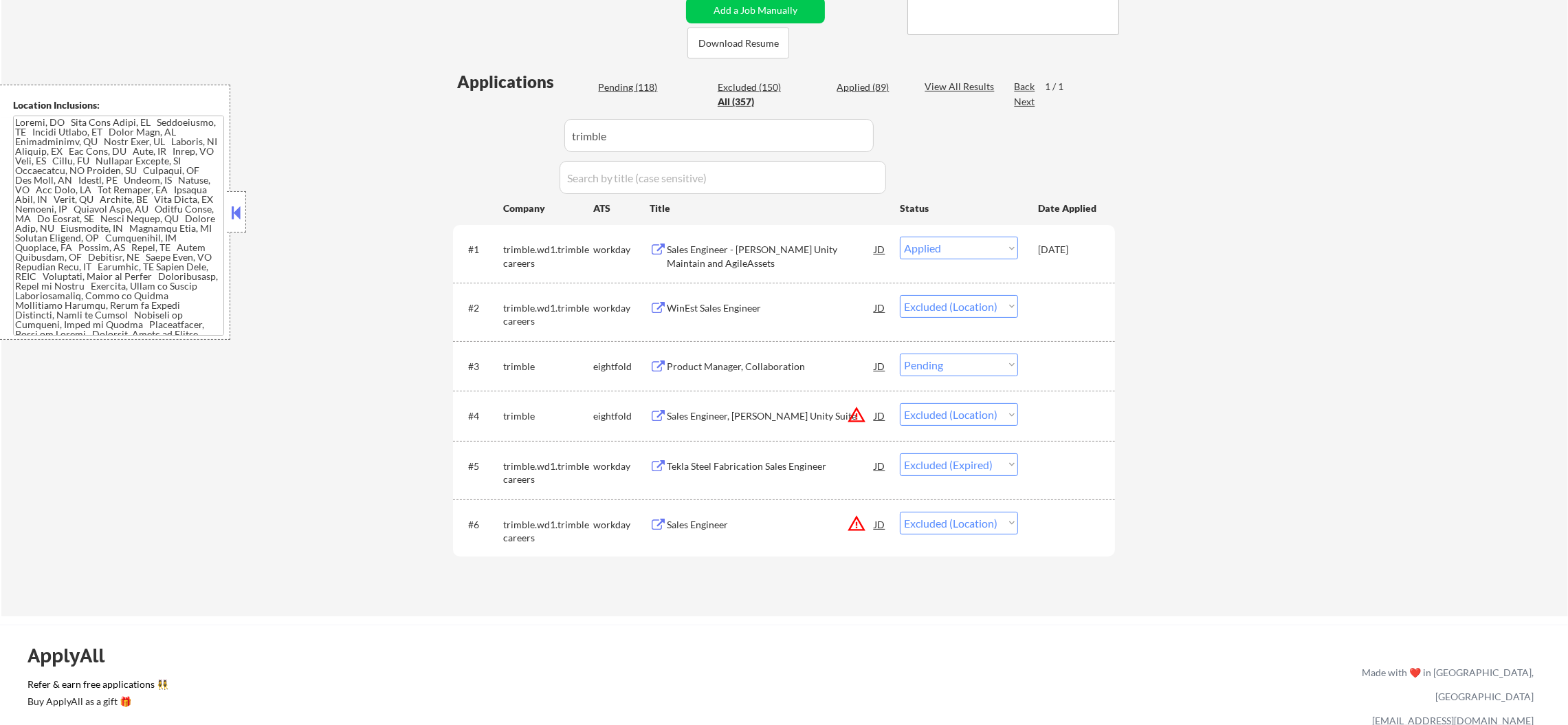
click at [778, 364] on div "Product Manager, Collaboration" at bounding box center [771, 367] width 208 height 14
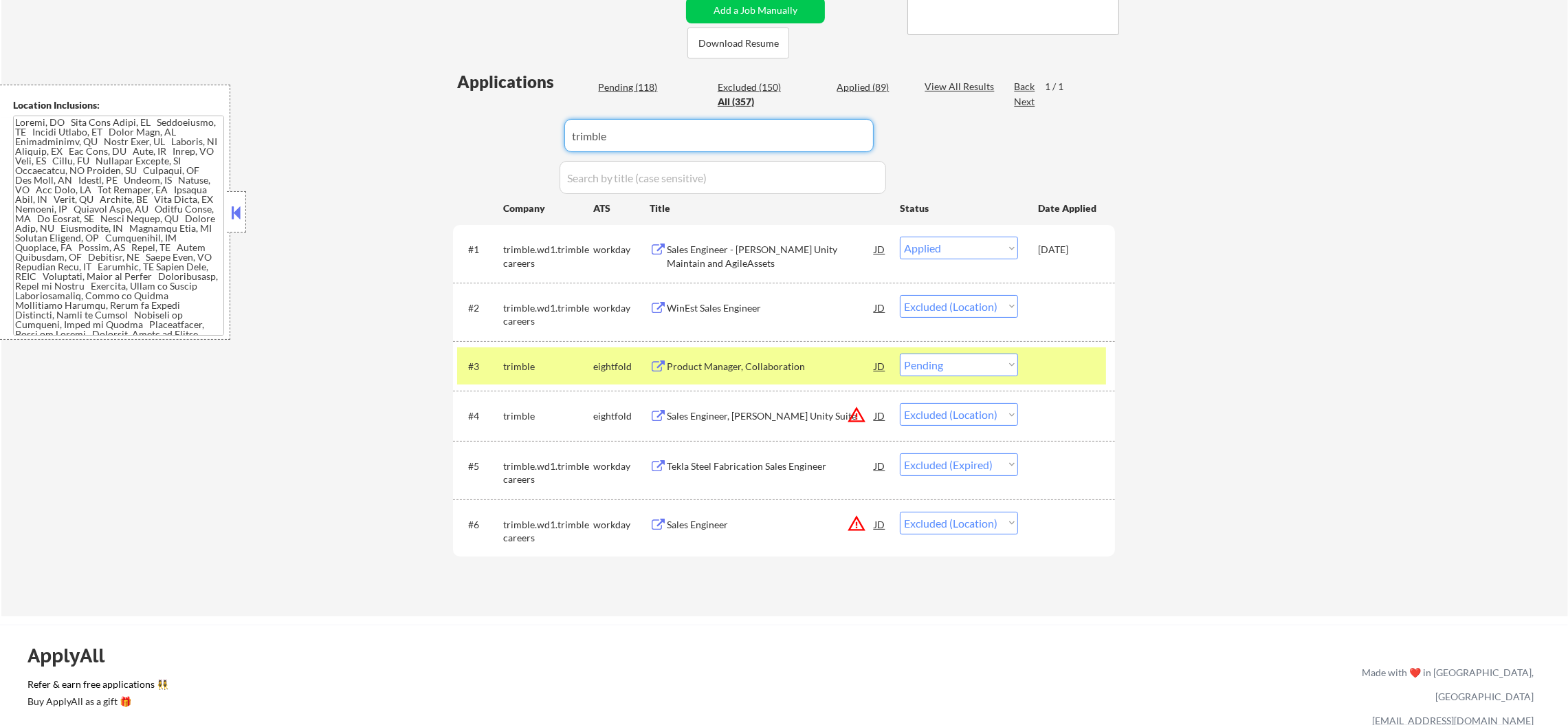
drag, startPoint x: 599, startPoint y: 127, endPoint x: 399, endPoint y: 120, distance: 200.1
click at [430, 123] on div "← Return to /applysquad Mailslurp Inbox Job Search Builder Sergio Camargo User …" at bounding box center [785, 181] width 1567 height 870
paste input "greendotcorp"
type input "greendotcorp"
click at [398, 120] on div "← Return to /applysquad Mailslurp Inbox Job Search Builder Sergio Camargo User …" at bounding box center [785, 181] width 1567 height 870
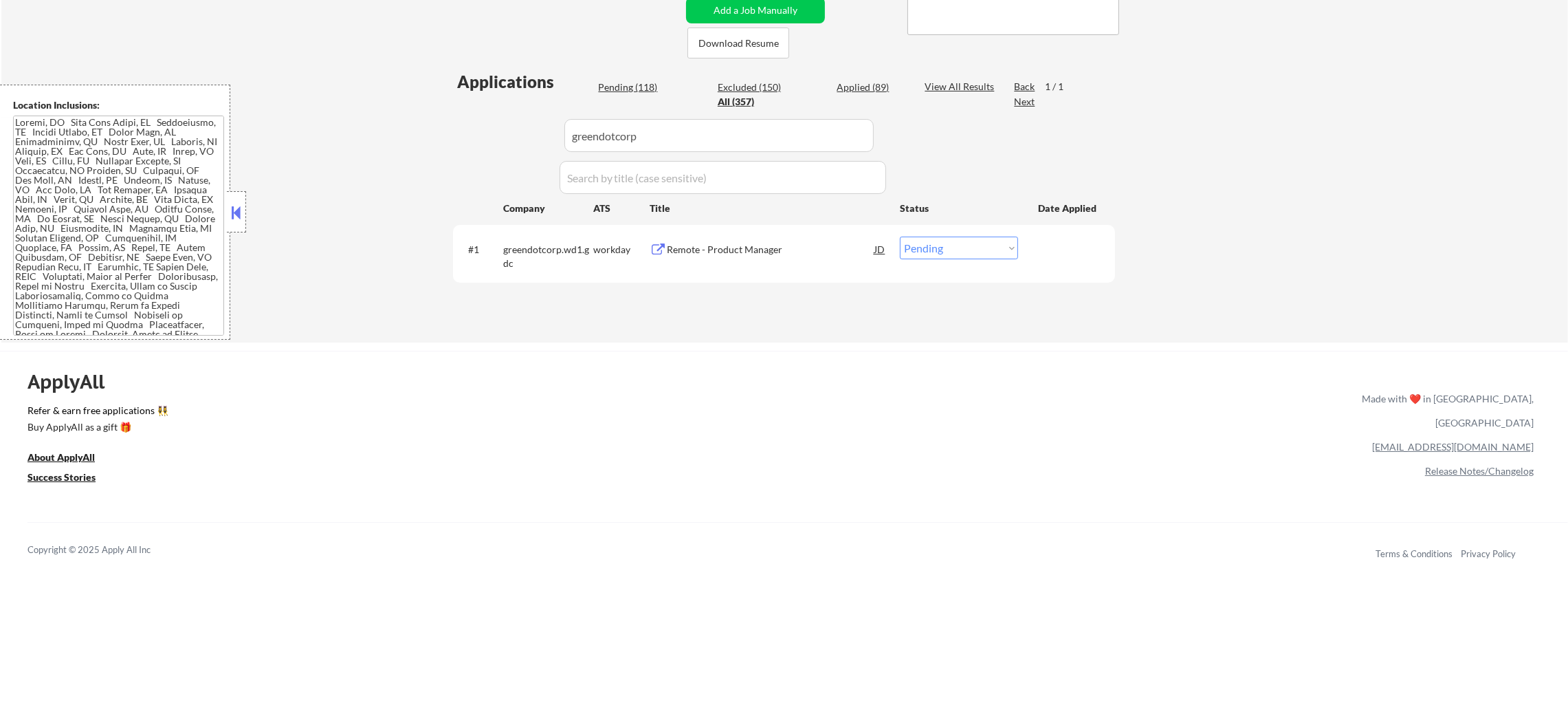
click at [732, 259] on div "Remote - Product Manager" at bounding box center [771, 249] width 208 height 25
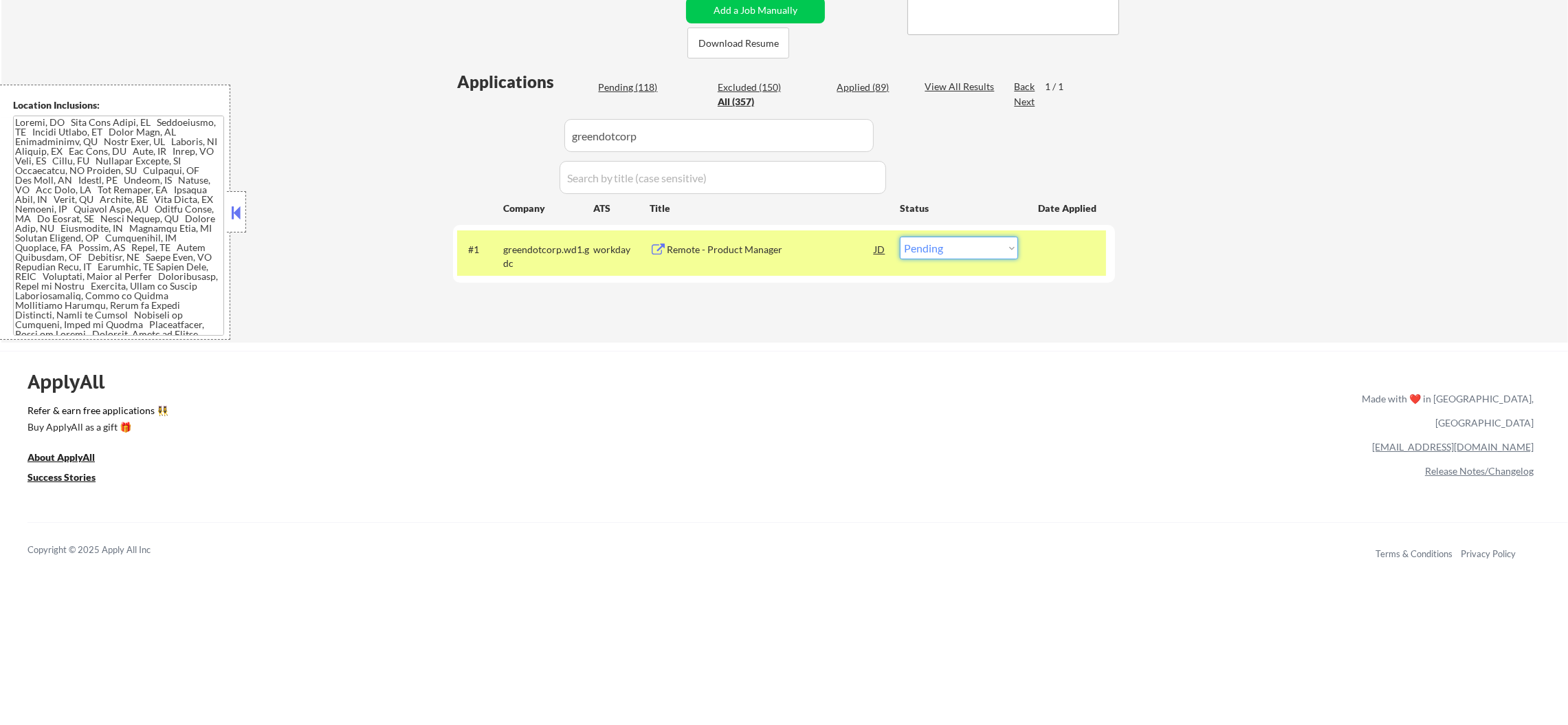
click at [931, 251] on select "Choose an option... Pending Applied Excluded (Questions) Excluded (Expired) Exc…" at bounding box center [958, 248] width 118 height 23
select select ""applied""
click at [900, 237] on select "Choose an option... Pending Applied Excluded (Questions) Excluded (Expired) Exc…" at bounding box center [958, 248] width 118 height 23
click at [575, 256] on div "greendotcorp.wd1.gdc" at bounding box center [548, 256] width 90 height 27
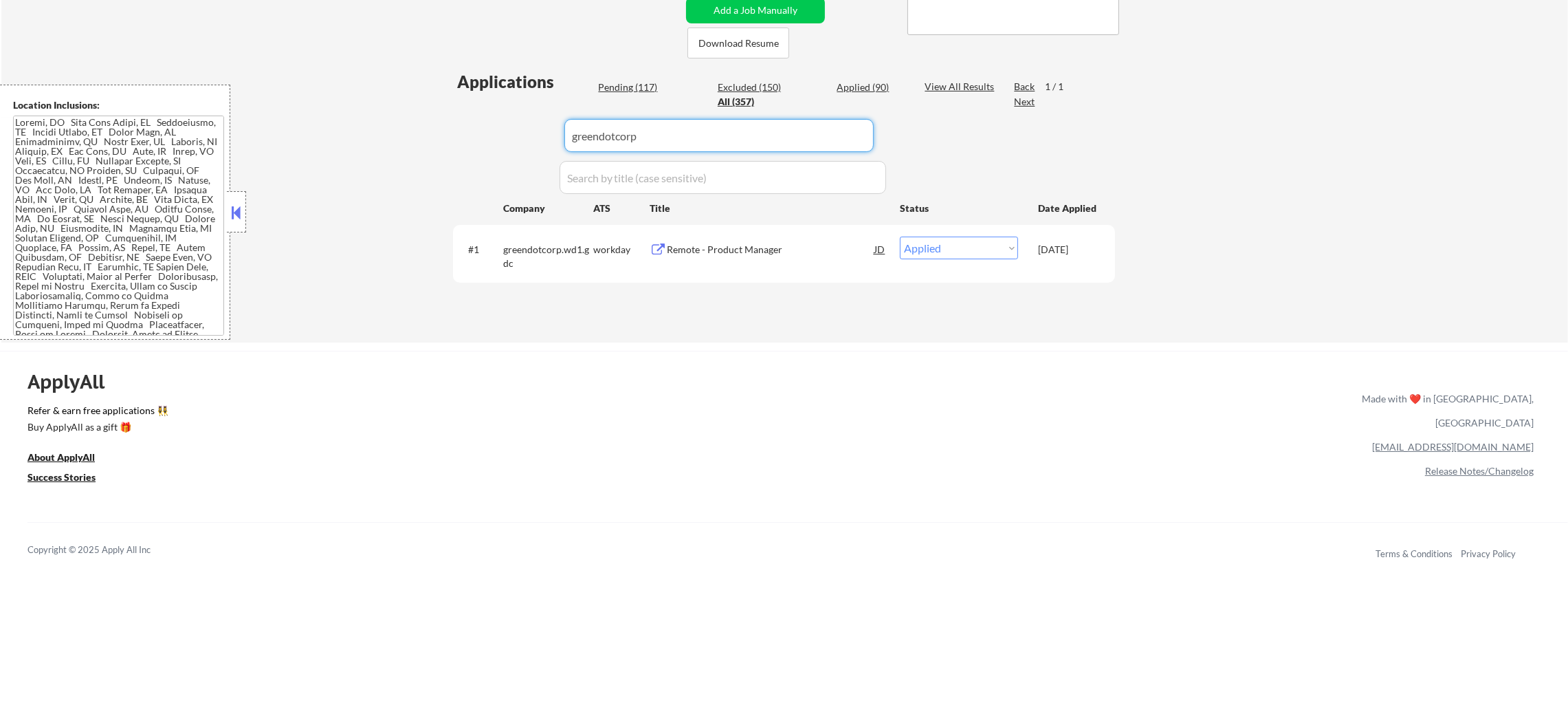
paste input "ironmountain"
drag, startPoint x: 636, startPoint y: 146, endPoint x: 438, endPoint y: 144, distance: 198.0
click at [440, 144] on div "← Return to /applysquad Mailslurp Inbox Job Search Builder Sergio Camargo User …" at bounding box center [785, 44] width 1567 height 596
type input "ironmountain"
click at [436, 144] on div "← Return to /applysquad Mailslurp Inbox Job Search Builder Sergio Camargo User …" at bounding box center [785, 44] width 1567 height 596
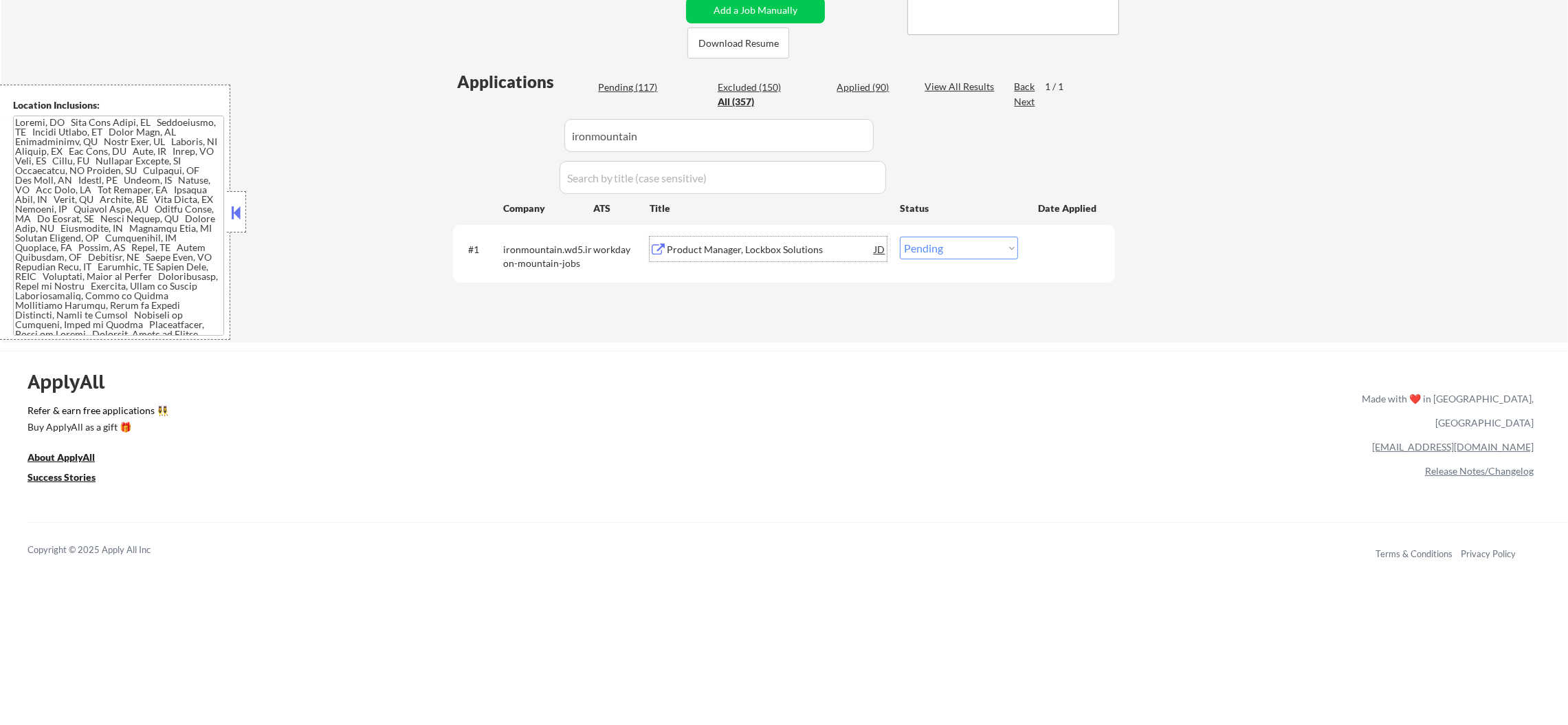
click at [724, 238] on div "Product Manager, Lockbox Solutions" at bounding box center [771, 249] width 208 height 25
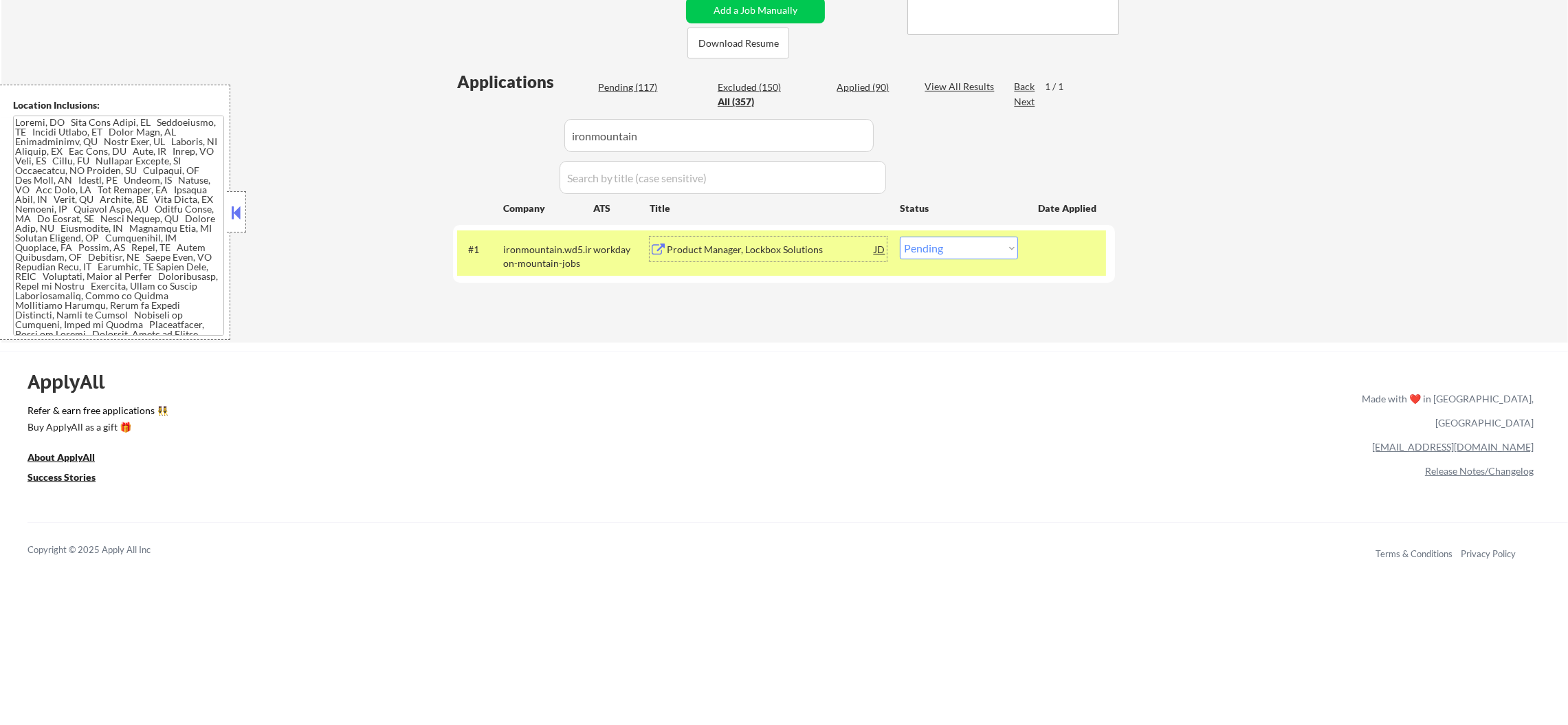
click at [930, 241] on select "Choose an option... Pending Applied Excluded (Questions) Excluded (Expired) Exc…" at bounding box center [958, 248] width 118 height 23
select select ""applied""
click at [900, 237] on select "Choose an option... Pending Applied Excluded (Questions) Excluded (Expired) Exc…" at bounding box center [958, 248] width 118 height 23
click at [529, 251] on div "ironmountain.wd5.iron-mountain-jobs" at bounding box center [548, 256] width 90 height 27
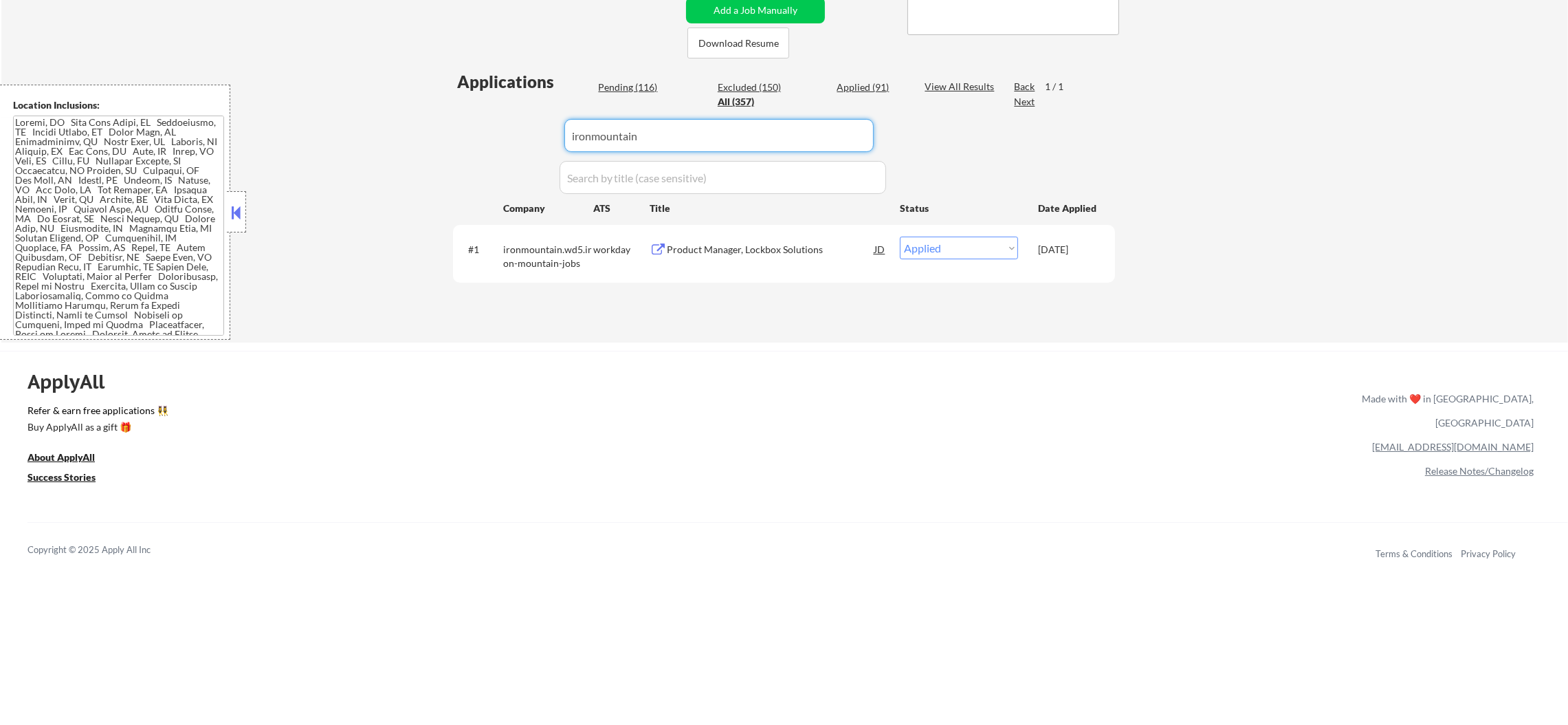
paste input "socket"
drag, startPoint x: 660, startPoint y: 150, endPoint x: 302, endPoint y: 101, distance: 361.3
click at [302, 101] on div "← Return to /applysquad Mailslurp Inbox Job Search Builder Sergio Camargo User …" at bounding box center [785, 44] width 1567 height 596
type input "socket"
click at [302, 101] on div "← Return to /applysquad Mailslurp Inbox Job Search Builder Sergio Camargo User …" at bounding box center [785, 44] width 1567 height 596
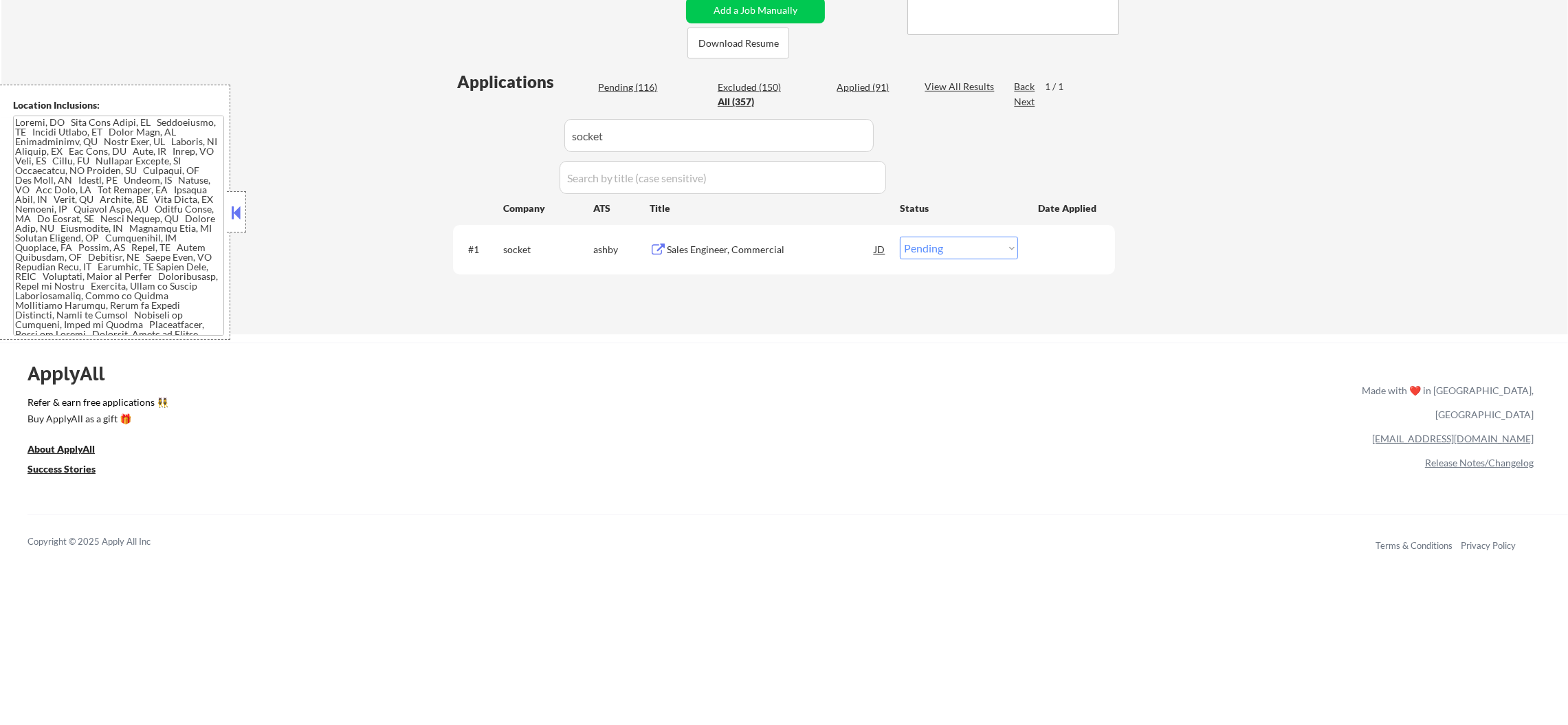
click at [729, 244] on div "Sales Engineer, Commercial" at bounding box center [771, 250] width 208 height 14
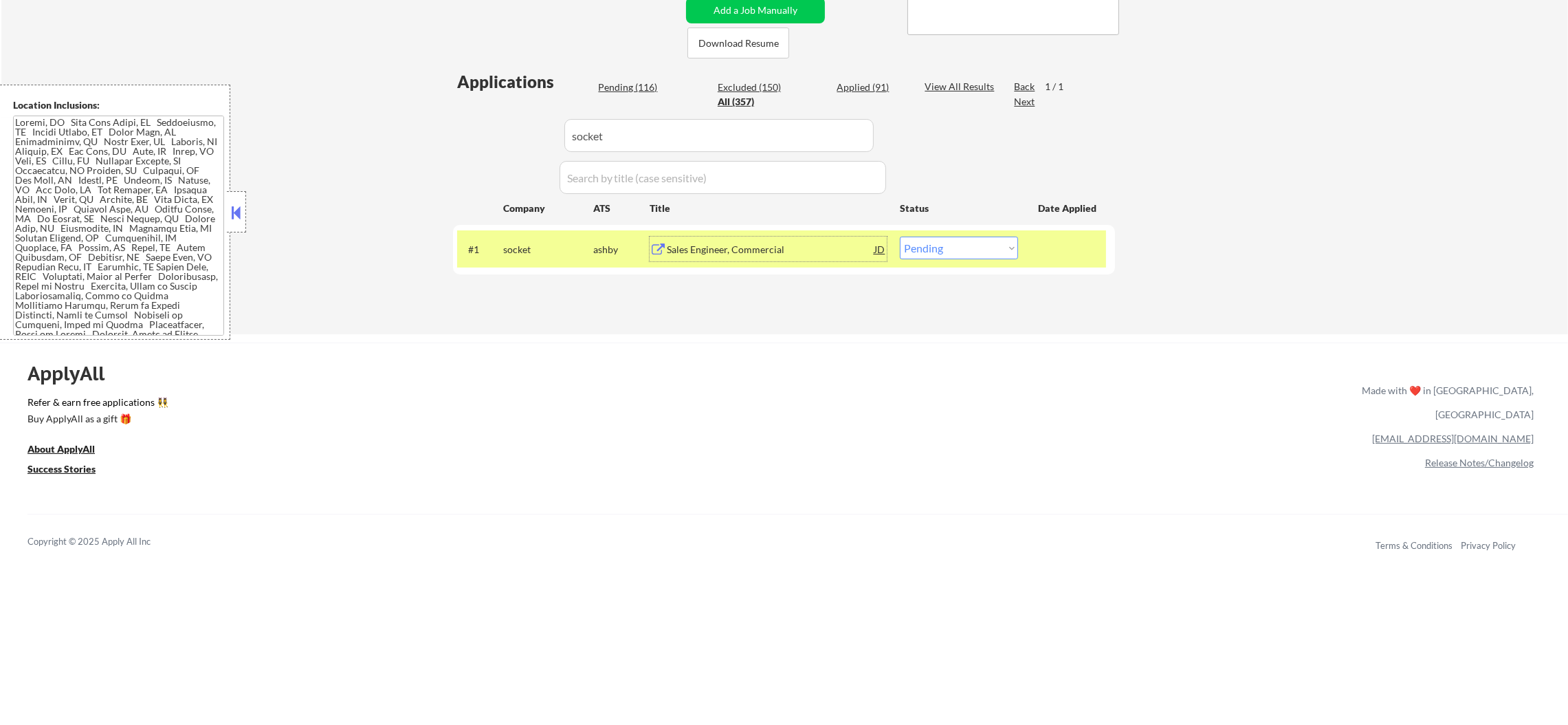
click at [948, 250] on select "Choose an option... Pending Applied Excluded (Questions) Excluded (Expired) Exc…" at bounding box center [958, 248] width 118 height 23
select select ""excluded__expired_""
click at [900, 237] on select "Choose an option... Pending Applied Excluded (Questions) Excluded (Expired) Exc…" at bounding box center [958, 248] width 118 height 23
click at [527, 251] on div "socket" at bounding box center [548, 250] width 90 height 14
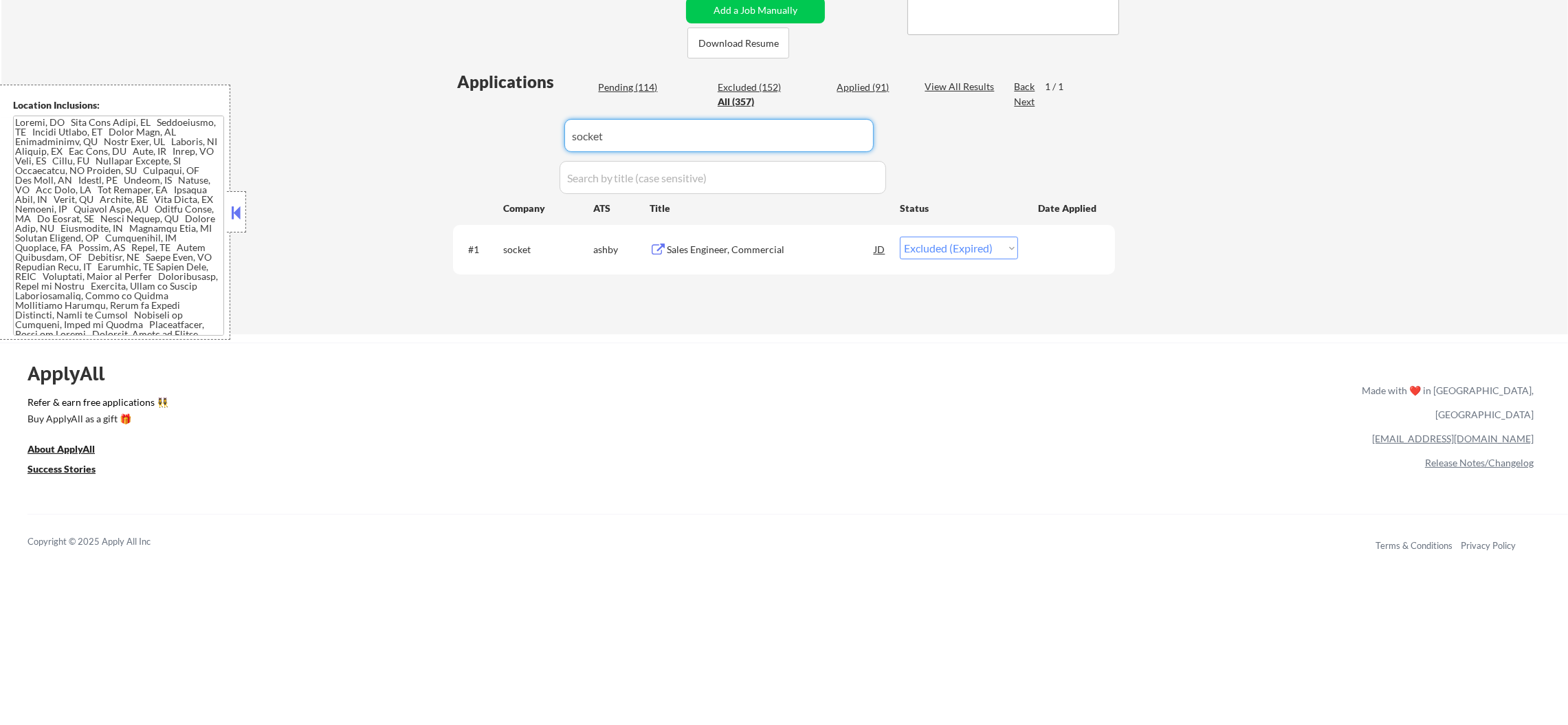
drag, startPoint x: 536, startPoint y: 130, endPoint x: 360, endPoint y: 111, distance: 177.0
click at [379, 111] on div "← Return to /applysquad Mailslurp Inbox Job Search Builder Sergio Camargo User …" at bounding box center [785, 40] width 1567 height 588
paste input "cableone.wd1.cable_one_external_careers"
type input "cableone.wd1.cable_one_external_careers"
click at [358, 111] on div "← Return to /applysquad Mailslurp Inbox Job Search Builder Sergio Camargo User …" at bounding box center [785, 40] width 1567 height 588
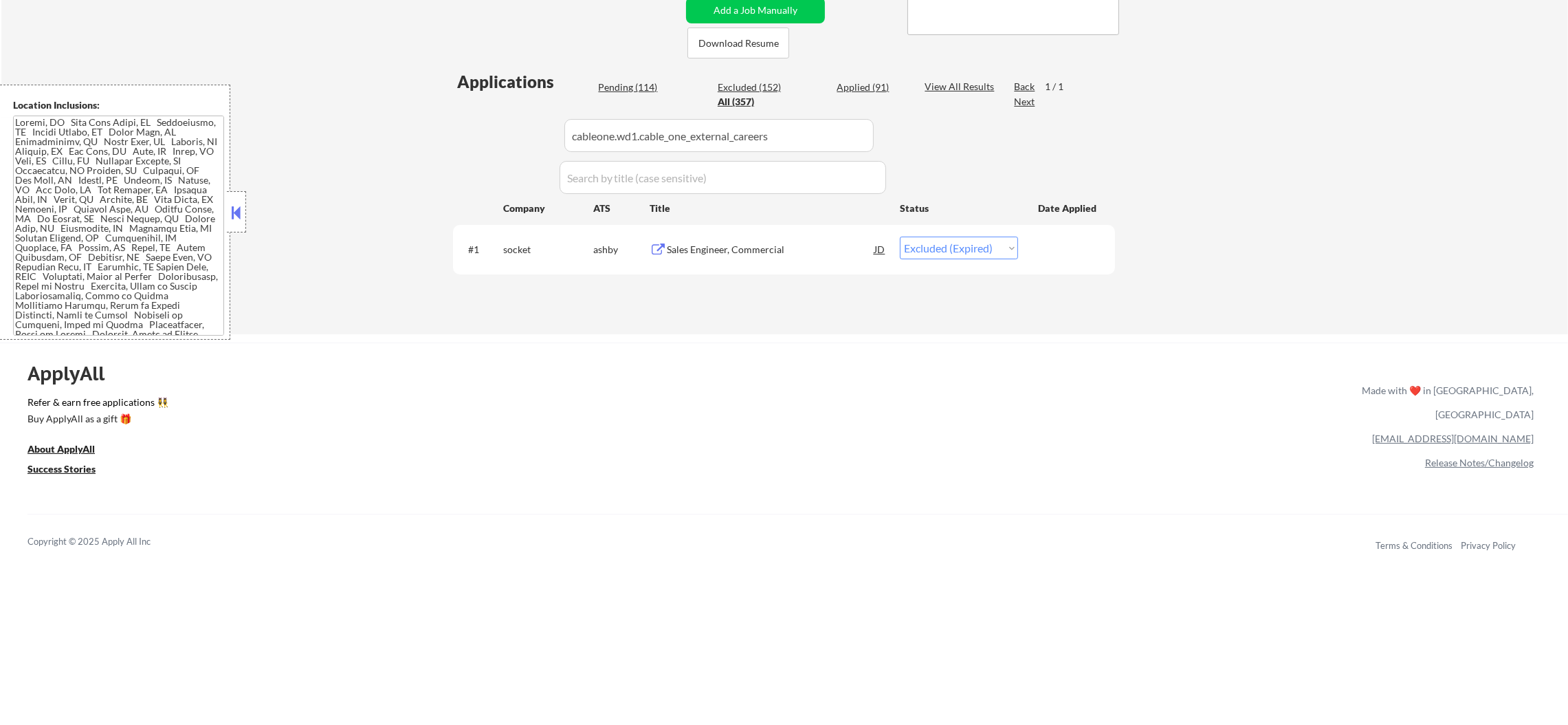
select select ""pending""
click at [744, 247] on div "Product Manager, Analytics" at bounding box center [771, 250] width 208 height 14
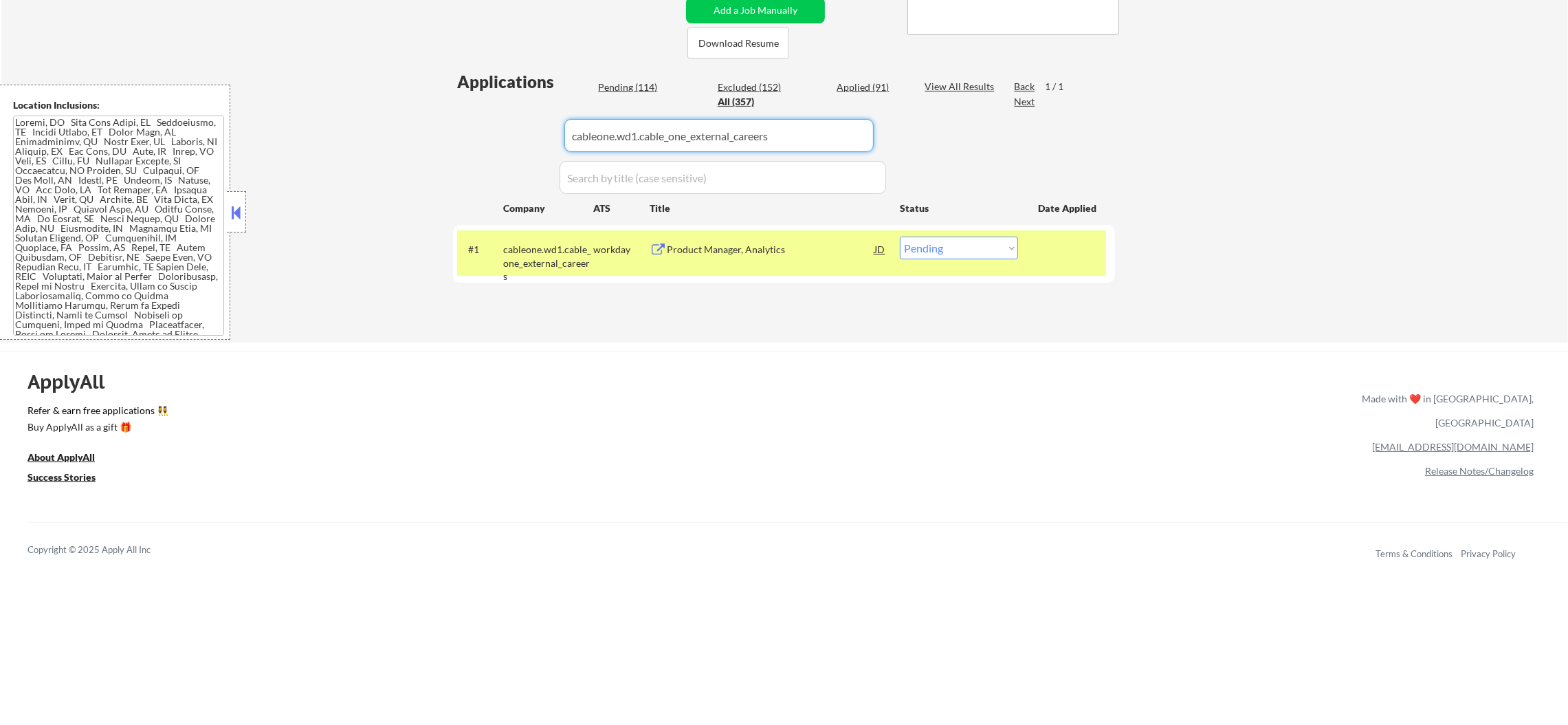
drag, startPoint x: 816, startPoint y: 147, endPoint x: 368, endPoint y: 142, distance: 448.0
click at [374, 143] on div "← Return to /applysquad Mailslurp Inbox Job Search Builder Sergio Camargo User …" at bounding box center [785, 44] width 1567 height 596
paste input "evercommerce"
type input "evercommerce"
click at [368, 142] on div "← Return to /applysquad Mailslurp Inbox Job Search Builder Sergio Camargo User …" at bounding box center [785, 44] width 1567 height 596
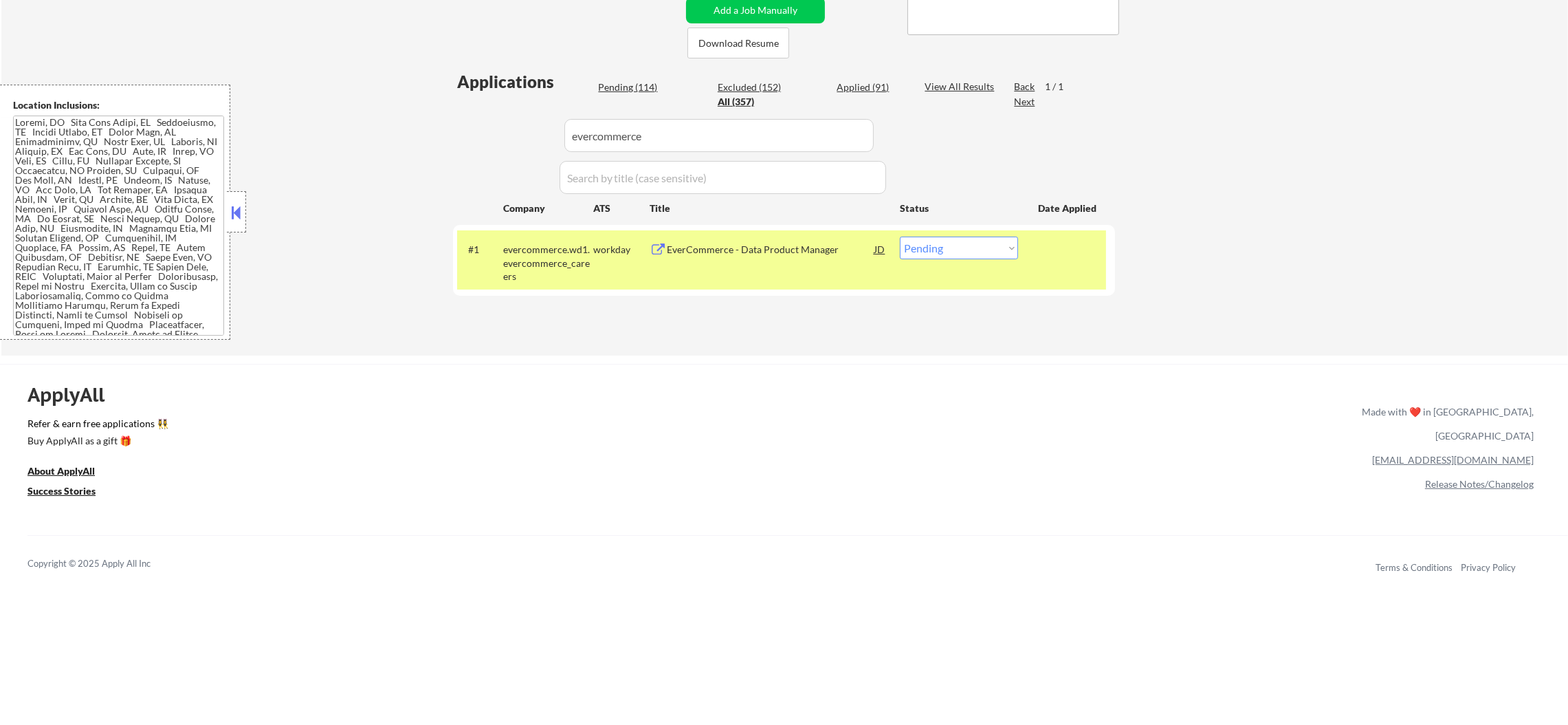
click at [718, 255] on div "EverCommerce - Data Product Manager" at bounding box center [771, 249] width 208 height 25
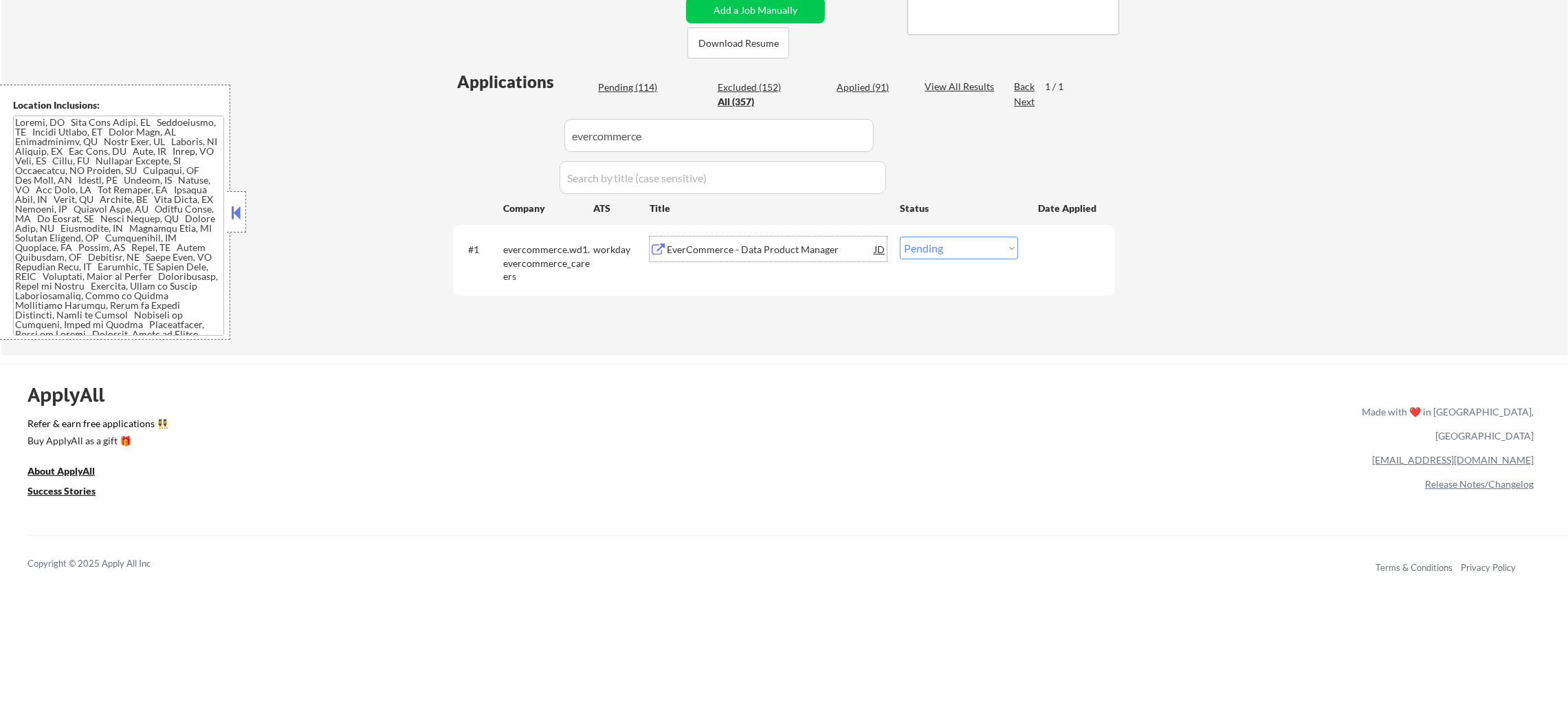
drag, startPoint x: 975, startPoint y: 238, endPoint x: 975, endPoint y: 256, distance: 18.0
click at [975, 238] on select "Choose an option... Pending Applied Excluded (Questions) Excluded (Expired) Exc…" at bounding box center [958, 248] width 118 height 23
select select ""excluded""
click at [900, 237] on select "Choose an option... Pending Applied Excluded (Questions) Excluded (Expired) Exc…" at bounding box center [958, 248] width 118 height 23
drag, startPoint x: 665, startPoint y: 122, endPoint x: 541, endPoint y: 132, distance: 124.4
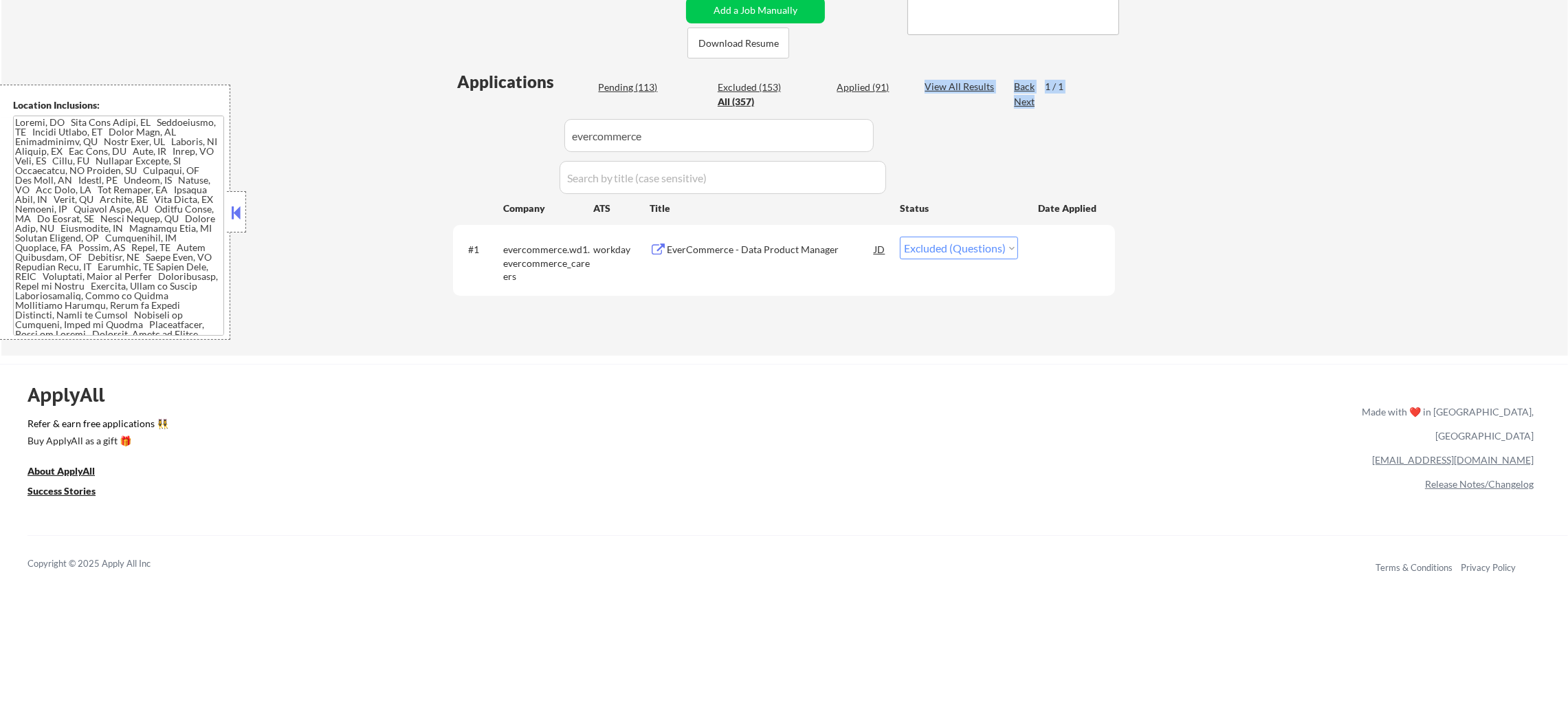
click at [530, 127] on div "Applications Pending (113) Excluded (153) Applied (91) All (357) View All Resul…" at bounding box center [784, 200] width 662 height 259
paste input "godaddy"
drag, startPoint x: 680, startPoint y: 136, endPoint x: 421, endPoint y: 136, distance: 259.0
click at [427, 136] on div "← Return to /applysquad Mailslurp Inbox Job Search Builder Sergio Camargo User …" at bounding box center [785, 51] width 1567 height 610
type input "godaddy"
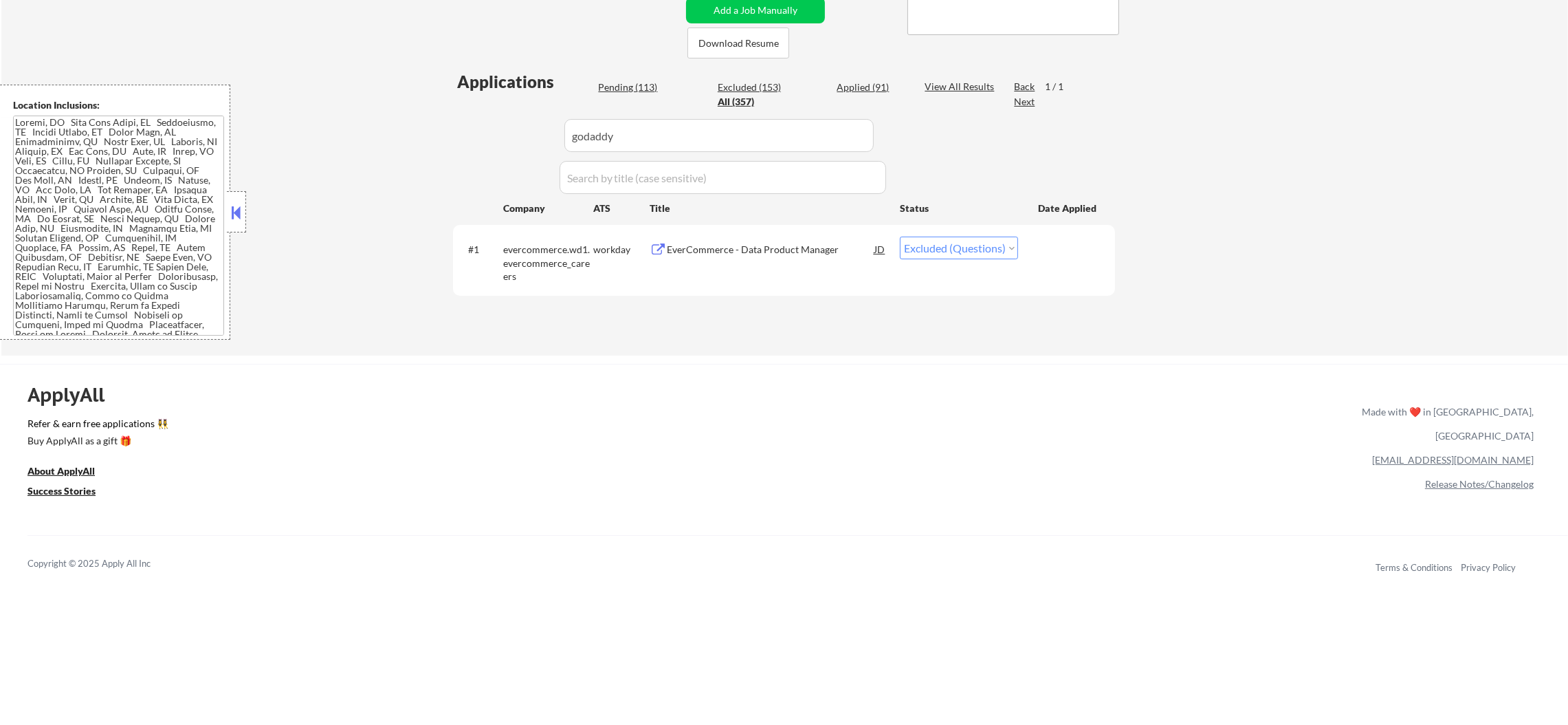
click at [421, 136] on div "← Return to /applysquad Mailslurp Inbox Job Search Builder Sergio Camargo User …" at bounding box center [785, 51] width 1567 height 610
select select ""pending""
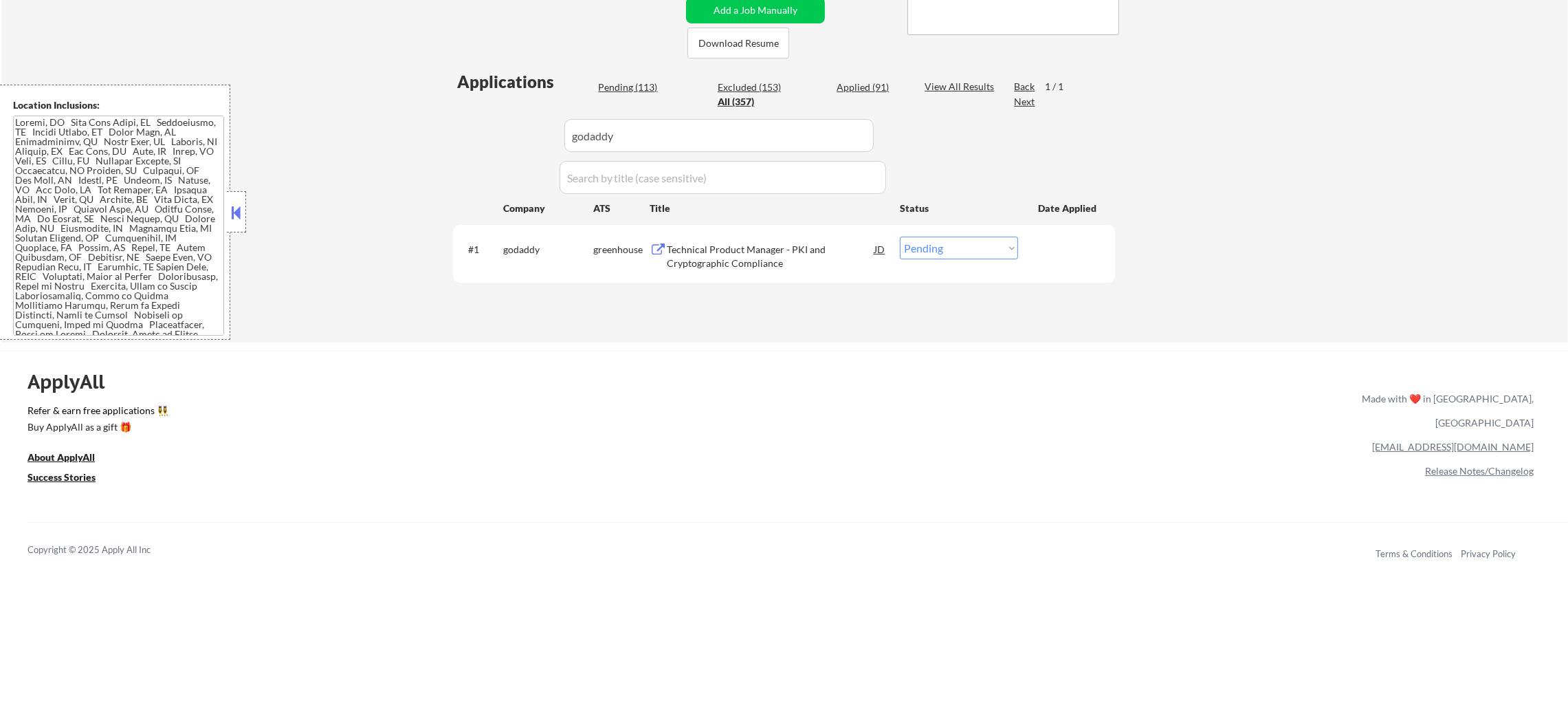
click at [752, 245] on div "Technical Product Manager - PKI and Cryptographic Compliance" at bounding box center [771, 256] width 208 height 27
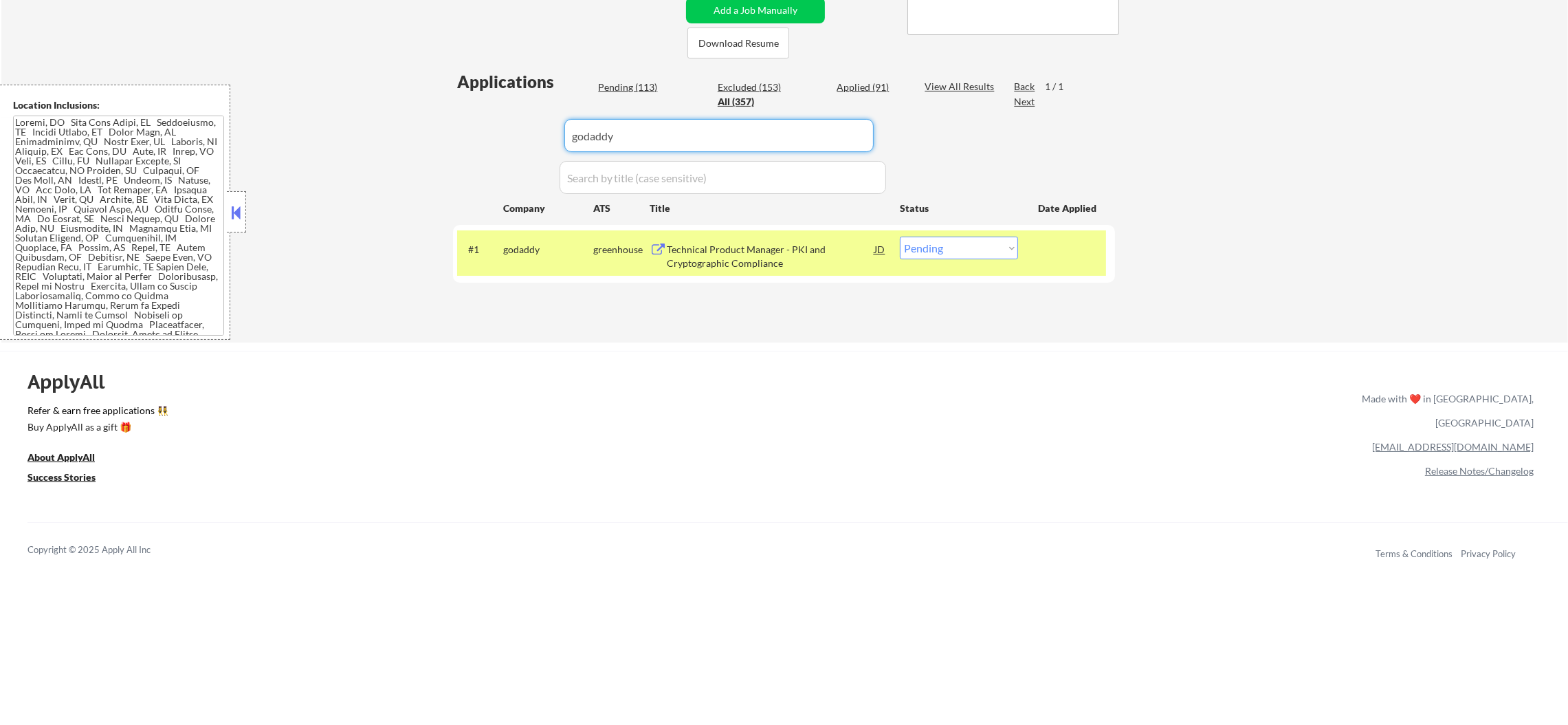
paste input "credit-key"
drag, startPoint x: 674, startPoint y: 132, endPoint x: 420, endPoint y: 129, distance: 254.0
click at [427, 129] on div "← Return to /applysquad Mailslurp Inbox Job Search Builder Sergio Camargo User …" at bounding box center [785, 44] width 1567 height 596
type input "credit-key"
click at [420, 129] on div "← Return to /applysquad Mailslurp Inbox Job Search Builder Sergio Camargo User …" at bounding box center [785, 44] width 1567 height 596
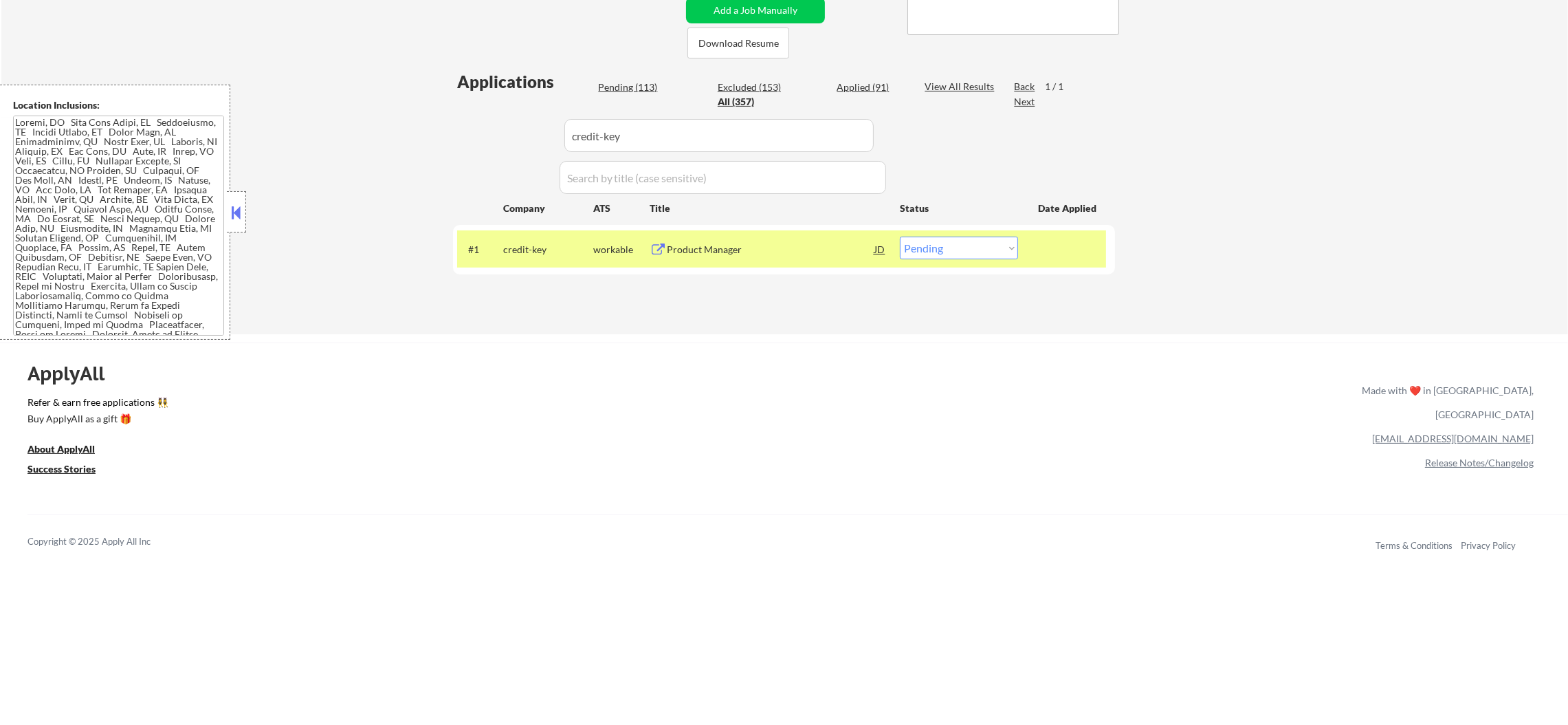
click at [707, 249] on div "Product Manager" at bounding box center [771, 250] width 208 height 14
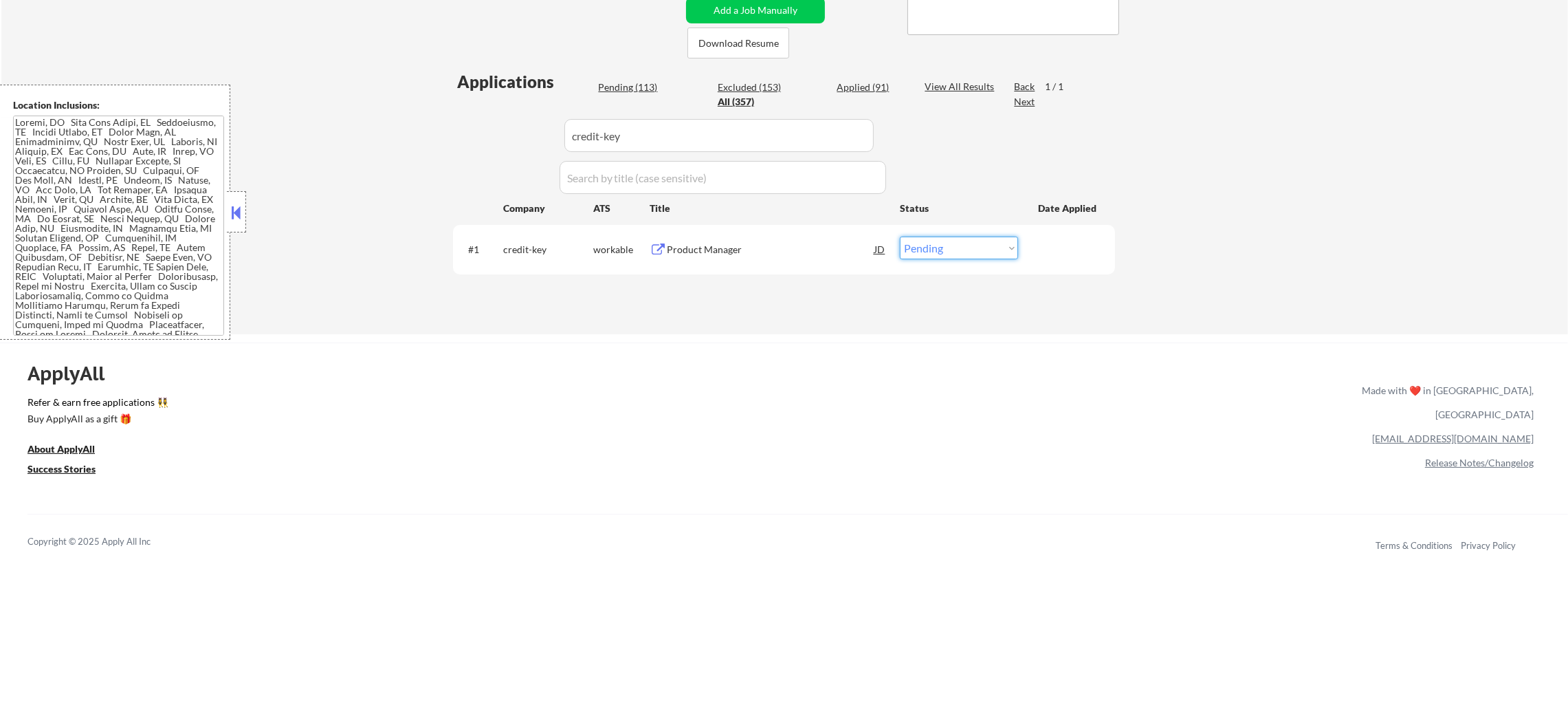
drag, startPoint x: 964, startPoint y: 249, endPoint x: 964, endPoint y: 256, distance: 7.0
click at [964, 249] on select "Choose an option... Pending Applied Excluded (Questions) Excluded (Expired) Exc…" at bounding box center [958, 248] width 118 height 23
select select ""excluded__expired_""
click at [900, 237] on select "Choose an option... Pending Applied Excluded (Questions) Excluded (Expired) Exc…" at bounding box center [958, 248] width 118 height 23
drag, startPoint x: 567, startPoint y: 133, endPoint x: 457, endPoint y: 126, distance: 110.2
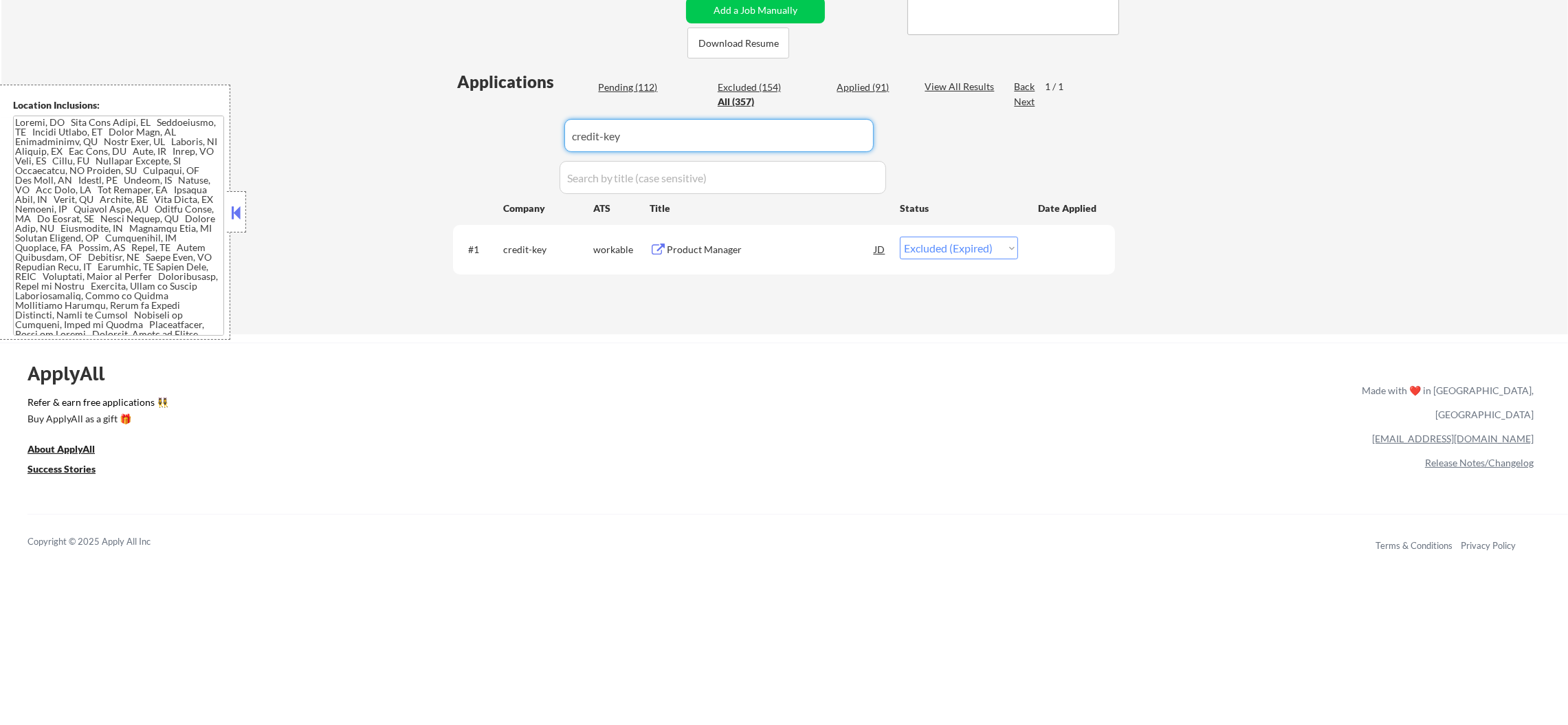
click at [461, 126] on div "Applications Pending (112) Excluded (154) Applied (91) All (357) View All Resul…" at bounding box center [784, 188] width 662 height 237
paste input "filmhub"
type input "filmhub"
click at [457, 126] on div "Applications Pending (112) Excluded (154) Applied (91) All (357) View All Resul…" at bounding box center [784, 188] width 662 height 237
click at [752, 253] on div "Product Manager - Consumer" at bounding box center [771, 250] width 208 height 14
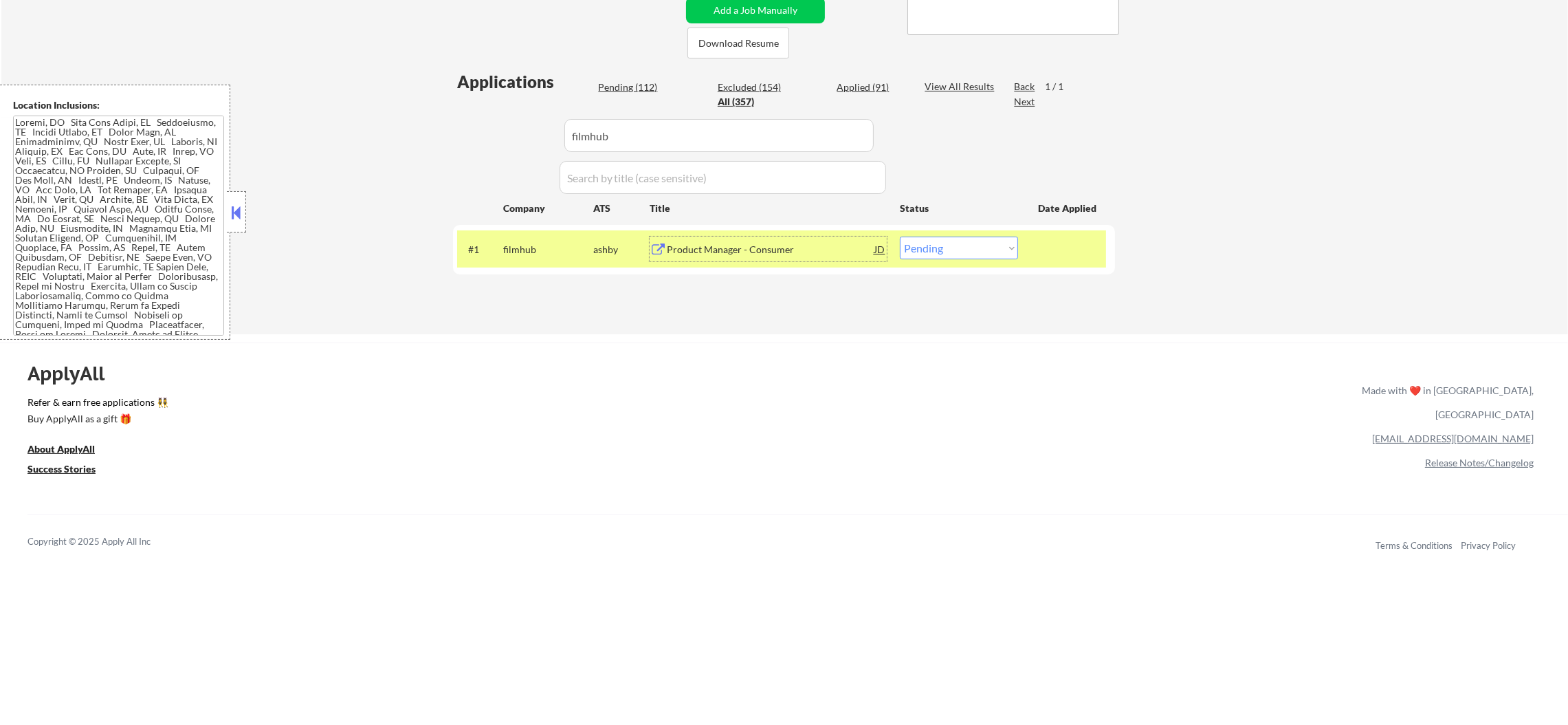
click at [963, 239] on select "Choose an option... Pending Applied Excluded (Questions) Excluded (Expired) Exc…" at bounding box center [958, 248] width 118 height 23
select select ""applied""
click at [900, 237] on select "Choose an option... Pending Applied Excluded (Questions) Excluded (Expired) Exc…" at bounding box center [958, 248] width 118 height 23
click at [538, 247] on div "filmhub" at bounding box center [548, 250] width 90 height 14
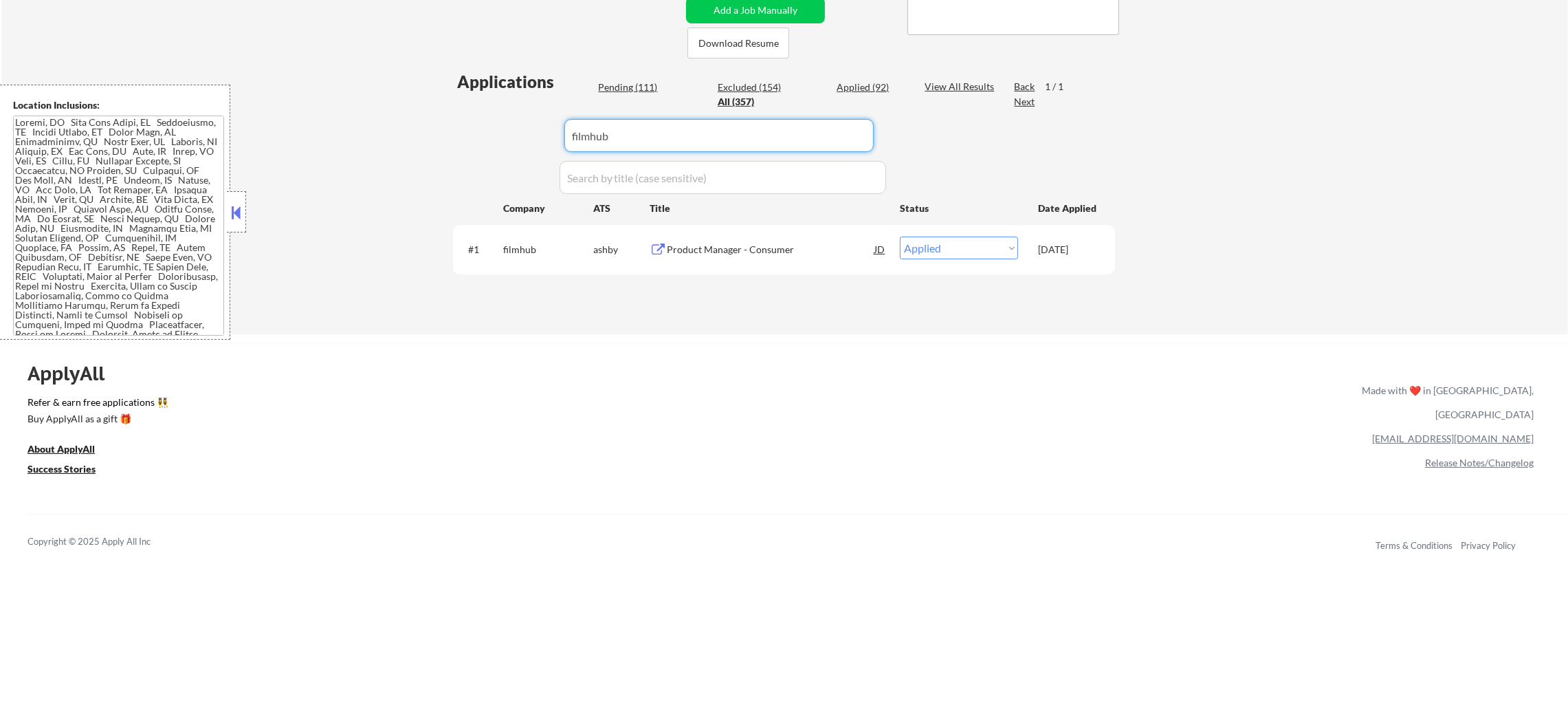
drag, startPoint x: 573, startPoint y: 129, endPoint x: 421, endPoint y: 114, distance: 152.7
click at [429, 115] on div "← Return to /applysquad Mailslurp Inbox Job Search Builder Sergio Camargo User …" at bounding box center [785, 40] width 1567 height 588
paste input "vectranetworks"
type input "vectranetworks"
click at [419, 114] on div "← Return to /applysquad Mailslurp Inbox Job Search Builder Sergio Camargo User …" at bounding box center [785, 40] width 1567 height 588
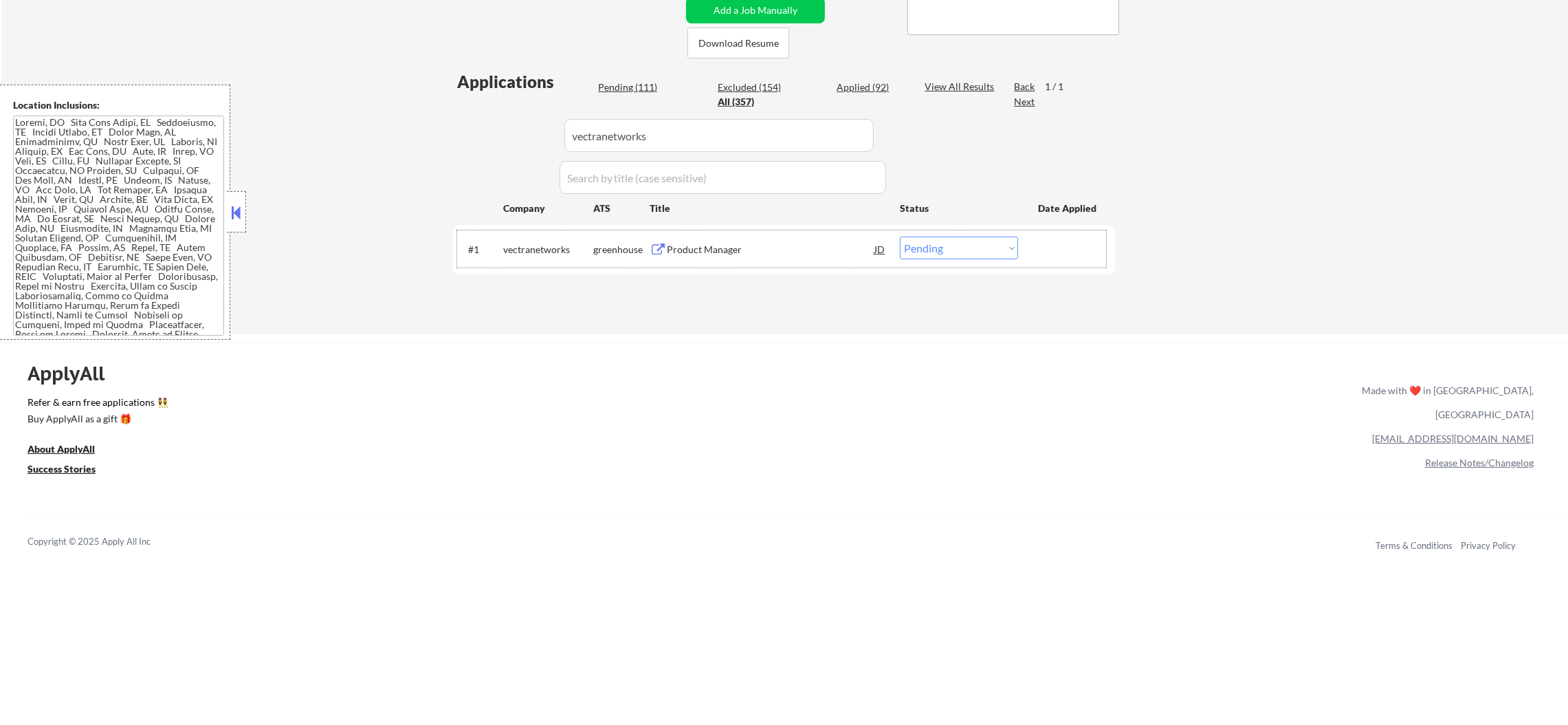
click at [733, 234] on div "#1 vectranetworks greenhouse Product Manager JD warning_amber Choose an option.…" at bounding box center [782, 249] width 649 height 37
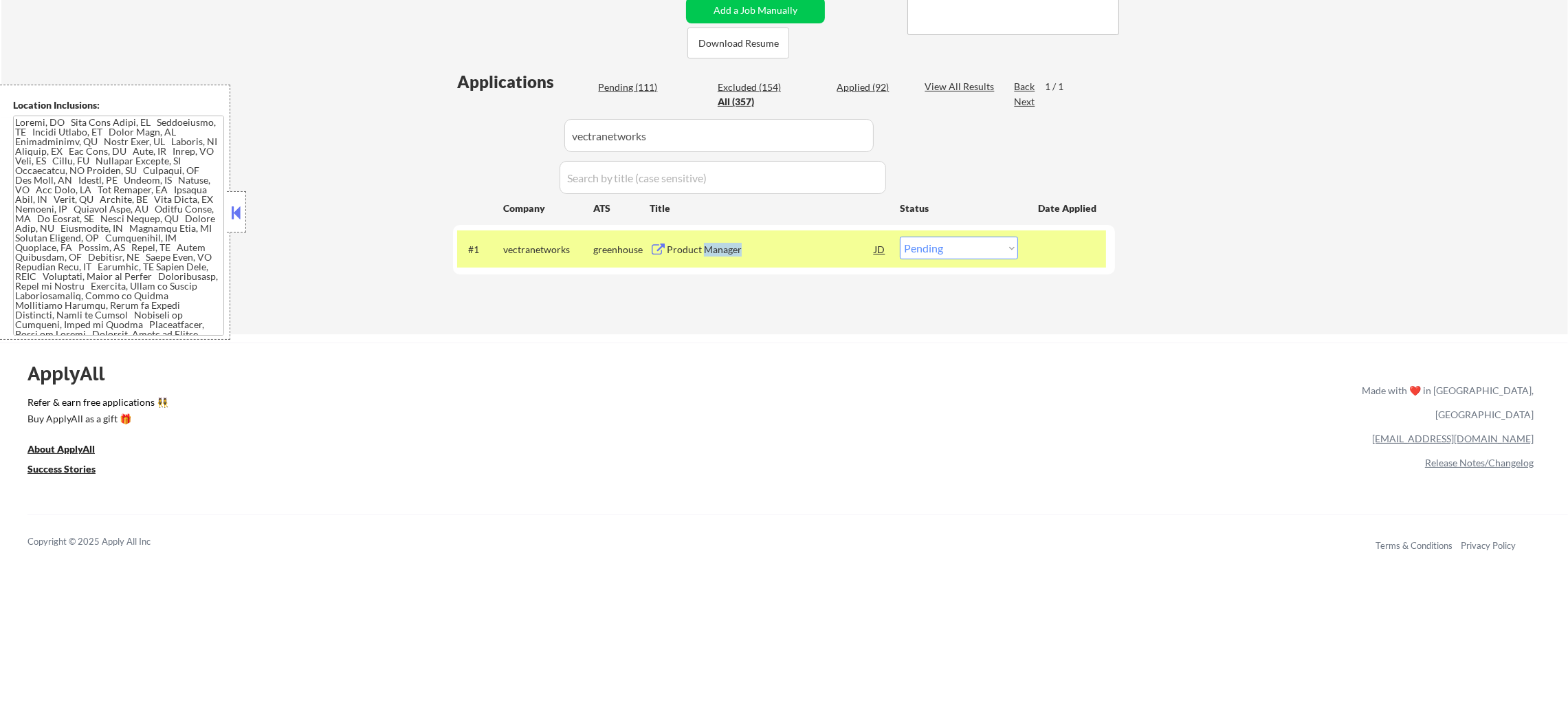
click at [733, 237] on div "Product Manager" at bounding box center [771, 249] width 208 height 25
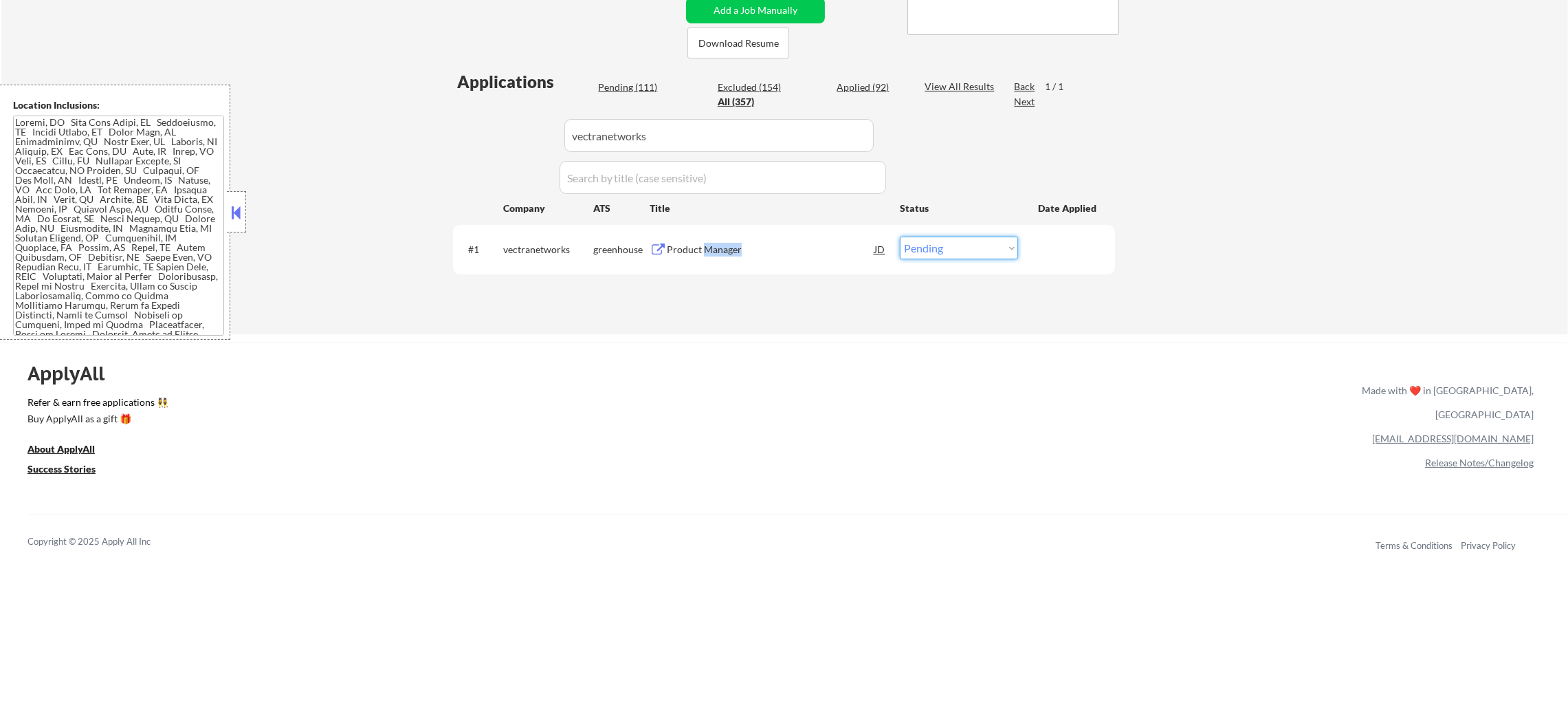
click at [934, 239] on select "Choose an option... Pending Applied Excluded (Questions) Excluded (Expired) Exc…" at bounding box center [958, 248] width 118 height 23
select select ""applied""
click at [900, 237] on select "Choose an option... Pending Applied Excluded (Questions) Excluded (Expired) Exc…" at bounding box center [958, 248] width 118 height 23
click at [828, 321] on div "← Return to /applysquad Mailslurp Inbox Job Search Builder Sergio Camargo User …" at bounding box center [784, 35] width 686 height 577
drag, startPoint x: 453, startPoint y: 136, endPoint x: 364, endPoint y: 136, distance: 89.0
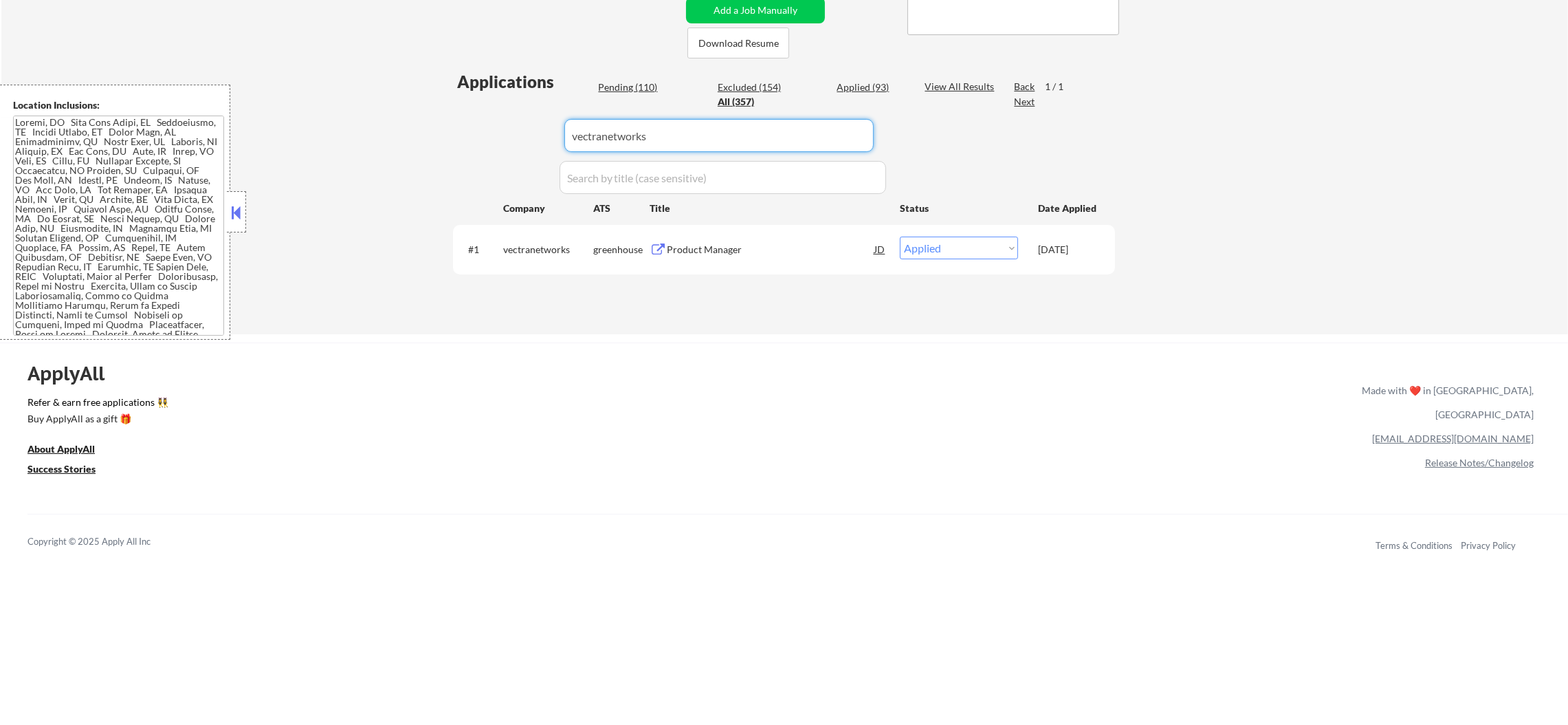
click at [380, 136] on div "← Return to /applysquad Mailslurp Inbox Job Search Builder Sergio Camargo User …" at bounding box center [785, 40] width 1567 height 588
paste input "seon-technologies-1"
type input "seon-technologies-1"
click at [364, 136] on div "← Return to /applysquad Mailslurp Inbox Job Search Builder Sergio Camargo User …" at bounding box center [785, 40] width 1567 height 588
click at [706, 250] on div "Technical Product Manager, AI Research (Hybrid)" at bounding box center [771, 256] width 208 height 27
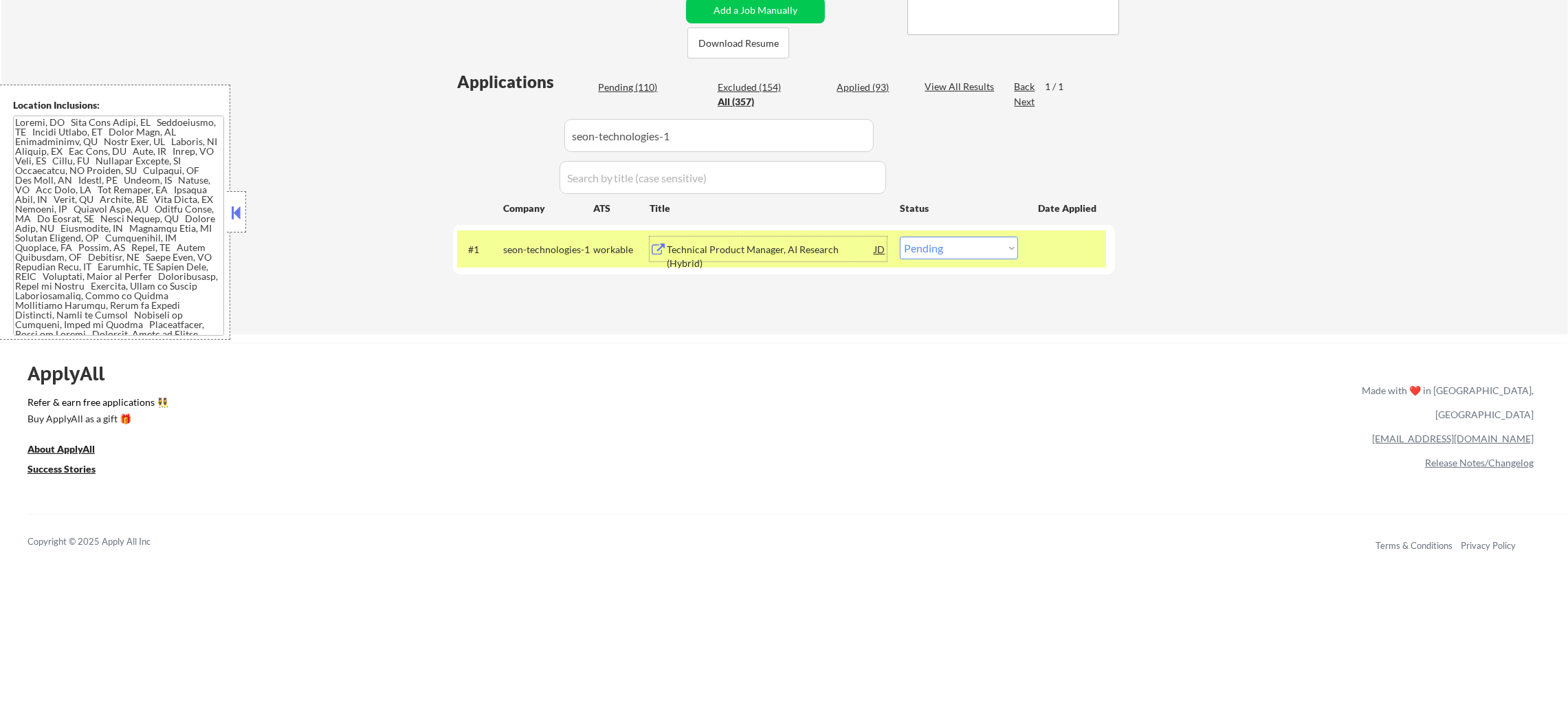
click at [979, 268] on div "#1 seon-technologies-1 workable Technical Product Manager, AI Research (Hybrid)…" at bounding box center [784, 250] width 662 height 49
click at [981, 248] on select "Choose an option... Pending Applied Excluded (Questions) Excluded (Expired) Exc…" at bounding box center [958, 248] width 118 height 23
select select ""excluded__expired_""
click at [900, 237] on select "Choose an option... Pending Applied Excluded (Questions) Excluded (Expired) Exc…" at bounding box center [958, 248] width 118 height 23
click at [531, 254] on div "seon-technologies-1" at bounding box center [548, 250] width 90 height 14
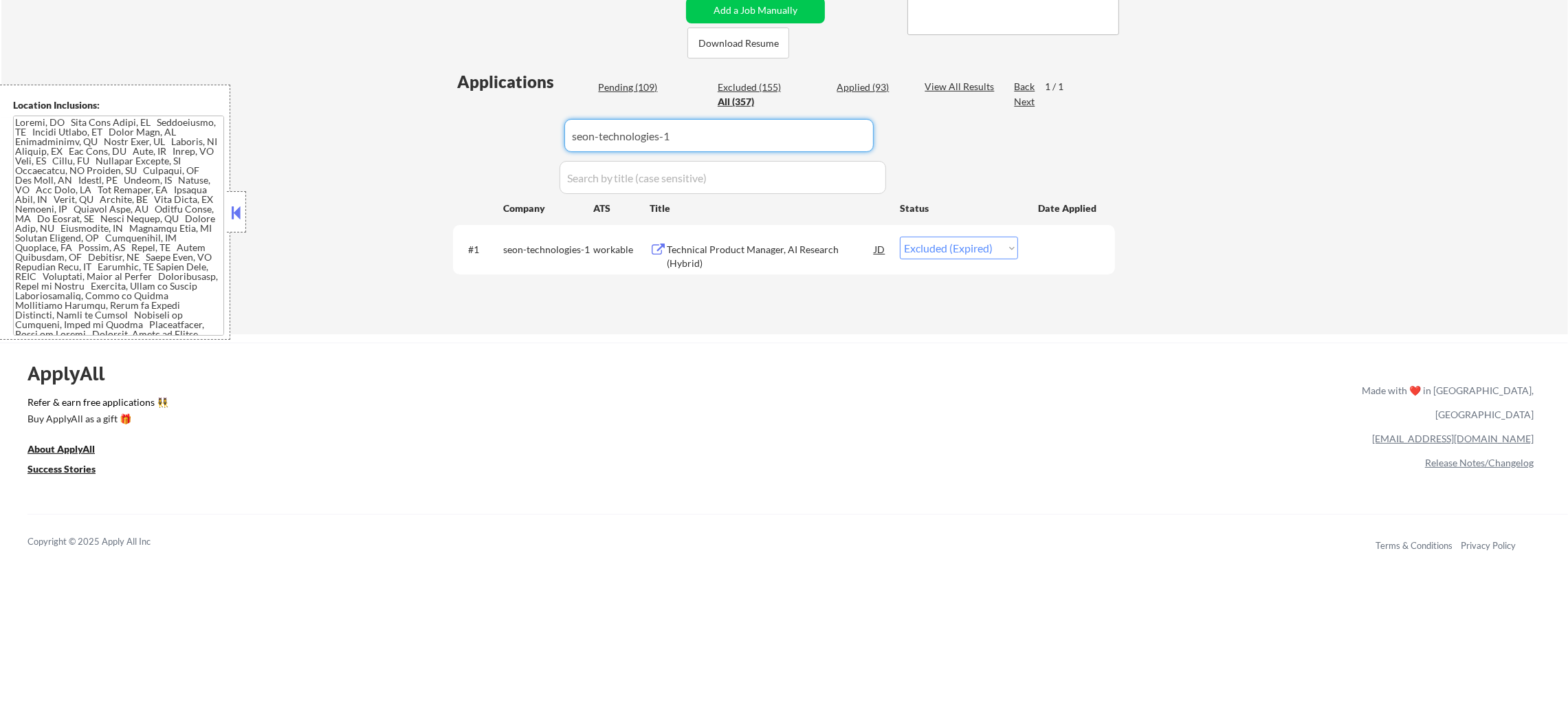
paste input "[PERSON_NAME]"
drag, startPoint x: 660, startPoint y: 138, endPoint x: 392, endPoint y: 110, distance: 269.5
click at [392, 110] on div "← Return to /applysquad Mailslurp Inbox Job Search Builder Sergio Camargo User …" at bounding box center [785, 40] width 1567 height 588
type input "[PERSON_NAME]"
click at [392, 110] on div "← Return to /applysquad Mailslurp Inbox Job Search Builder Sergio Camargo User …" at bounding box center [785, 40] width 1567 height 588
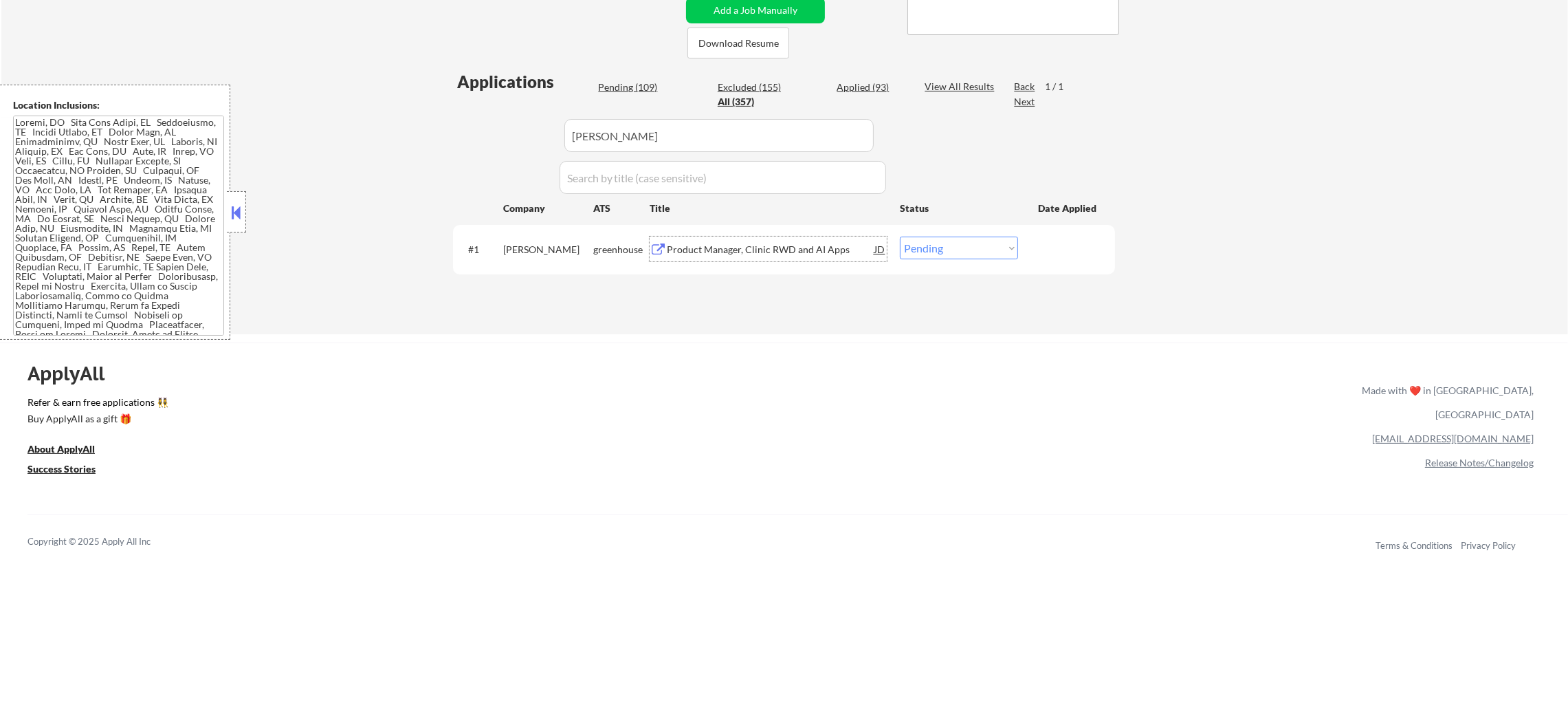
click at [700, 245] on div "Product Manager, Clinic RWD and AI Apps" at bounding box center [771, 250] width 208 height 14
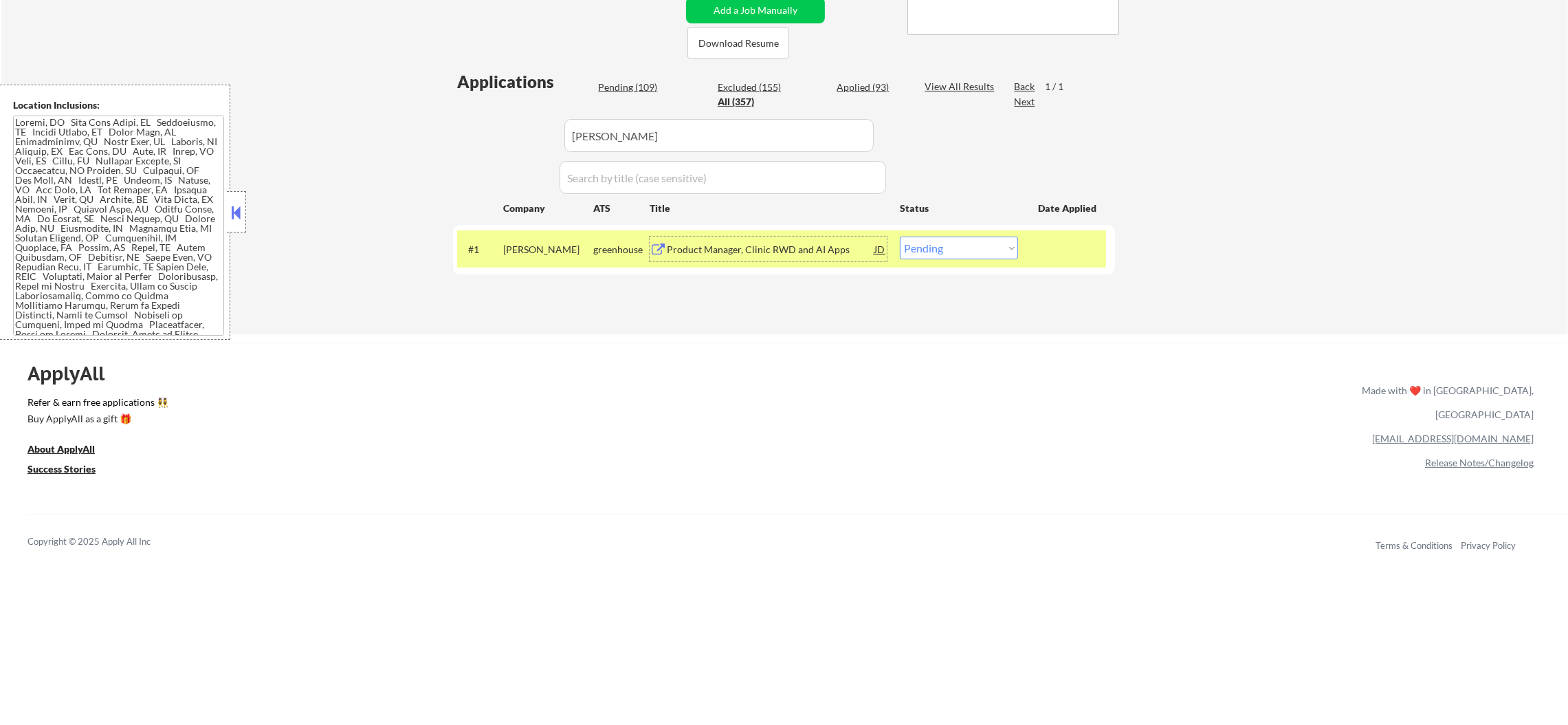
click at [951, 240] on select "Choose an option... Pending Applied Excluded (Questions) Excluded (Expired) Exc…" at bounding box center [958, 248] width 118 height 23
select select ""applied""
click at [900, 237] on select "Choose an option... Pending Applied Excluded (Questions) Excluded (Expired) Exc…" at bounding box center [958, 248] width 118 height 23
drag, startPoint x: 555, startPoint y: 131, endPoint x: 439, endPoint y: 128, distance: 116.0
click at [447, 131] on div "← Return to /applysquad Mailslurp Inbox Job Search Builder Sergio Camargo User …" at bounding box center [784, 35] width 686 height 577
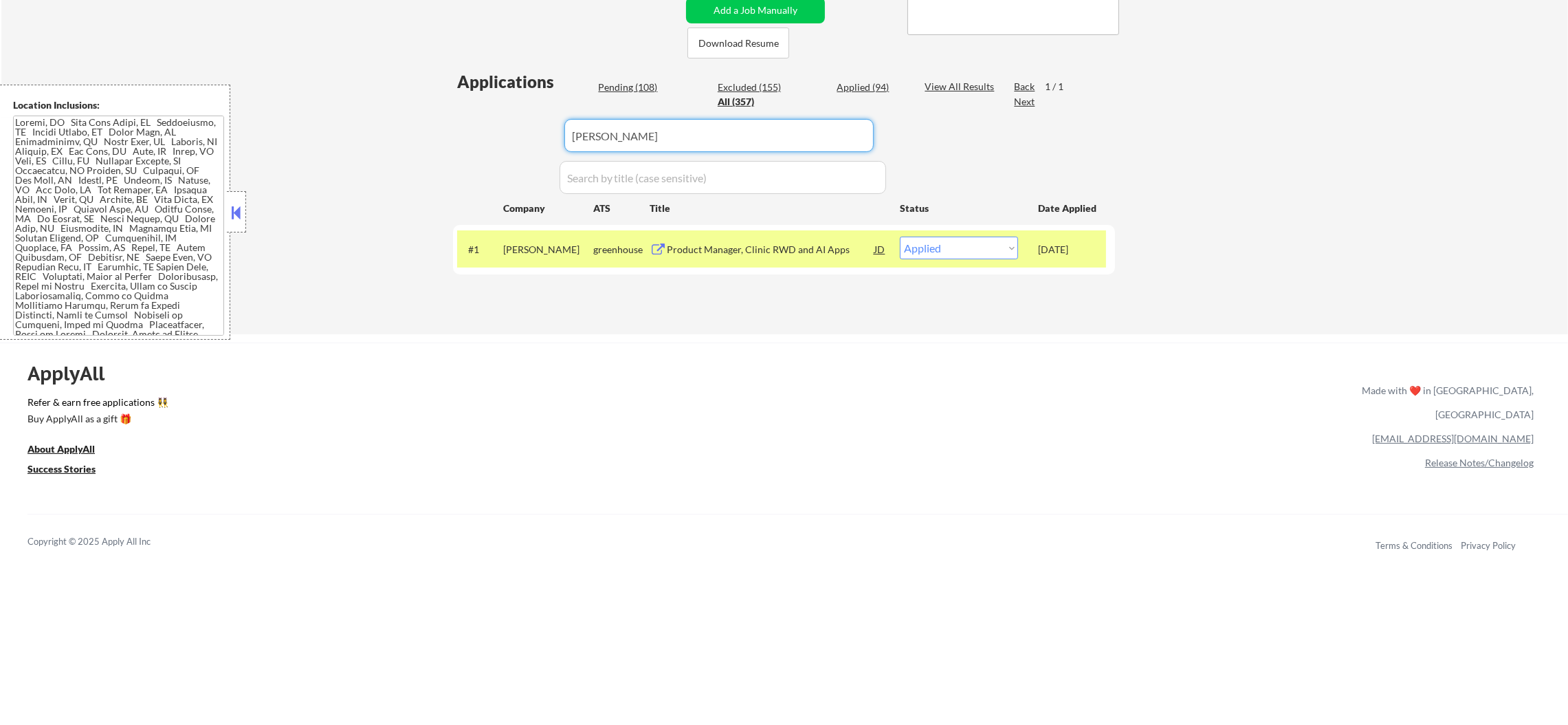
paste input "abnormalsecurity"
type input "abnormalsecurity"
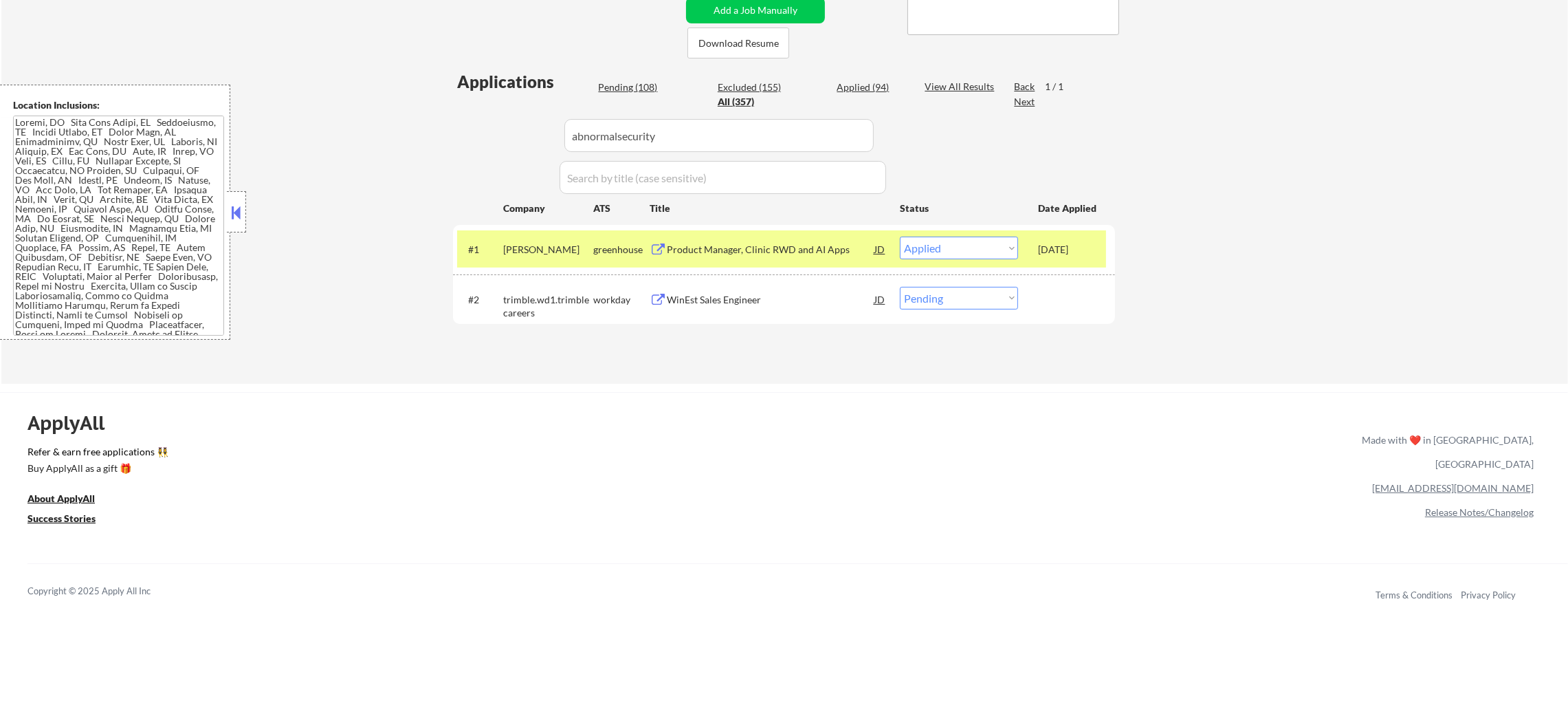
click at [439, 128] on div "← Return to /applysquad Mailslurp Inbox Job Search Builder Sergio Camargo User …" at bounding box center [785, 65] width 1567 height 638
click at [559, 251] on div "abnormalsecurity" at bounding box center [548, 250] width 90 height 14
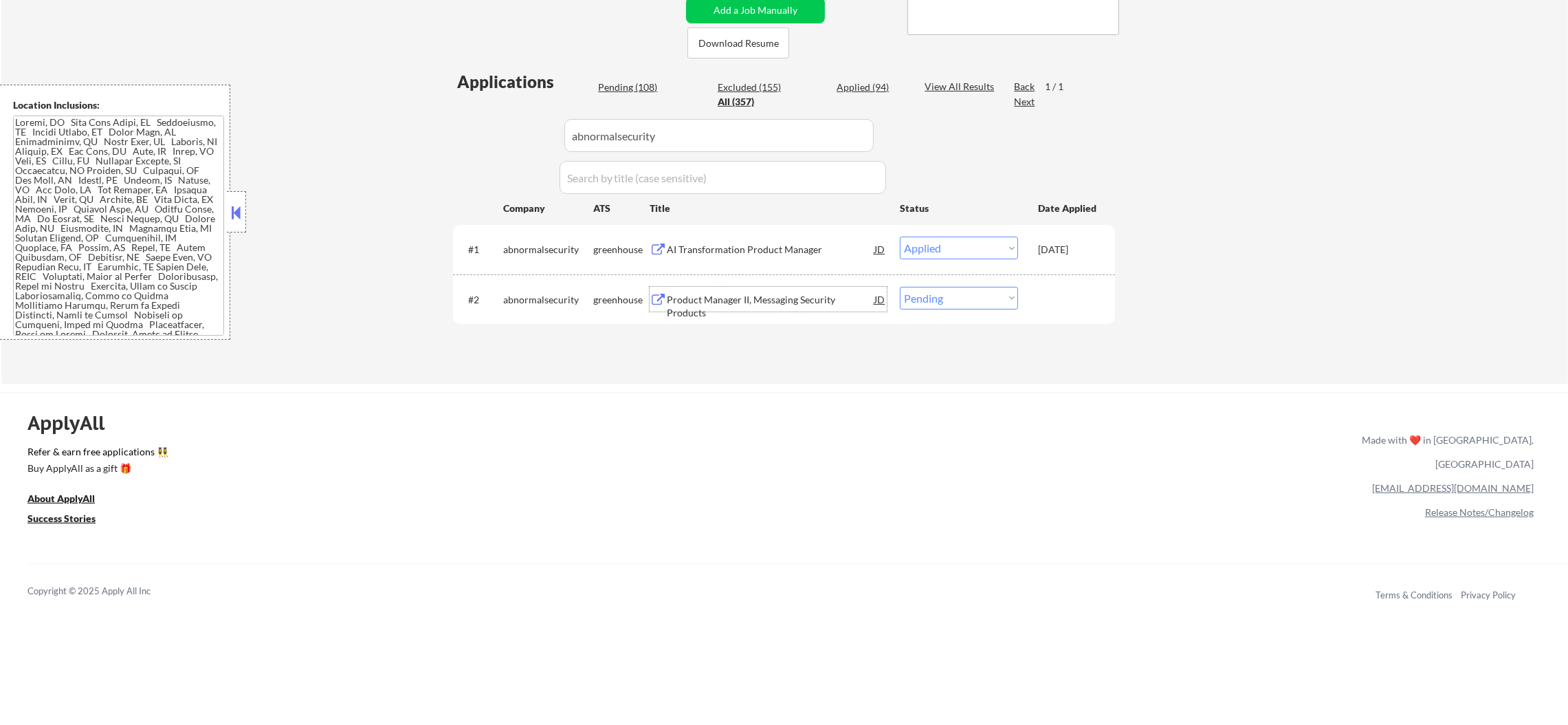
click at [745, 302] on div "Product Manager II, Messaging Security Products" at bounding box center [771, 306] width 208 height 27
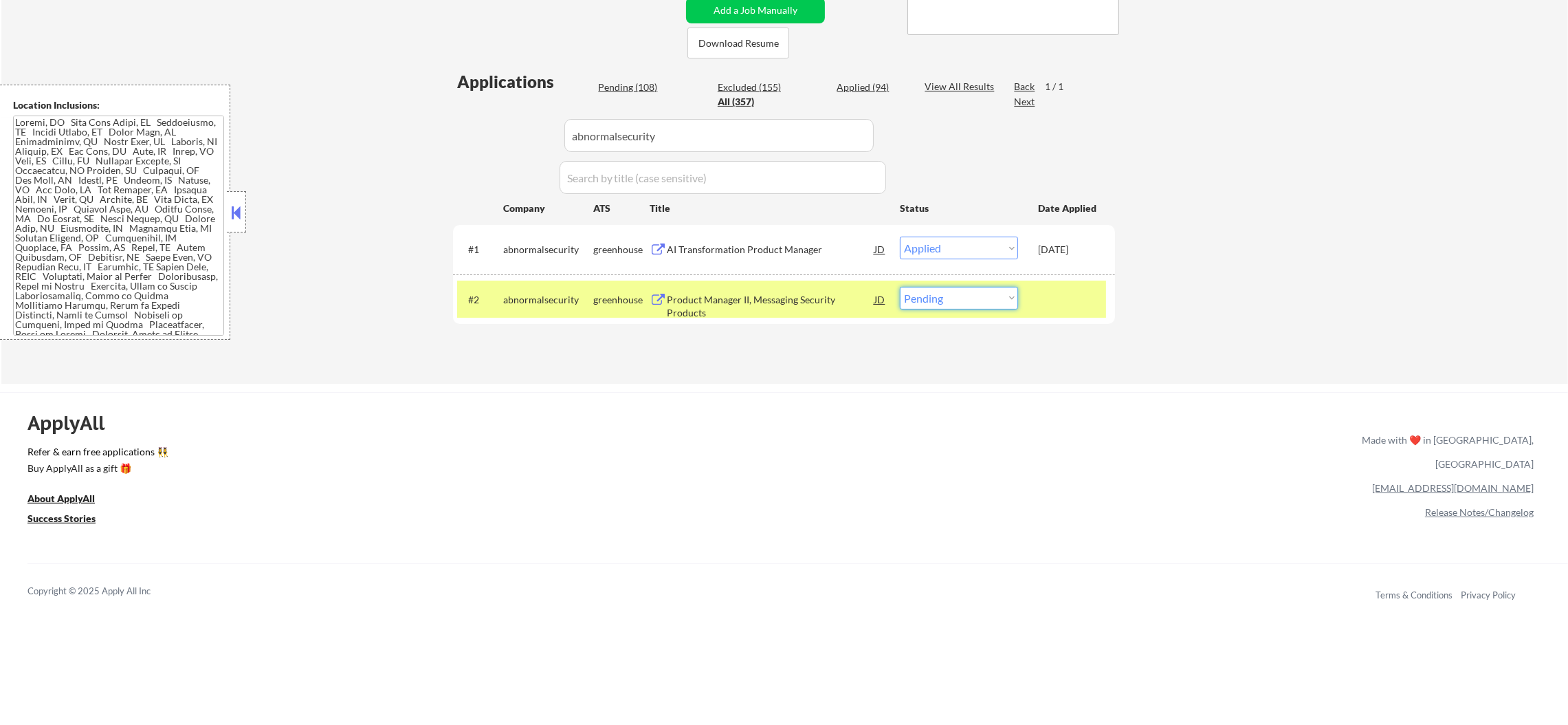
click at [960, 304] on select "Choose an option... Pending Applied Excluded (Questions) Excluded (Expired) Exc…" at bounding box center [958, 298] width 118 height 23
select select ""applied""
click at [900, 287] on select "Choose an option... Pending Applied Excluded (Questions) Excluded (Expired) Exc…" at bounding box center [958, 298] width 118 height 23
click at [575, 290] on div "abnormalsecurity" at bounding box center [548, 299] width 90 height 25
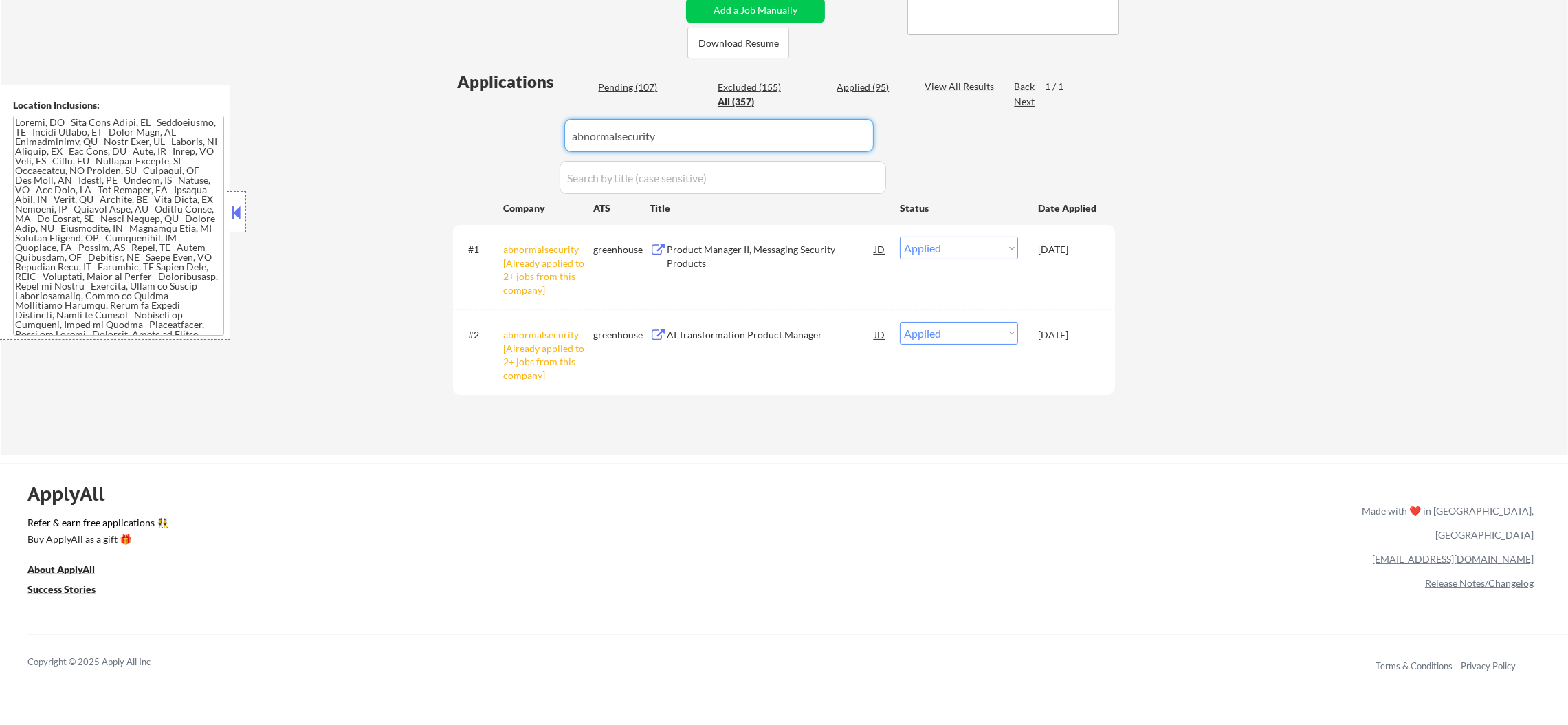
drag, startPoint x: 670, startPoint y: 136, endPoint x: 506, endPoint y: 136, distance: 164.0
click at [506, 136] on div "Applications Pending (107) Excluded (155) Applied (95) All (357) View All Resul…" at bounding box center [784, 250] width 662 height 358
paste input "clearcapital"
type input "clearcapital"
click at [377, 176] on div "← Return to /applysquad Mailslurp Inbox Job Search Builder Sergio Camargo User …" at bounding box center [785, 100] width 1567 height 708
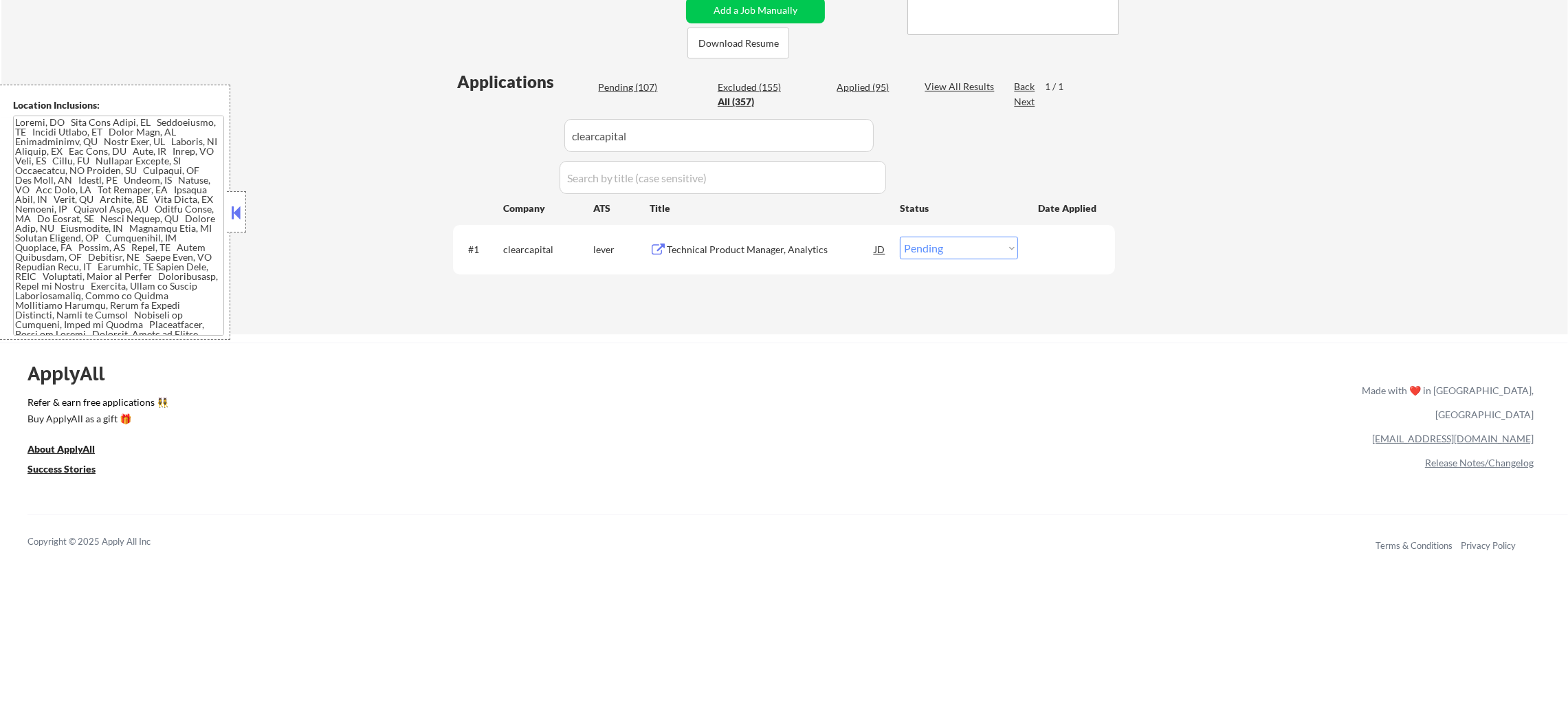
click at [744, 269] on div "#1 clearcapital lever Technical Product Manager, Analytics JD warning_amber Cho…" at bounding box center [784, 250] width 662 height 49
click at [745, 253] on div "Technical Product Manager, Analytics" at bounding box center [771, 250] width 208 height 14
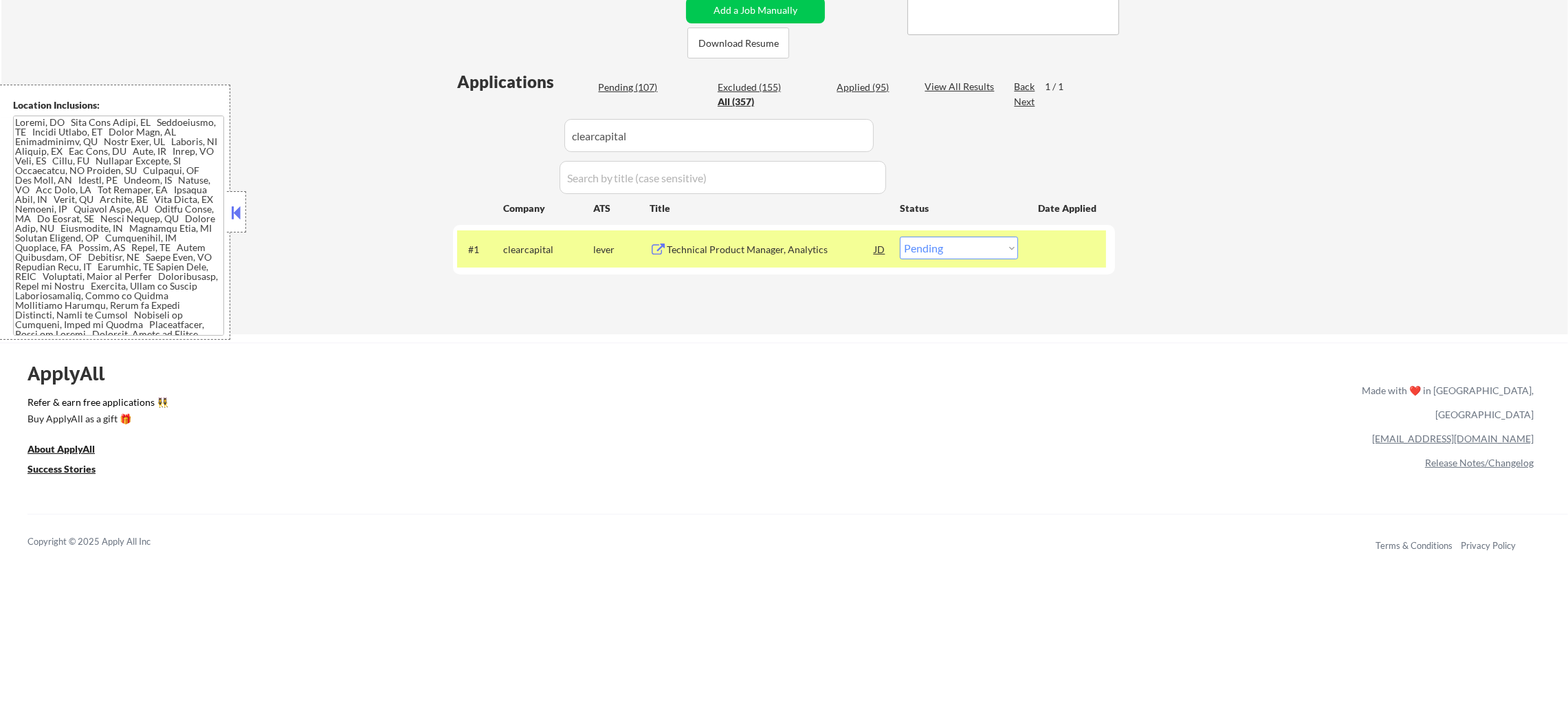
drag, startPoint x: 955, startPoint y: 228, endPoint x: 952, endPoint y: 246, distance: 18.2
click at [955, 231] on div "#1 clearcapital lever Technical Product Manager, Analytics JD warning_amber Cho…" at bounding box center [784, 250] width 662 height 49
click at [950, 250] on select "Choose an option... Pending Applied Excluded (Questions) Excluded (Expired) Exc…" at bounding box center [958, 248] width 118 height 23
select select ""applied""
click at [900, 237] on select "Choose an option... Pending Applied Excluded (Questions) Excluded (Expired) Exc…" at bounding box center [958, 248] width 118 height 23
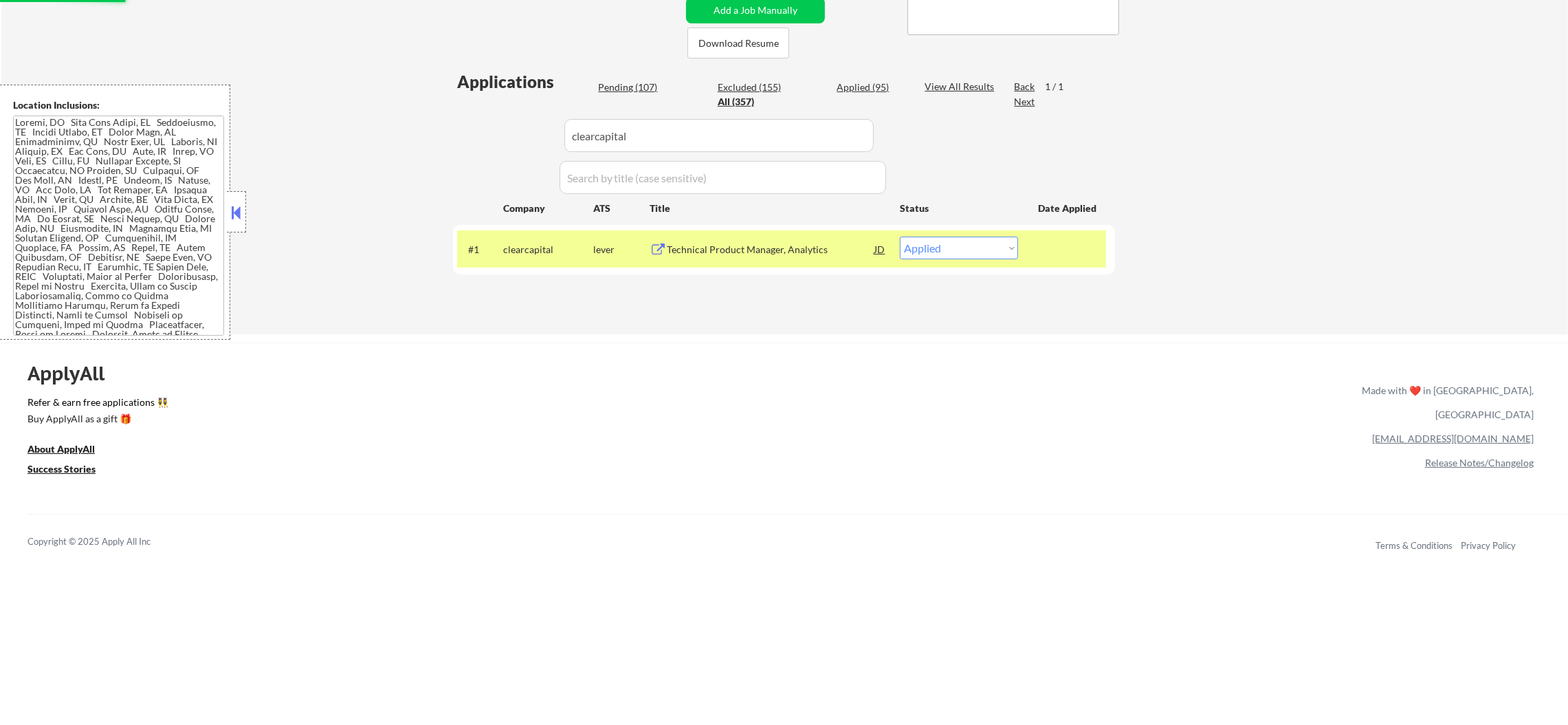
click at [603, 246] on div "lever" at bounding box center [621, 250] width 56 height 14
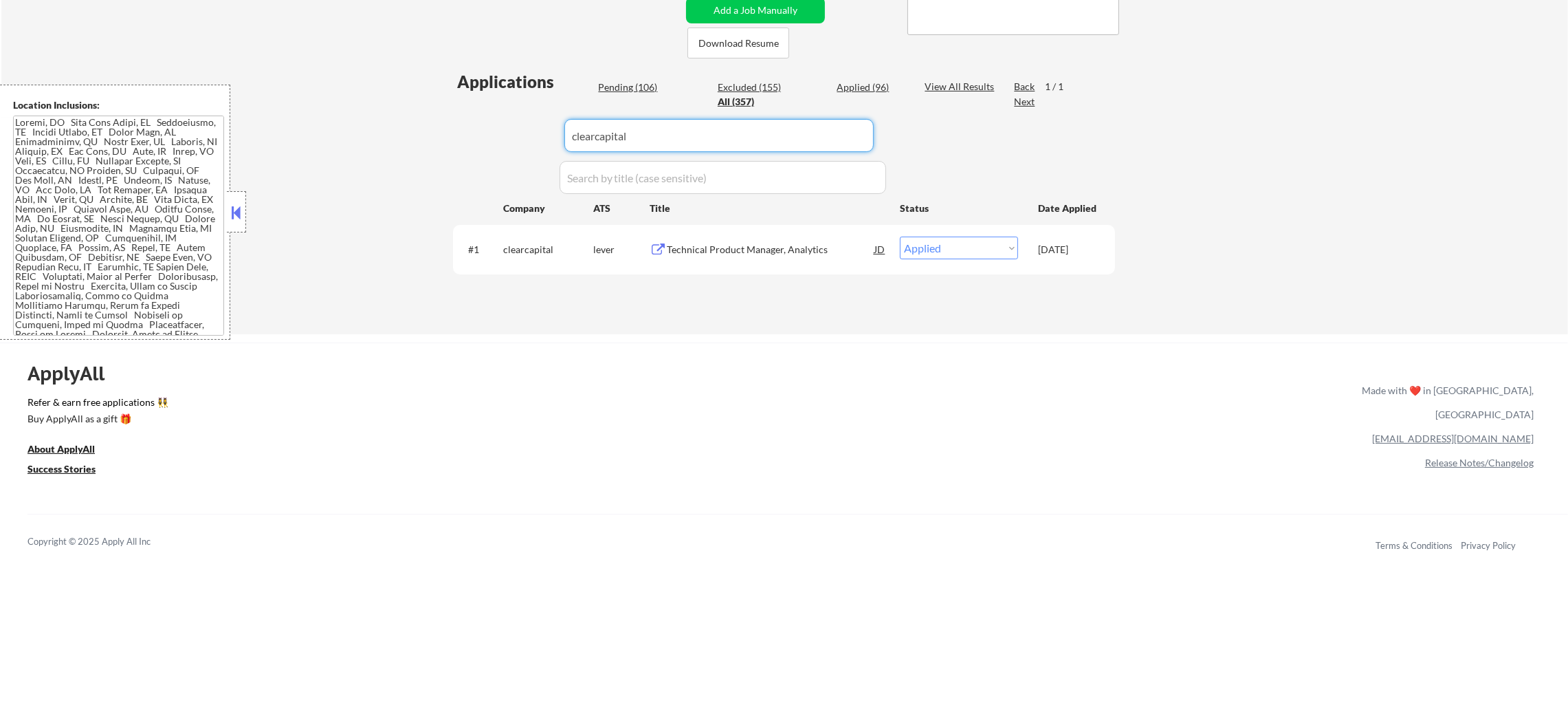
drag, startPoint x: 661, startPoint y: 136, endPoint x: 514, endPoint y: 130, distance: 147.1
click at [514, 130] on div "Applications Pending (106) Excluded (155) Applied (96) All (357) View All Resul…" at bounding box center [784, 188] width 662 height 237
paste input "[DEMOGRAPHIC_DATA]"
type input "[DEMOGRAPHIC_DATA]"
click at [399, 222] on div "← Return to /applysquad Mailslurp Inbox Job Search Builder Sergio Camargo User …" at bounding box center [785, 40] width 1567 height 588
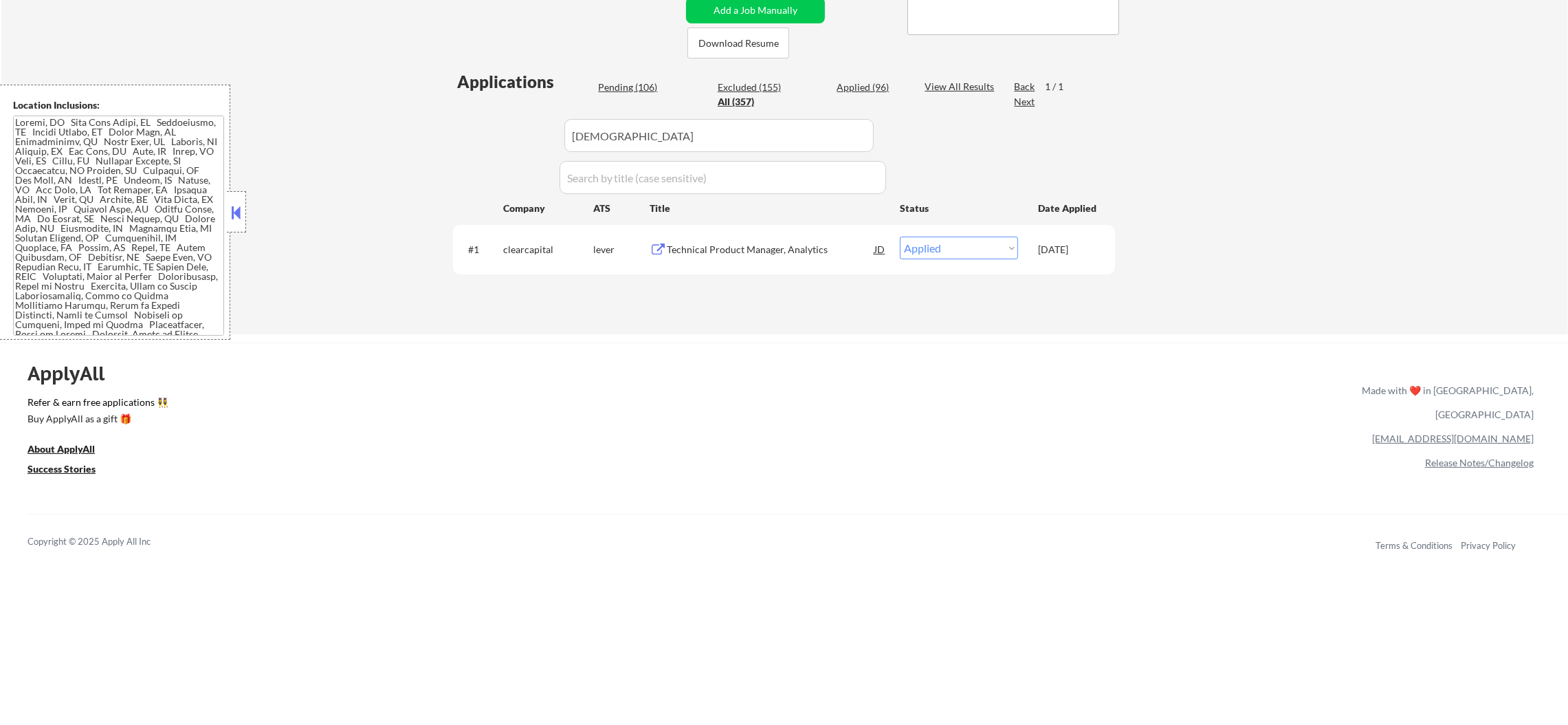
select select ""pending""
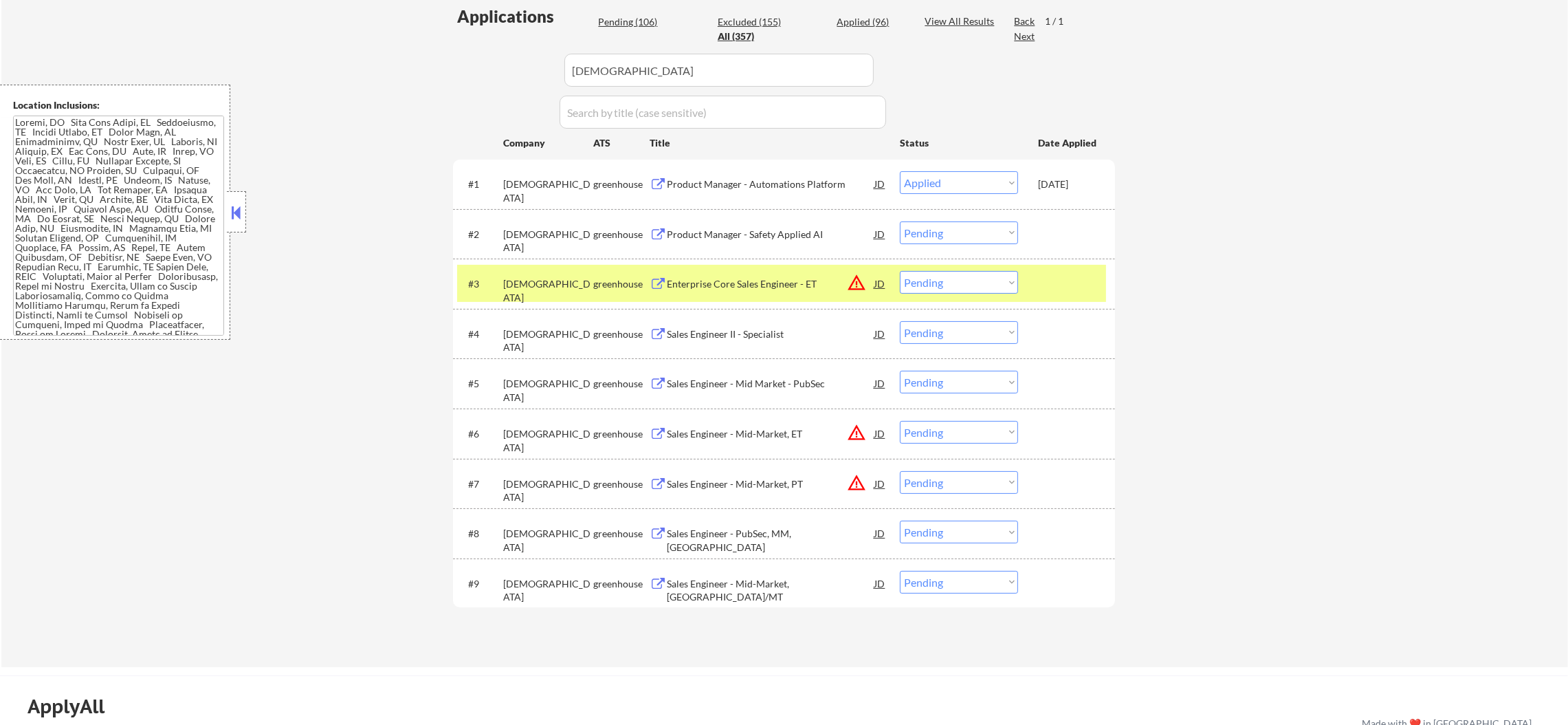
scroll to position [413, 0]
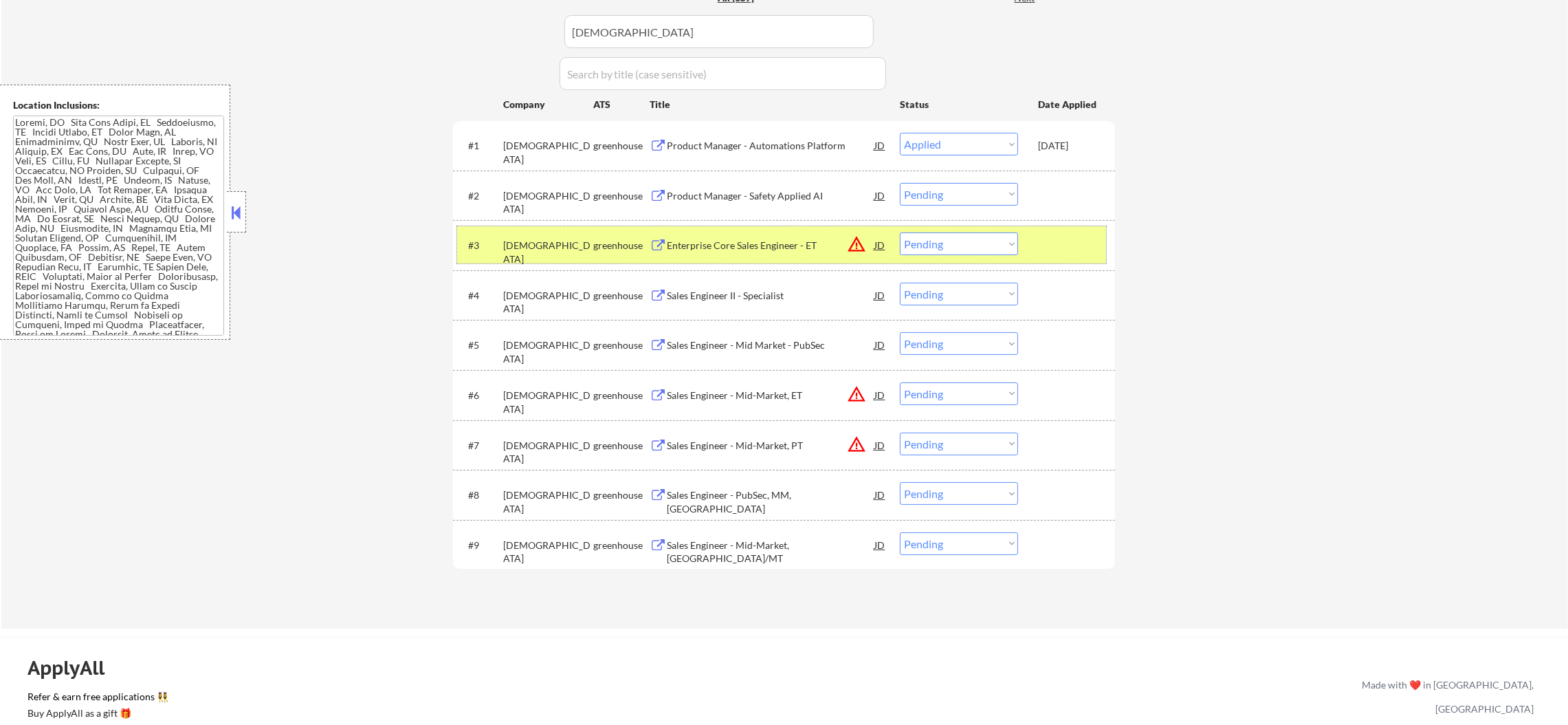
click at [502, 243] on div "#3 samsara greenhouse Enterprise Core Sales Engineer - ET JD warning_amber Choo…" at bounding box center [782, 244] width 649 height 37
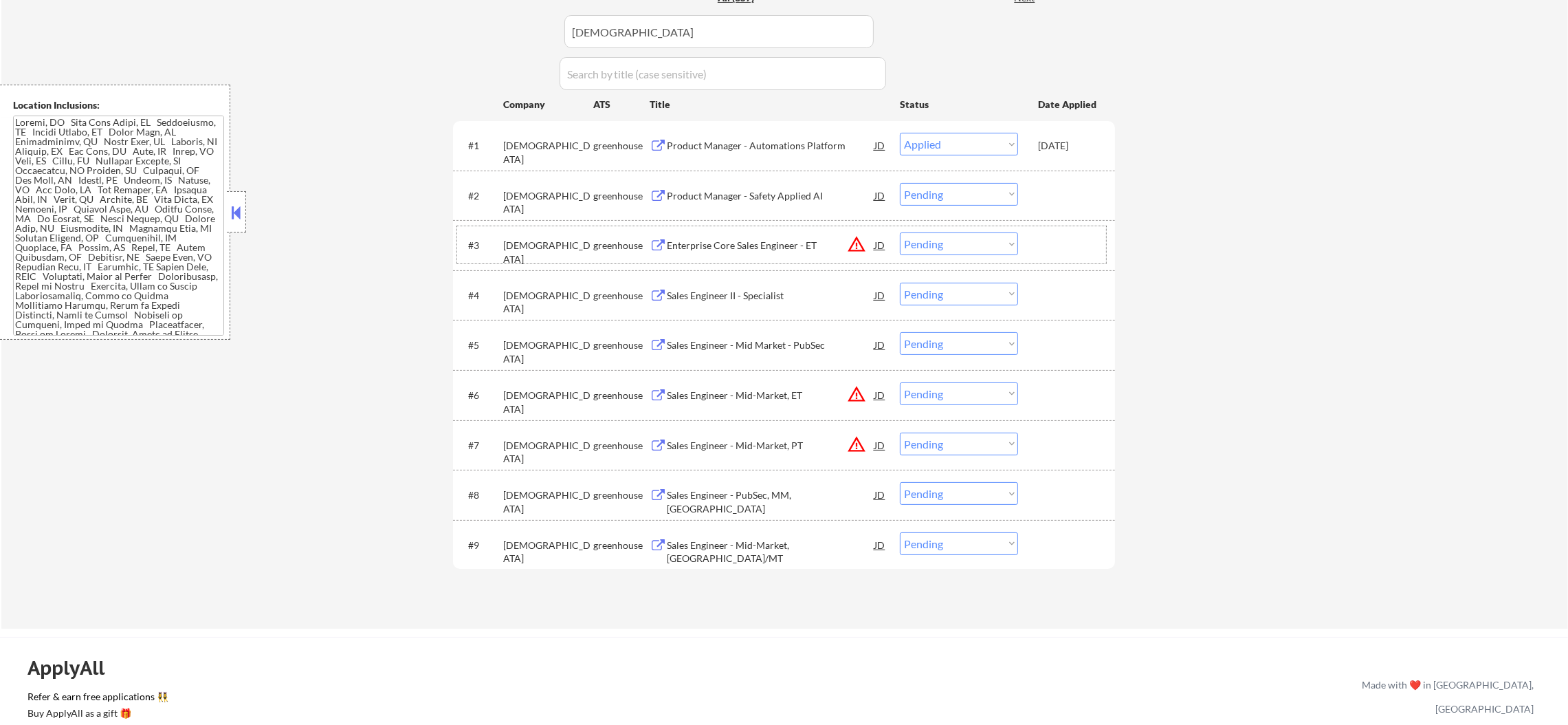
drag, startPoint x: 626, startPoint y: 38, endPoint x: 436, endPoint y: 32, distance: 190.1
click at [440, 32] on div "← Return to /applysquad Mailslurp Inbox Job Search Builder Sergio Camargo User …" at bounding box center [785, 135] width 1567 height 986
paste input "preciselyusjobs"
click at [427, 32] on div "← Return to /applysquad Mailslurp Inbox Job Search Builder Sergio Camargo User …" at bounding box center [785, 135] width 1567 height 986
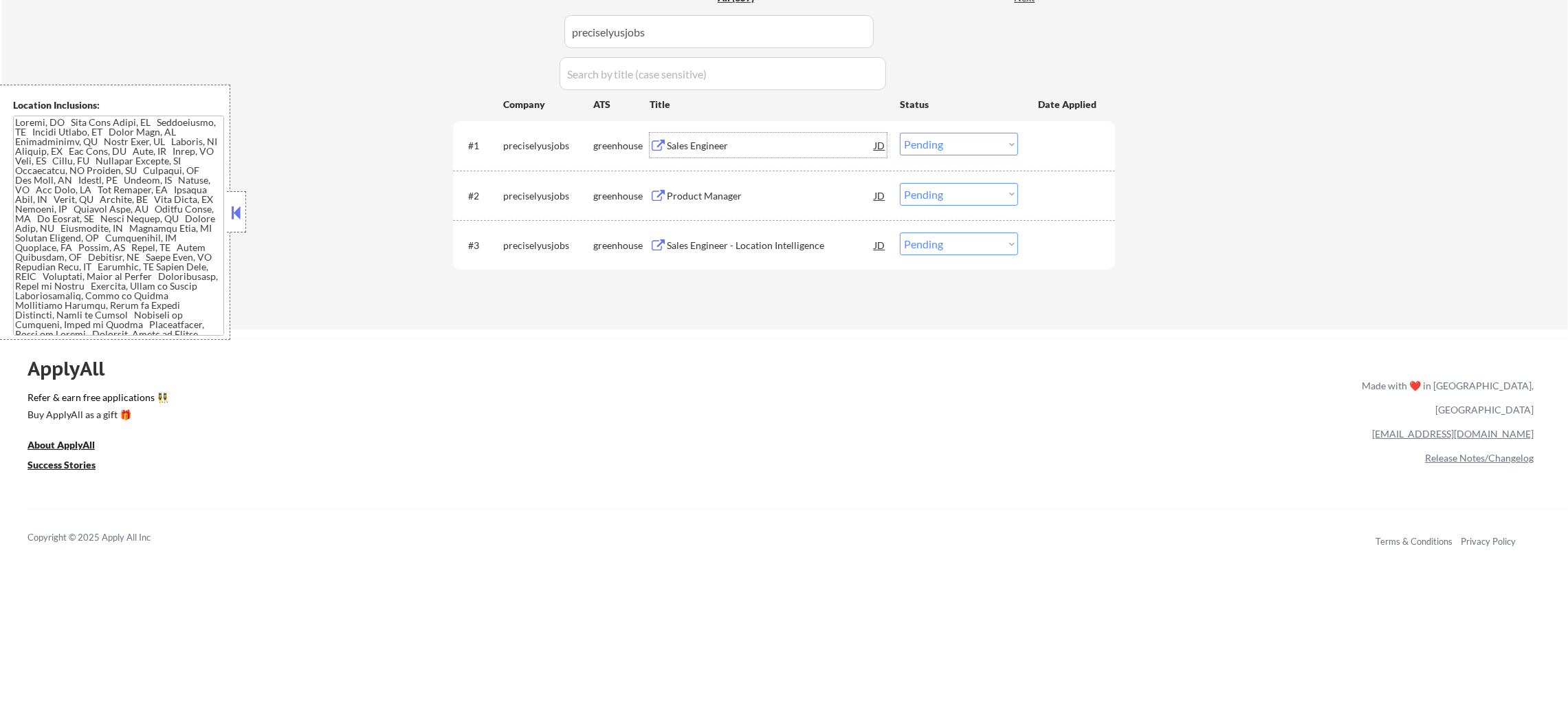
click at [728, 148] on div "Sales Engineer" at bounding box center [771, 146] width 208 height 14
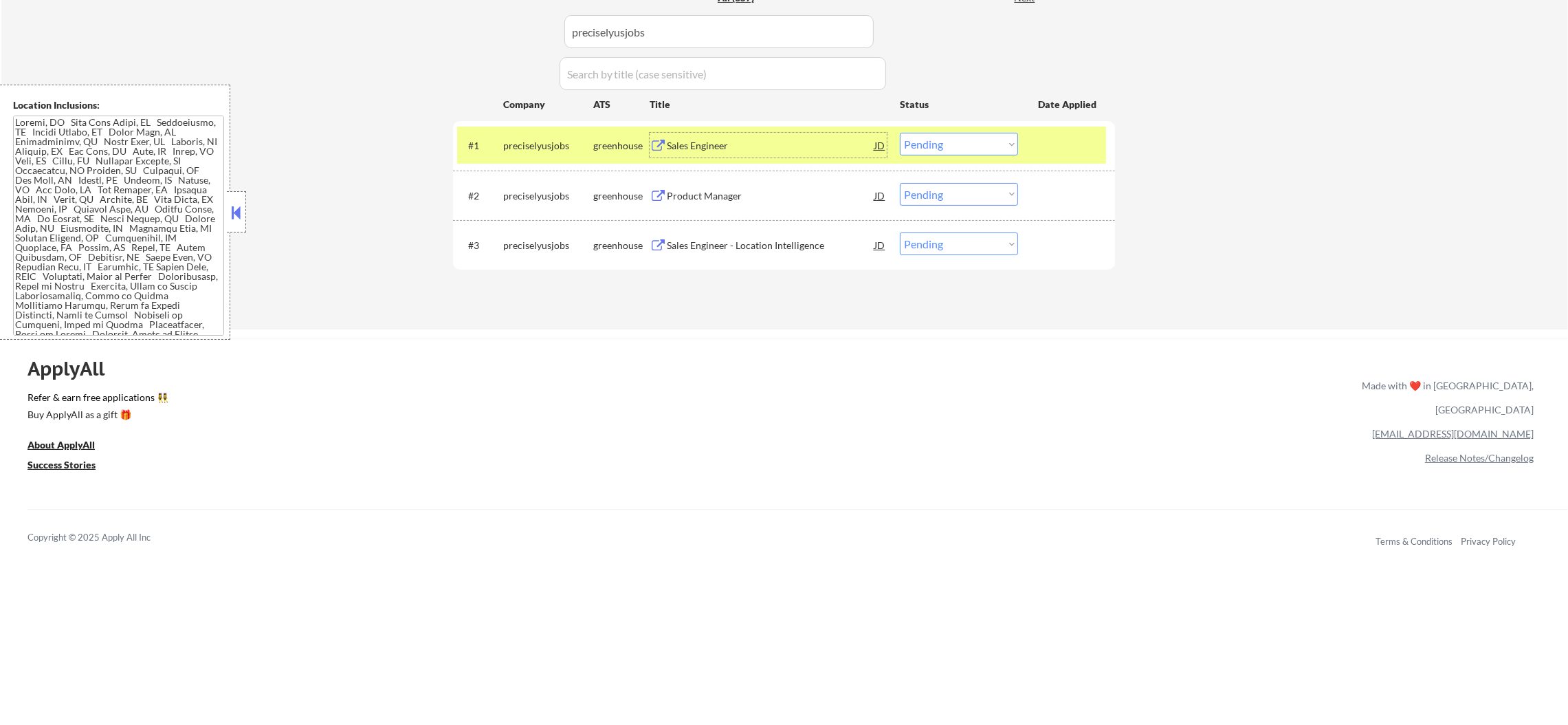
click at [948, 136] on select "Choose an option... Pending Applied Excluded (Questions) Excluded (Expired) Exc…" at bounding box center [958, 143] width 118 height 23
click at [900, 132] on select "Choose an option... Pending Applied Excluded (Questions) Excluded (Expired) Exc…" at bounding box center [958, 143] width 118 height 23
click at [555, 144] on div "preciselyusjobs" at bounding box center [548, 146] width 90 height 14
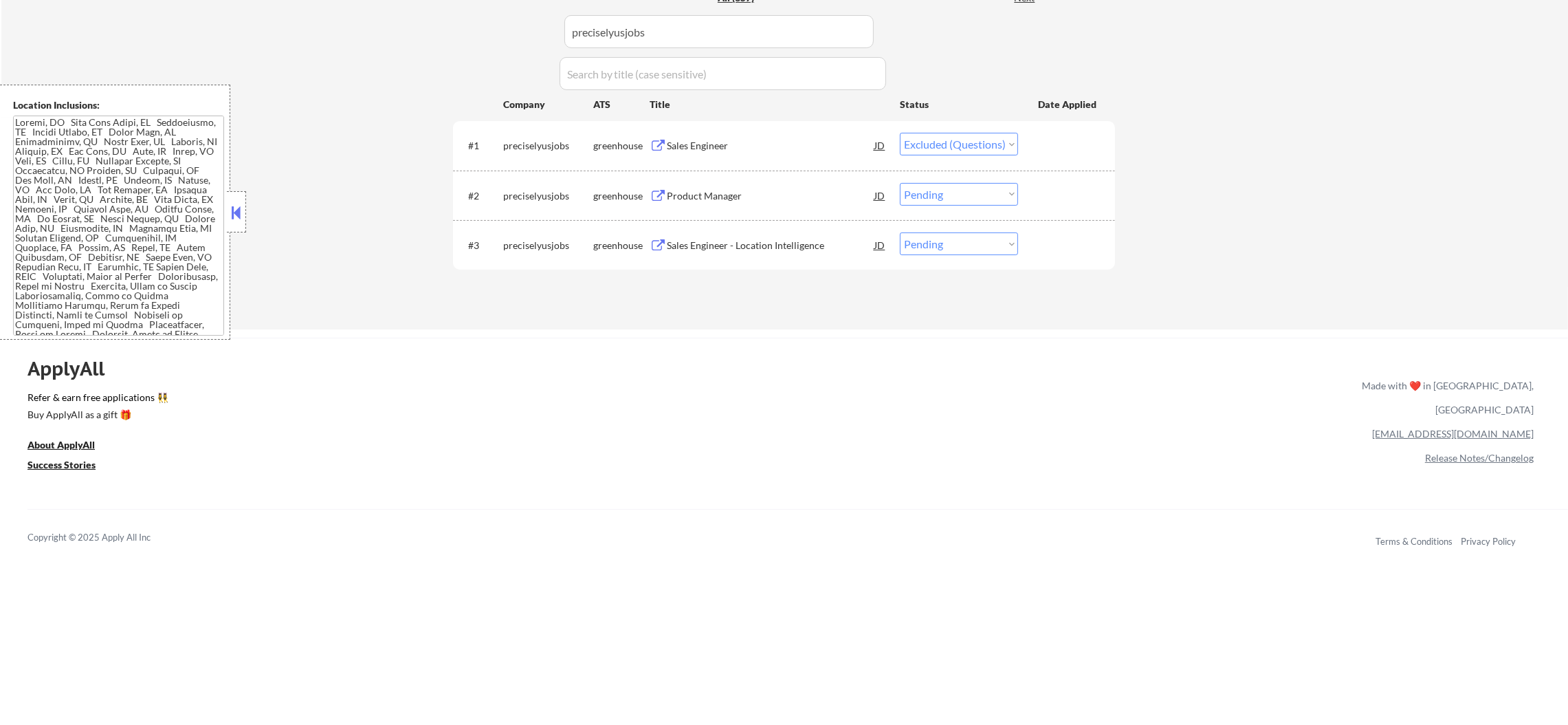
click at [739, 189] on div "Product Manager" at bounding box center [771, 196] width 208 height 14
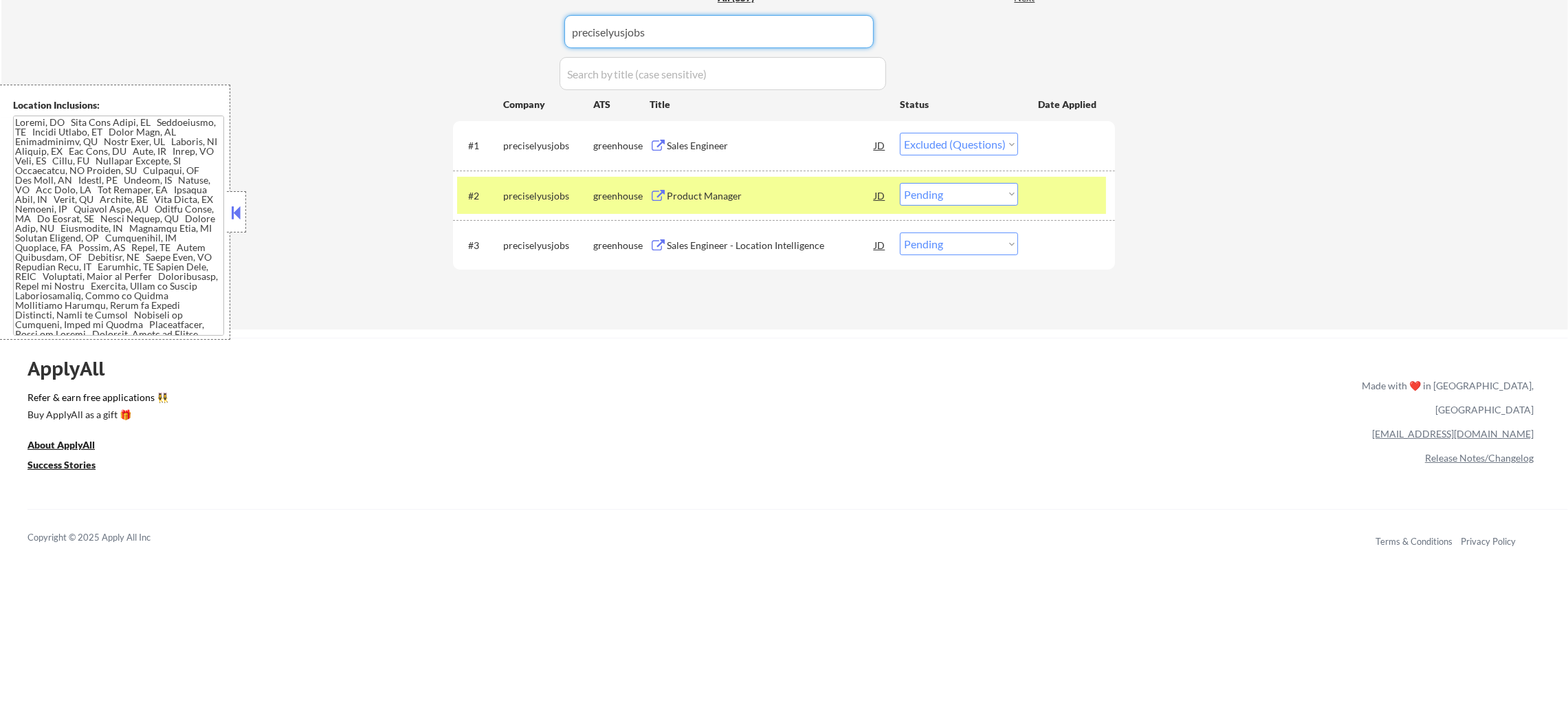
paste input "influxdata"
drag, startPoint x: 698, startPoint y: 32, endPoint x: 438, endPoint y: 19, distance: 260.3
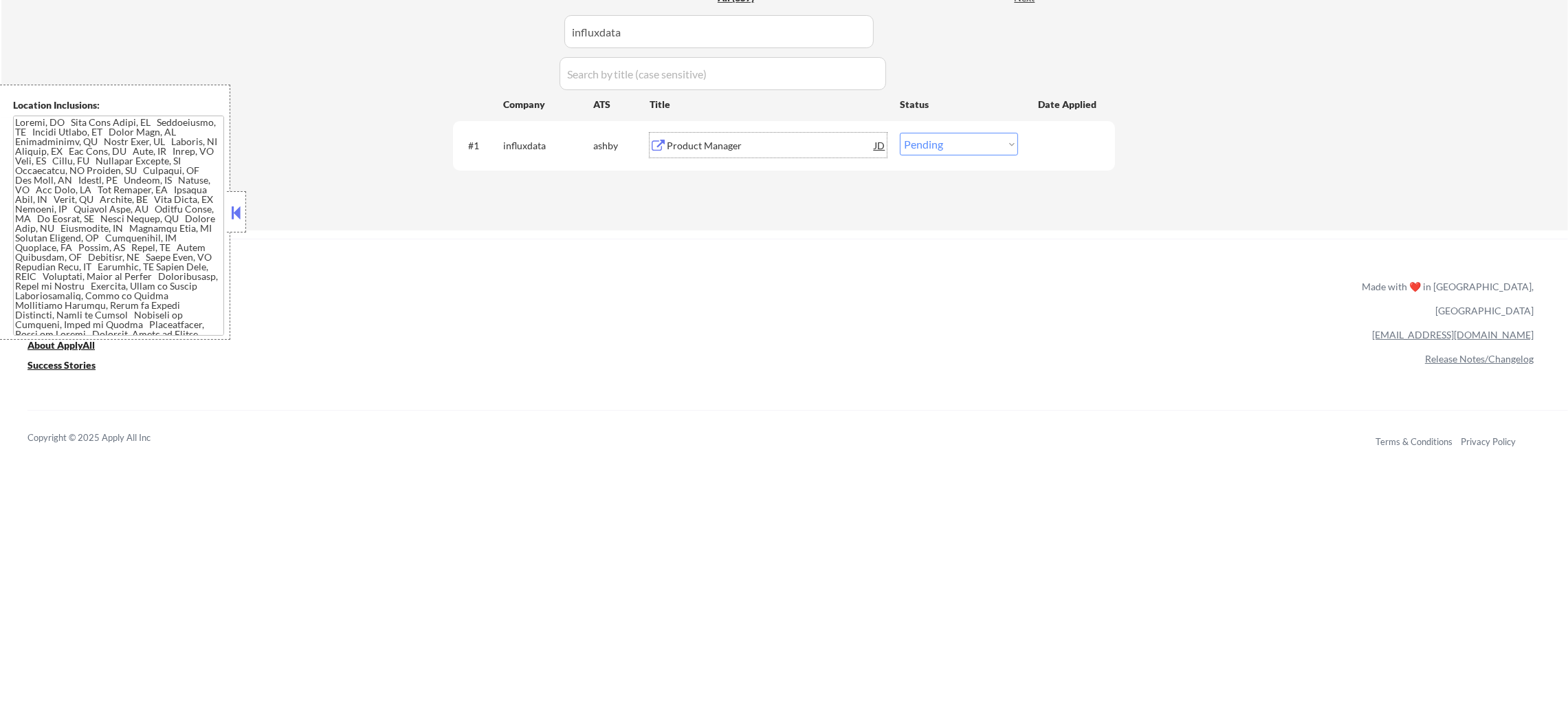
click at [728, 147] on div "Product Manager" at bounding box center [771, 146] width 208 height 14
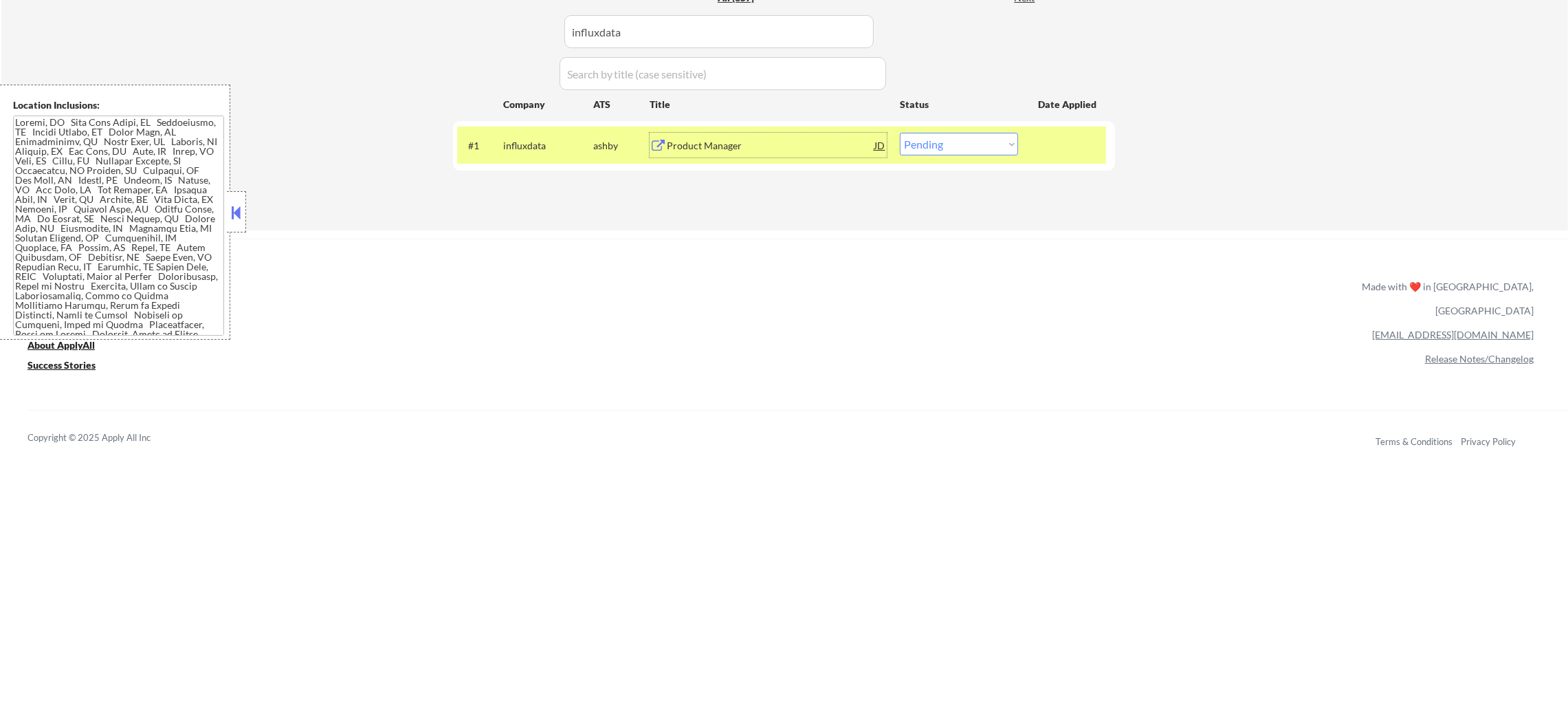
click at [923, 156] on div "#1 influxdata ashby Product Manager JD warning_amber Choose an option... Pendin…" at bounding box center [782, 145] width 649 height 37
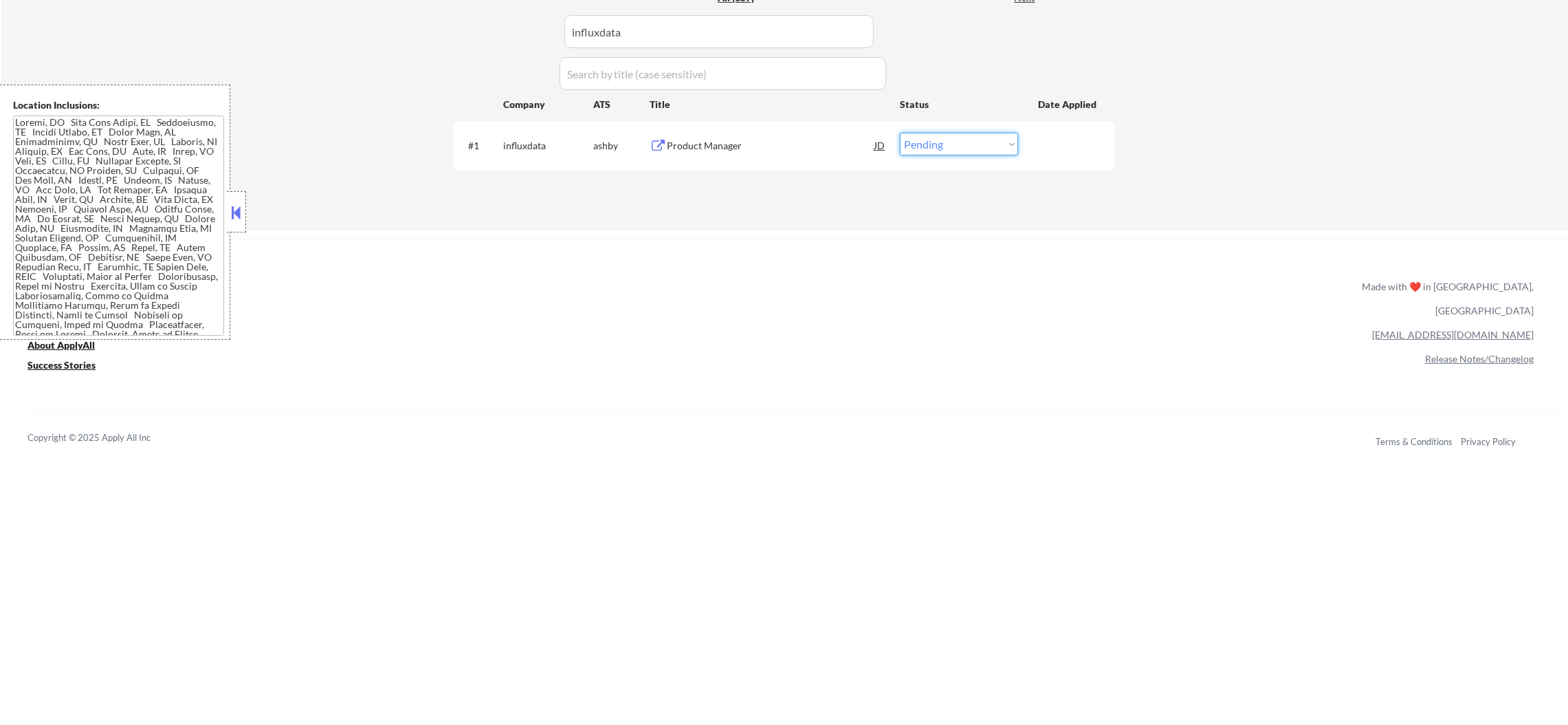
click at [934, 147] on select "Choose an option... Pending Applied Excluded (Questions) Excluded (Expired) Exc…" at bounding box center [958, 143] width 118 height 23
click at [900, 132] on select "Choose an option... Pending Applied Excluded (Questions) Excluded (Expired) Exc…" at bounding box center [958, 143] width 118 height 23
drag, startPoint x: 659, startPoint y: 24, endPoint x: 374, endPoint y: 19, distance: 285.0
paste input "kunai"
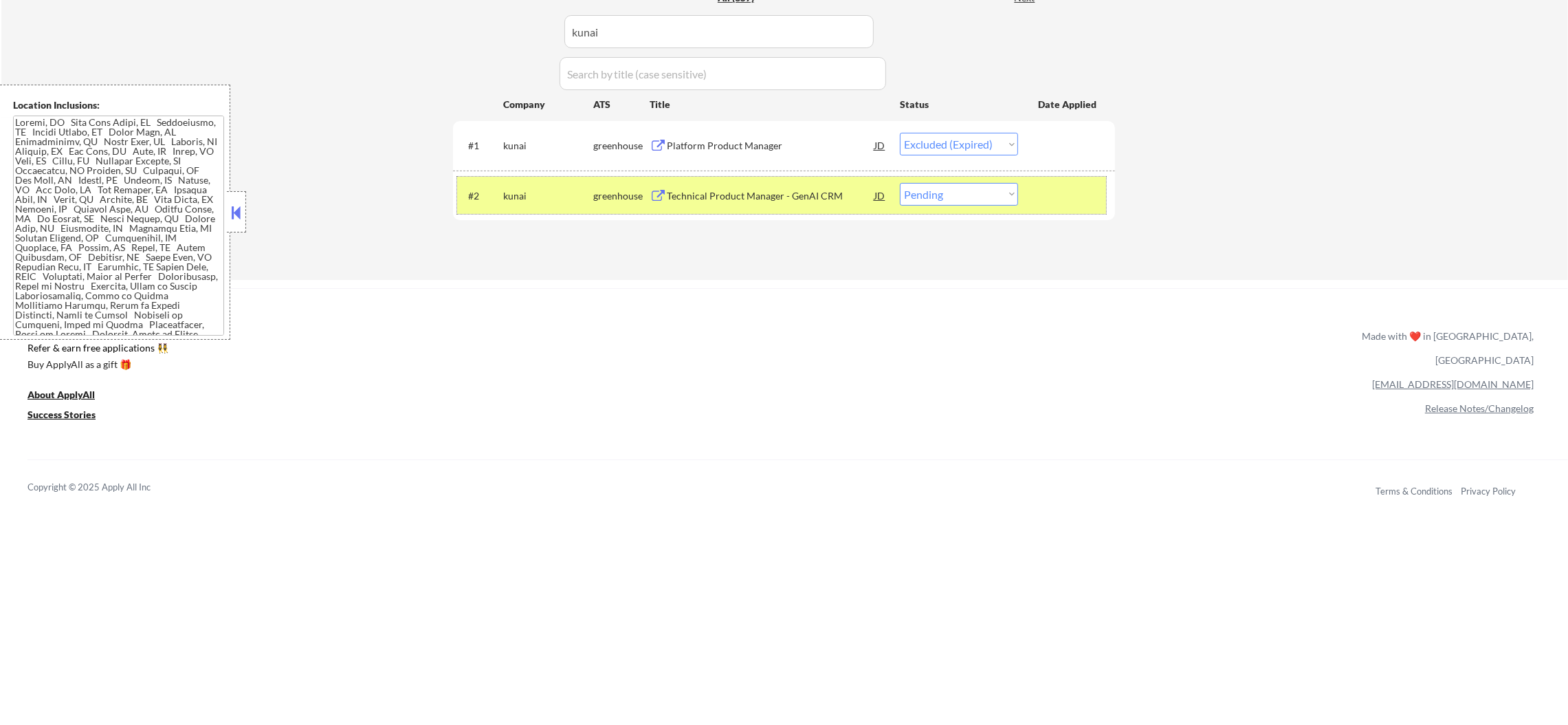
click at [570, 197] on div "kunai" at bounding box center [548, 196] width 90 height 14
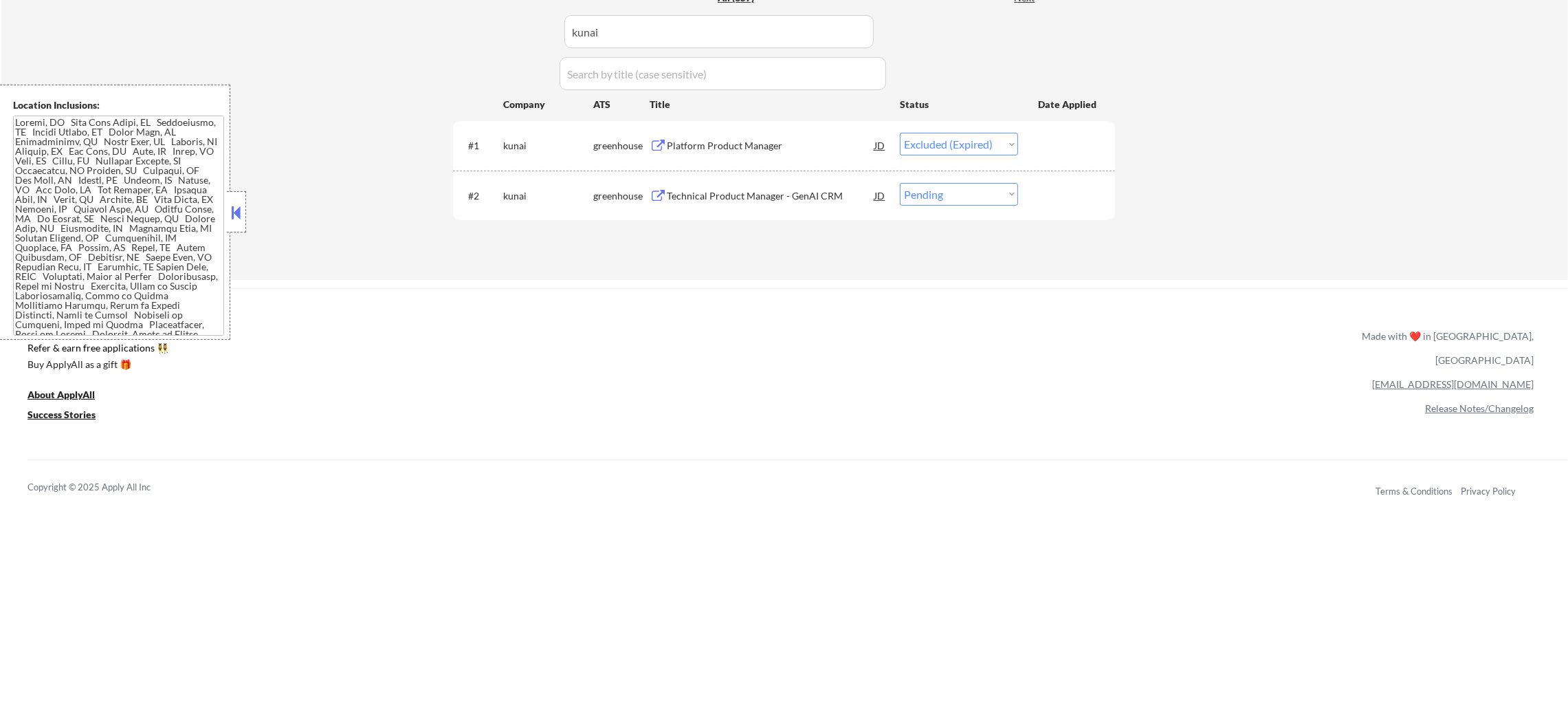
click at [733, 197] on div "Technical Product Manager - GenAI CRM" at bounding box center [771, 196] width 208 height 14
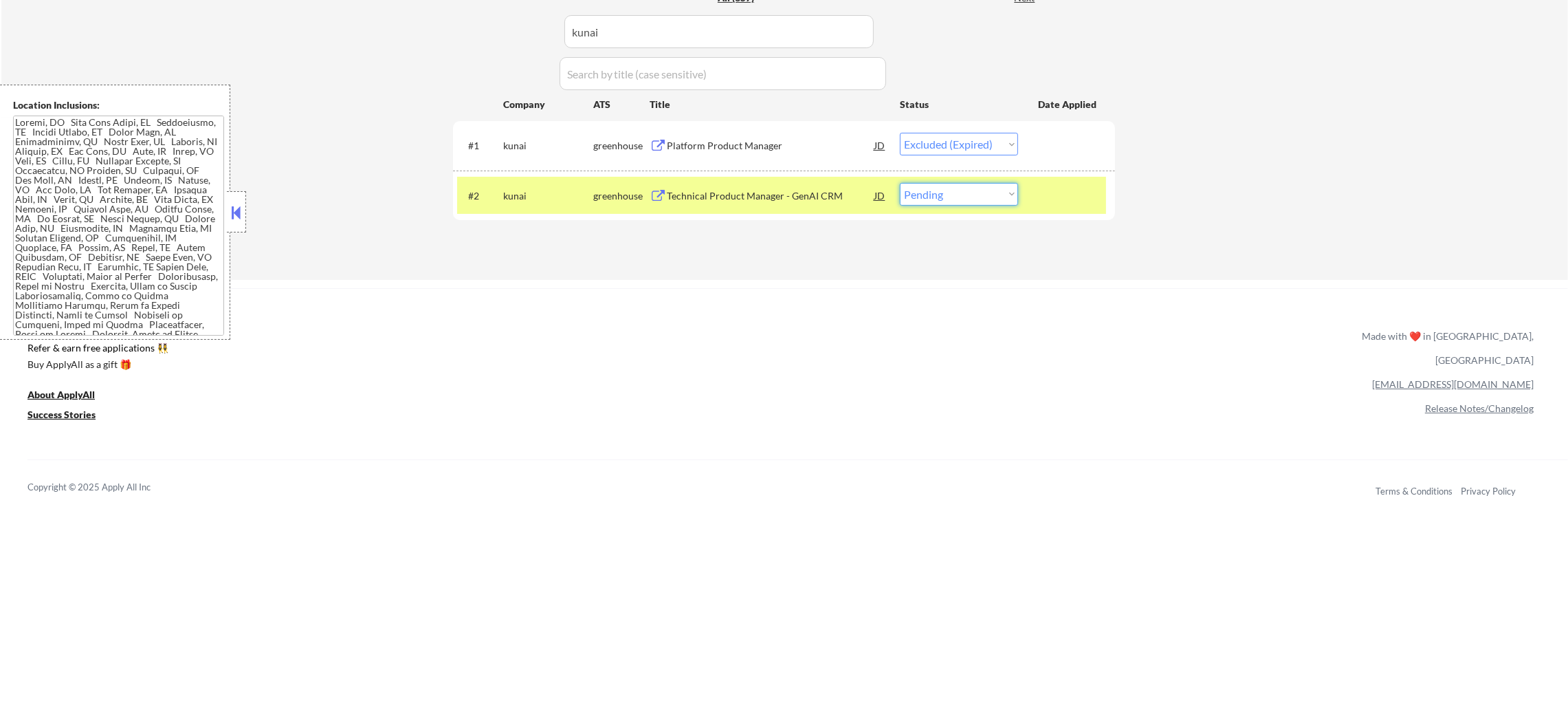
drag, startPoint x: 952, startPoint y: 191, endPoint x: 952, endPoint y: 205, distance: 14.0
click at [952, 191] on select "Choose an option... Pending Applied Excluded (Questions) Excluded (Expired) Exc…" at bounding box center [958, 194] width 118 height 23
click at [900, 183] on select "Choose an option... Pending Applied Excluded (Questions) Excluded (Expired) Exc…" at bounding box center [958, 194] width 118 height 23
click at [520, 193] on div "kunai" at bounding box center [548, 196] width 90 height 14
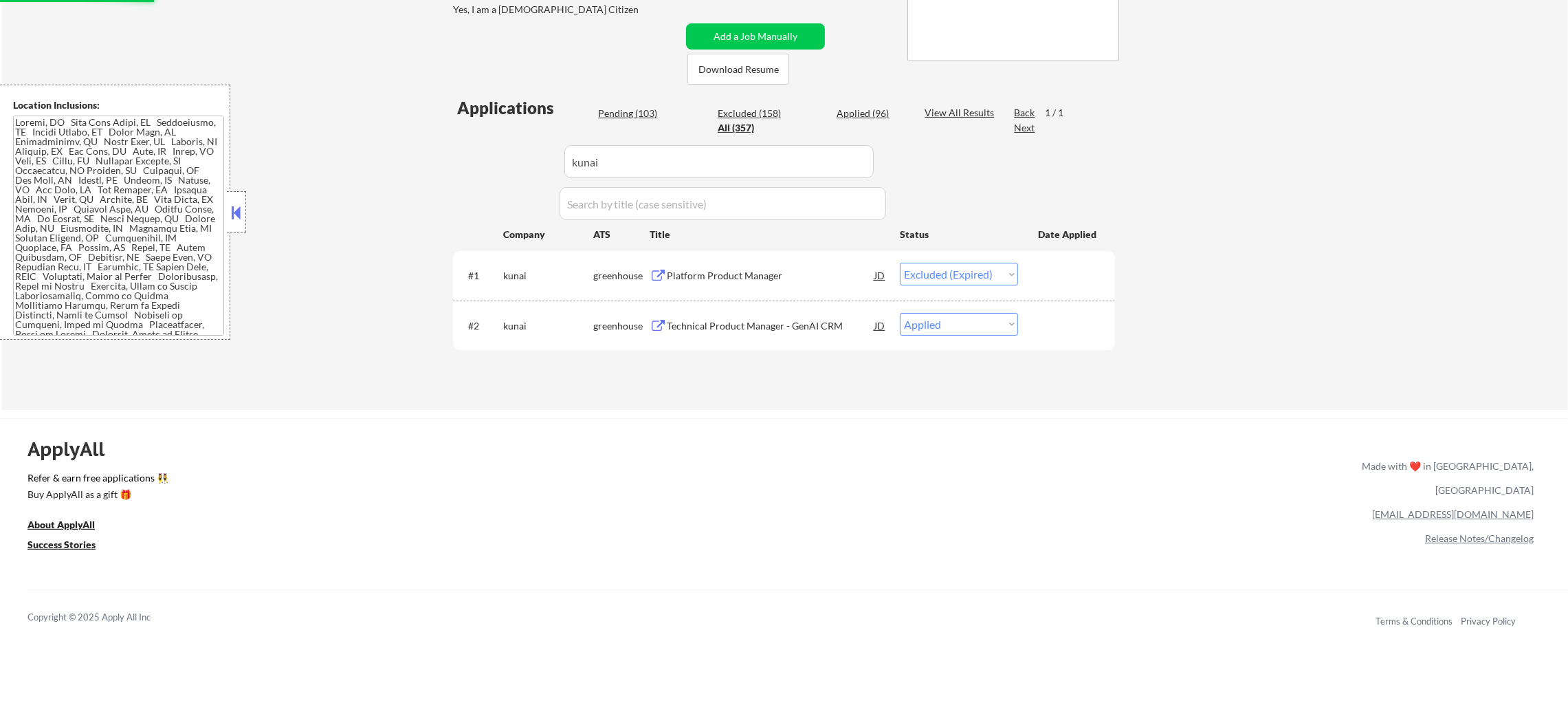
scroll to position [274, 0]
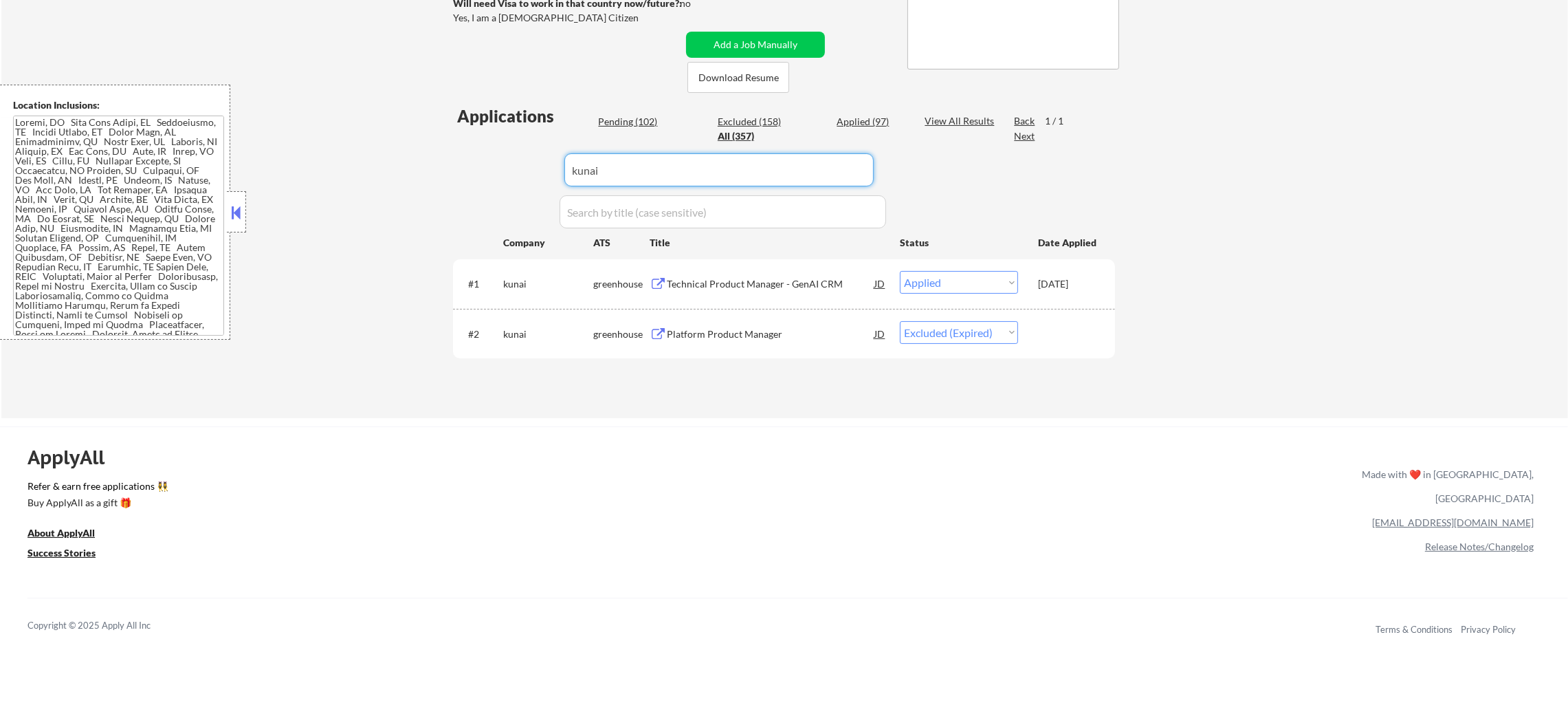
paste input "tenstorrent"
drag, startPoint x: 583, startPoint y: 168, endPoint x: 416, endPoint y: 155, distance: 167.5
click at [430, 155] on div "← Return to /applysquad Mailslurp Inbox Job Search Builder Sergio Camargo User …" at bounding box center [785, 99] width 1567 height 638
click at [416, 155] on div "← Return to /applysquad Mailslurp Inbox Job Search Builder Sergio Camargo User …" at bounding box center [785, 99] width 1567 height 638
click at [740, 336] on div "Software Product Manager, IP Product" at bounding box center [771, 334] width 208 height 14
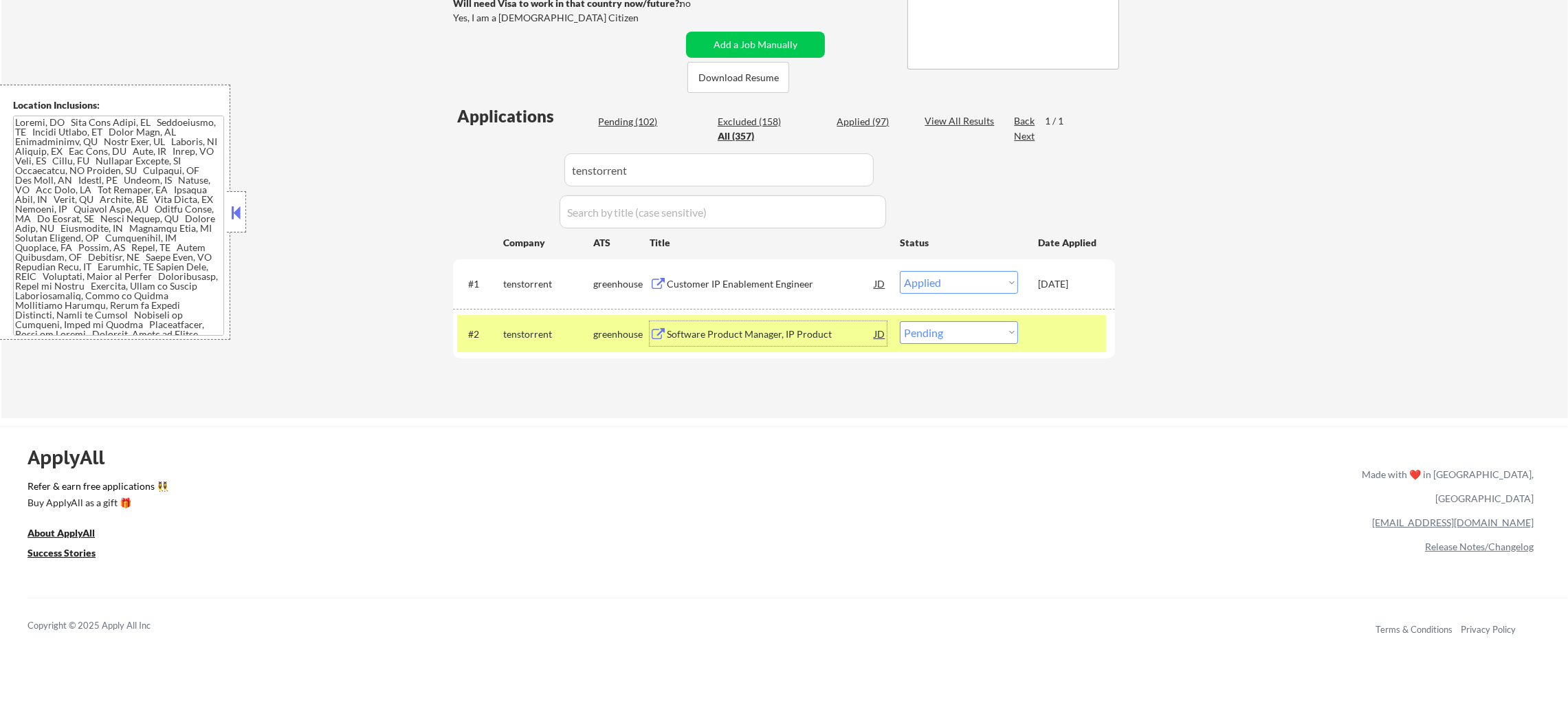
drag, startPoint x: 631, startPoint y: 168, endPoint x: 442, endPoint y: 175, distance: 189.1
click at [455, 172] on div "Applications Pending (102) Excluded (158) Applied (97) All (357) View All Resul…" at bounding box center [784, 248] width 662 height 288
paste input "goodleap"
click at [432, 175] on div "← Return to /applysquad Mailslurp Inbox Job Search Builder Sergio Camargo User …" at bounding box center [785, 99] width 1567 height 638
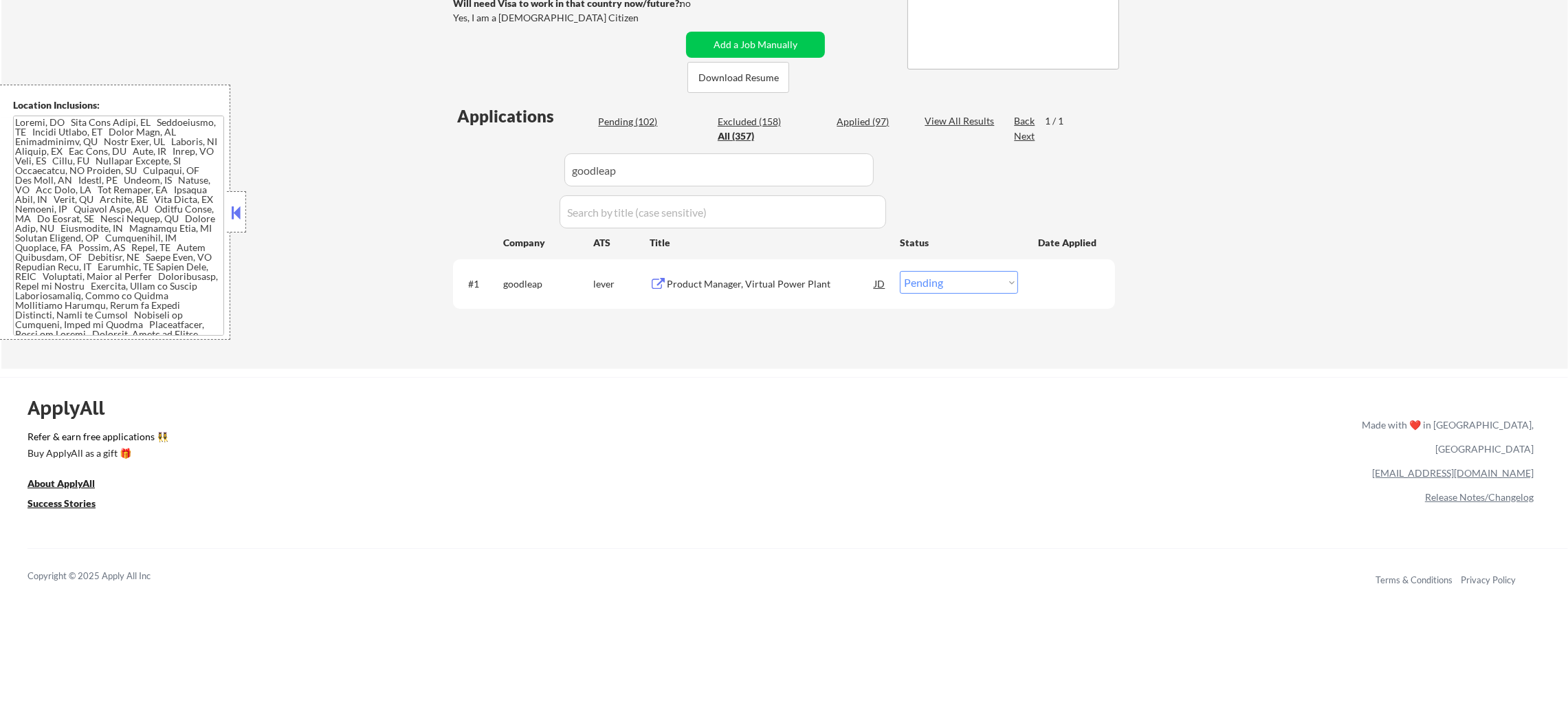
click at [777, 295] on div "Product Manager, Virtual Power Plant" at bounding box center [771, 283] width 208 height 25
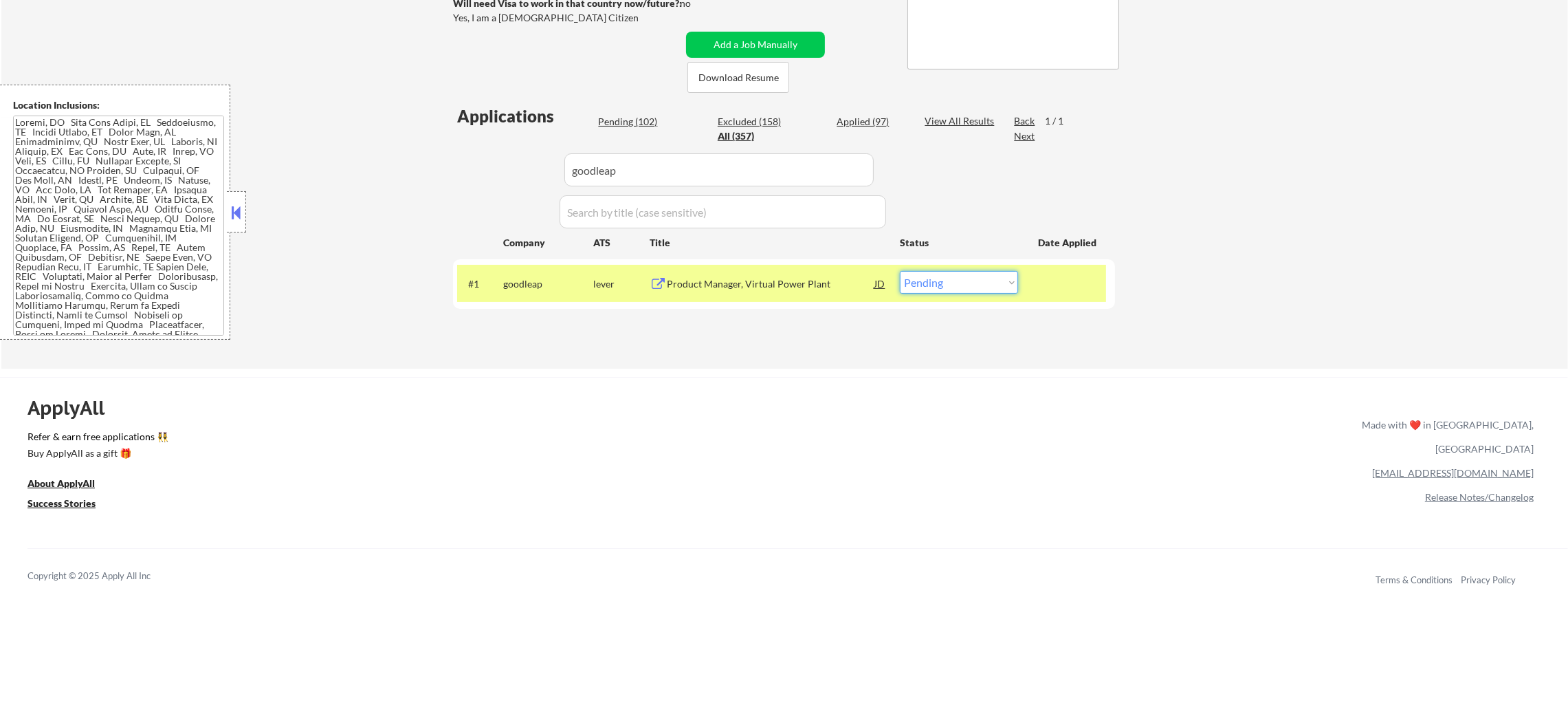
drag, startPoint x: 927, startPoint y: 275, endPoint x: 927, endPoint y: 291, distance: 16.0
click at [927, 275] on select "Choose an option... Pending Applied Excluded (Questions) Excluded (Expired) Exc…" at bounding box center [958, 282] width 118 height 23
click at [900, 271] on select "Choose an option... Pending Applied Excluded (Questions) Excluded (Expired) Exc…" at bounding box center [958, 282] width 118 height 23
click at [511, 268] on div "#1 goodleap lever Product Manager, Virtual Power Plant JD warning_amber Choose …" at bounding box center [782, 284] width 649 height 37
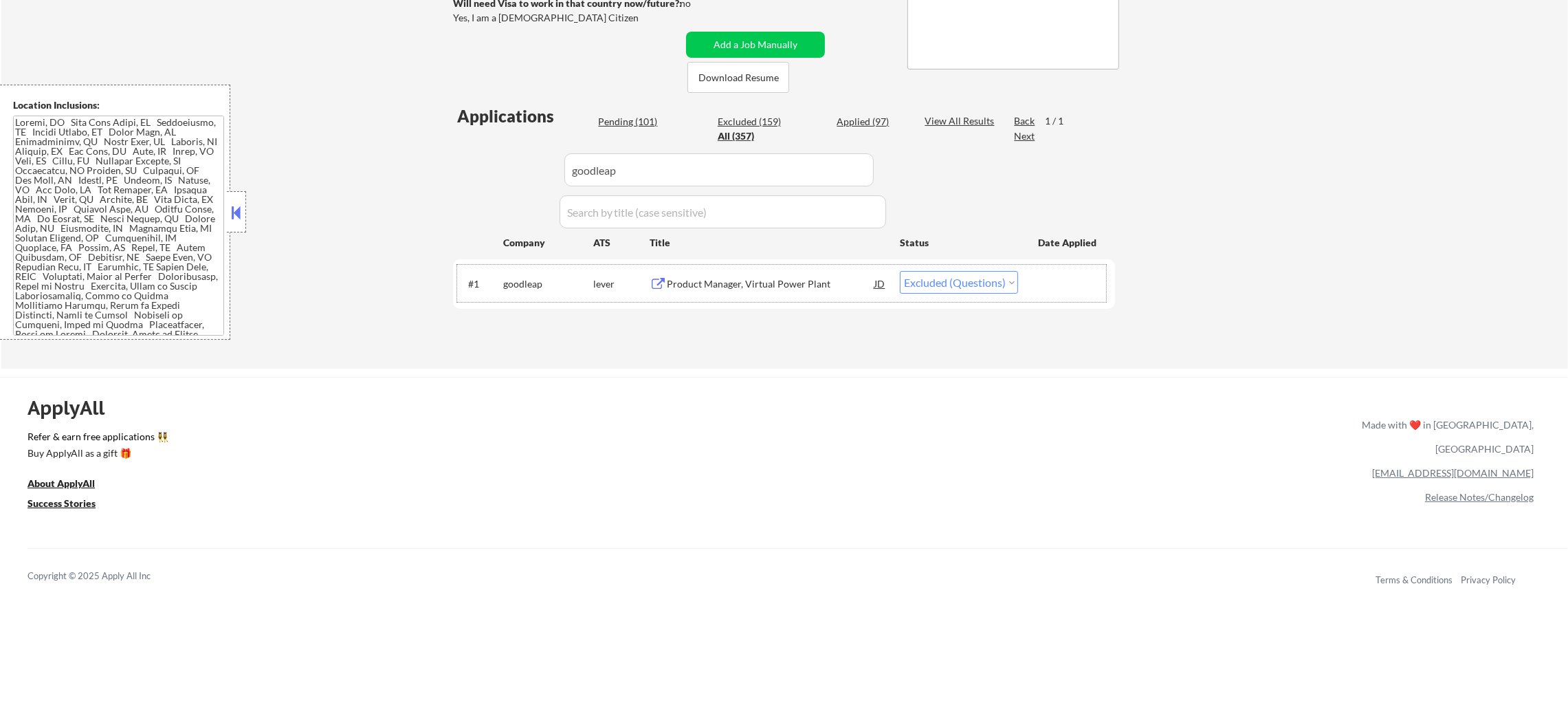
drag, startPoint x: 558, startPoint y: 163, endPoint x: 389, endPoint y: 177, distance: 169.6
click at [461, 163] on div "Applications Pending (101) Excluded (159) Applied (97) All (357) View All Resul…" at bounding box center [784, 222] width 662 height 237
paste input "nearmap"
click at [389, 177] on div "← Return to /applysquad Mailslurp Inbox Job Search Builder Sergio Camargo User …" at bounding box center [785, 75] width 1567 height 588
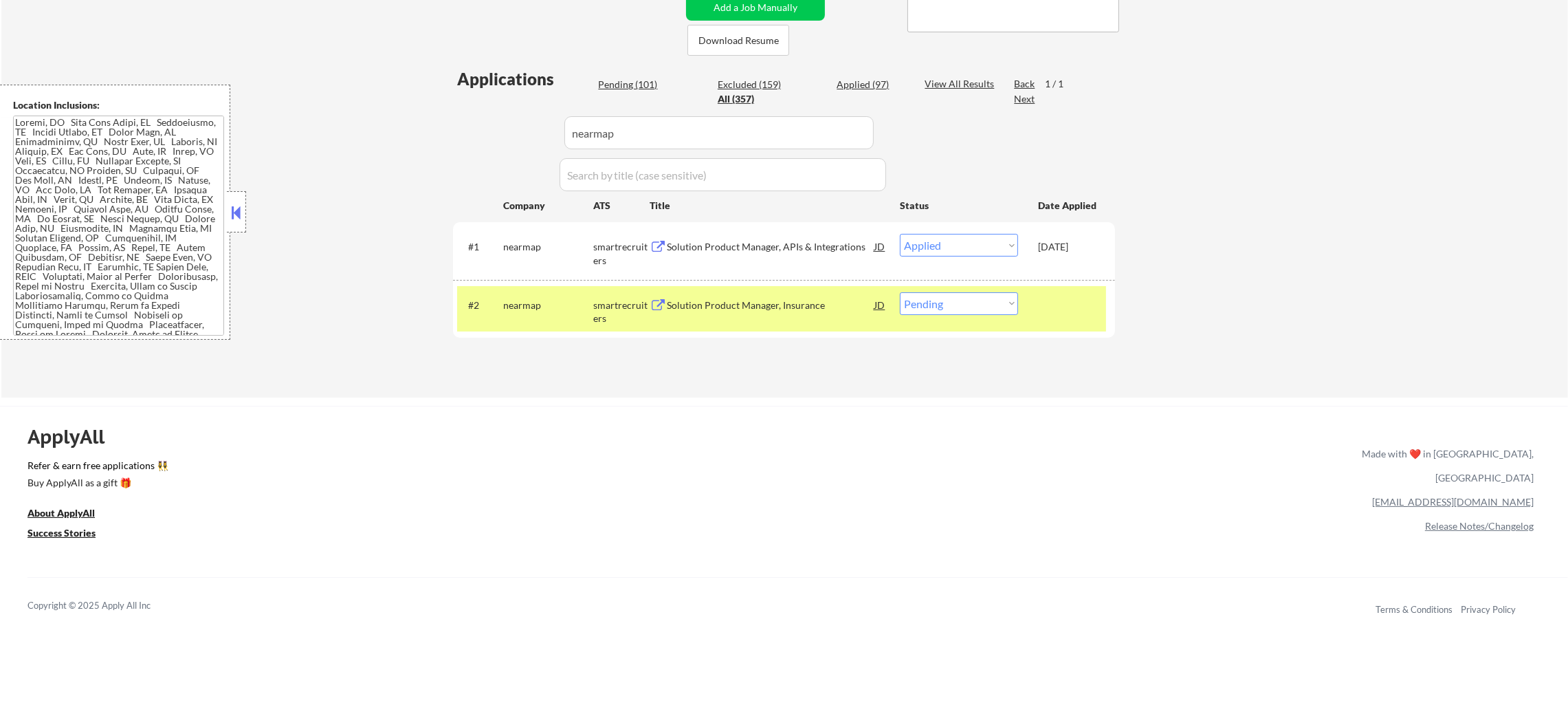
scroll to position [413, 0]
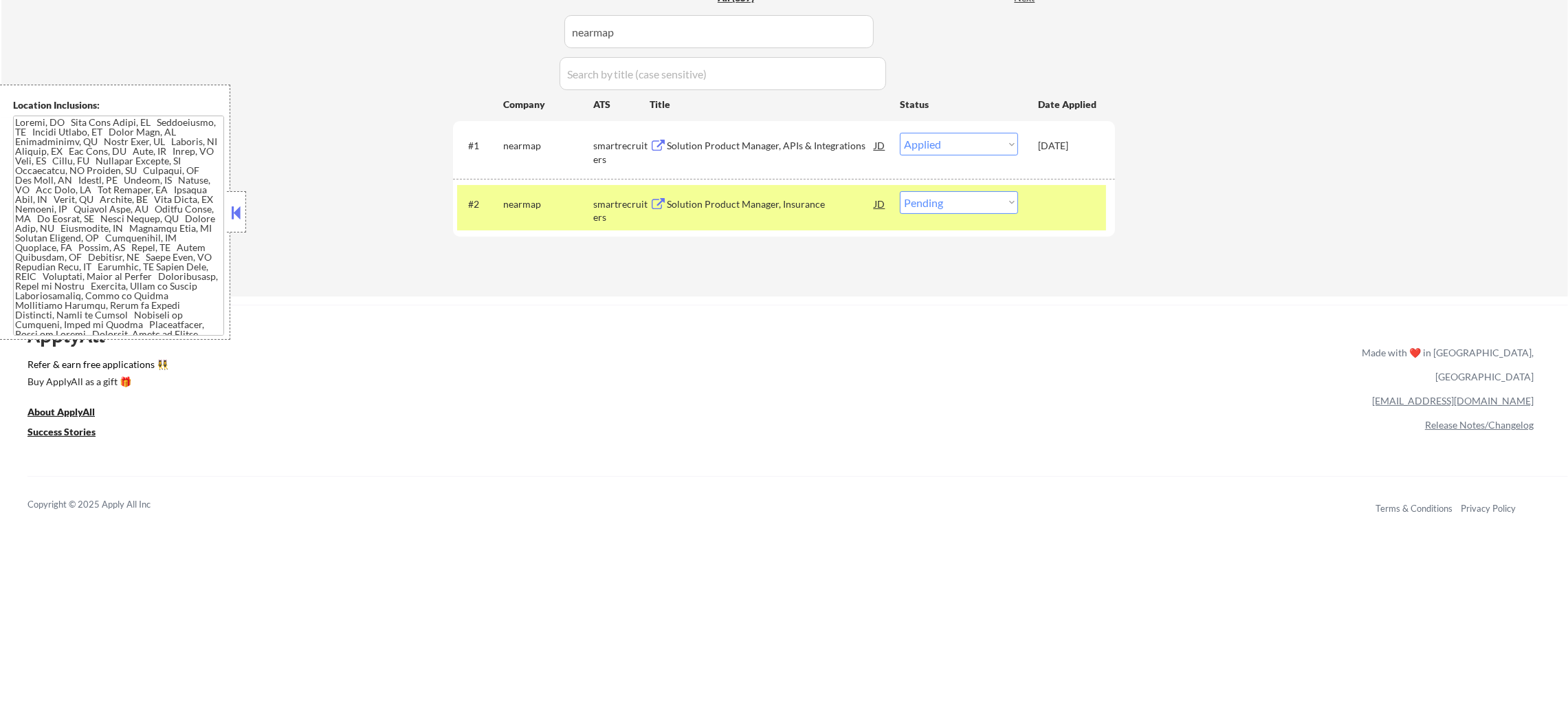
click at [533, 194] on div "nearmap" at bounding box center [548, 203] width 90 height 25
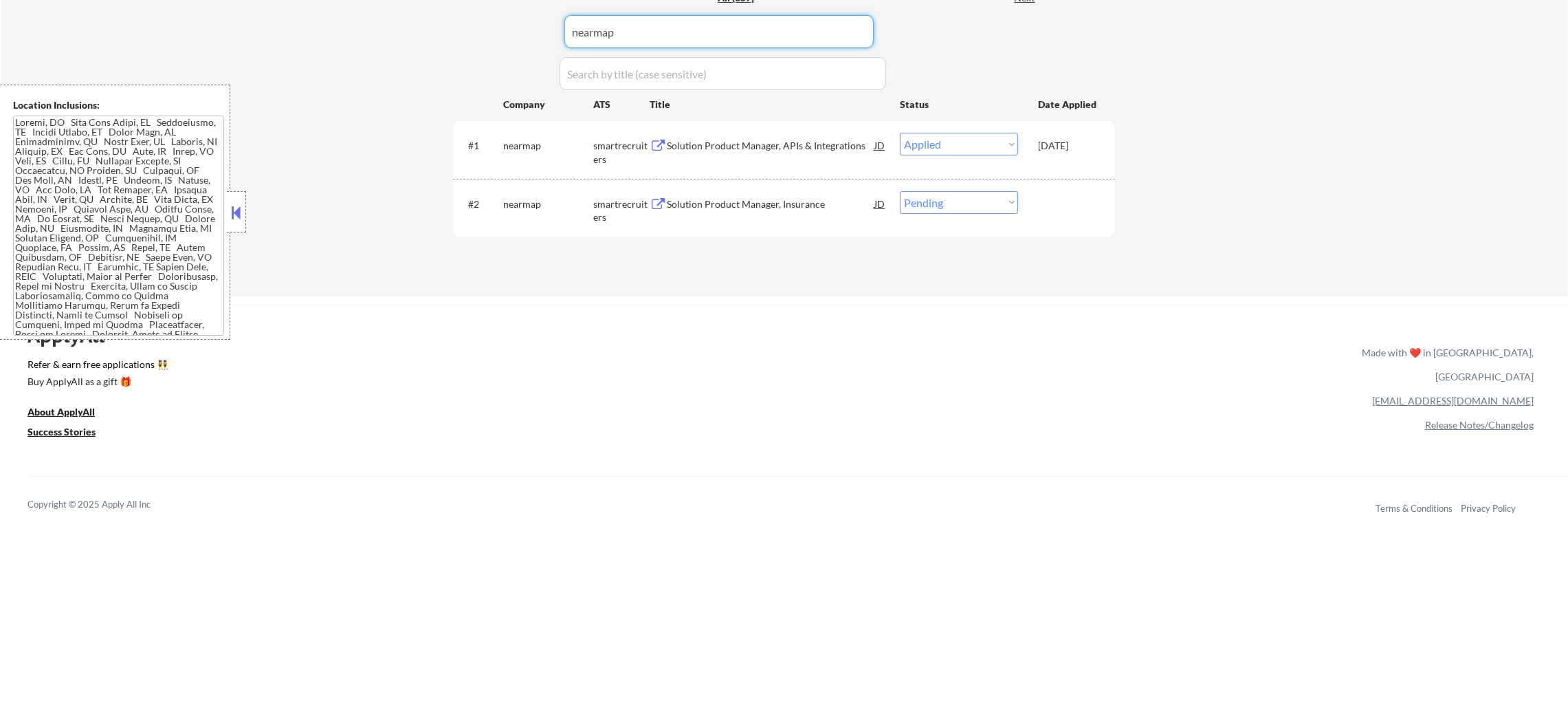
drag, startPoint x: 672, startPoint y: 41, endPoint x: 435, endPoint y: 39, distance: 237.0
paste input "supernovacompanies"
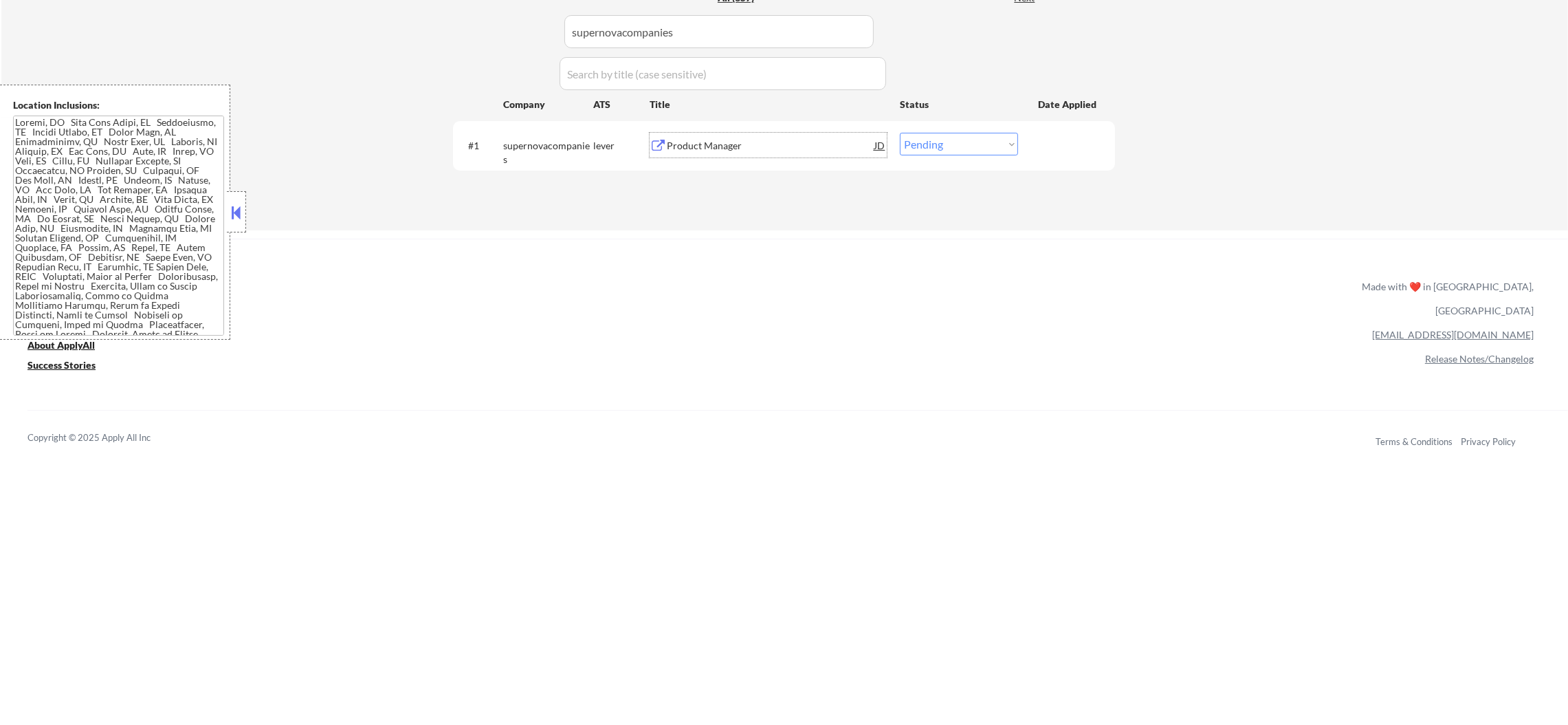
click at [725, 157] on div "Product Manager" at bounding box center [771, 144] width 208 height 25
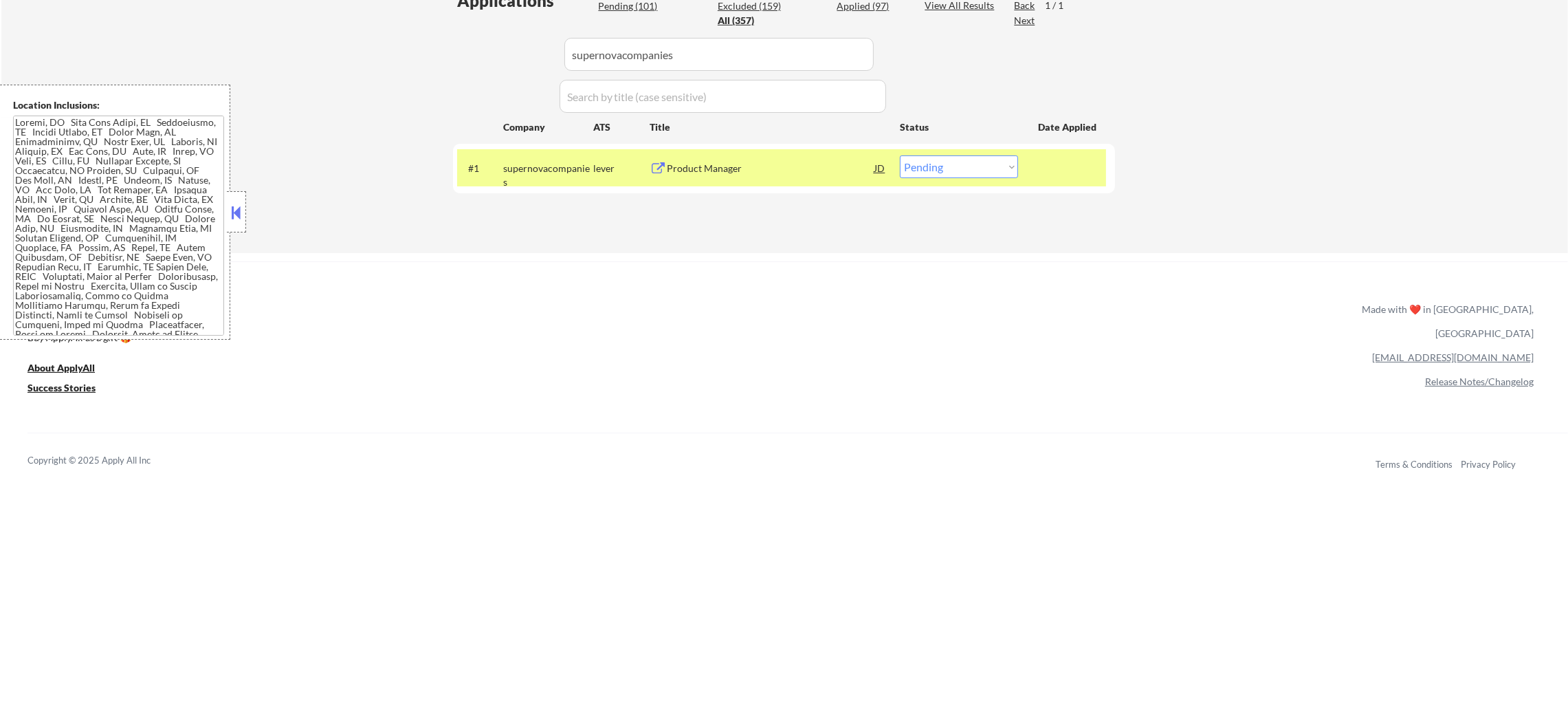
scroll to position [378, 0]
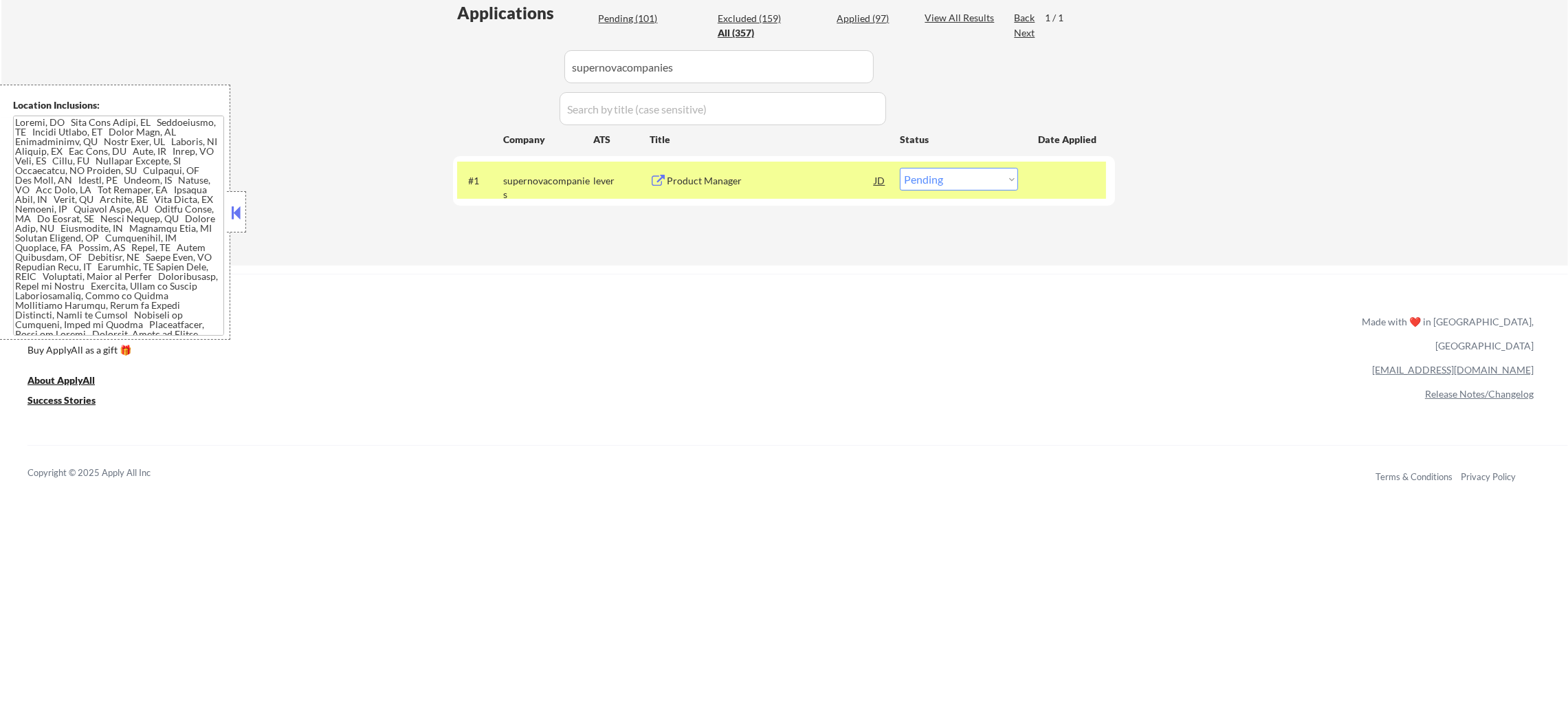
click at [984, 179] on select "Choose an option... Pending Applied Excluded (Questions) Excluded (Expired) Exc…" at bounding box center [958, 179] width 118 height 23
click at [900, 168] on select "Choose an option... Pending Applied Excluded (Questions) Excluded (Expired) Exc…" at bounding box center [958, 179] width 118 height 23
click at [548, 177] on div "supernovacompanies" at bounding box center [548, 188] width 90 height 27
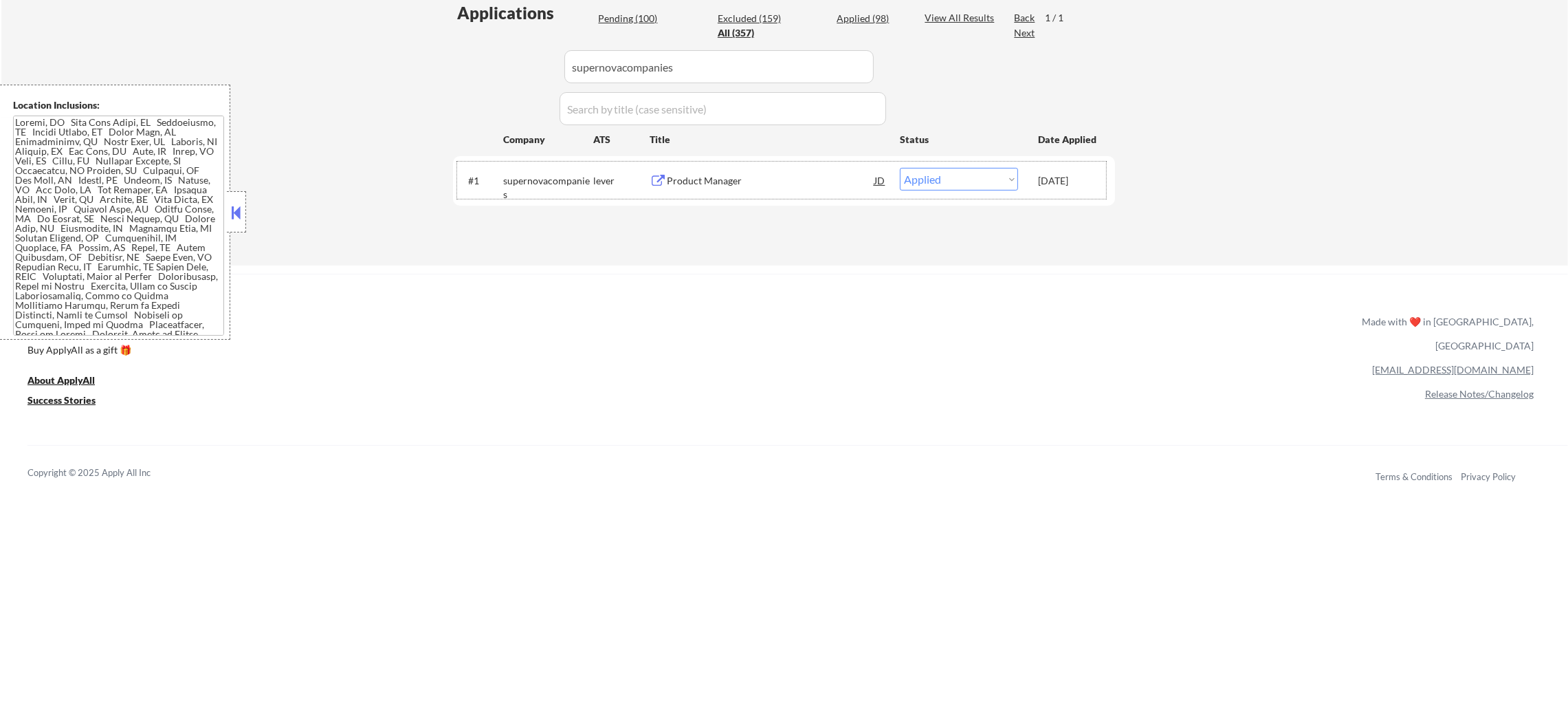
drag, startPoint x: 694, startPoint y: 59, endPoint x: 374, endPoint y: 53, distance: 320.1
paste input "fortive"
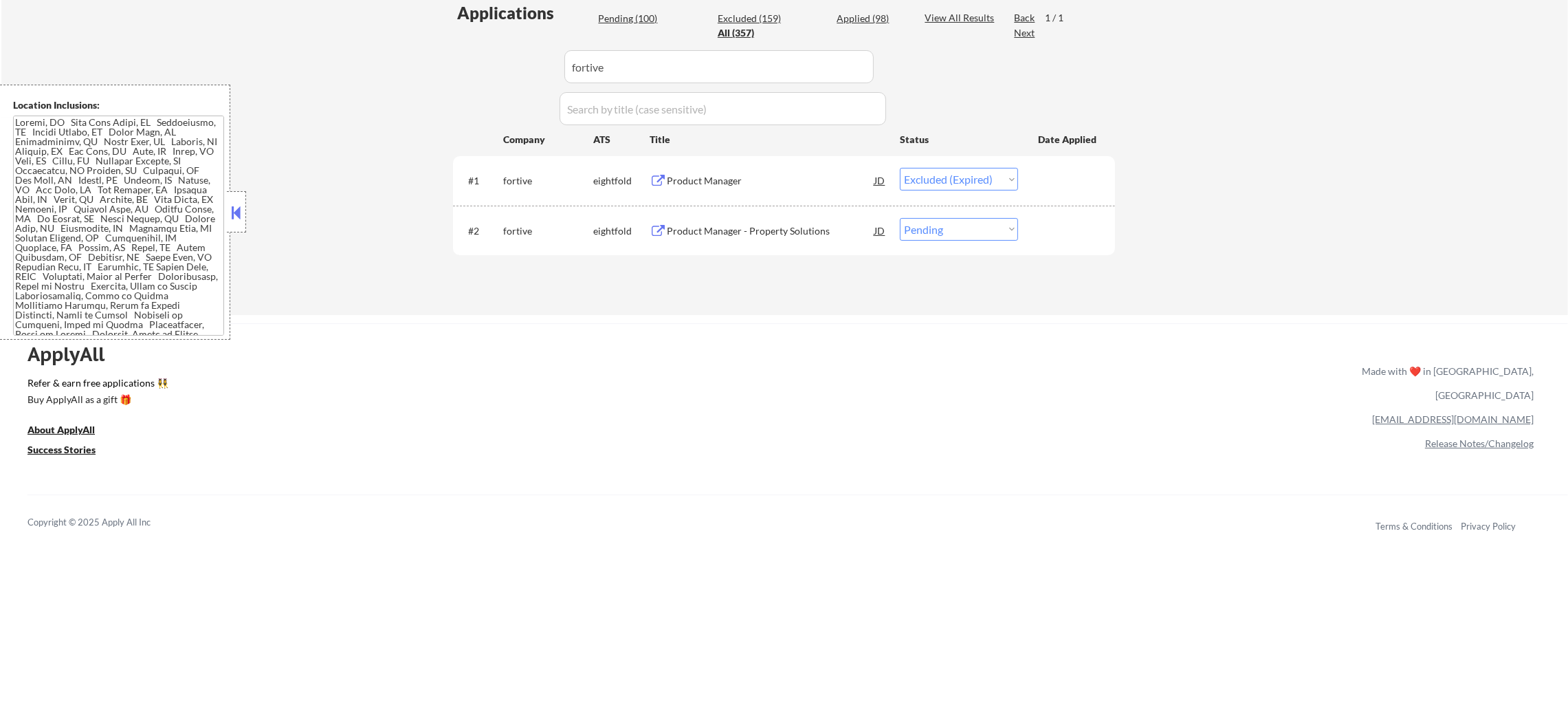
click at [719, 233] on div "Product Manager - Property Solutions" at bounding box center [771, 231] width 208 height 14
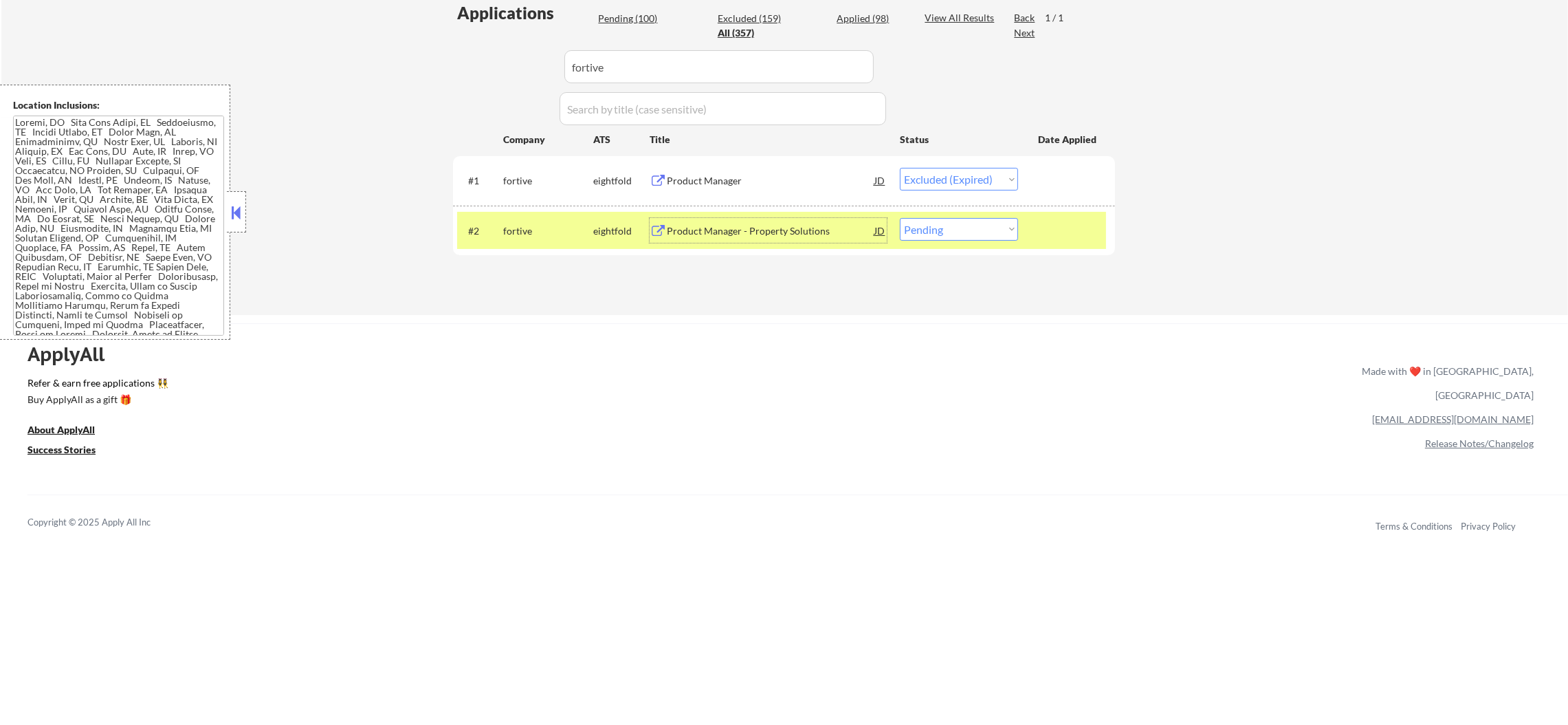
click at [761, 221] on div "Product Manager - Property Solutions" at bounding box center [771, 230] width 208 height 25
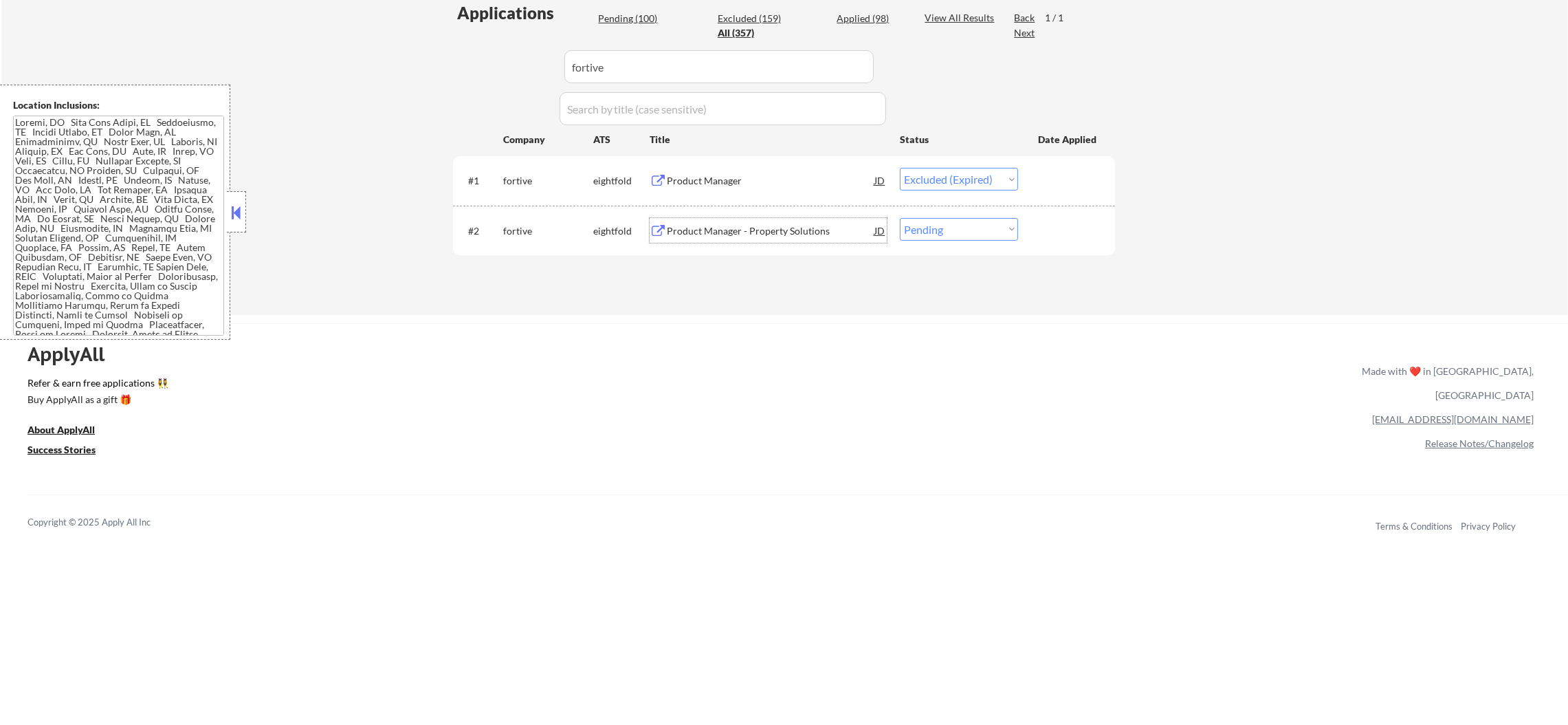
click at [924, 230] on select "Choose an option... Pending Applied Excluded (Questions) Excluded (Expired) Exc…" at bounding box center [958, 229] width 118 height 23
click at [900, 218] on select "Choose an option... Pending Applied Excluded (Questions) Excluded (Expired) Exc…" at bounding box center [958, 229] width 118 height 23
paste input "businessolver"
drag, startPoint x: 699, startPoint y: 72, endPoint x: 391, endPoint y: 70, distance: 308.0
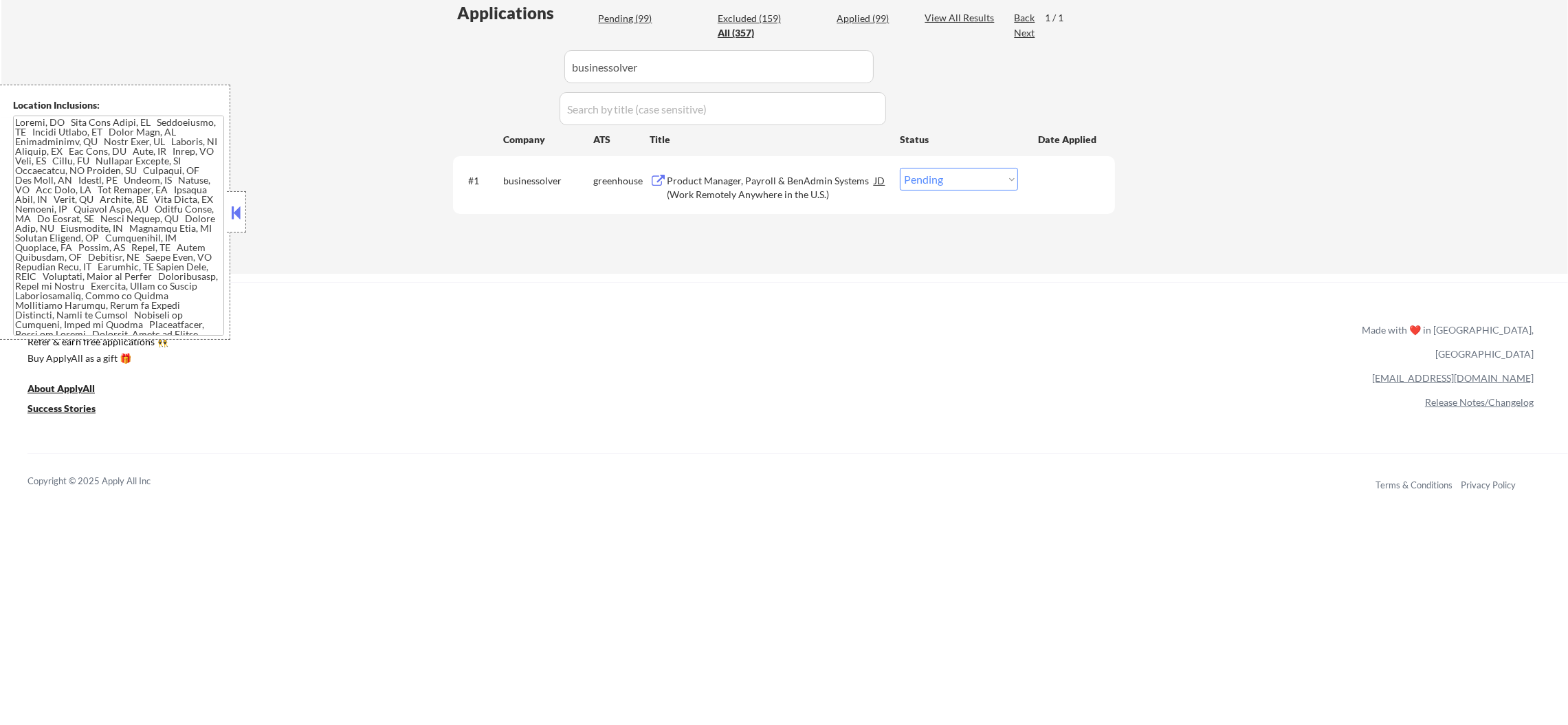
click at [702, 193] on div "Product Manager, Payroll & BenAdmin Systems (Work Remotely Anywhere in the U.S.)" at bounding box center [771, 188] width 208 height 27
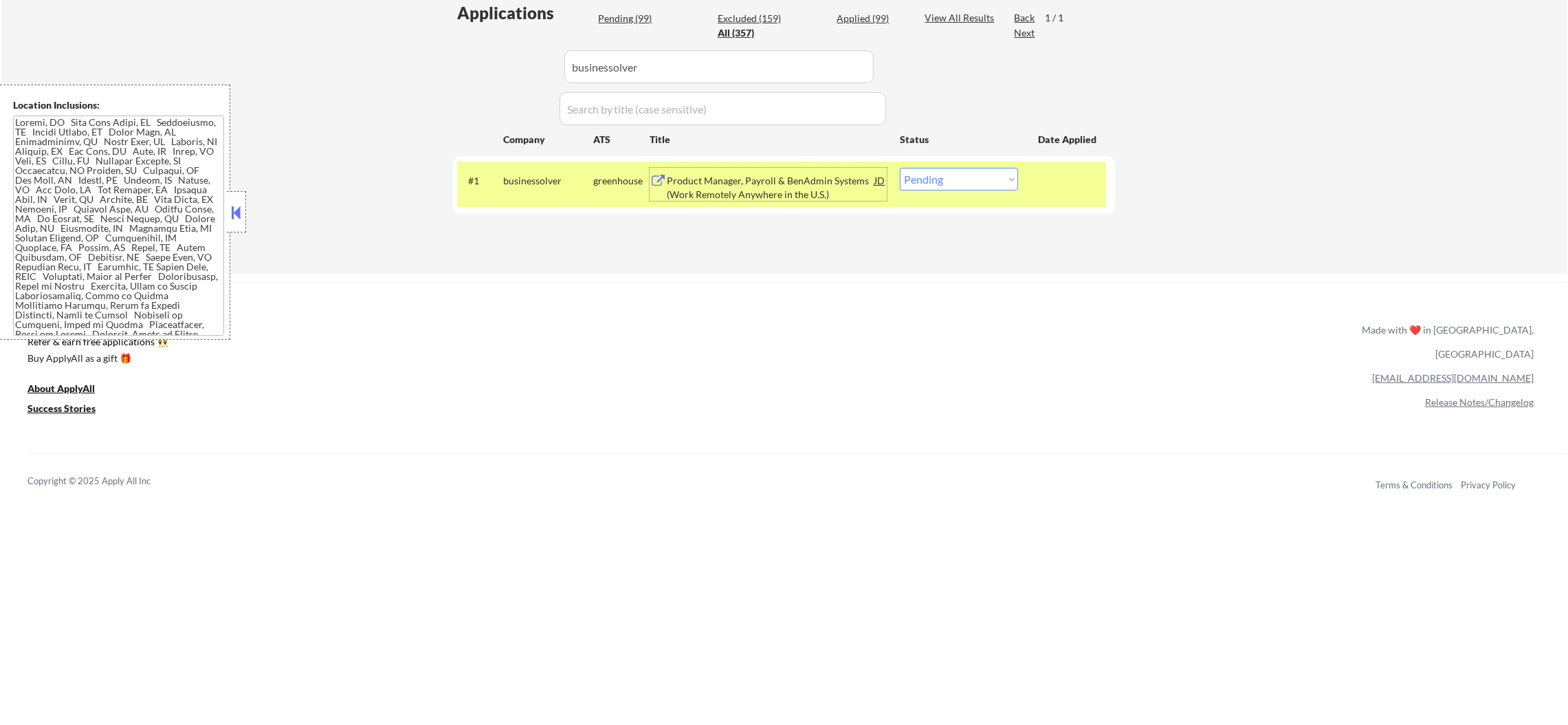
click at [946, 185] on select "Choose an option... Pending Applied Excluded (Questions) Excluded (Expired) Exc…" at bounding box center [958, 179] width 118 height 23
click at [900, 168] on select "Choose an option... Pending Applied Excluded (Questions) Excluded (Expired) Exc…" at bounding box center [958, 179] width 118 height 23
click at [552, 196] on div "#1 businessolver greenhouse Product Manager, Payroll & BenAdmin Systems (Work R…" at bounding box center [782, 183] width 649 height 45
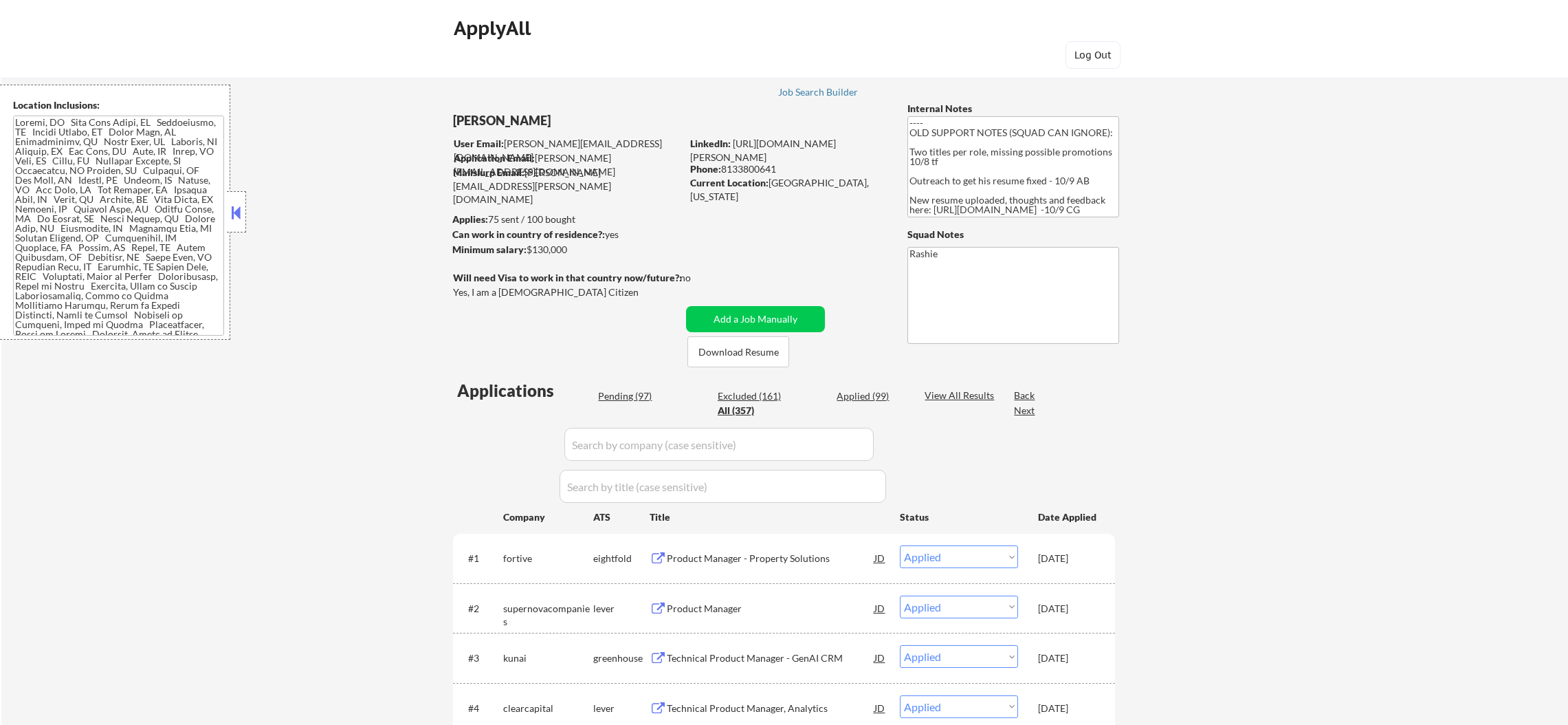
select select ""applied""
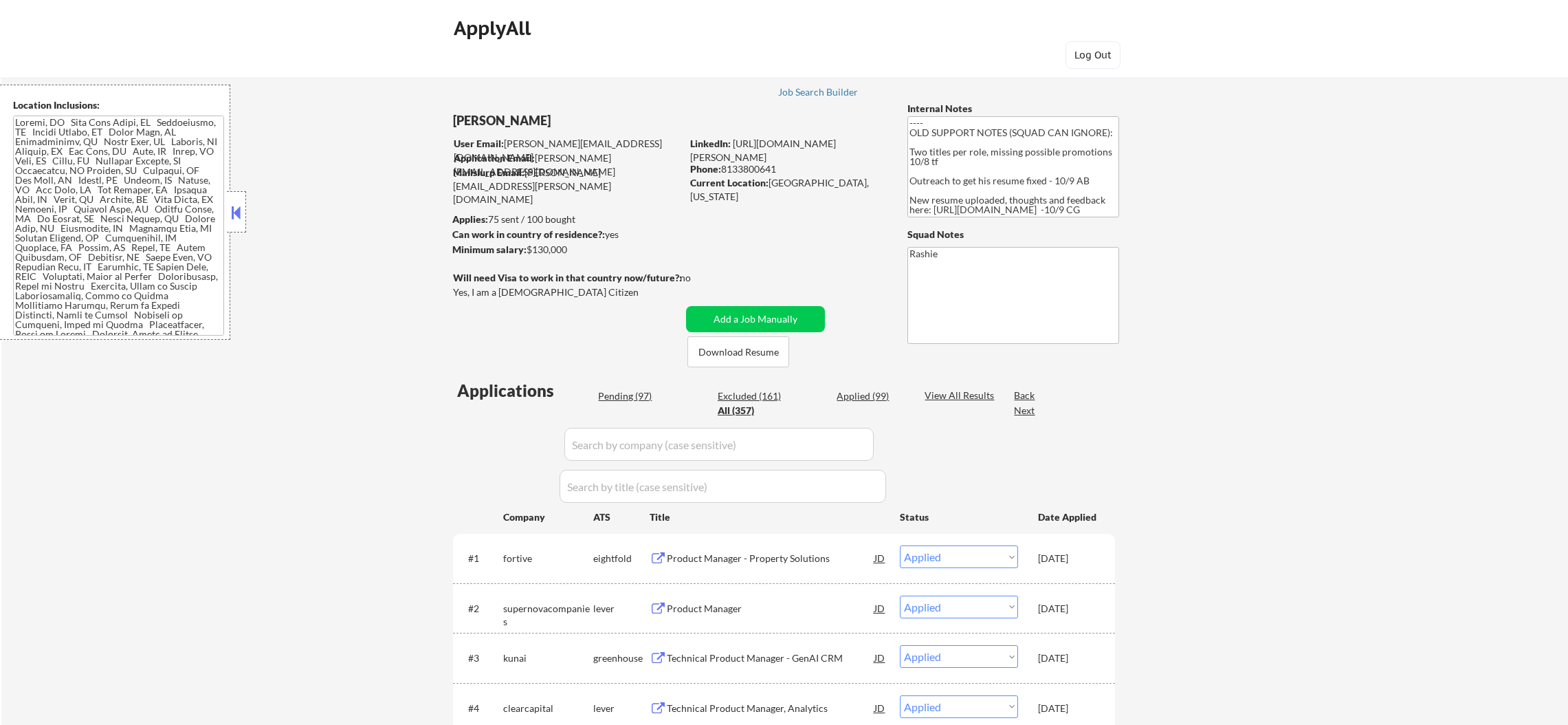
select select ""applied""
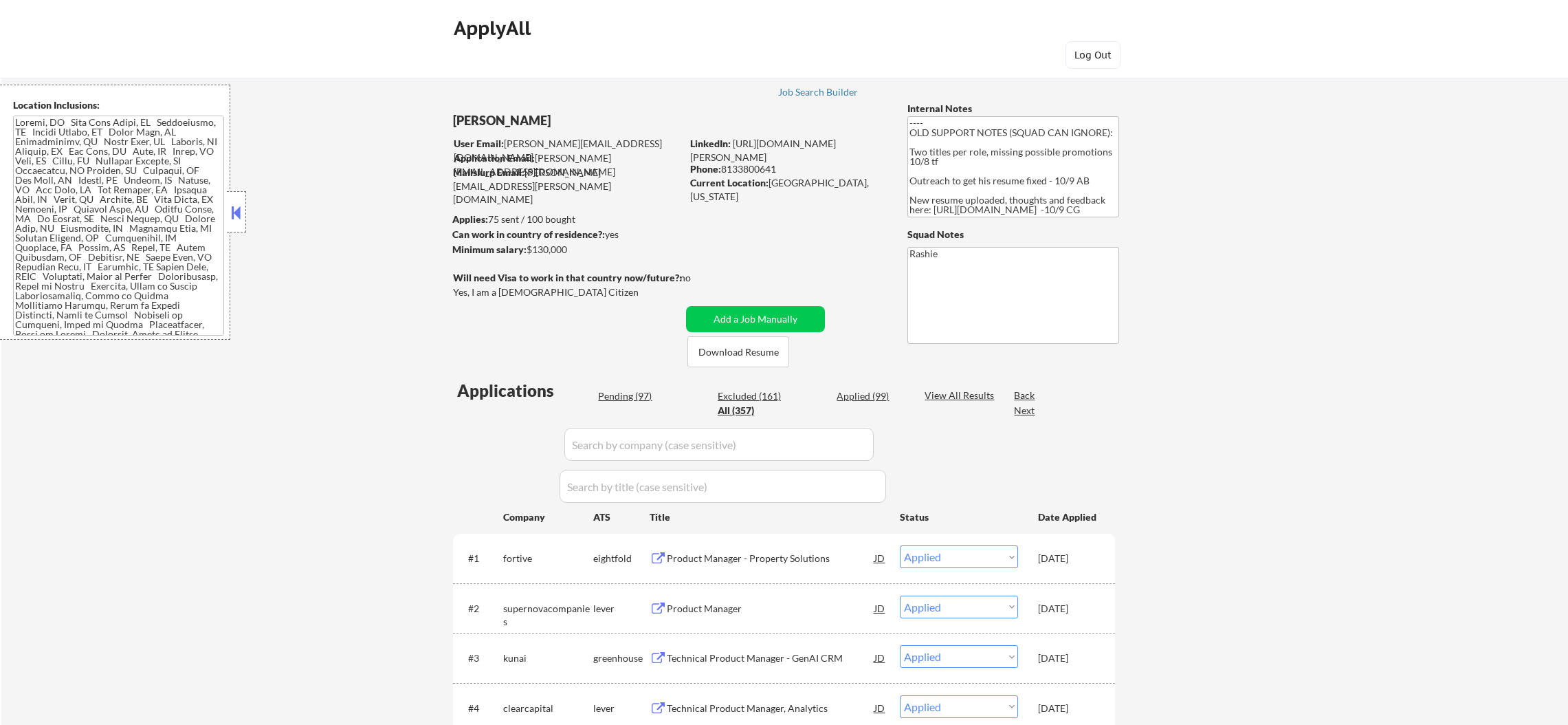
select select ""applied""
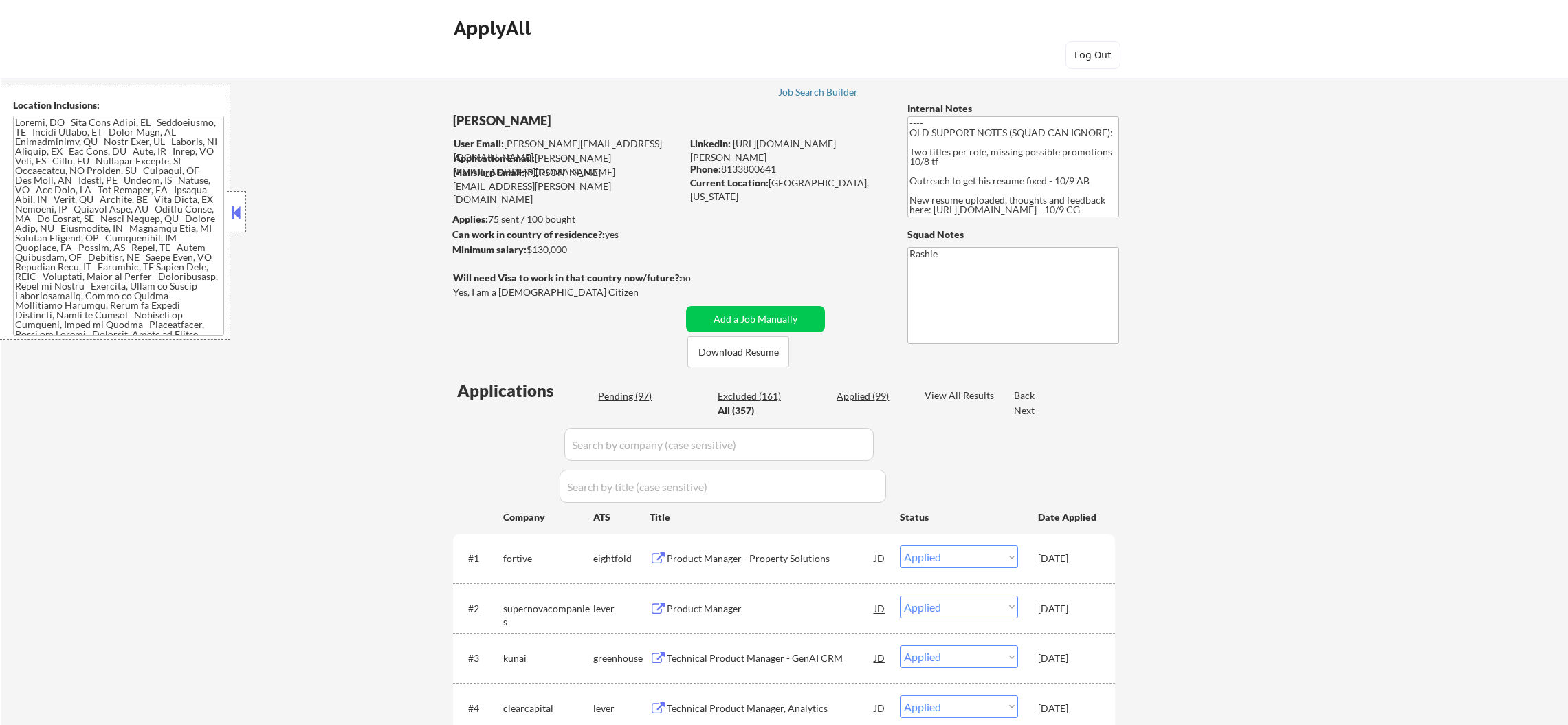
select select ""applied""
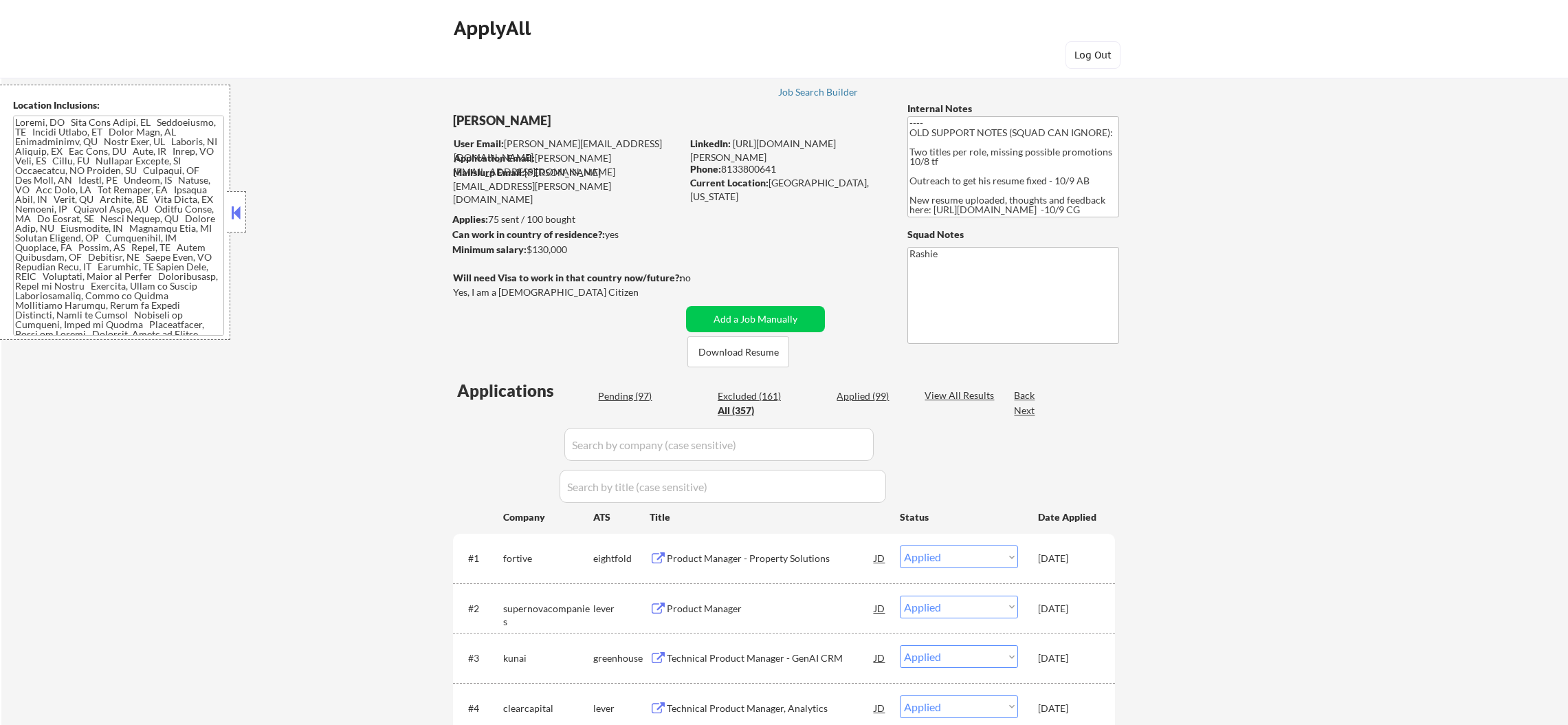
select select ""applied""
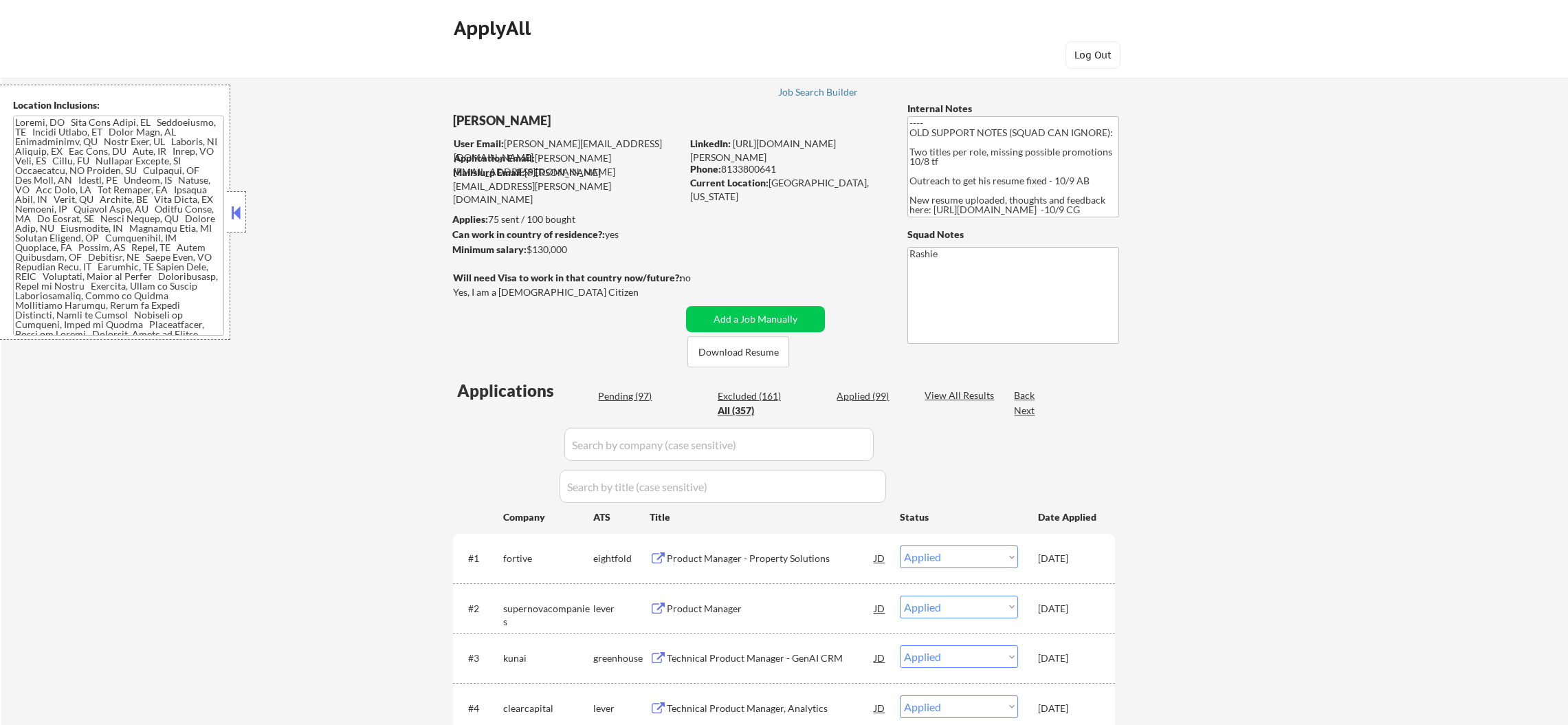
select select ""applied""
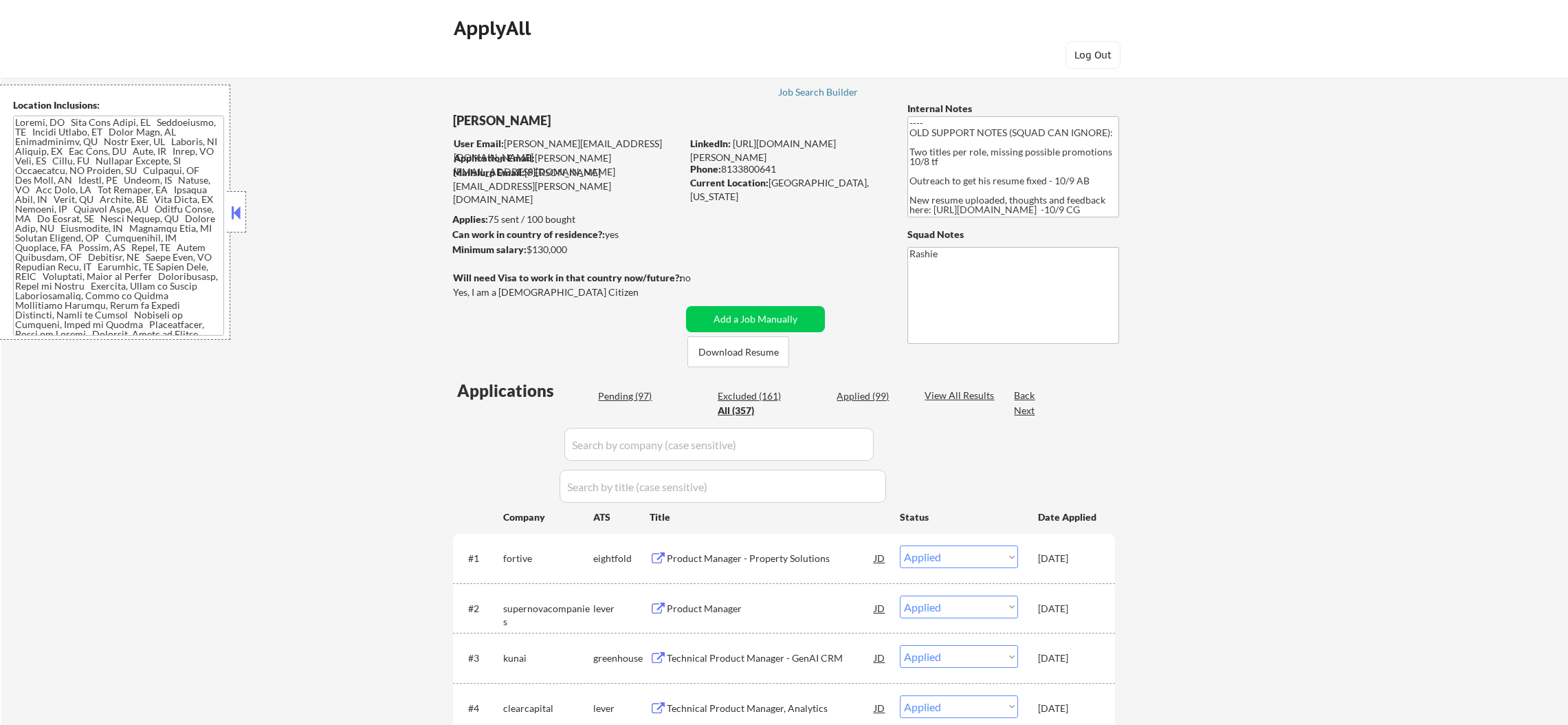
select select ""applied""
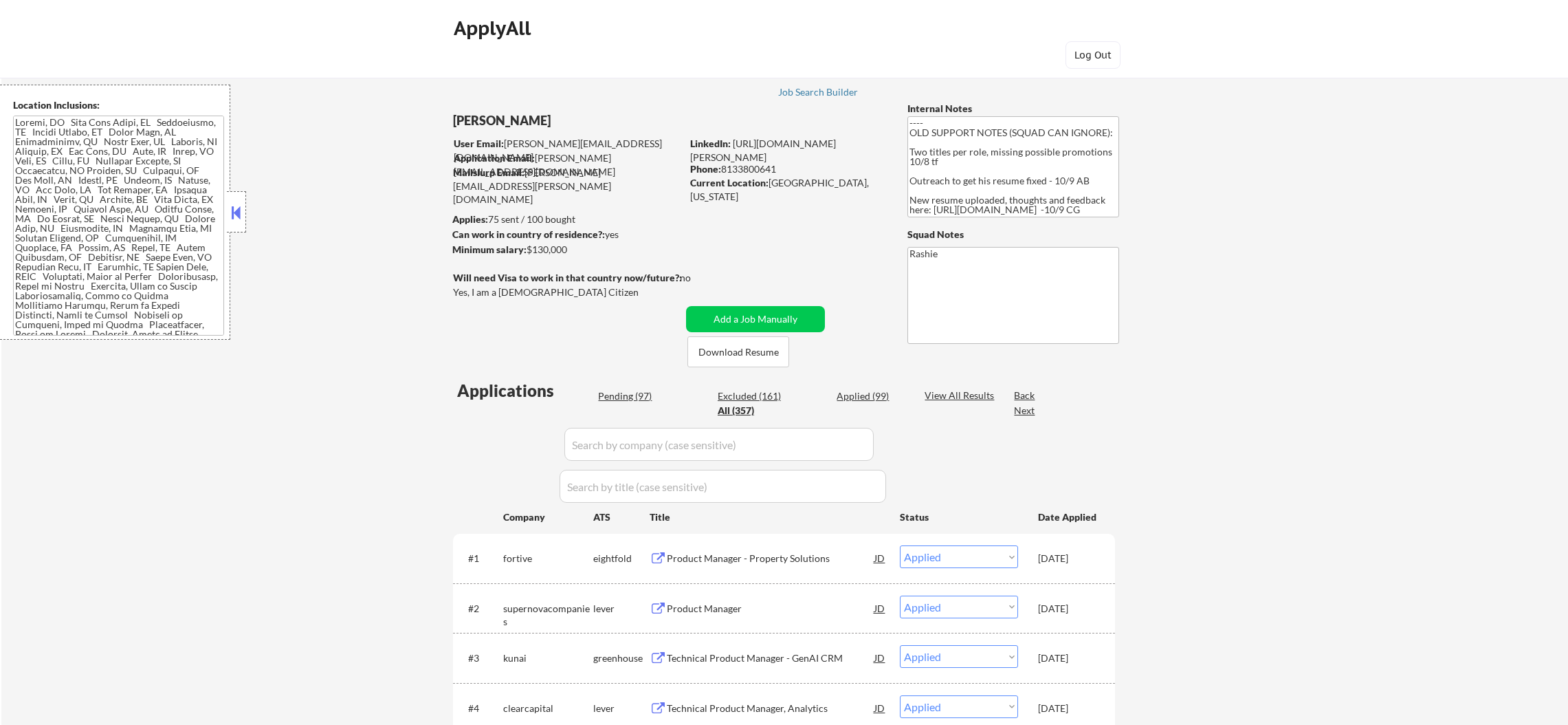
select select ""applied""
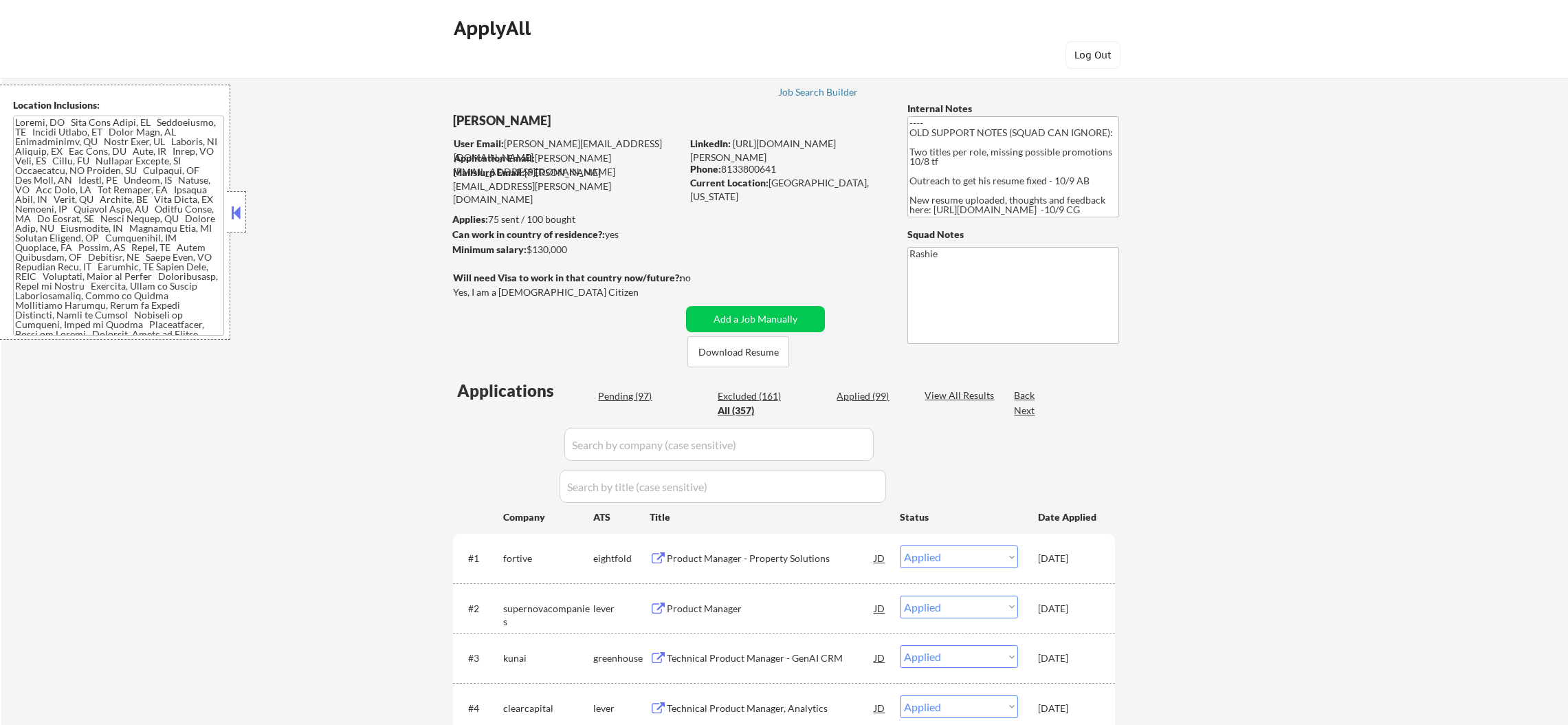
select select ""applied""
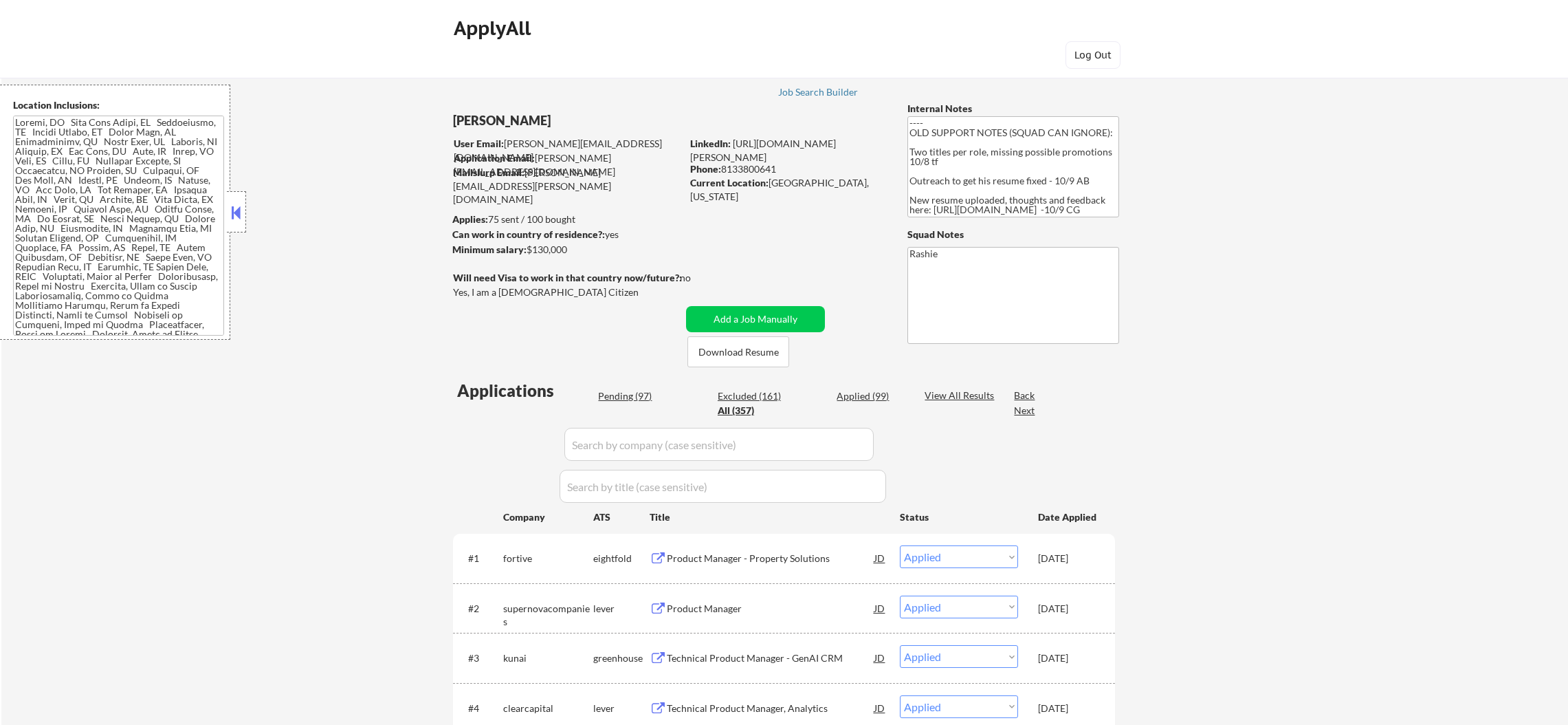
select select ""applied""
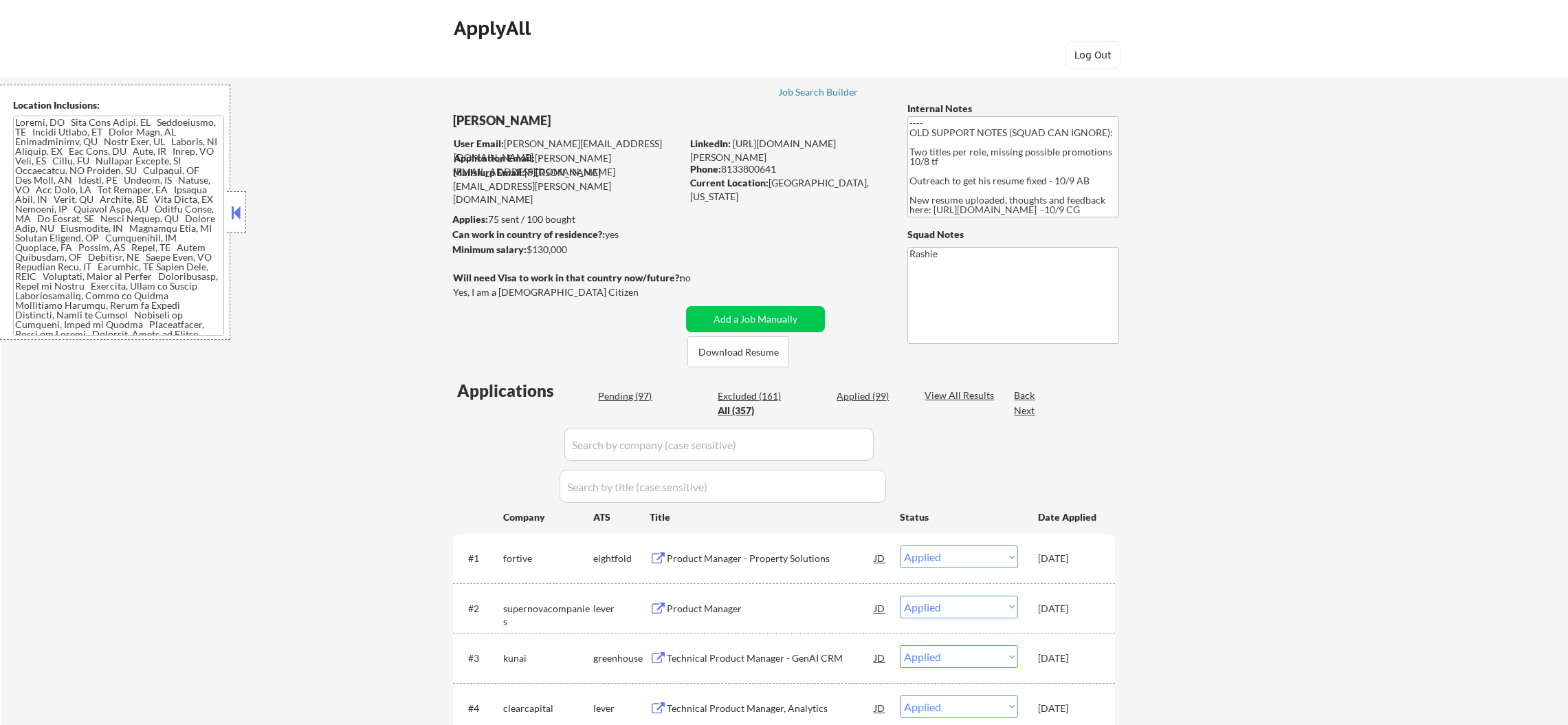
select select ""applied""
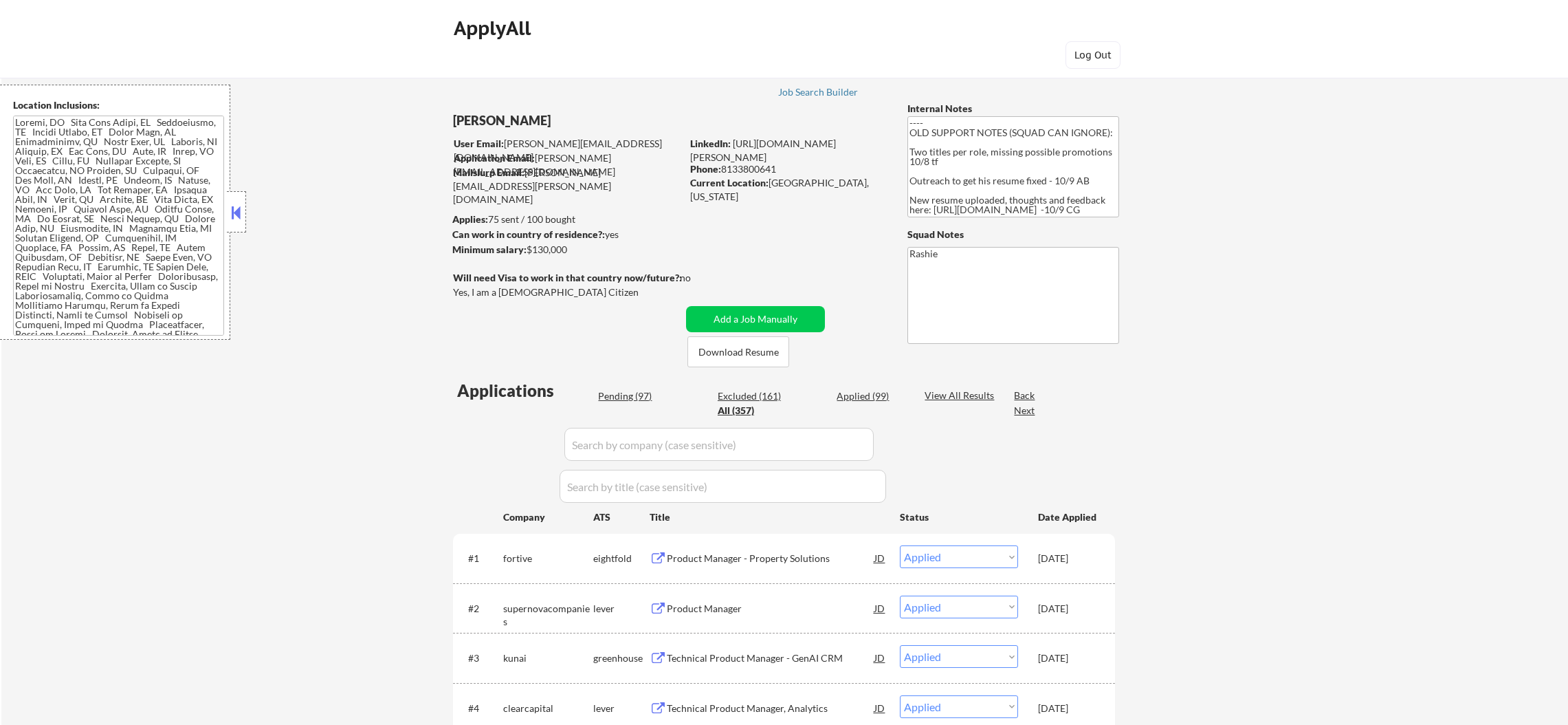
select select ""applied""
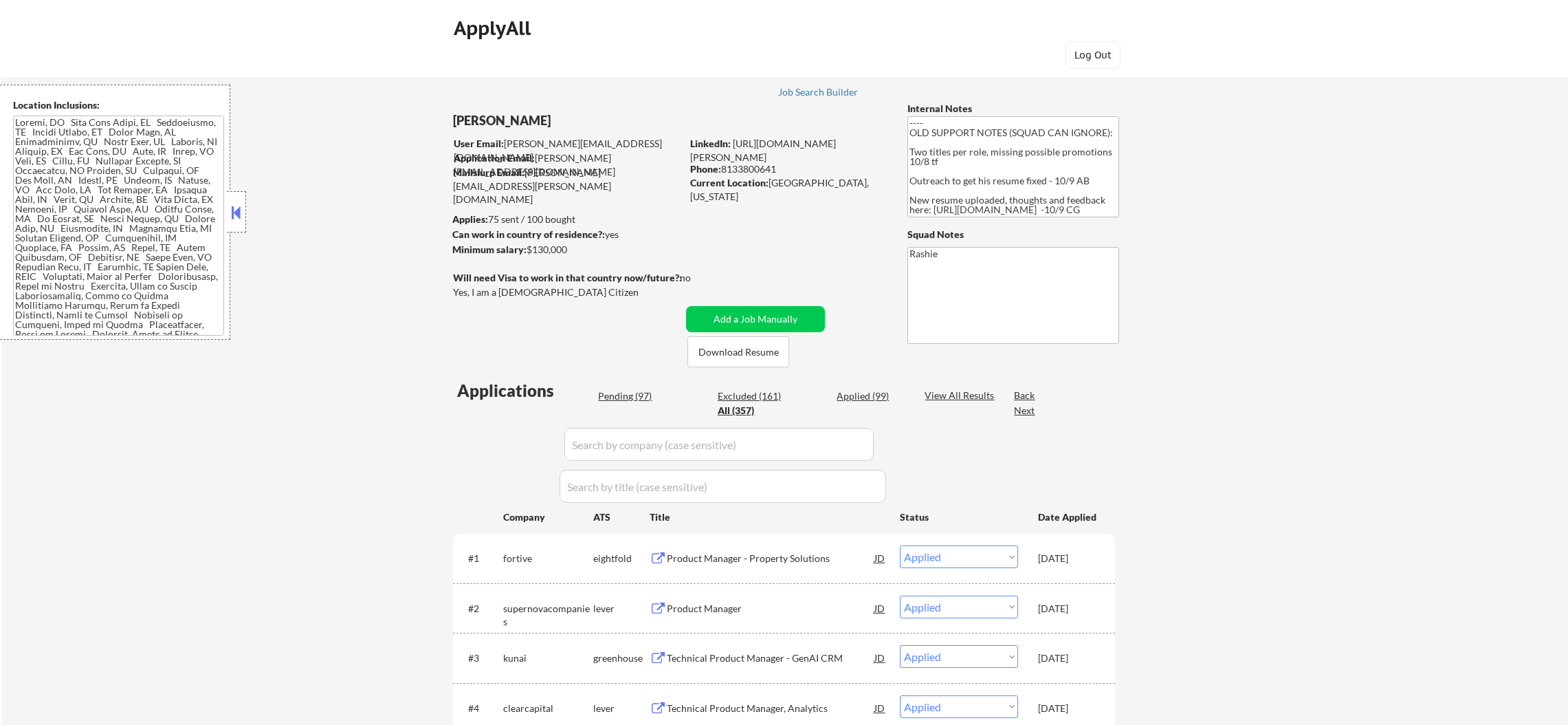
select select ""applied""
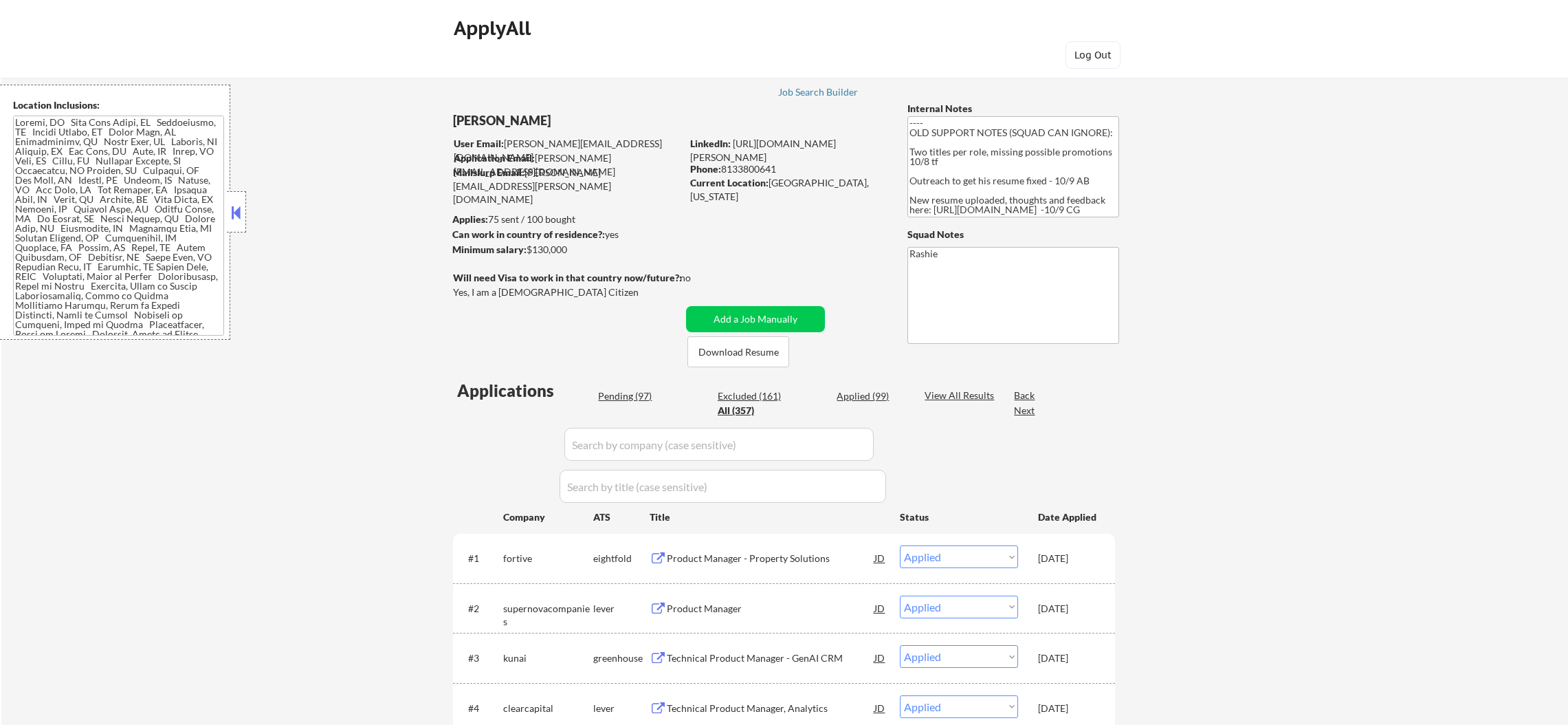
select select ""applied""
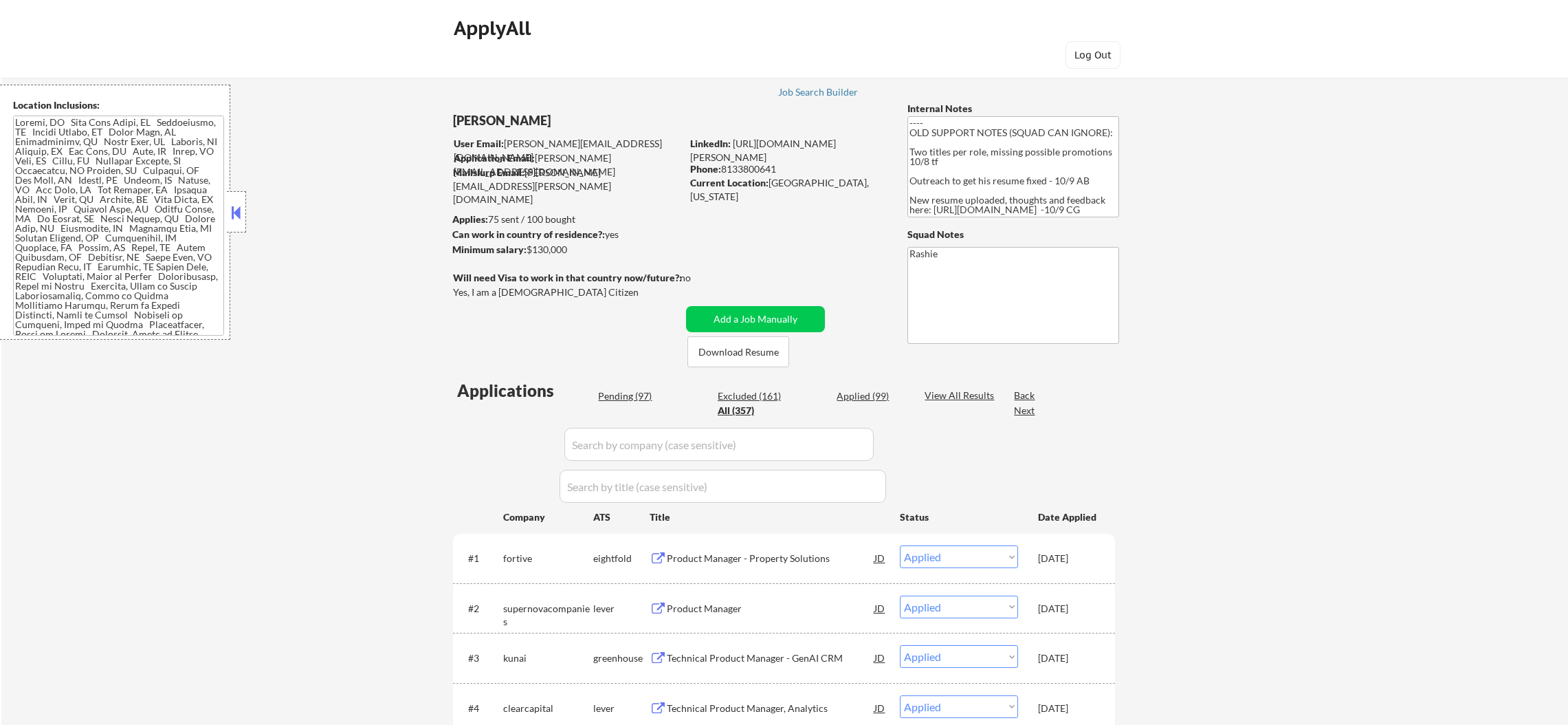
select select ""applied""
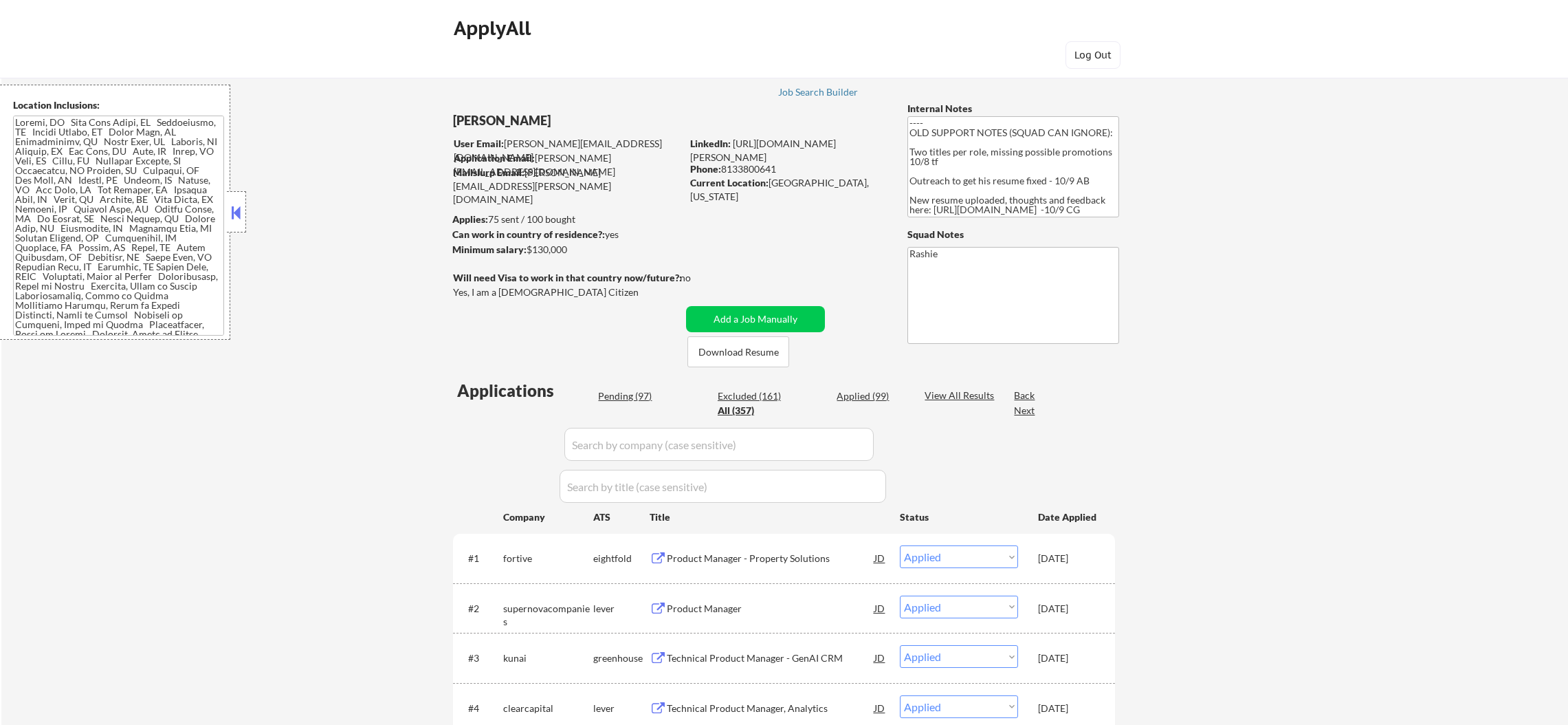
select select ""applied""
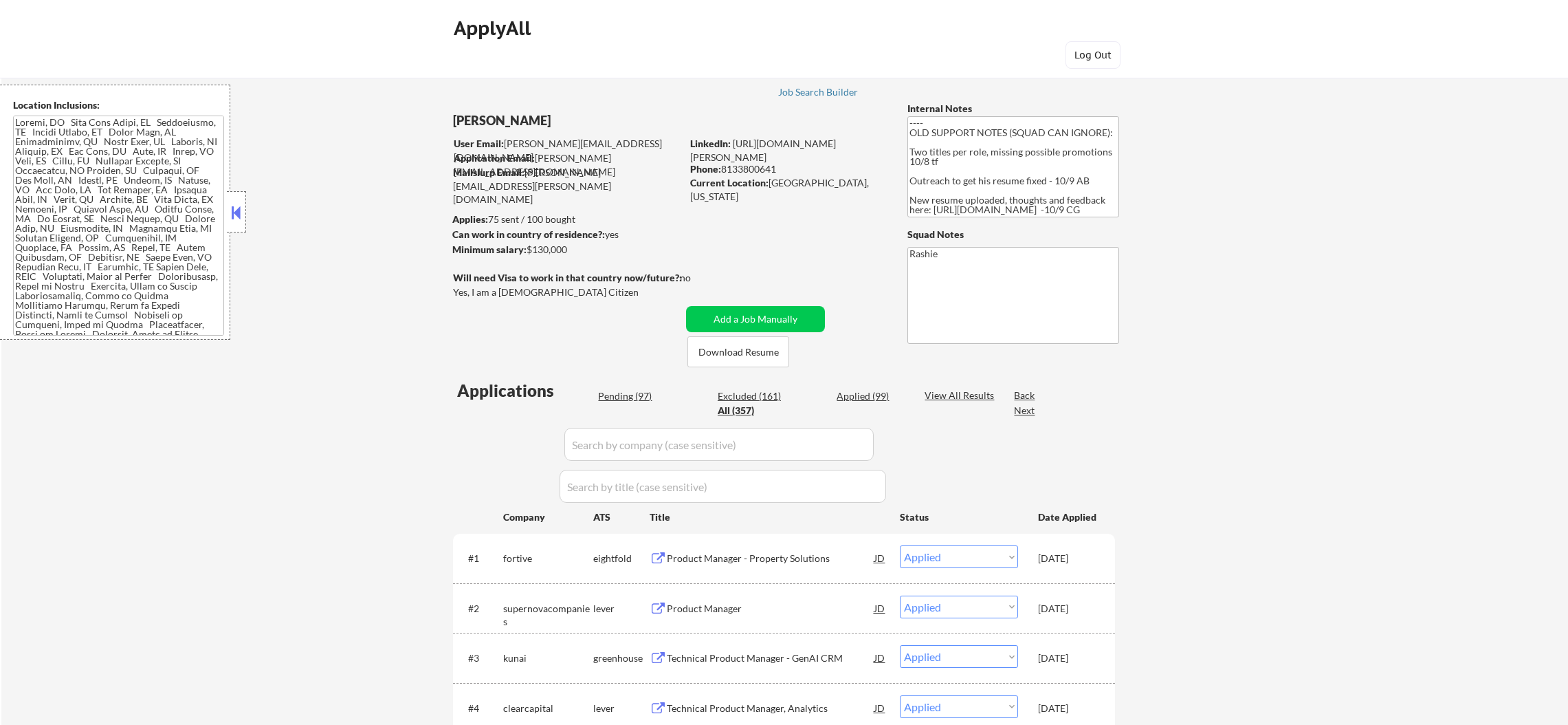
select select ""applied""
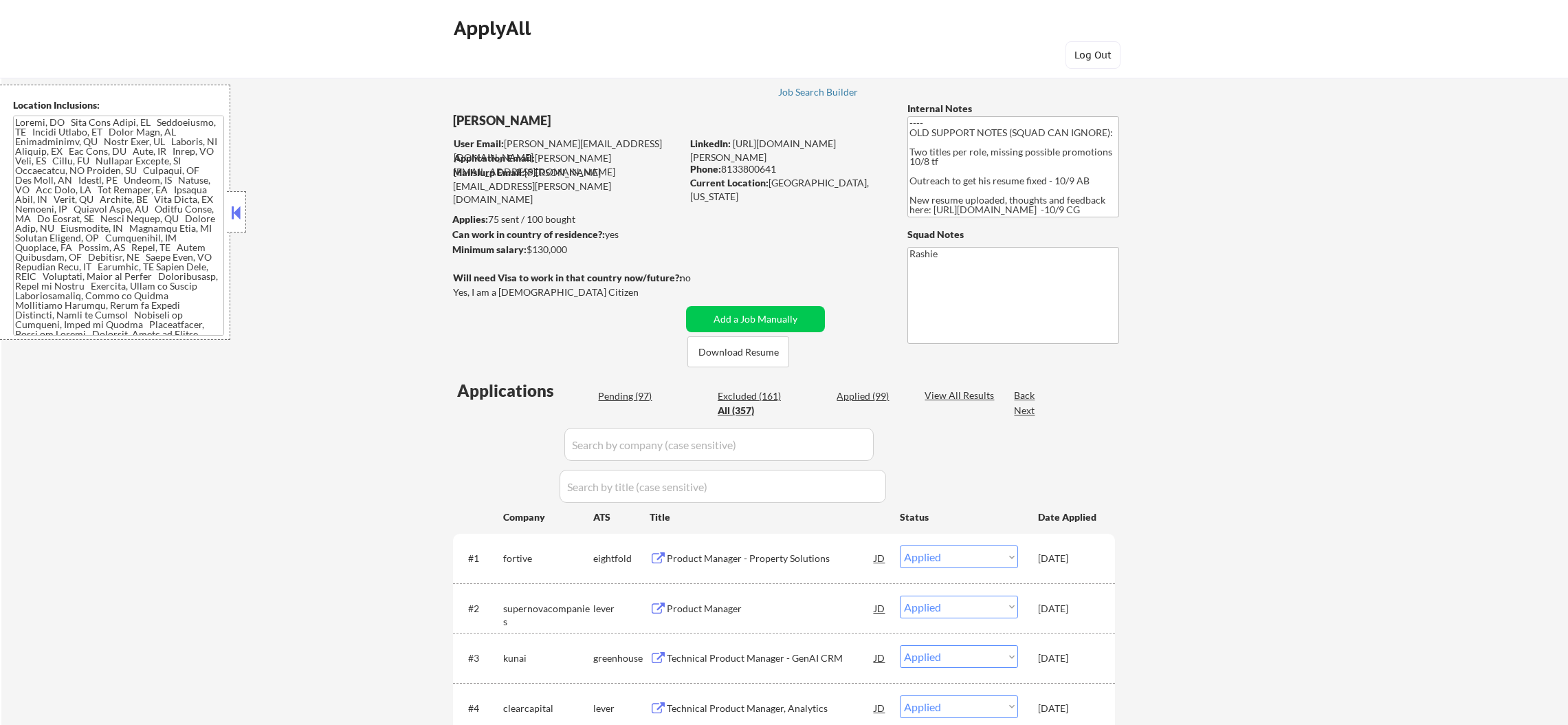
select select ""applied""
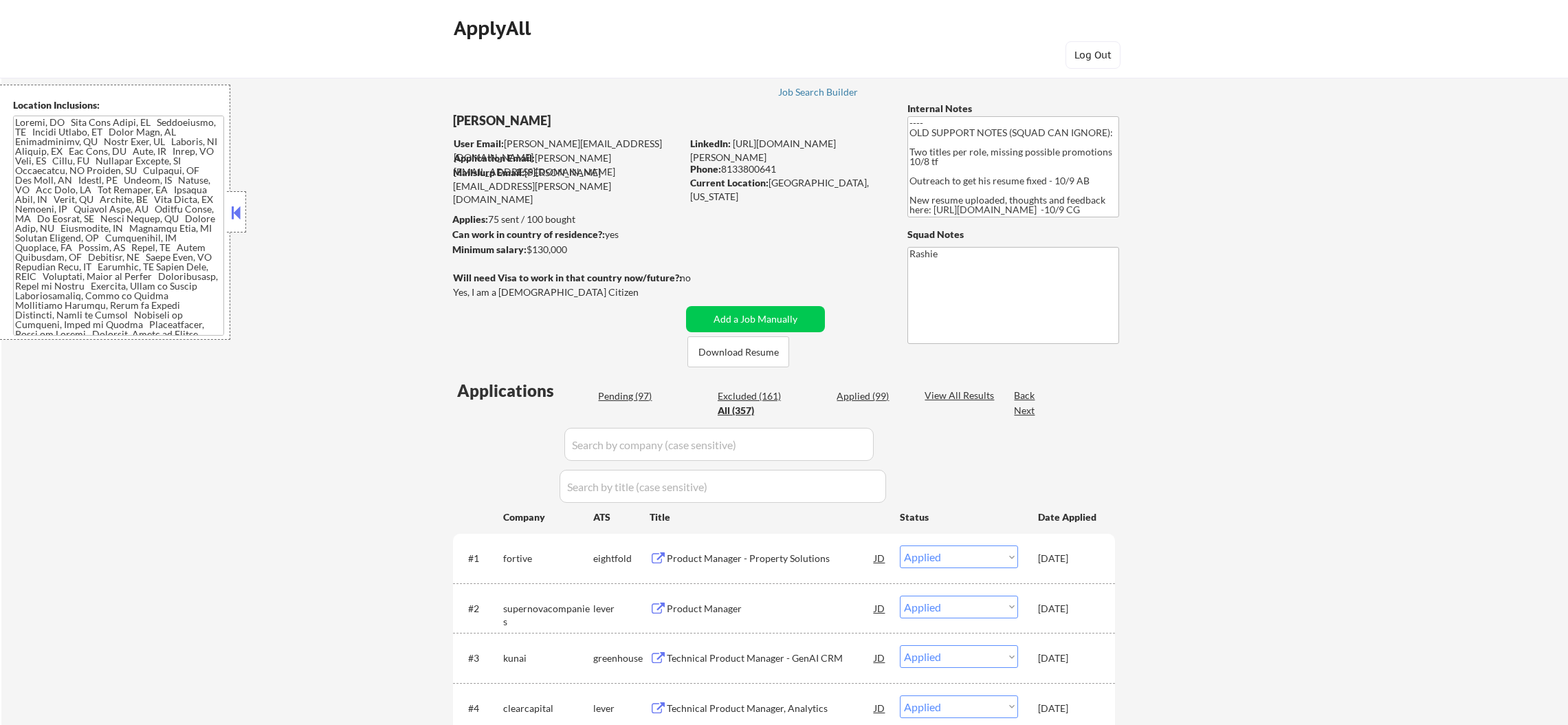
select select ""applied""
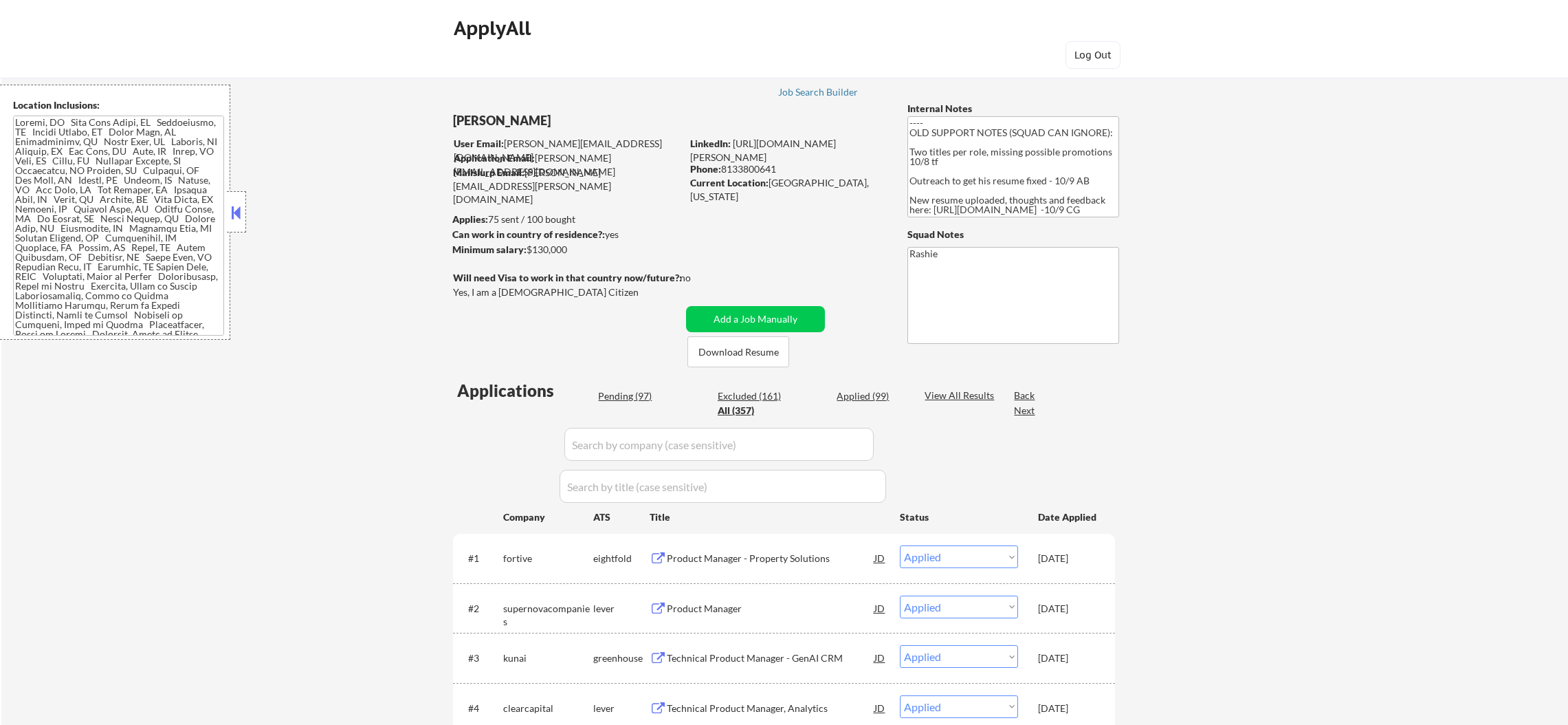
select select ""applied""
select select ""excluded__location_""
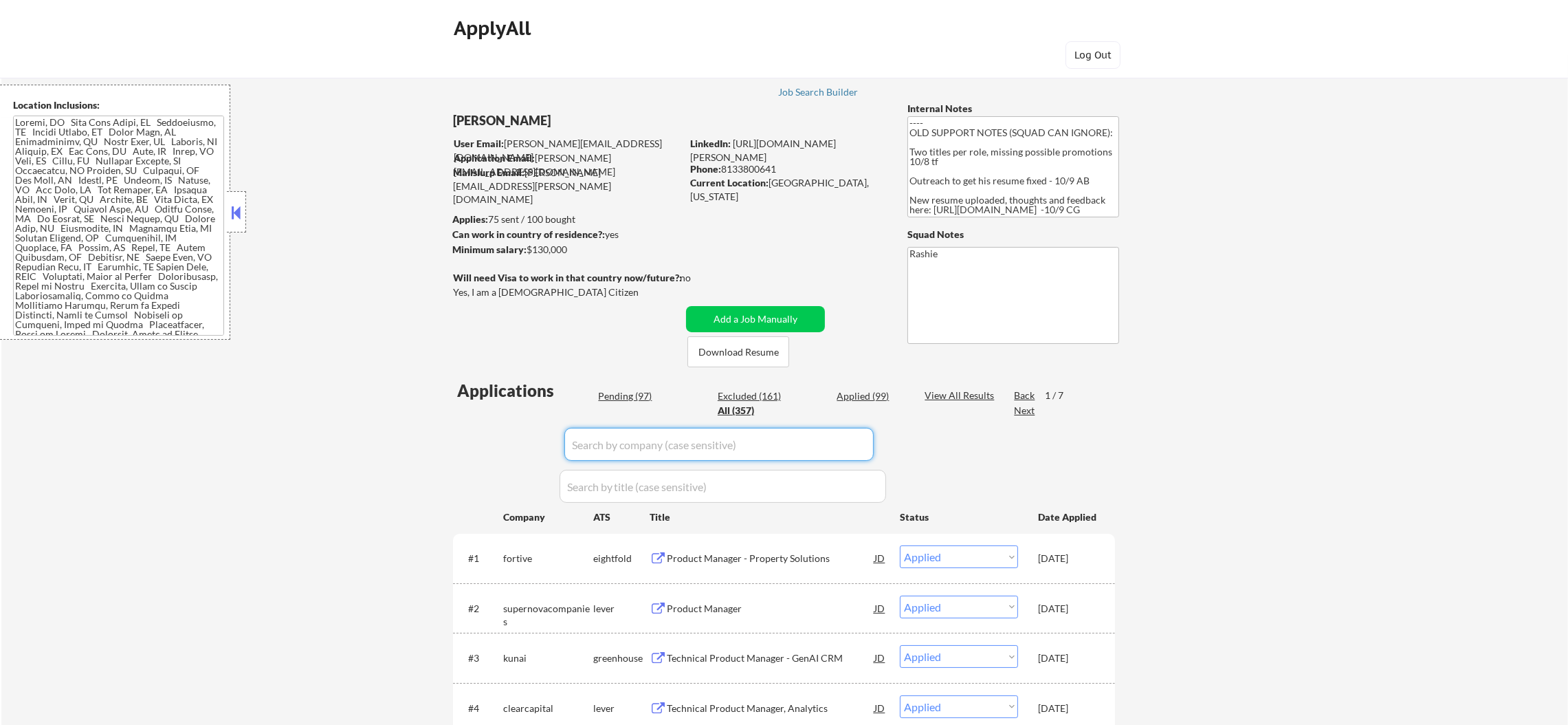
click at [613, 436] on input "input" at bounding box center [719, 444] width 309 height 33
paste input "agiliti.wd5.careers"
type input "agiliti.wd5.careers"
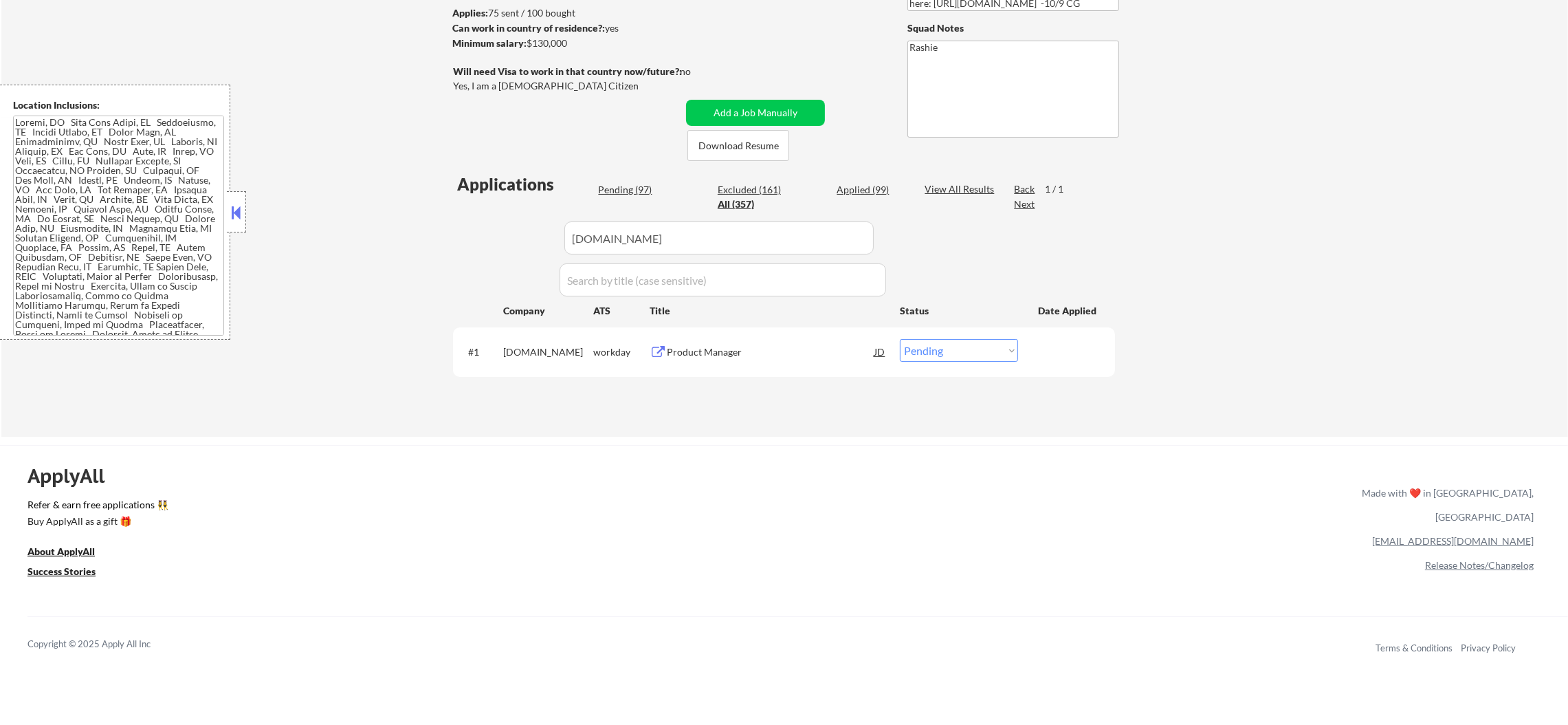
click at [704, 354] on div "Product Manager" at bounding box center [771, 352] width 208 height 14
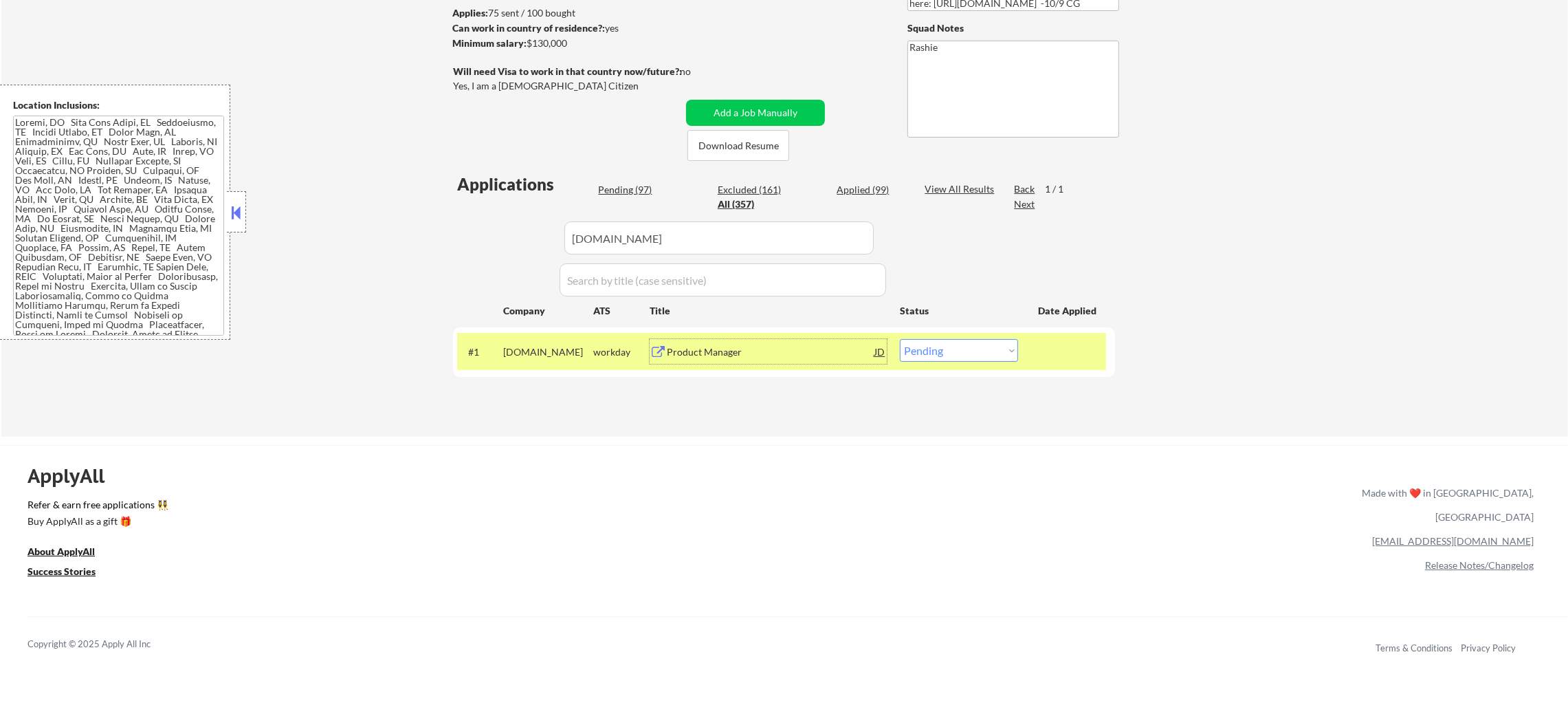
drag, startPoint x: 964, startPoint y: 346, endPoint x: 959, endPoint y: 357, distance: 12.1
click at [962, 352] on select "Choose an option... Pending Applied Excluded (Questions) Excluded (Expired) Exc…" at bounding box center [958, 350] width 118 height 23
select select ""excluded__expired_""
click at [900, 339] on select "Choose an option... Pending Applied Excluded (Questions) Excluded (Expired) Exc…" at bounding box center [958, 350] width 118 height 23
click at [551, 349] on div "agiliti.wd5.careers" at bounding box center [548, 352] width 90 height 14
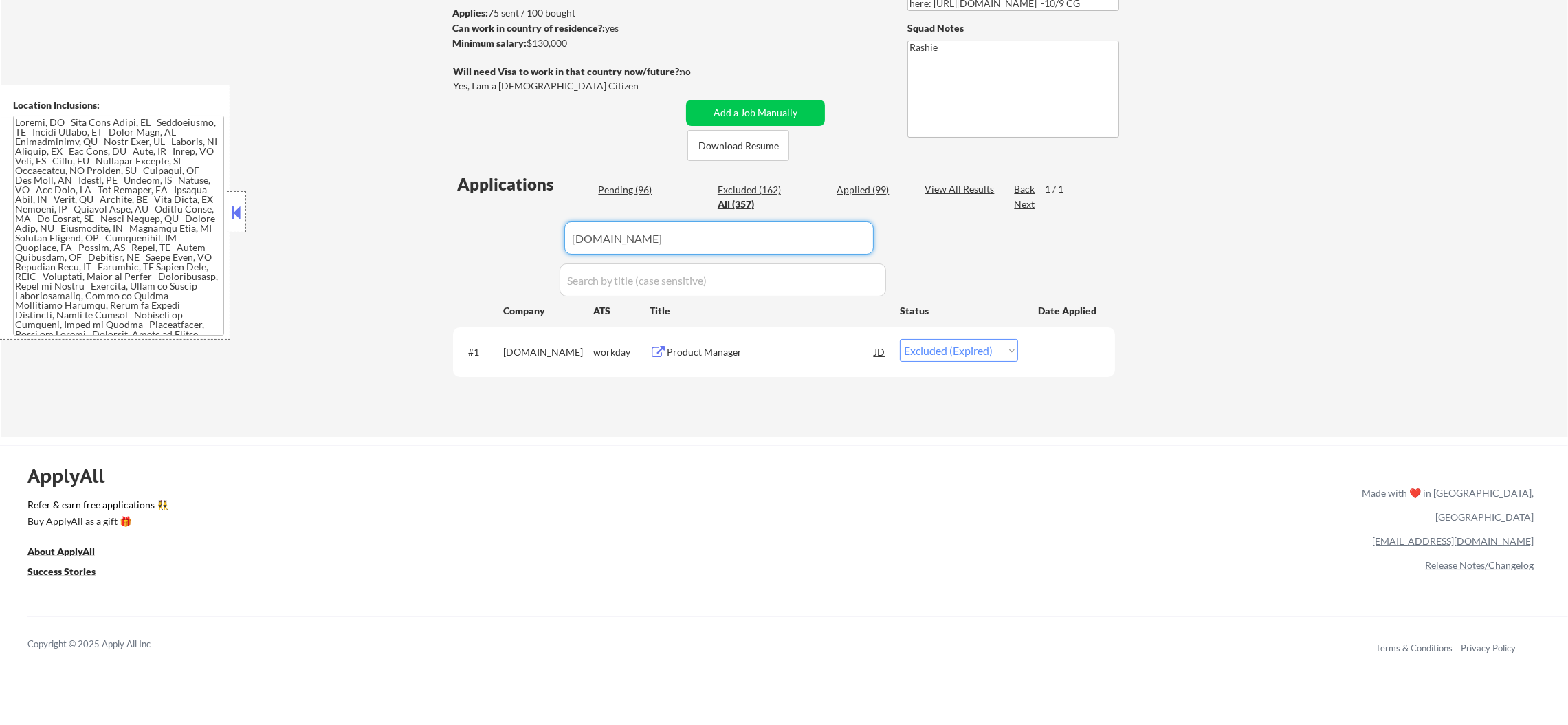
paste input "regalrexnord"
drag, startPoint x: 673, startPoint y: 226, endPoint x: 369, endPoint y: 192, distance: 305.9
click at [374, 192] on div "← Return to /applysquad Mailslurp Inbox Job Search Builder Sergio Camargo User …" at bounding box center [785, 143] width 1567 height 588
type input "regalrexnord"
click at [348, 192] on div "← Return to /applysquad Mailslurp Inbox Job Search Builder Sergio Camargo User …" at bounding box center [785, 143] width 1567 height 588
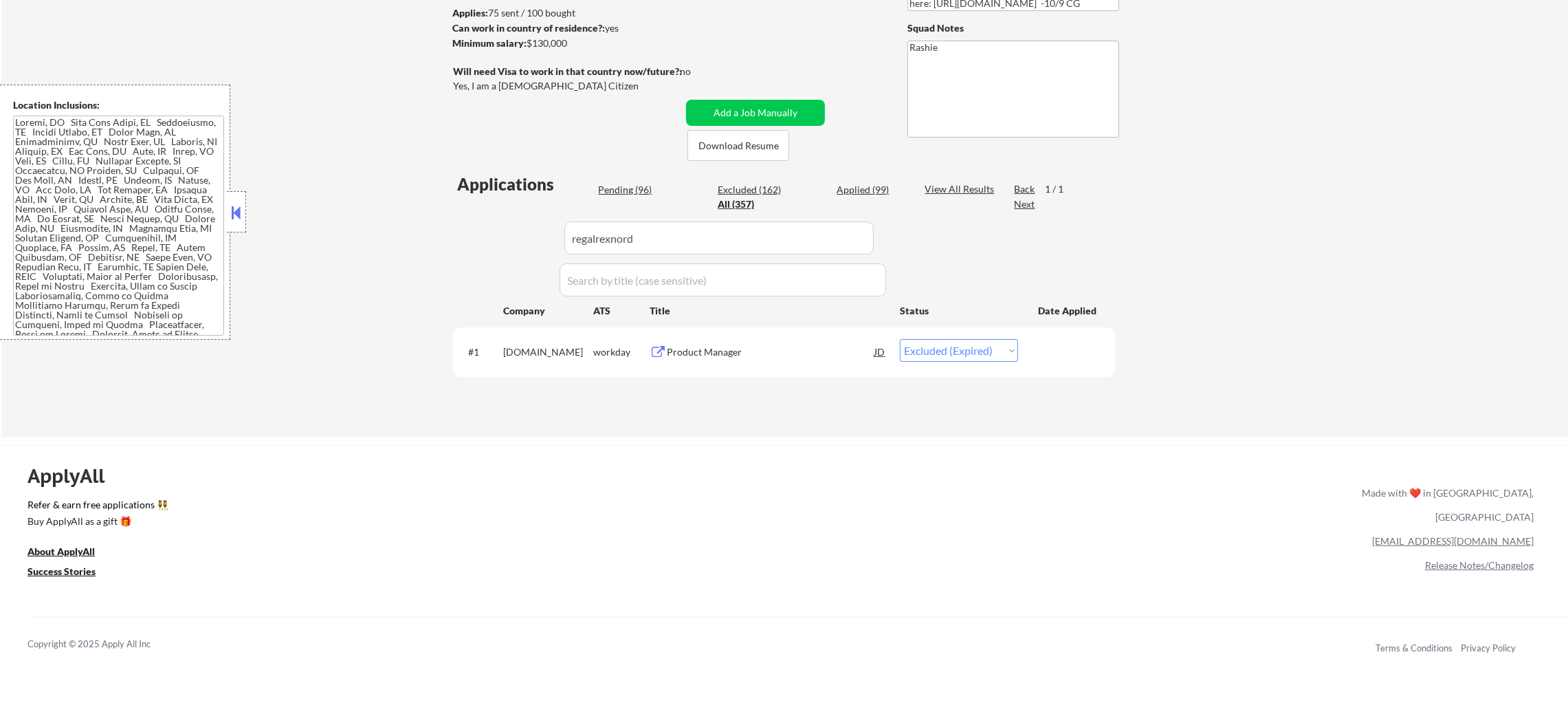
select select ""pending""
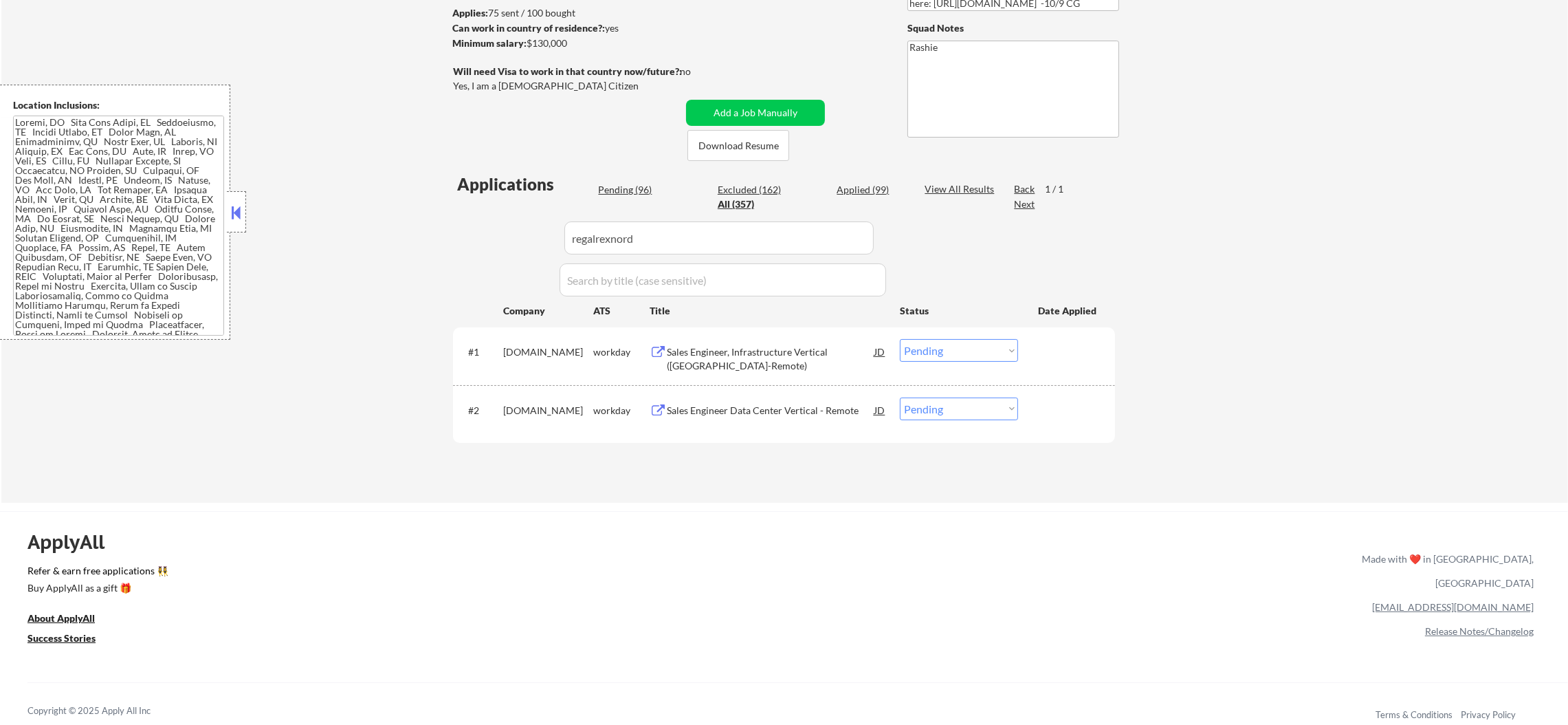
click at [727, 354] on div "Sales Engineer, Infrastructure Vertical (USA-Remote)" at bounding box center [771, 359] width 208 height 27
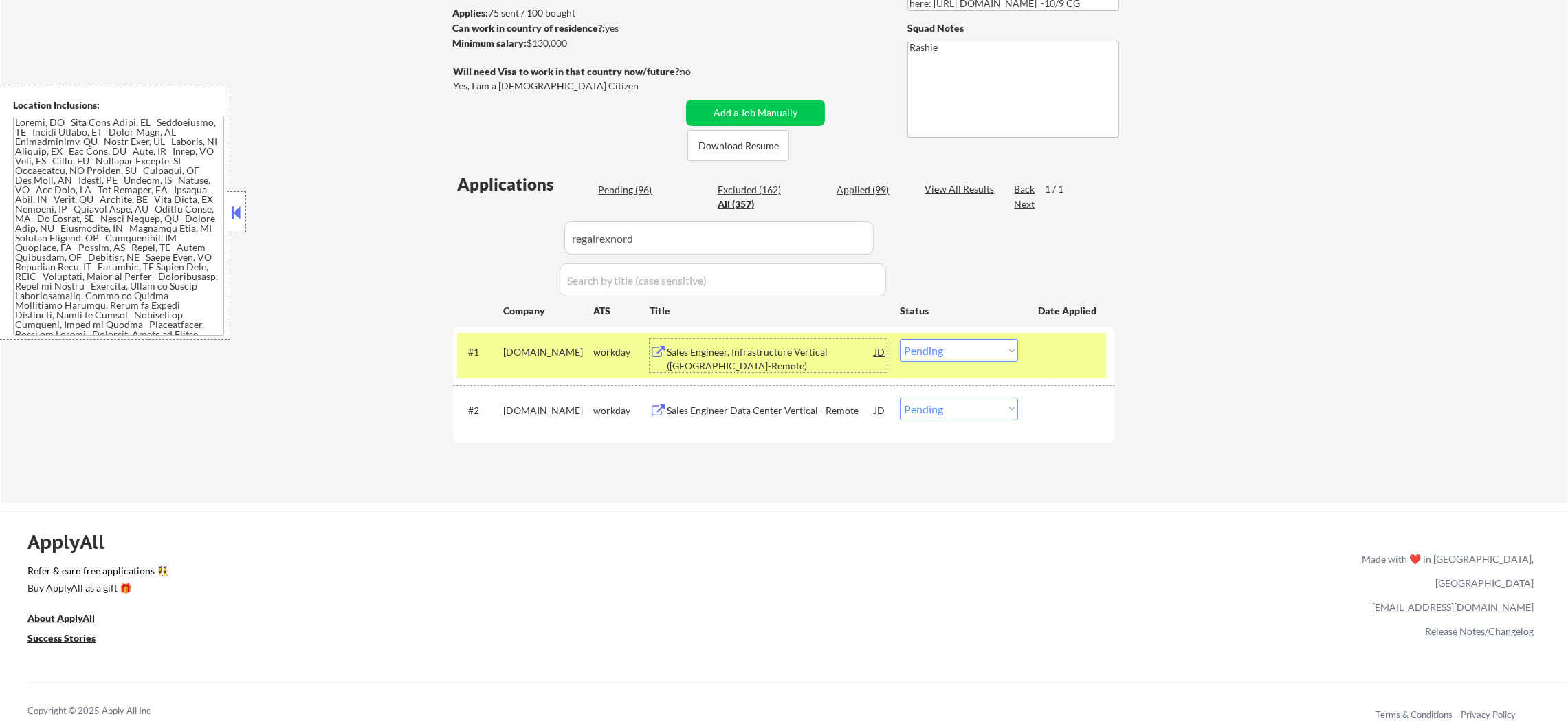
click at [936, 357] on select "Choose an option... Pending Applied Excluded (Questions) Excluded (Expired) Exc…" at bounding box center [958, 350] width 118 height 23
select select ""excluded__expired_""
click at [900, 339] on select "Choose an option... Pending Applied Excluded (Questions) Excluded (Expired) Exc…" at bounding box center [958, 350] width 118 height 23
click at [521, 352] on div "regalrexnord.wd1.careers" at bounding box center [548, 352] width 90 height 14
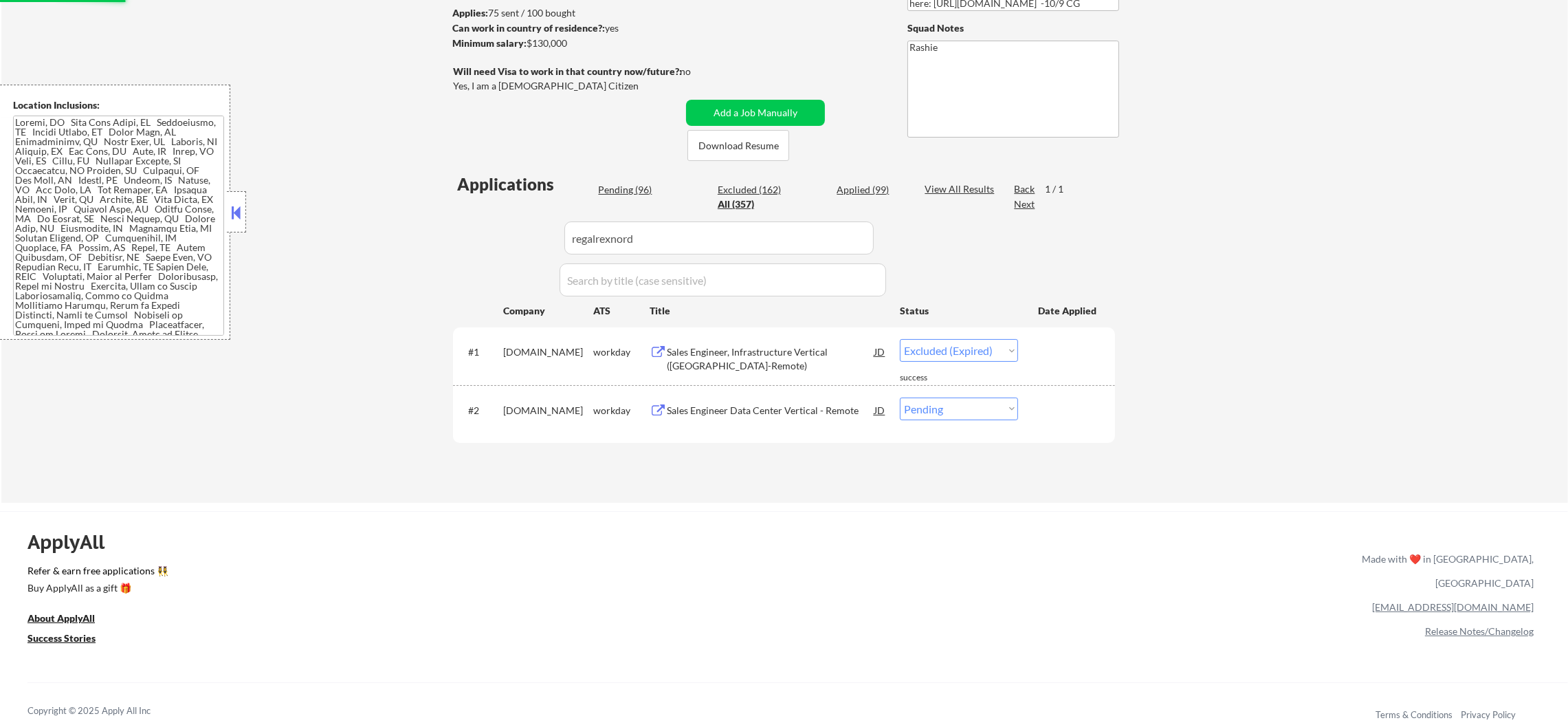
click at [736, 406] on div "Sales Engineer Data Center Vertical - Remote" at bounding box center [771, 410] width 208 height 14
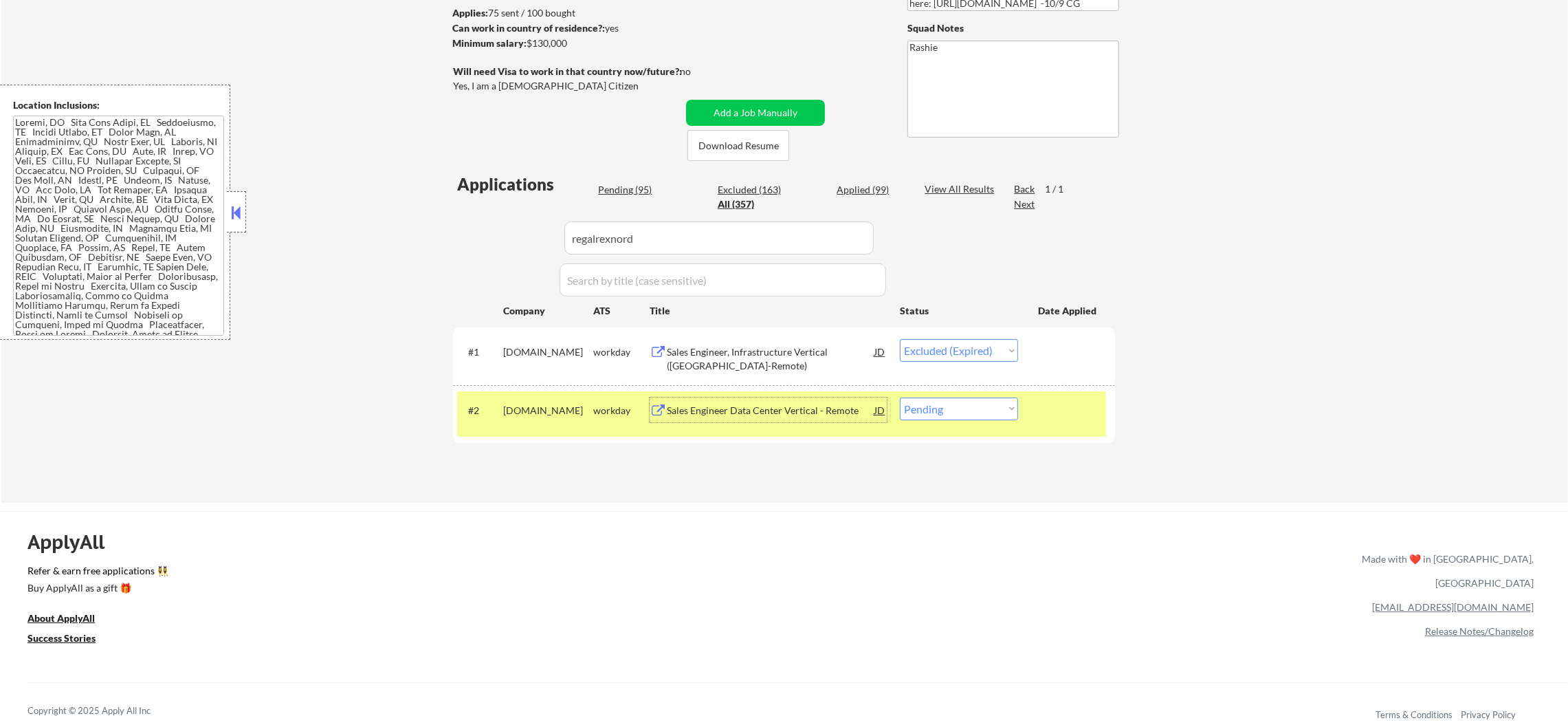
click at [751, 410] on div "Sales Engineer Data Center Vertical - Remote" at bounding box center [771, 410] width 208 height 14
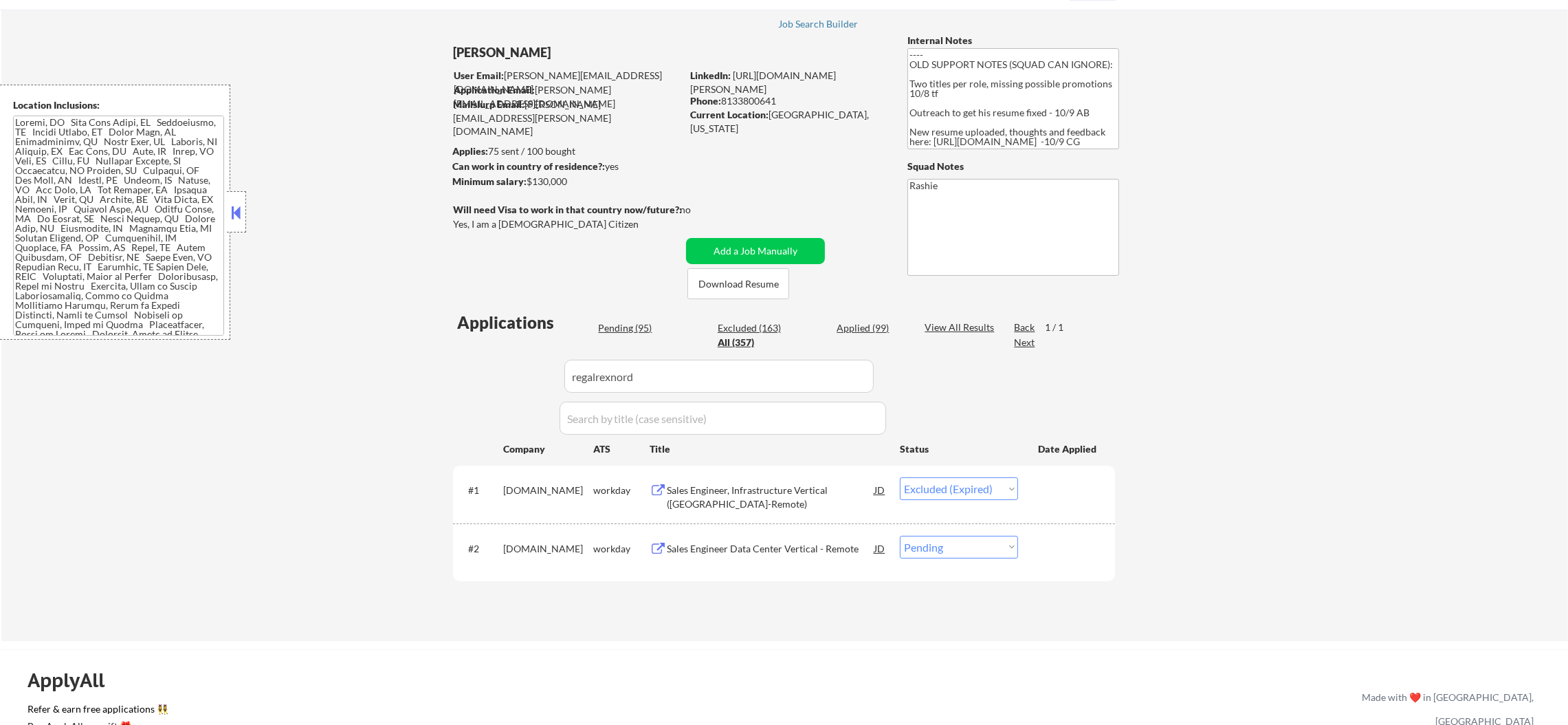
scroll to position [103, 0]
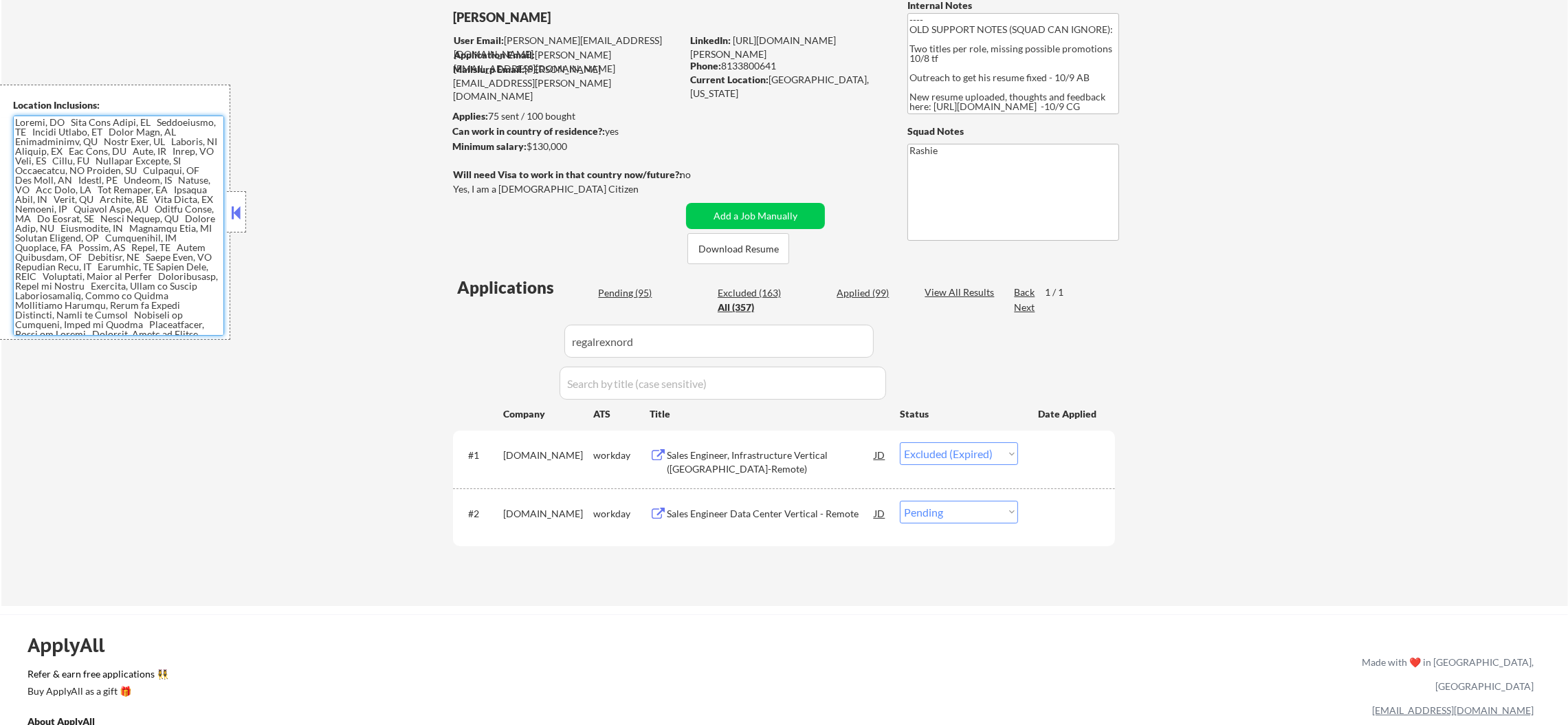
click at [110, 208] on textarea at bounding box center [118, 225] width 211 height 220
drag, startPoint x: 957, startPoint y: 519, endPoint x: 958, endPoint y: 538, distance: 19.0
click at [957, 519] on select "Choose an option... Pending Applied Excluded (Questions) Excluded (Expired) Exc…" at bounding box center [958, 512] width 118 height 23
select select ""excluded__other_""
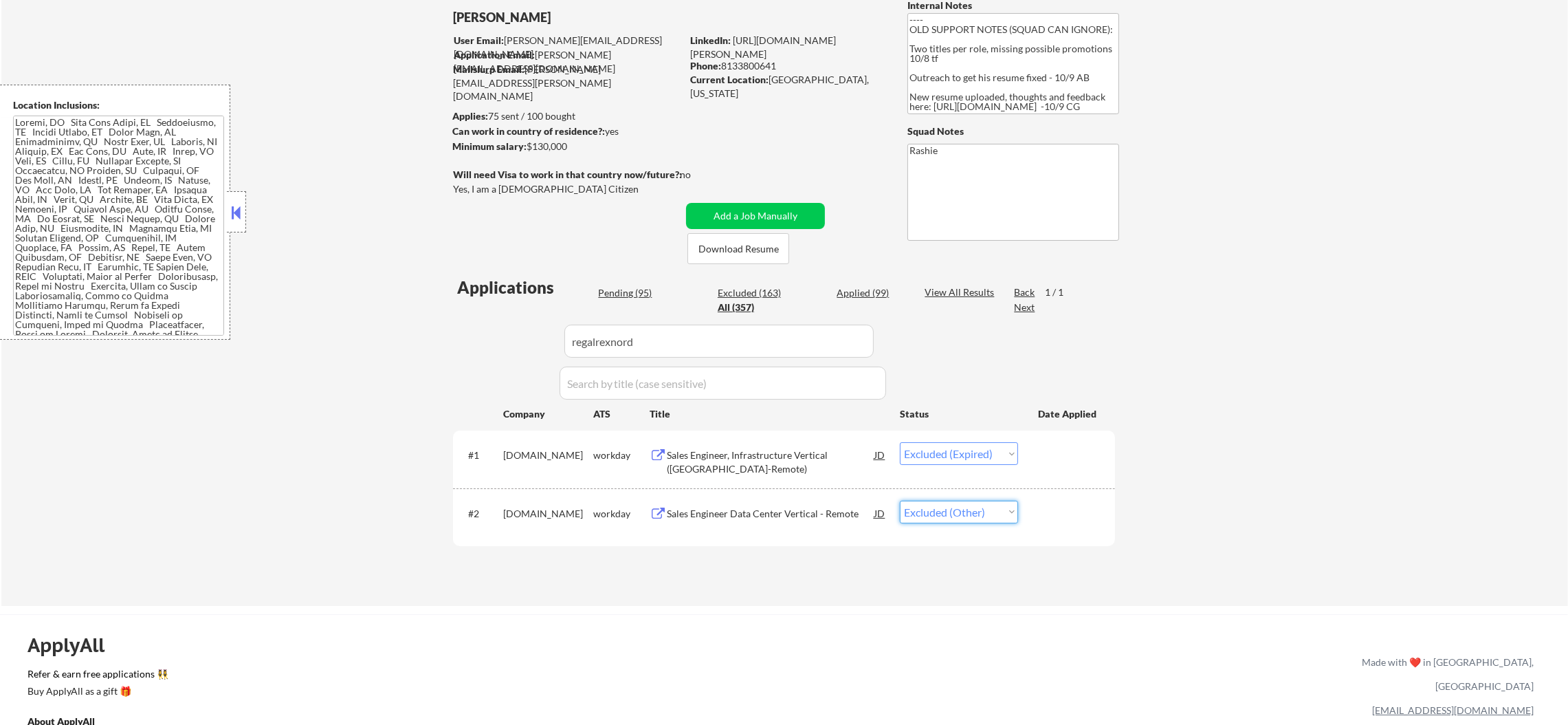
click at [900, 501] on select "Choose an option... Pending Applied Excluded (Questions) Excluded (Expired) Exc…" at bounding box center [958, 512] width 118 height 23
paste input "nbcuniversal3"
drag, startPoint x: 640, startPoint y: 357, endPoint x: 435, endPoint y: 357, distance: 205.0
click at [457, 357] on div "Applications Pending (94) Excluded (164) Applied (99) All (357) View All Result…" at bounding box center [784, 428] width 662 height 304
type input "nbcuniversal3"
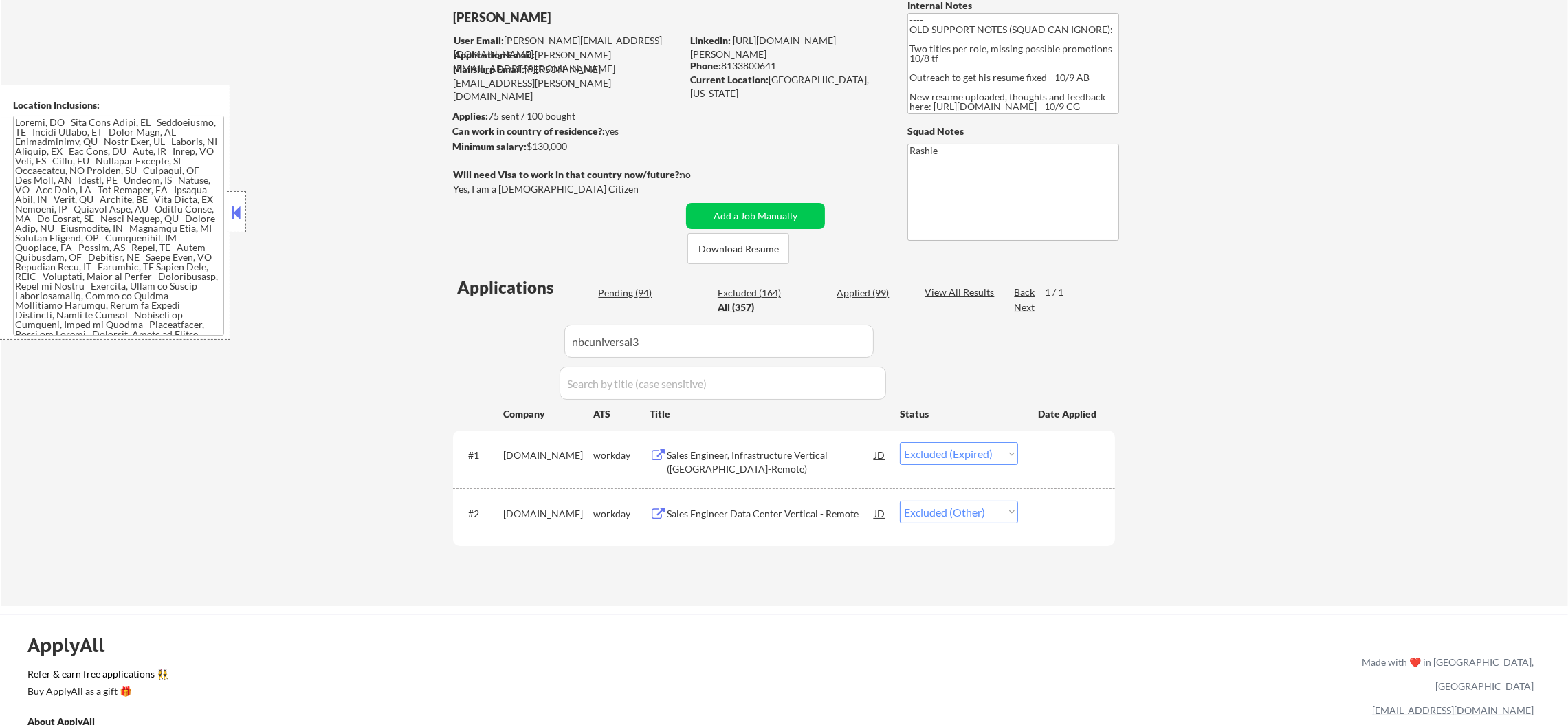
click at [435, 357] on div "← Return to /applysquad Mailslurp Inbox Job Search Builder Sergio Camargo User …" at bounding box center [785, 278] width 1567 height 654
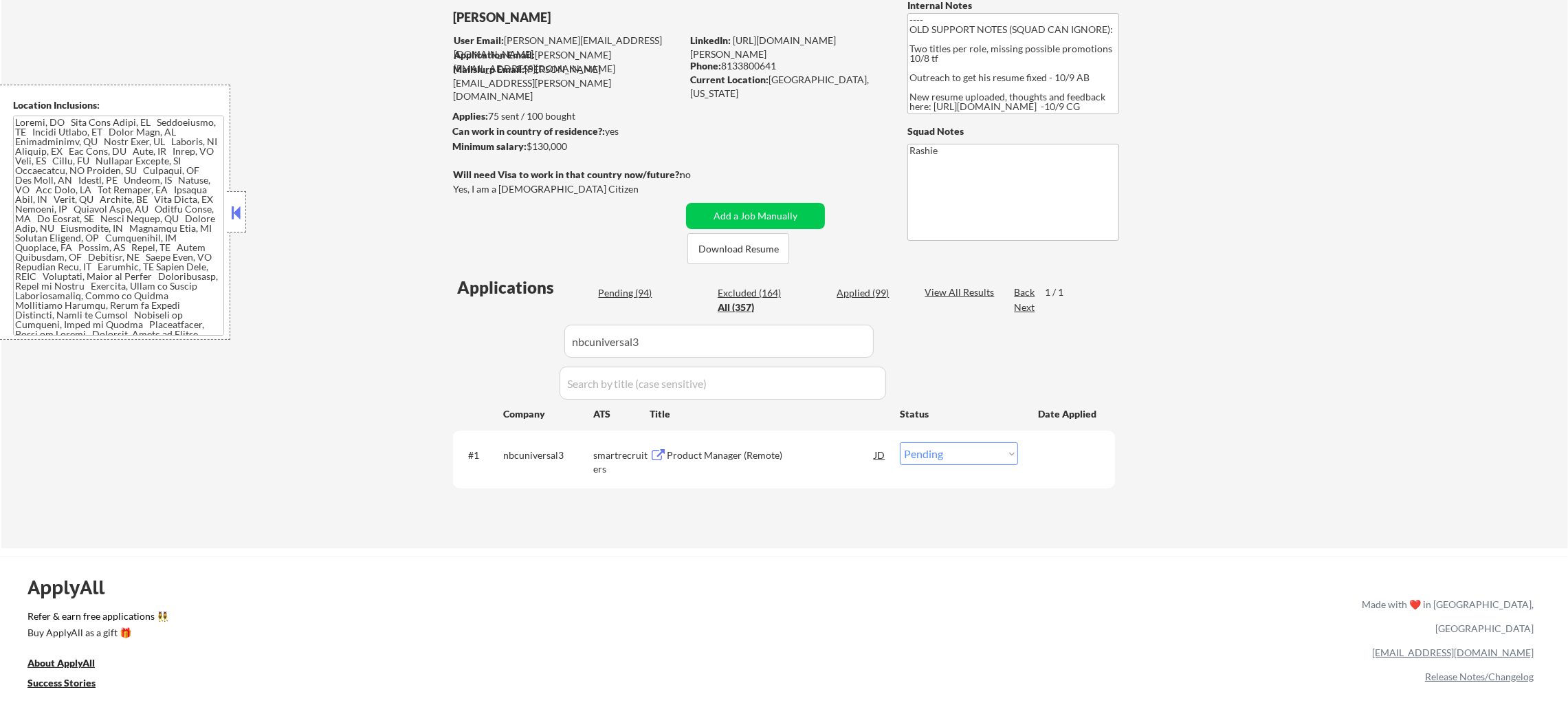
click at [774, 464] on div "Product Manager (Remote)" at bounding box center [771, 454] width 208 height 25
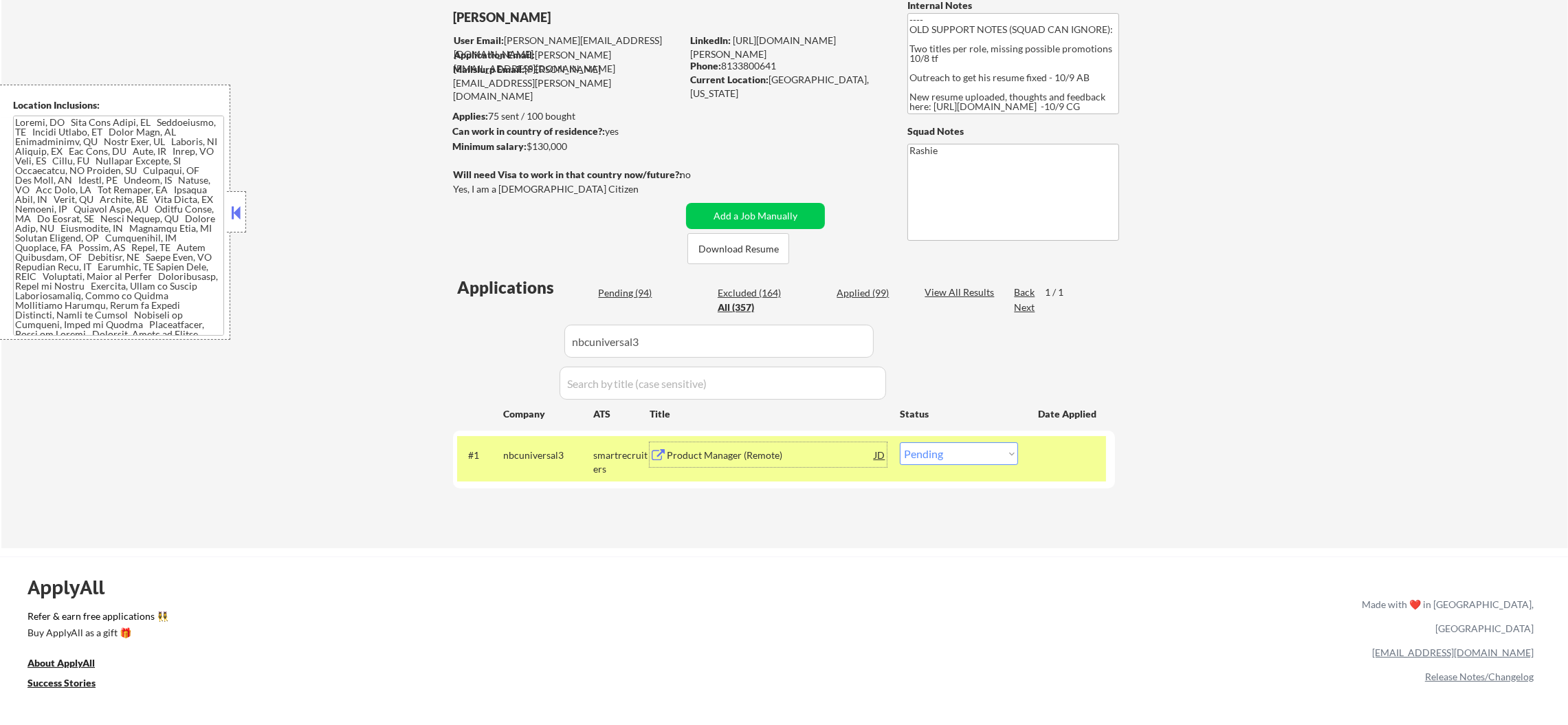
click at [943, 452] on select "Choose an option... Pending Applied Excluded (Questions) Excluded (Expired) Exc…" at bounding box center [958, 453] width 118 height 23
select select ""applied""
click at [900, 442] on select "Choose an option... Pending Applied Excluded (Questions) Excluded (Expired) Exc…" at bounding box center [958, 453] width 118 height 23
click at [599, 449] on div "smartrecruiters" at bounding box center [621, 462] width 56 height 27
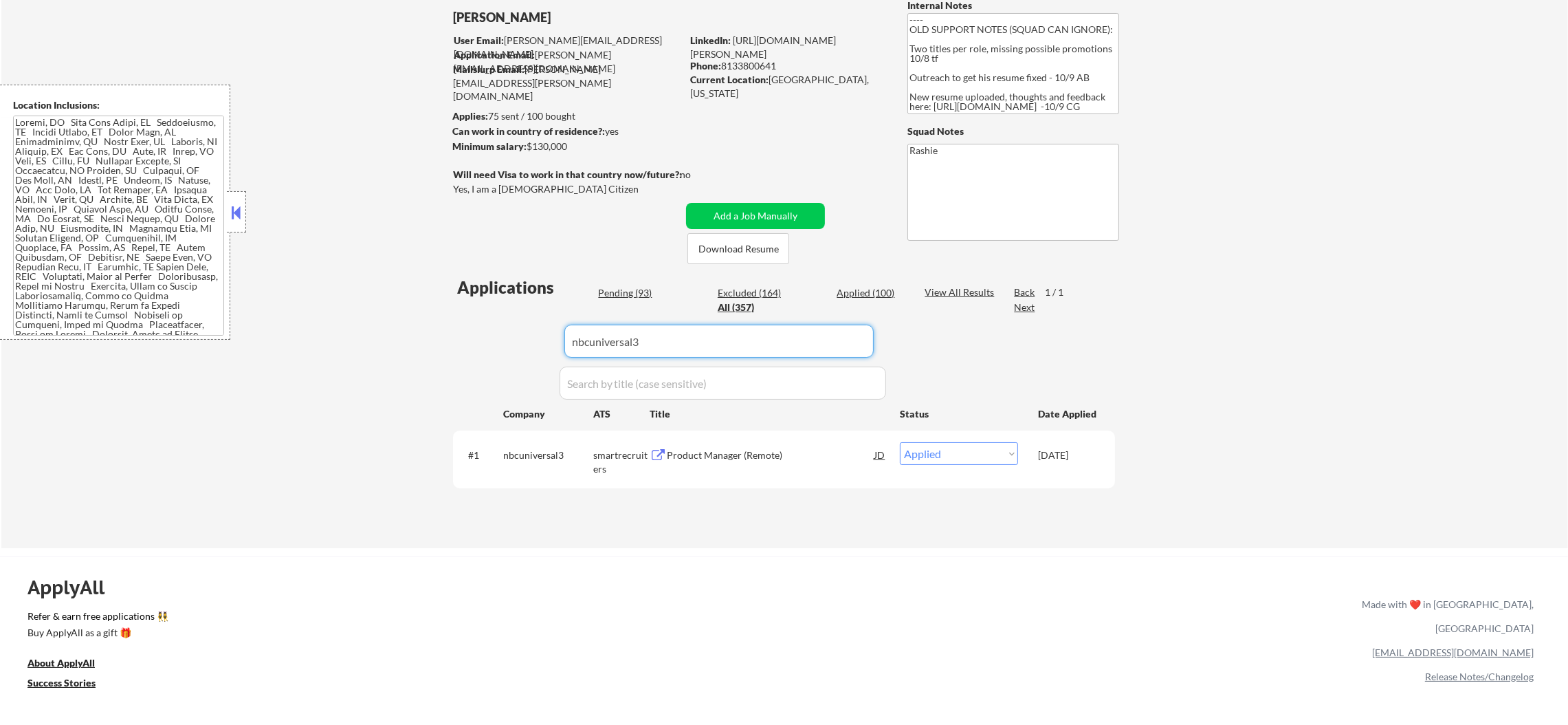
paste input "dtn.wd1.dtn_careers"
drag, startPoint x: 637, startPoint y: 344, endPoint x: 420, endPoint y: 338, distance: 217.1
click at [427, 336] on div "← Return to /applysquad Mailslurp Inbox Job Search Builder Sergio Camargo User …" at bounding box center [785, 250] width 1567 height 596
type input "dtn.wd1.dtn_careers"
click at [419, 340] on div "← Return to /applysquad Mailslurp Inbox Job Search Builder Sergio Camargo User …" at bounding box center [785, 250] width 1567 height 596
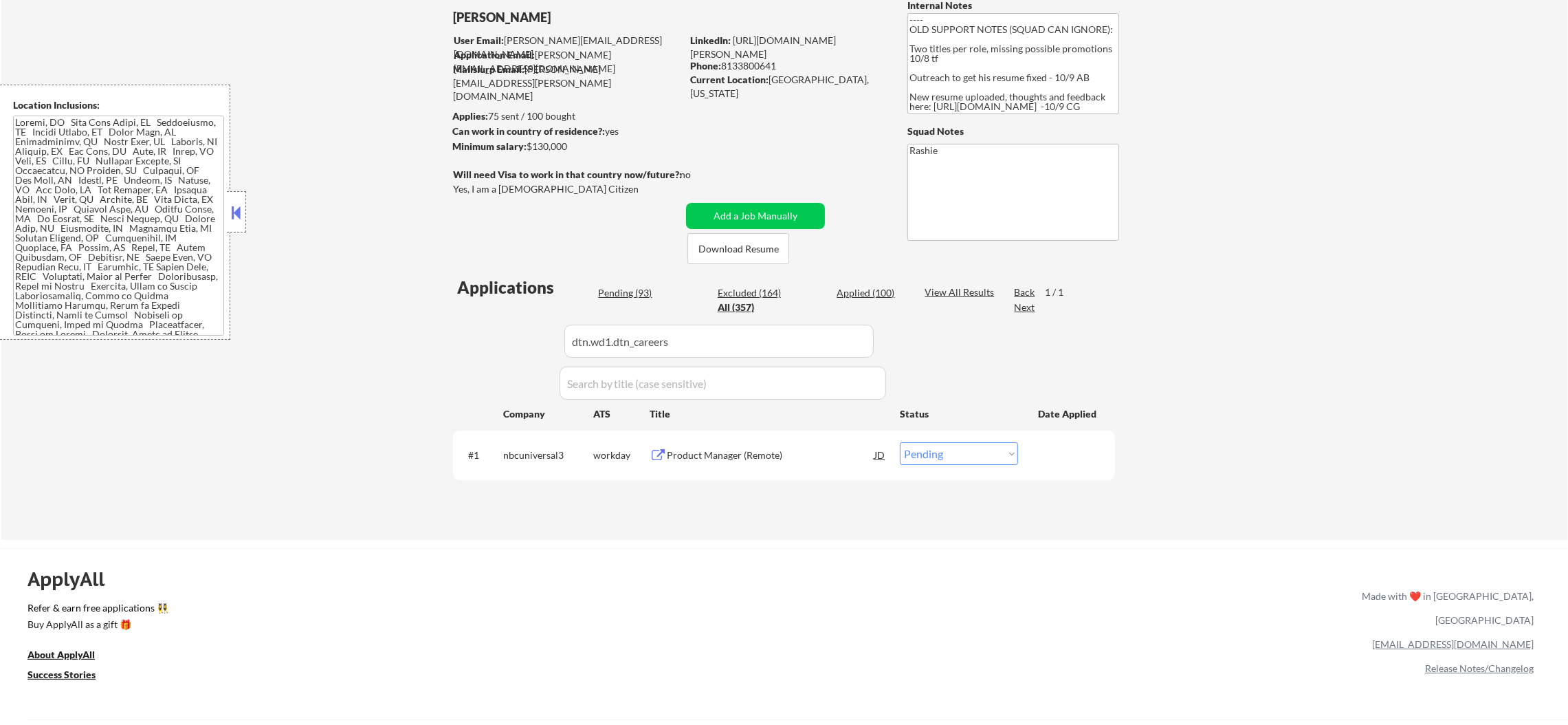
scroll to position [309, 0]
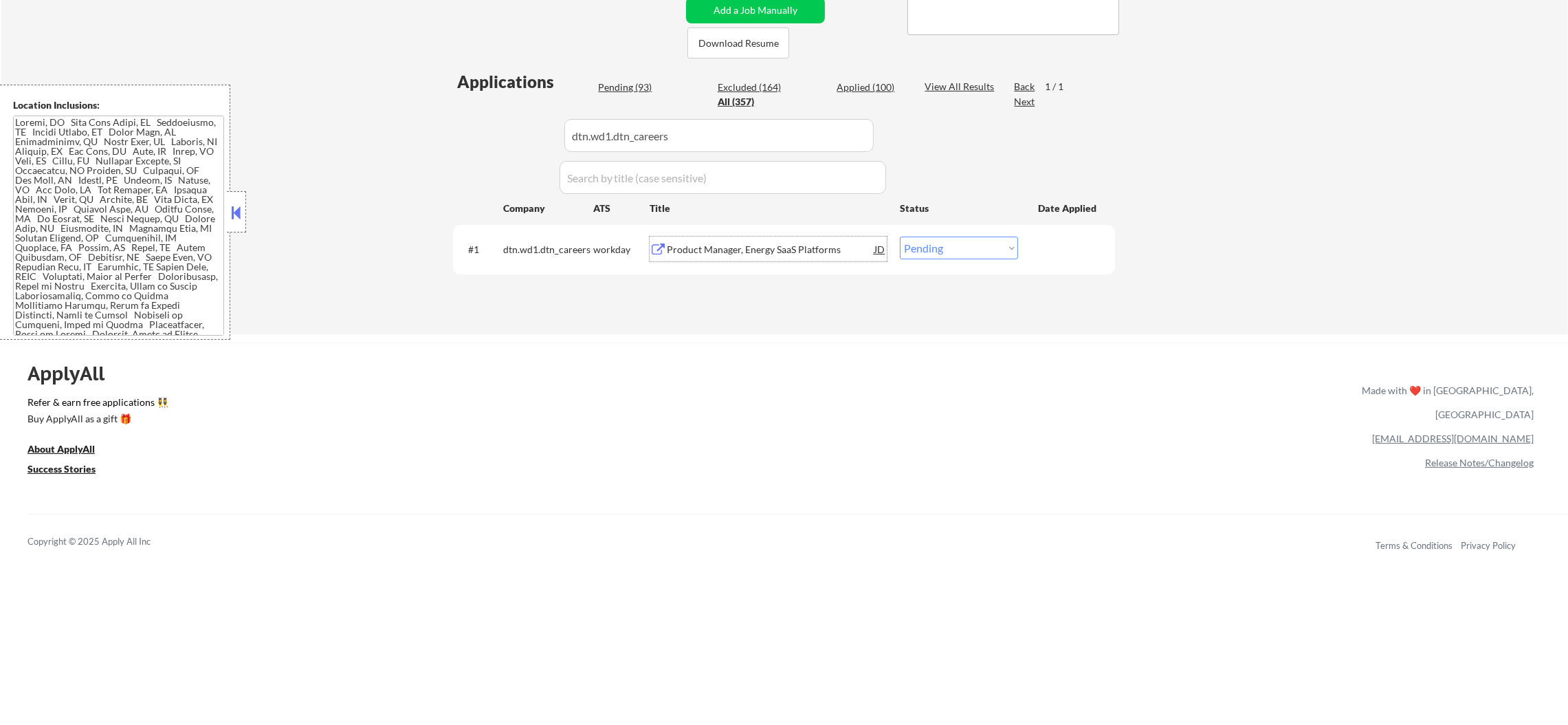
click at [729, 243] on div "Product Manager, Energy SaaS Platforms" at bounding box center [771, 250] width 208 height 14
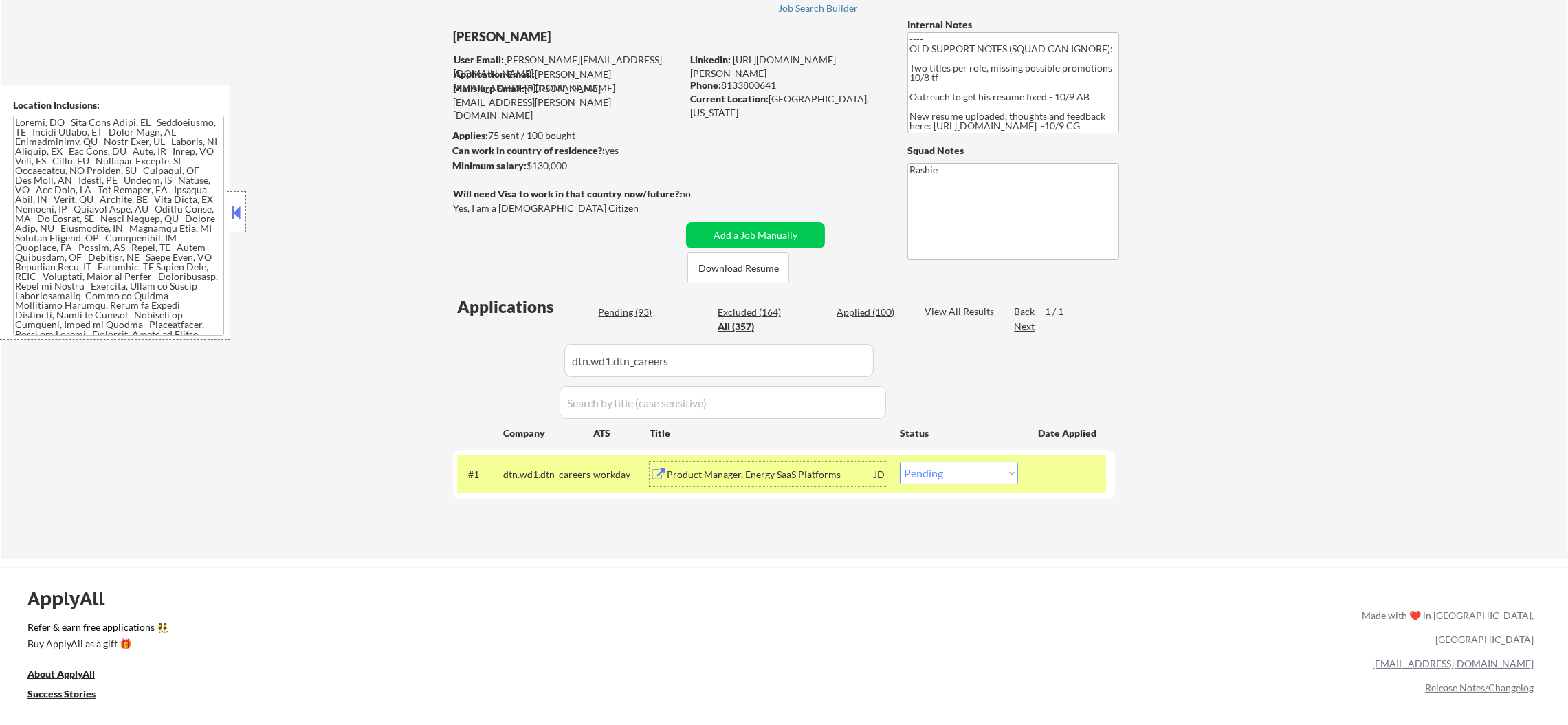
scroll to position [68, 0]
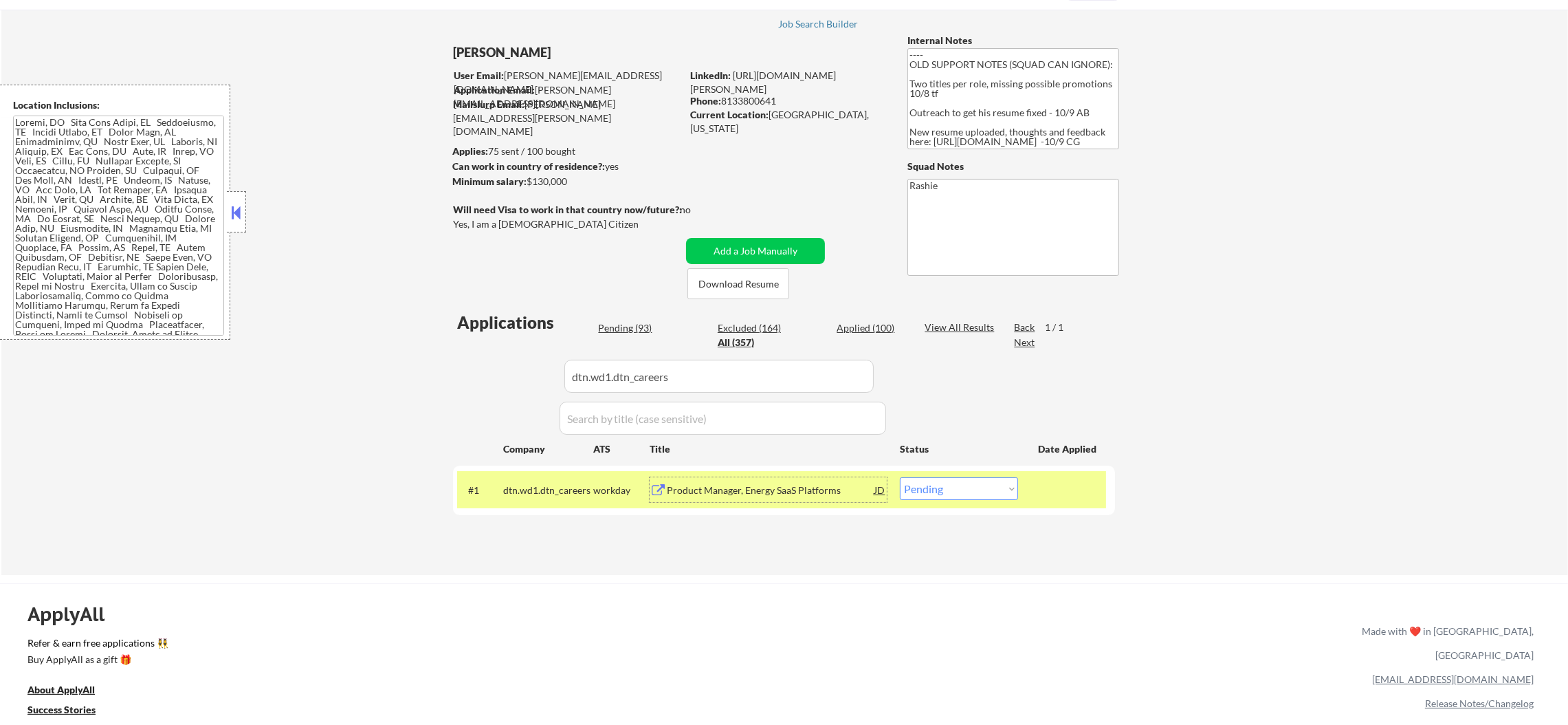
click at [941, 484] on select "Choose an option... Pending Applied Excluded (Questions) Excluded (Expired) Exc…" at bounding box center [958, 488] width 118 height 23
select select ""applied""
click at [900, 477] on select "Choose an option... Pending Applied Excluded (Questions) Excluded (Expired) Exc…" at bounding box center [958, 488] width 118 height 23
click at [526, 481] on div "dtn.wd1.dtn_careers" at bounding box center [548, 489] width 90 height 25
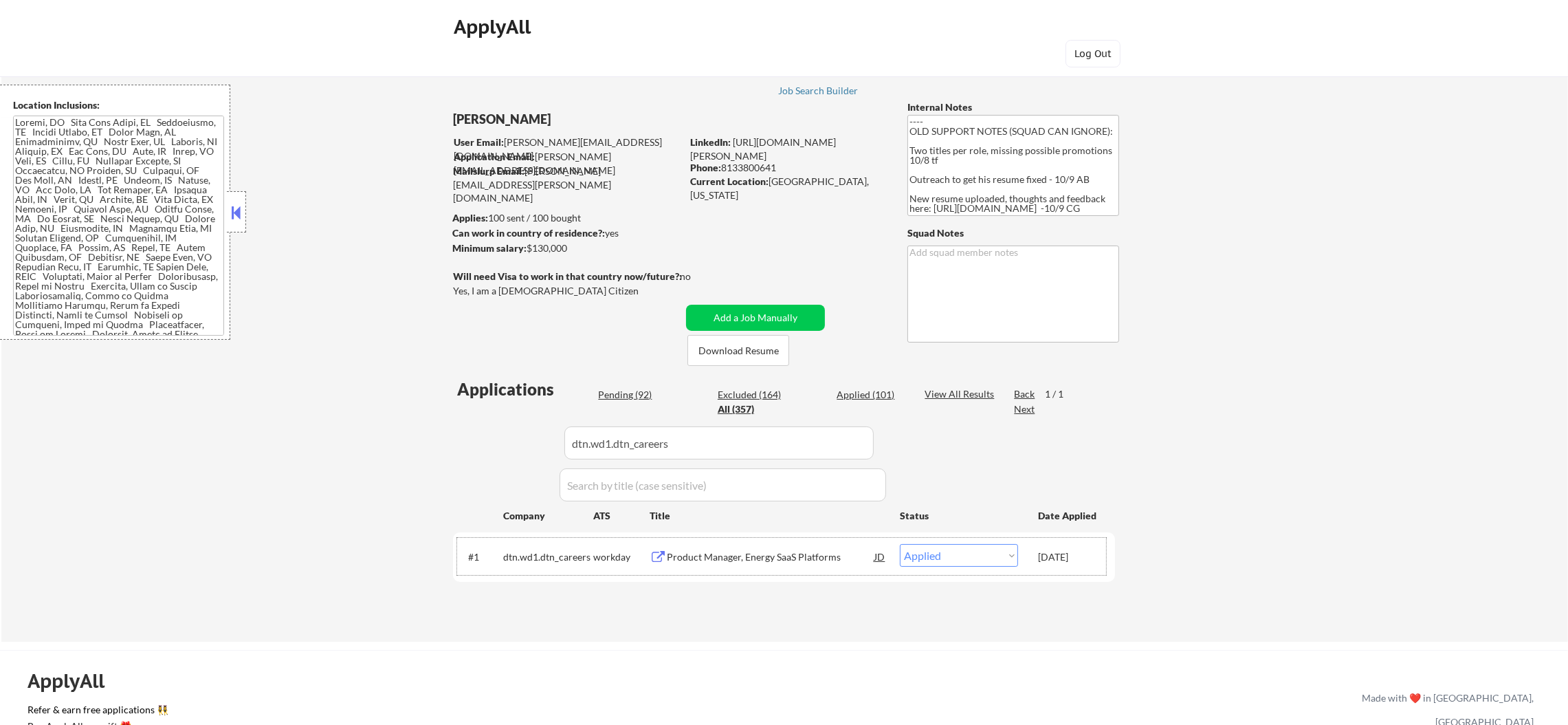
scroll to position [0, 0]
drag, startPoint x: 687, startPoint y: 424, endPoint x: 401, endPoint y: 402, distance: 286.8
click at [410, 403] on div "← Return to /applysquad Mailslurp Inbox Job Search Builder Sergio Camargo User …" at bounding box center [785, 349] width 1567 height 588
paste input "procoretechnologies"
type input "procoretechnologies"
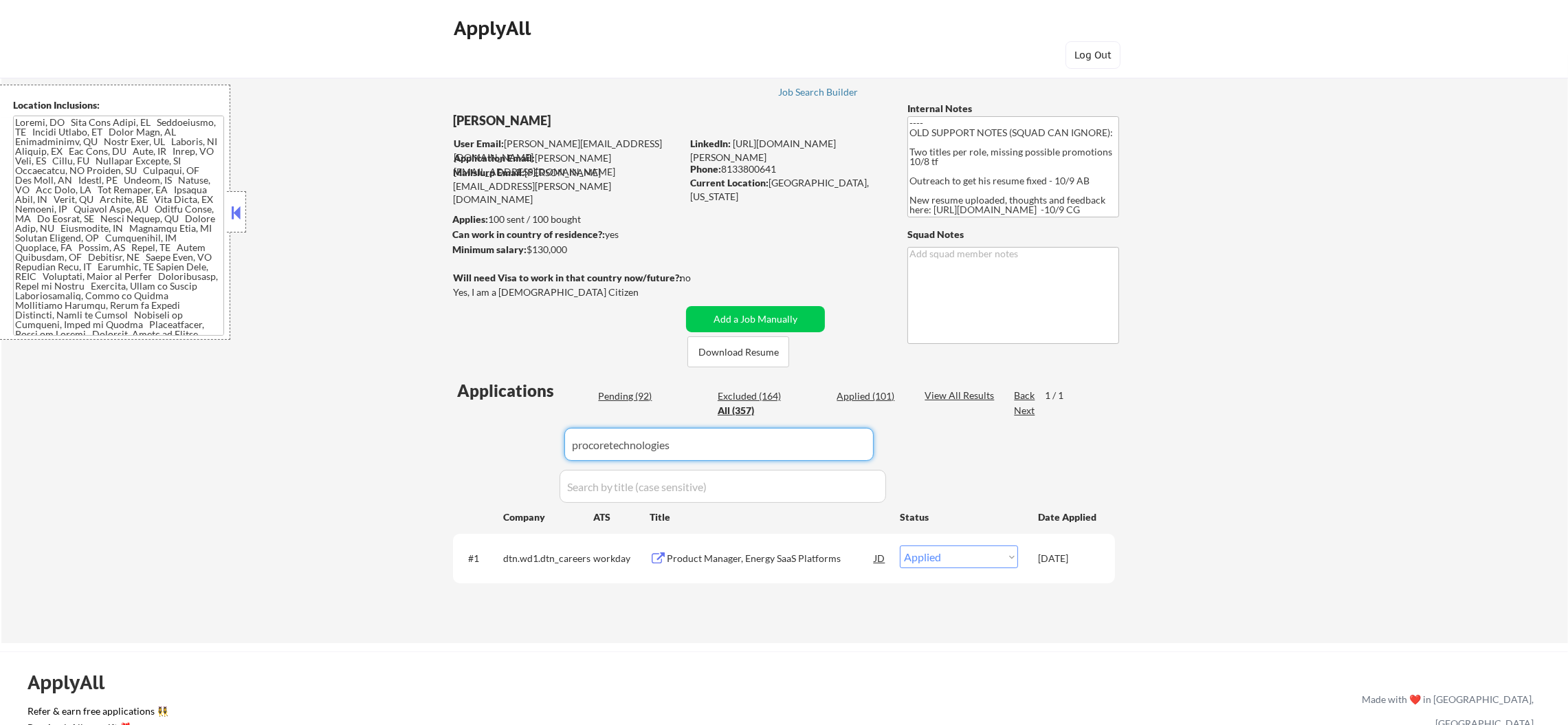
click at [398, 400] on div "← Return to /applysquad Mailslurp Inbox Job Search Builder Sergio Camargo User …" at bounding box center [785, 349] width 1567 height 588
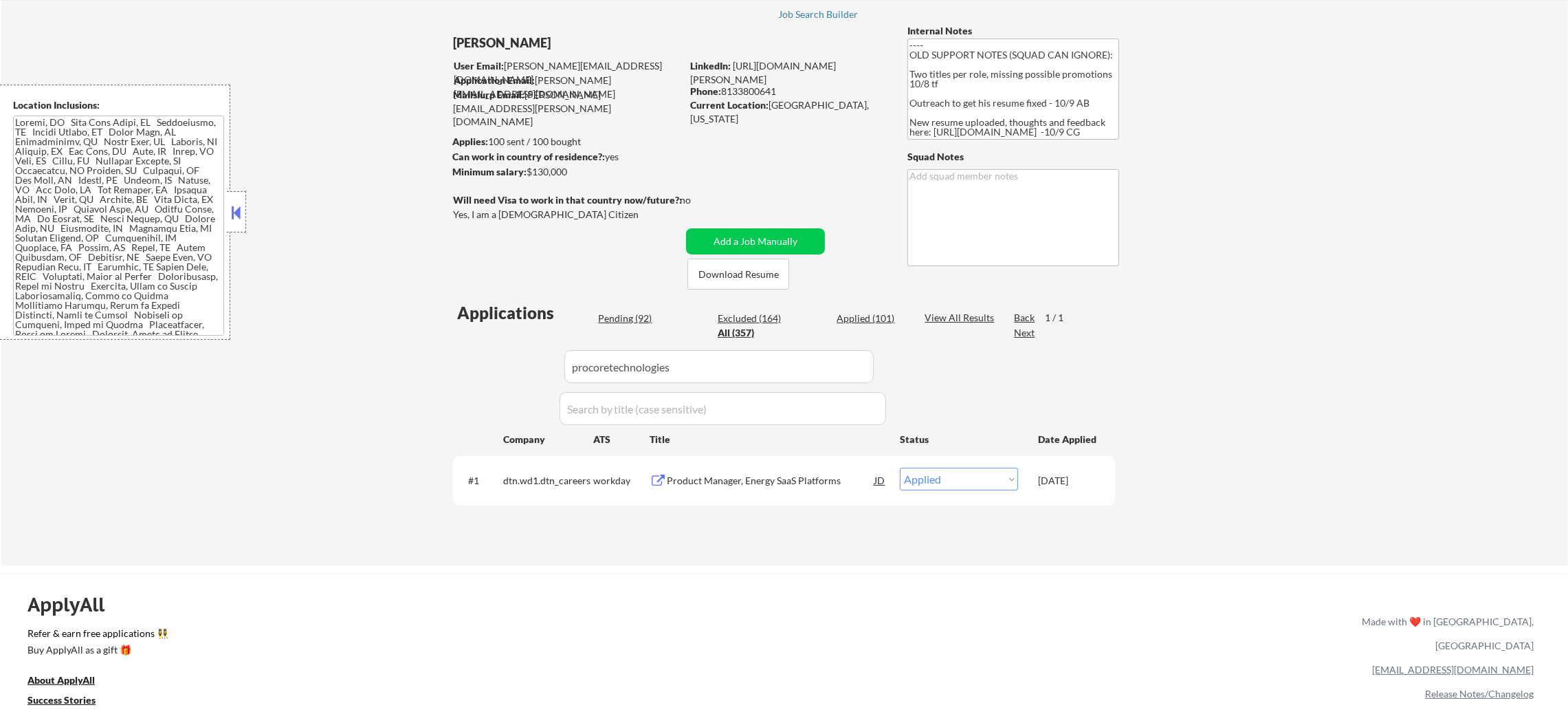
scroll to position [240, 0]
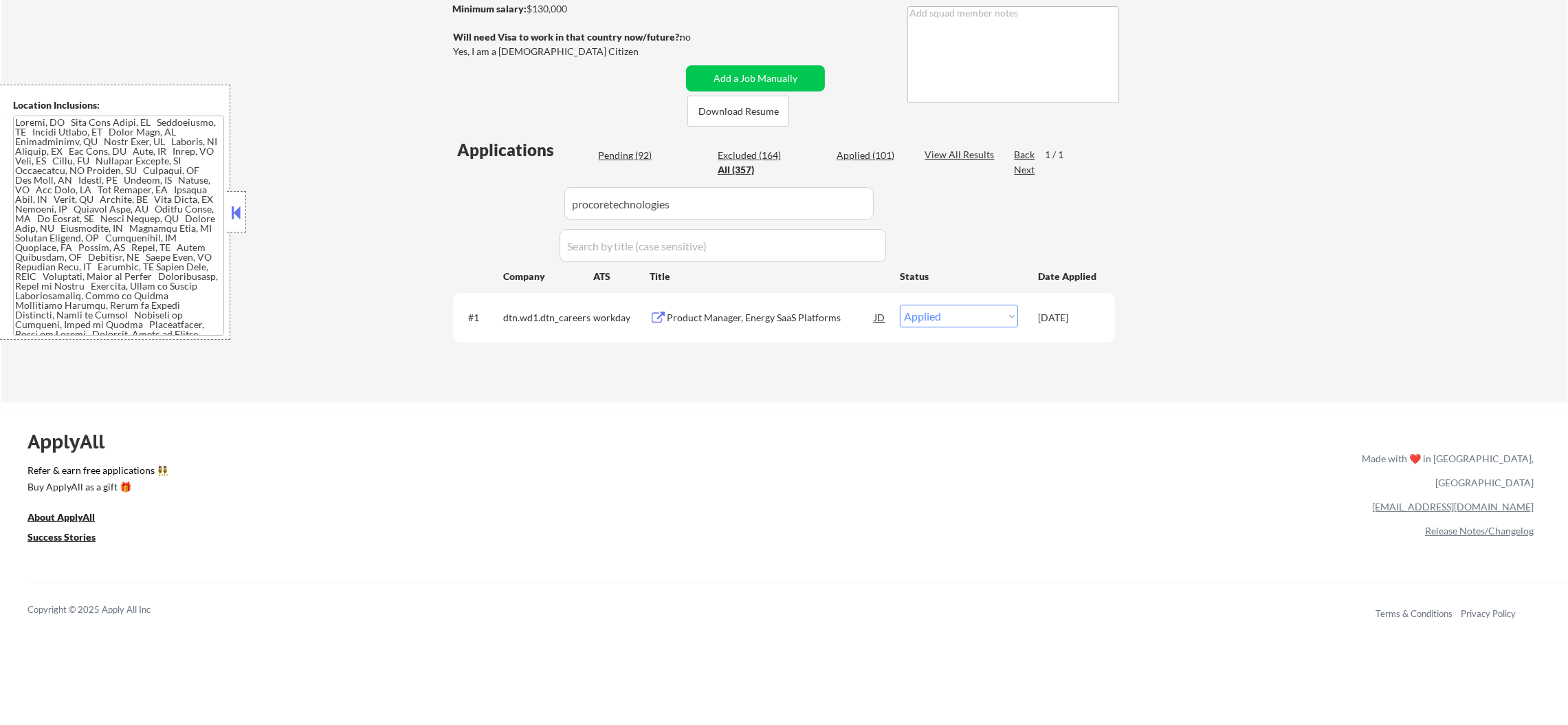
select select ""pending""
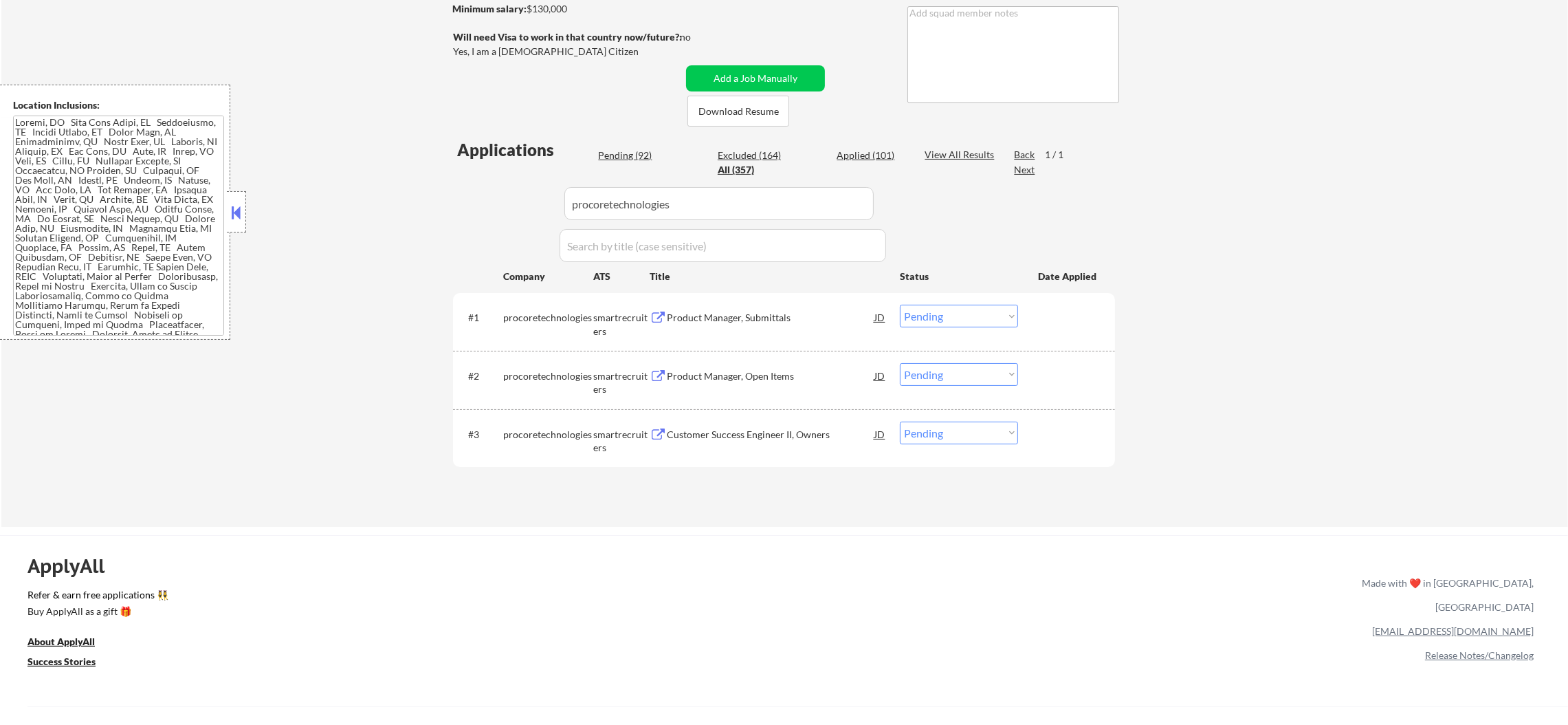
click at [739, 323] on div "Product Manager, Submittals" at bounding box center [771, 317] width 208 height 25
